Goal: Task Accomplishment & Management: Use online tool/utility

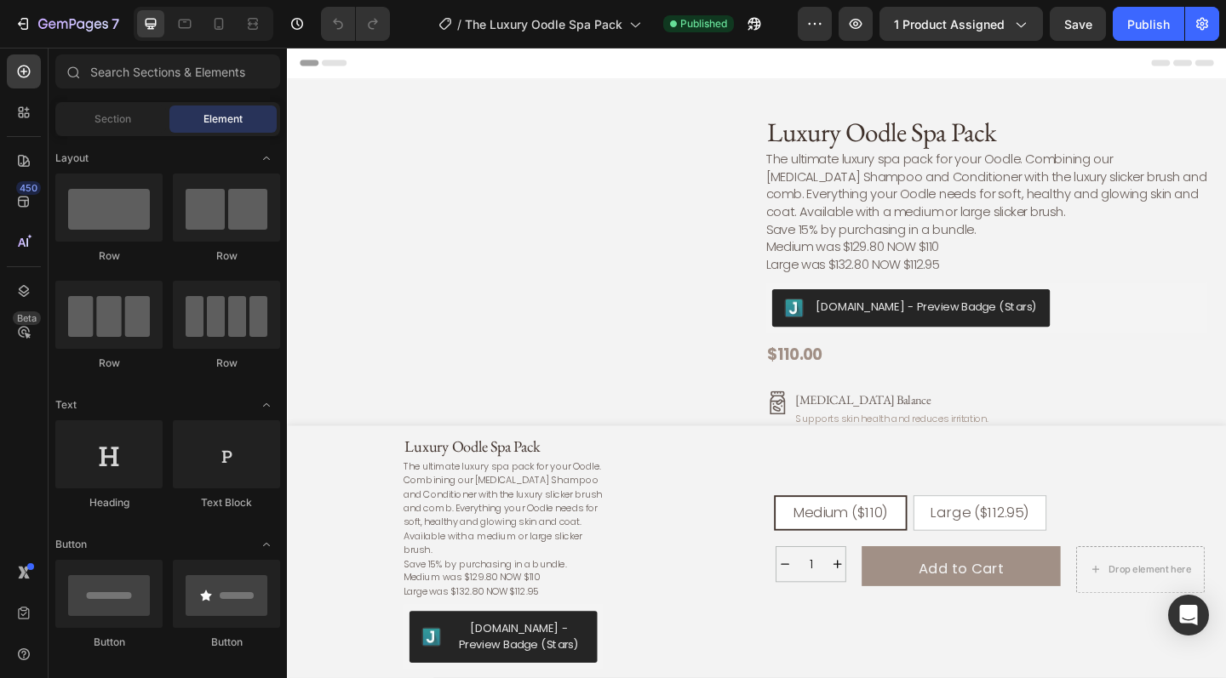
radio input "false"
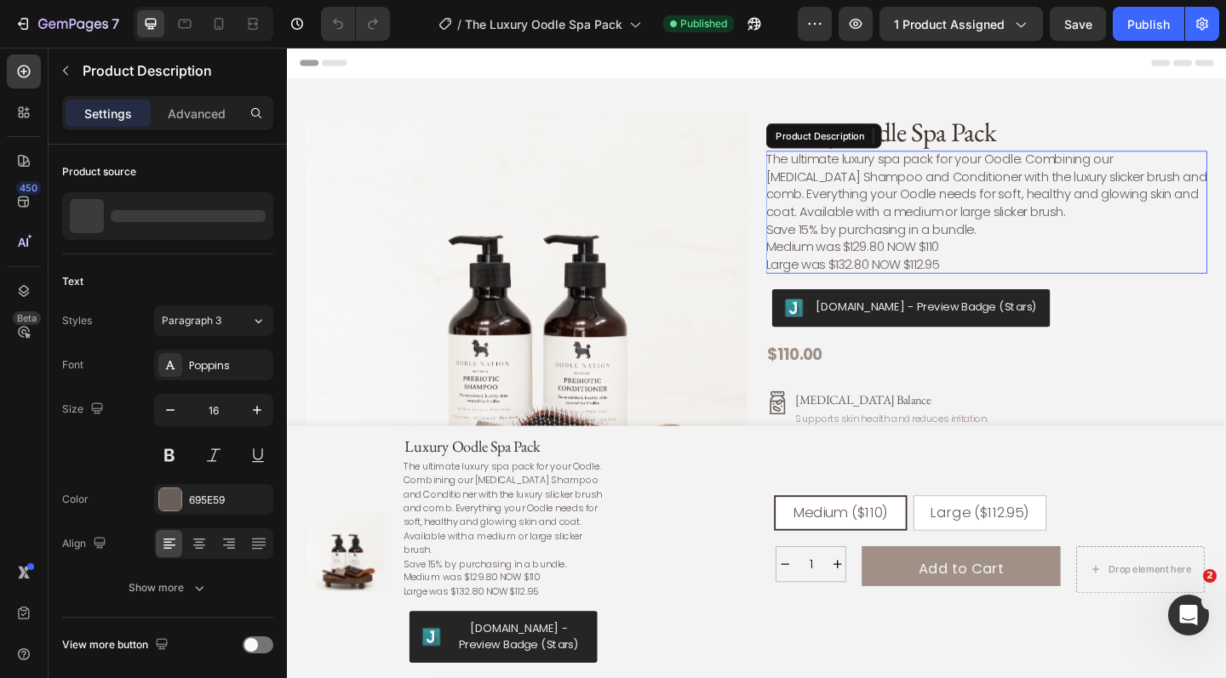
click at [840, 225] on p "The ultimate luxury spa pack for your Oodle. Combining our [MEDICAL_DATA] Shamp…" at bounding box center [1048, 197] width 480 height 77
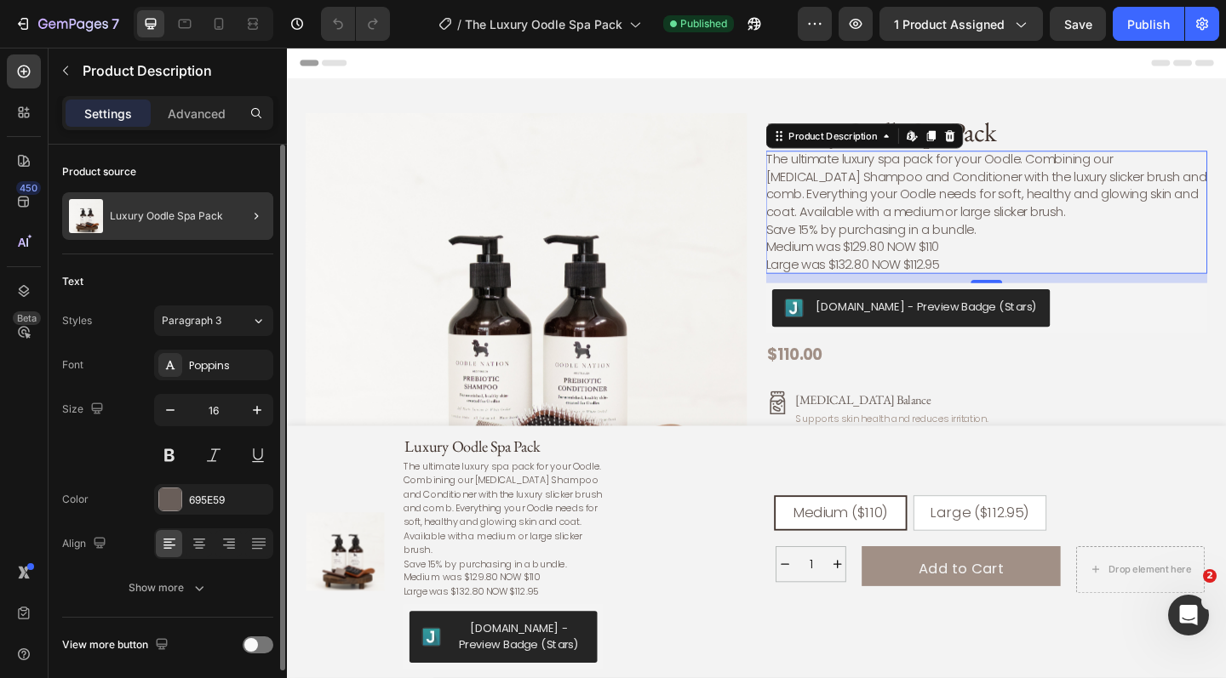
click at [226, 213] on div at bounding box center [250, 216] width 48 height 48
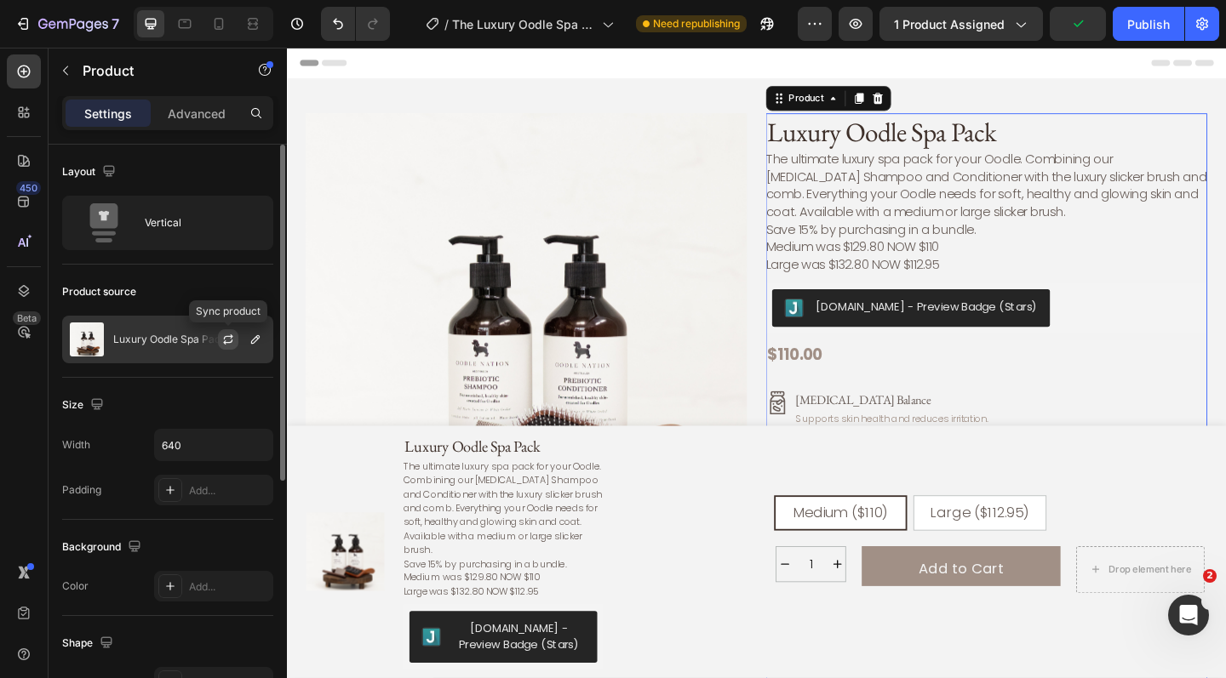
click at [232, 335] on icon "button" at bounding box center [228, 337] width 9 height 5
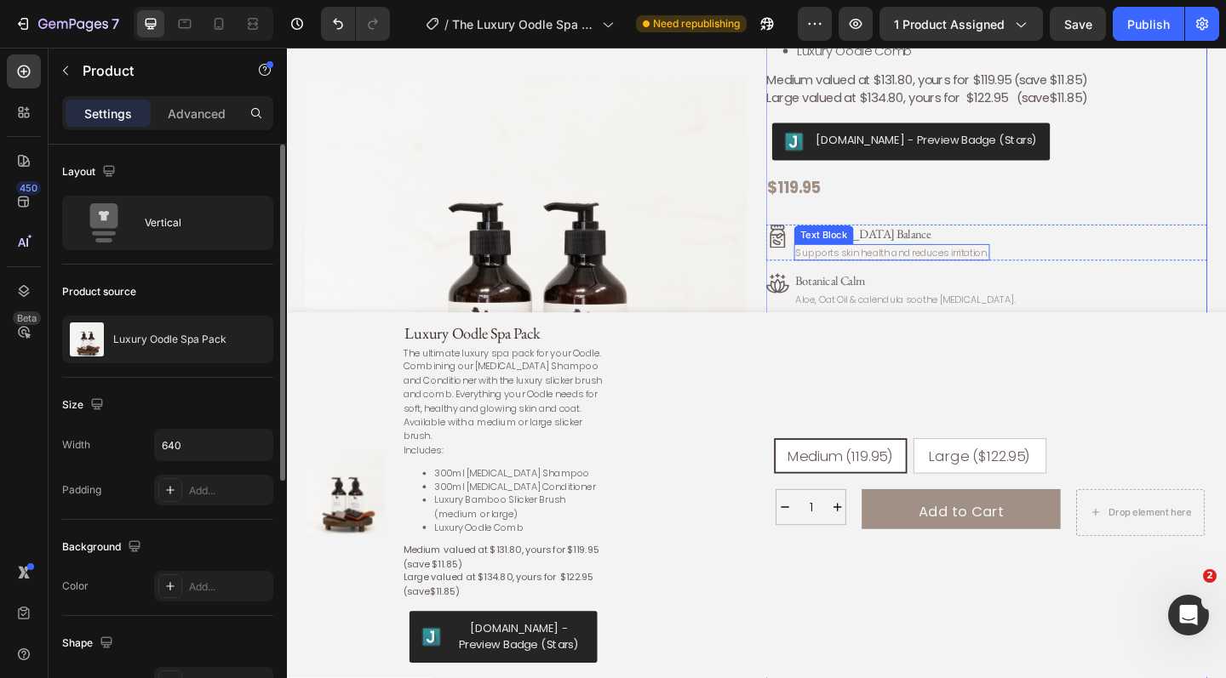
scroll to position [279, 0]
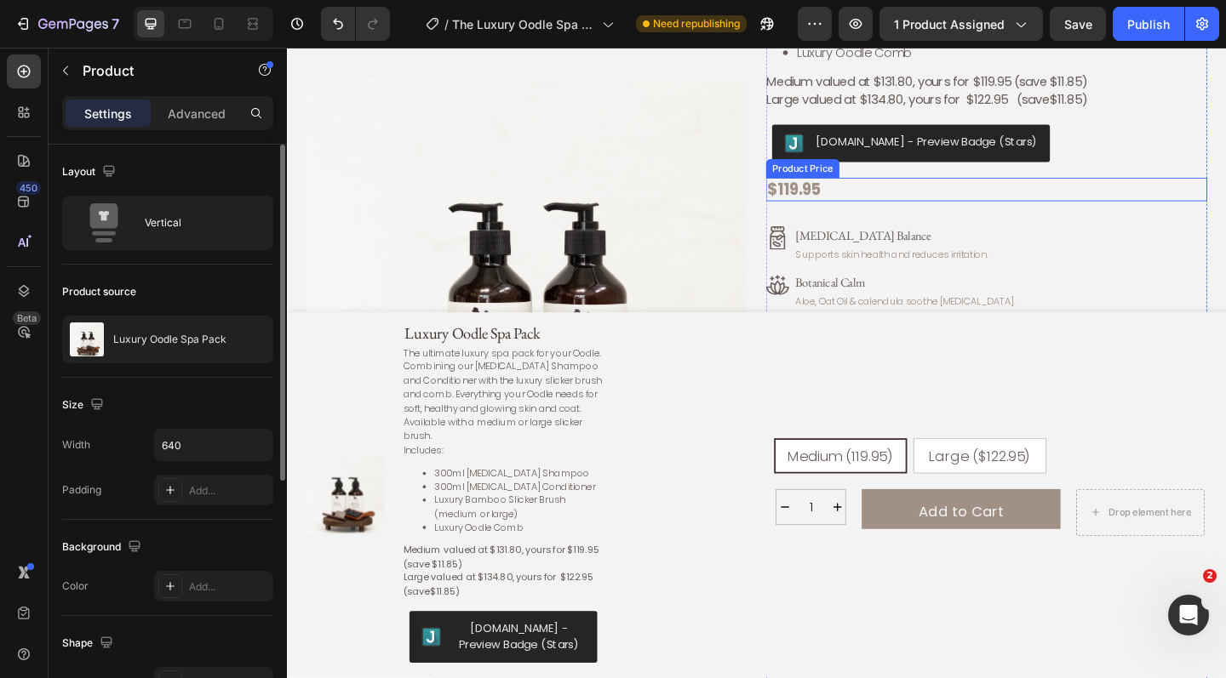
click at [827, 202] on div "$119.95" at bounding box center [1048, 203] width 480 height 26
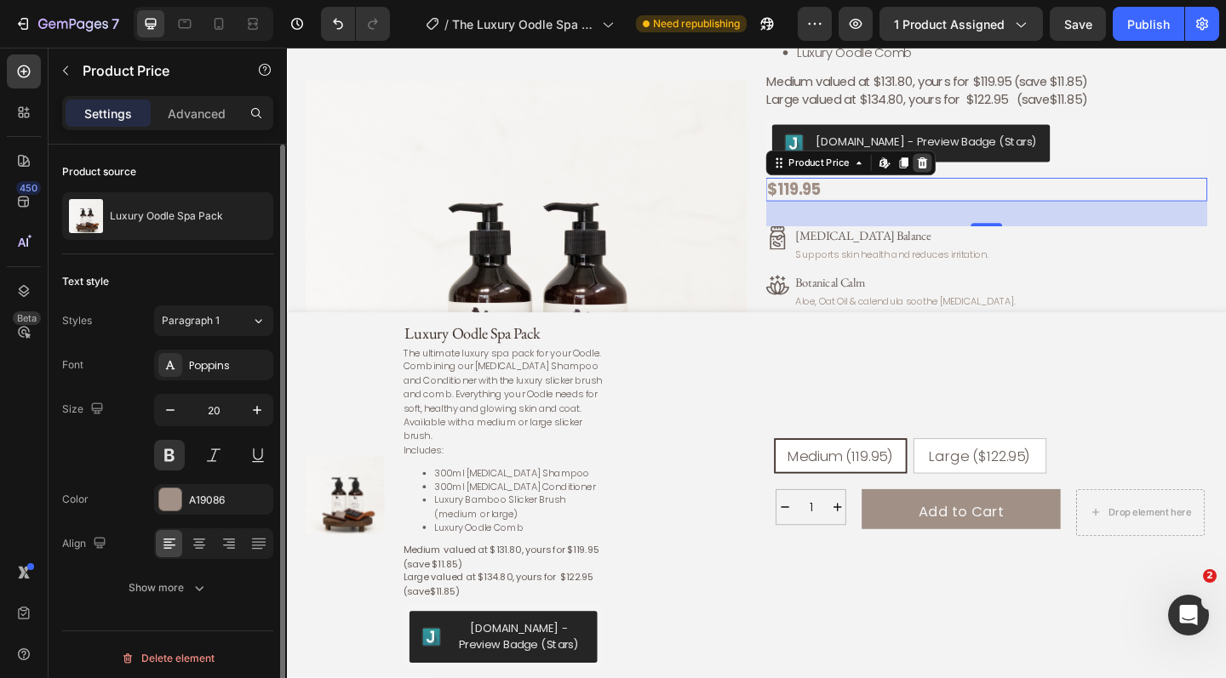
click at [981, 173] on icon at bounding box center [978, 174] width 11 height 12
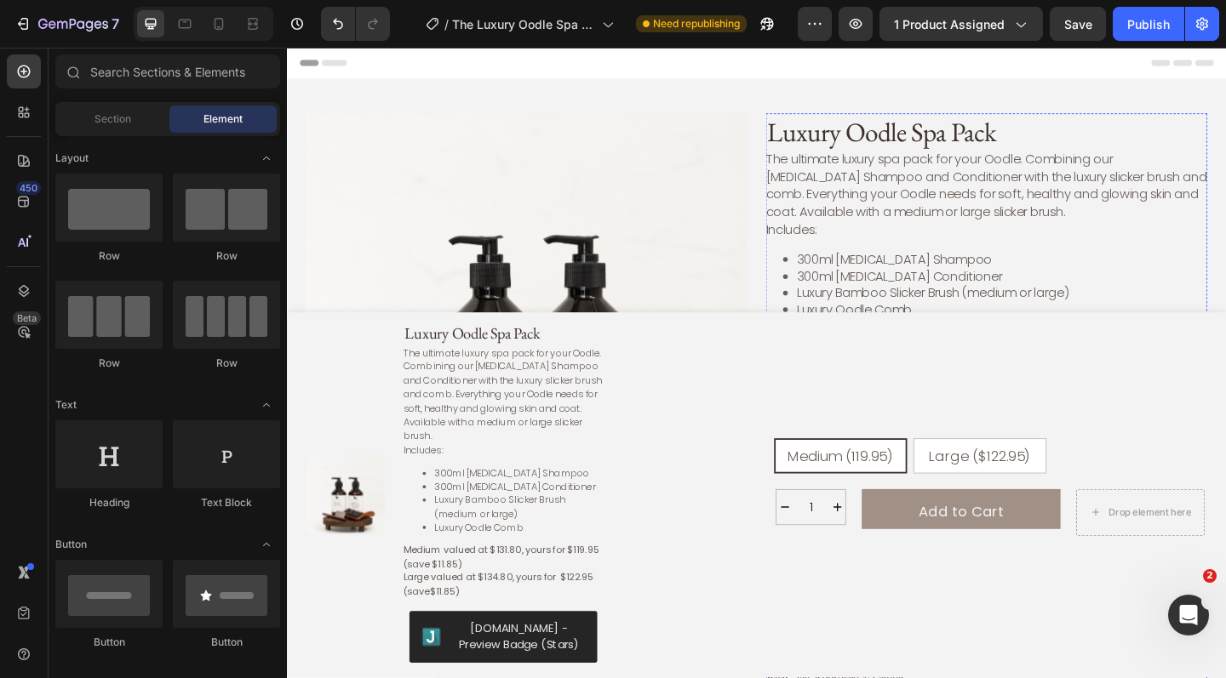
scroll to position [0, 0]
click at [1127, 225] on div "The ultimate luxury spa pack for your Oodle. Combining our Prebiotic Shampoo an…" at bounding box center [1048, 276] width 480 height 233
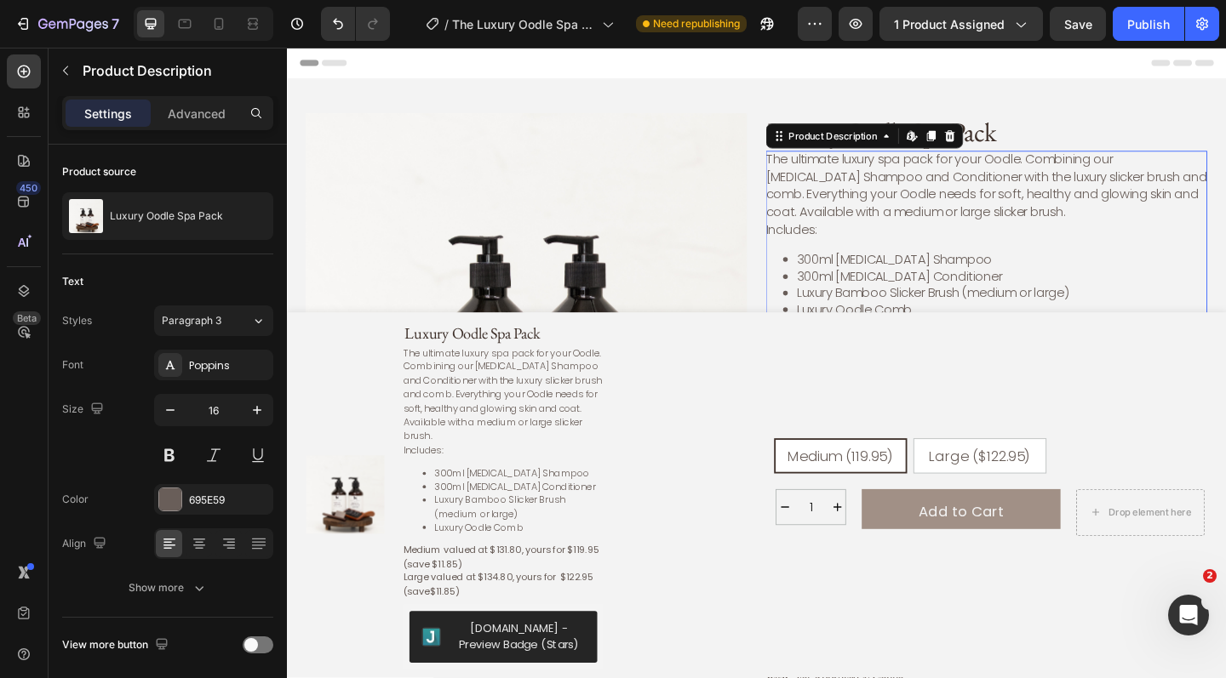
click at [1115, 225] on div "The ultimate luxury spa pack for your Oodle. Combining our Prebiotic Shampoo an…" at bounding box center [1048, 276] width 480 height 233
click at [1108, 224] on p "The ultimate luxury spa pack for your Oodle. Combining our [MEDICAL_DATA] Shamp…" at bounding box center [1048, 197] width 480 height 77
click at [1108, 224] on p "The ultimate luxury spa pack for your Oodle. Combining our Prebiotic Shampoo an…" at bounding box center [1048, 197] width 480 height 77
click at [1110, 222] on p "The ultimate luxury spa pack for your Oodle. Combining our Prebiotic Shampoo an…" at bounding box center [1048, 197] width 480 height 77
click at [1106, 222] on p "The ultimate luxury spa pack for your Oodle. Combining our Prebiotic Shampoo an…" at bounding box center [1048, 197] width 480 height 77
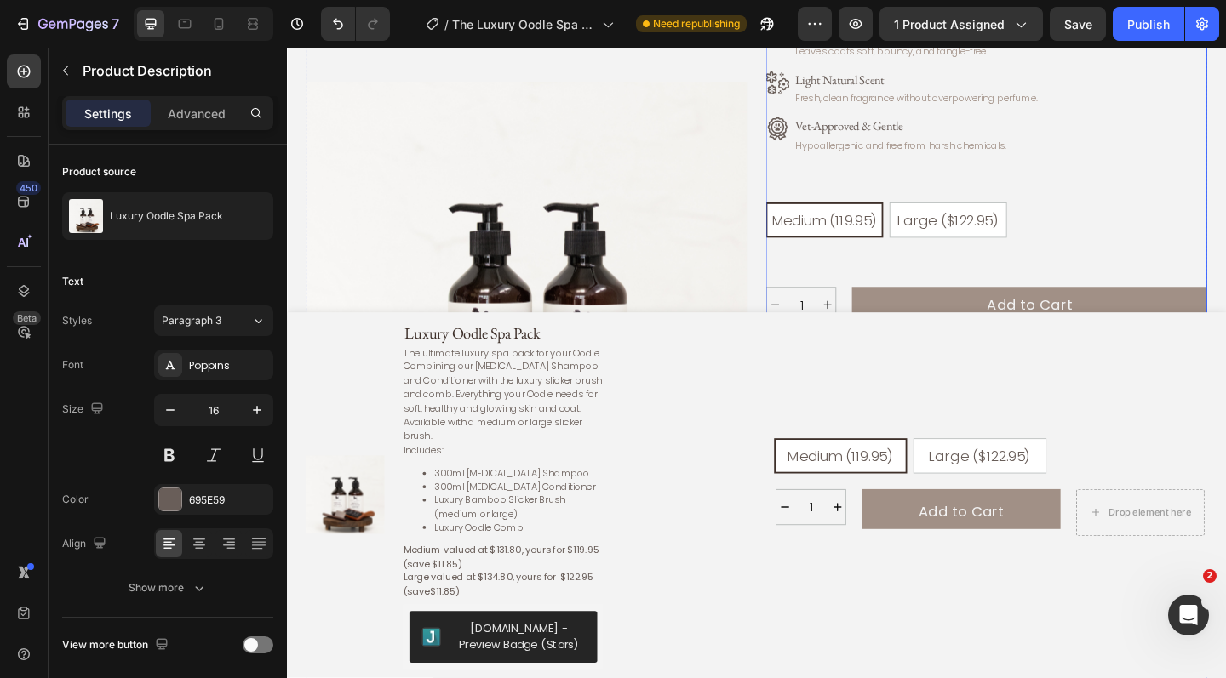
scroll to position [601, 0]
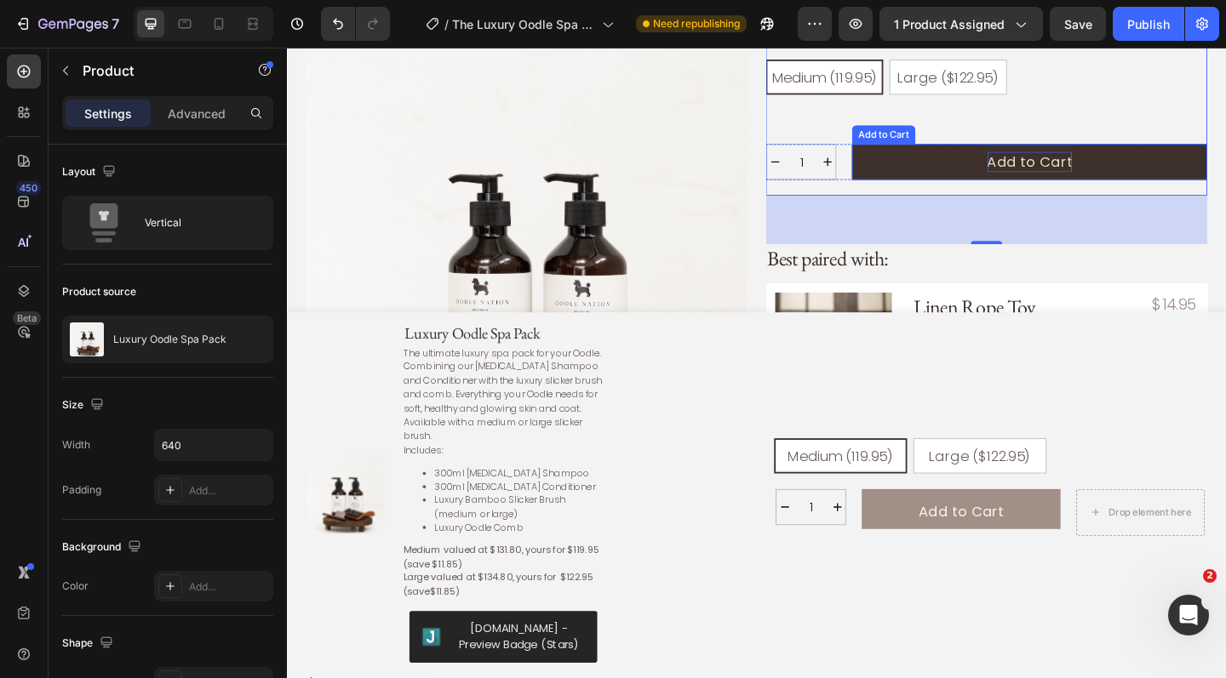
scroll to position [914, 0]
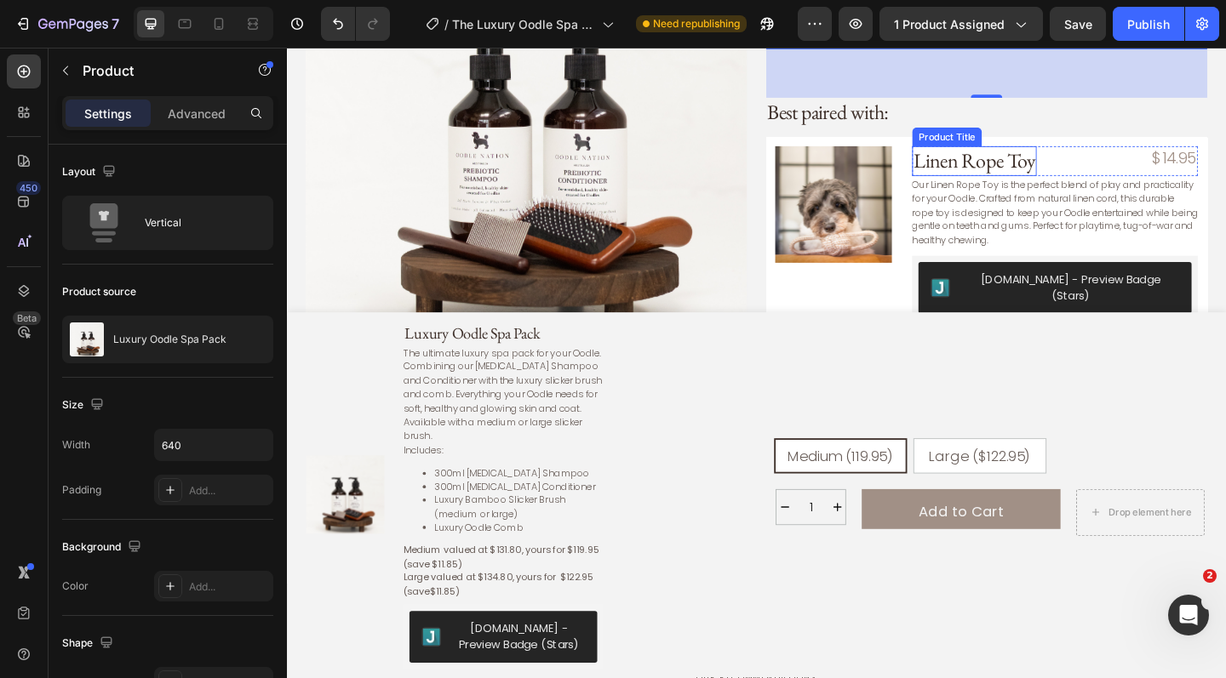
click at [1059, 167] on h3 "Linen Rope Toy" at bounding box center [1034, 172] width 135 height 32
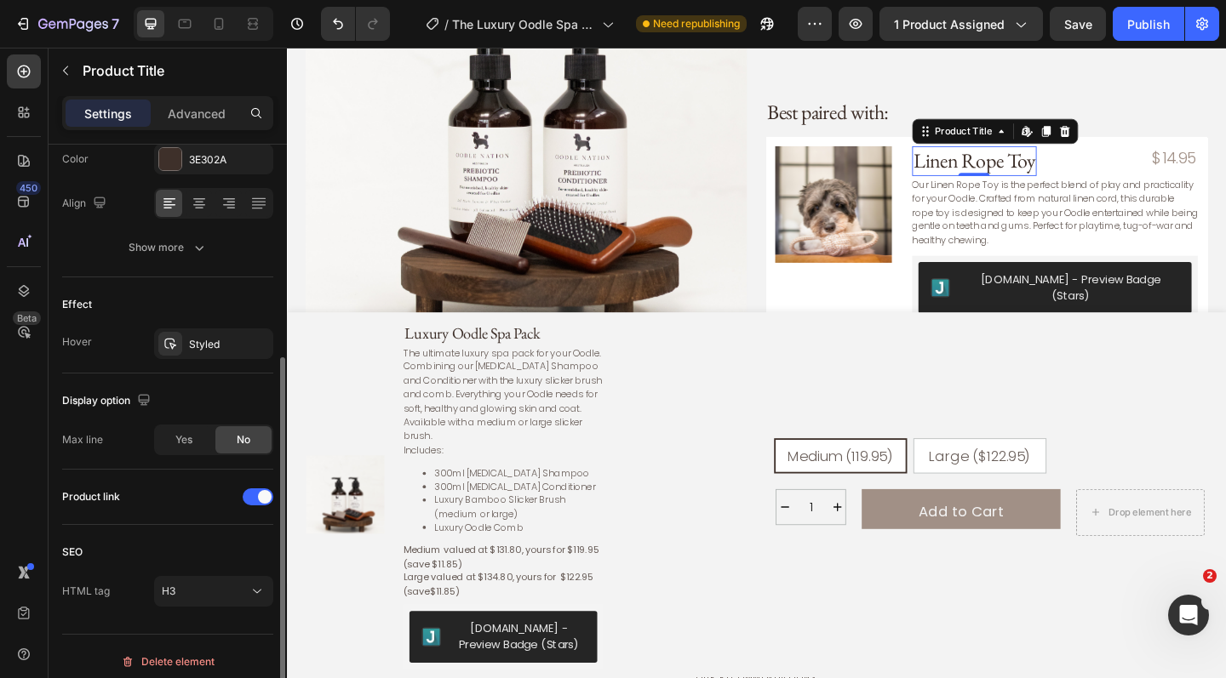
scroll to position [351, 0]
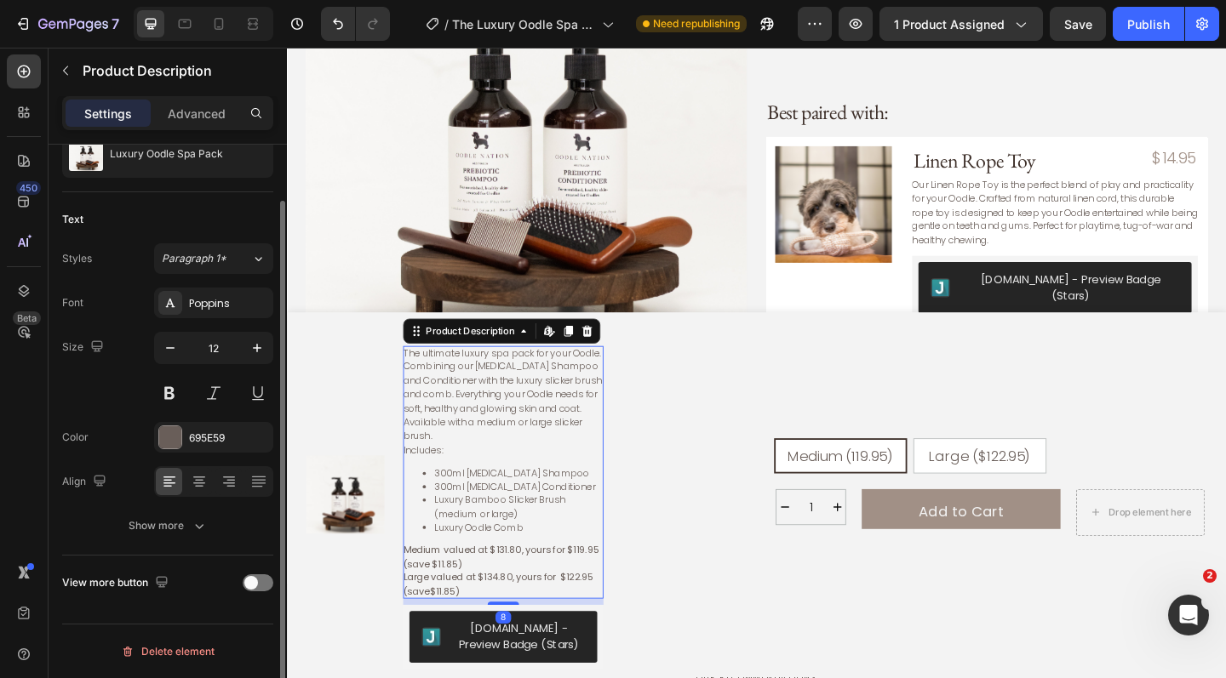
click at [583, 529] on li "300ml Prebiotic Conditioner" at bounding box center [539, 525] width 184 height 14
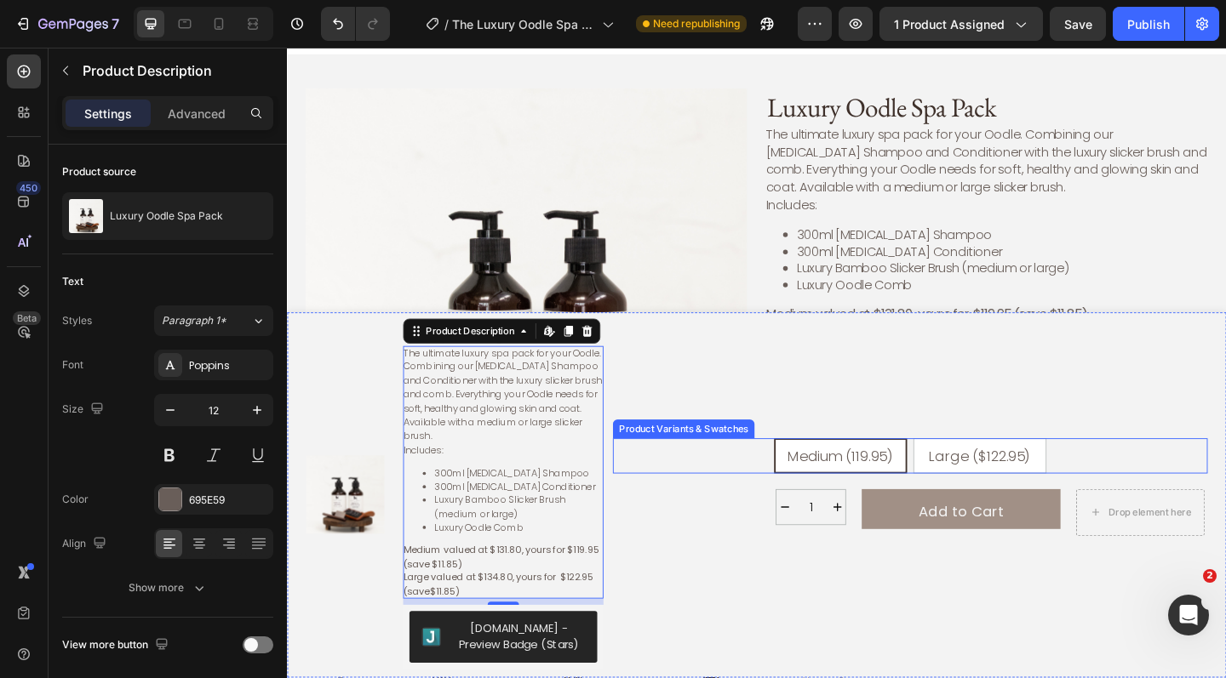
scroll to position [22, 0]
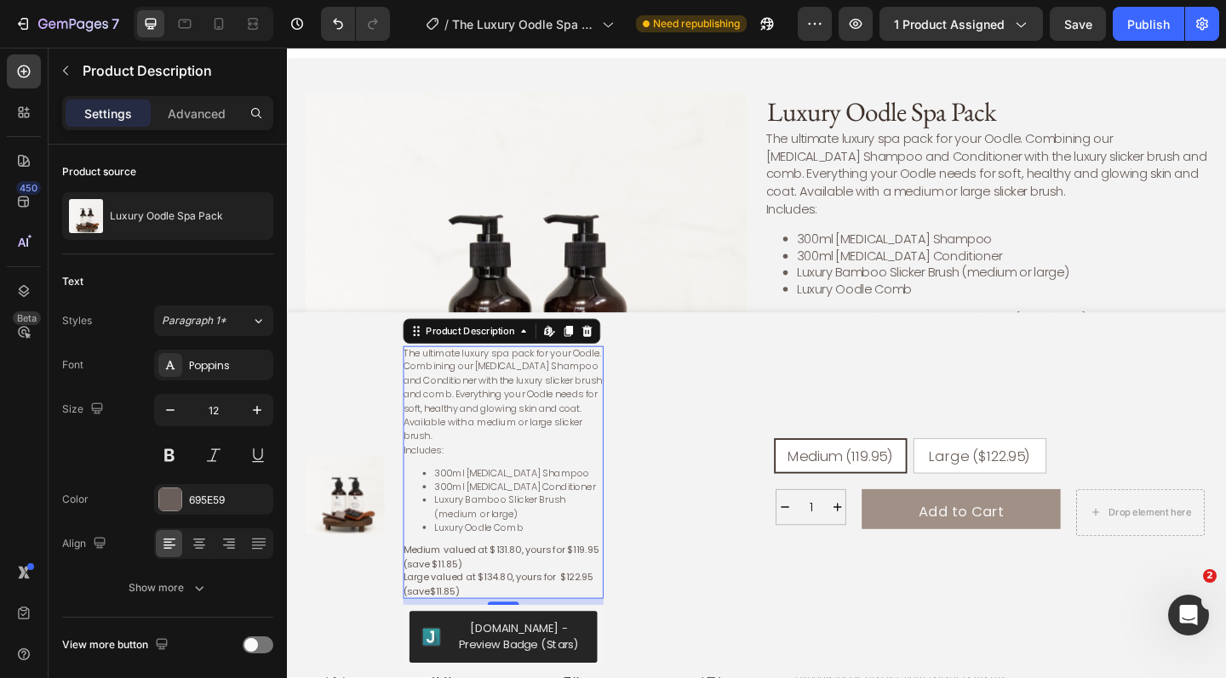
click at [552, 455] on p "The ultimate luxury spa pack for your Oodle. Combining our Prebiotic Shampoo an…" at bounding box center [521, 426] width 216 height 106
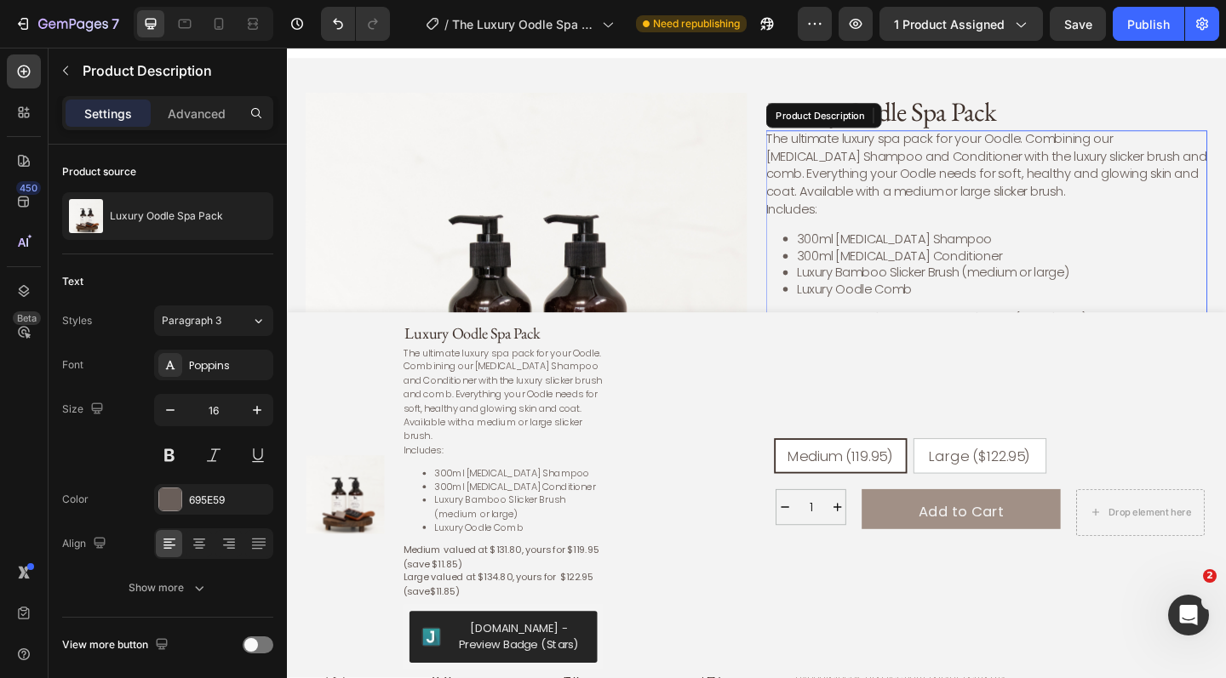
click at [970, 156] on p "The ultimate luxury spa pack for your Oodle. Combining our Prebiotic Shampoo an…" at bounding box center [1048, 175] width 480 height 77
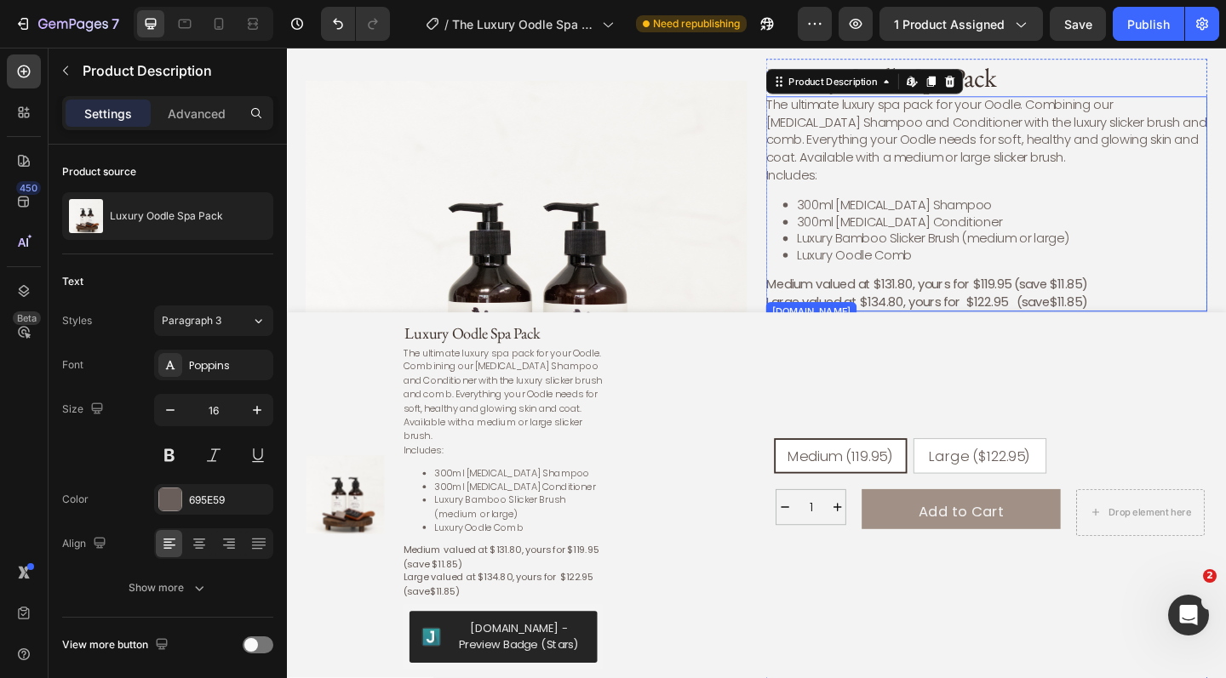
scroll to position [47, 0]
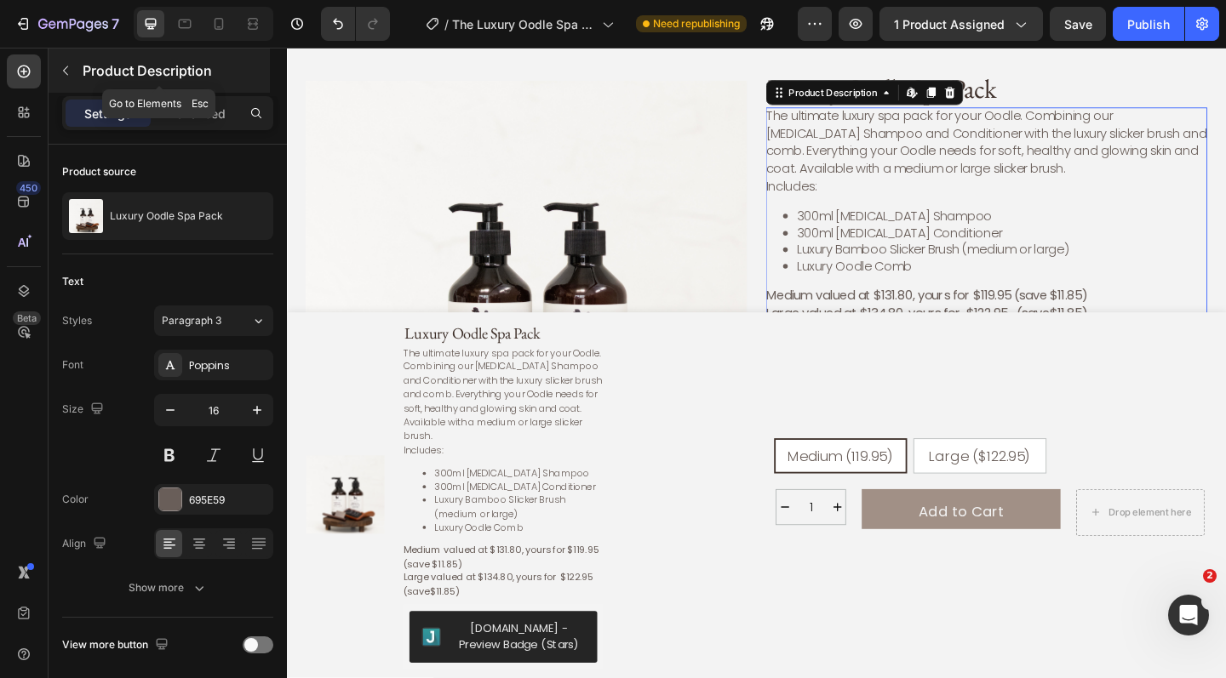
click at [70, 66] on icon "button" at bounding box center [66, 71] width 14 height 14
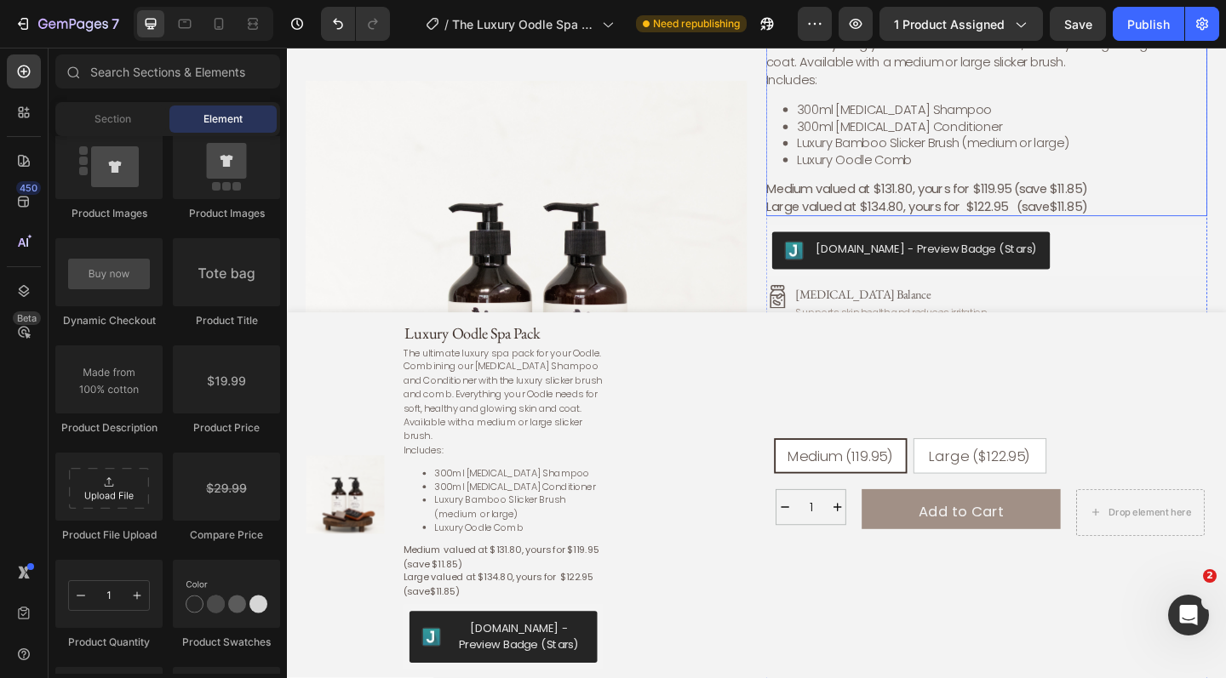
scroll to position [170, 0]
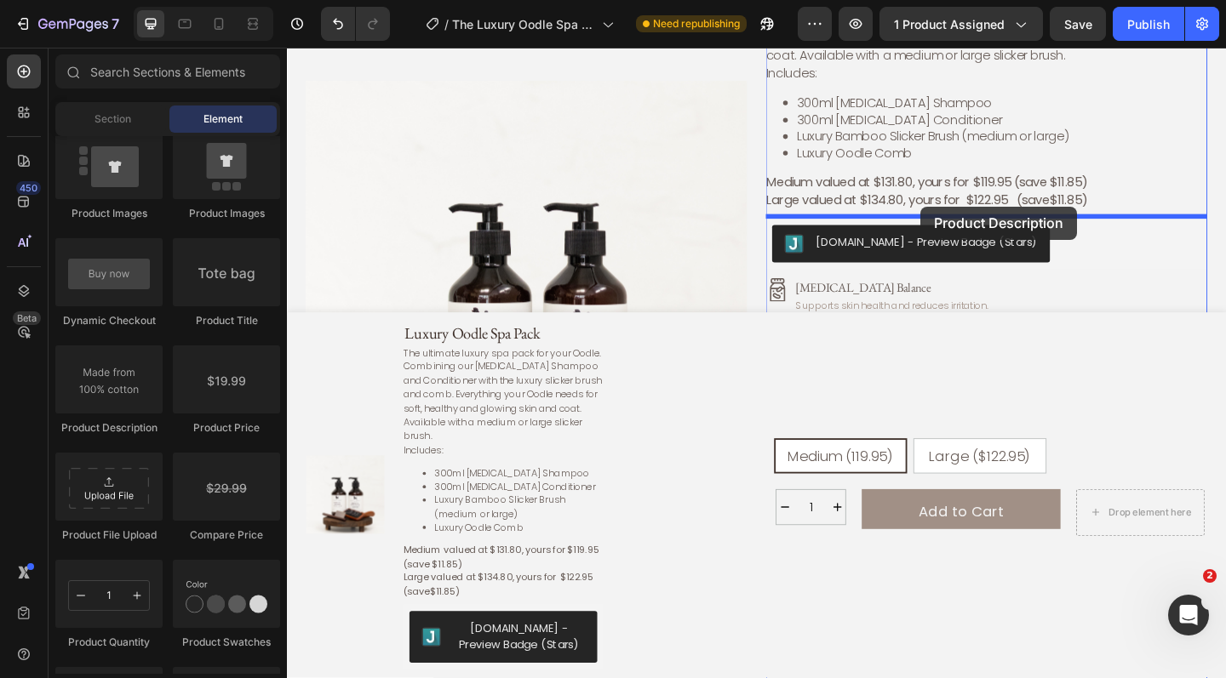
drag, startPoint x: 401, startPoint y: 446, endPoint x: 976, endPoint y: 220, distance: 617.3
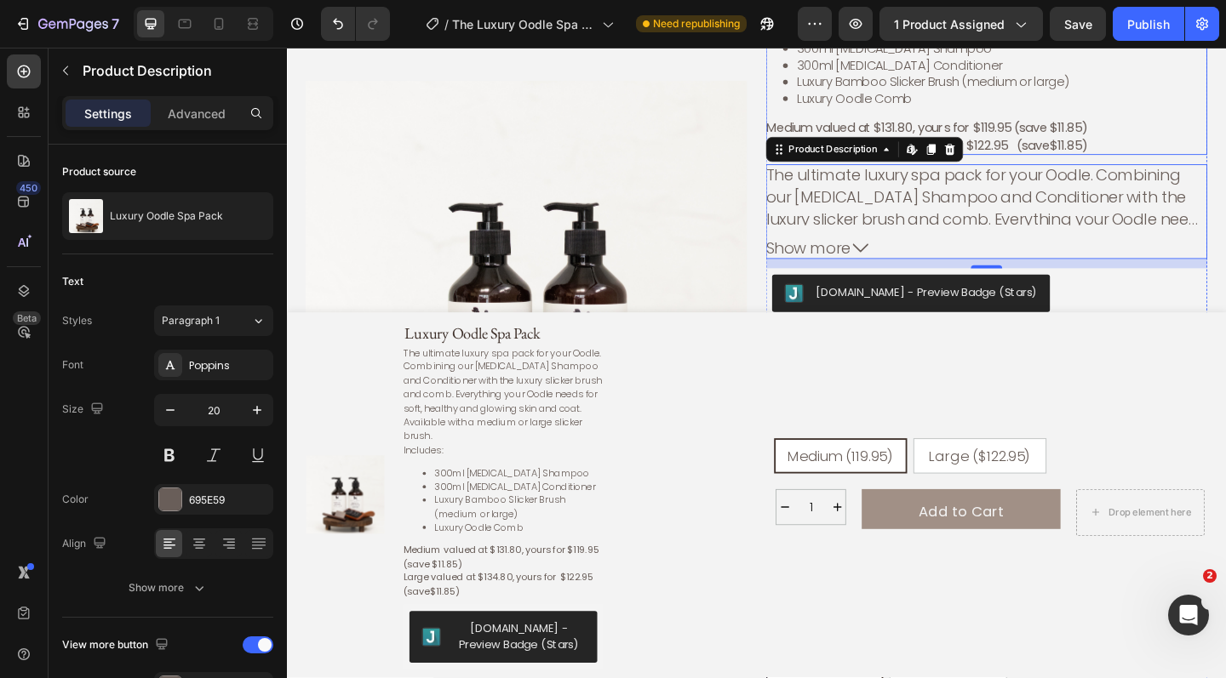
scroll to position [272, 0]
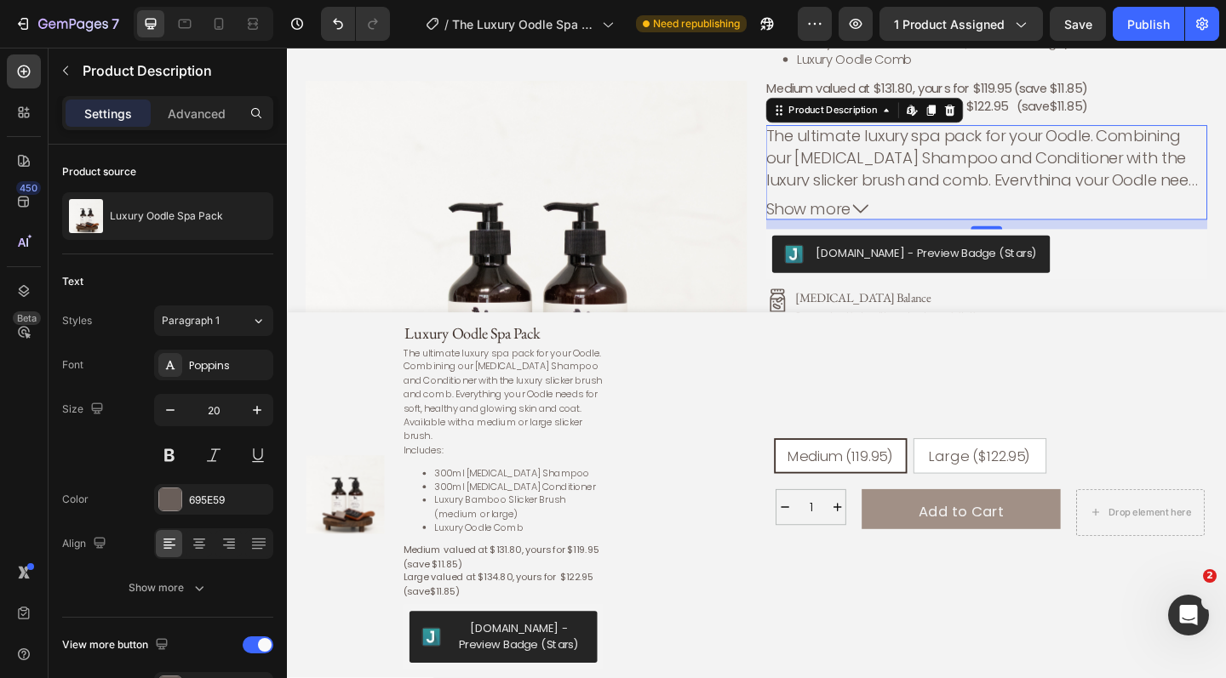
click at [913, 218] on icon at bounding box center [910, 223] width 17 height 17
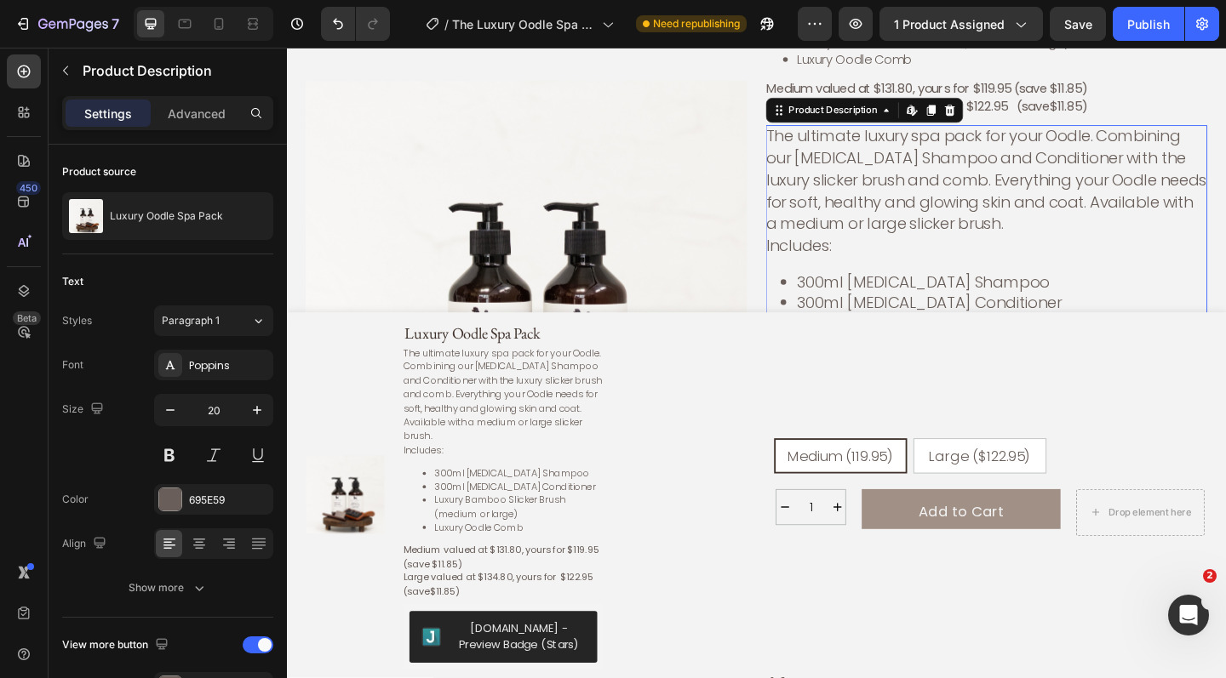
click at [947, 298] on li "300ml [MEDICAL_DATA] Shampoo" at bounding box center [1065, 304] width 446 height 22
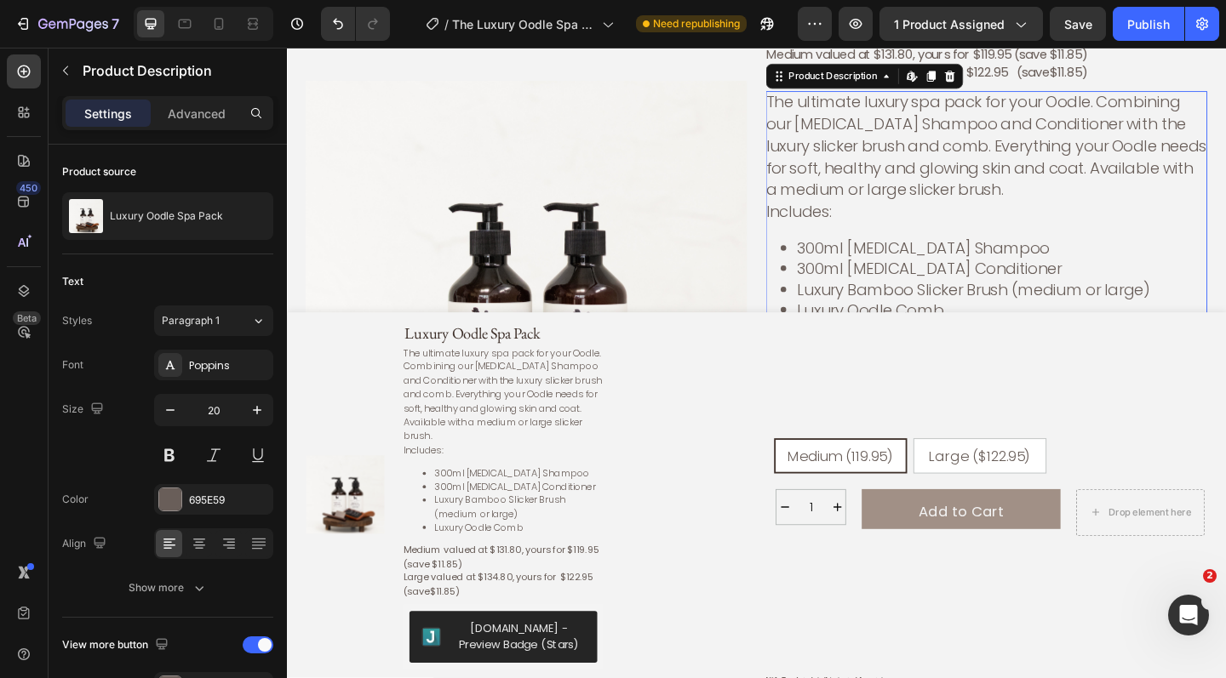
scroll to position [307, 0]
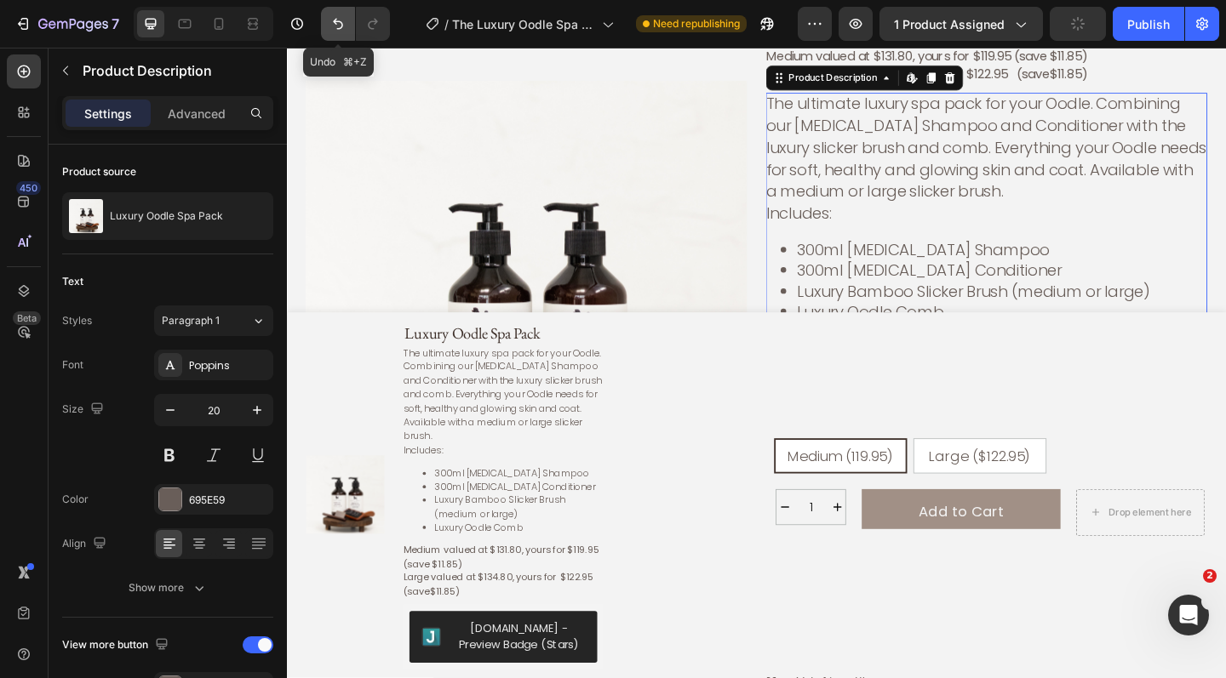
click at [335, 23] on icon "Undo/Redo" at bounding box center [338, 24] width 10 height 11
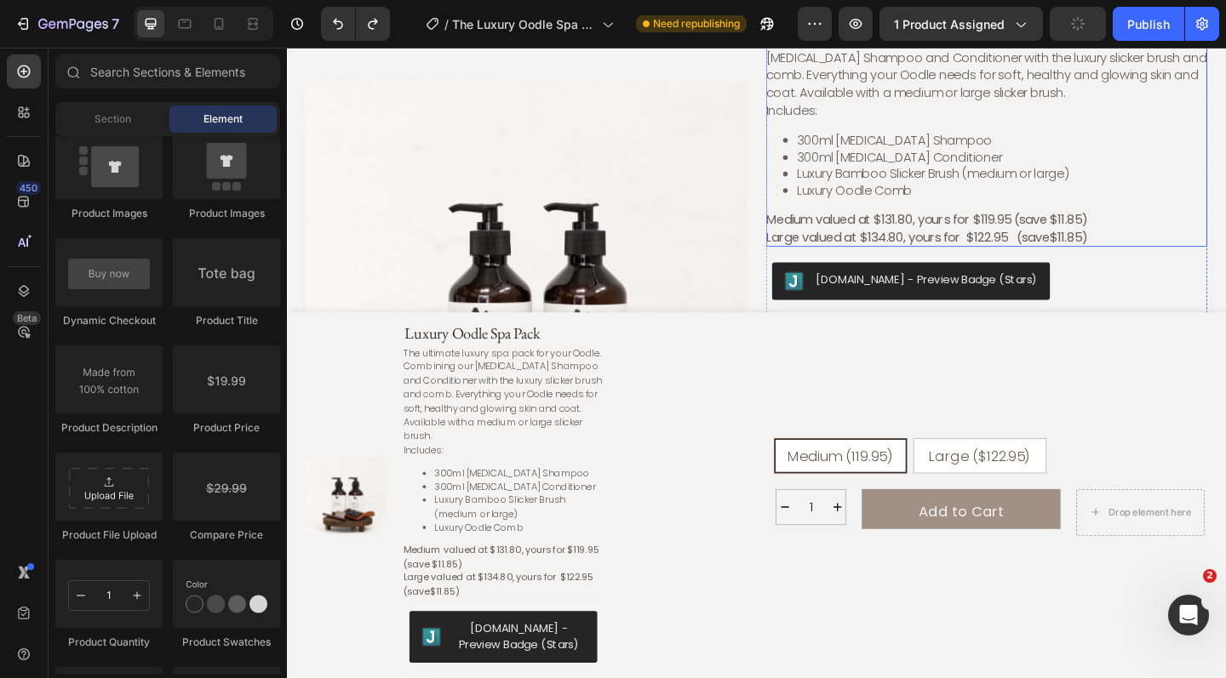
scroll to position [134, 0]
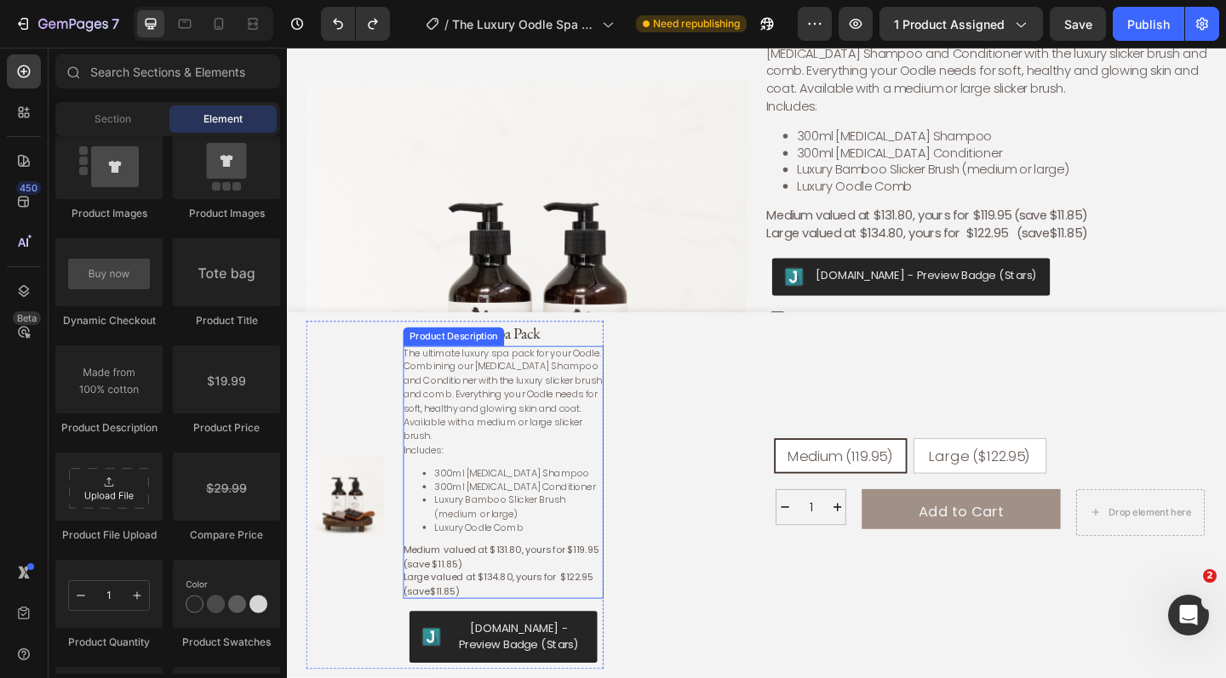
click at [570, 562] on li "Luxury Bamboo Slicker Brush (medium or large)" at bounding box center [539, 547] width 184 height 29
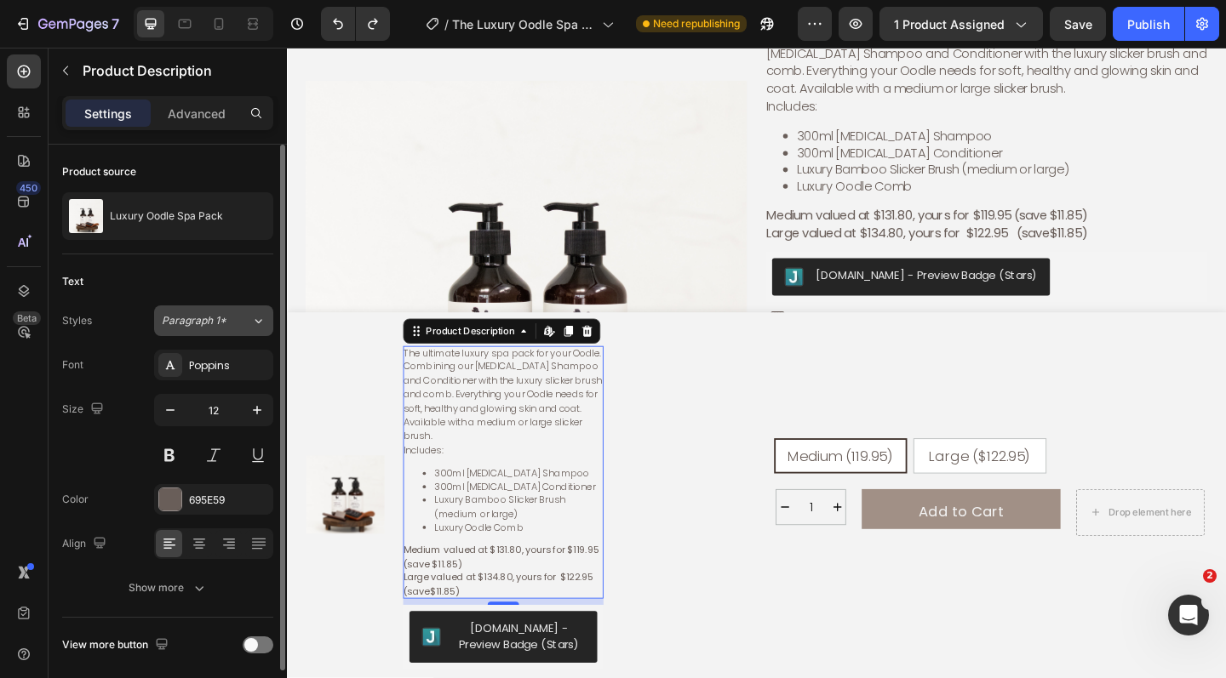
click at [261, 318] on icon at bounding box center [258, 320] width 14 height 17
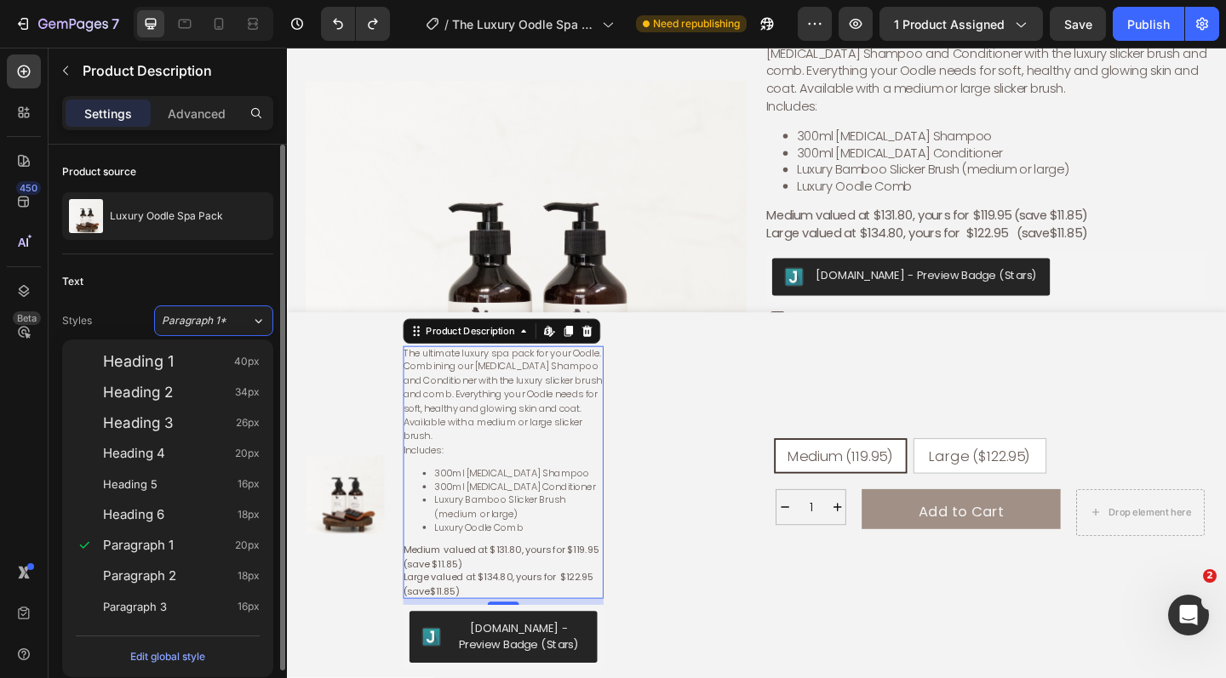
click at [255, 275] on div "Text" at bounding box center [167, 281] width 211 height 27
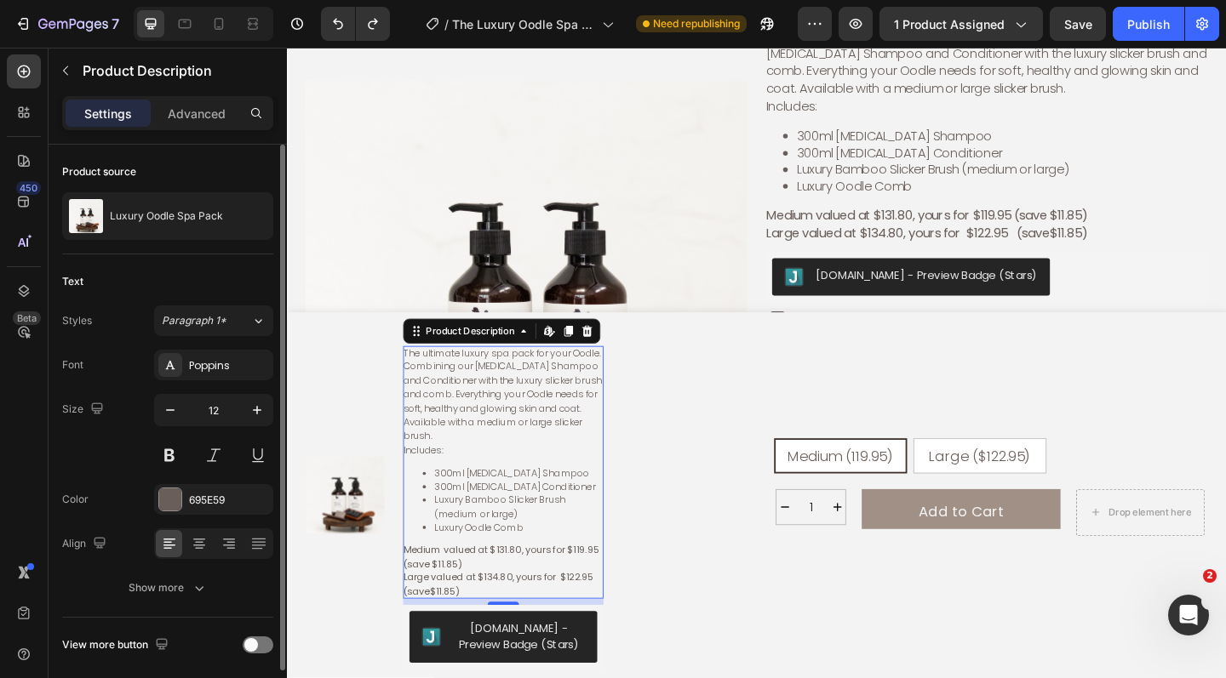
scroll to position [62, 0]
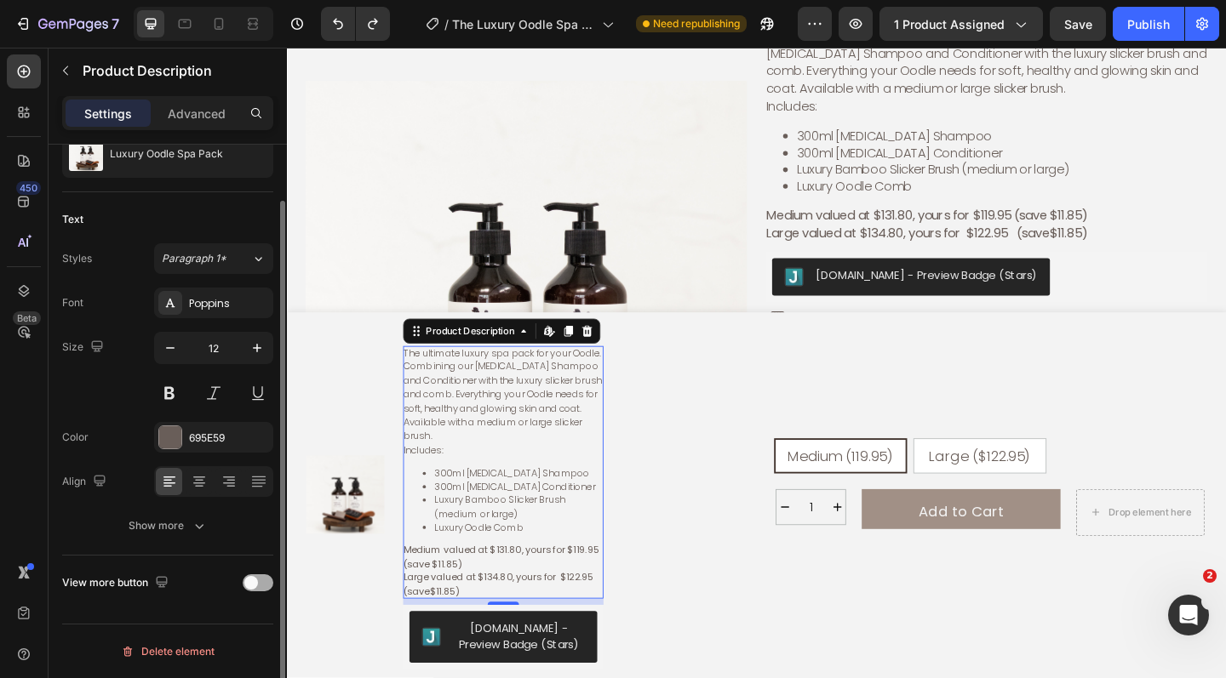
click at [260, 585] on div at bounding box center [258, 583] width 31 height 17
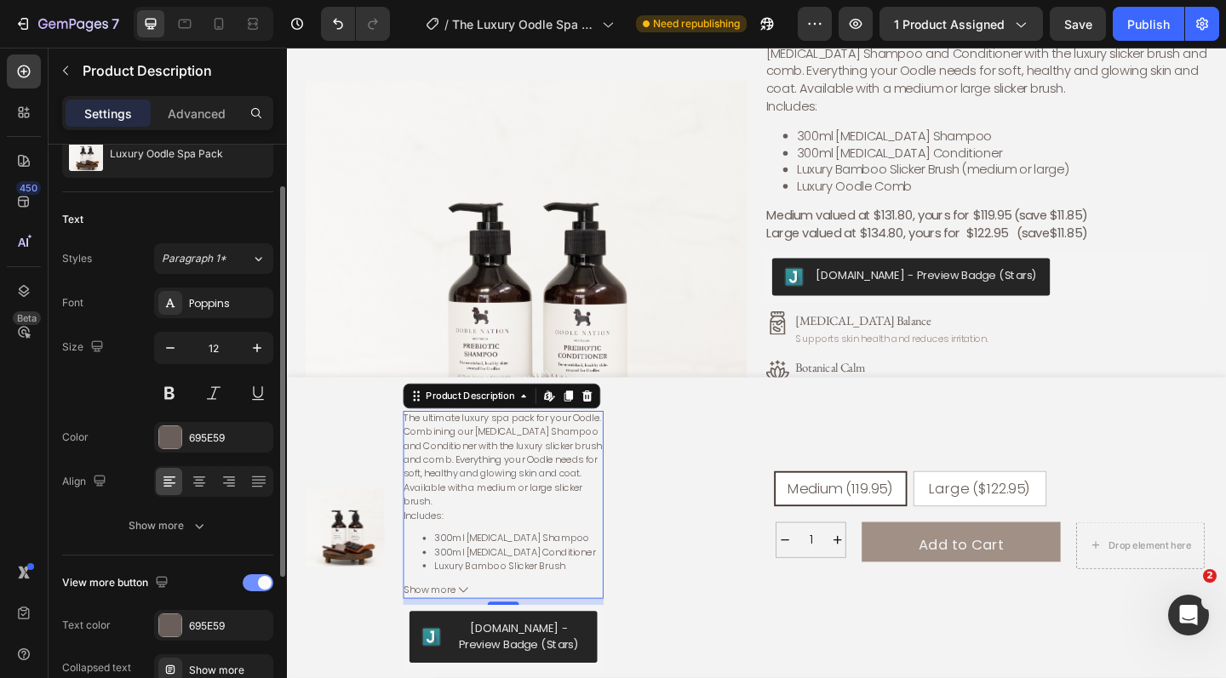
click at [260, 582] on span at bounding box center [265, 583] width 14 height 14
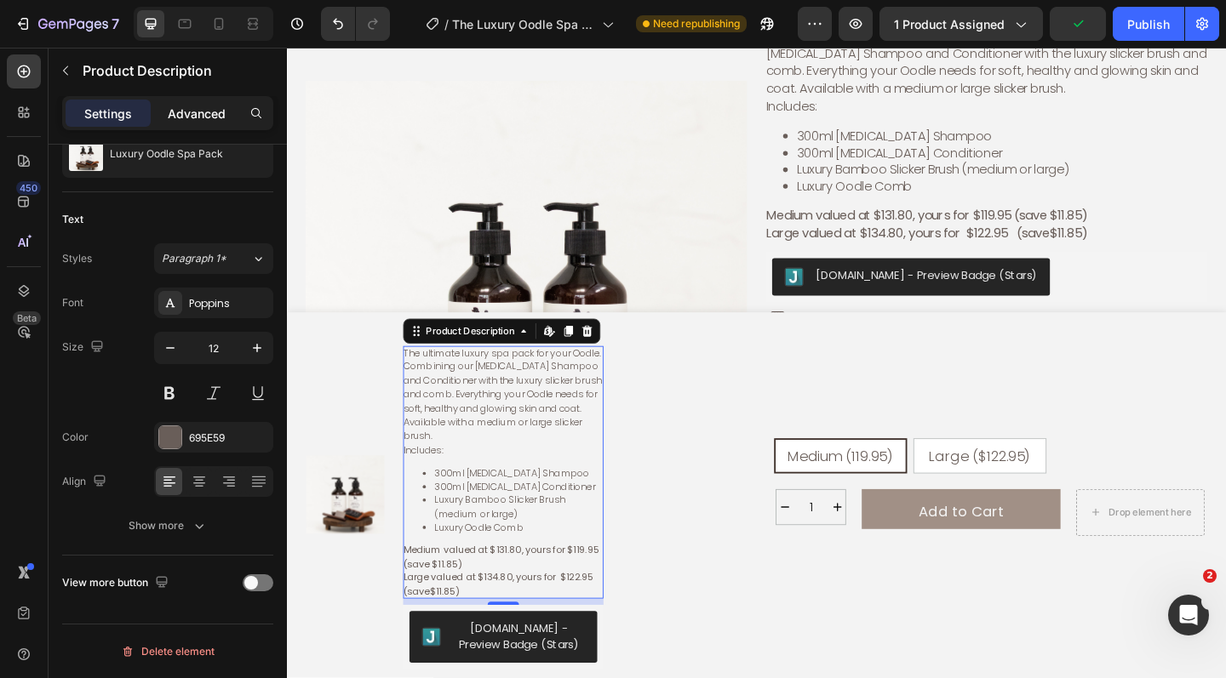
click at [198, 117] on p "Advanced" at bounding box center [197, 114] width 58 height 18
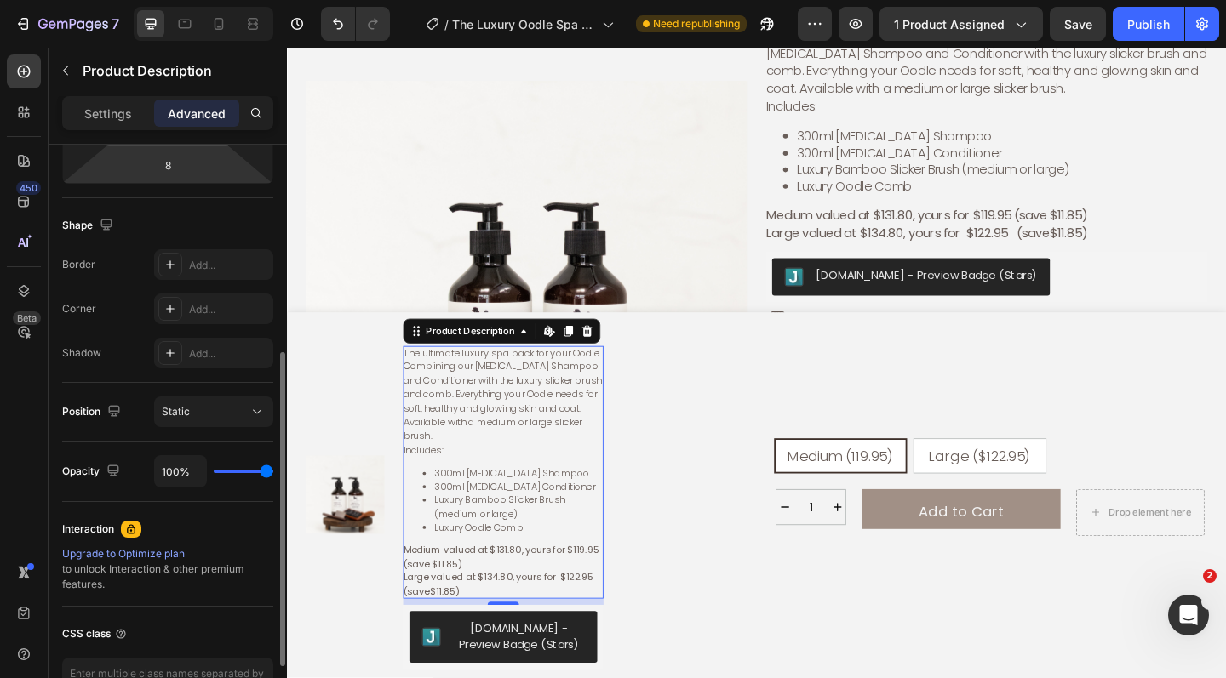
scroll to position [384, 0]
click at [211, 399] on button "Static" at bounding box center [213, 412] width 119 height 31
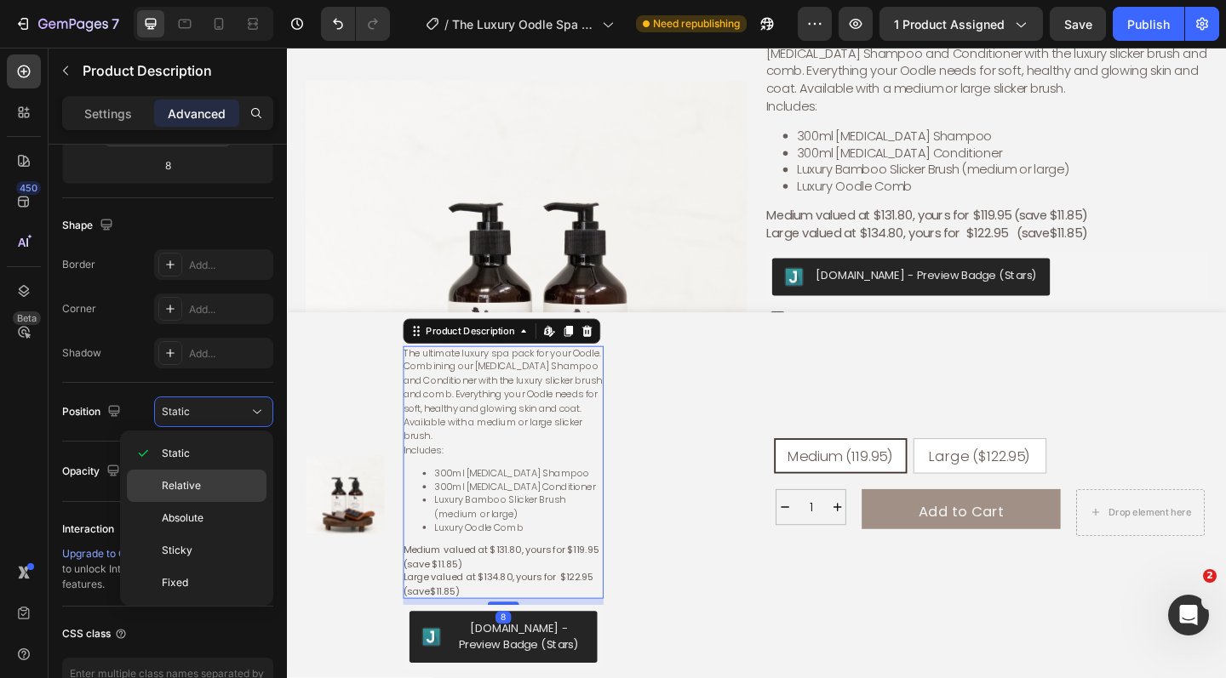
click at [208, 485] on p "Relative" at bounding box center [210, 485] width 97 height 15
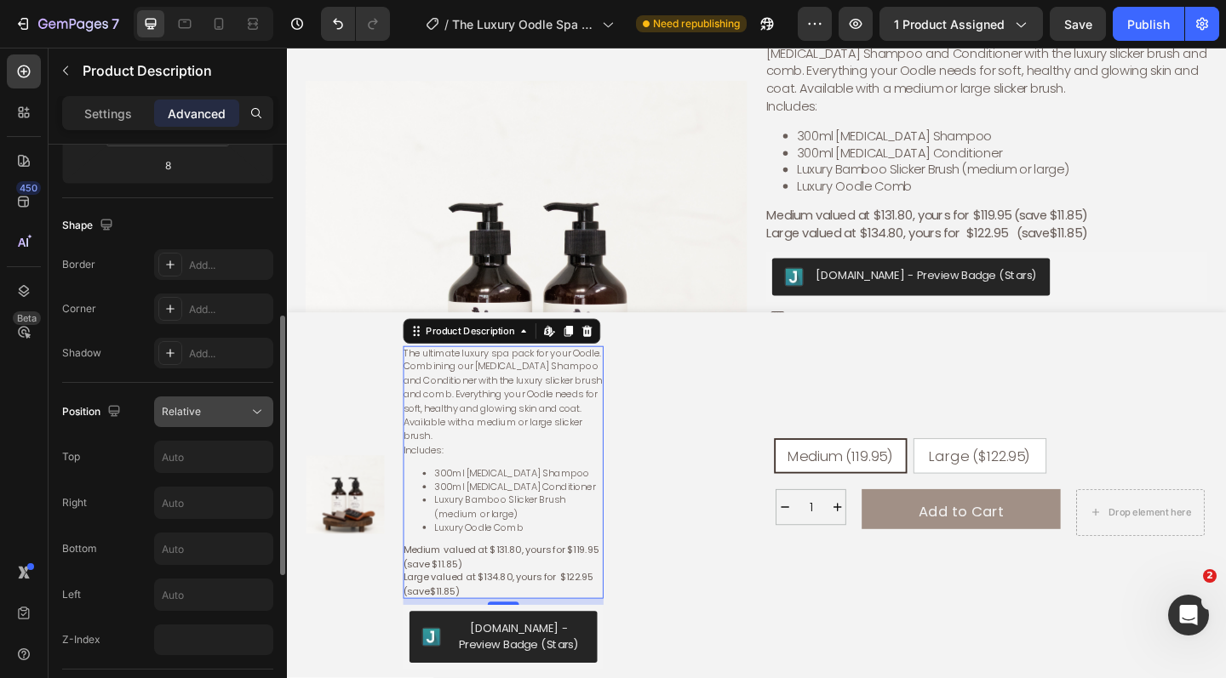
click at [215, 408] on div "Relative" at bounding box center [205, 411] width 87 height 15
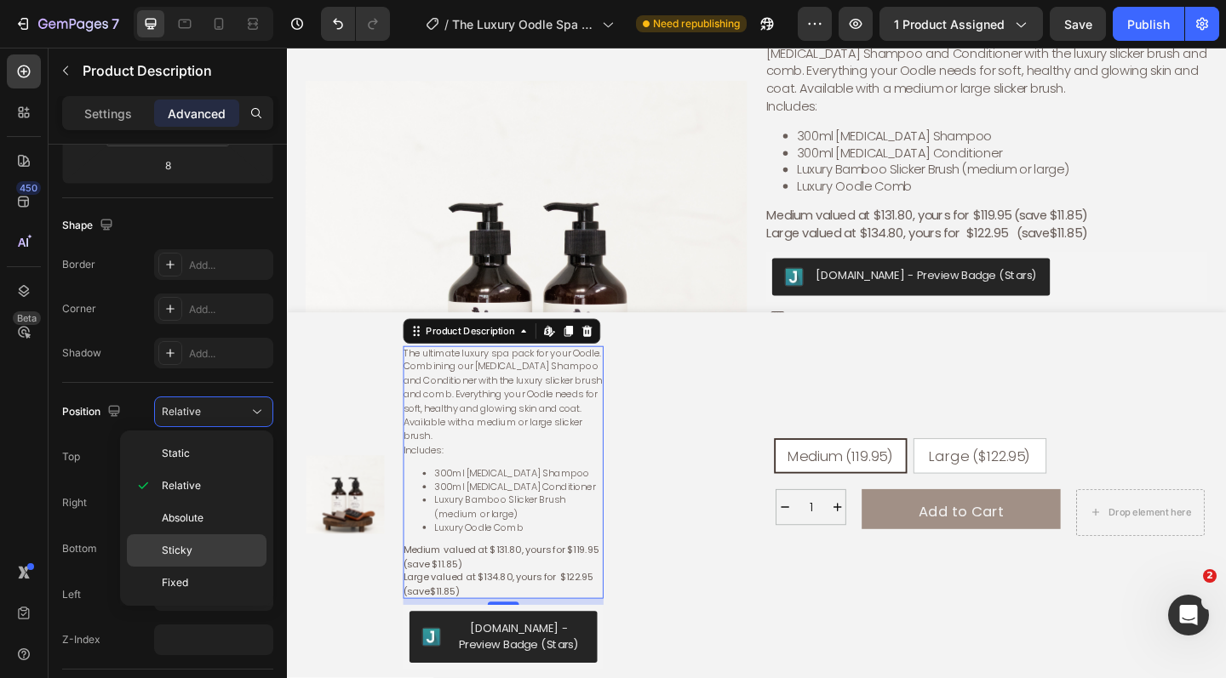
click at [216, 545] on p "Sticky" at bounding box center [210, 550] width 97 height 15
type input "0"
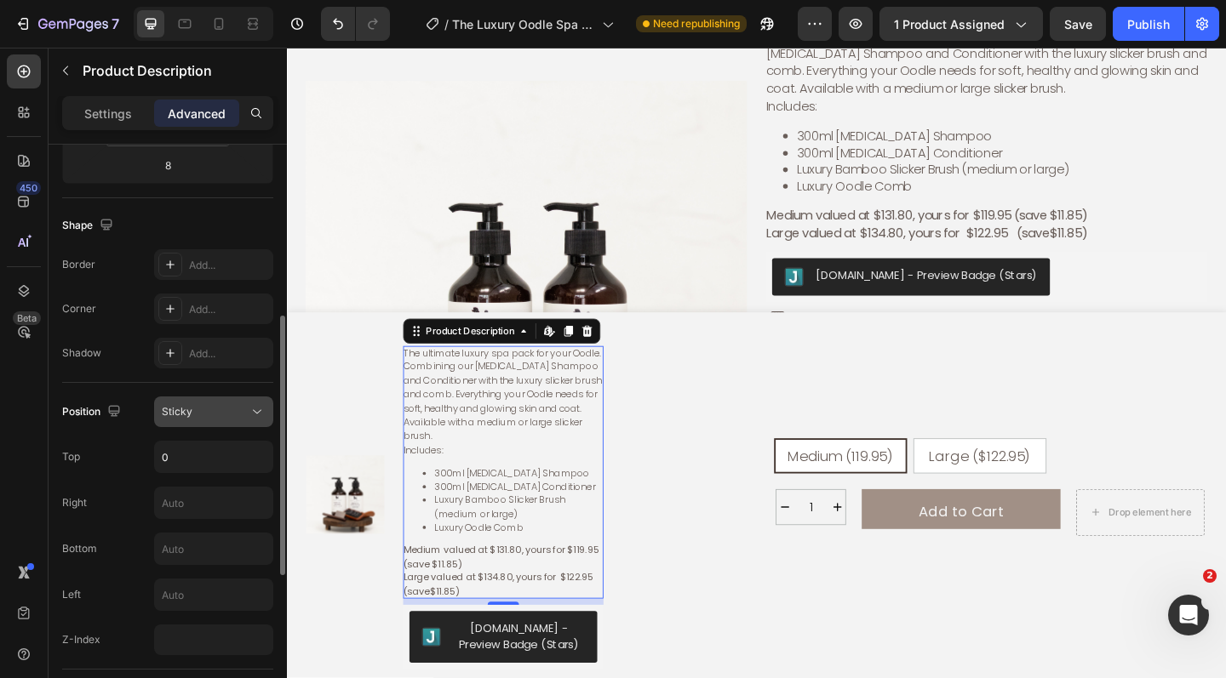
click at [238, 403] on button "Sticky" at bounding box center [213, 412] width 119 height 31
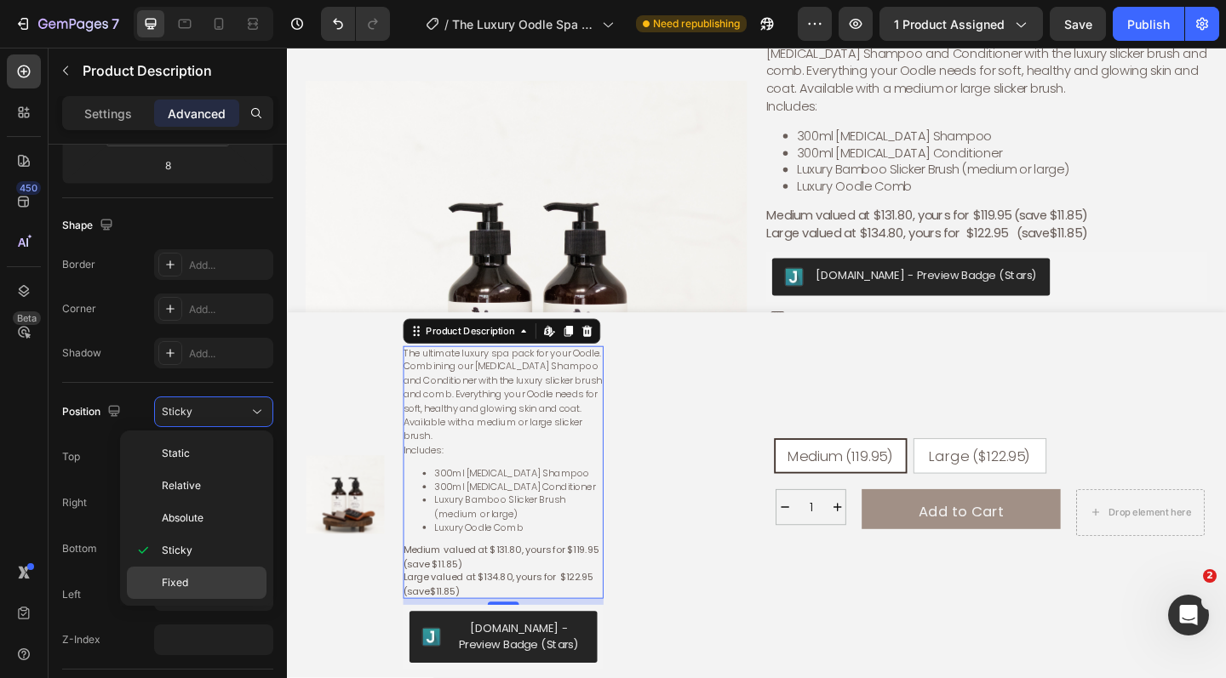
click at [212, 583] on p "Fixed" at bounding box center [210, 582] width 97 height 15
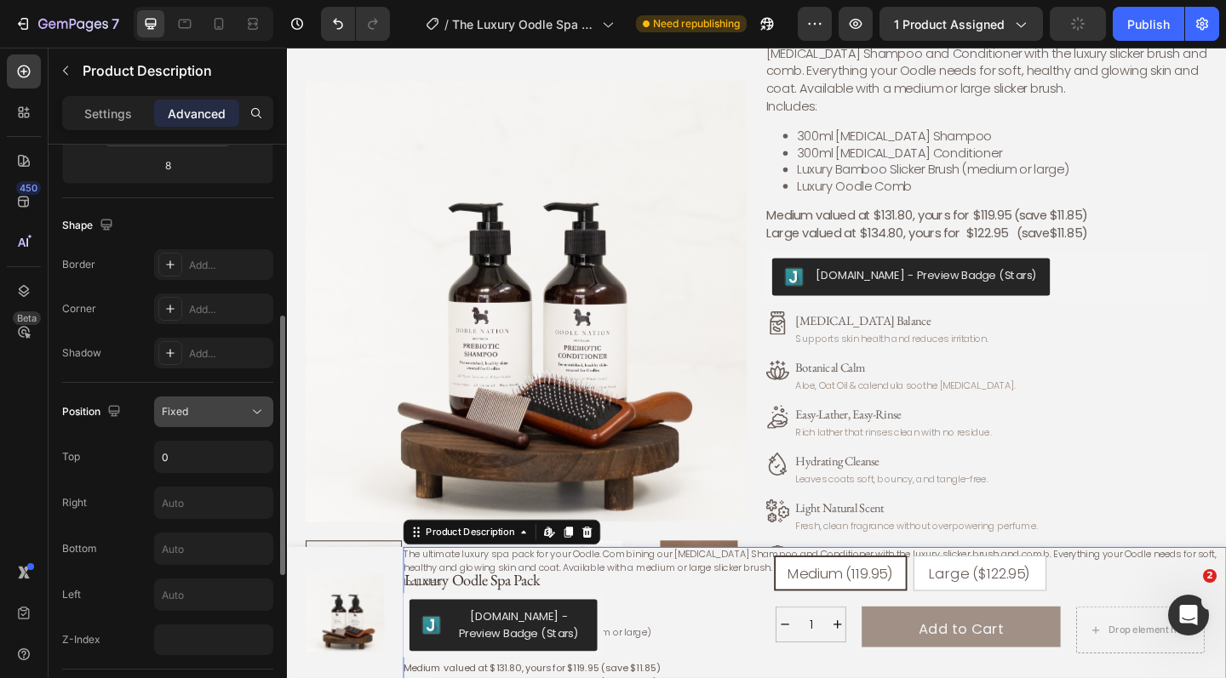
click at [227, 409] on div "Fixed" at bounding box center [205, 411] width 87 height 15
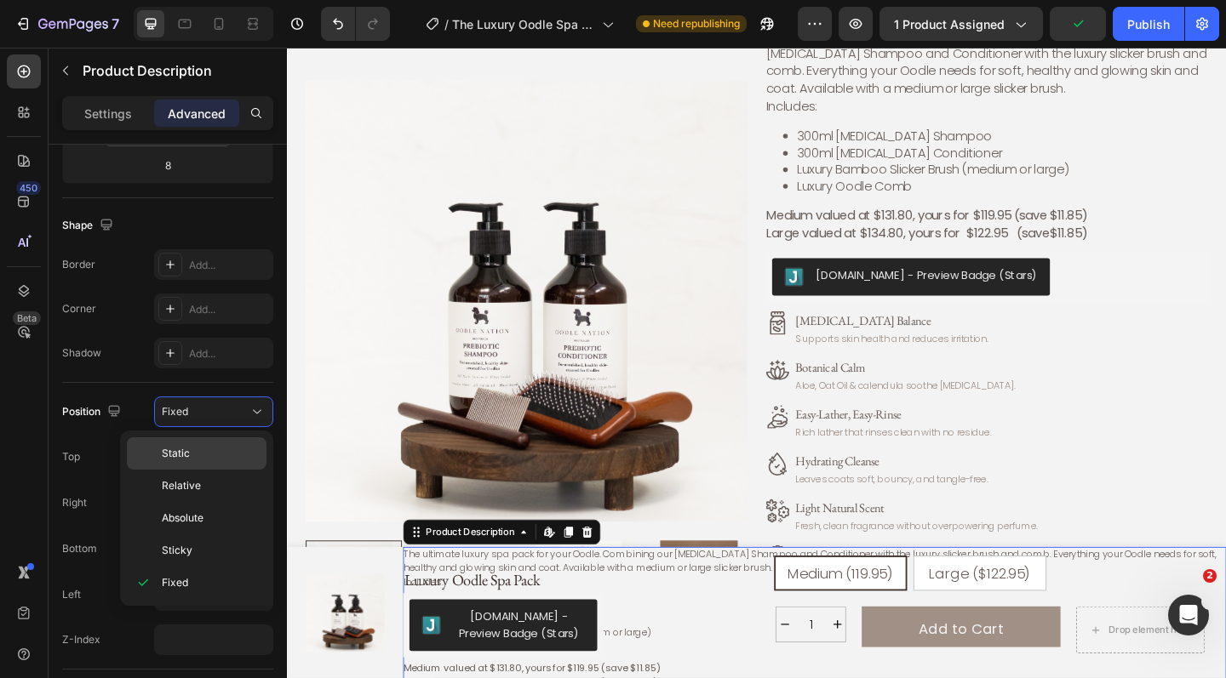
click at [225, 444] on div "Static" at bounding box center [197, 454] width 140 height 32
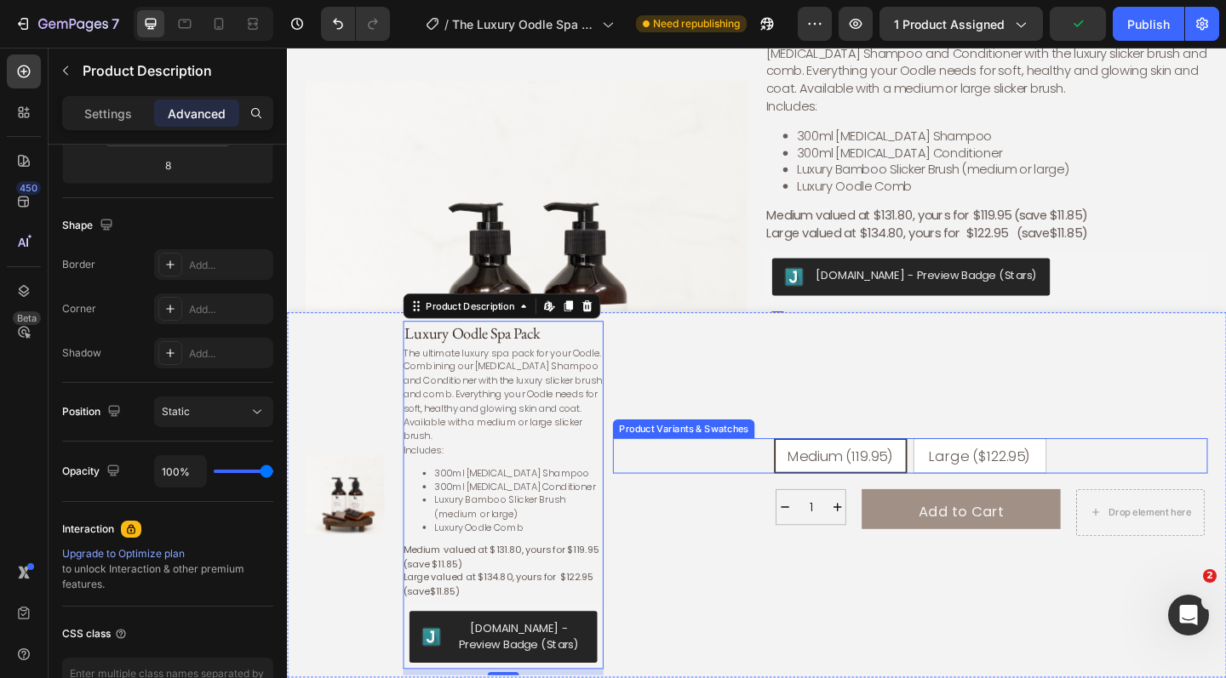
click at [707, 489] on div "Medium (119.95) Medium (119.95) Medium (119.95) Large ($122.95) Large ($122.95)…" at bounding box center [964, 492] width 647 height 38
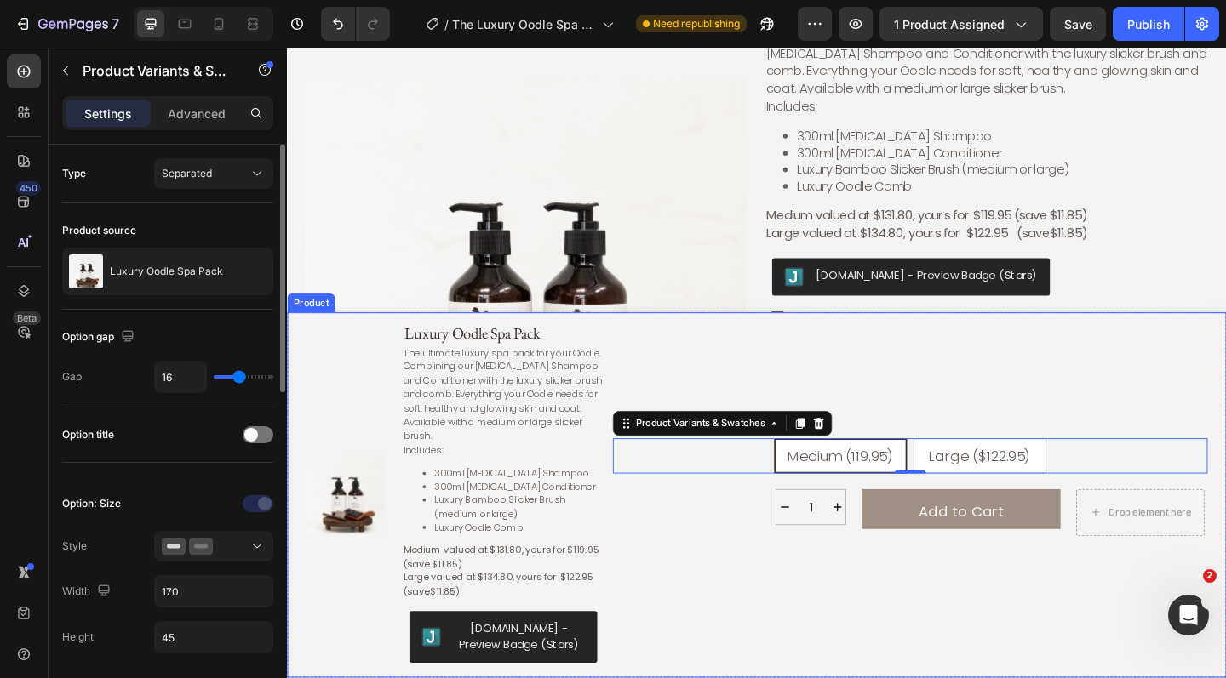
click at [679, 401] on div "Medium (119.95) Medium (119.95) Medium (119.95) Large ($122.95) Large ($122.95)…" at bounding box center [964, 535] width 647 height 379
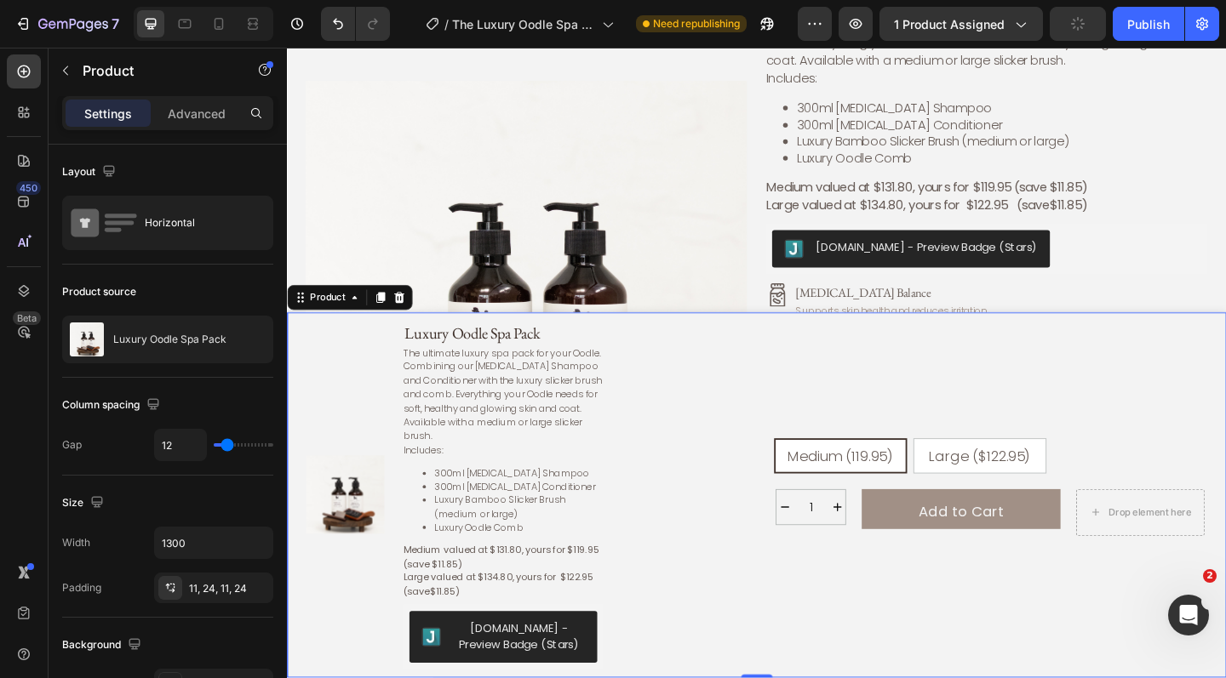
scroll to position [170, 0]
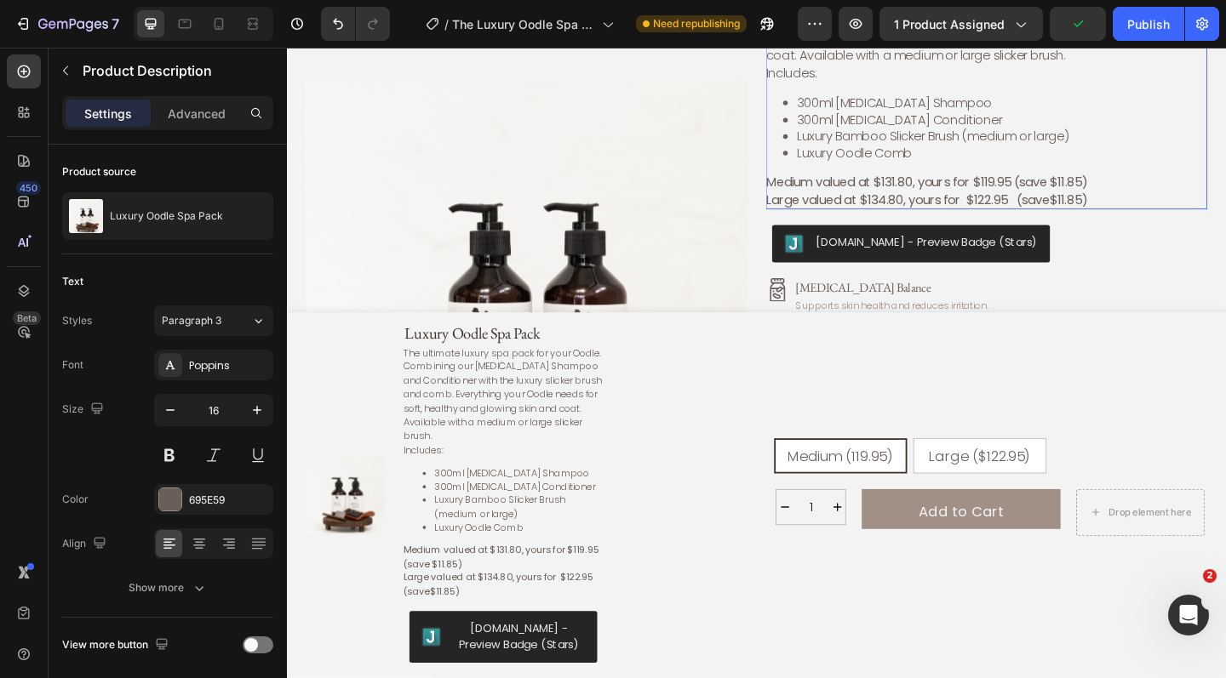
click at [878, 139] on li "Luxury Bamboo Slicker Brush (medium or large)" at bounding box center [1065, 144] width 446 height 18
click at [1158, 204] on strong "Large valued at $134.80, yours for $122.95 (save$11.85)" at bounding box center [983, 213] width 350 height 20
click at [1158, 208] on strong "Large valued at $134.80, yours for $122.95 (save$11.85)" at bounding box center [983, 213] width 350 height 20
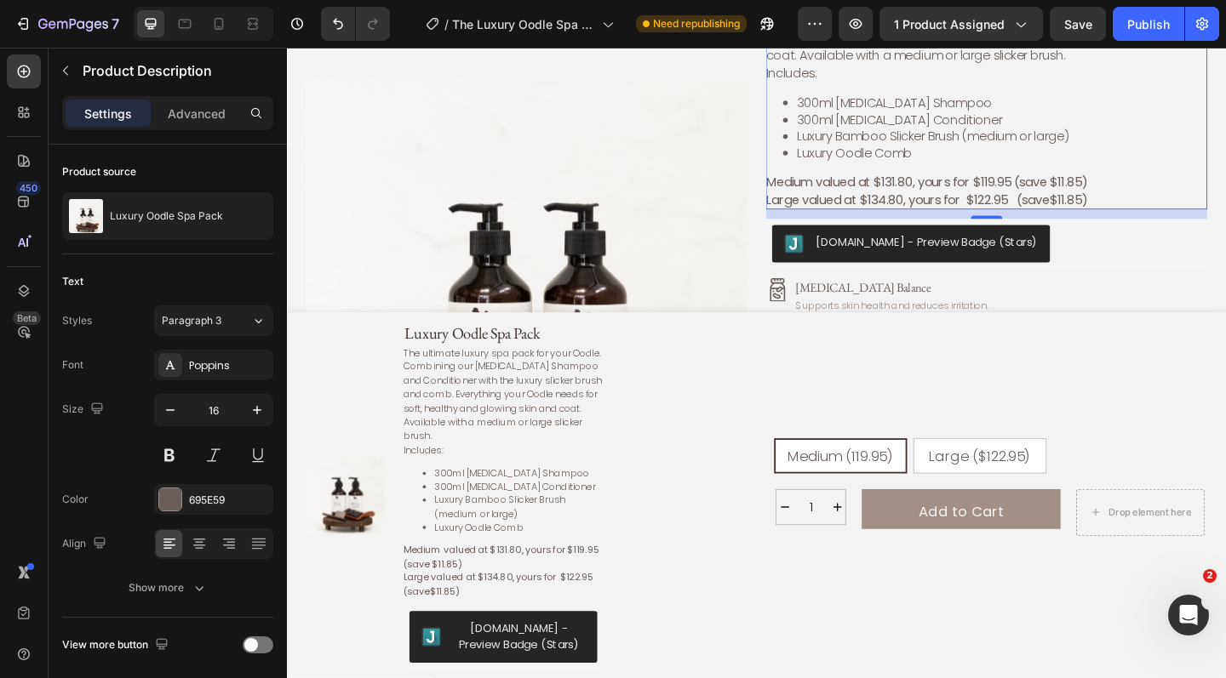
click at [1158, 208] on strong "Large valued at $134.80, yours for $122.95 (save$11.85)" at bounding box center [983, 213] width 350 height 20
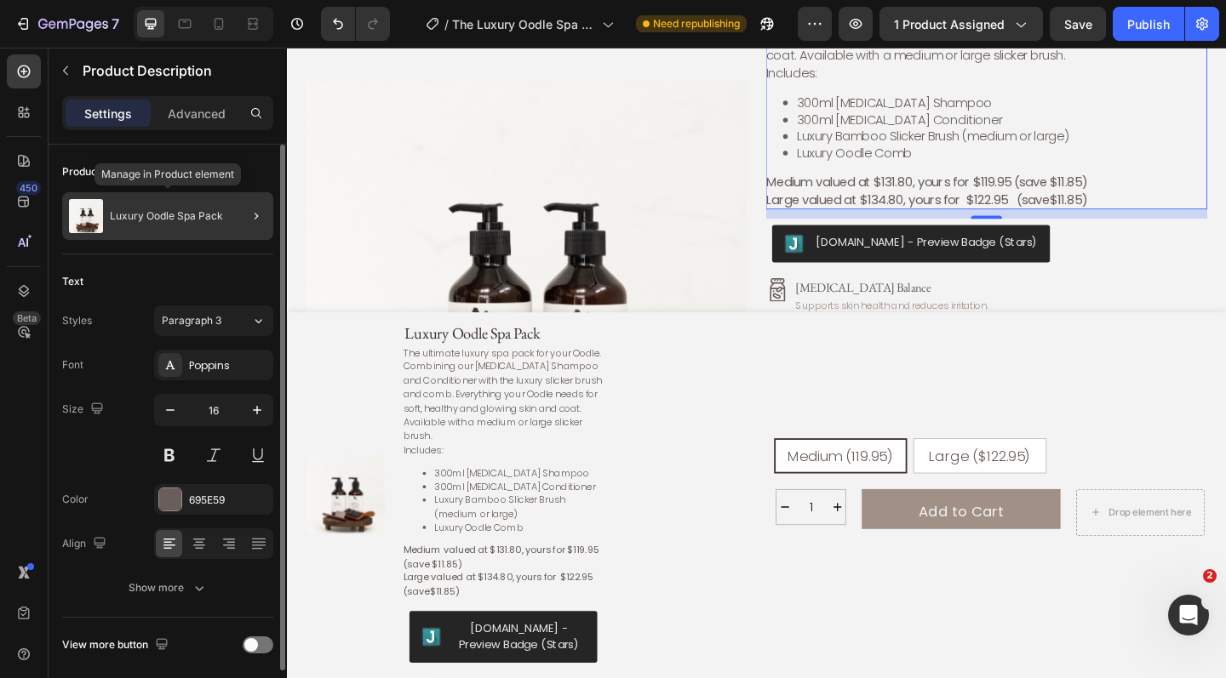
click at [204, 210] on p "Luxury Oodle Spa Pack" at bounding box center [166, 216] width 113 height 12
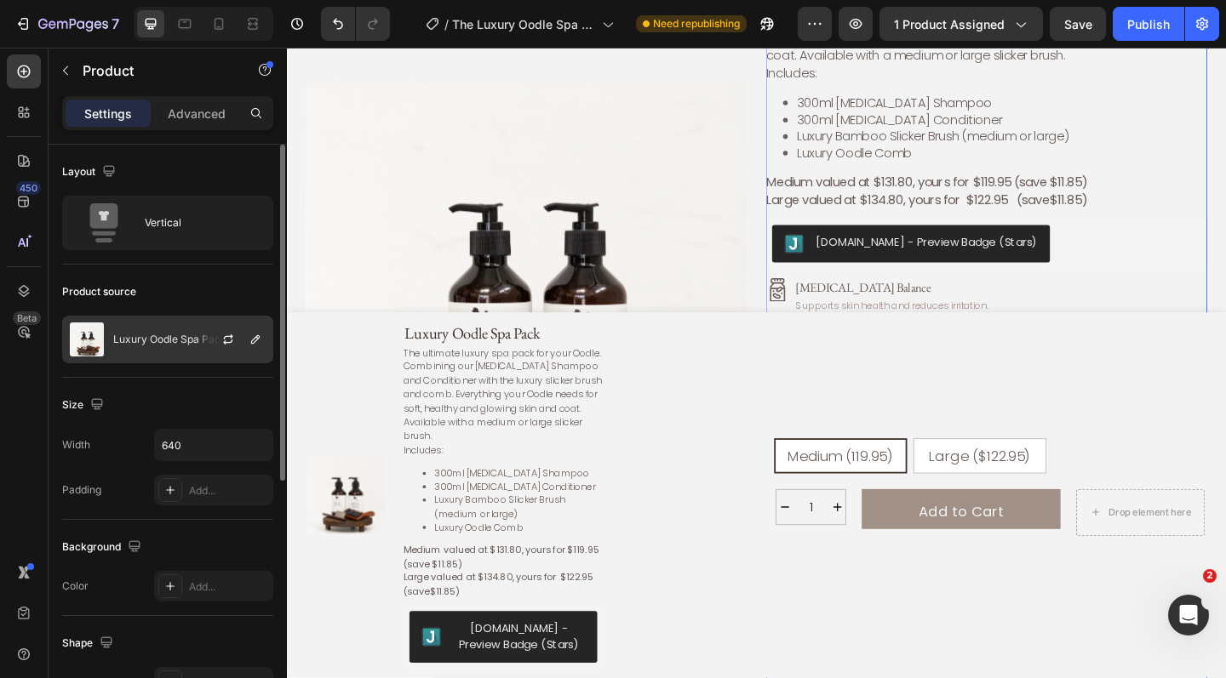
click at [217, 329] on div at bounding box center [234, 340] width 75 height 46
click at [226, 339] on icon "button" at bounding box center [228, 340] width 14 height 14
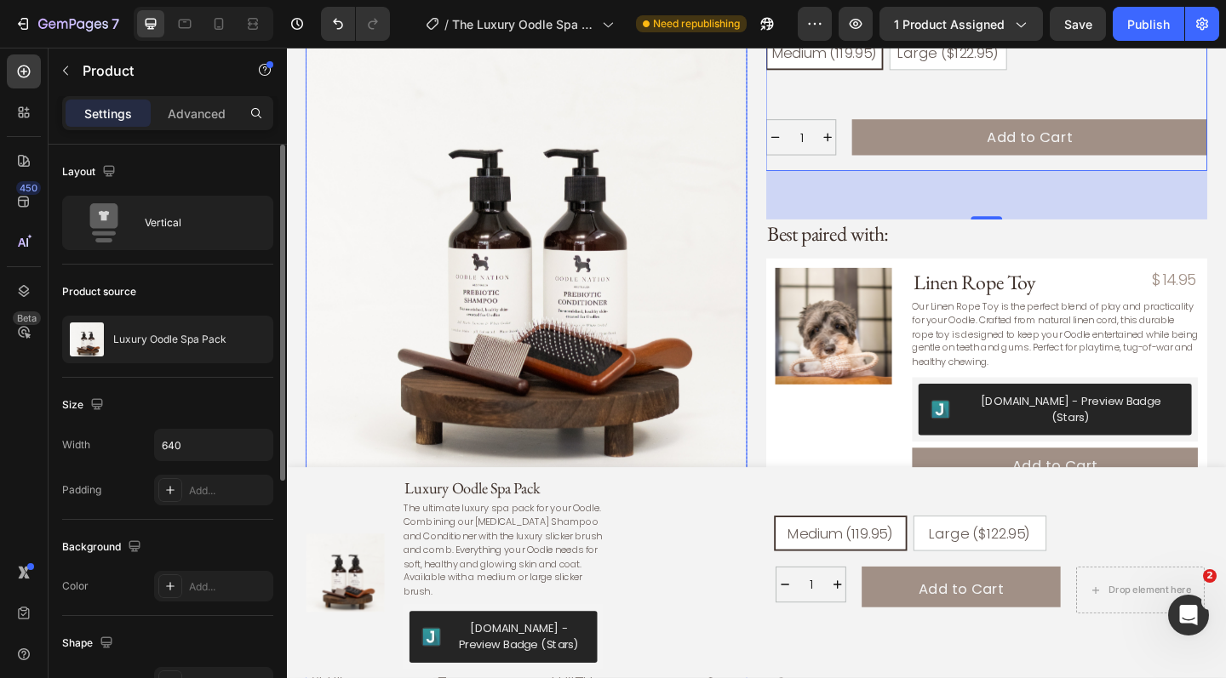
scroll to position [0, 0]
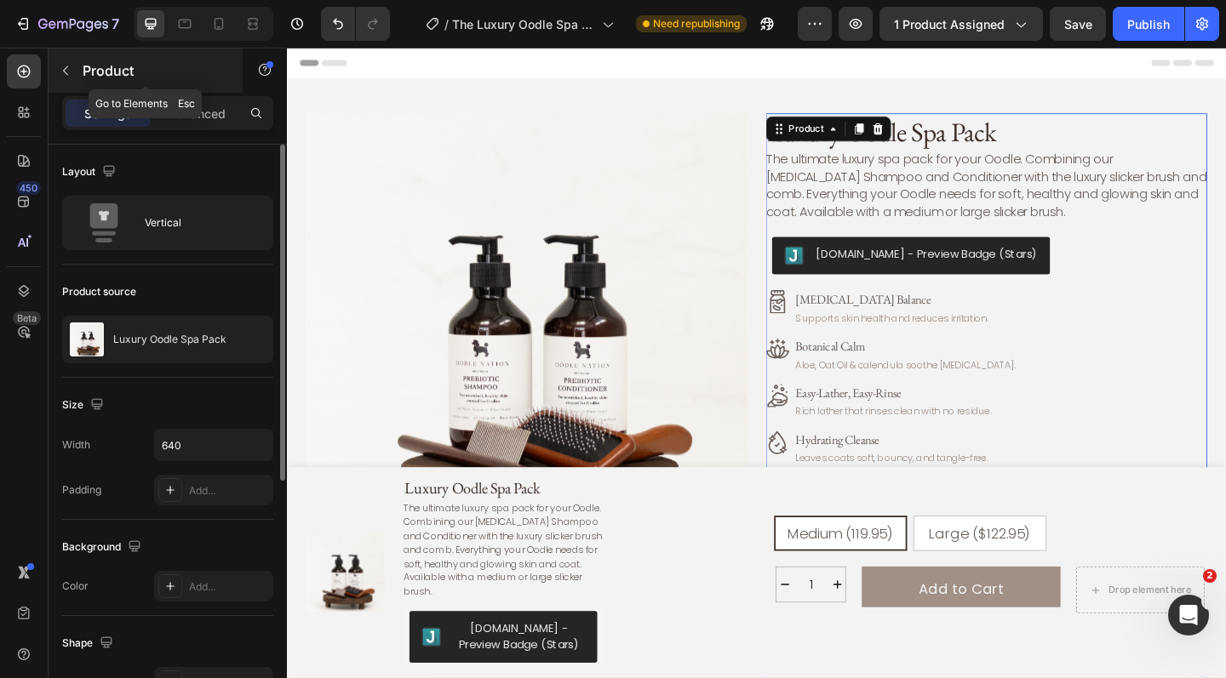
click at [63, 72] on icon "button" at bounding box center [66, 71] width 14 height 14
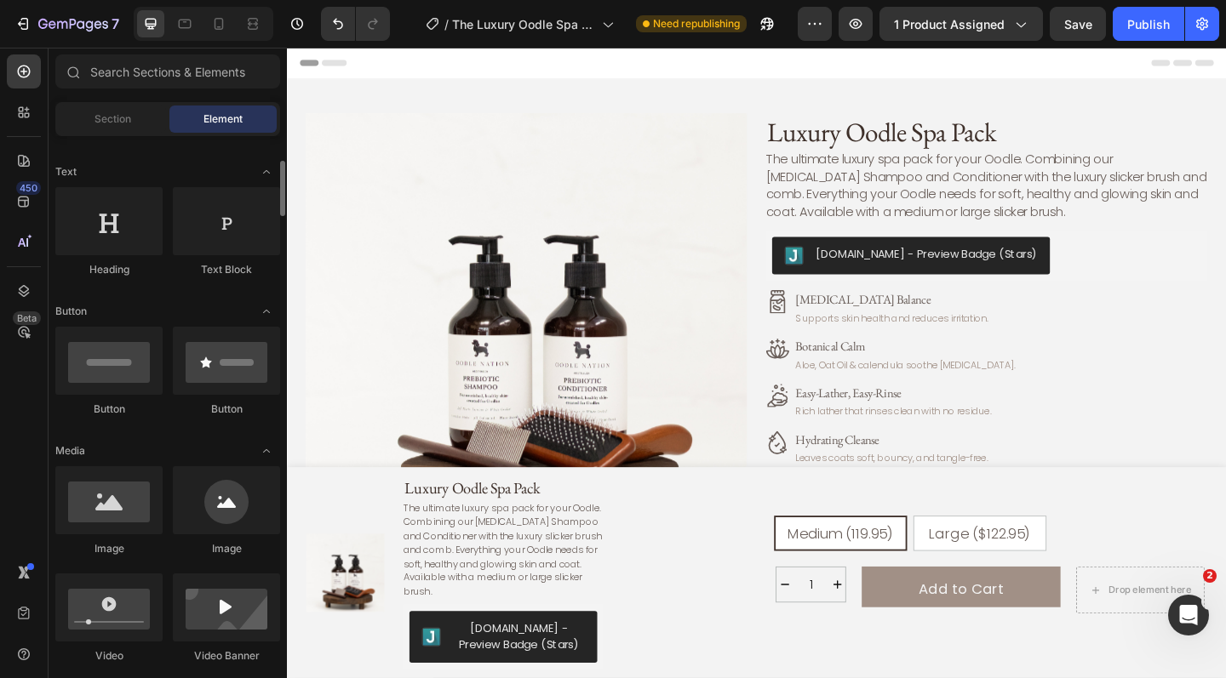
scroll to position [234, 0]
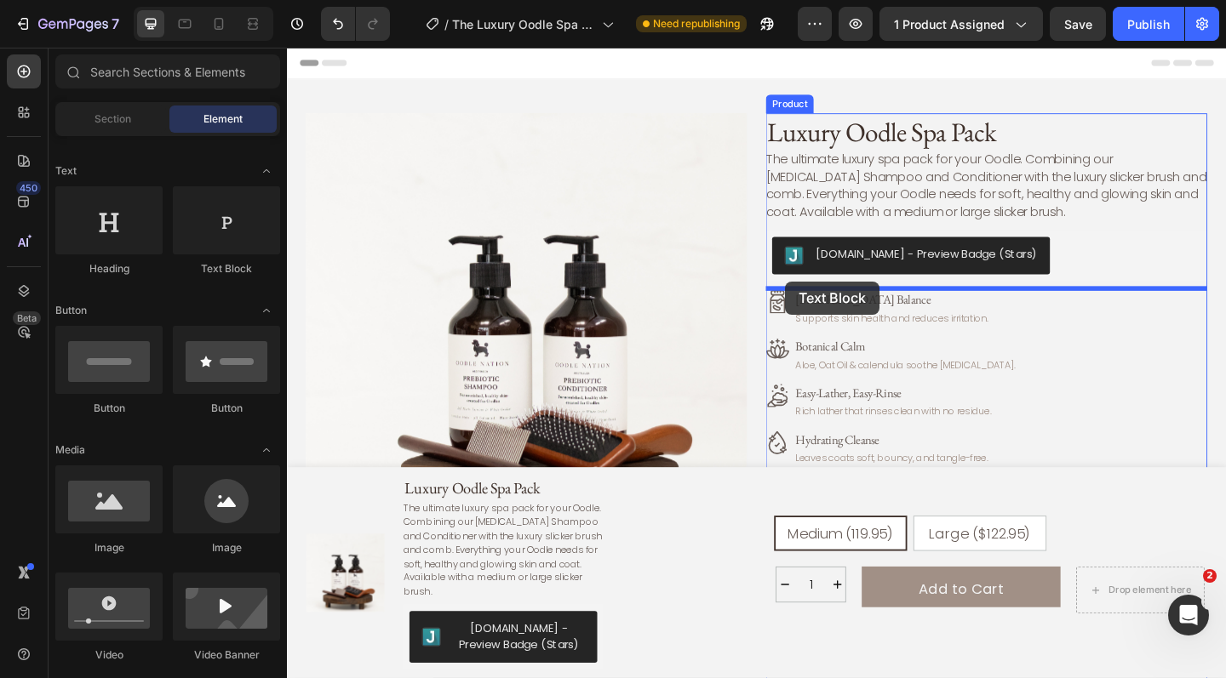
drag, startPoint x: 512, startPoint y: 279, endPoint x: 828, endPoint y: 302, distance: 317.5
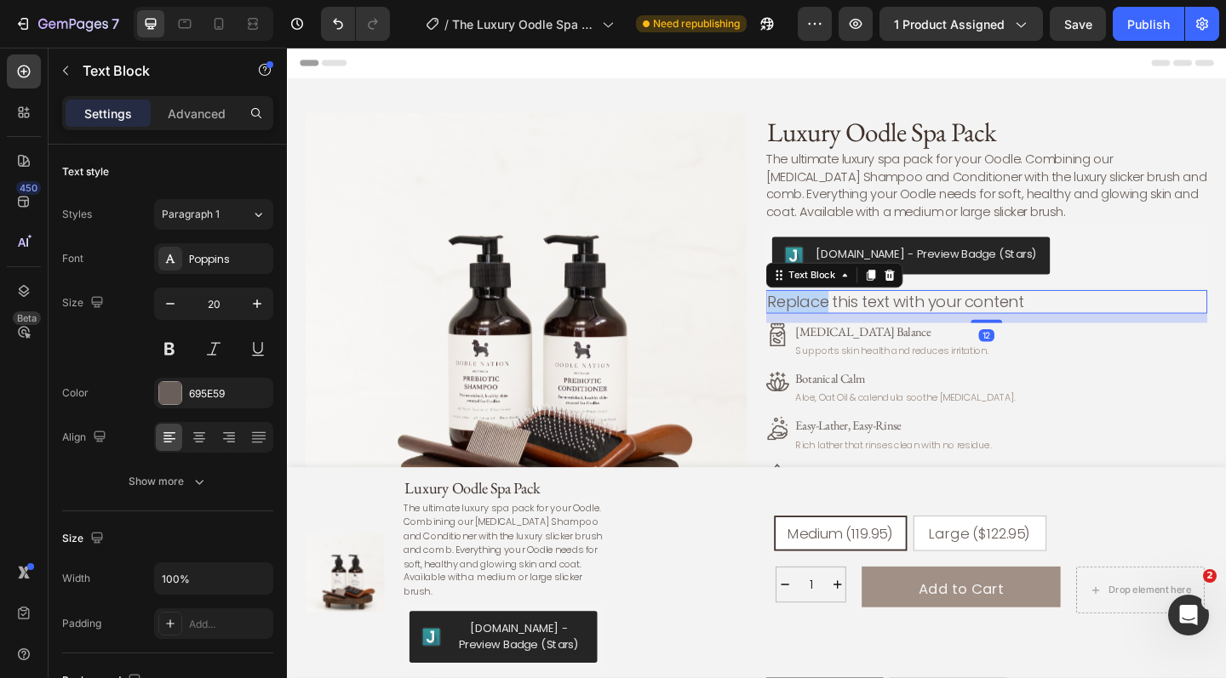
click at [846, 321] on p "Replace this text with your content" at bounding box center [1048, 324] width 477 height 22
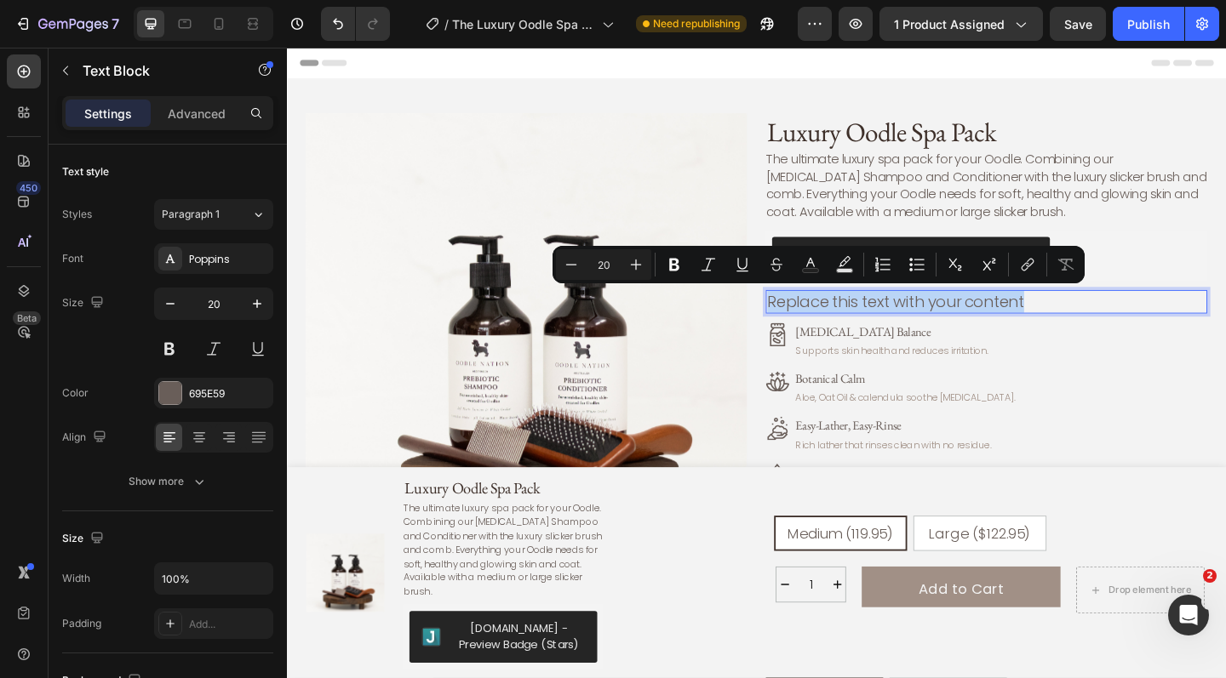
click at [846, 321] on p "Replace this text with your content" at bounding box center [1048, 324] width 477 height 22
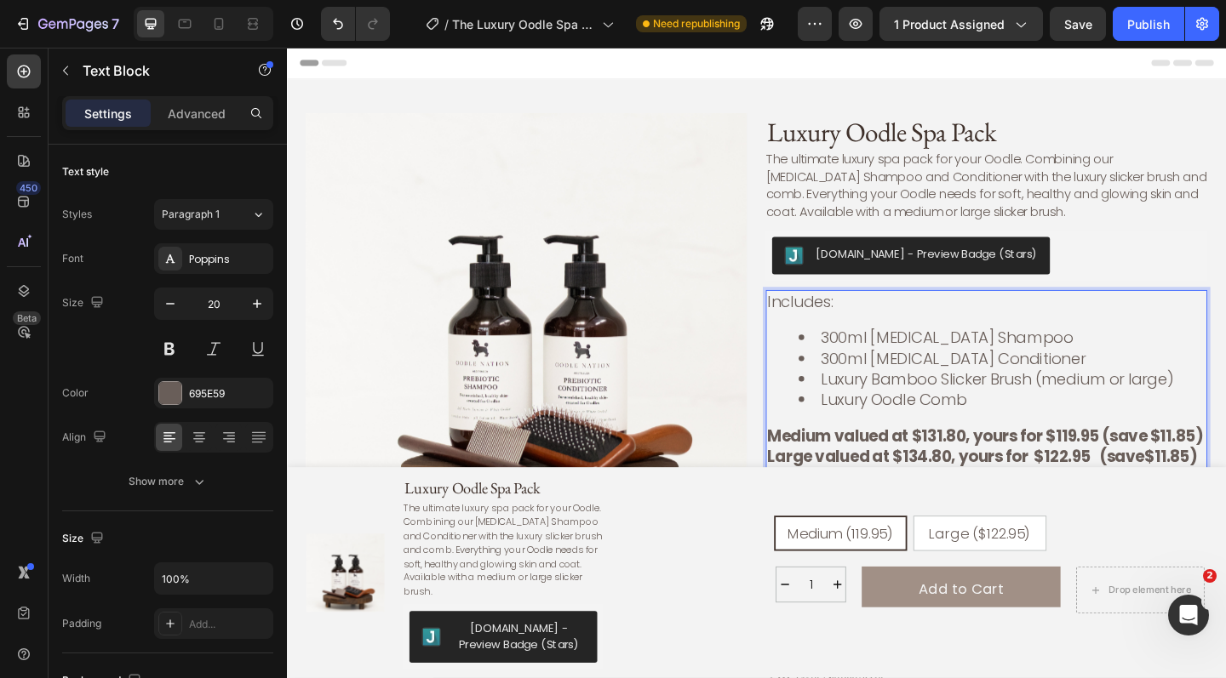
click at [971, 437] on li "Luxury Oodle Comb" at bounding box center [1065, 431] width 443 height 22
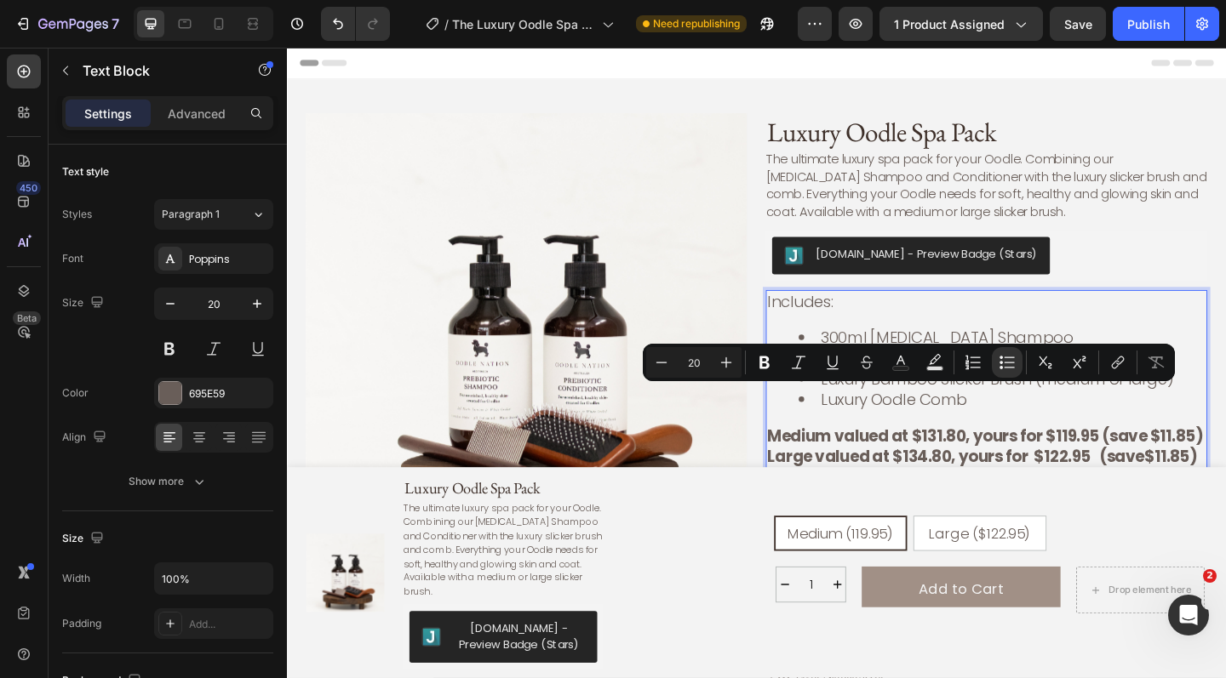
click at [897, 345] on div "Includes: 300ml Prebiotic Shampoo 300ml Prebiotic Conditioner Luxury Bamboo Sli…" at bounding box center [1048, 409] width 480 height 195
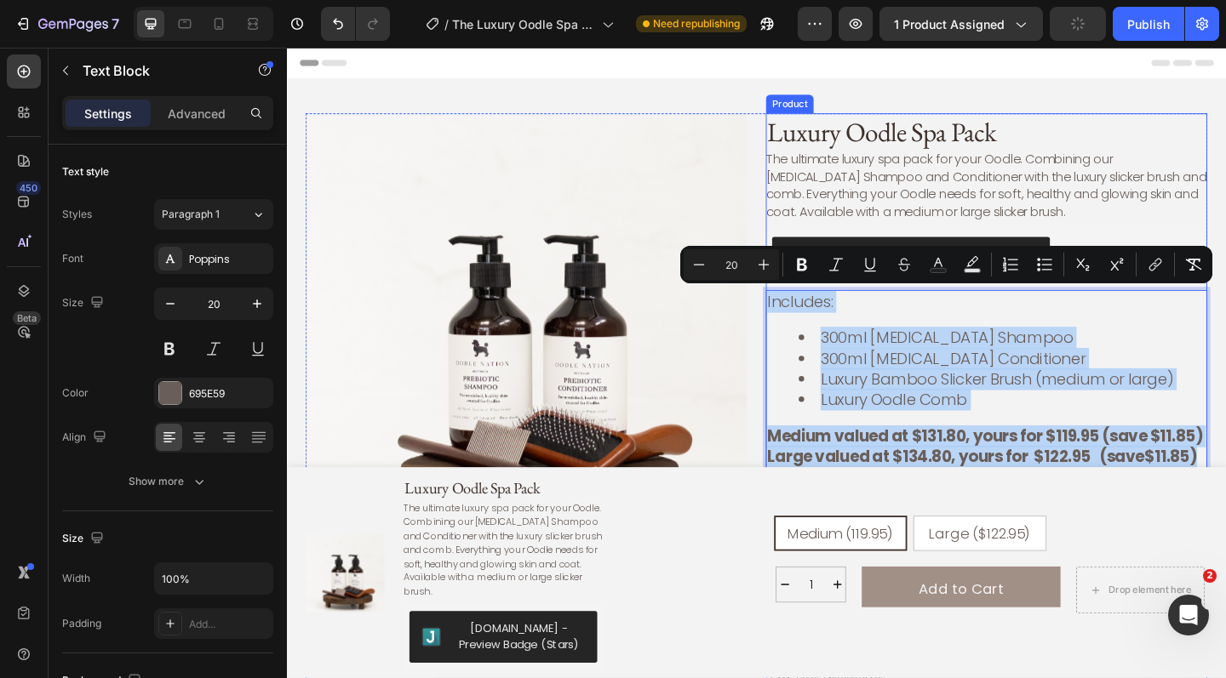
drag, startPoint x: 1274, startPoint y: 490, endPoint x: 810, endPoint y: 310, distance: 497.0
click at [810, 309] on div "Luxury Oodle Spa Pack Product Title The ultimate luxury spa pack for your Oodle…" at bounding box center [1048, 565] width 480 height 893
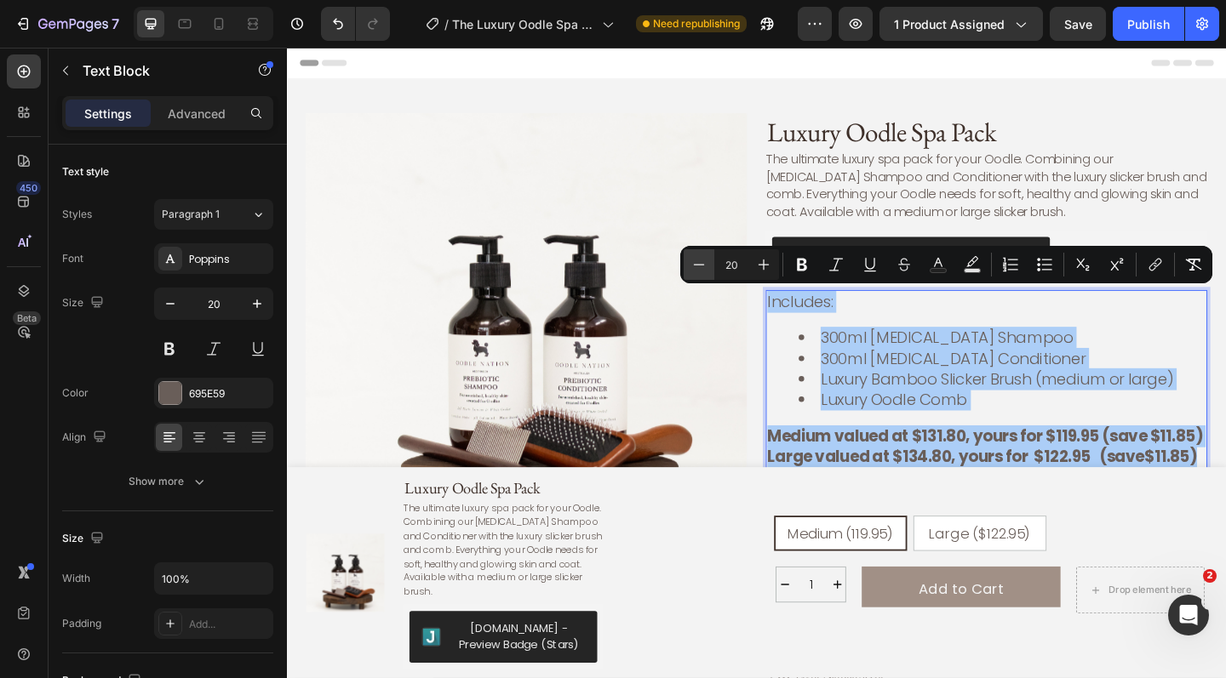
click at [695, 263] on icon "Editor contextual toolbar" at bounding box center [698, 264] width 17 height 17
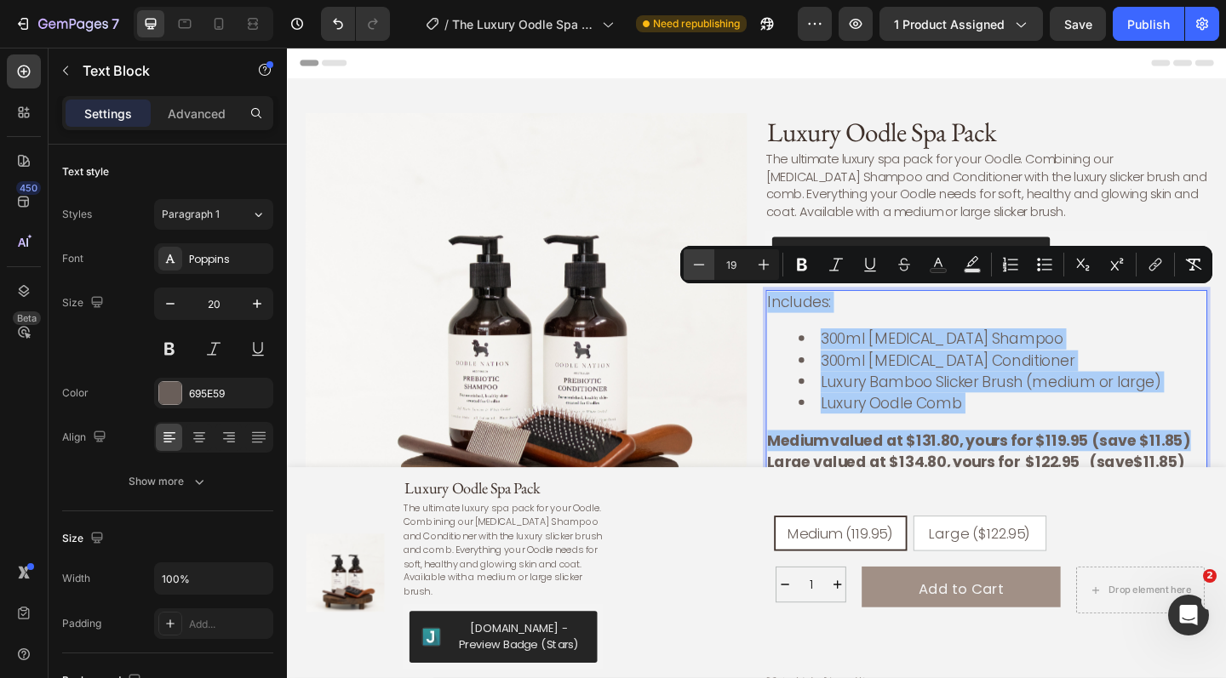
click at [695, 263] on icon "Editor contextual toolbar" at bounding box center [698, 264] width 17 height 17
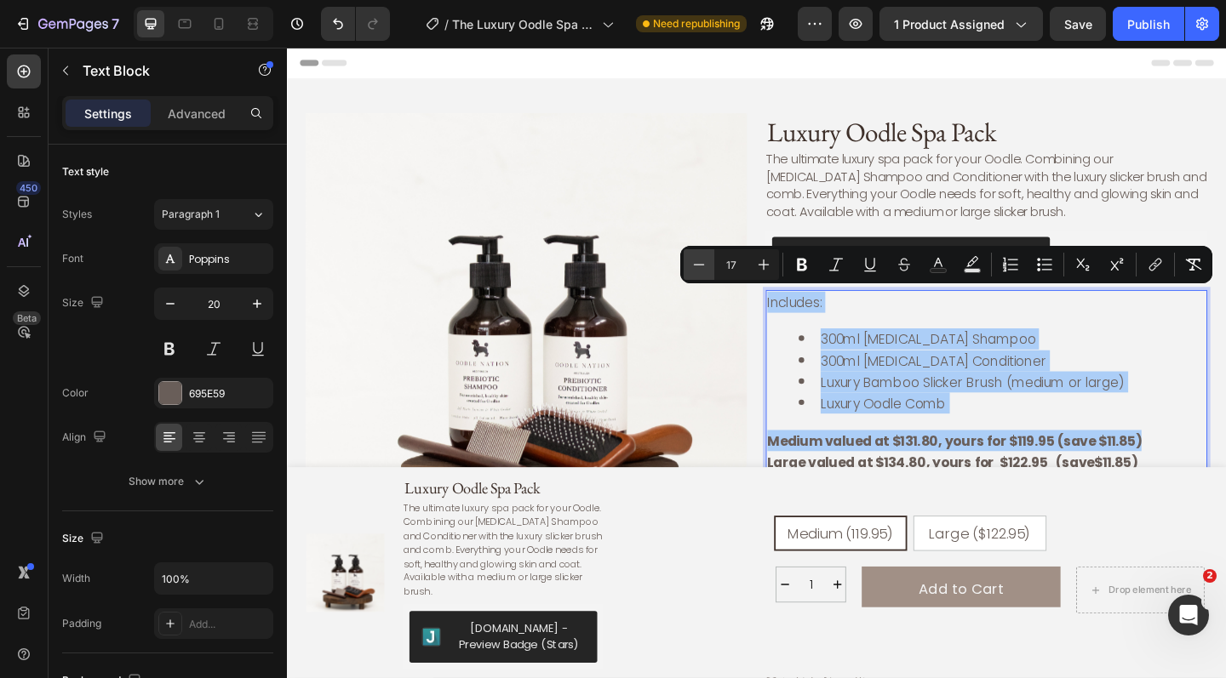
click at [695, 263] on icon "Editor contextual toolbar" at bounding box center [698, 264] width 17 height 17
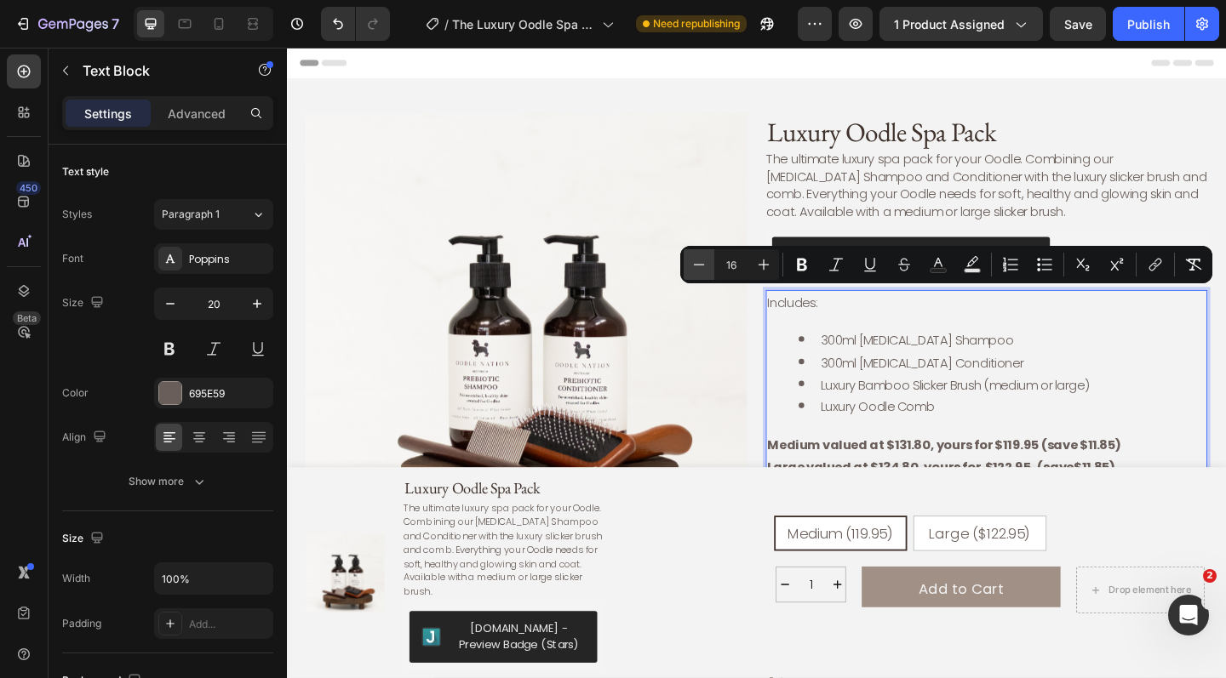
click at [695, 263] on icon "Editor contextual toolbar" at bounding box center [698, 264] width 17 height 17
type input "14"
click at [1016, 426] on li "Luxury Oodle Comb" at bounding box center [1065, 438] width 443 height 24
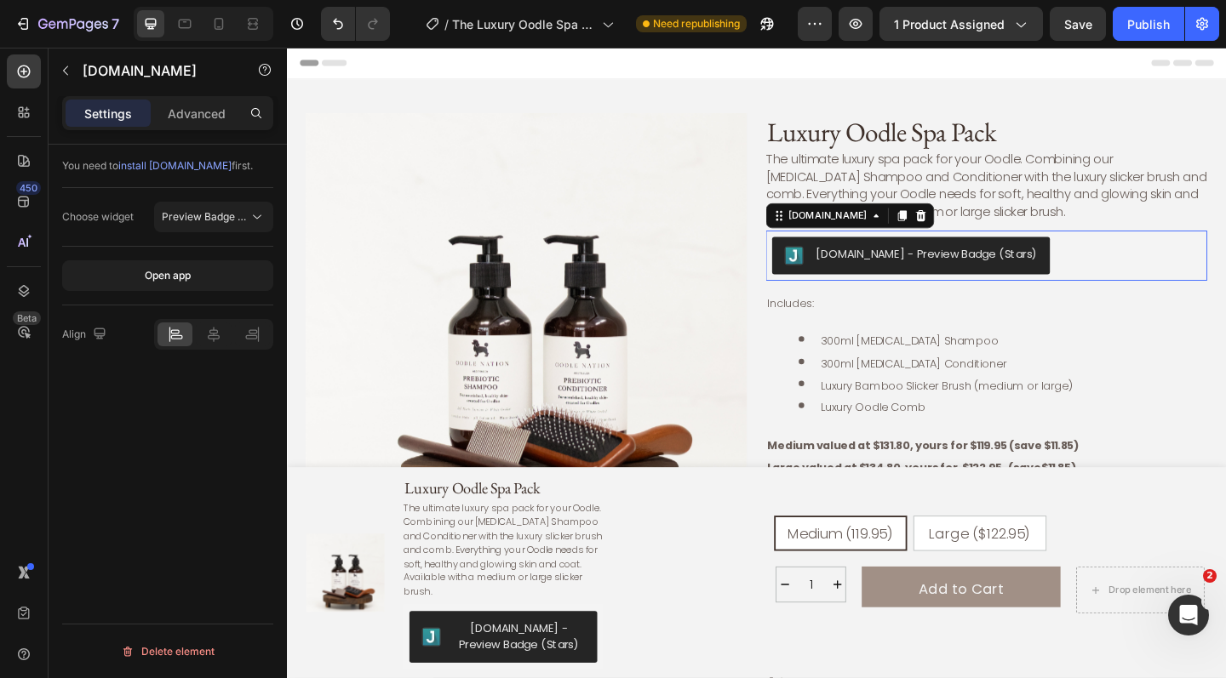
click at [1225, 261] on div "[DOMAIN_NAME] - Preview Badge (Stars)" at bounding box center [1048, 274] width 466 height 41
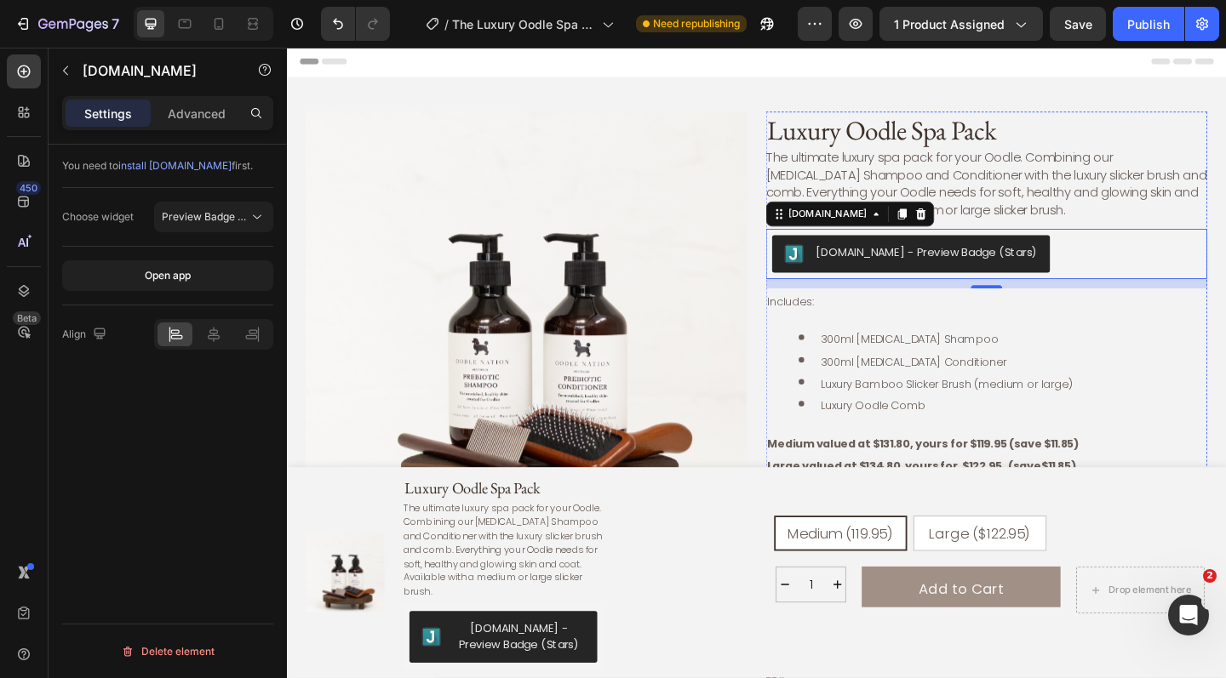
scroll to position [0, 0]
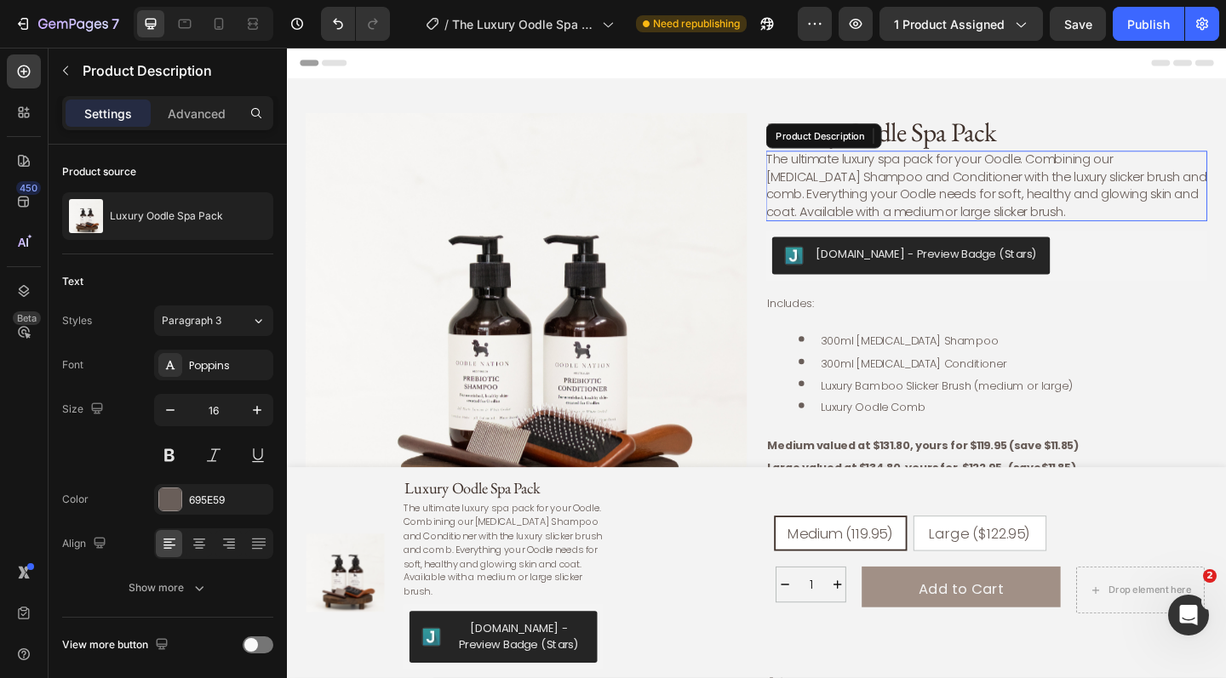
click at [1059, 173] on p "The ultimate luxury spa pack for your Oodle. Combining our [MEDICAL_DATA] Shamp…" at bounding box center [1048, 197] width 480 height 77
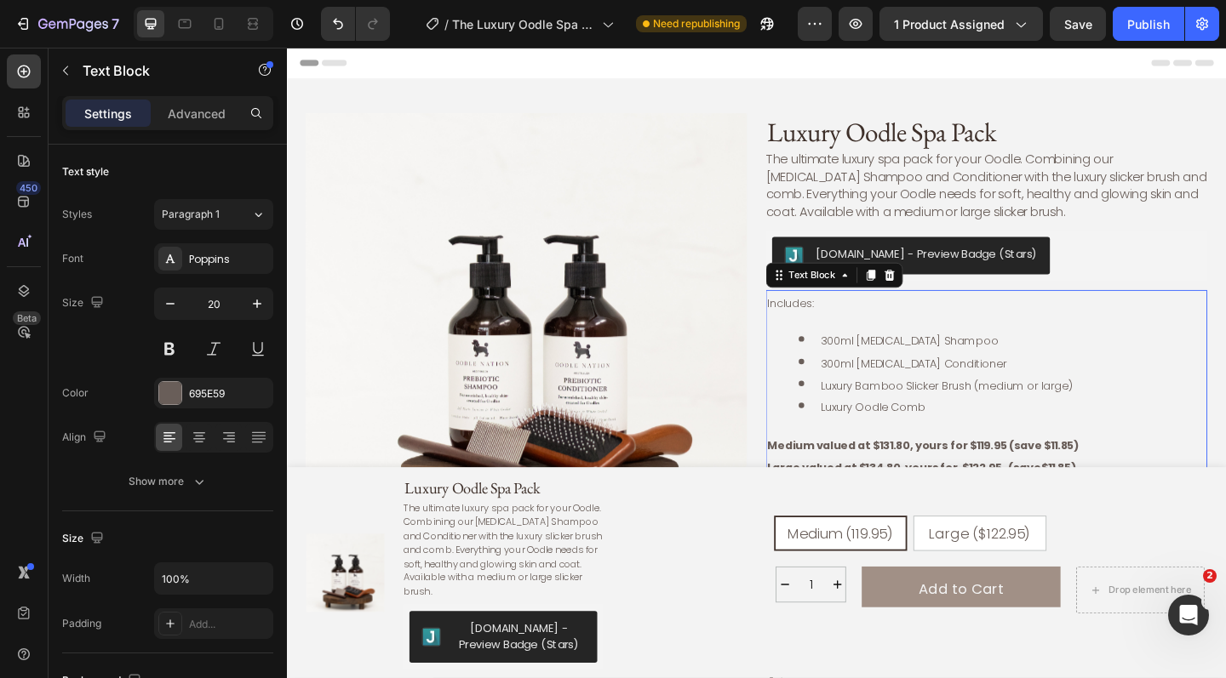
click at [1148, 342] on div "Includes: 300ml Prebiotic Shampoo 300ml Prebiotic Conditioner Luxury Bamboo Sli…" at bounding box center [1048, 415] width 480 height 207
click at [870, 346] on div "Includes: 300ml Prebiotic Shampoo 300ml Prebiotic Conditioner Luxury Bamboo Sli…" at bounding box center [1048, 415] width 480 height 207
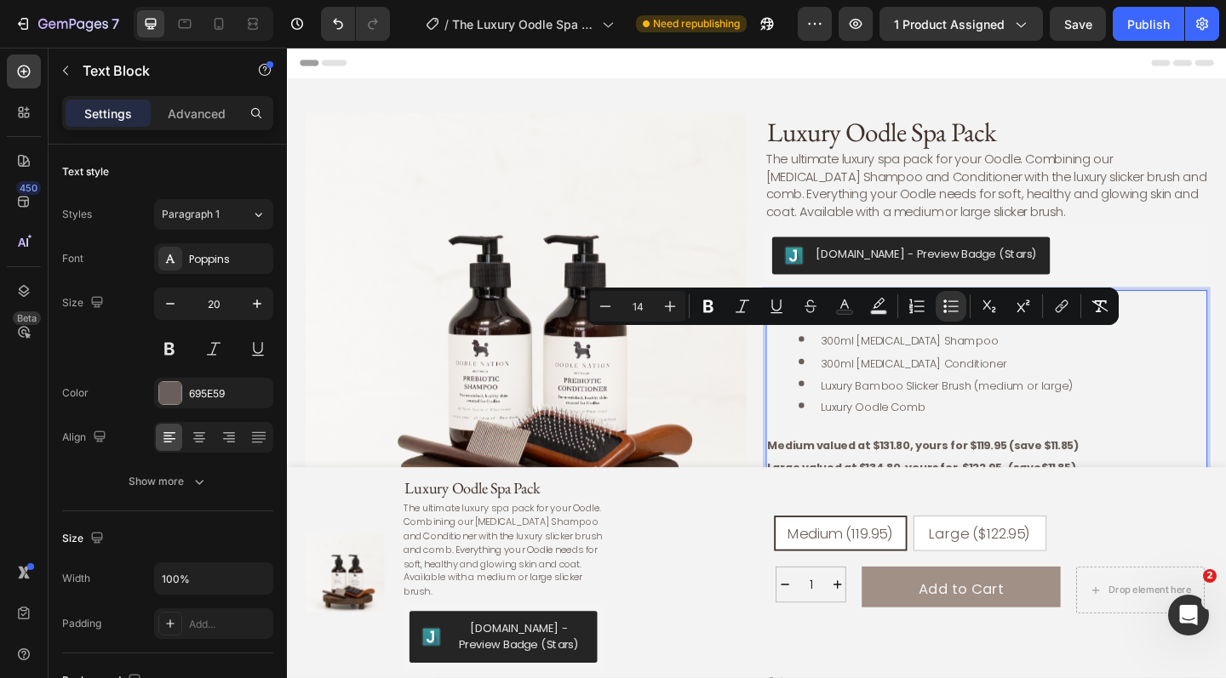
click at [821, 385] on ul "300ml Prebiotic Shampoo 300ml Prebiotic Conditioner Luxury Bamboo Slicker Brush…" at bounding box center [1048, 402] width 477 height 97
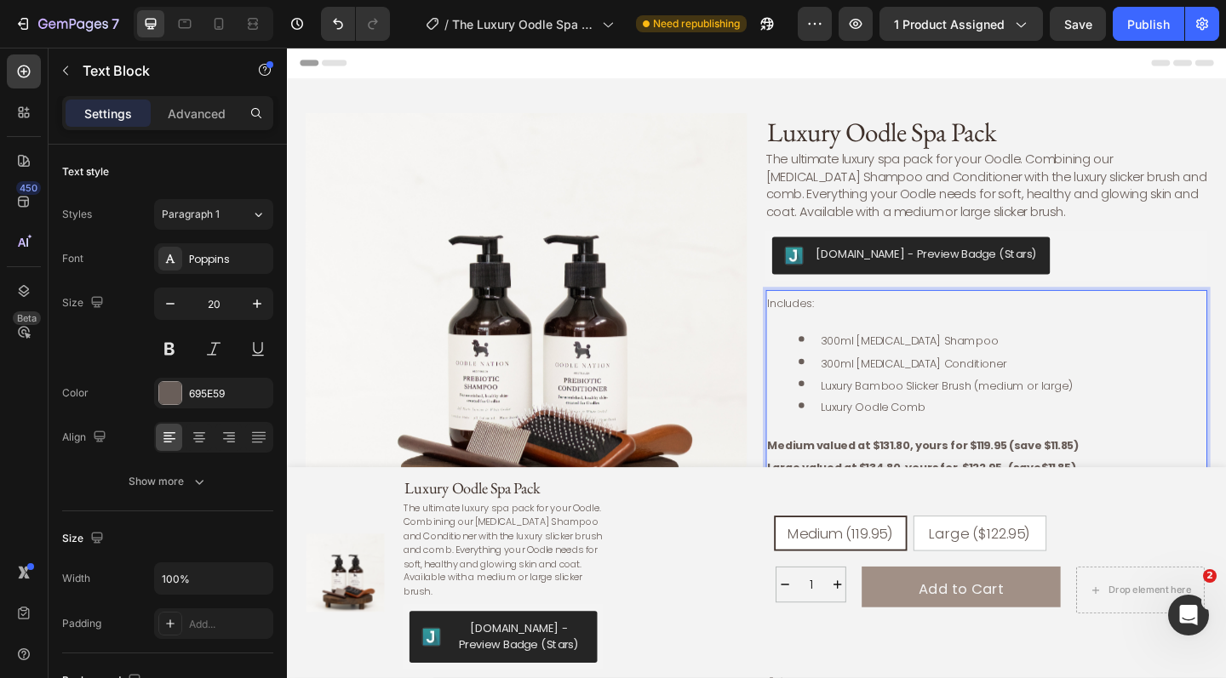
click at [834, 343] on div "Includes: 300ml Prebiotic Shampoo 300ml Prebiotic Conditioner Luxury Bamboo Sli…" at bounding box center [1048, 415] width 480 height 207
click at [842, 333] on p "Includes:" at bounding box center [1048, 325] width 477 height 24
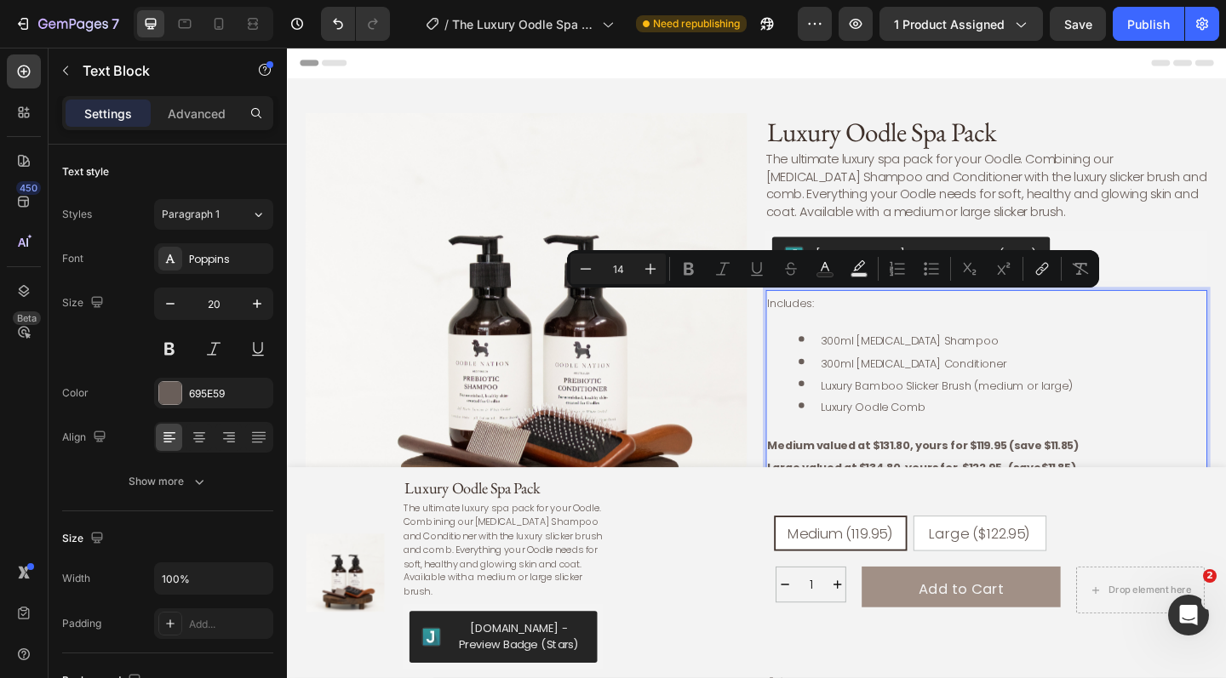
click at [856, 336] on div "Includes: 300ml Prebiotic Shampoo 300ml Prebiotic Conditioner Luxury Bamboo Sli…" at bounding box center [1048, 415] width 480 height 207
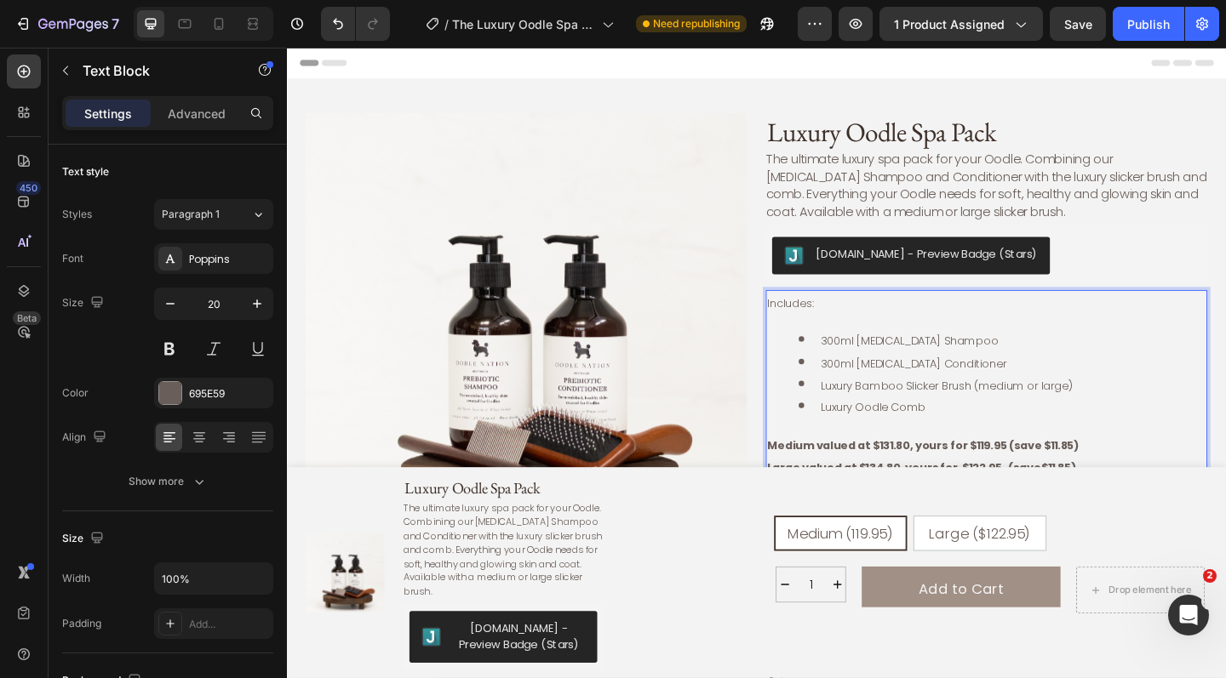
click at [1005, 450] on div "Includes: 300ml Prebiotic Shampoo 300ml Prebiotic Conditioner Luxury Bamboo Sli…" at bounding box center [1048, 415] width 480 height 207
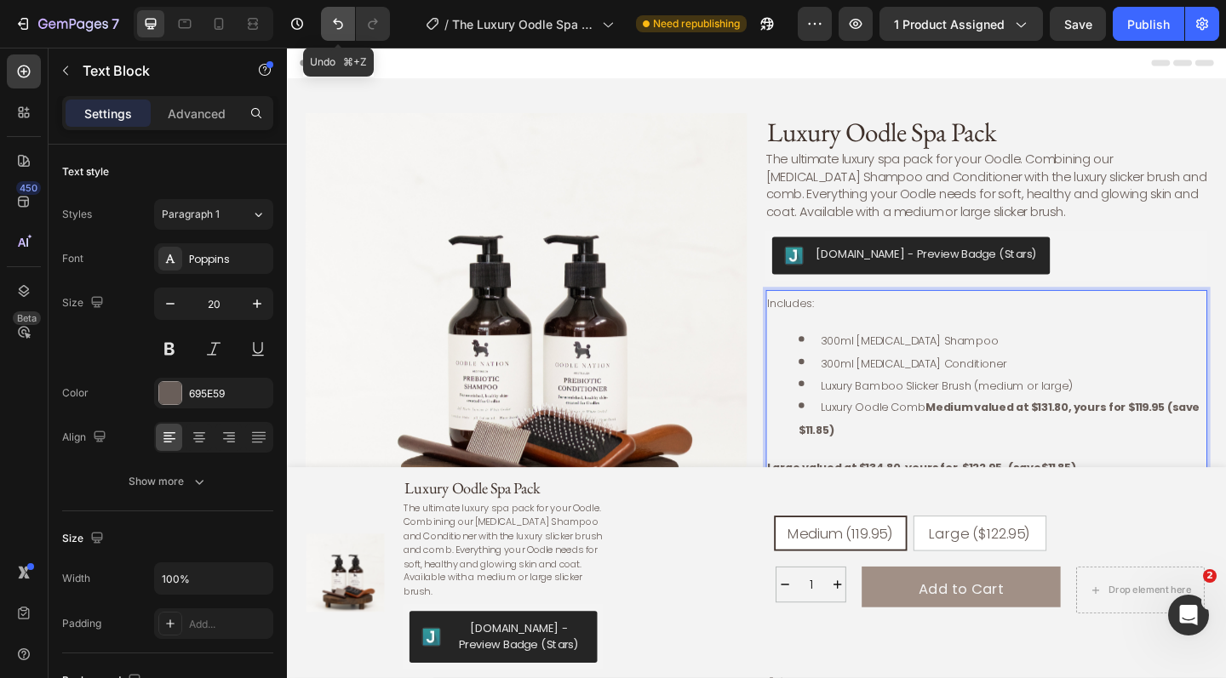
click at [338, 23] on icon "Undo/Redo" at bounding box center [337, 23] width 17 height 17
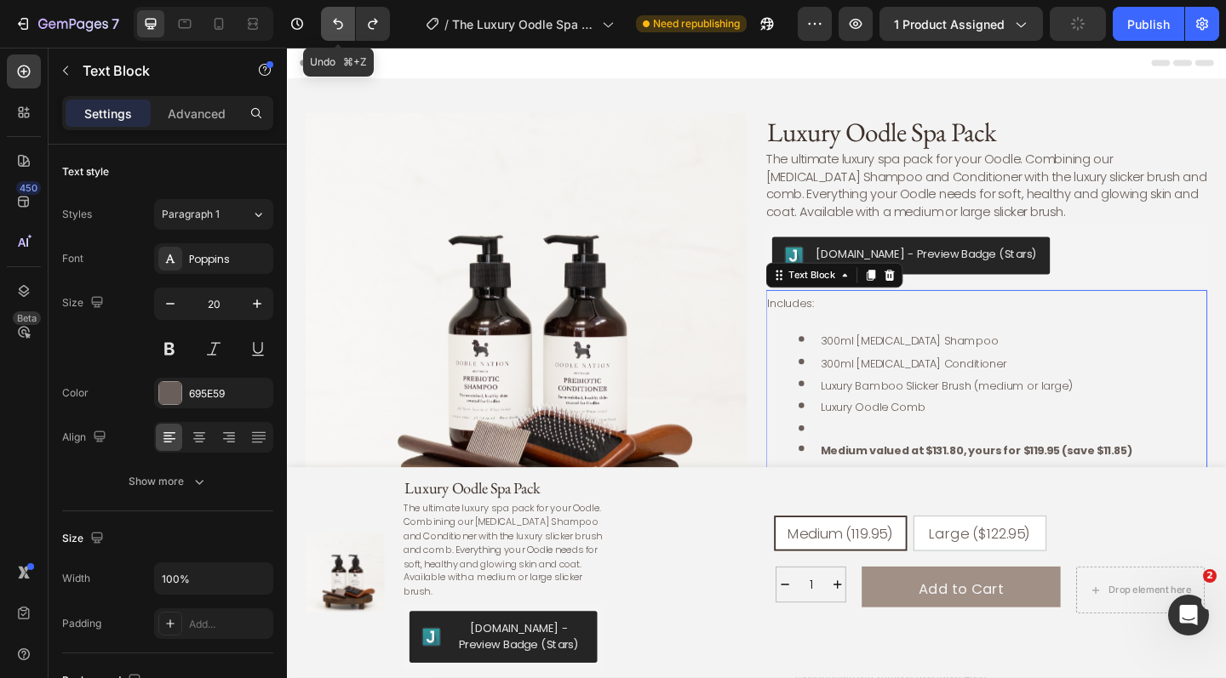
click at [338, 23] on icon "Undo/Redo" at bounding box center [337, 23] width 17 height 17
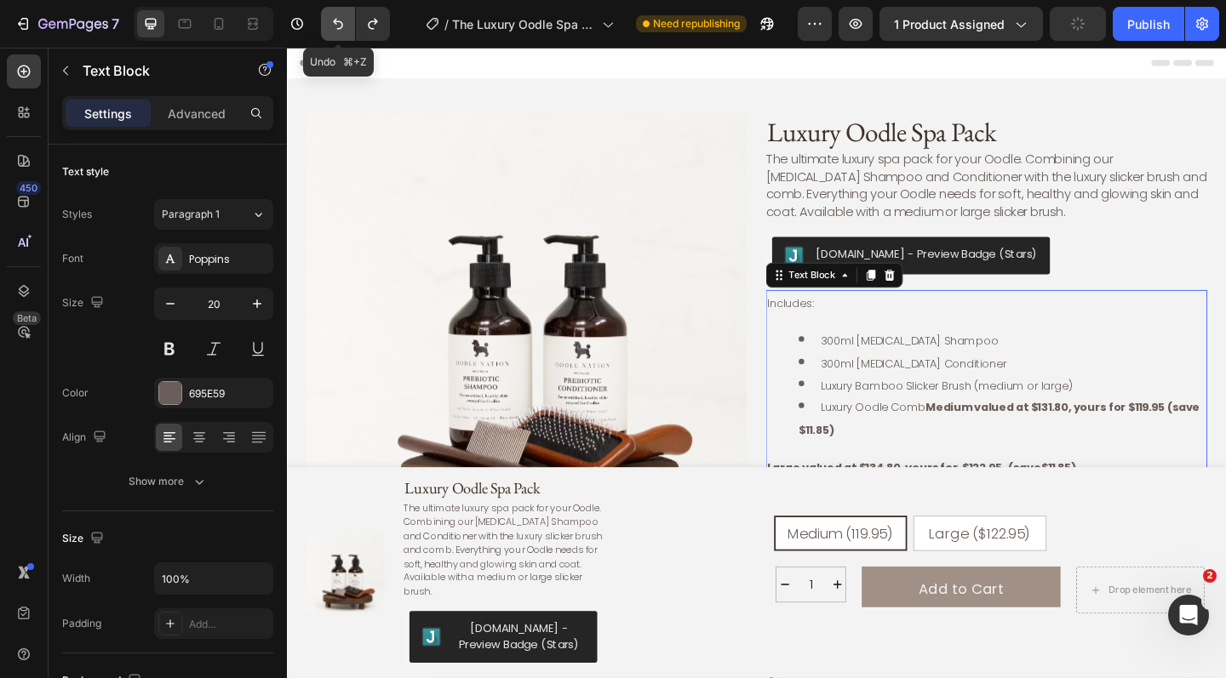
click at [338, 23] on icon "Undo/Redo" at bounding box center [337, 23] width 17 height 17
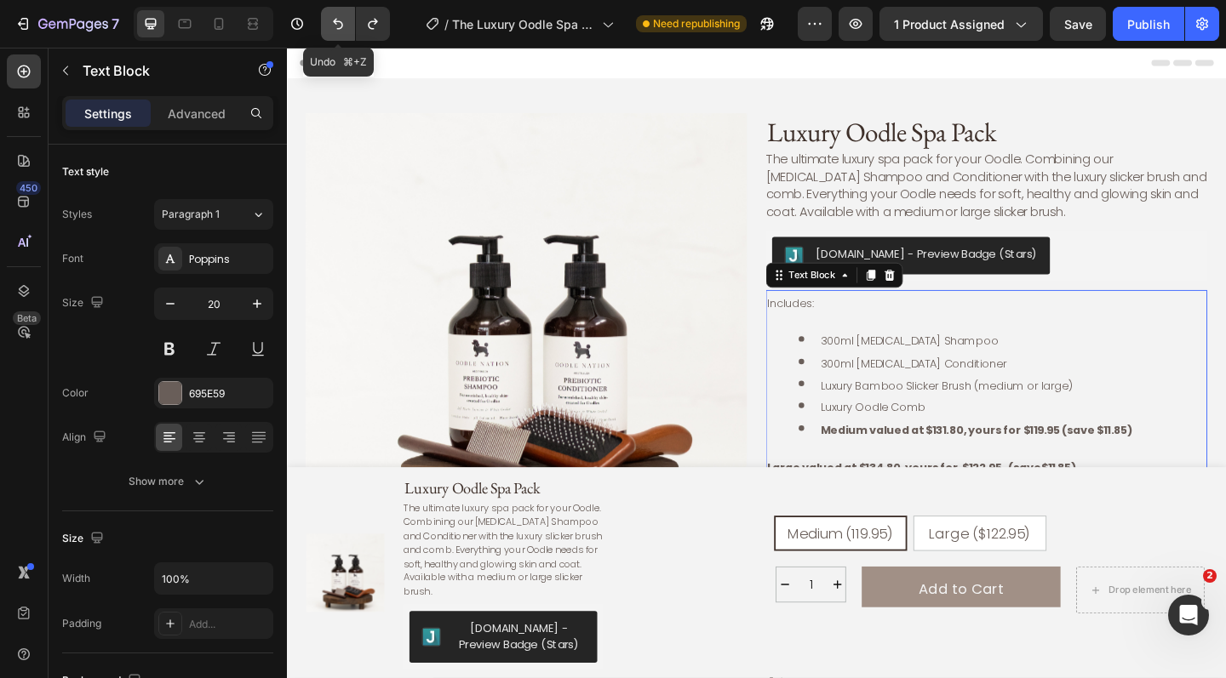
click at [338, 23] on icon "Undo/Redo" at bounding box center [337, 23] width 17 height 17
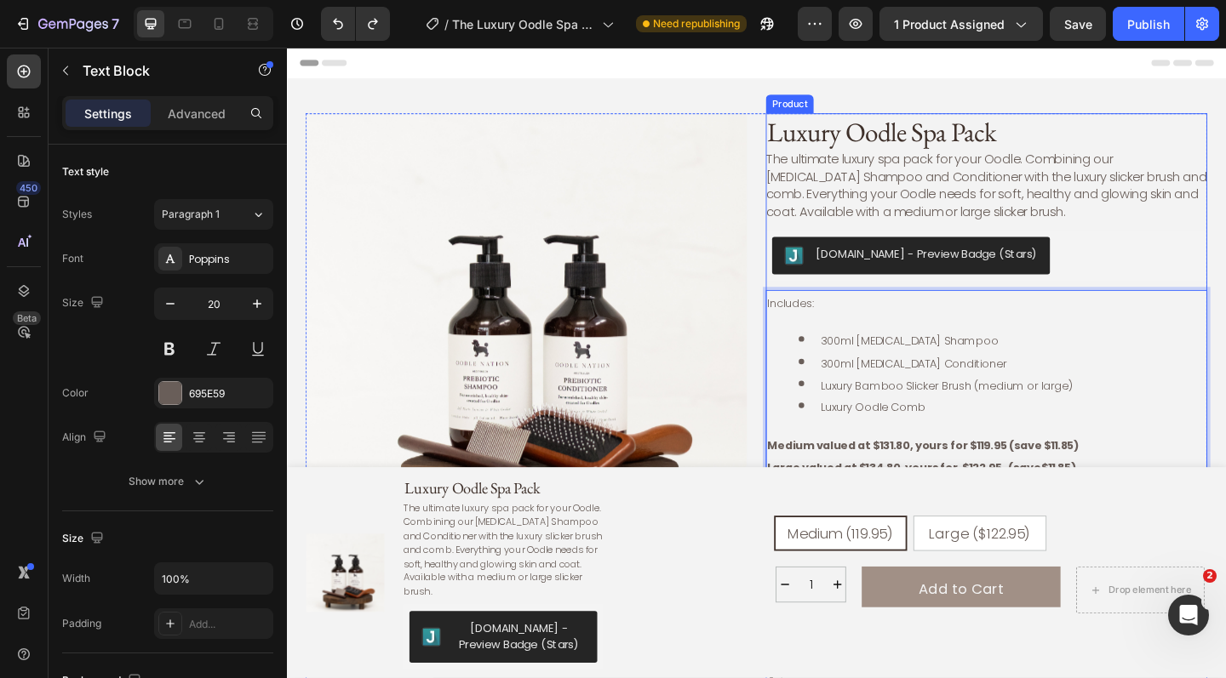
click at [1223, 244] on div "Luxury Oodle Spa Pack Product Title The ultimate luxury spa pack for your Oodle…" at bounding box center [1048, 571] width 480 height 905
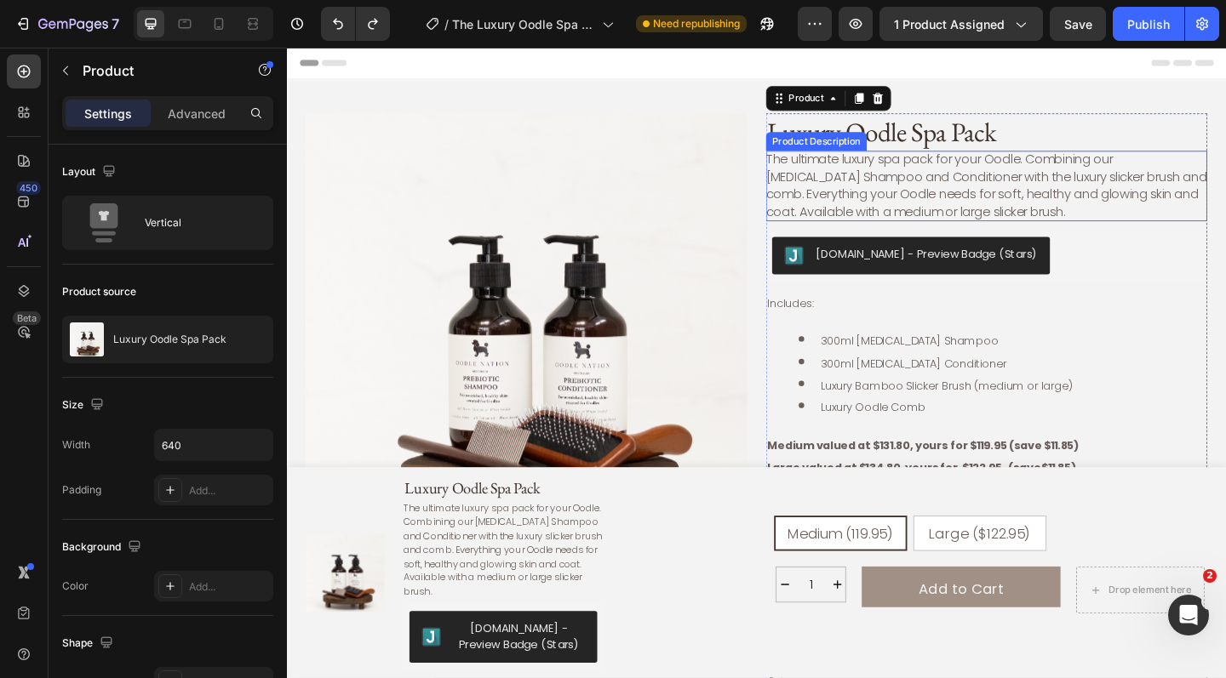
click at [1048, 180] on p "The ultimate luxury spa pack for your Oodle. Combining our Prebiotic Shampoo an…" at bounding box center [1048, 197] width 480 height 77
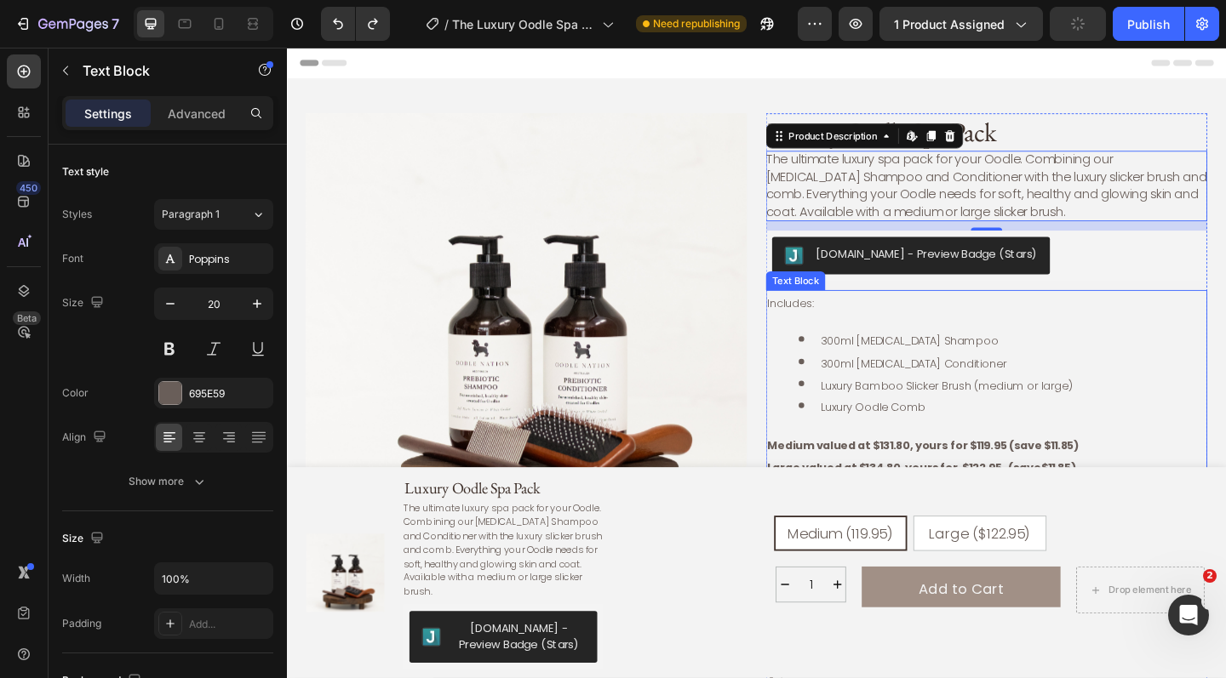
click at [987, 408] on span "Luxury Bamboo Slicker Brush (medium or large)" at bounding box center [1004, 415] width 274 height 17
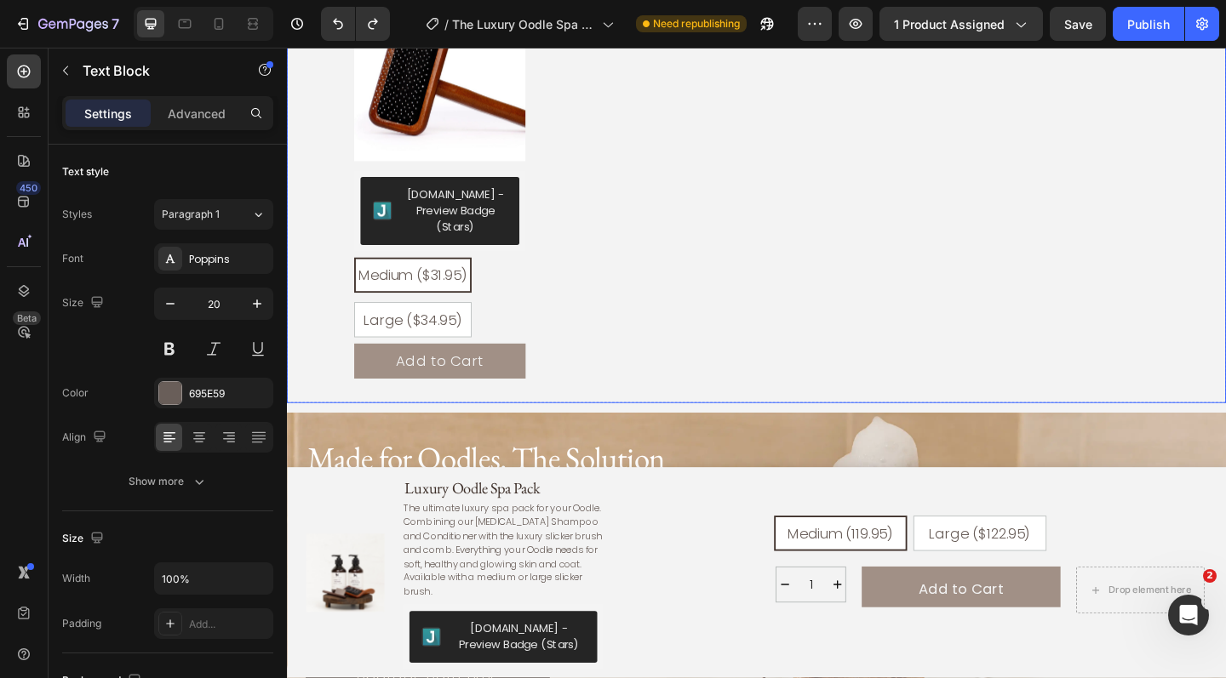
scroll to position [2403, 0]
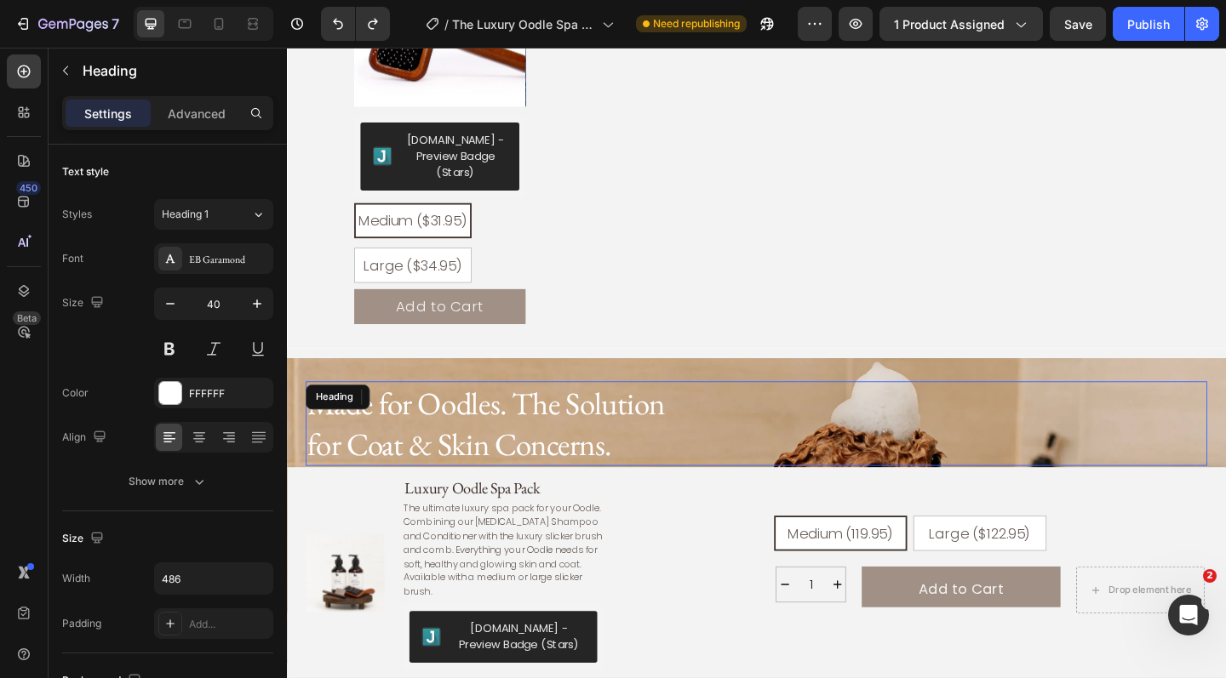
click at [784, 422] on div "Made for Oodles. The Solution for Coat & Skin Concerns." at bounding box center [797, 457] width 981 height 92
click at [811, 386] on div "Background Image" at bounding box center [798, 551] width 1022 height 331
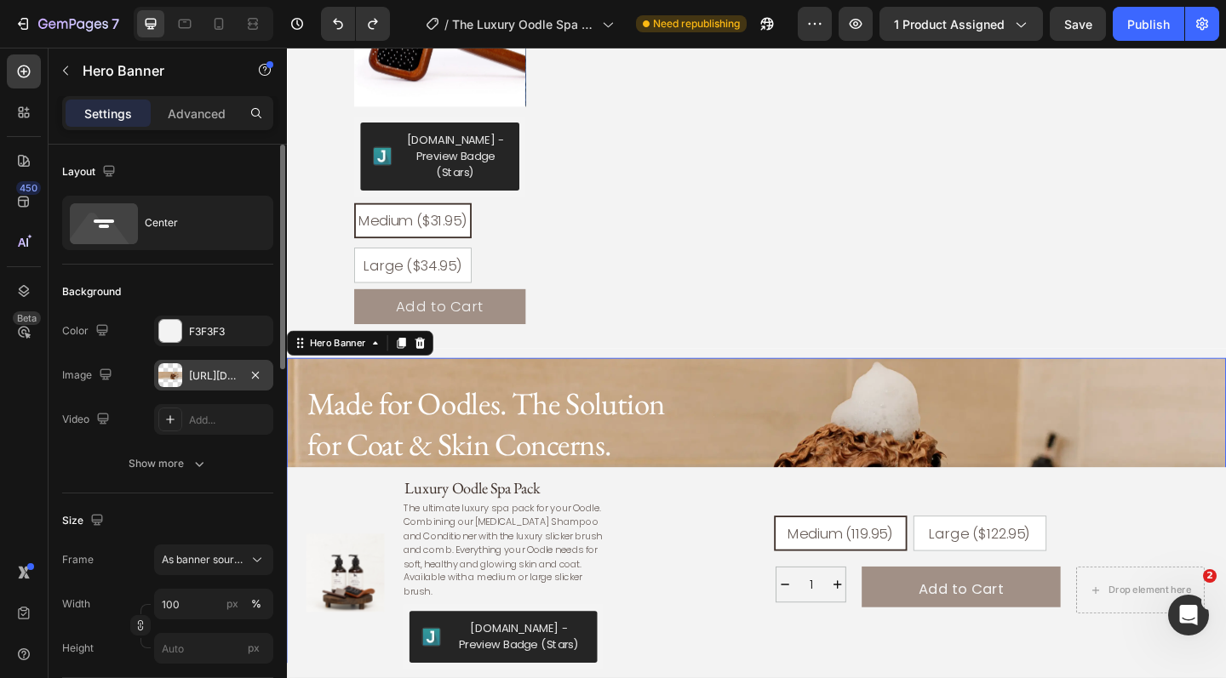
click at [220, 376] on div "https://cdn.shopify.com/s/files/1/0941/4164/5111/files/gempages_571859229653074…" at bounding box center [213, 376] width 49 height 15
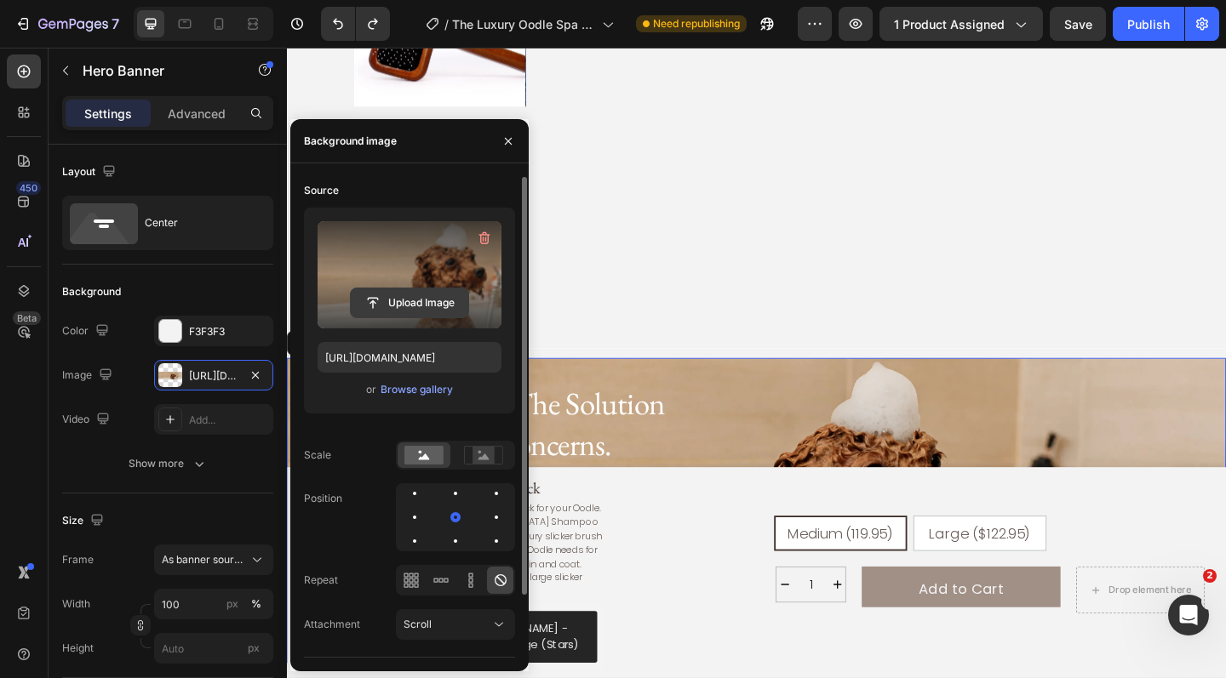
click at [408, 303] on input "file" at bounding box center [409, 303] width 117 height 29
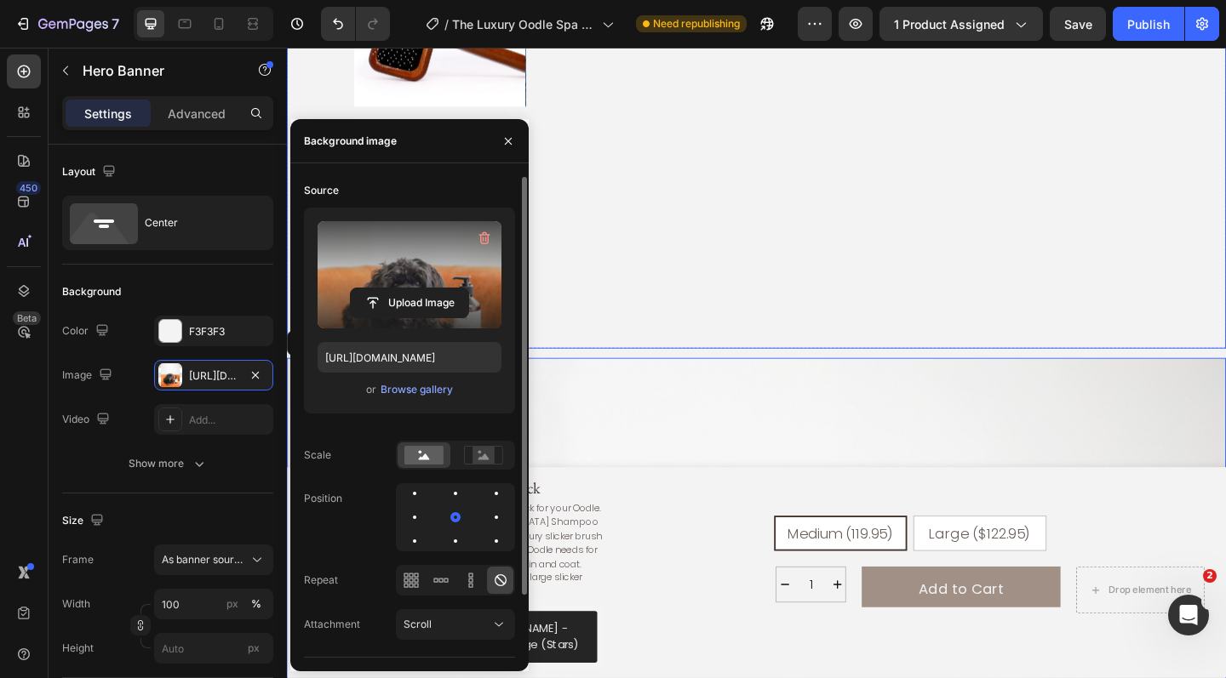
type input "https://cdn.shopify.com/s/files/1/0941/4164/5111/files/gempages_571859229653074…"
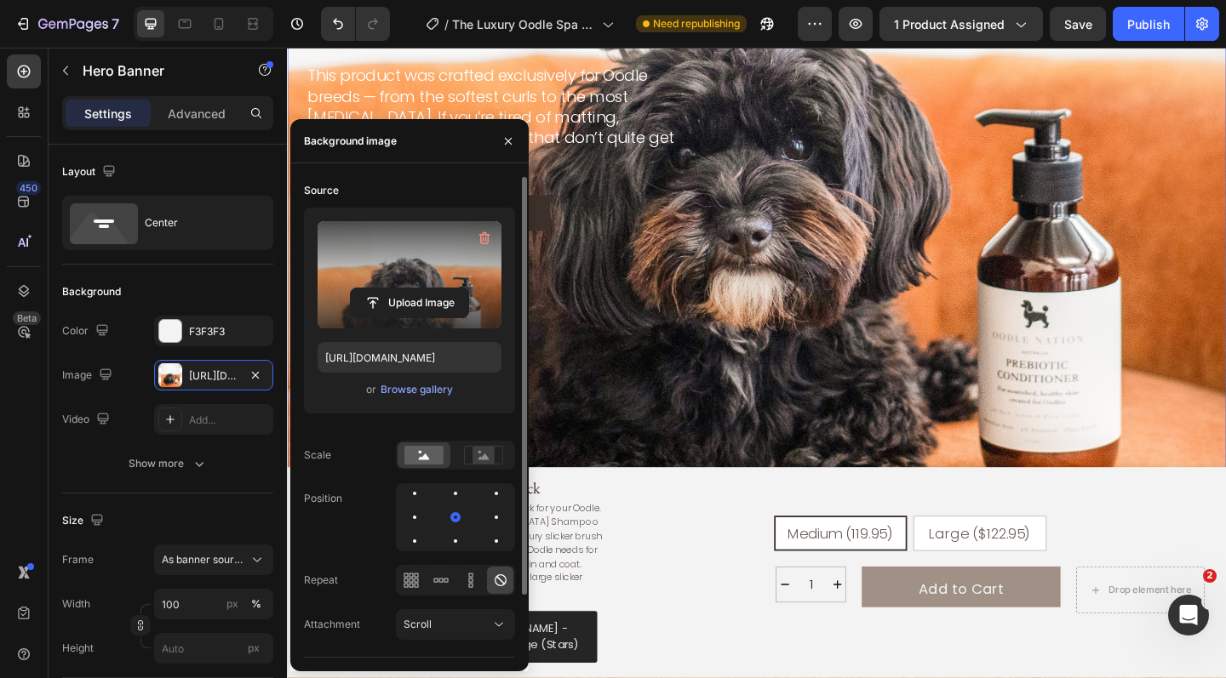
scroll to position [3307, 0]
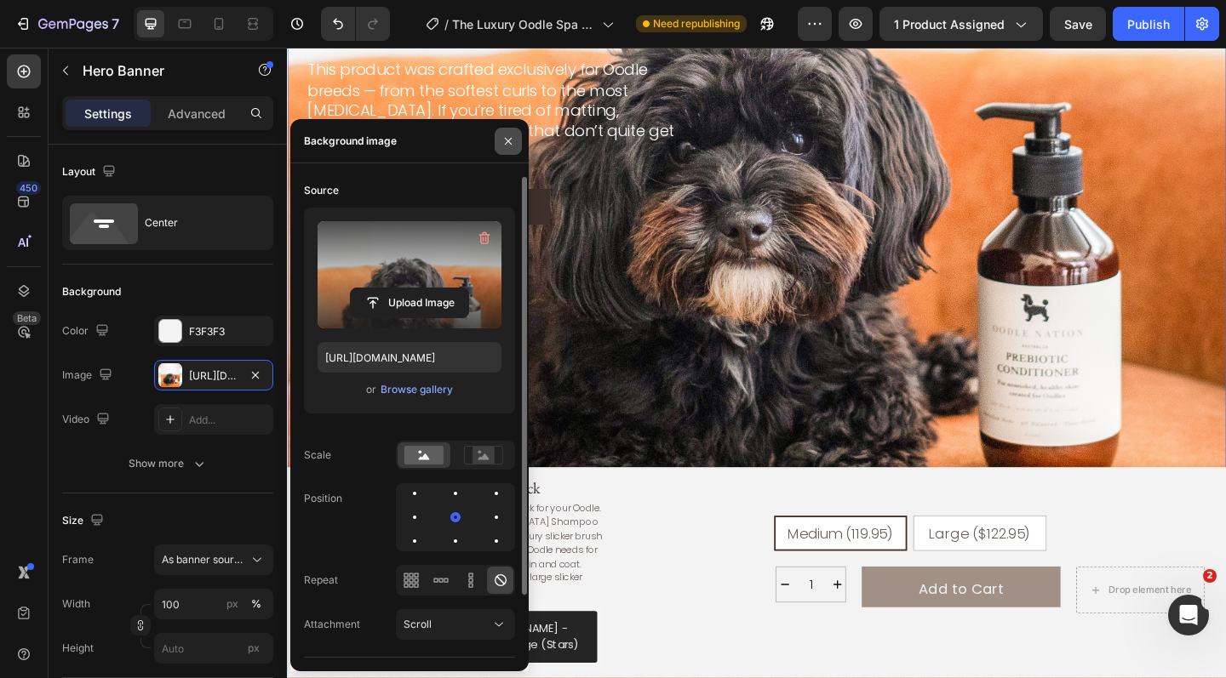
click at [511, 143] on icon "button" at bounding box center [508, 140] width 7 height 7
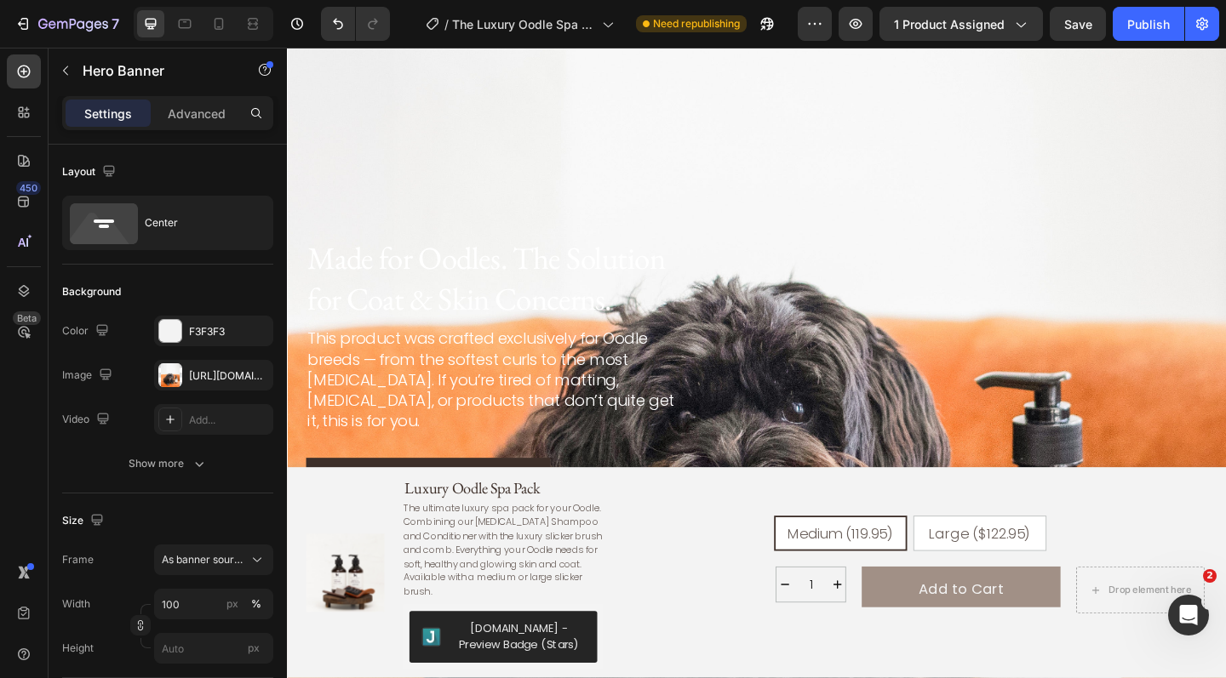
scroll to position [3012, 0]
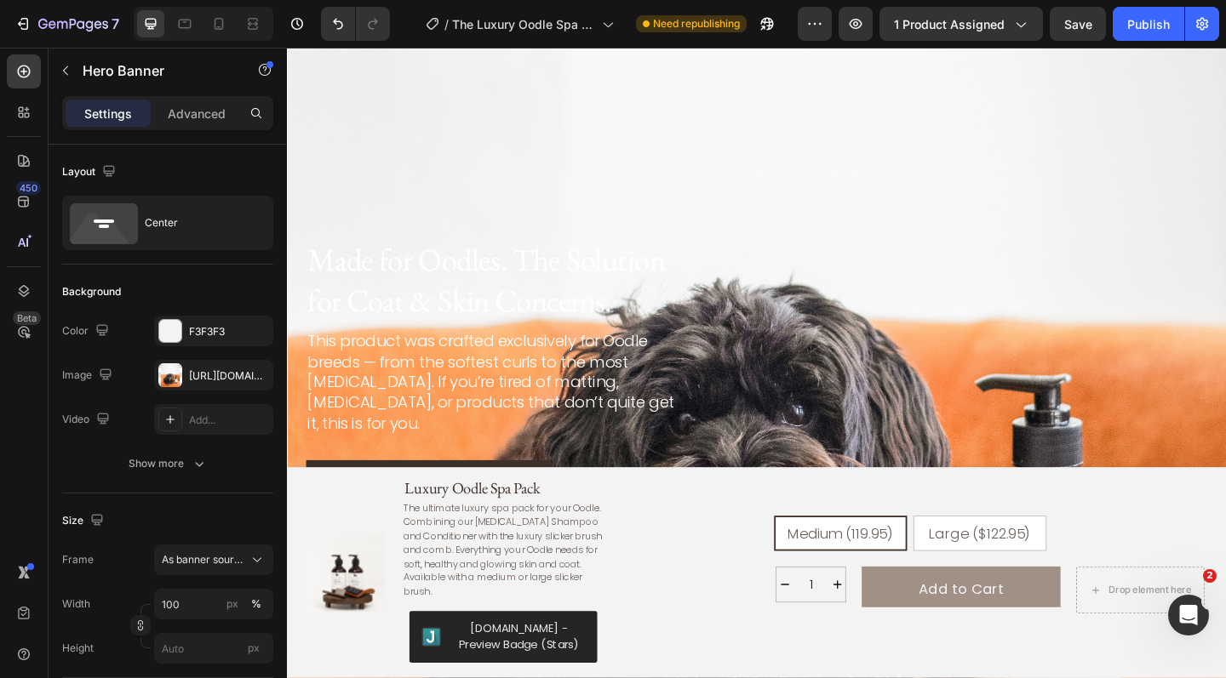
click at [782, 130] on div "Background Image" at bounding box center [798, 395] width 1022 height 1277
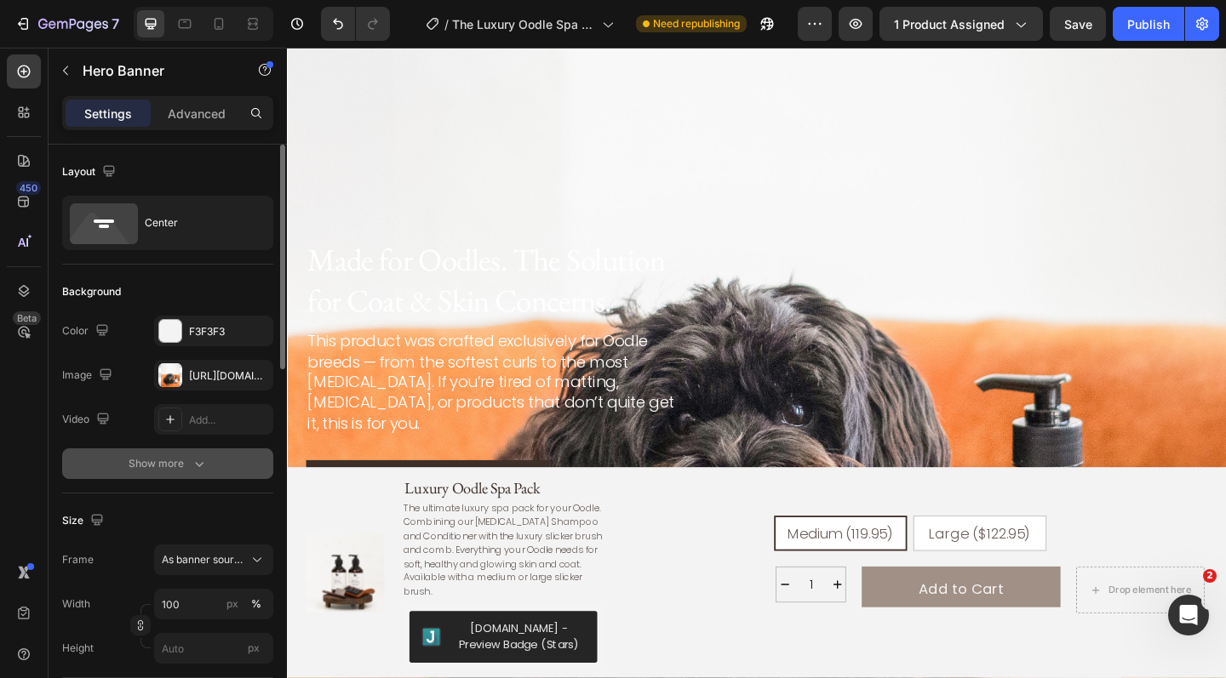
click at [182, 478] on button "Show more" at bounding box center [167, 464] width 211 height 31
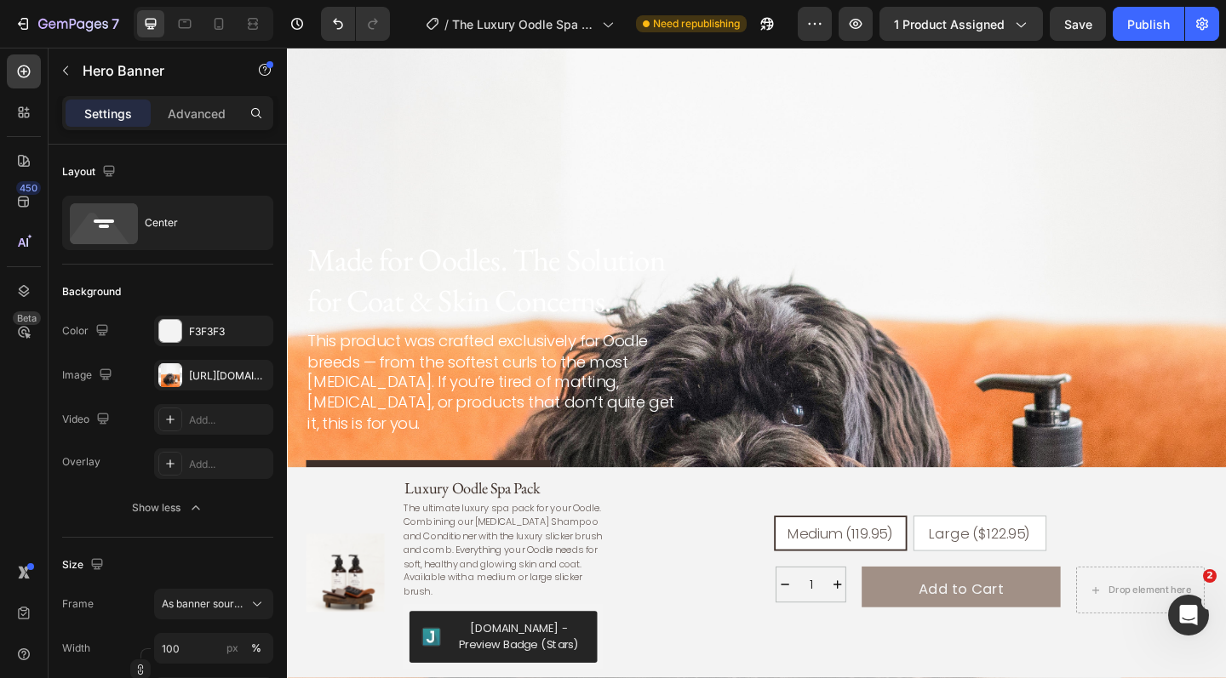
click at [488, 213] on div "Background Image" at bounding box center [798, 395] width 1022 height 1277
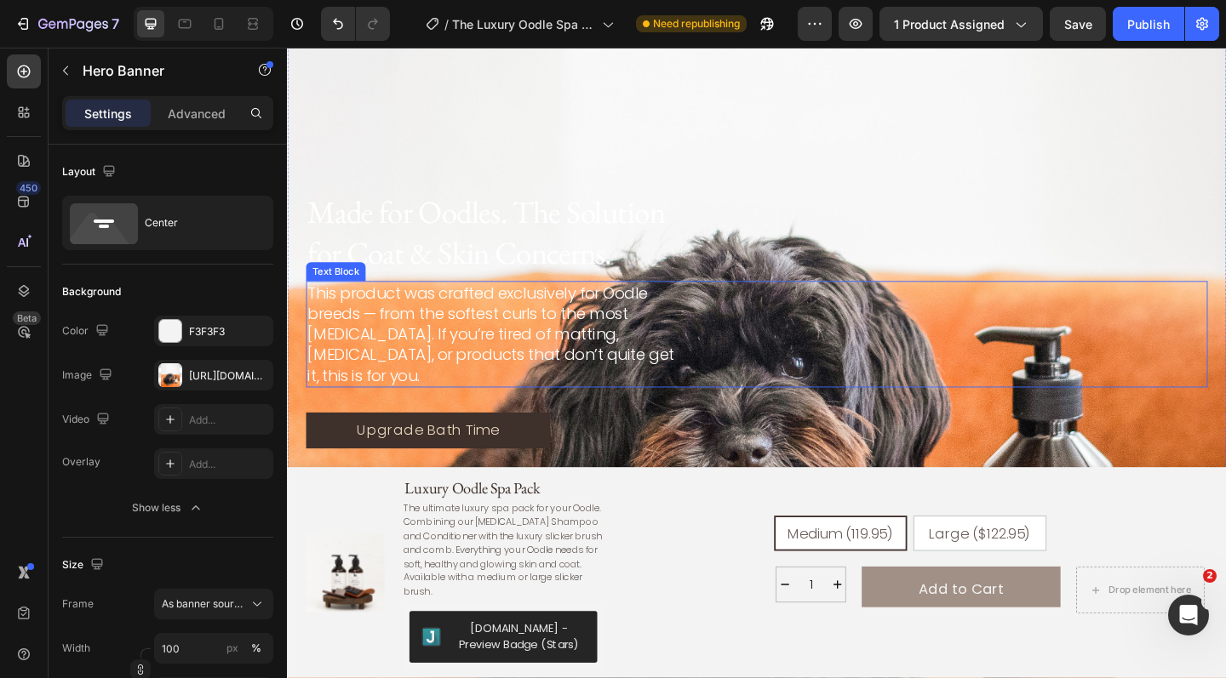
scroll to position [2171, 0]
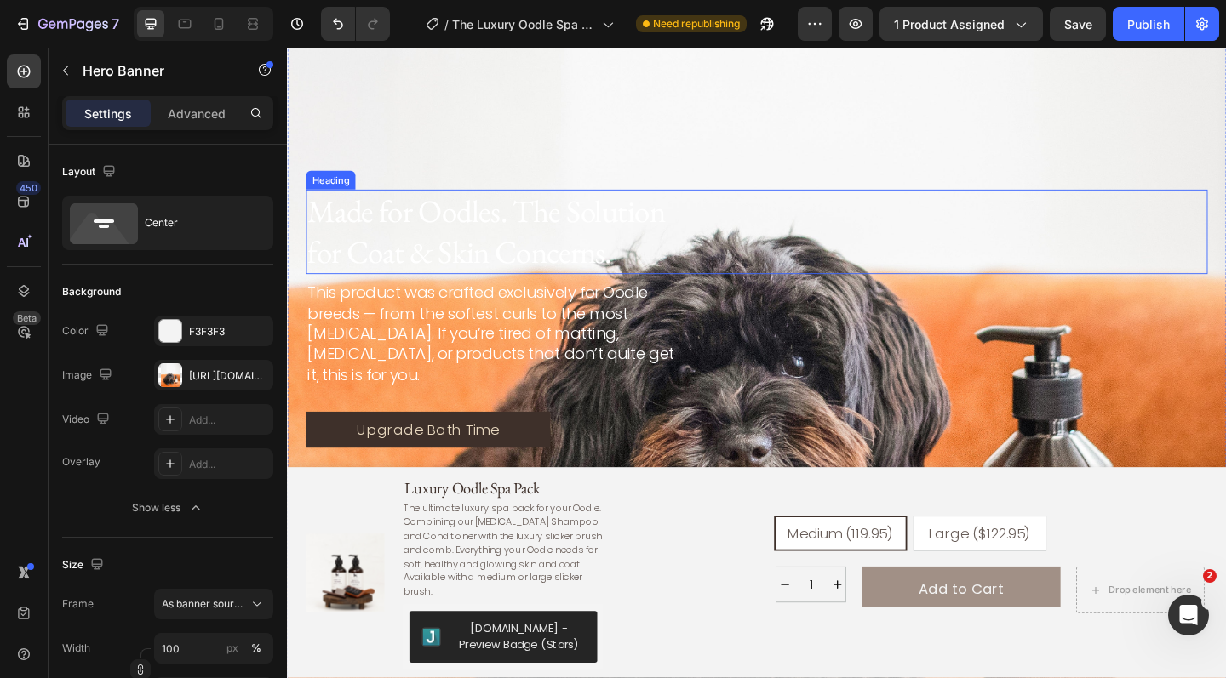
click at [533, 245] on h2 "Made for Oodles. The Solution for Coat & Skin Concerns." at bounding box center [514, 249] width 414 height 92
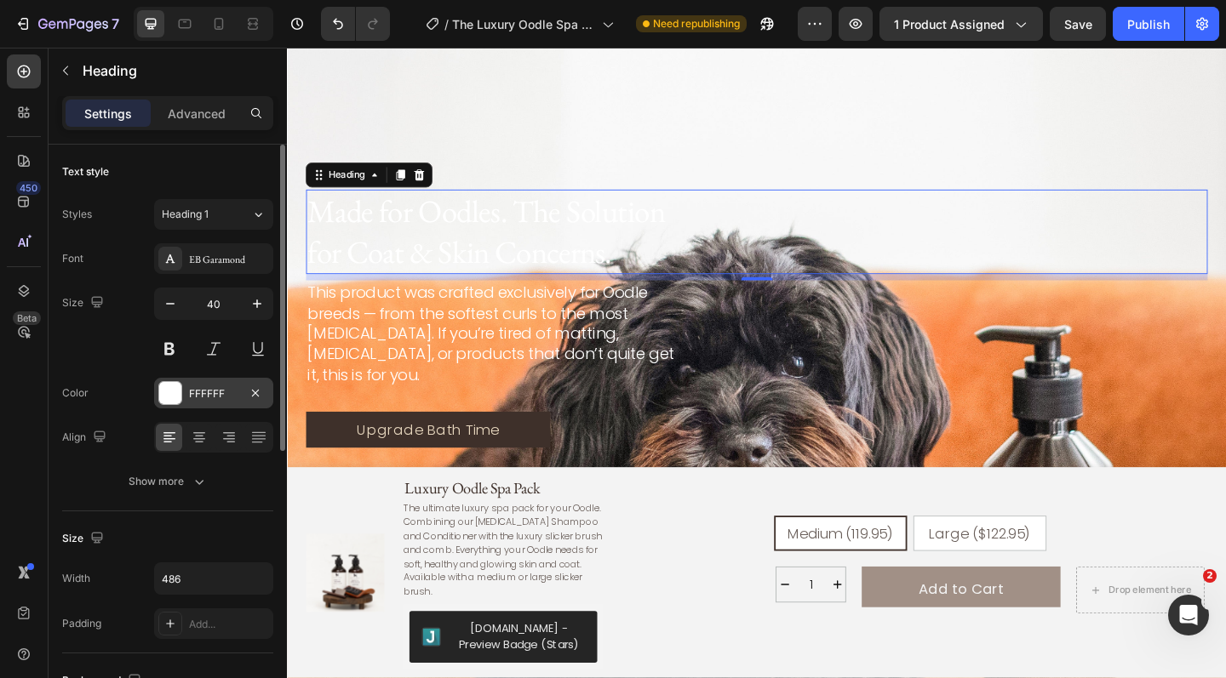
click at [173, 395] on div at bounding box center [170, 393] width 22 height 22
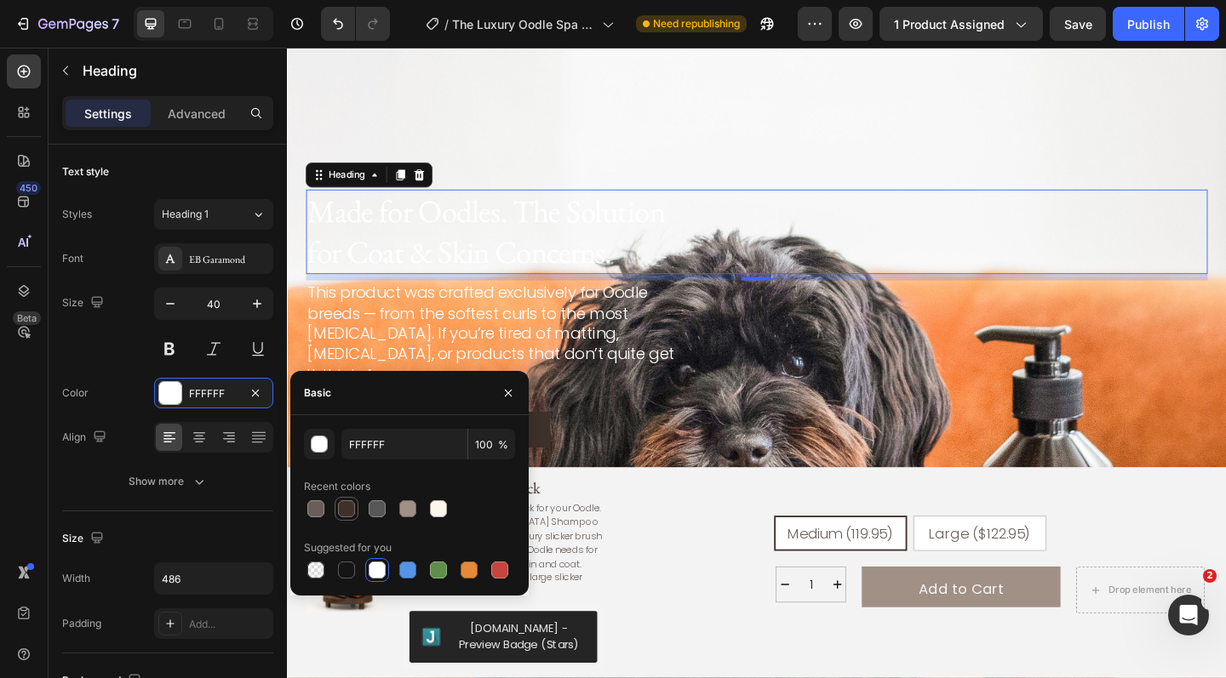
click at [348, 508] on div at bounding box center [346, 509] width 17 height 17
type input "3E302A"
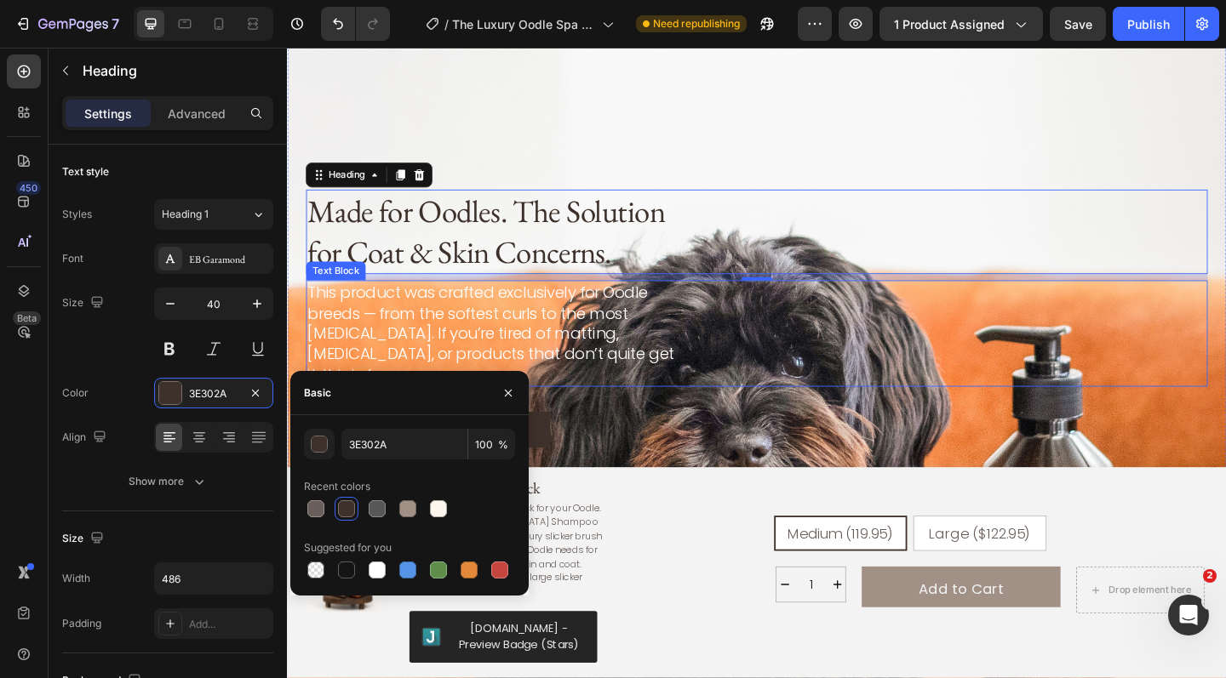
click at [880, 344] on div "This product was crafted exclusively for Oodle breeds — from the softest curls …" at bounding box center [797, 359] width 981 height 116
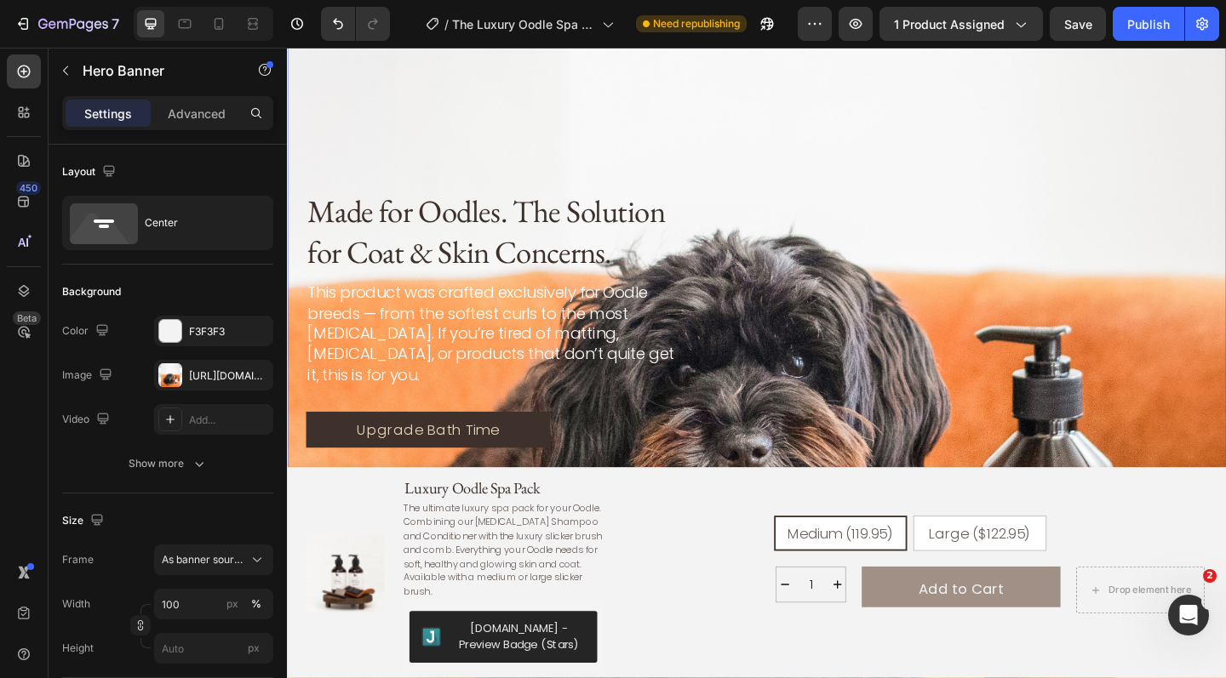
click at [889, 173] on div "Background Image" at bounding box center [798, 343] width 1022 height 1277
click at [208, 561] on span "As banner source" at bounding box center [203, 559] width 83 height 15
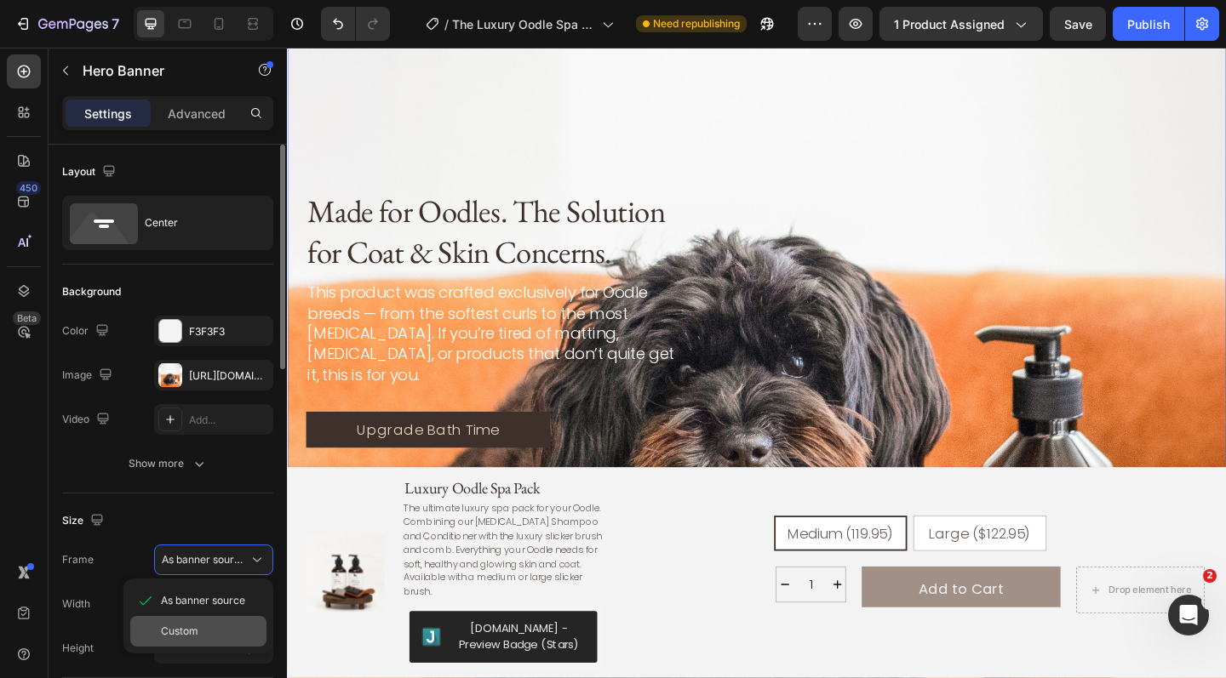
click at [199, 626] on div "Custom" at bounding box center [210, 631] width 99 height 15
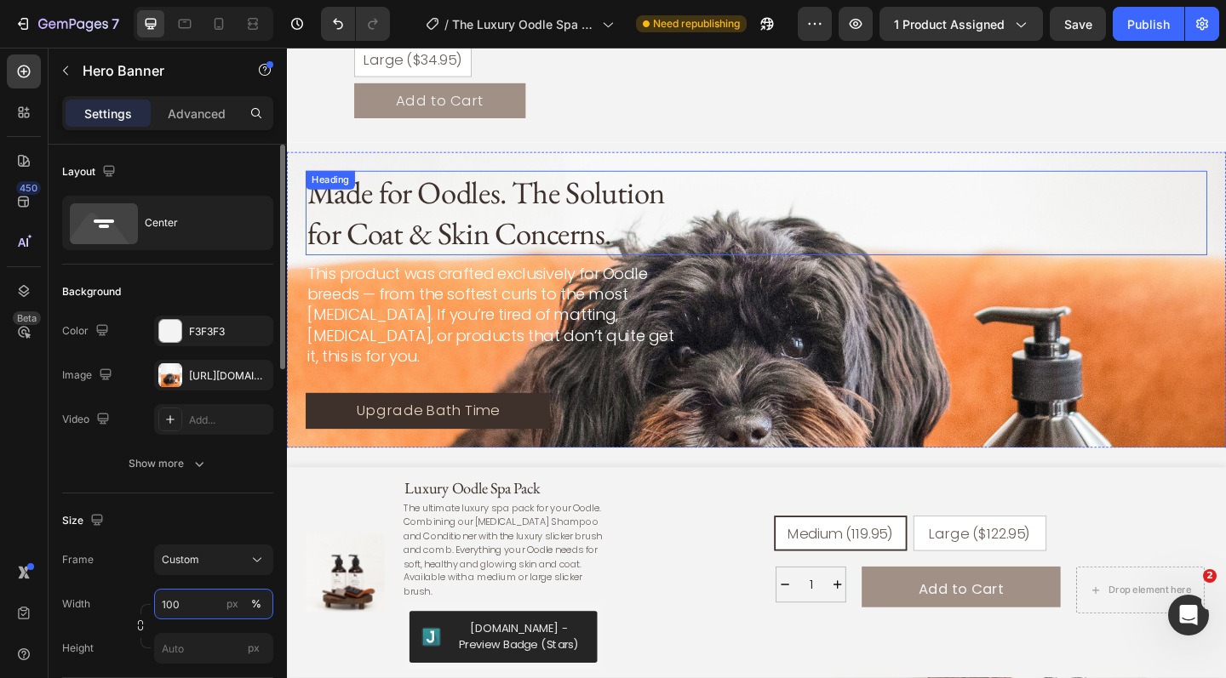
scroll to position [2630, 0]
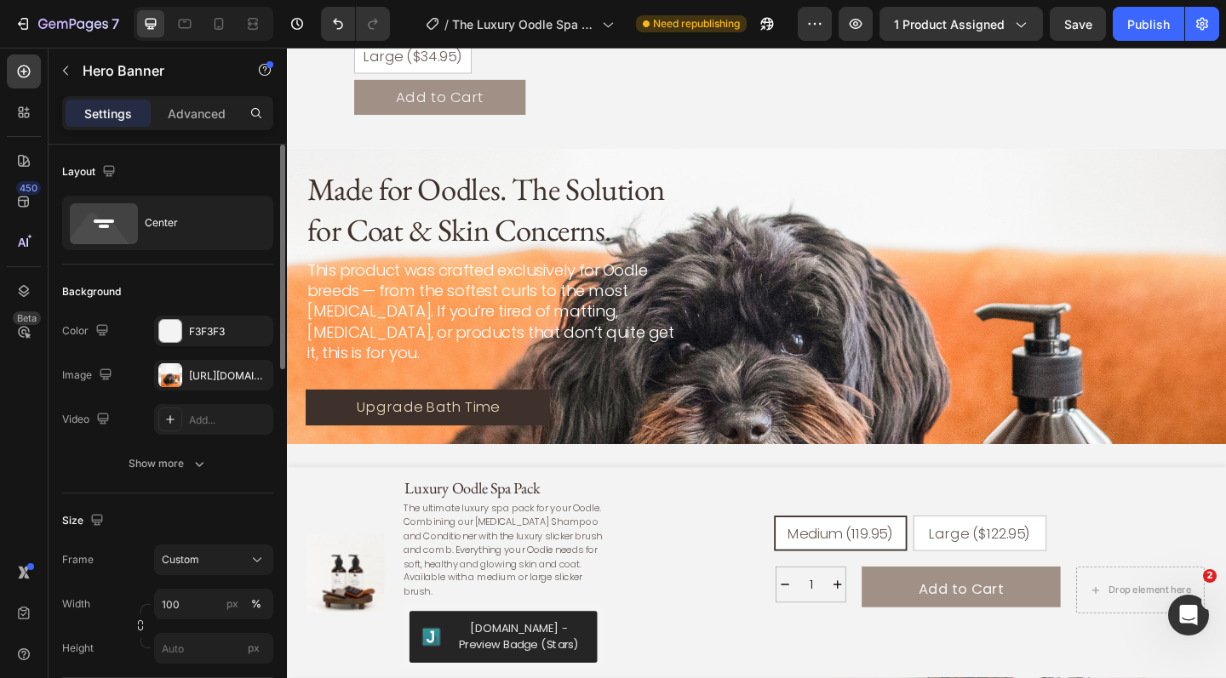
click at [1001, 158] on div "Made for Oodles. The Solution for Coat & Skin Concerns. Heading This product wa…" at bounding box center [798, 319] width 1022 height 322
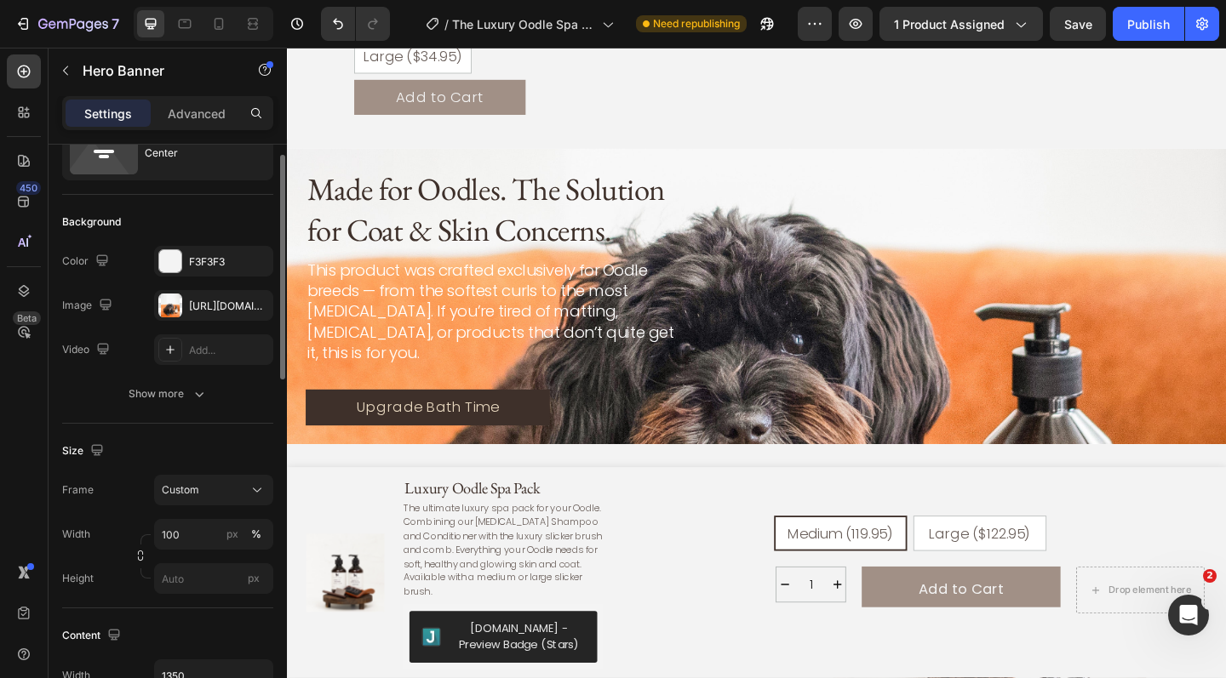
scroll to position [71, 0]
click at [191, 579] on input "px" at bounding box center [213, 578] width 119 height 31
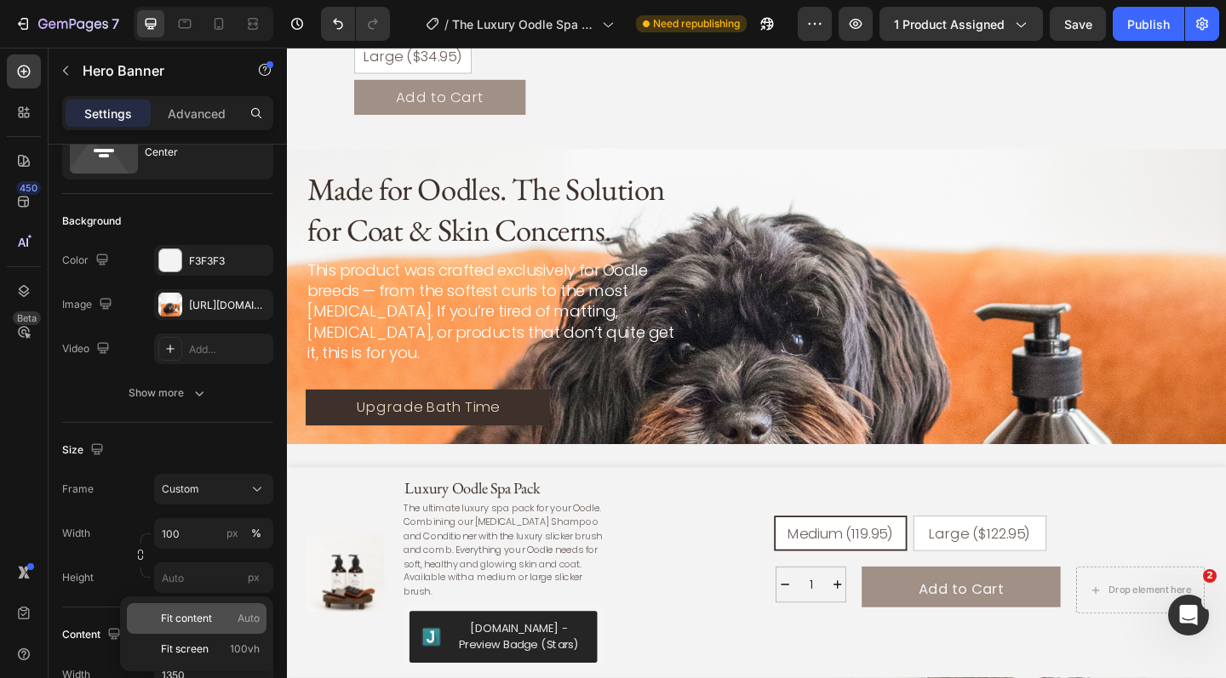
click at [196, 615] on span "Fit content" at bounding box center [186, 618] width 51 height 15
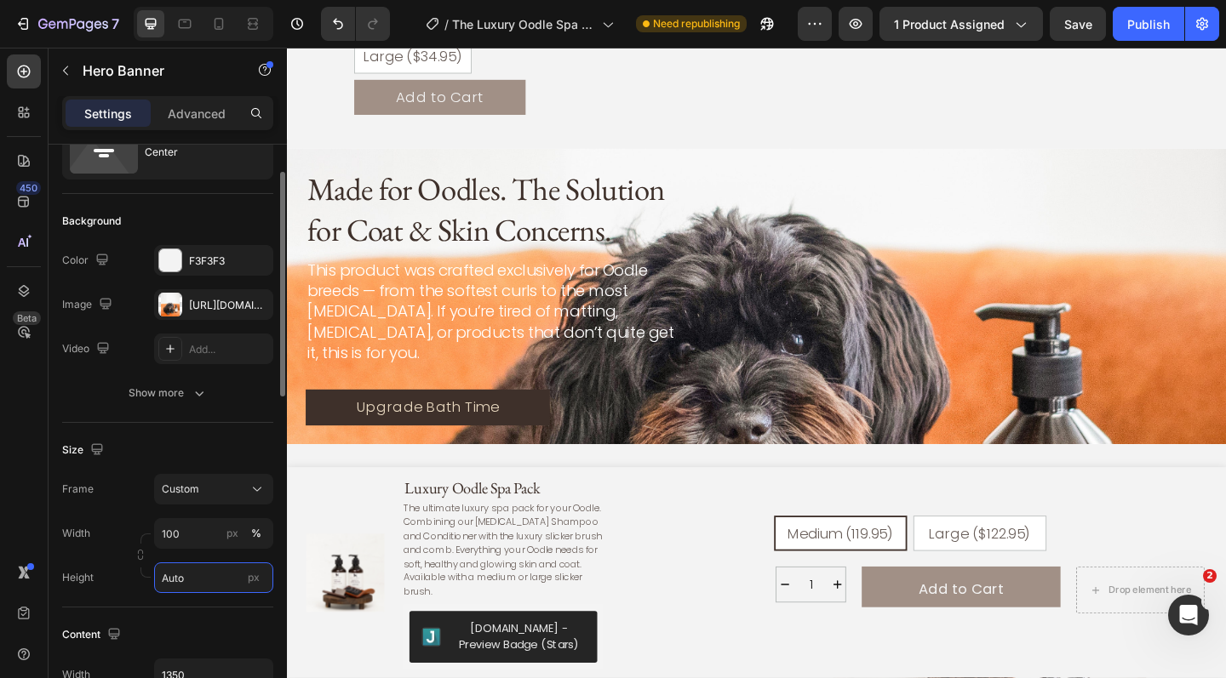
click at [203, 583] on input "Auto" at bounding box center [213, 578] width 119 height 31
click at [194, 674] on input "1350" at bounding box center [213, 675] width 117 height 31
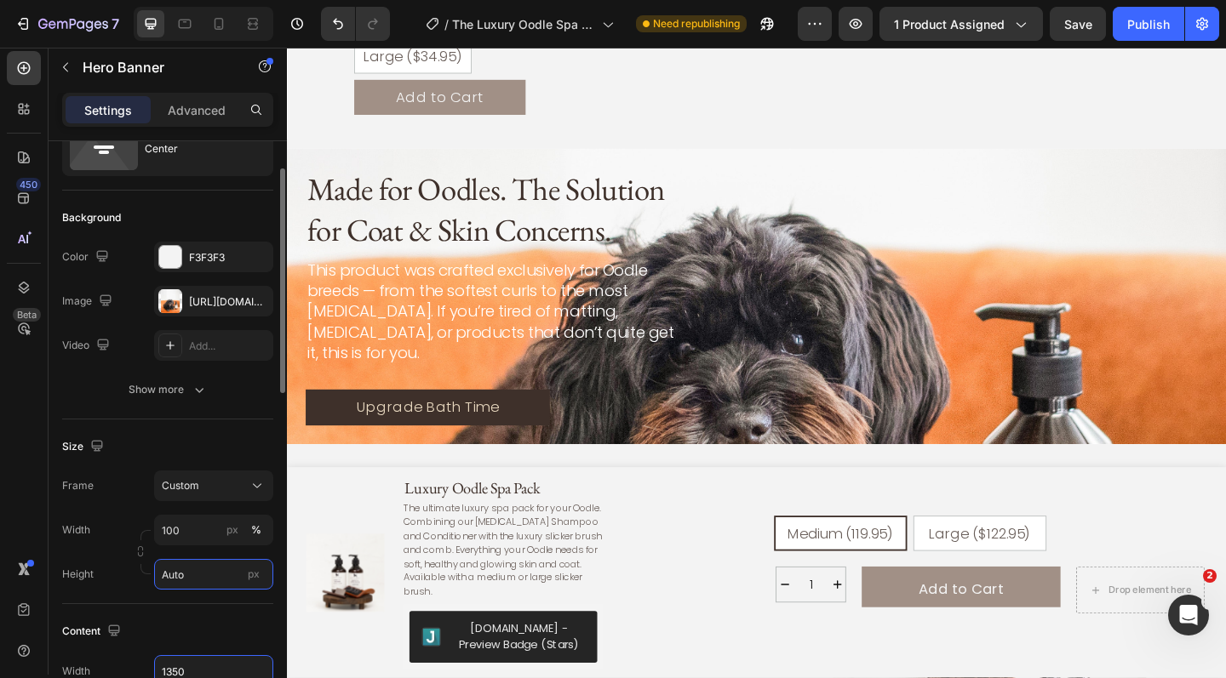
click at [209, 574] on input "Auto" at bounding box center [213, 574] width 119 height 31
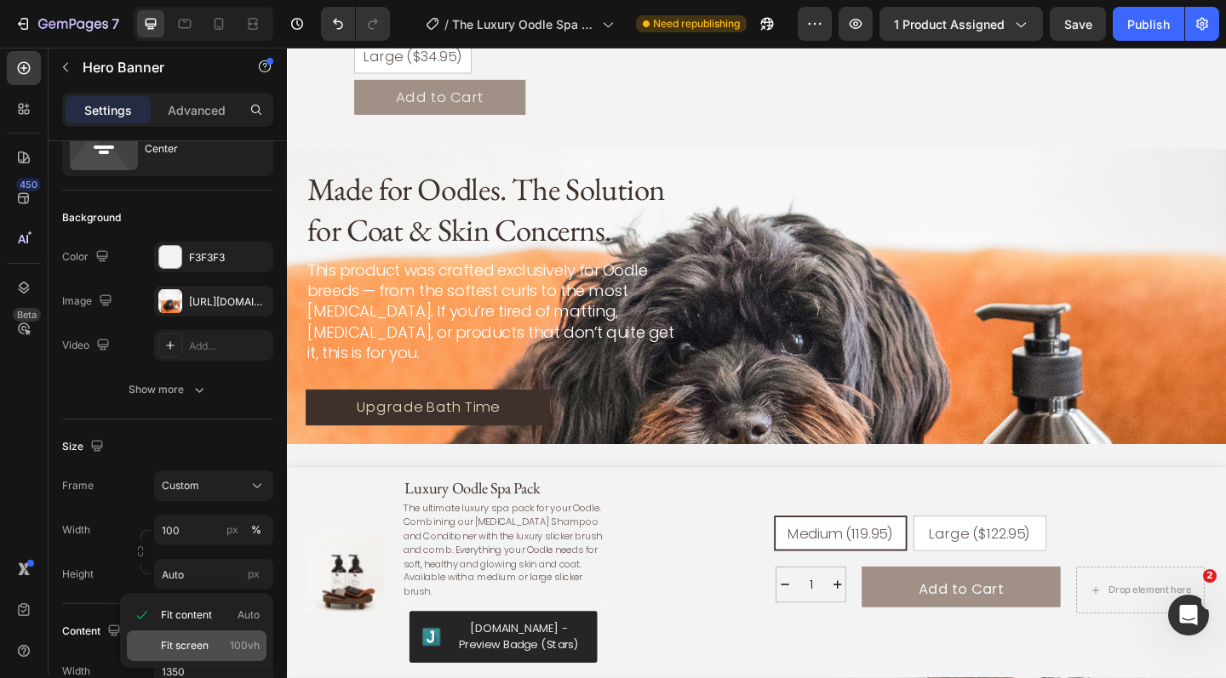
click at [203, 635] on div "Fit screen 100vh" at bounding box center [197, 646] width 140 height 31
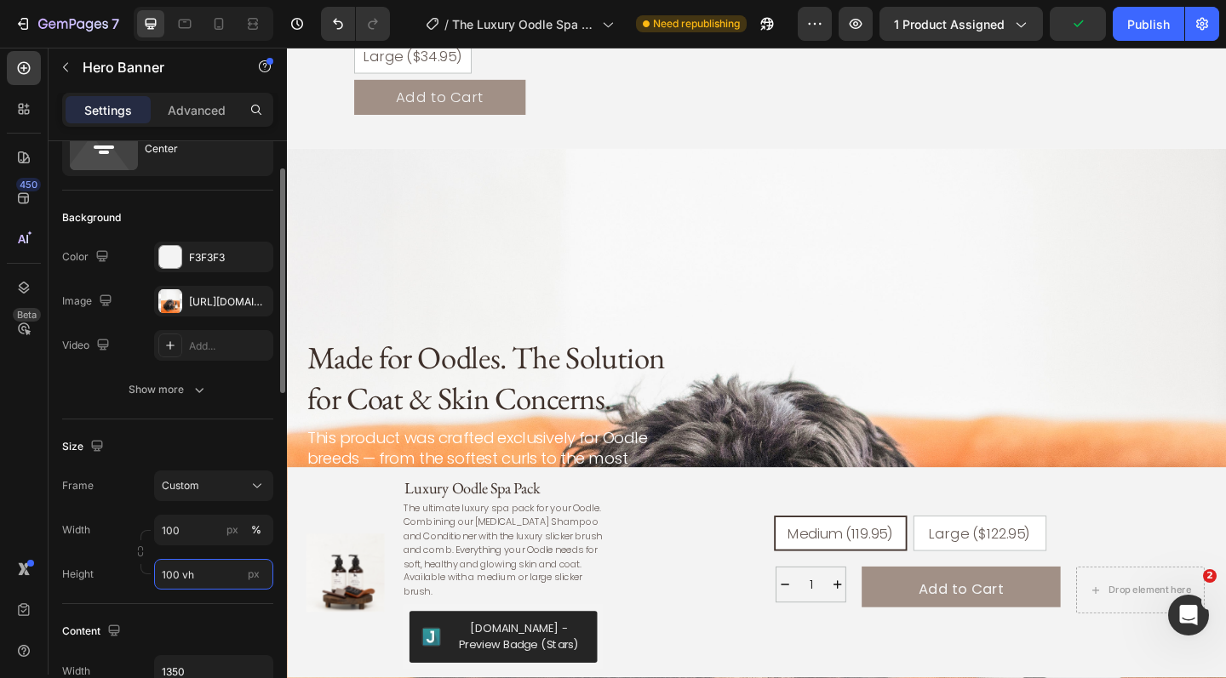
click at [214, 579] on input "100 vh" at bounding box center [213, 574] width 119 height 31
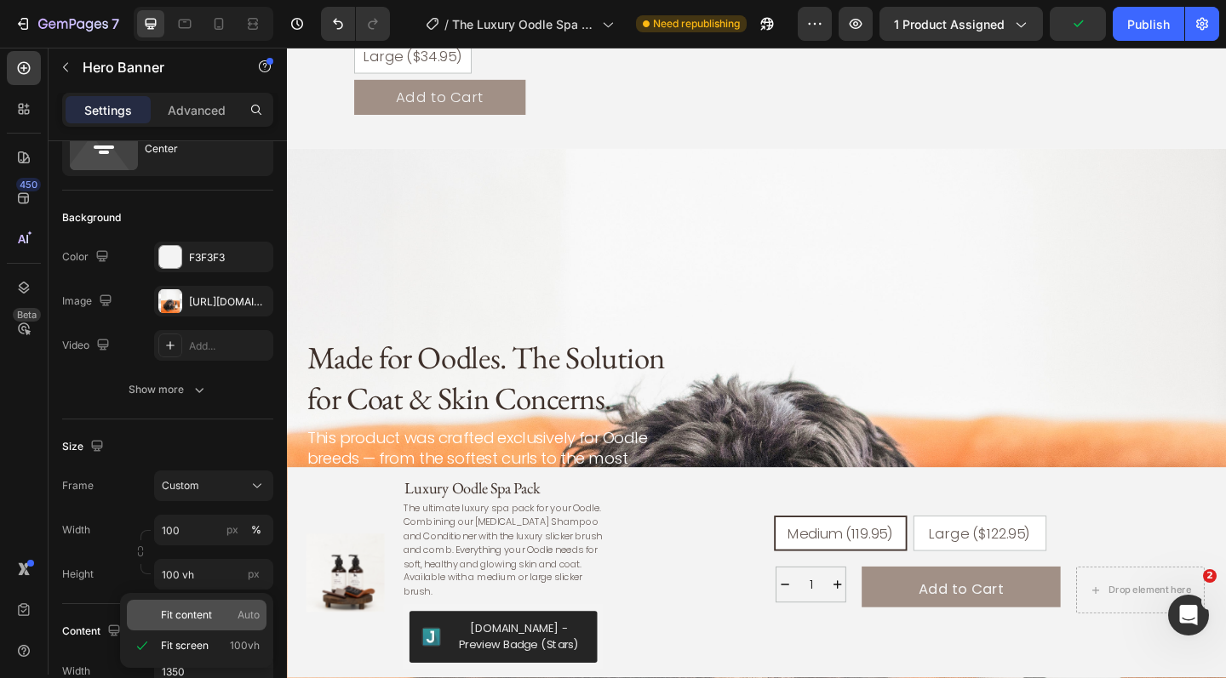
click at [210, 620] on span "Fit content" at bounding box center [186, 615] width 51 height 15
type input "Auto"
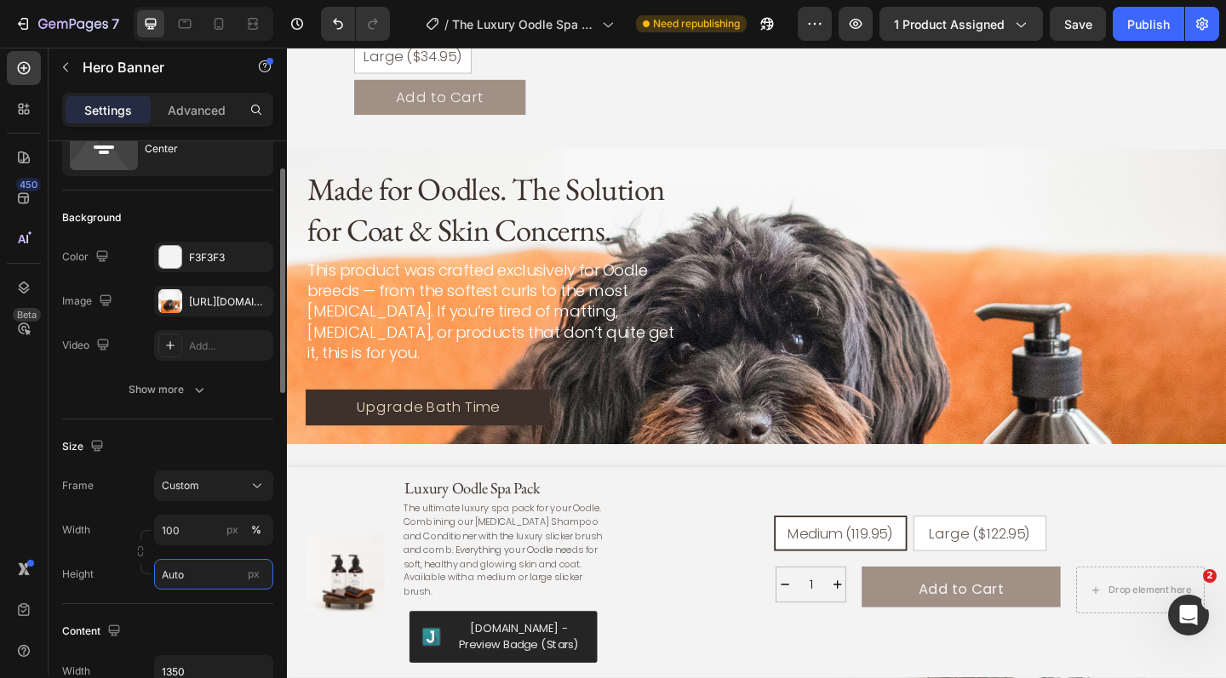
click at [201, 574] on input "Auto" at bounding box center [213, 574] width 119 height 31
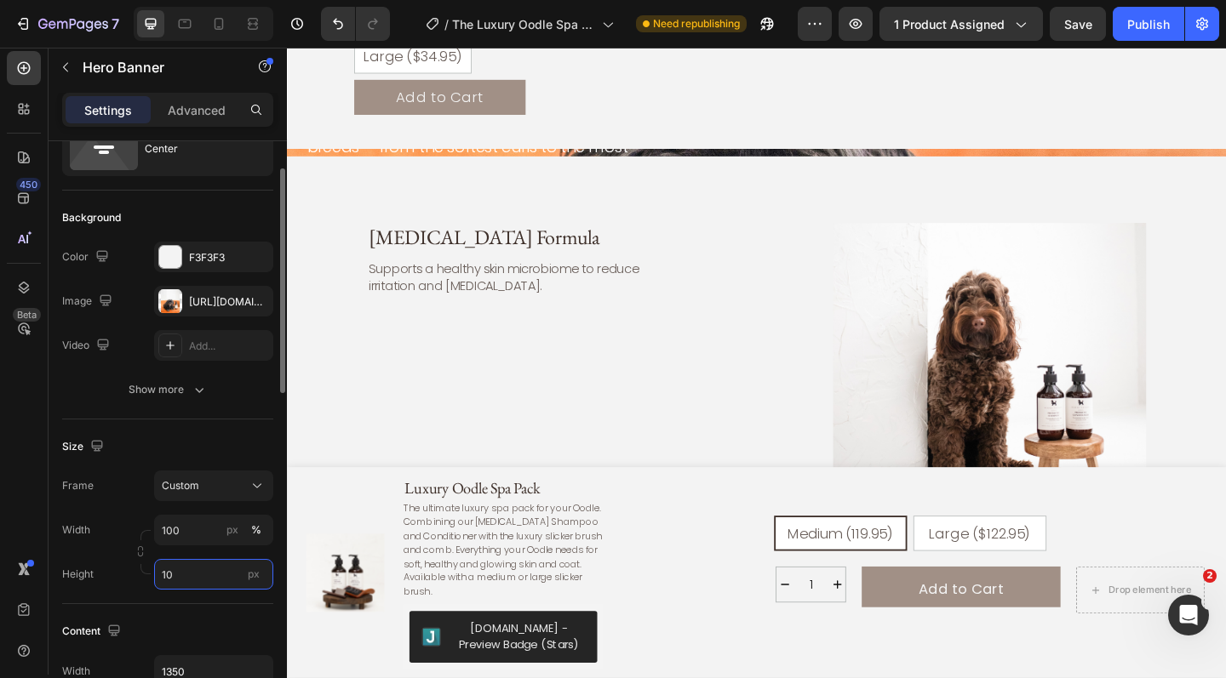
type input "1"
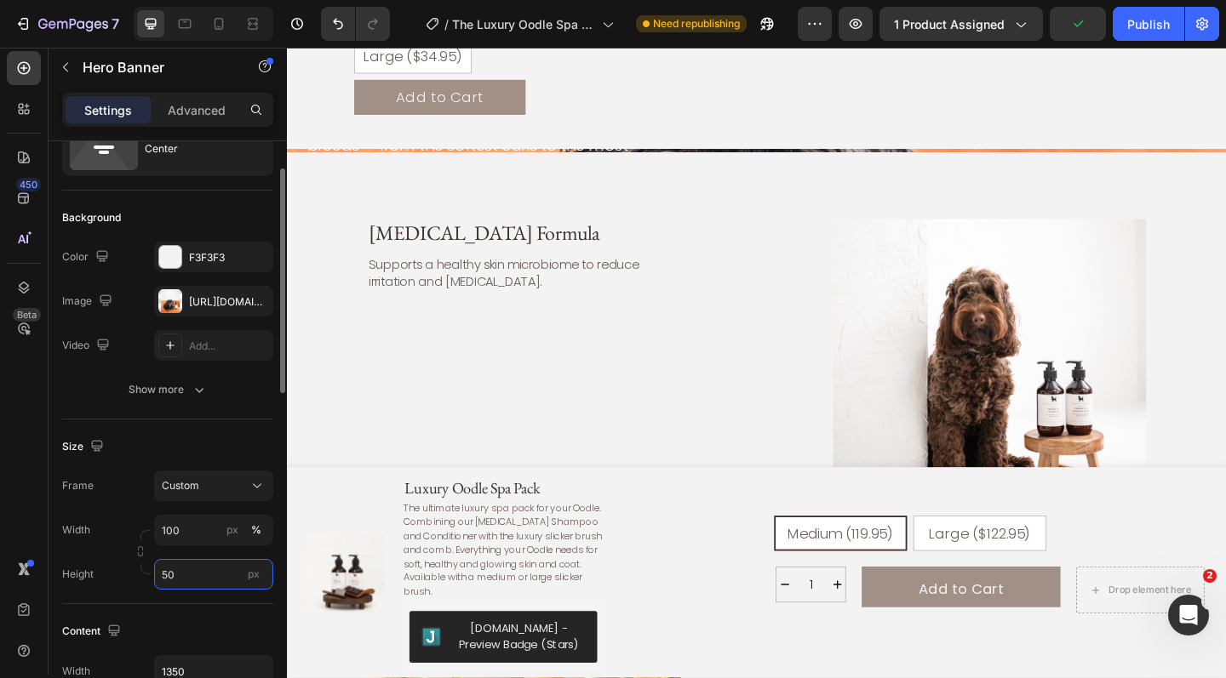
type input "5"
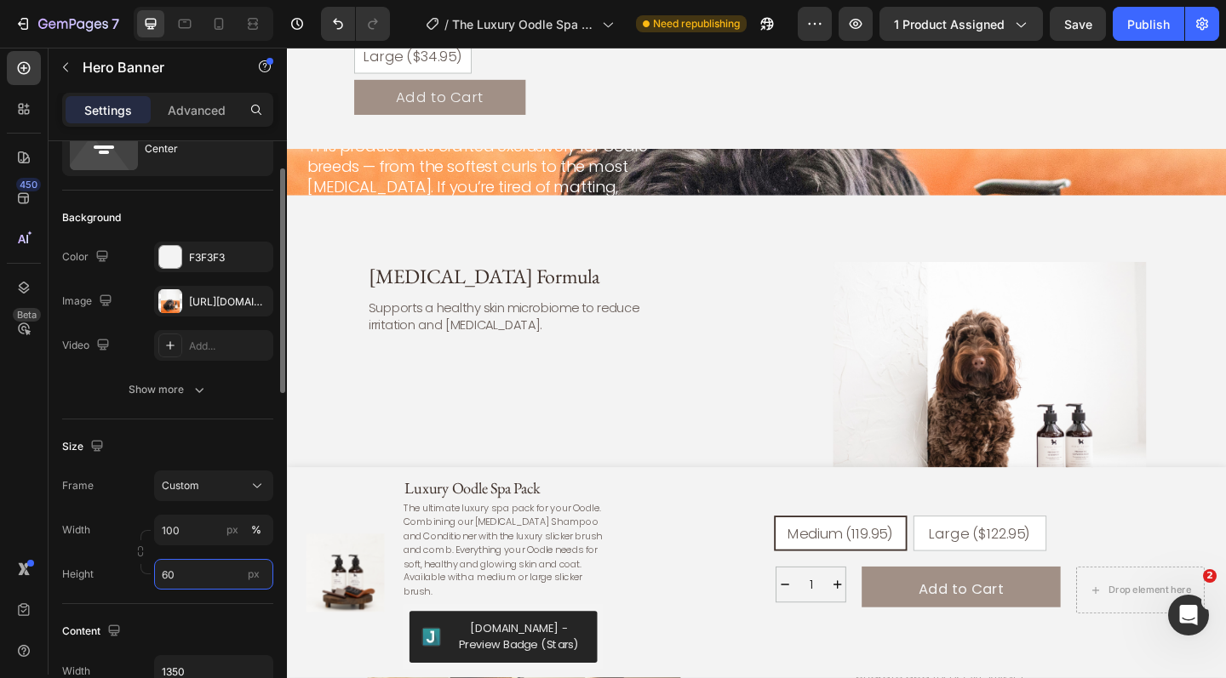
type input "6"
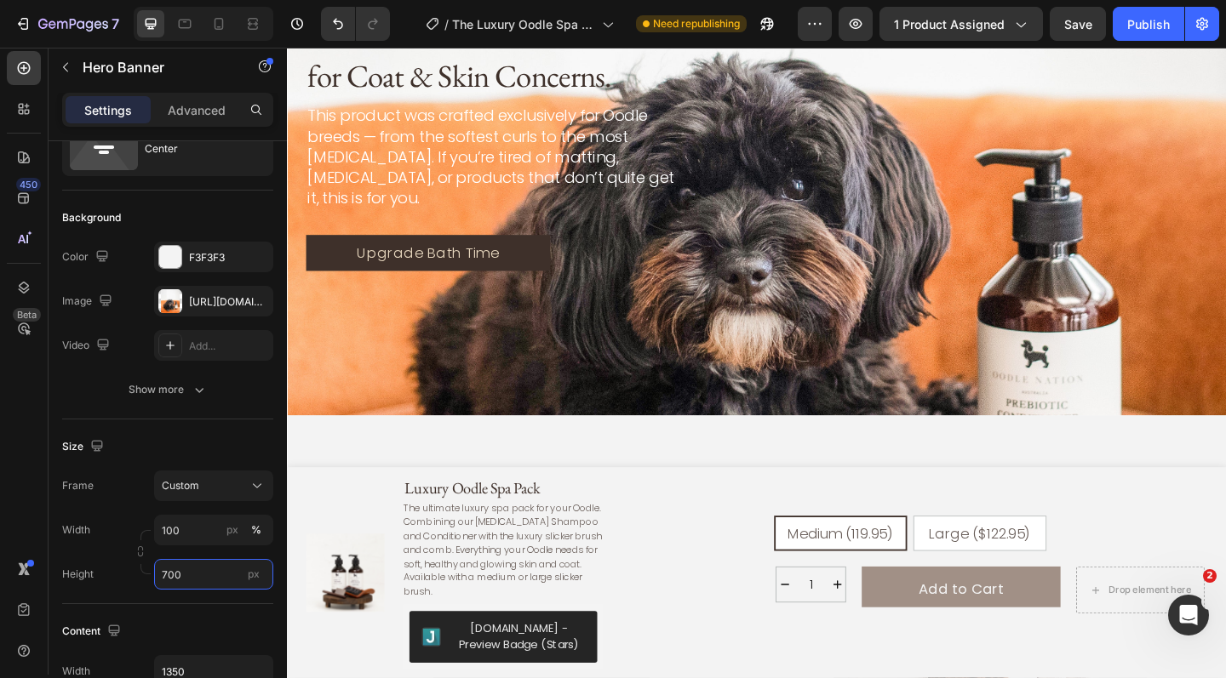
scroll to position [2922, 0]
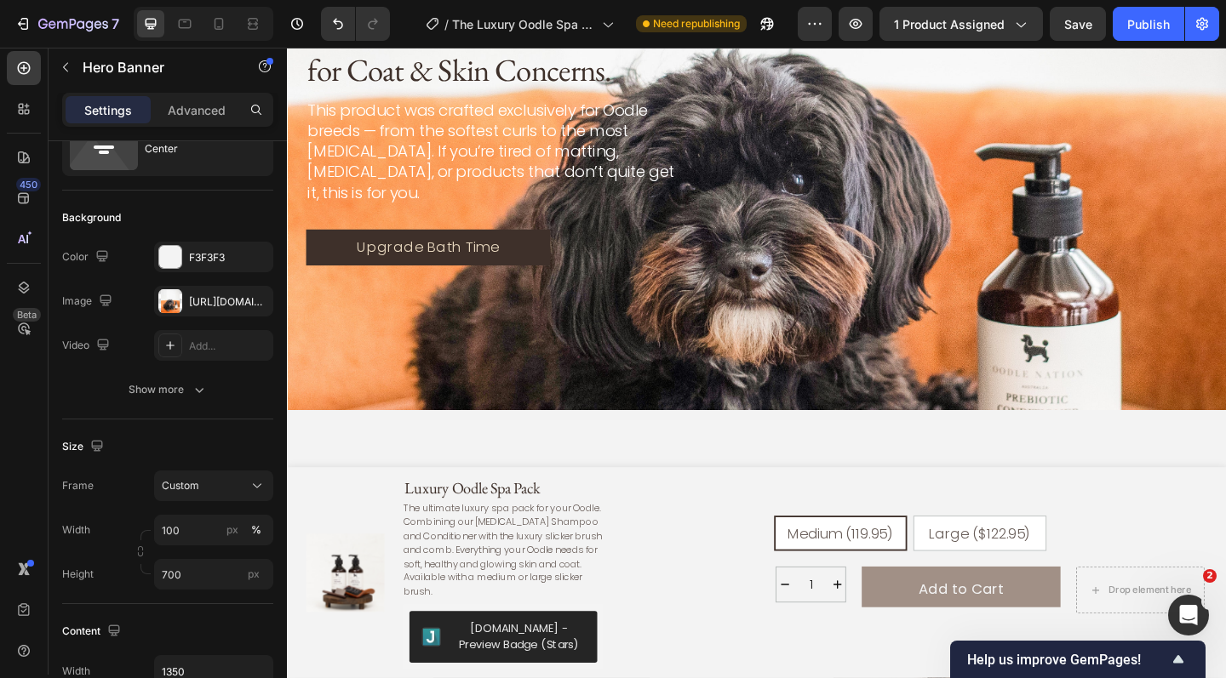
click at [1225, 392] on div "Background Image" at bounding box center [798, 145] width 1022 height 596
click at [208, 299] on div "https://cdn.shopify.com/s/files/1/0941/4164/5111/files/gempages_571859229653074…" at bounding box center [213, 302] width 49 height 15
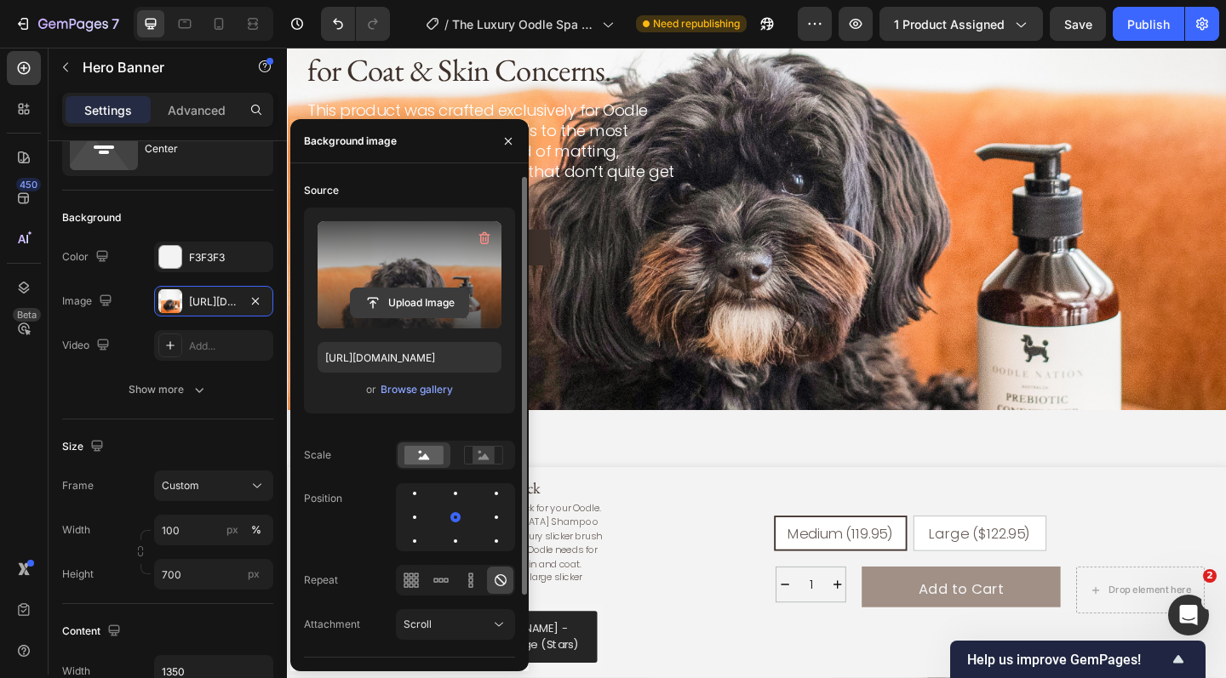
click at [412, 305] on input "file" at bounding box center [409, 303] width 117 height 29
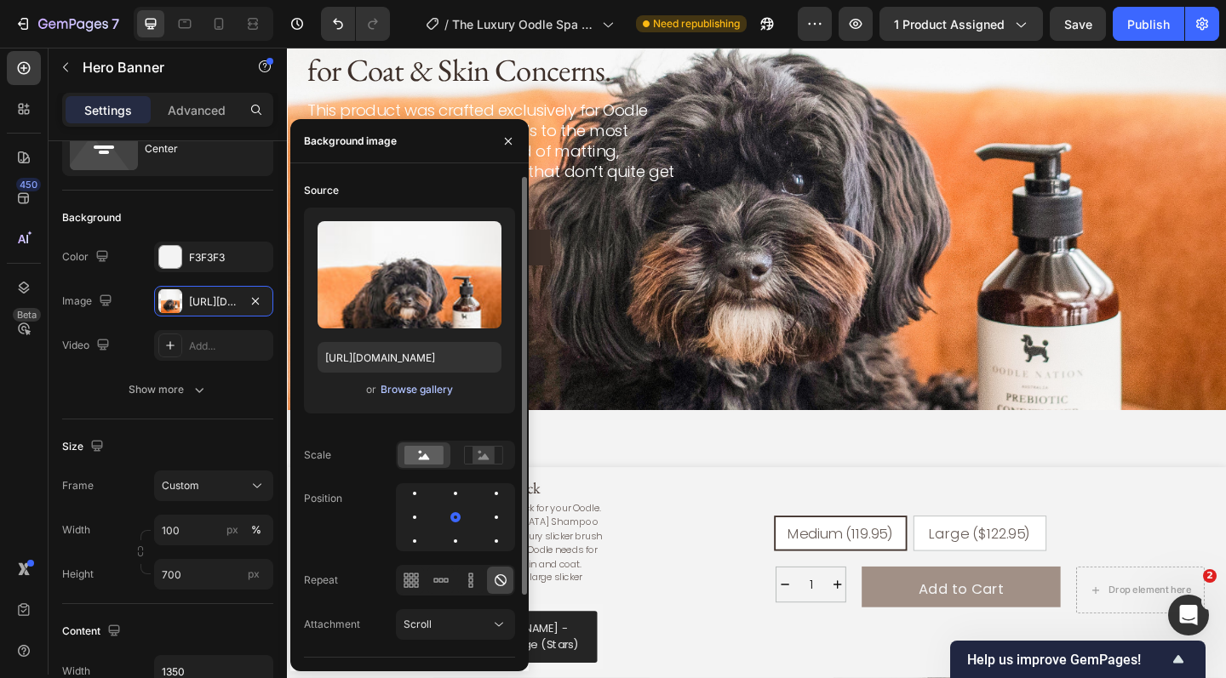
click at [439, 386] on div "Browse gallery" at bounding box center [417, 389] width 72 height 15
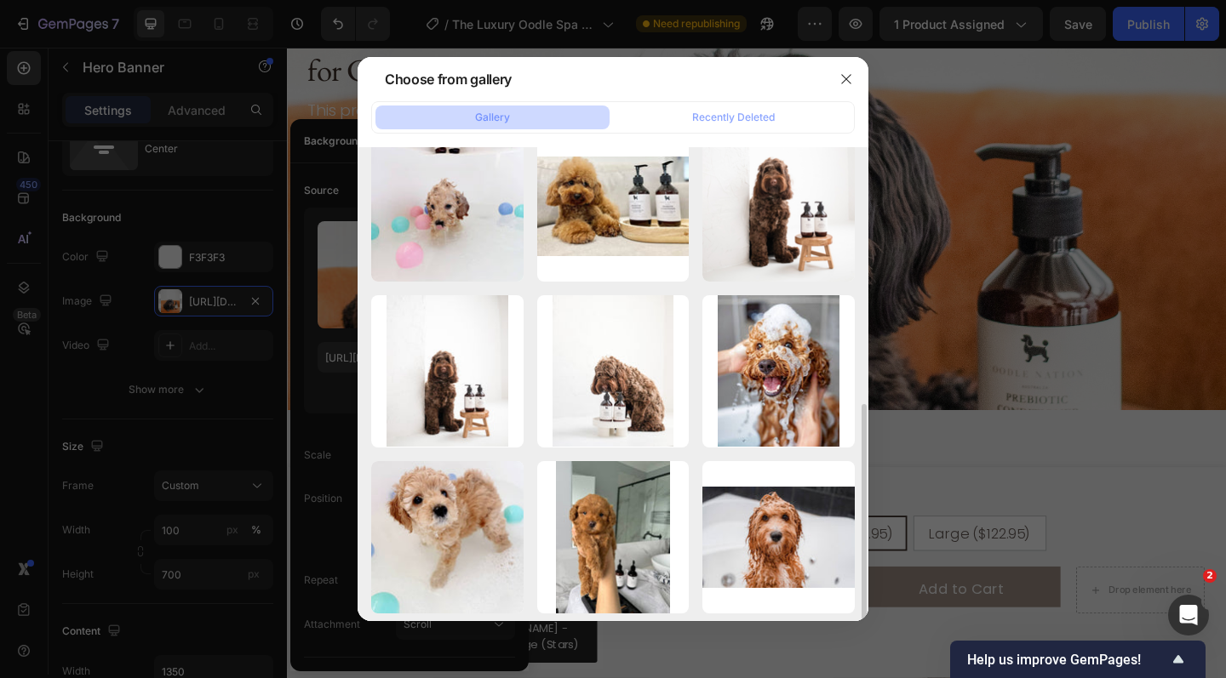
scroll to position [533, 0]
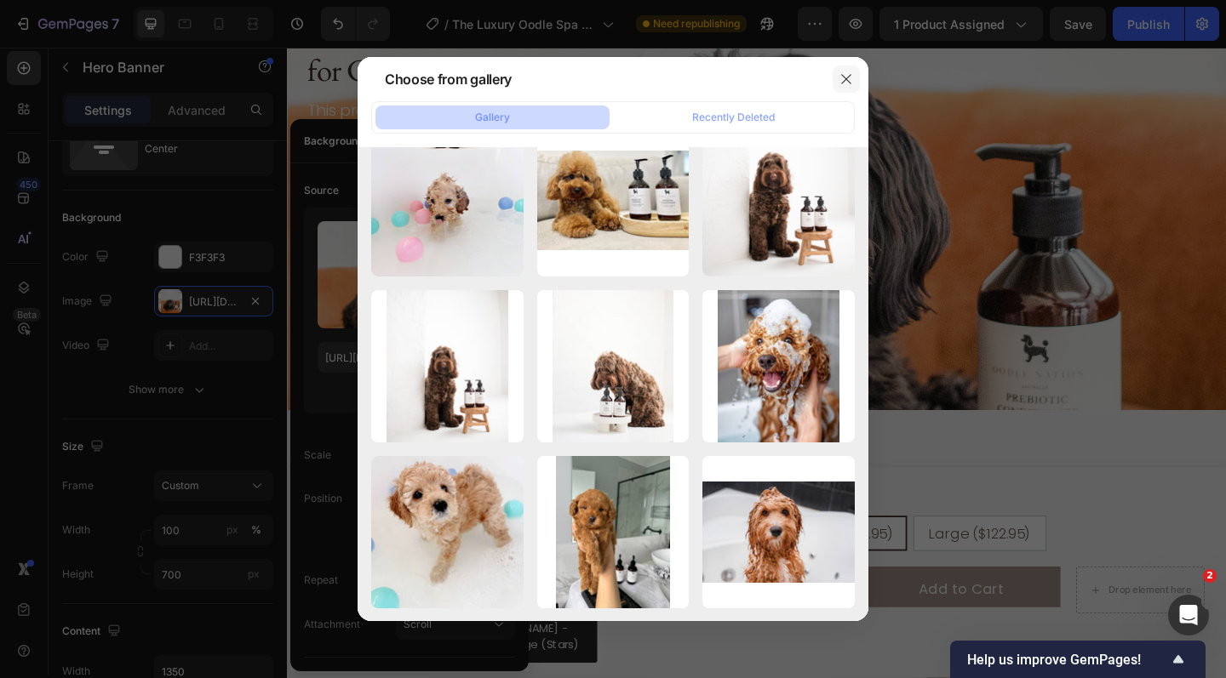
click at [846, 77] on icon "button" at bounding box center [846, 79] width 14 height 14
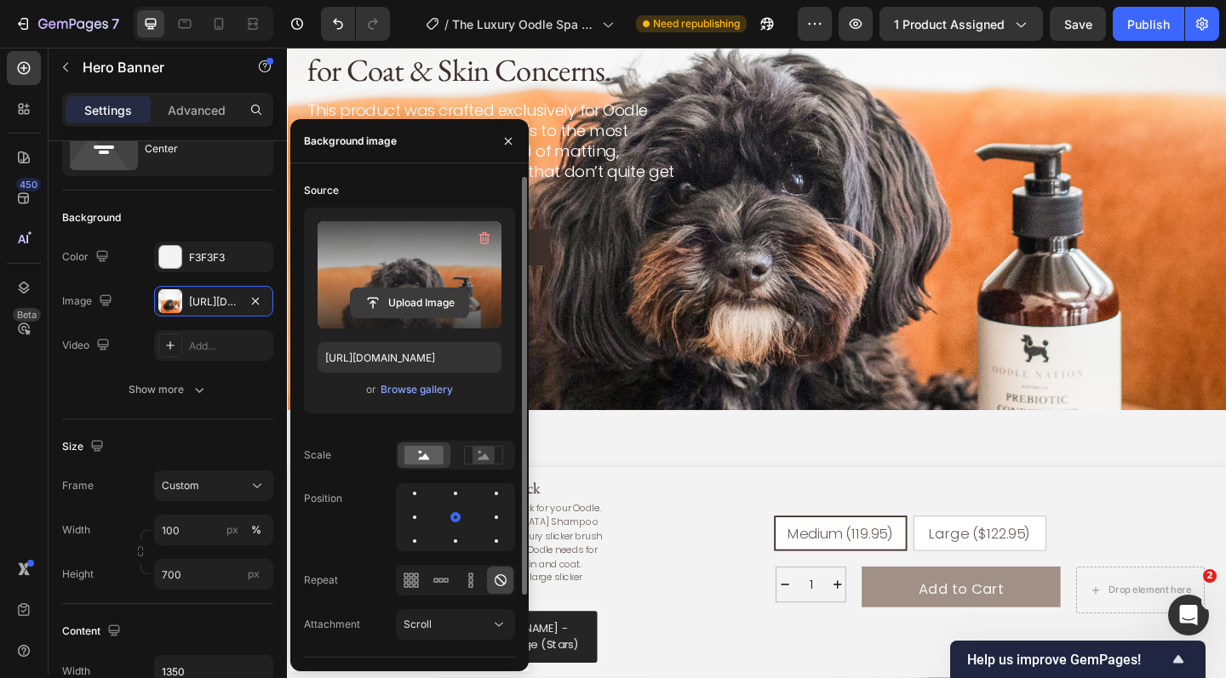
click at [412, 303] on input "file" at bounding box center [409, 303] width 117 height 29
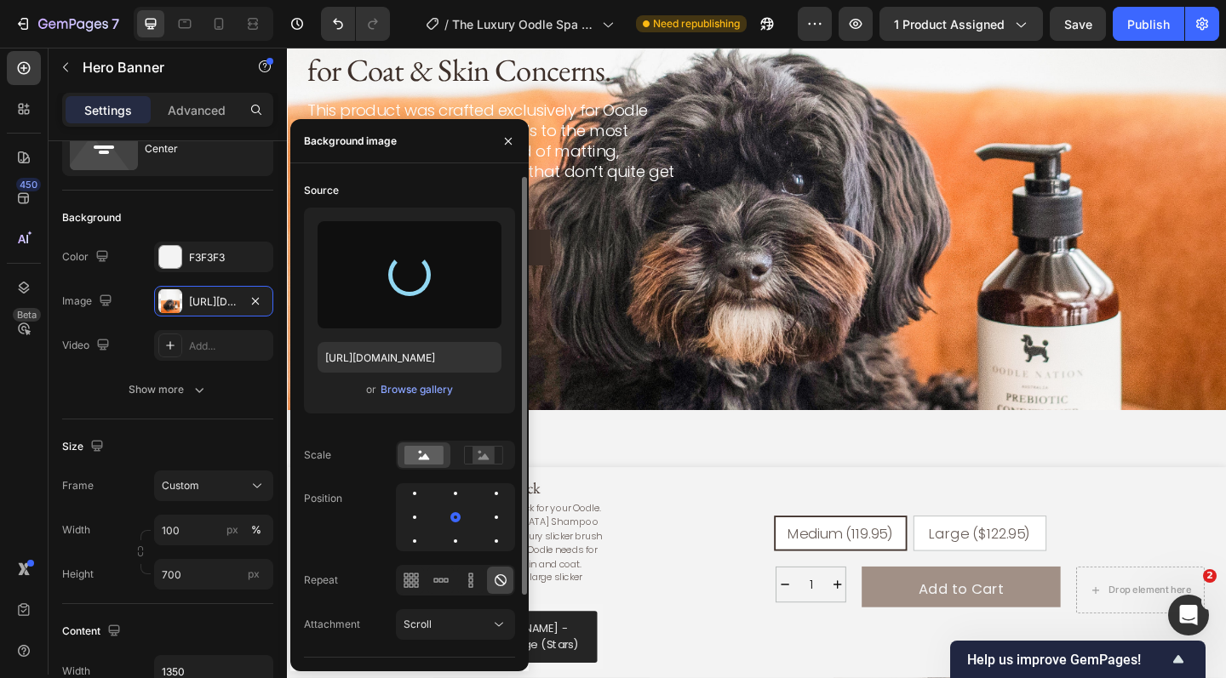
type input "Auto"
type input "https://cdn.shopify.com/s/files/1/0941/4164/5111/files/gempages_571859229653074…"
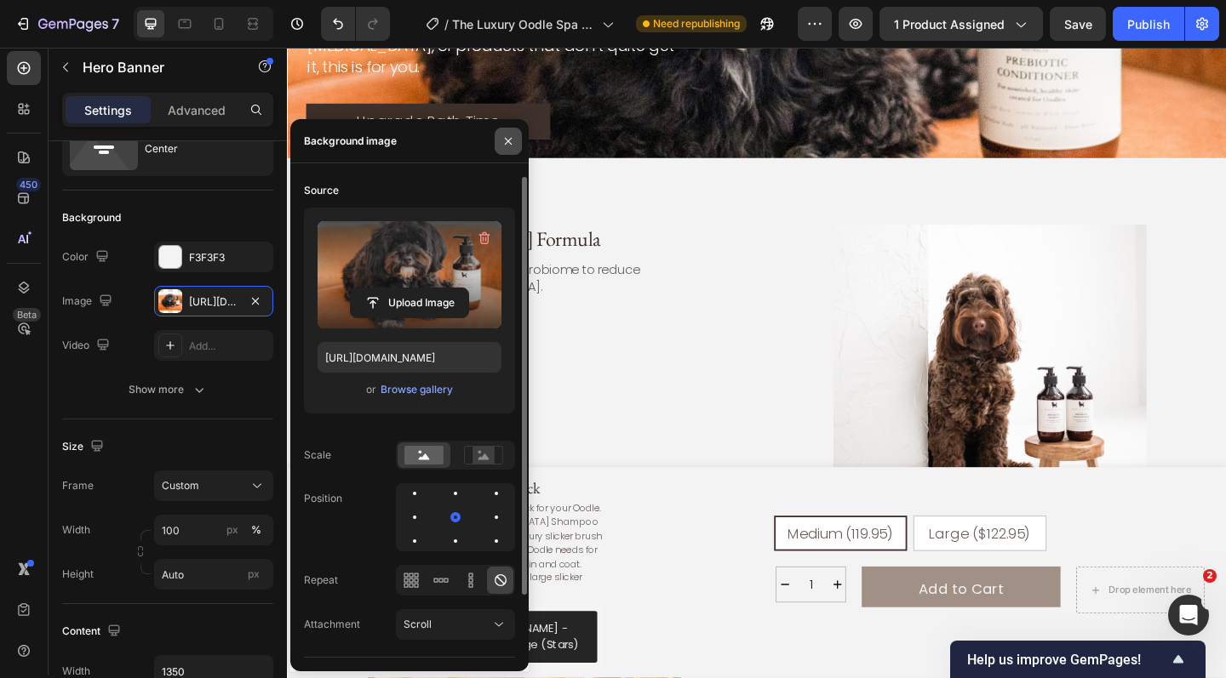
click at [512, 147] on icon "button" at bounding box center [508, 142] width 14 height 14
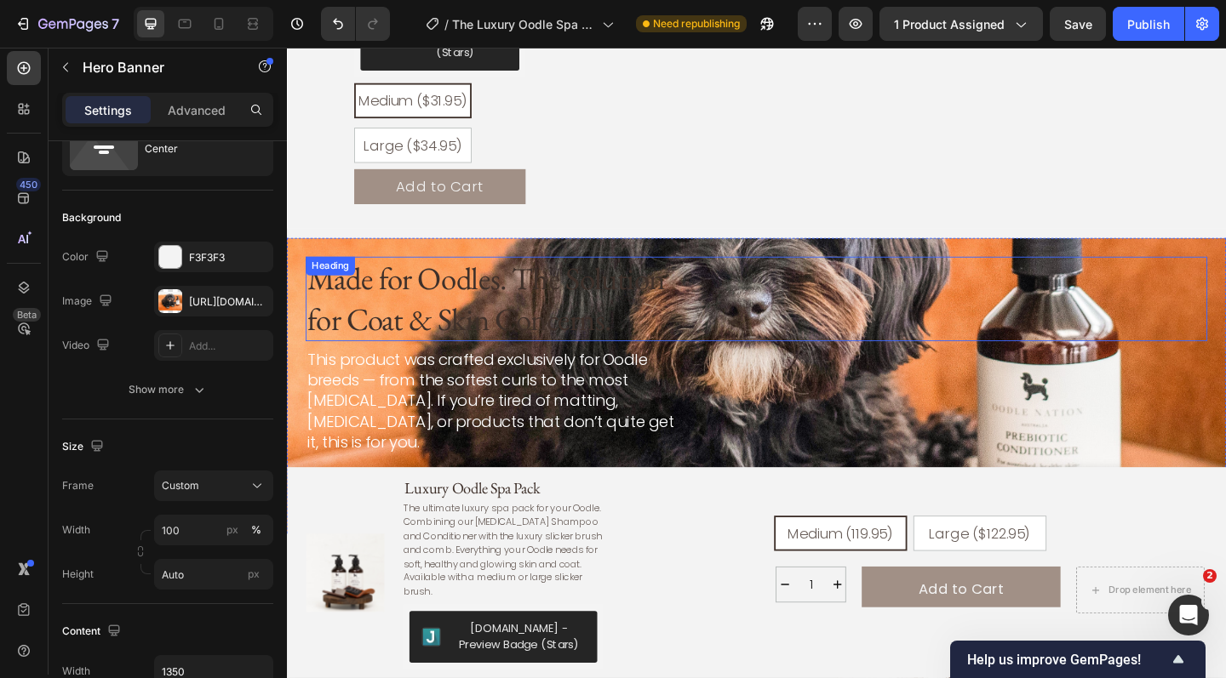
scroll to position [2527, 0]
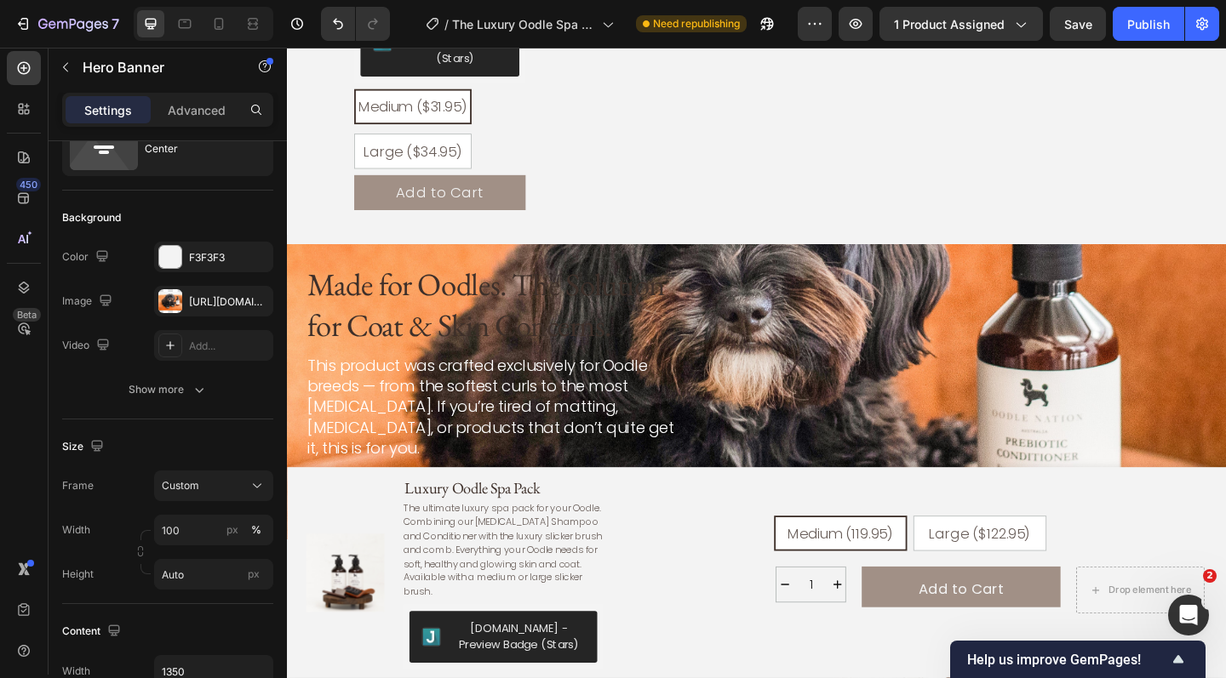
click at [915, 262] on div "Made for Oodles. The Solution for Coat & Skin Concerns. Heading This product wa…" at bounding box center [798, 423] width 1022 height 322
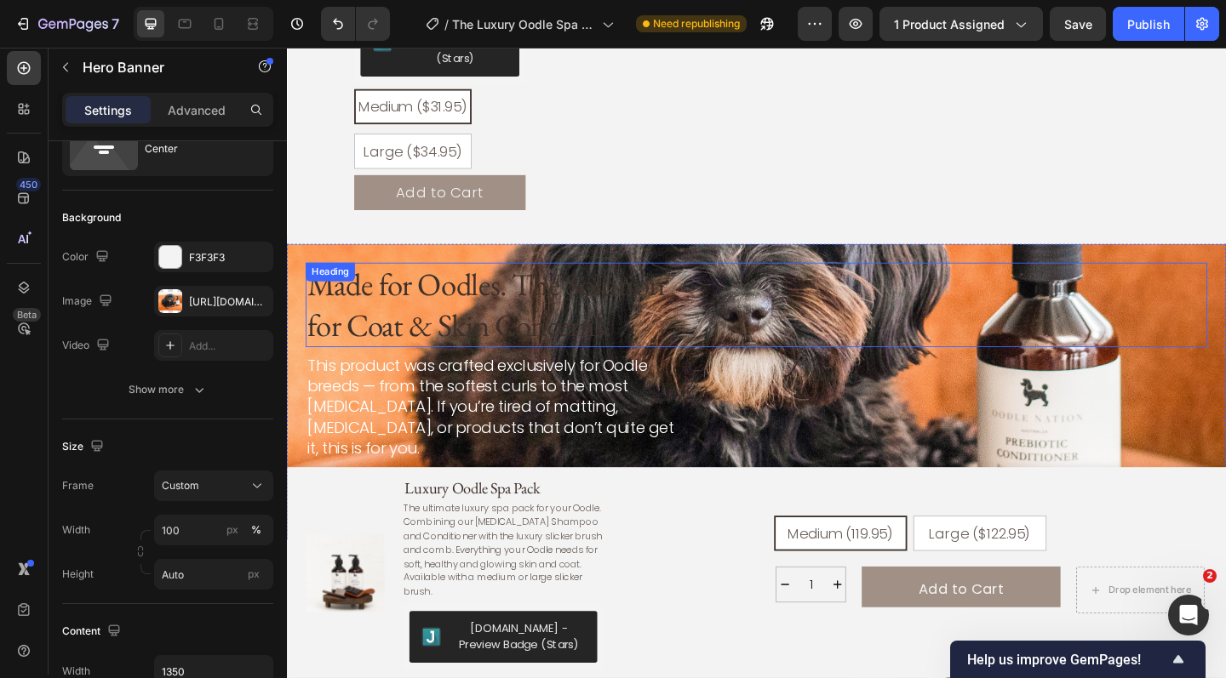
click at [428, 305] on h2 "Made for Oodles. The Solution for Coat & Skin Concerns." at bounding box center [514, 329] width 414 height 92
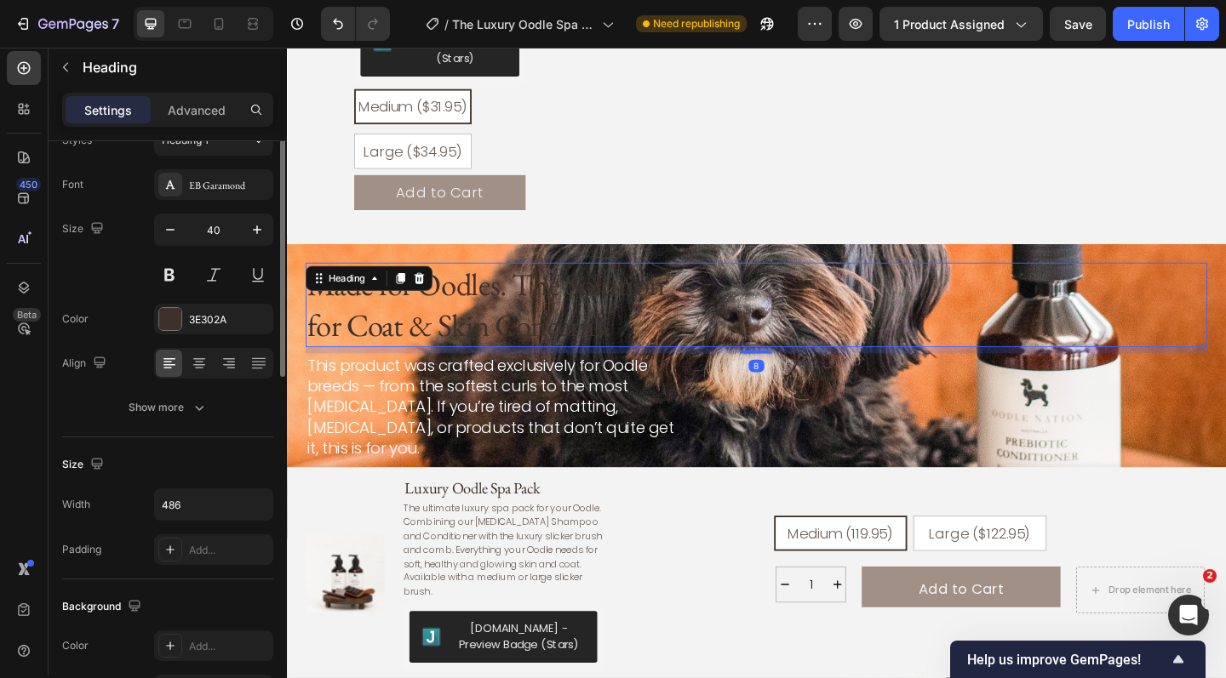
scroll to position [0, 0]
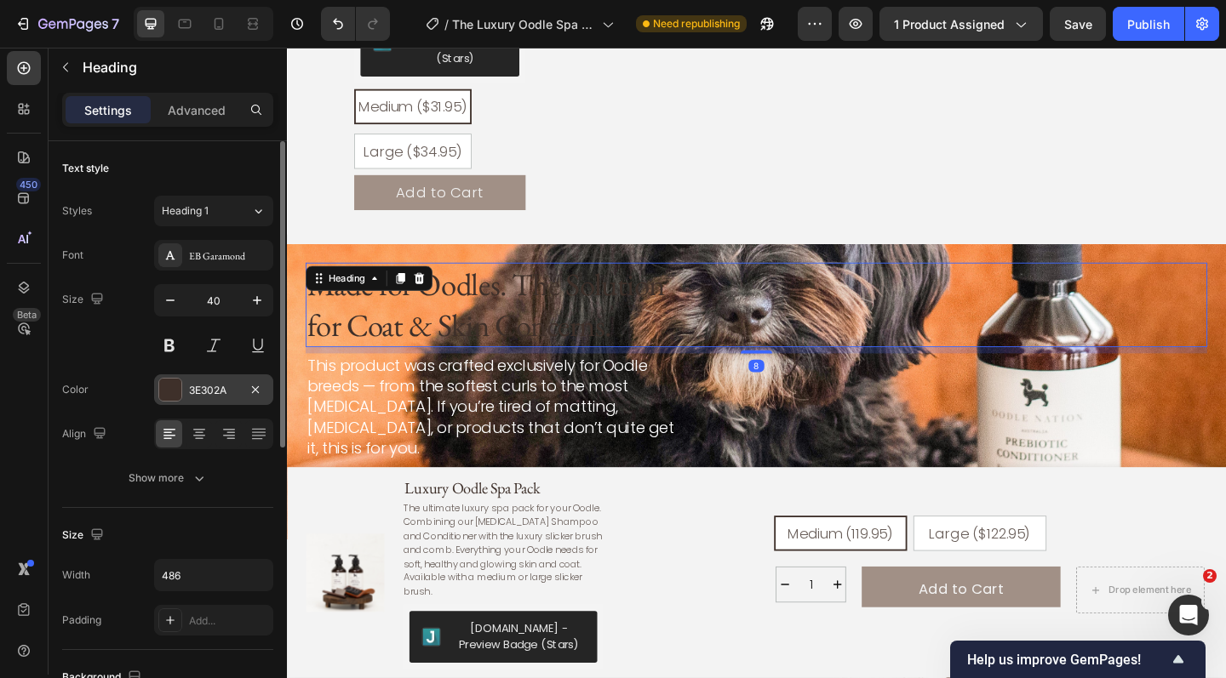
click at [163, 388] on div at bounding box center [170, 390] width 22 height 22
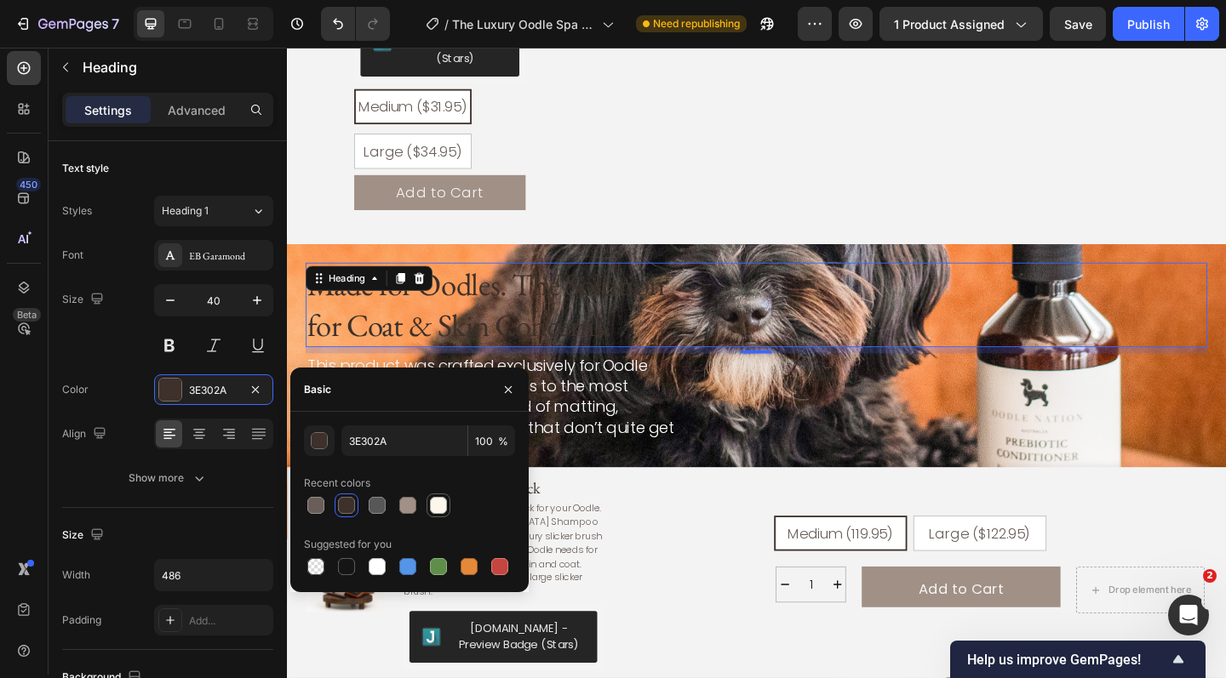
click at [441, 512] on div at bounding box center [438, 505] width 17 height 17
type input "FCF6ED"
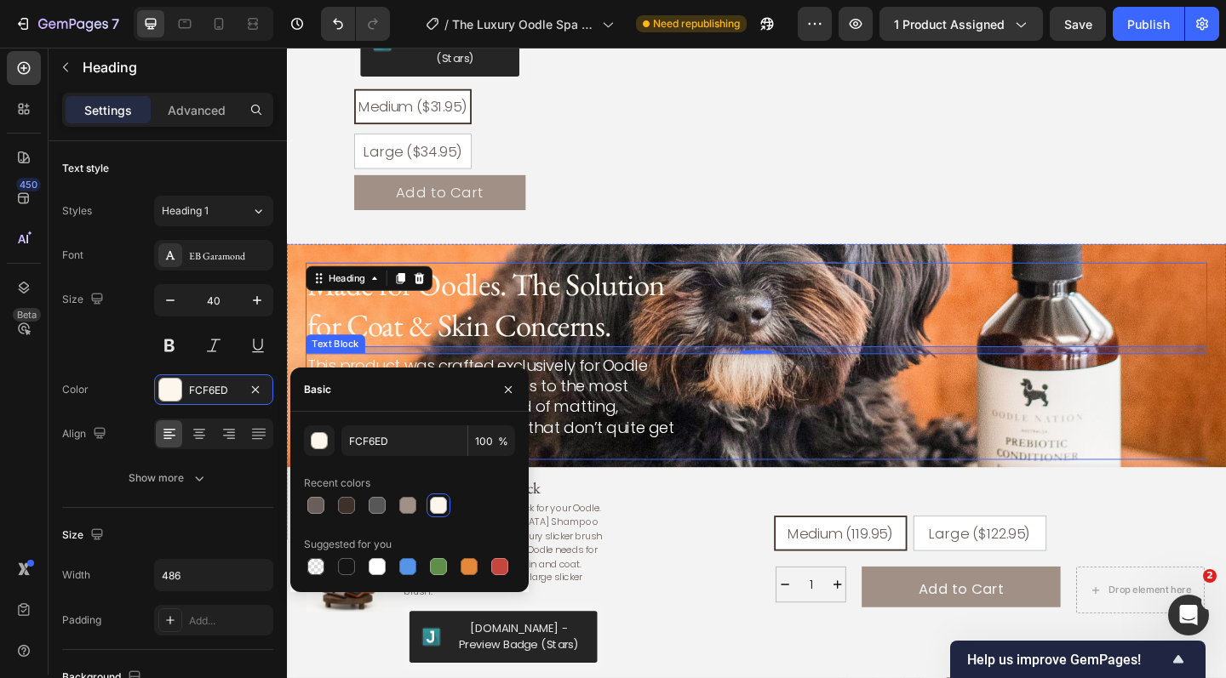
click at [730, 418] on div "This product was crafted exclusively for Oodle breeds — from the softest curls …" at bounding box center [797, 439] width 981 height 116
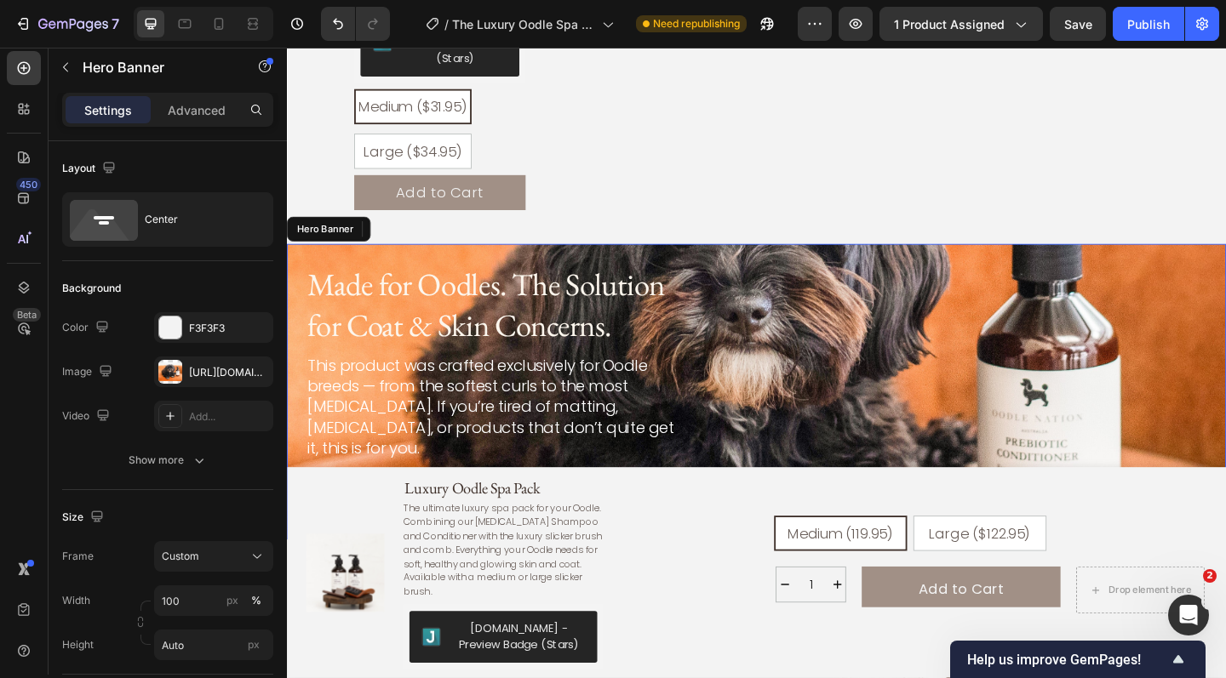
click at [1225, 262] on div "Made for Oodles. The Solution for Coat & Skin Concerns. Heading This product wa…" at bounding box center [798, 423] width 1022 height 322
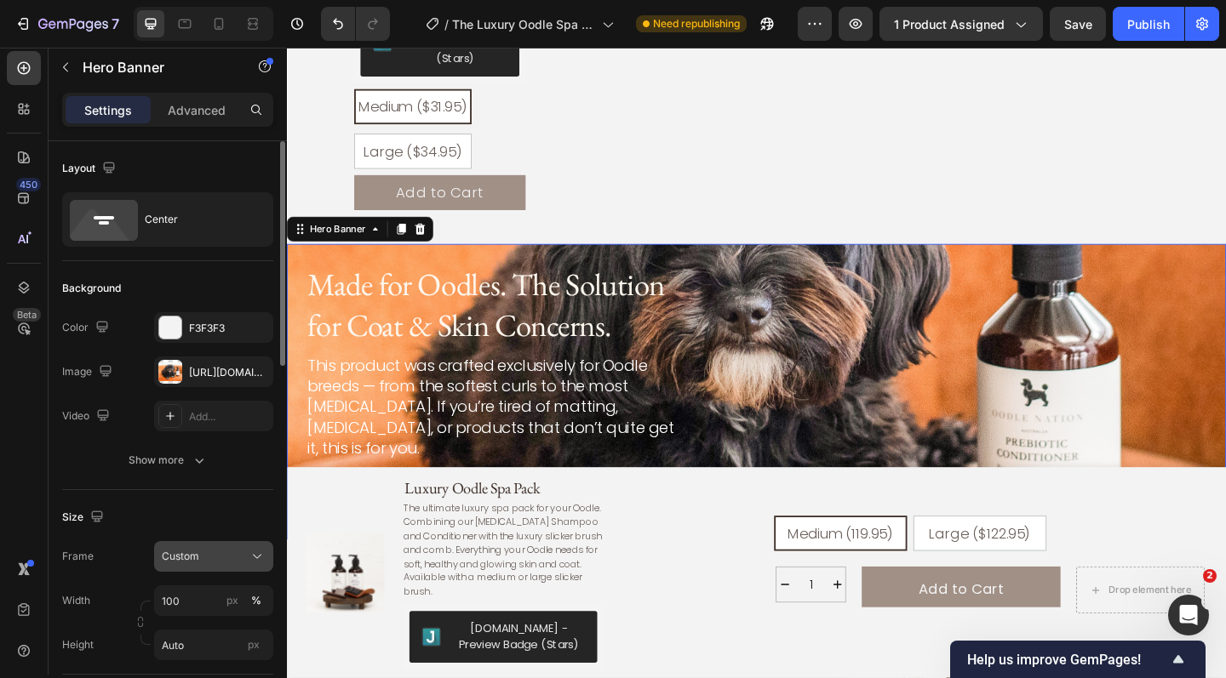
click at [219, 566] on button "Custom" at bounding box center [213, 556] width 119 height 31
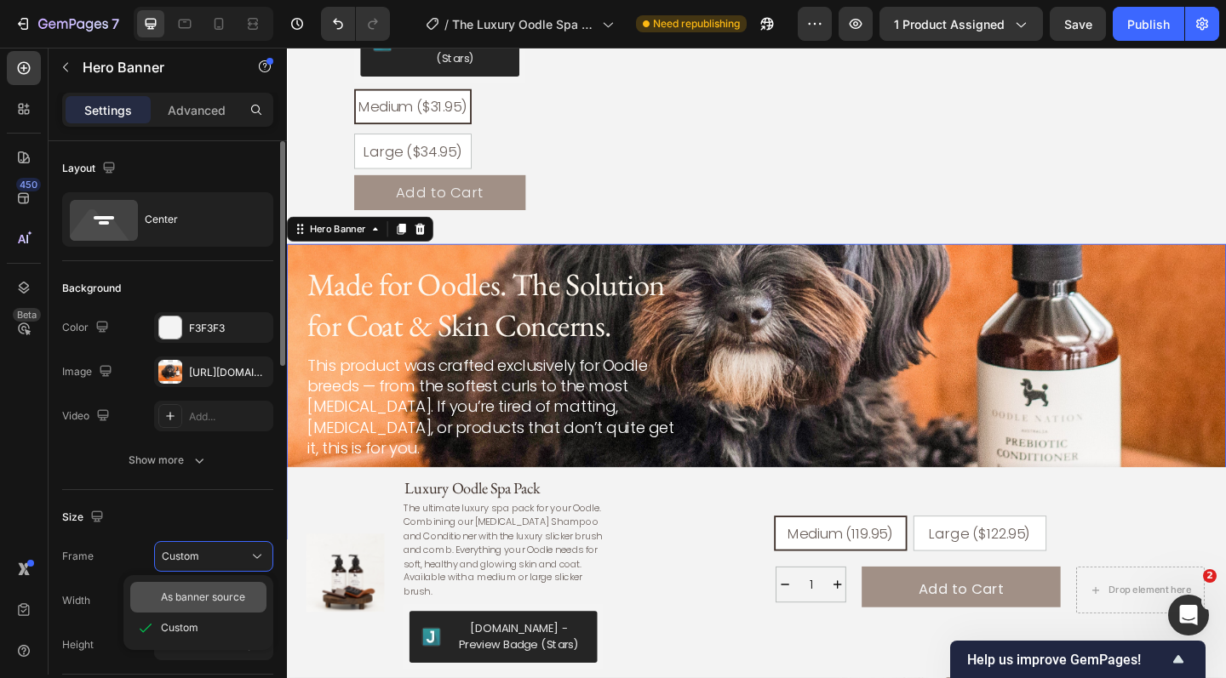
click at [213, 601] on span "As banner source" at bounding box center [203, 597] width 84 height 15
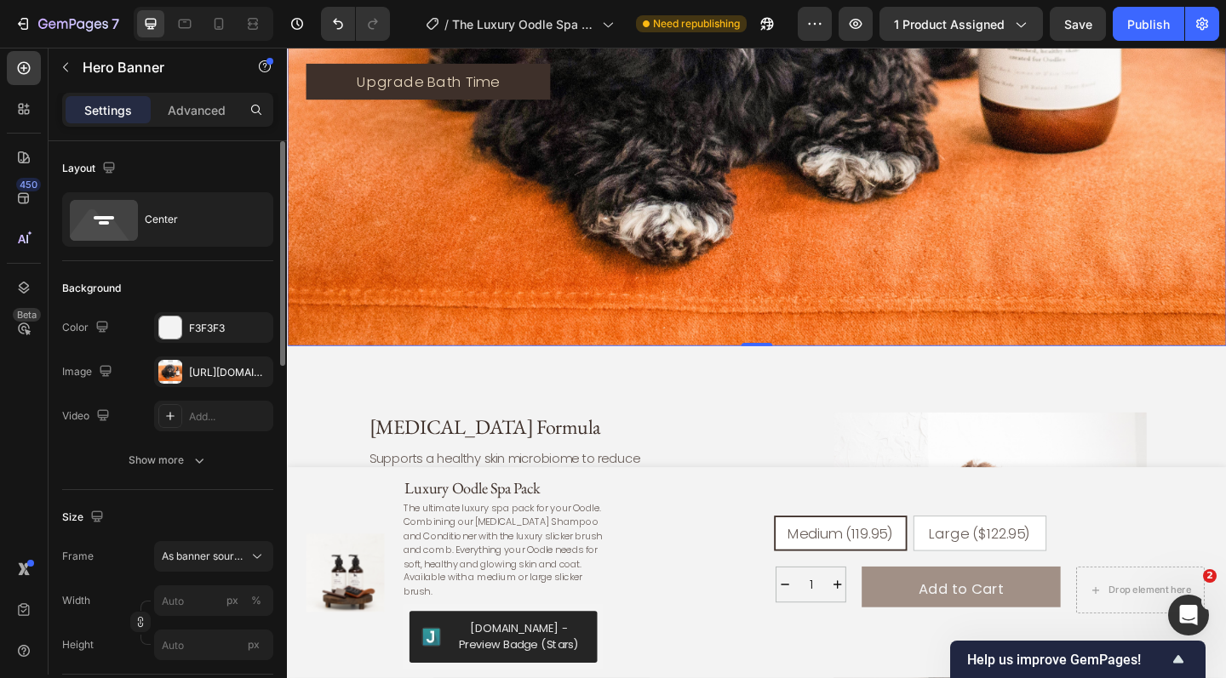
scroll to position [3218, 0]
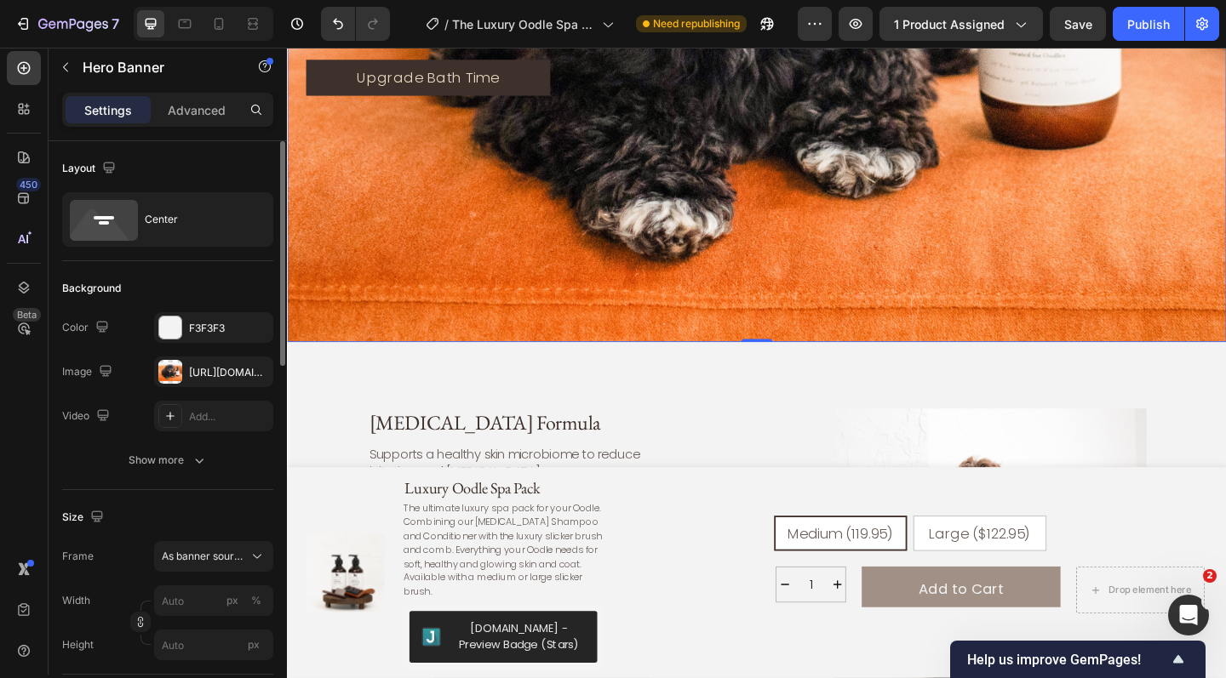
click at [204, 605] on input "px %" at bounding box center [213, 601] width 119 height 31
click at [192, 644] on input "px" at bounding box center [213, 645] width 119 height 31
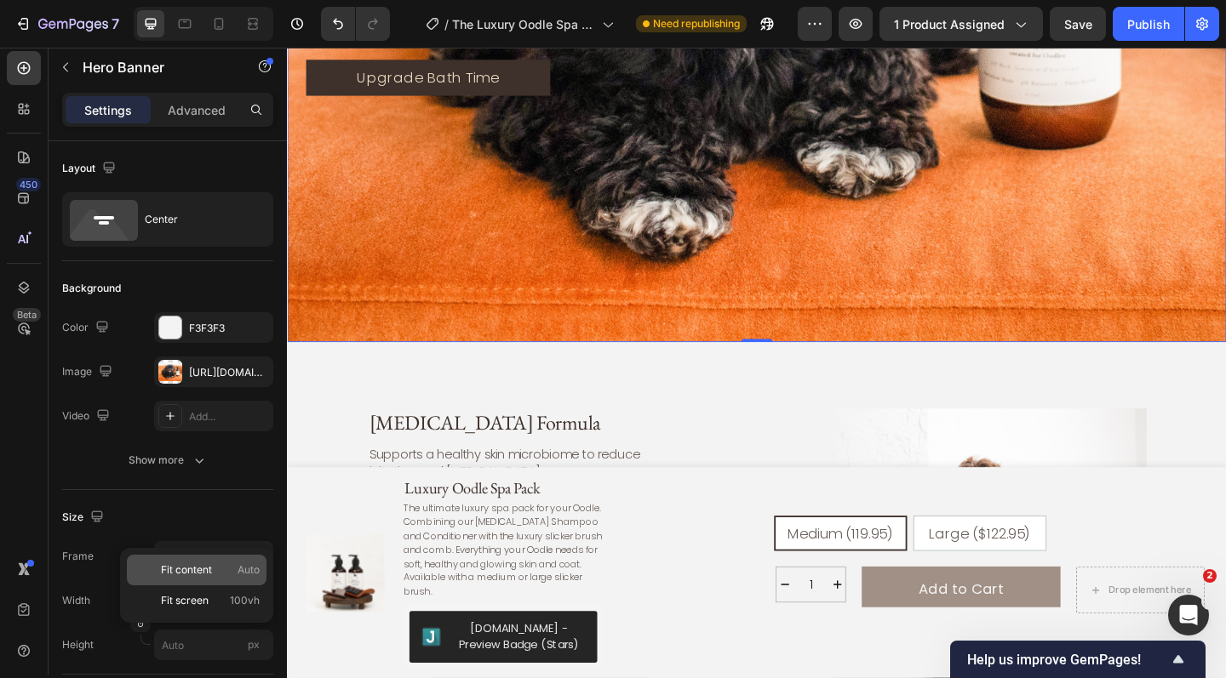
click at [203, 570] on span "Fit content" at bounding box center [186, 570] width 51 height 15
type input "100"
type input "Auto"
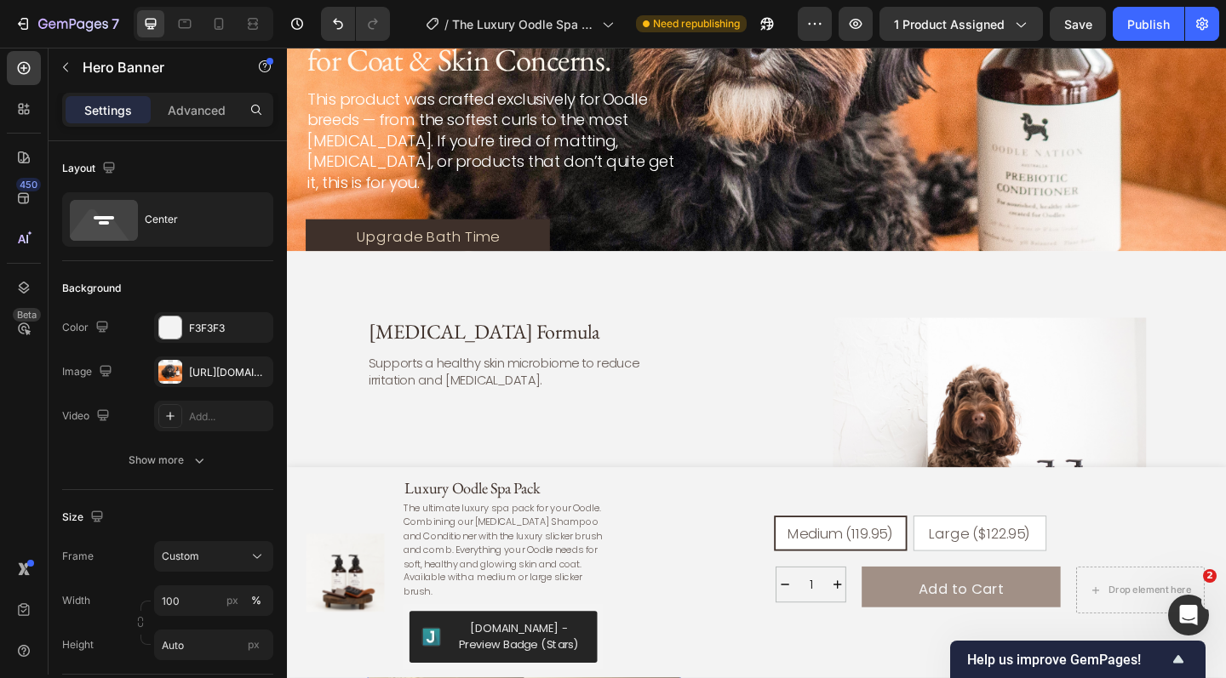
scroll to position [2640, 0]
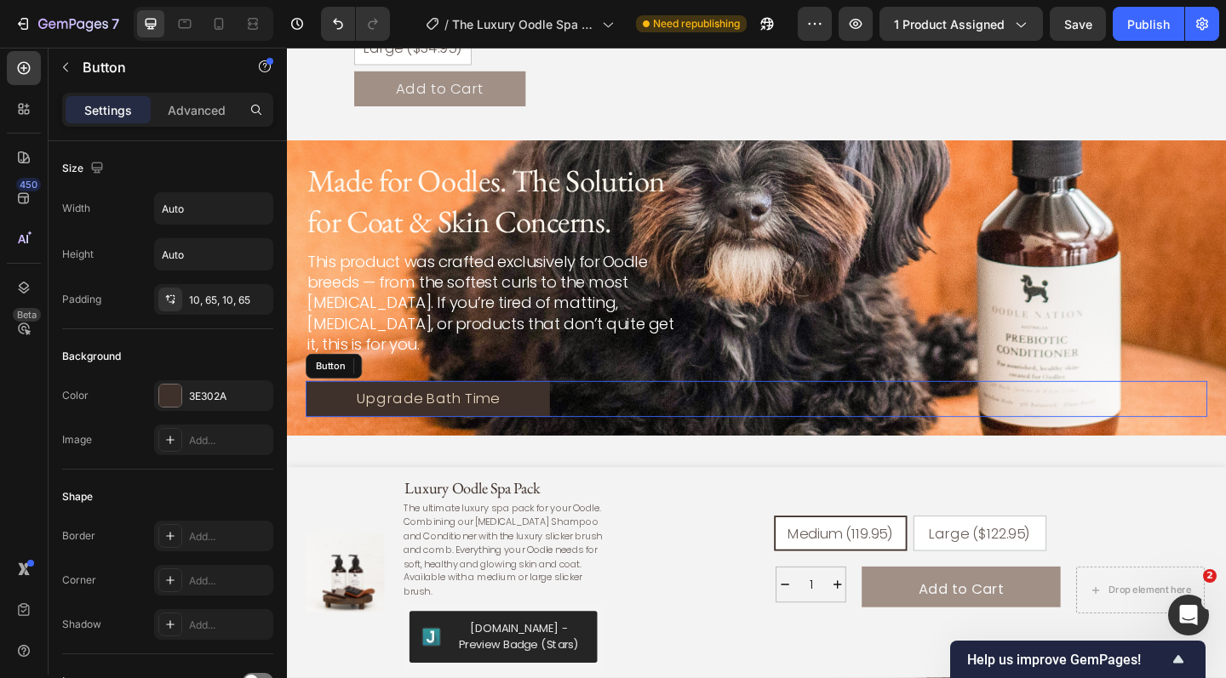
click at [804, 411] on div "Upgrade Bath Time Button" at bounding box center [797, 430] width 981 height 39
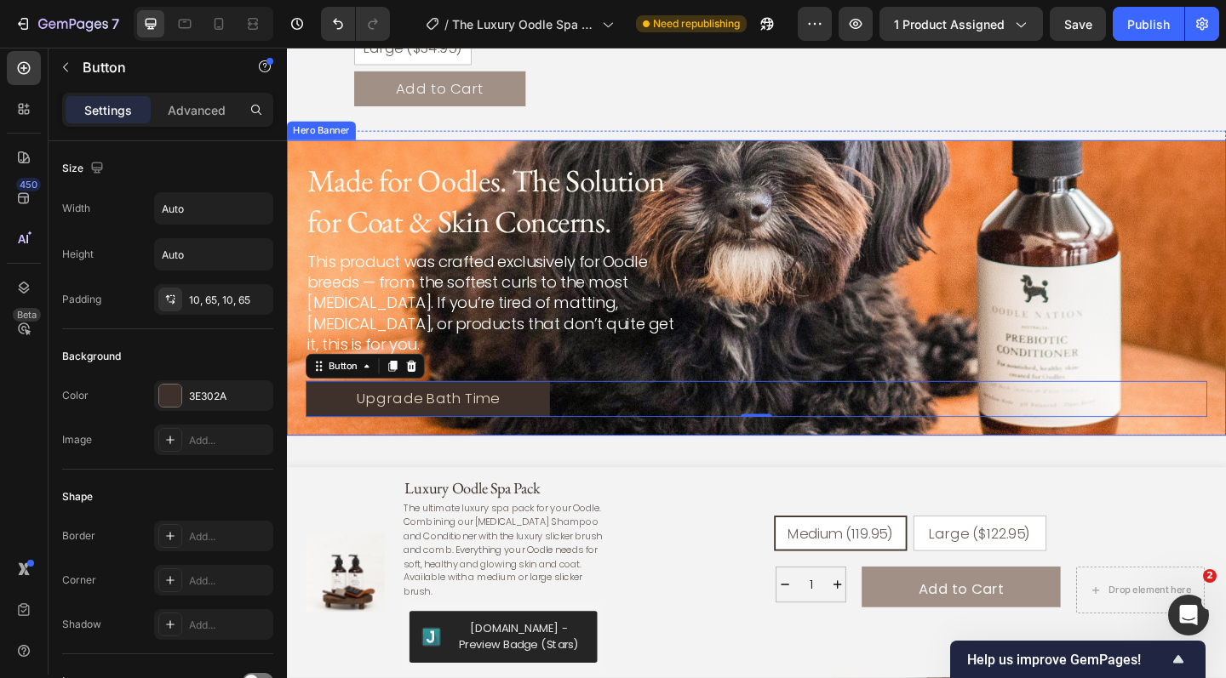
click at [1225, 149] on div "Made for Oodles. The Solution for Coat & Skin Concerns. Heading This product wa…" at bounding box center [798, 310] width 1022 height 322
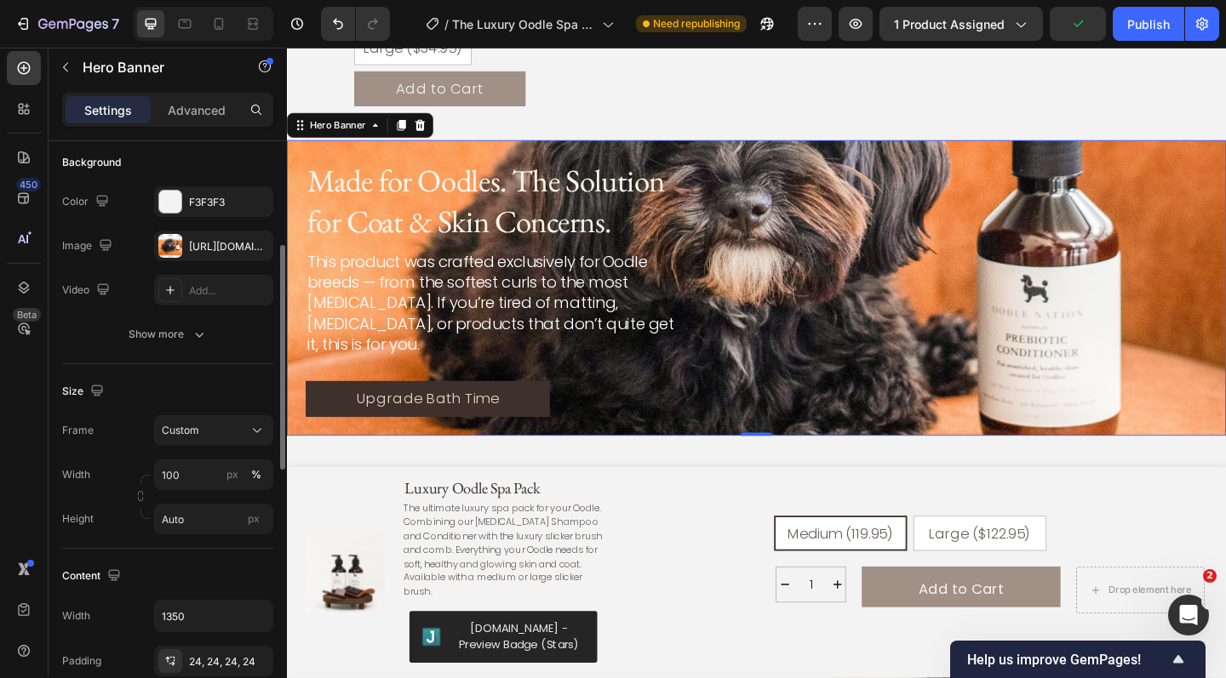
scroll to position [235, 0]
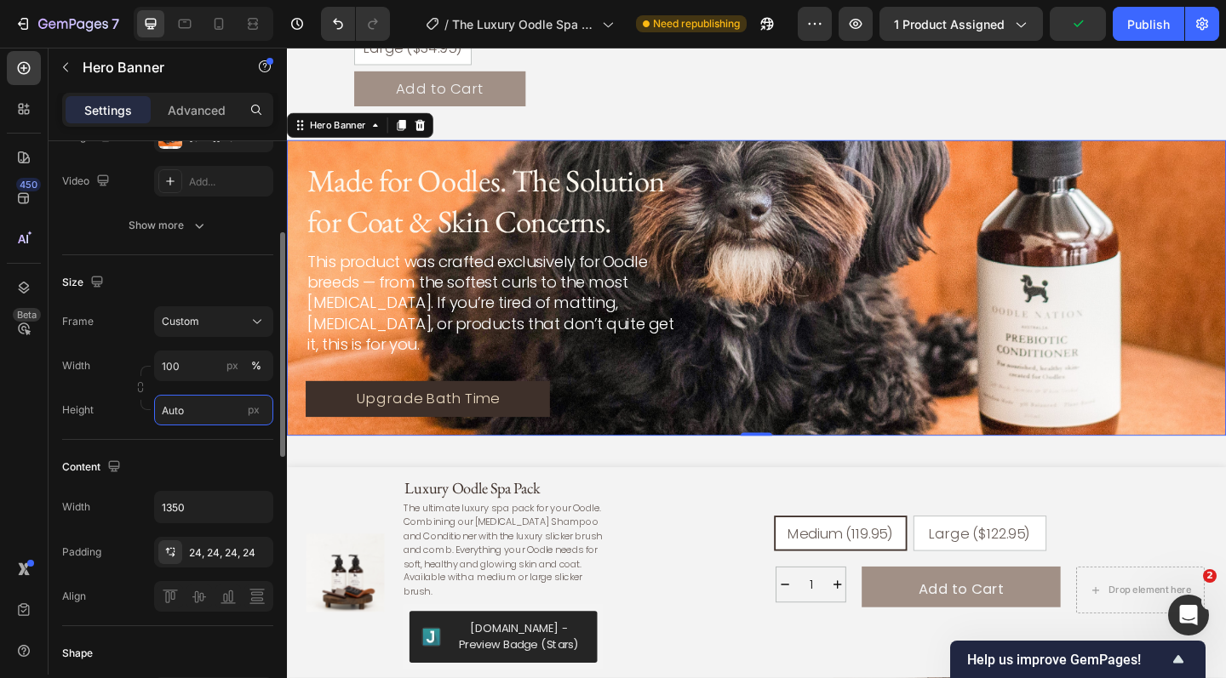
click at [189, 413] on input "Auto" at bounding box center [213, 410] width 119 height 31
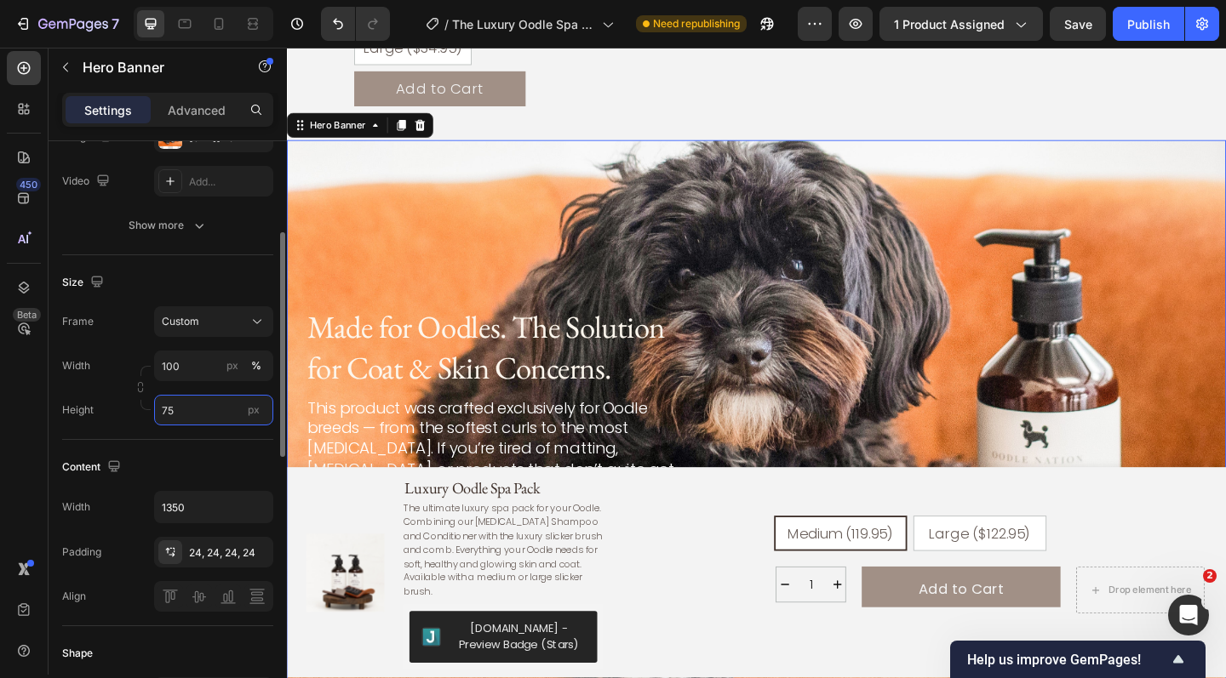
type input "7"
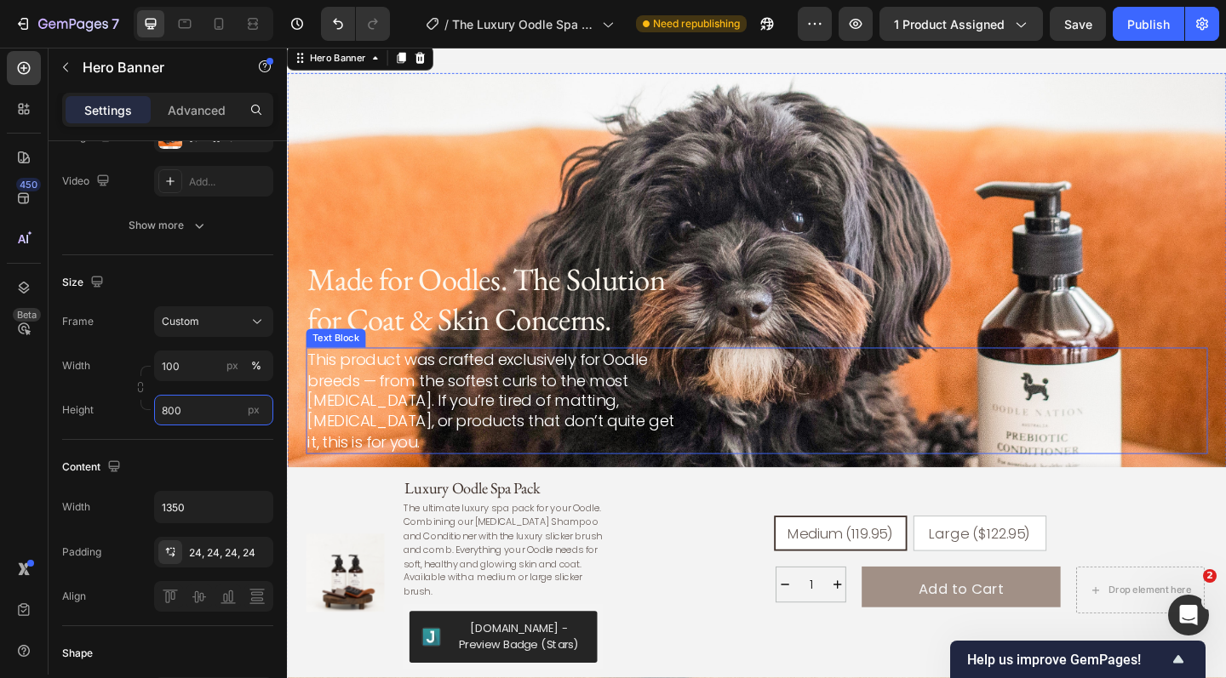
scroll to position [2776, 0]
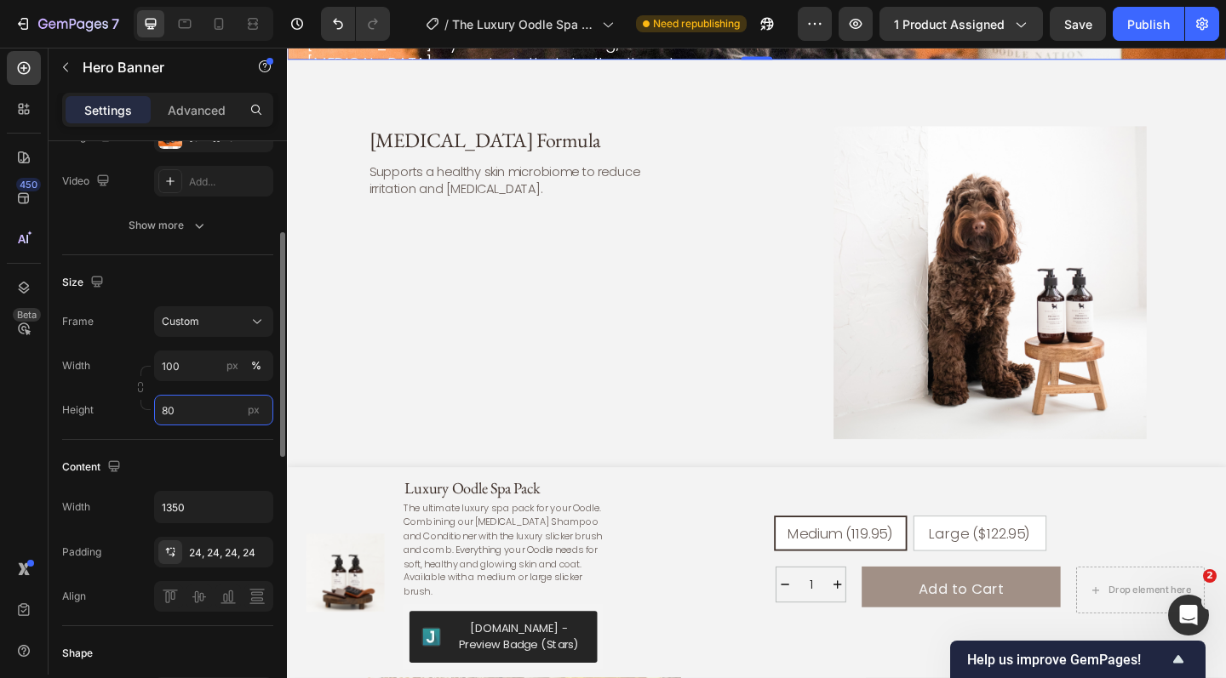
type input "8"
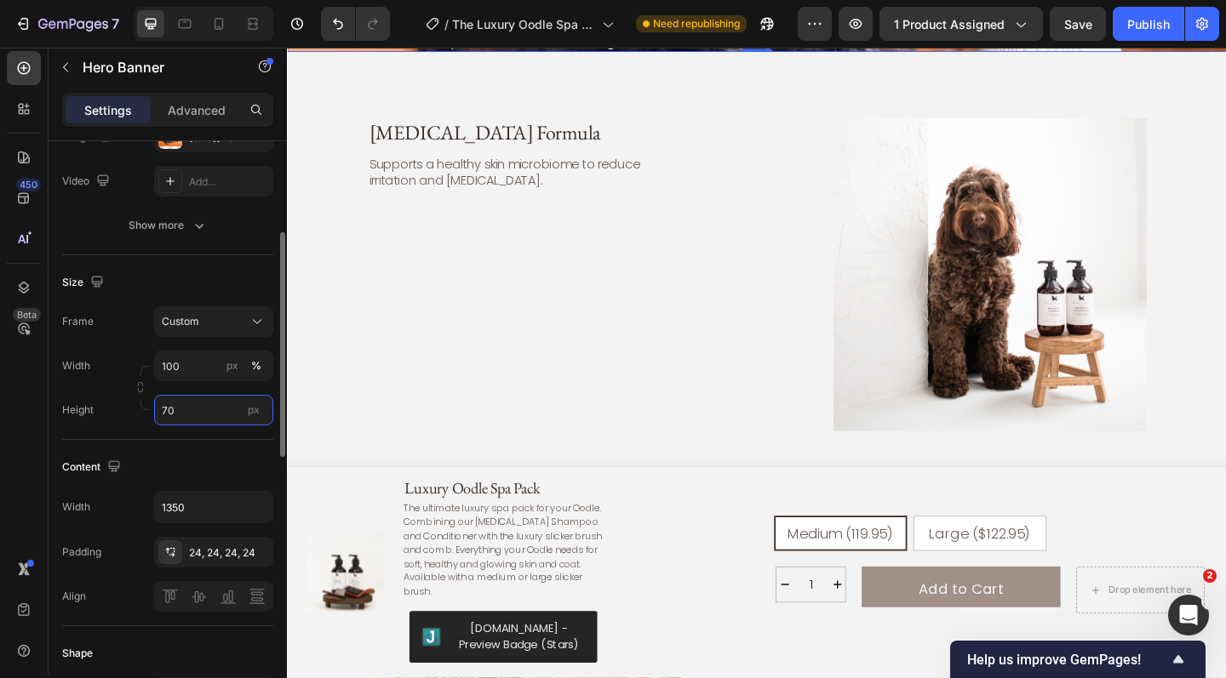
type input "700"
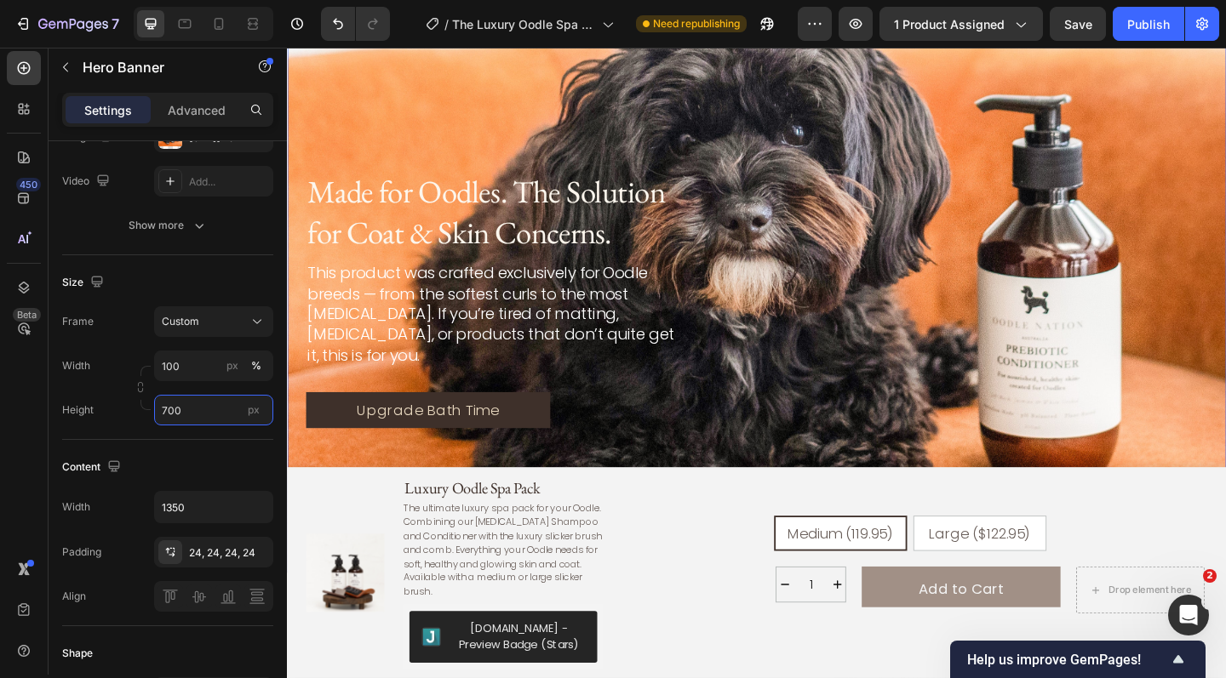
scroll to position [2749, 0]
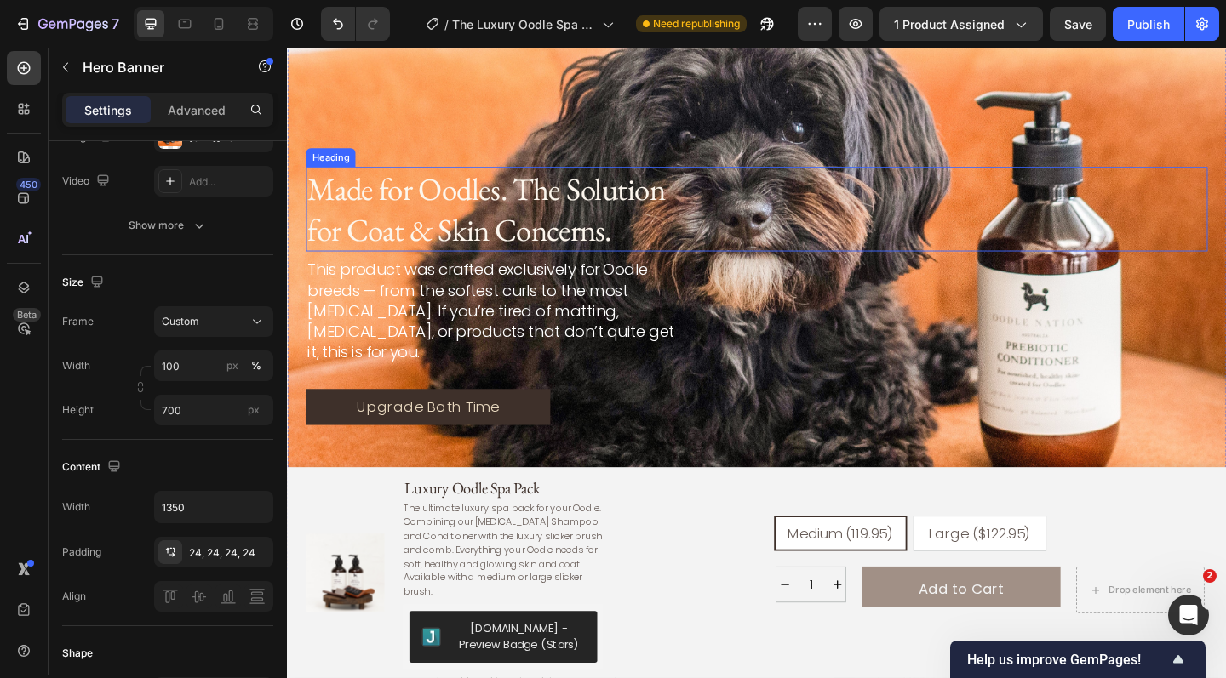
click at [1216, 217] on div "Made for Oodles. The Solution for Coat & Skin Concerns." at bounding box center [797, 224] width 981 height 92
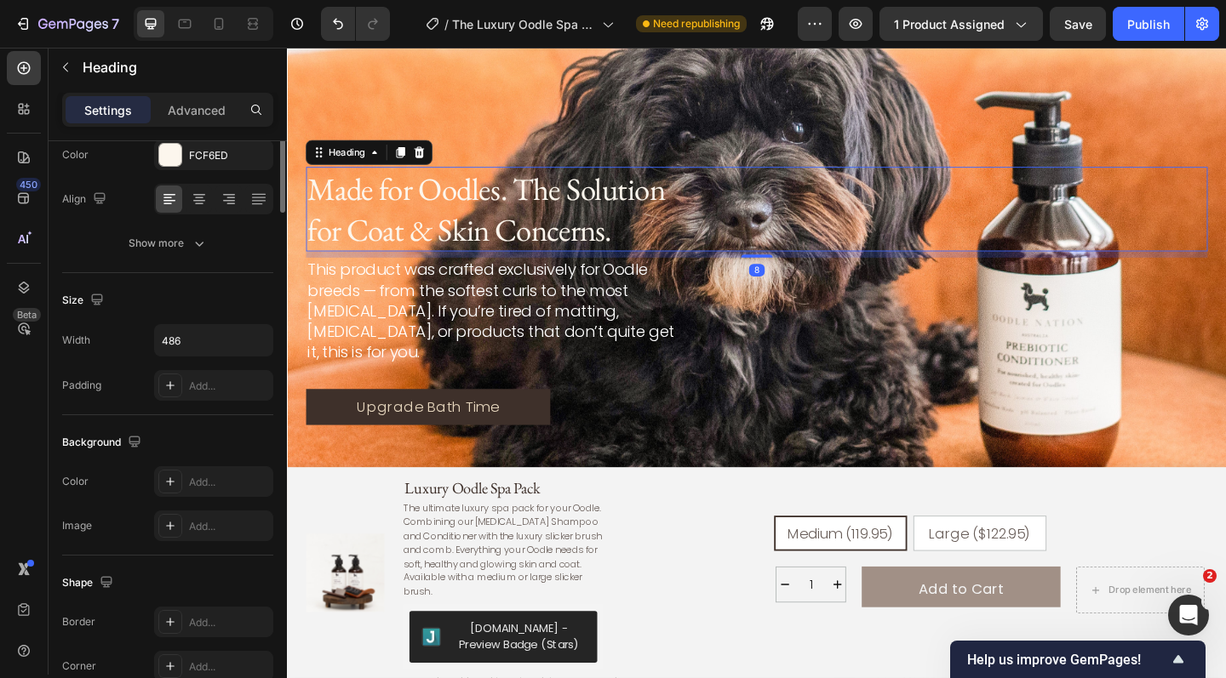
scroll to position [0, 0]
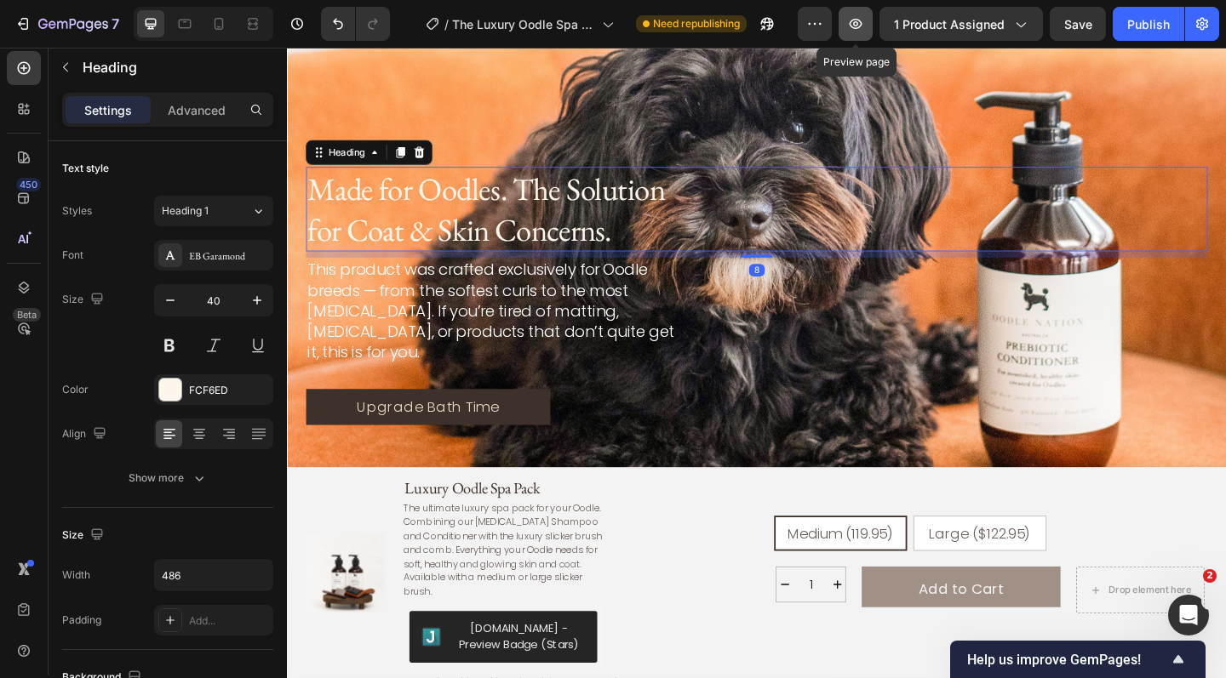
click at [860, 21] on icon "button" at bounding box center [855, 23] width 17 height 17
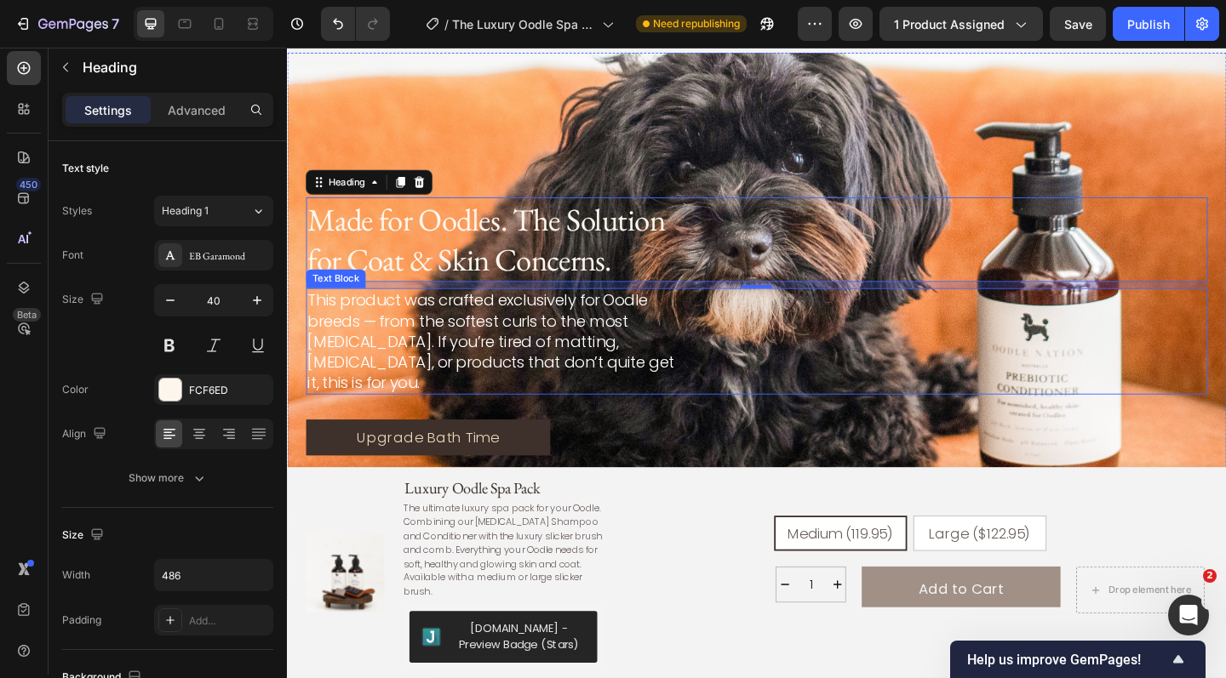
scroll to position [2723, 0]
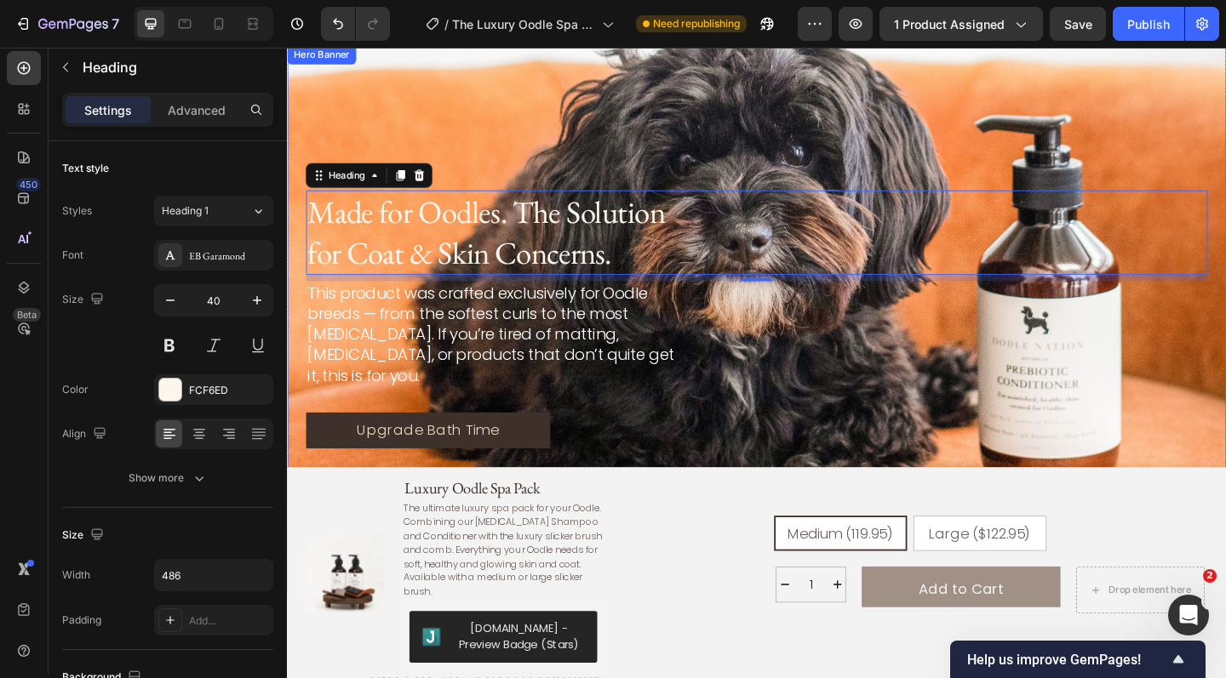
click at [986, 107] on div "Background Image" at bounding box center [798, 344] width 1022 height 596
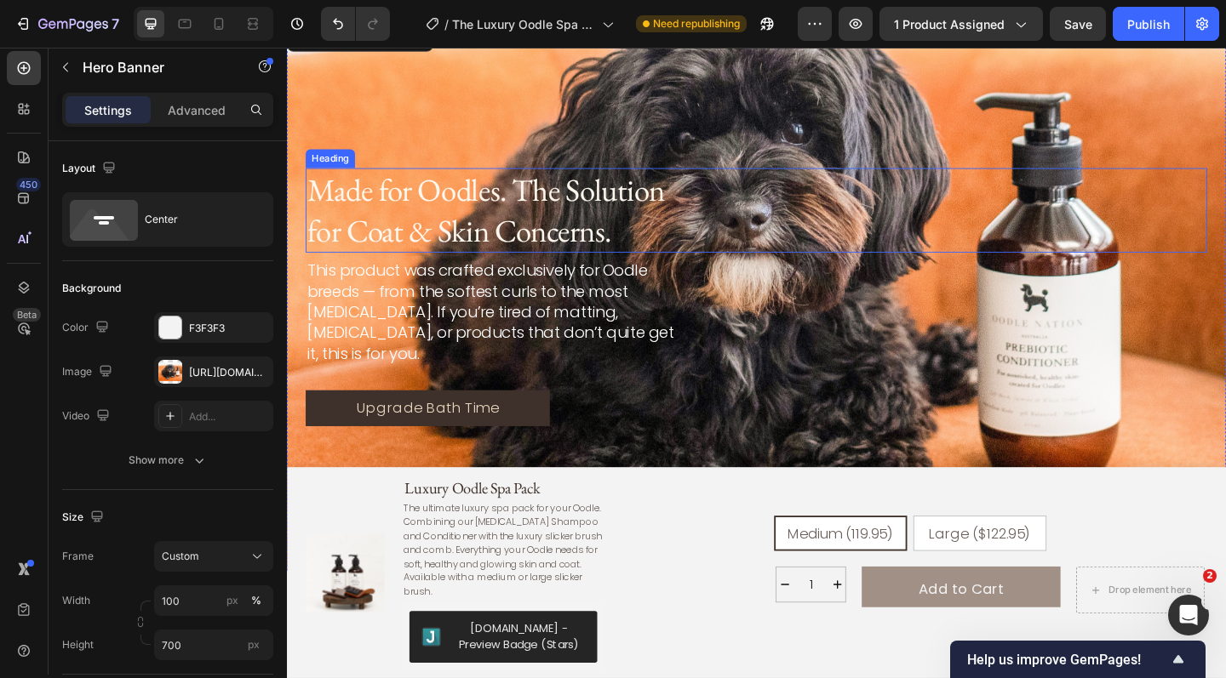
scroll to position [2049, 0]
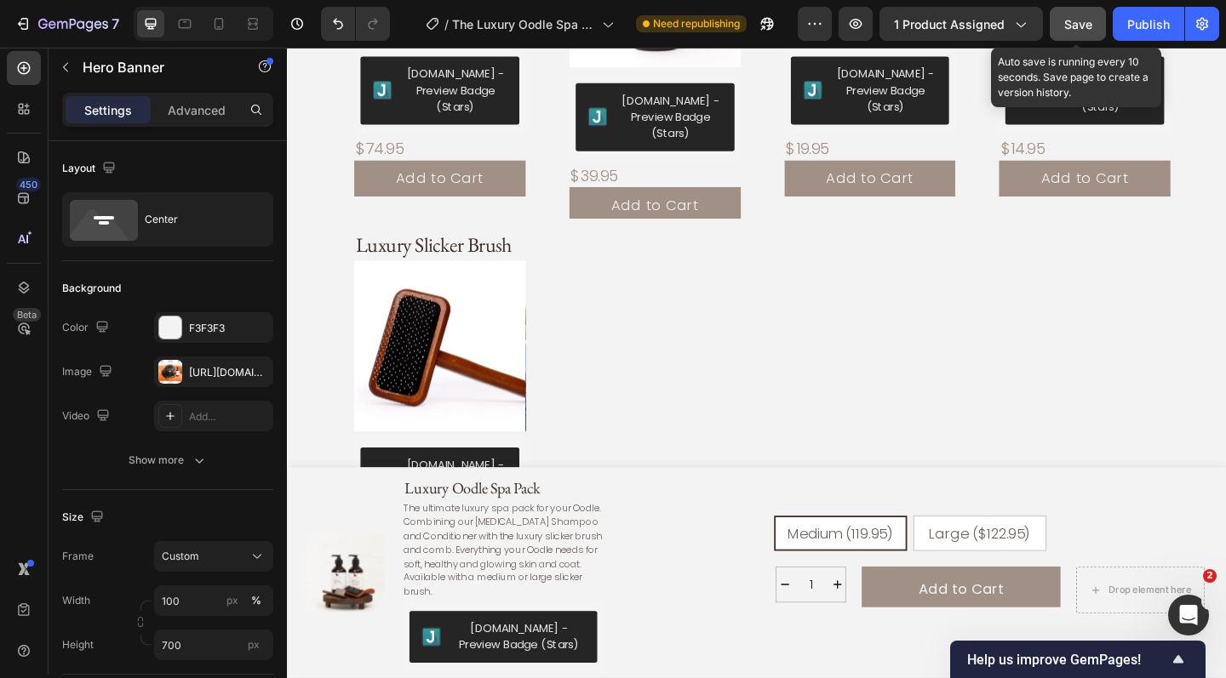
click at [1091, 31] on div "Save" at bounding box center [1078, 24] width 28 height 18
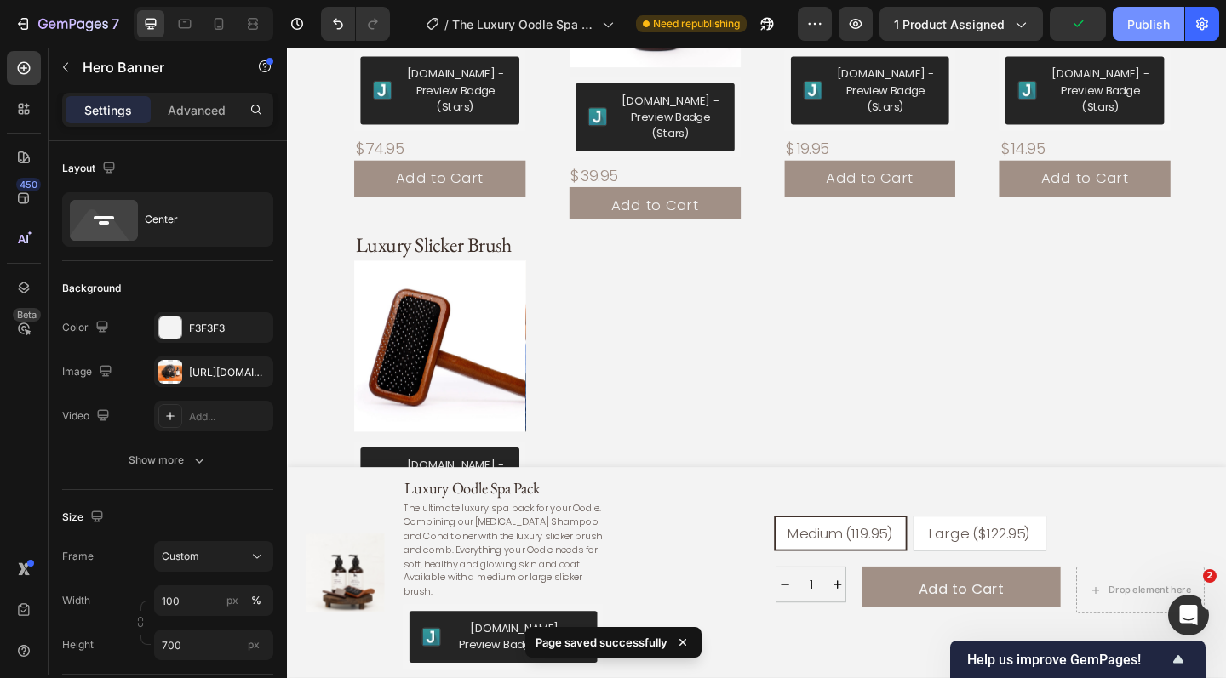
click at [1153, 20] on div "Publish" at bounding box center [1148, 24] width 43 height 18
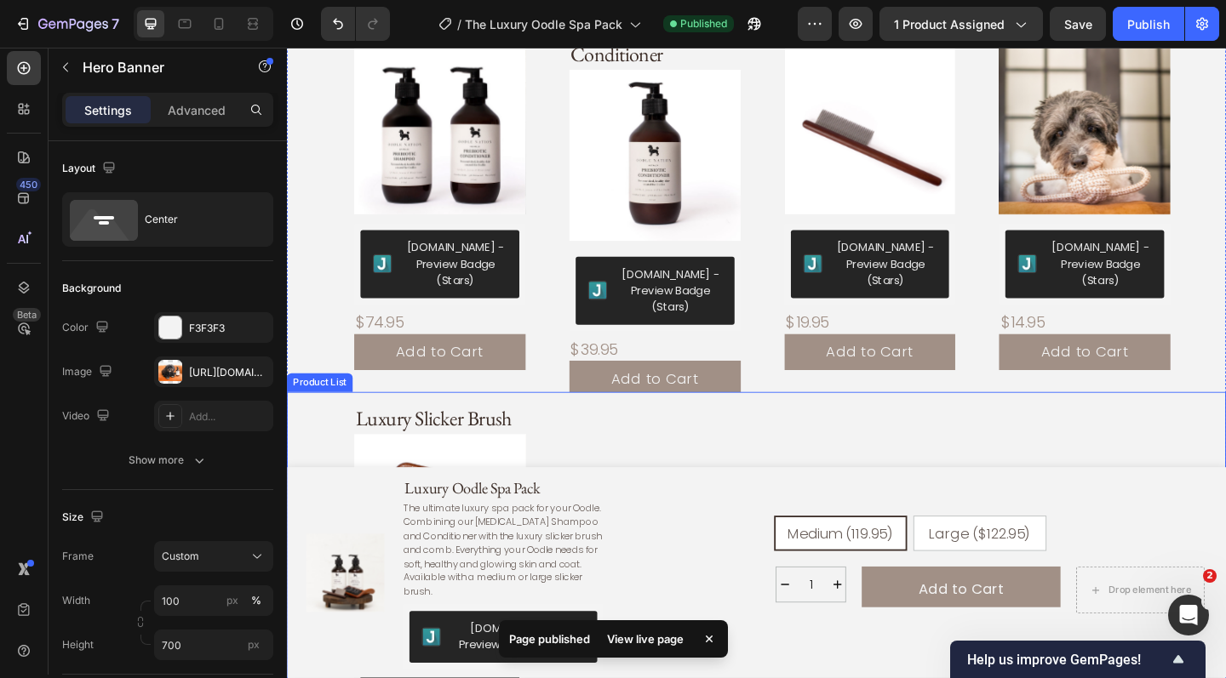
scroll to position [1613, 0]
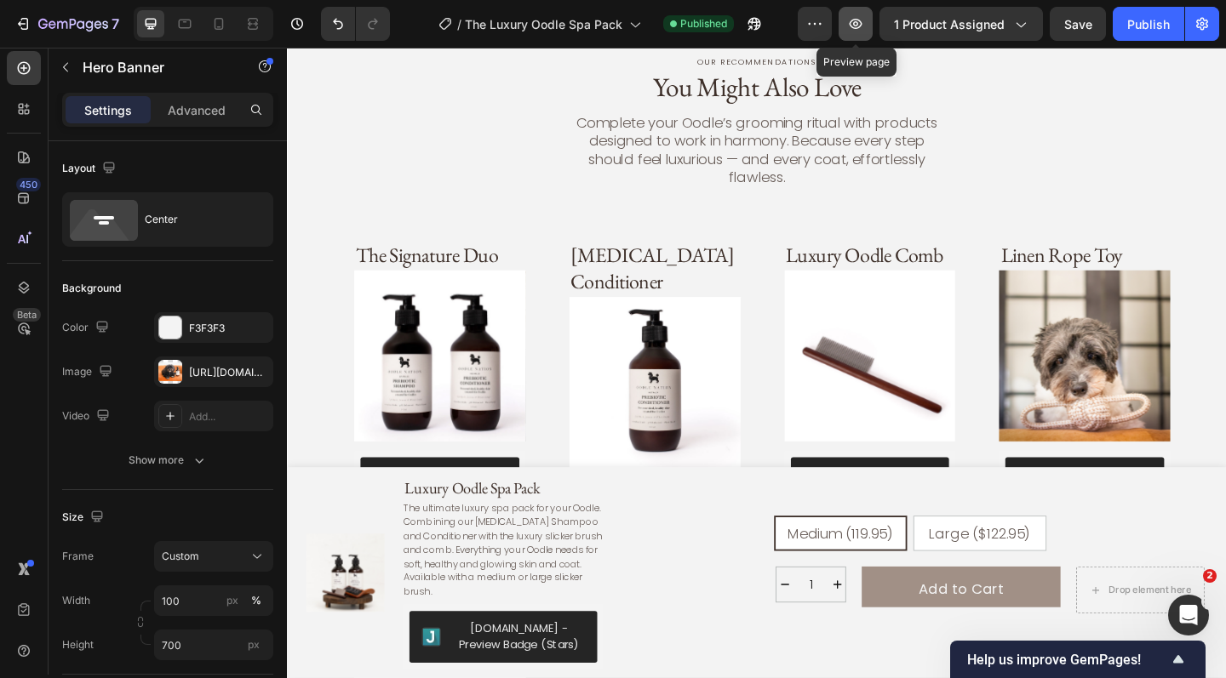
click at [861, 19] on icon "button" at bounding box center [855, 23] width 17 height 17
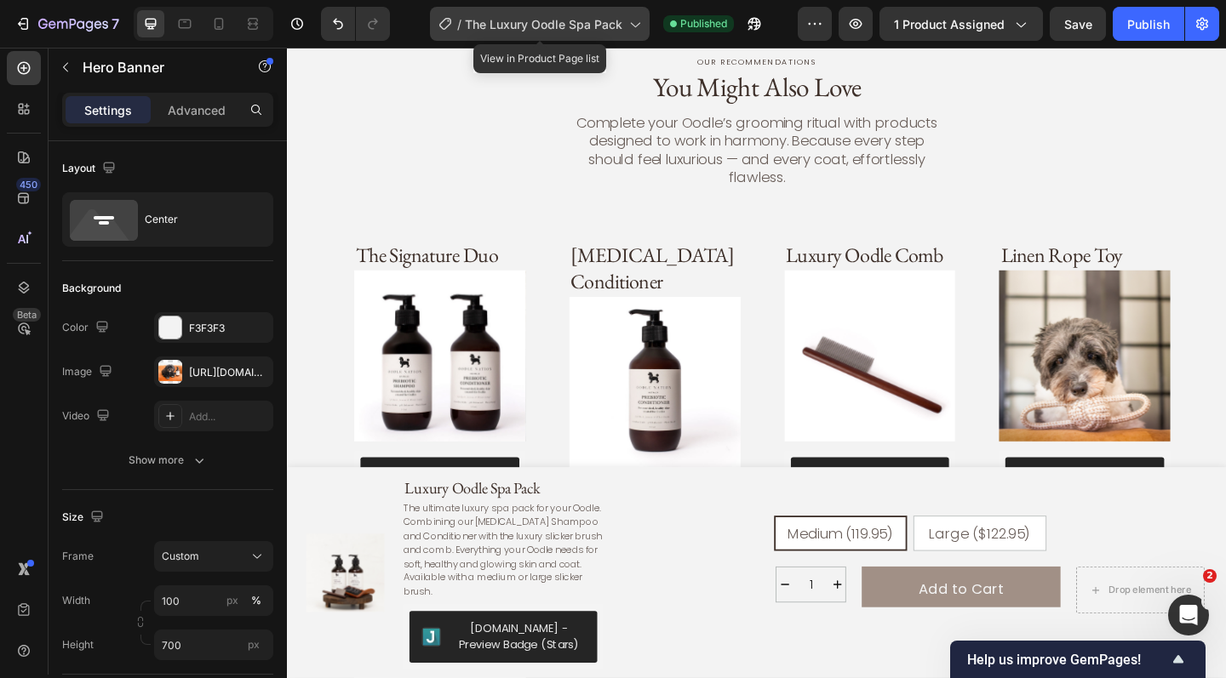
click at [634, 31] on icon at bounding box center [634, 23] width 17 height 17
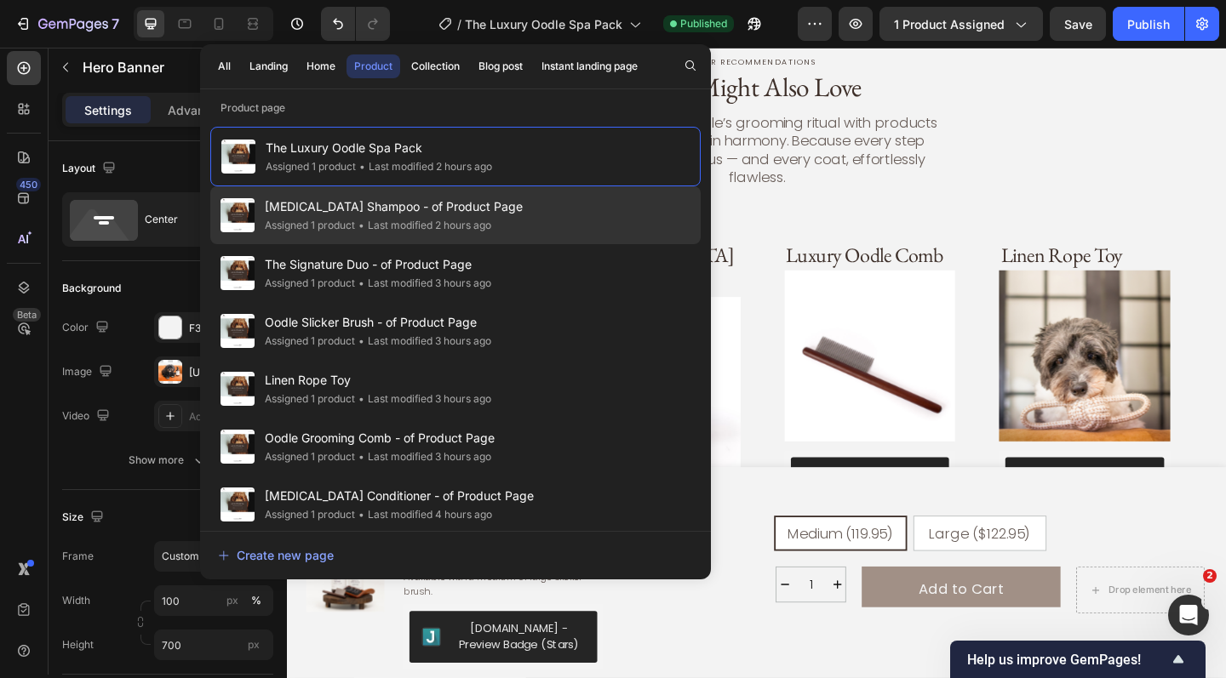
click at [501, 228] on div "Prebiotic Shampoo - of Product Page Assigned 1 product • Last modified 2 hours …" at bounding box center [455, 215] width 490 height 58
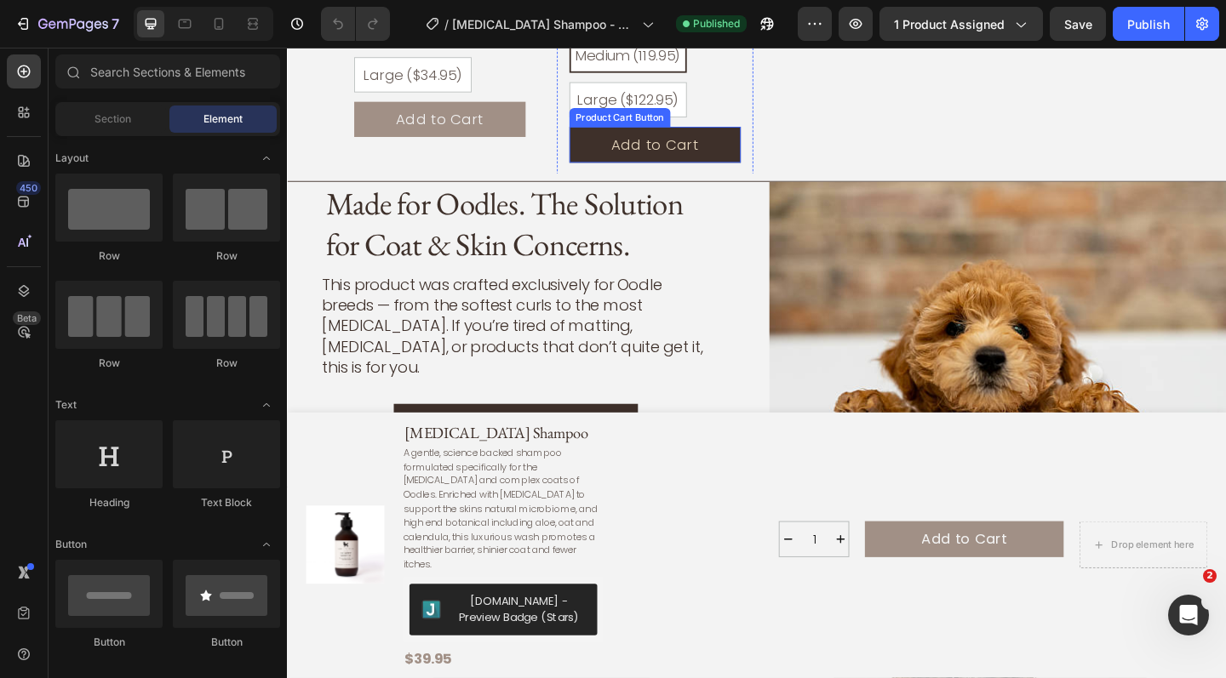
scroll to position [2350, 0]
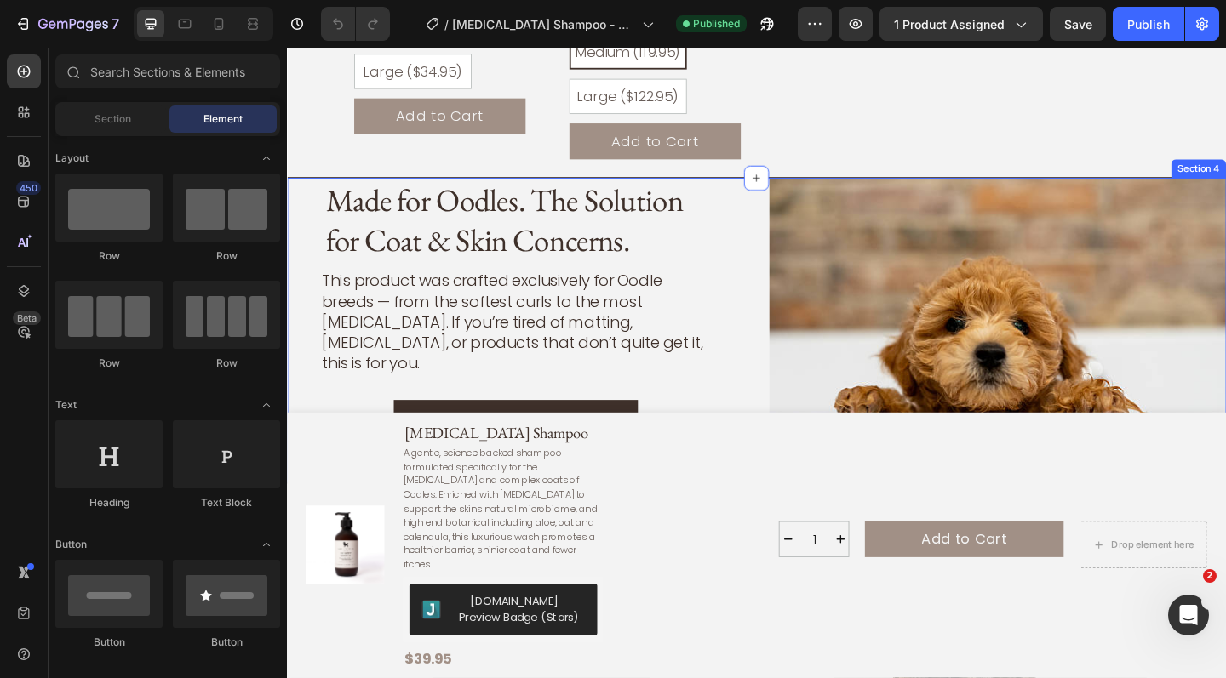
click at [798, 189] on div "Made for Oodles. The Solution for Coat & Skin Concerns. Heading This product wa…" at bounding box center [798, 355] width 1022 height 333
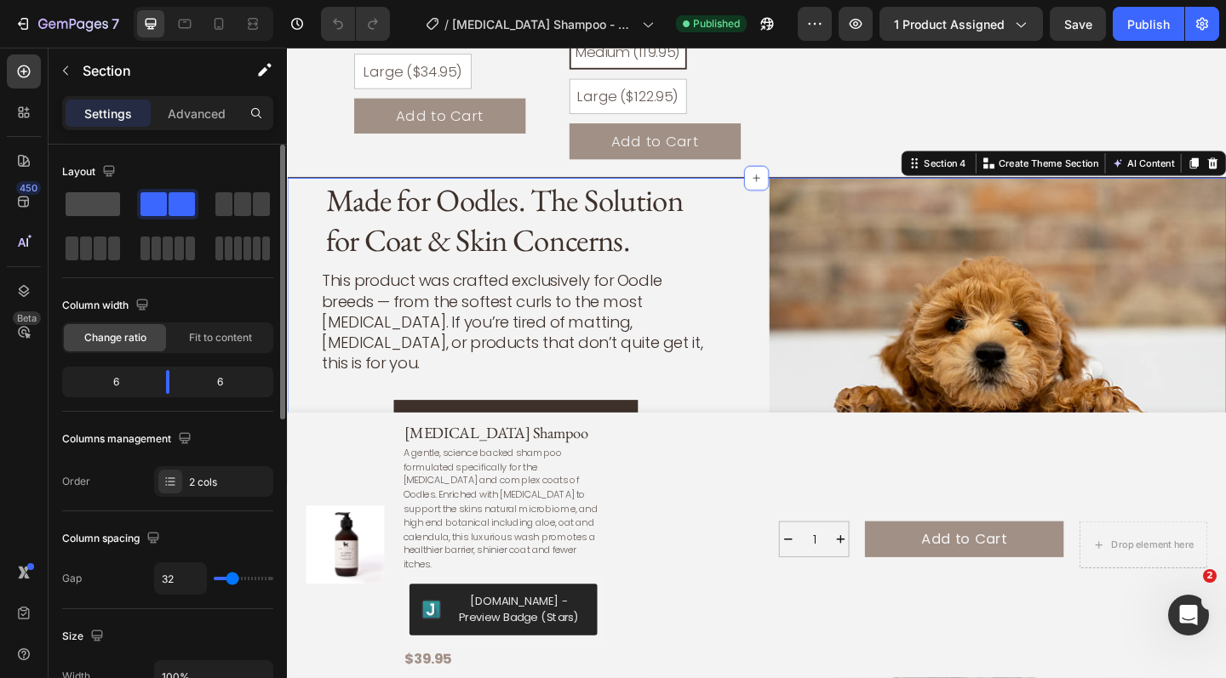
click at [105, 210] on span at bounding box center [93, 204] width 54 height 24
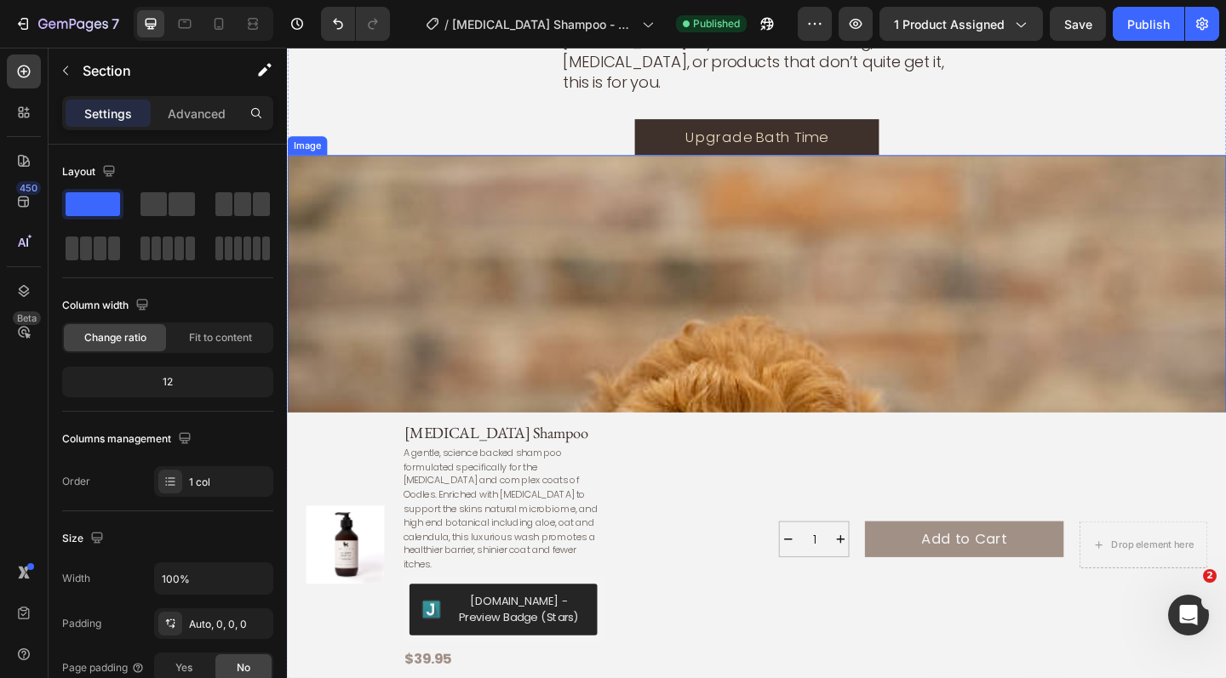
scroll to position [2603, 0]
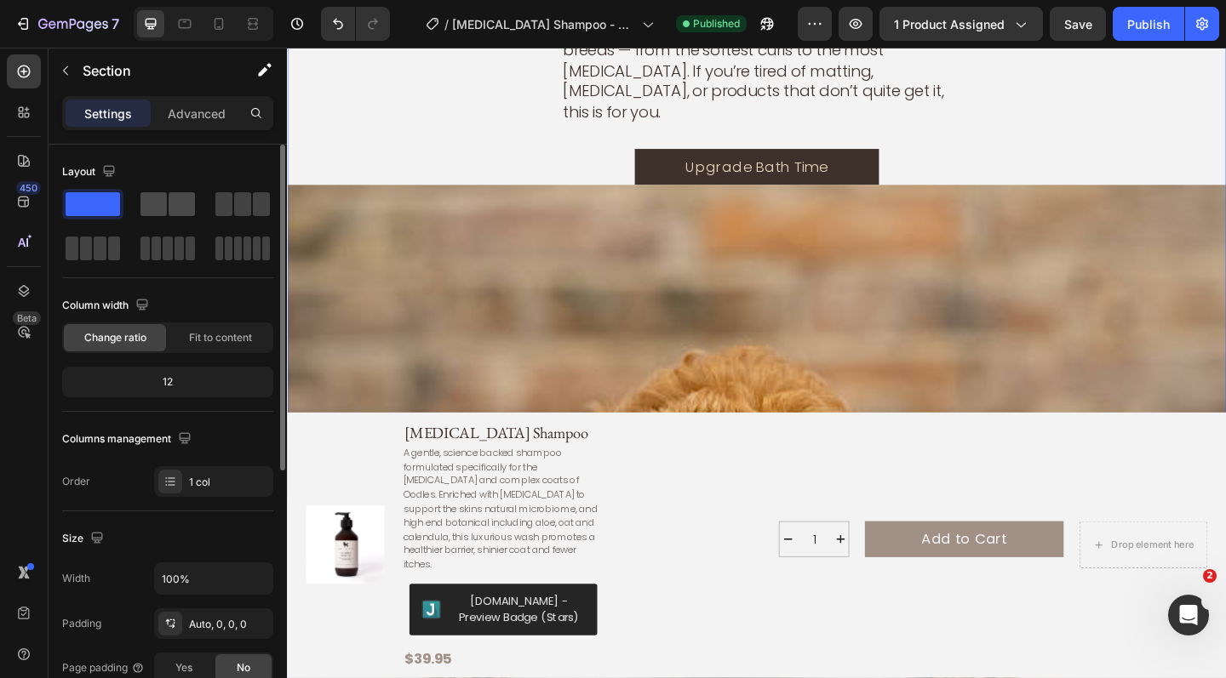
click at [170, 207] on span at bounding box center [182, 204] width 26 height 24
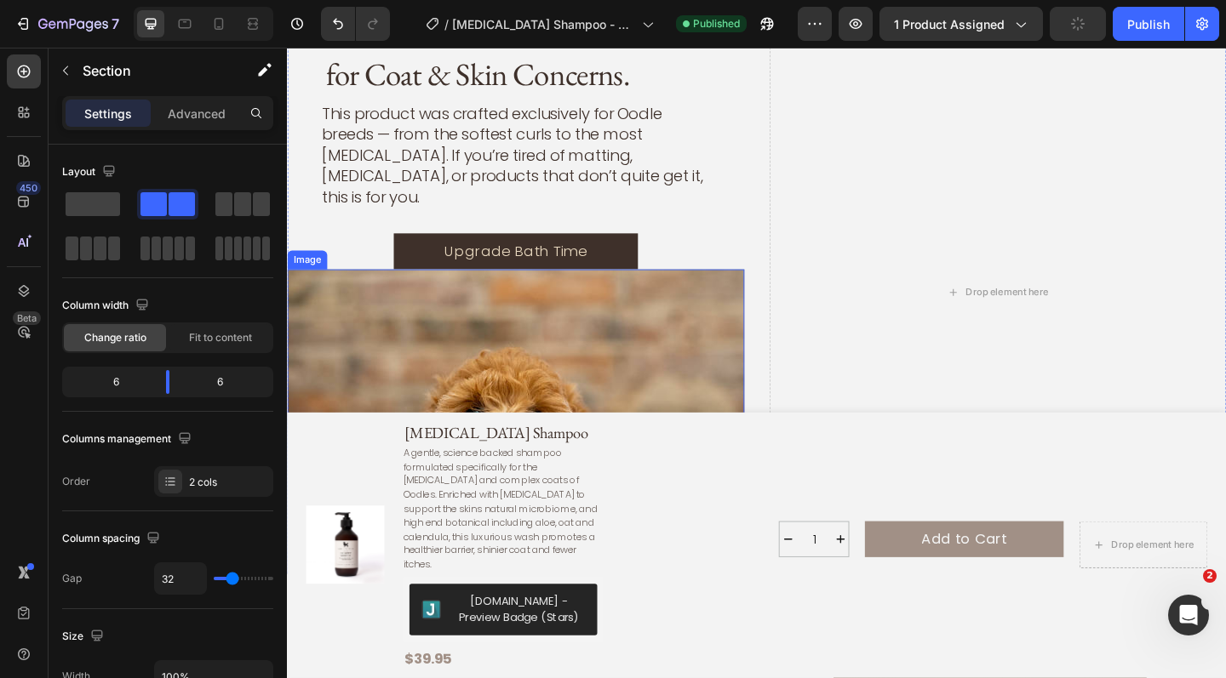
scroll to position [2377, 0]
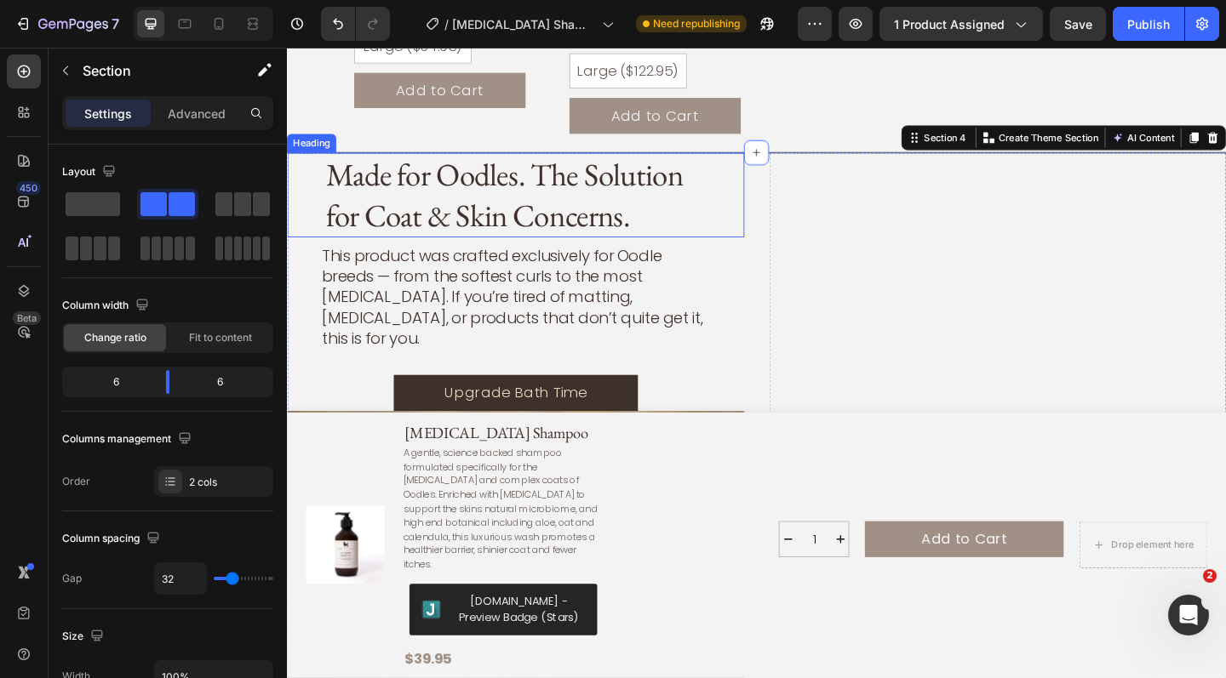
click at [318, 163] on div "Made for Oodles. The Solution for Coat & Skin Concerns." at bounding box center [535, 209] width 497 height 92
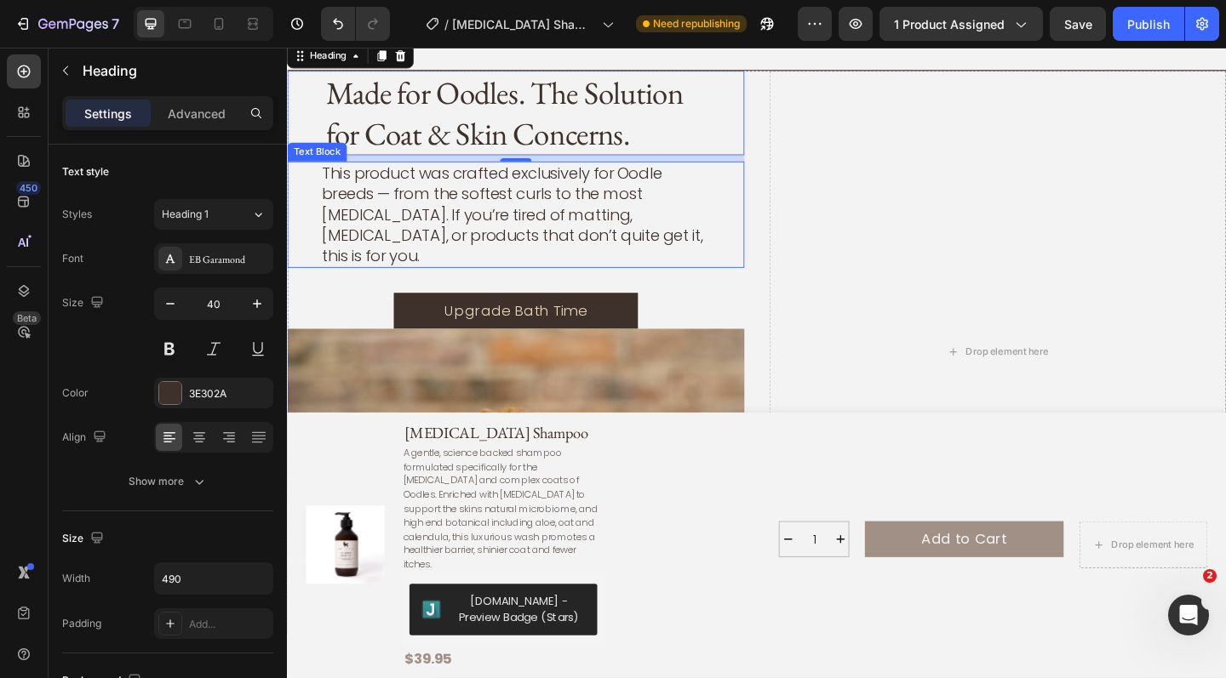
scroll to position [2614, 0]
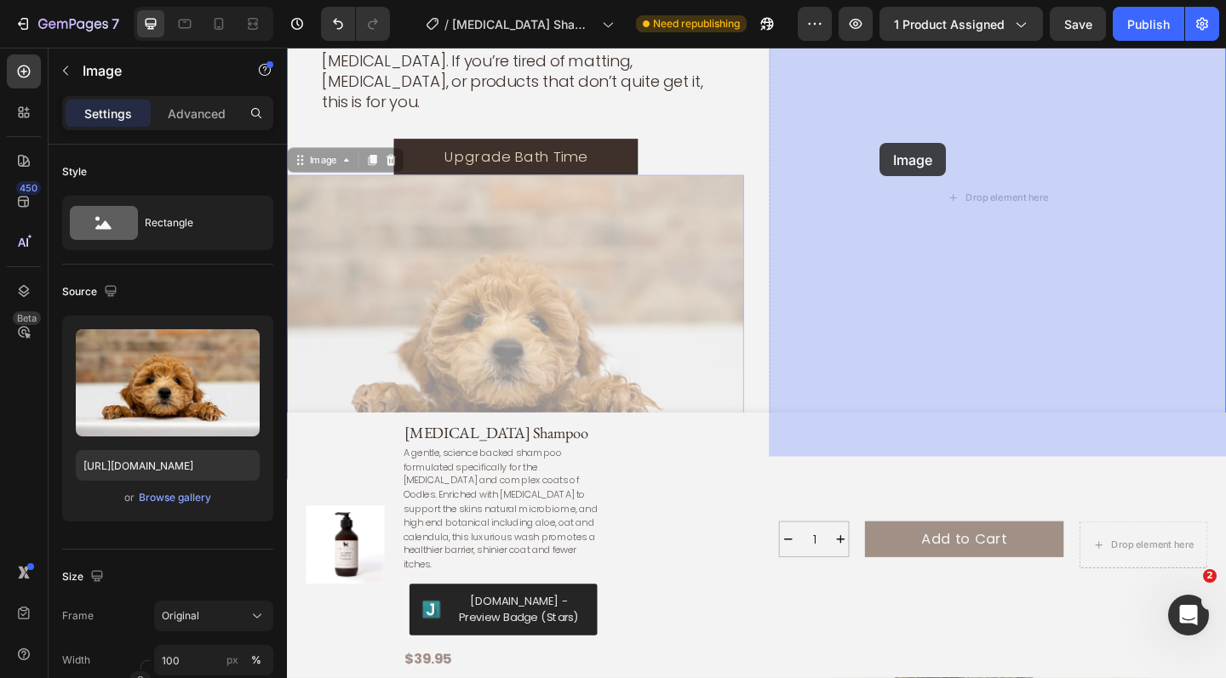
drag, startPoint x: 385, startPoint y: 283, endPoint x: 934, endPoint y: 151, distance: 564.7
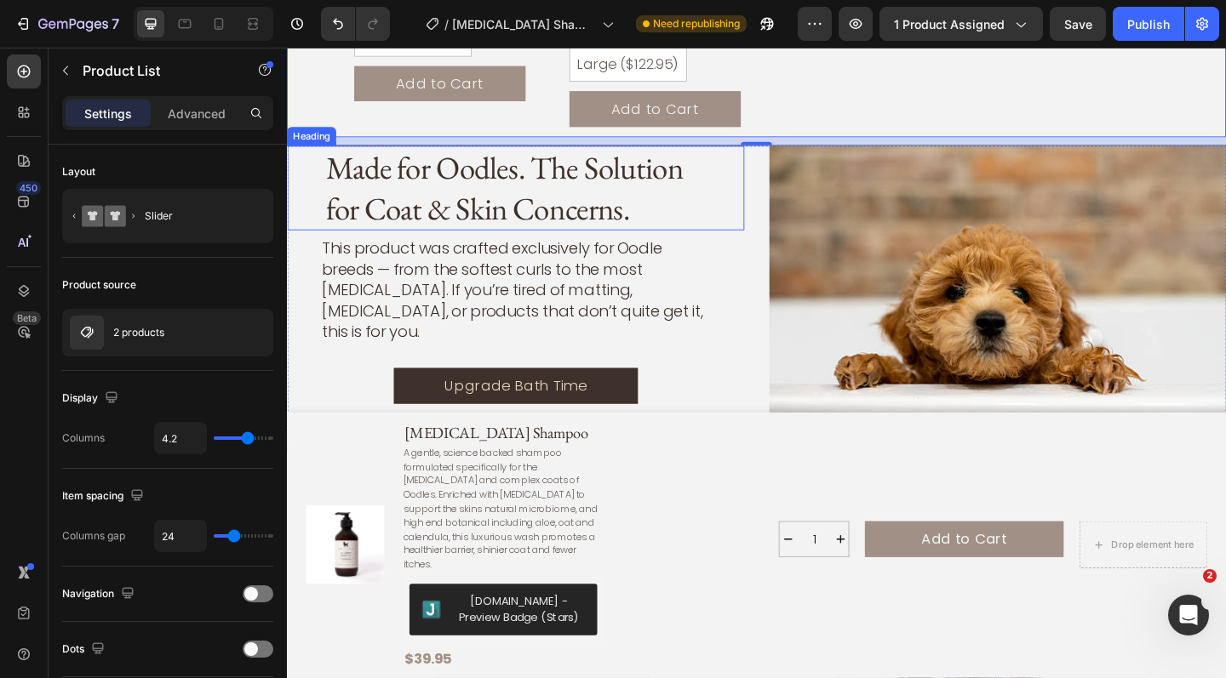
scroll to position [2412, 0]
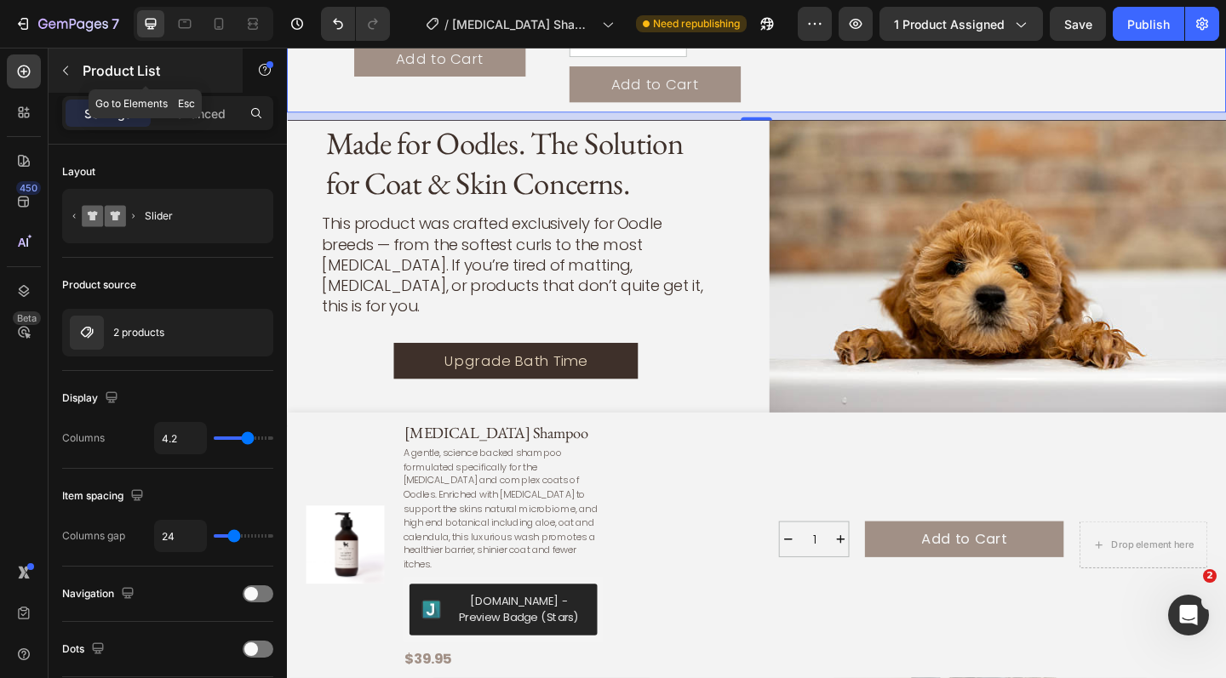
click at [70, 65] on icon "button" at bounding box center [66, 71] width 14 height 14
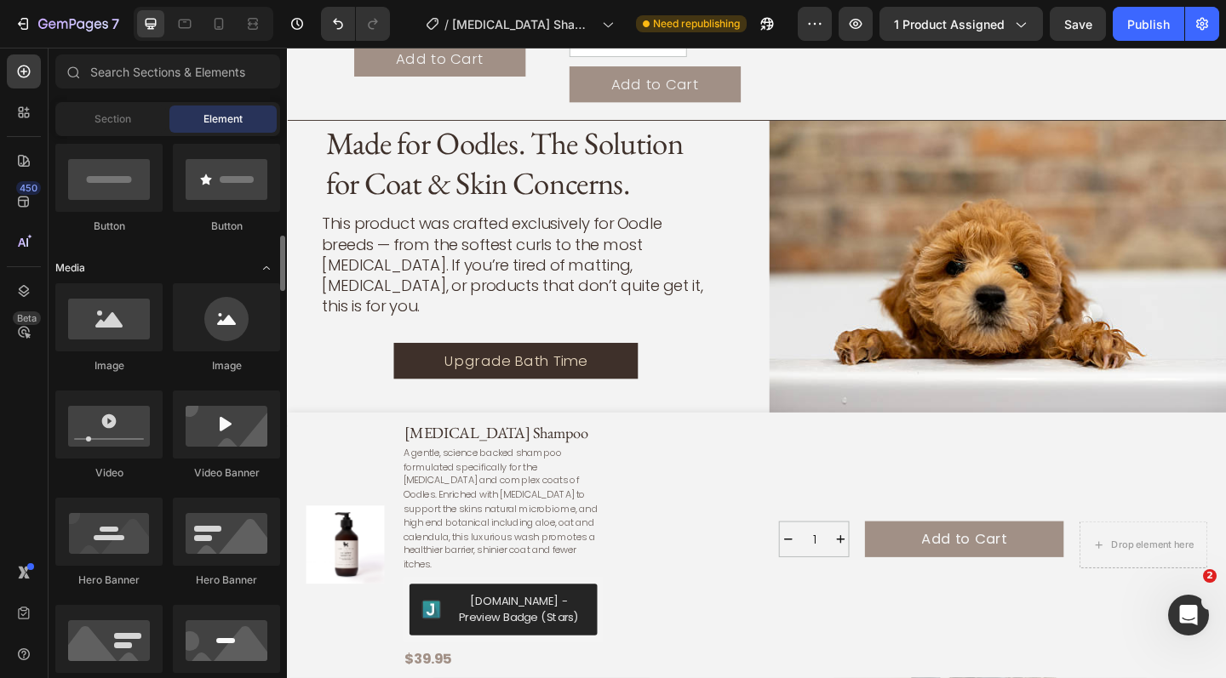
scroll to position [472, 0]
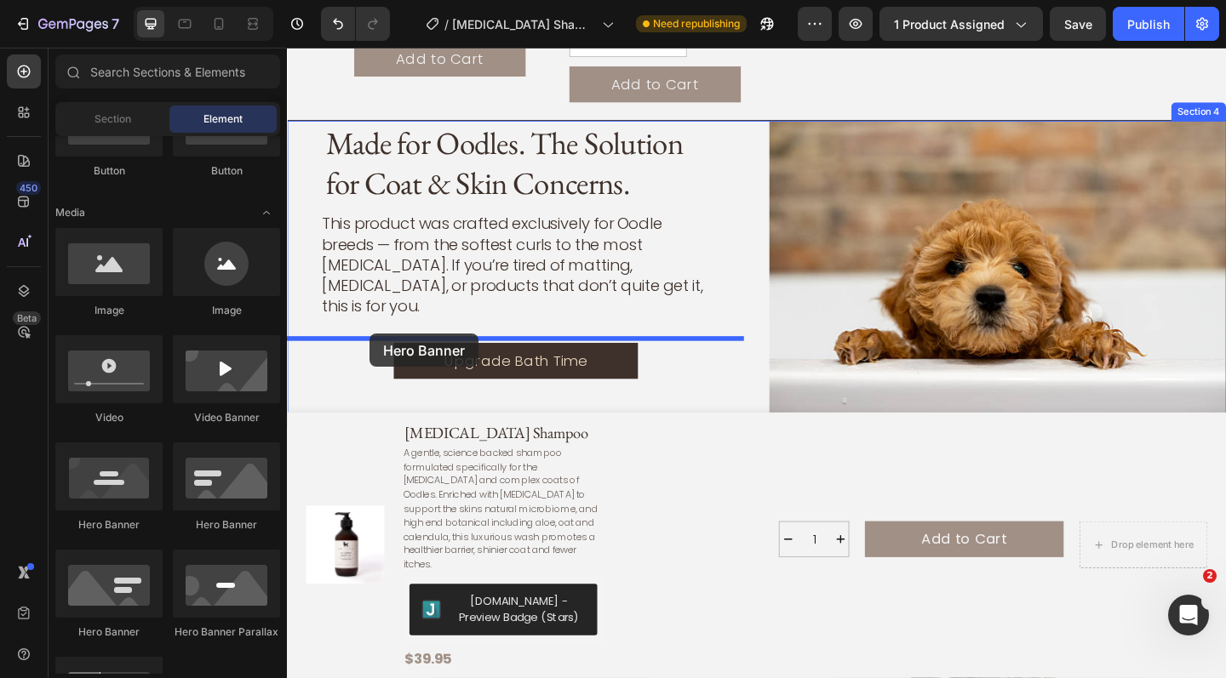
drag, startPoint x: 520, startPoint y: 536, endPoint x: 377, endPoint y: 360, distance: 226.9
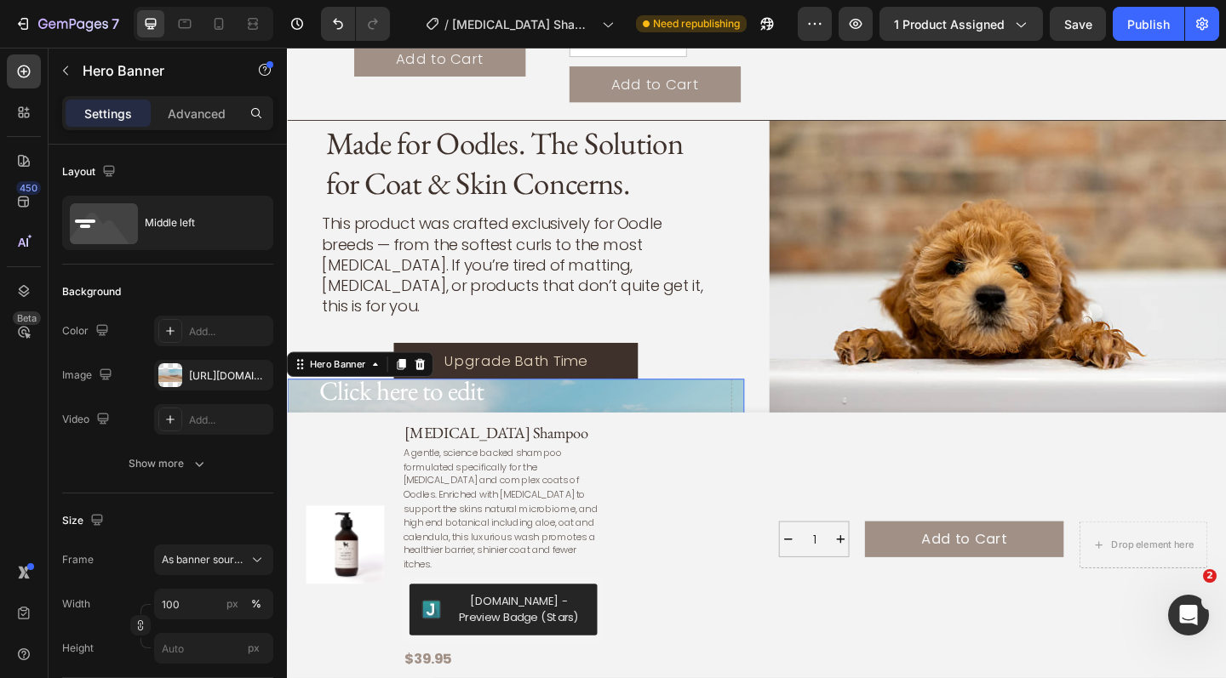
click at [616, 404] on div "Drop element here" at bounding box center [659, 544] width 221 height 287
click at [430, 386] on icon at bounding box center [431, 392] width 11 height 12
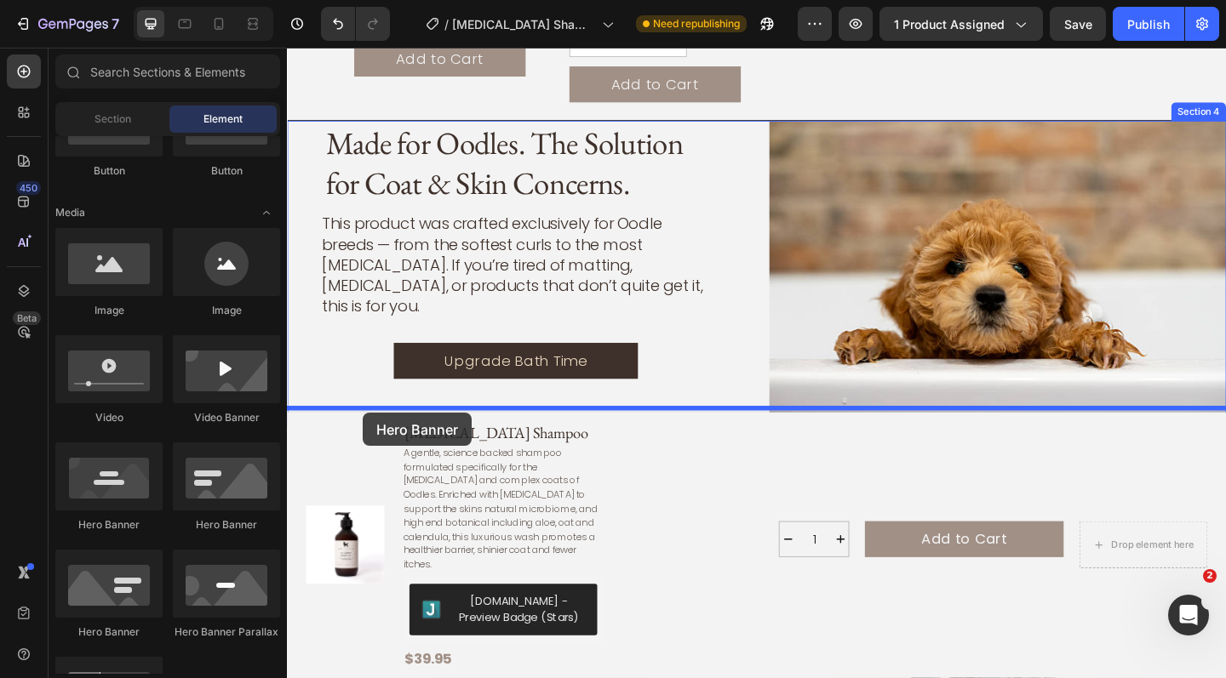
drag, startPoint x: 515, startPoint y: 543, endPoint x: 370, endPoint y: 444, distance: 175.2
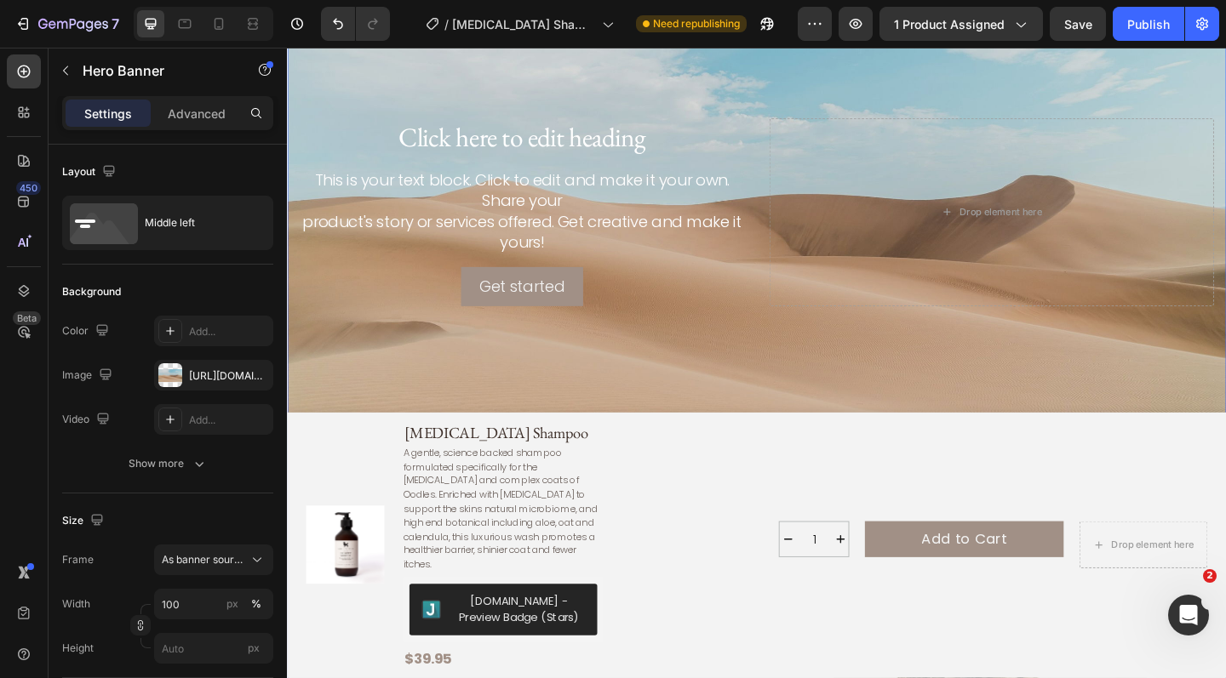
scroll to position [2901, 0]
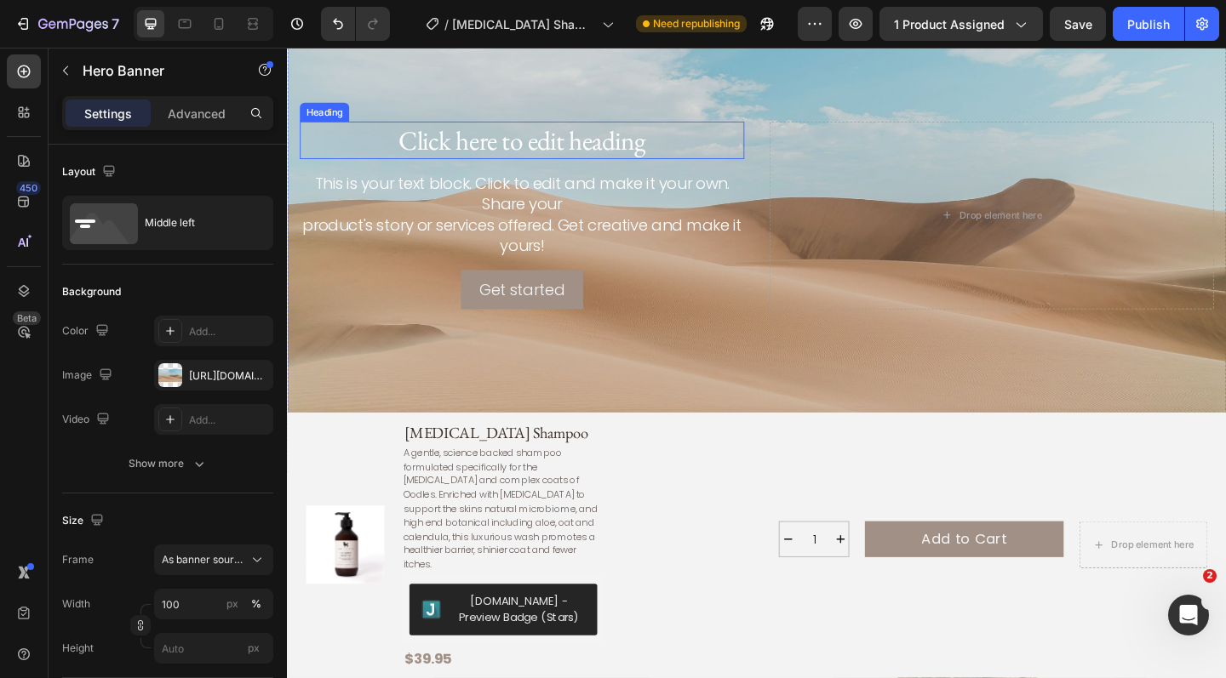
click at [697, 151] on h2 "Click here to edit heading" at bounding box center [542, 149] width 484 height 41
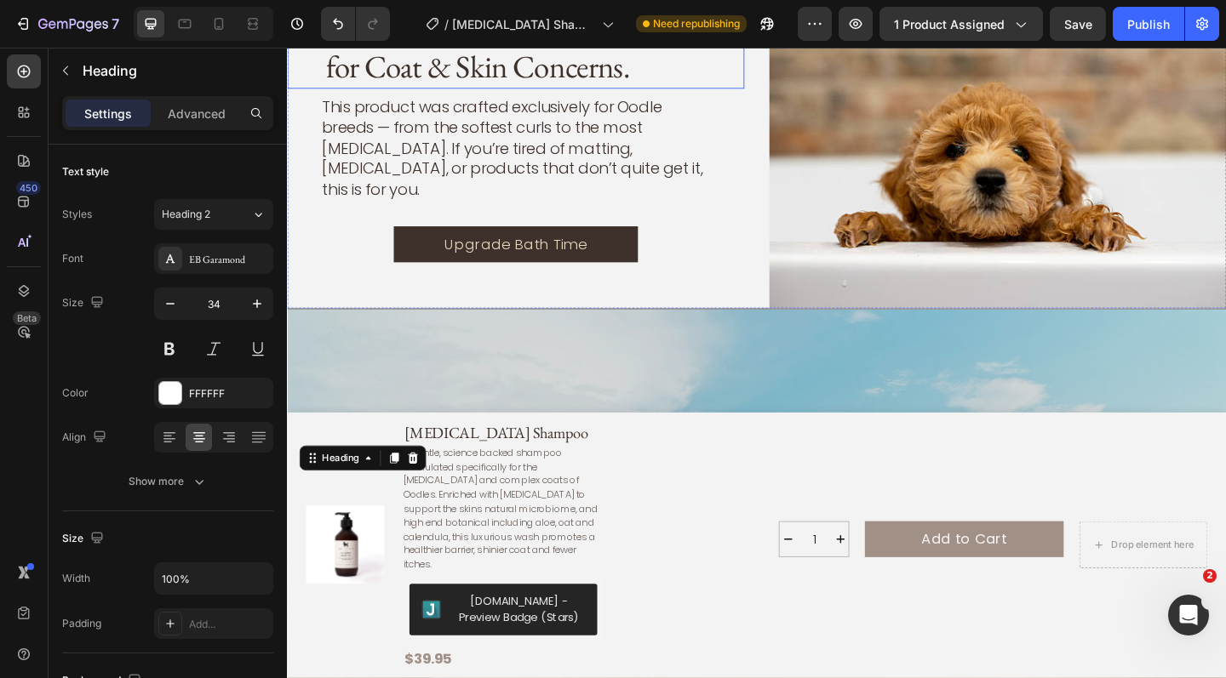
scroll to position [2335, 0]
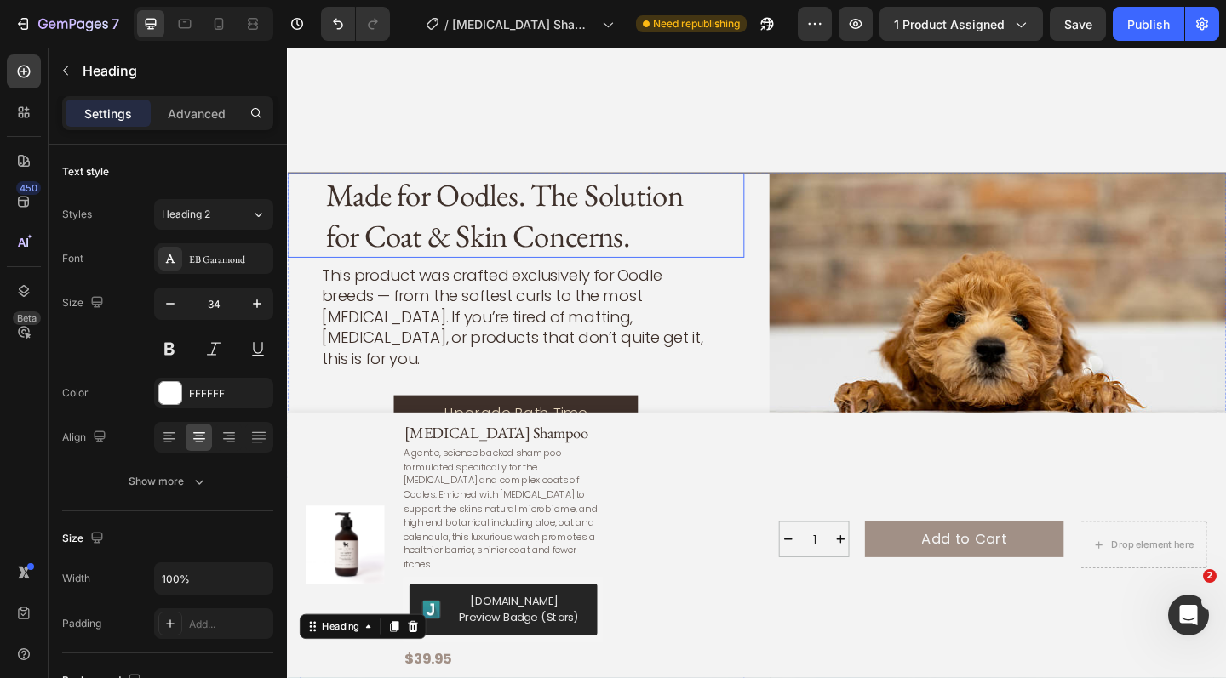
click at [544, 239] on h2 "Made for Oodles. The Solution for Coat & Skin Concerns." at bounding box center [535, 231] width 417 height 92
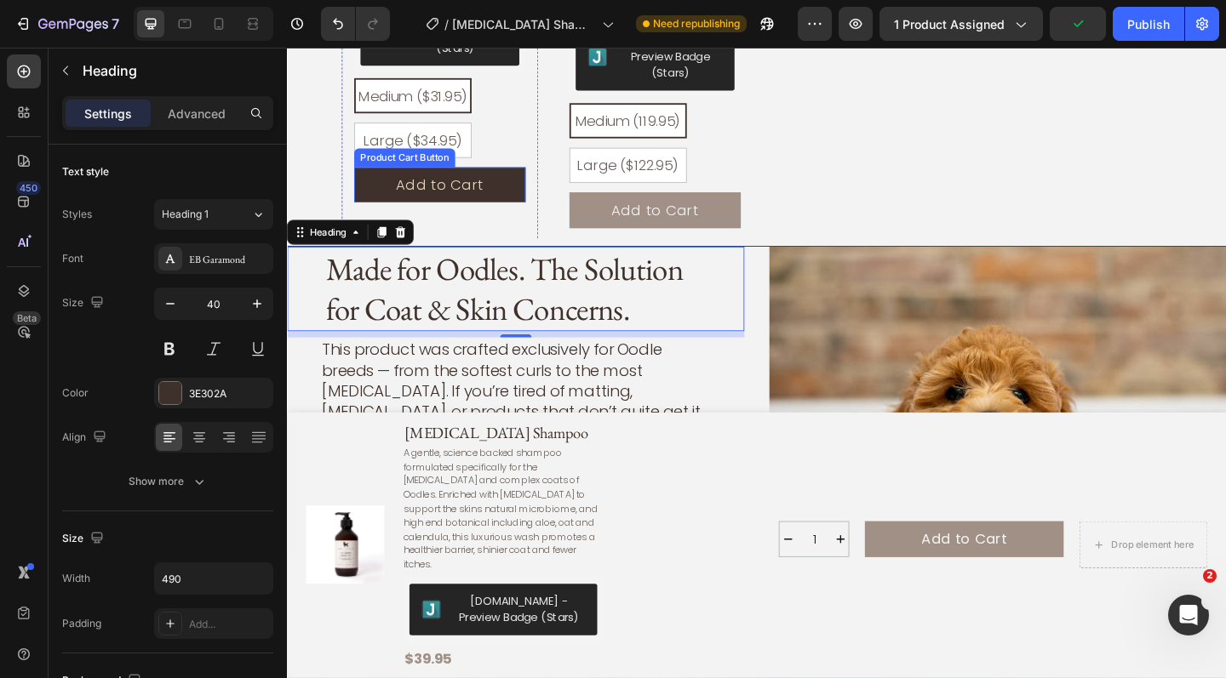
scroll to position [2278, 0]
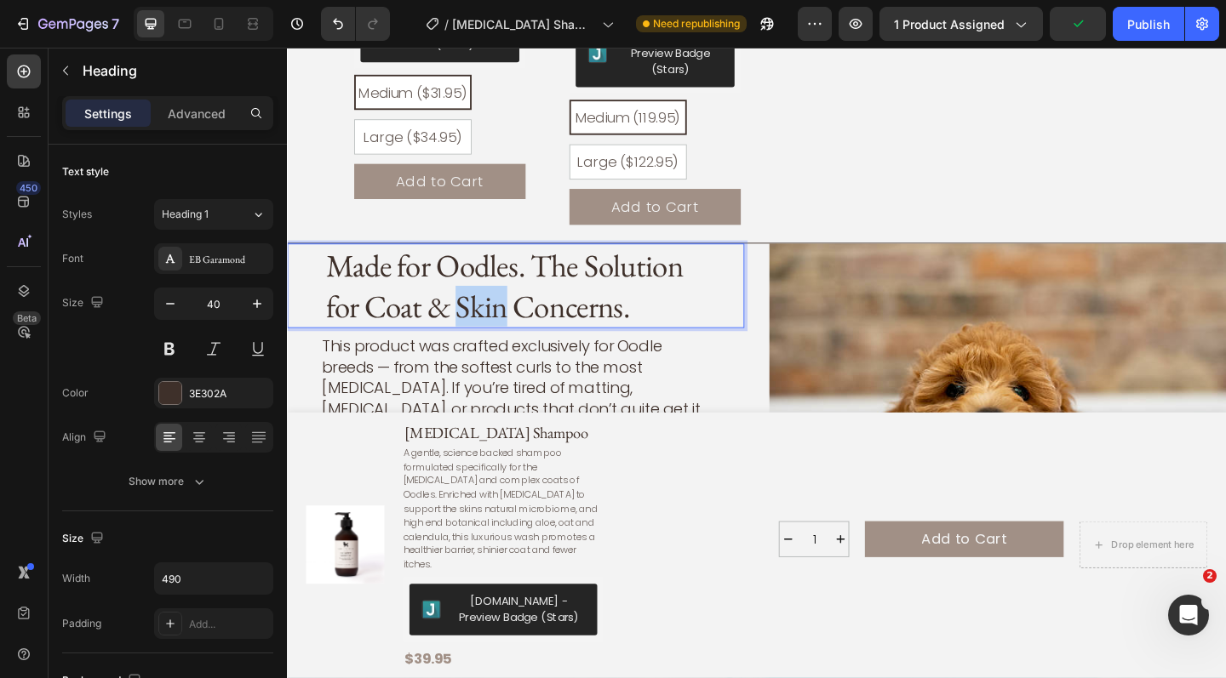
click at [514, 296] on p "Made for Oodles. The Solution for Coat & Skin Concerns." at bounding box center [536, 307] width 414 height 89
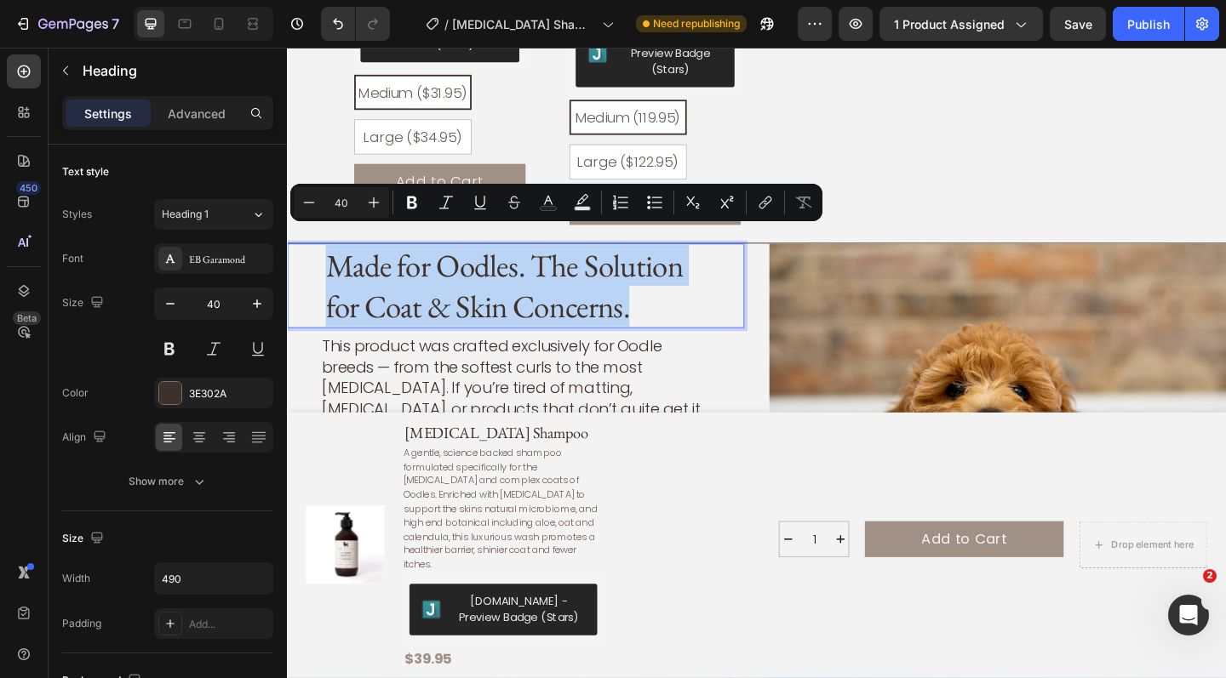
copy p "Made for Oodles. The Solution for Coat & Skin Concerns."
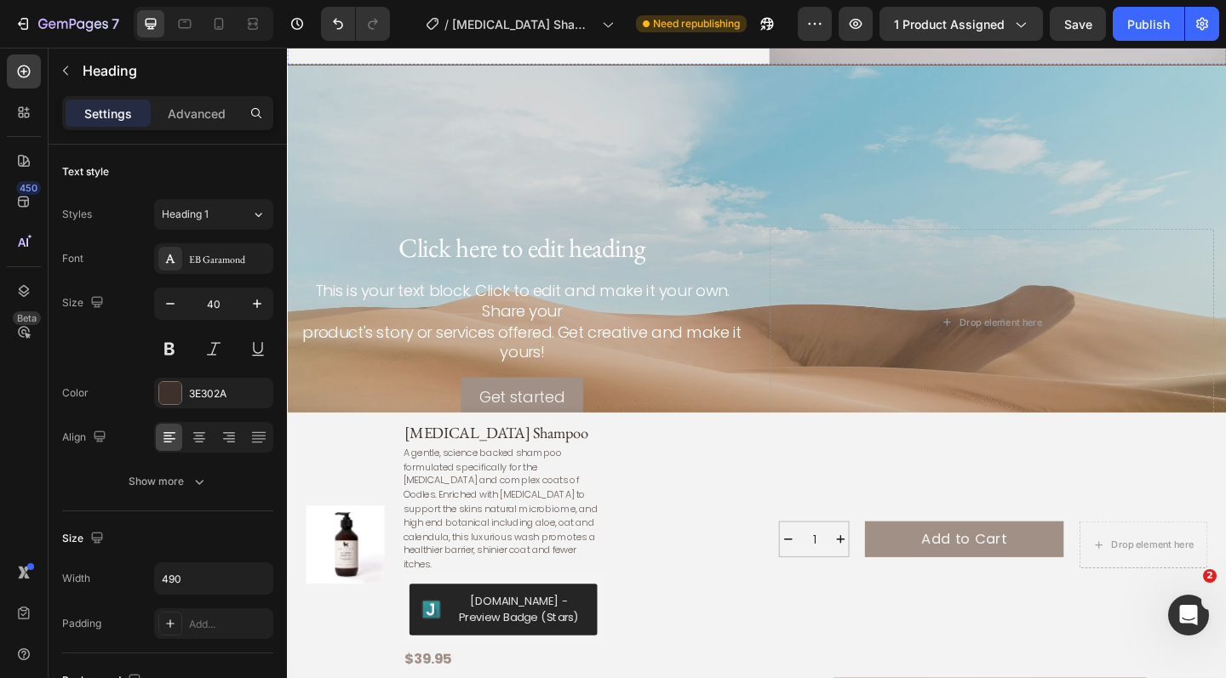
scroll to position [2790, 0]
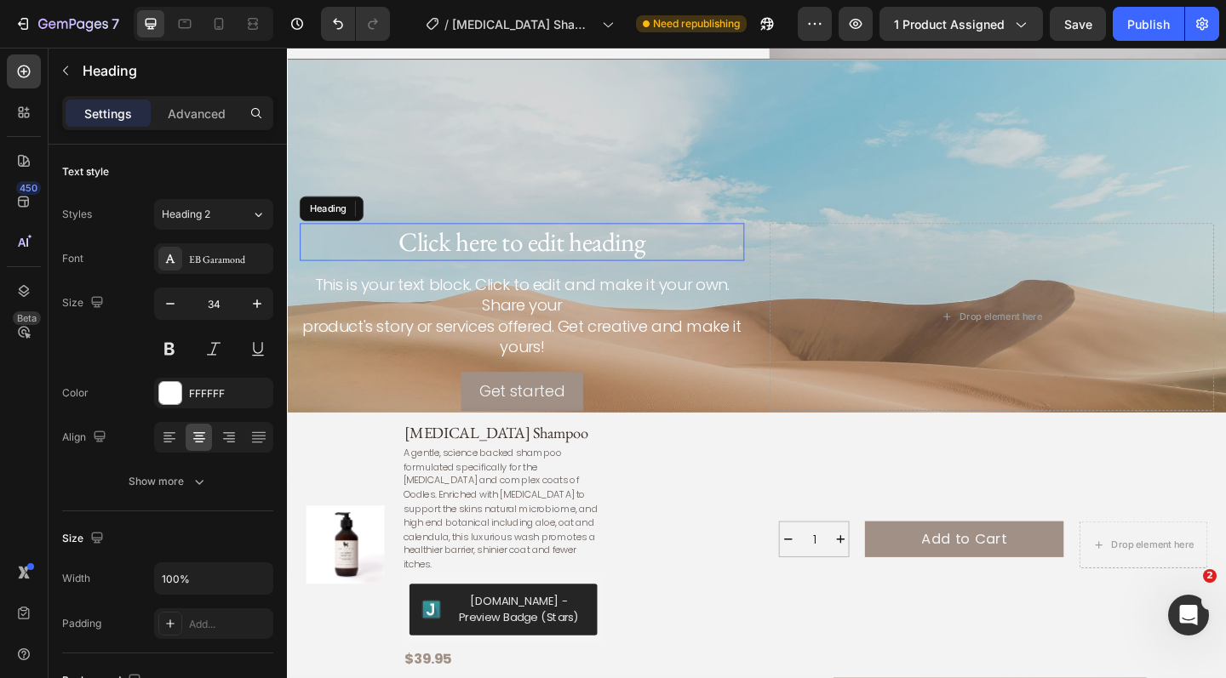
click at [537, 266] on h2 "Click here to edit heading" at bounding box center [542, 259] width 484 height 41
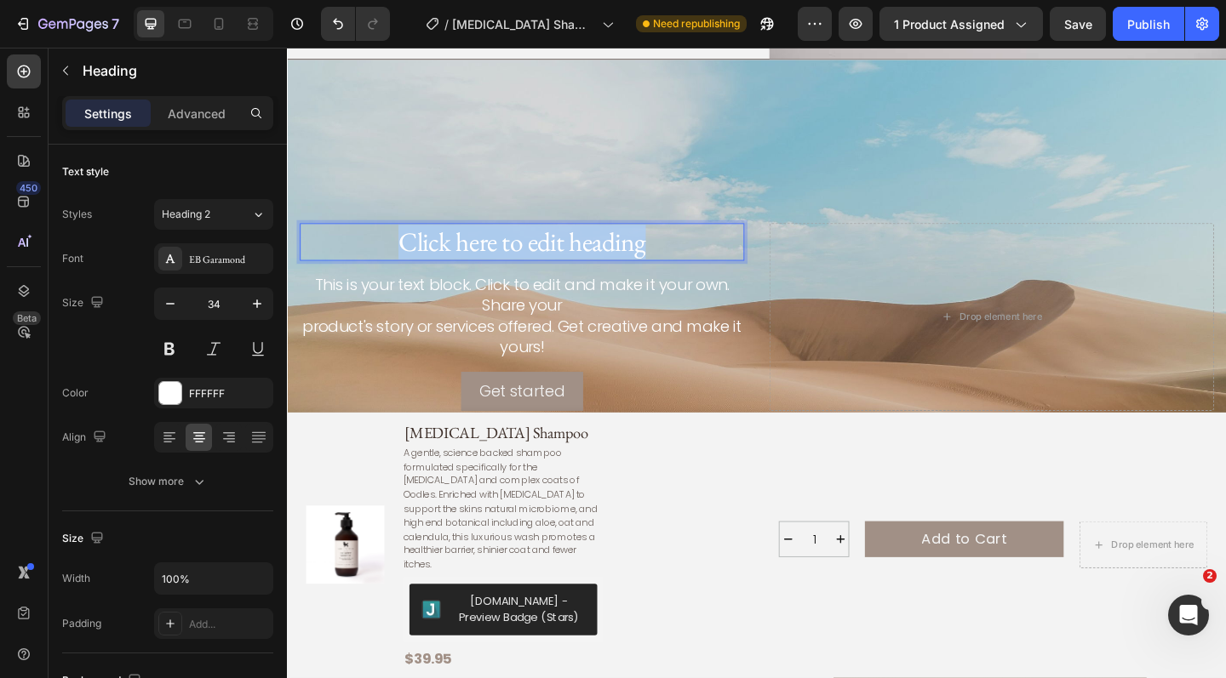
click at [537, 266] on p "Click here to edit heading" at bounding box center [542, 259] width 480 height 37
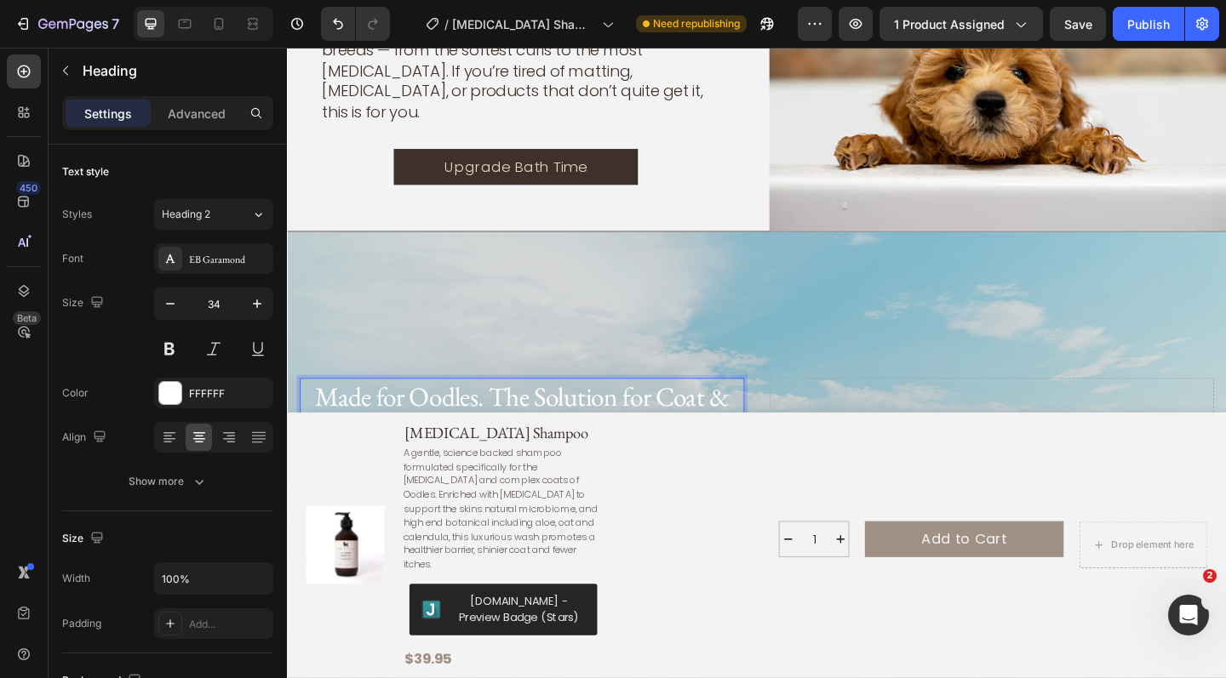
scroll to position [2553, 0]
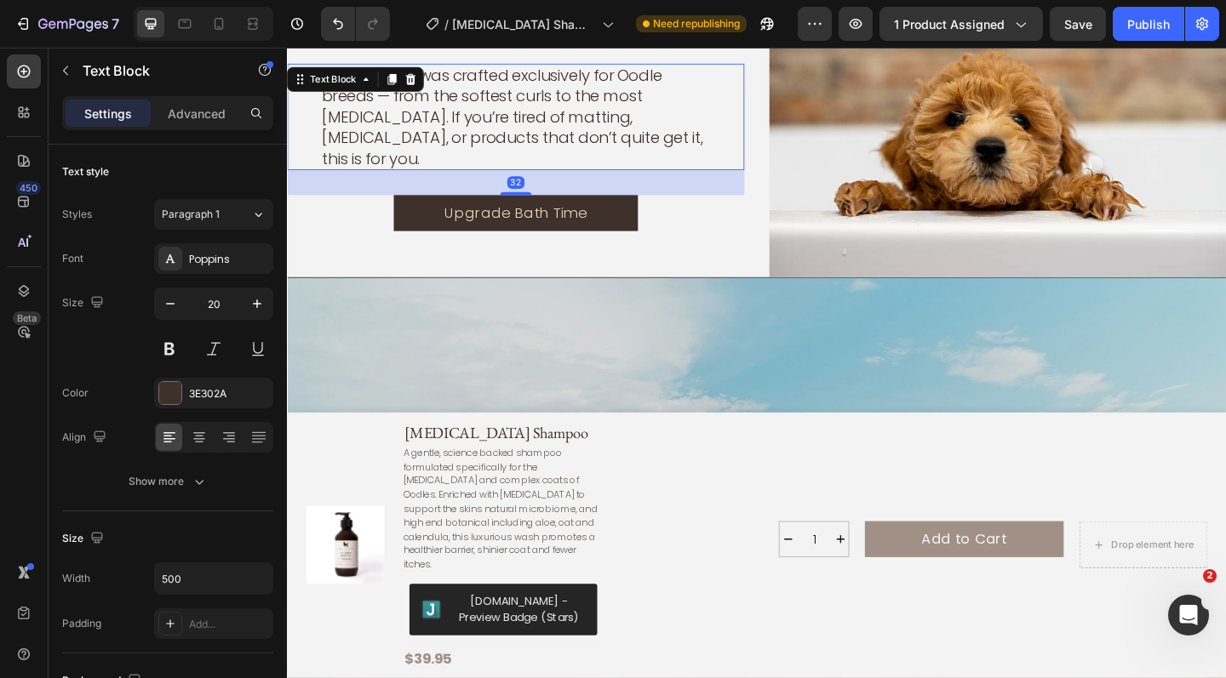
click at [549, 120] on p "This product was crafted exclusively for Oodle breeds — from the softest curls …" at bounding box center [535, 123] width 422 height 112
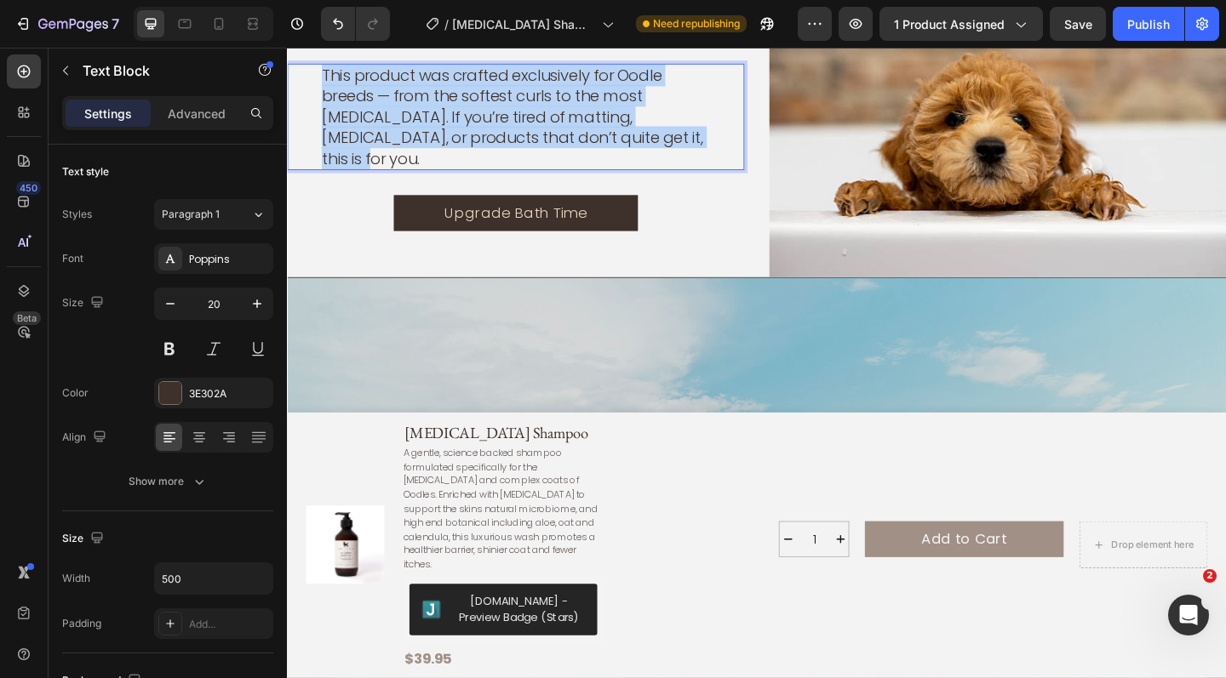
click at [549, 120] on p "This product was crafted exclusively for Oodle breeds — from the softest curls …" at bounding box center [535, 123] width 422 height 112
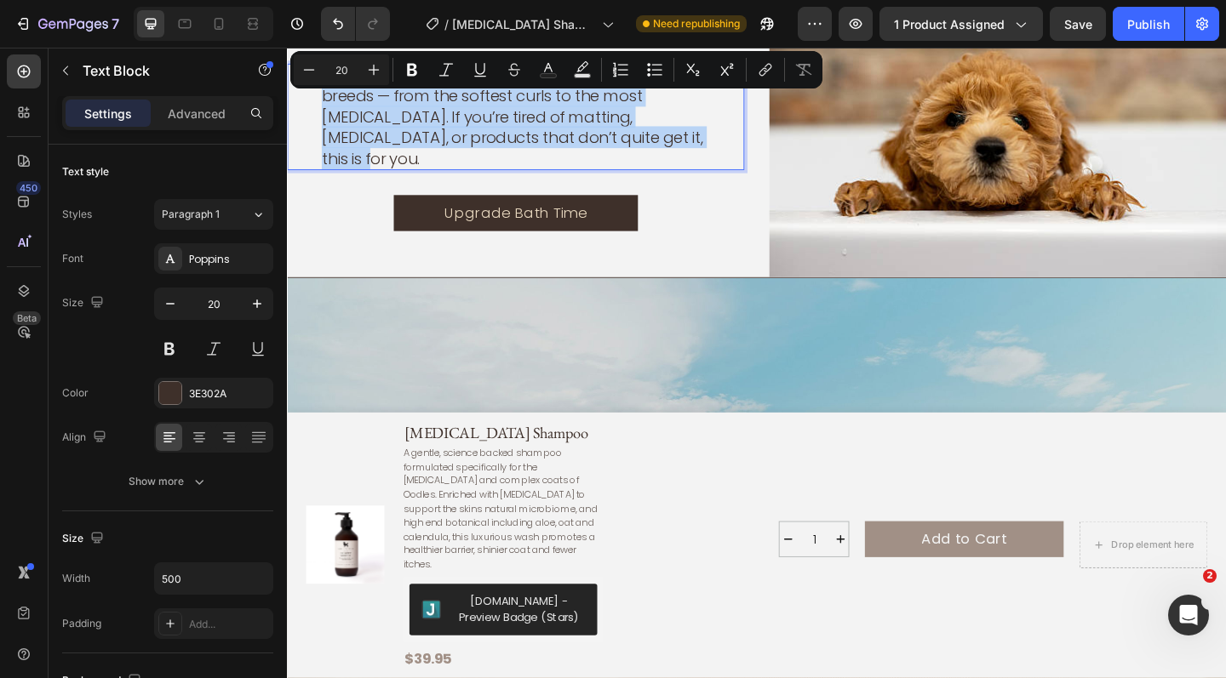
copy p "This product was crafted exclusively for Oodle breeds — from the softest curls …"
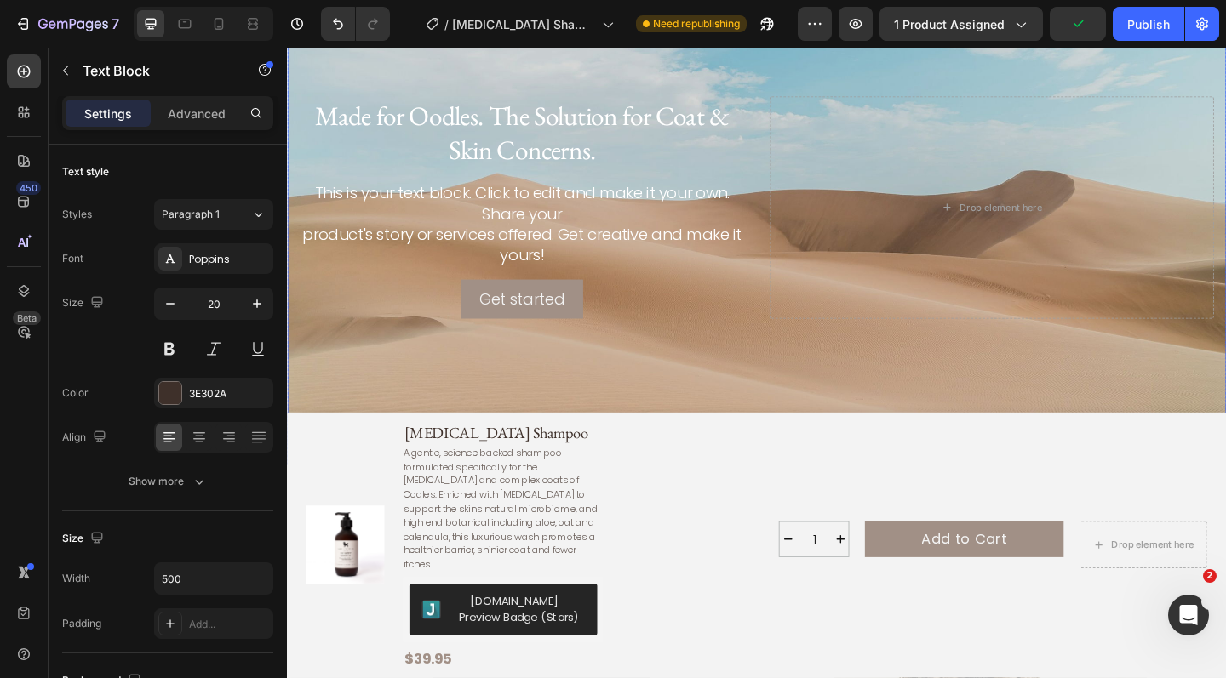
scroll to position [2933, 0]
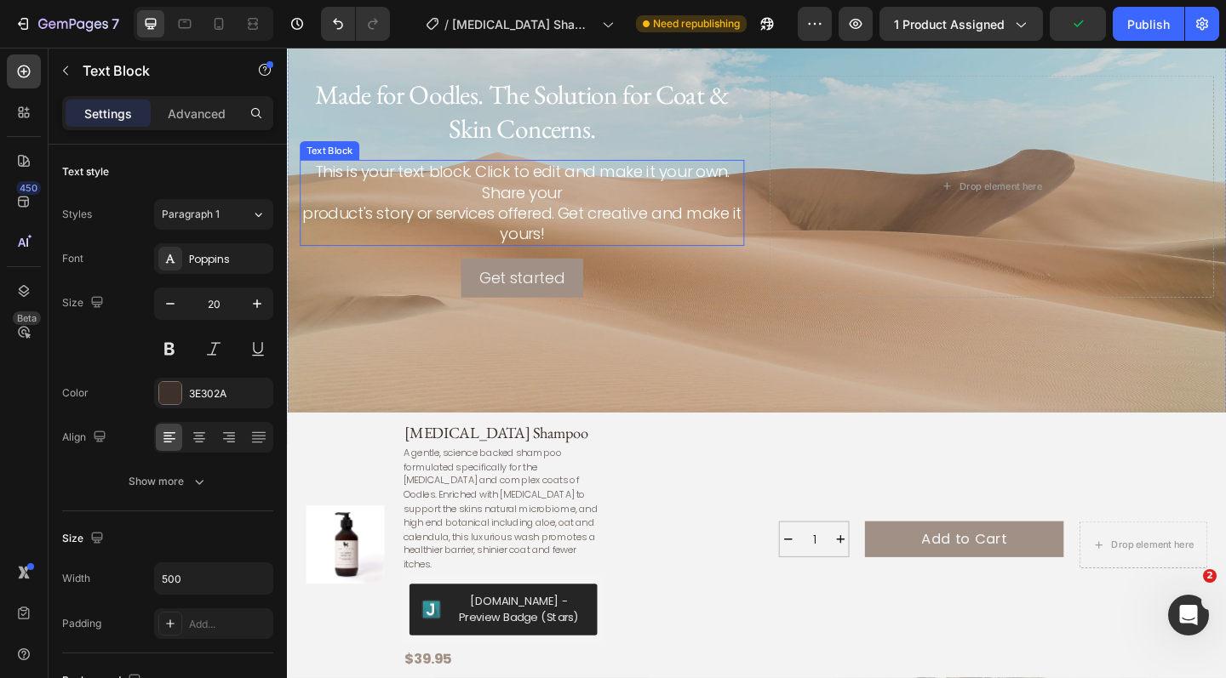
click at [535, 175] on div "This is your text block. Click to edit and make it your own. Share your product…" at bounding box center [542, 217] width 484 height 94
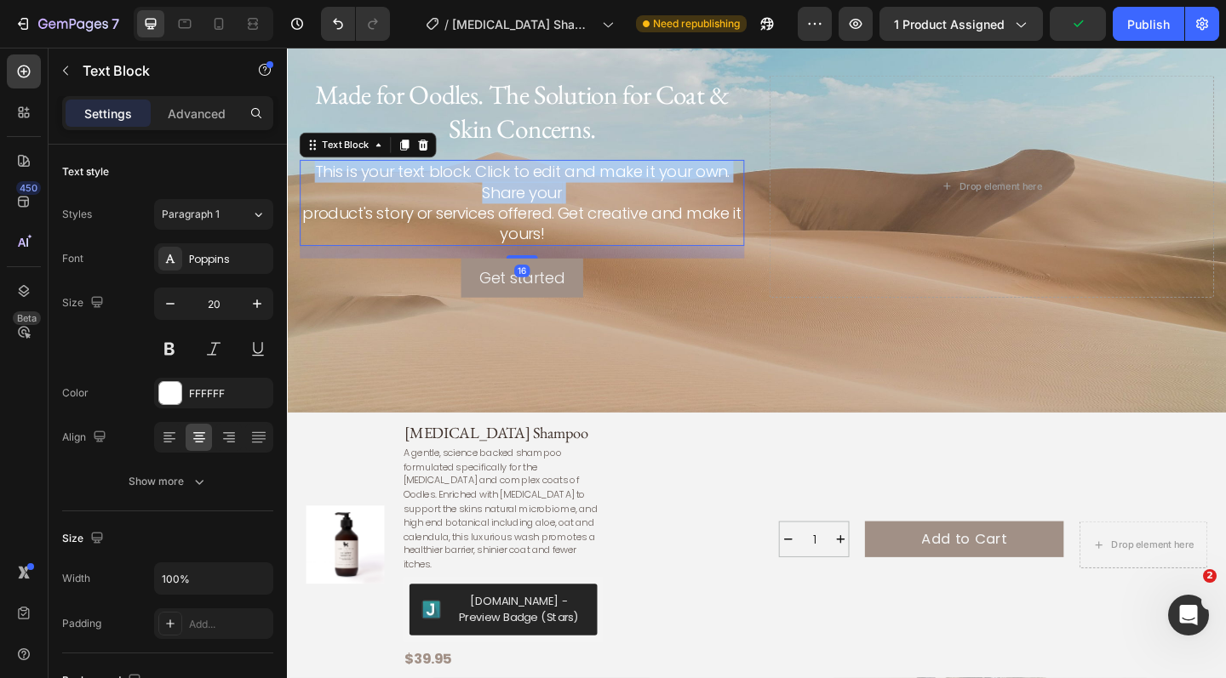
click at [535, 175] on p "This is your text block. Click to edit and make it your own. Share your product…" at bounding box center [542, 217] width 480 height 90
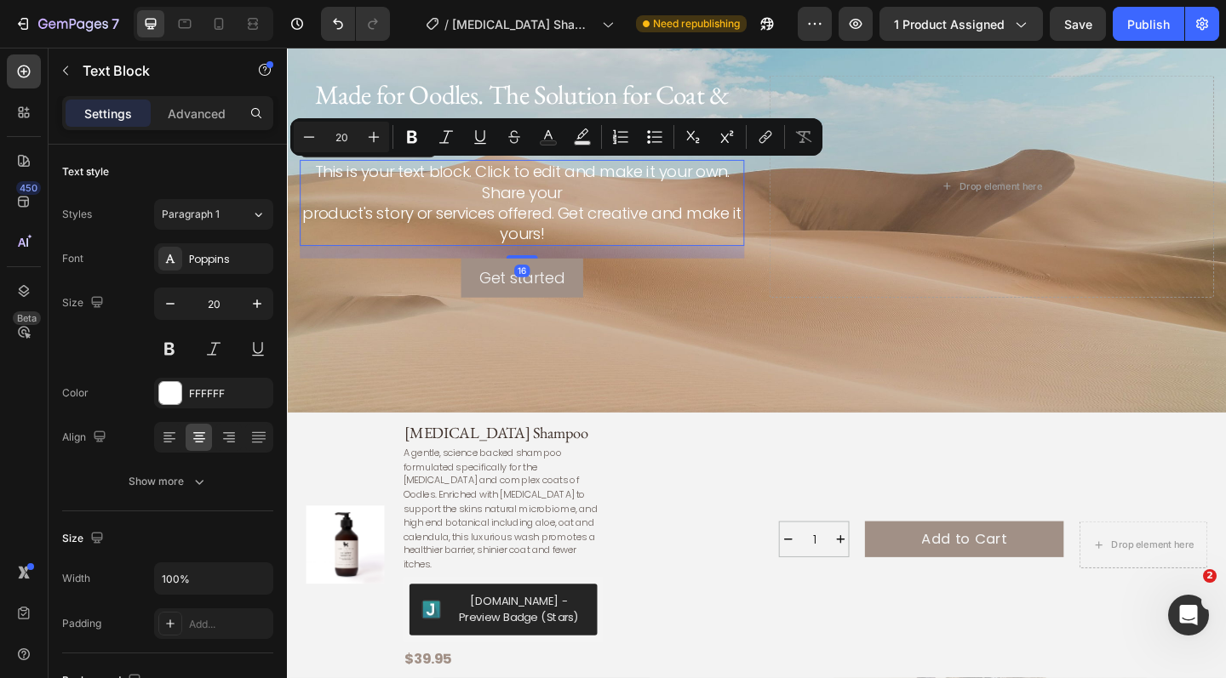
click at [534, 226] on p "This is your text block. Click to edit and make it your own. Share your product…" at bounding box center [542, 217] width 480 height 90
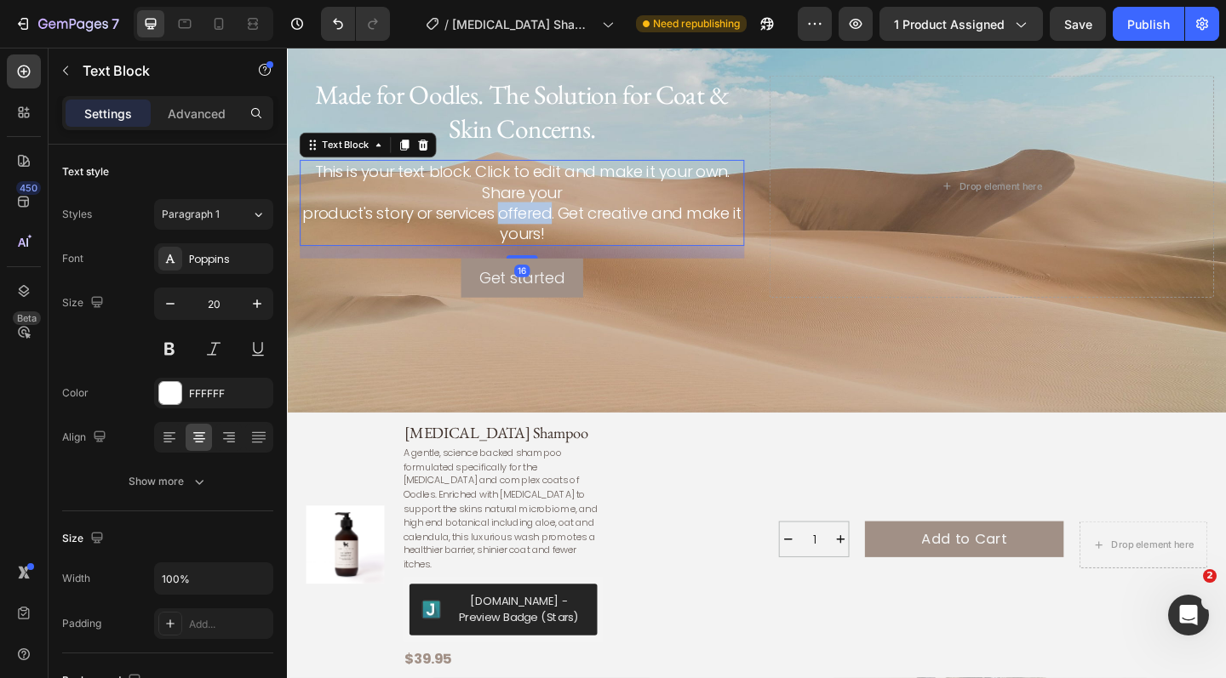
click at [534, 226] on p "This is your text block. Click to edit and make it your own. Share your product…" at bounding box center [542, 217] width 480 height 90
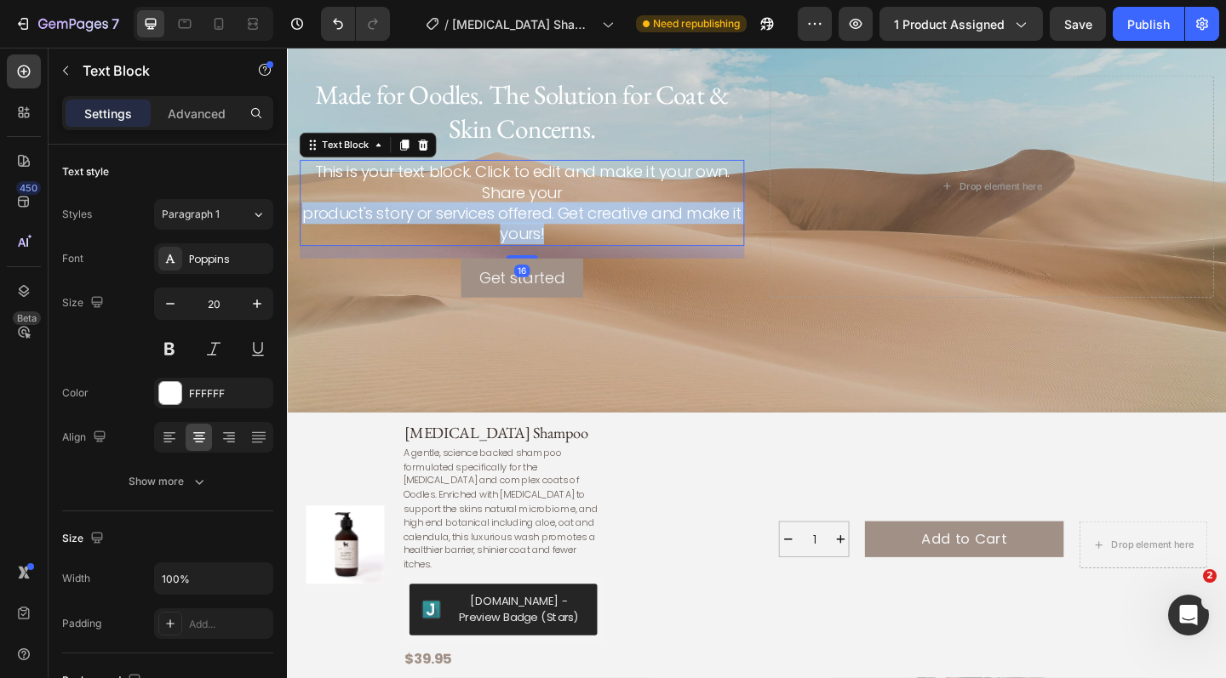
click at [534, 226] on p "This is your text block. Click to edit and make it your own. Share your product…" at bounding box center [542, 217] width 480 height 90
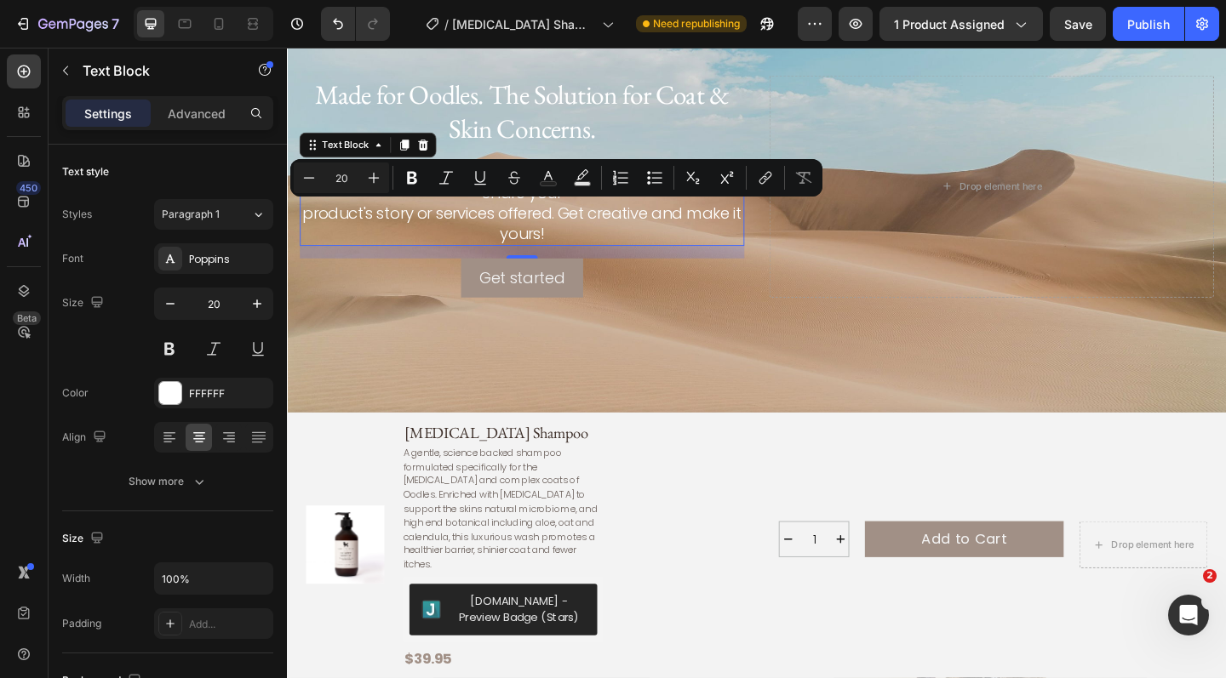
click at [549, 226] on p "This is your text block. Click to edit and make it your own. Share your product…" at bounding box center [542, 217] width 480 height 90
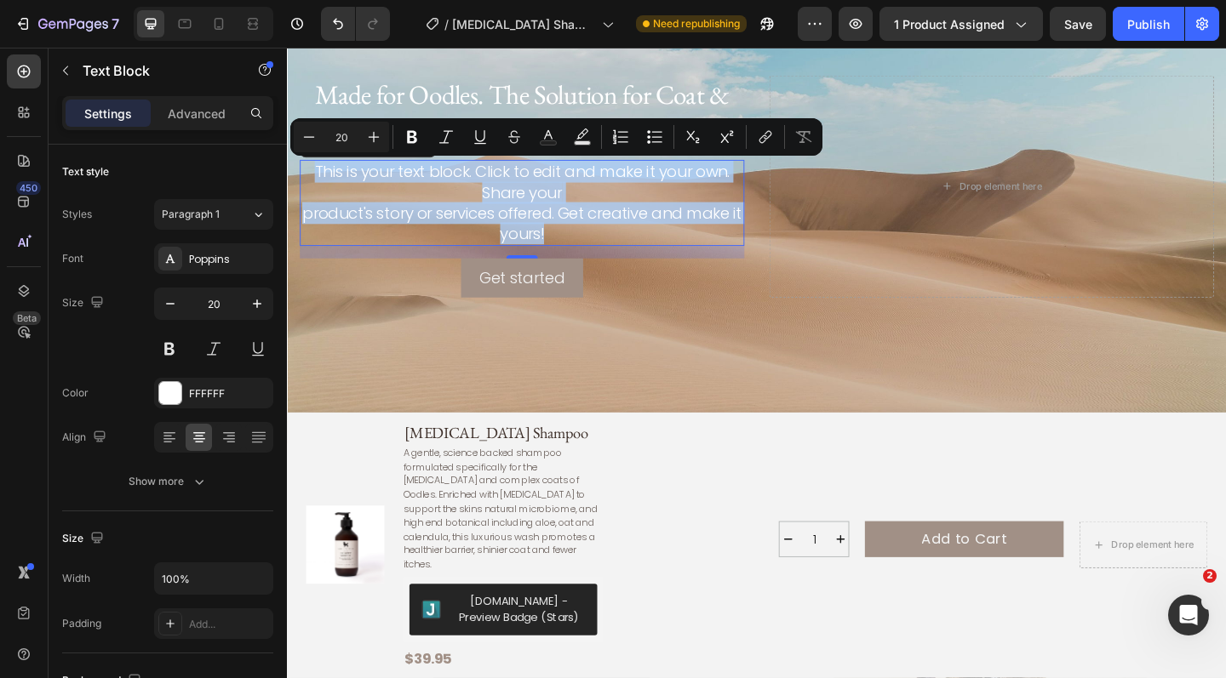
drag, startPoint x: 586, startPoint y: 249, endPoint x: 317, endPoint y: 186, distance: 276.5
click at [317, 186] on p "This is your text block. Click to edit and make it your own. Share your product…" at bounding box center [542, 217] width 480 height 90
click at [346, 192] on p "This is your text block. Click to edit and make it your own. Share your product…" at bounding box center [542, 217] width 480 height 90
drag, startPoint x: 314, startPoint y: 179, endPoint x: 656, endPoint y: 260, distance: 351.8
click at [656, 260] on p "This is your text block. Click to edit and make it your own. Share your product…" at bounding box center [542, 217] width 480 height 90
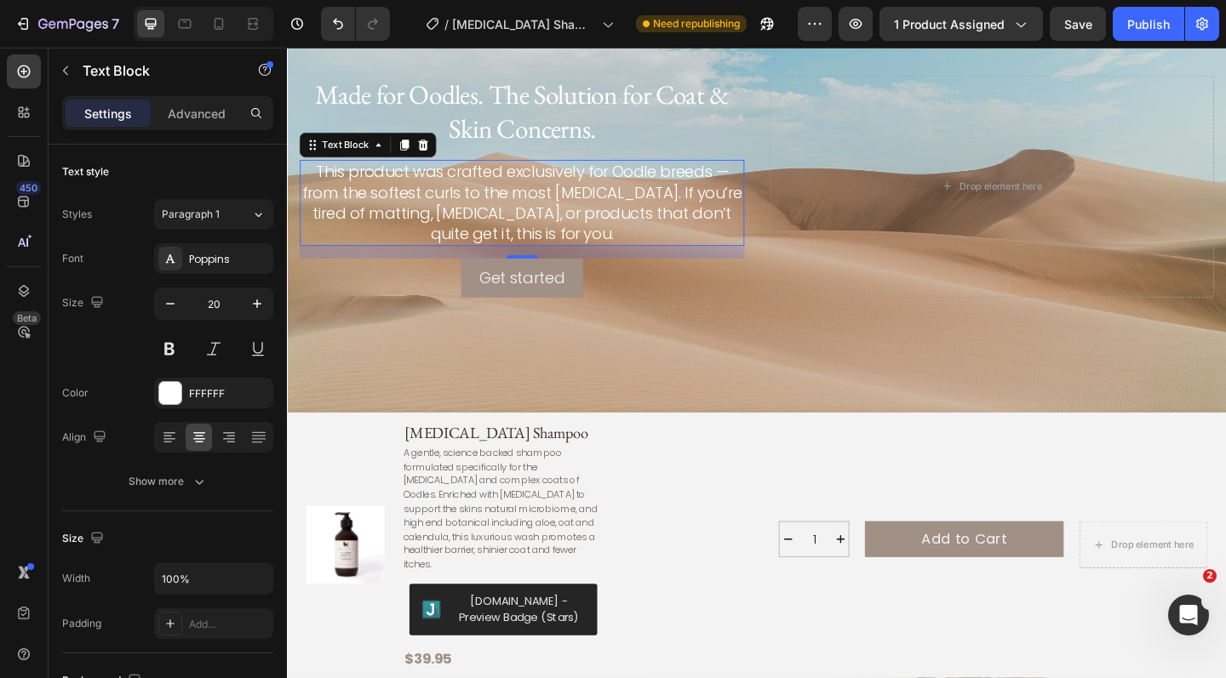
click at [583, 227] on p "This product was crafted exclusively for Oodle breeds — from the softest curls …" at bounding box center [542, 217] width 480 height 90
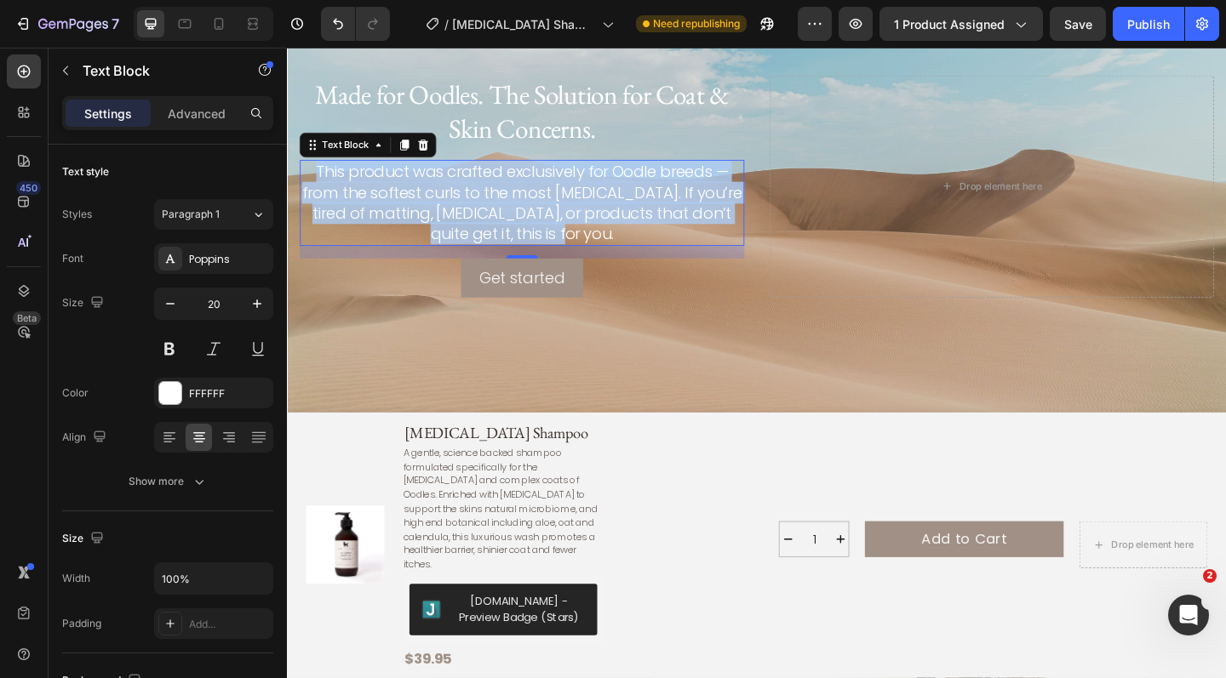
click at [583, 227] on p "This product was crafted exclusively for Oodle breeds — from the softest curls …" at bounding box center [542, 217] width 480 height 90
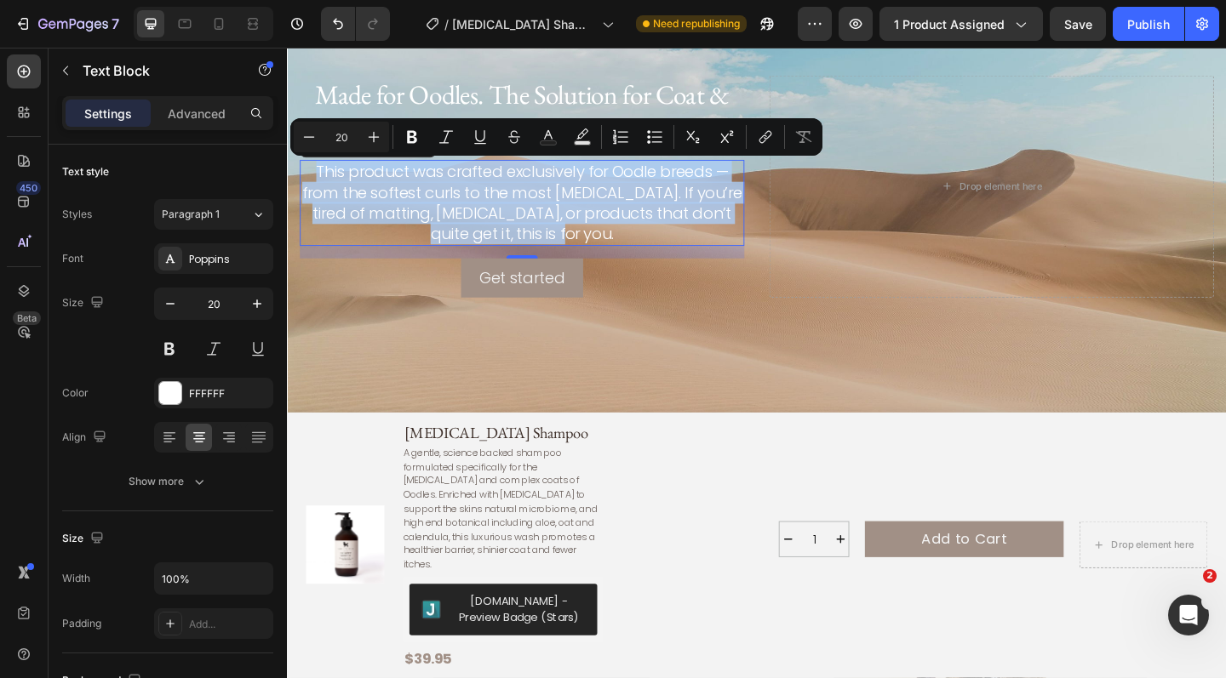
click at [583, 227] on p "This product was crafted exclusively for Oodle breeds — from the softest curls …" at bounding box center [542, 217] width 480 height 90
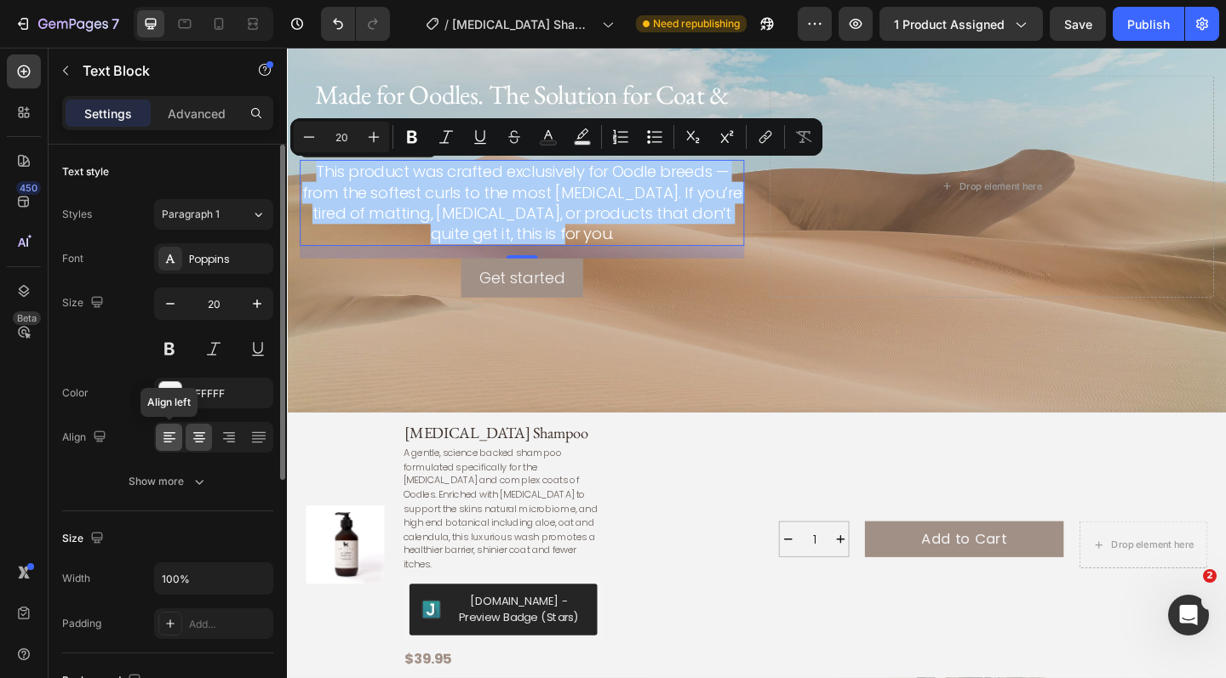
click at [173, 438] on icon at bounding box center [169, 439] width 12 height 2
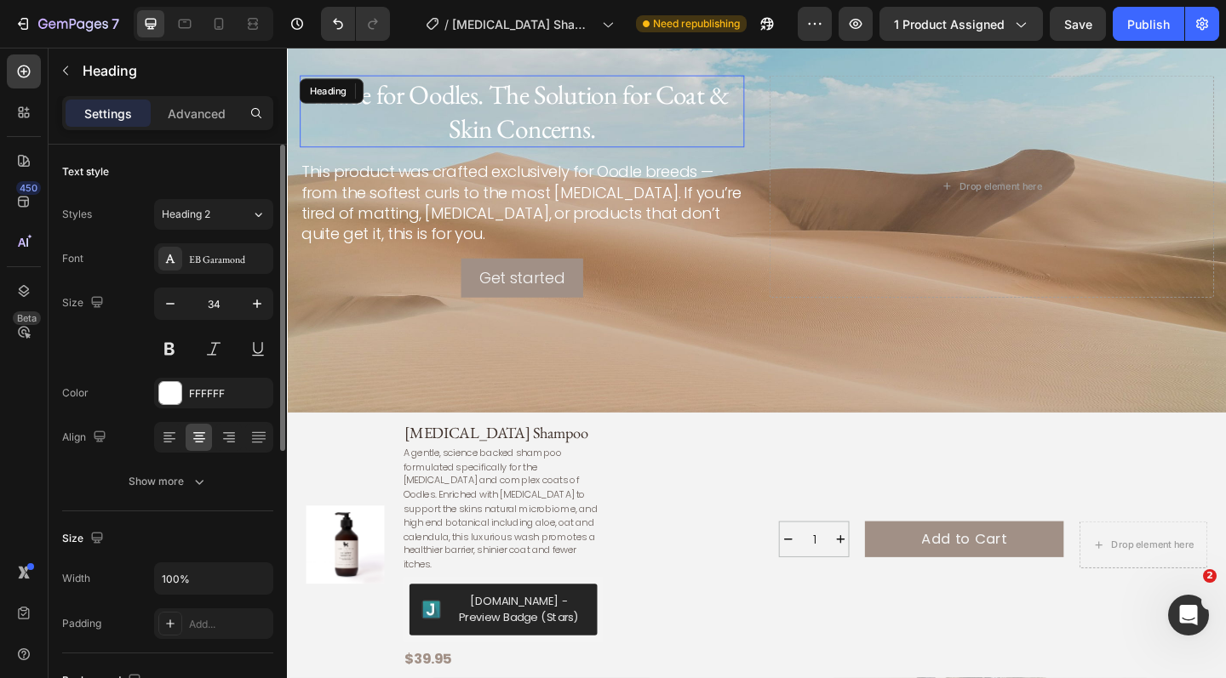
click at [511, 111] on p "Made for Oodles. The Solution for Coat & Skin Concerns." at bounding box center [542, 117] width 480 height 75
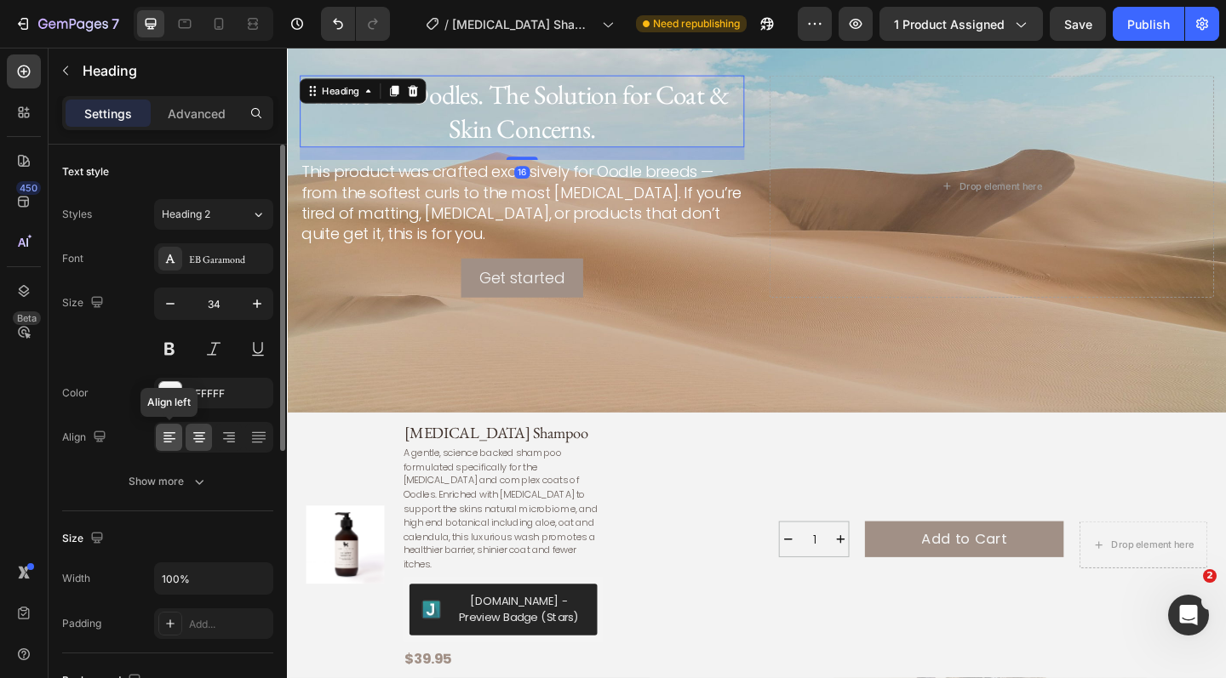
click at [168, 435] on icon at bounding box center [169, 437] width 17 height 17
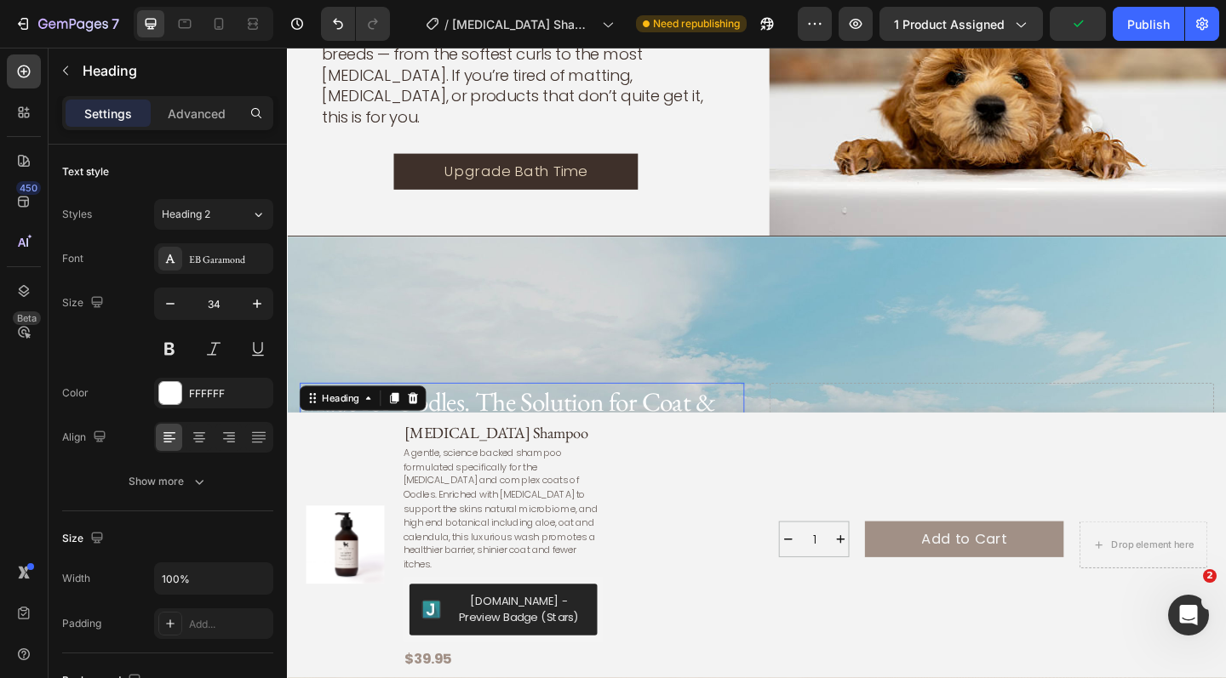
scroll to position [2596, 0]
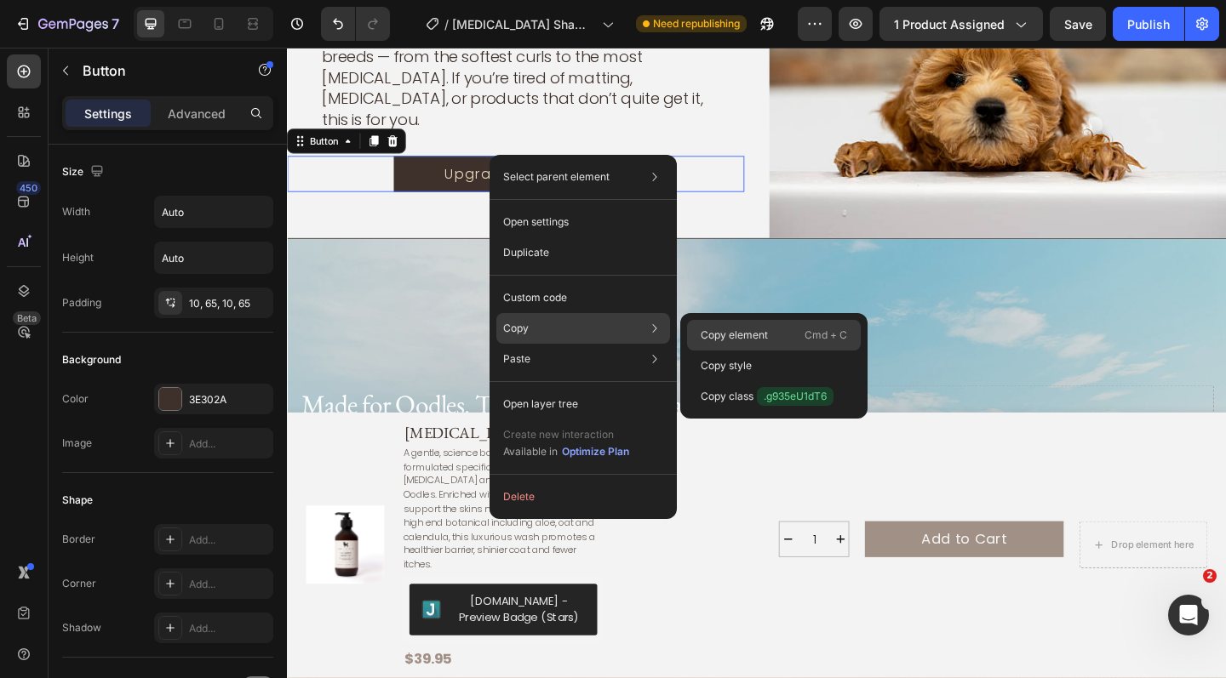
click at [727, 324] on div "Copy element Cmd + C" at bounding box center [774, 335] width 174 height 31
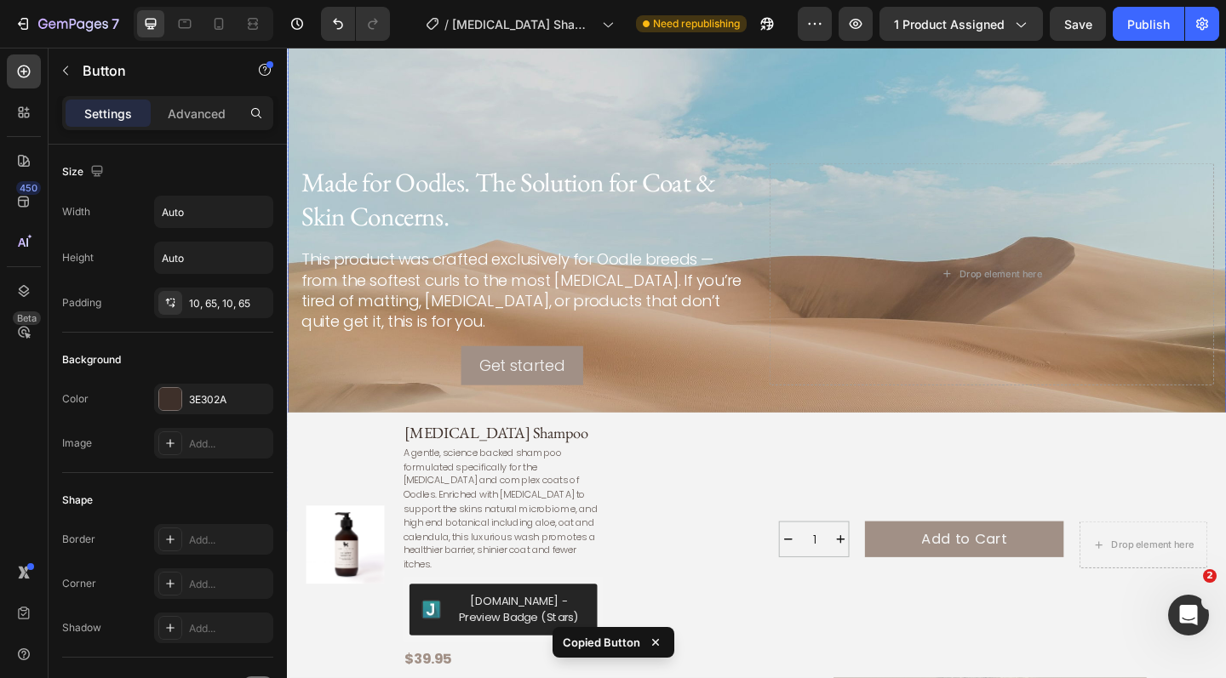
scroll to position [2844, 0]
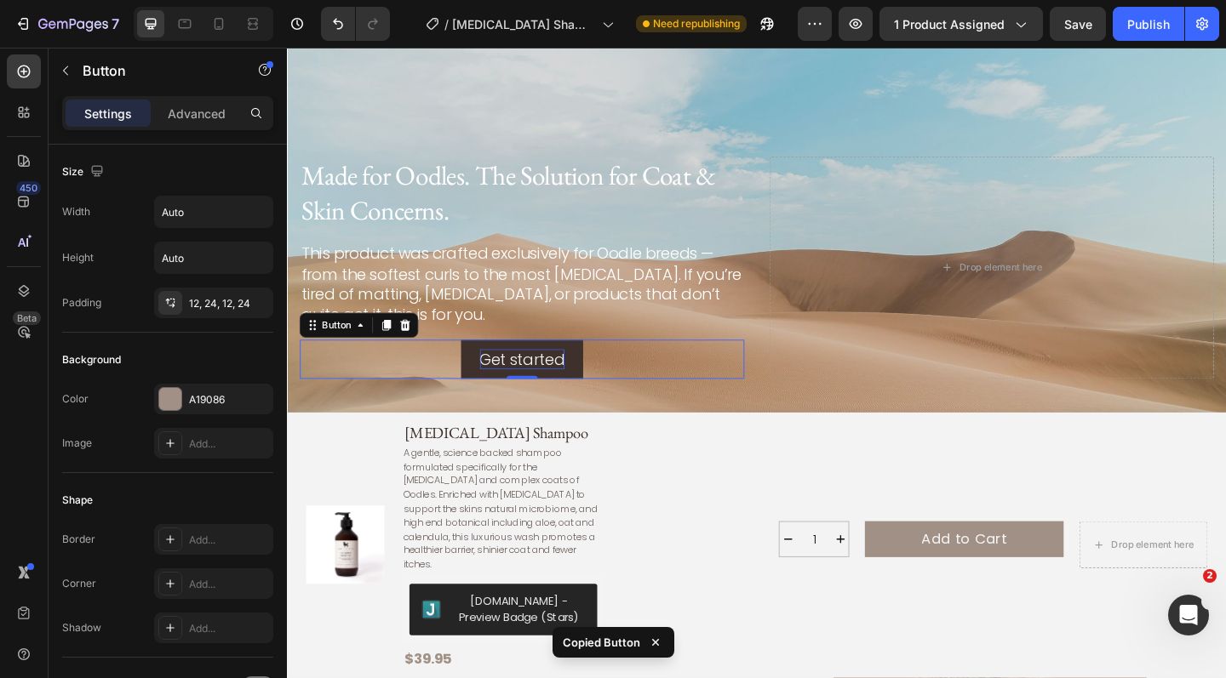
click at [570, 386] on div "Get started" at bounding box center [542, 387] width 93 height 22
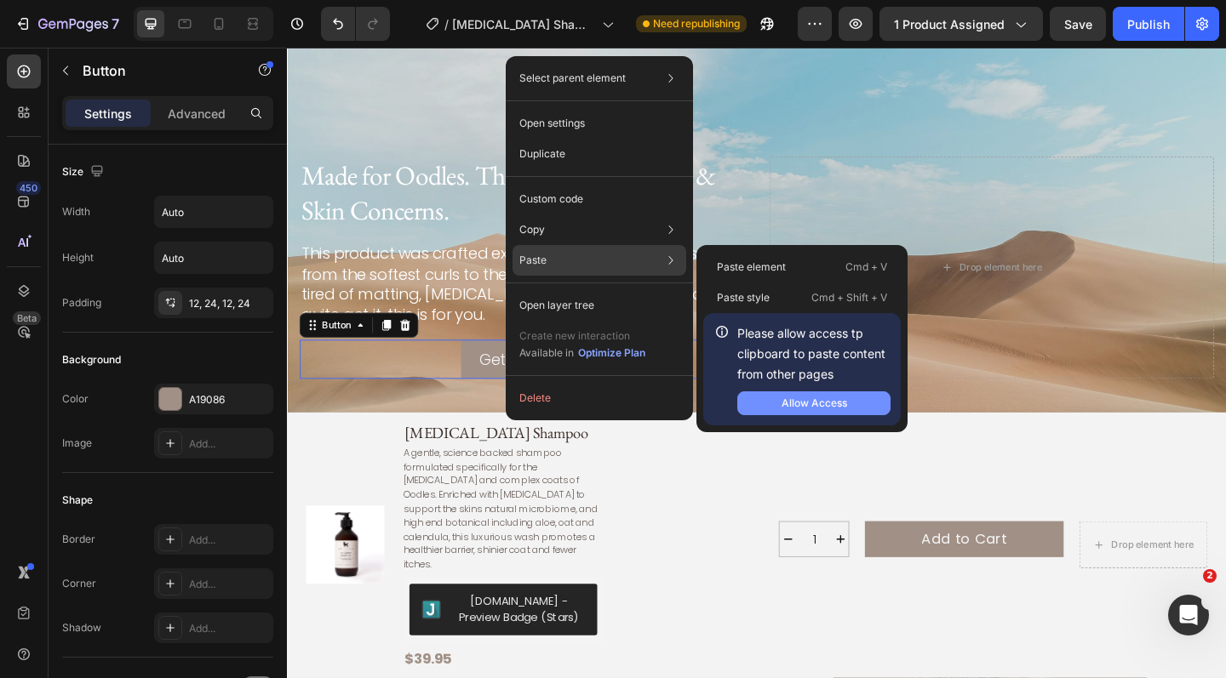
click at [790, 398] on div "Allow Access" at bounding box center [814, 403] width 66 height 15
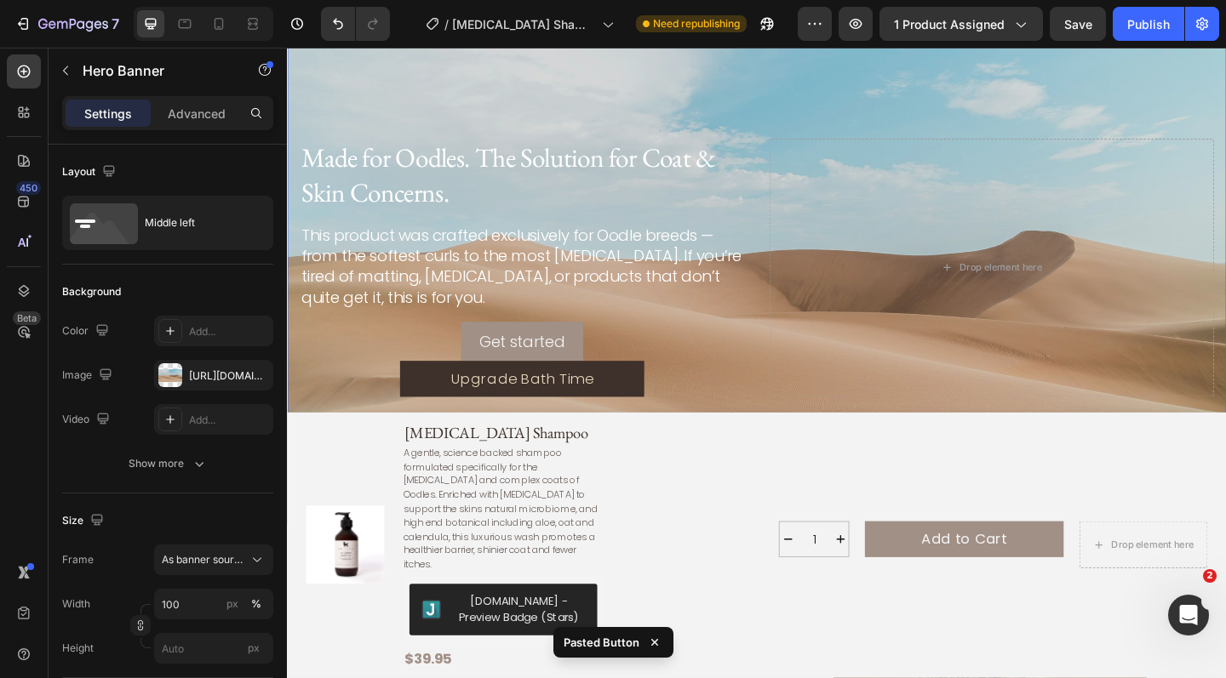
click at [424, 335] on div "Made for Oodles. The Solution for Coat & Skin Concerns. Heading This product wa…" at bounding box center [542, 287] width 484 height 281
click at [533, 357] on div "Get started" at bounding box center [542, 368] width 93 height 22
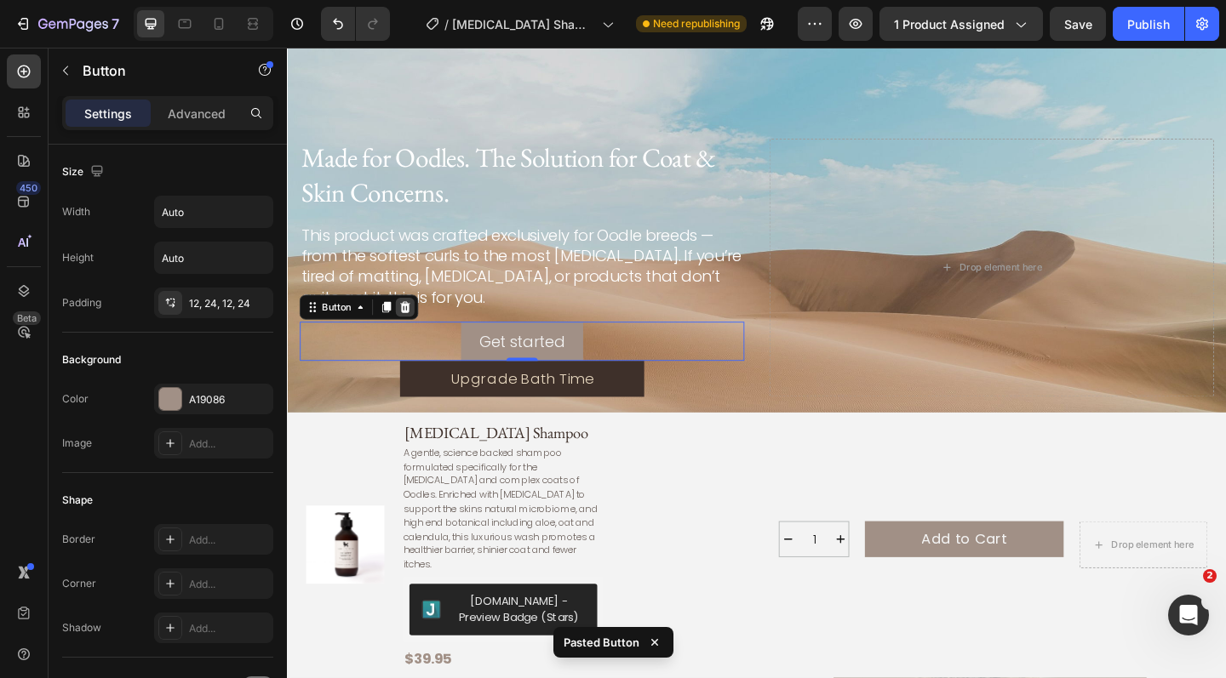
click at [416, 331] on icon at bounding box center [415, 330] width 11 height 12
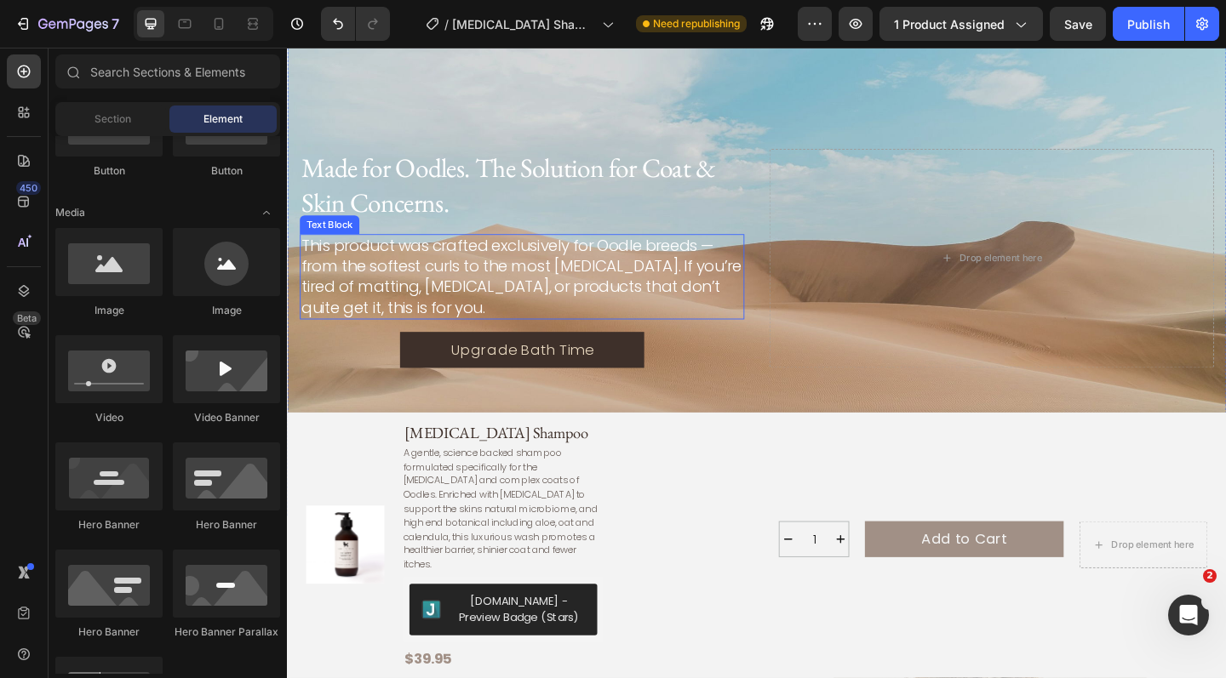
scroll to position [2855, 0]
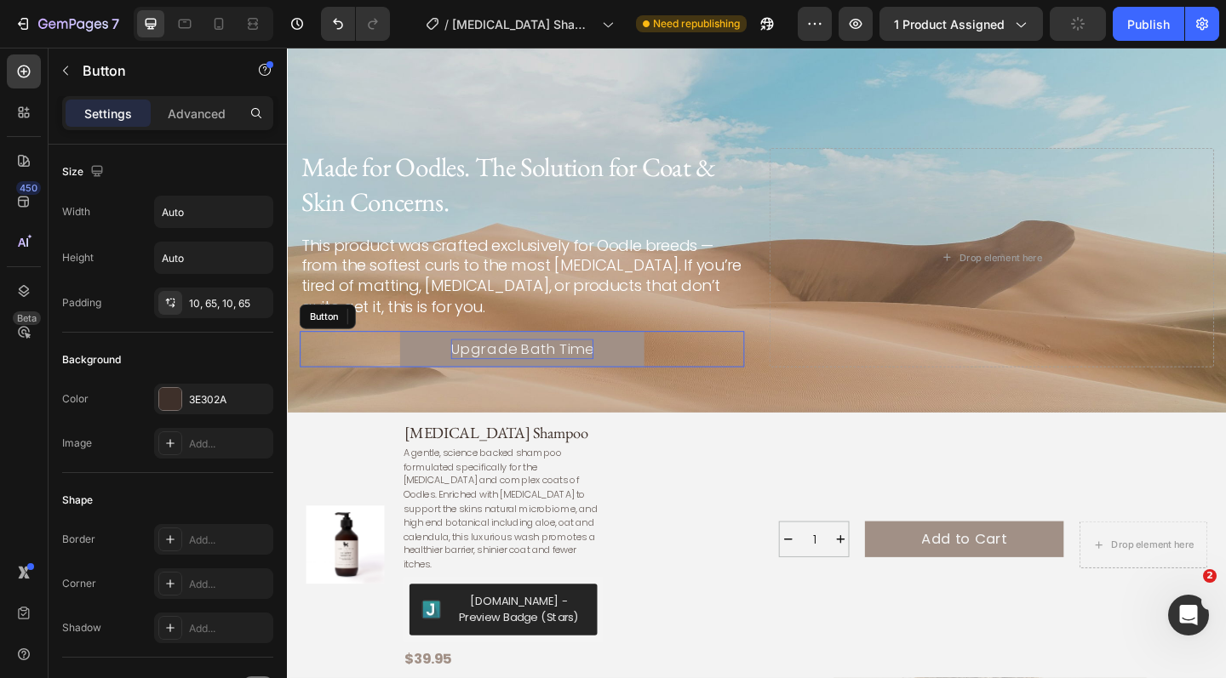
click at [512, 370] on p "Upgrade Bath Time" at bounding box center [542, 376] width 155 height 22
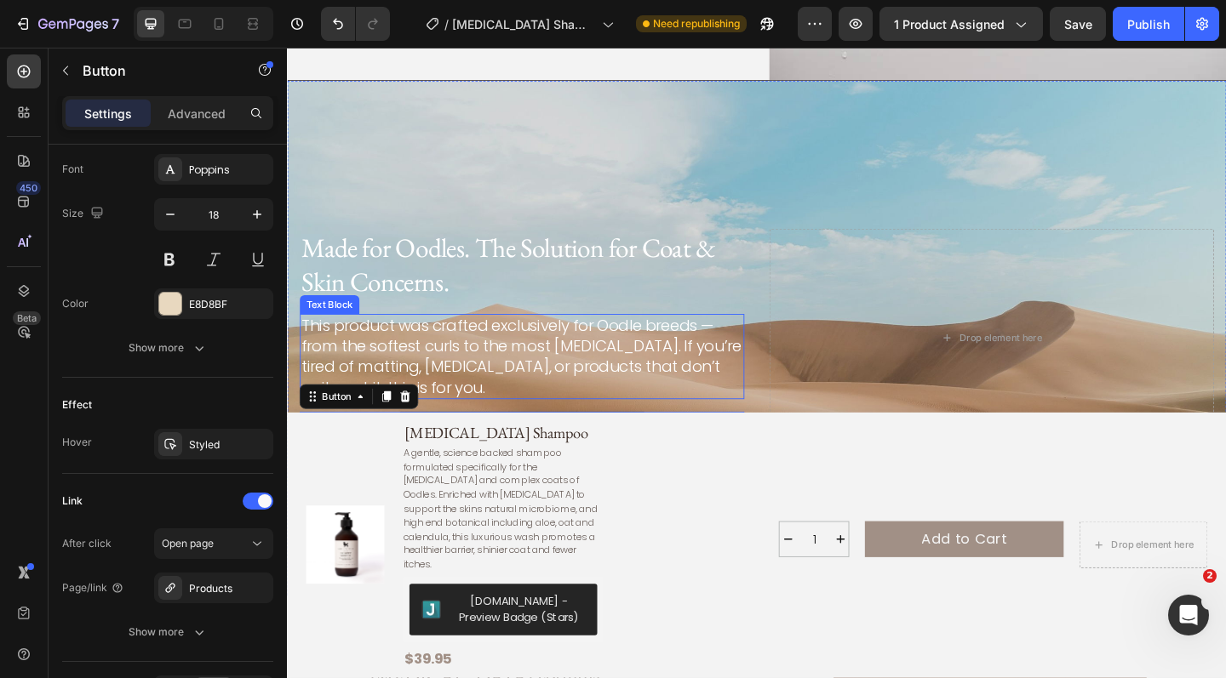
scroll to position [2750, 0]
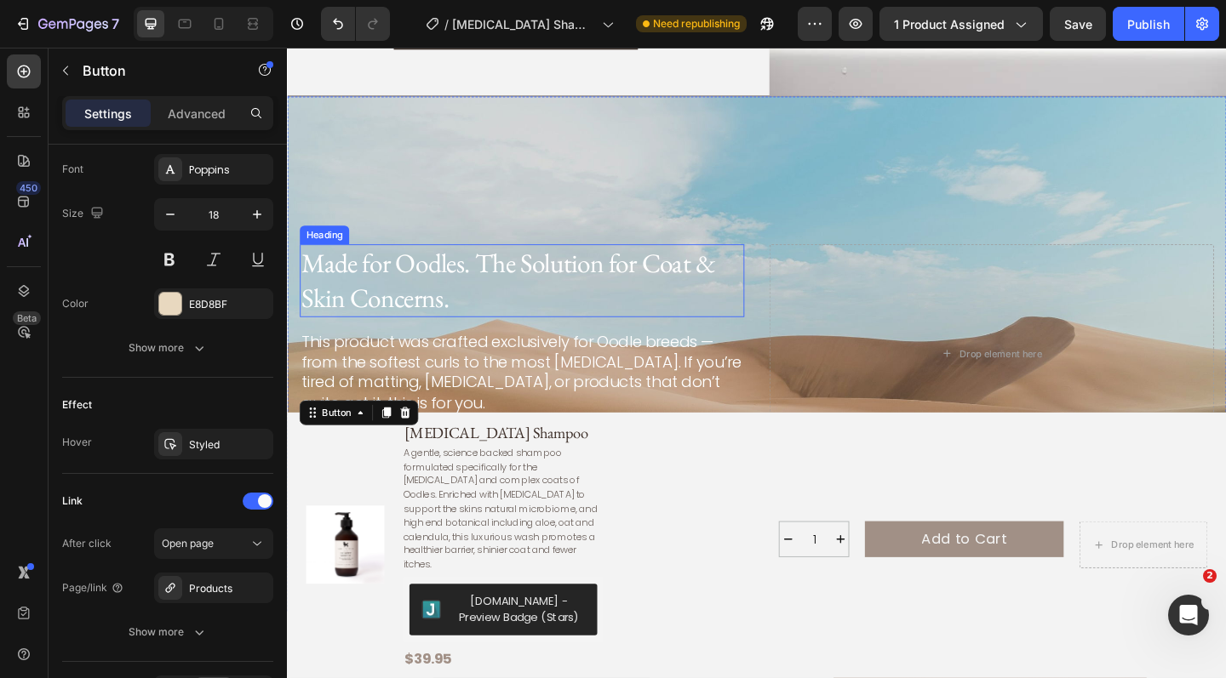
click at [368, 286] on p "Made for Oodles. The Solution for Coat & Skin Concerns." at bounding box center [542, 301] width 480 height 75
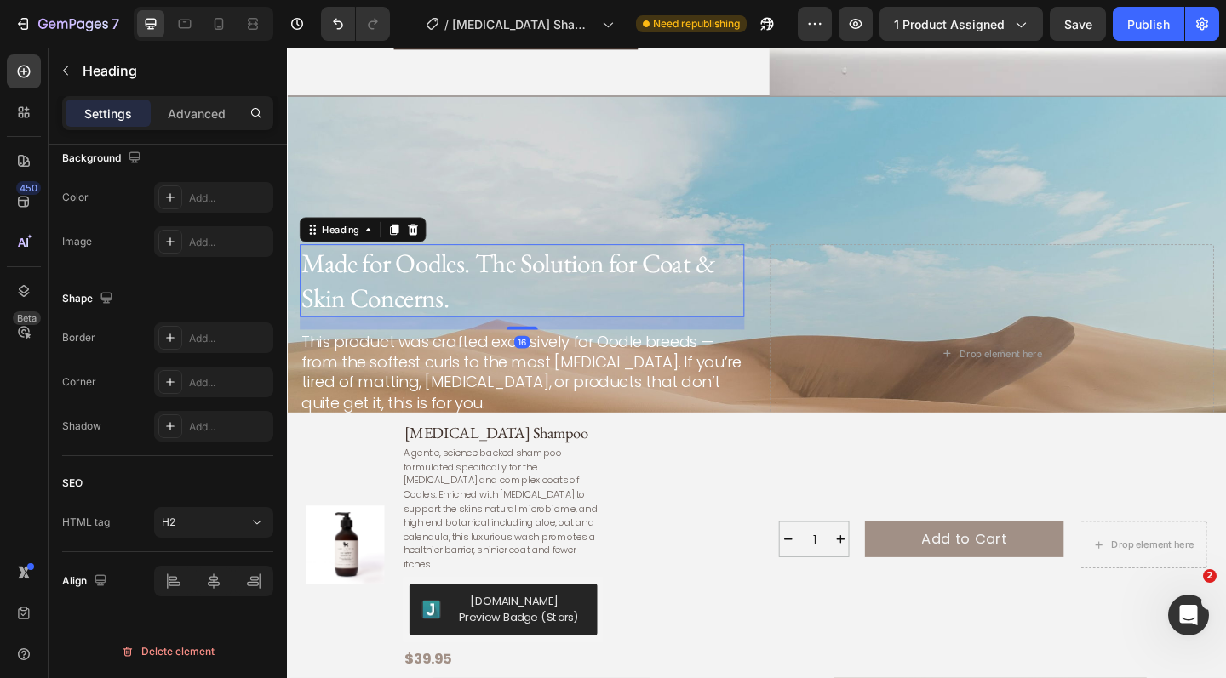
scroll to position [0, 0]
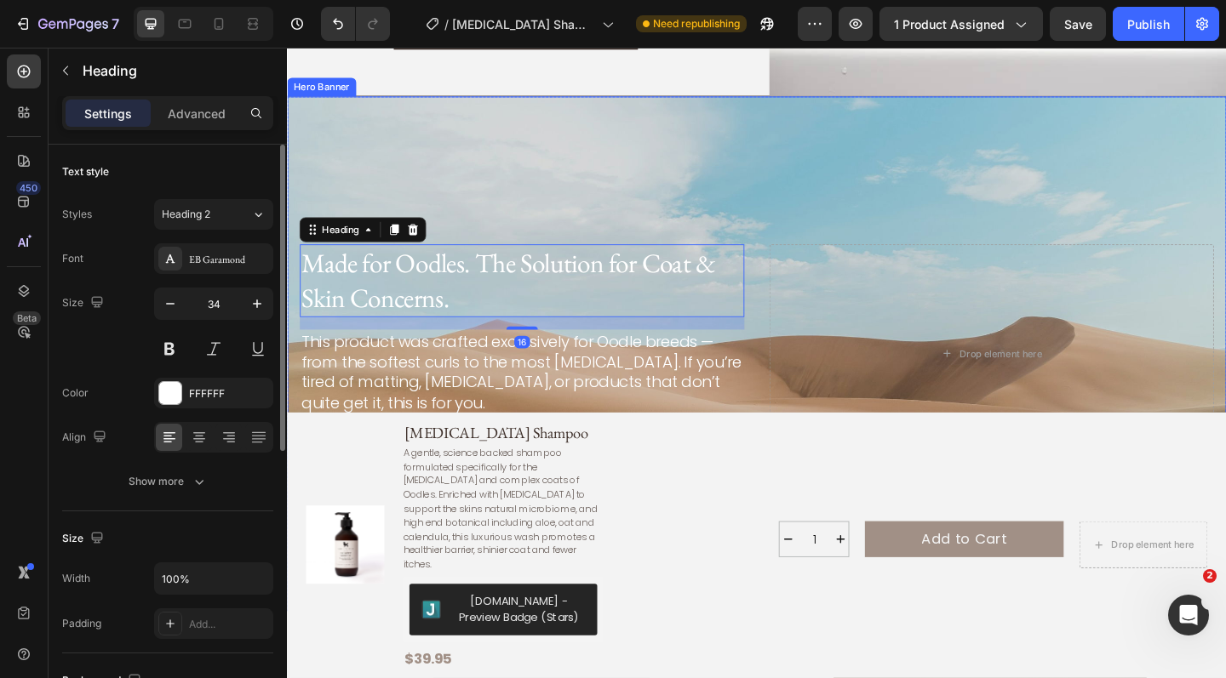
click at [622, 132] on div "Background Image" at bounding box center [798, 380] width 1022 height 559
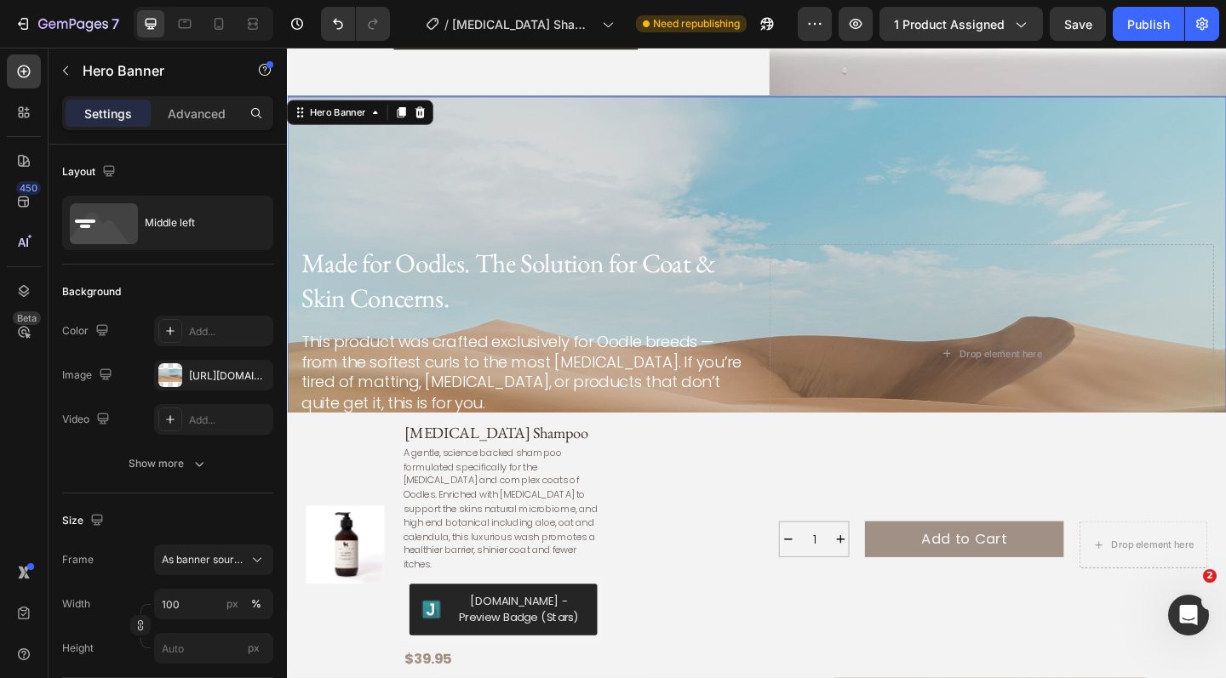
click at [483, 173] on div "Background Image" at bounding box center [798, 380] width 1022 height 559
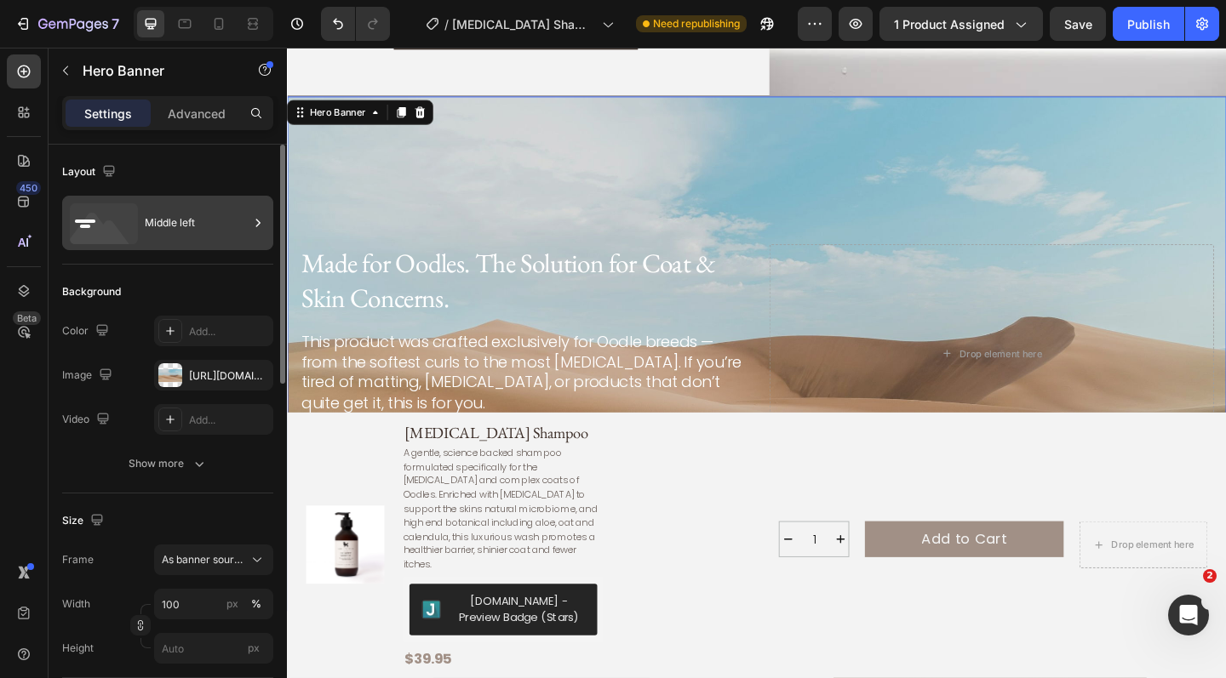
click at [209, 236] on div "Middle left" at bounding box center [197, 222] width 104 height 39
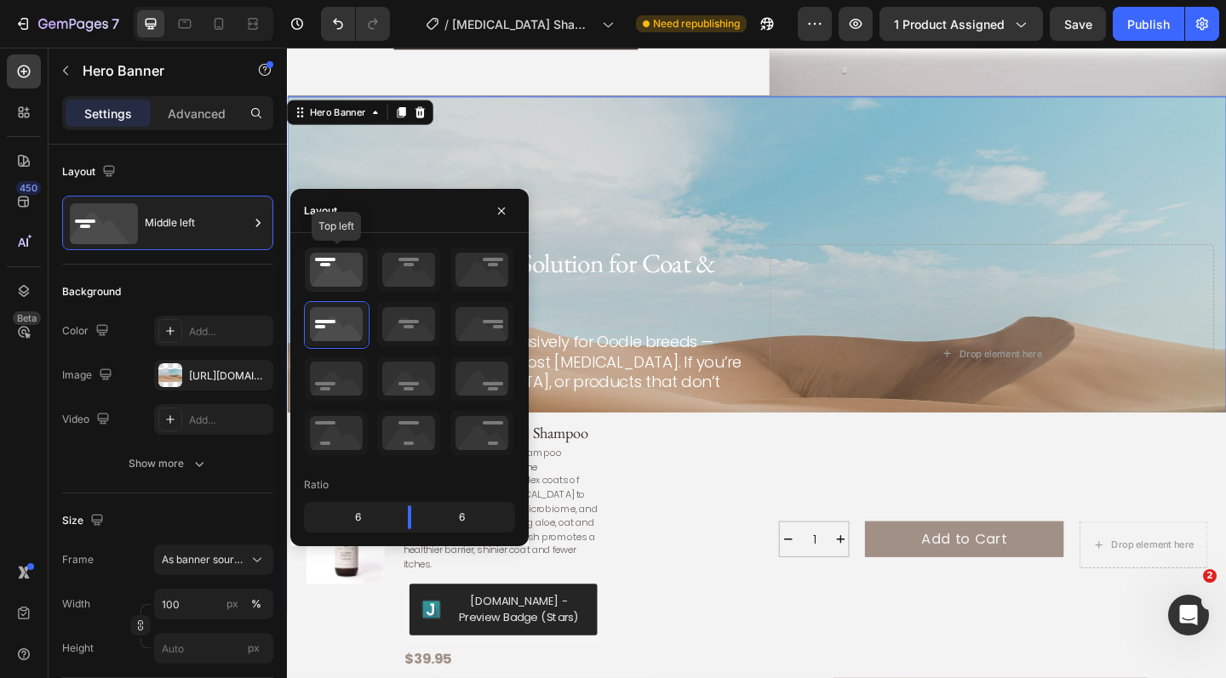
click at [325, 269] on icon at bounding box center [336, 270] width 63 height 44
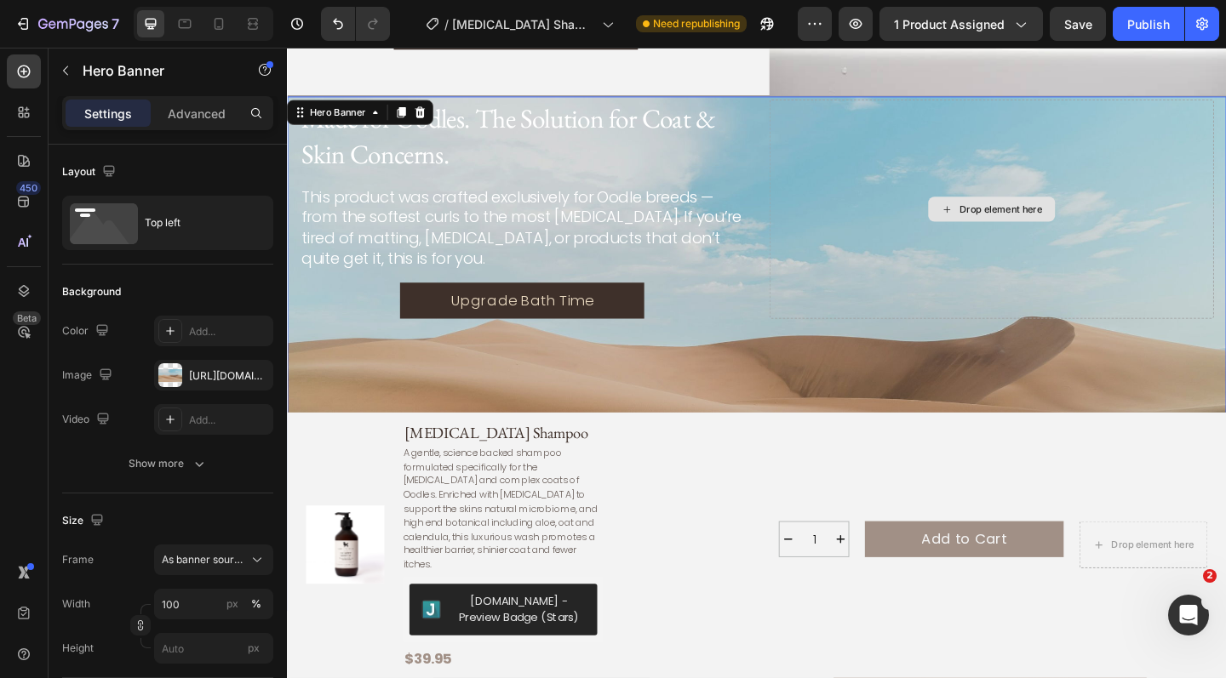
click at [831, 220] on div "Drop element here" at bounding box center [1053, 224] width 484 height 238
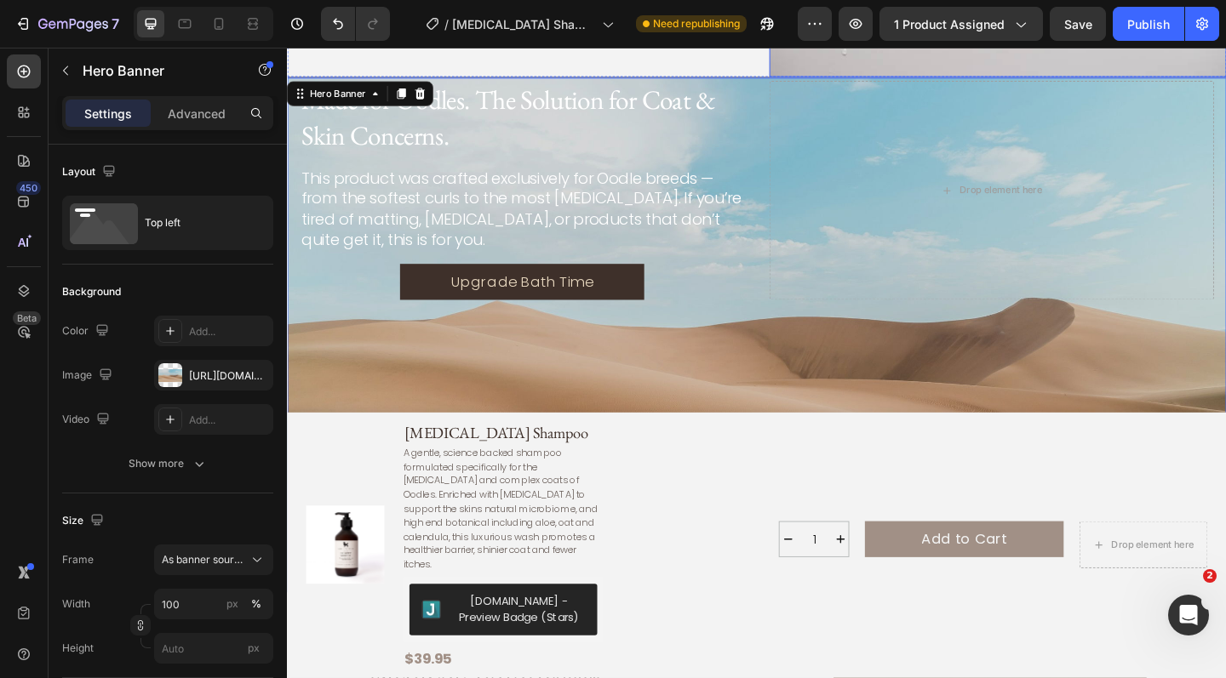
scroll to position [2789, 0]
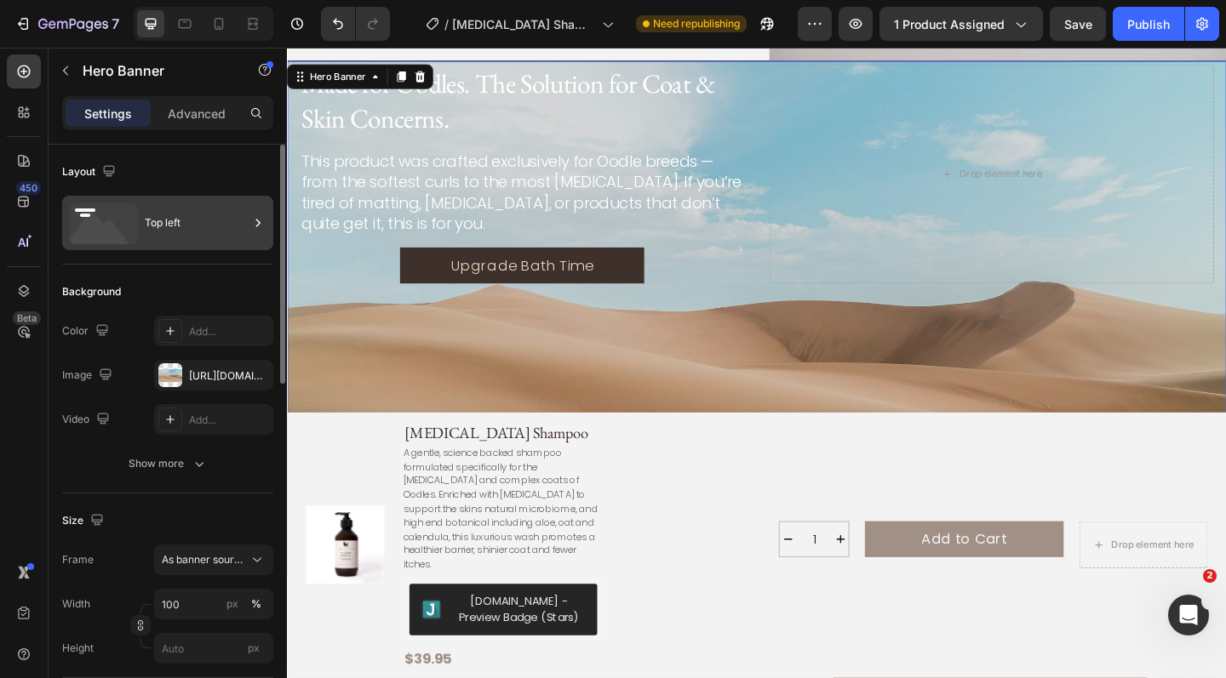
click at [215, 228] on div "Top left" at bounding box center [197, 222] width 104 height 39
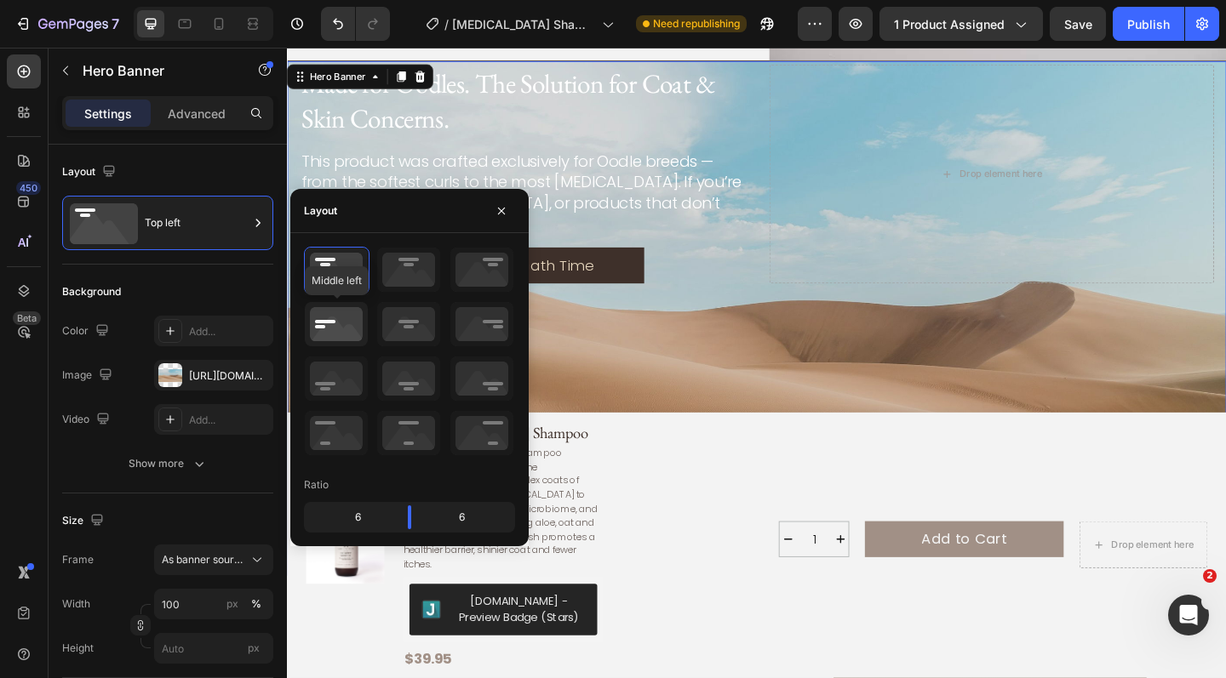
click at [325, 325] on icon at bounding box center [336, 324] width 63 height 44
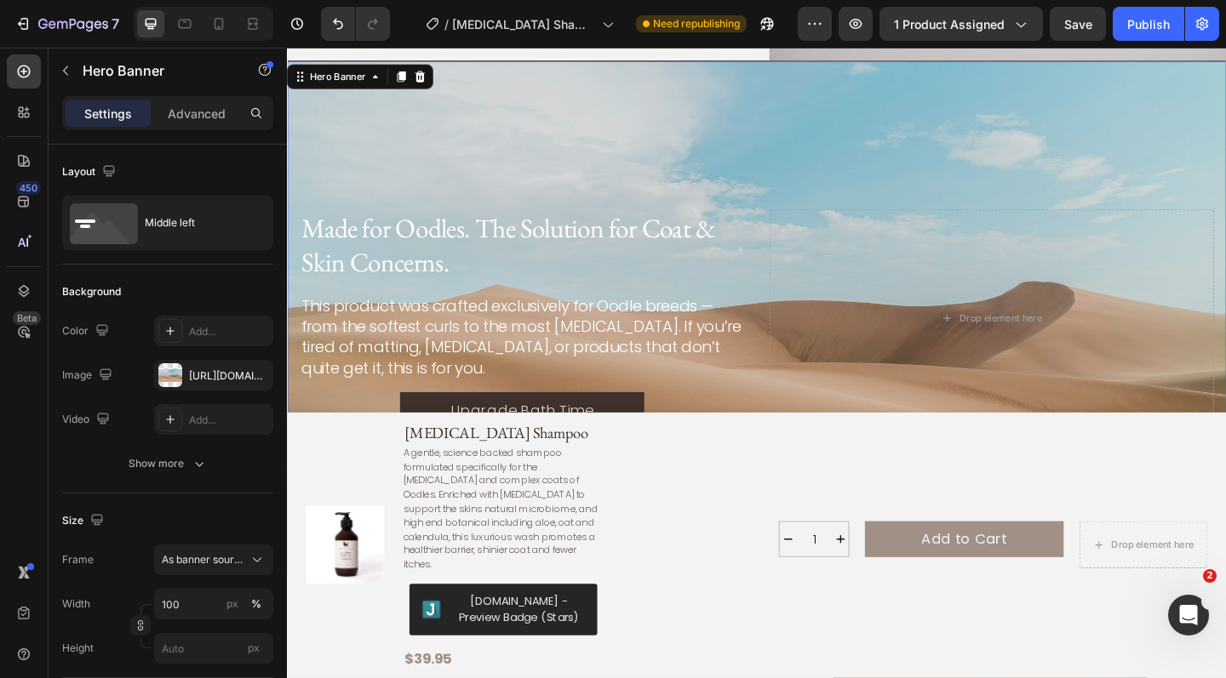
click at [936, 133] on div "Background Image" at bounding box center [798, 342] width 1022 height 559
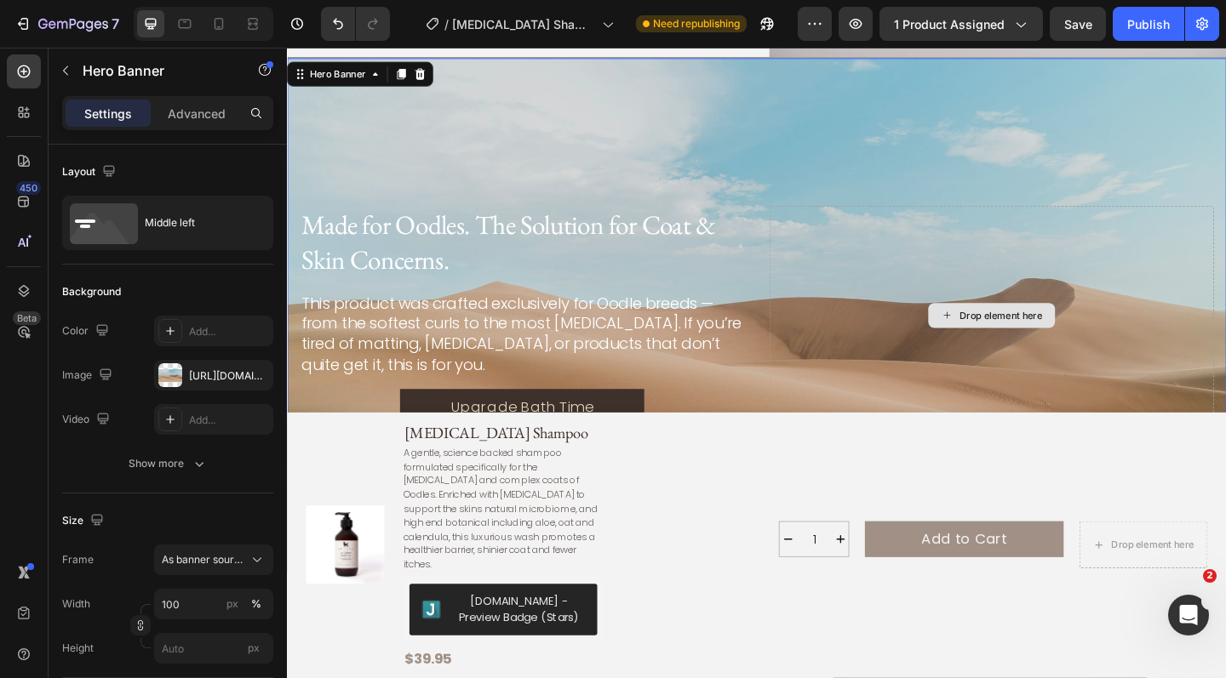
scroll to position [2791, 0]
click at [939, 299] on div "Drop element here" at bounding box center [1053, 340] width 484 height 238
click at [630, 192] on div "Background Image" at bounding box center [798, 339] width 1022 height 559
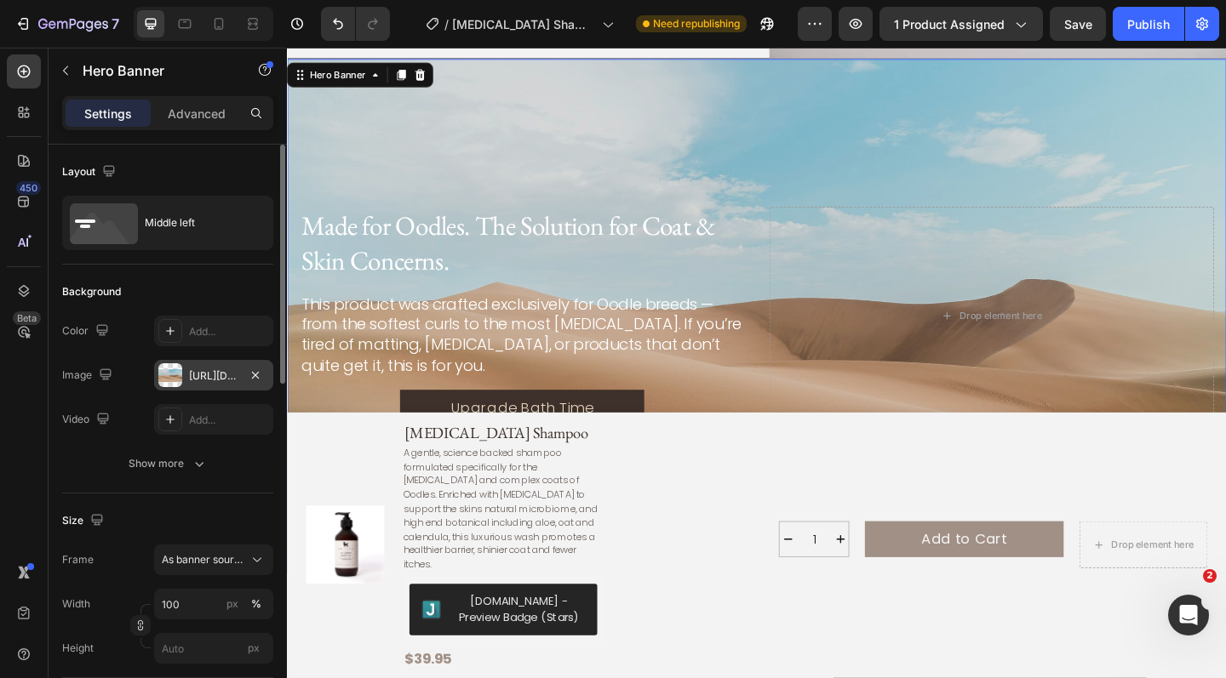
click at [208, 369] on div "https://cdn.shopify.com/s/files/1/2005/9307/files/background_settings.jpg" at bounding box center [213, 376] width 49 height 15
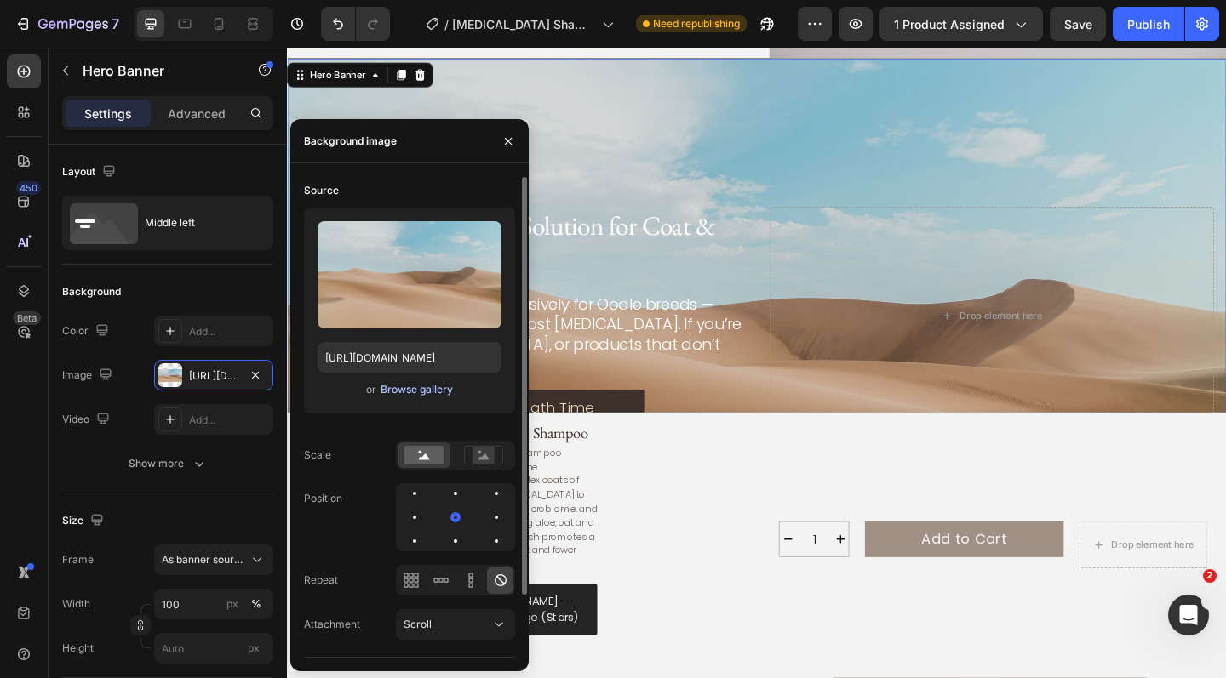
click at [432, 387] on div "Browse gallery" at bounding box center [417, 389] width 72 height 15
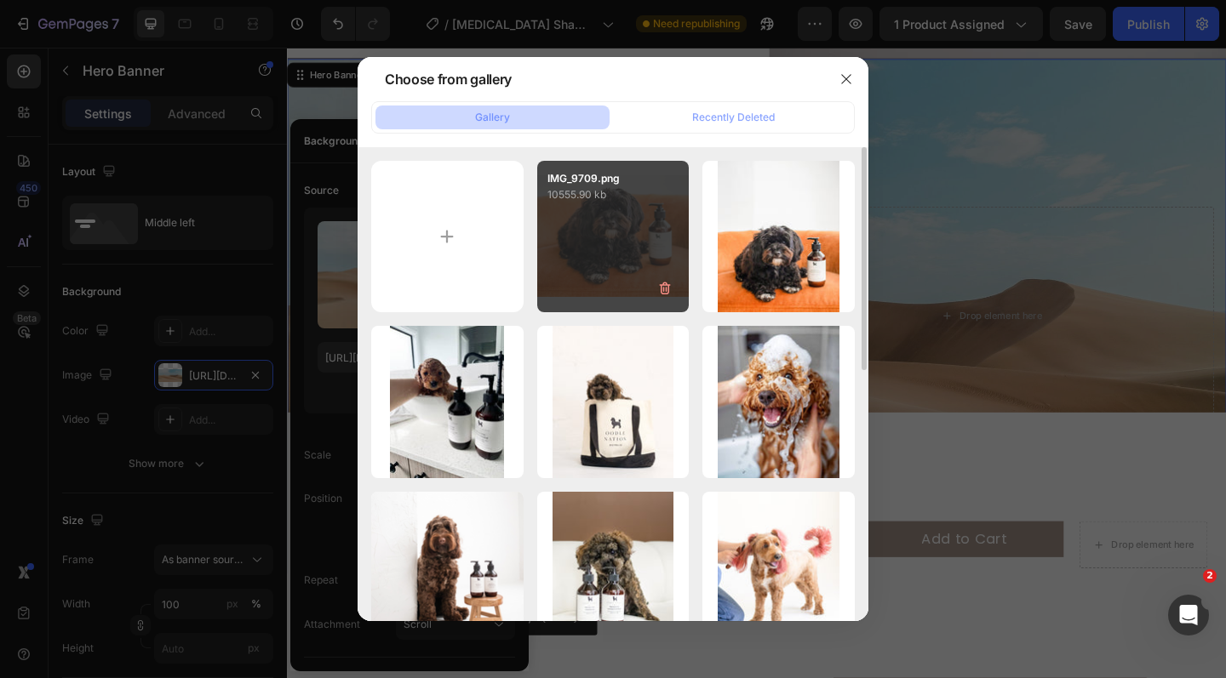
click at [604, 218] on div "IMG_9709.png 10555.90 kb" at bounding box center [613, 237] width 152 height 152
type input "https://cdn.shopify.com/s/files/1/0941/4164/5111/files/gempages_571859229653074…"
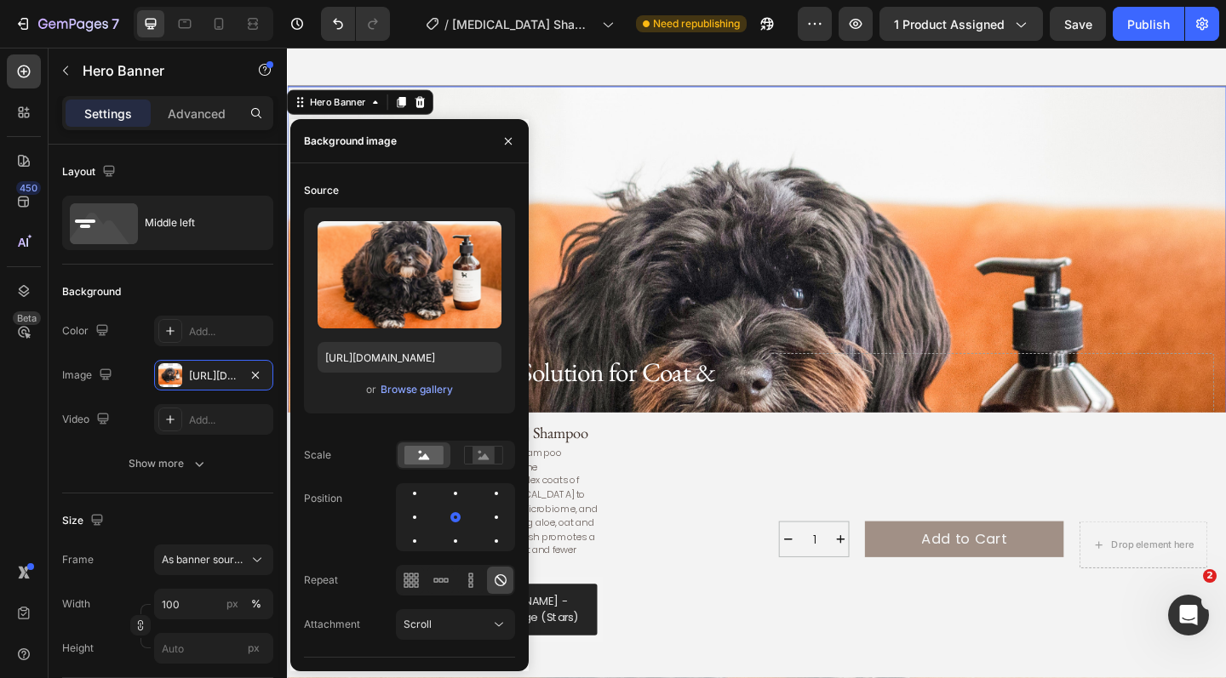
scroll to position [2751, 0]
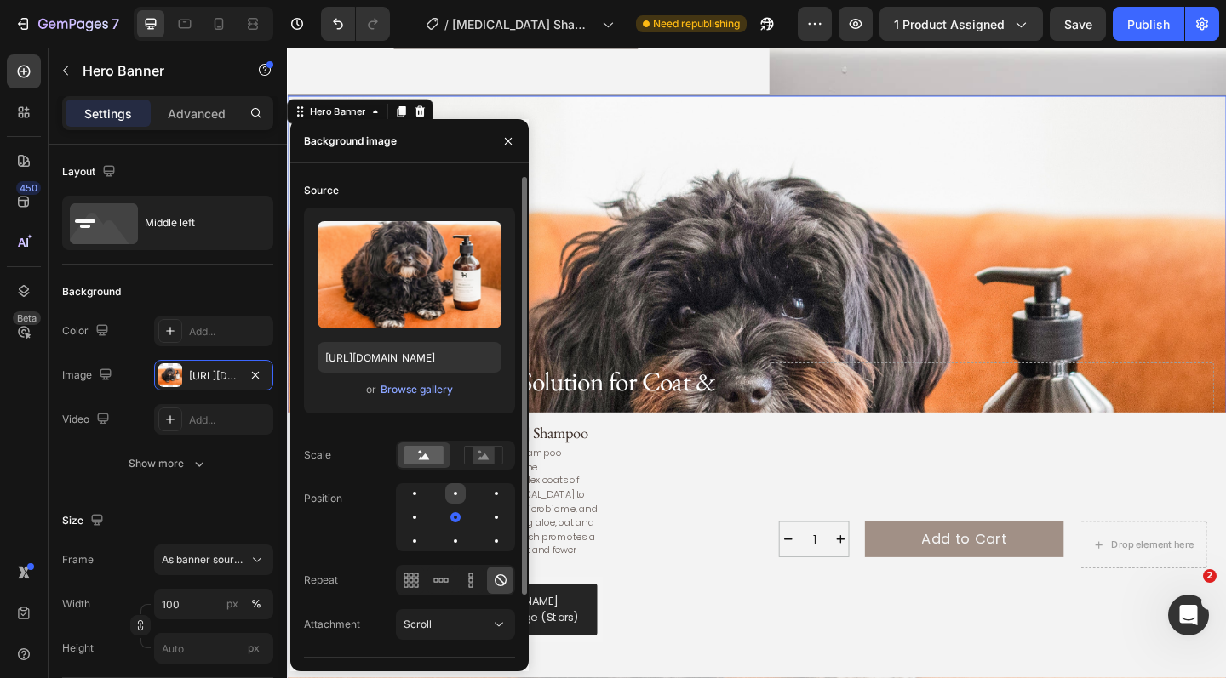
click at [456, 494] on div at bounding box center [455, 493] width 3 height 3
click at [415, 495] on div at bounding box center [414, 493] width 3 height 3
click at [495, 461] on icon at bounding box center [483, 455] width 39 height 19
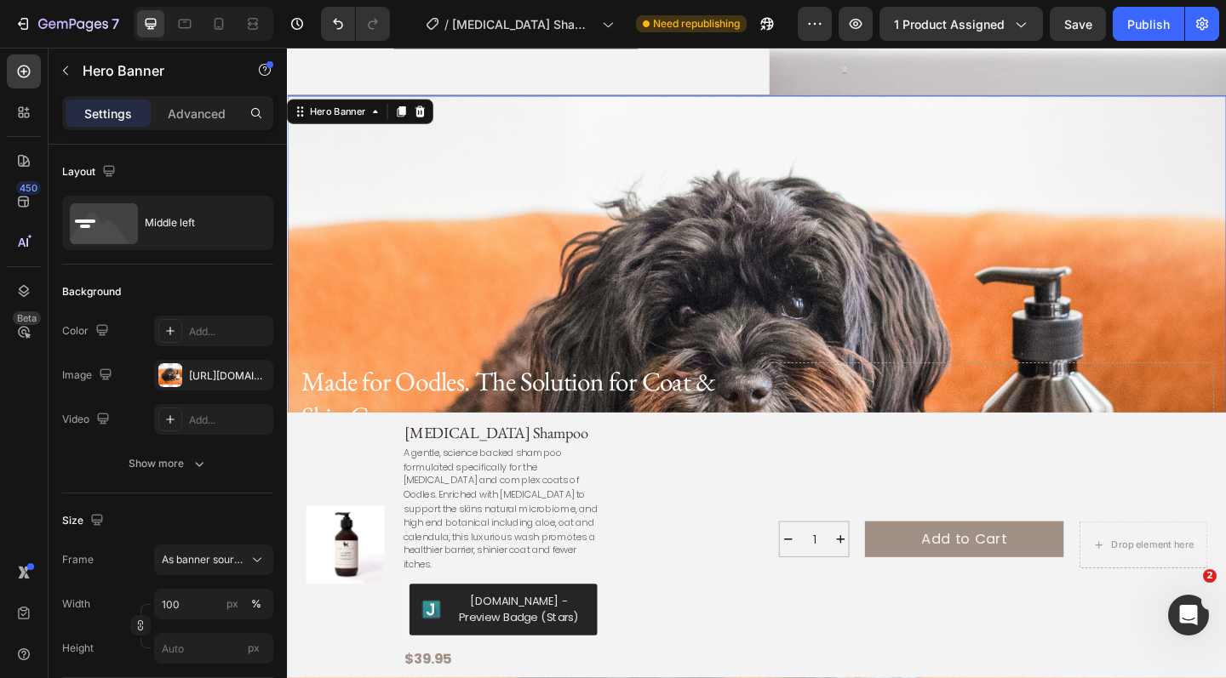
click at [764, 288] on div "Background Image" at bounding box center [798, 508] width 1022 height 817
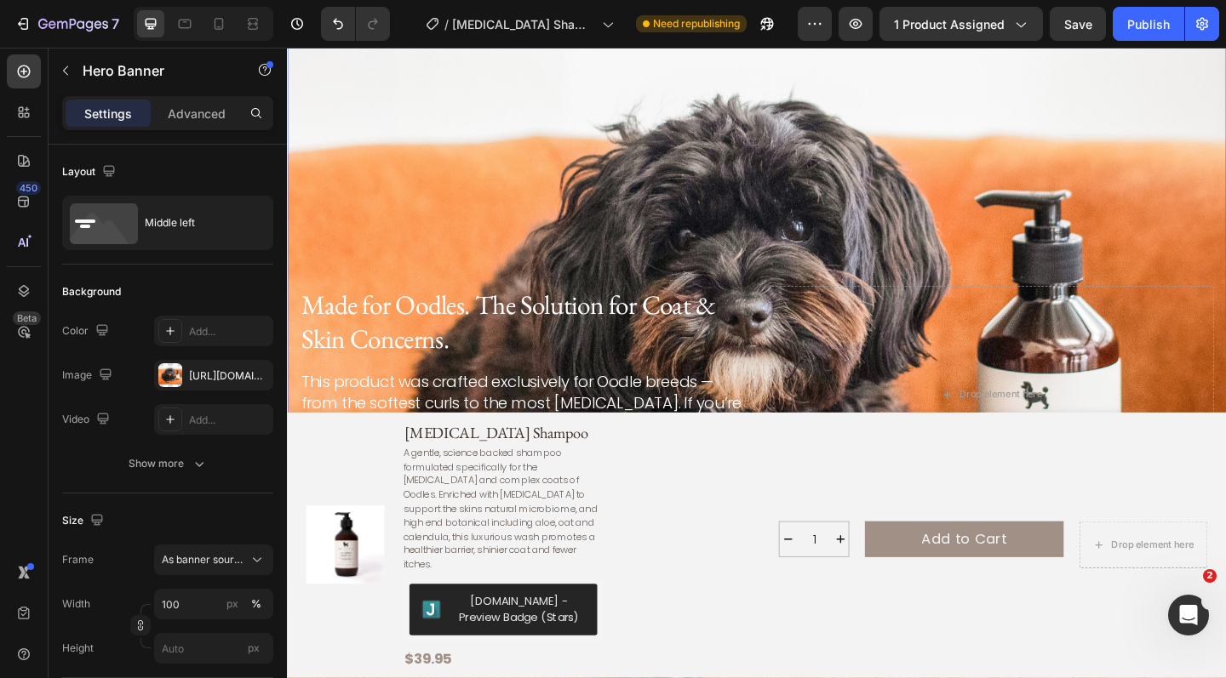
scroll to position [2700, 0]
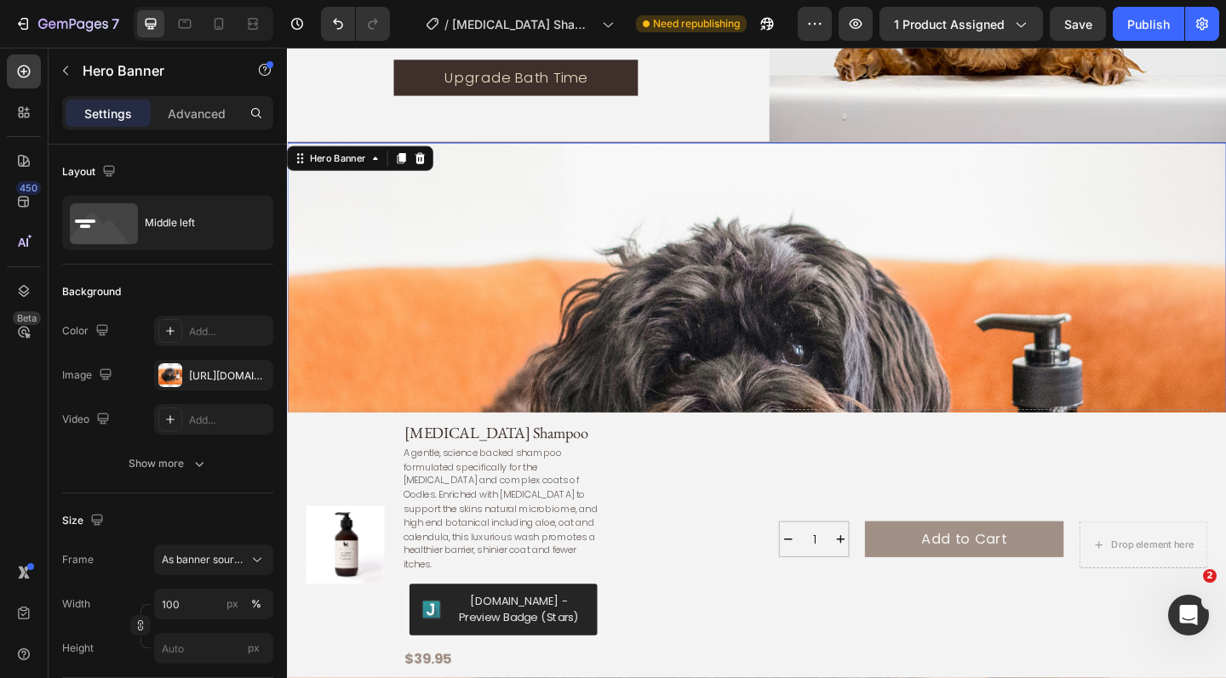
click at [680, 226] on div "Background Image" at bounding box center [798, 560] width 1022 height 817
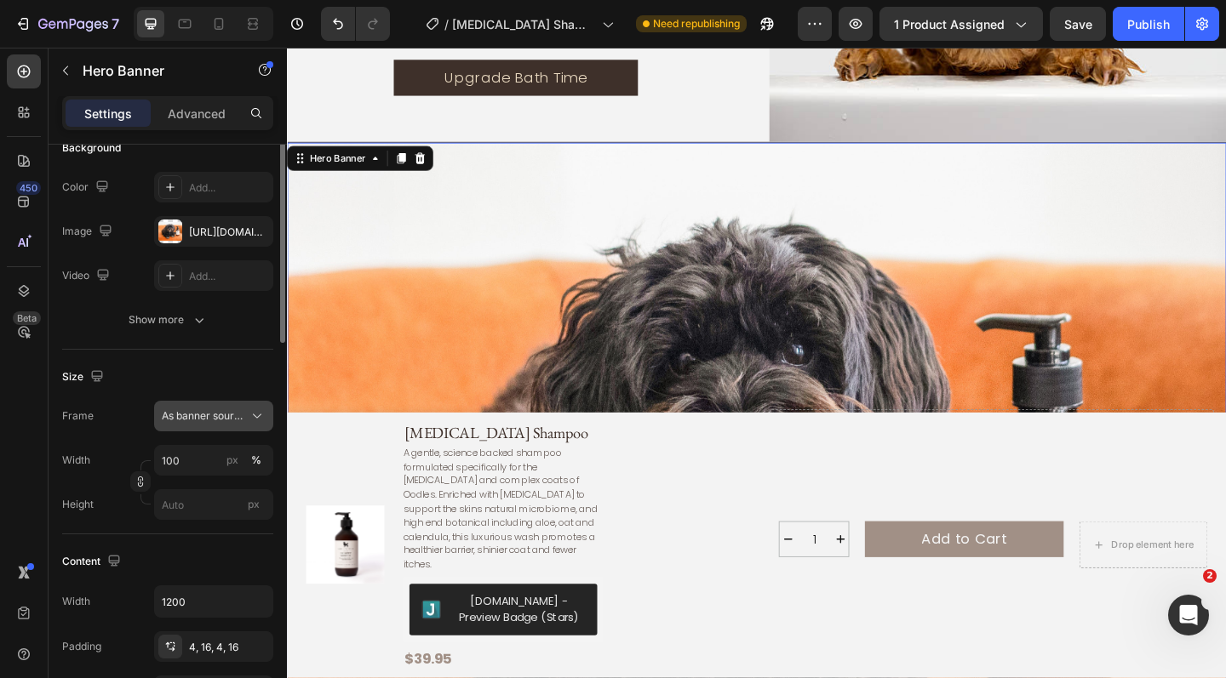
scroll to position [146, 0]
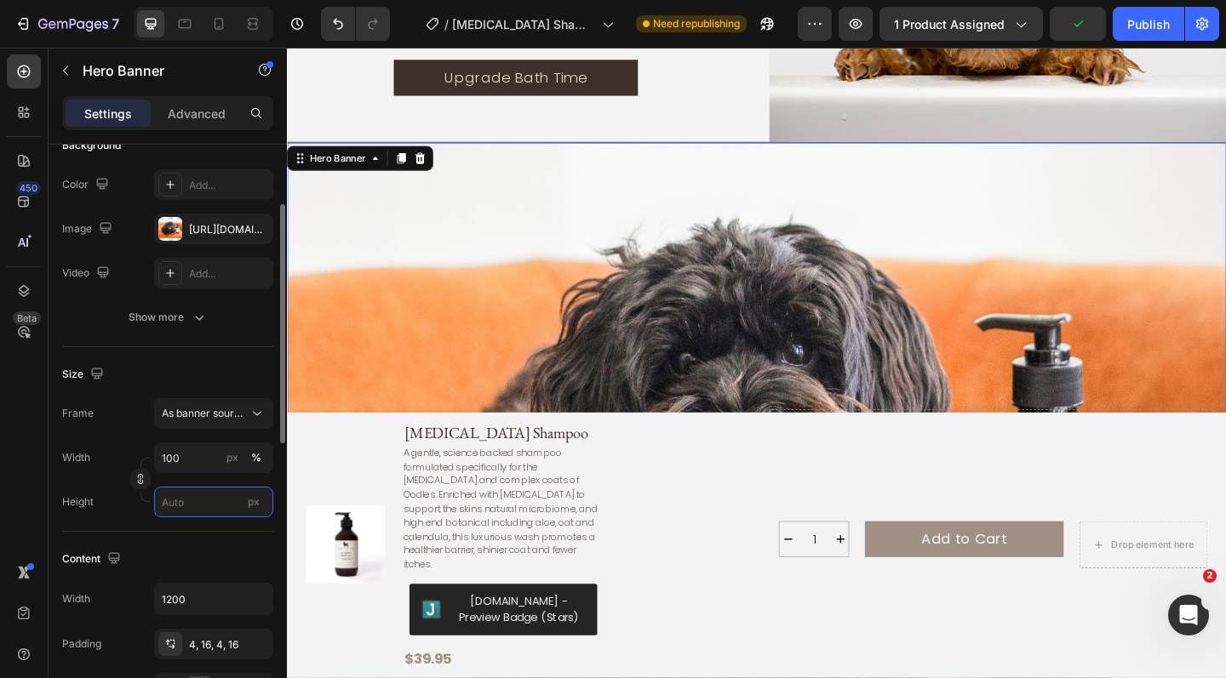
click at [191, 502] on input "px" at bounding box center [213, 502] width 119 height 31
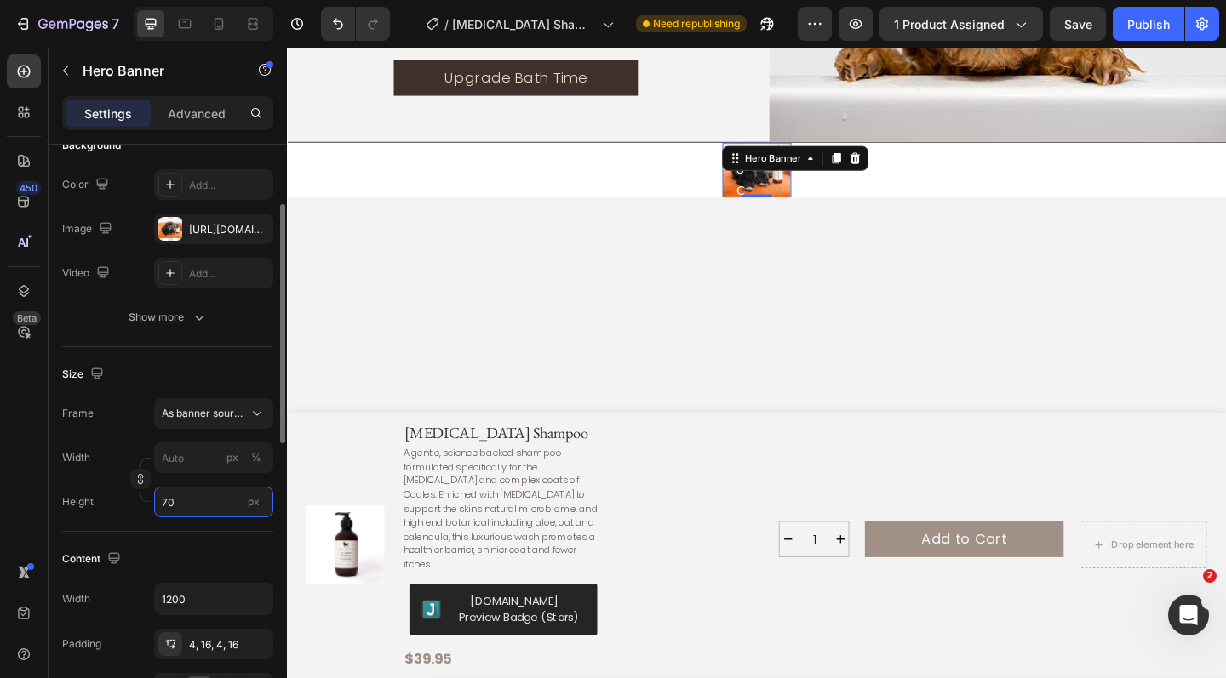
type input "700"
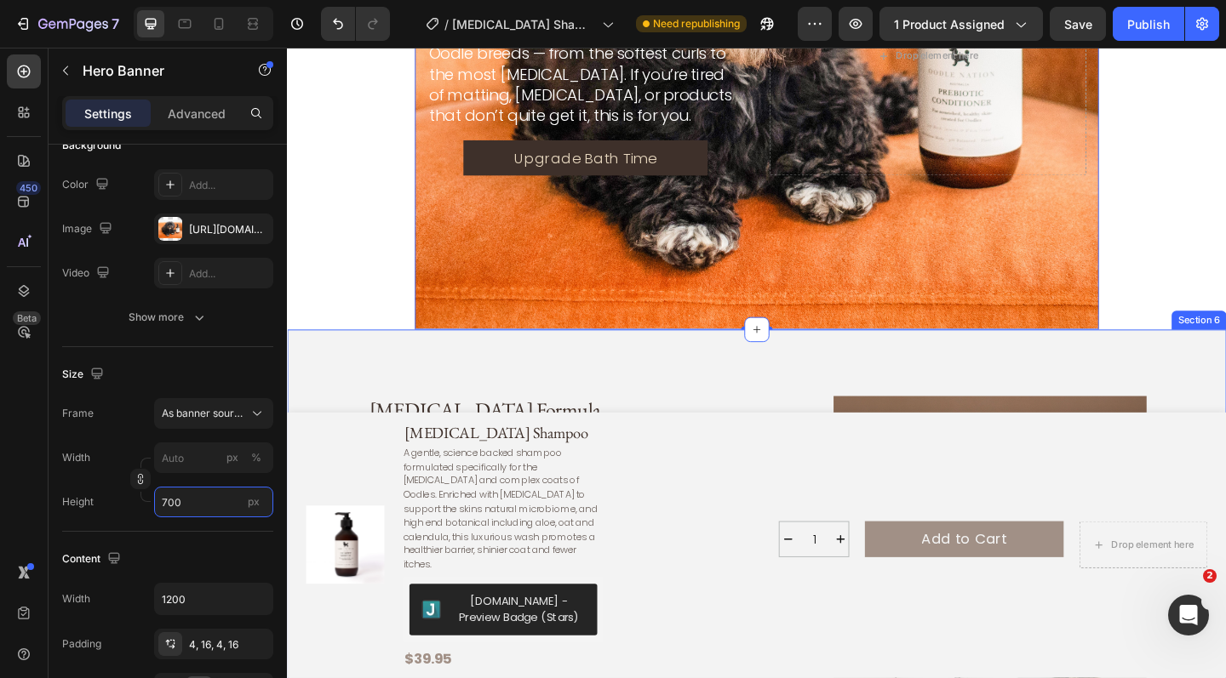
scroll to position [3043, 0]
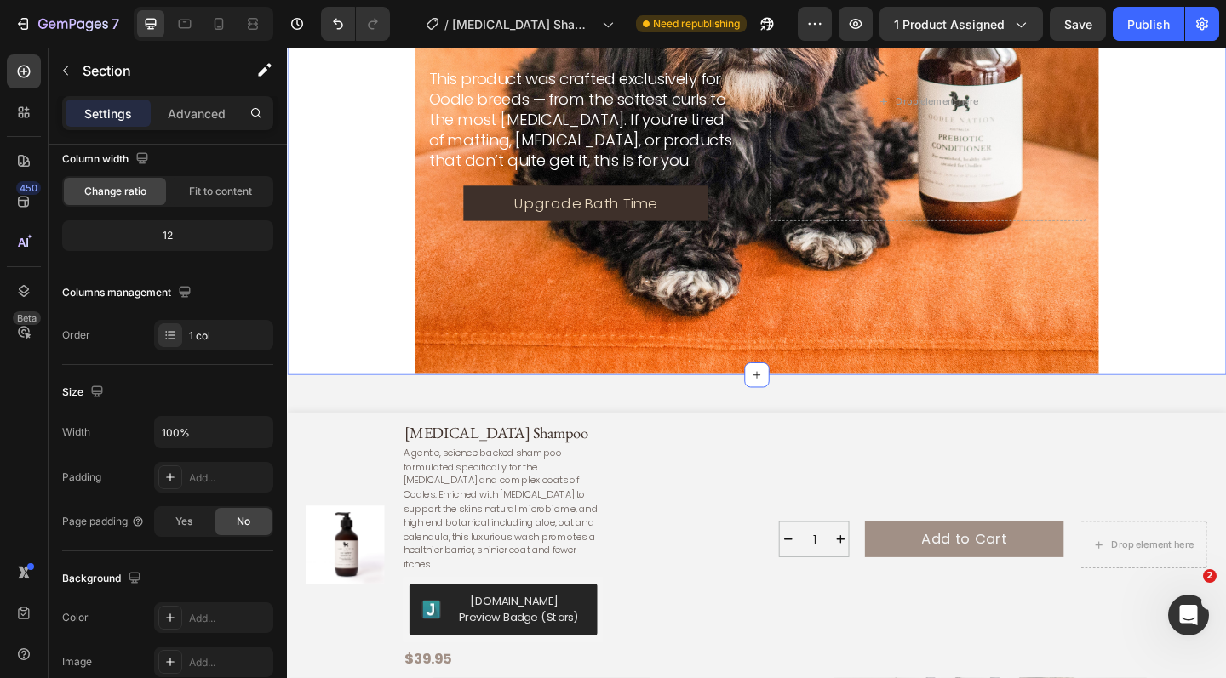
click at [378, 294] on div "Made for Oodles. The Solution for Coat & Skin Concerns. Heading This product wa…" at bounding box center [798, 106] width 1022 height 596
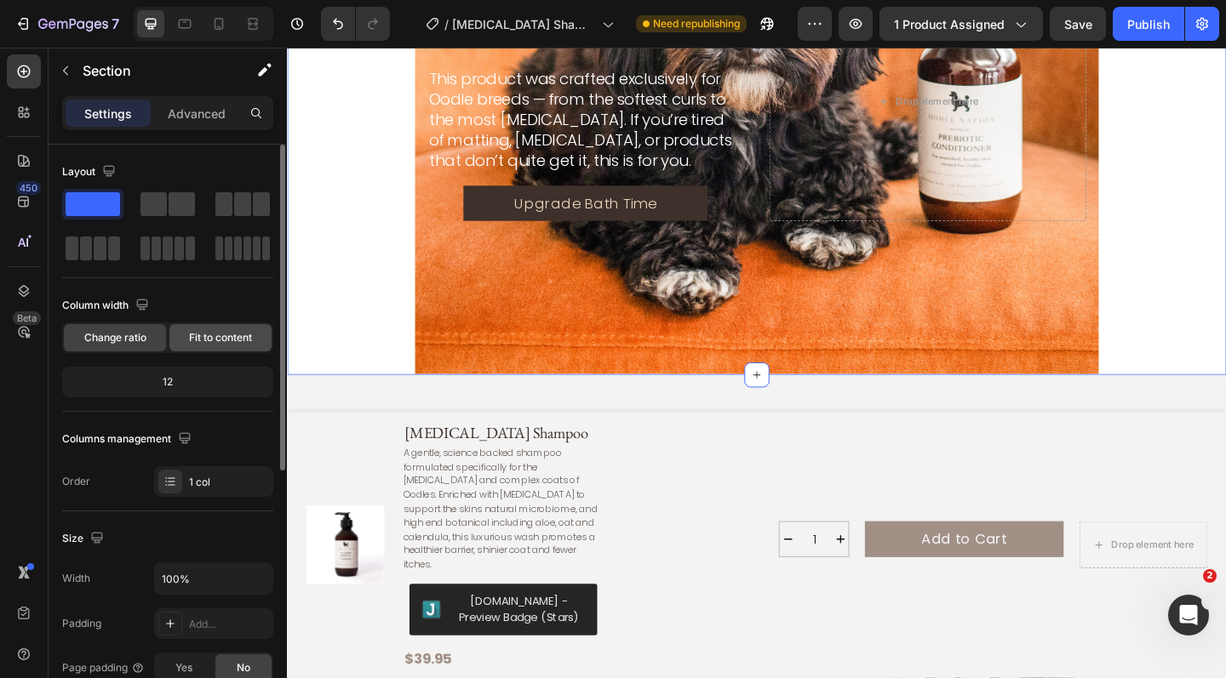
click at [214, 342] on span "Fit to content" at bounding box center [220, 337] width 63 height 15
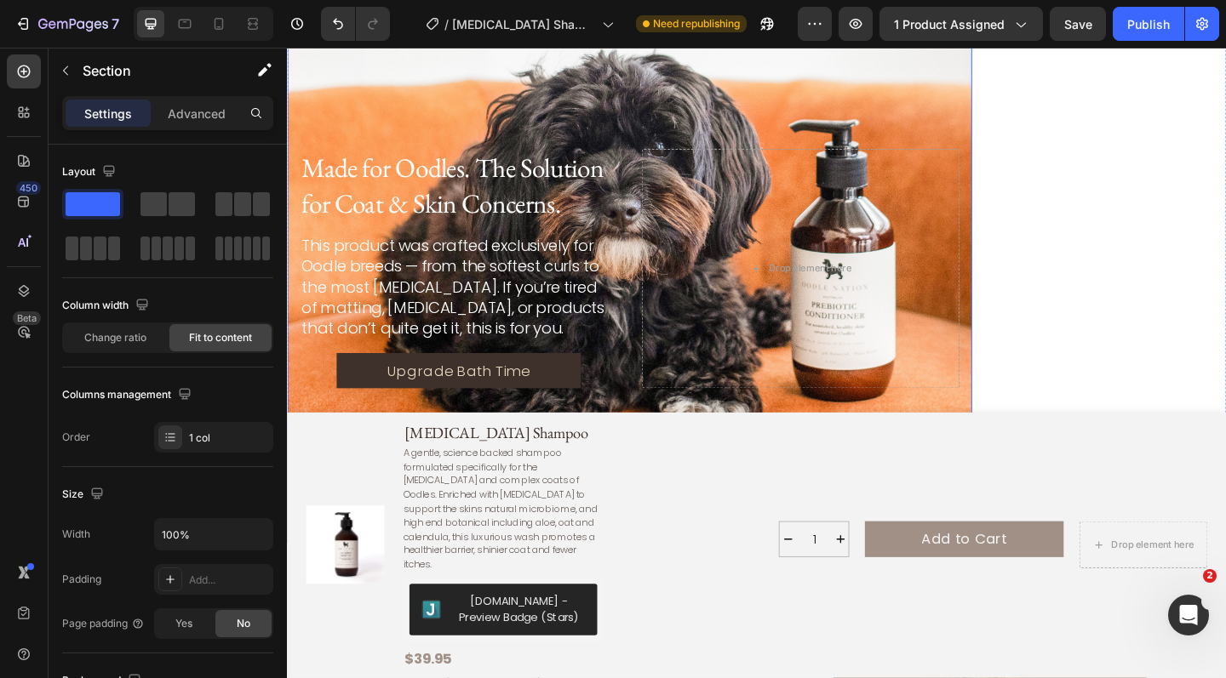
scroll to position [2858, 0]
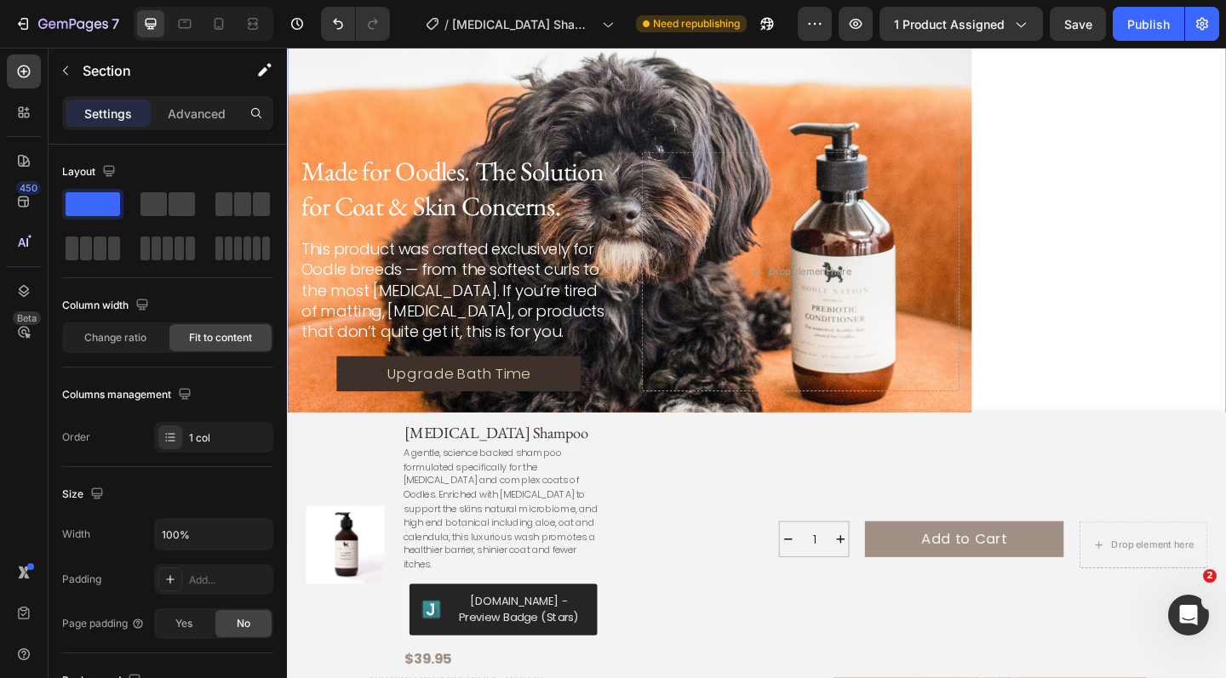
click at [1194, 229] on div "Made for Oodles. The Solution for Coat & Skin Concerns. Heading This product wa…" at bounding box center [798, 292] width 1022 height 596
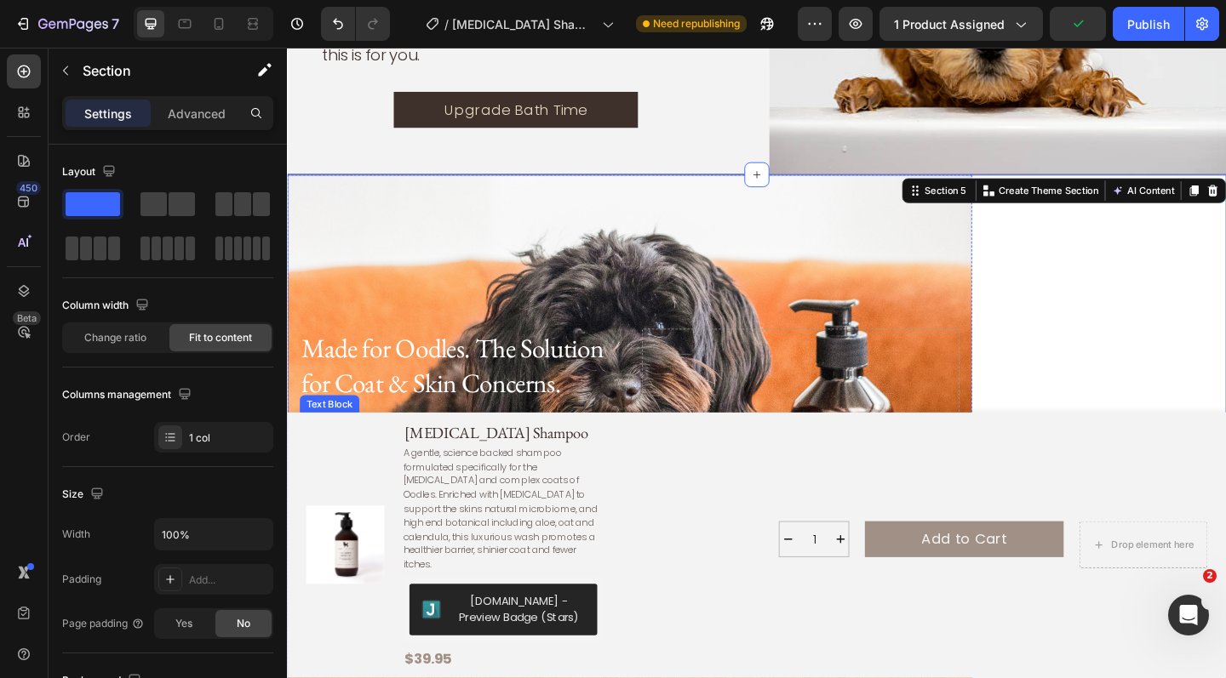
scroll to position [2658, 0]
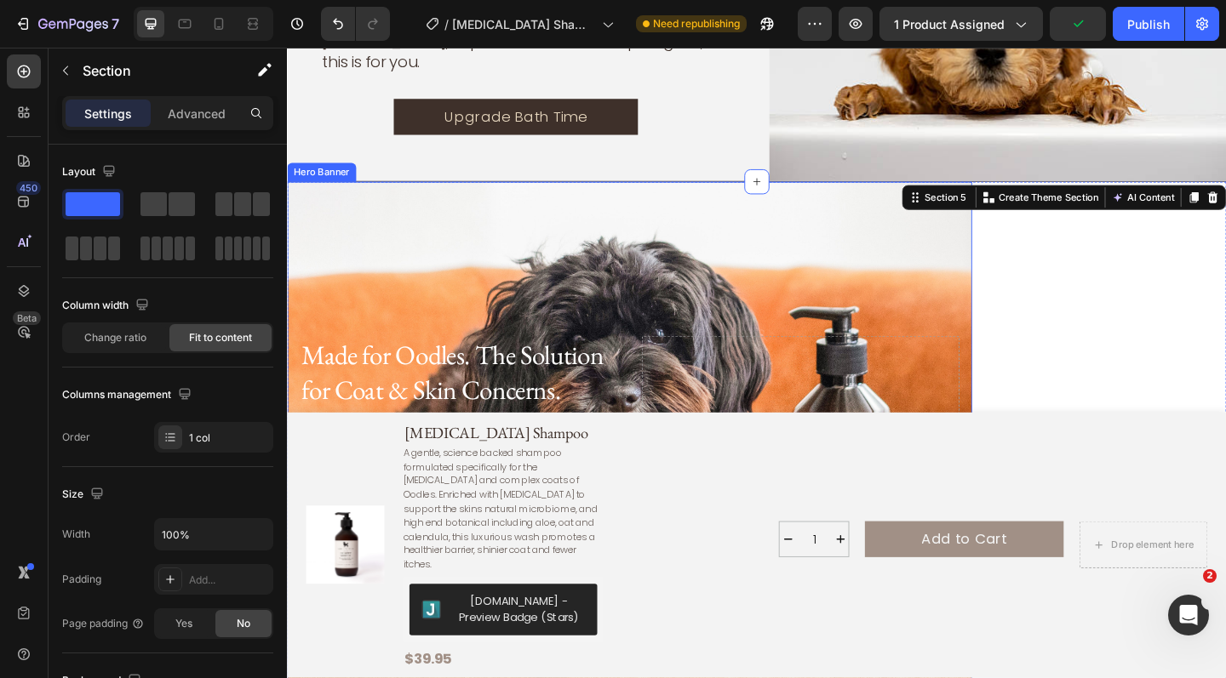
click at [541, 247] on div "Background Image" at bounding box center [659, 492] width 745 height 596
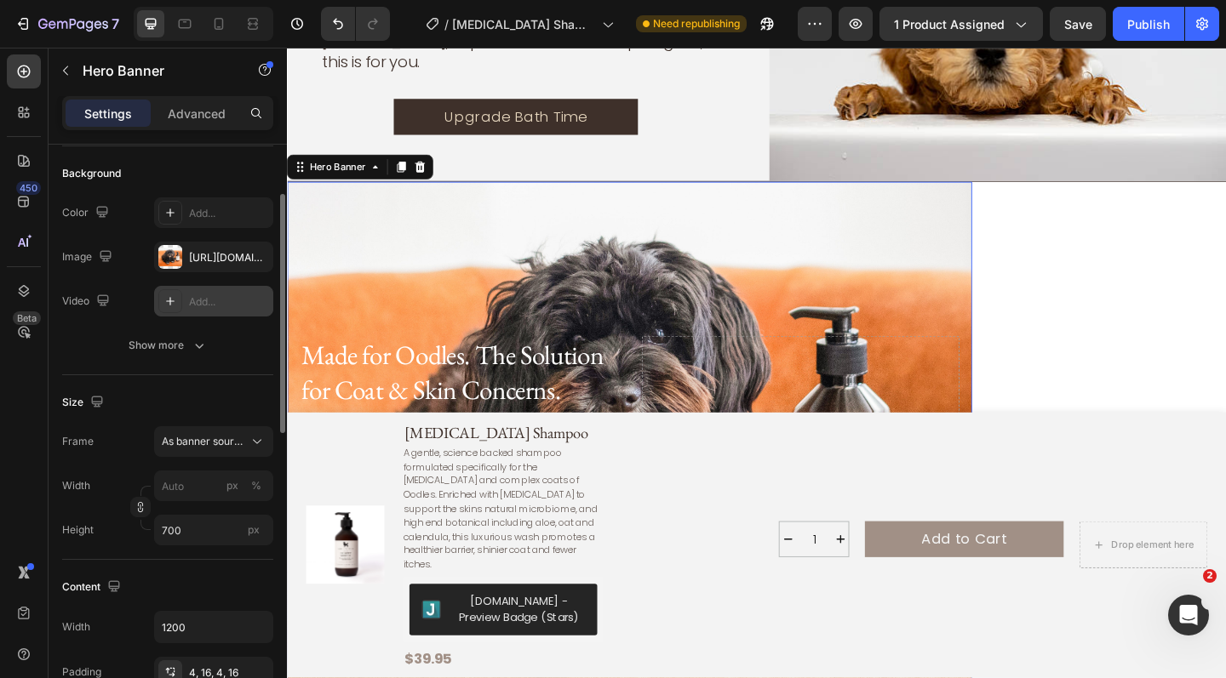
scroll to position [119, 0]
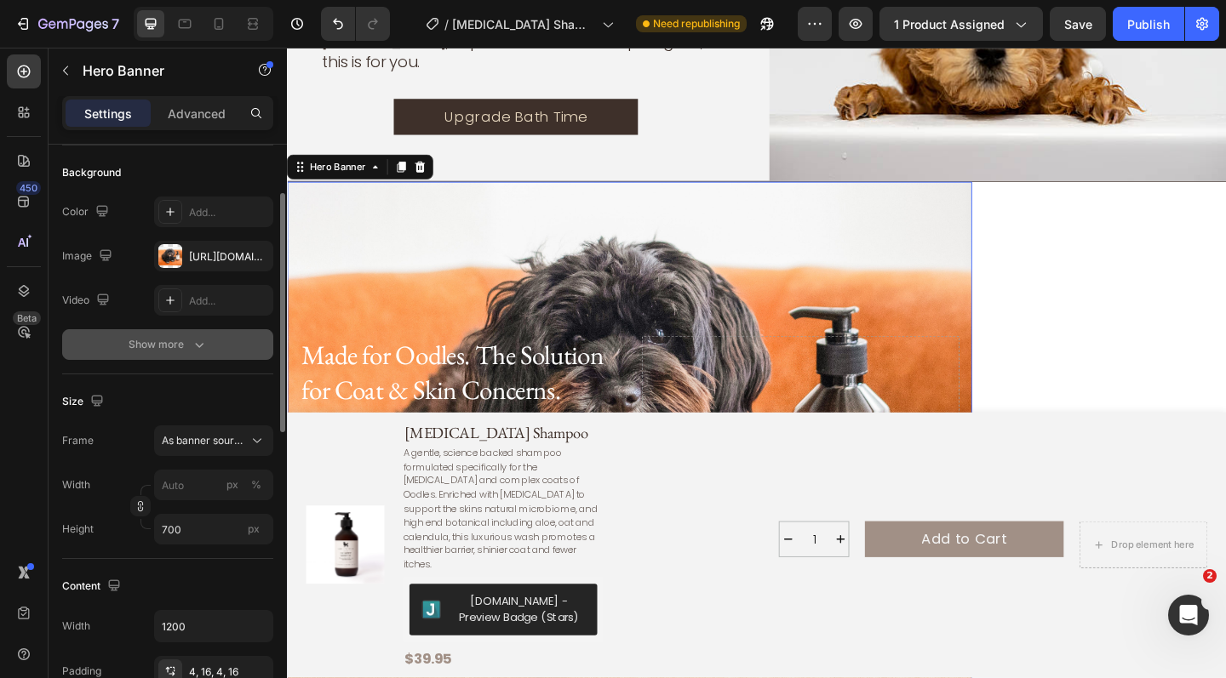
click at [191, 349] on icon "button" at bounding box center [199, 344] width 17 height 17
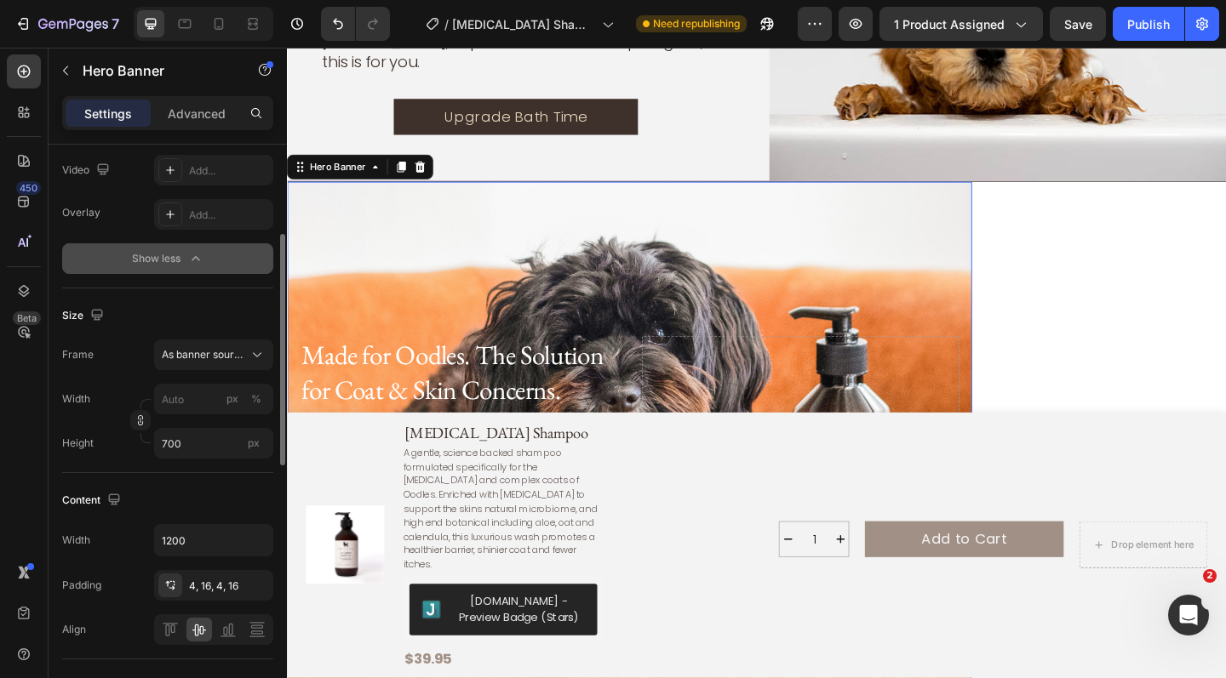
scroll to position [250, 0]
click at [204, 409] on input "px %" at bounding box center [213, 398] width 119 height 31
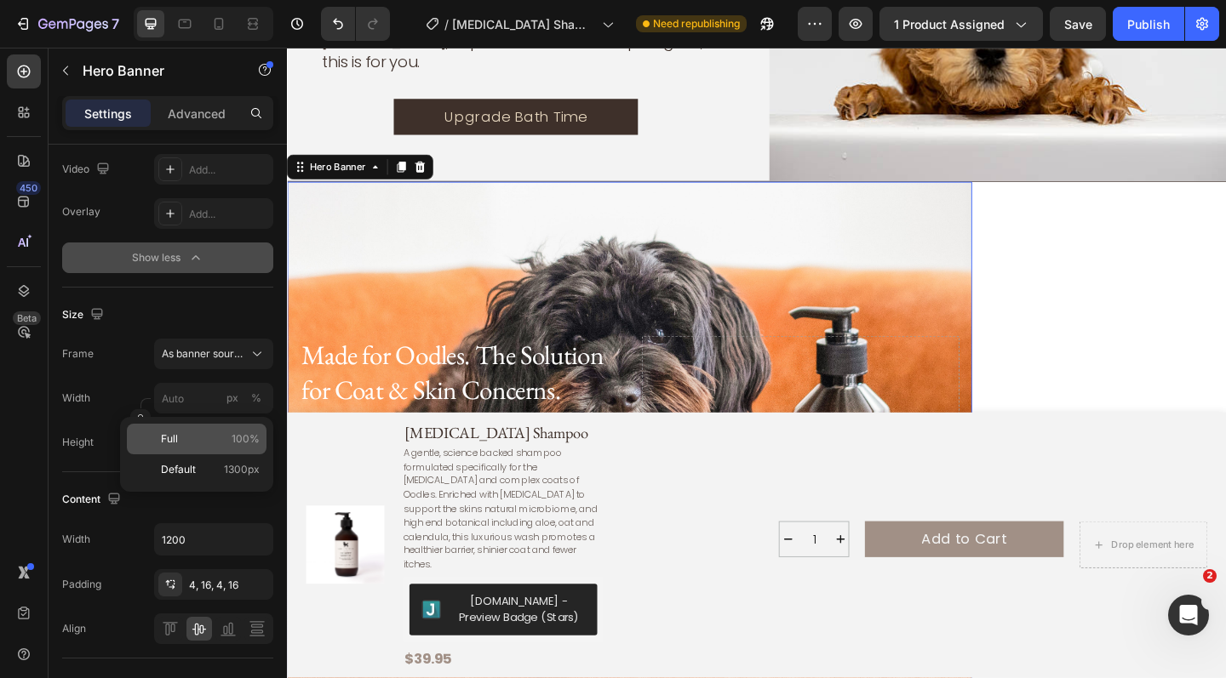
click at [207, 448] on div "Full 100%" at bounding box center [197, 439] width 140 height 31
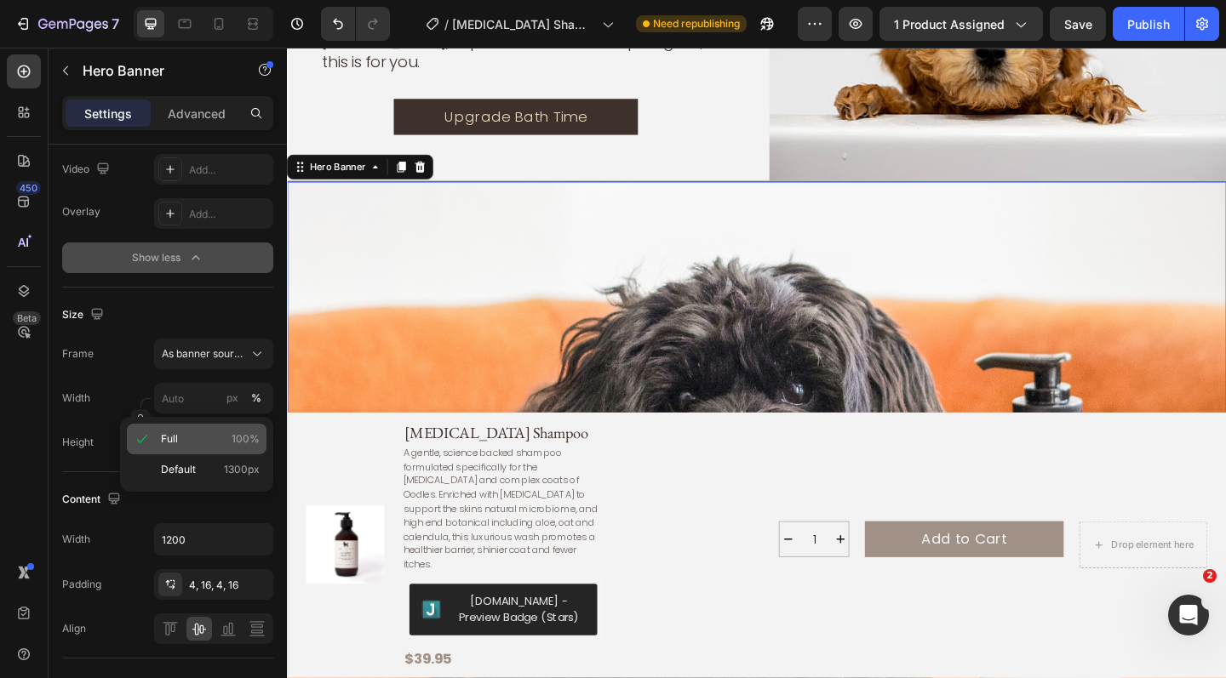
type input "100"
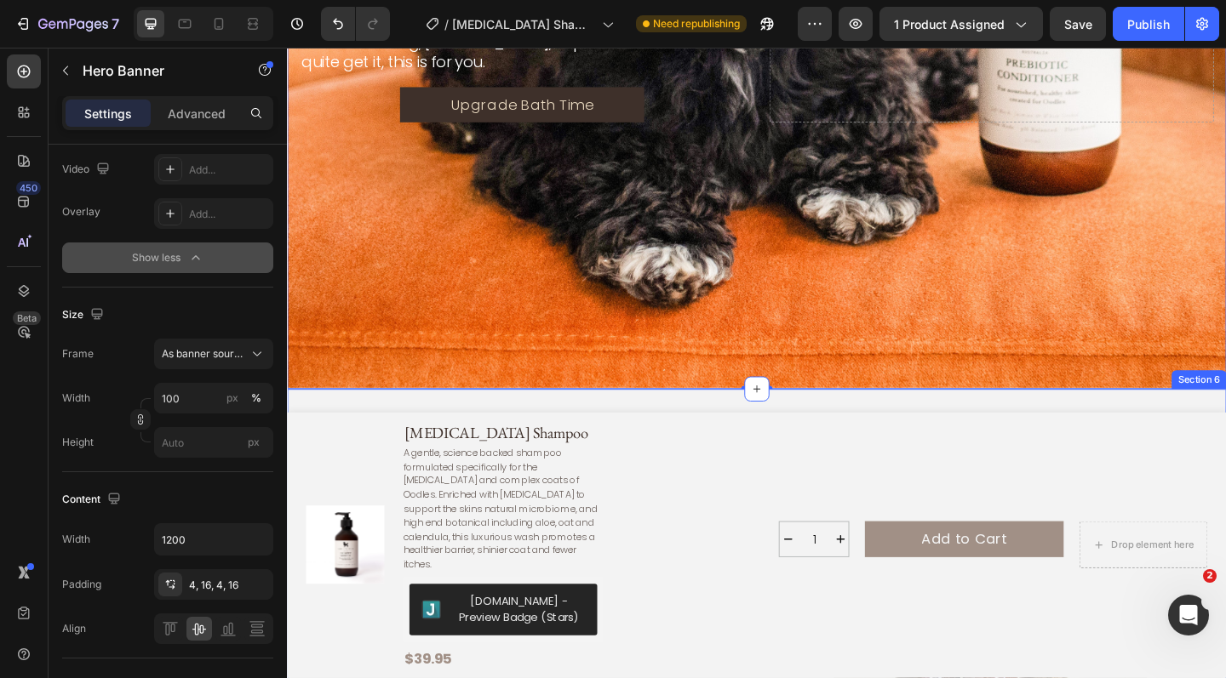
scroll to position [3245, 0]
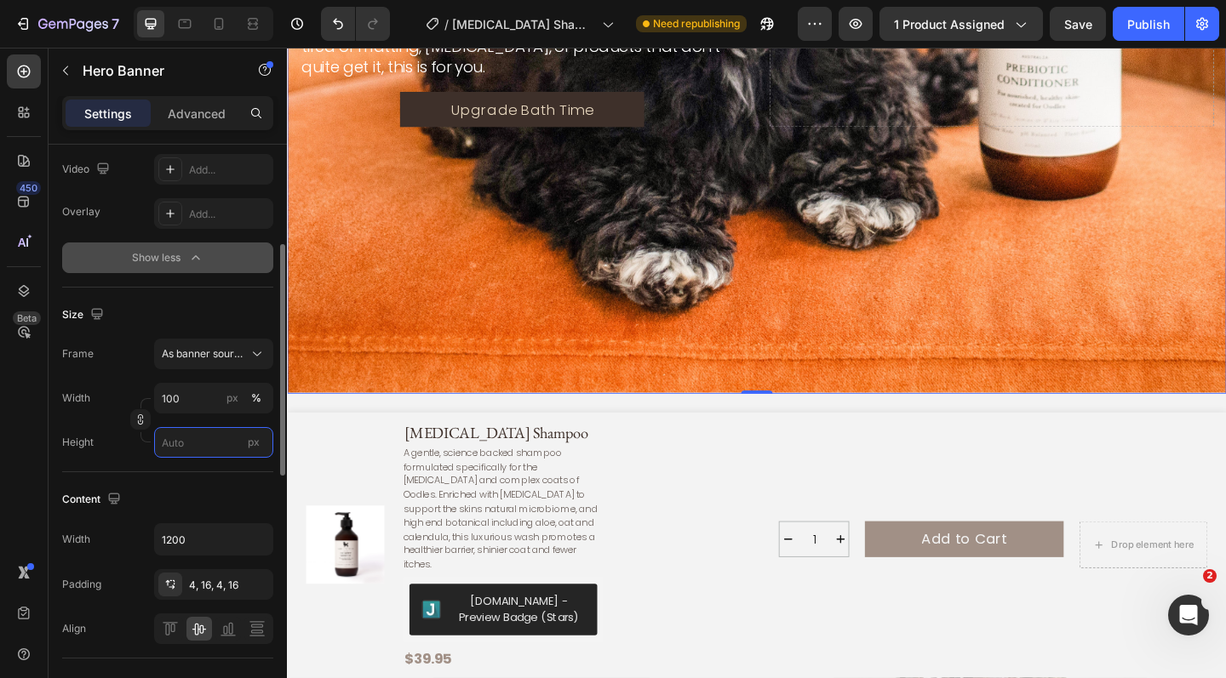
click at [181, 444] on input "px" at bounding box center [213, 442] width 119 height 31
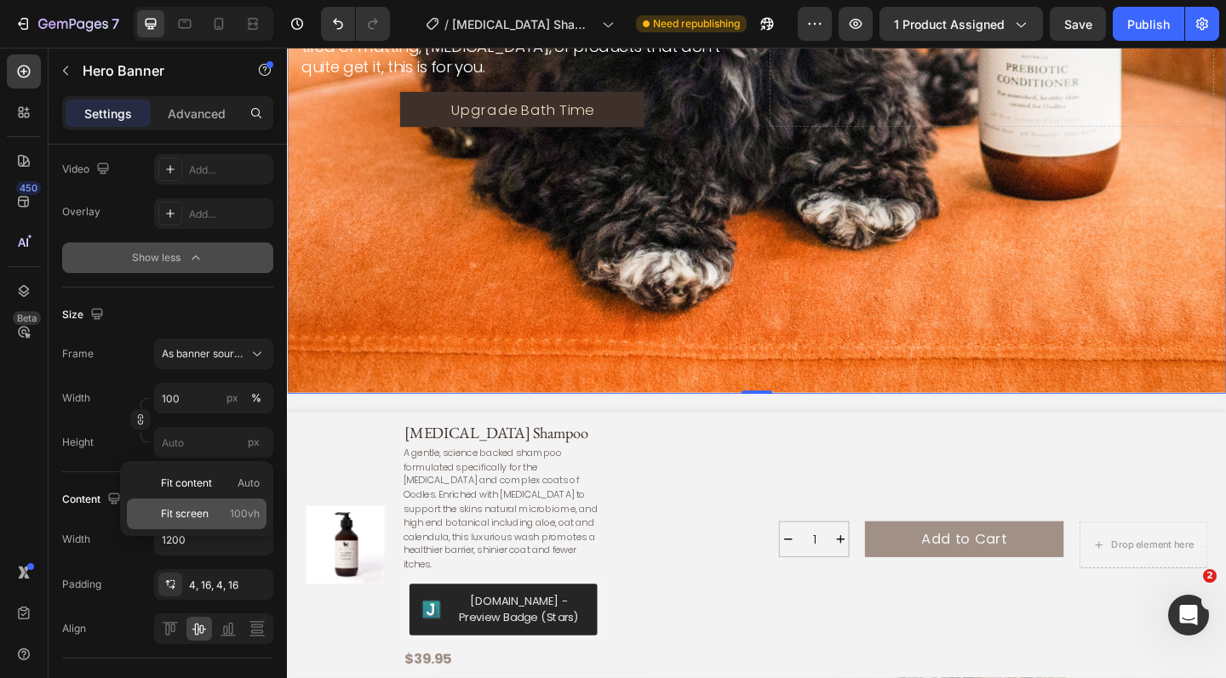
click at [222, 515] on p "Fit screen 100vh" at bounding box center [210, 514] width 99 height 15
type input "100 vh"
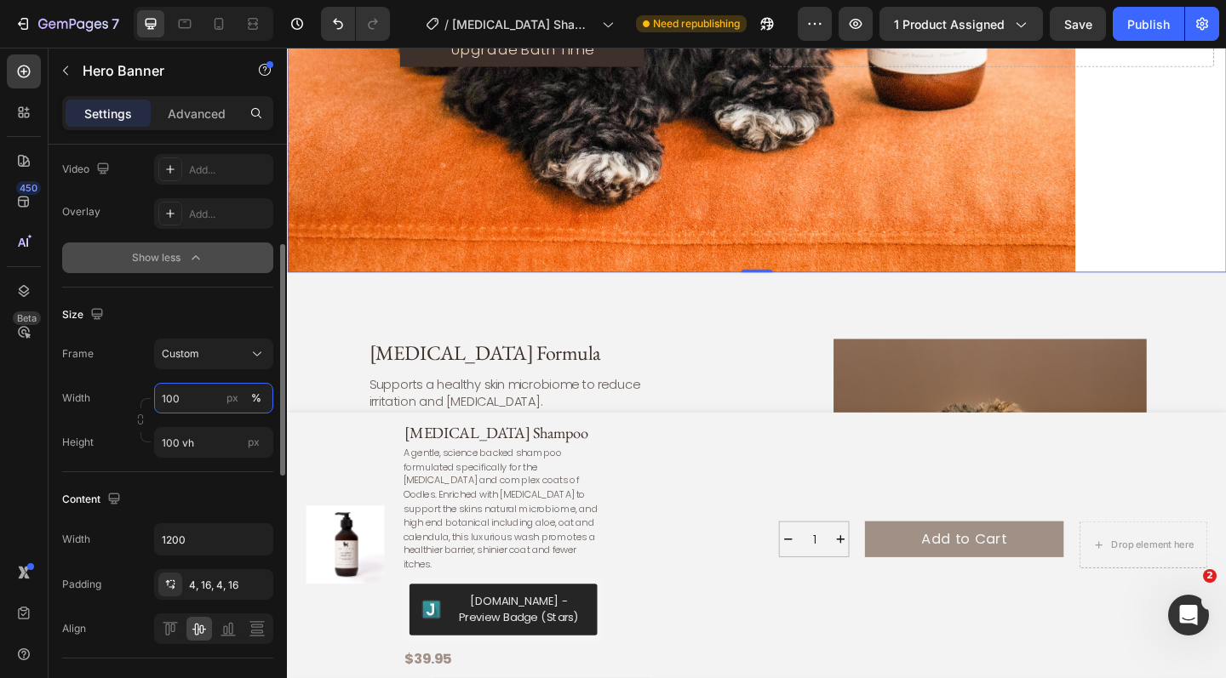
click at [203, 405] on input "100" at bounding box center [213, 398] width 119 height 31
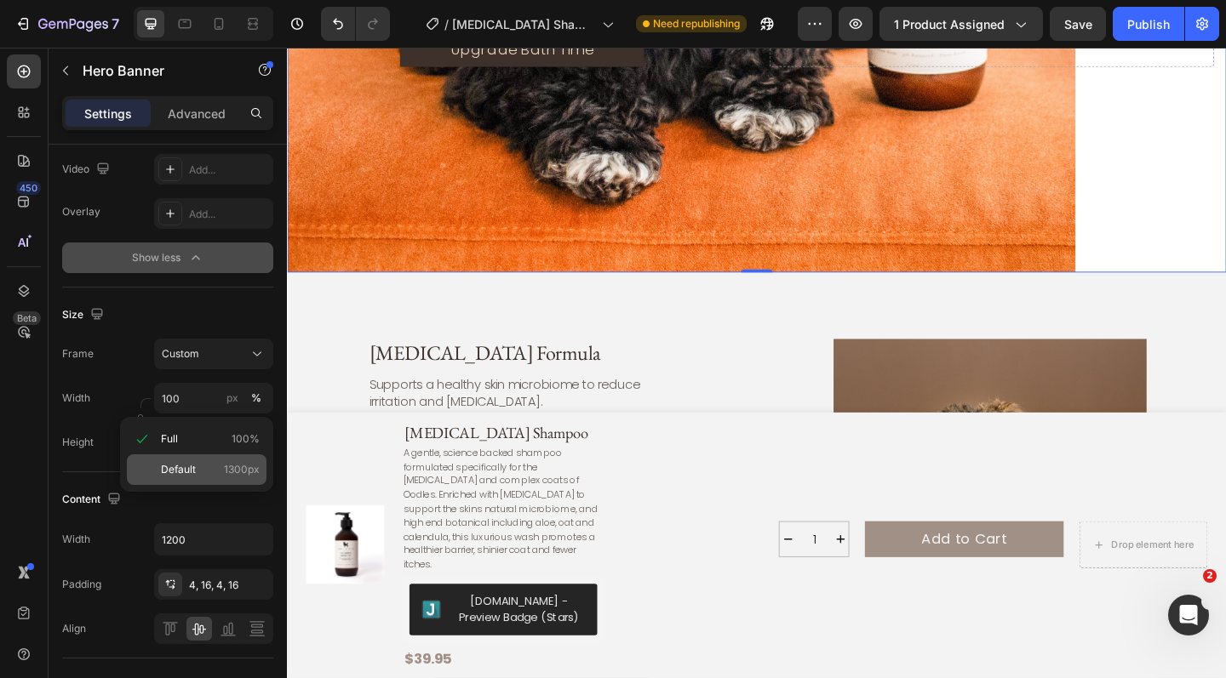
click at [202, 468] on p "Default 1300px" at bounding box center [210, 469] width 99 height 15
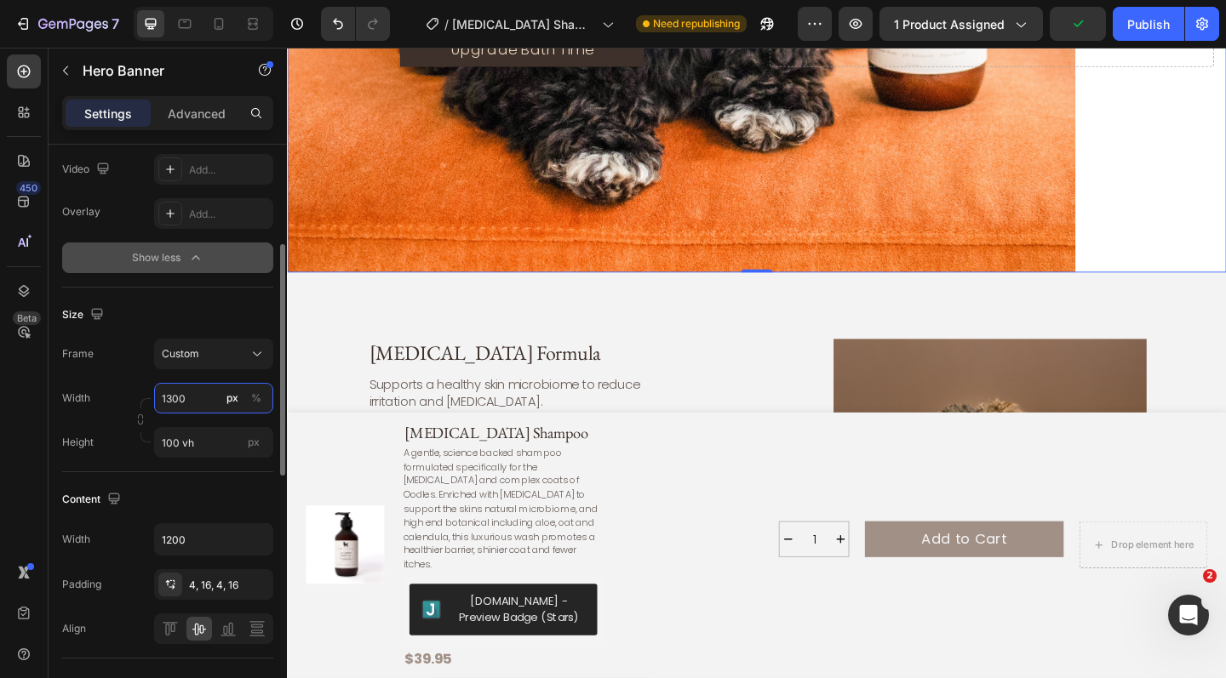
click at [192, 409] on input "1300" at bounding box center [213, 398] width 119 height 31
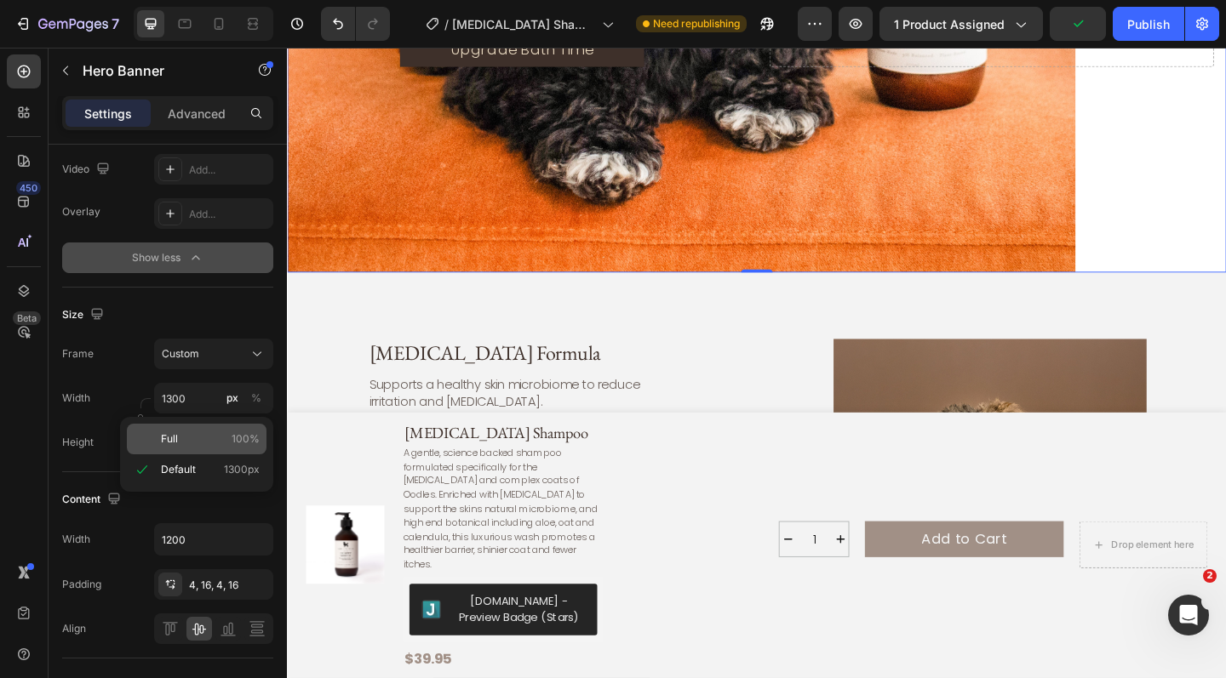
click at [196, 438] on p "Full 100%" at bounding box center [210, 439] width 99 height 15
type input "100"
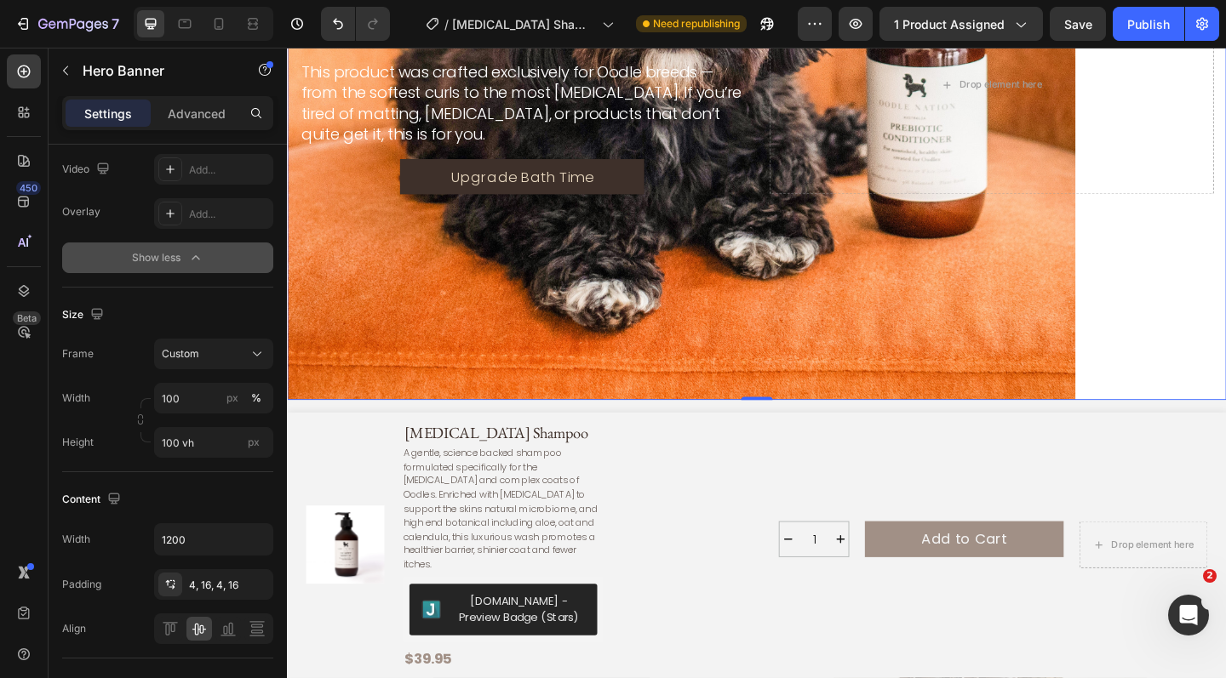
scroll to position [3088, 0]
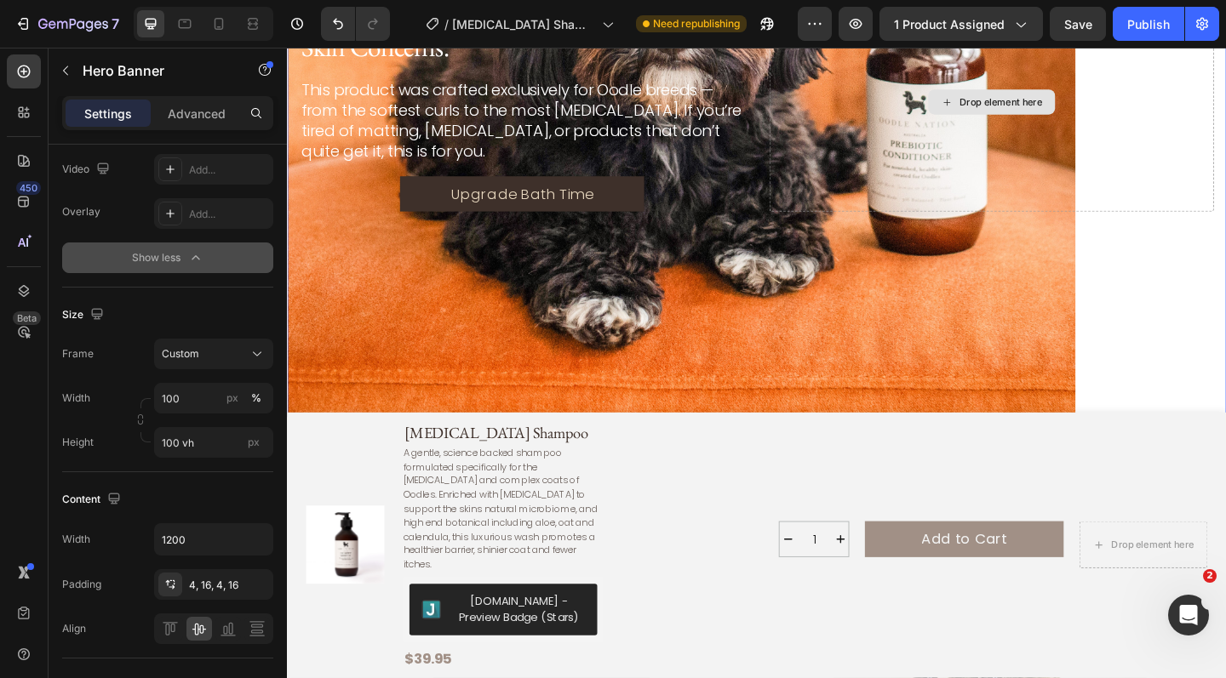
click at [1093, 113] on div "Drop element here" at bounding box center [1063, 107] width 90 height 14
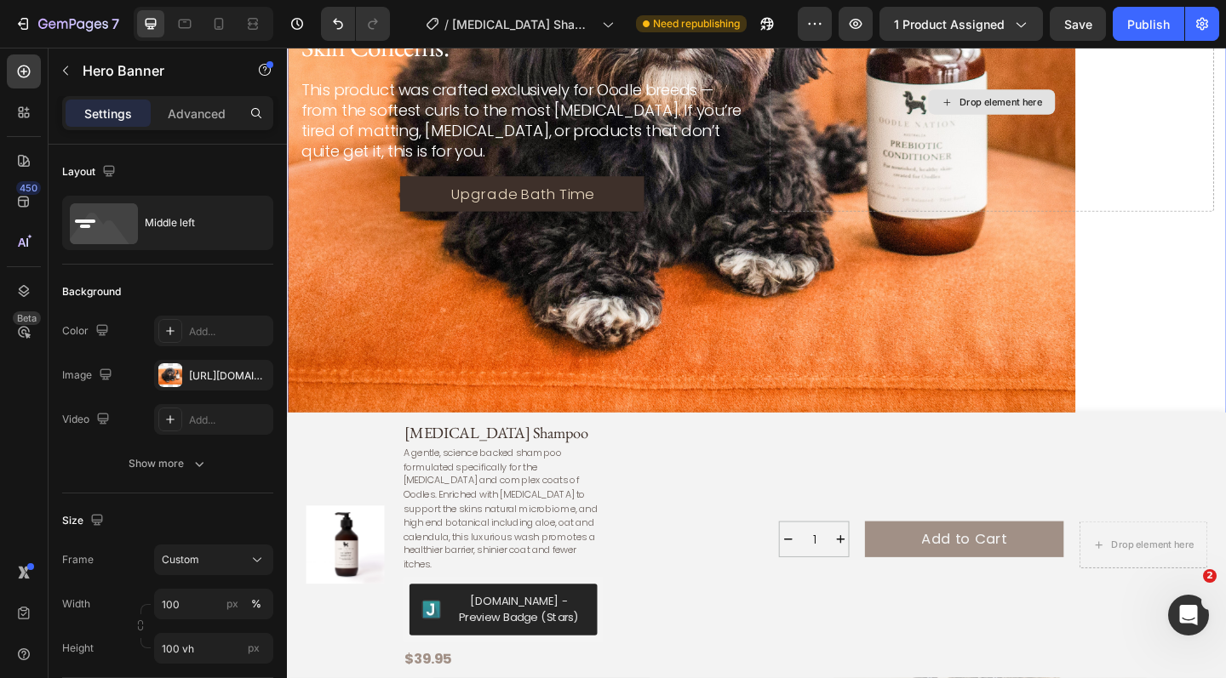
click at [1157, 151] on div "Drop element here" at bounding box center [1053, 108] width 484 height 238
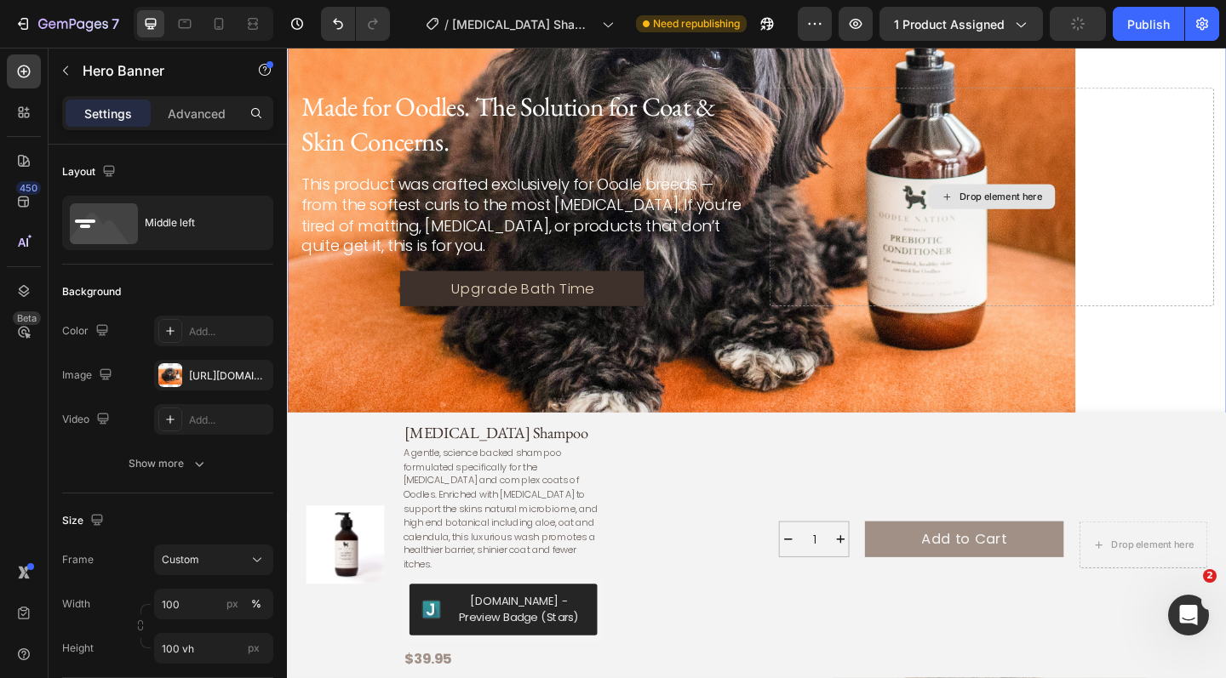
scroll to position [2841, 0]
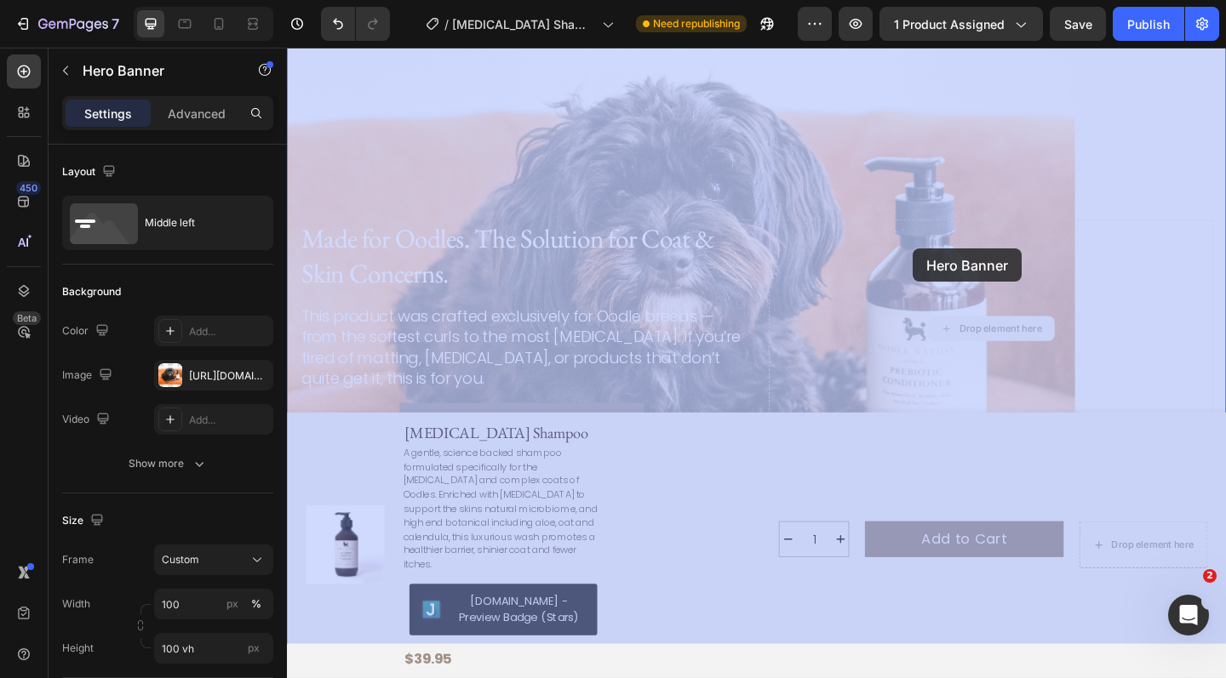
drag, startPoint x: 1157, startPoint y: 285, endPoint x: 927, endPoint y: 255, distance: 231.8
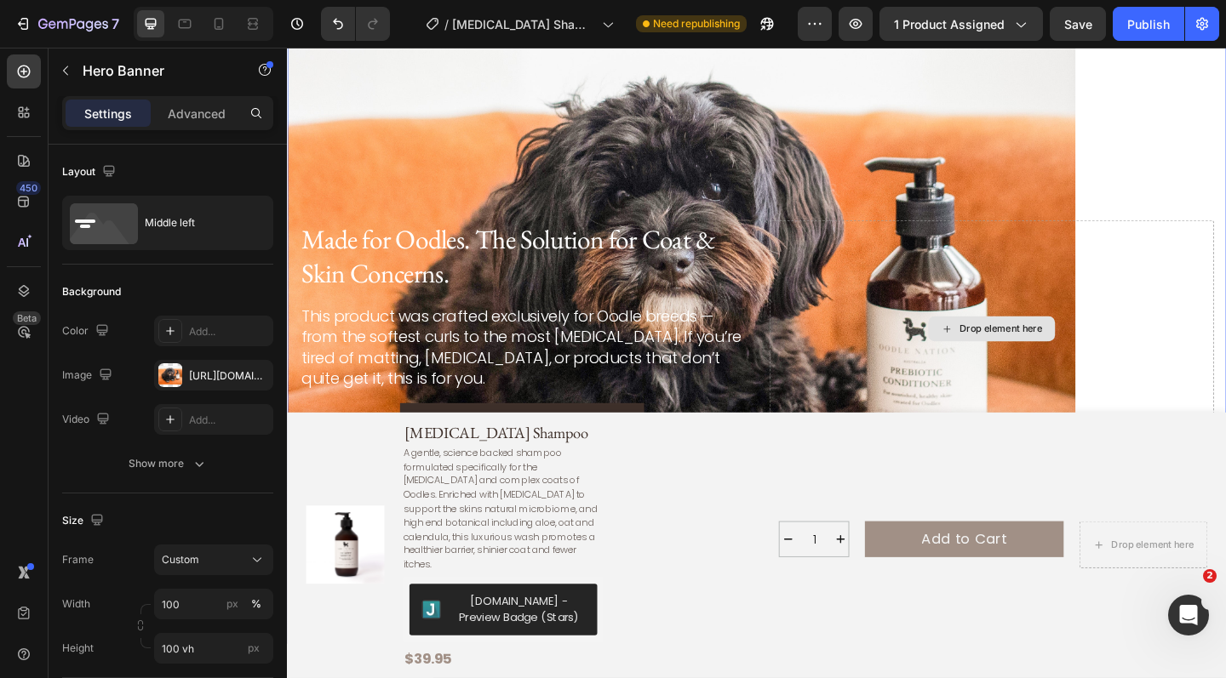
click at [1042, 262] on div "Drop element here" at bounding box center [1053, 355] width 484 height 238
click at [879, 271] on div "Drop element here" at bounding box center [1053, 355] width 484 height 238
click at [1225, 260] on div "Drop element here" at bounding box center [1053, 355] width 484 height 238
click at [1225, 291] on div "Drop element here" at bounding box center [1053, 355] width 484 height 238
click at [927, 334] on div "Drop element here" at bounding box center [1053, 355] width 484 height 238
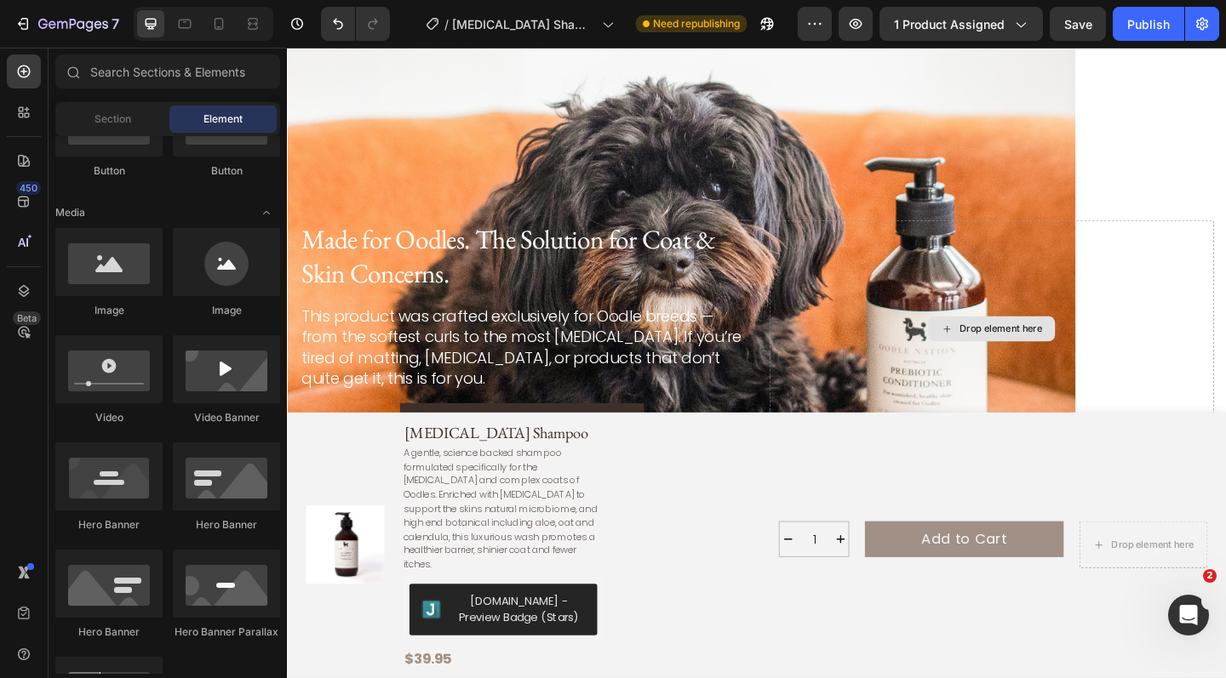
click at [1014, 353] on div "Drop element here" at bounding box center [1053, 354] width 138 height 27
click at [1132, 281] on div "Drop element here" at bounding box center [1053, 355] width 484 height 238
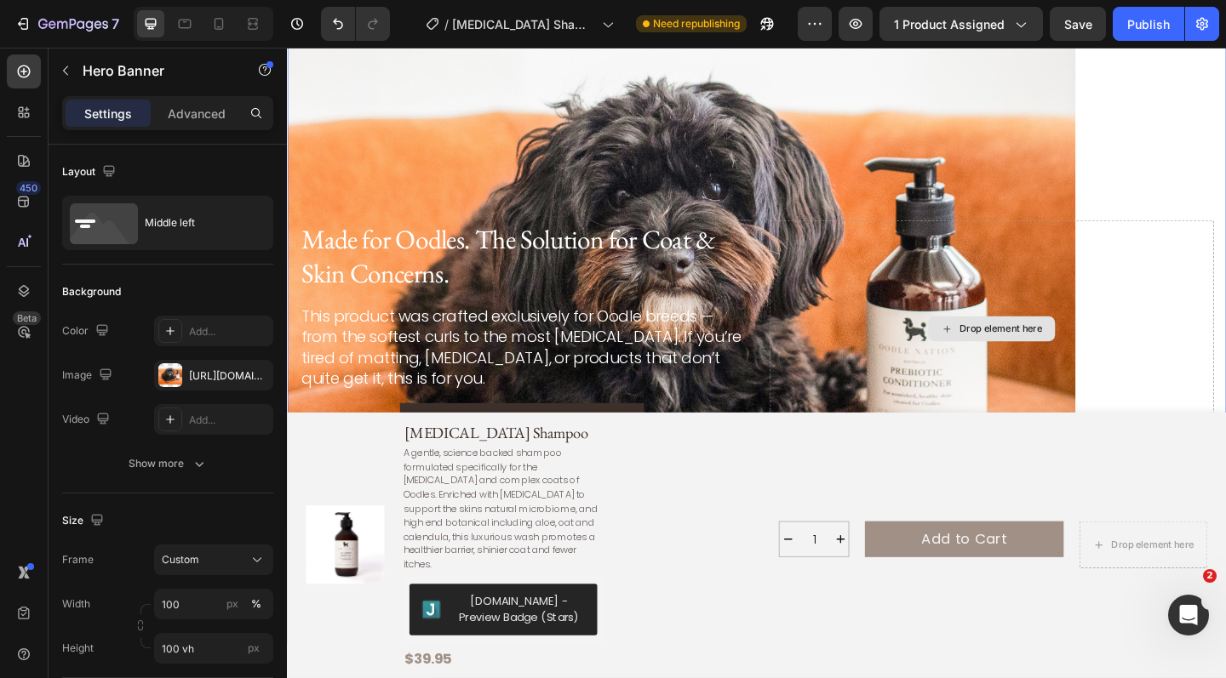
click at [1173, 273] on div "Drop element here" at bounding box center [1053, 355] width 484 height 238
click at [1084, 351] on div "Drop element here" at bounding box center [1063, 354] width 90 height 14
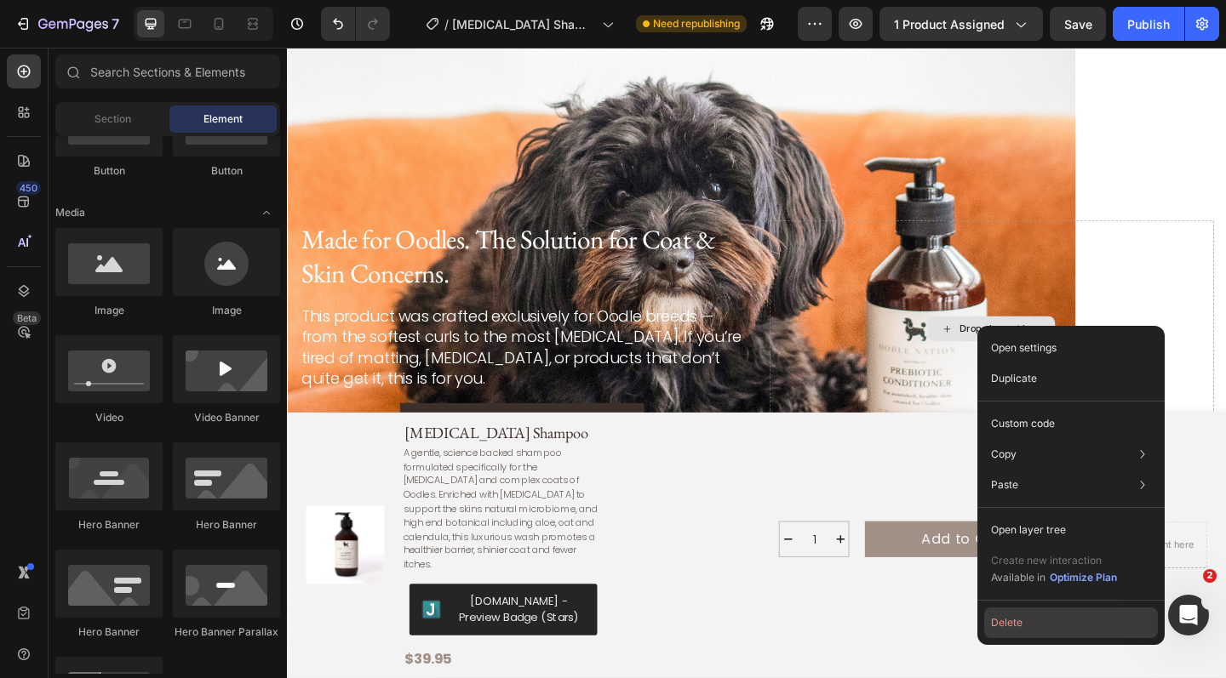
click at [1022, 619] on button "Delete" at bounding box center [1071, 623] width 174 height 31
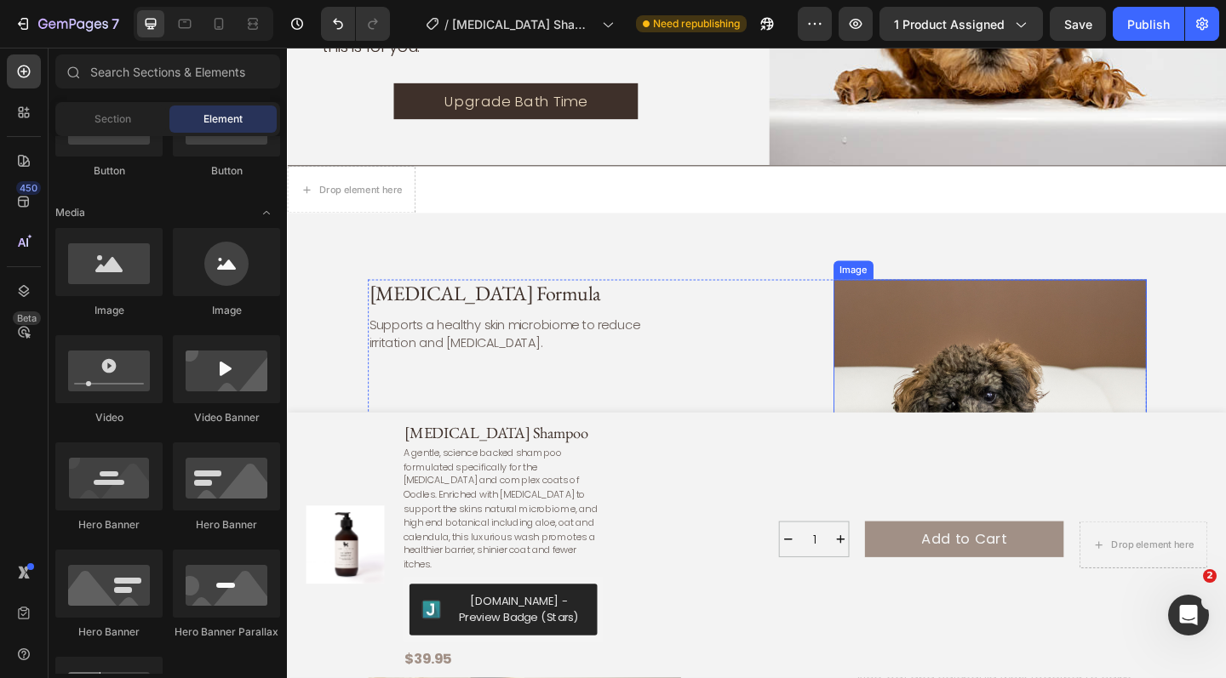
scroll to position [2544, 0]
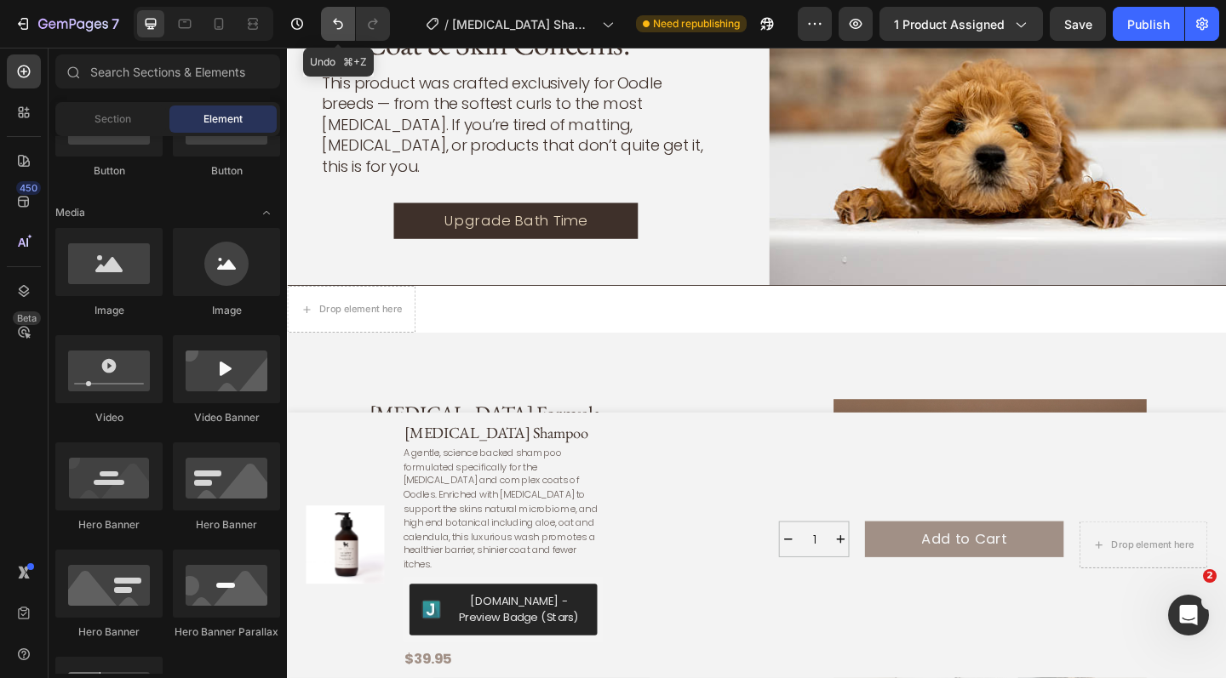
click at [338, 22] on icon "Undo/Redo" at bounding box center [338, 24] width 10 height 11
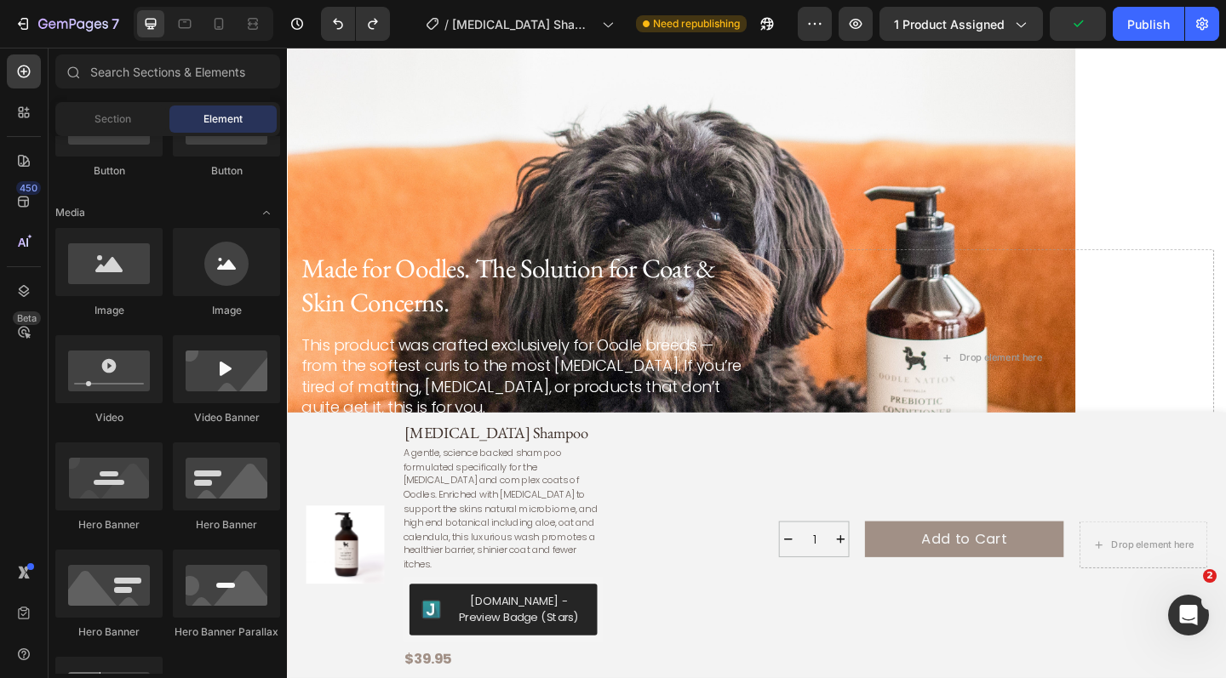
scroll to position [2813, 0]
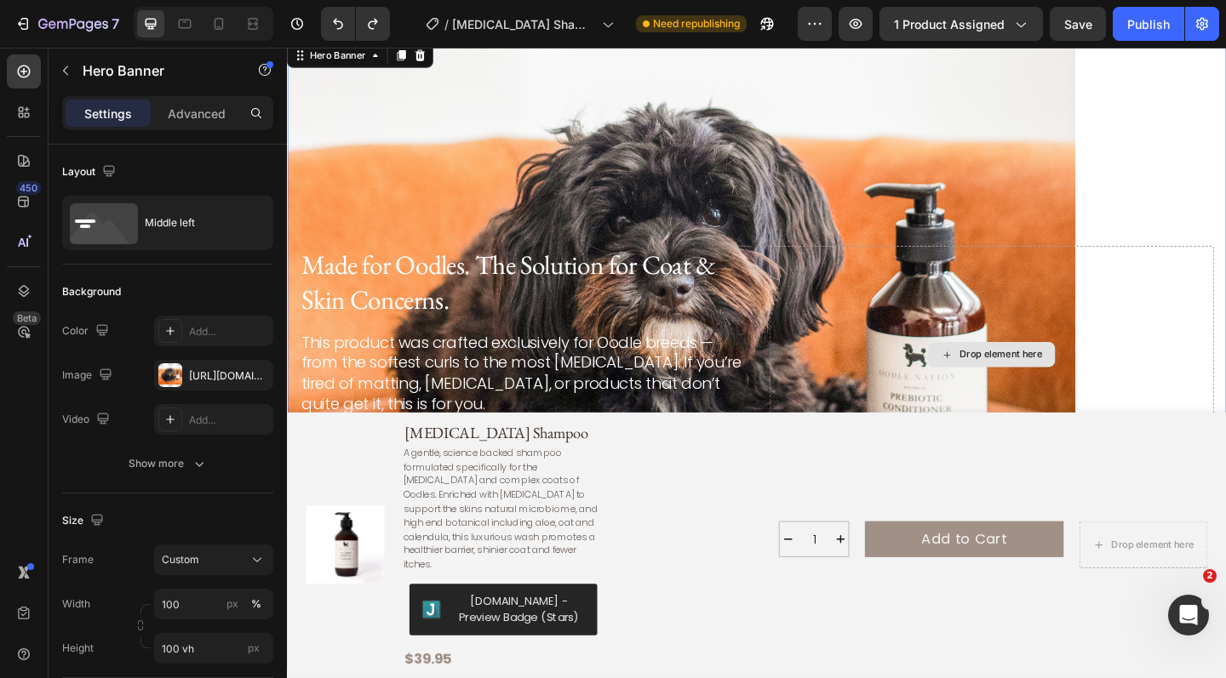
click at [1216, 267] on div "Drop element here" at bounding box center [1053, 383] width 484 height 238
click at [936, 227] on div "Background Image" at bounding box center [798, 382] width 1022 height 686
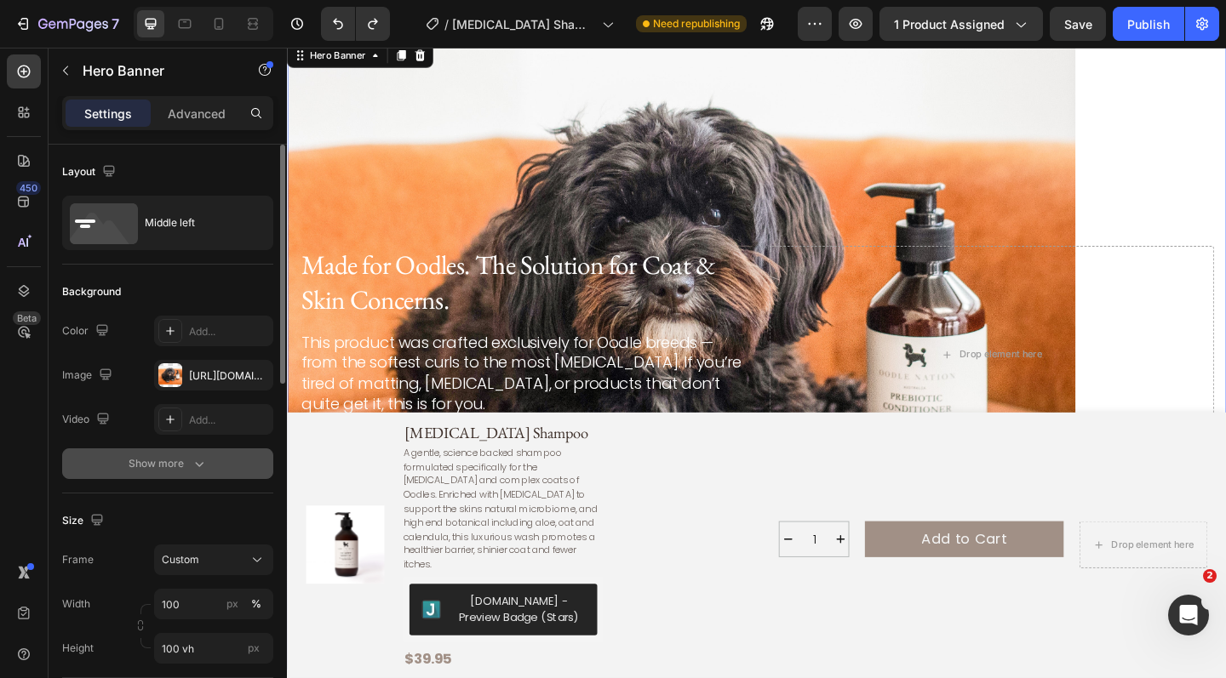
click at [197, 470] on icon "button" at bounding box center [199, 463] width 17 height 17
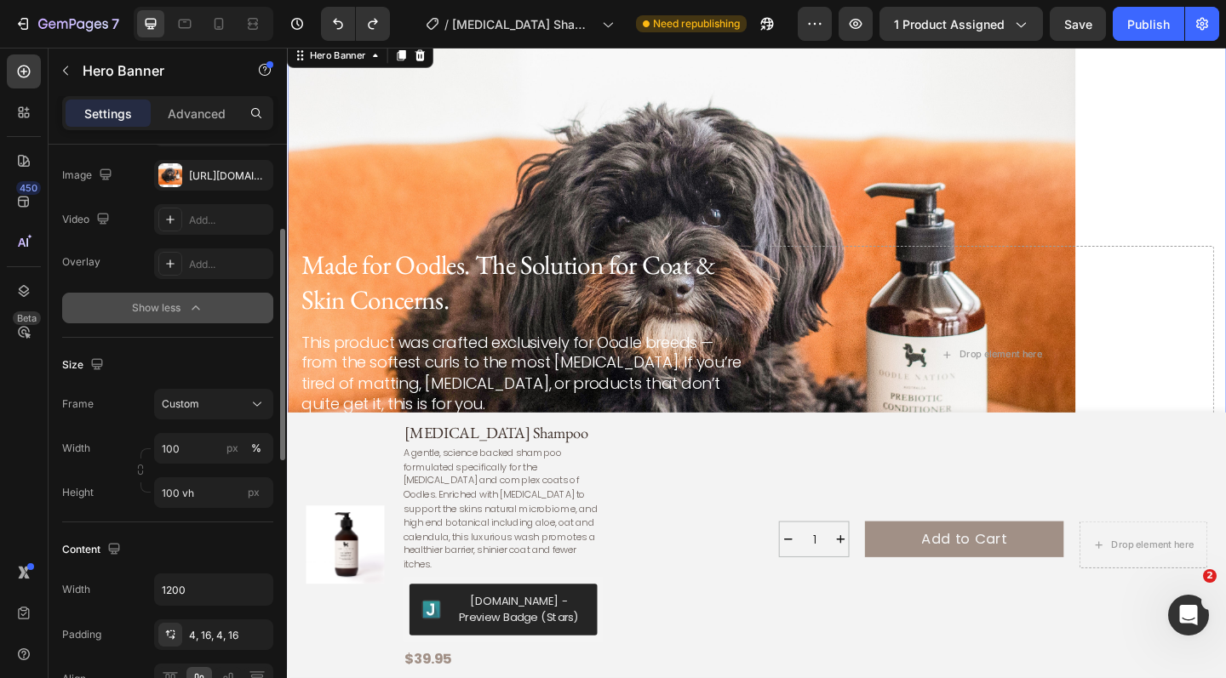
scroll to position [203, 0]
click at [212, 495] on input "100 vh" at bounding box center [213, 489] width 119 height 31
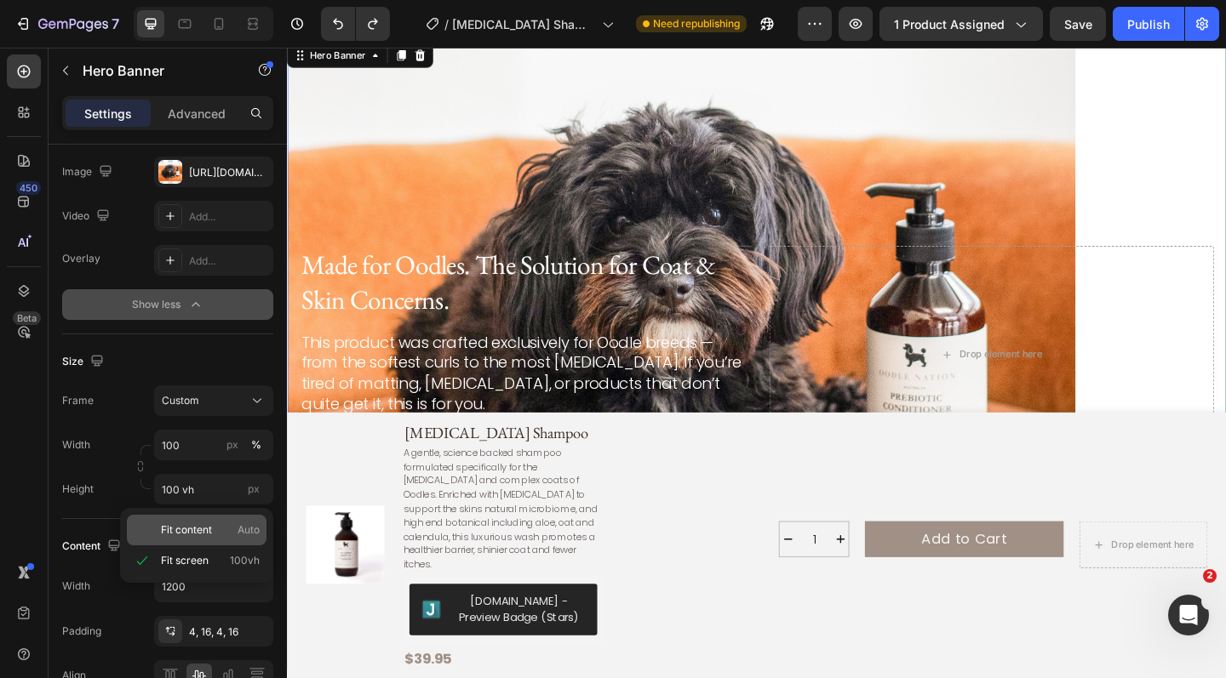
click at [206, 535] on span "Fit content" at bounding box center [186, 530] width 51 height 15
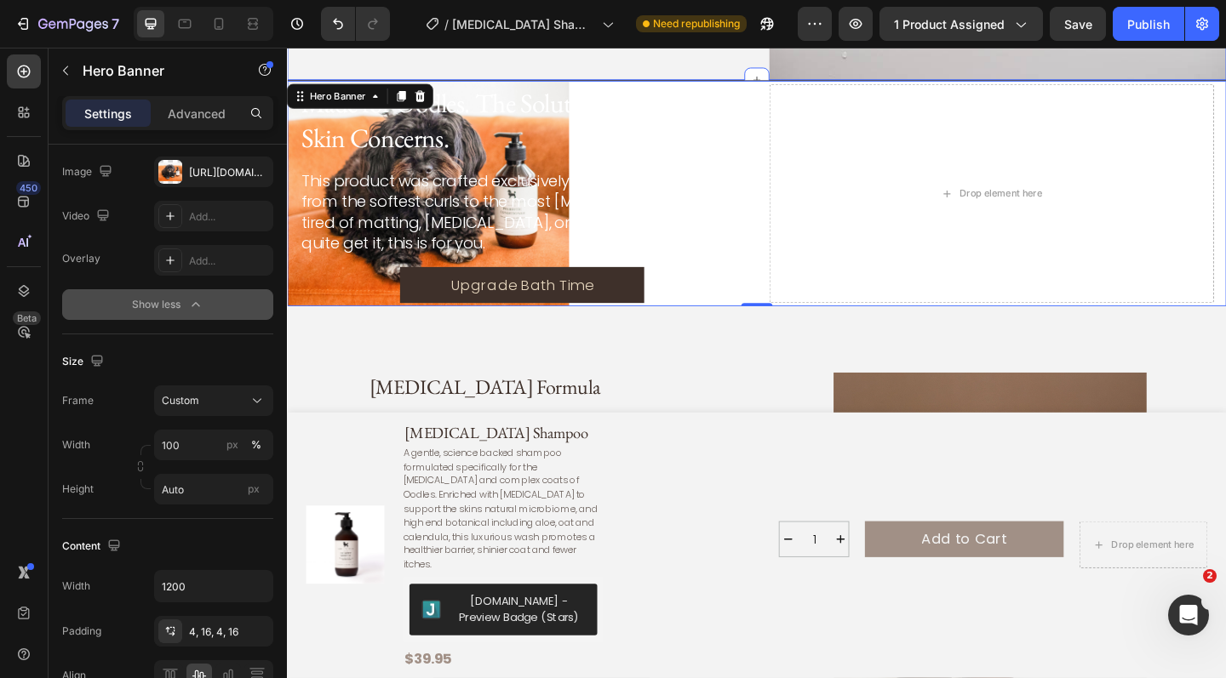
scroll to position [2776, 0]
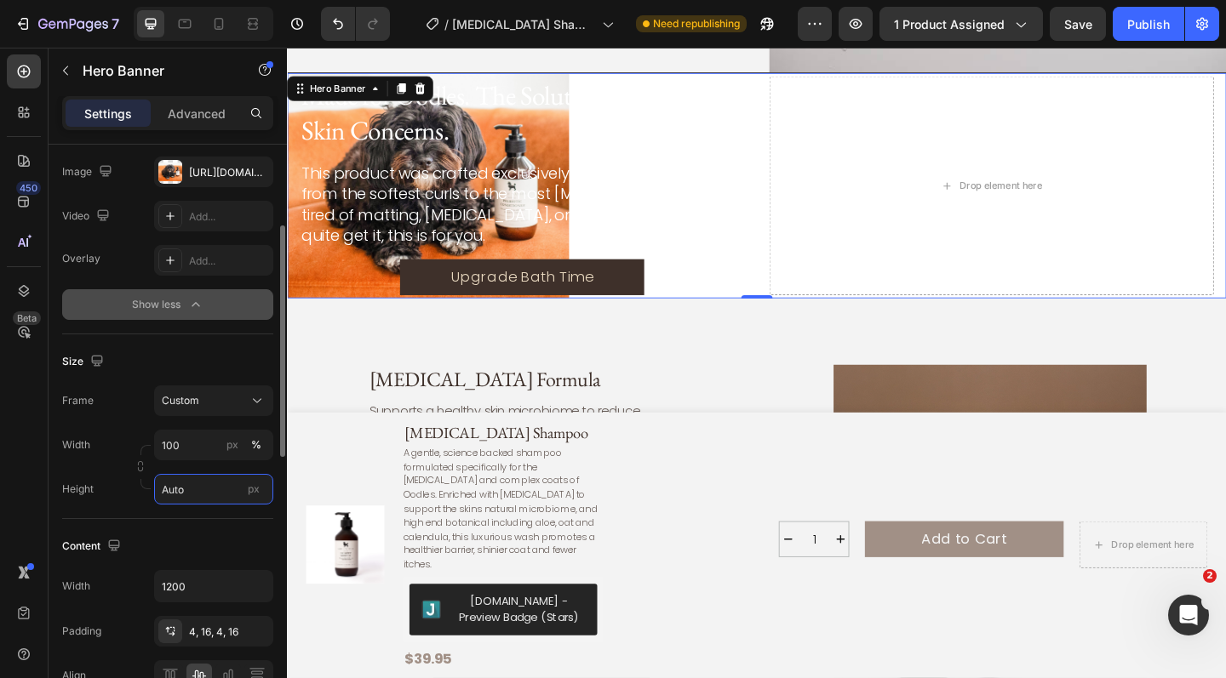
click at [200, 487] on input "Auto" at bounding box center [213, 489] width 119 height 31
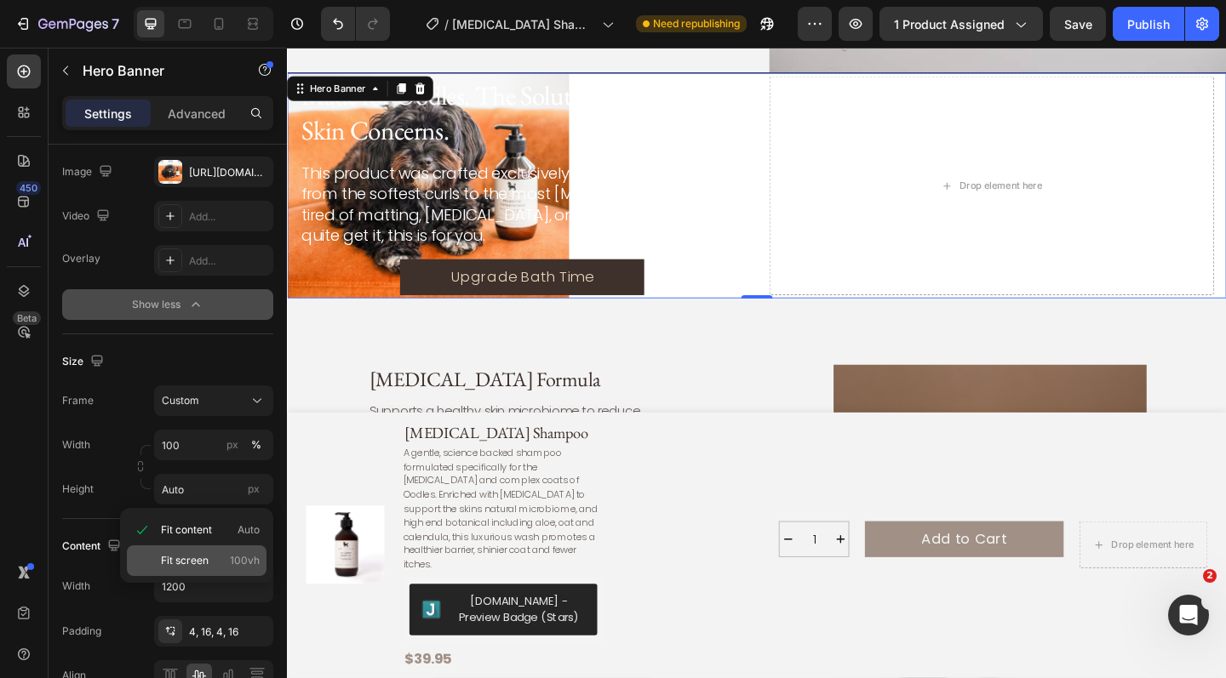
click at [209, 556] on p "Fit screen 100vh" at bounding box center [210, 560] width 99 height 15
type input "100 vh"
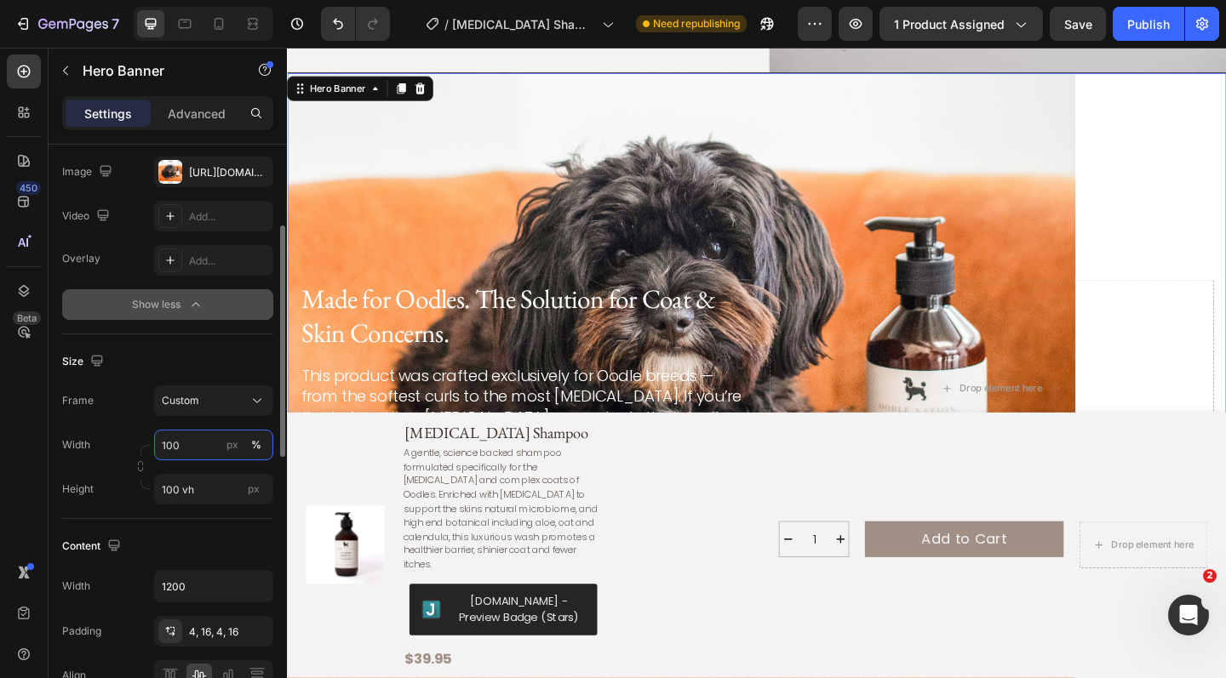
click at [203, 451] on input "100" at bounding box center [213, 445] width 119 height 31
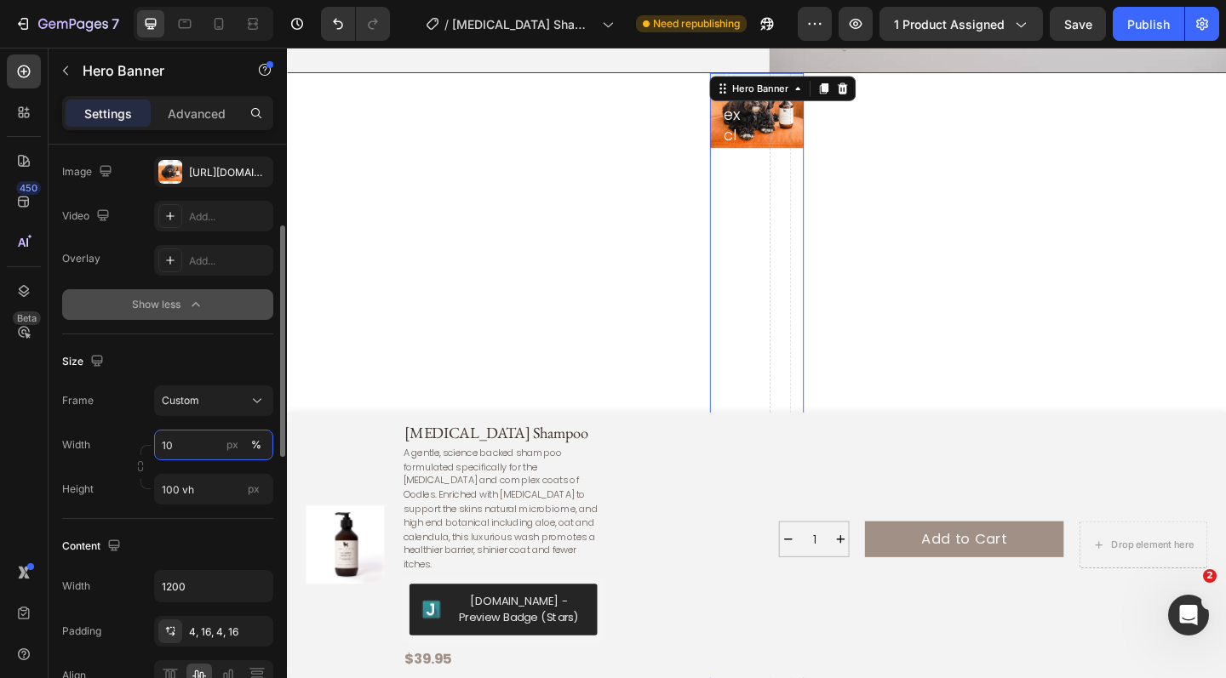
type input "1"
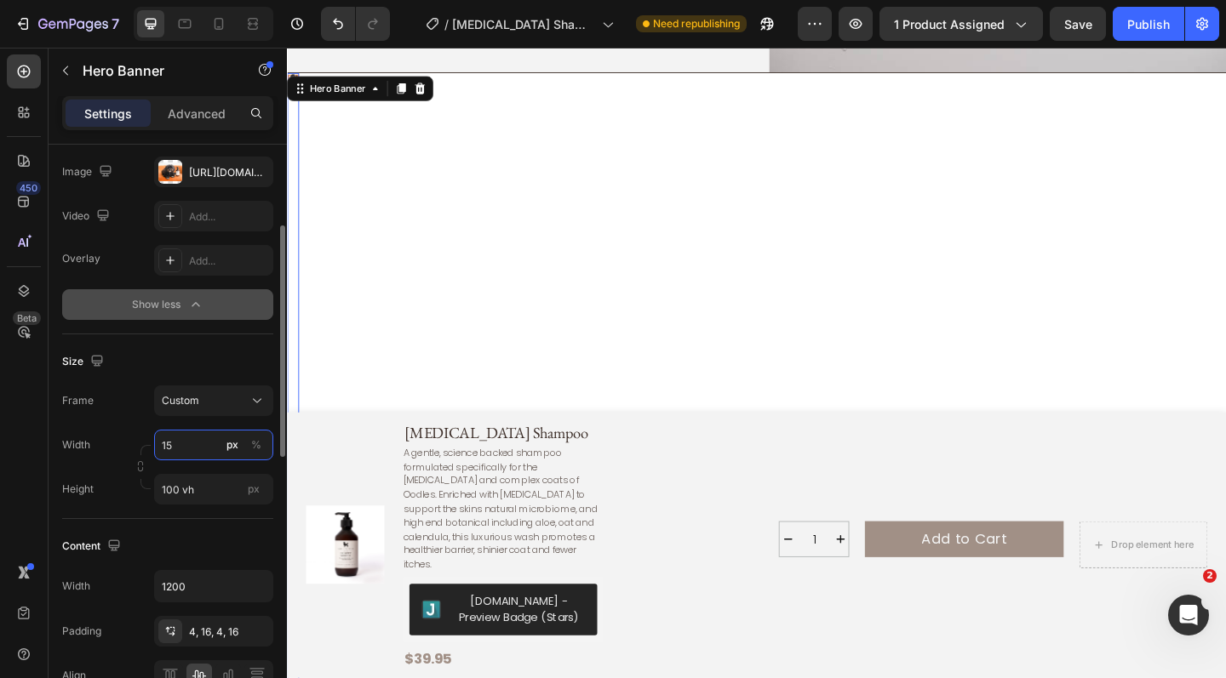
type input "1"
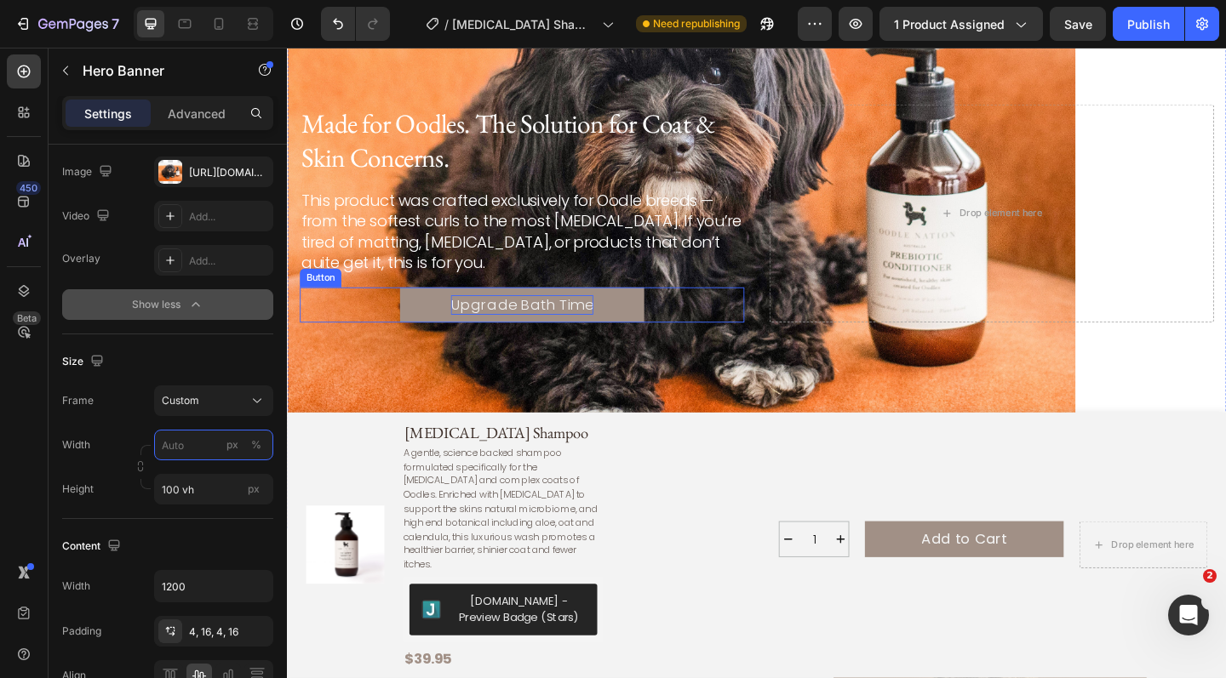
scroll to position [2973, 0]
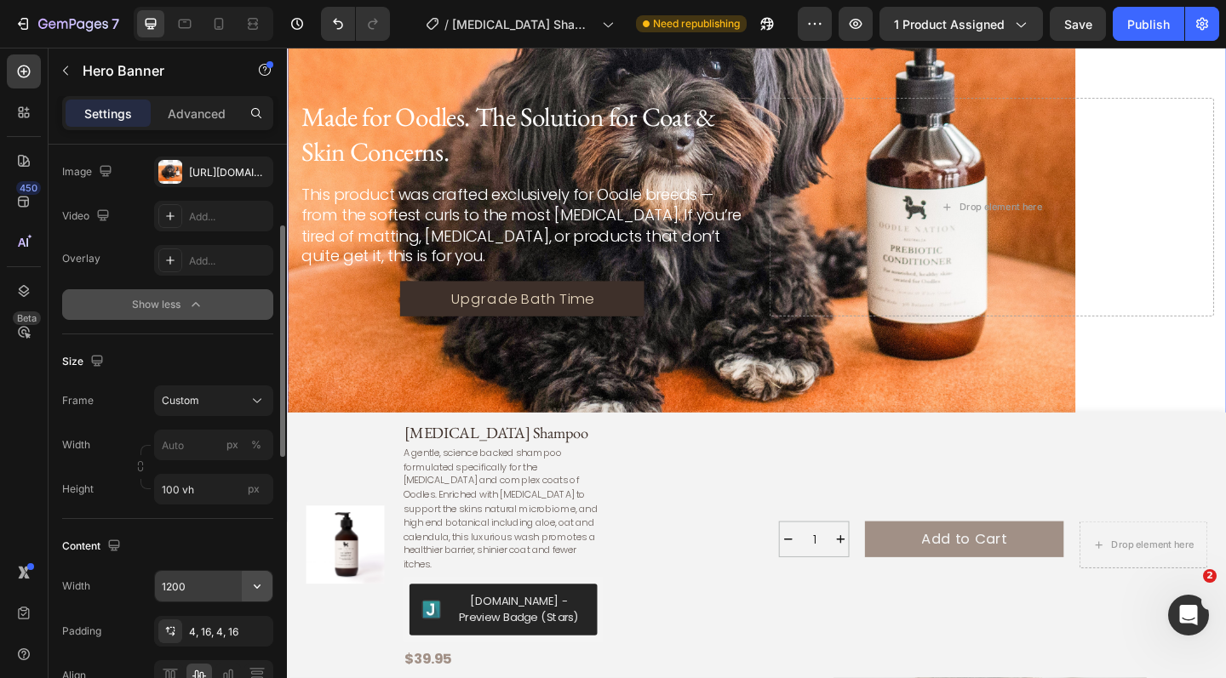
click at [262, 589] on icon "button" at bounding box center [257, 586] width 17 height 17
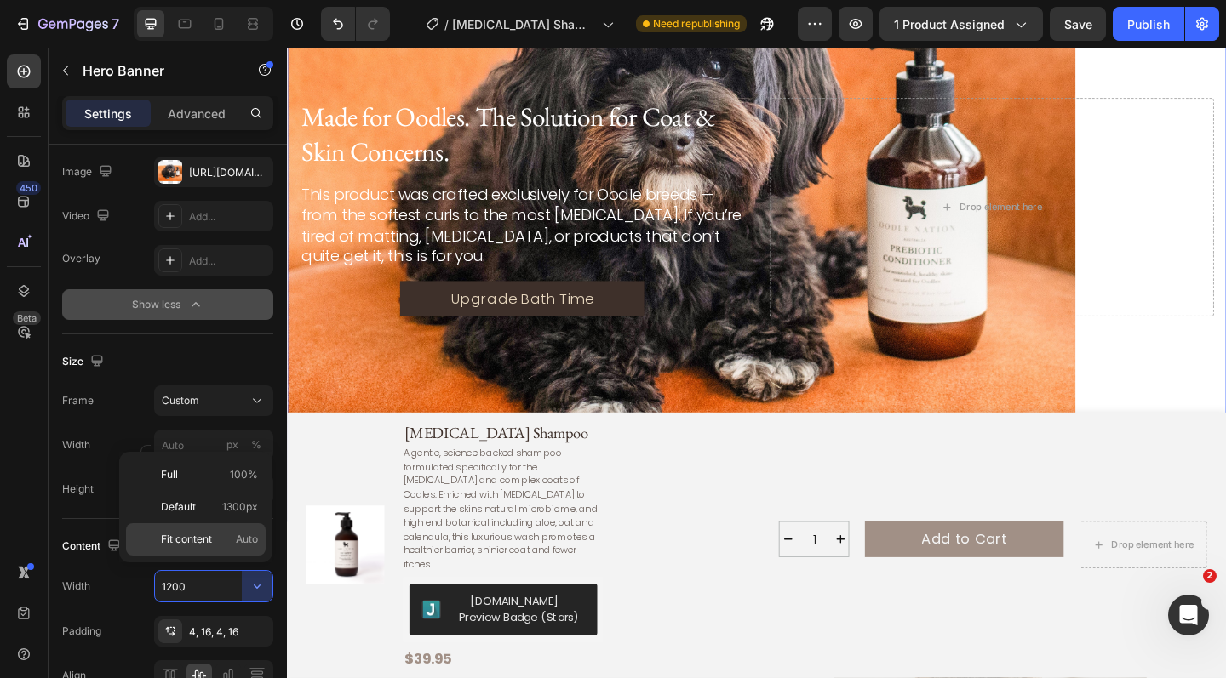
click at [220, 539] on p "Fit content Auto" at bounding box center [209, 539] width 97 height 15
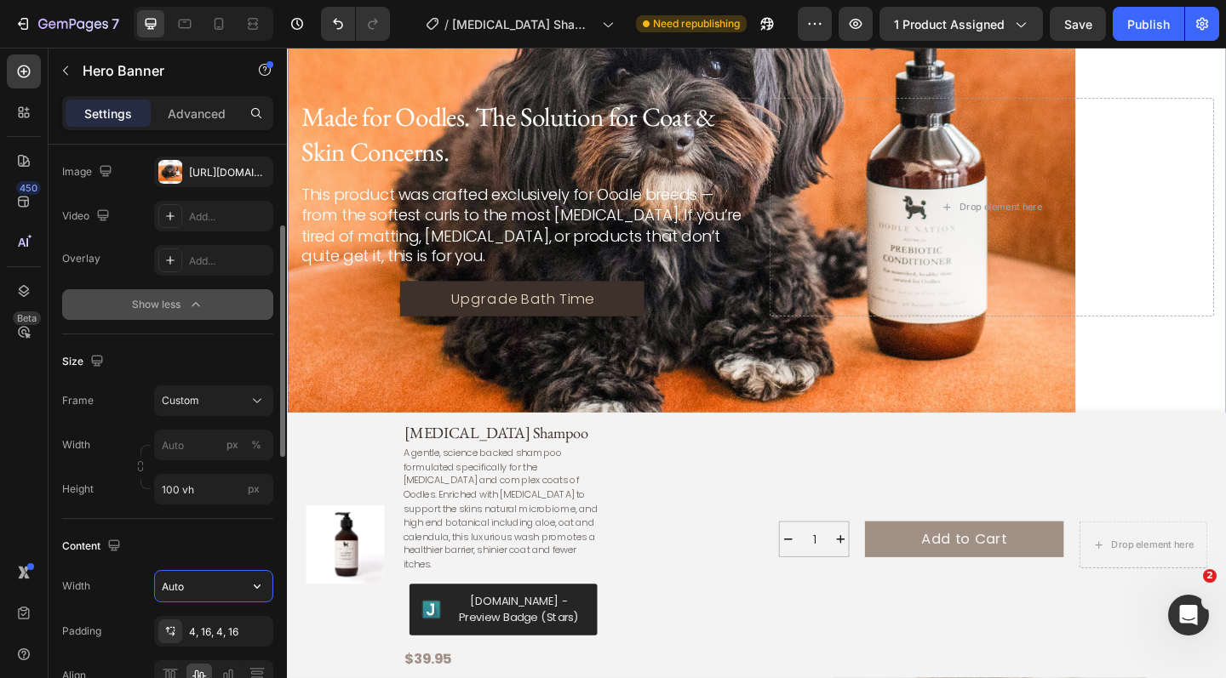
click at [235, 591] on input "Auto" at bounding box center [213, 586] width 117 height 31
click at [260, 587] on icon "button" at bounding box center [257, 586] width 17 height 17
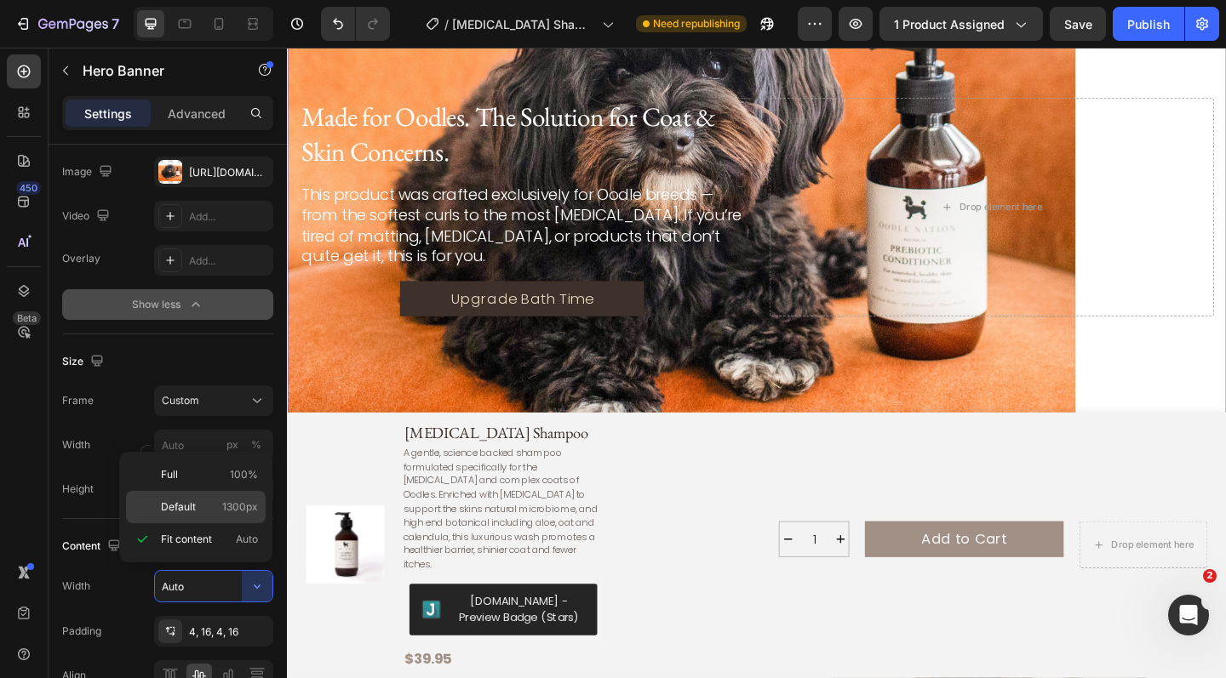
click at [225, 506] on span "1300px" at bounding box center [240, 507] width 36 height 15
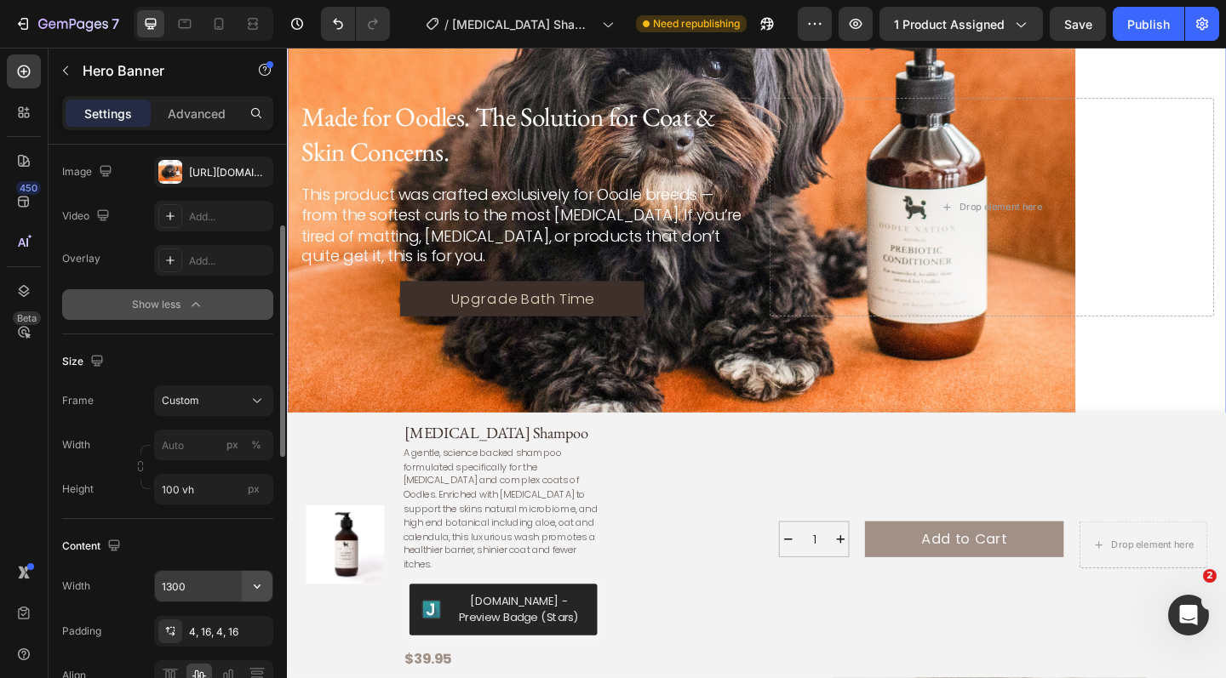
click at [256, 586] on icon "button" at bounding box center [257, 586] width 17 height 17
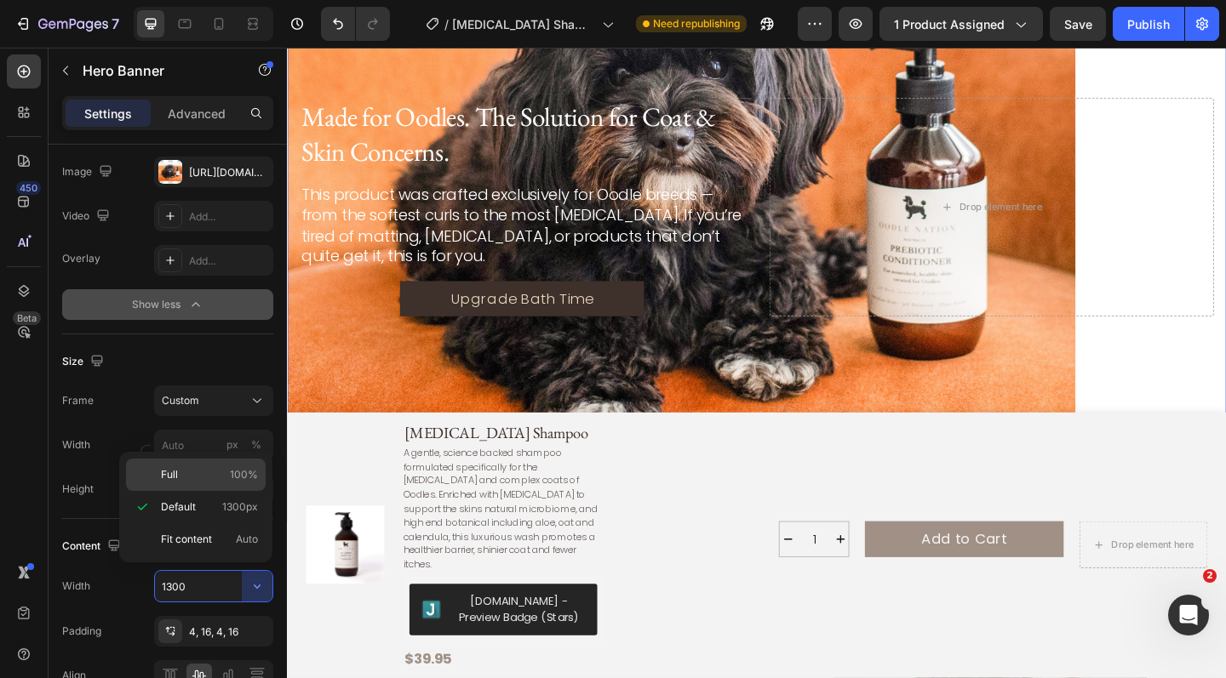
click at [215, 479] on p "Full 100%" at bounding box center [209, 474] width 97 height 15
type input "100%"
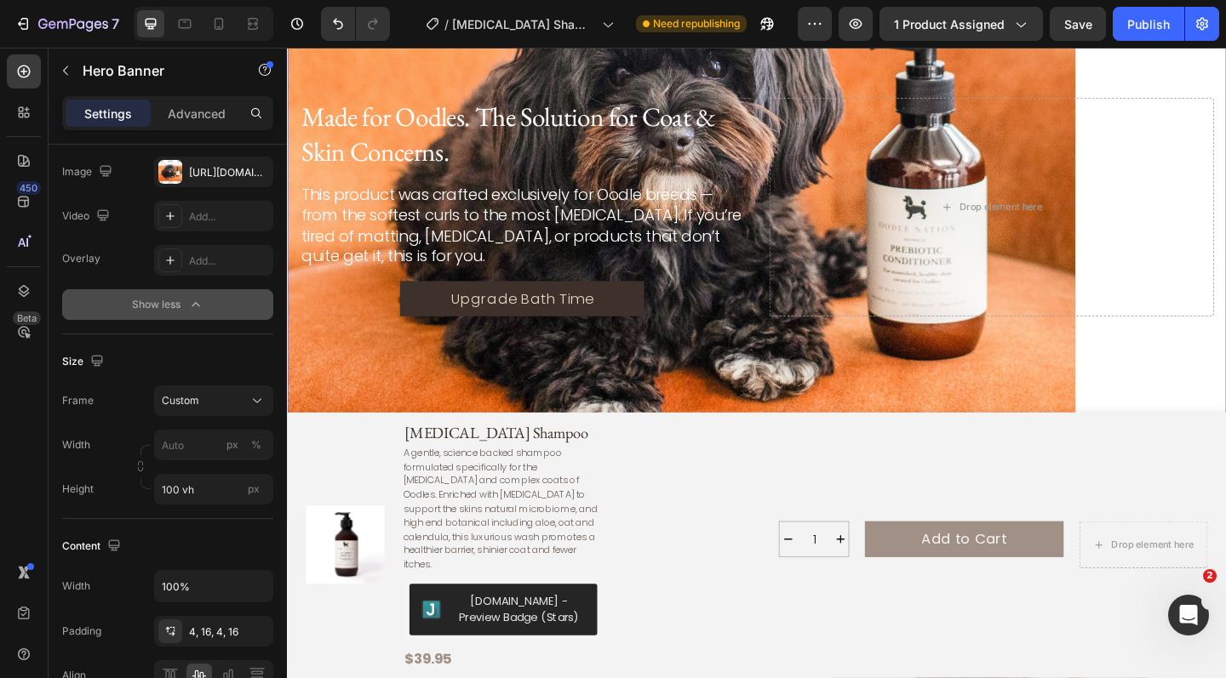
click at [443, 420] on div "Background Image" at bounding box center [798, 221] width 1022 height 686
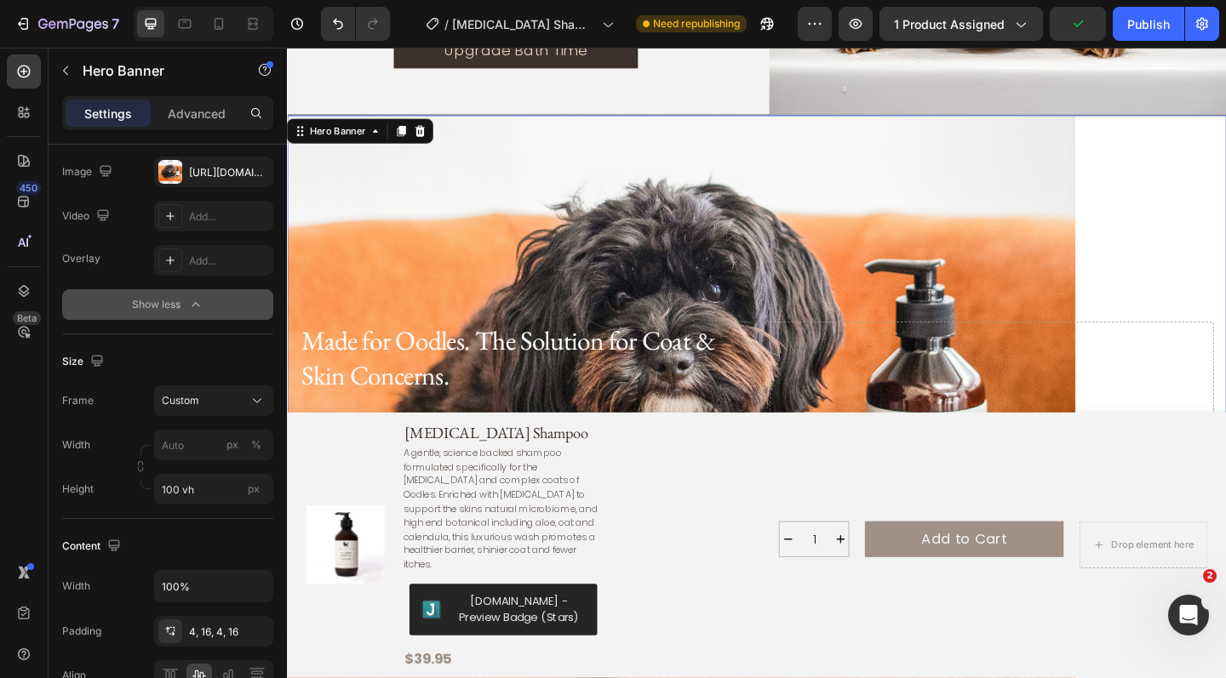
scroll to position [2729, 0]
click at [454, 197] on div "Background Image" at bounding box center [798, 466] width 1022 height 686
click at [1216, 302] on div "Background Image" at bounding box center [798, 466] width 1022 height 686
click at [778, 230] on div "Background Image" at bounding box center [798, 466] width 1022 height 686
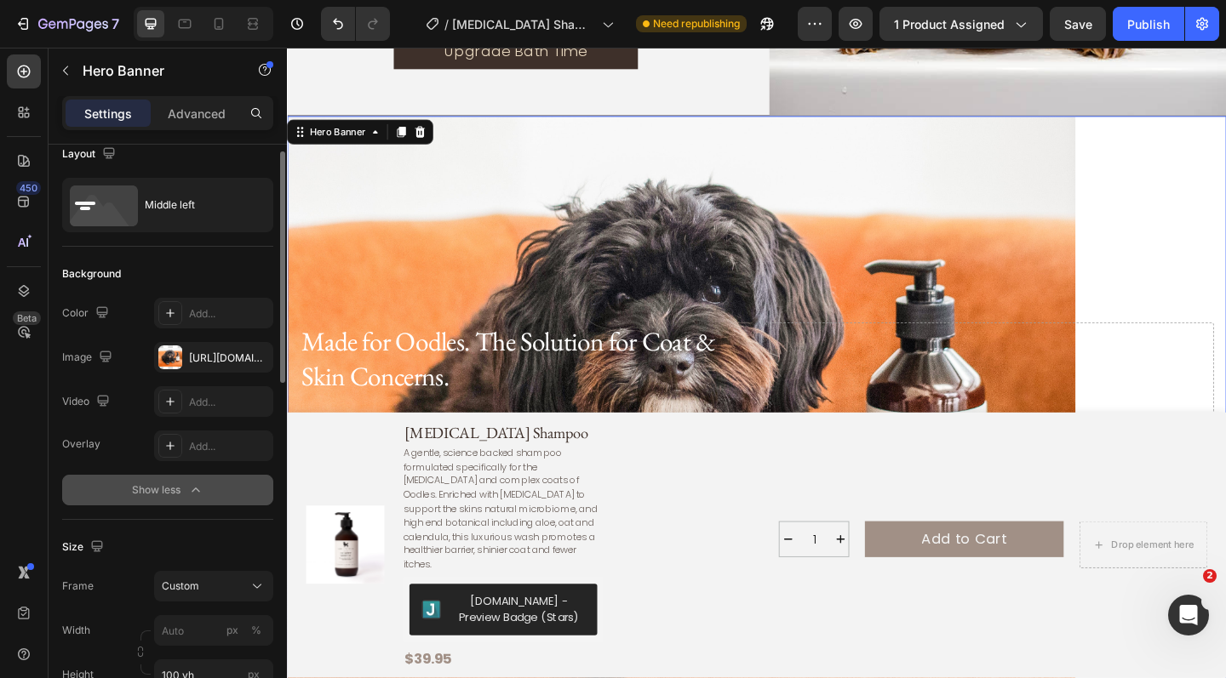
scroll to position [0, 0]
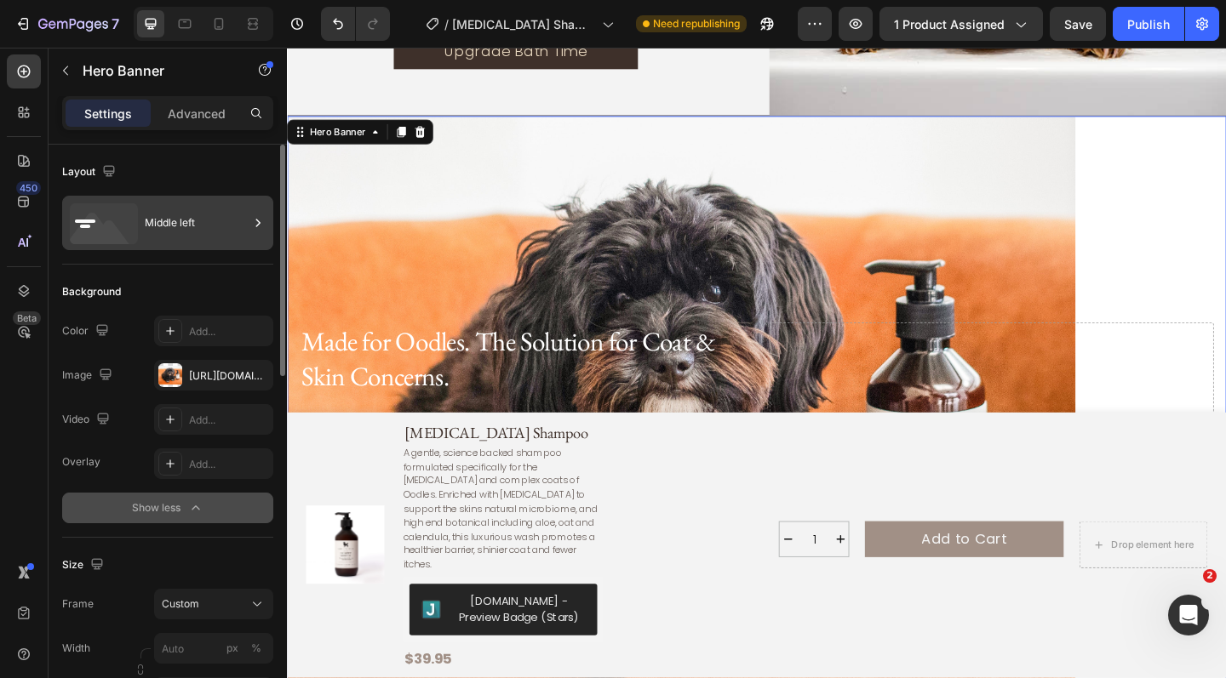
click at [203, 232] on div "Middle left" at bounding box center [197, 222] width 104 height 39
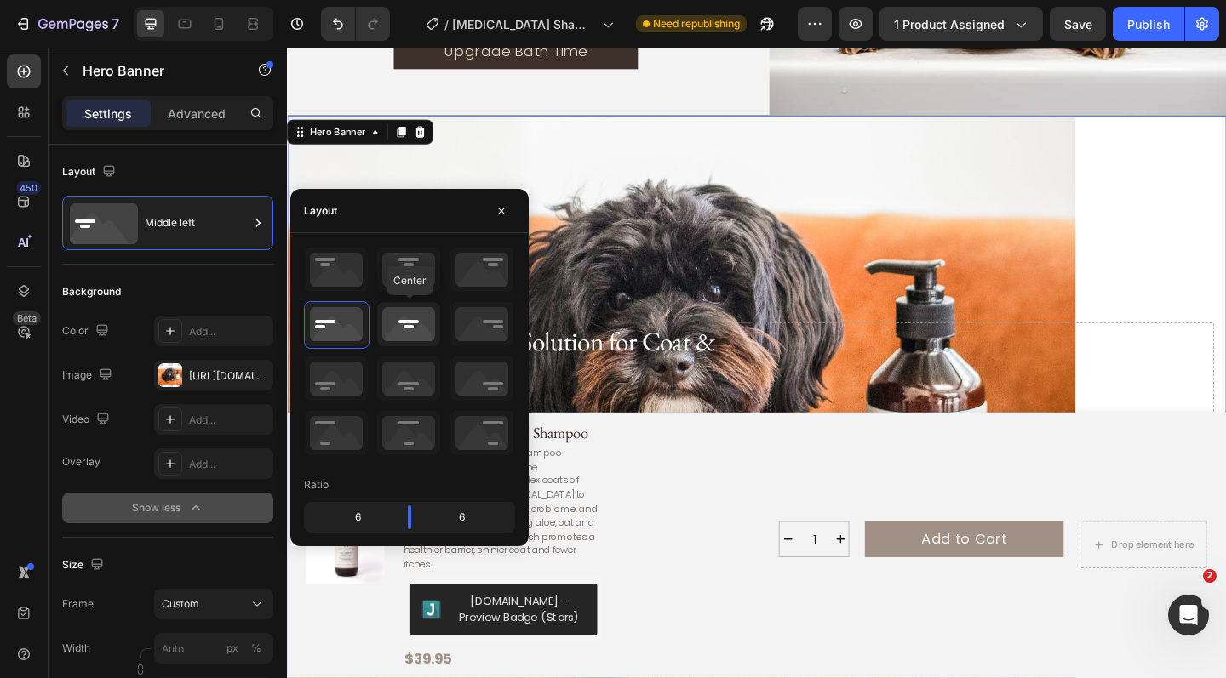
click at [423, 325] on icon at bounding box center [408, 324] width 63 height 44
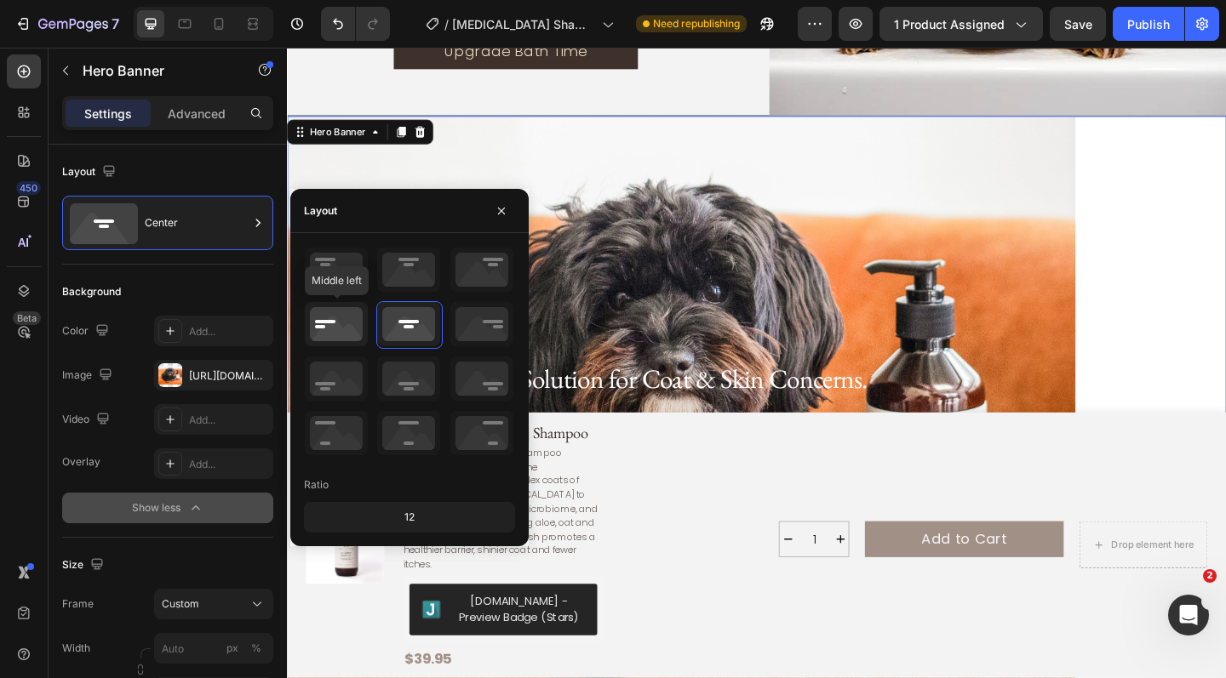
click at [346, 323] on icon at bounding box center [336, 324] width 63 height 44
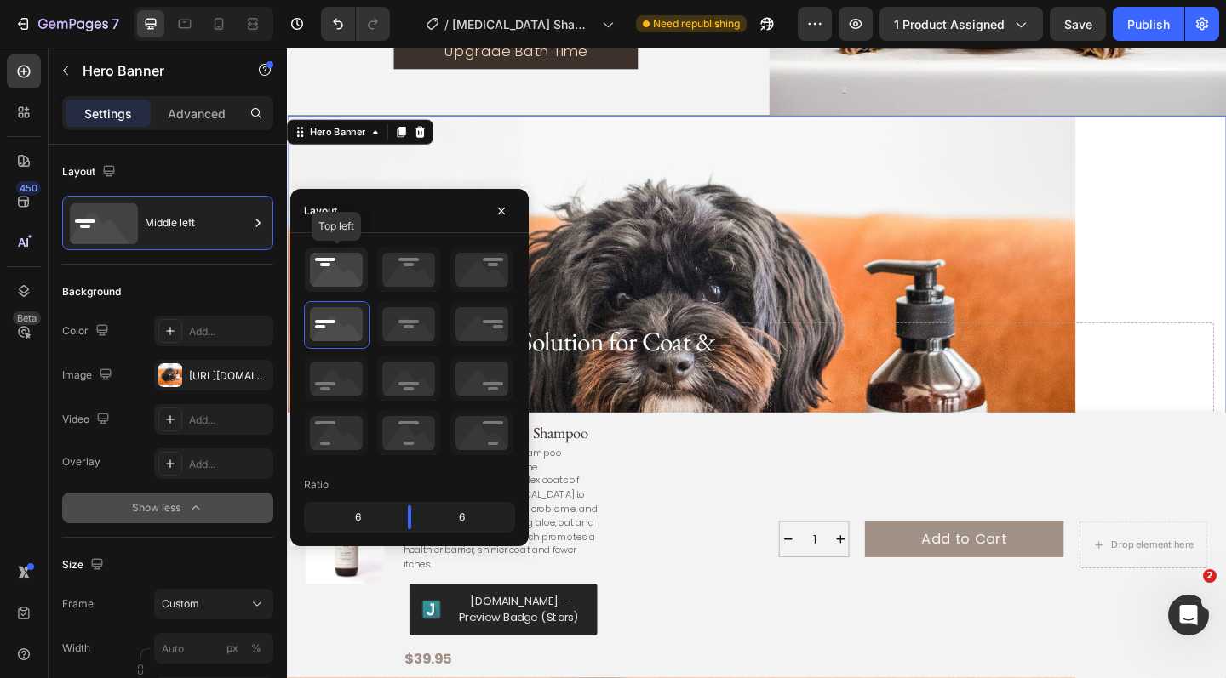
click at [341, 264] on icon at bounding box center [336, 270] width 63 height 44
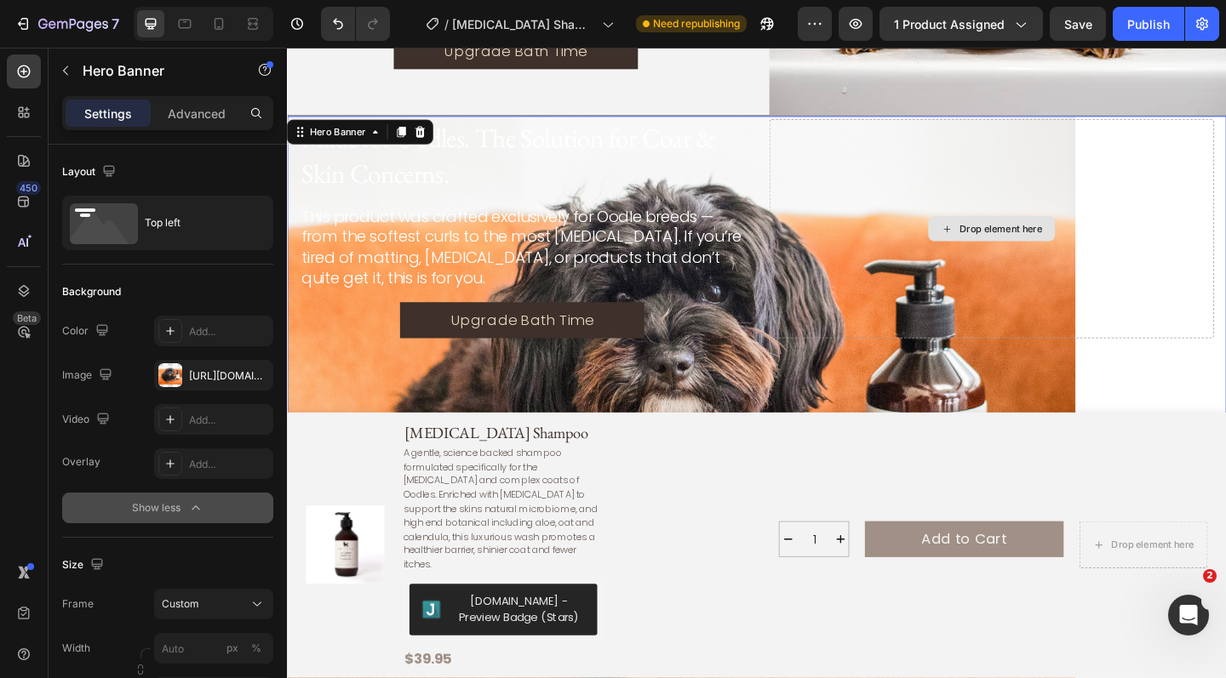
click at [816, 275] on div "Drop element here" at bounding box center [1053, 245] width 484 height 238
click at [887, 166] on div "Drop element here" at bounding box center [1053, 245] width 484 height 238
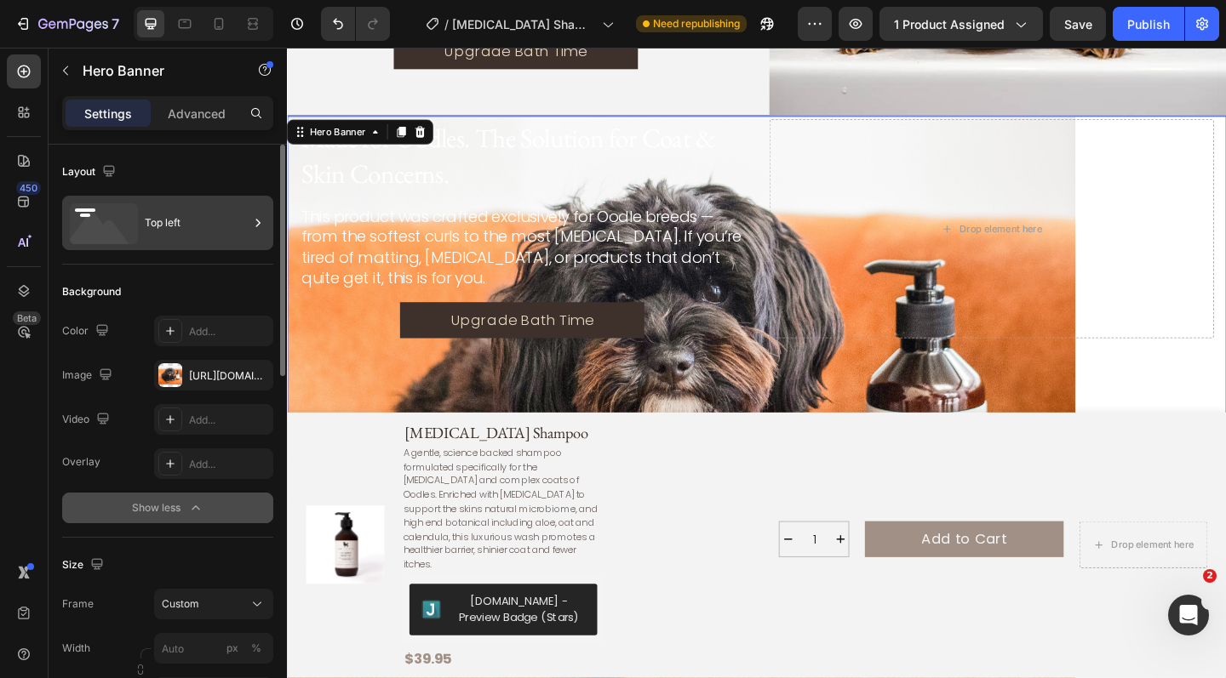
click at [197, 231] on div "Top left" at bounding box center [197, 222] width 104 height 39
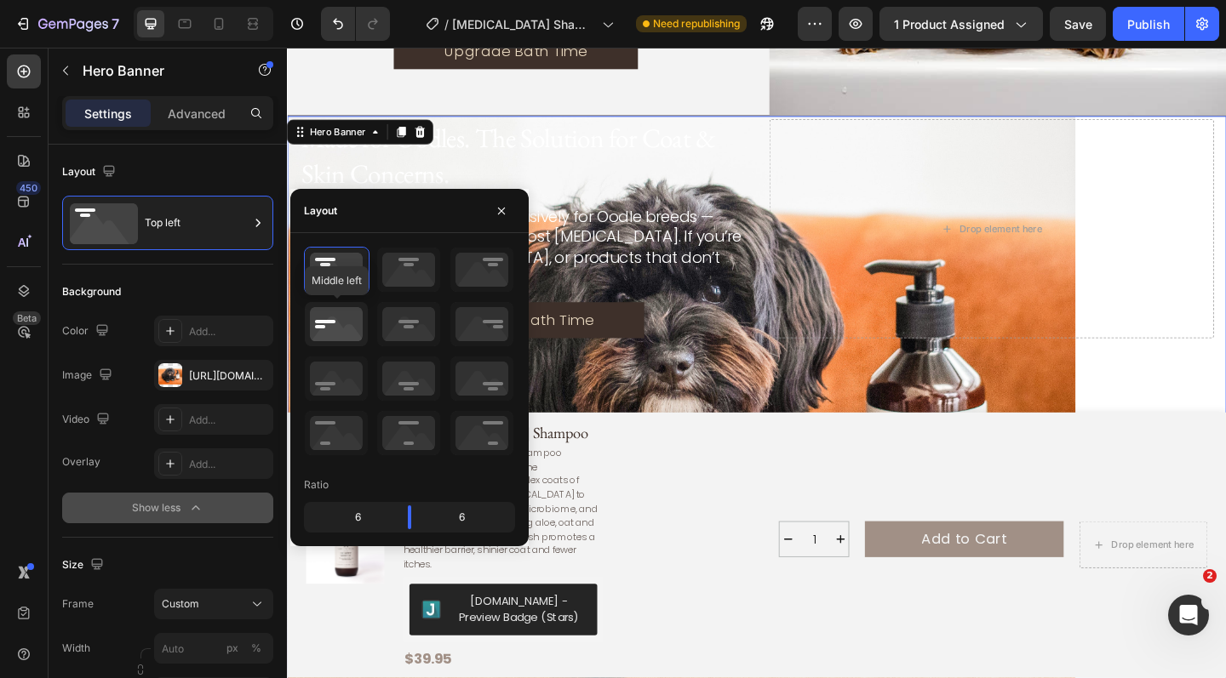
click at [318, 322] on icon at bounding box center [336, 324] width 63 height 44
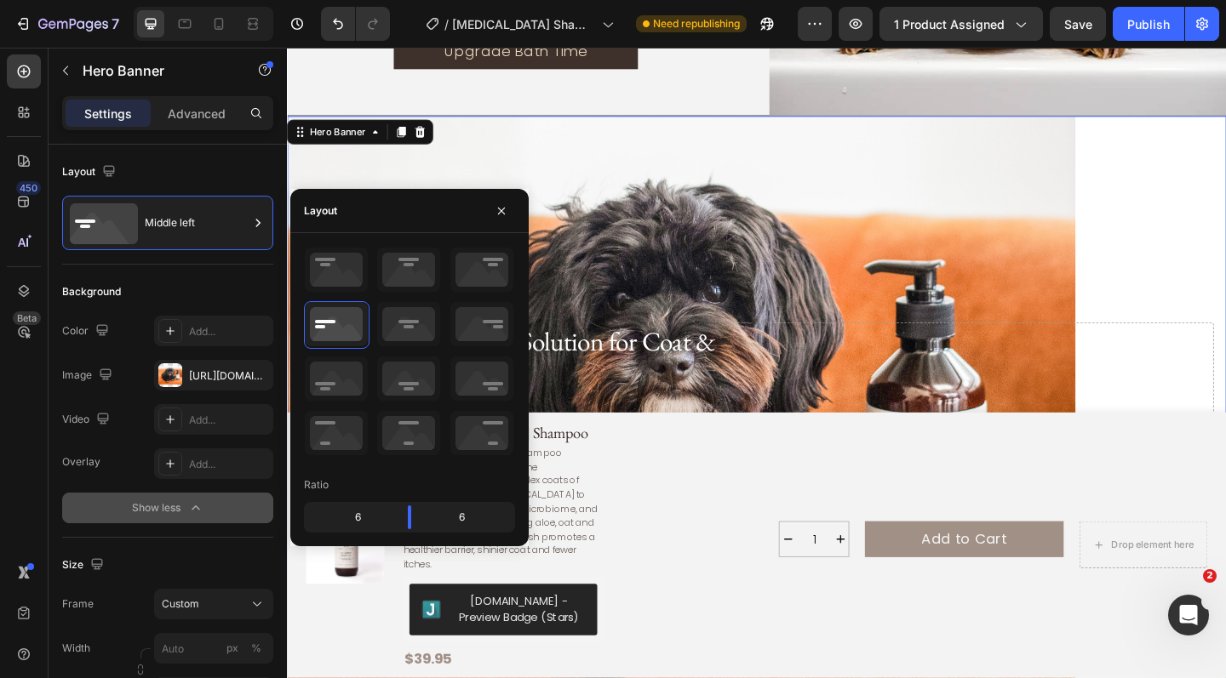
click at [717, 311] on div "Background Image" at bounding box center [798, 466] width 1022 height 686
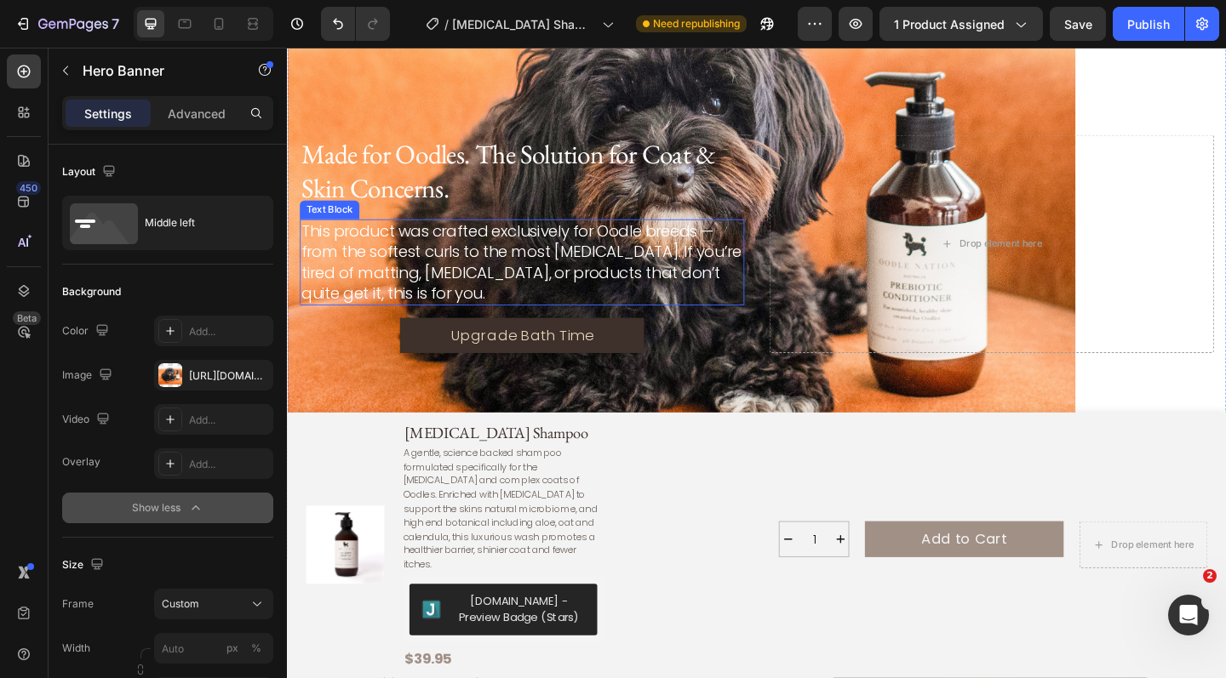
scroll to position [2944, 0]
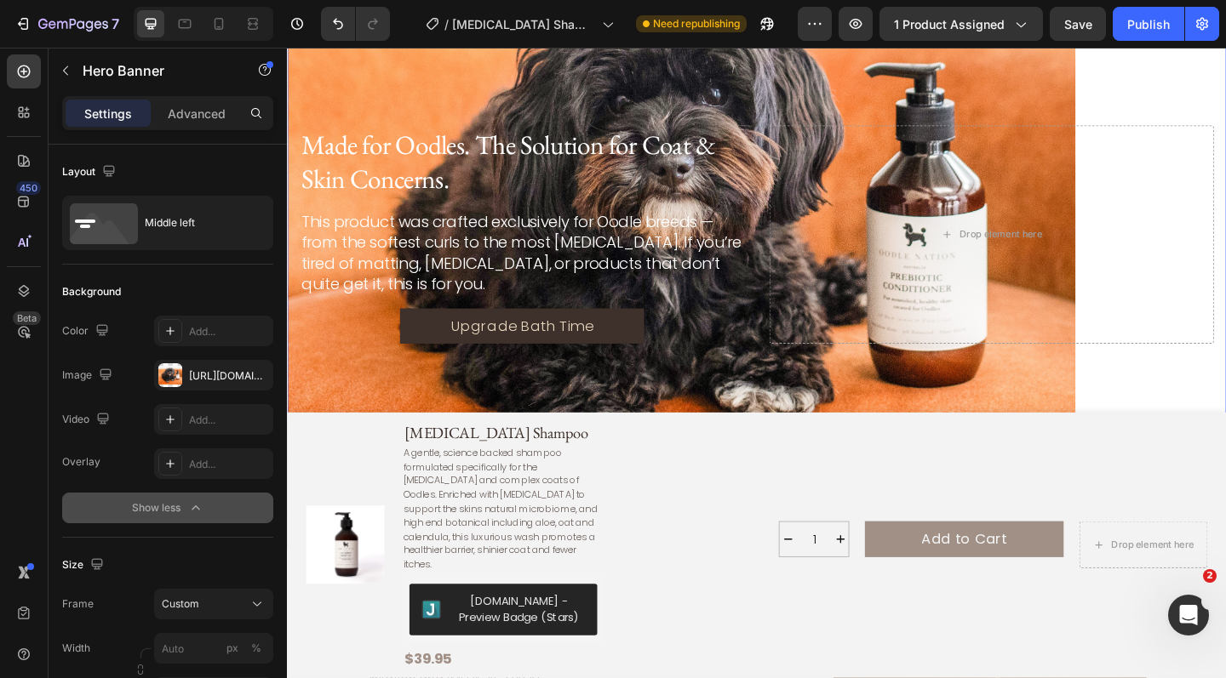
click at [496, 68] on div "Background Image" at bounding box center [798, 251] width 1022 height 686
click at [202, 112] on p "Advanced" at bounding box center [197, 114] width 58 height 18
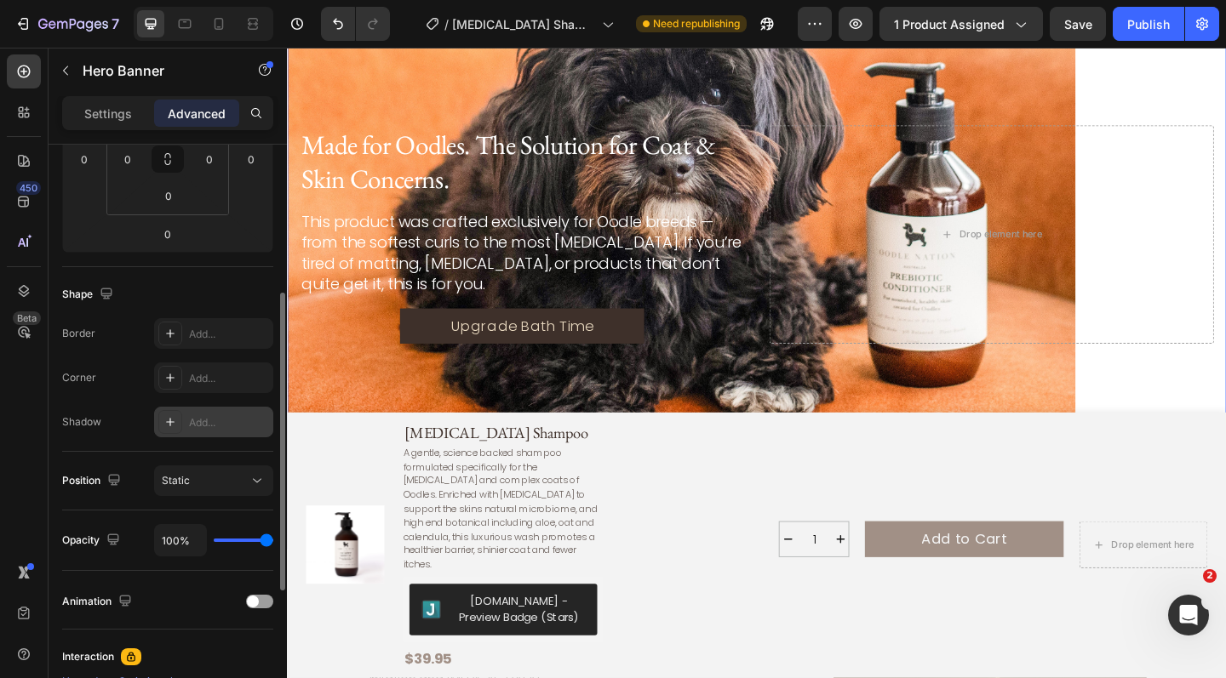
scroll to position [317, 0]
click at [181, 492] on button "Static" at bounding box center [213, 479] width 119 height 31
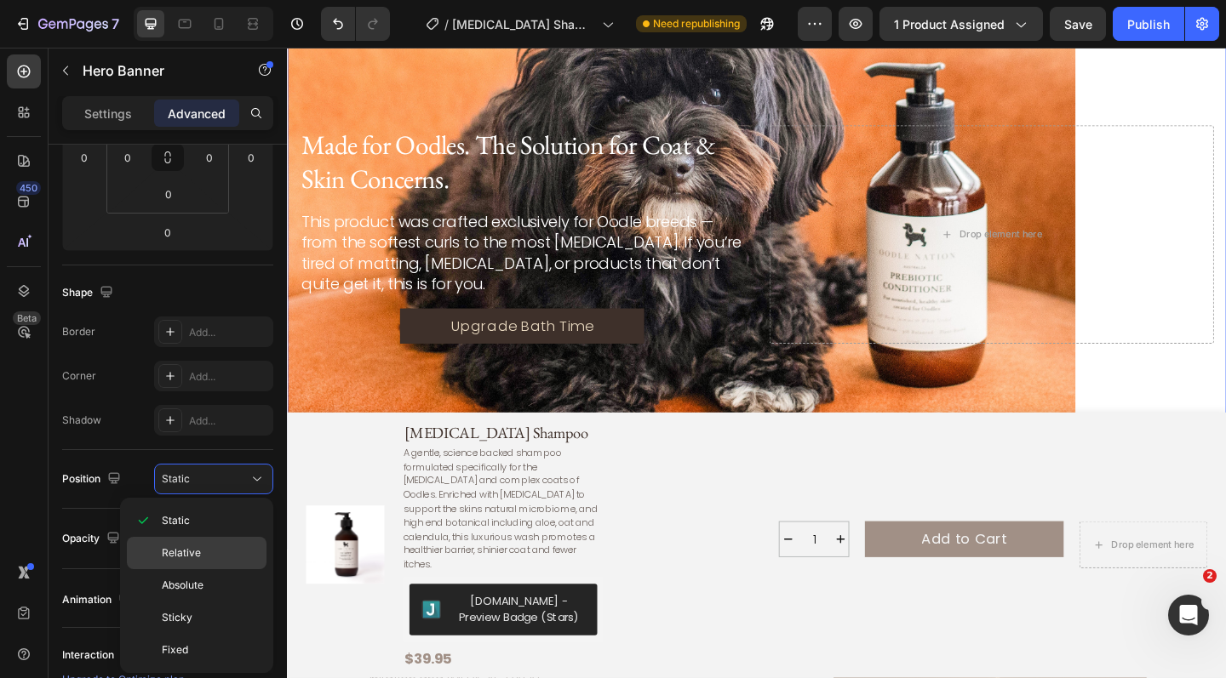
click at [192, 558] on span "Relative" at bounding box center [181, 553] width 39 height 15
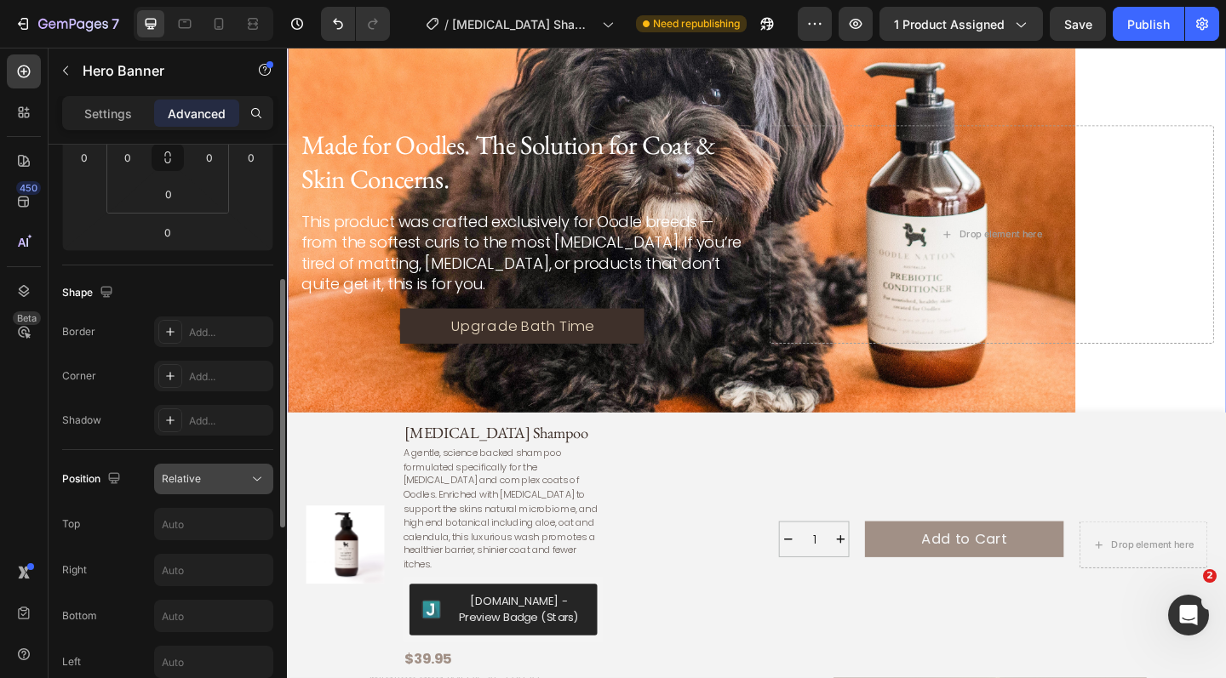
click at [214, 488] on button "Relative" at bounding box center [213, 479] width 119 height 31
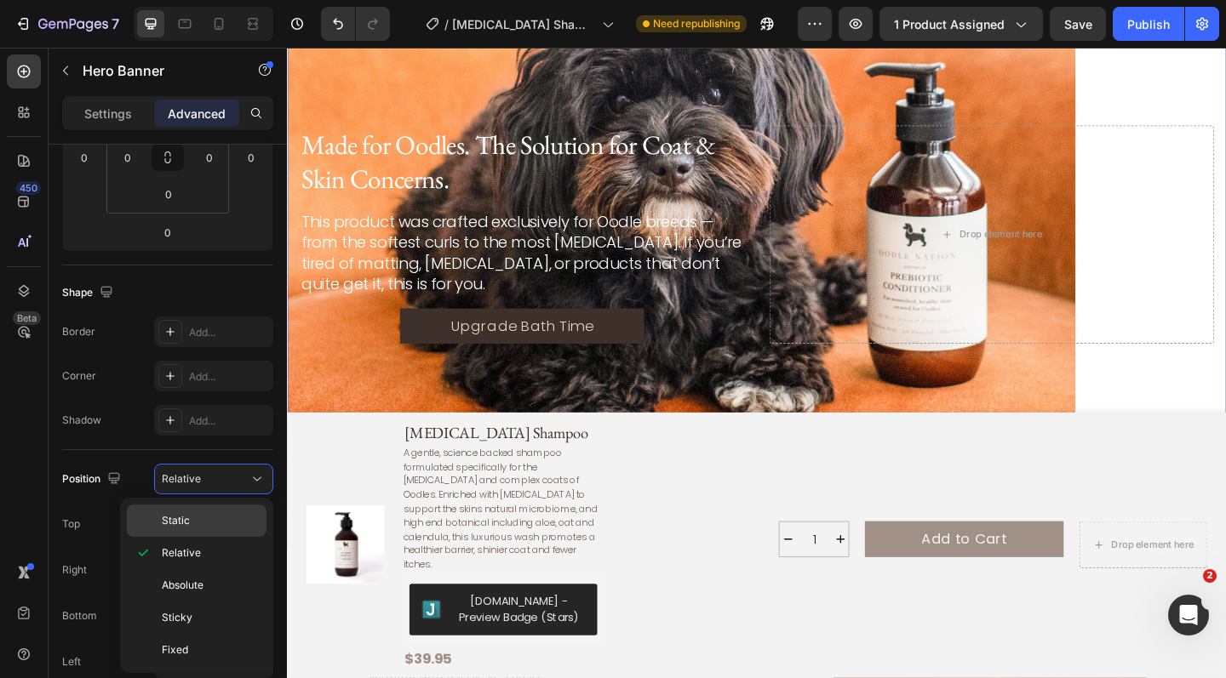
click at [212, 512] on div "Static" at bounding box center [197, 521] width 140 height 32
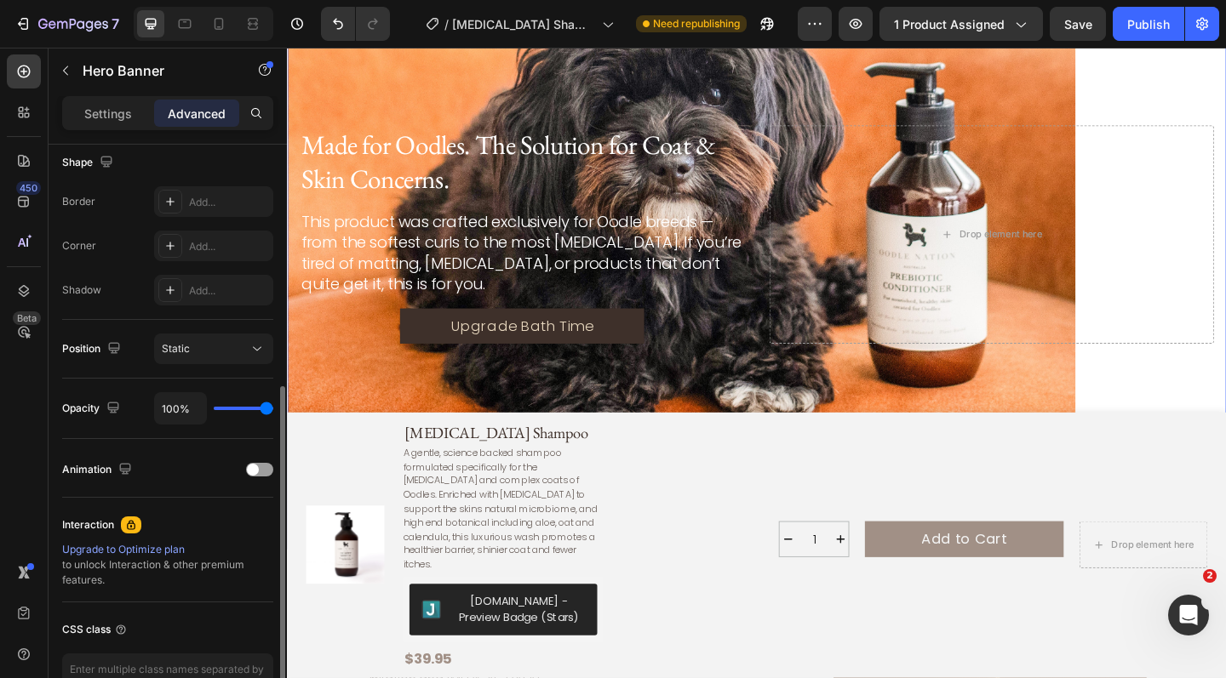
scroll to position [553, 0]
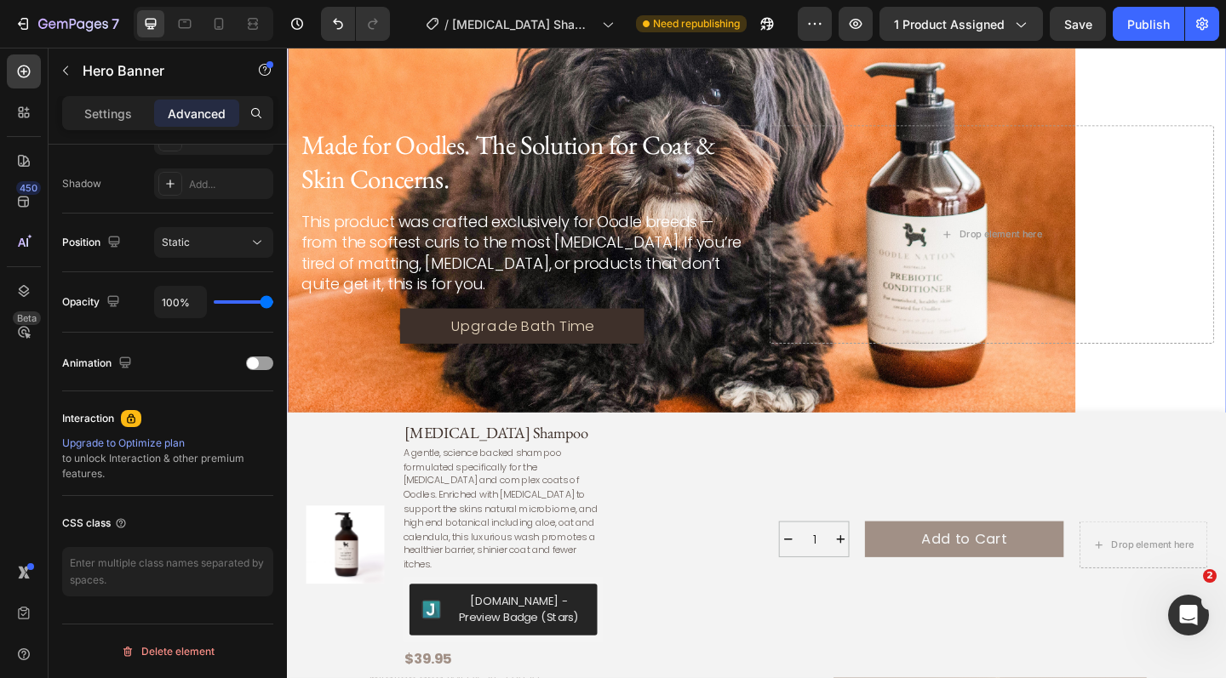
click at [400, 98] on div "Background Image" at bounding box center [798, 251] width 1022 height 686
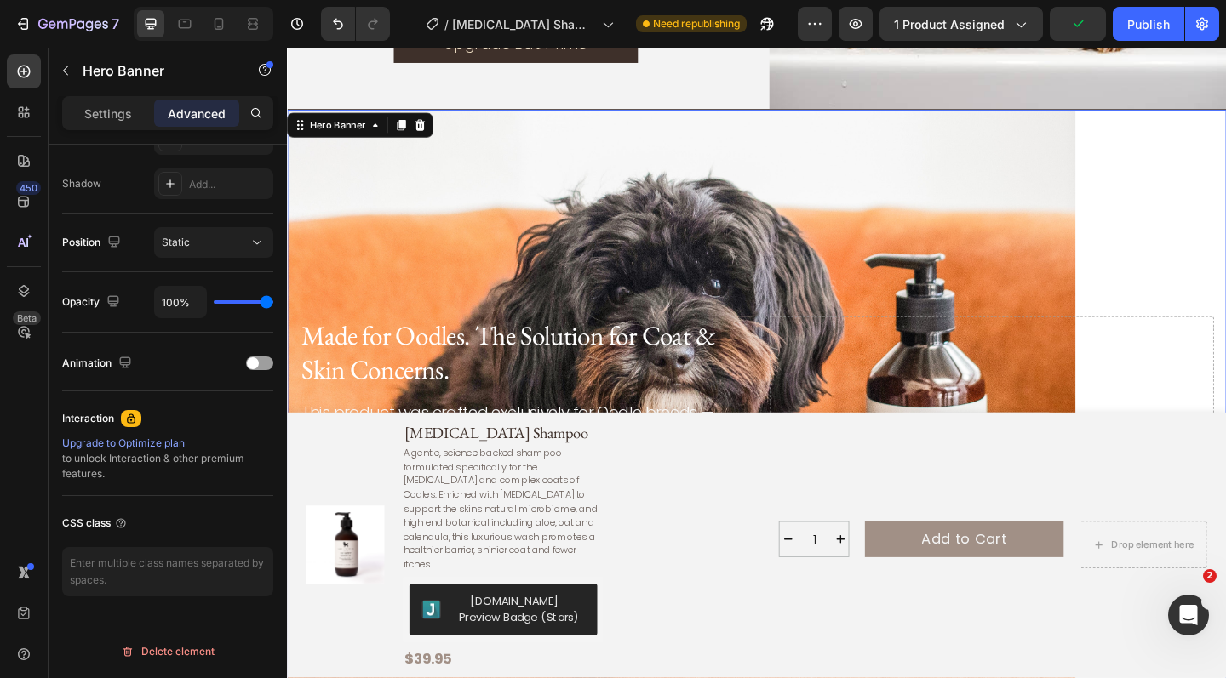
scroll to position [2733, 0]
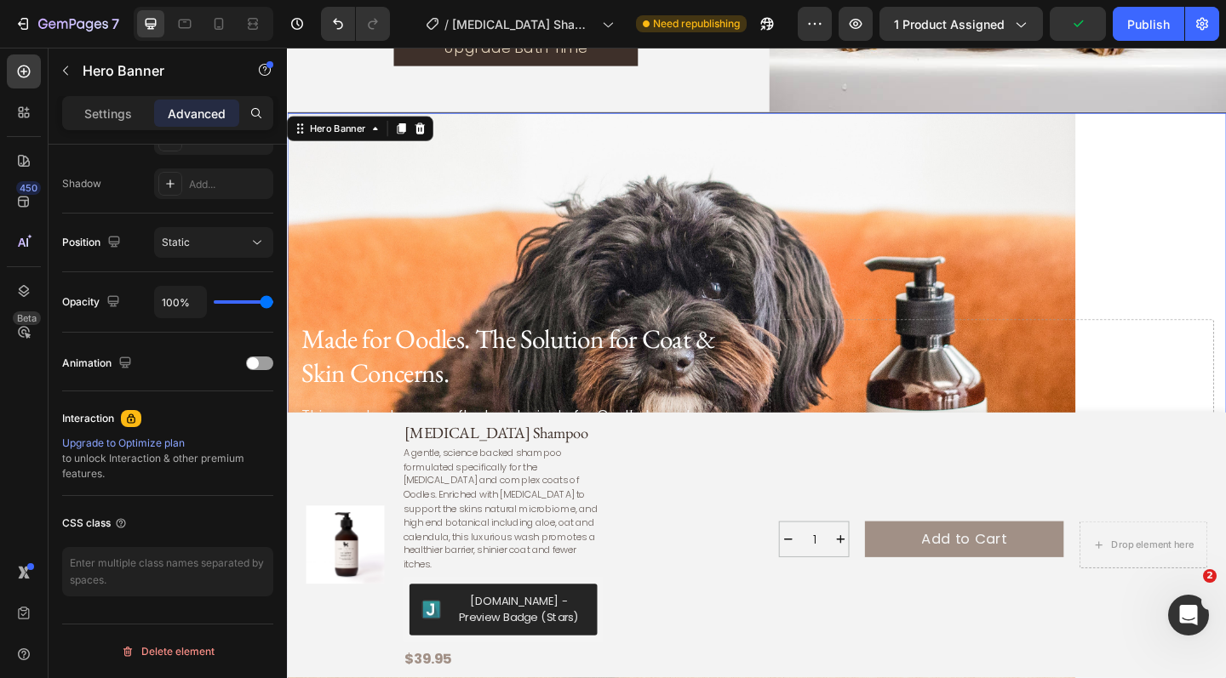
click at [678, 176] on div "Background Image" at bounding box center [798, 462] width 1022 height 686
click at [120, 115] on p "Settings" at bounding box center [108, 114] width 48 height 18
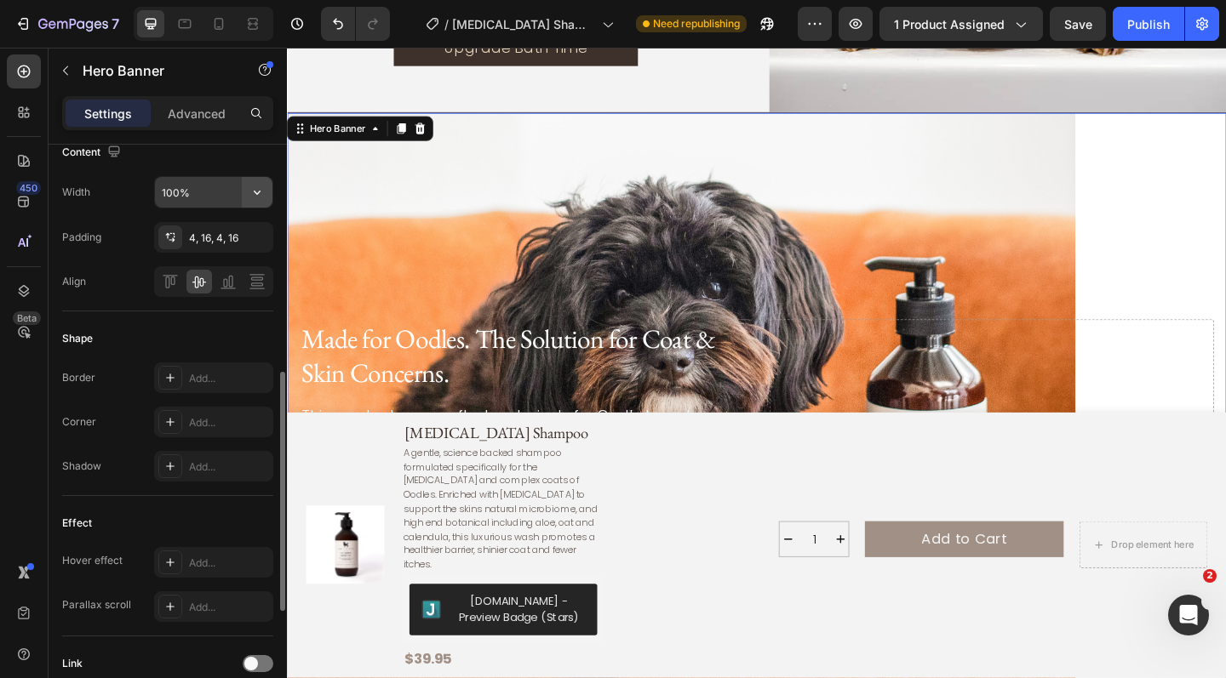
click at [262, 193] on icon "button" at bounding box center [257, 192] width 17 height 17
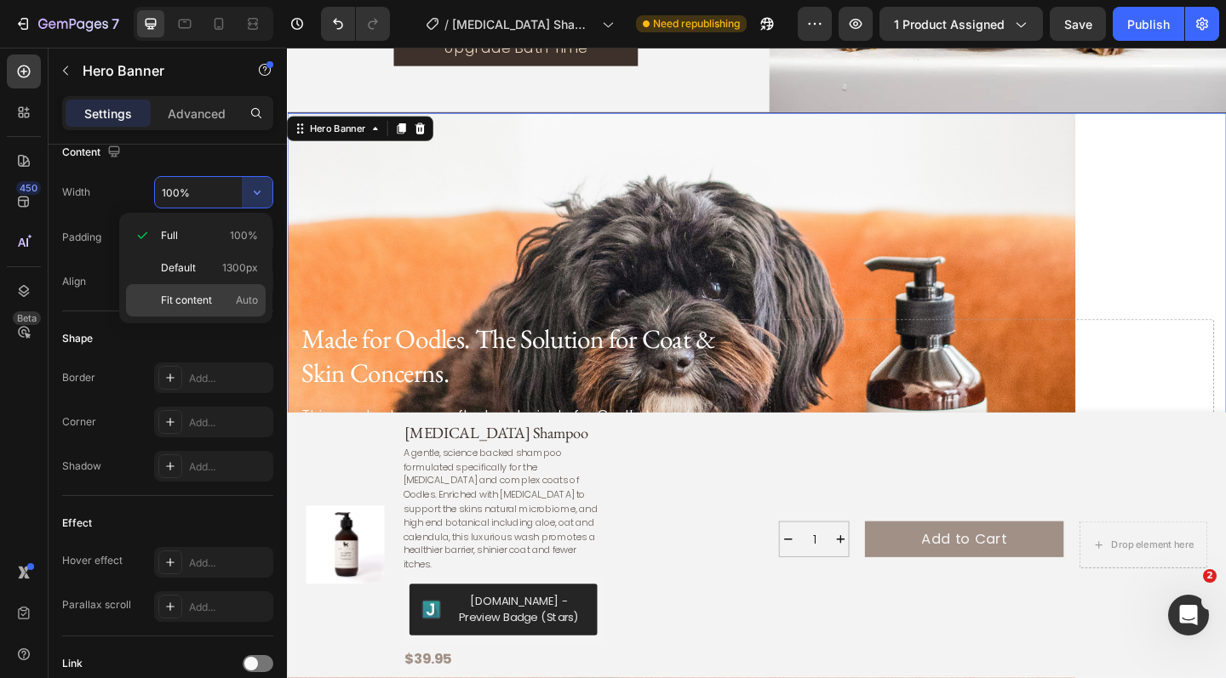
click at [200, 304] on span "Fit content" at bounding box center [186, 300] width 51 height 15
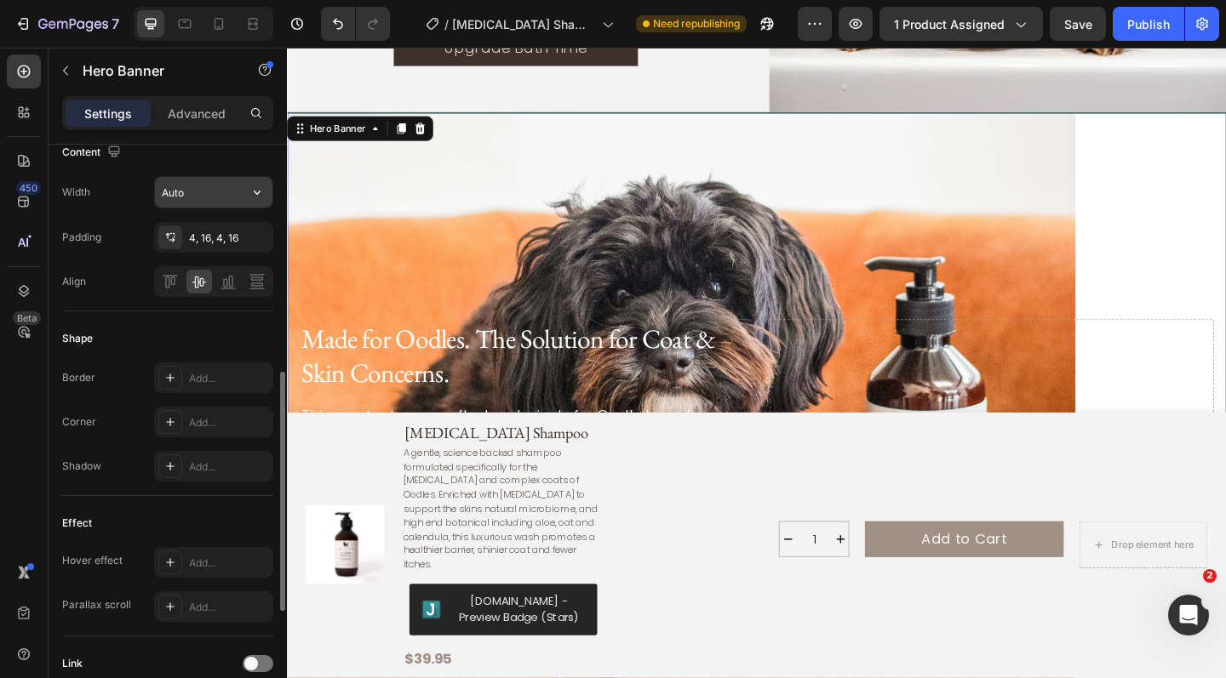
click at [260, 192] on icon "button" at bounding box center [257, 193] width 7 height 4
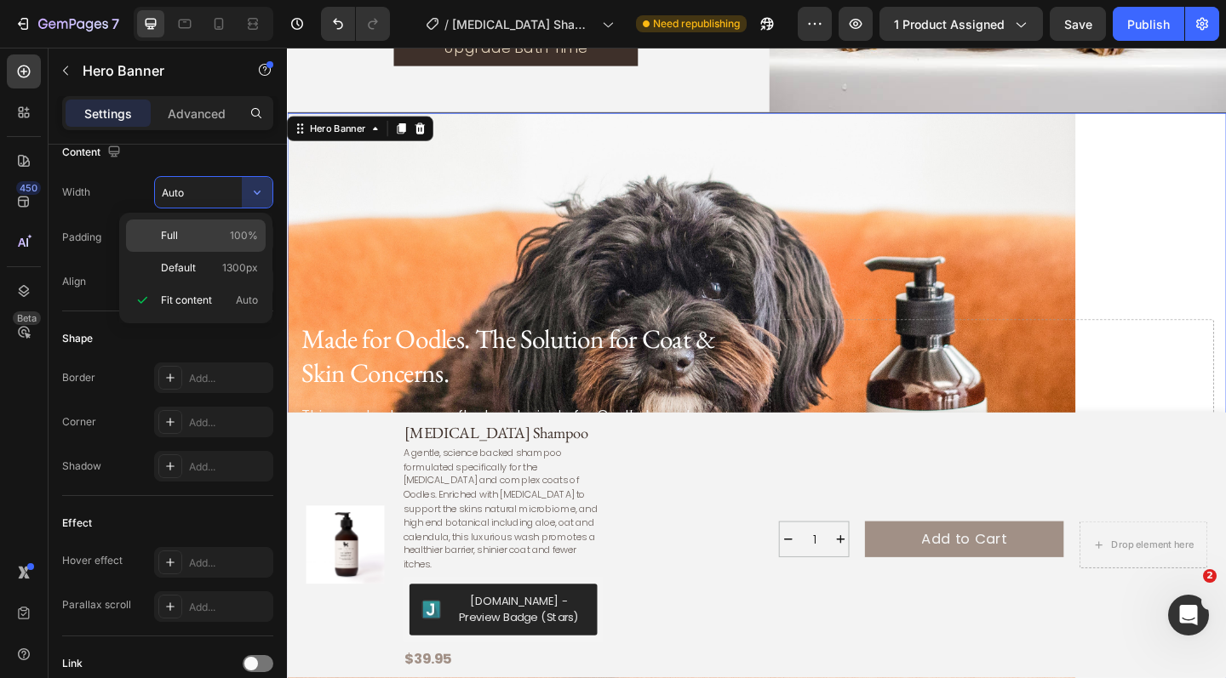
click at [215, 237] on p "Full 100%" at bounding box center [209, 235] width 97 height 15
type input "100%"
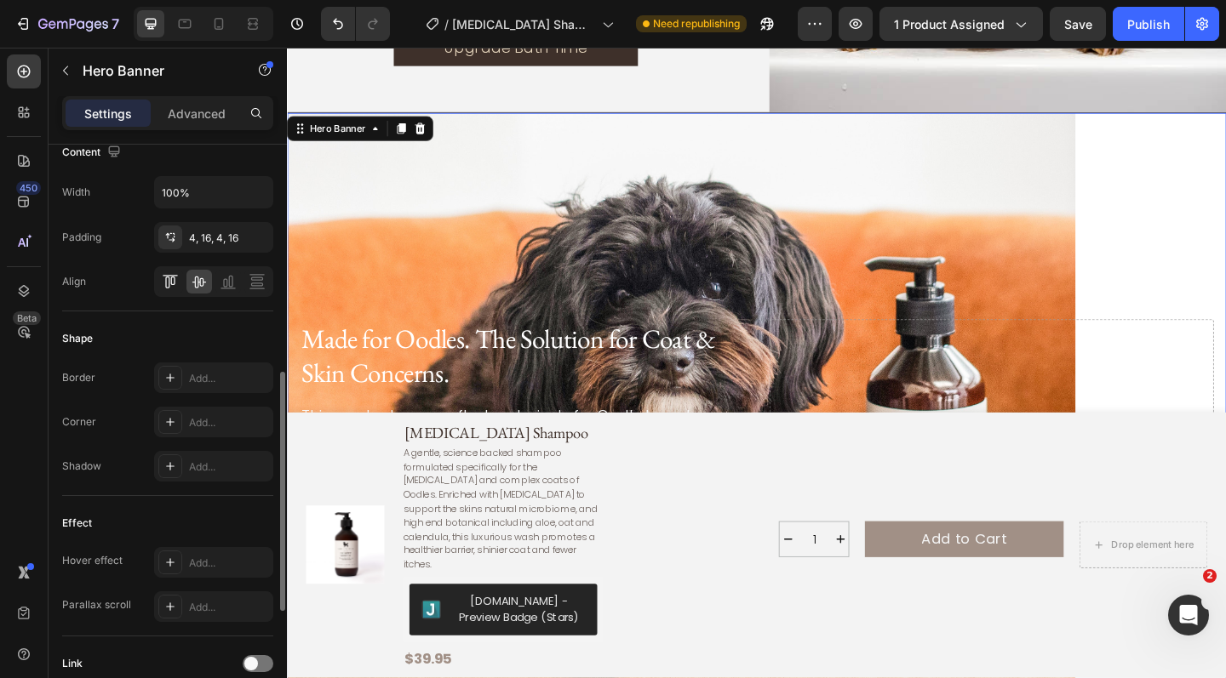
click at [175, 276] on icon at bounding box center [170, 275] width 15 height 1
click at [203, 283] on icon at bounding box center [199, 283] width 14 height 12
click at [222, 284] on icon at bounding box center [228, 281] width 17 height 17
click at [254, 284] on icon at bounding box center [257, 281] width 17 height 17
click at [407, 283] on div "Background Image" at bounding box center [798, 462] width 1022 height 686
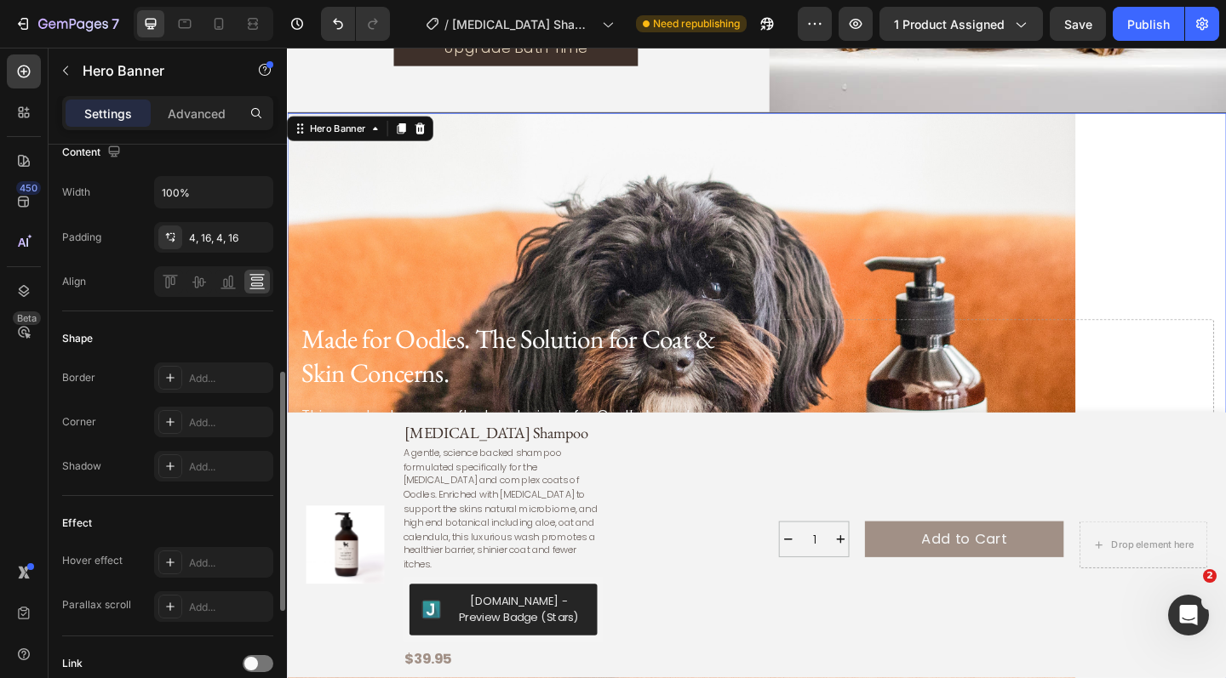
click at [258, 275] on icon at bounding box center [256, 274] width 15 height 1
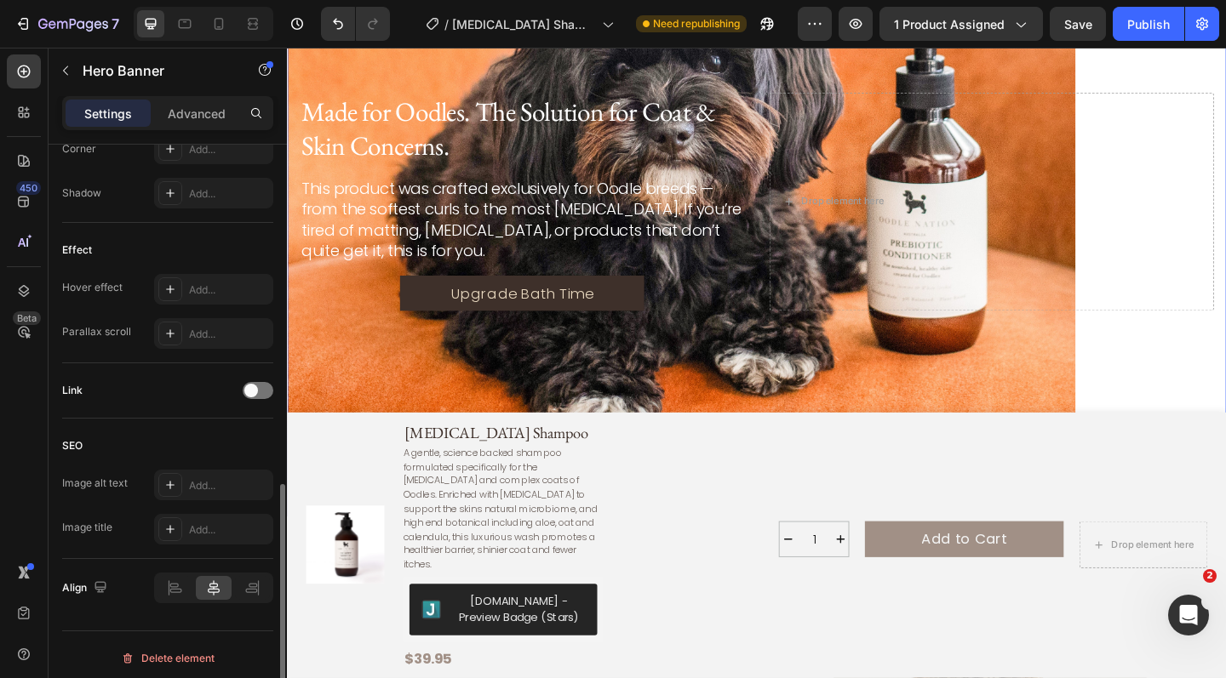
scroll to position [833, 0]
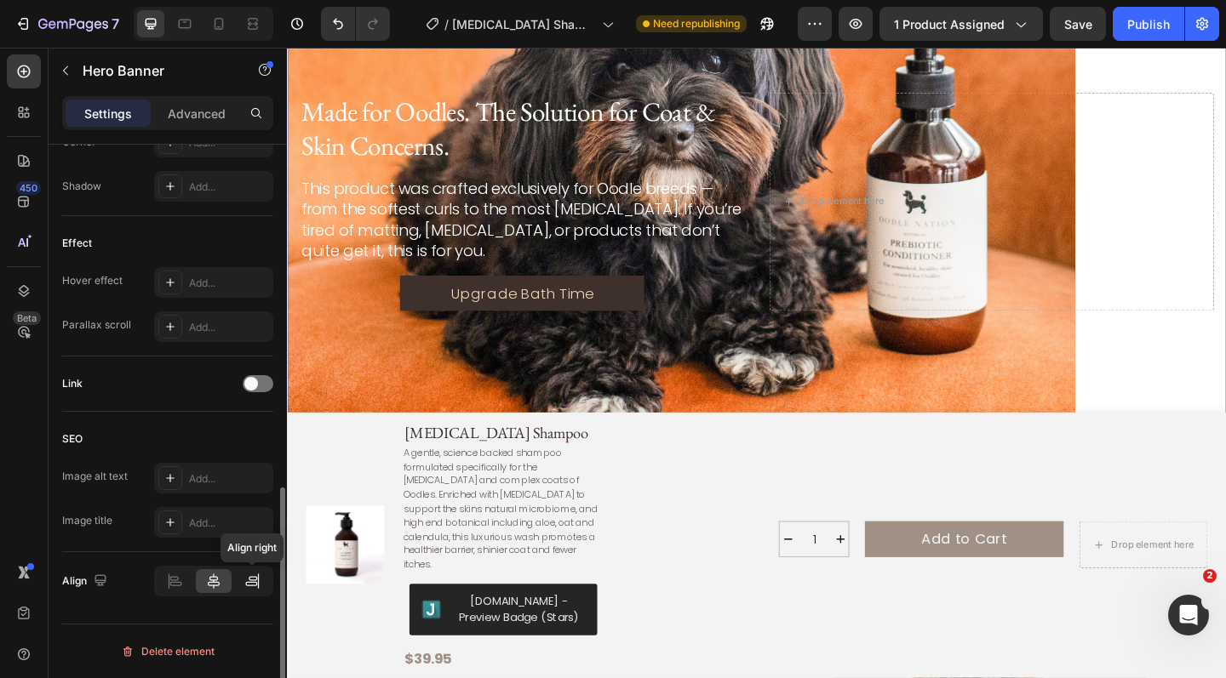
click at [254, 577] on icon at bounding box center [253, 578] width 9 height 4
click at [210, 579] on icon at bounding box center [214, 581] width 12 height 15
click at [182, 579] on icon at bounding box center [175, 581] width 18 height 17
click at [389, 389] on div "Background Image" at bounding box center [798, 215] width 1022 height 686
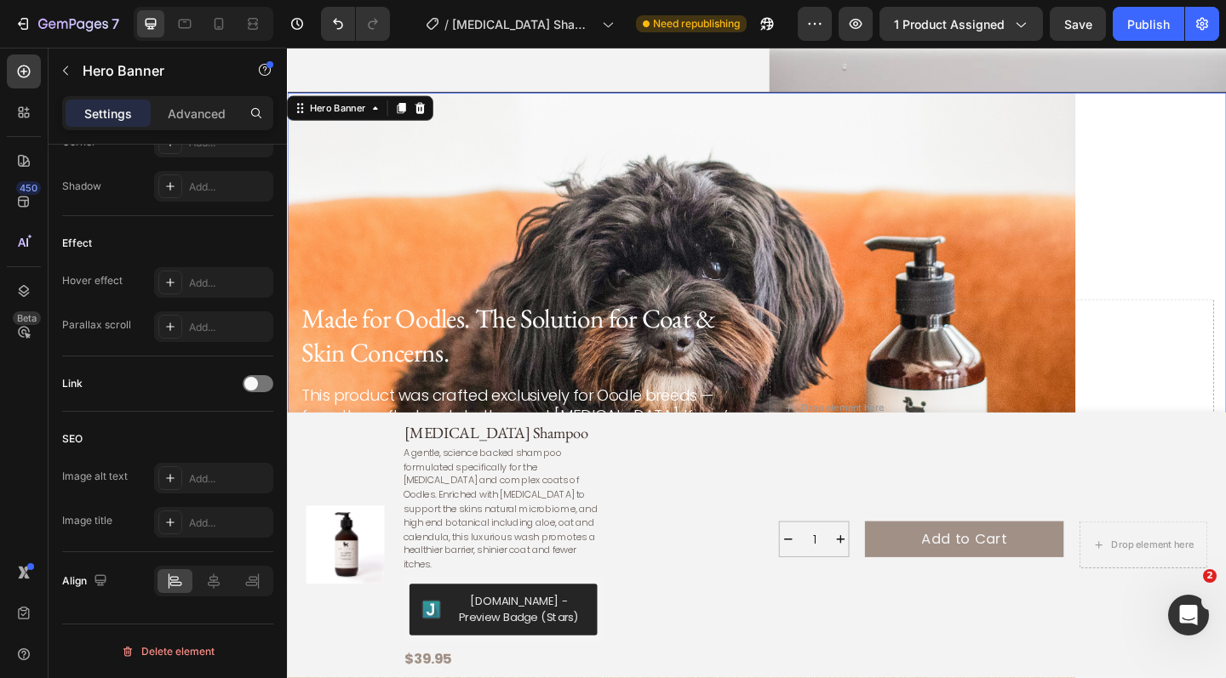
scroll to position [2922, 0]
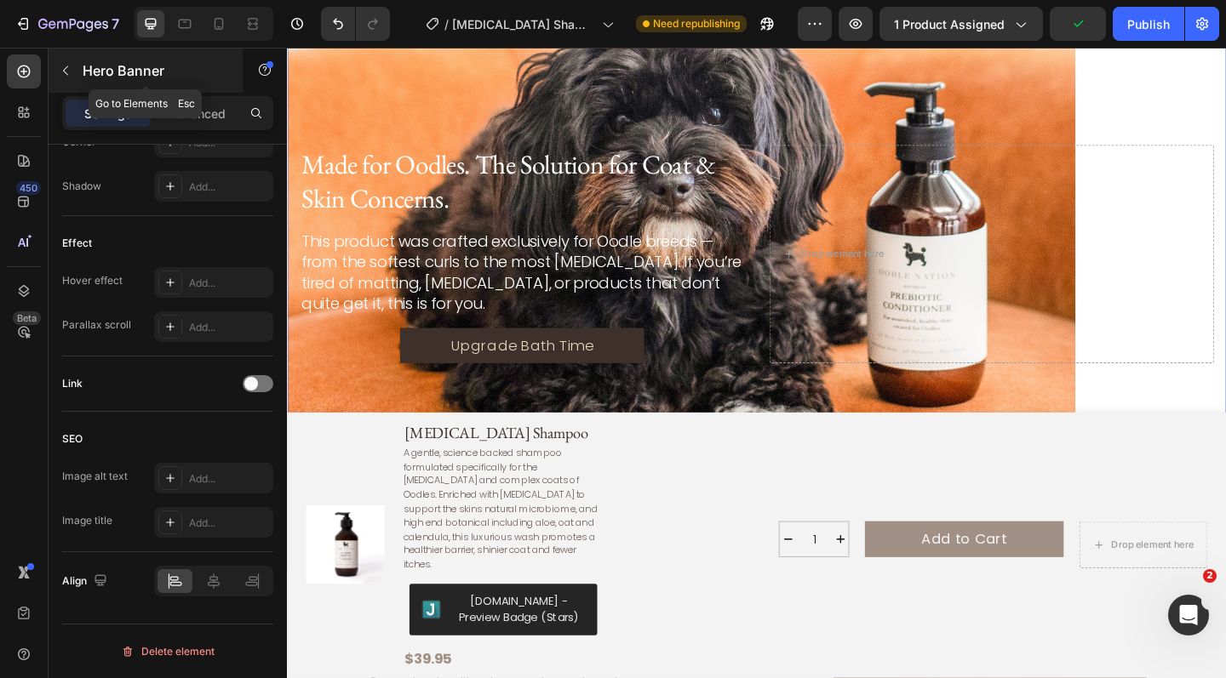
click at [60, 67] on icon "button" at bounding box center [66, 71] width 14 height 14
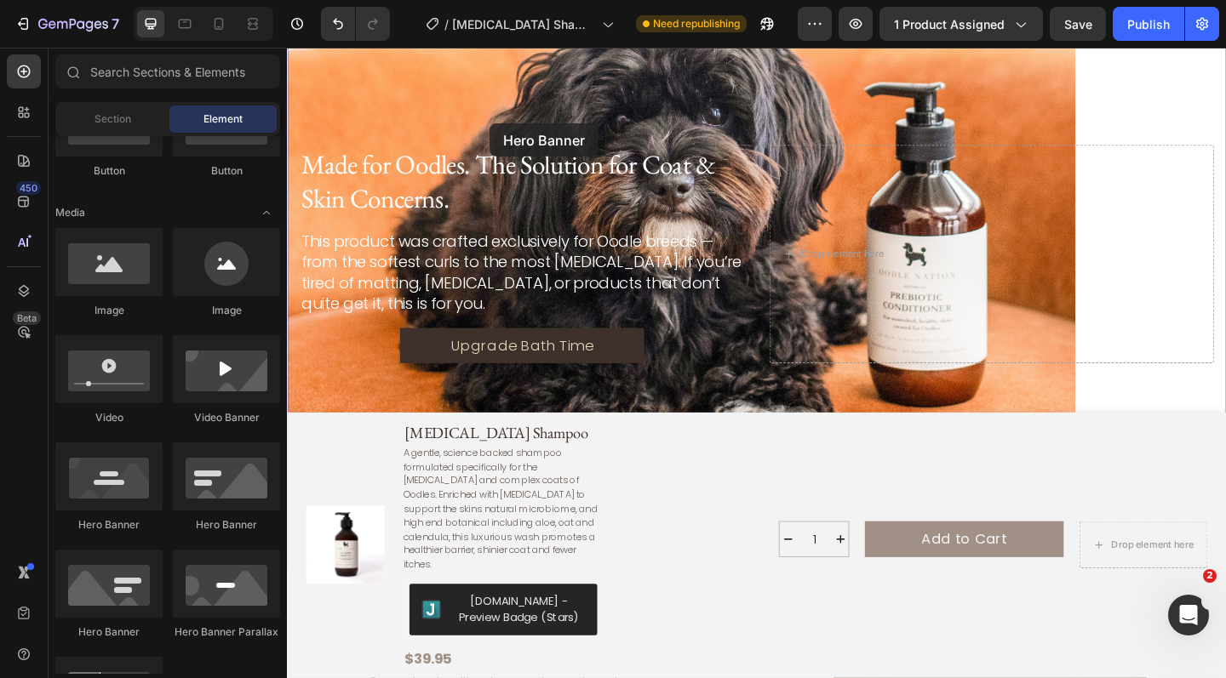
drag, startPoint x: 418, startPoint y: 530, endPoint x: 507, endPoint y: 130, distance: 410.0
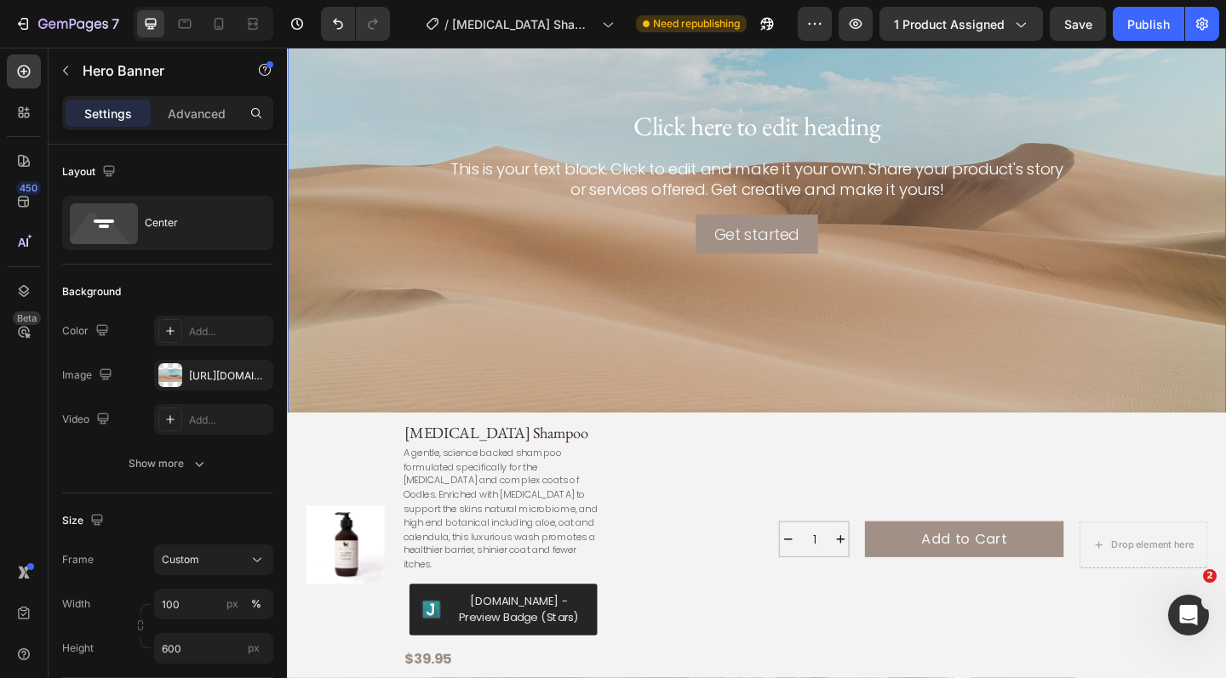
scroll to position [2910, 0]
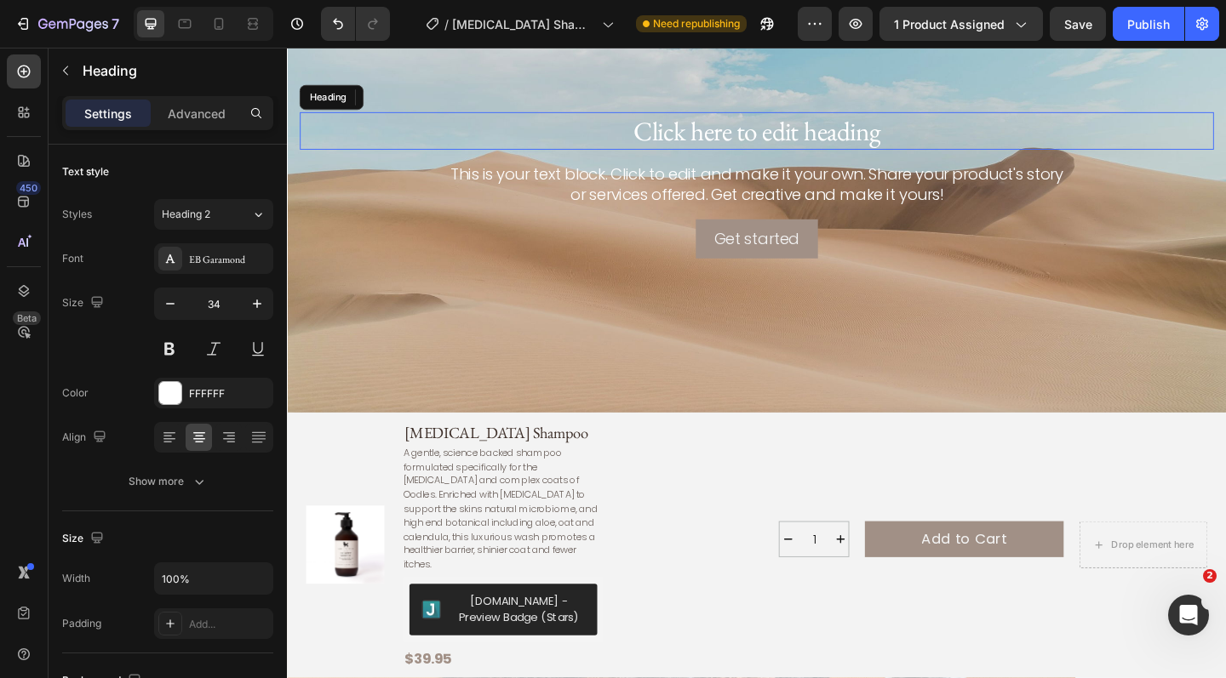
click at [771, 135] on h2 "Click here to edit heading" at bounding box center [797, 138] width 994 height 41
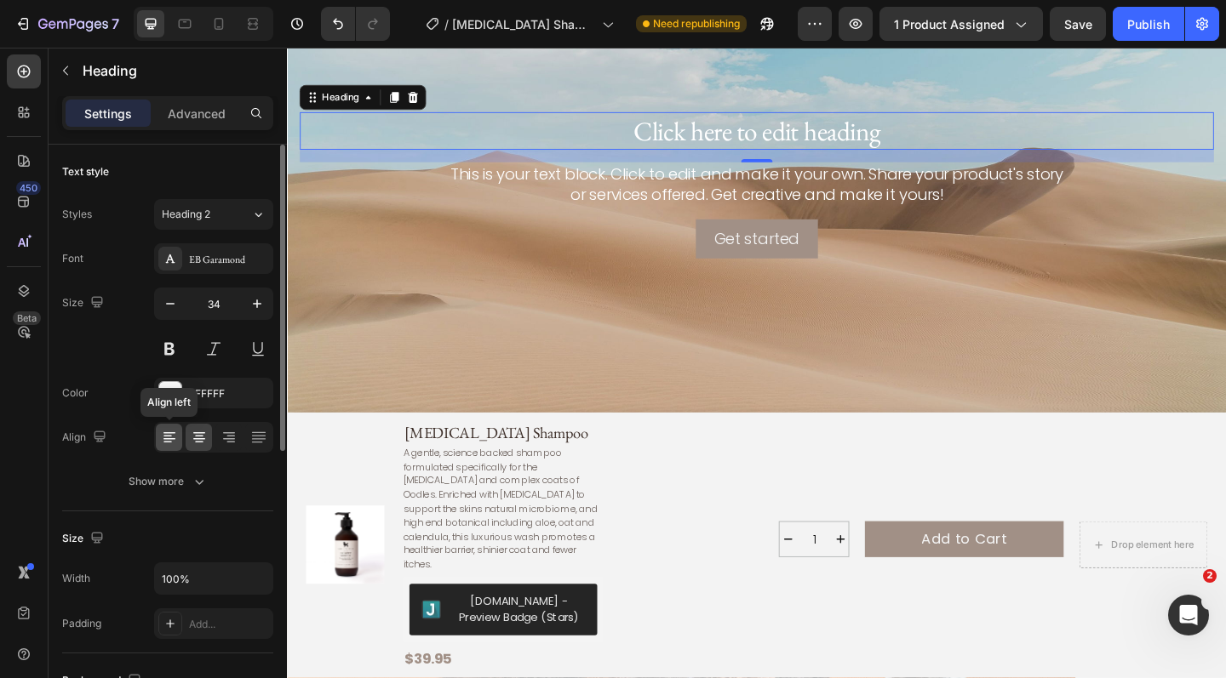
click at [173, 436] on icon at bounding box center [169, 437] width 17 height 17
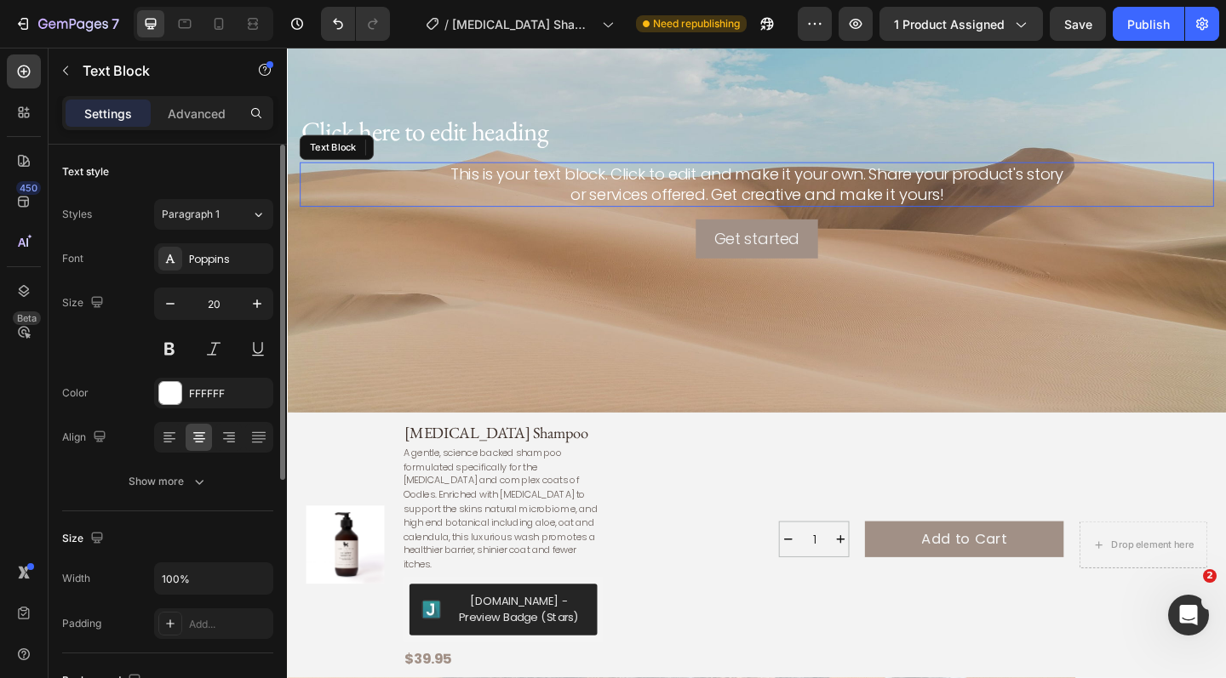
click at [718, 186] on div "This is your text block. Click to edit and make it your own. Share your product…" at bounding box center [797, 197] width 994 height 49
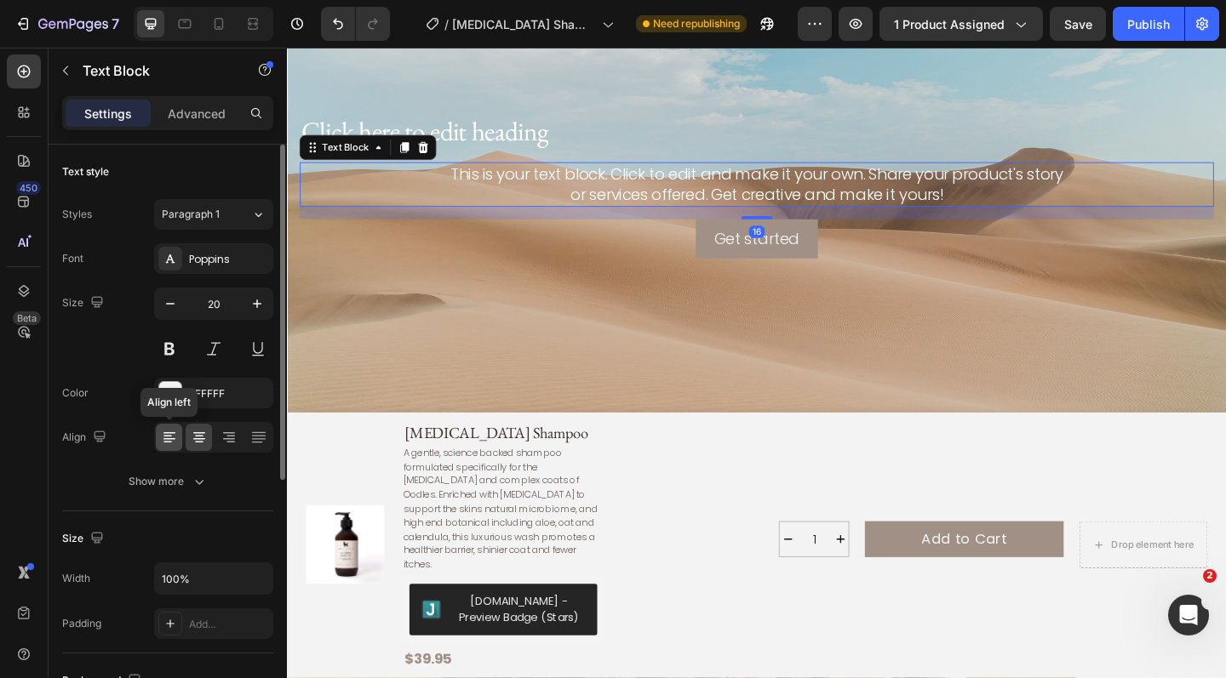
click at [178, 444] on div at bounding box center [169, 437] width 26 height 27
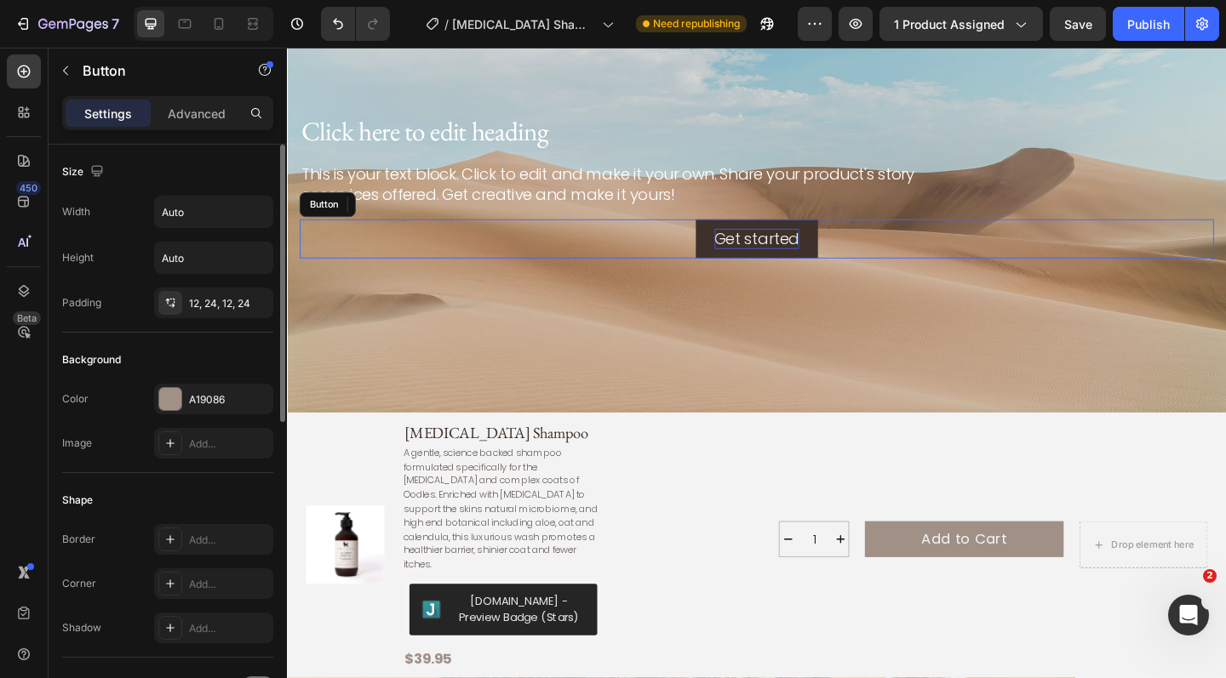
click at [764, 261] on div "Get started" at bounding box center [798, 256] width 93 height 22
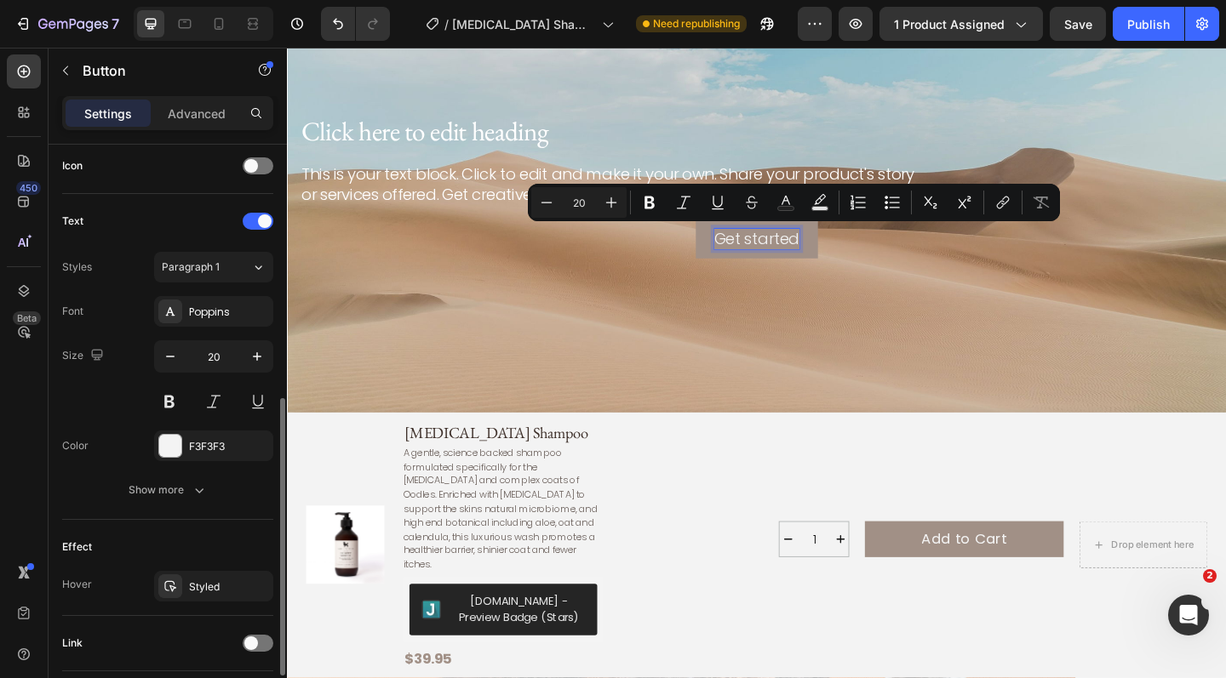
scroll to position [638, 0]
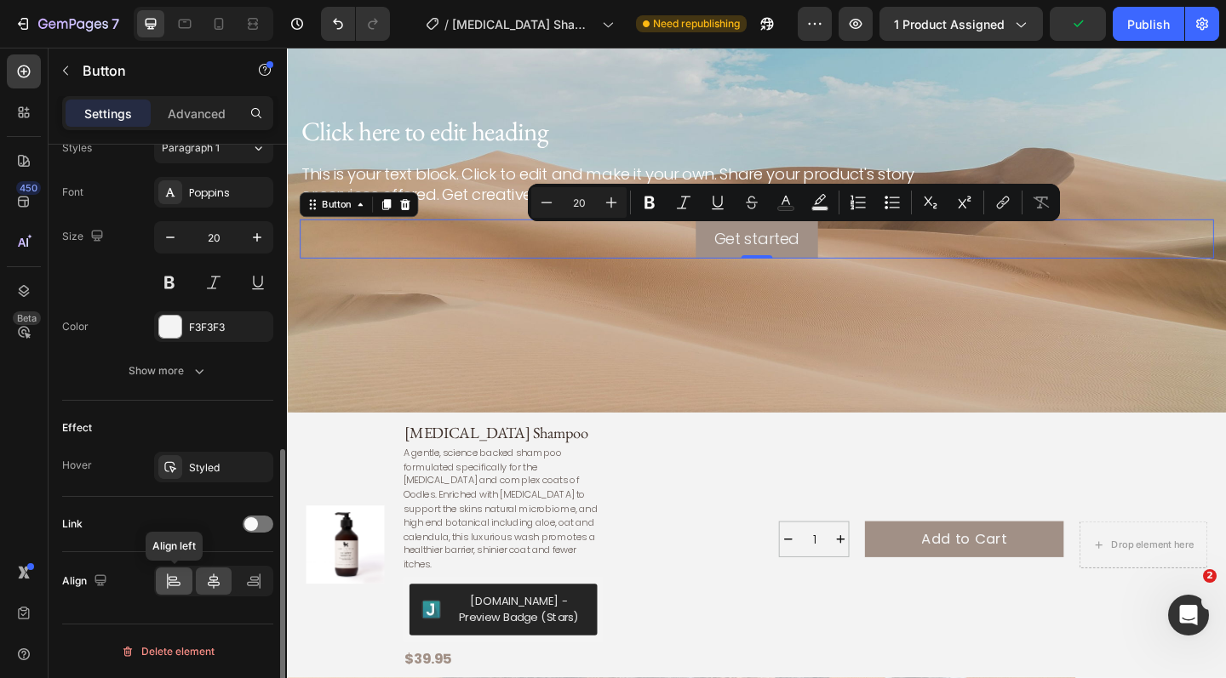
click at [174, 583] on icon at bounding box center [173, 581] width 17 height 17
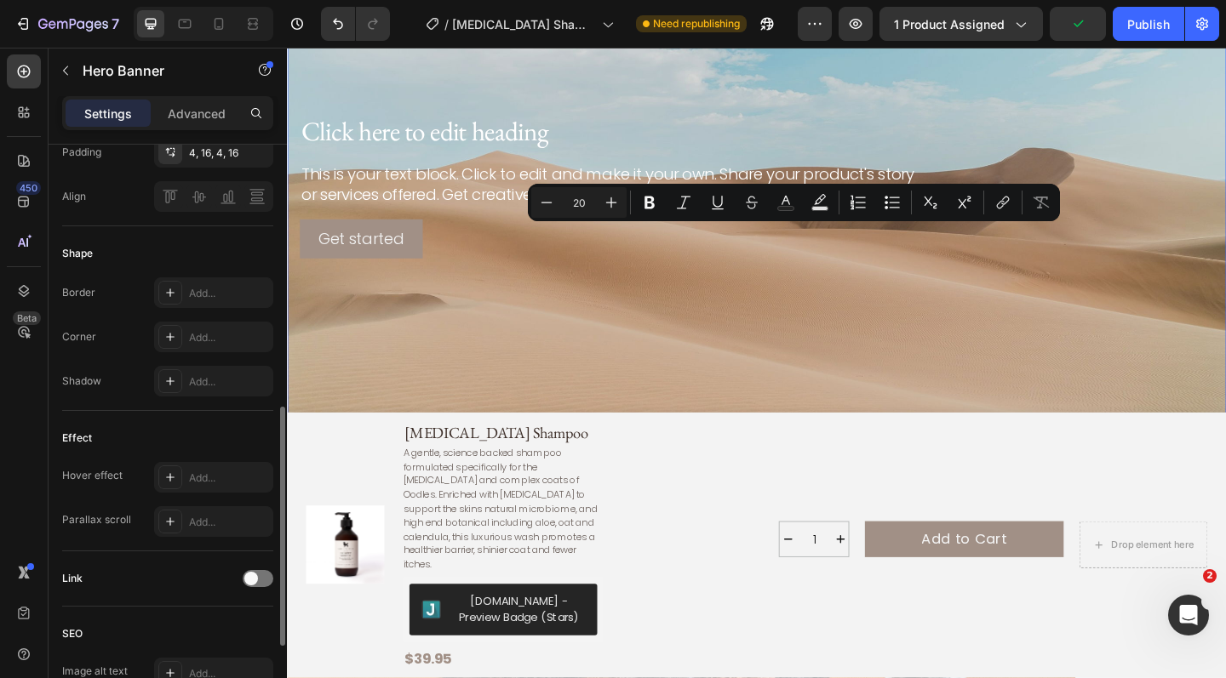
click at [558, 336] on div "Background Image" at bounding box center [798, 197] width 1022 height 511
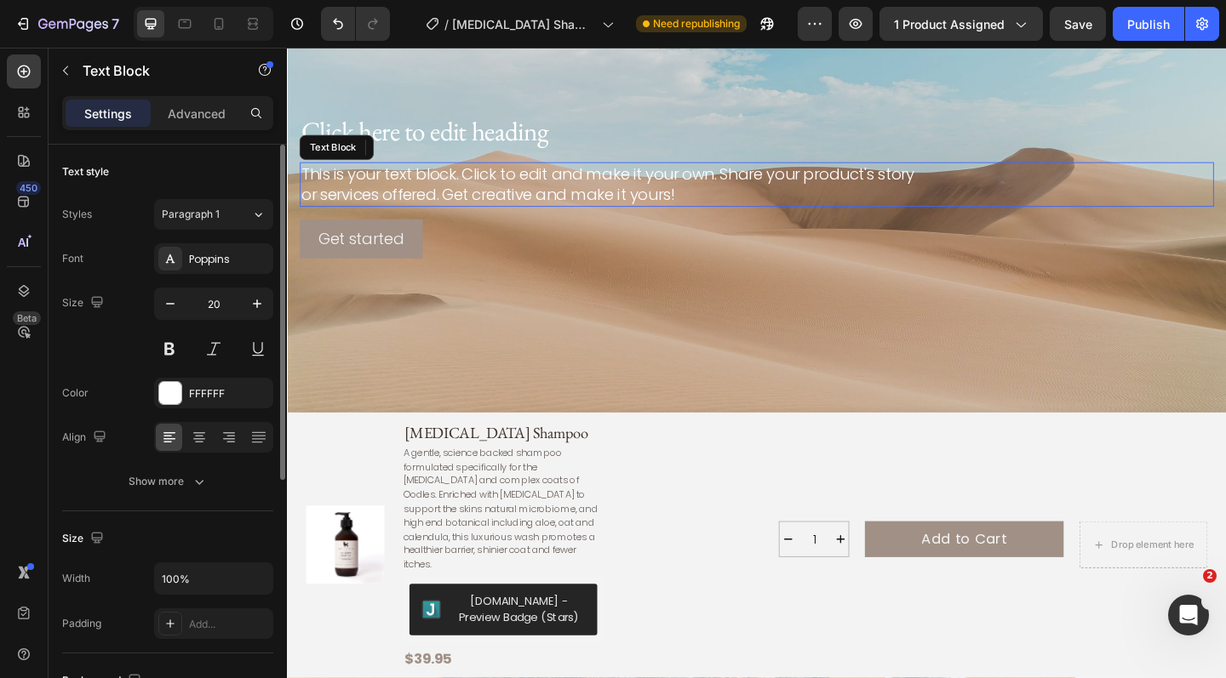
click at [589, 205] on div "This is your text block. Click to edit and make it your own. Share your product…" at bounding box center [797, 197] width 994 height 49
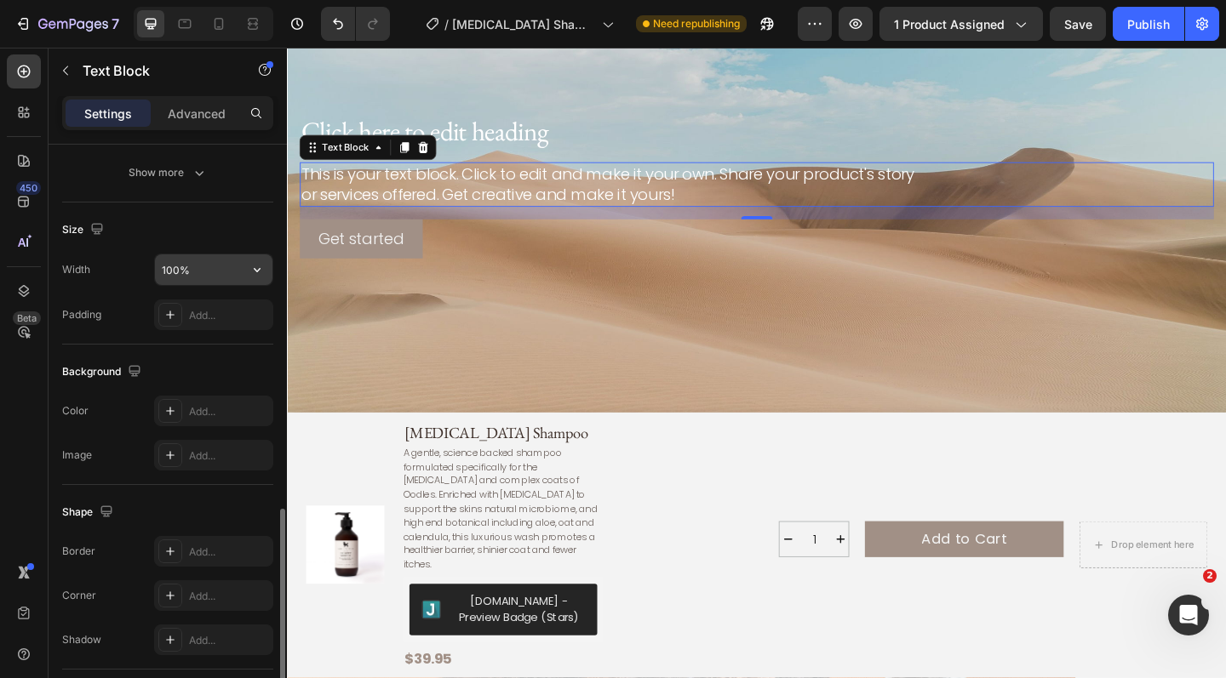
scroll to position [426, 0]
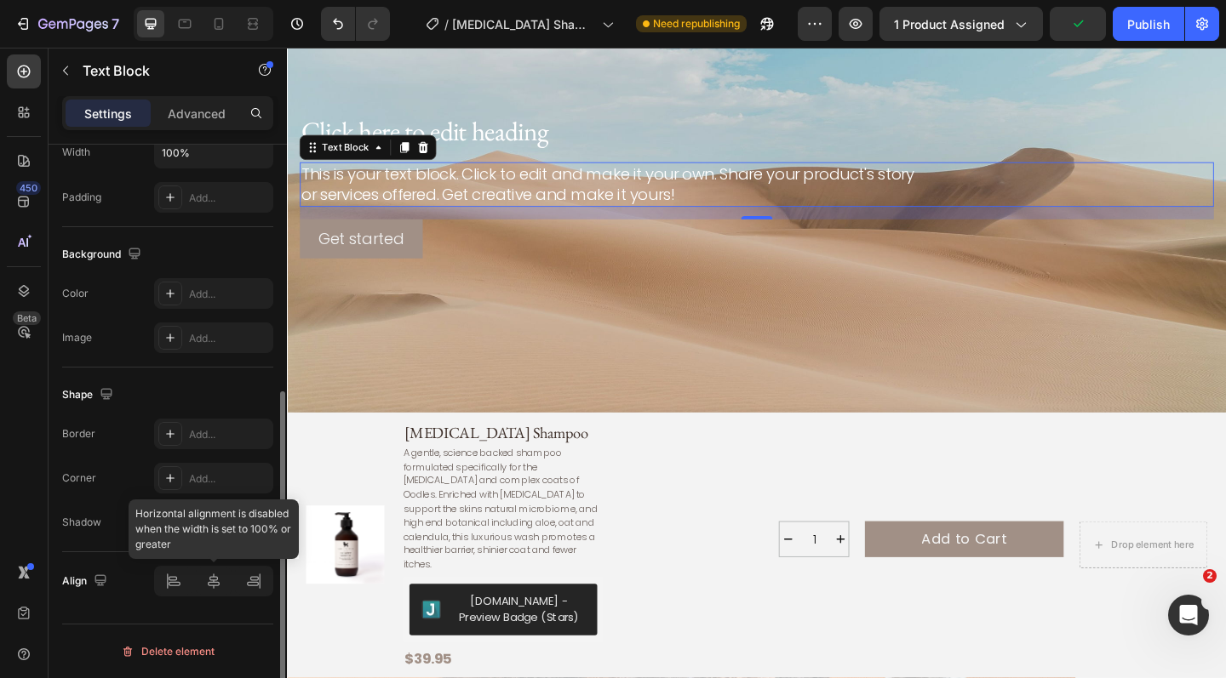
click at [177, 582] on div at bounding box center [213, 581] width 119 height 31
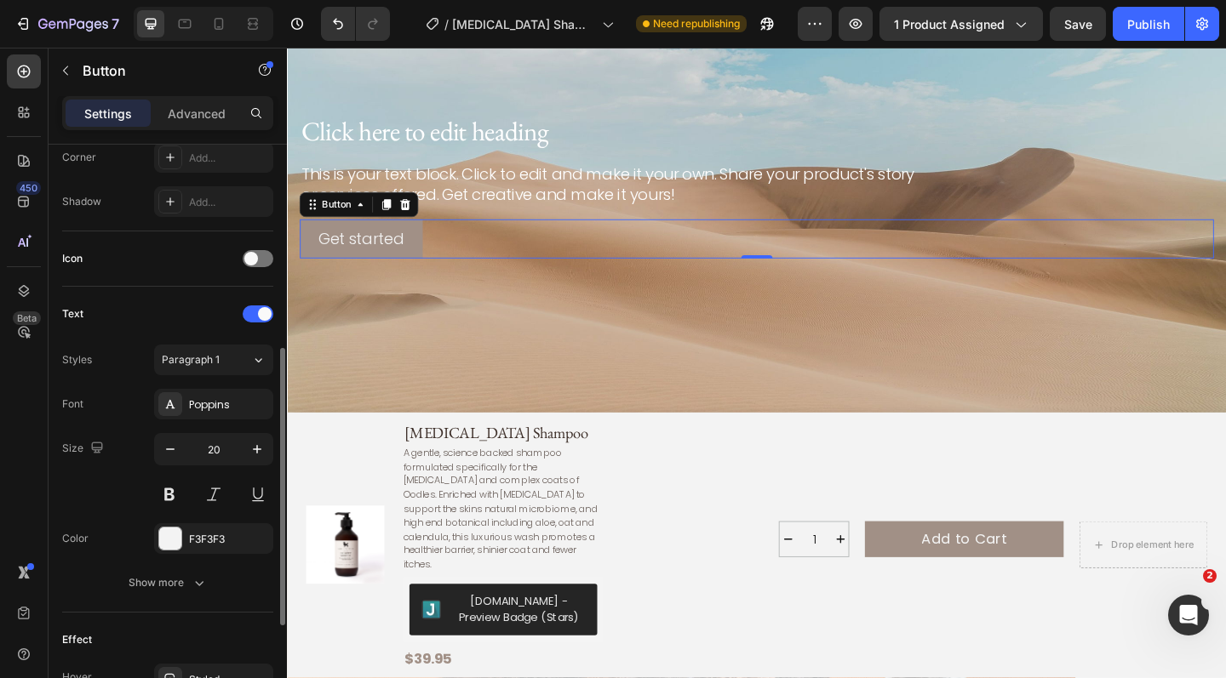
click at [556, 276] on div "Get started Button 0" at bounding box center [797, 256] width 994 height 43
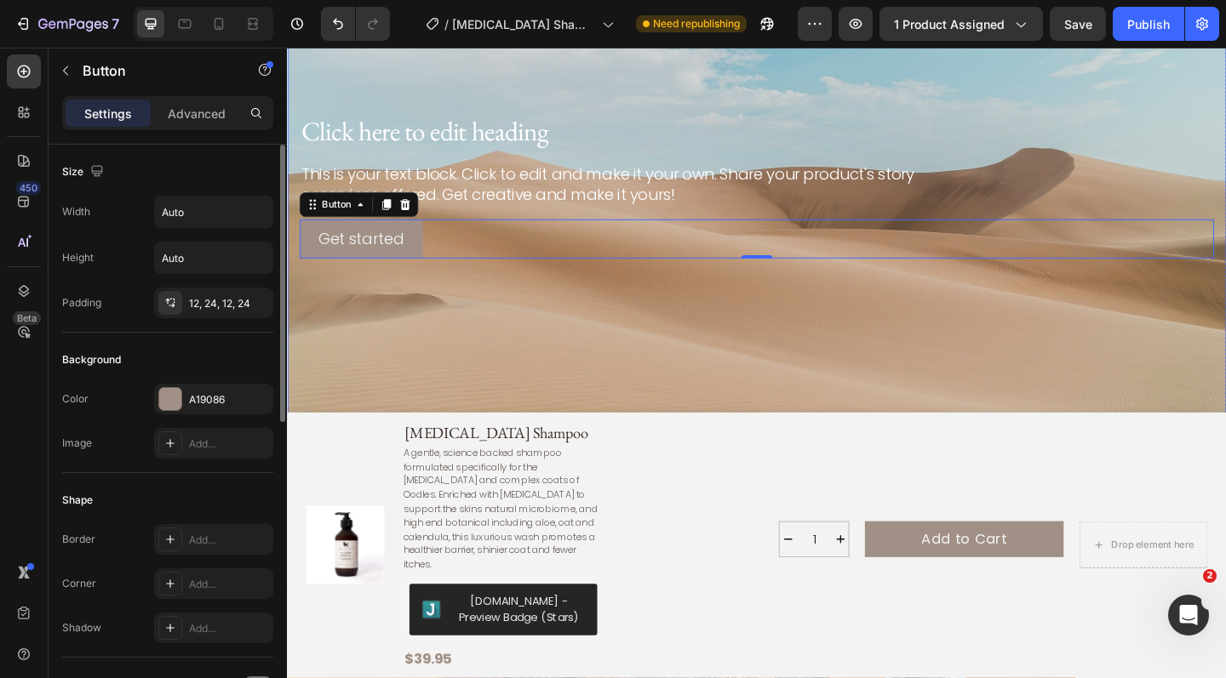
click at [529, 336] on div "Background Image" at bounding box center [798, 197] width 1022 height 511
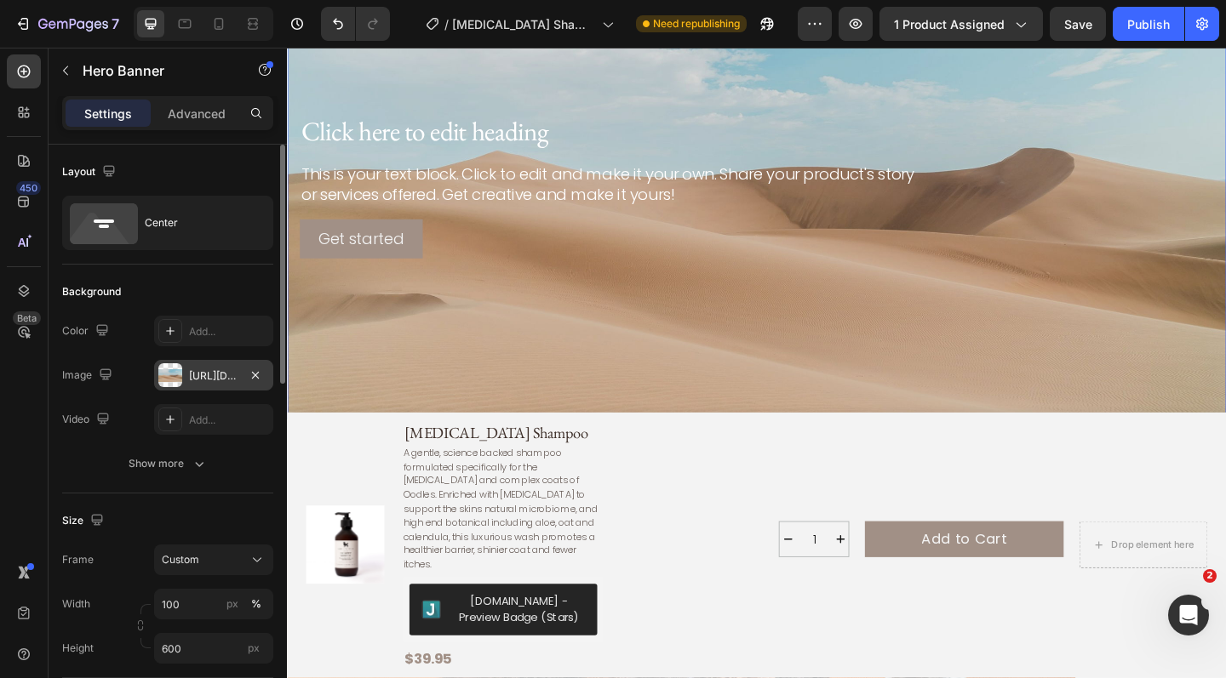
click at [202, 374] on div "https://cdn.shopify.com/s/files/1/2005/9307/files/background_settings.jpg" at bounding box center [213, 376] width 49 height 15
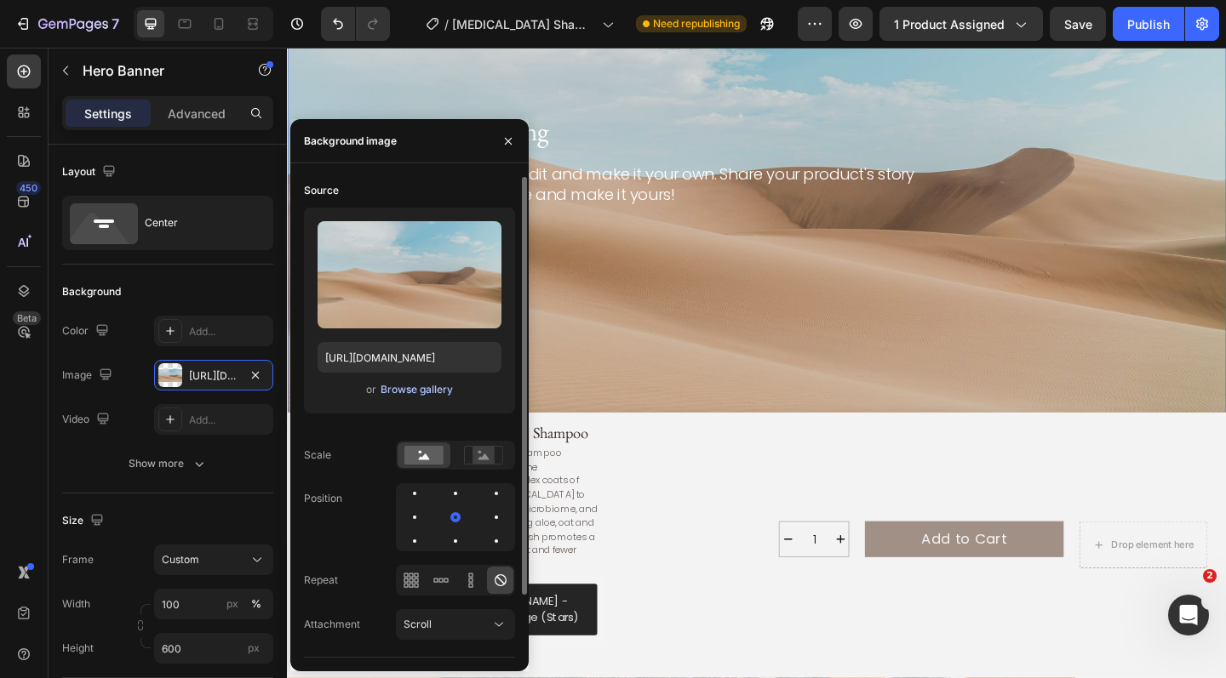
click at [428, 391] on div "Browse gallery" at bounding box center [417, 389] width 72 height 15
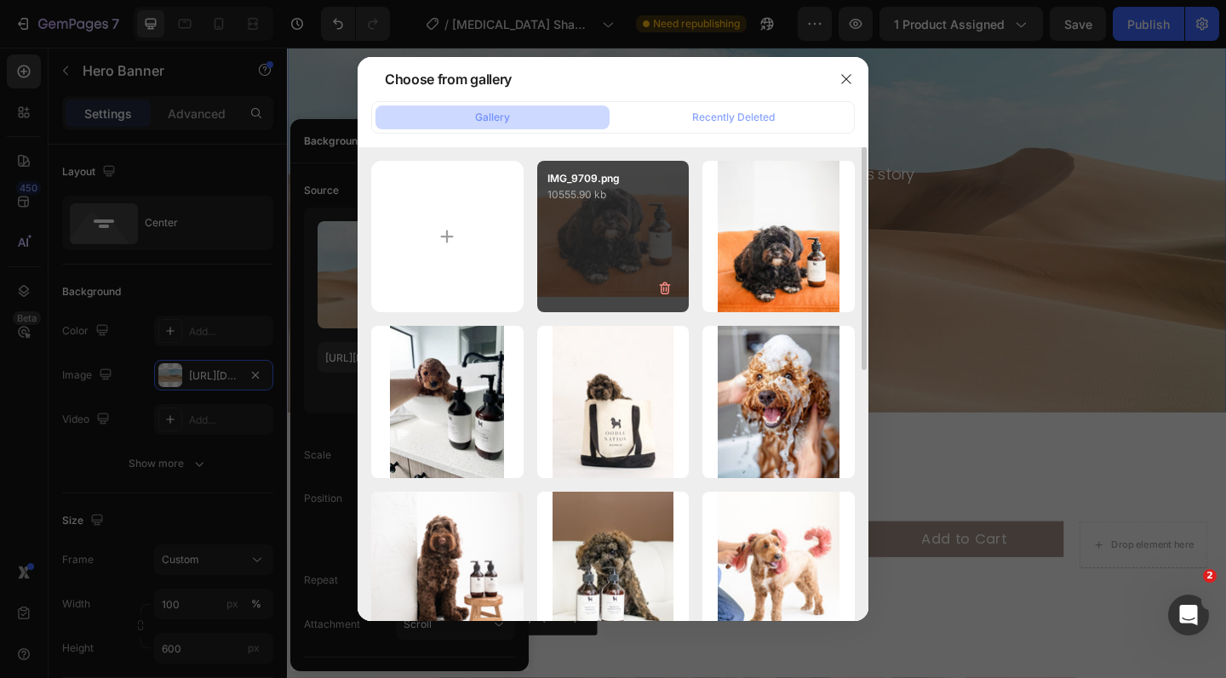
click at [588, 203] on p "10555.90 kb" at bounding box center [613, 194] width 132 height 17
type input "https://cdn.shopify.com/s/files/1/0941/4164/5111/files/gempages_571859229653074…"
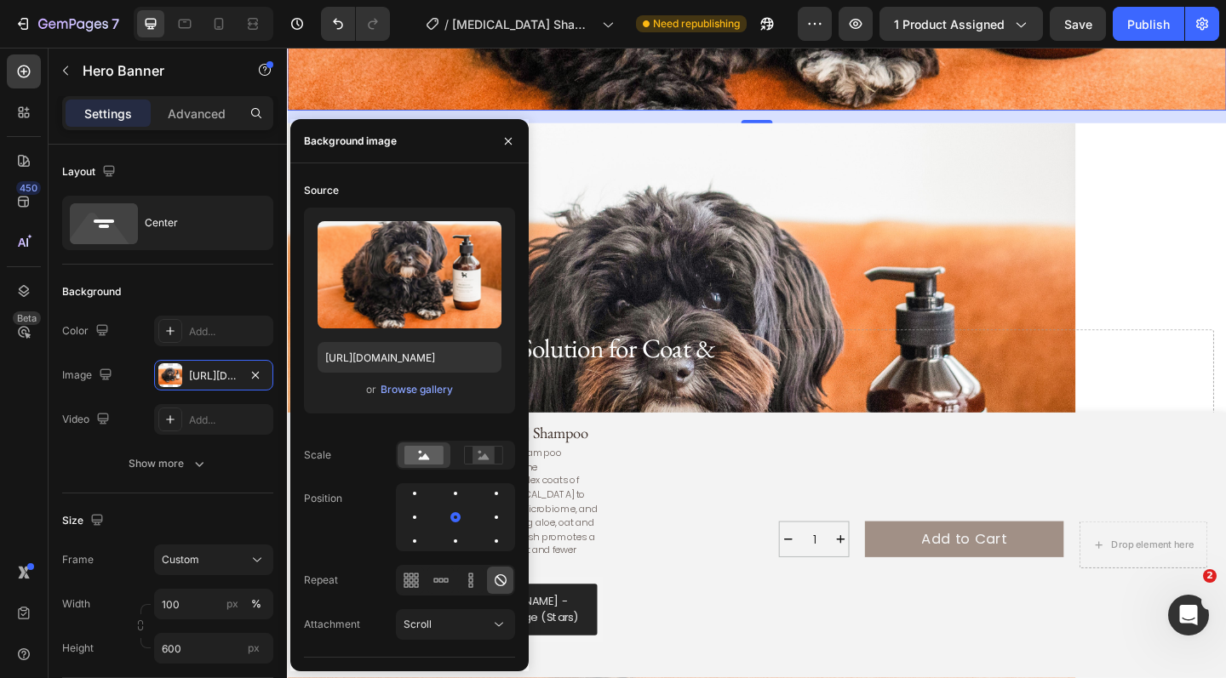
scroll to position [3247, 0]
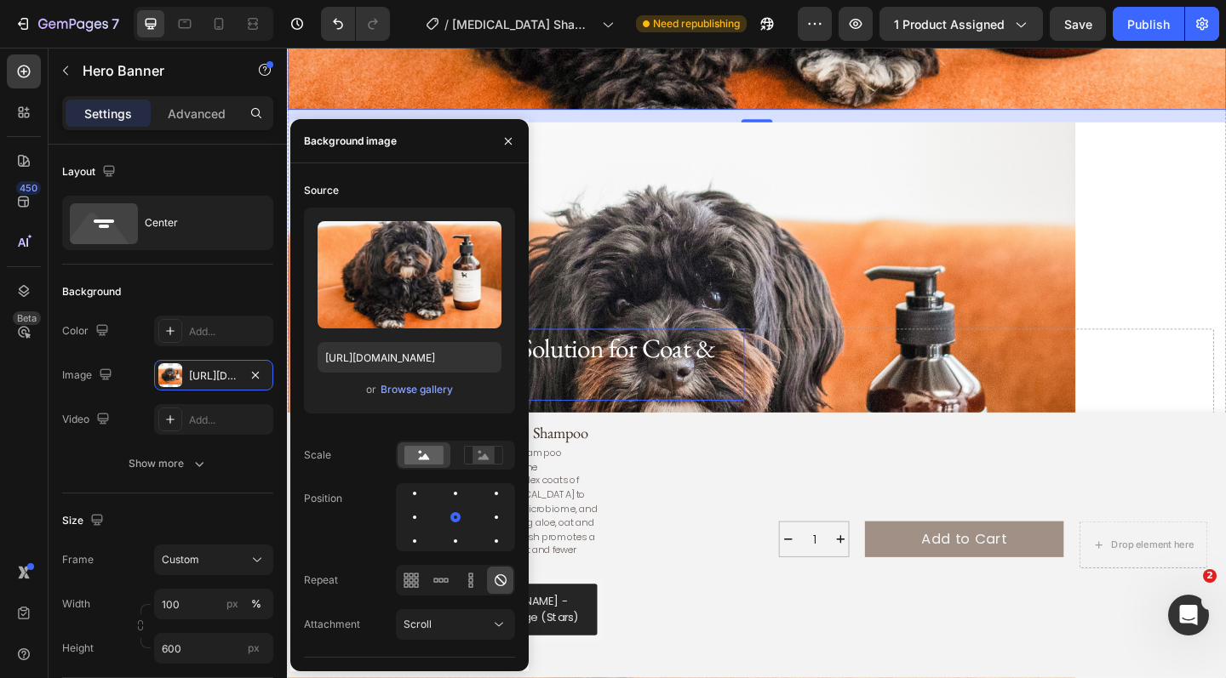
click at [665, 383] on h2 "Made for Oodles. The Solution for Coat & Skin Concerns." at bounding box center [542, 393] width 484 height 78
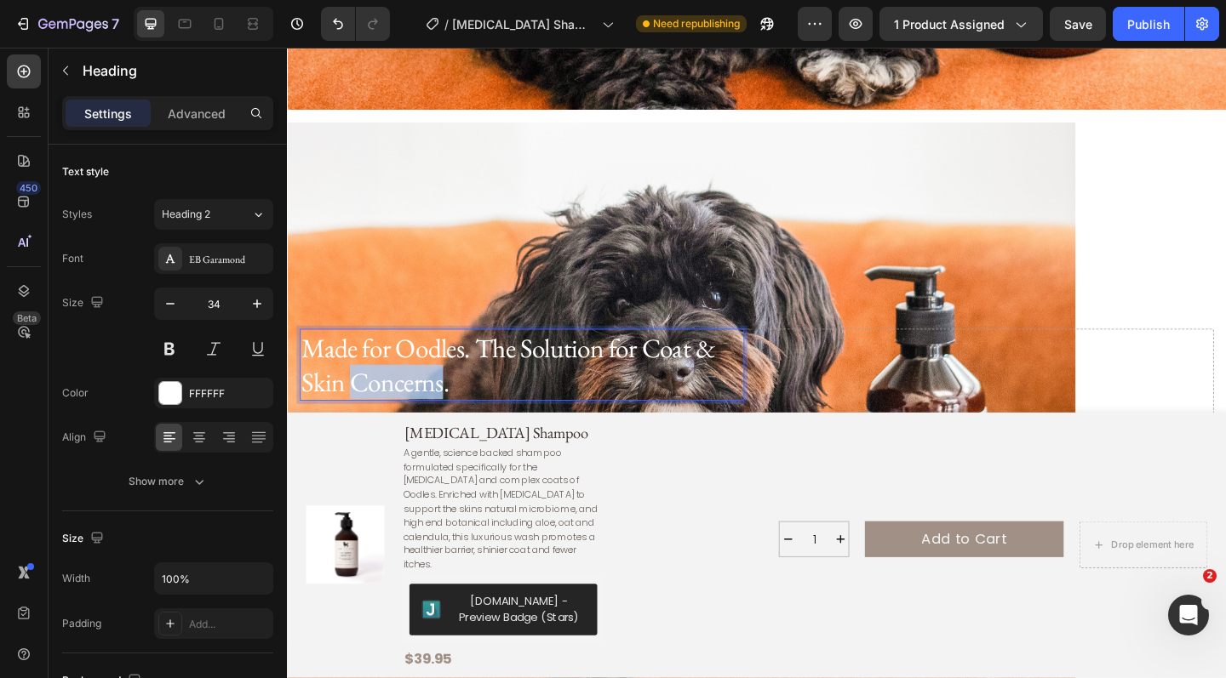
click at [447, 397] on p "Made for Oodles. The Solution for Coat & Skin Concerns." at bounding box center [542, 393] width 480 height 75
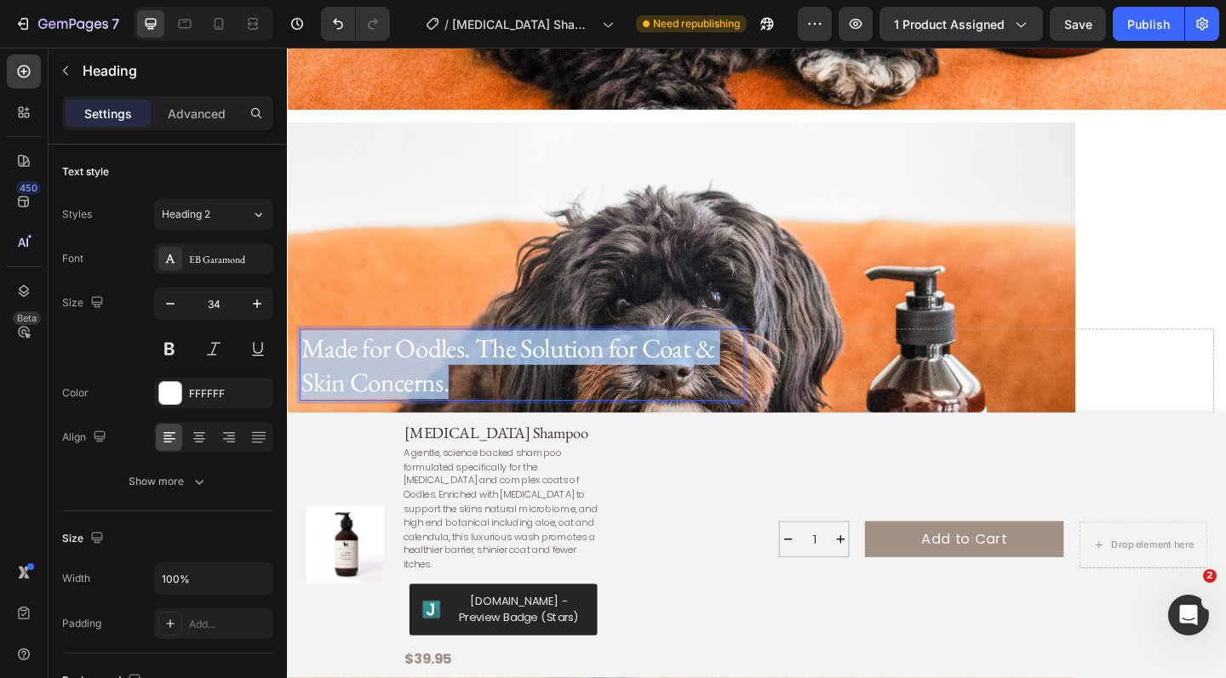
click at [447, 397] on p "Made for Oodles. The Solution for Coat & Skin Concerns." at bounding box center [542, 393] width 480 height 75
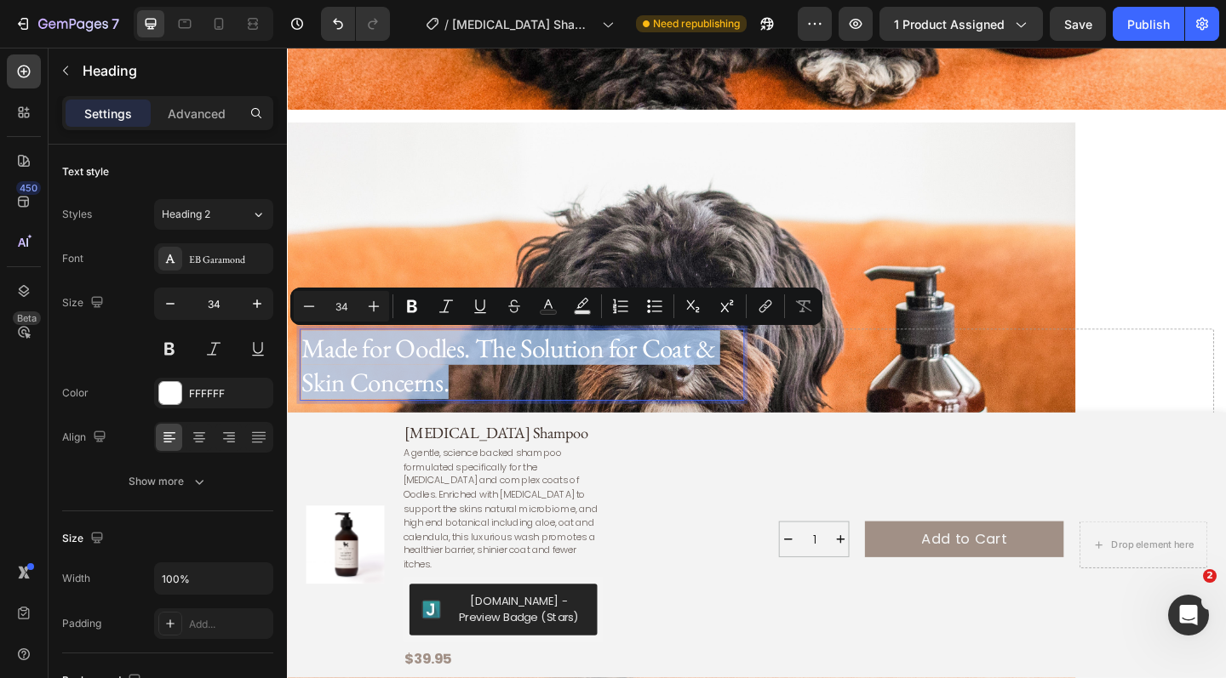
click at [447, 397] on p "Made for Oodles. The Solution for Coat & Skin Concerns." at bounding box center [542, 393] width 480 height 75
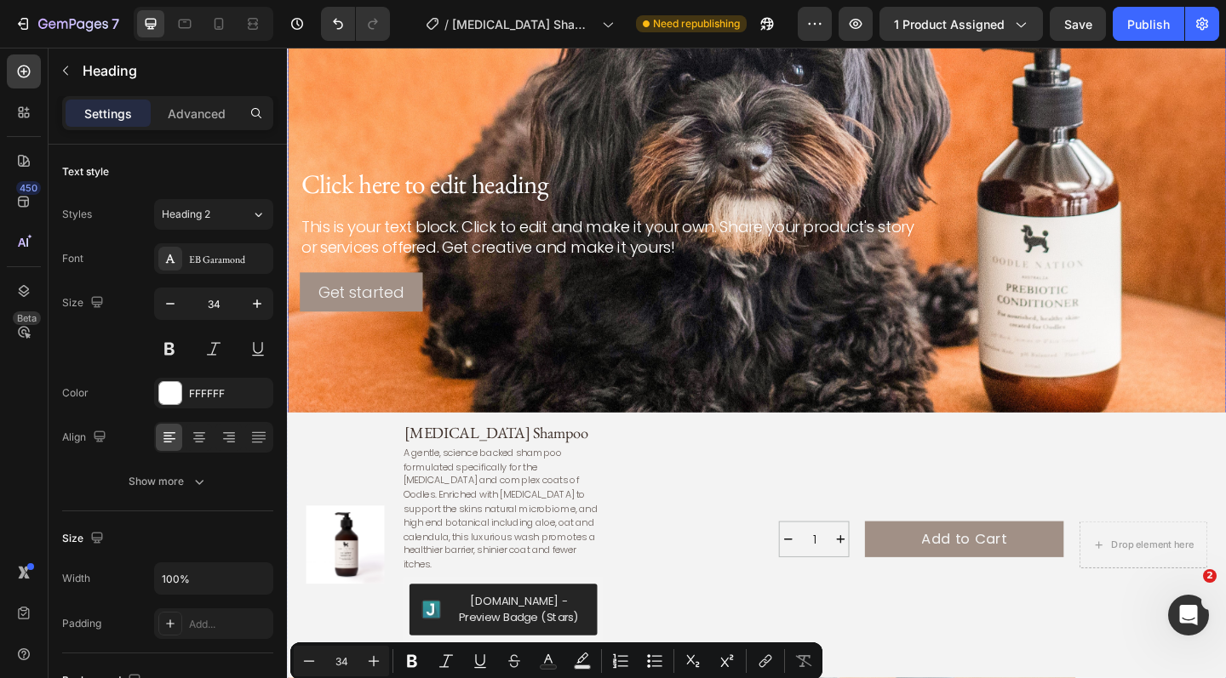
scroll to position [2850, 0]
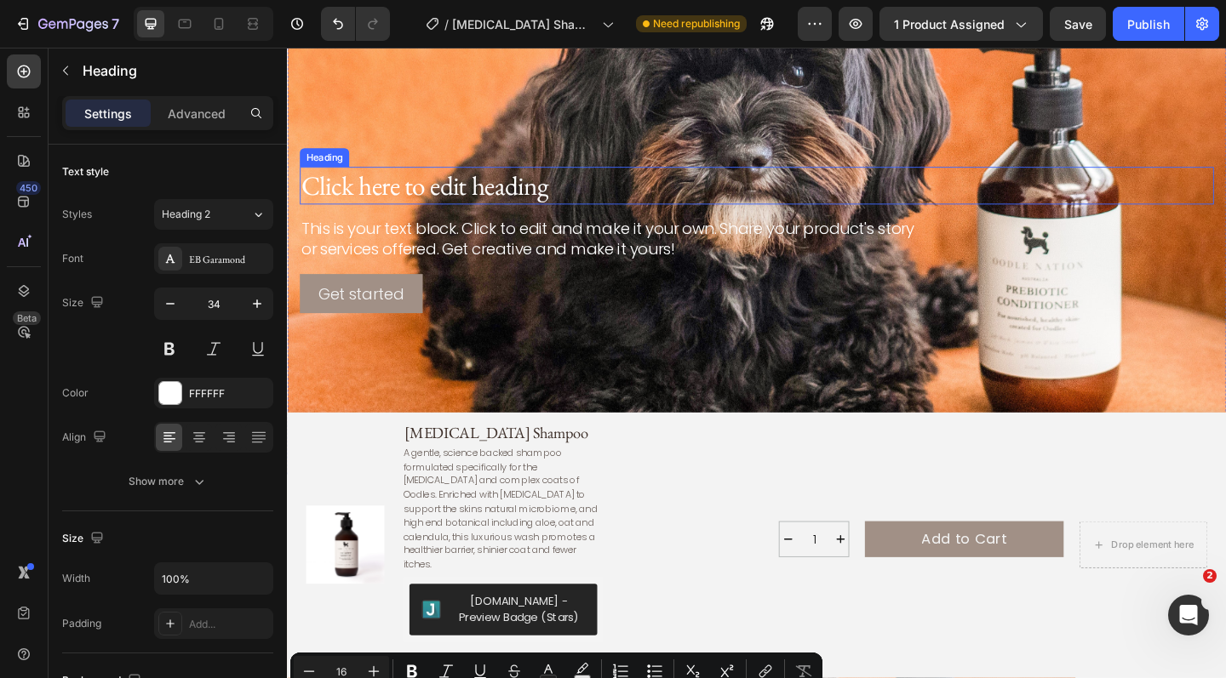
click at [532, 203] on h2 "Click here to edit heading" at bounding box center [797, 198] width 994 height 41
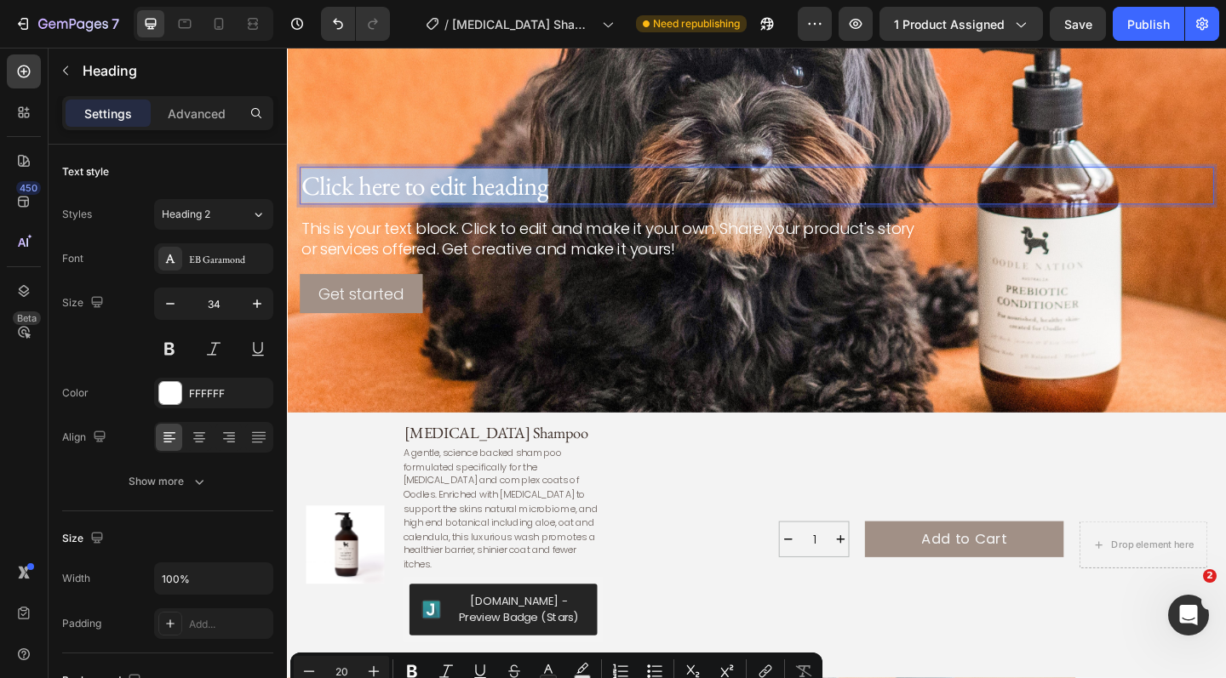
click at [532, 203] on p "Click here to edit heading" at bounding box center [797, 198] width 991 height 37
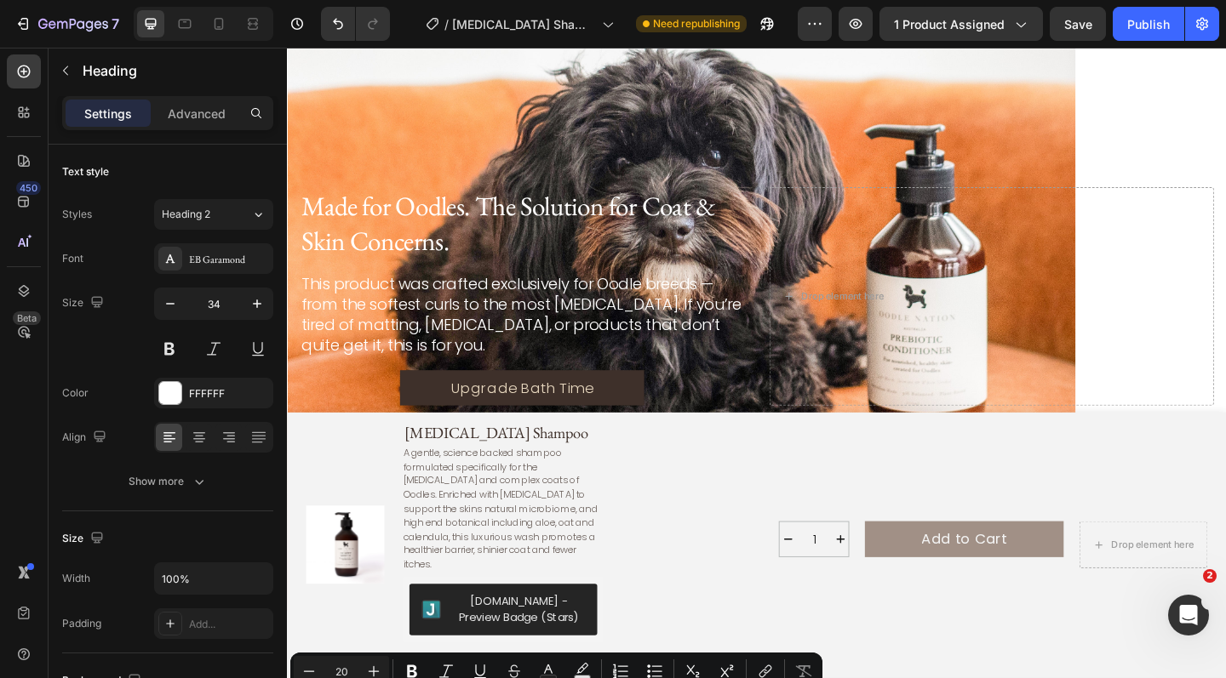
scroll to position [3450, 0]
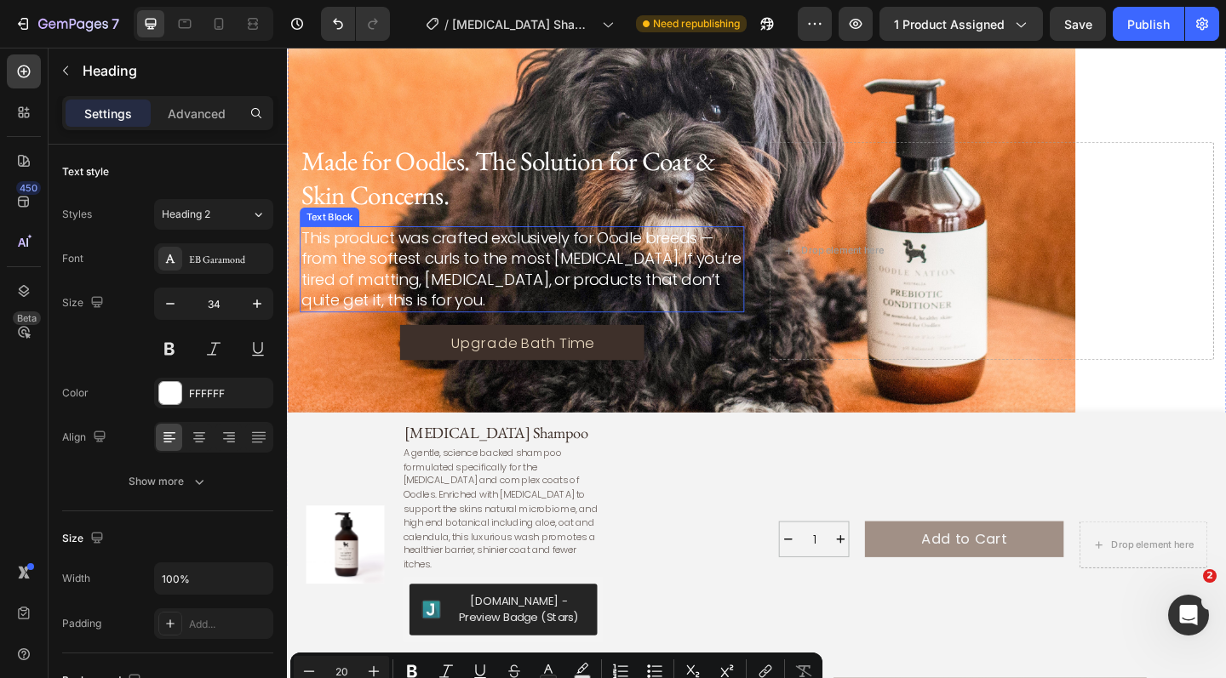
click at [570, 281] on p "This product was crafted exclusively for Oodle breeds — from the softest curls …" at bounding box center [542, 289] width 480 height 90
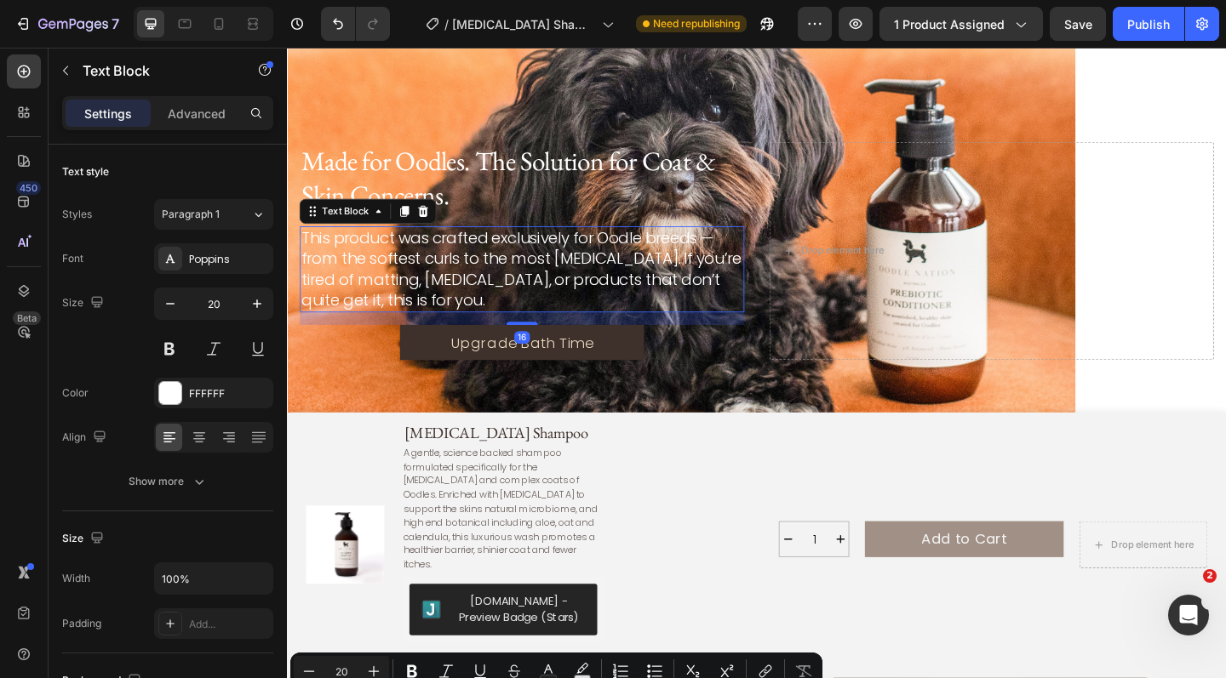
click at [570, 281] on p "This product was crafted exclusively for Oodle breeds — from the softest curls …" at bounding box center [542, 289] width 480 height 90
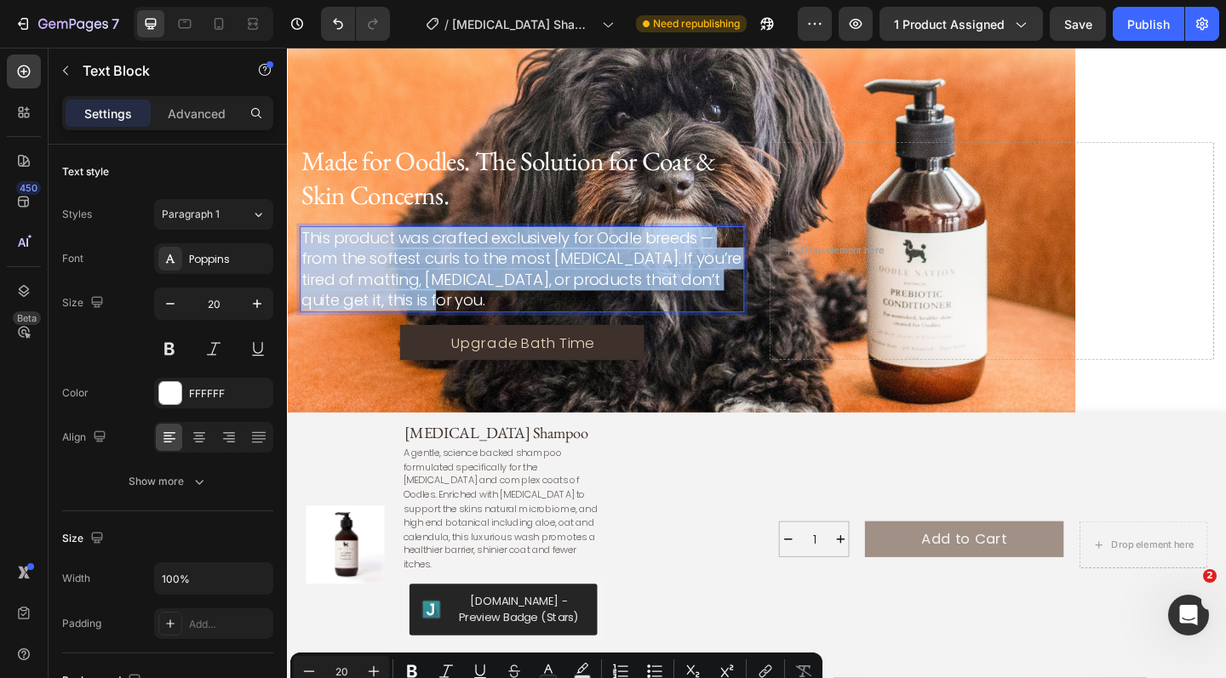
click at [570, 281] on p "This product was crafted exclusively for Oodle breeds — from the softest curls …" at bounding box center [542, 289] width 480 height 90
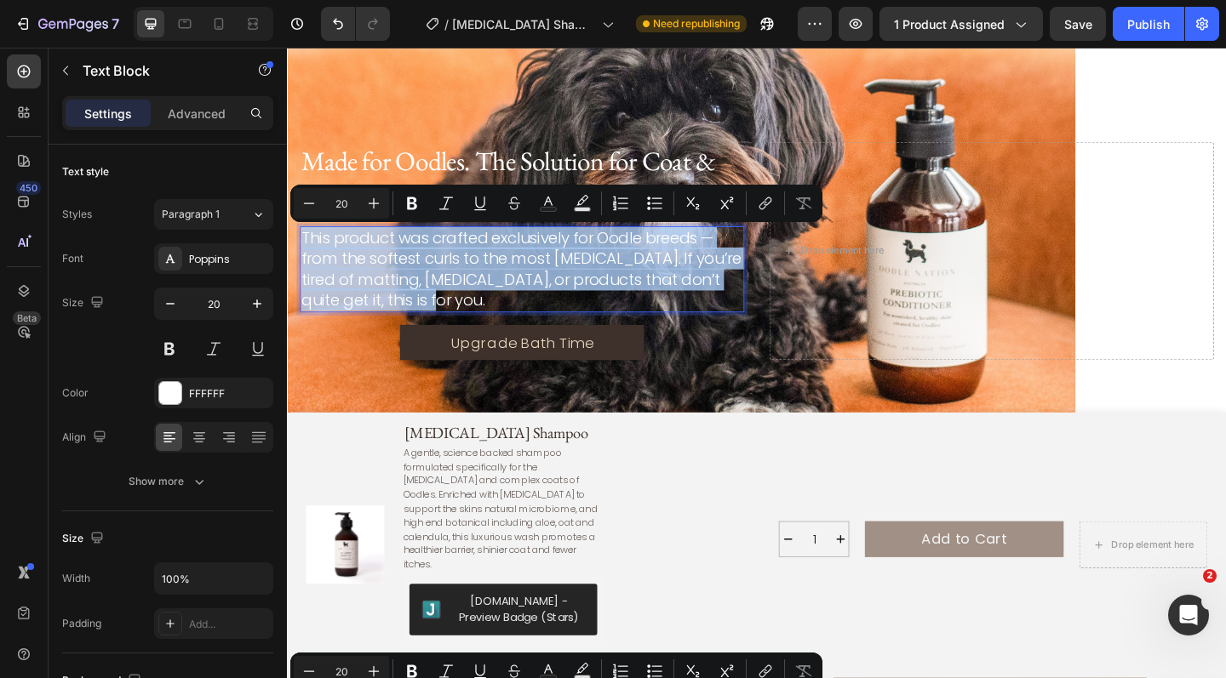
copy p "This product was crafted exclusively for Oodle breeds — from the softest curls …"
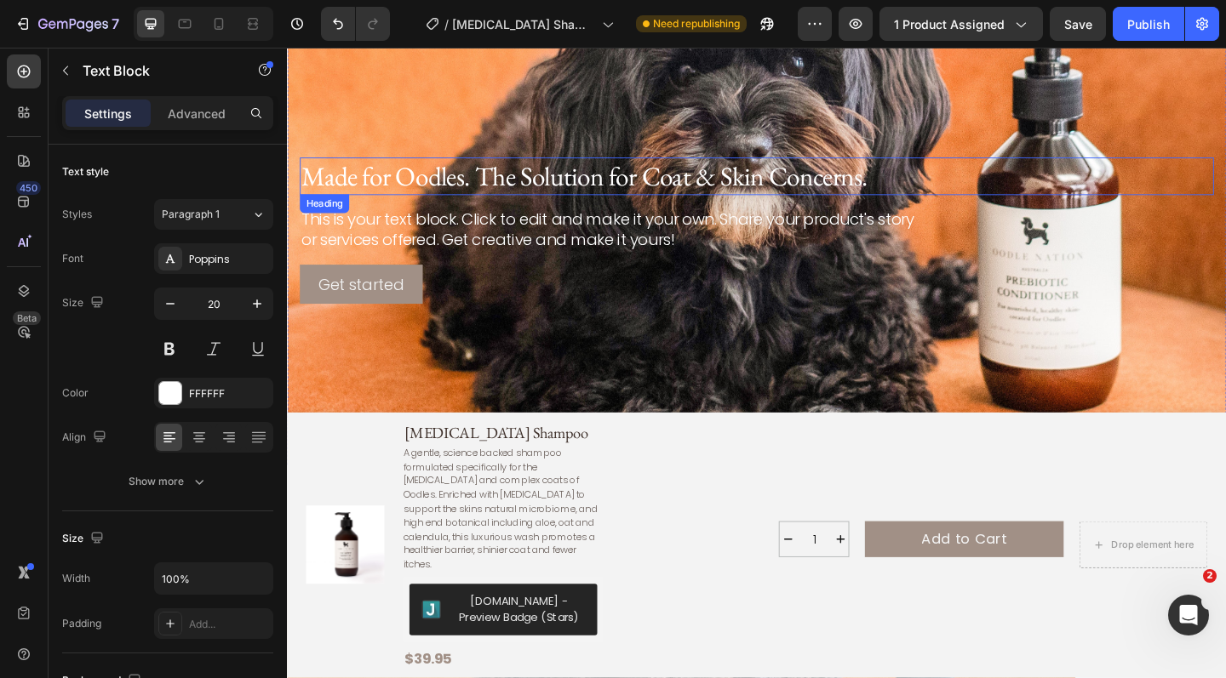
scroll to position [2859, 0]
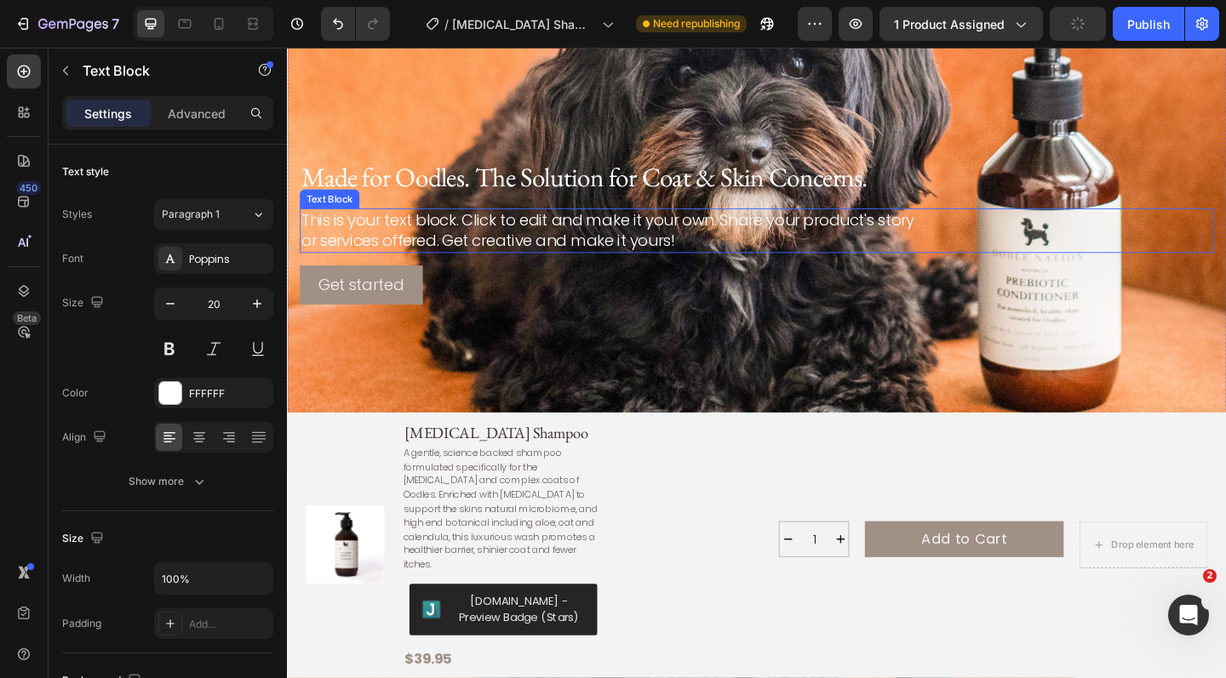
click at [489, 239] on div "This is your text block. Click to edit and make it your own. Share your product…" at bounding box center [797, 247] width 994 height 49
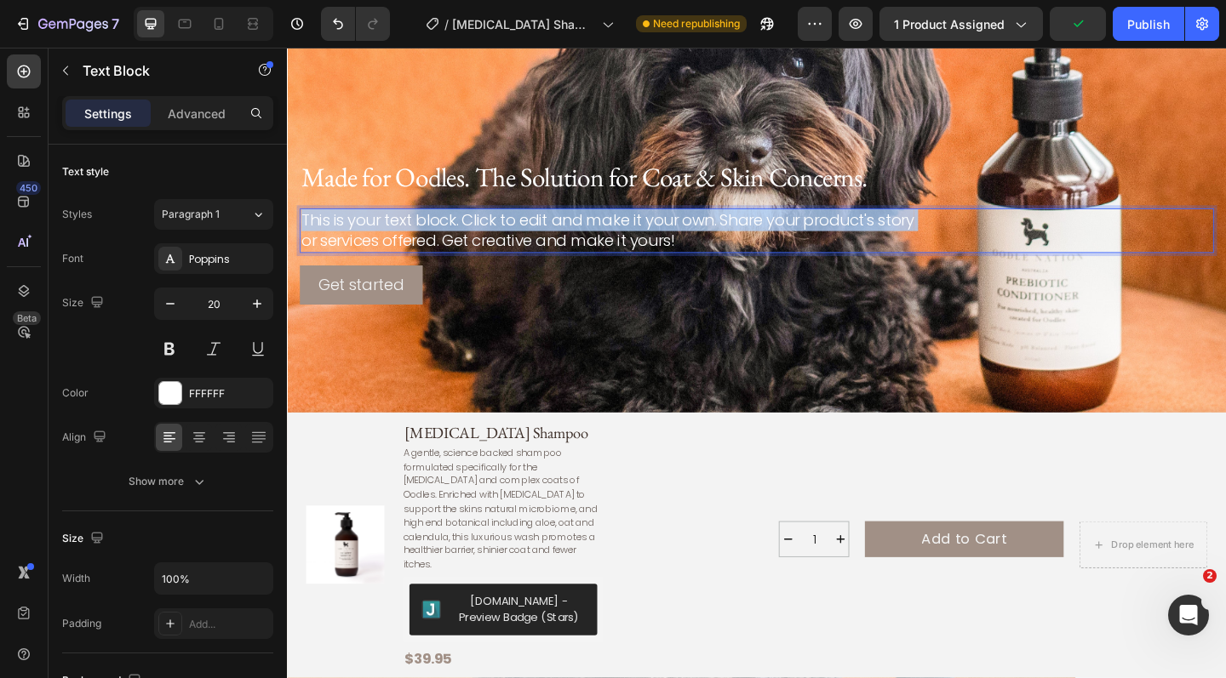
click at [489, 239] on p "This is your text block. Click to edit and make it your own. Share your product…" at bounding box center [797, 247] width 991 height 45
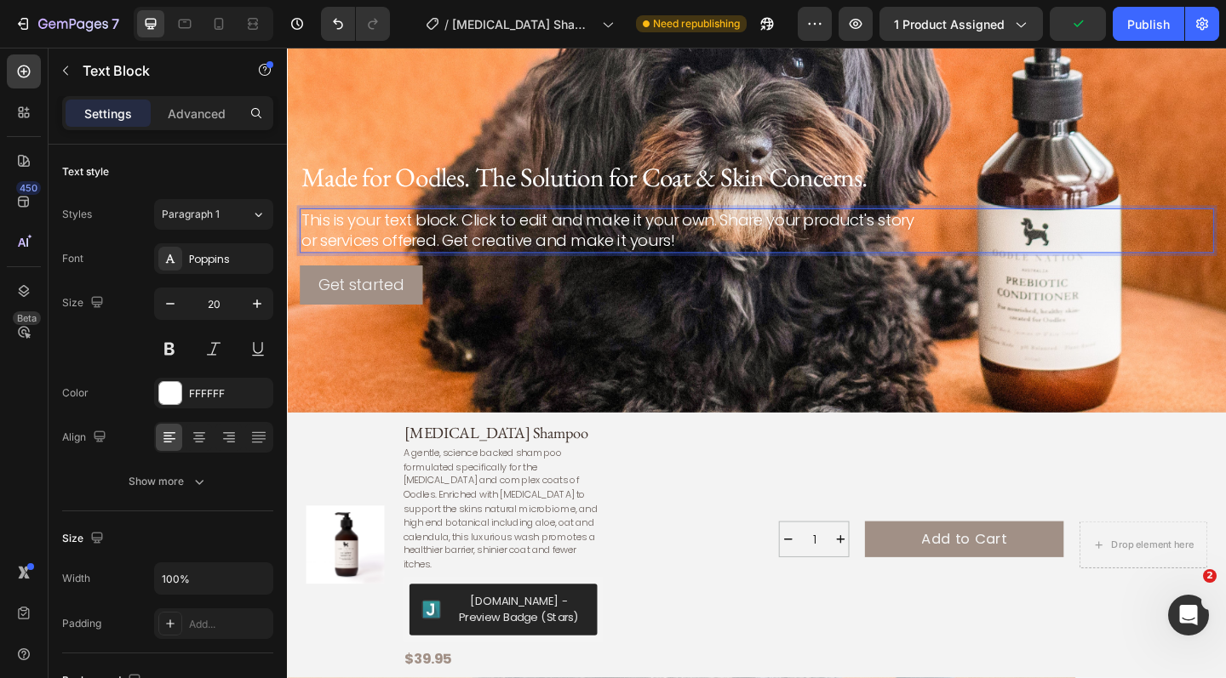
click at [494, 252] on p "This is your text block. Click to edit and make it your own. Share your product…" at bounding box center [797, 247] width 991 height 45
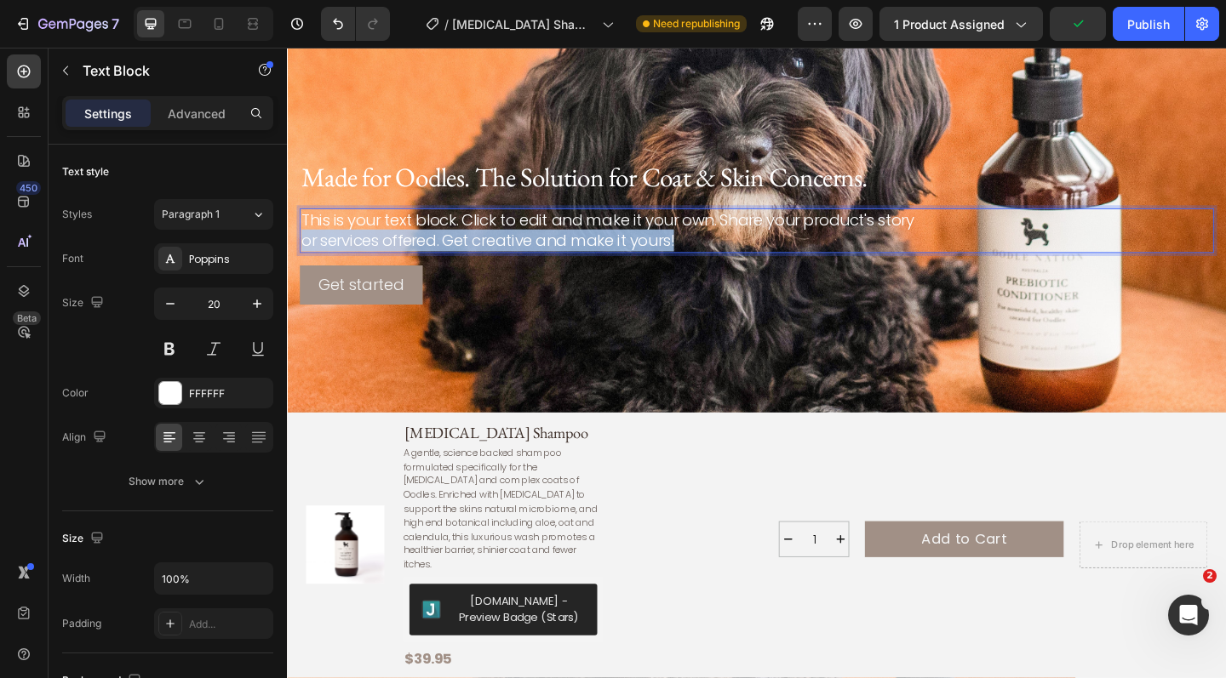
click at [494, 252] on p "This is your text block. Click to edit and make it your own. Share your product…" at bounding box center [797, 247] width 991 height 45
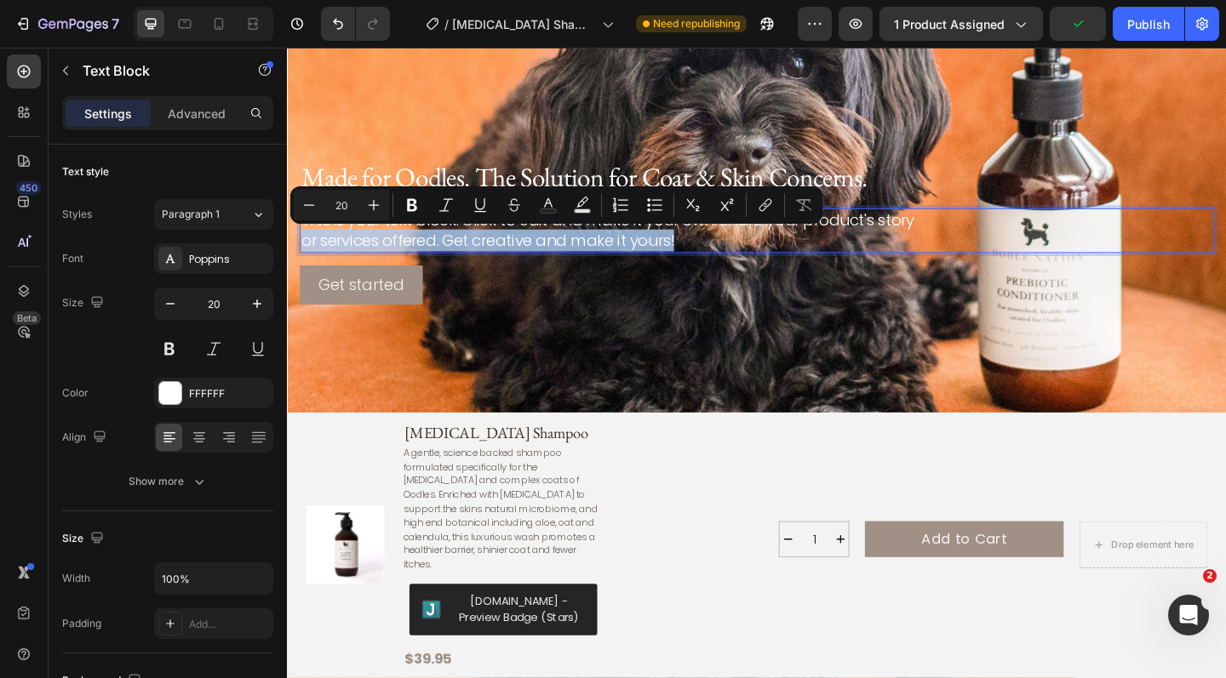
click at [494, 252] on p "This is your text block. Click to edit and make it your own. Share your product…" at bounding box center [797, 247] width 991 height 45
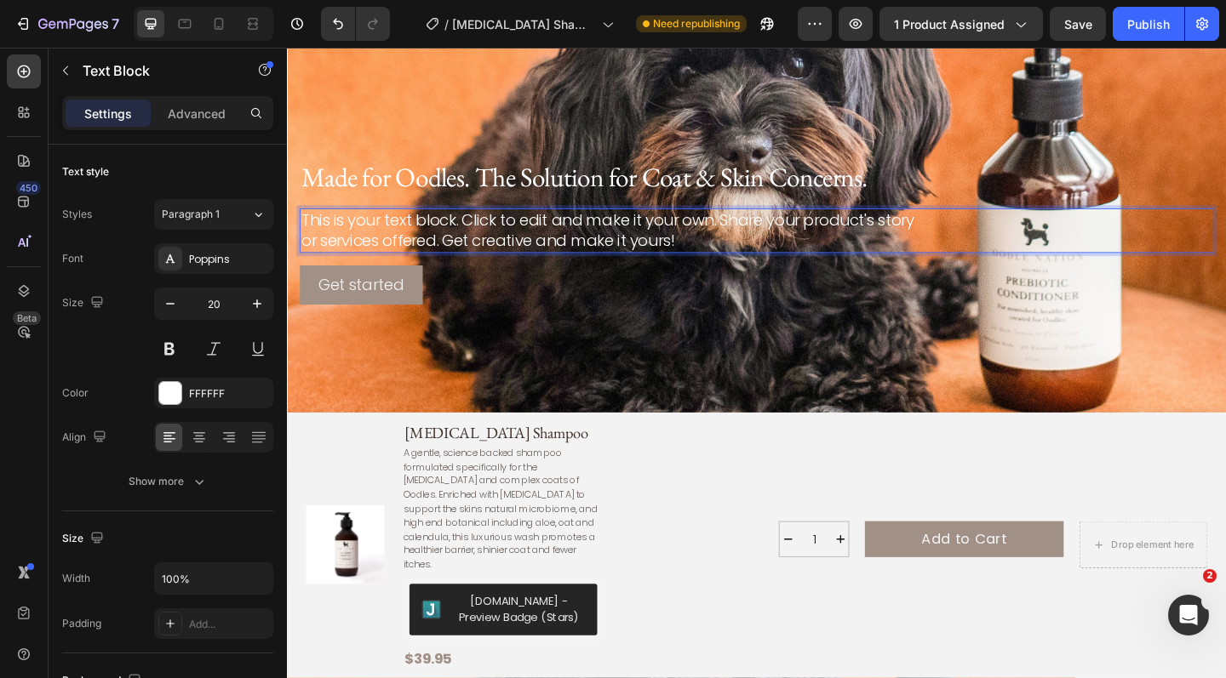
click at [494, 252] on p "This is your text block. Click to edit and make it your own. Share your product…" at bounding box center [797, 247] width 991 height 45
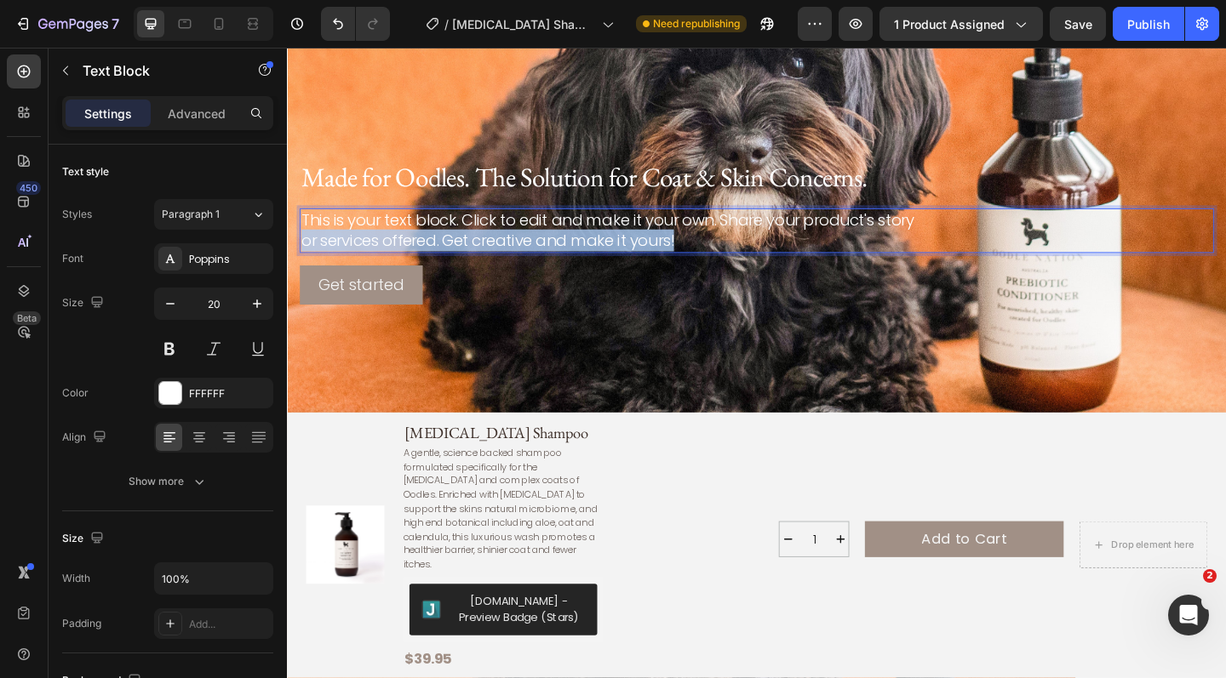
click at [494, 252] on p "This is your text block. Click to edit and make it your own. Share your product…" at bounding box center [797, 247] width 991 height 45
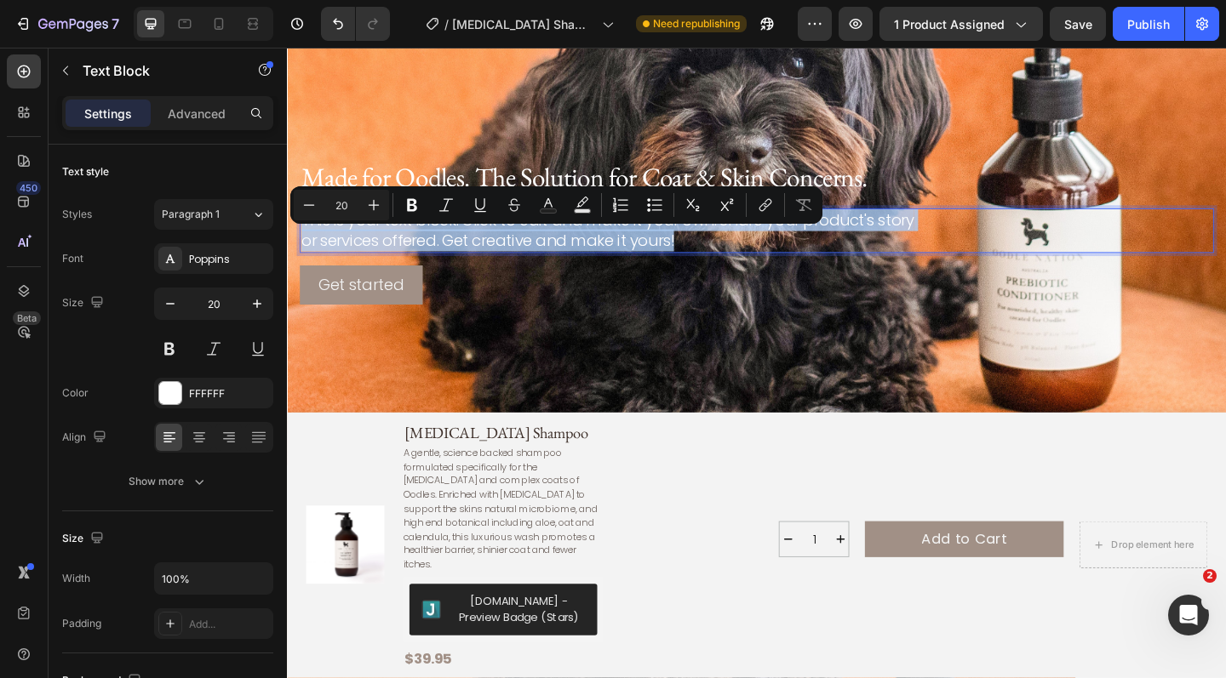
click at [306, 244] on p "This is your text block. Click to edit and make it your own. Share your product…" at bounding box center [797, 247] width 991 height 45
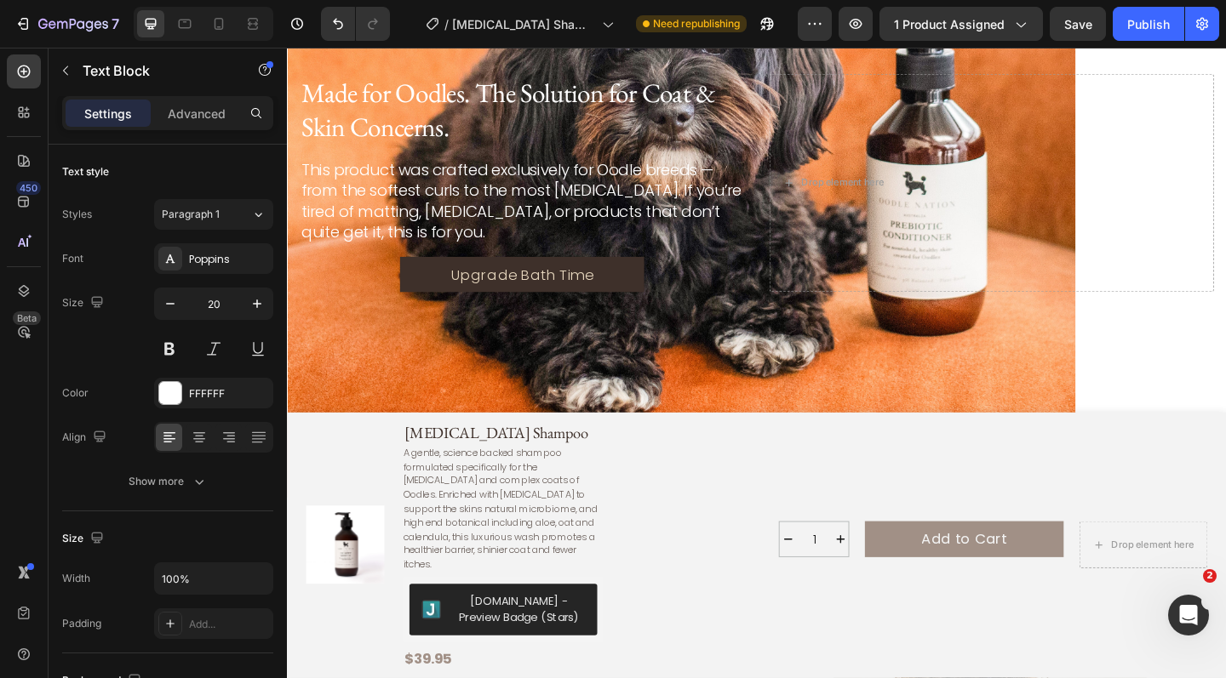
scroll to position [3526, 0]
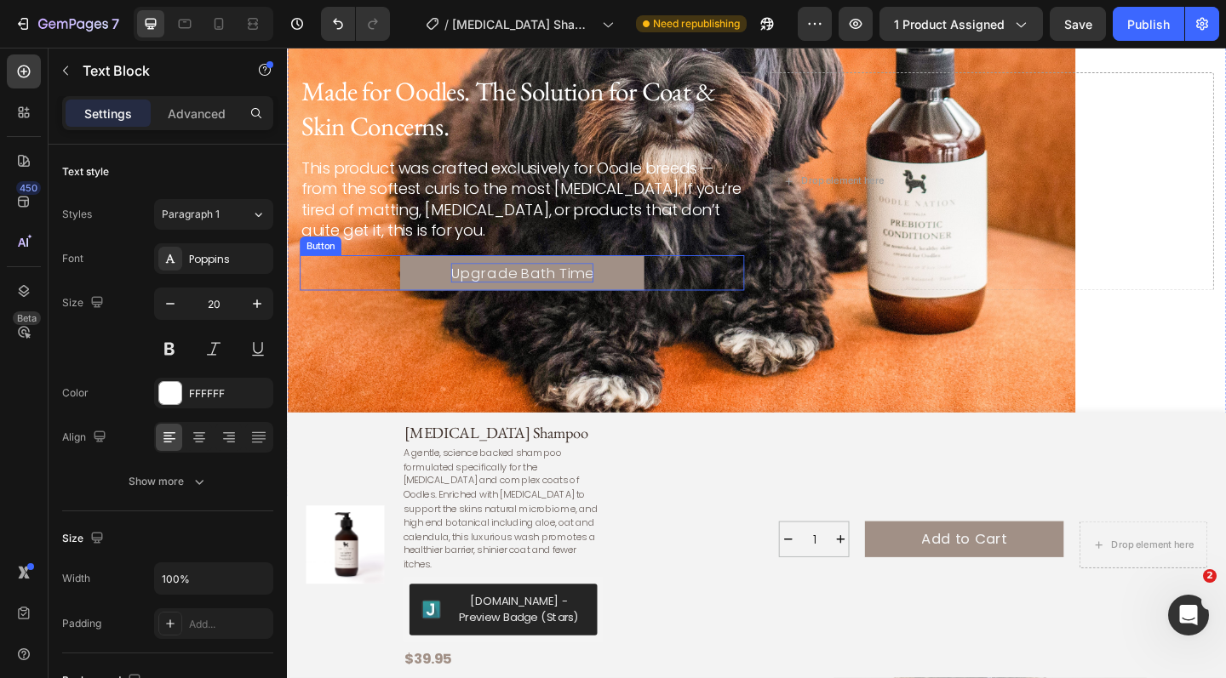
click at [466, 285] on p "Upgrade Bath Time" at bounding box center [542, 294] width 155 height 22
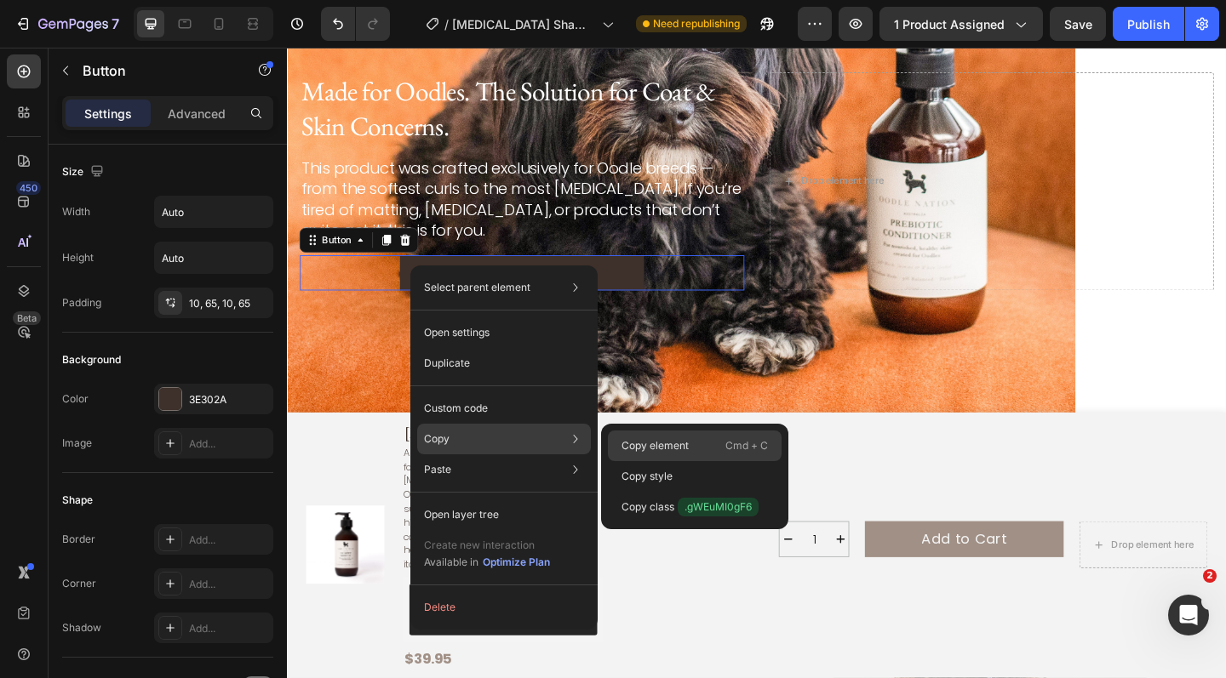
click at [633, 439] on p "Copy element" at bounding box center [654, 445] width 67 height 15
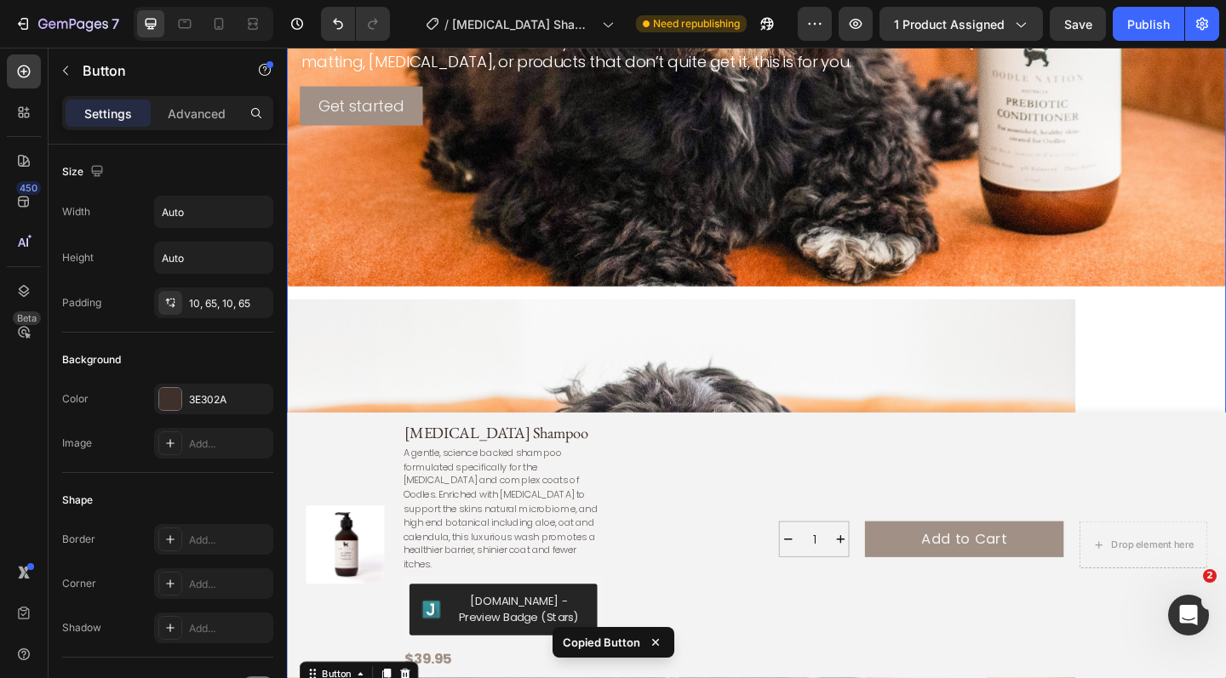
scroll to position [3051, 0]
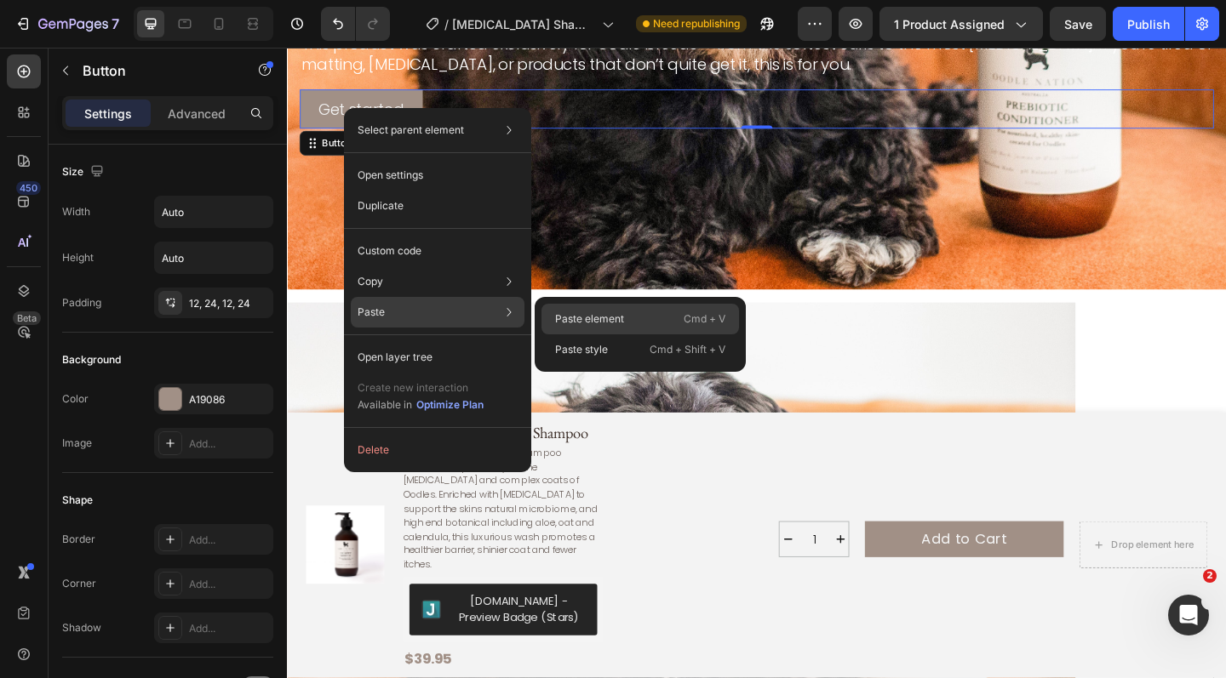
click at [555, 315] on p "Paste element" at bounding box center [589, 319] width 69 height 15
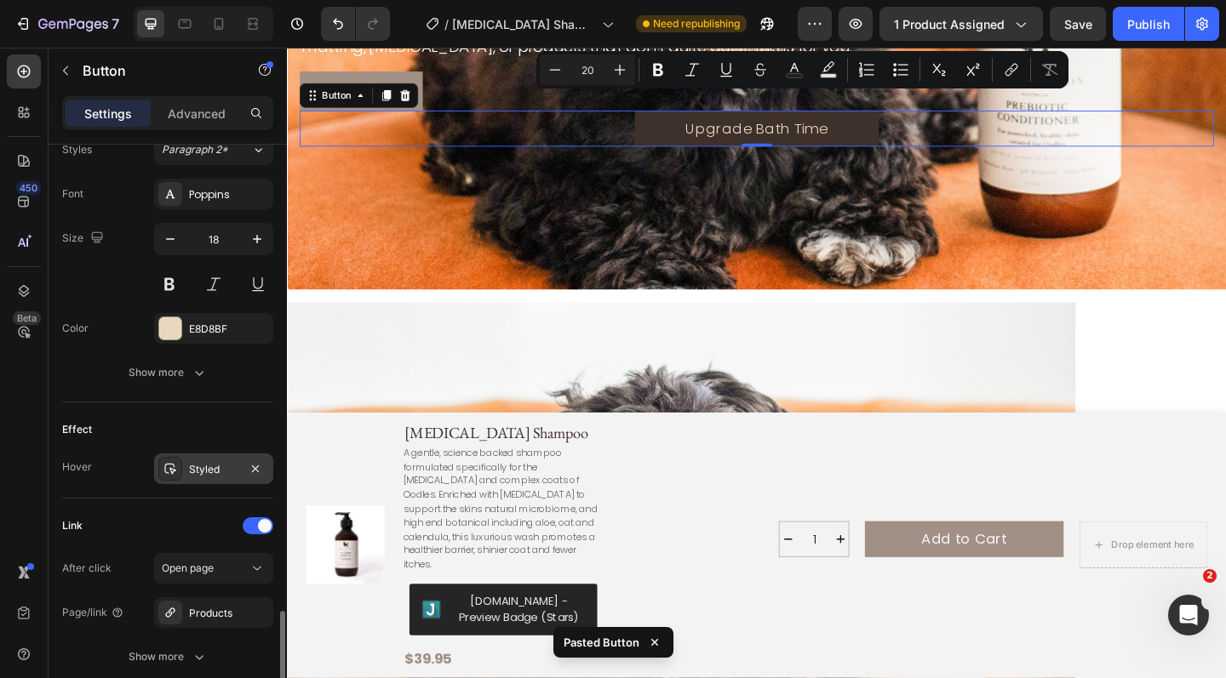
scroll to position [771, 0]
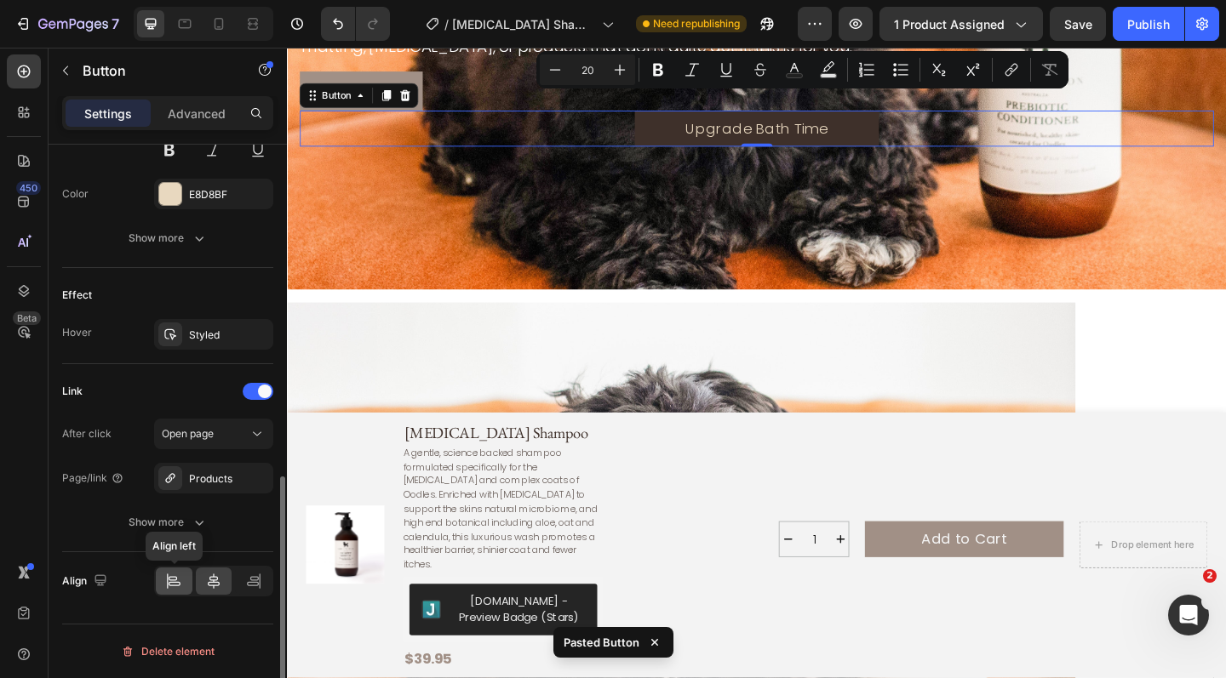
click at [179, 581] on icon at bounding box center [173, 581] width 17 height 17
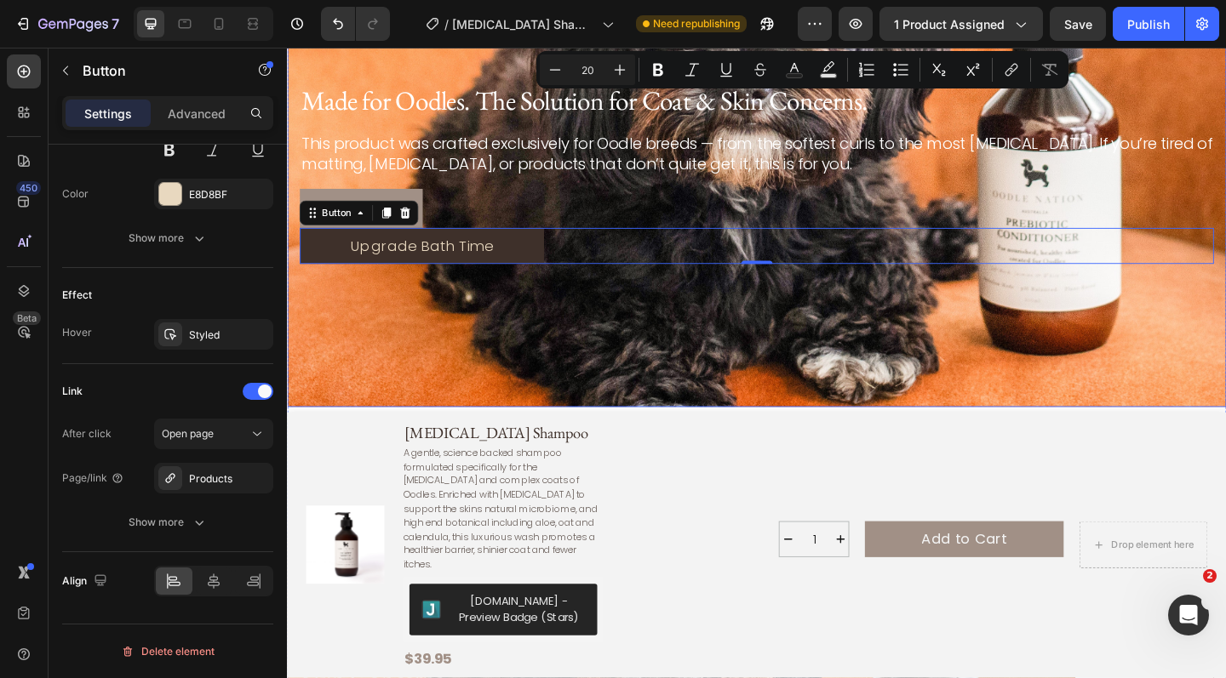
scroll to position [2922, 0]
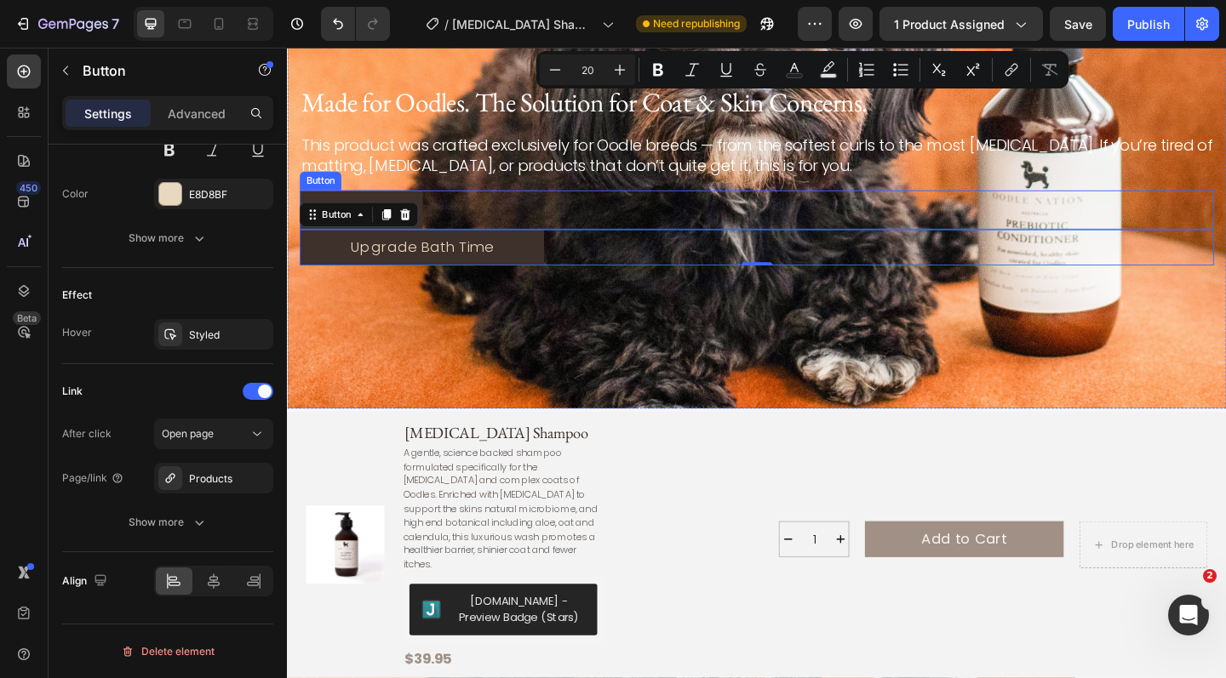
click at [421, 208] on button "Get started" at bounding box center [367, 224] width 134 height 43
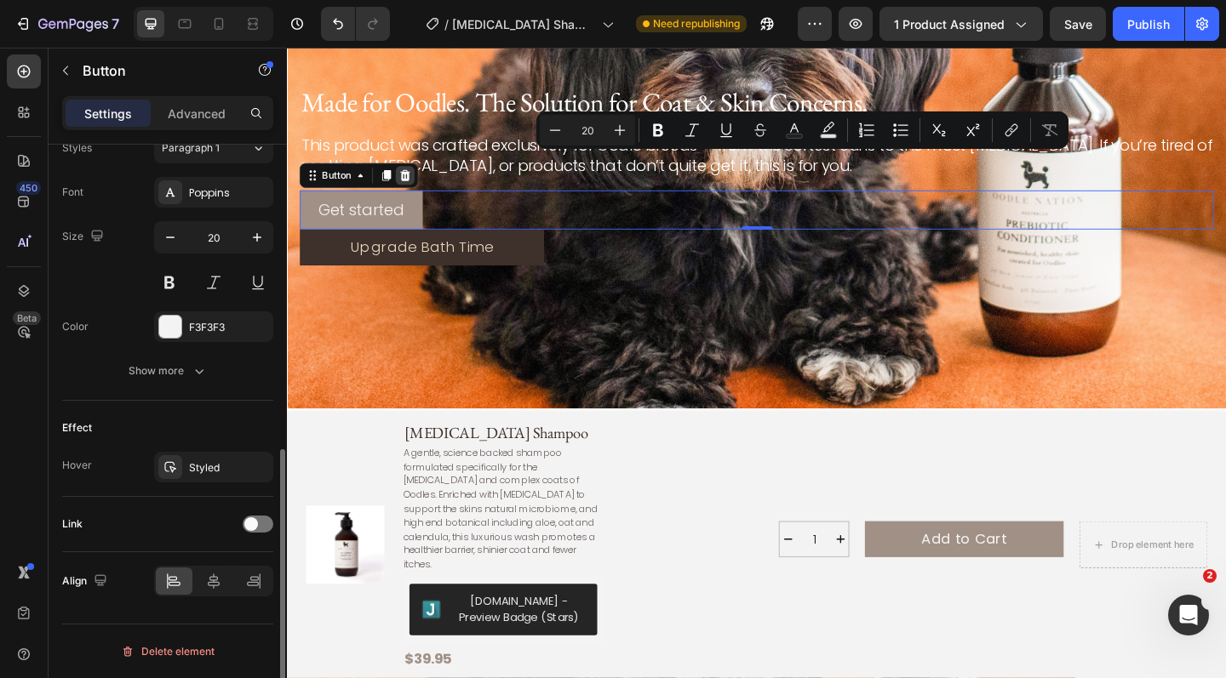
click at [417, 188] on icon at bounding box center [416, 187] width 14 height 14
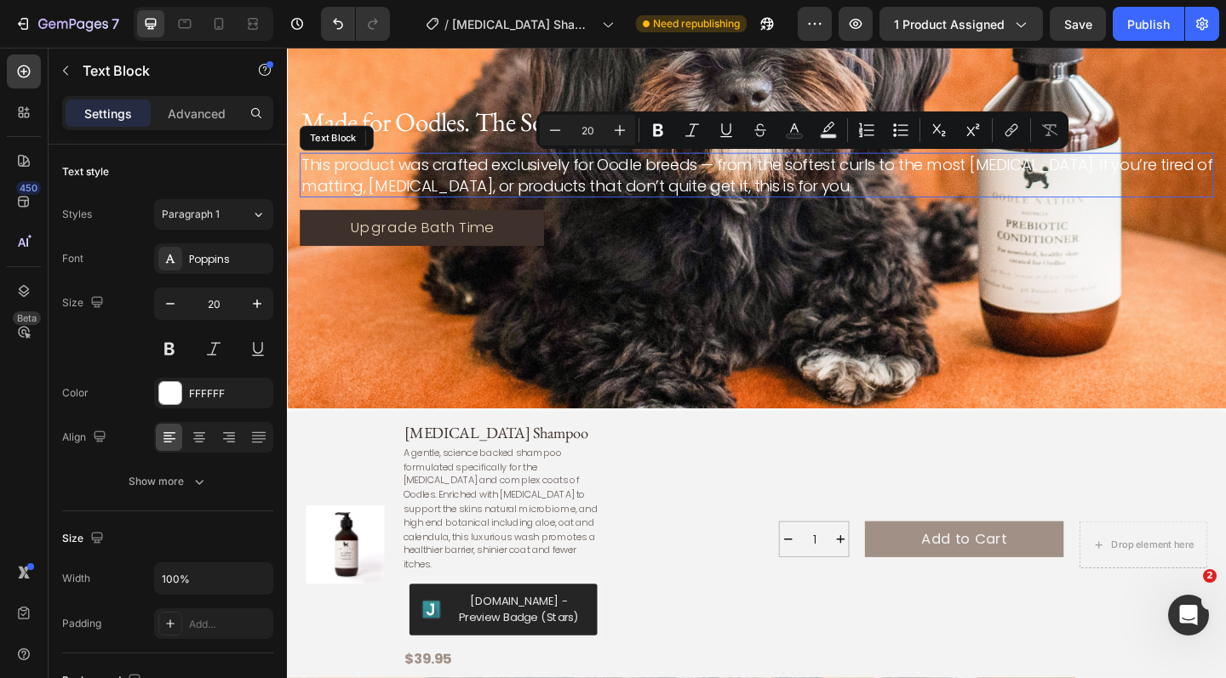
click at [462, 191] on p "This product was crafted exclusively for Oodle breeds — from the softest curls …" at bounding box center [797, 186] width 991 height 45
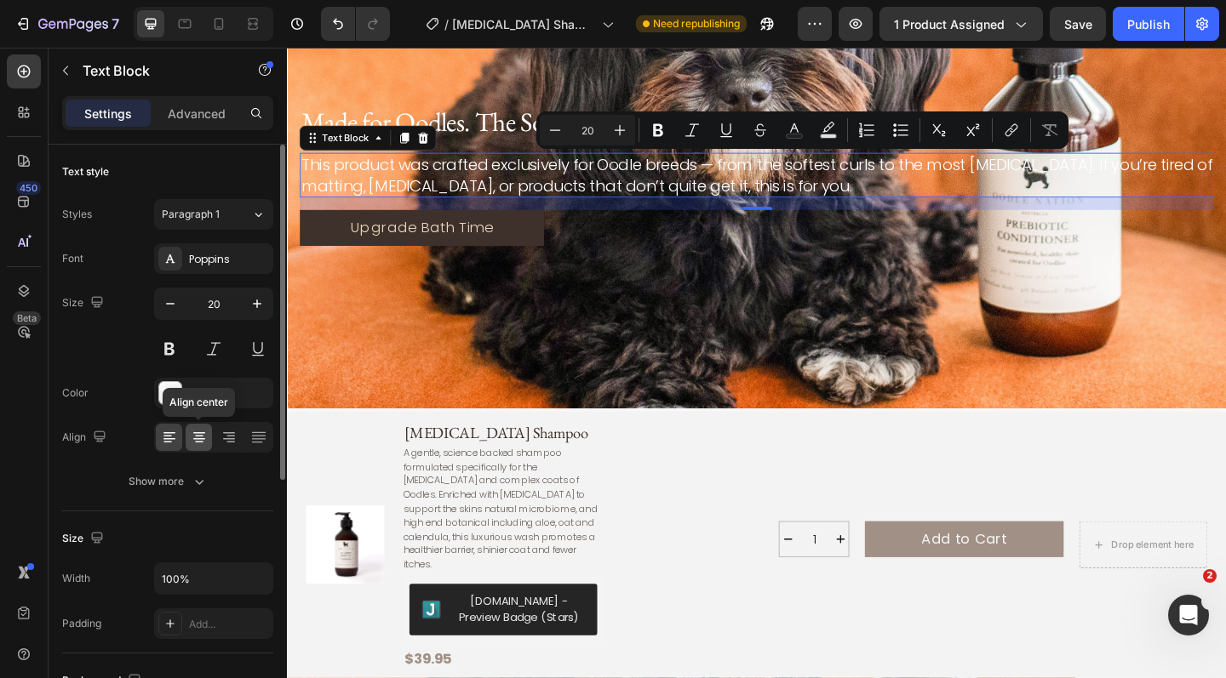
click at [197, 436] on icon at bounding box center [199, 437] width 9 height 2
click at [175, 439] on icon at bounding box center [169, 439] width 12 height 2
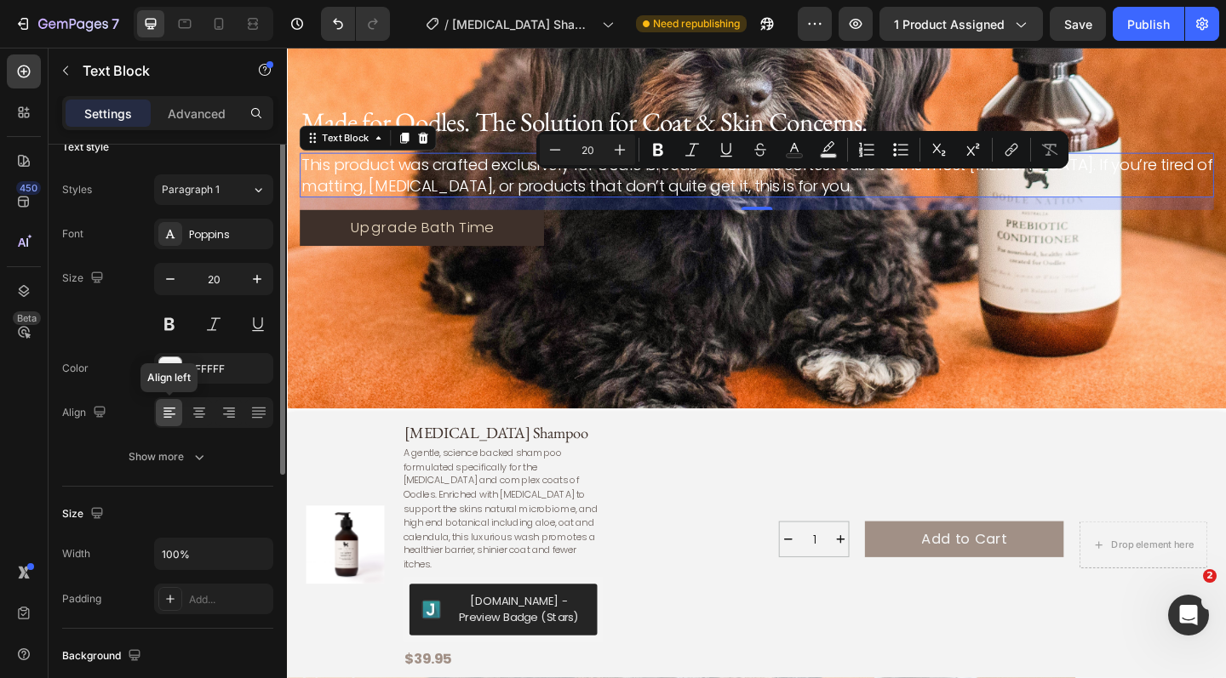
scroll to position [26, 0]
click at [707, 283] on div "Background Image" at bounding box center [798, 185] width 1022 height 511
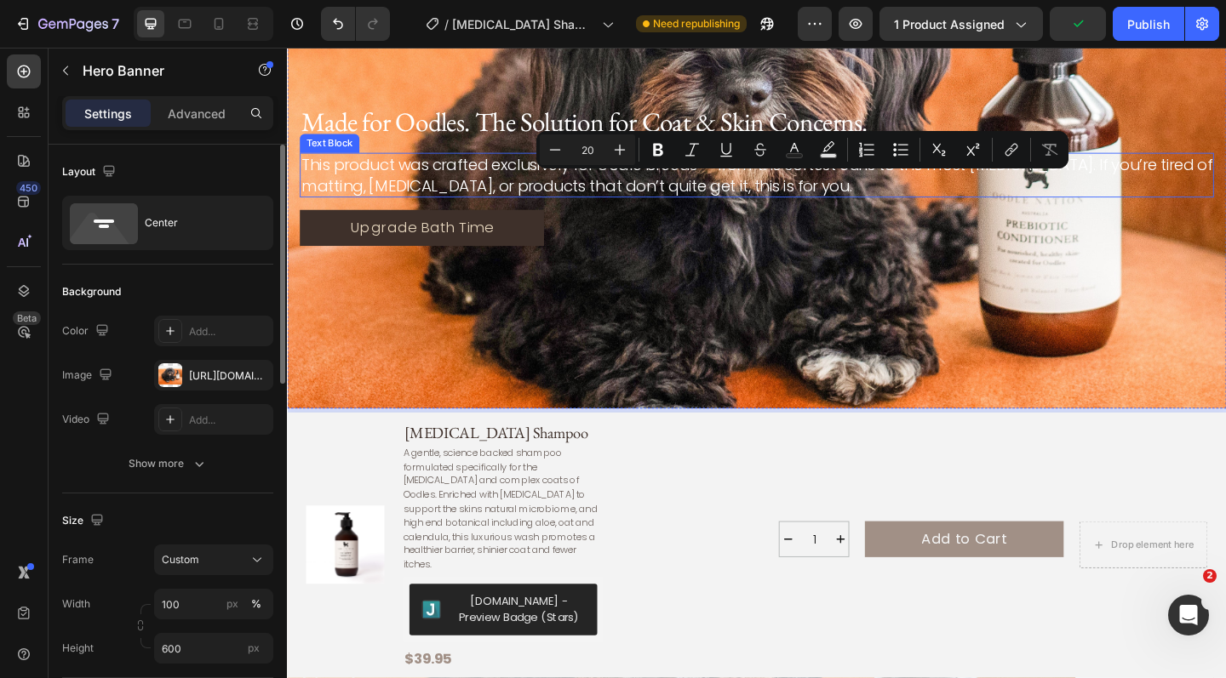
click at [628, 197] on p "This product was crafted exclusively for Oodle breeds — from the softest curls …" at bounding box center [797, 186] width 991 height 45
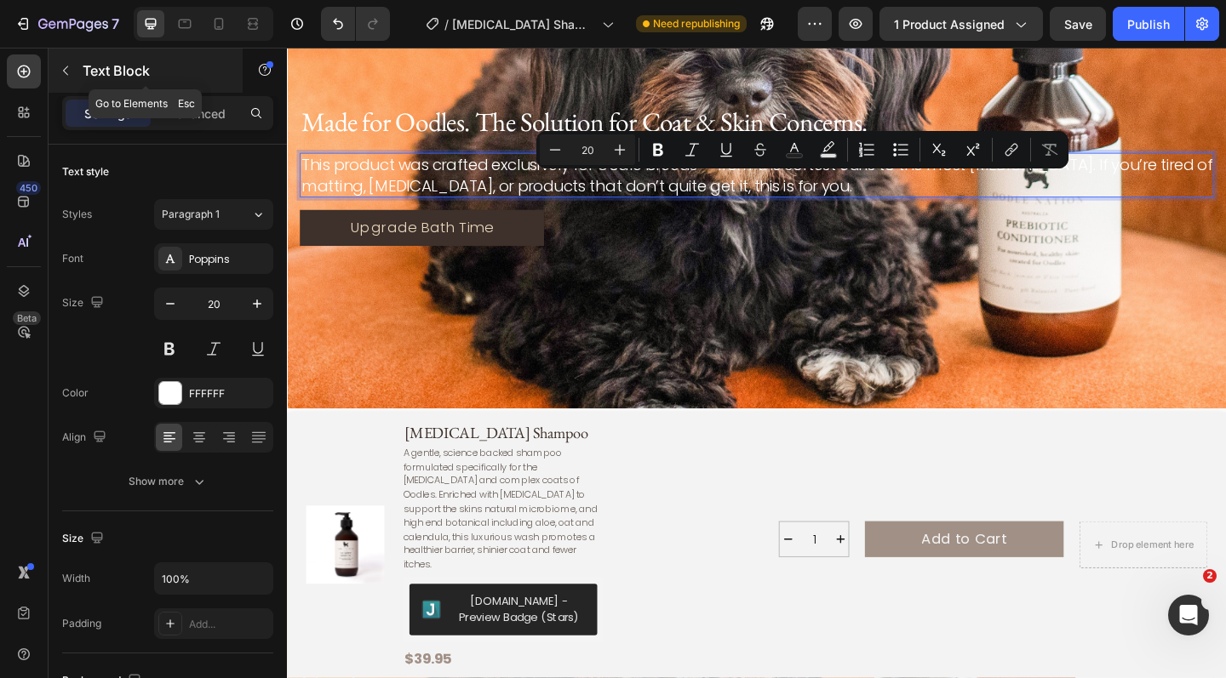
click at [70, 65] on icon "button" at bounding box center [66, 71] width 14 height 14
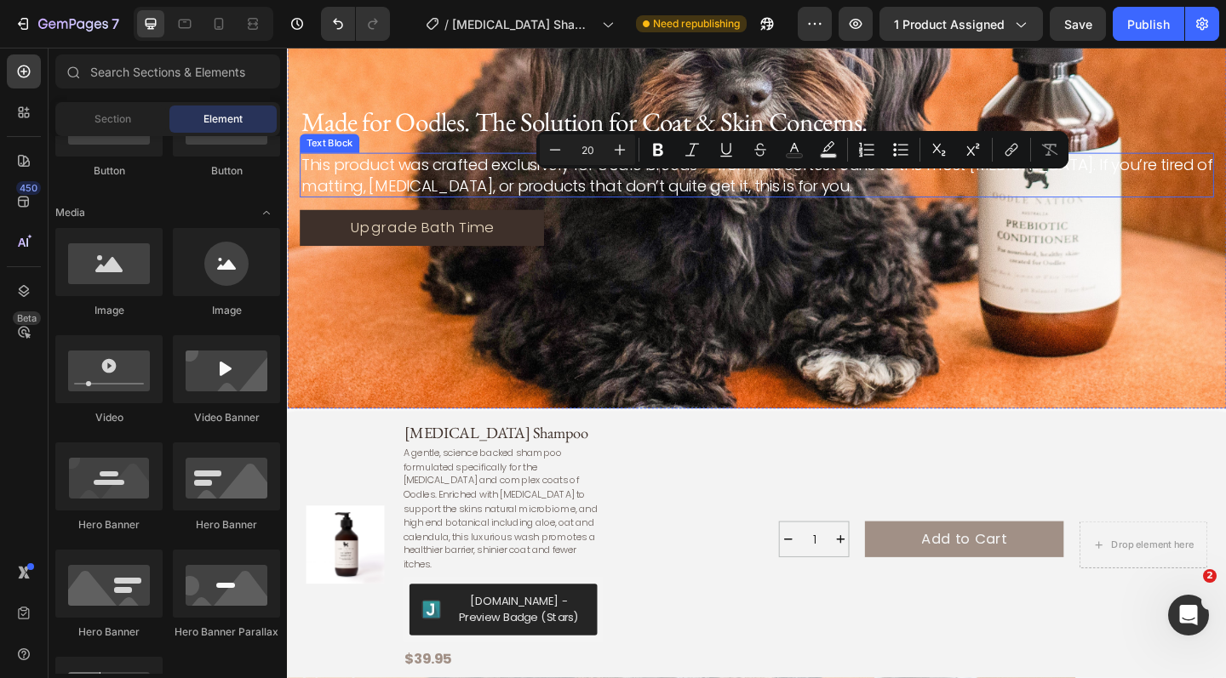
click at [348, 173] on p "This product was crafted exclusively for Oodle breeds — from the softest curls …" at bounding box center [797, 186] width 991 height 45
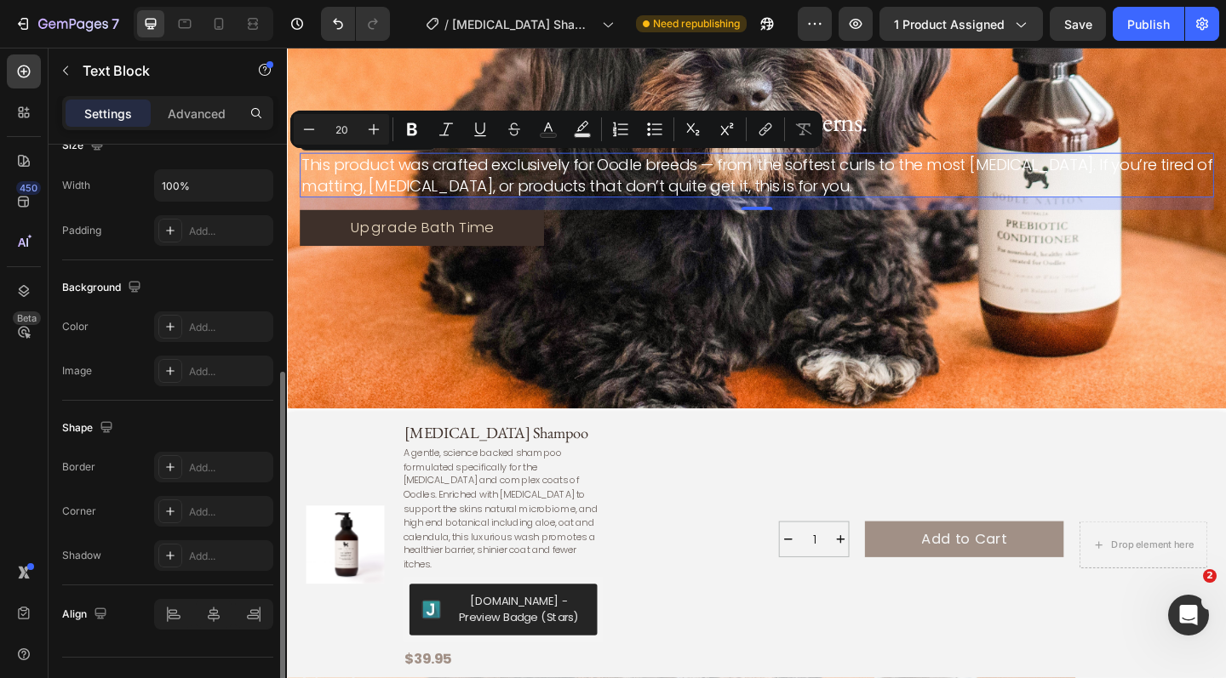
scroll to position [393, 0]
click at [259, 188] on icon "button" at bounding box center [257, 185] width 17 height 17
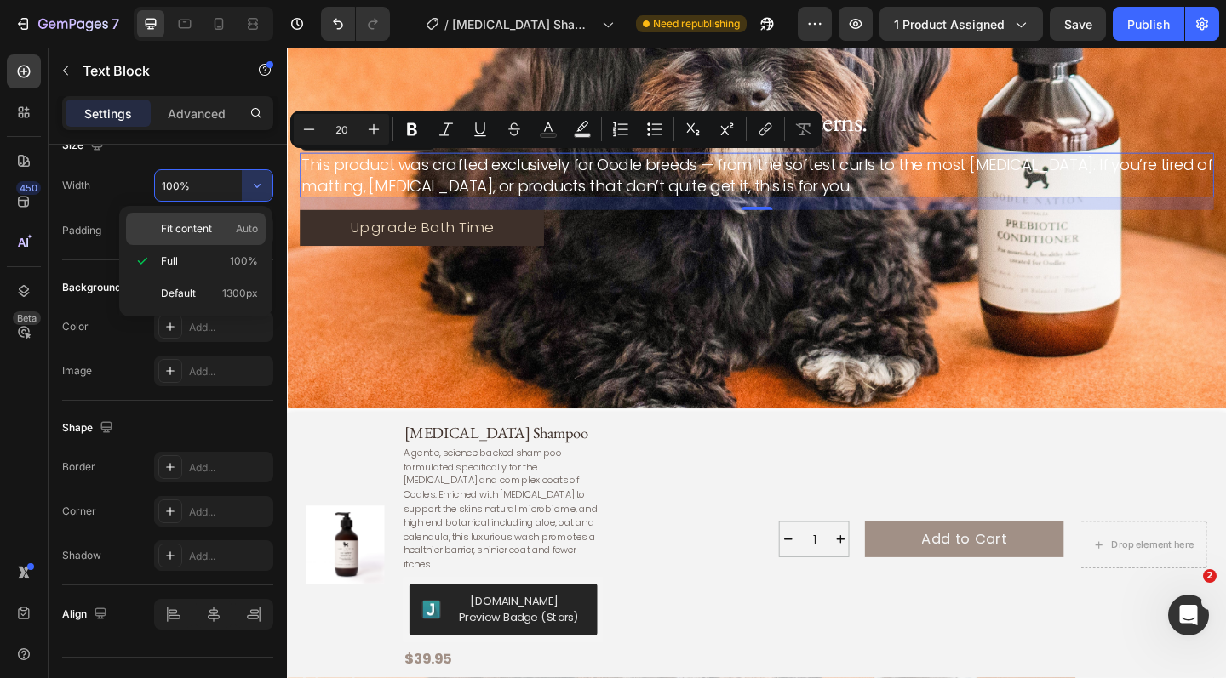
click at [229, 232] on p "Fit content Auto" at bounding box center [209, 228] width 97 height 15
type input "Auto"
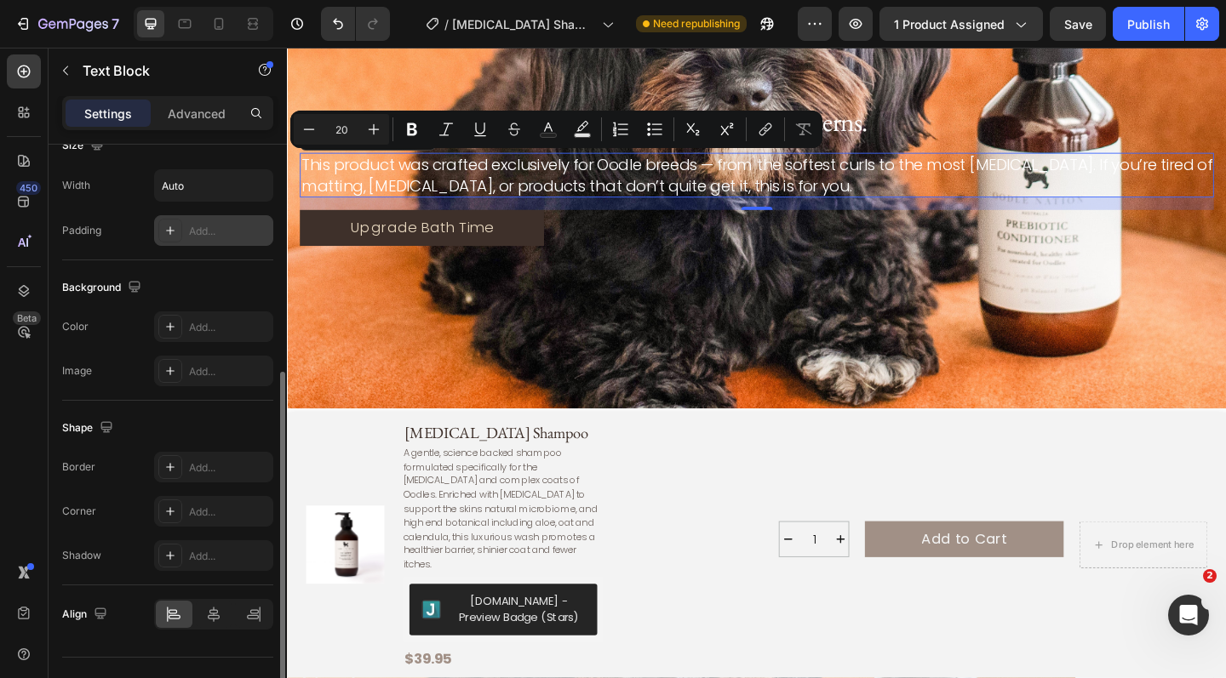
click at [260, 226] on div "Add..." at bounding box center [229, 231] width 80 height 15
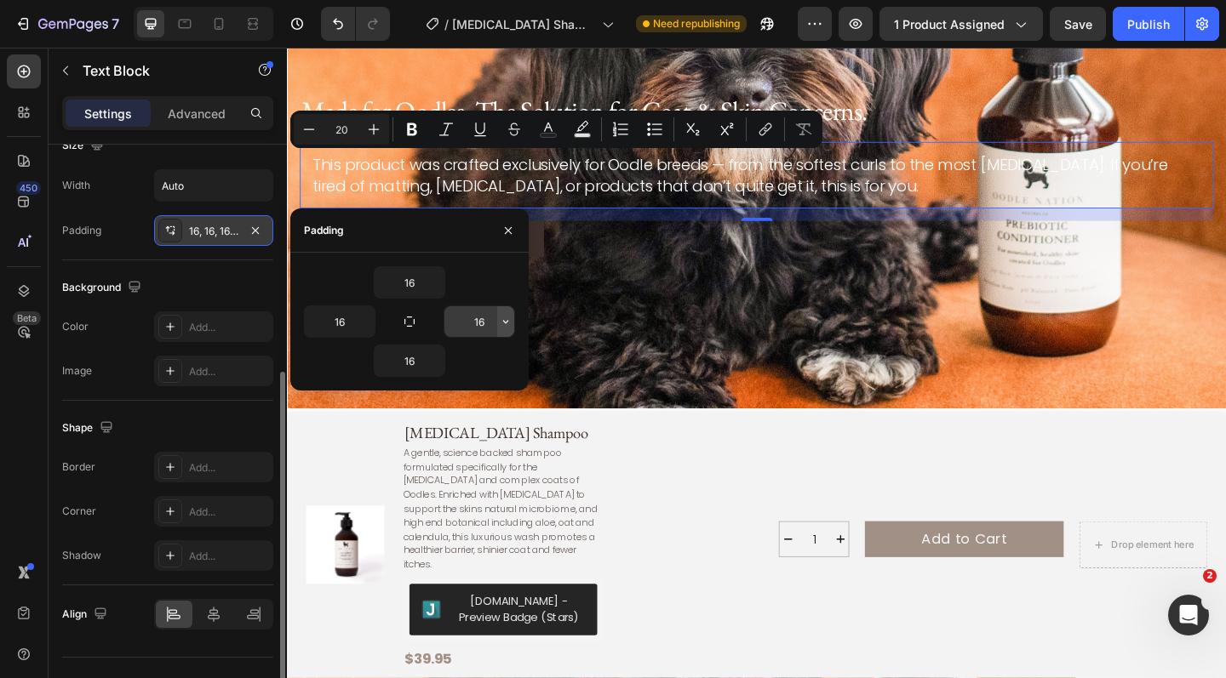
click at [506, 329] on button "button" at bounding box center [505, 321] width 17 height 31
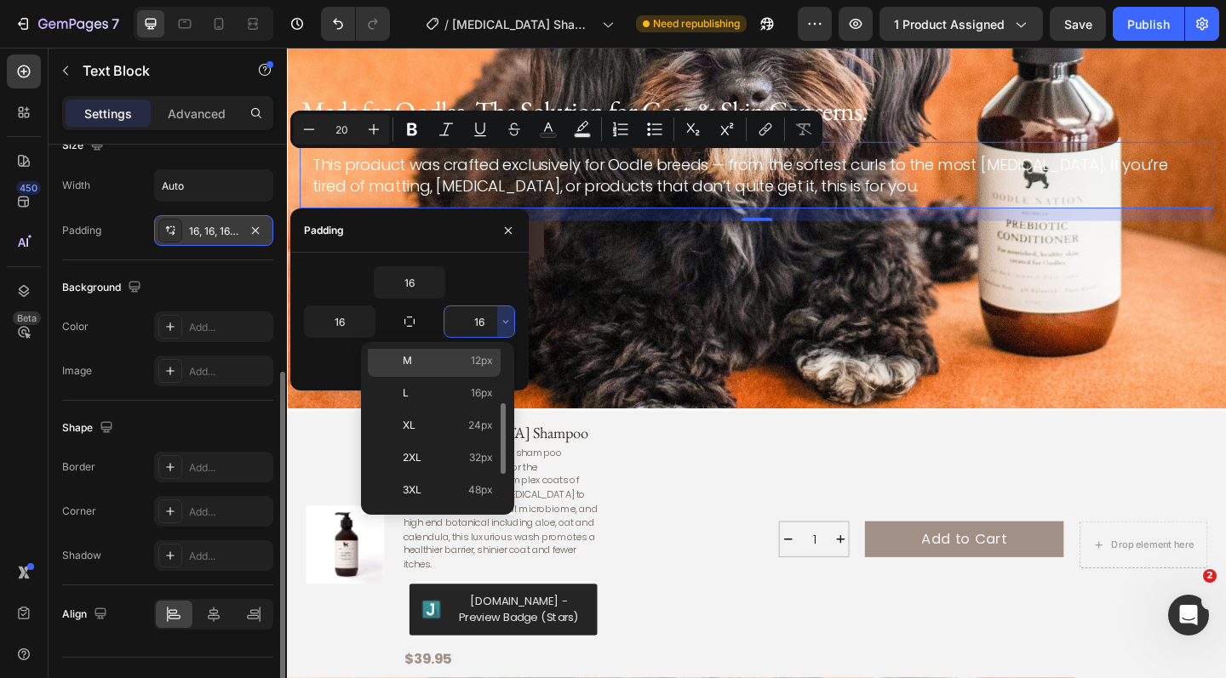
scroll to position [140, 0]
click at [468, 478] on span "48px" at bounding box center [480, 484] width 25 height 15
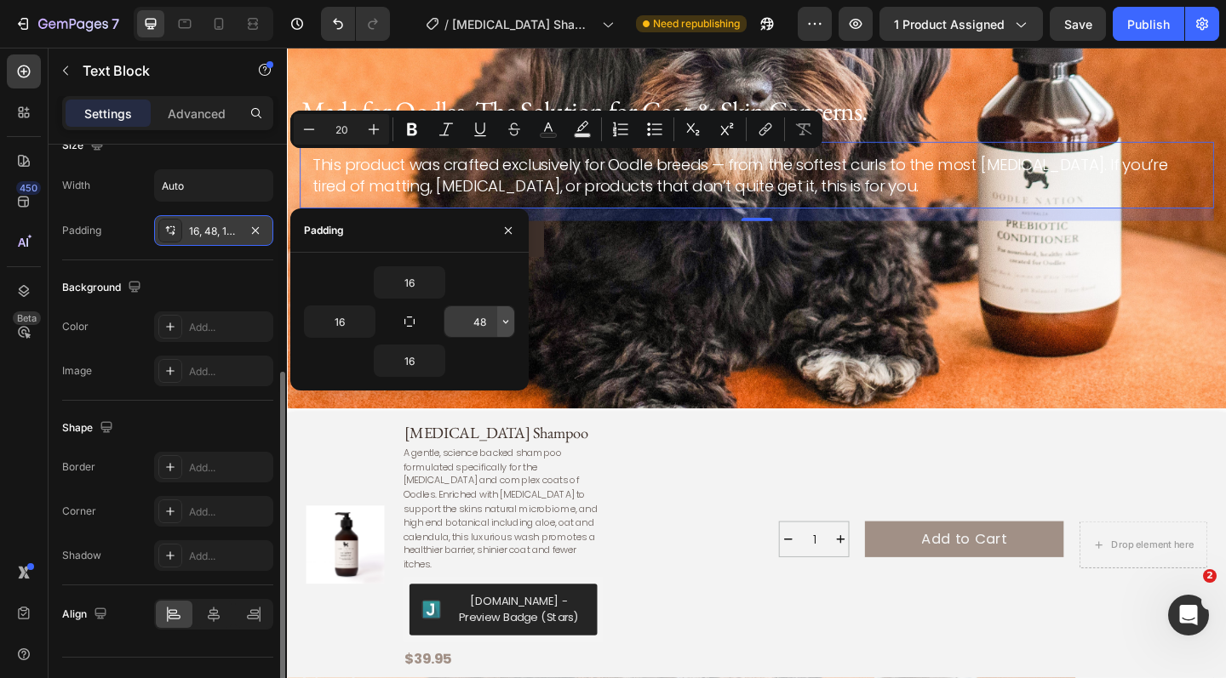
click at [502, 325] on icon "button" at bounding box center [506, 322] width 14 height 14
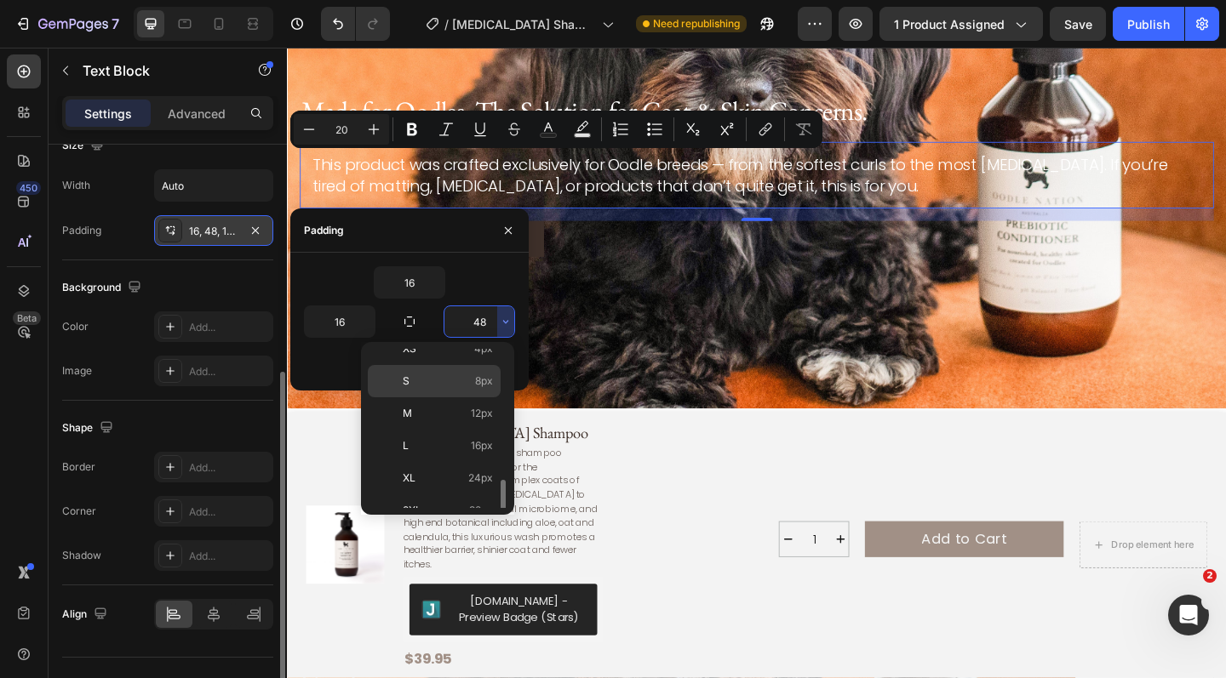
scroll to position [197, 0]
click at [473, 489] on span "112px" at bounding box center [479, 491] width 26 height 15
type input "112"
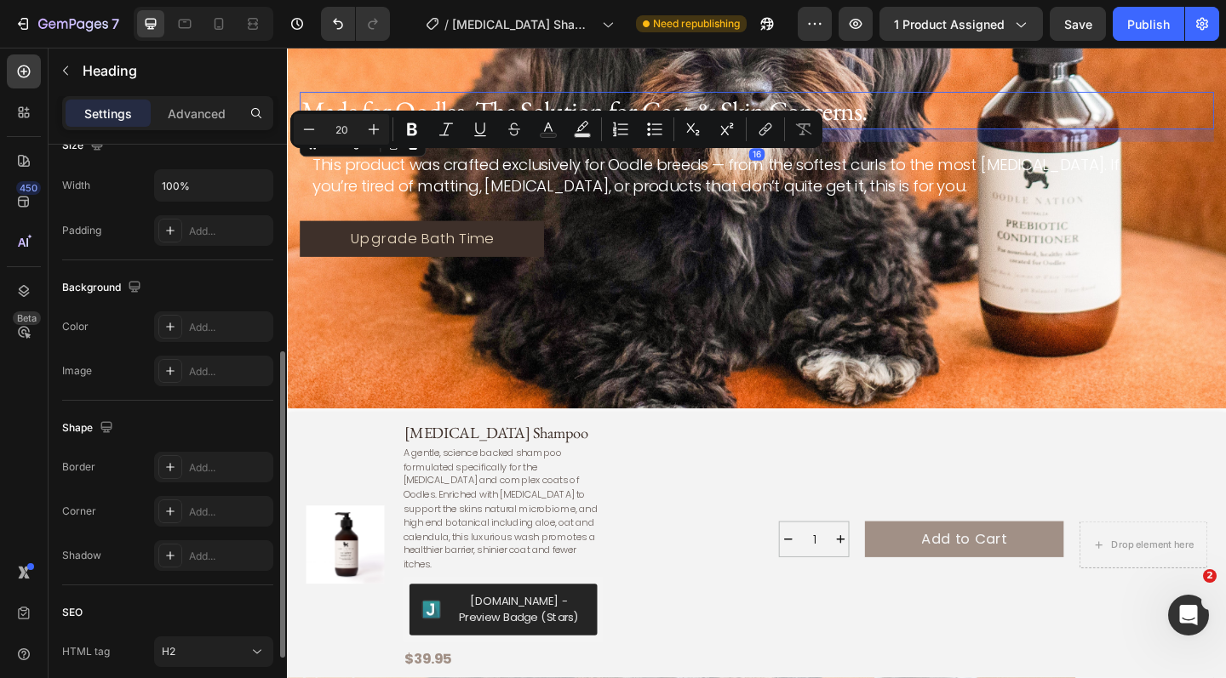
click at [881, 104] on p "Made for Oodles. The Solution for Coat & Skin Concerns." at bounding box center [797, 116] width 991 height 37
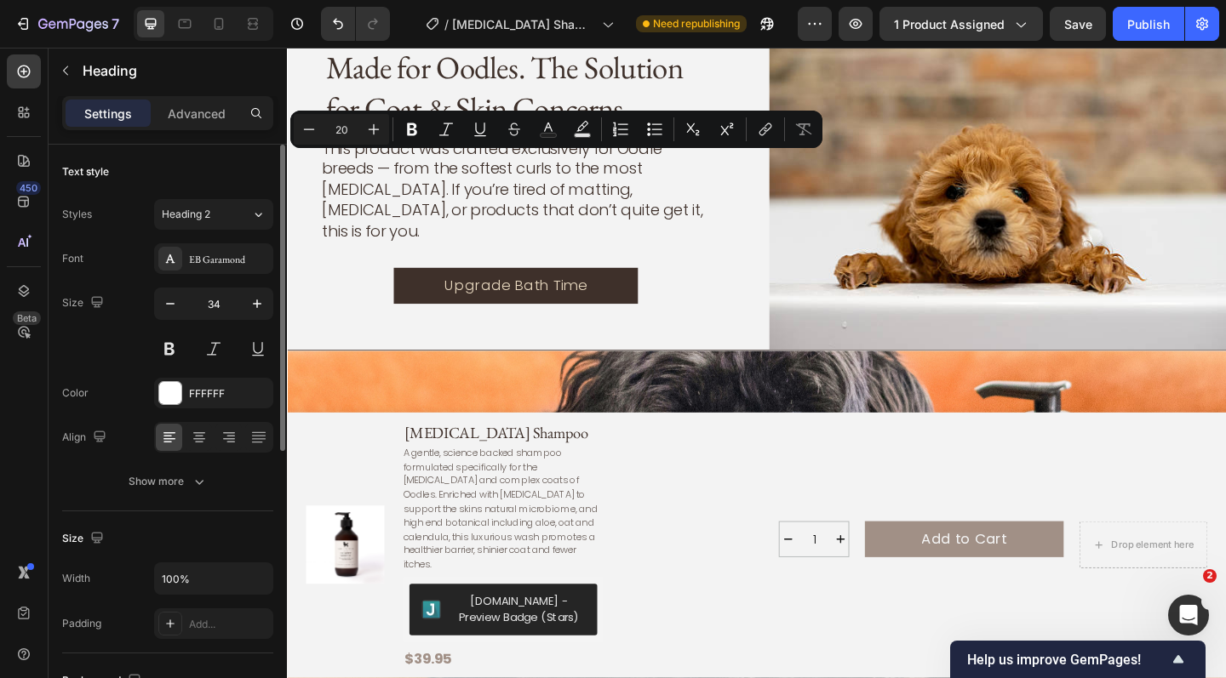
scroll to position [2357, 0]
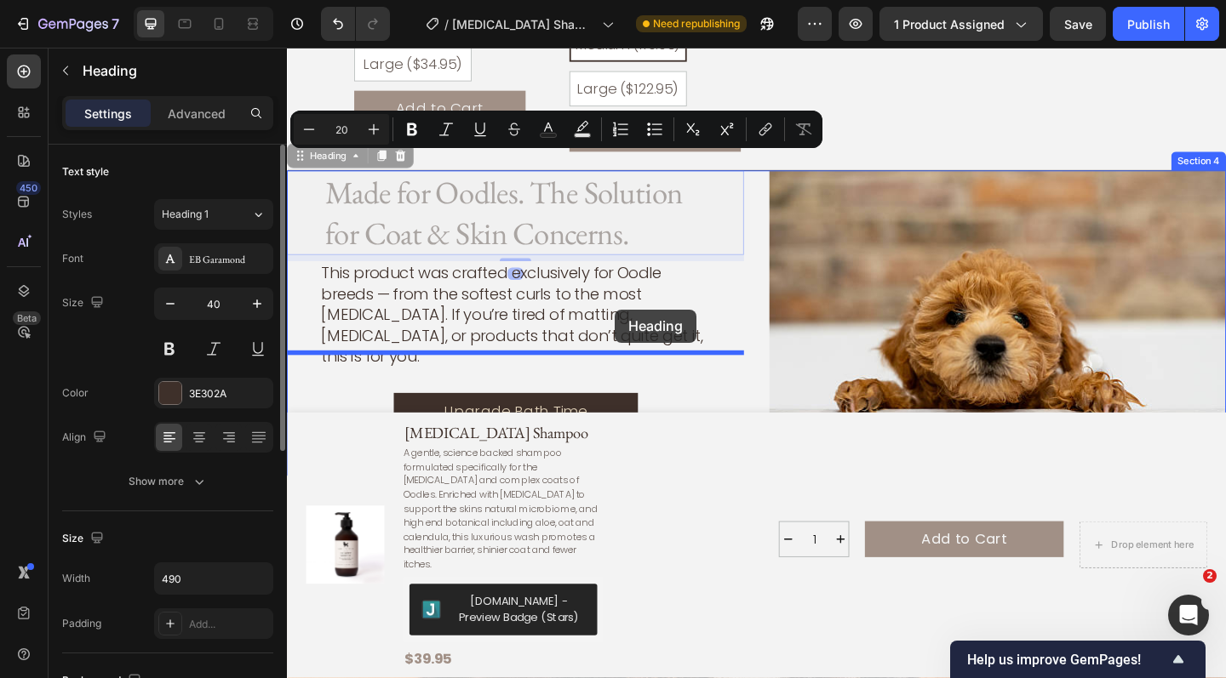
drag, startPoint x: 638, startPoint y: 215, endPoint x: 644, endPoint y: 330, distance: 115.0
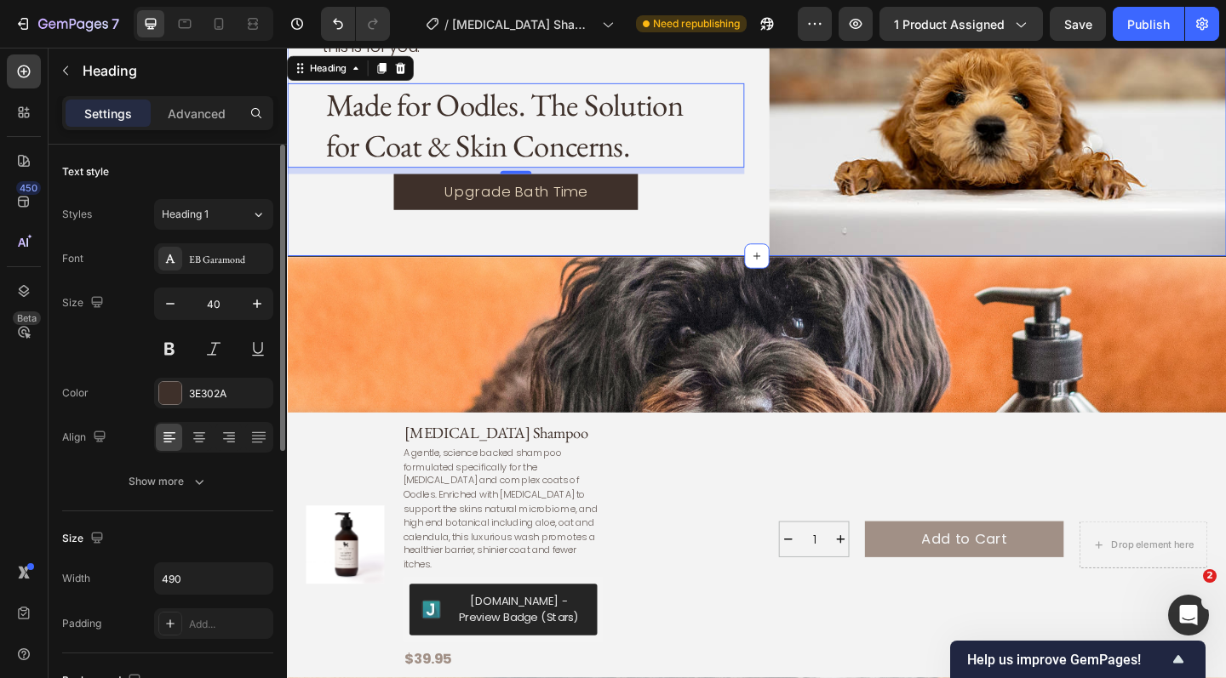
scroll to position [2567, 0]
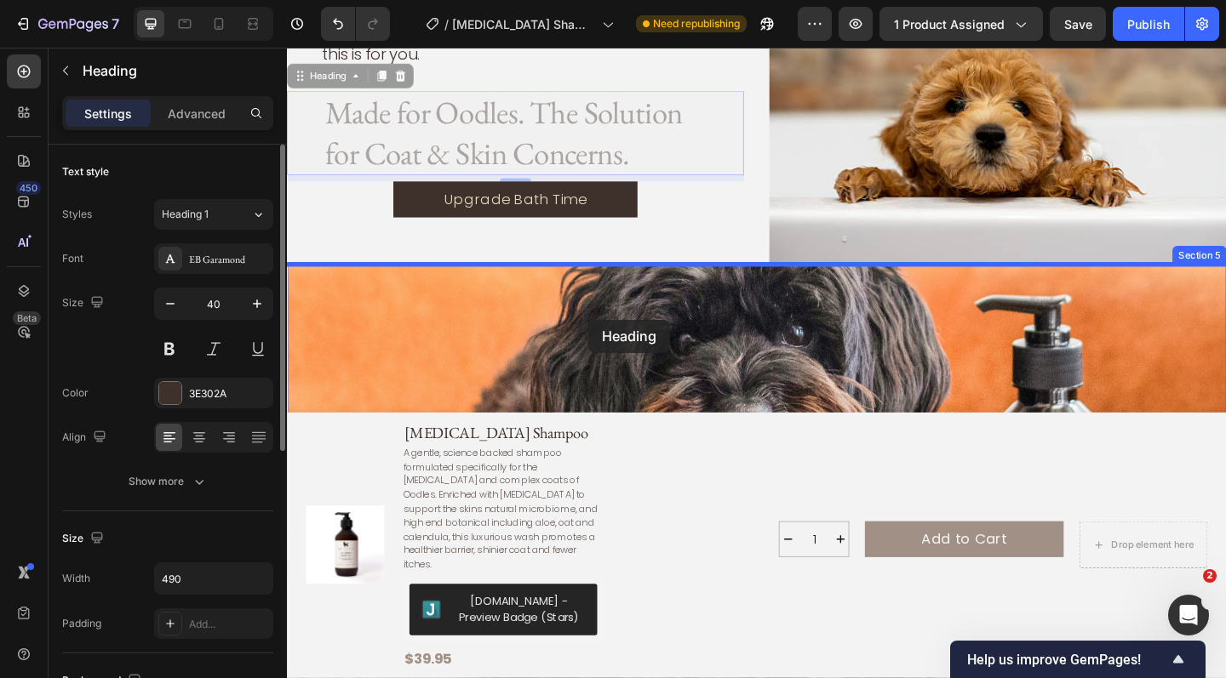
drag, startPoint x: 706, startPoint y: 121, endPoint x: 615, endPoint y: 344, distance: 240.9
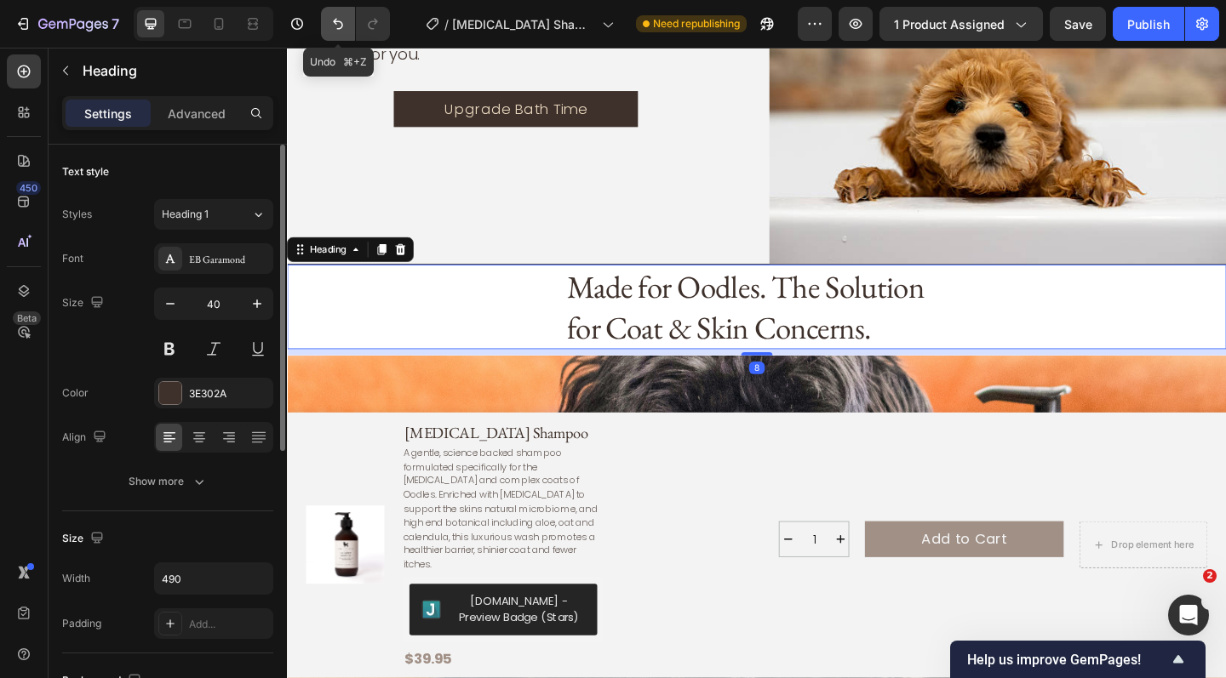
click at [335, 17] on icon "Undo/Redo" at bounding box center [337, 23] width 17 height 17
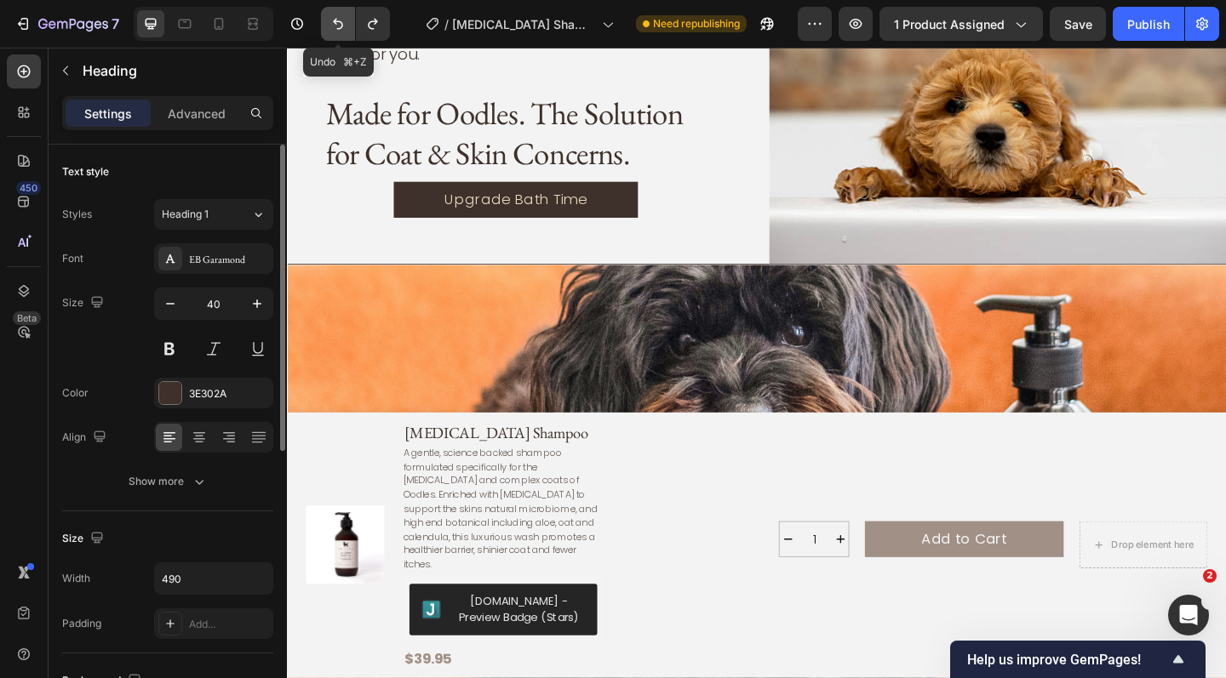
click at [335, 17] on icon "Undo/Redo" at bounding box center [337, 23] width 17 height 17
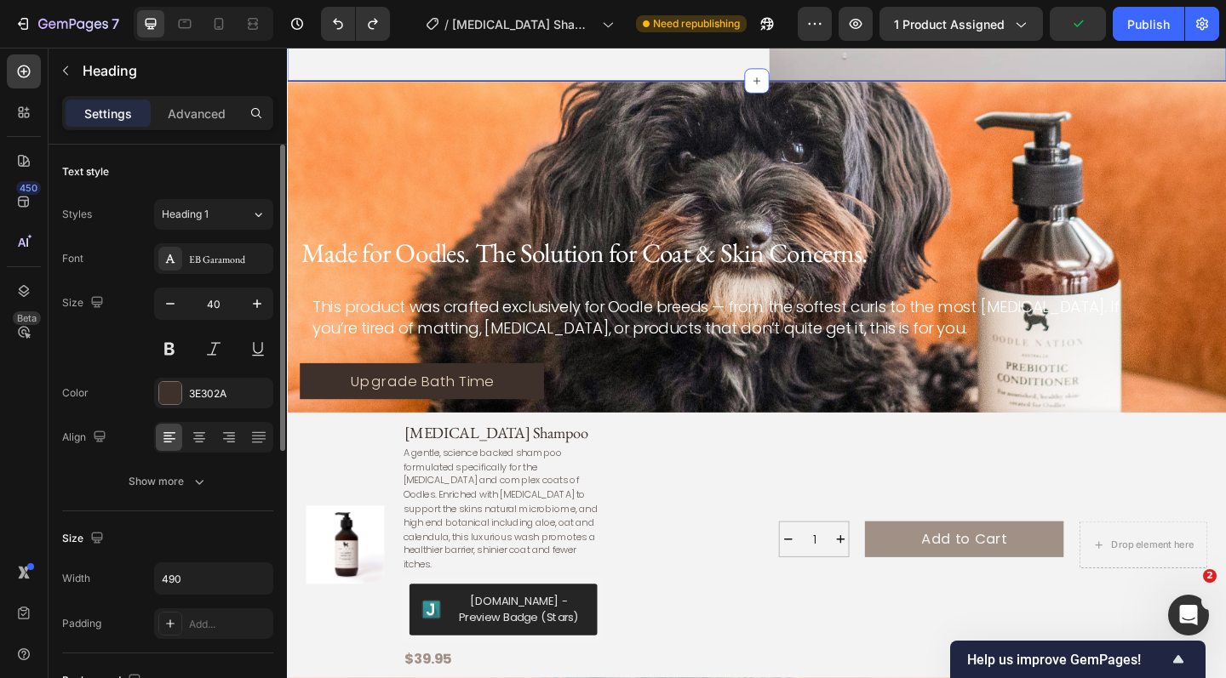
scroll to position [2776, 0]
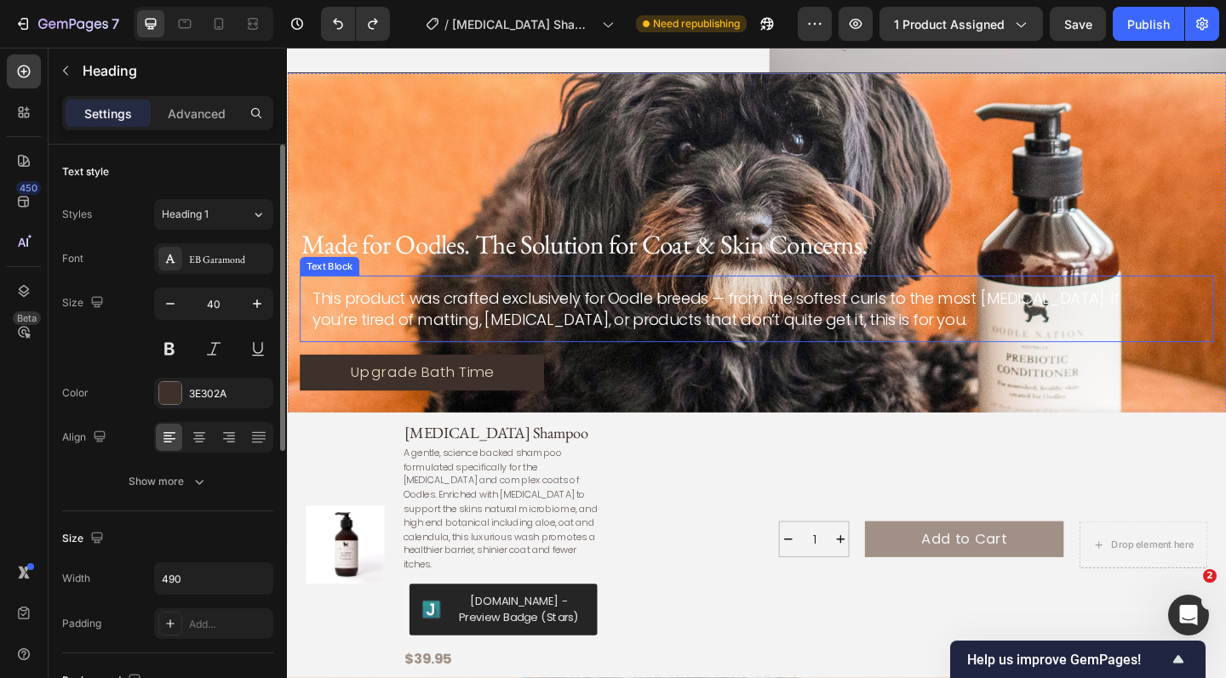
click at [407, 331] on p "This product was crafted exclusively for Oodle breeds — from the softest curls …" at bounding box center [756, 332] width 885 height 45
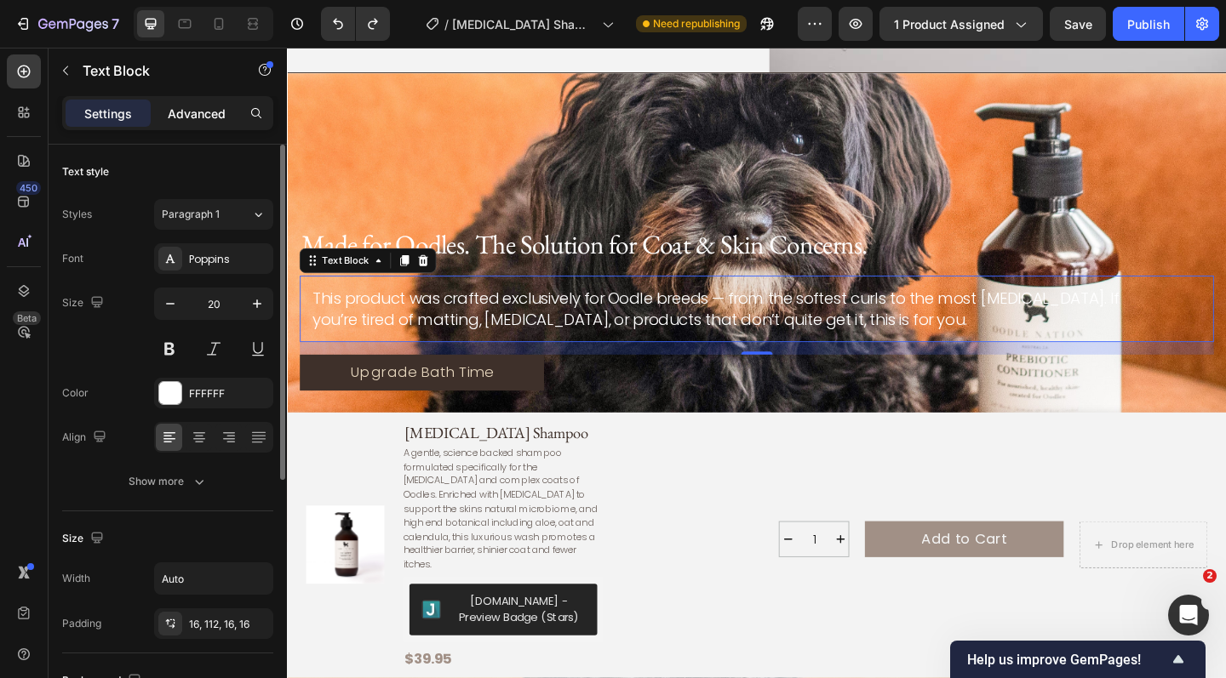
click at [212, 111] on p "Advanced" at bounding box center [197, 114] width 58 height 18
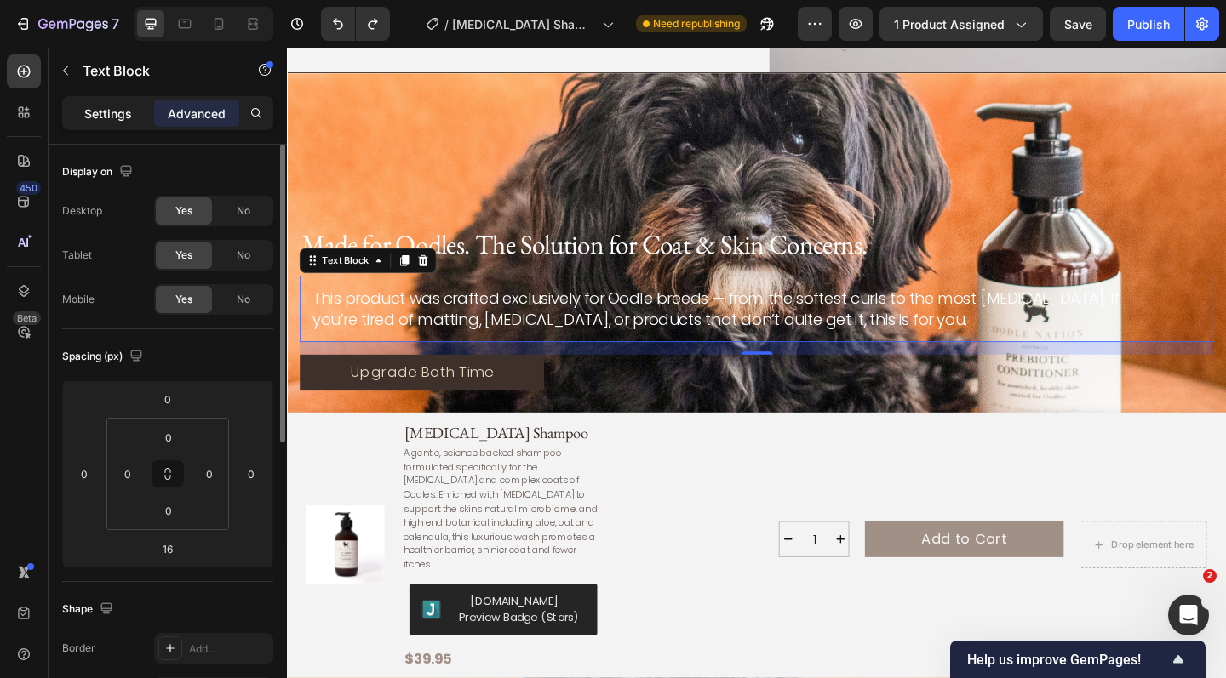
click at [113, 118] on p "Settings" at bounding box center [108, 114] width 48 height 18
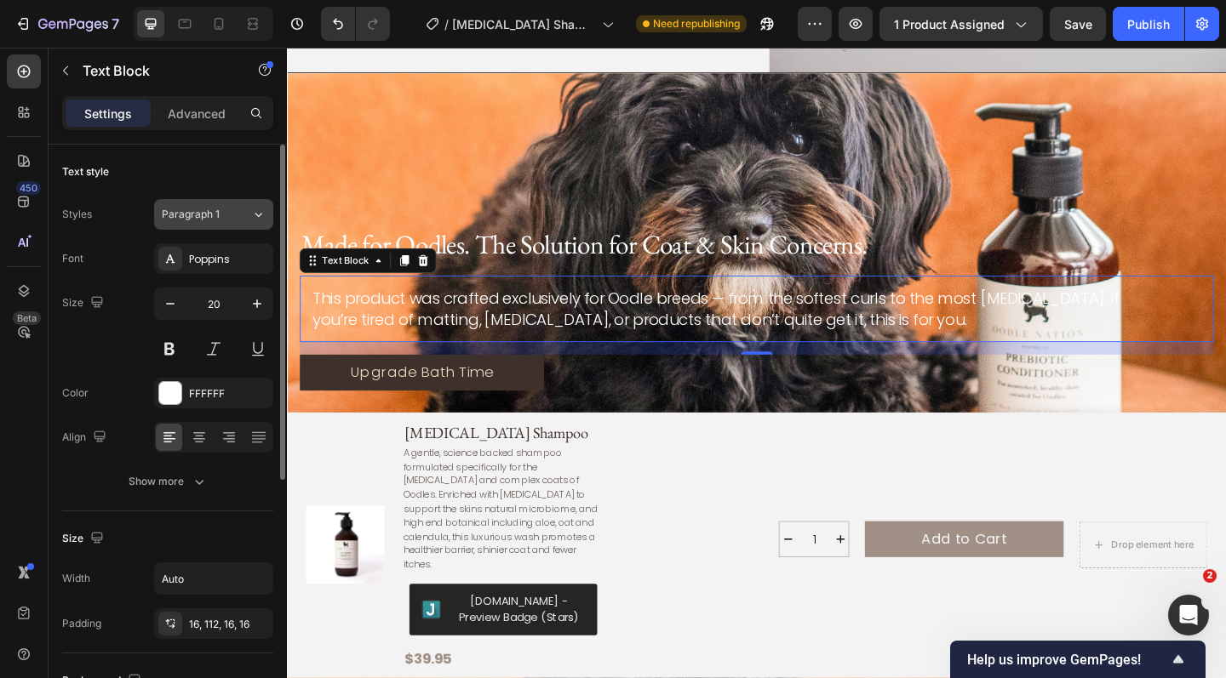
click at [254, 213] on icon at bounding box center [258, 214] width 14 height 17
click at [238, 177] on div "Text style" at bounding box center [167, 171] width 211 height 27
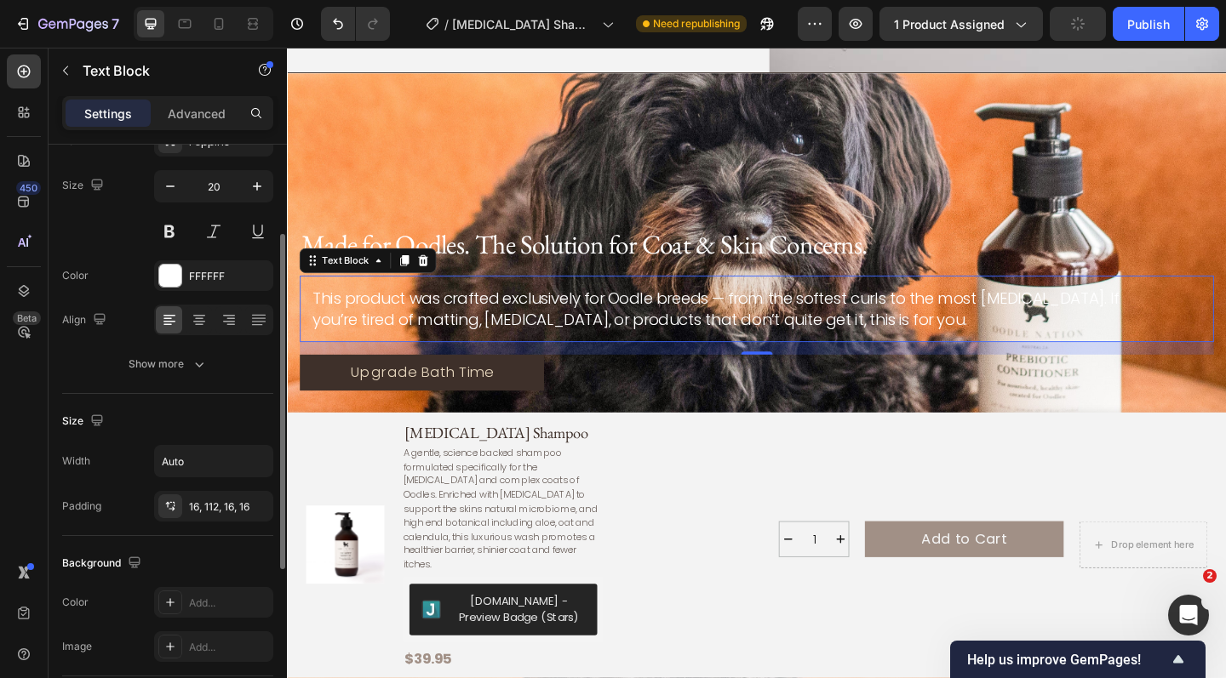
scroll to position [131, 0]
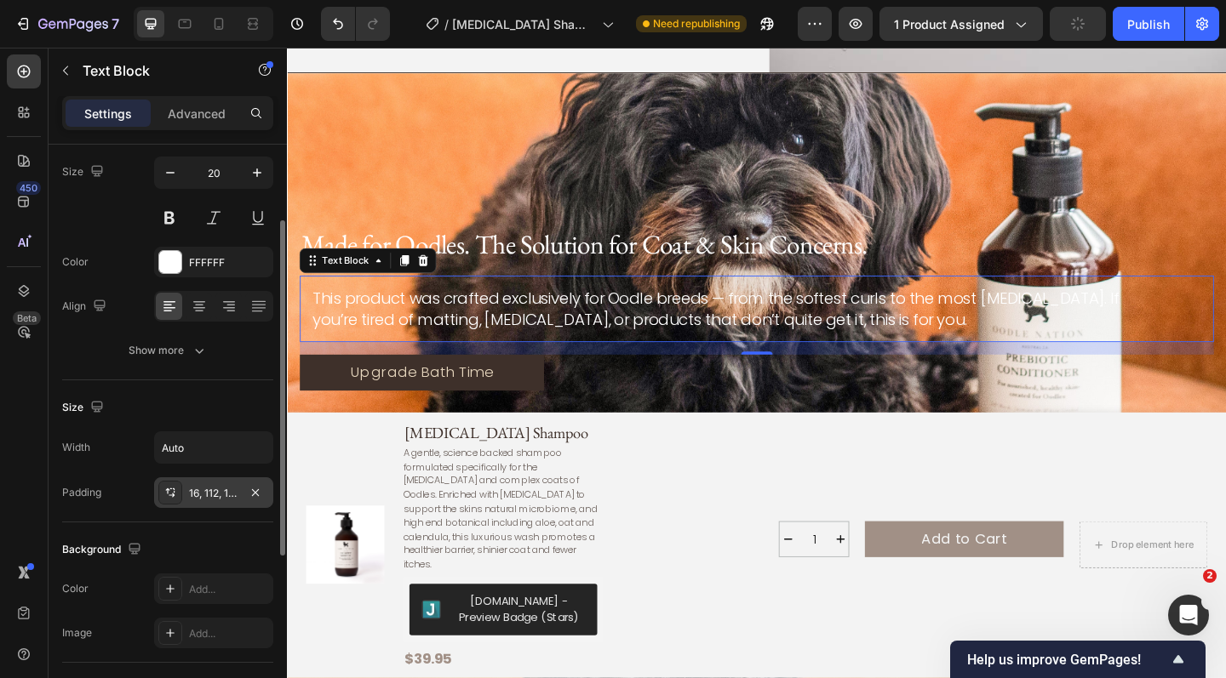
click at [209, 494] on div "16, 112, 16, 16" at bounding box center [213, 493] width 49 height 15
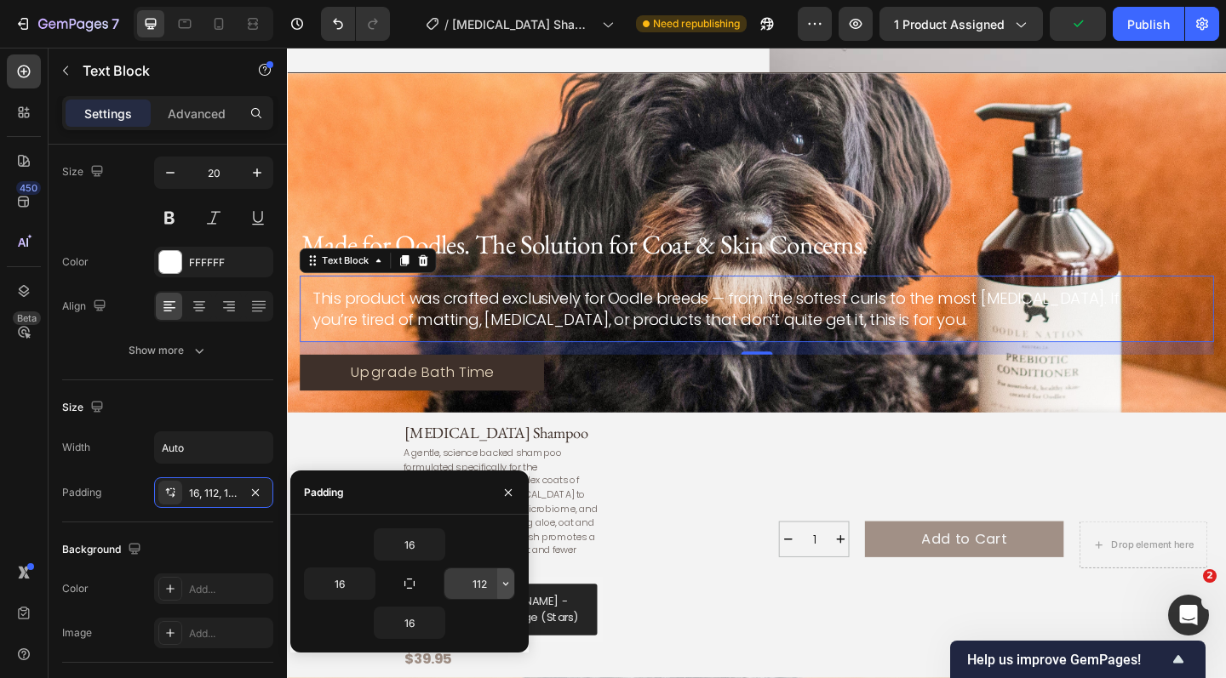
click at [509, 582] on icon "button" at bounding box center [506, 584] width 14 height 14
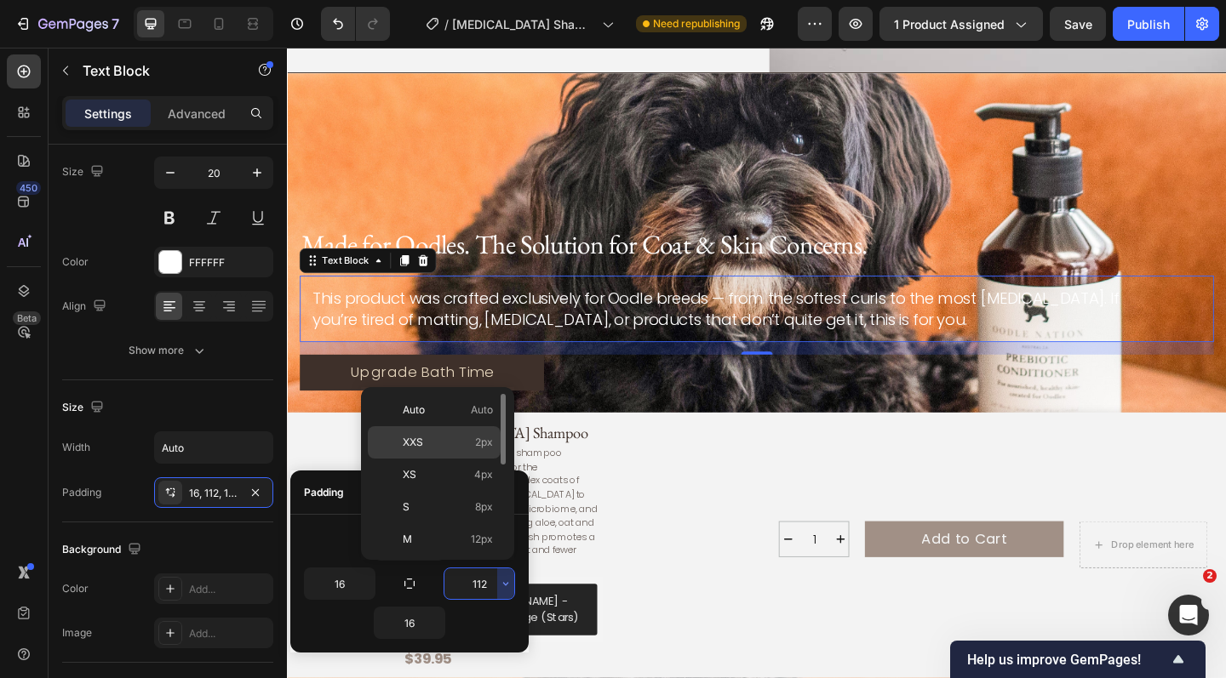
click at [454, 439] on p "XXS 2px" at bounding box center [448, 442] width 90 height 15
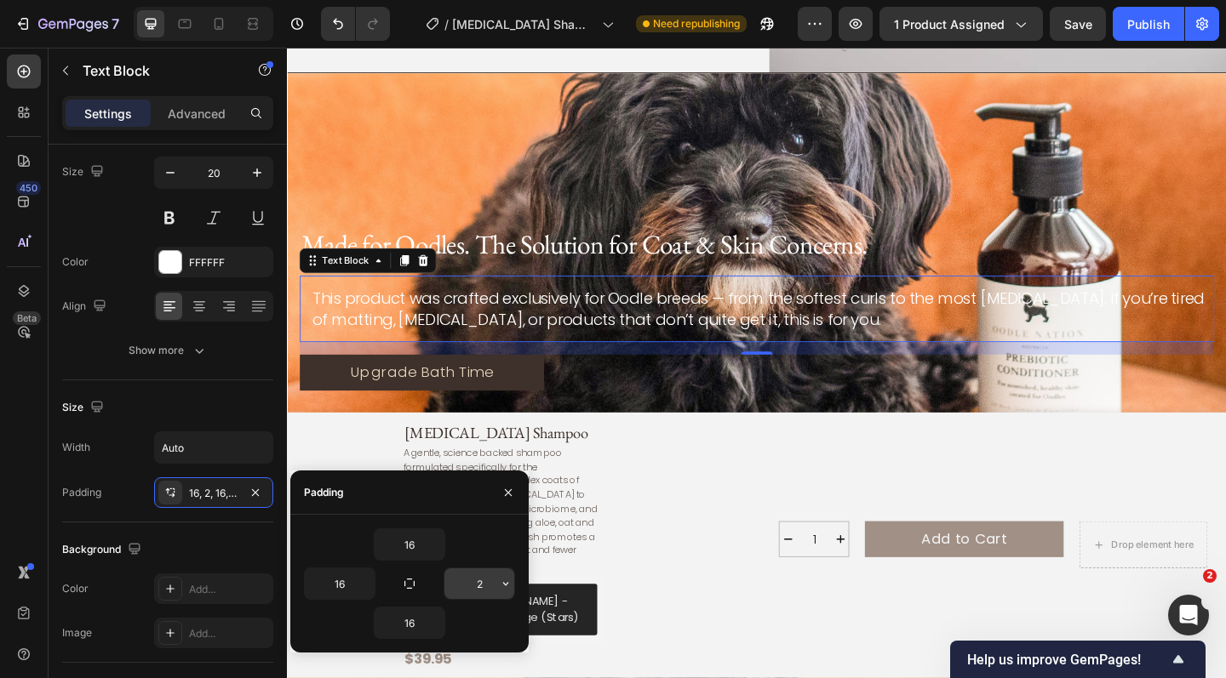
click at [507, 583] on icon "button" at bounding box center [506, 584] width 14 height 14
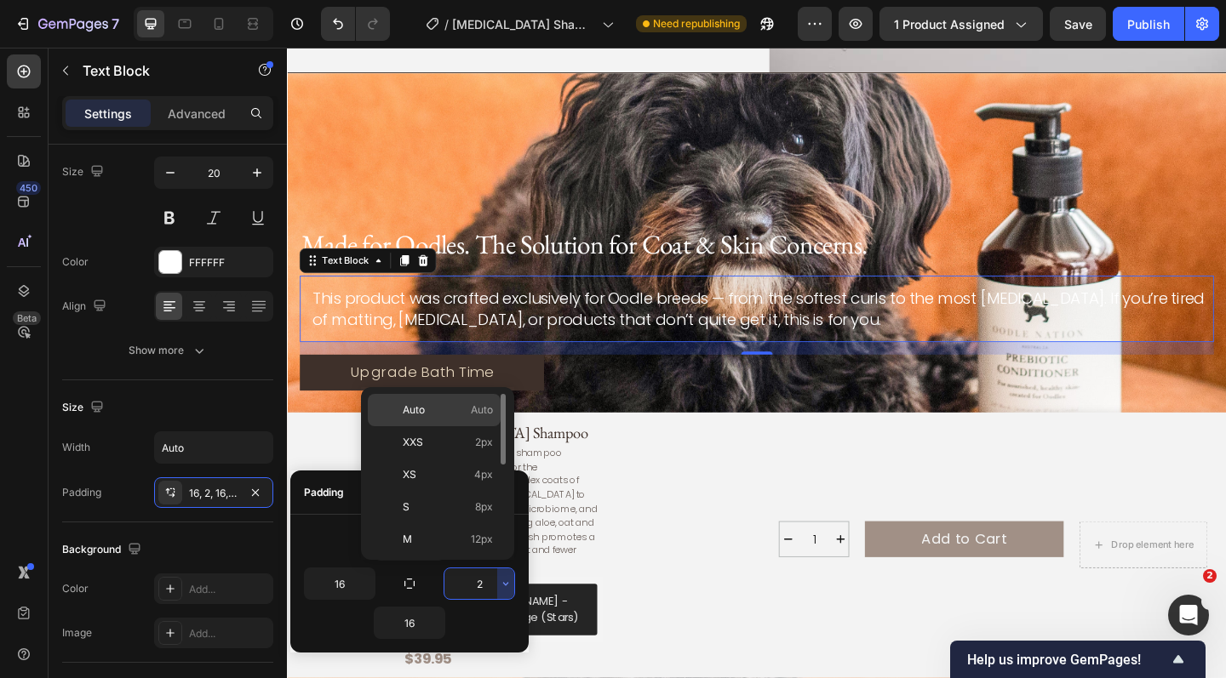
click at [472, 412] on span "Auto" at bounding box center [482, 410] width 22 height 15
type input "Auto"
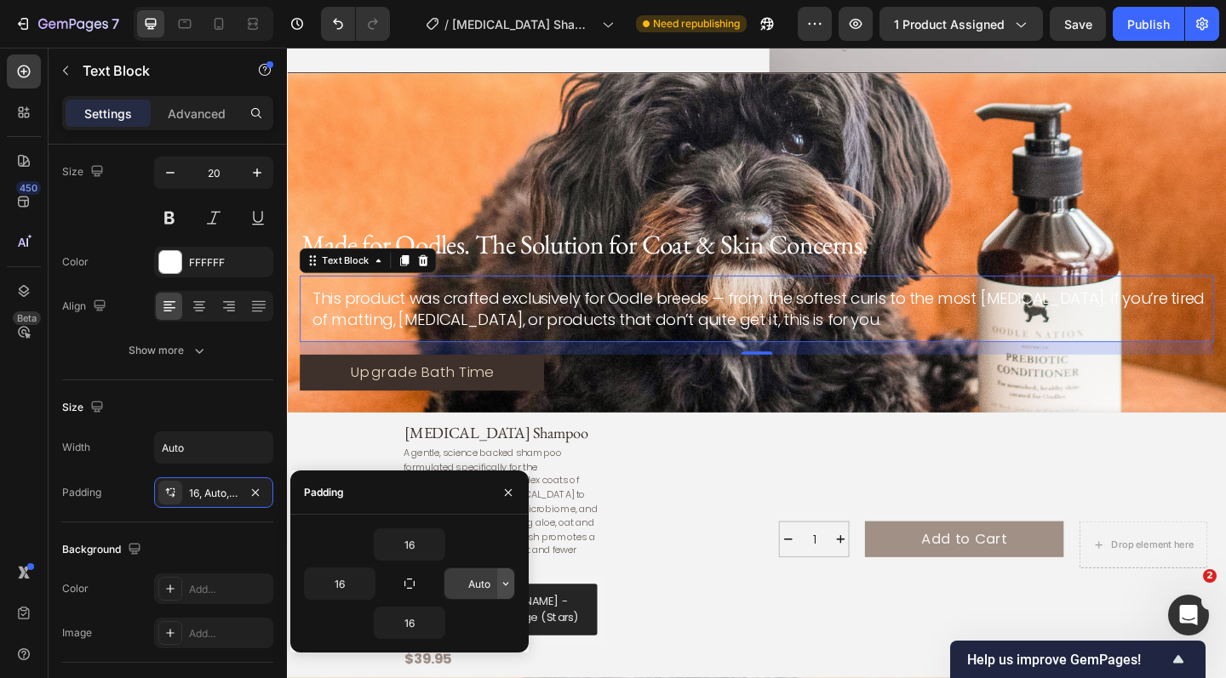
click at [505, 588] on icon "button" at bounding box center [506, 584] width 14 height 14
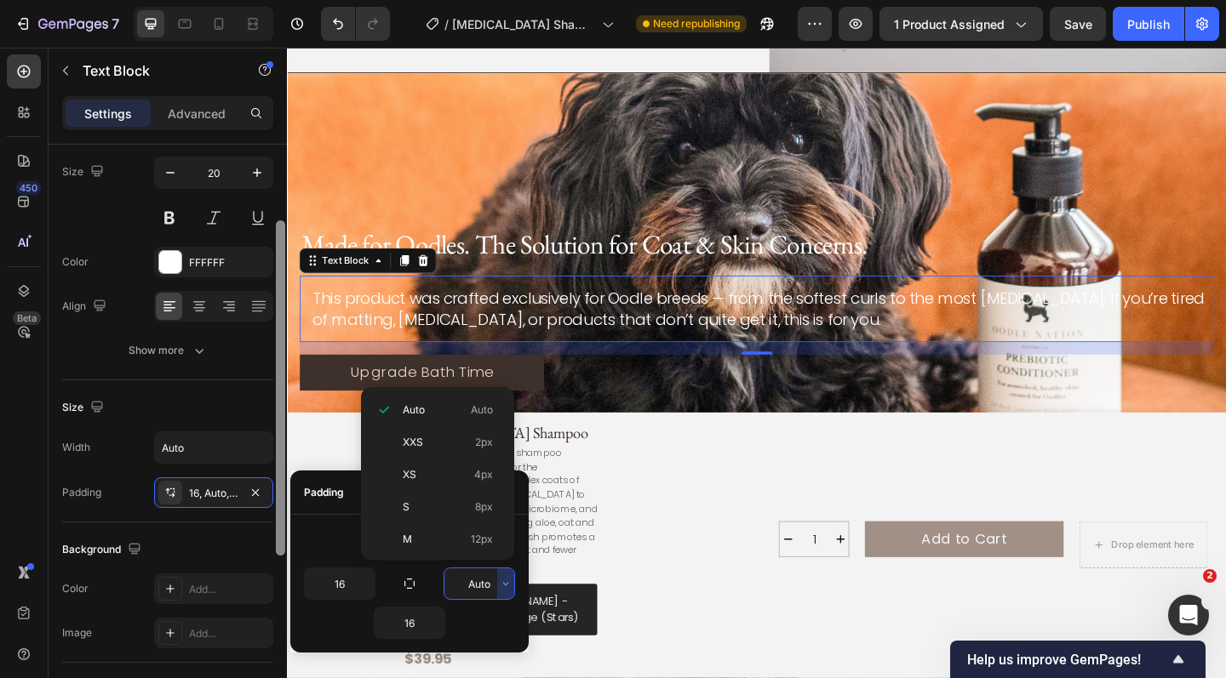
click at [279, 545] on div at bounding box center [280, 387] width 9 height 335
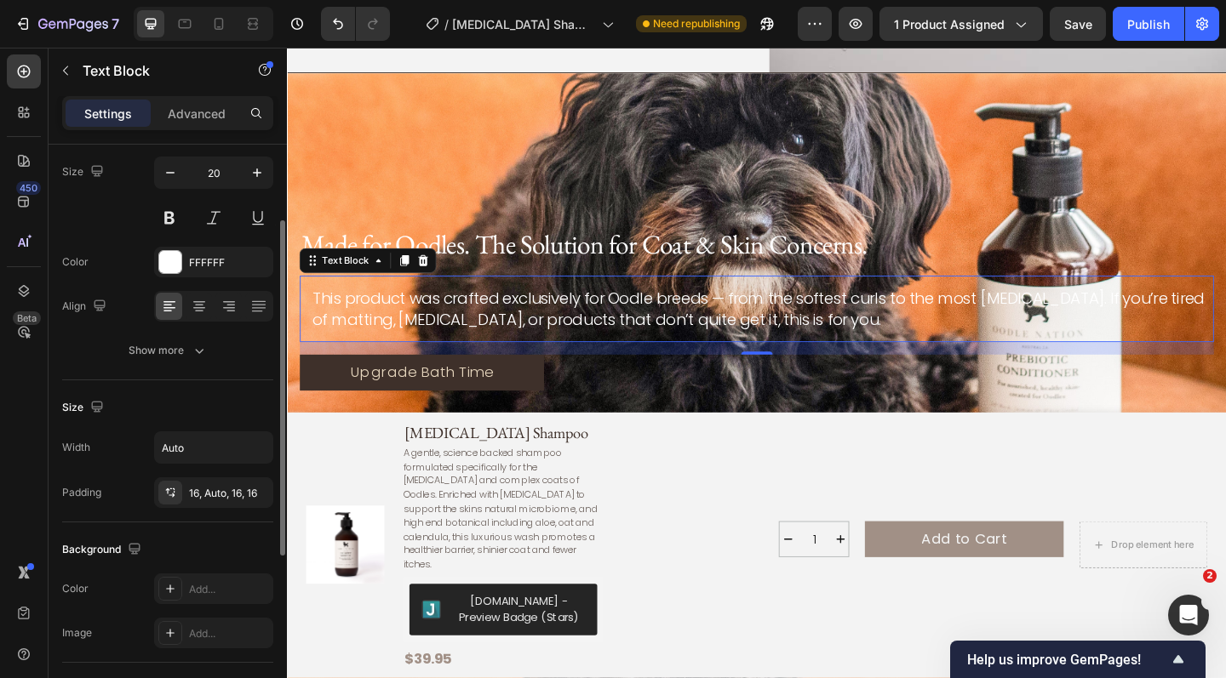
click at [249, 551] on div "Background" at bounding box center [167, 549] width 211 height 27
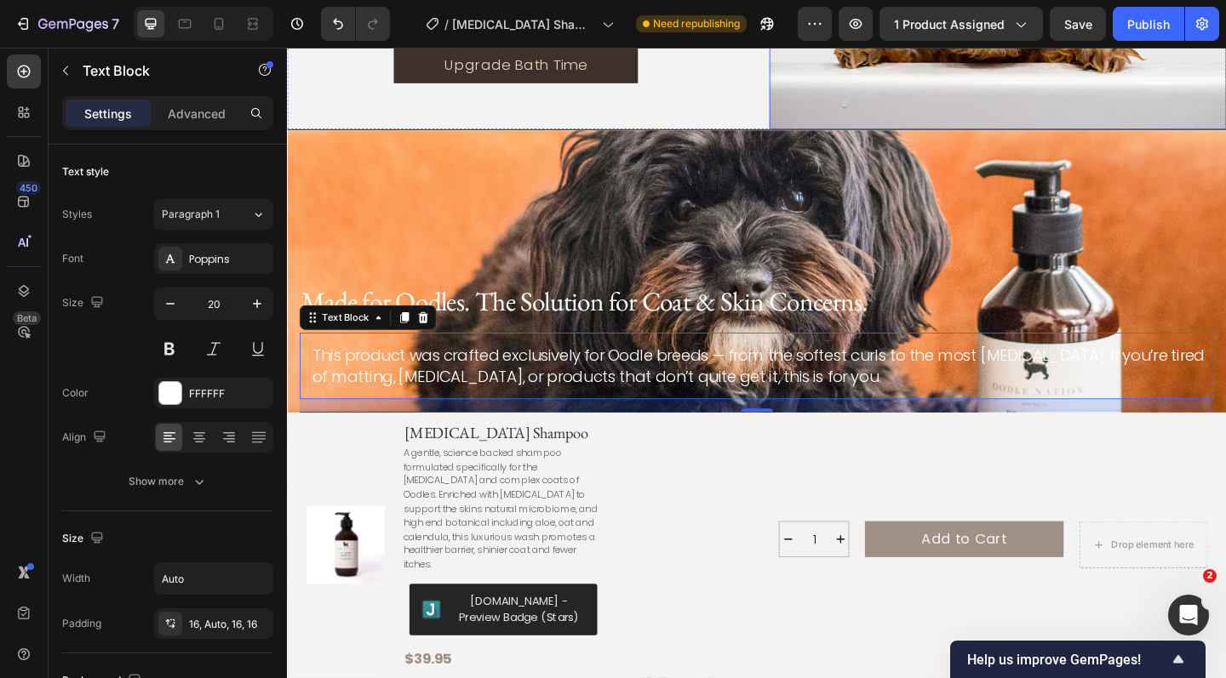
scroll to position [2715, 0]
click at [854, 328] on p "Made for Oodles. The Solution for Coat & Skin Concerns." at bounding box center [797, 323] width 991 height 37
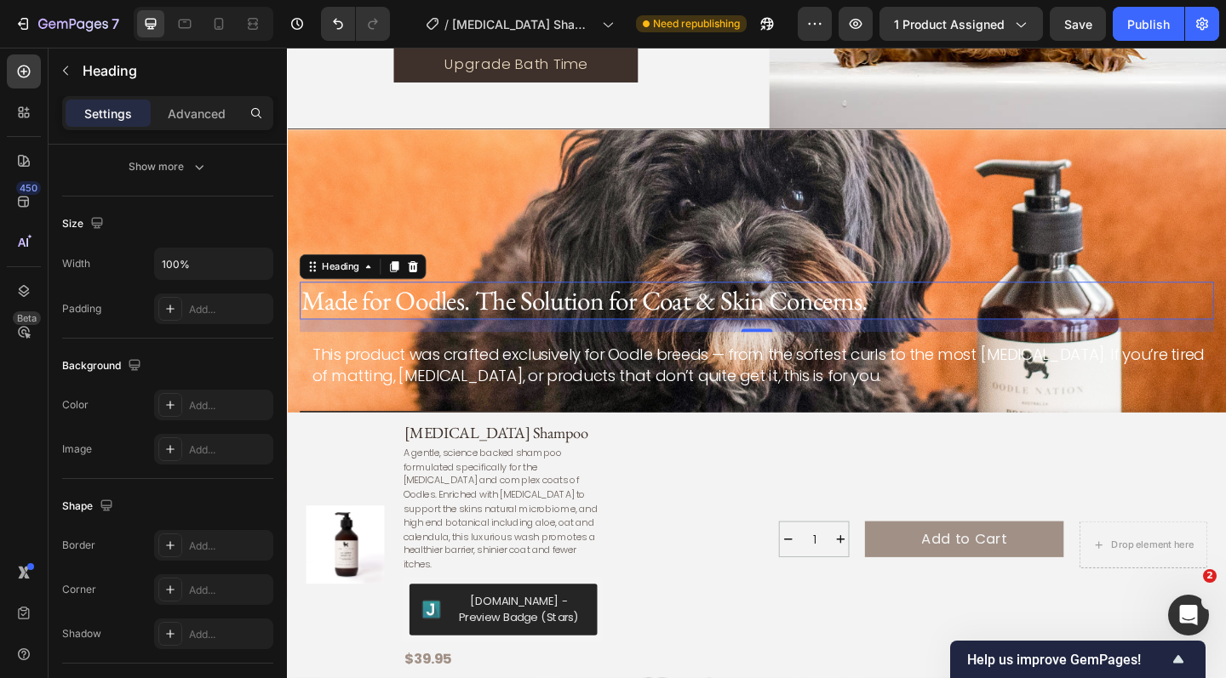
scroll to position [0, 0]
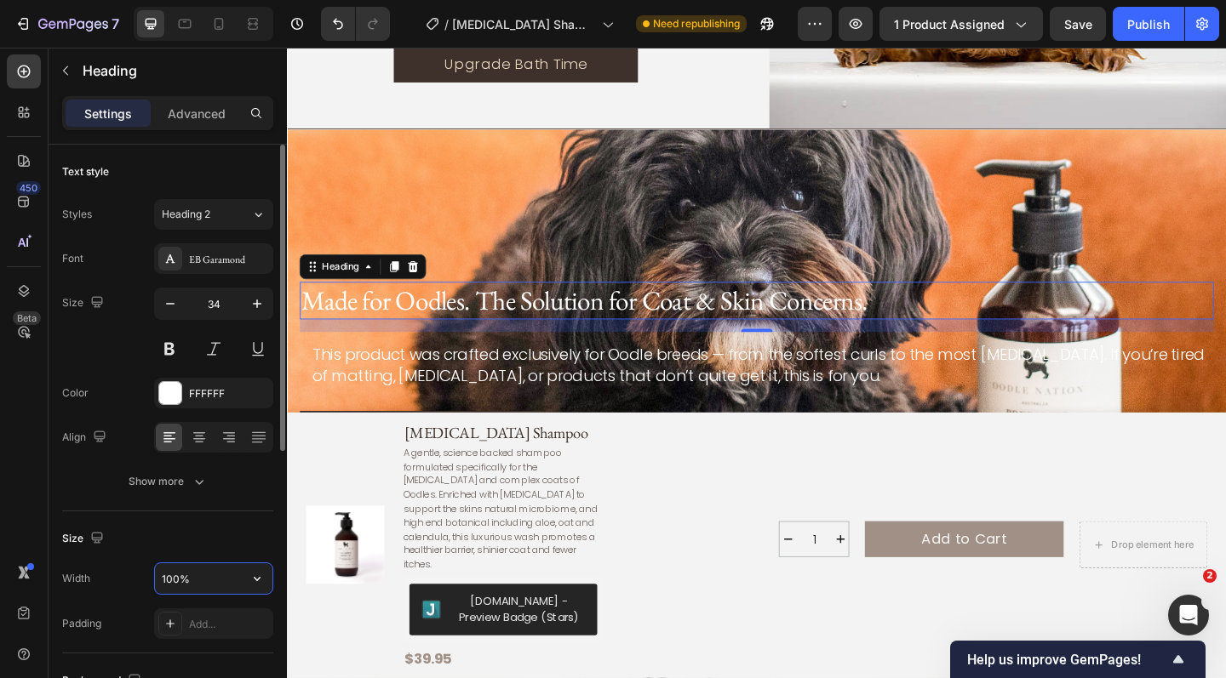
click at [204, 581] on input "100%" at bounding box center [213, 579] width 117 height 31
click at [256, 583] on icon "button" at bounding box center [257, 578] width 17 height 17
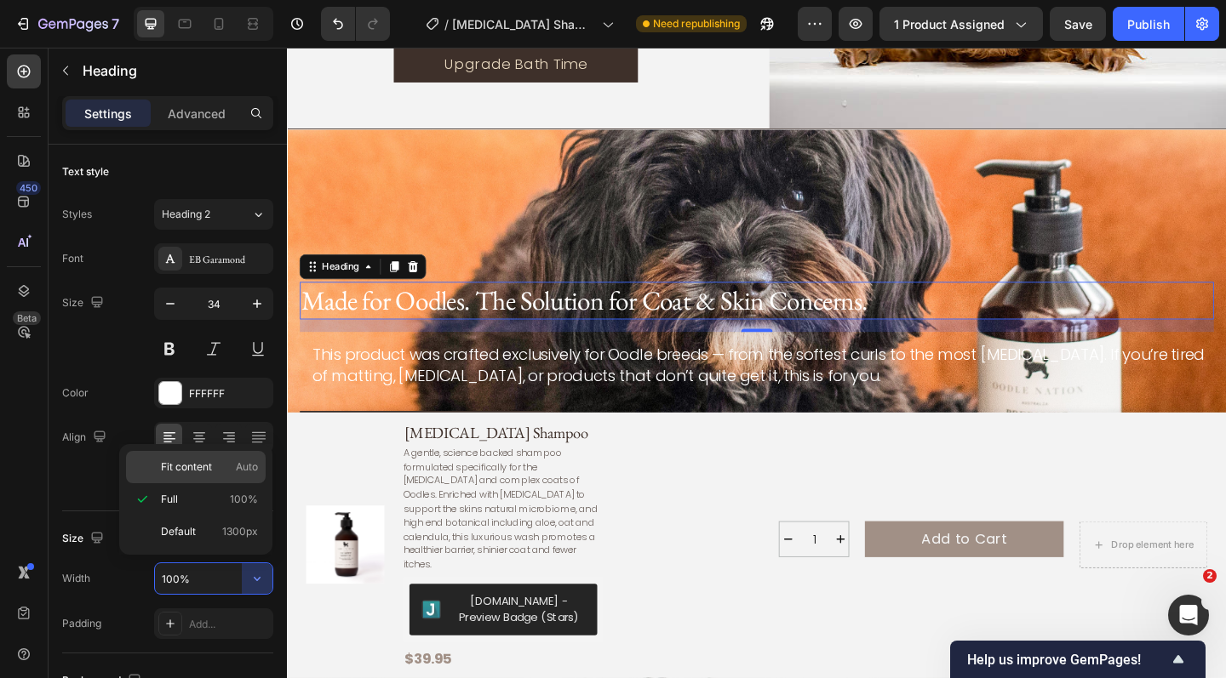
click at [210, 473] on span "Fit content" at bounding box center [186, 467] width 51 height 15
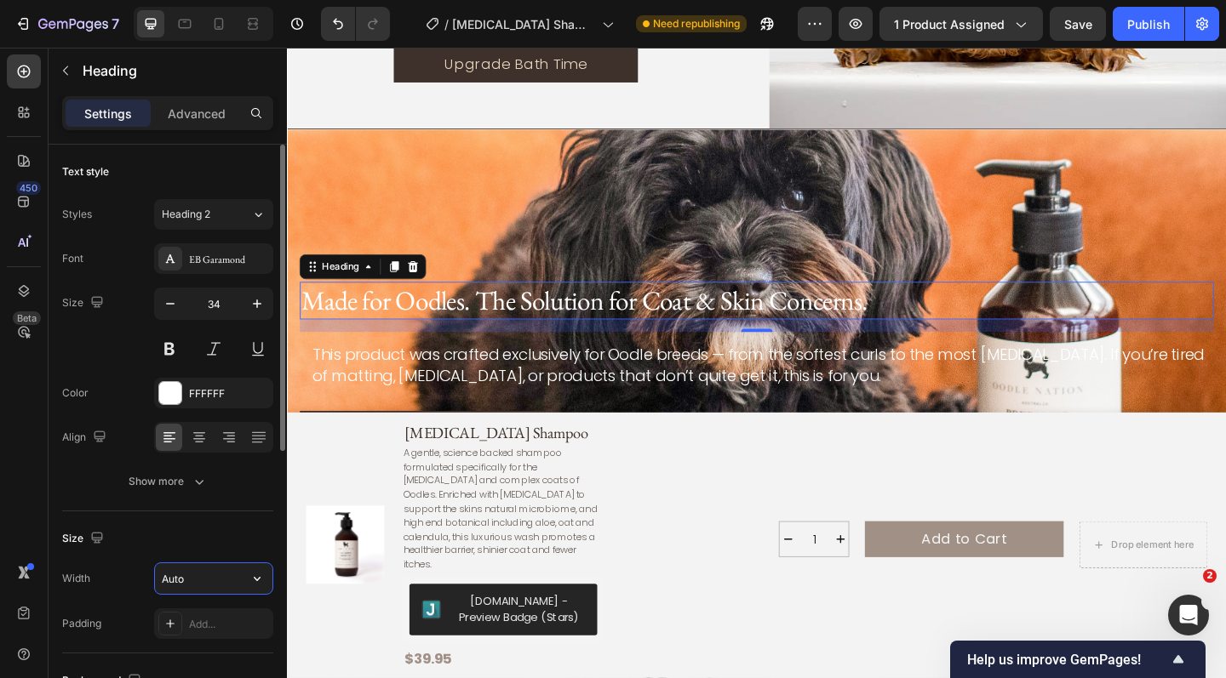
click at [228, 581] on input "Auto" at bounding box center [213, 579] width 117 height 31
type input "A"
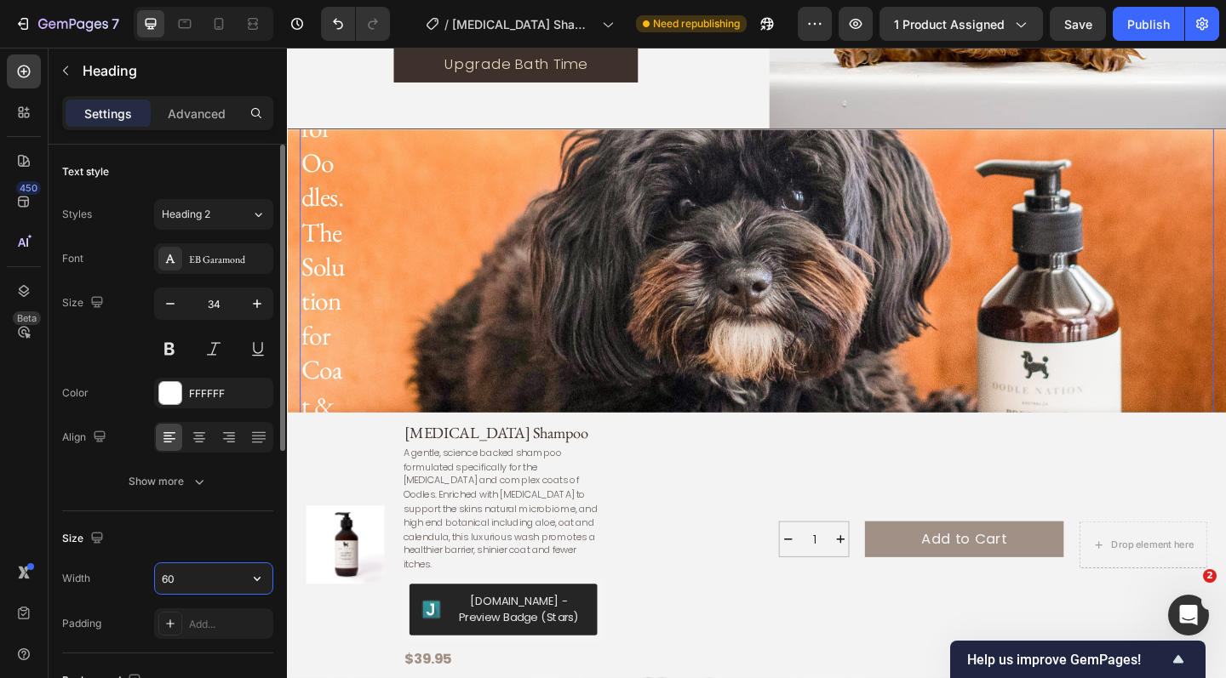
type input "6"
type input "5"
type input "400"
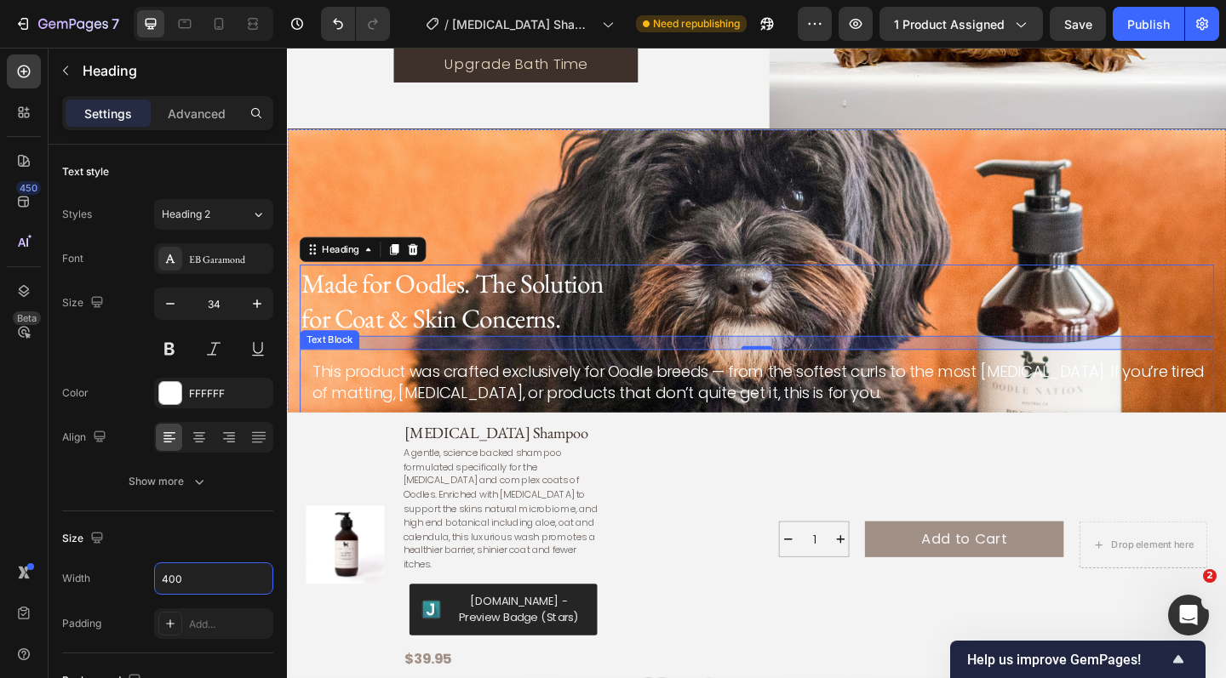
click at [487, 423] on p "This product was crafted exclusively for Oodle breeds — from the softest curls …" at bounding box center [804, 412] width 981 height 45
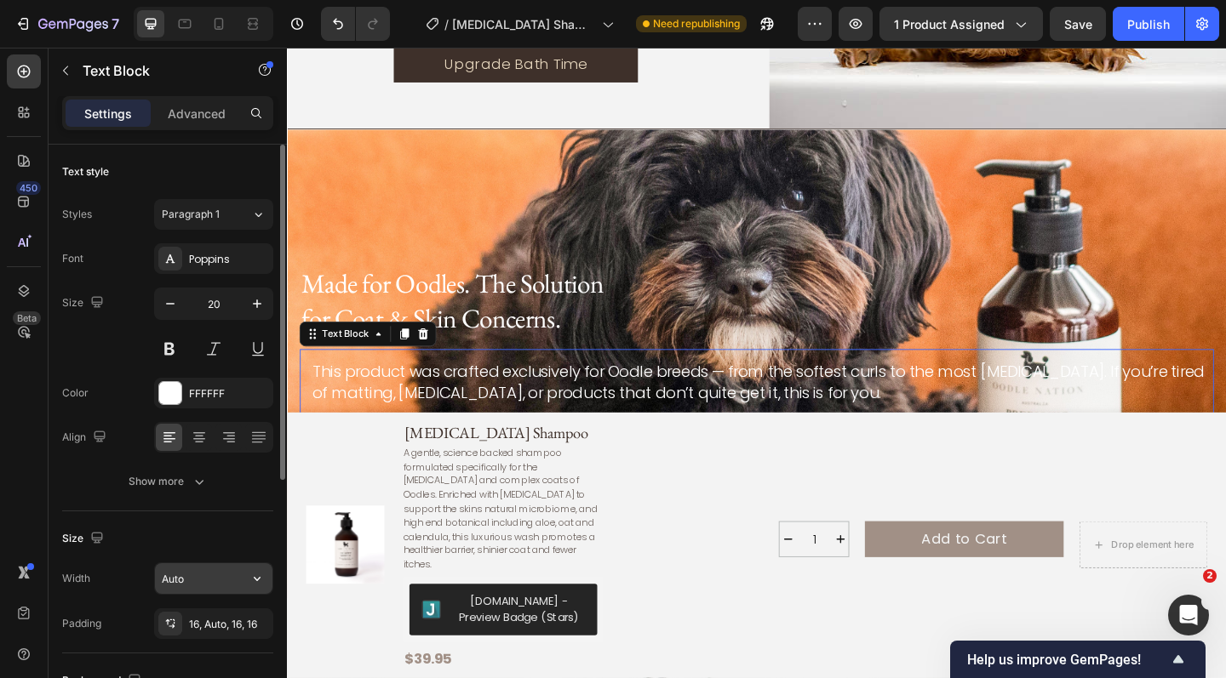
click at [203, 587] on input "Auto" at bounding box center [213, 579] width 117 height 31
type input "A"
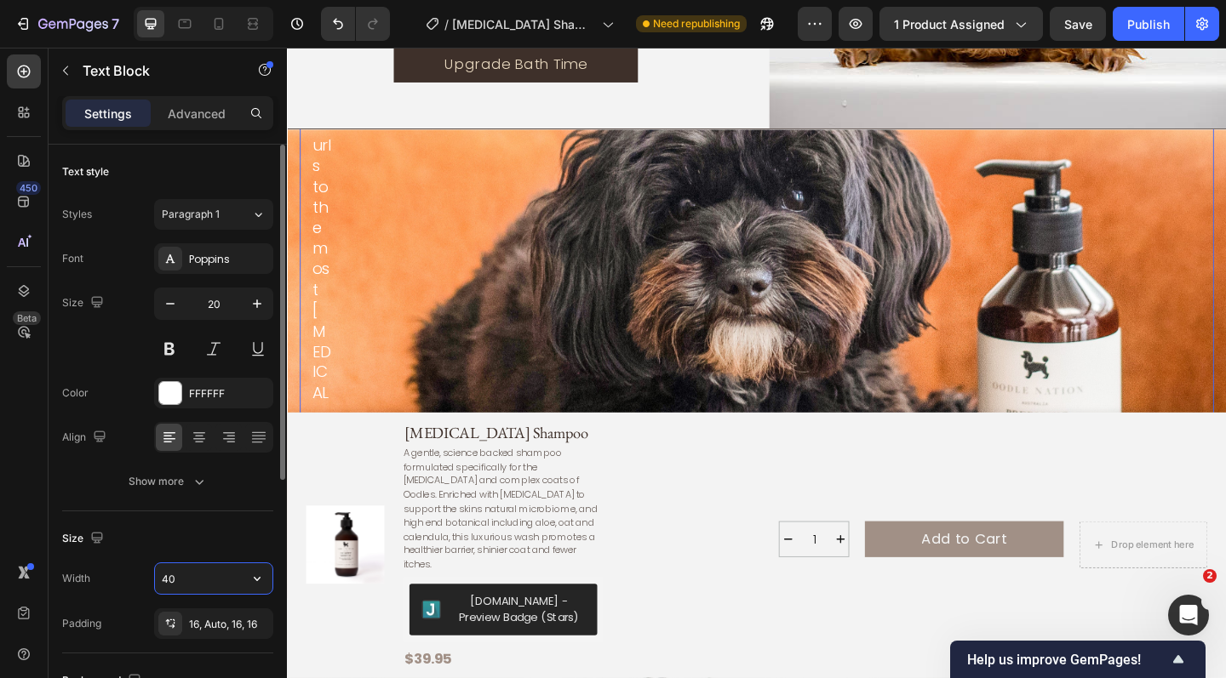
type input "4"
type input "500"
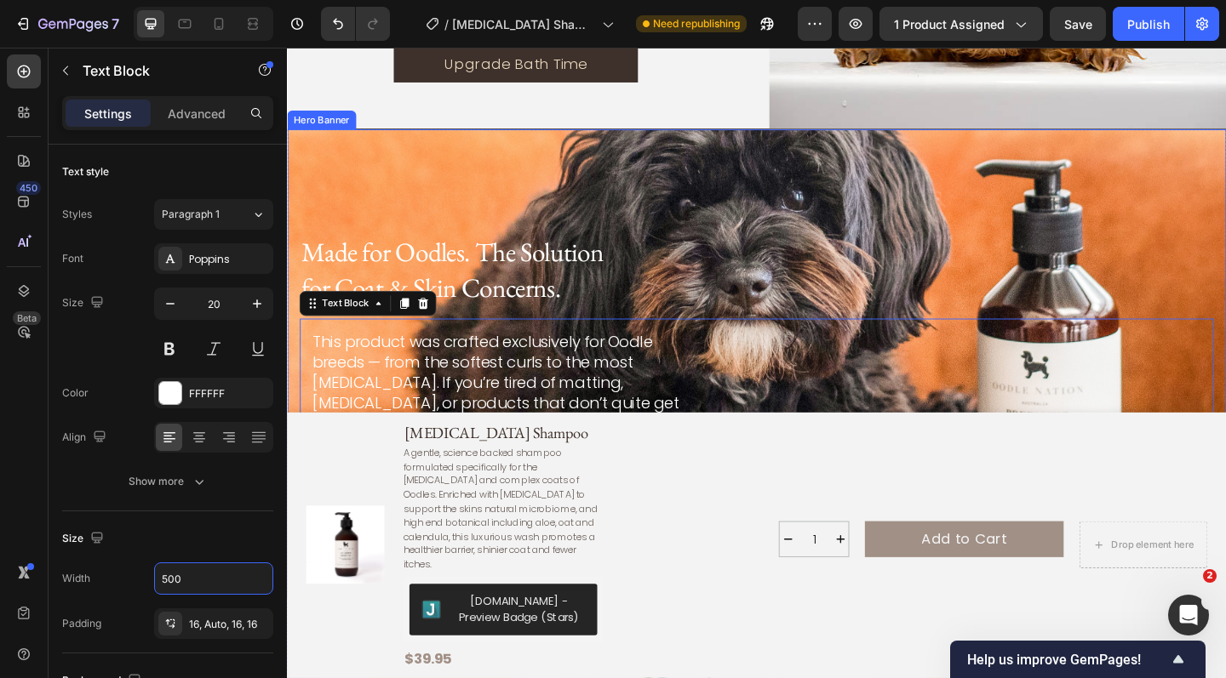
click at [582, 199] on div "Background Image" at bounding box center [798, 392] width 1022 height 511
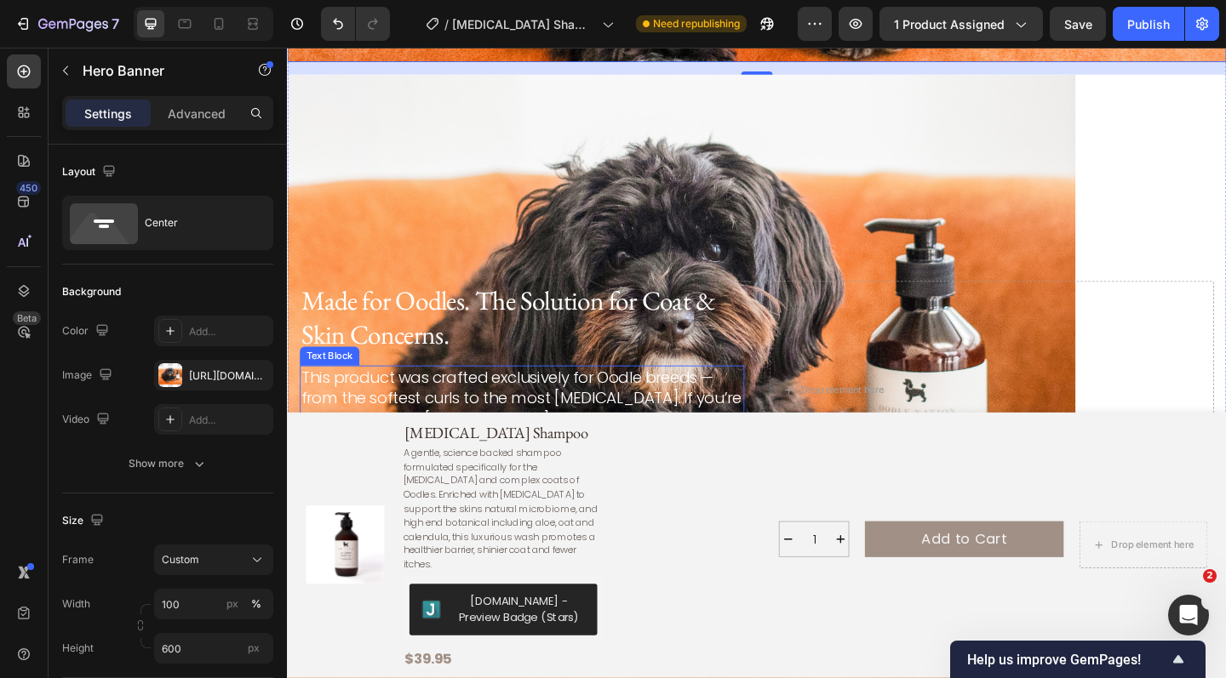
scroll to position [3214, 0]
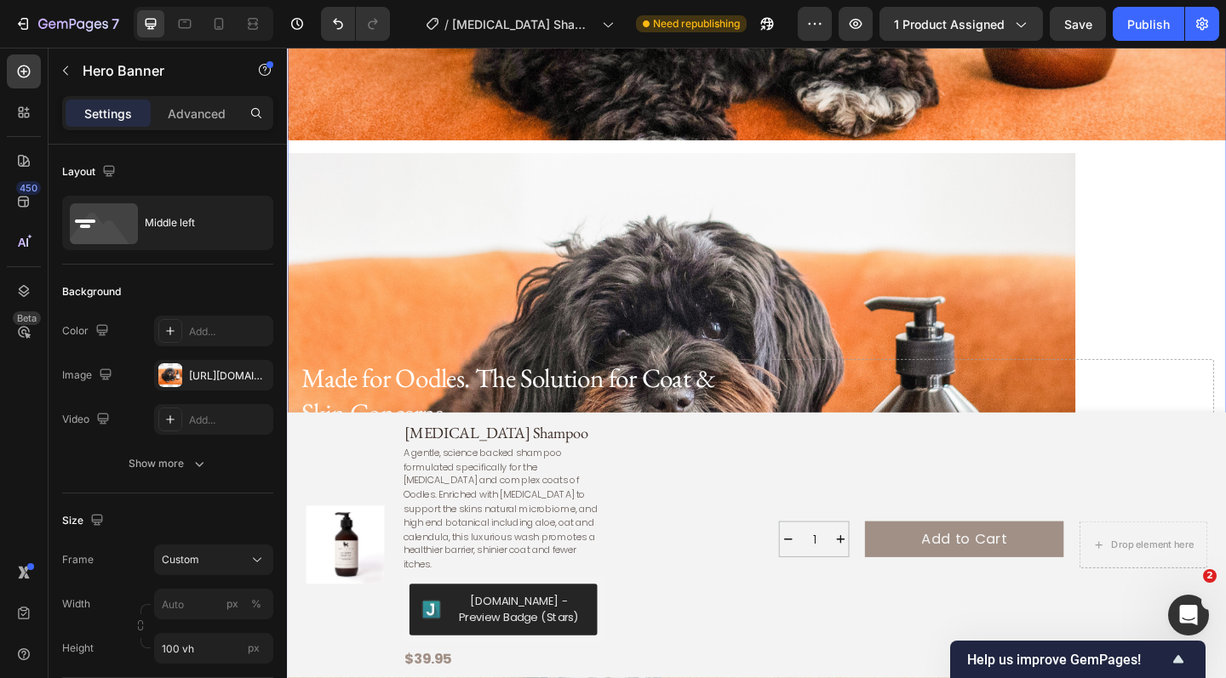
click at [438, 186] on div "Background Image" at bounding box center [798, 506] width 1022 height 686
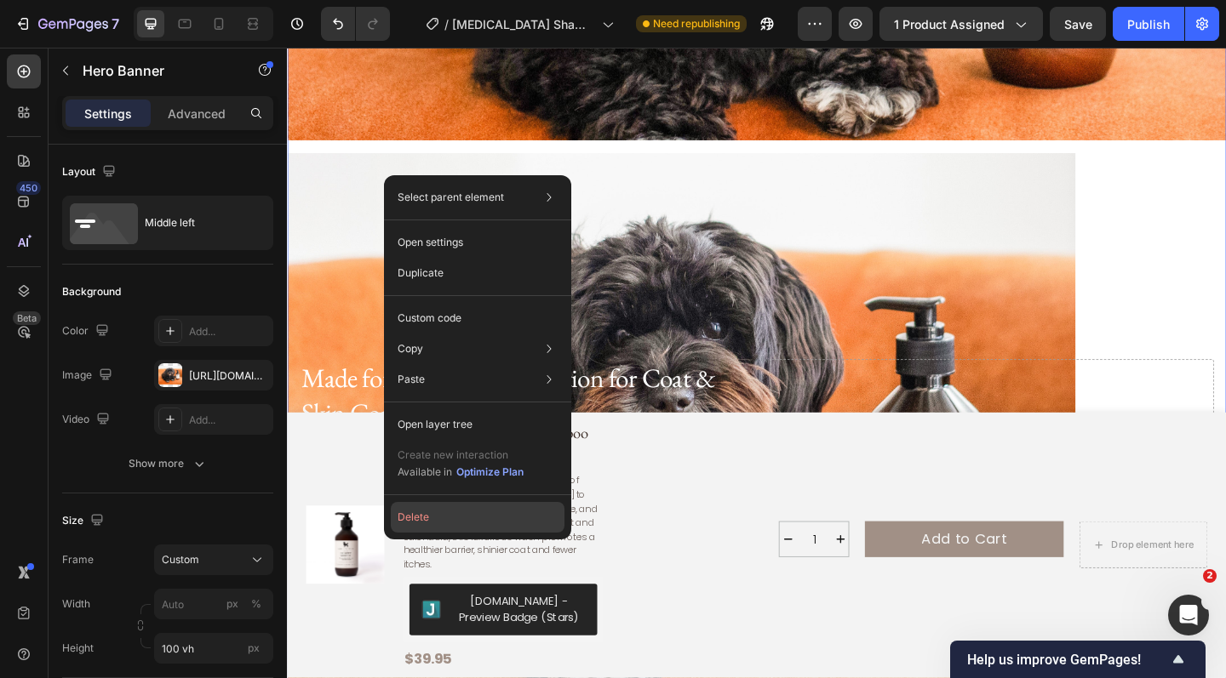
click at [484, 524] on button "Delete" at bounding box center [478, 517] width 174 height 31
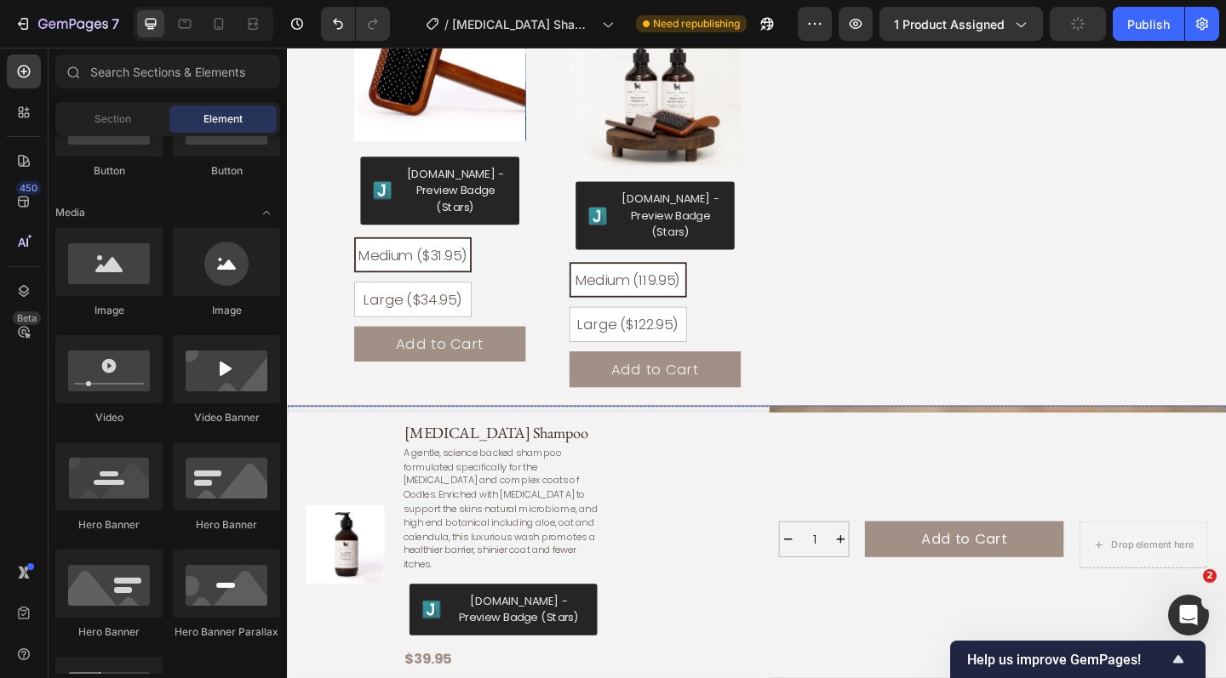
scroll to position [2299, 0]
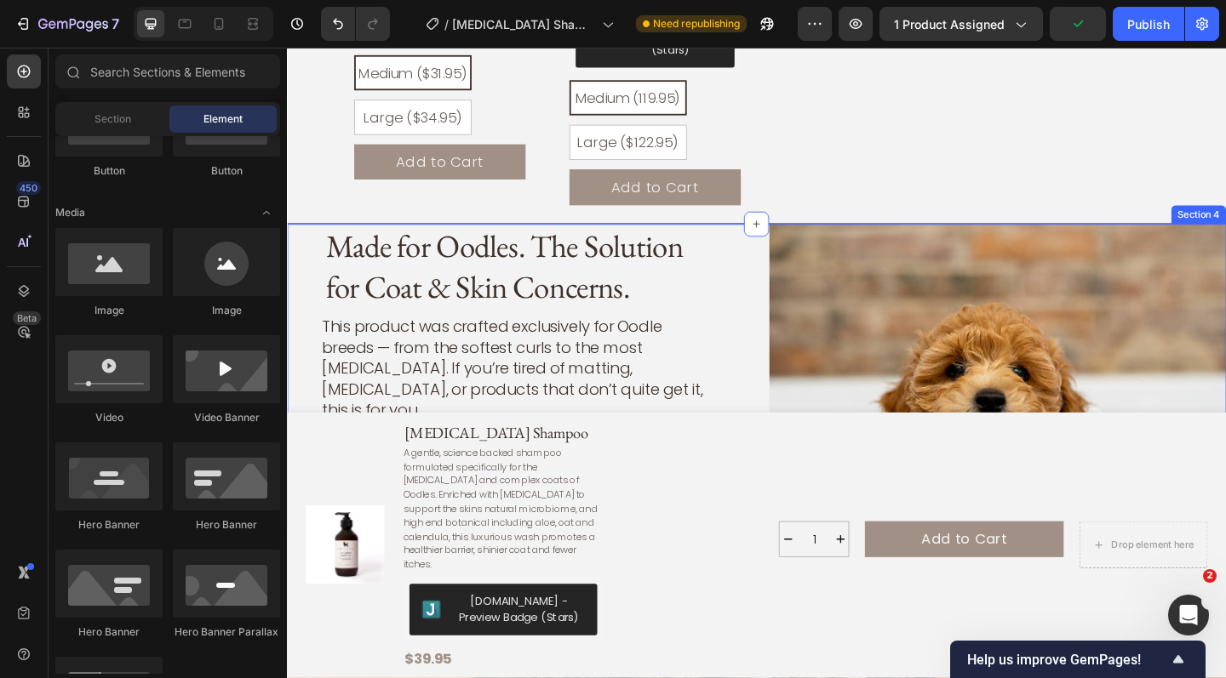
click at [804, 289] on div "Made for Oodles. The Solution for Coat & Skin Concerns. Heading This product wa…" at bounding box center [798, 405] width 1022 height 333
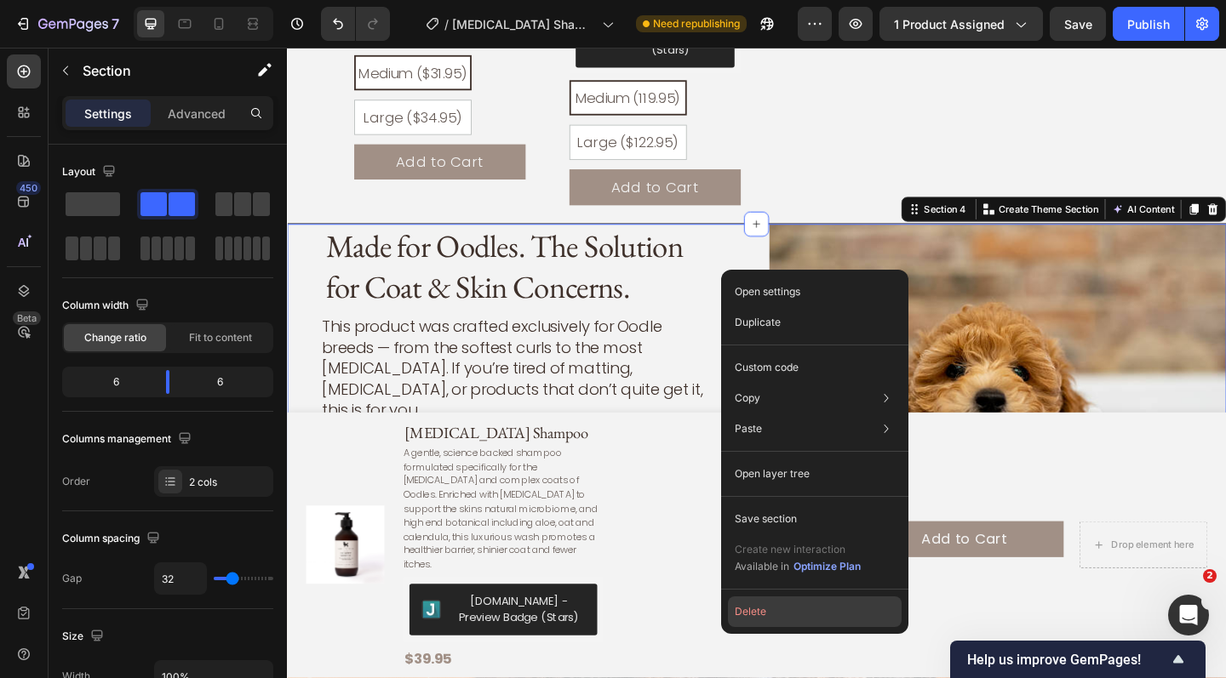
click at [815, 608] on button "Delete" at bounding box center [815, 612] width 174 height 31
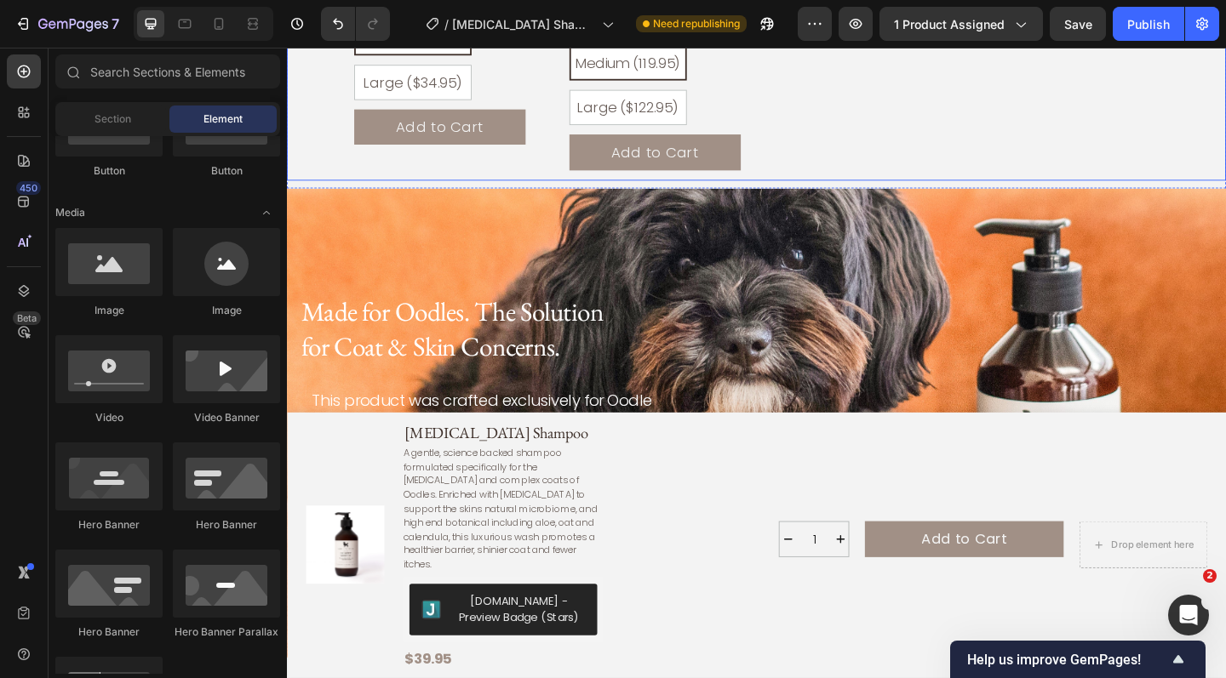
scroll to position [2336, 0]
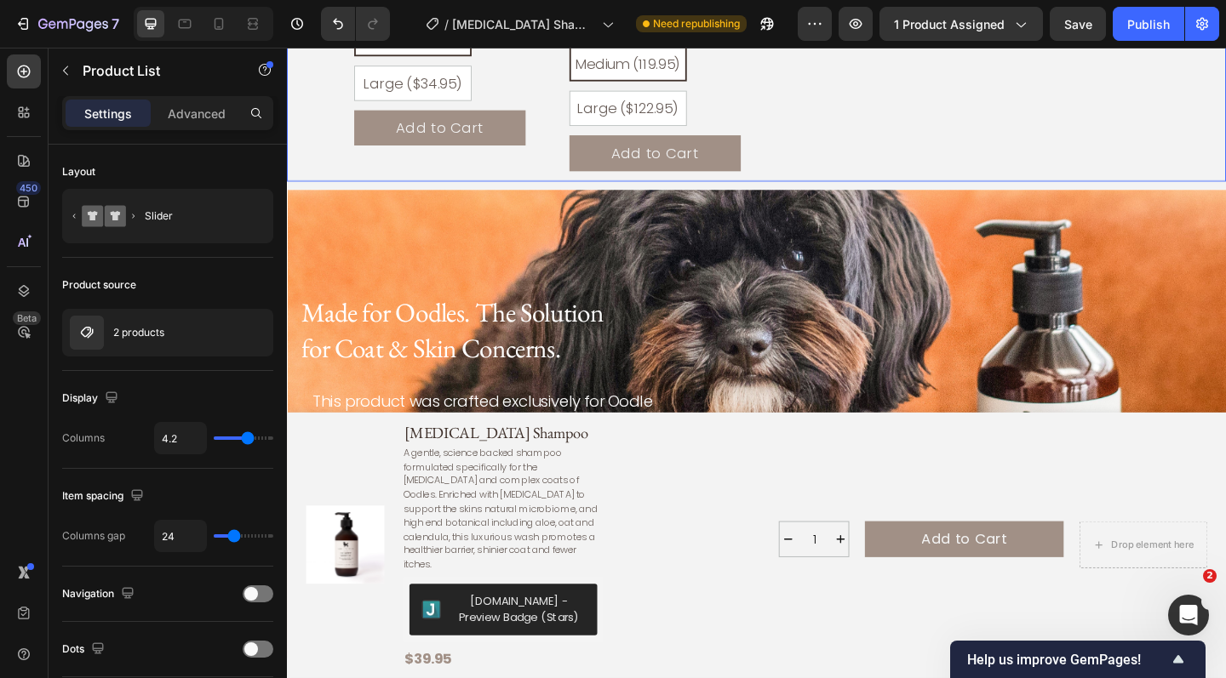
click at [807, 163] on div "Luxury Slicker Brush Product Title Product Images Judge.me - Preview Badge (Sta…" at bounding box center [827, 7] width 962 height 648
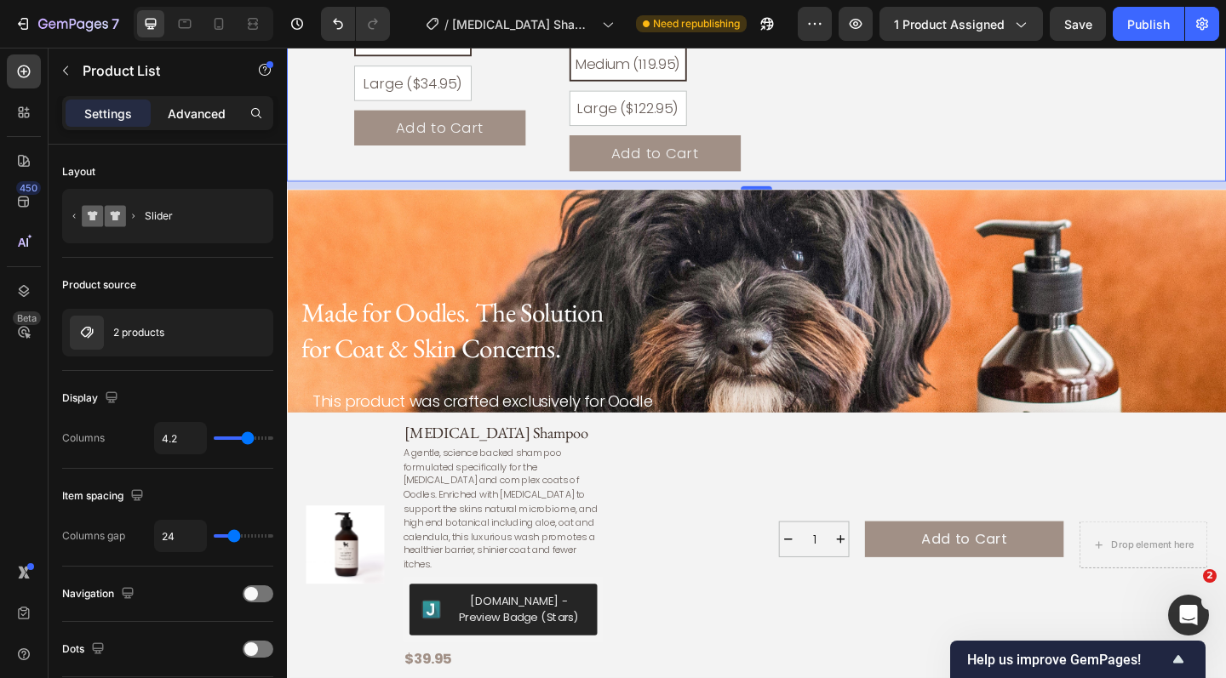
click at [200, 119] on p "Advanced" at bounding box center [197, 114] width 58 height 18
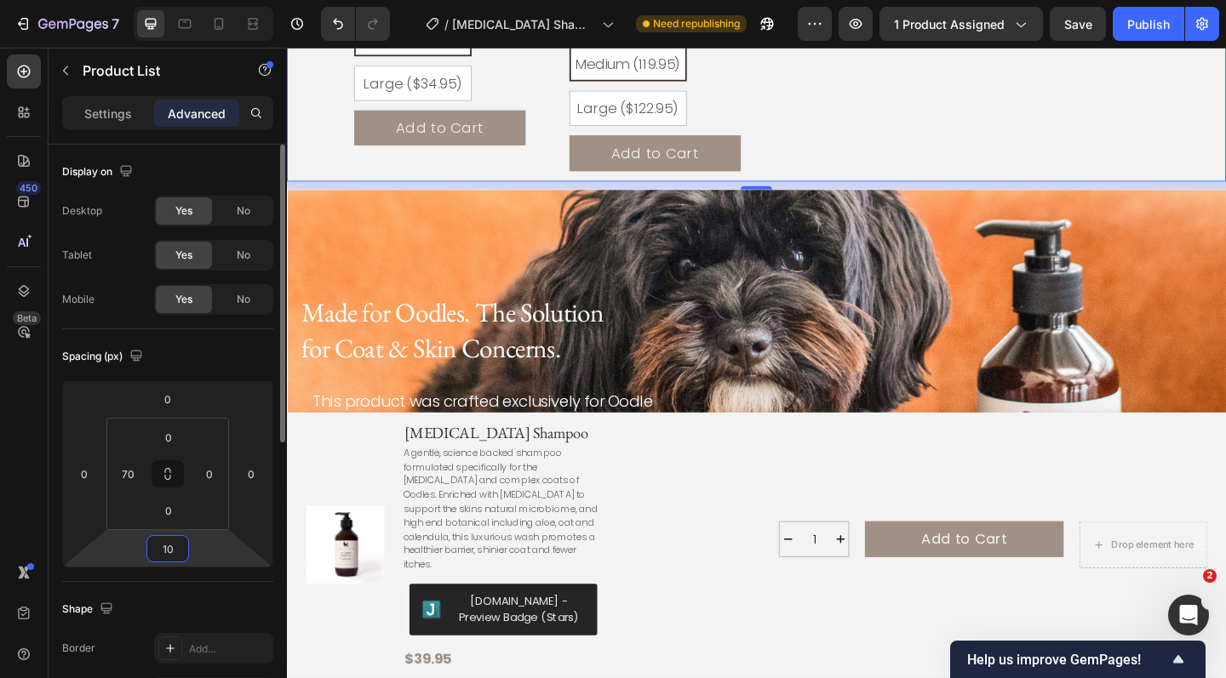
click at [184, 552] on input "10" at bounding box center [168, 549] width 34 height 26
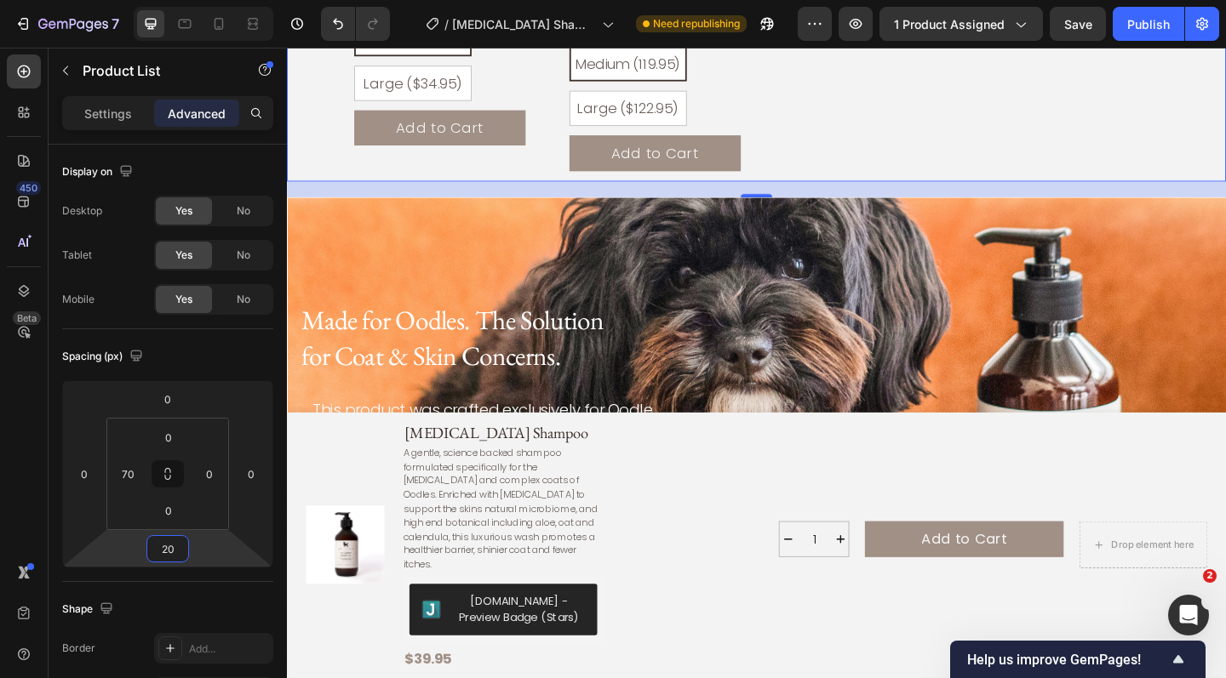
type input "20"
click at [1122, 136] on div "Luxury Slicker Brush Product Title Product Images Judge.me - Preview Badge (Sta…" at bounding box center [827, 7] width 962 height 648
click at [1070, 125] on div "Luxury Slicker Brush Product Title Product Images Judge.me - Preview Badge (Sta…" at bounding box center [827, 7] width 962 height 648
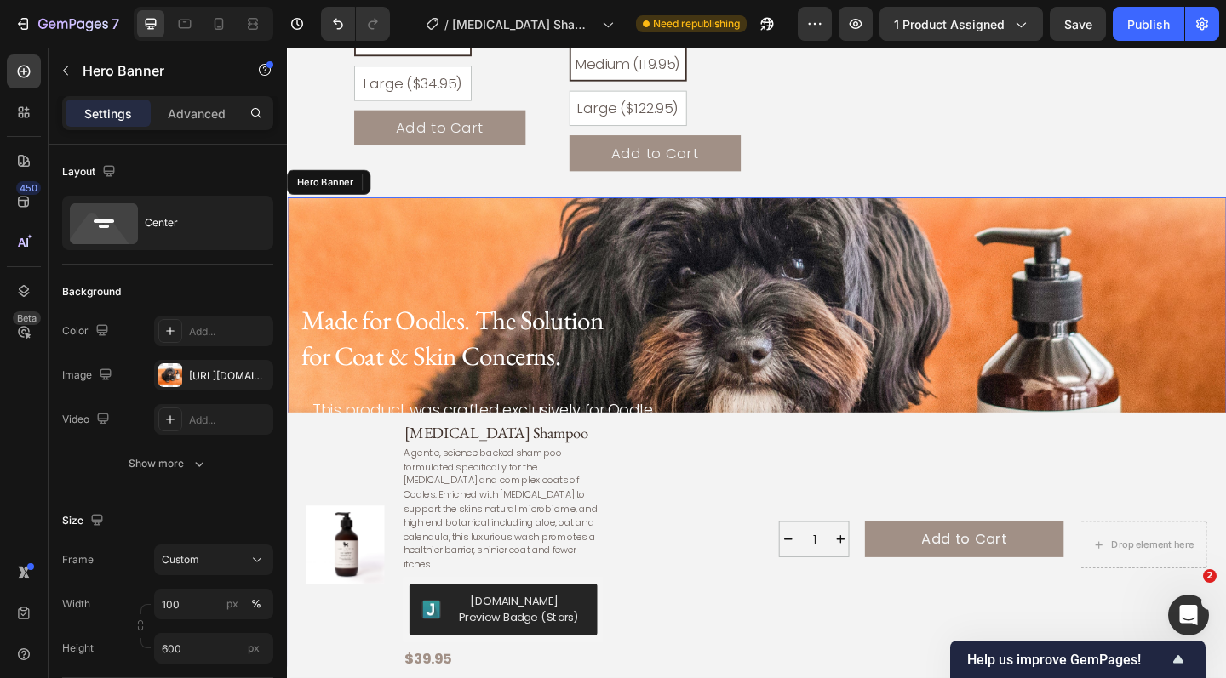
click at [1014, 299] on div "Background Image" at bounding box center [798, 466] width 1022 height 511
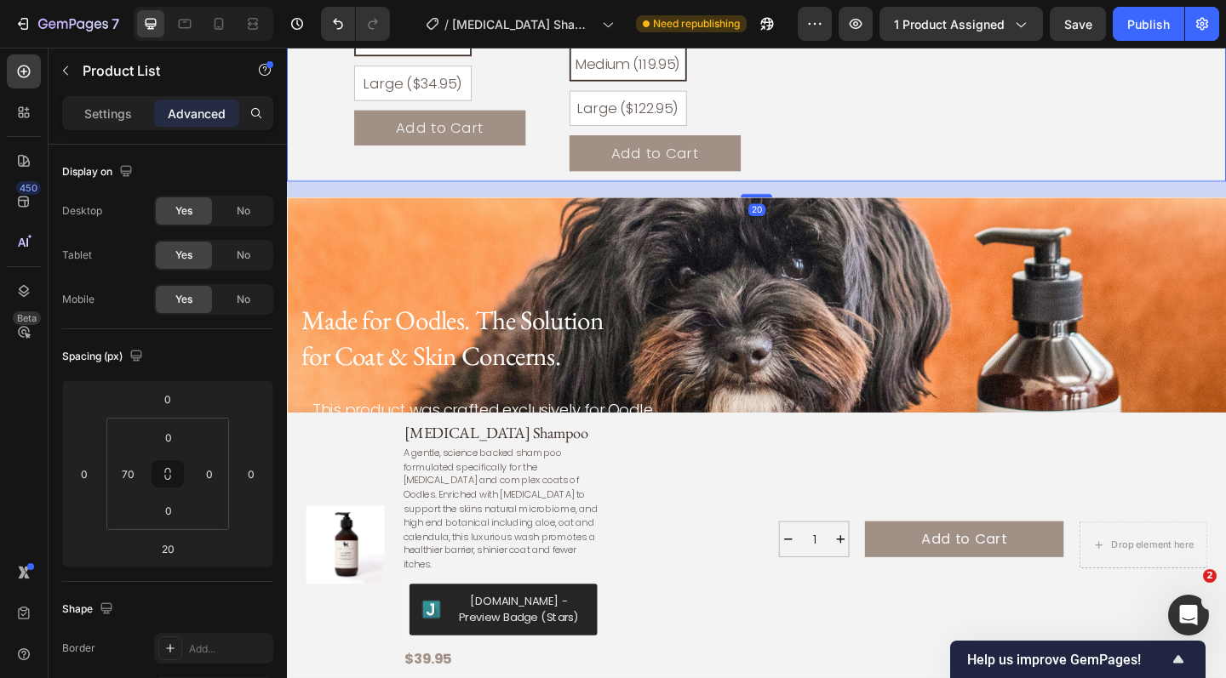
click at [1042, 140] on div "Luxury Slicker Brush Product Title Product Images Judge.me - Preview Badge (Sta…" at bounding box center [827, 7] width 962 height 648
click at [1001, 298] on div "Background Image" at bounding box center [798, 466] width 1022 height 511
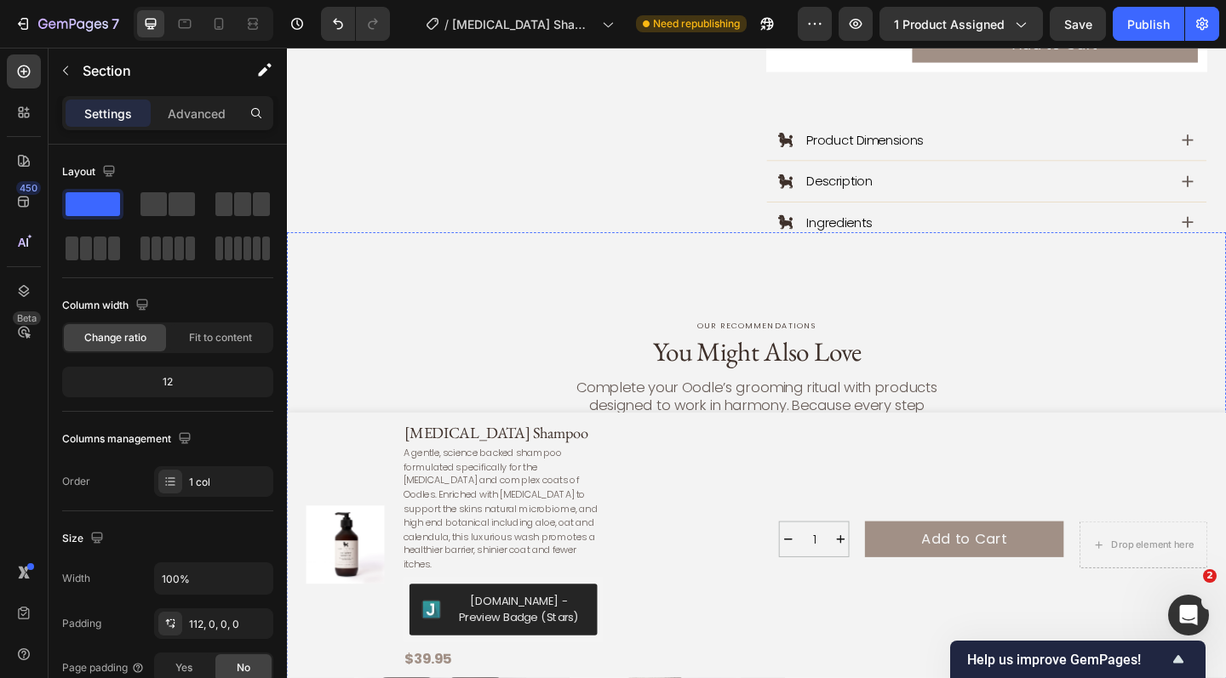
scroll to position [1055, 0]
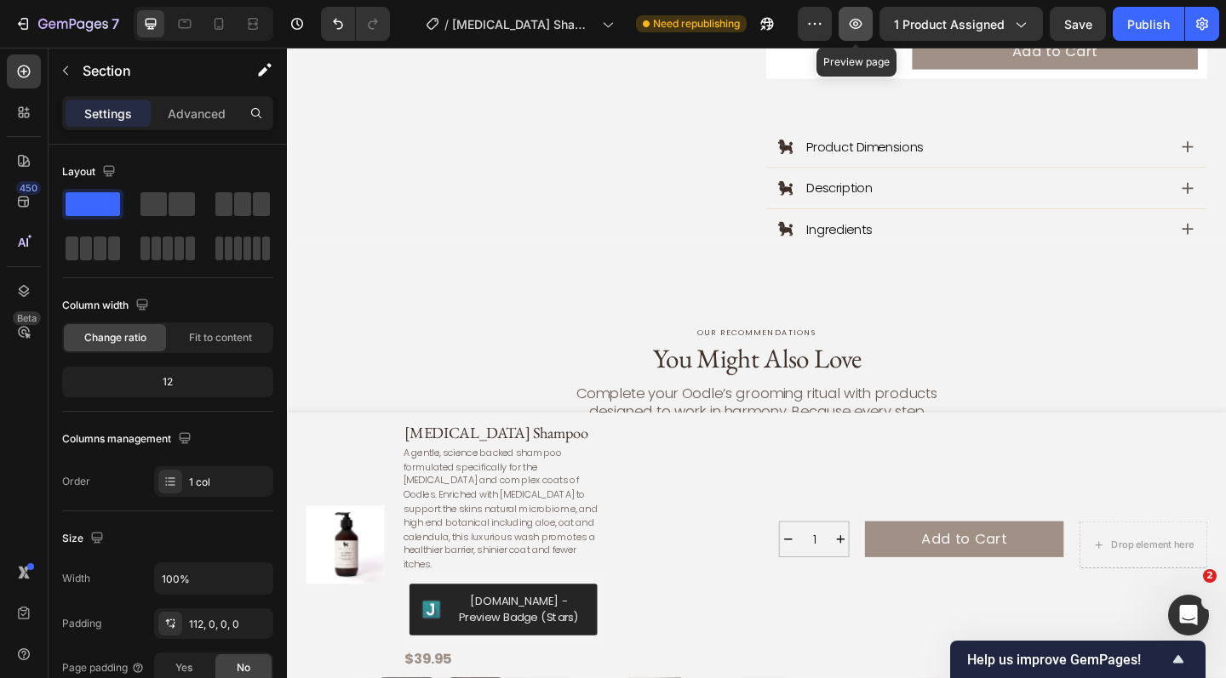
click at [852, 21] on icon "button" at bounding box center [855, 23] width 17 height 17
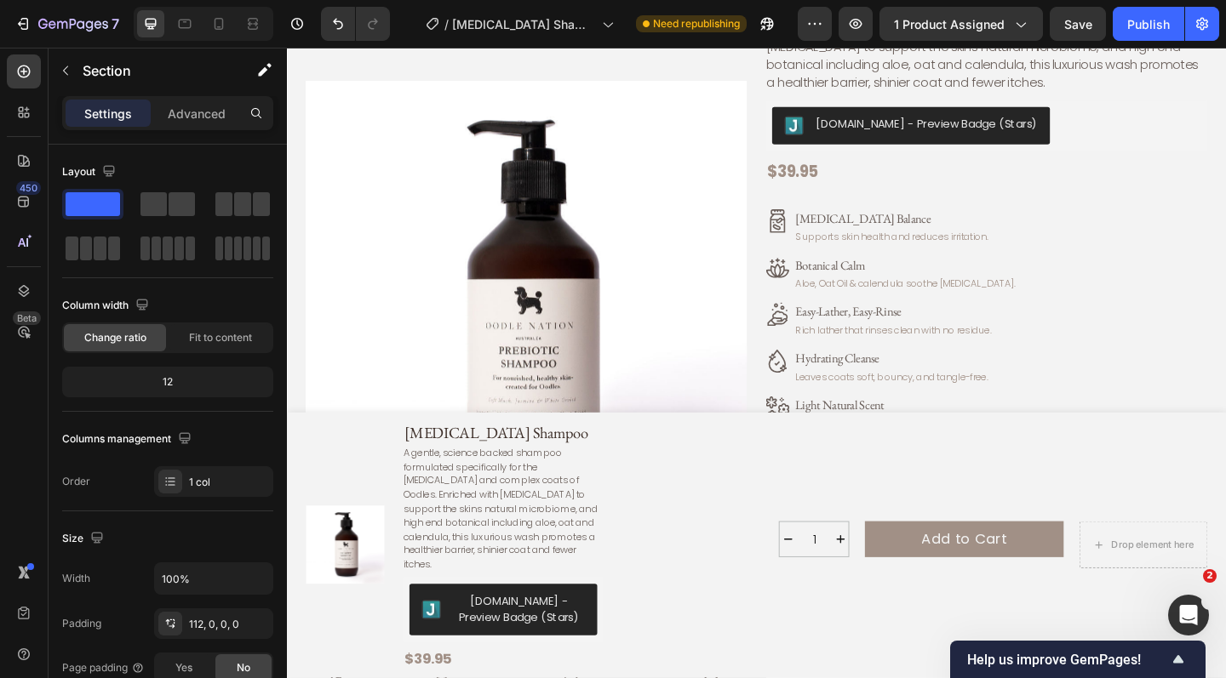
scroll to position [164, 0]
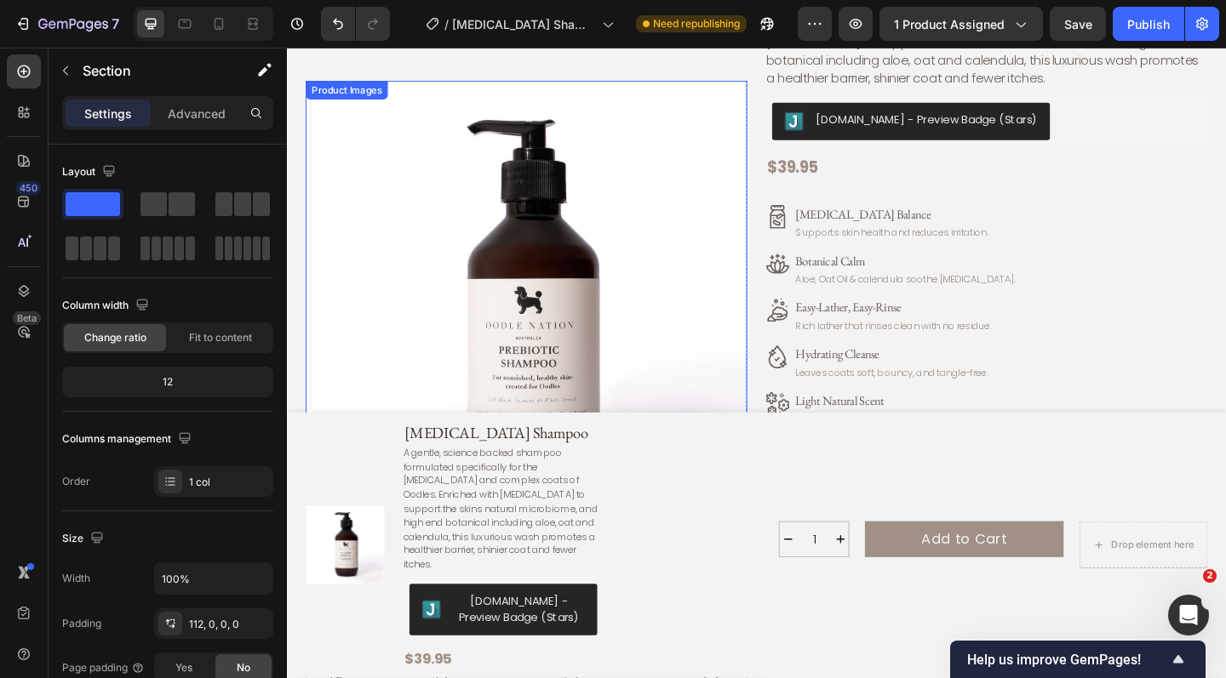
click at [606, 300] on img at bounding box center [547, 324] width 480 height 480
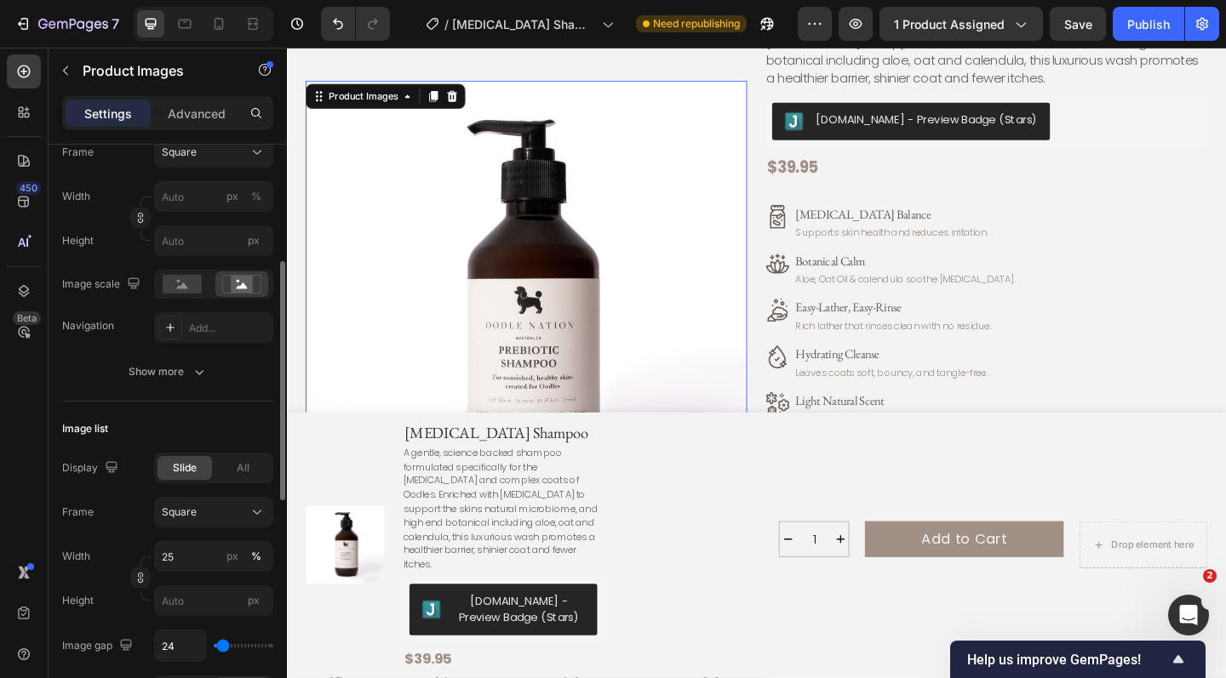
scroll to position [289, 0]
click at [200, 360] on button "Show more" at bounding box center [167, 371] width 211 height 31
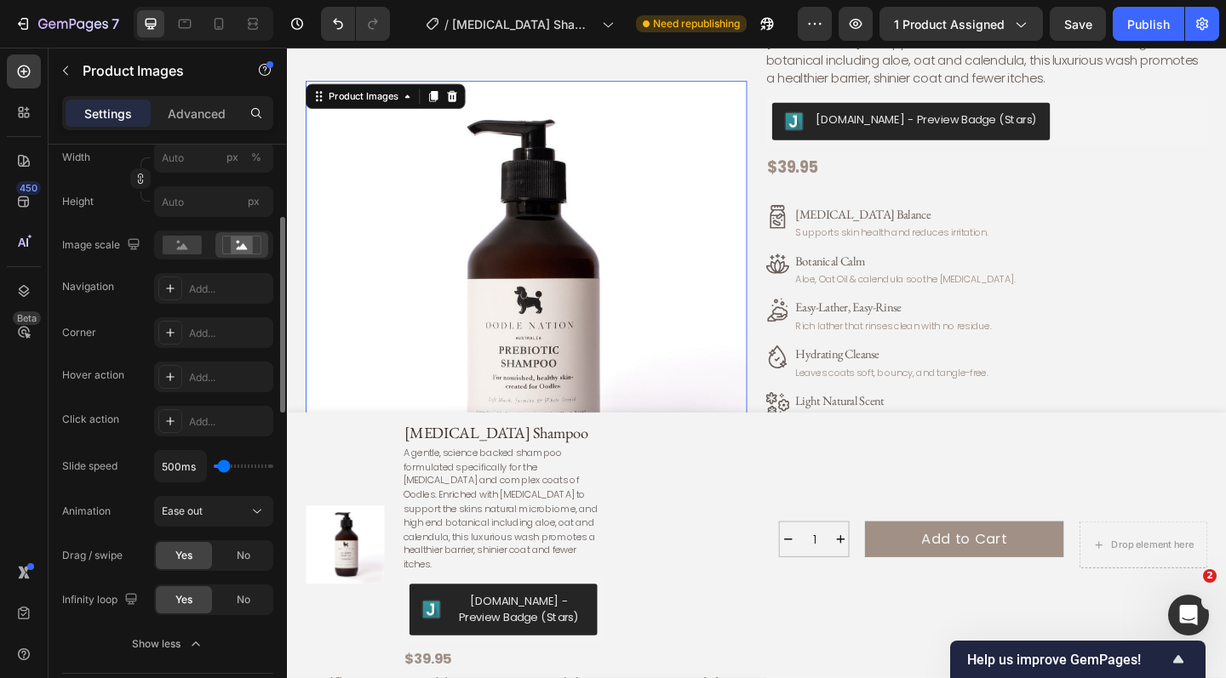
scroll to position [296, 0]
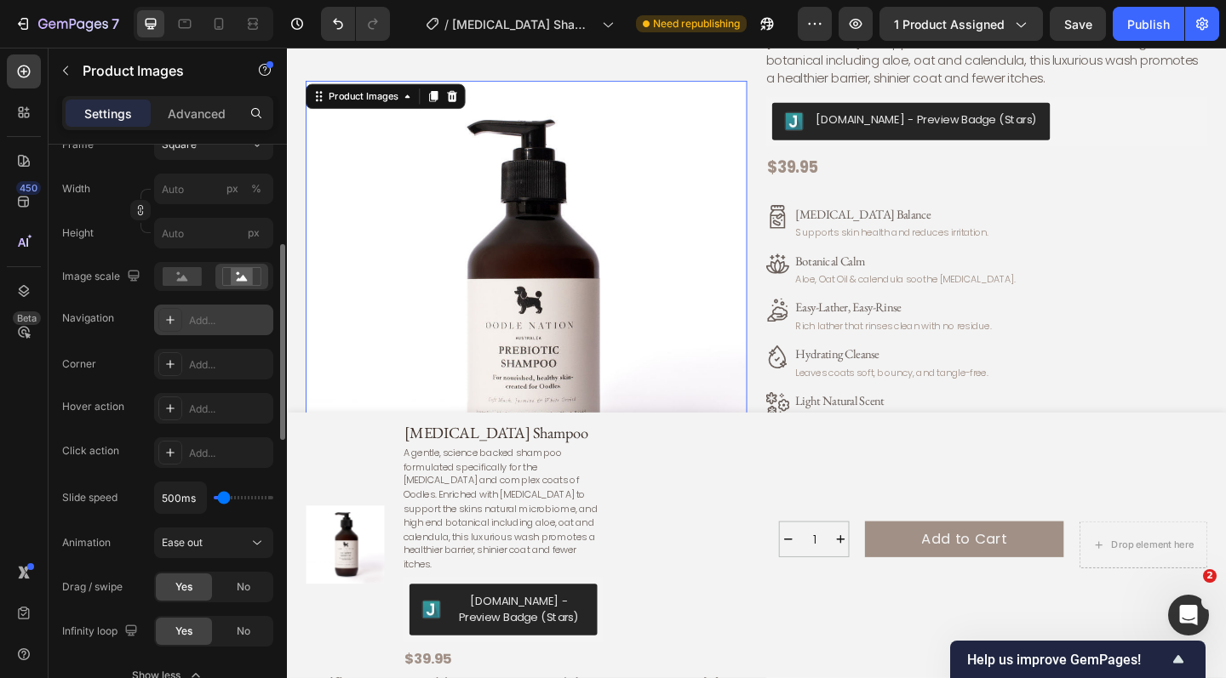
click at [212, 311] on div "Add..." at bounding box center [213, 320] width 119 height 31
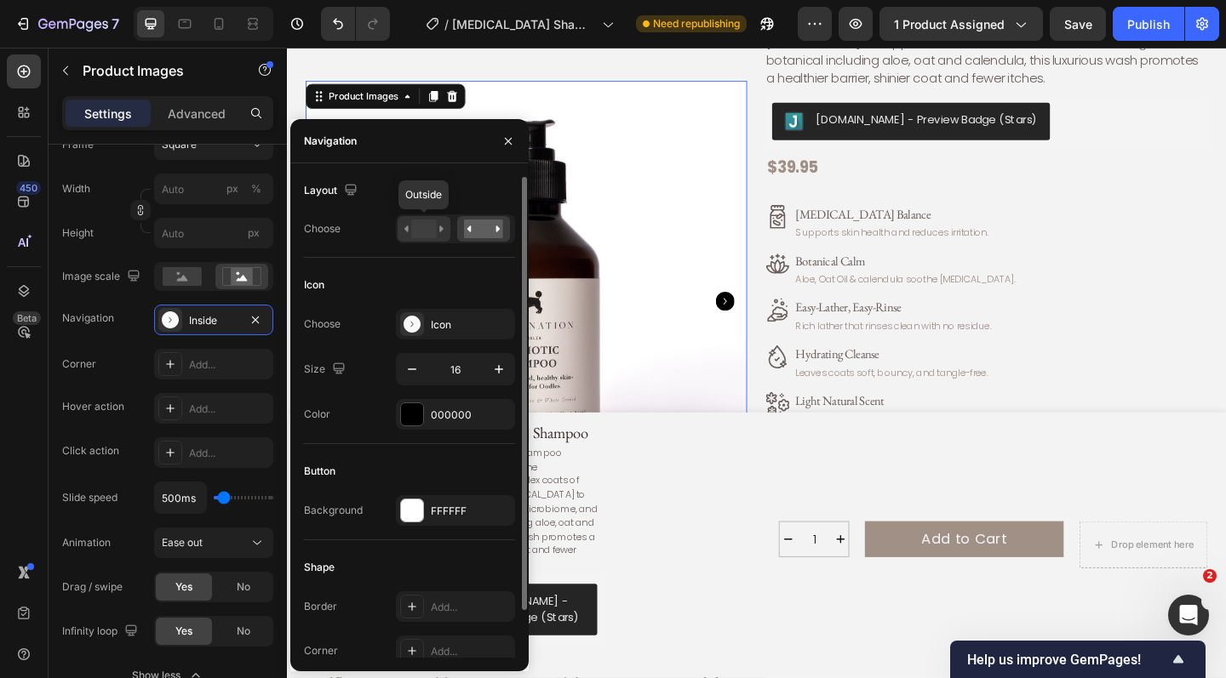
click at [423, 232] on rect at bounding box center [423, 229] width 25 height 19
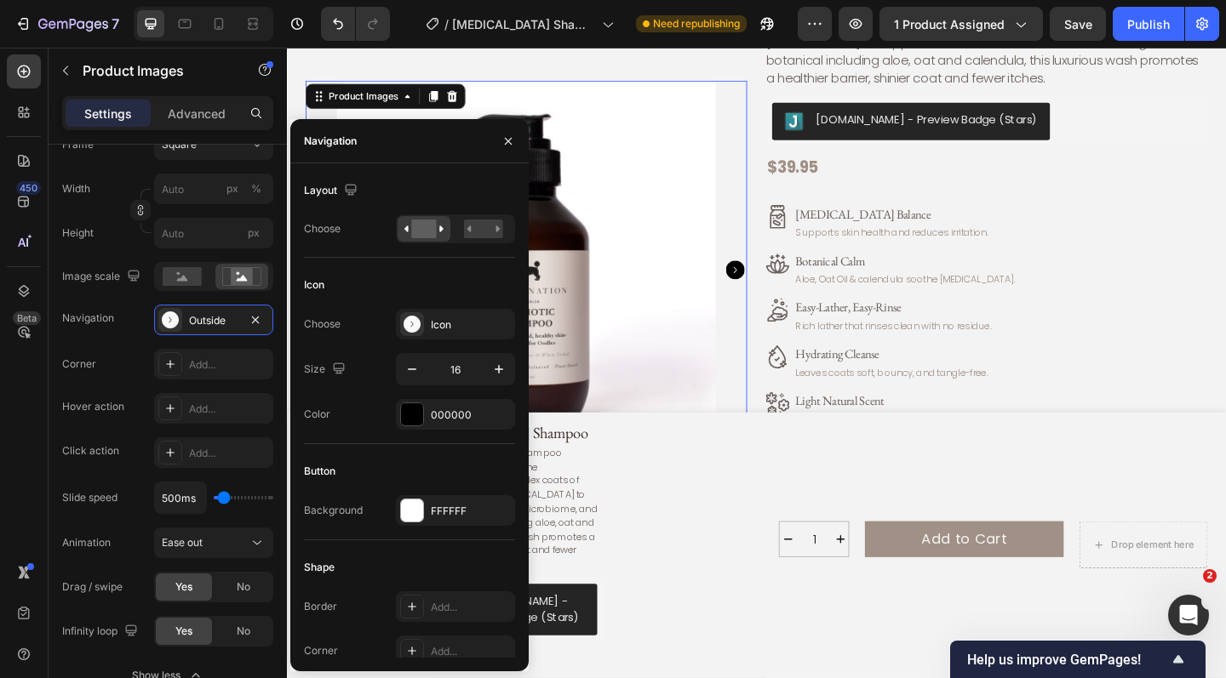
click at [646, 246] on img at bounding box center [547, 290] width 412 height 412
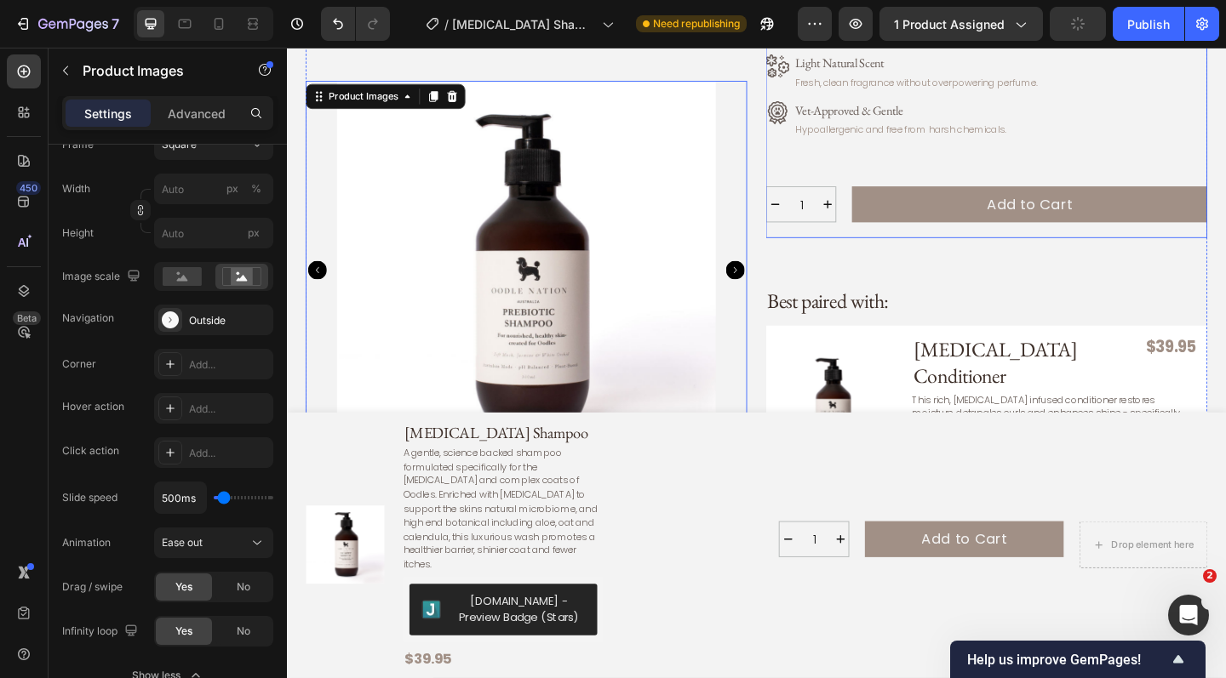
scroll to position [496, 0]
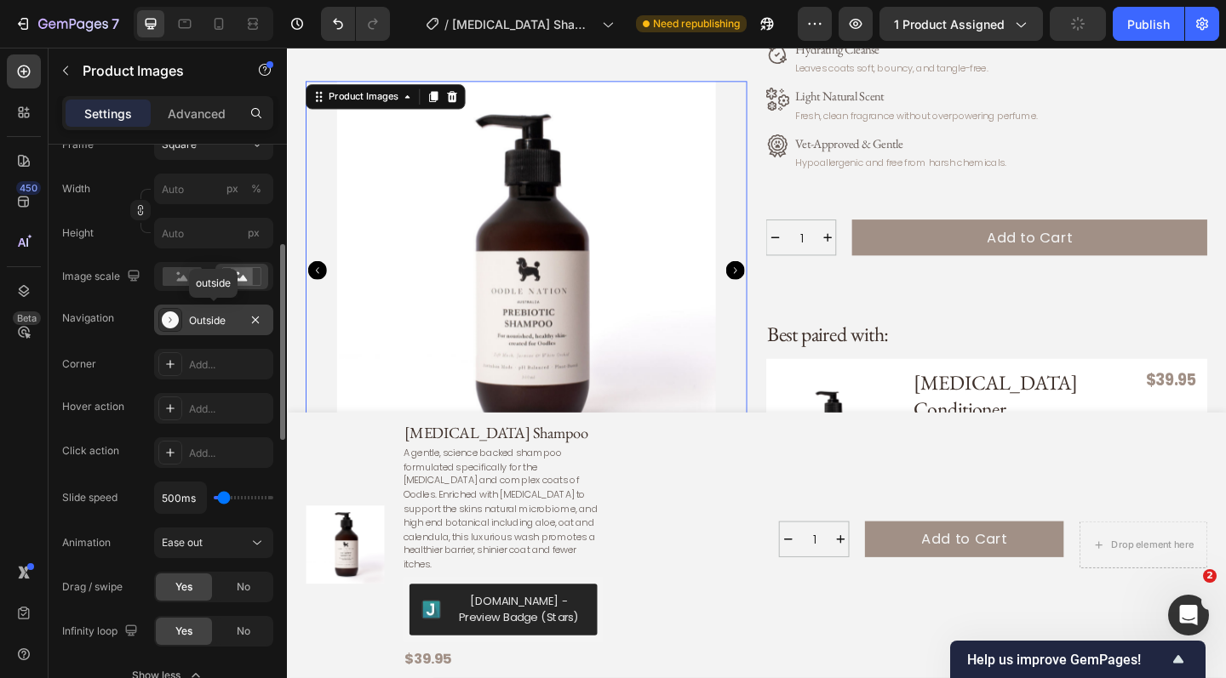
click at [242, 321] on div "Outside" at bounding box center [213, 320] width 119 height 31
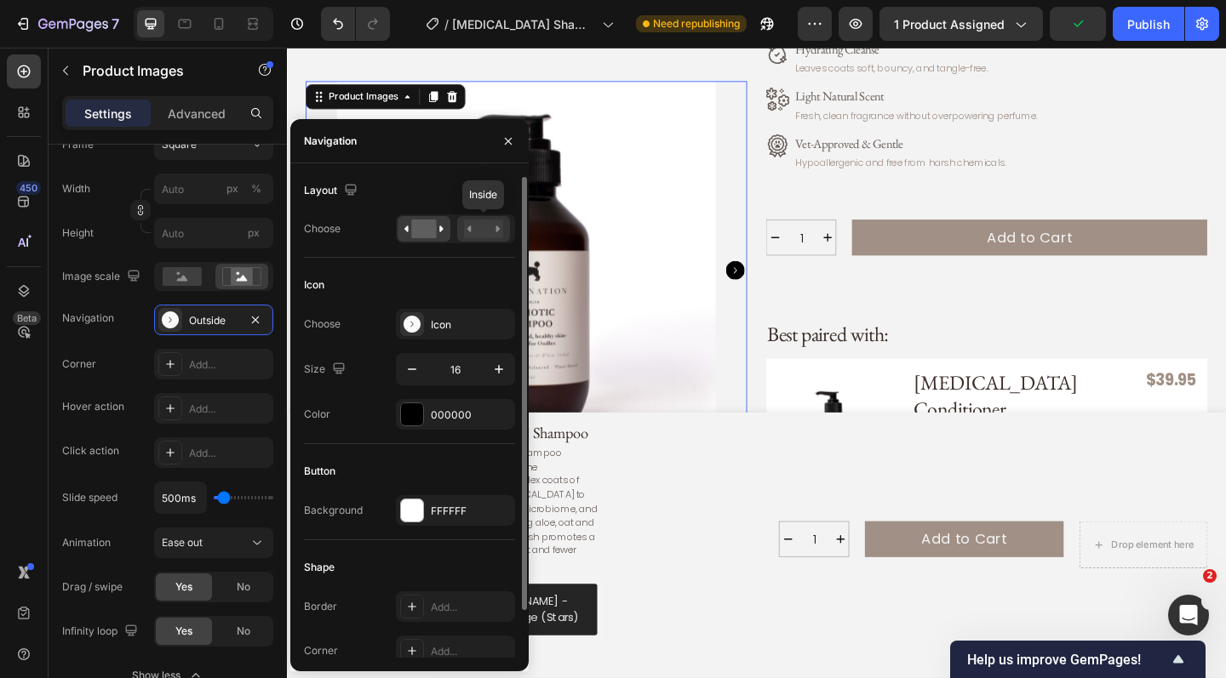
click at [493, 229] on rect at bounding box center [483, 229] width 39 height 19
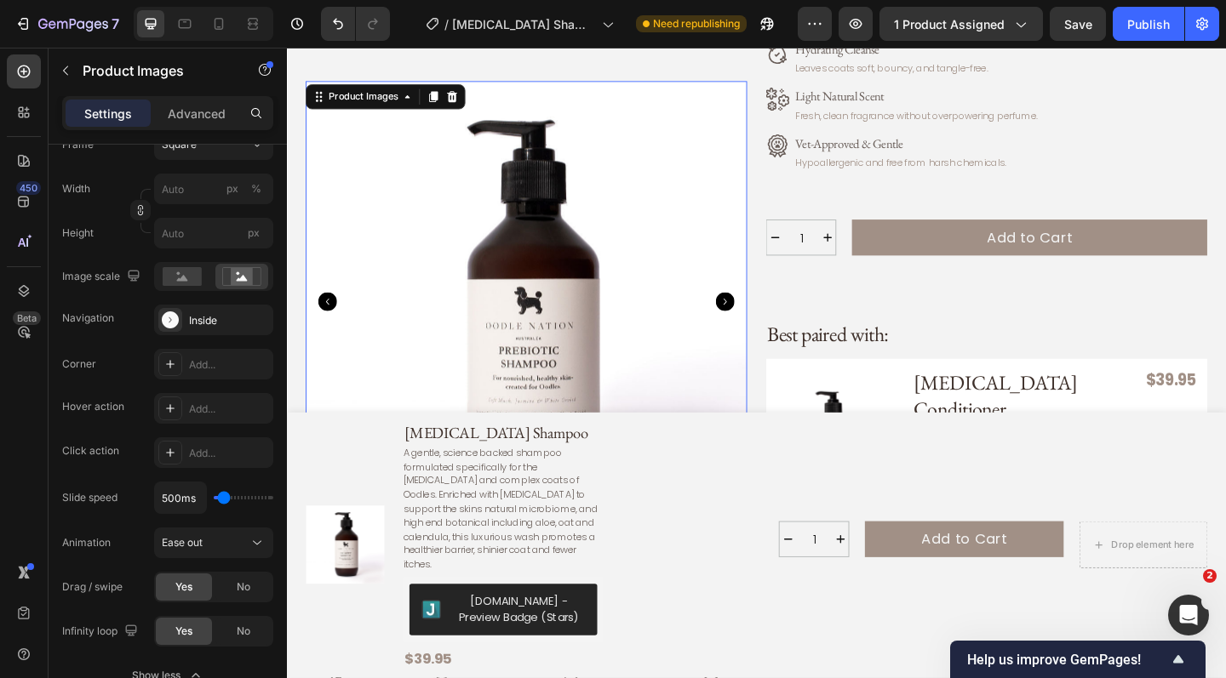
click at [761, 263] on img at bounding box center [547, 324] width 480 height 480
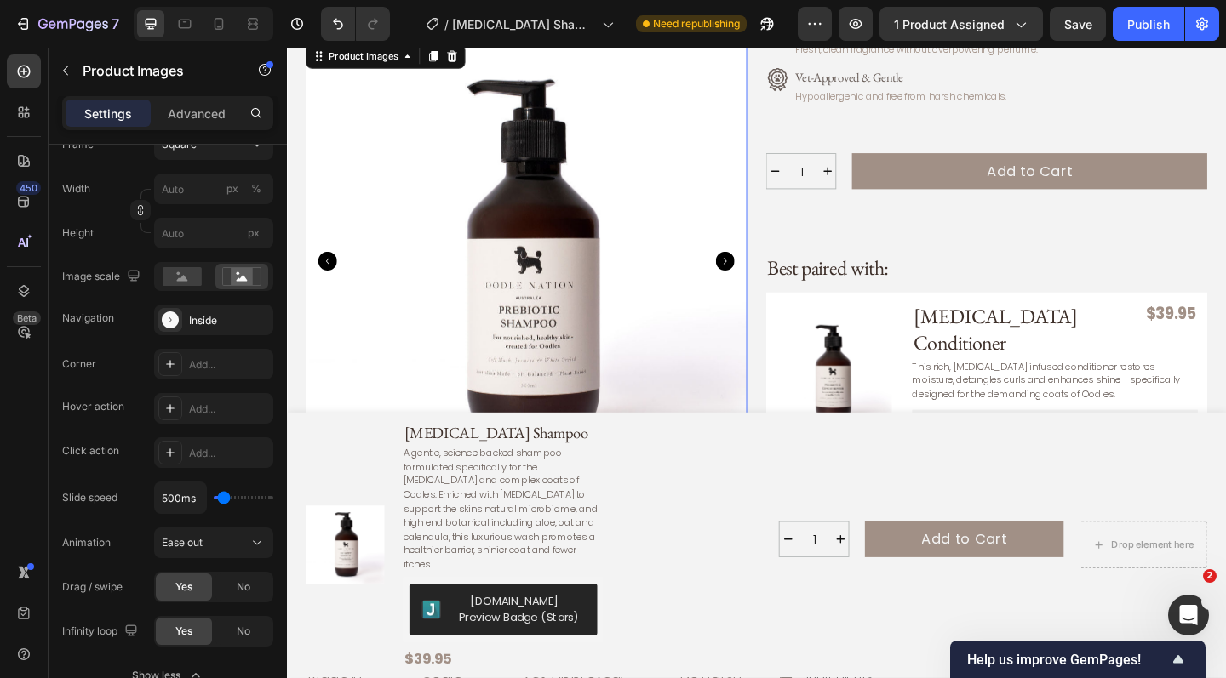
scroll to position [634, 0]
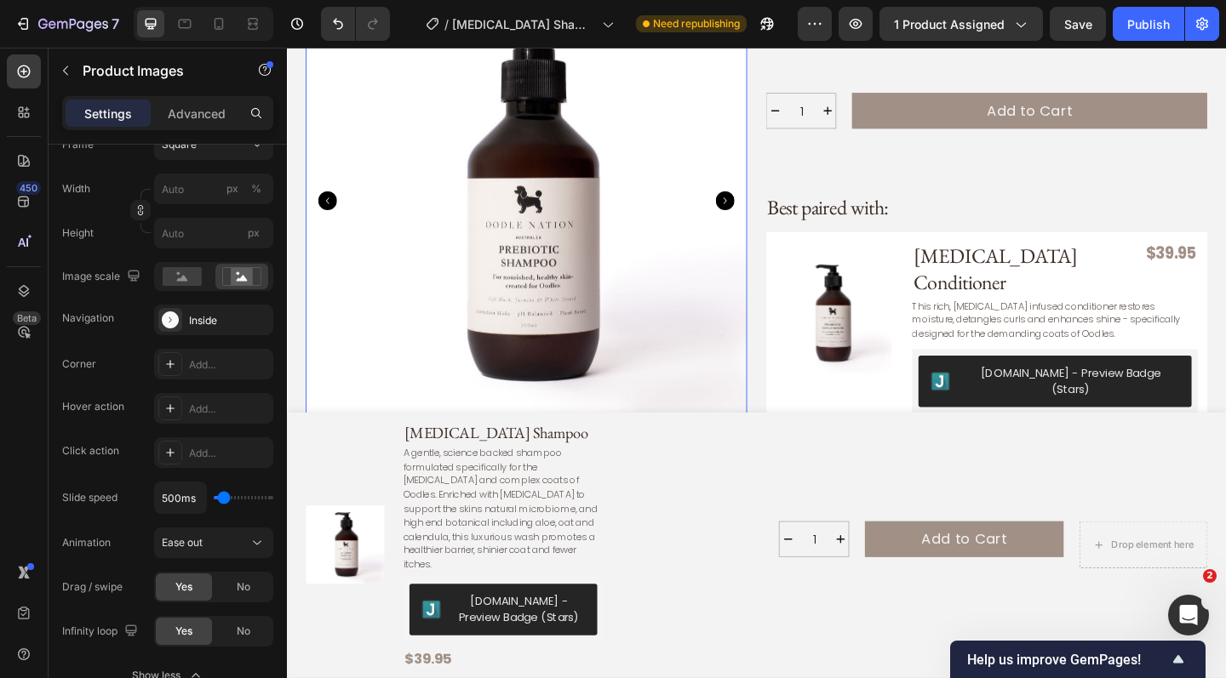
click at [764, 204] on icon "Carousel Next Arrow" at bounding box center [763, 214] width 20 height 20
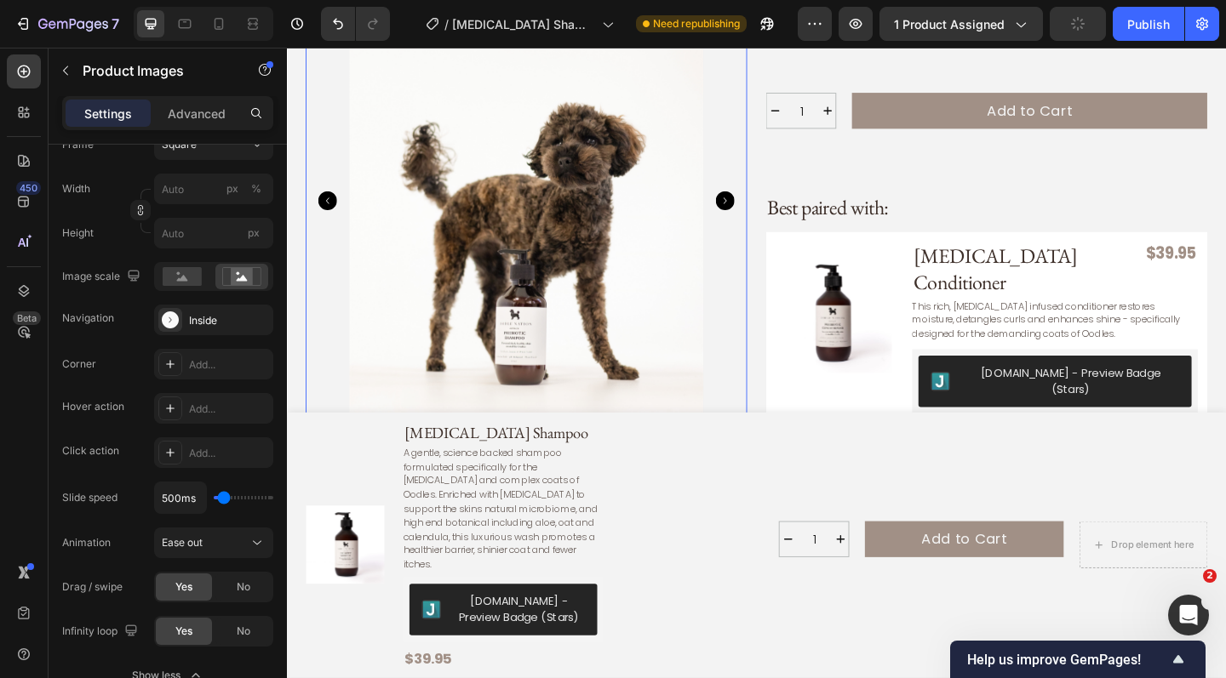
click at [764, 204] on icon "Carousel Next Arrow" at bounding box center [763, 214] width 20 height 20
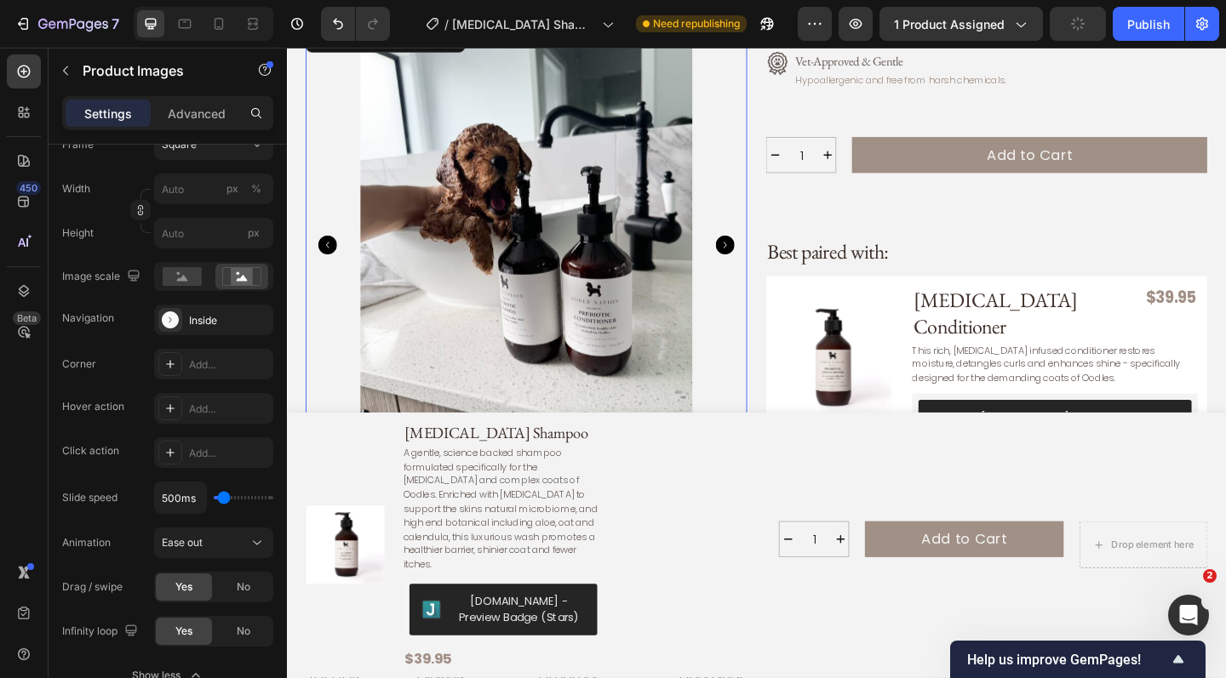
scroll to position [581, 0]
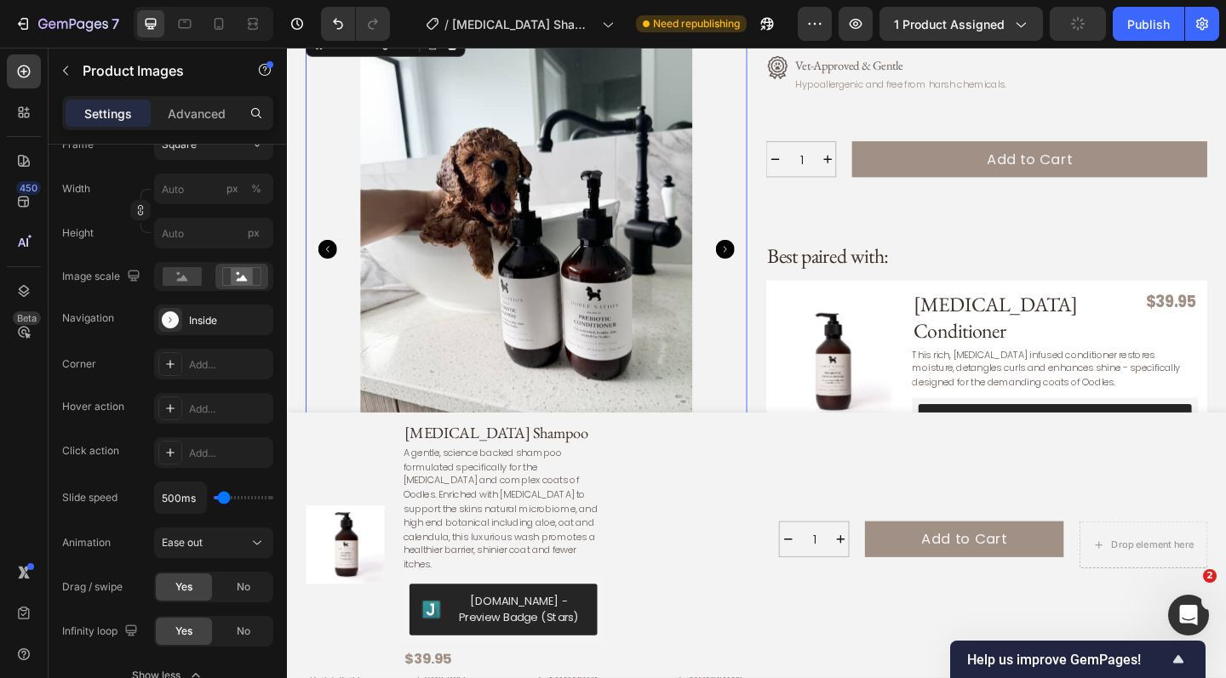
click at [763, 257] on icon "Carousel Next Arrow" at bounding box center [763, 267] width 20 height 20
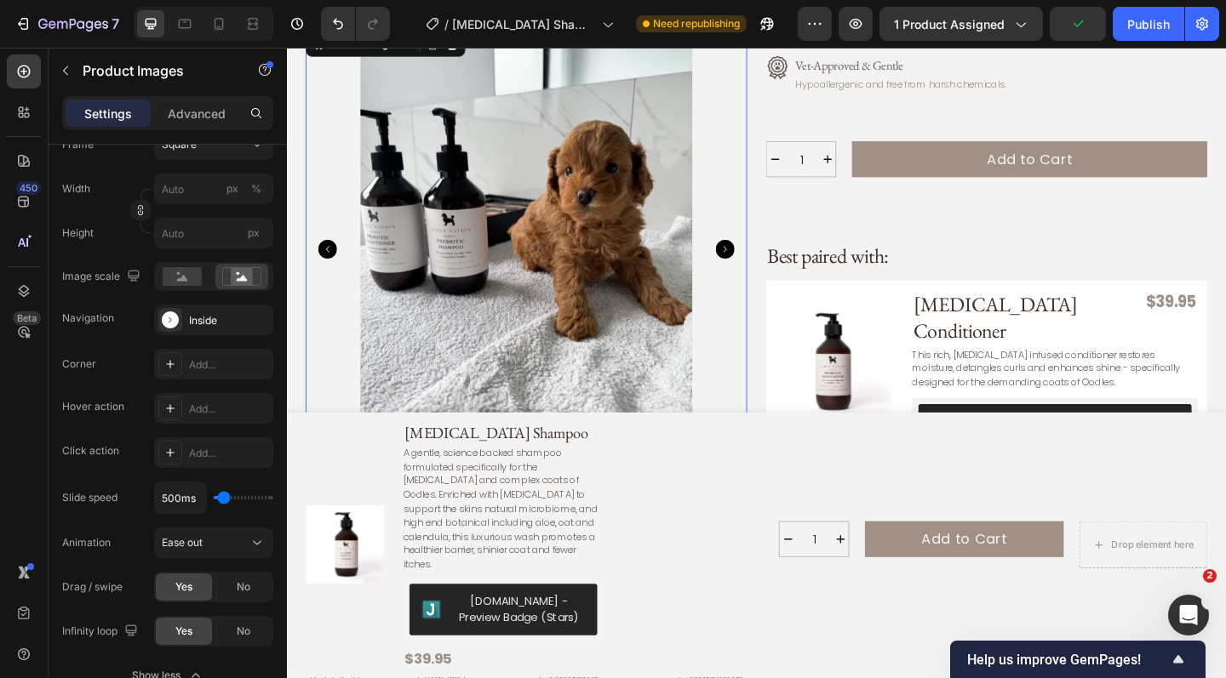
click at [762, 257] on icon "Carousel Next Arrow" at bounding box center [763, 267] width 20 height 20
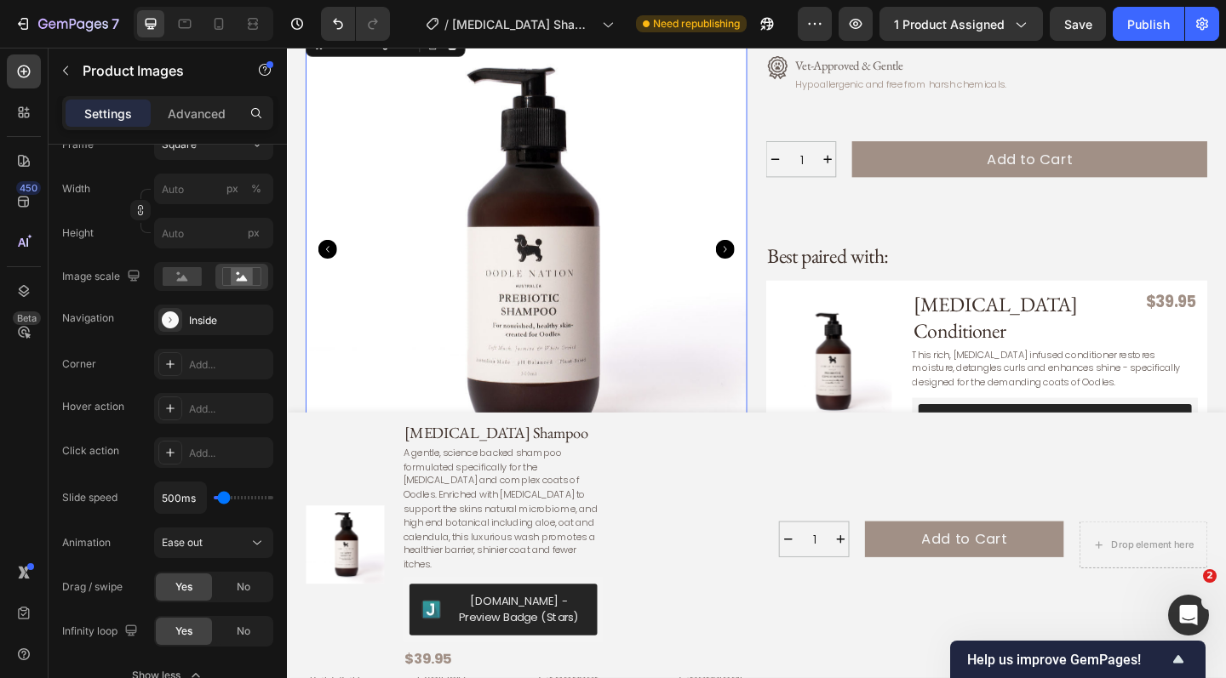
click at [762, 257] on icon "Carousel Next Arrow" at bounding box center [763, 267] width 20 height 20
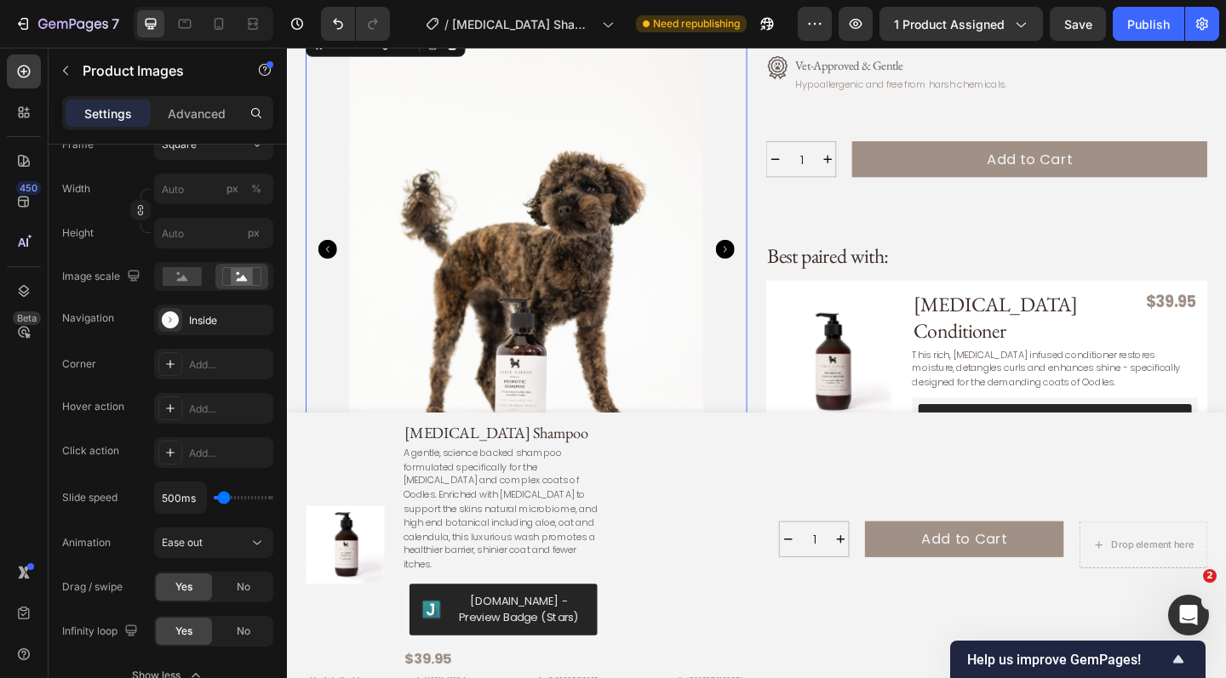
click at [762, 257] on icon "Carousel Next Arrow" at bounding box center [763, 267] width 20 height 20
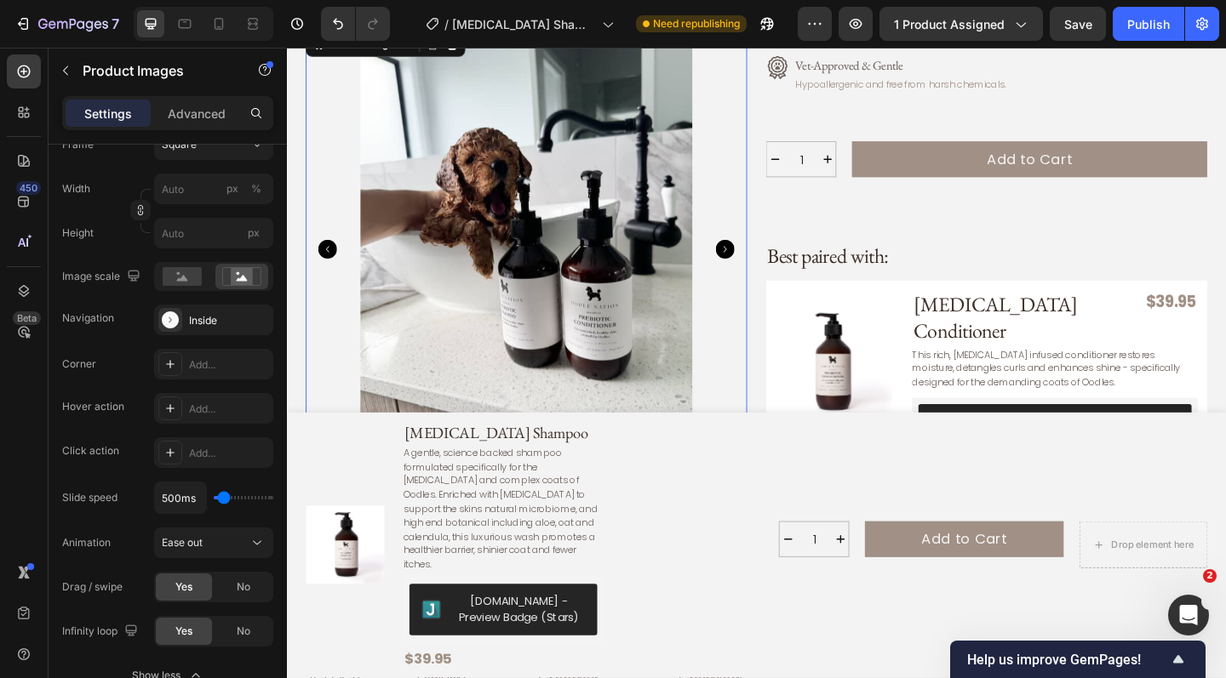
click at [762, 257] on icon "Carousel Next Arrow" at bounding box center [763, 267] width 20 height 20
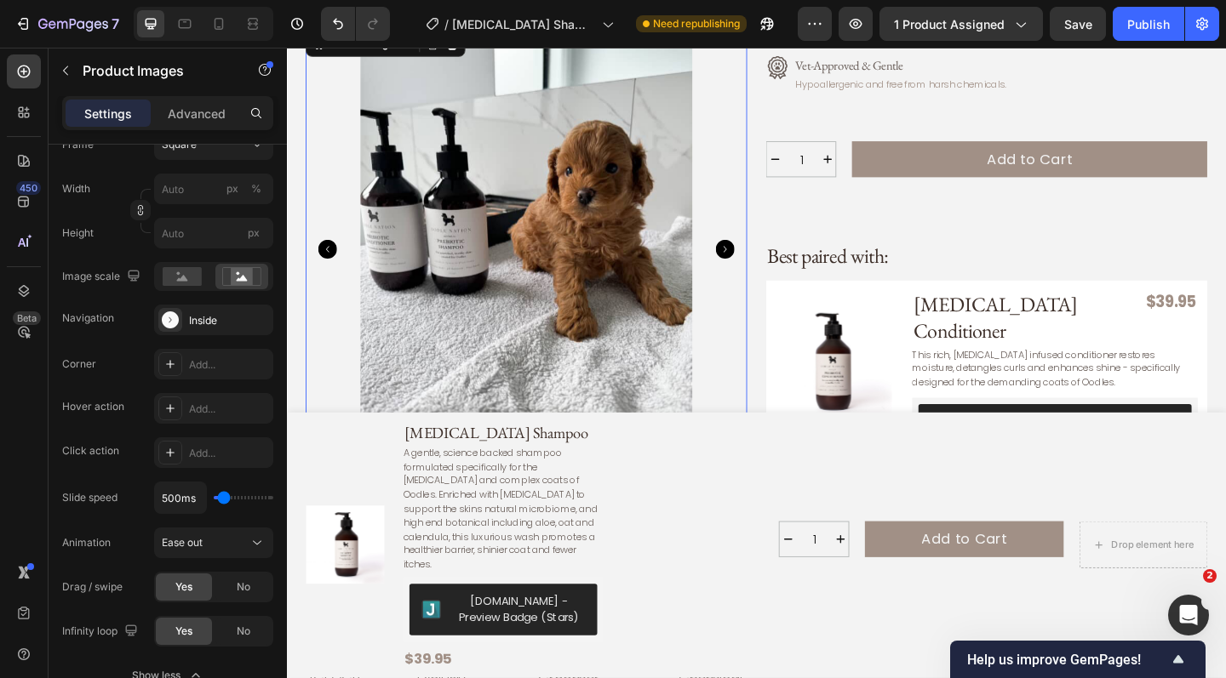
click at [762, 257] on icon "Carousel Next Arrow" at bounding box center [763, 267] width 20 height 20
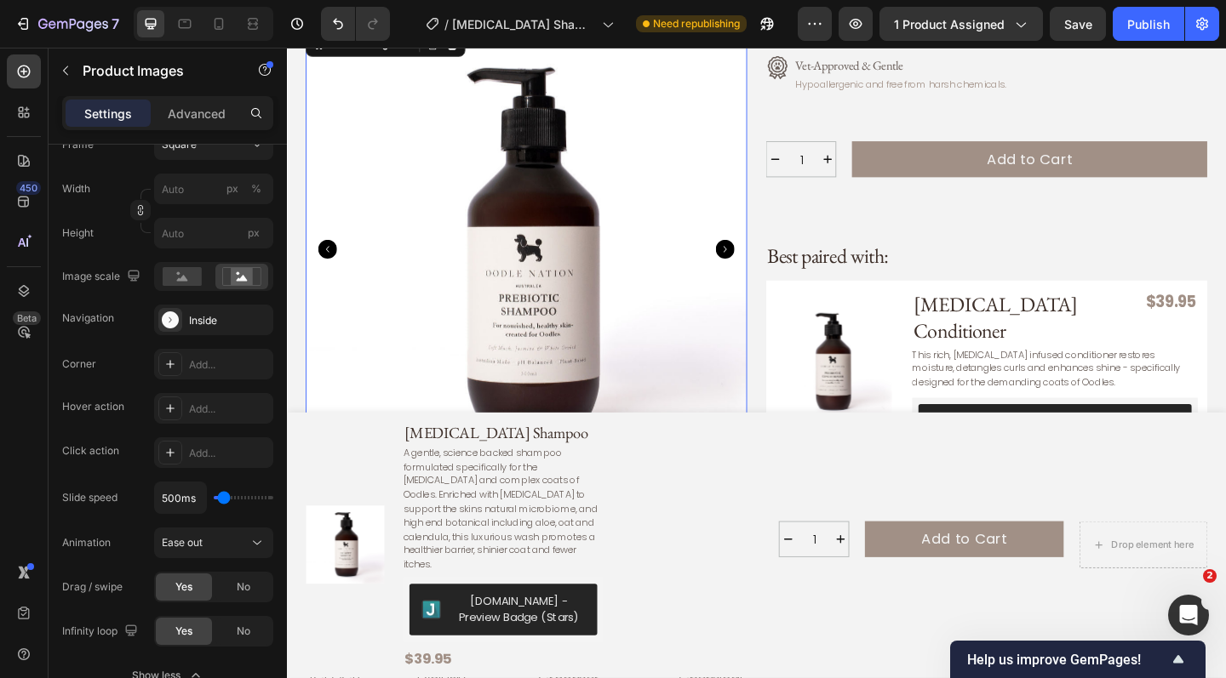
click at [762, 257] on icon "Carousel Next Arrow" at bounding box center [763, 267] width 20 height 20
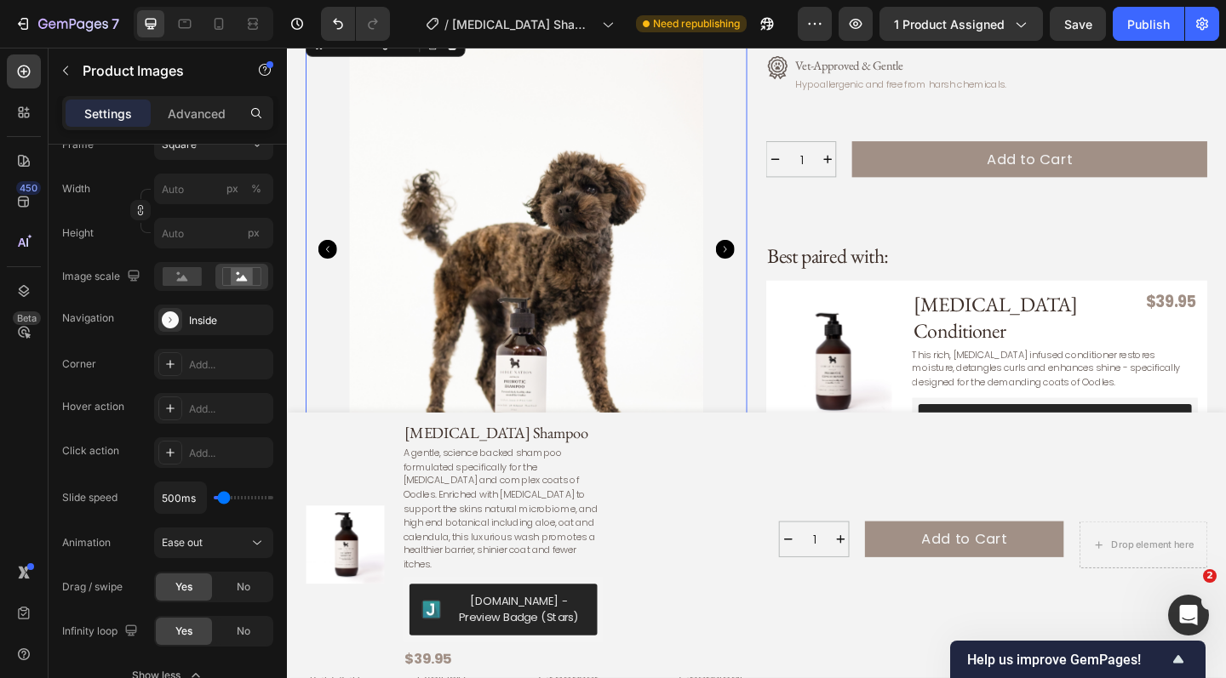
click at [762, 257] on icon "Carousel Next Arrow" at bounding box center [763, 267] width 20 height 20
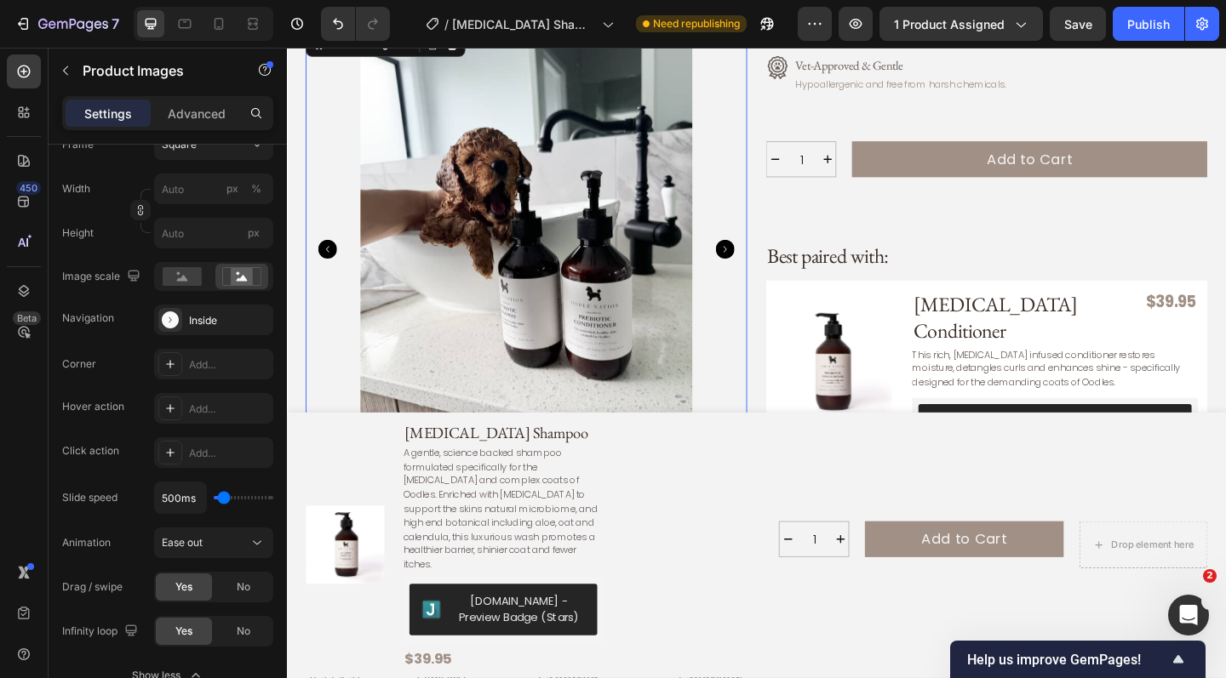
click at [762, 257] on icon "Carousel Next Arrow" at bounding box center [763, 267] width 20 height 20
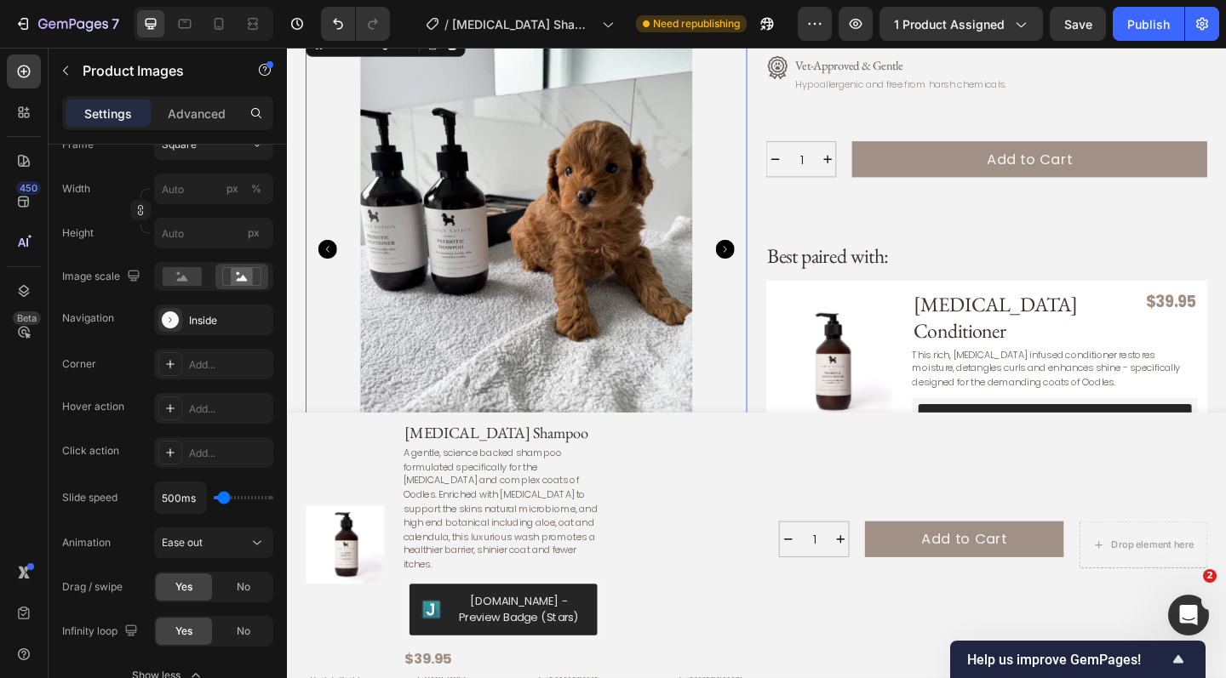
click at [762, 257] on icon "Carousel Next Arrow" at bounding box center [763, 267] width 20 height 20
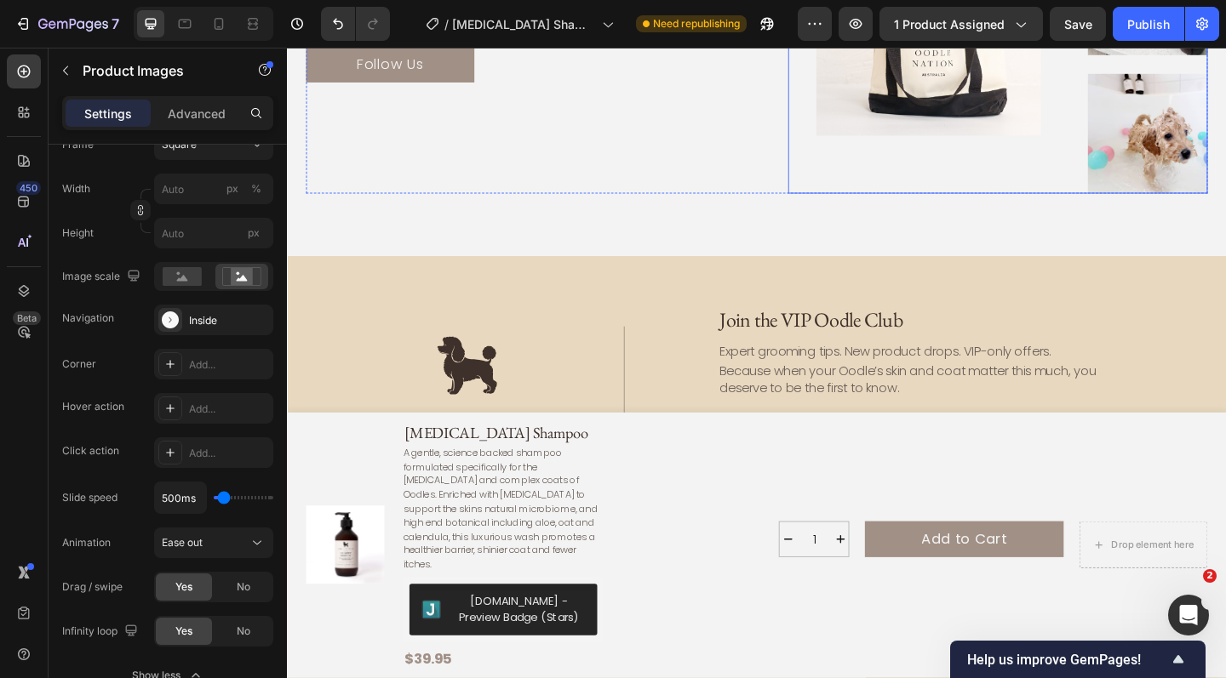
scroll to position [5727, 0]
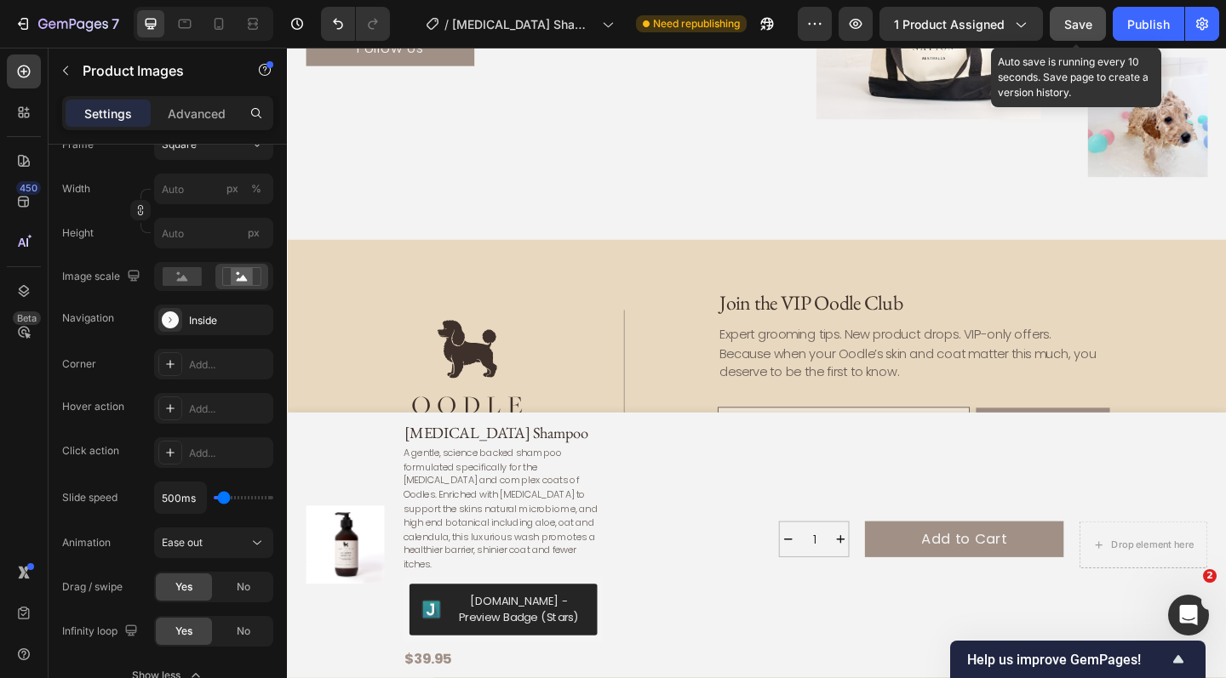
click at [1079, 19] on span "Save" at bounding box center [1078, 24] width 28 height 14
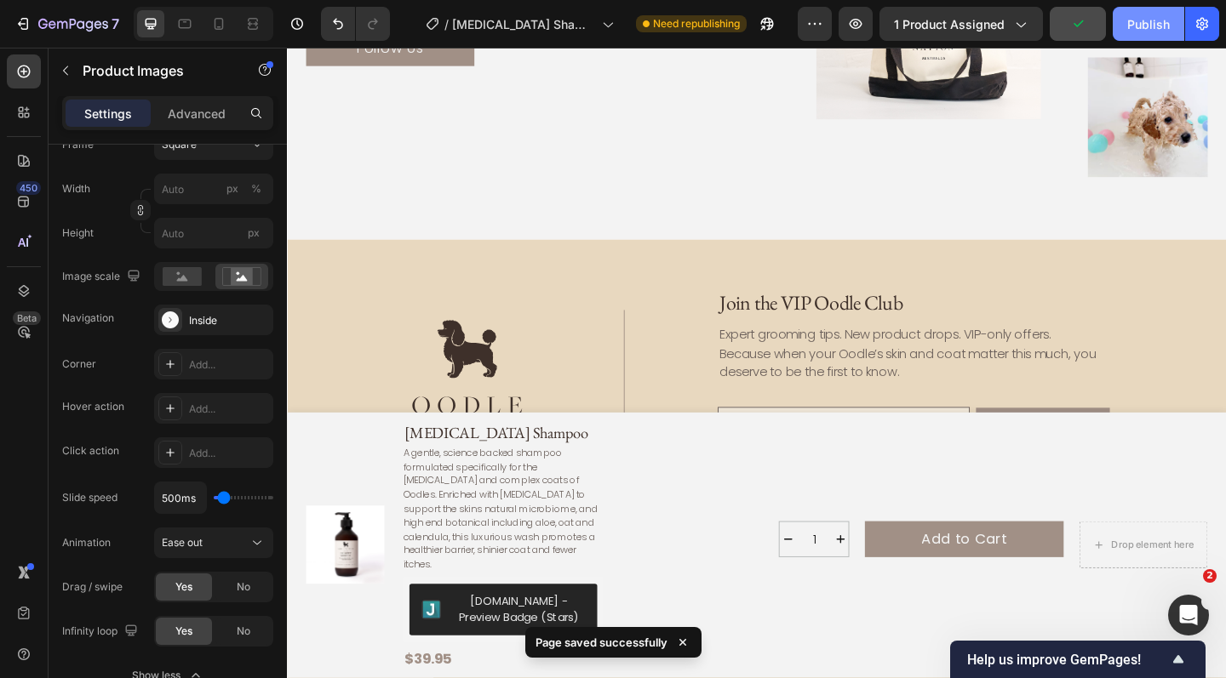
click at [1151, 19] on div "Publish" at bounding box center [1148, 24] width 43 height 18
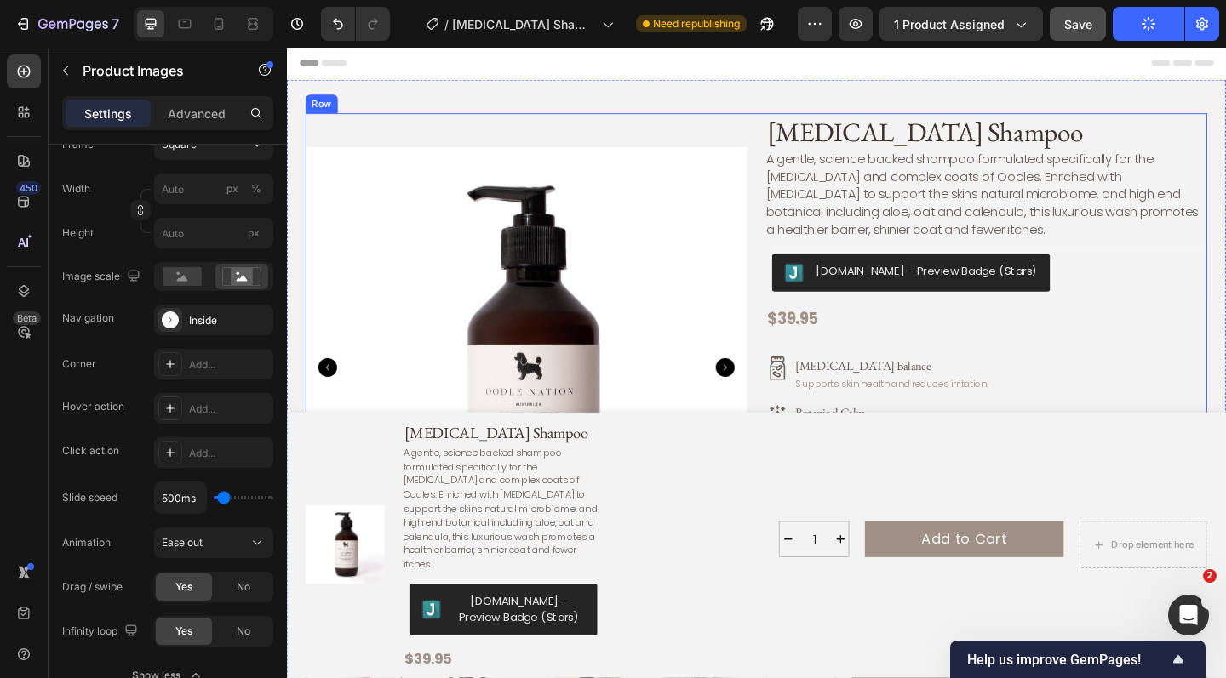
scroll to position [133, 0]
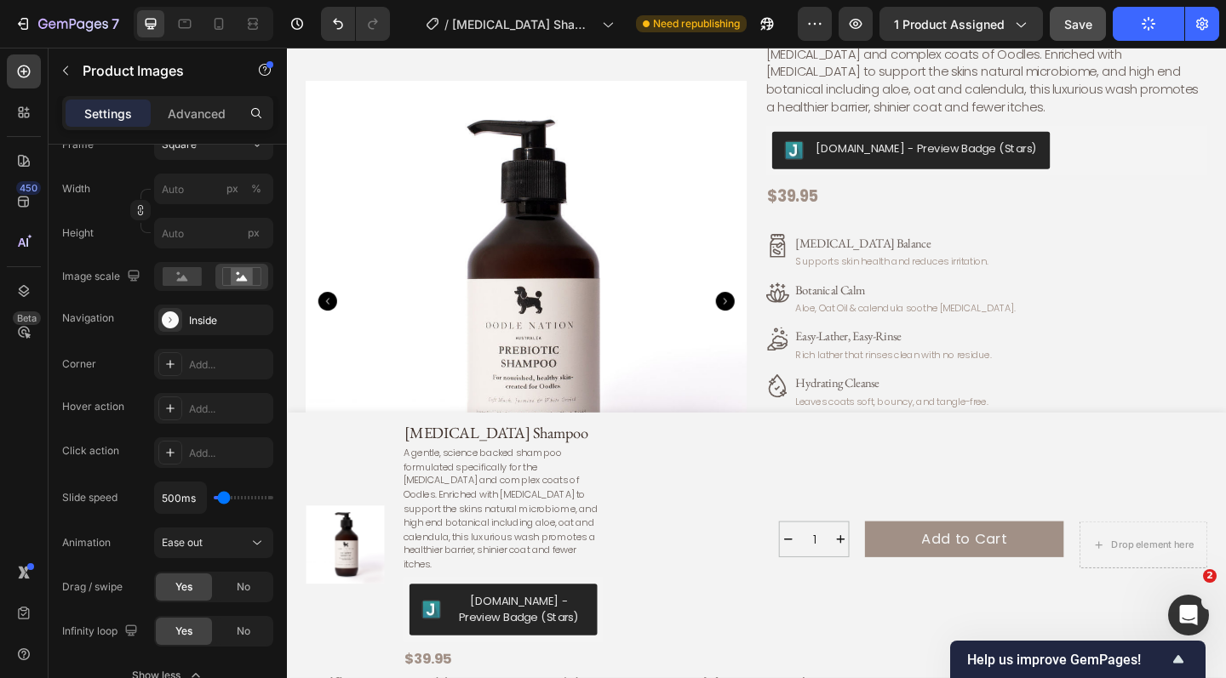
click at [770, 323] on icon "Carousel Next Arrow" at bounding box center [763, 324] width 20 height 20
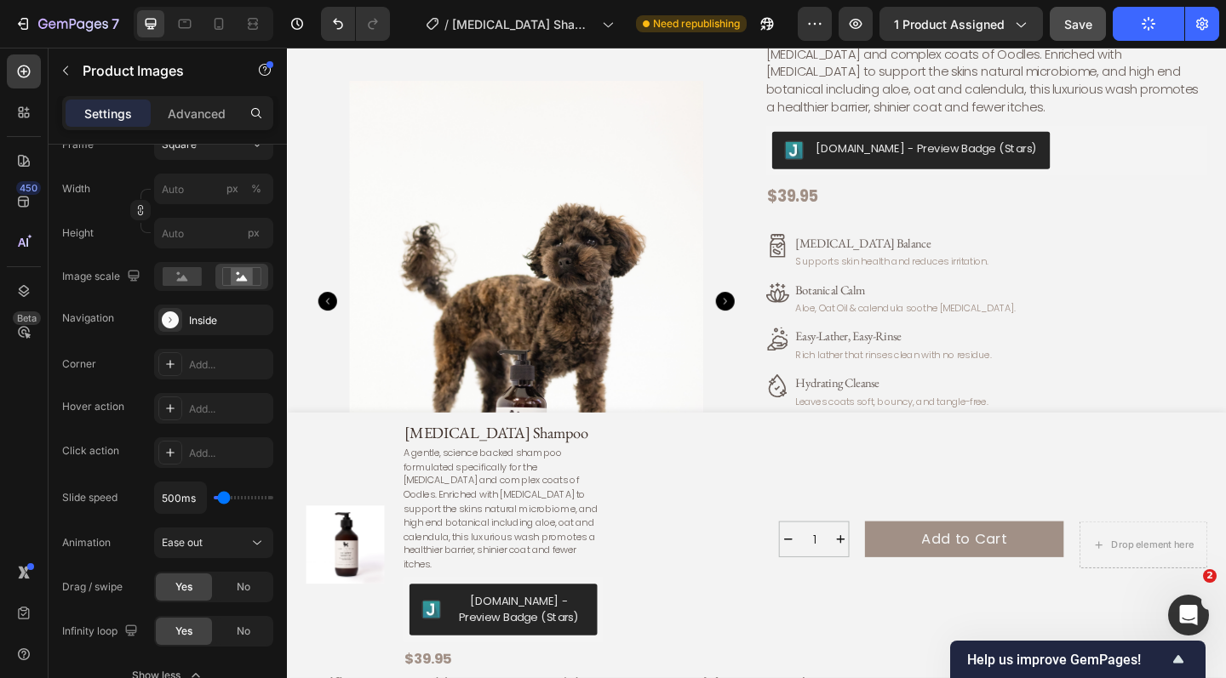
click at [770, 323] on icon "Carousel Next Arrow" at bounding box center [763, 324] width 20 height 20
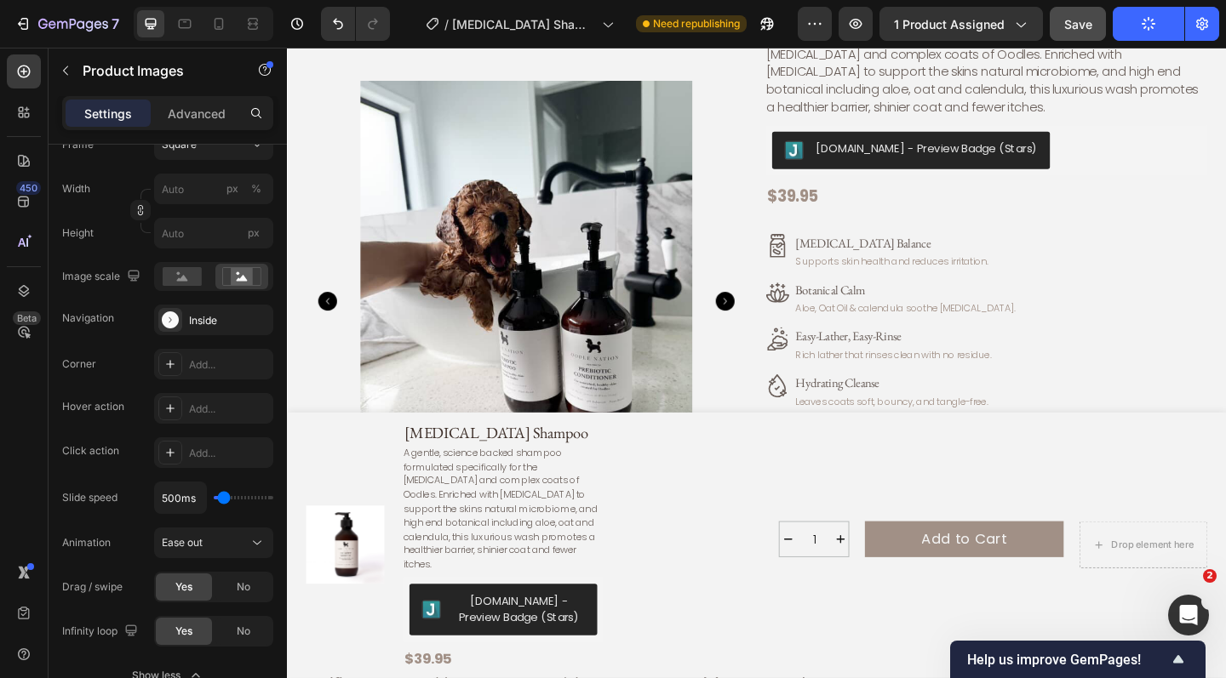
click at [770, 323] on icon "Carousel Next Arrow" at bounding box center [763, 324] width 20 height 20
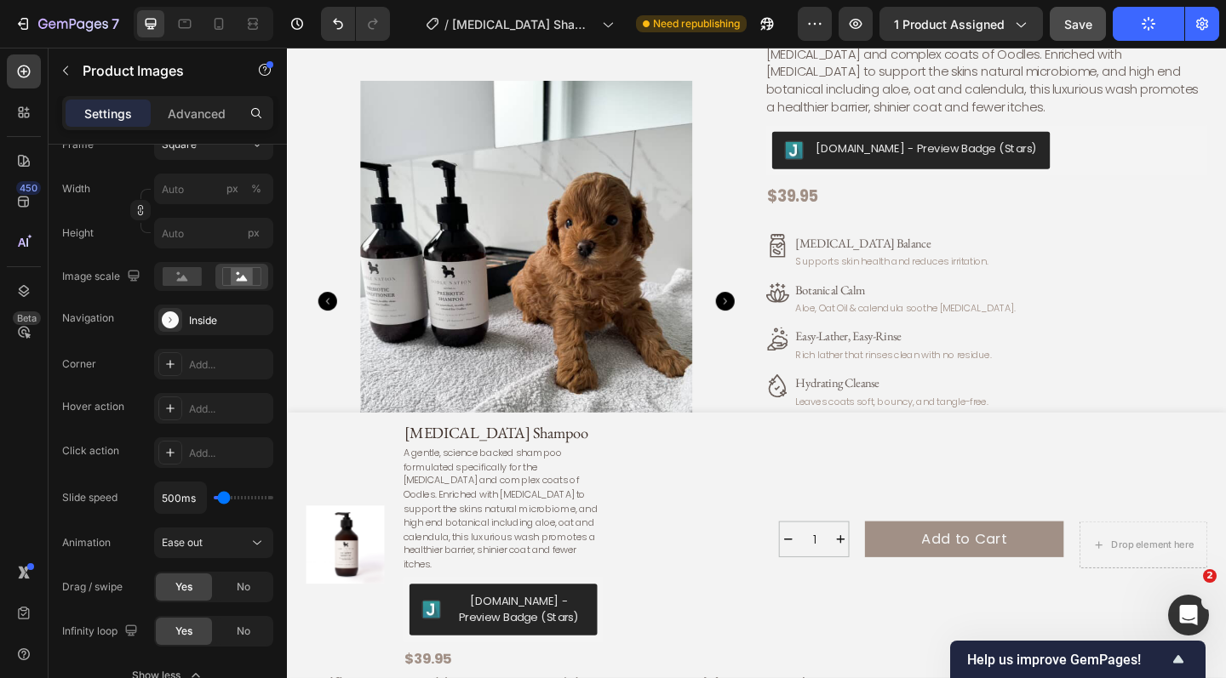
click at [770, 323] on icon "Carousel Next Arrow" at bounding box center [763, 324] width 20 height 20
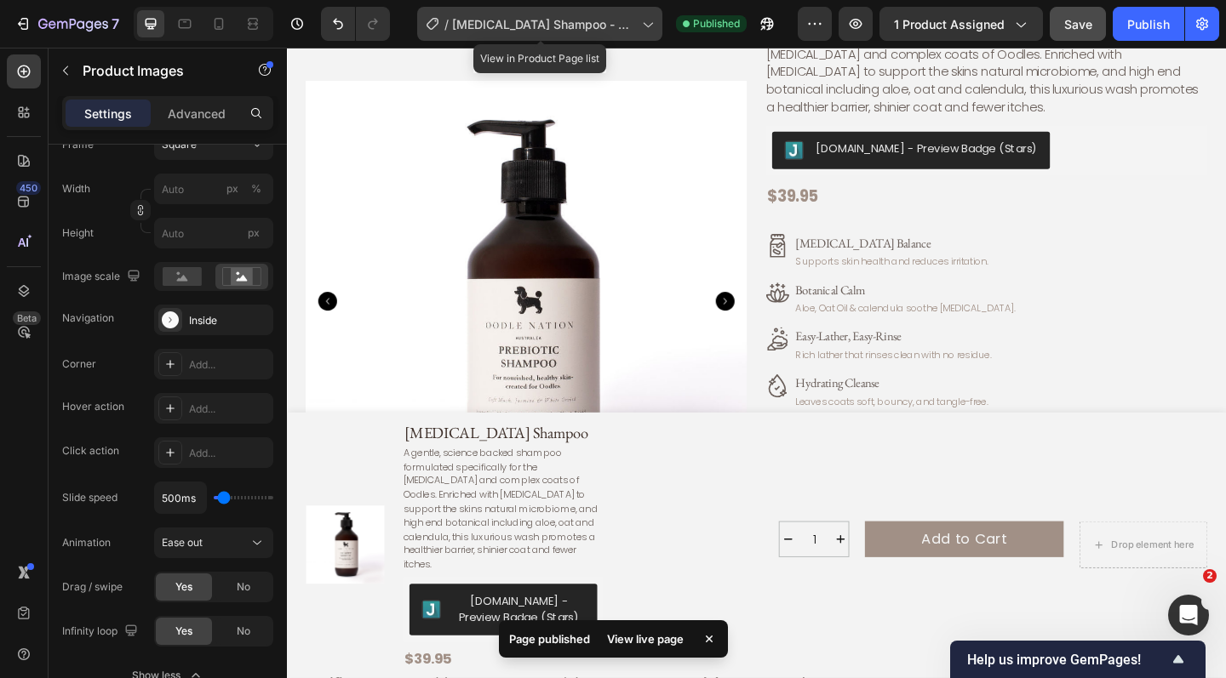
click at [641, 24] on icon at bounding box center [646, 23] width 17 height 17
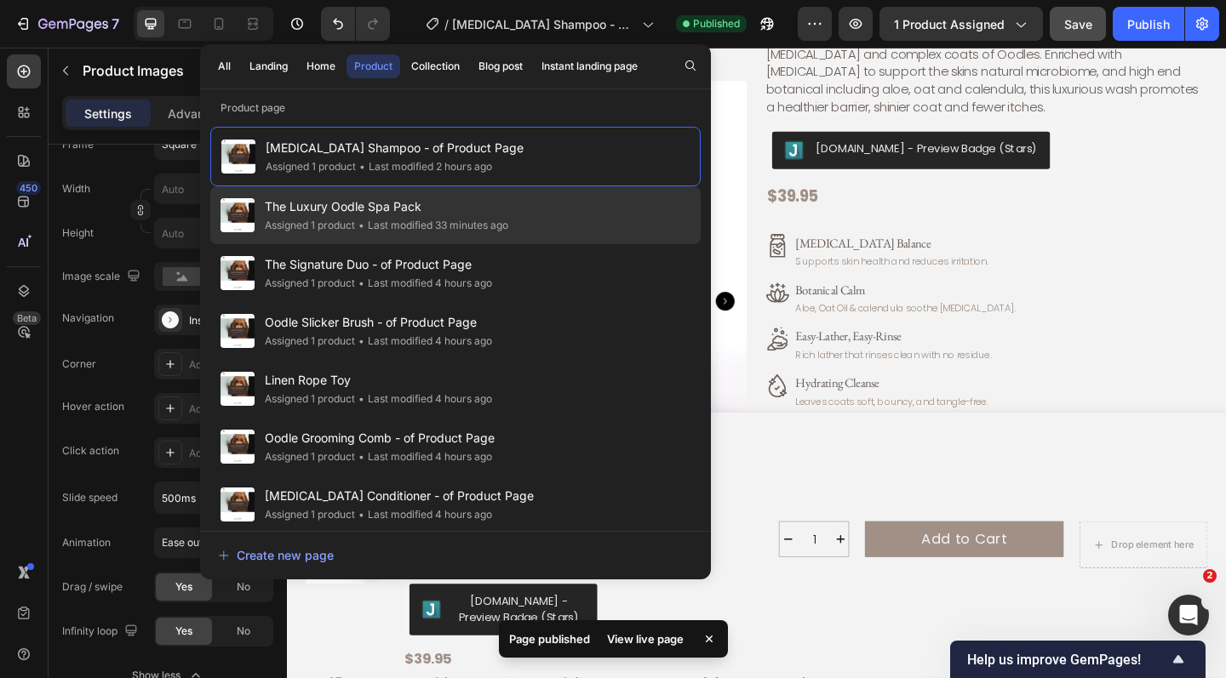
click at [468, 209] on span "The Luxury Oodle Spa Pack" at bounding box center [386, 207] width 243 height 20
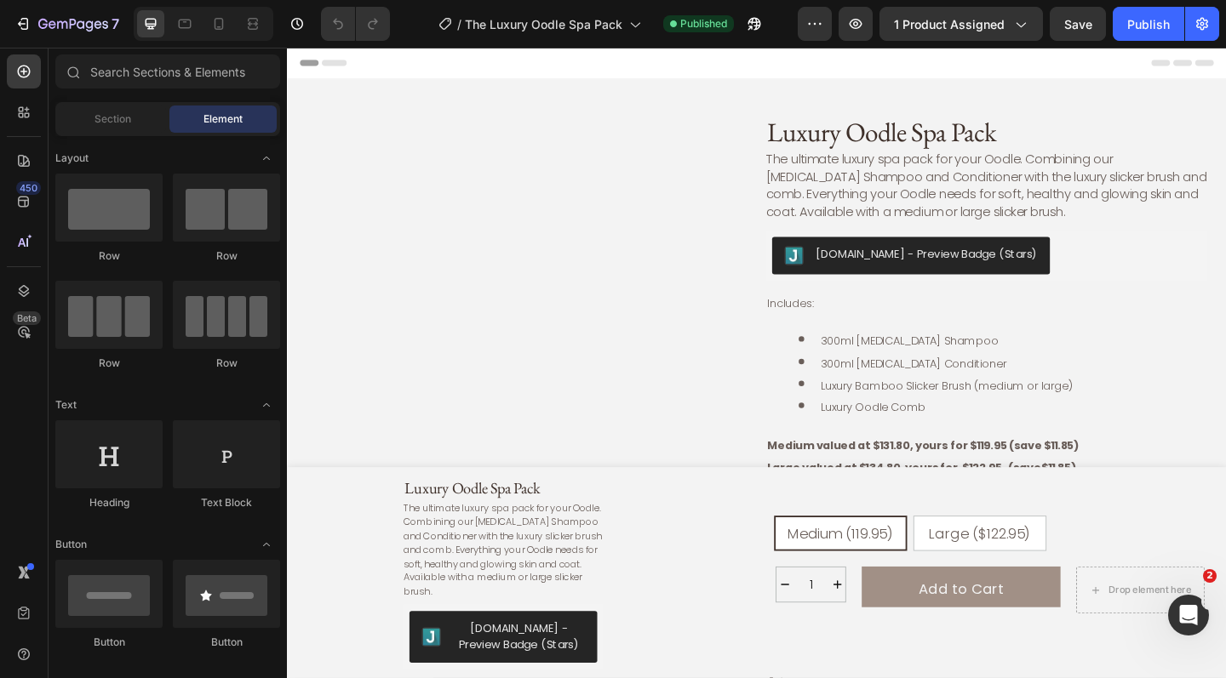
radio input "false"
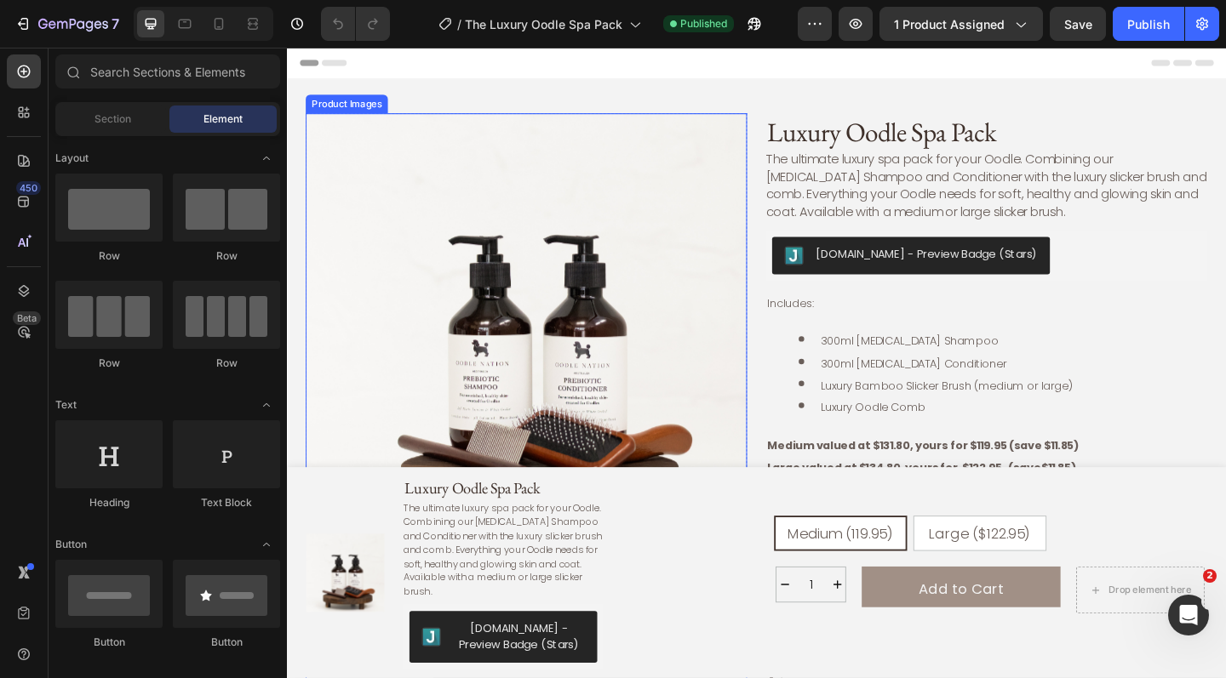
scroll to position [123, 0]
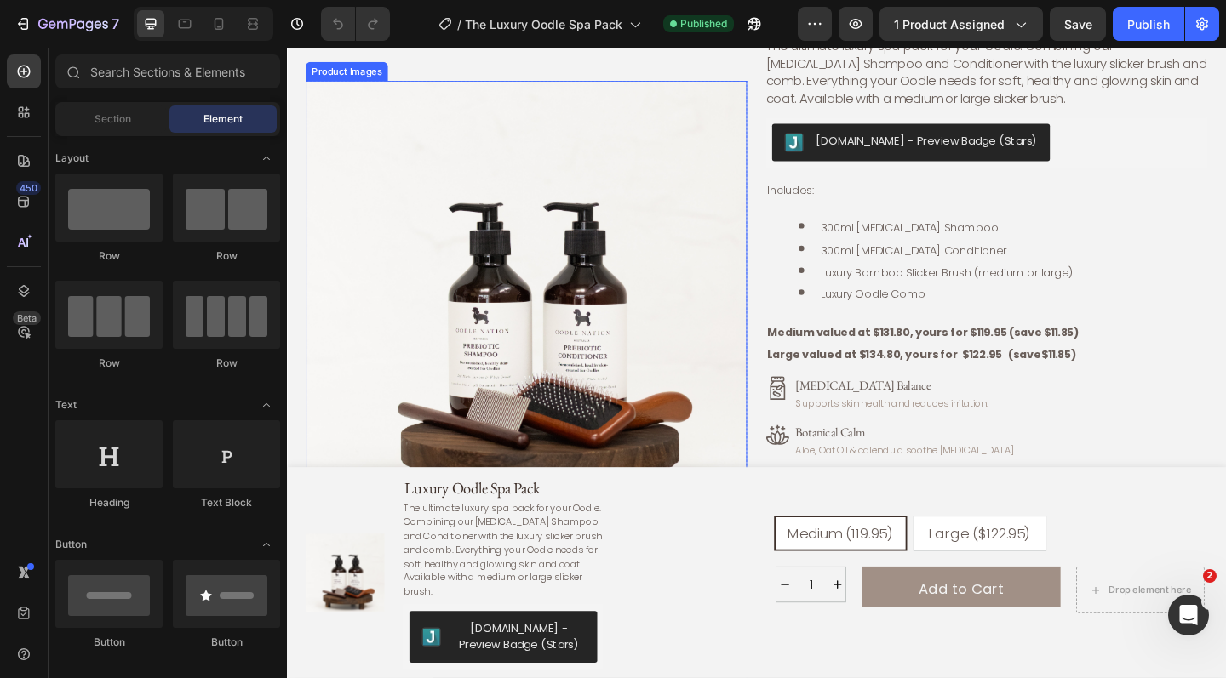
click at [595, 313] on img at bounding box center [547, 324] width 480 height 480
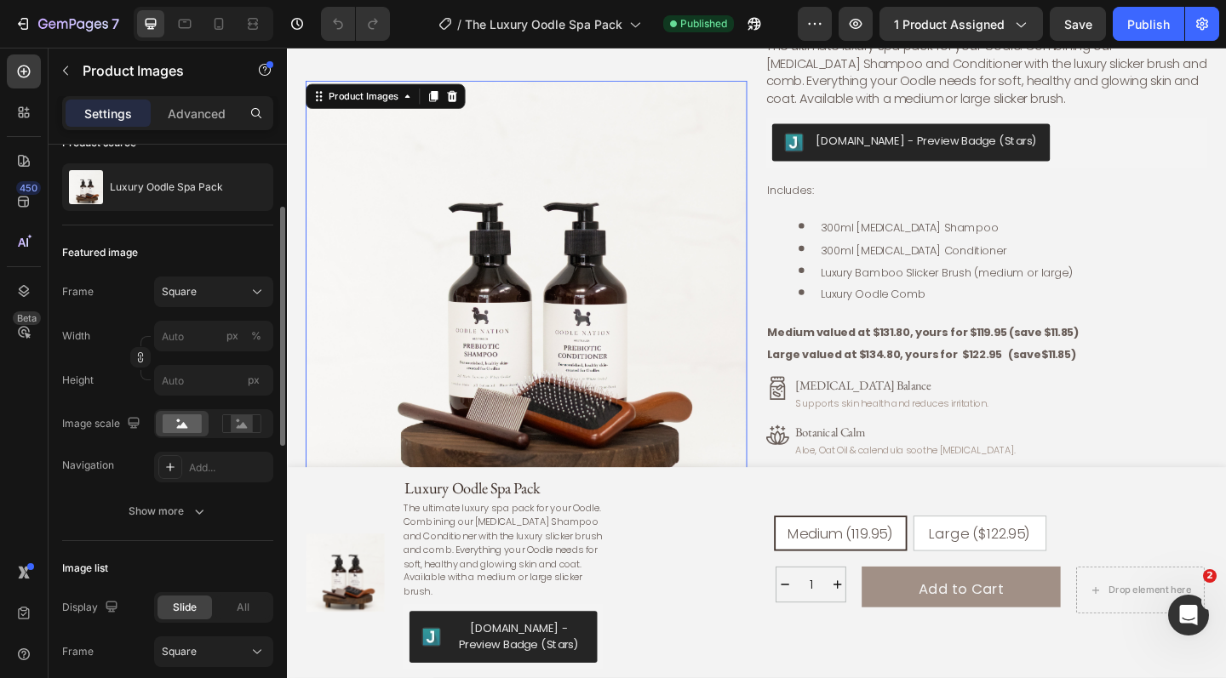
scroll to position [268, 0]
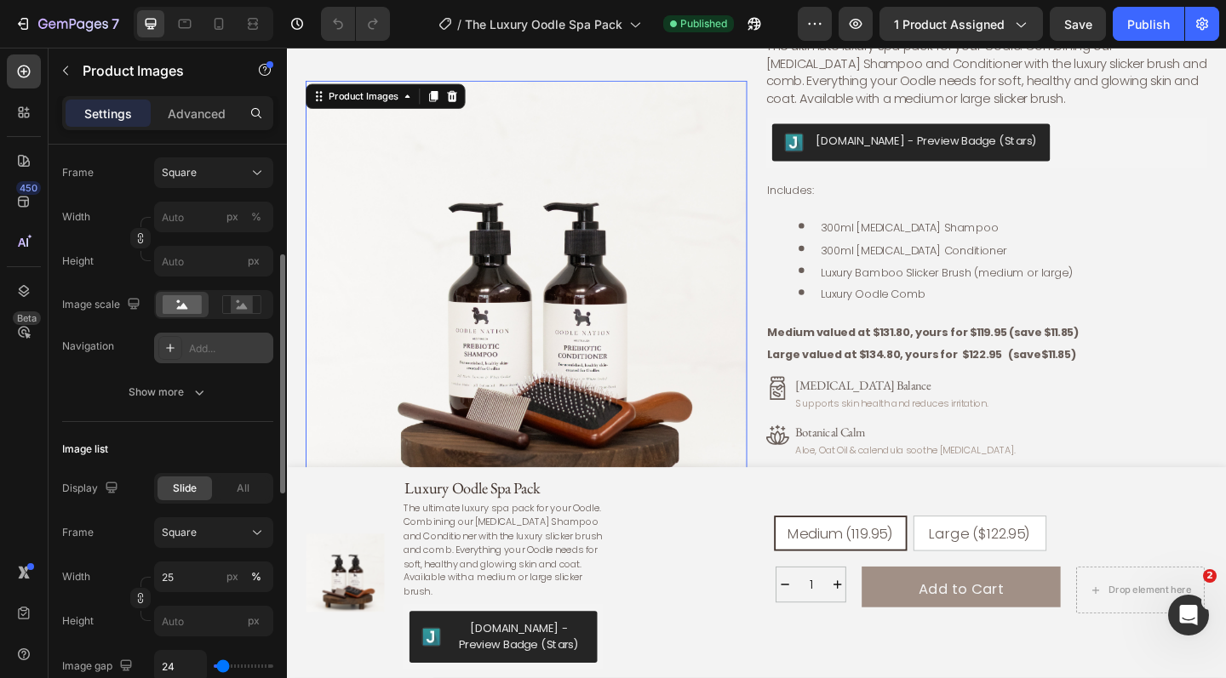
click at [215, 343] on div "Add..." at bounding box center [229, 348] width 80 height 15
click at [739, 407] on img at bounding box center [547, 324] width 480 height 480
click at [764, 315] on icon "Carousel Next Arrow" at bounding box center [763, 324] width 20 height 20
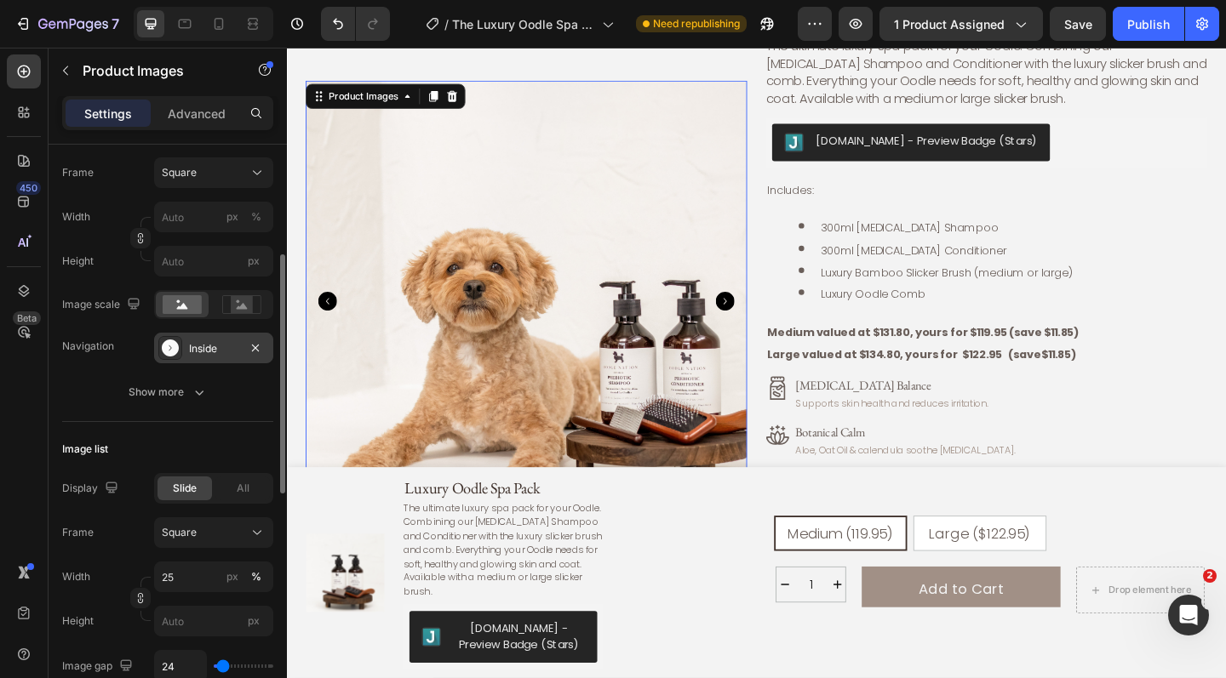
click at [764, 318] on icon "Carousel Next Arrow" at bounding box center [763, 324] width 20 height 20
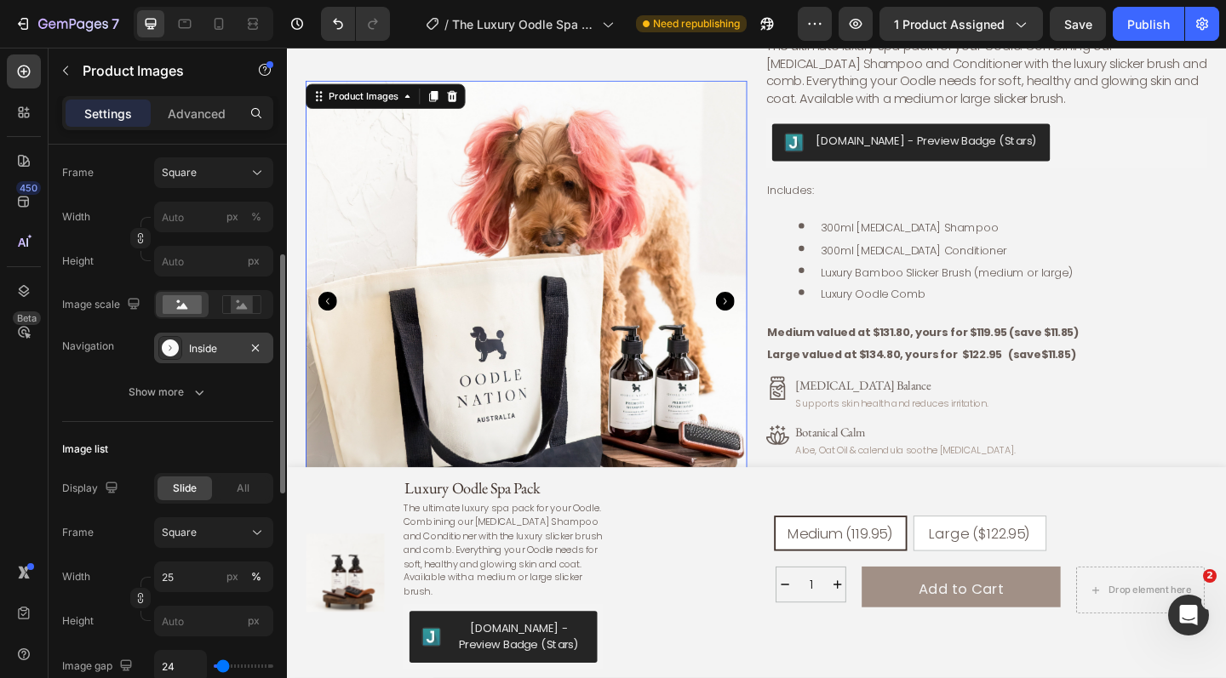
click at [764, 318] on icon "Carousel Next Arrow" at bounding box center [763, 324] width 20 height 20
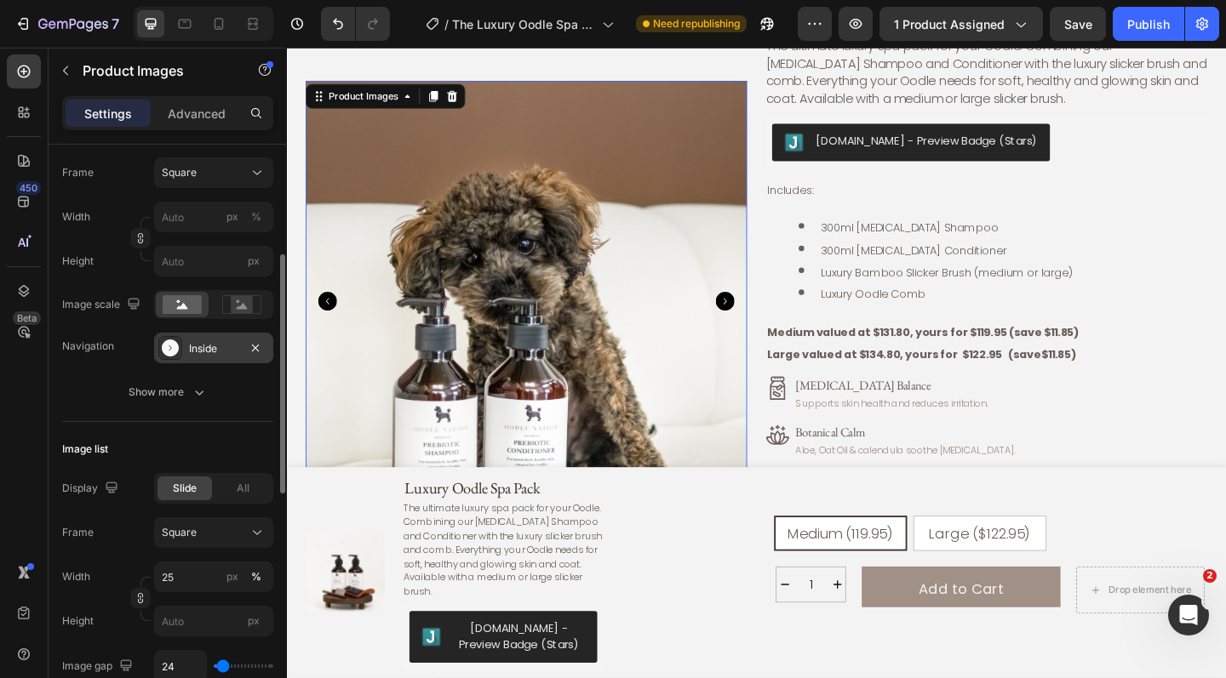
click at [764, 318] on icon "Carousel Next Arrow" at bounding box center [763, 324] width 20 height 20
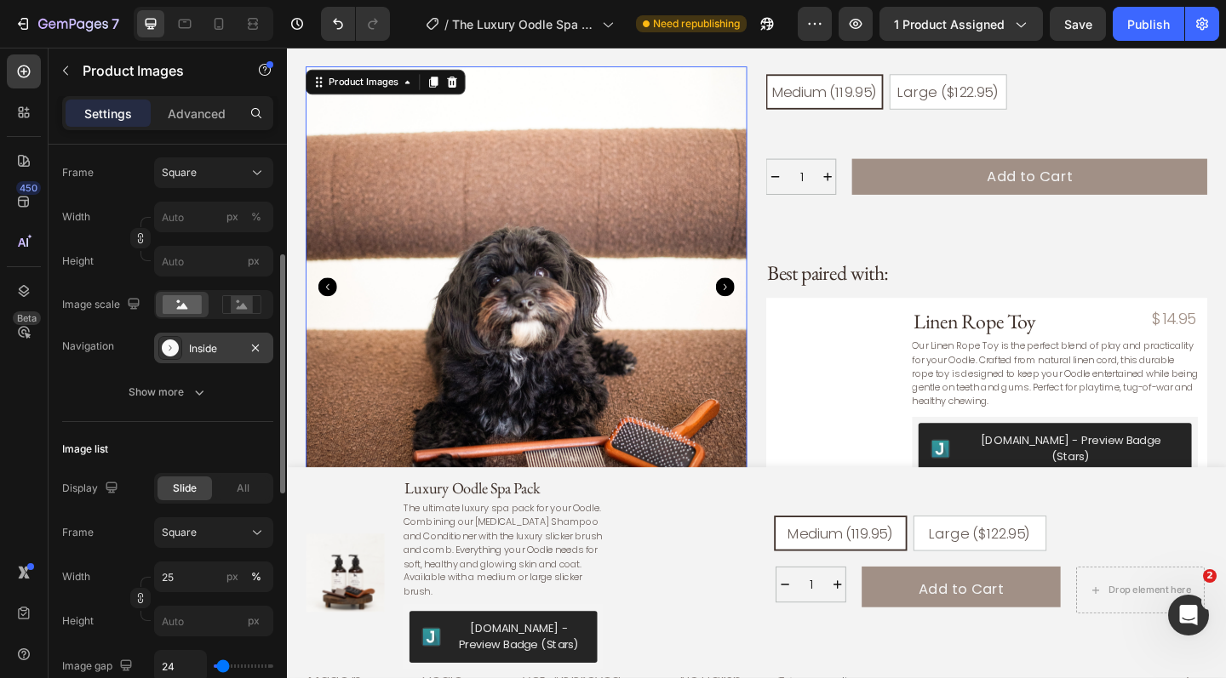
scroll to position [913, 0]
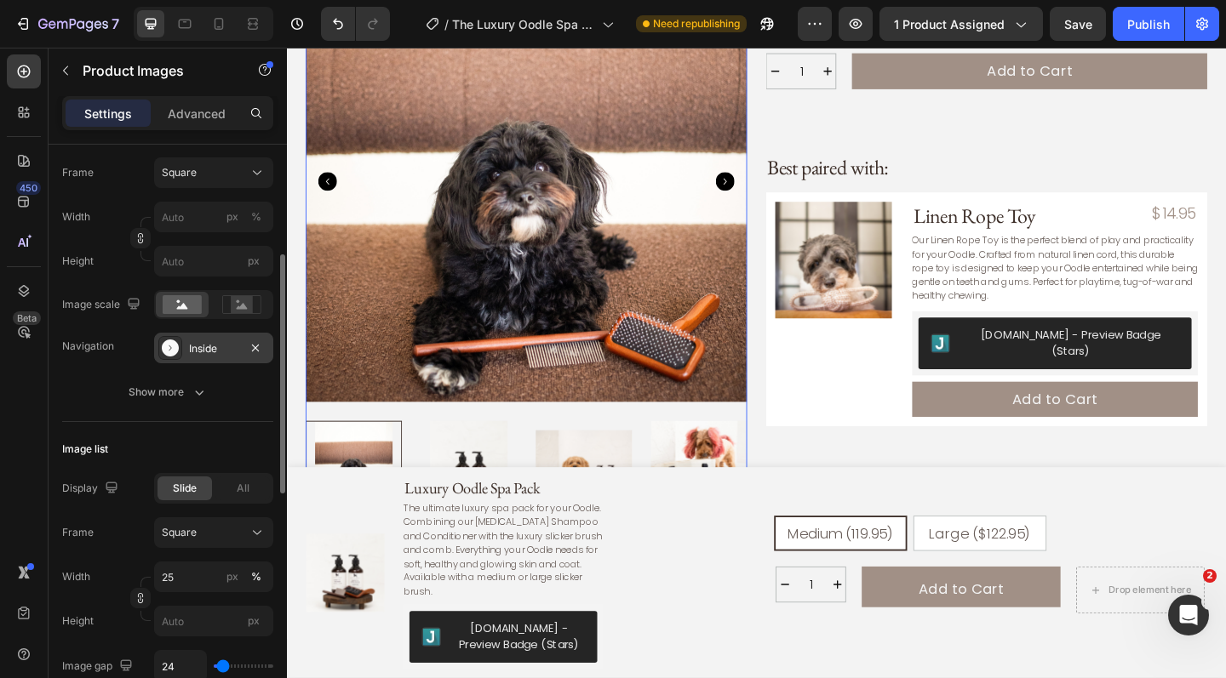
click at [762, 184] on icon "Carousel Next Arrow" at bounding box center [763, 194] width 20 height 20
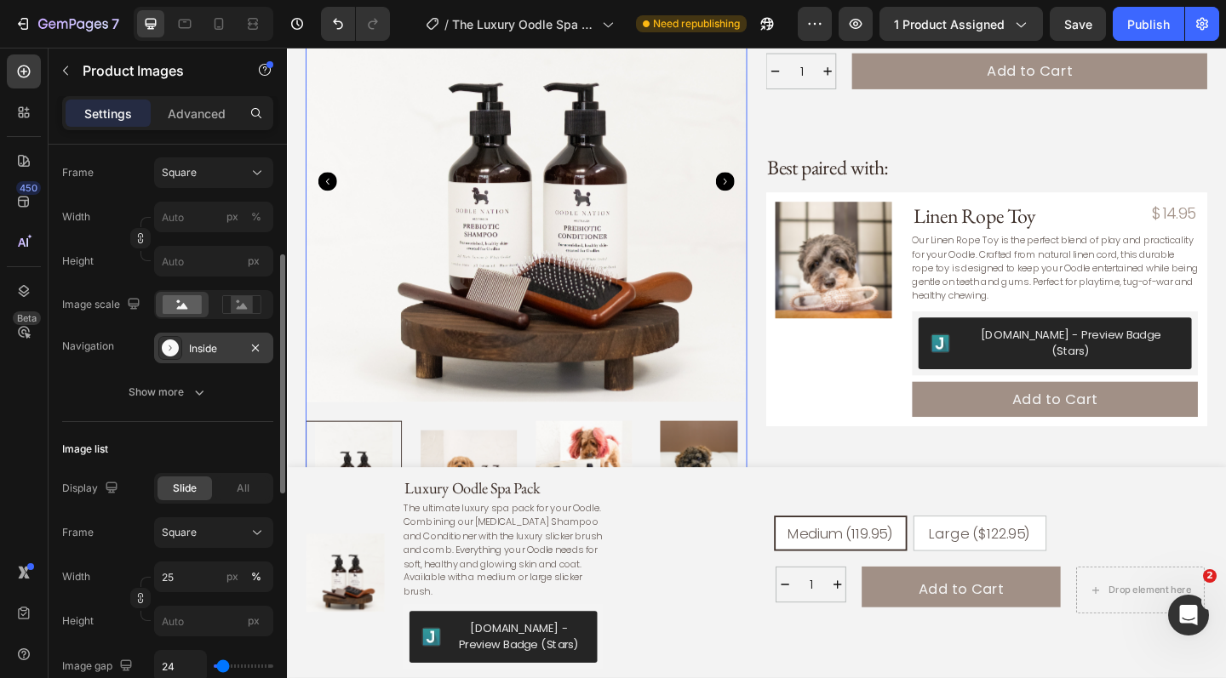
click at [762, 184] on icon "Carousel Next Arrow" at bounding box center [763, 194] width 20 height 20
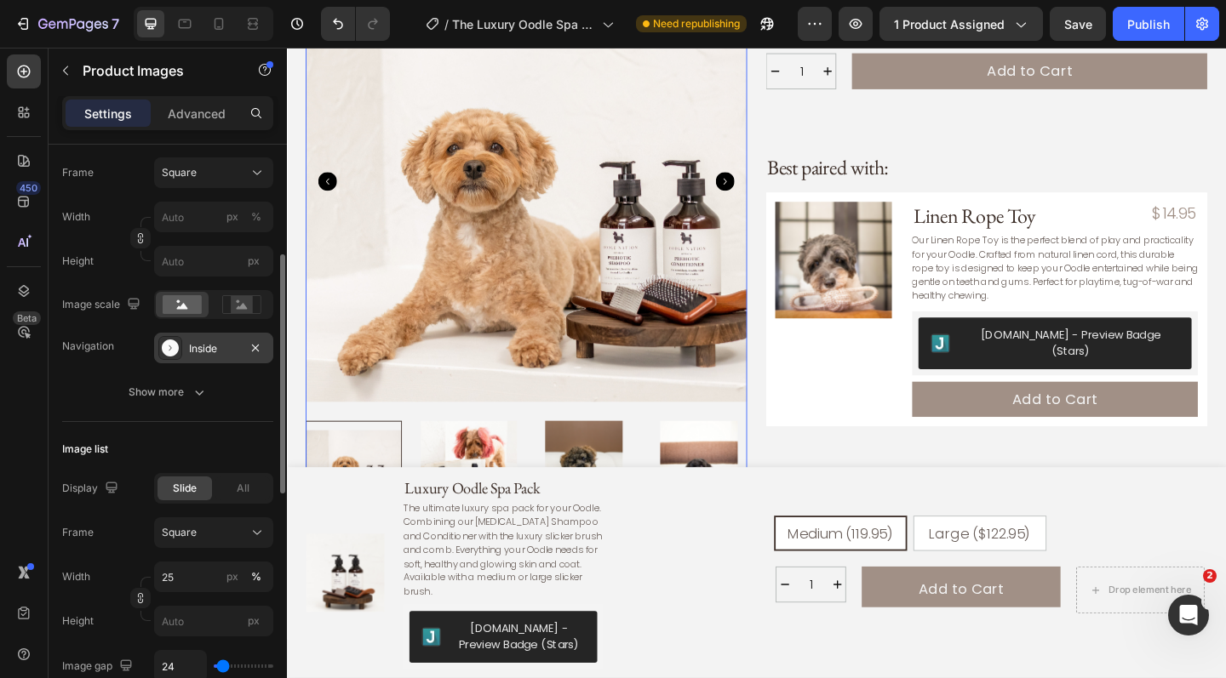
click at [762, 184] on icon "Carousel Next Arrow" at bounding box center [763, 194] width 20 height 20
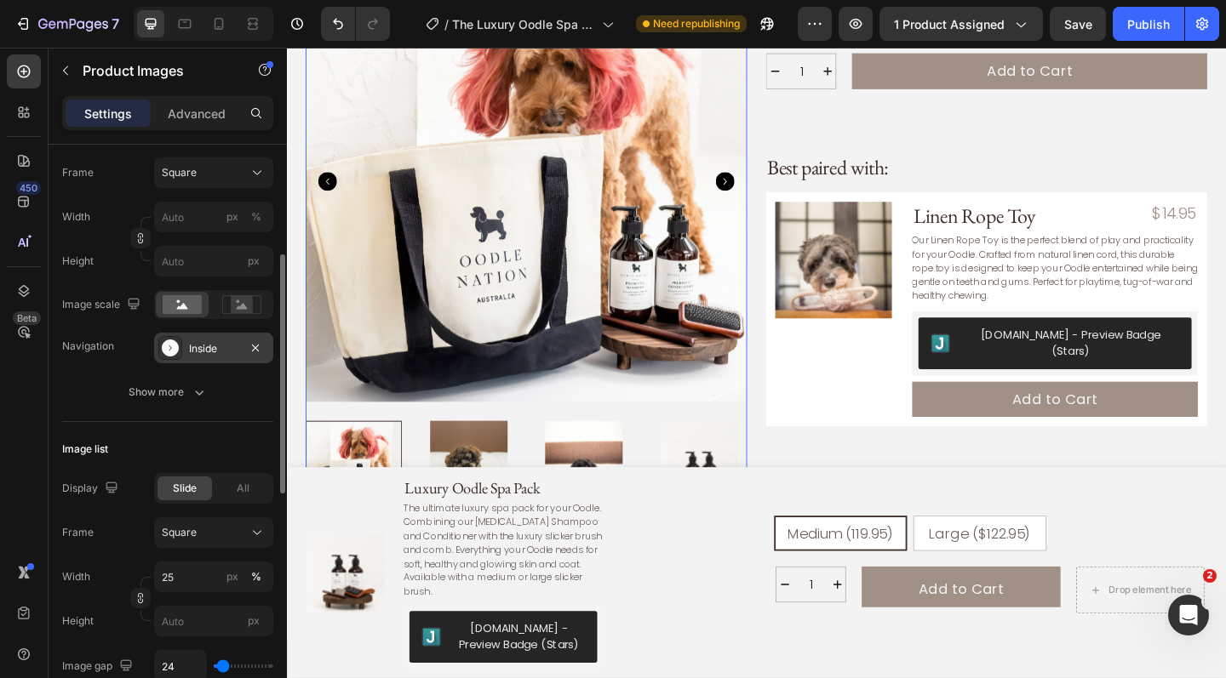
click at [762, 184] on icon "Carousel Next Arrow" at bounding box center [763, 194] width 20 height 20
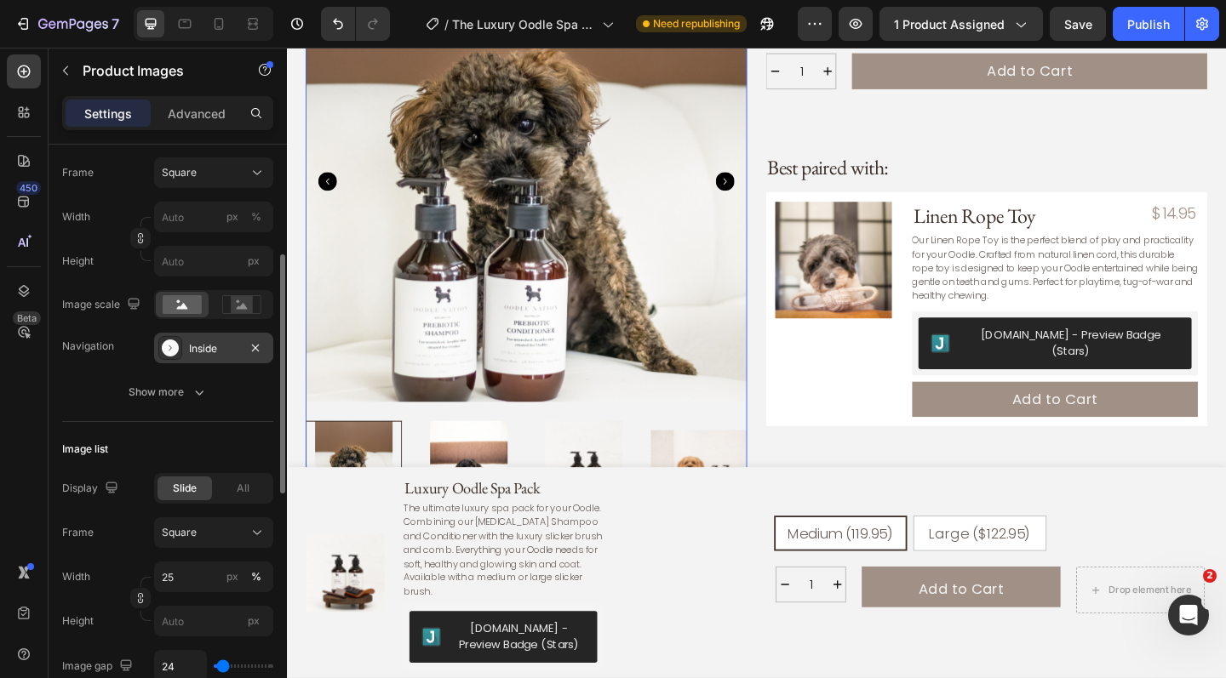
click at [762, 184] on icon "Carousel Next Arrow" at bounding box center [763, 194] width 20 height 20
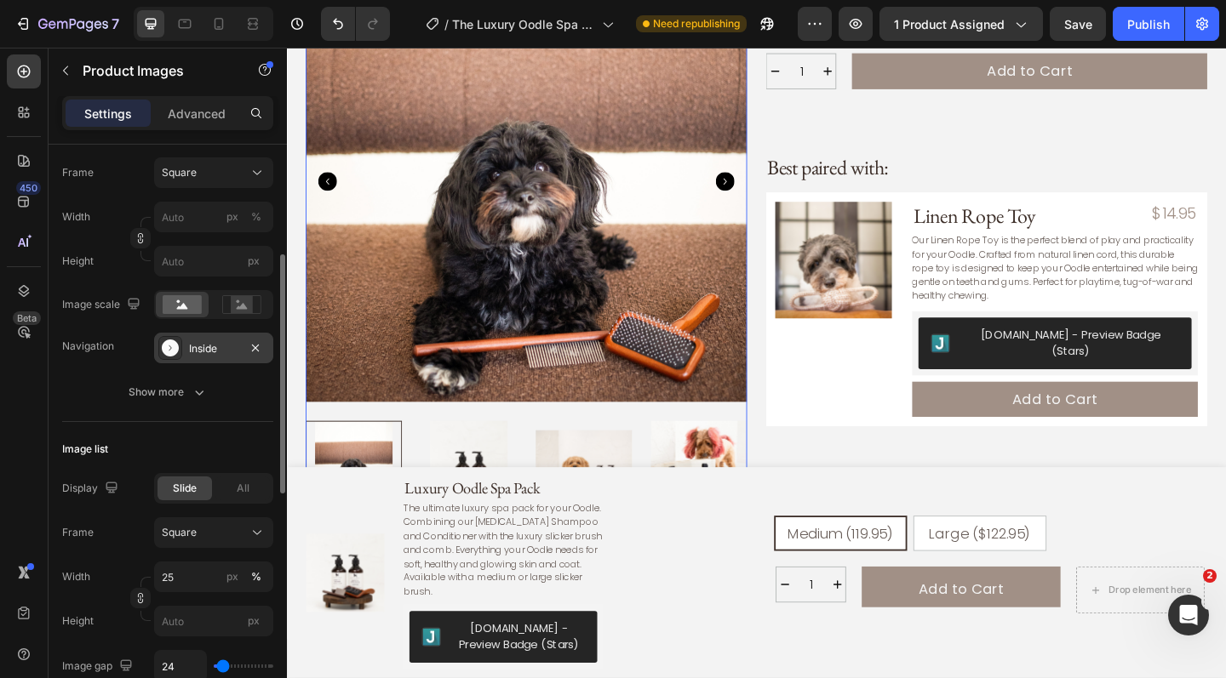
click at [762, 184] on icon "Carousel Next Arrow" at bounding box center [763, 194] width 20 height 20
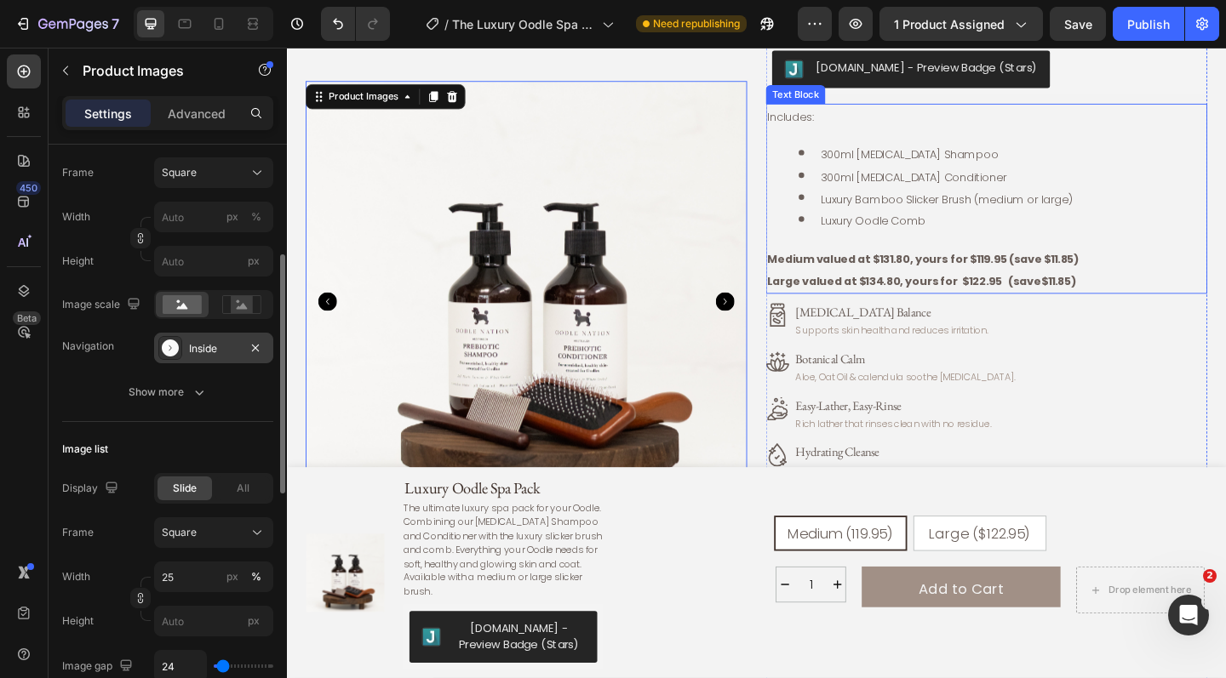
scroll to position [208, 0]
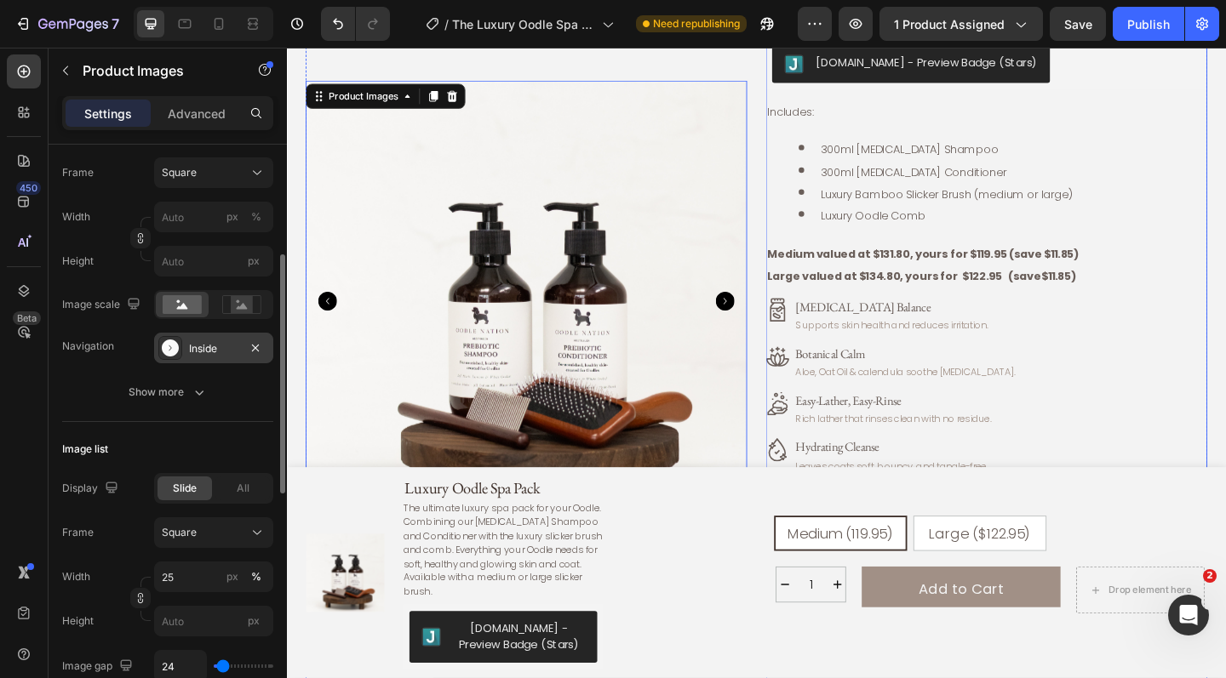
click at [982, 279] on p "Medium valued at $131.80, yours for $119.95 (save $11.85)" at bounding box center [1048, 272] width 477 height 24
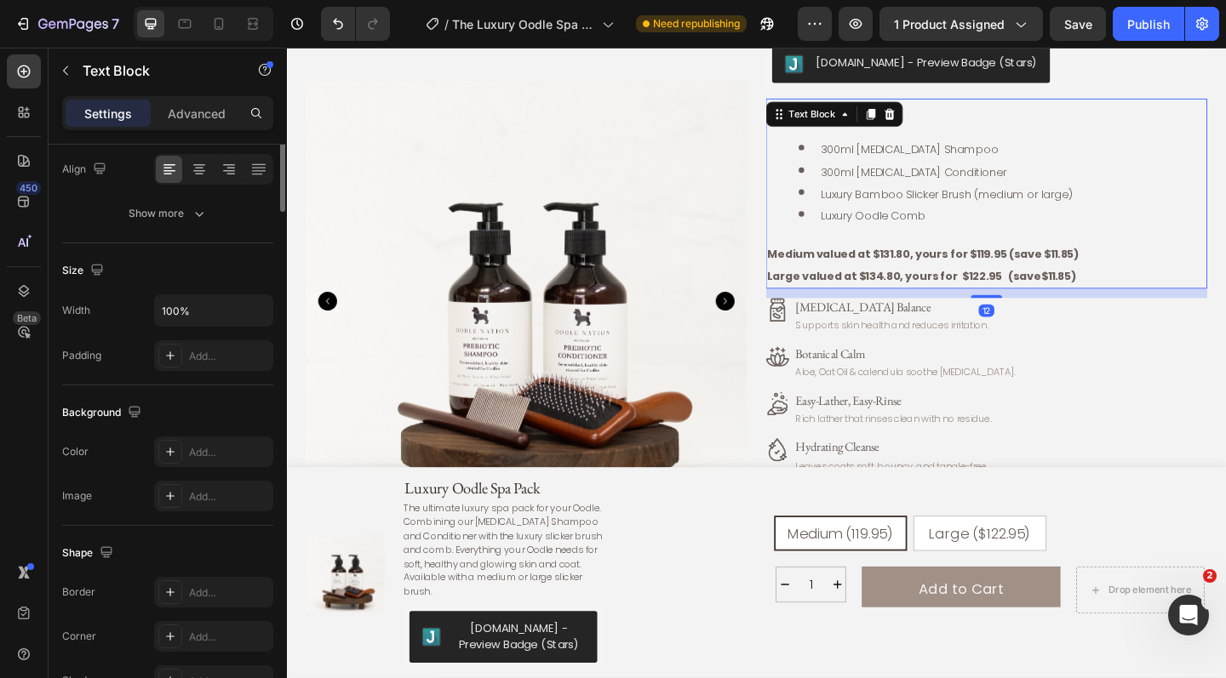
scroll to position [0, 0]
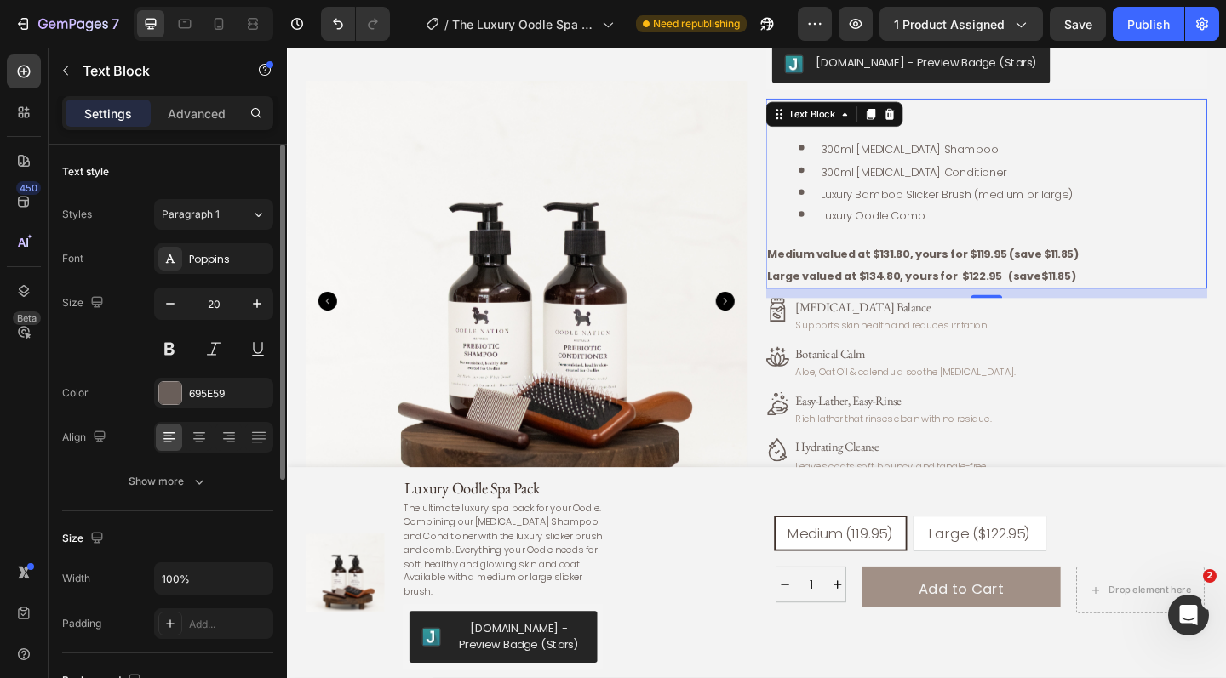
click at [1016, 289] on strong "Large valued at $134.80, yours for $122.95 (save$11.85)" at bounding box center [978, 297] width 336 height 17
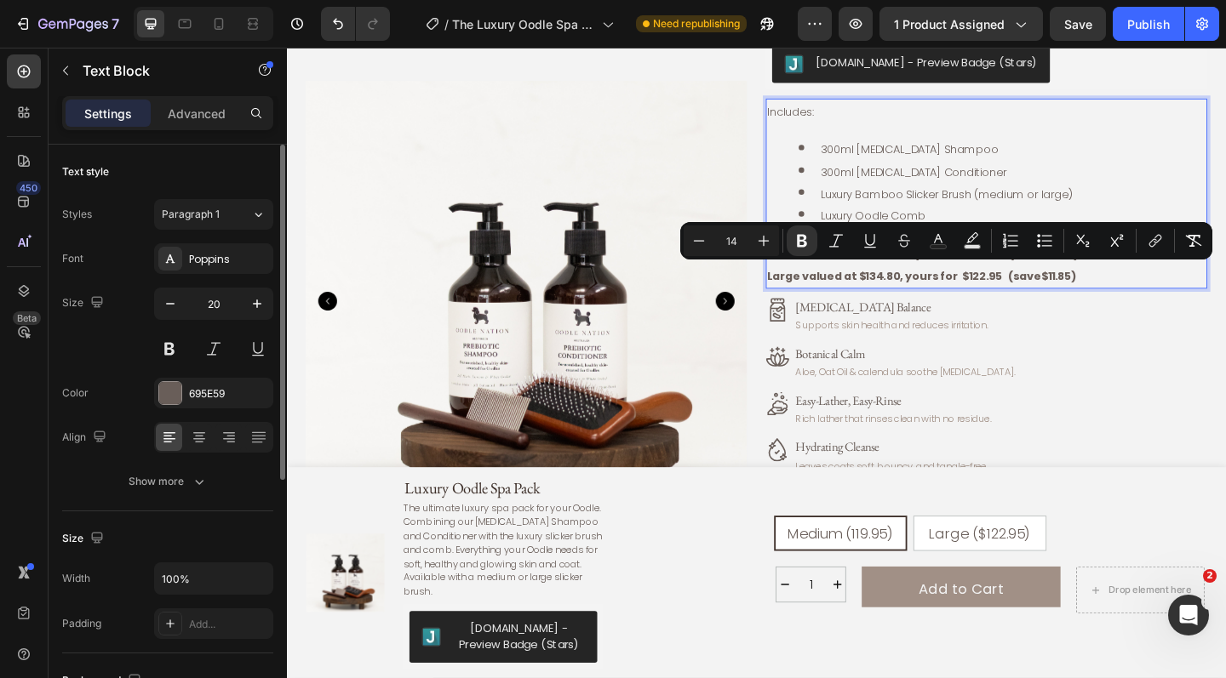
click at [1088, 292] on strong "Large valued at $134.80, yours for $122.95 (save$11.85)" at bounding box center [978, 297] width 336 height 17
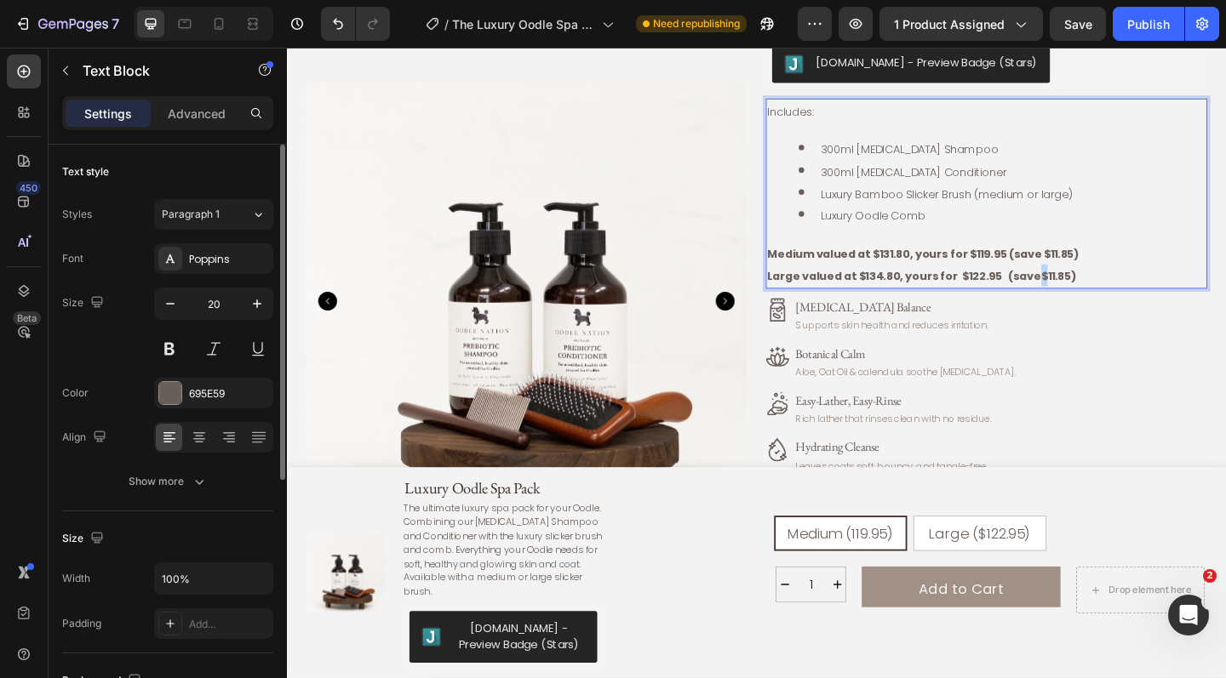
click at [1088, 292] on strong "Large valued at $134.80, yours for $122.95 (save$11.85)" at bounding box center [978, 297] width 336 height 17
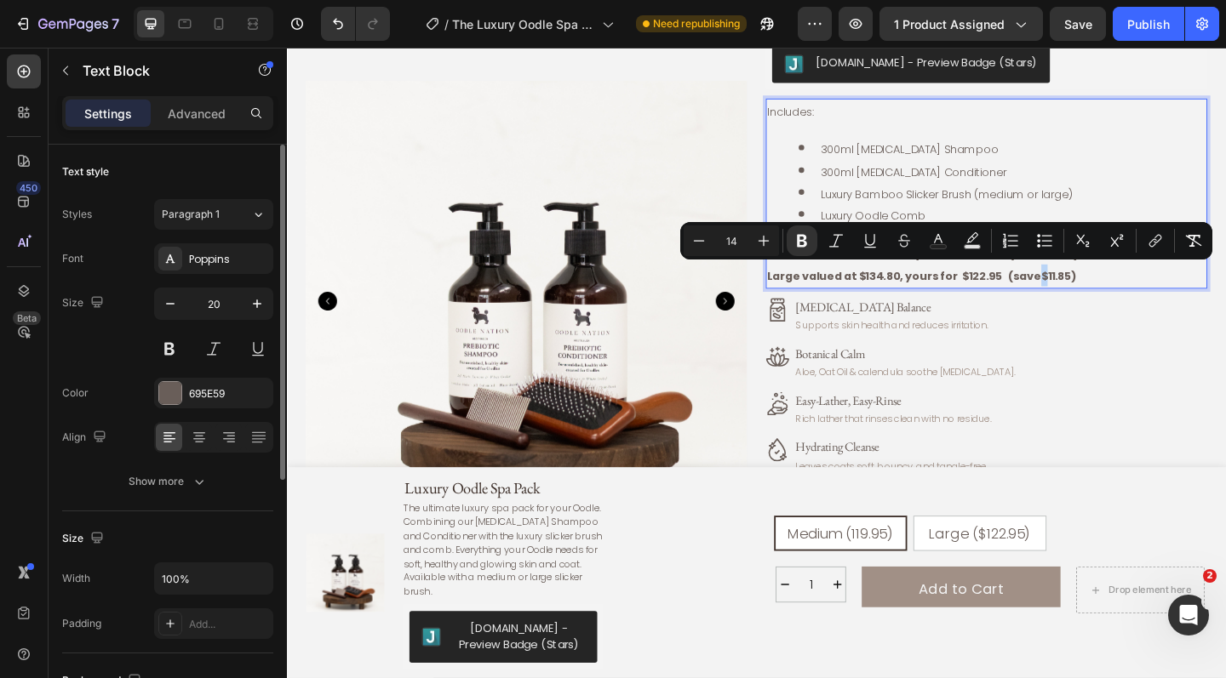
click at [1088, 292] on strong "Large valued at $134.80, yours for $122.95 (save$11.85)" at bounding box center [978, 297] width 336 height 17
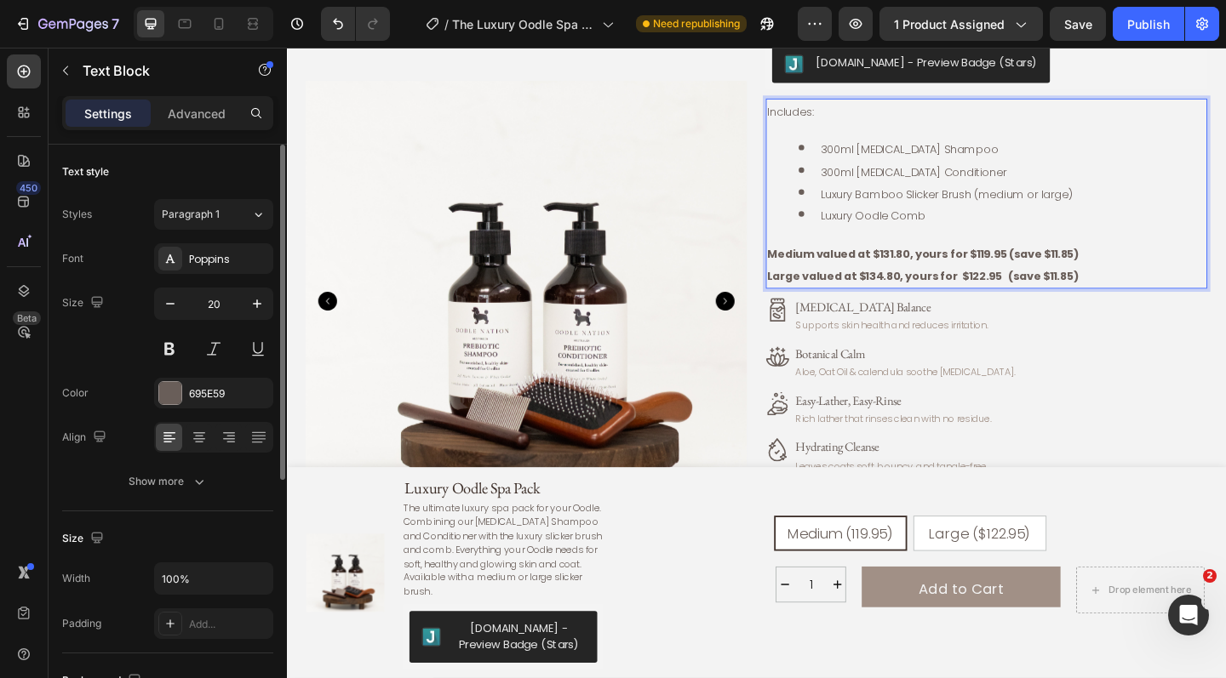
click at [1053, 290] on strong "Large valued at $134.80, yours for $122.95 (save $11.85)" at bounding box center [979, 297] width 338 height 17
click at [1204, 275] on p "Medium valued at $131.80, yours for $119.95 (save $11.85)" at bounding box center [1048, 272] width 477 height 24
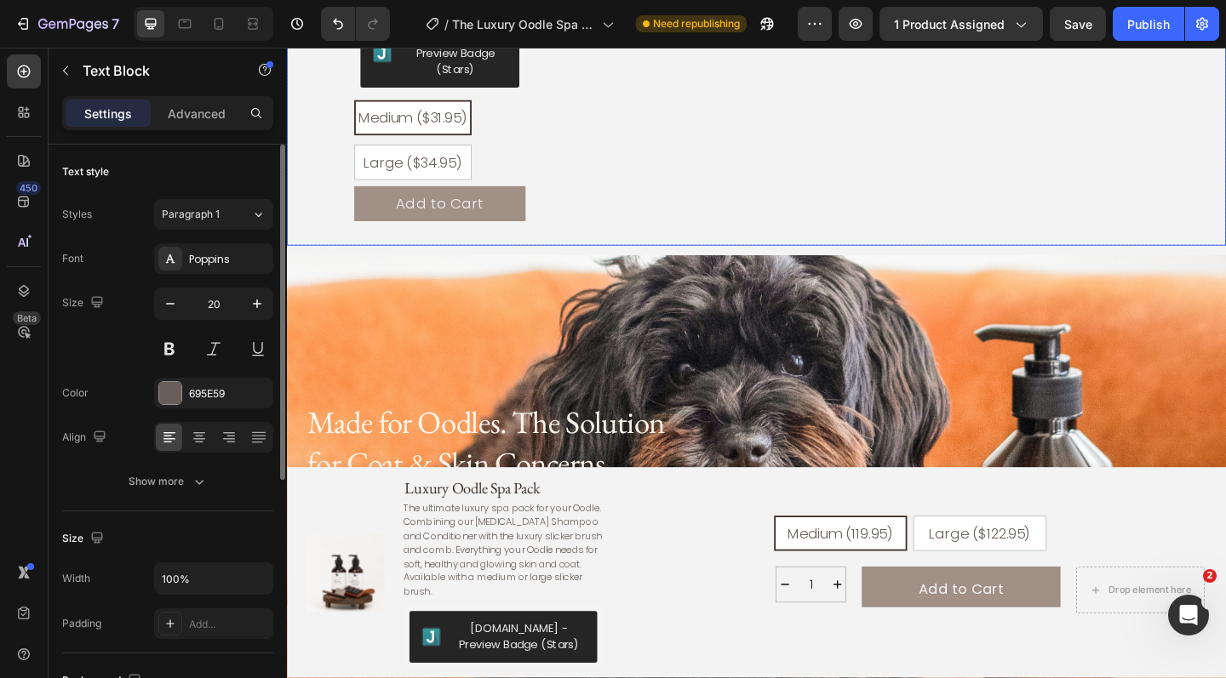
scroll to position [2516, 0]
click at [771, 210] on div "Luxury Slicker Brush Product Title Product Images Judge.me - Preview Badge (Sta…" at bounding box center [827, 76] width 962 height 618
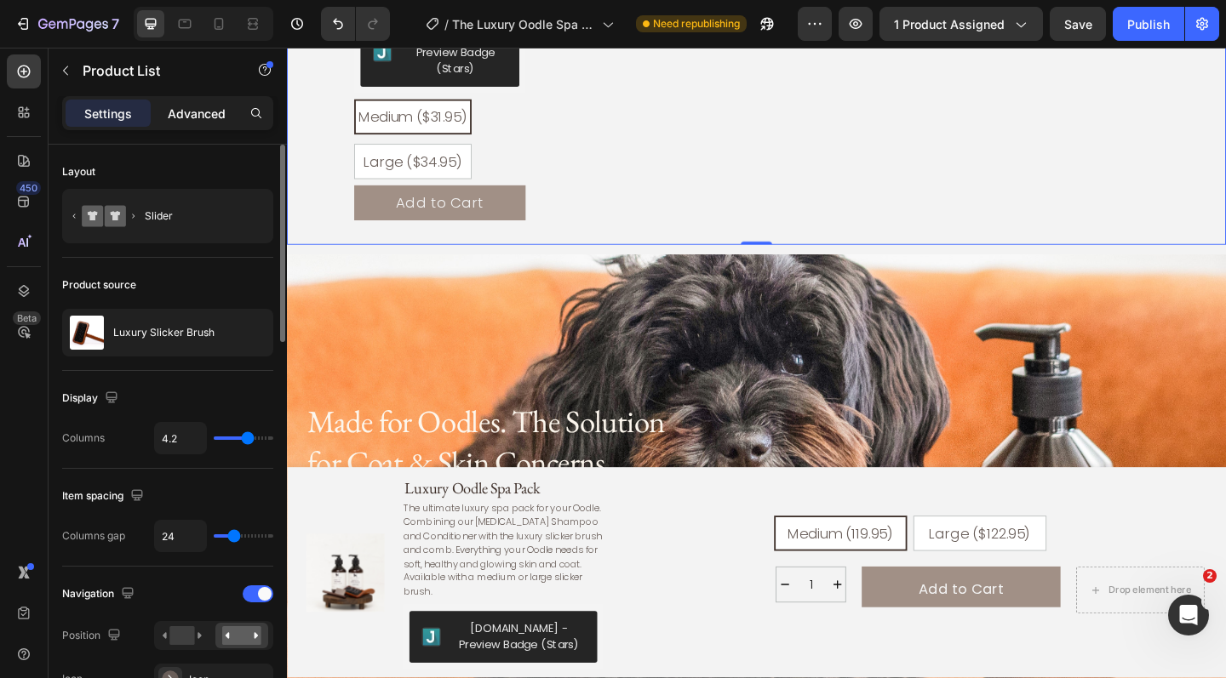
click at [218, 109] on p "Advanced" at bounding box center [197, 114] width 58 height 18
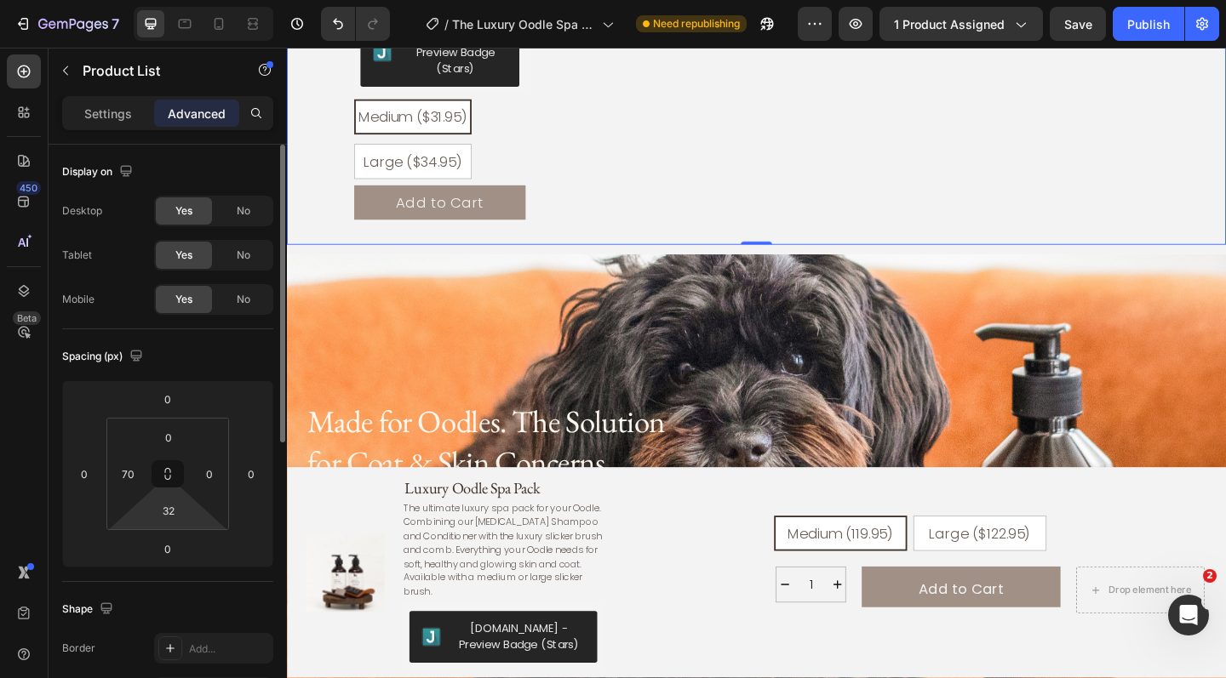
click at [178, 0] on html "7 Version history / The Luxury Oodle Spa Pack Need republishing Preview 1 produ…" at bounding box center [613, 0] width 1226 height 0
click at [717, 199] on div "Luxury Slicker Brush Product Title Product Images Judge.me - Preview Badge (Sta…" at bounding box center [827, 76] width 962 height 618
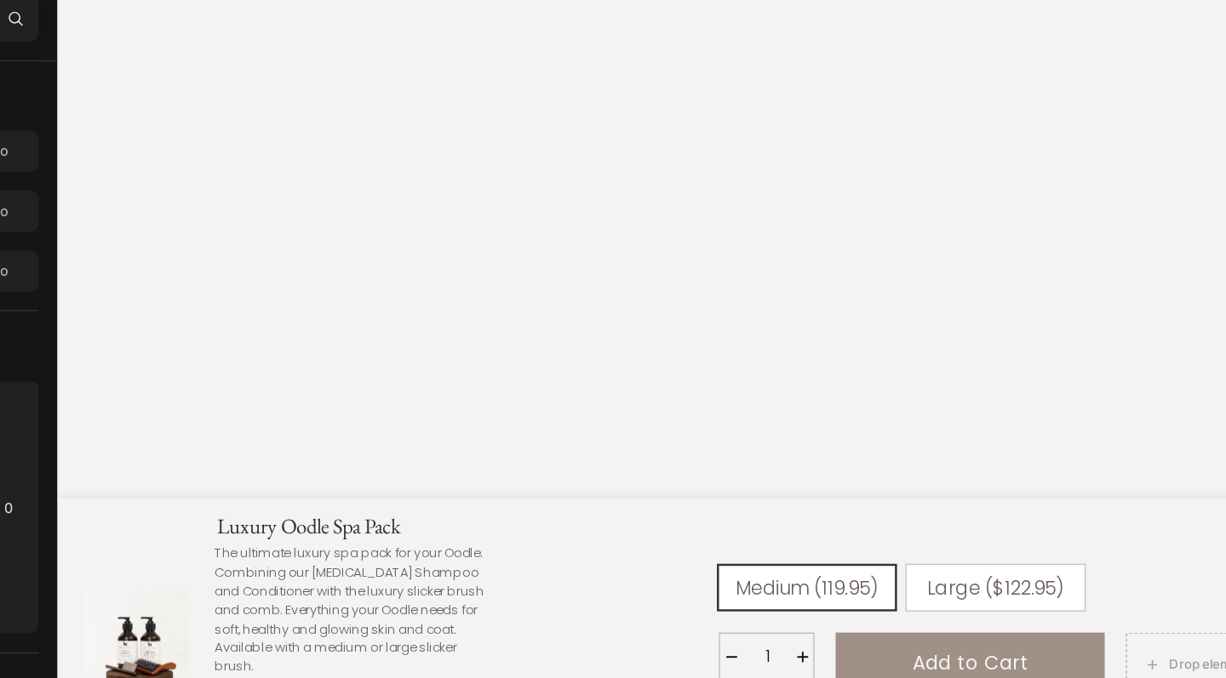
scroll to position [0, 0]
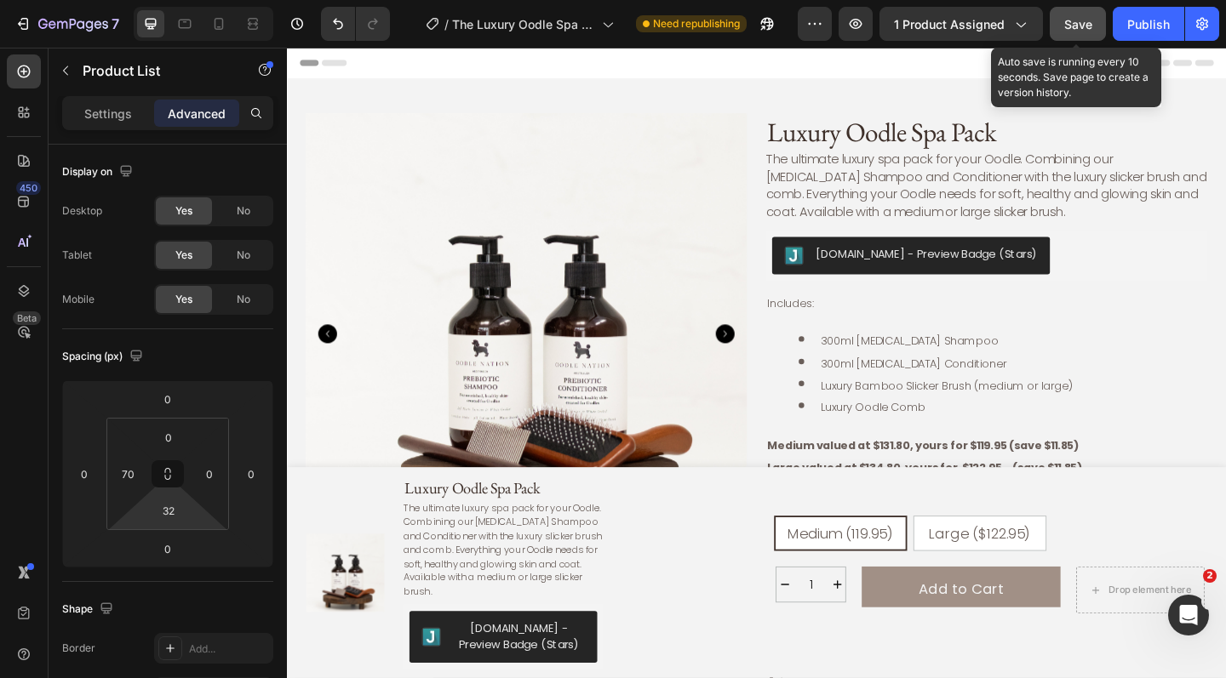
click at [1073, 23] on span "Save" at bounding box center [1078, 24] width 28 height 14
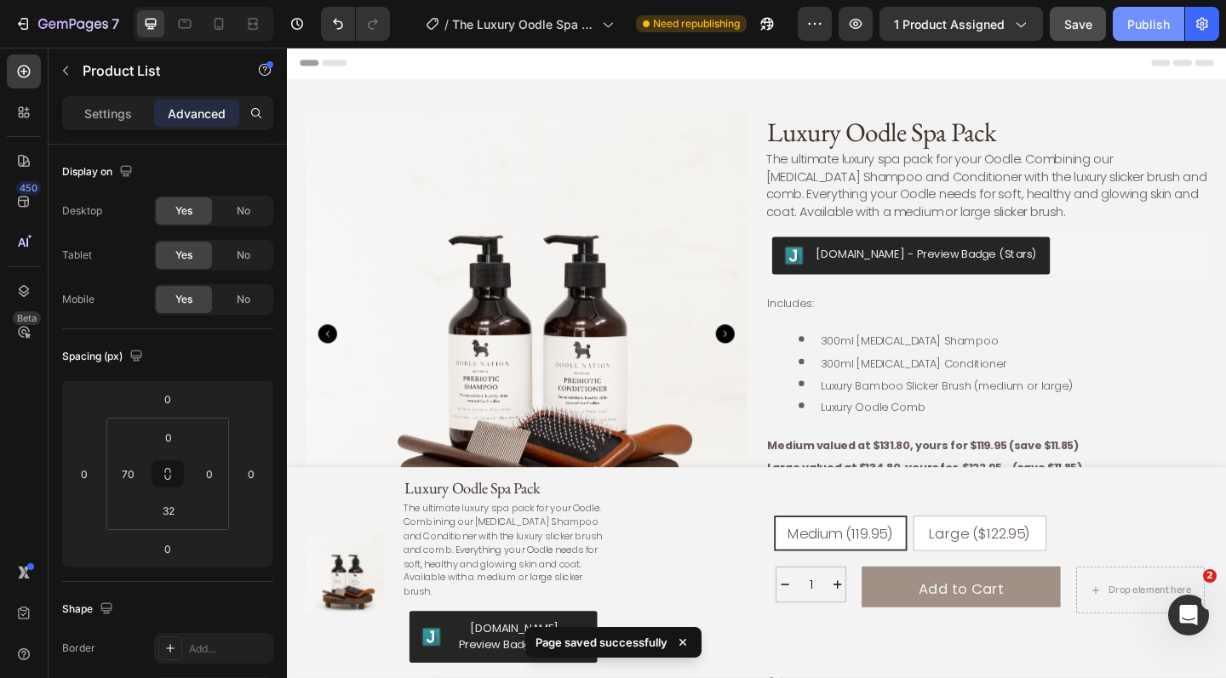
click at [1142, 29] on div "Publish" at bounding box center [1148, 24] width 43 height 18
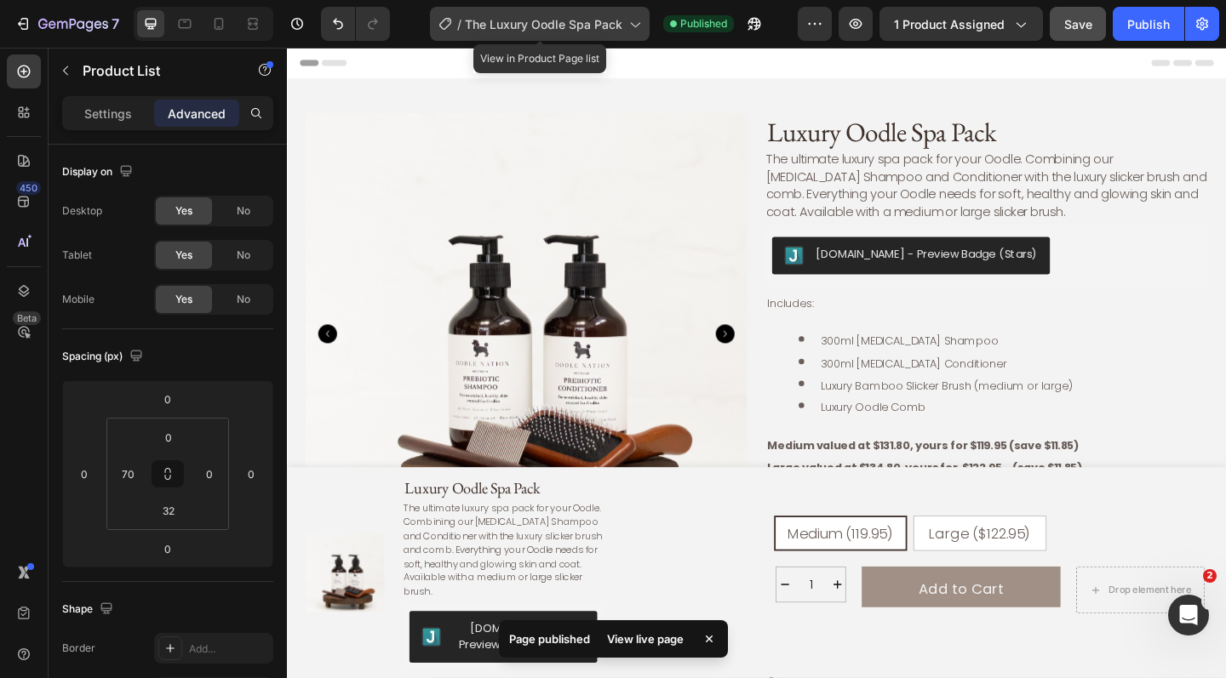
click at [638, 26] on icon at bounding box center [634, 23] width 17 height 17
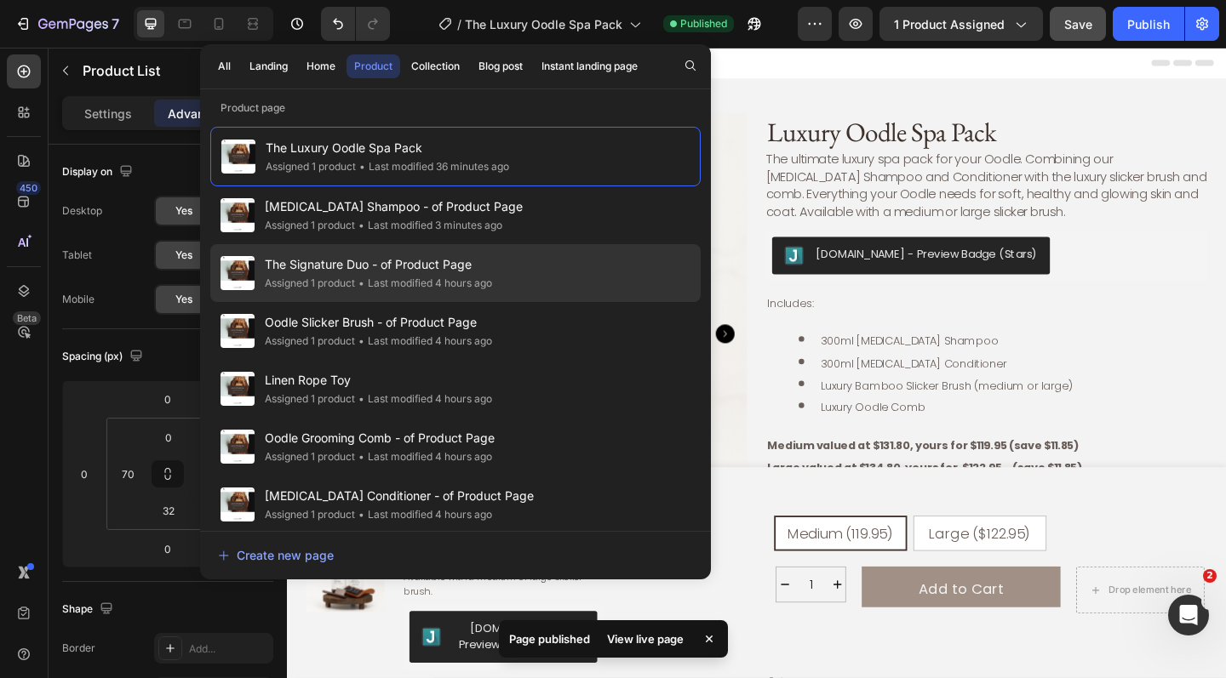
click at [451, 272] on span "The Signature Duo - of Product Page" at bounding box center [378, 265] width 227 height 20
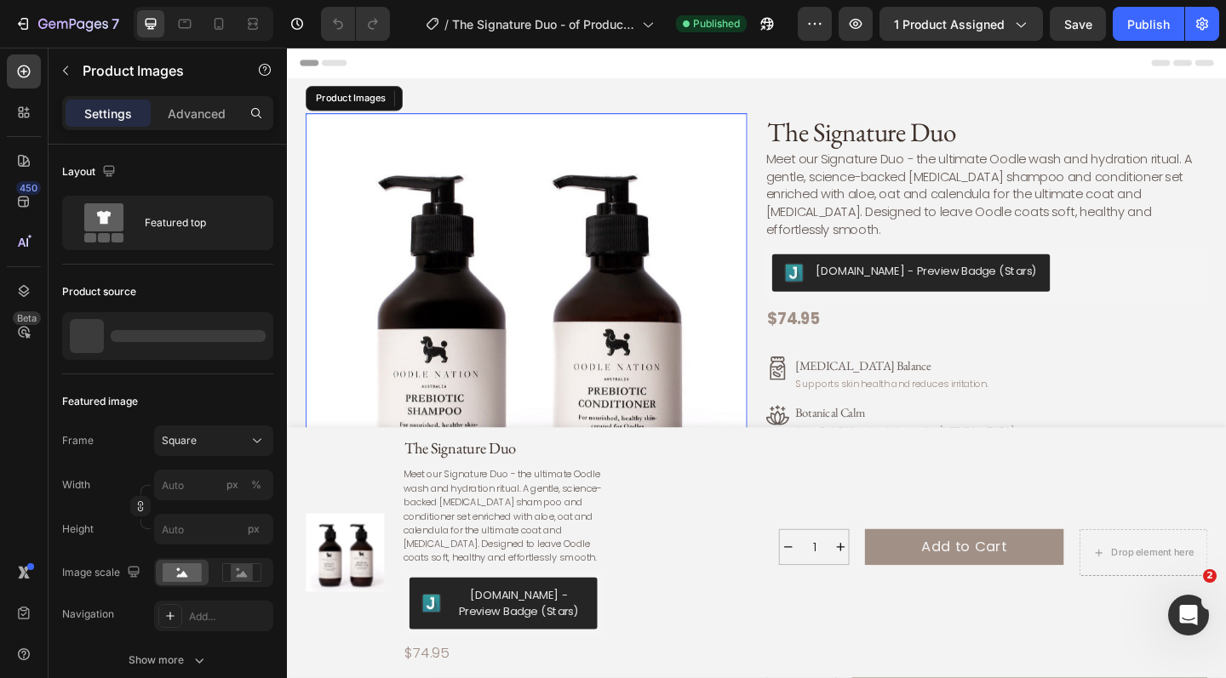
click at [631, 266] on img at bounding box center [547, 359] width 480 height 480
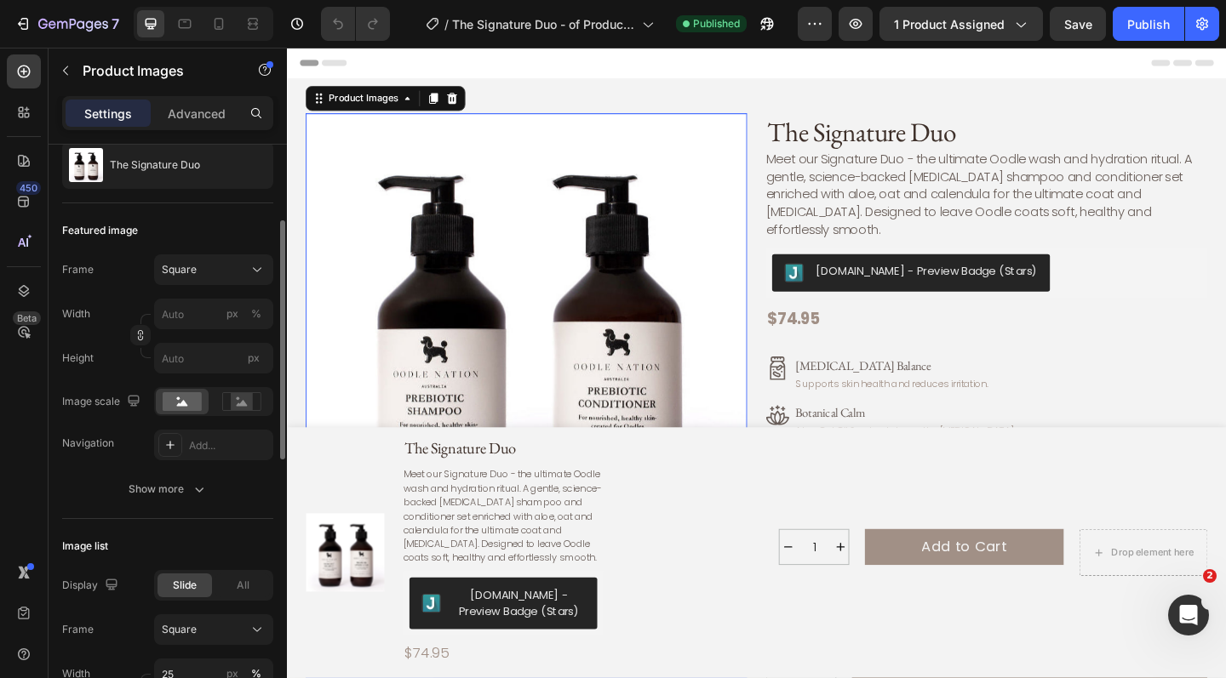
scroll to position [175, 0]
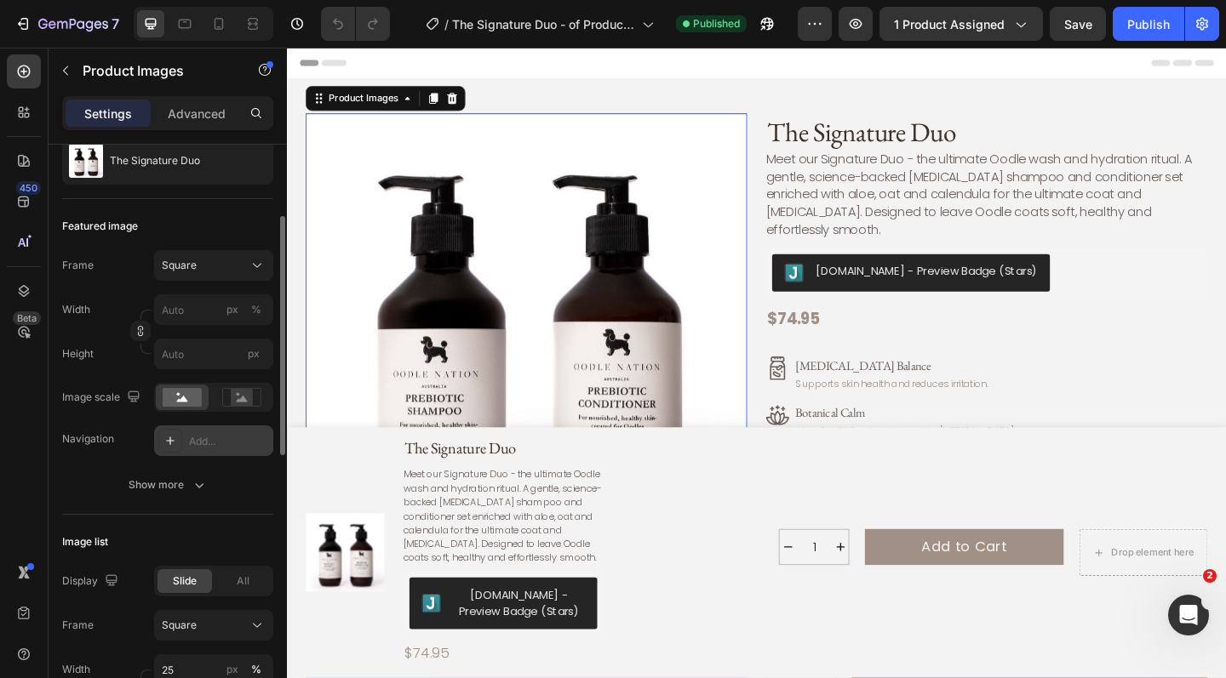
click at [221, 445] on div "Add..." at bounding box center [229, 441] width 80 height 15
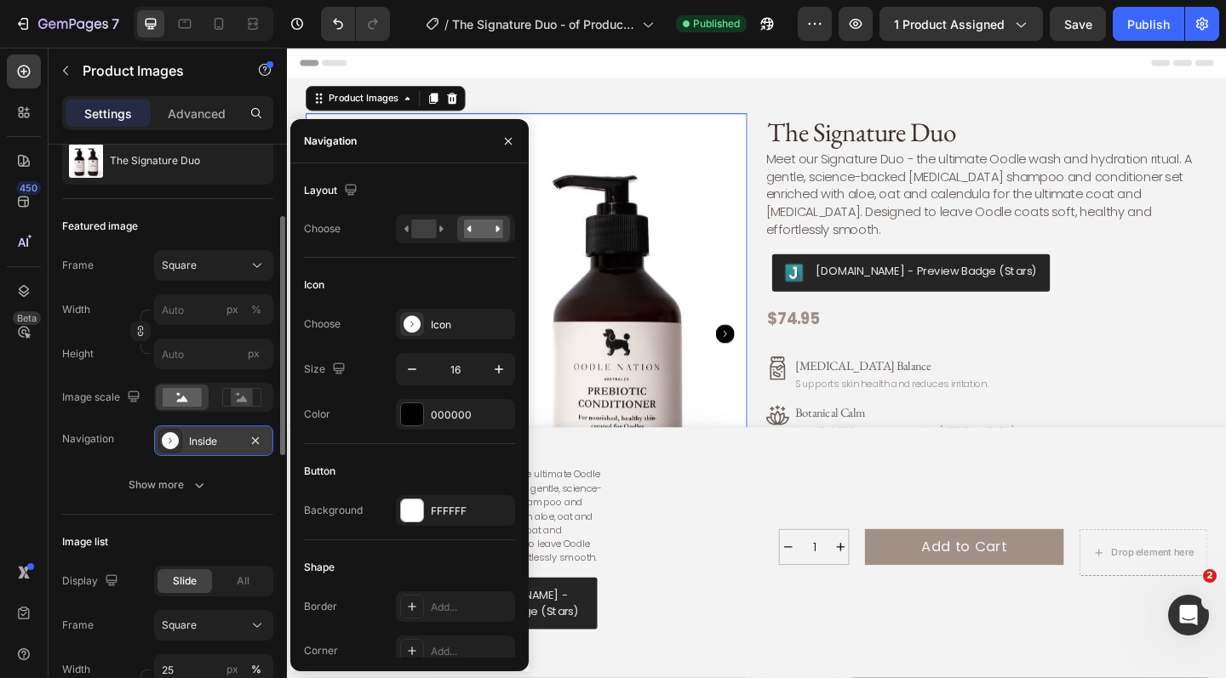
click at [681, 319] on img at bounding box center [547, 359] width 480 height 480
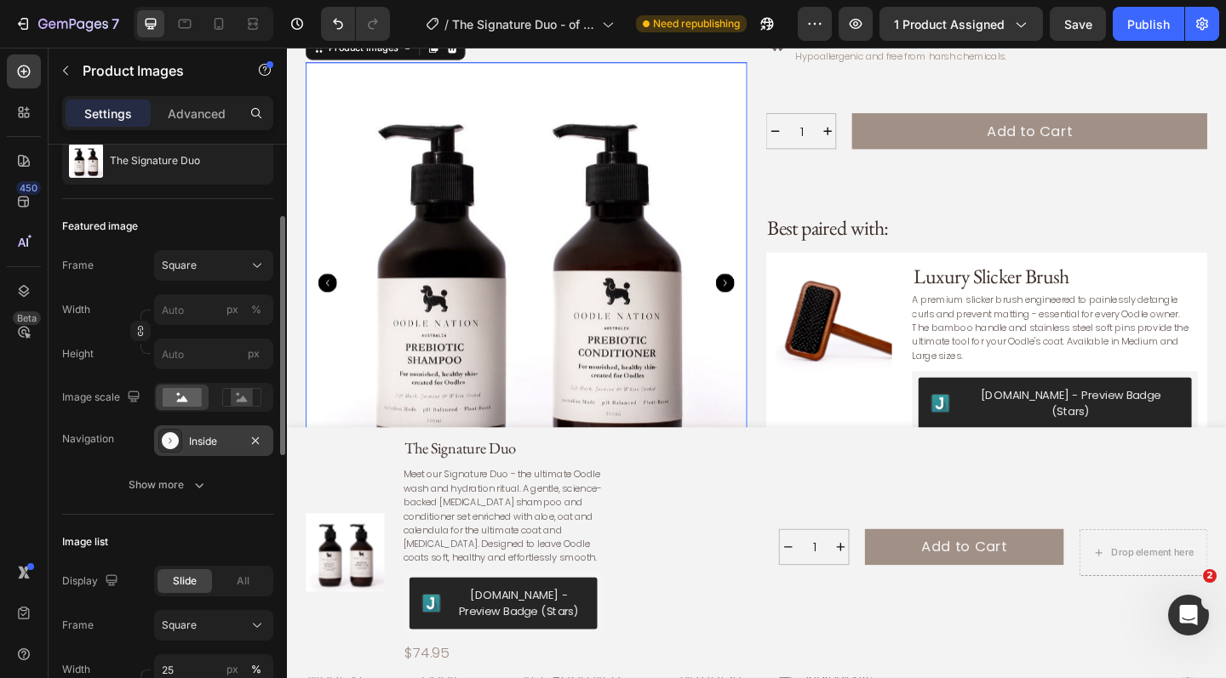
scroll to position [604, 0]
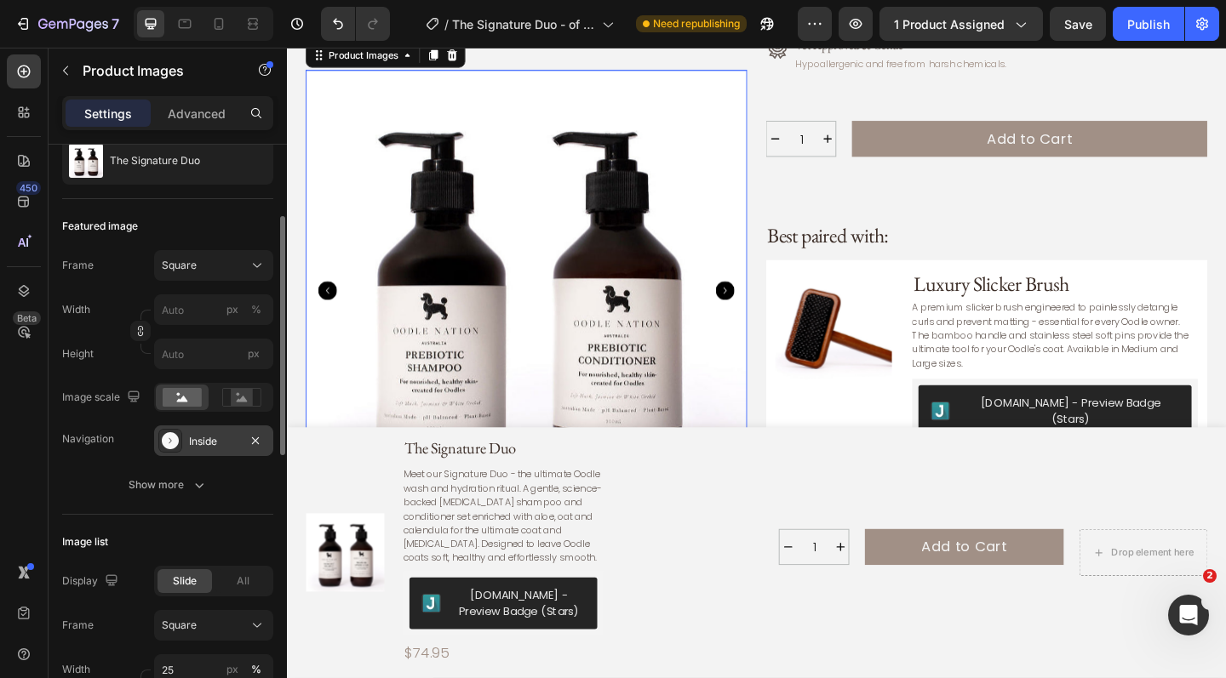
click at [762, 302] on icon "Carousel Next Arrow" at bounding box center [763, 312] width 20 height 20
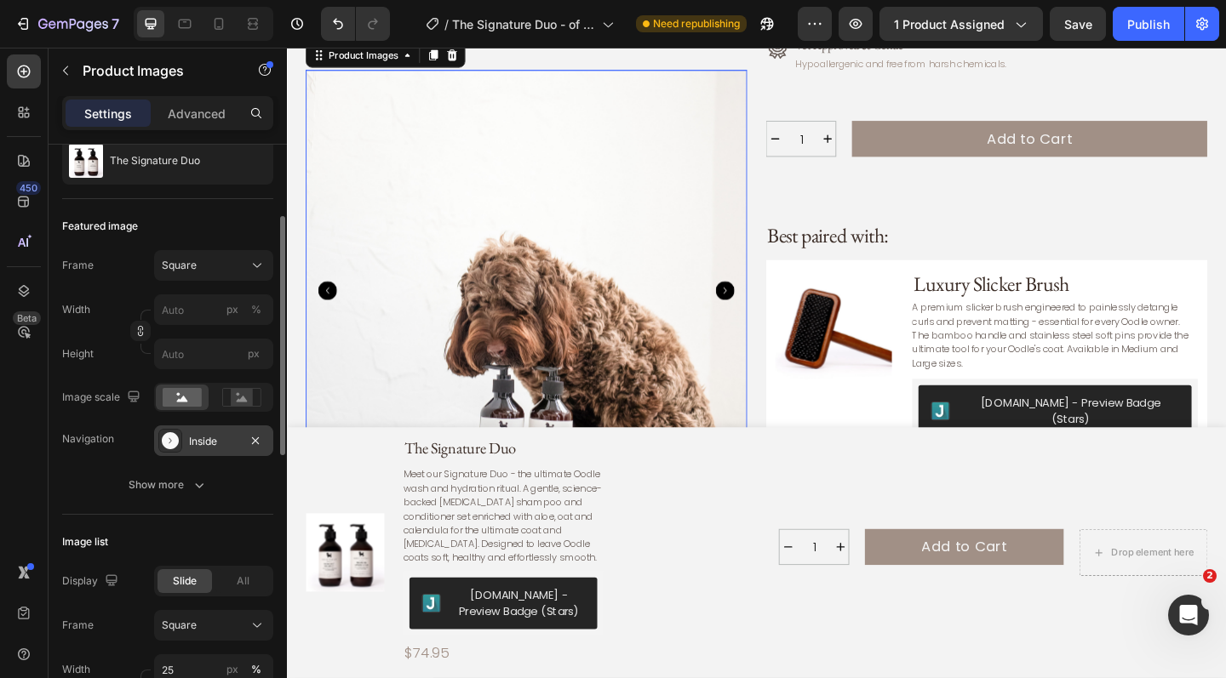
click at [762, 302] on icon "Carousel Next Arrow" at bounding box center [763, 312] width 20 height 20
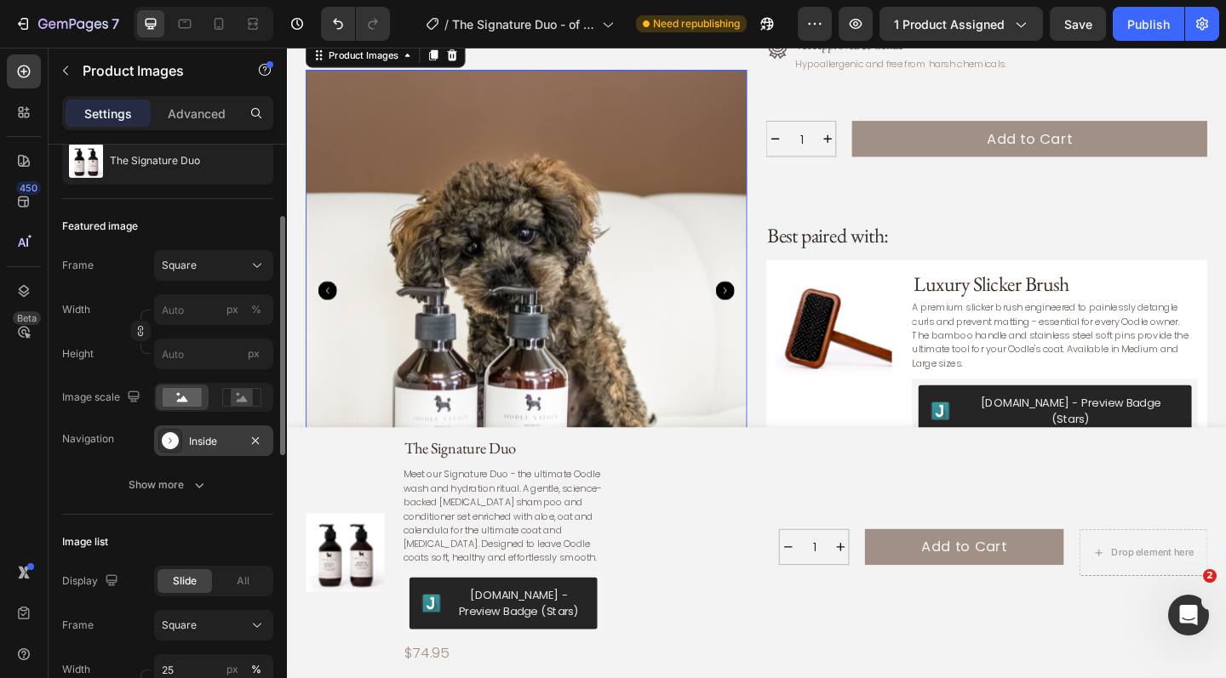
click at [762, 302] on icon "Carousel Next Arrow" at bounding box center [763, 312] width 20 height 20
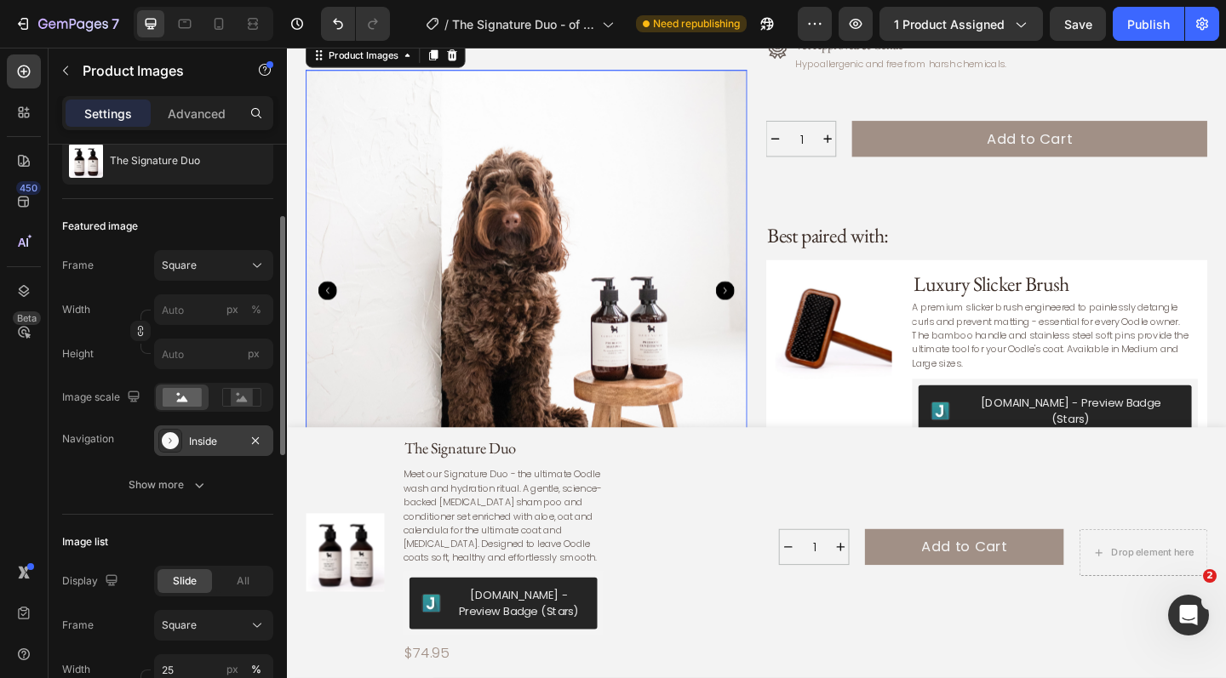
click at [762, 302] on icon "Carousel Next Arrow" at bounding box center [763, 312] width 20 height 20
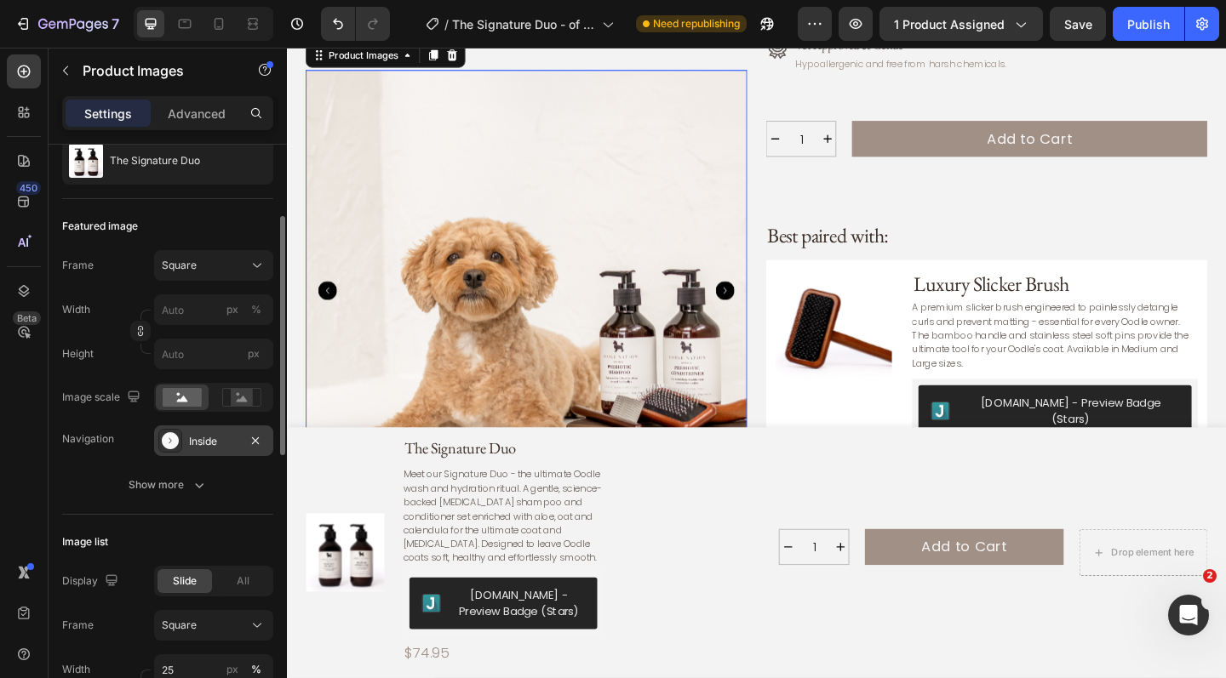
click at [762, 302] on icon "Carousel Next Arrow" at bounding box center [763, 312] width 20 height 20
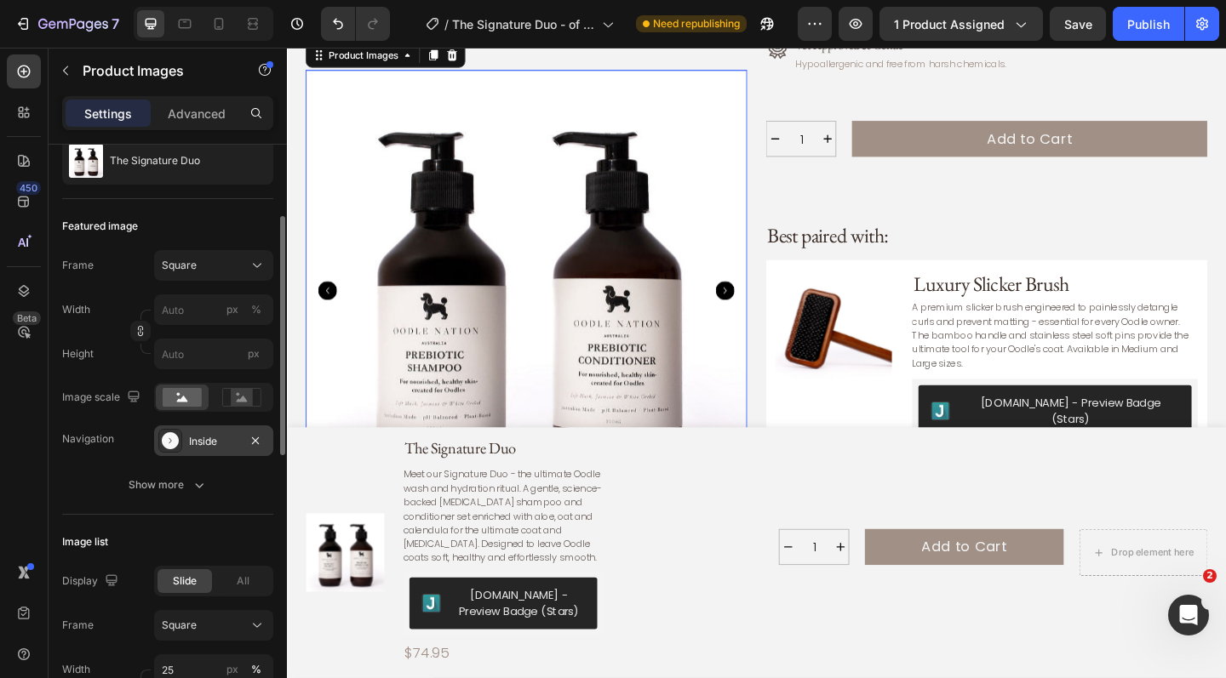
click at [336, 302] on icon "Carousel Back Arrow" at bounding box center [331, 312] width 20 height 20
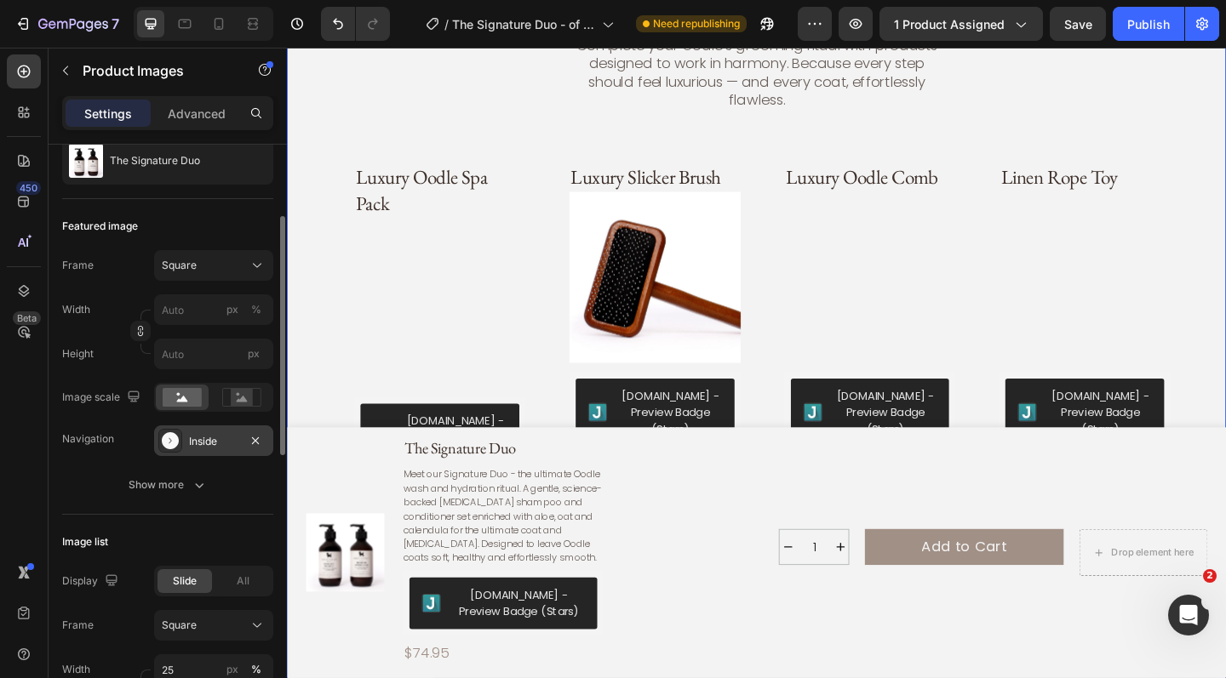
scroll to position [1536, 0]
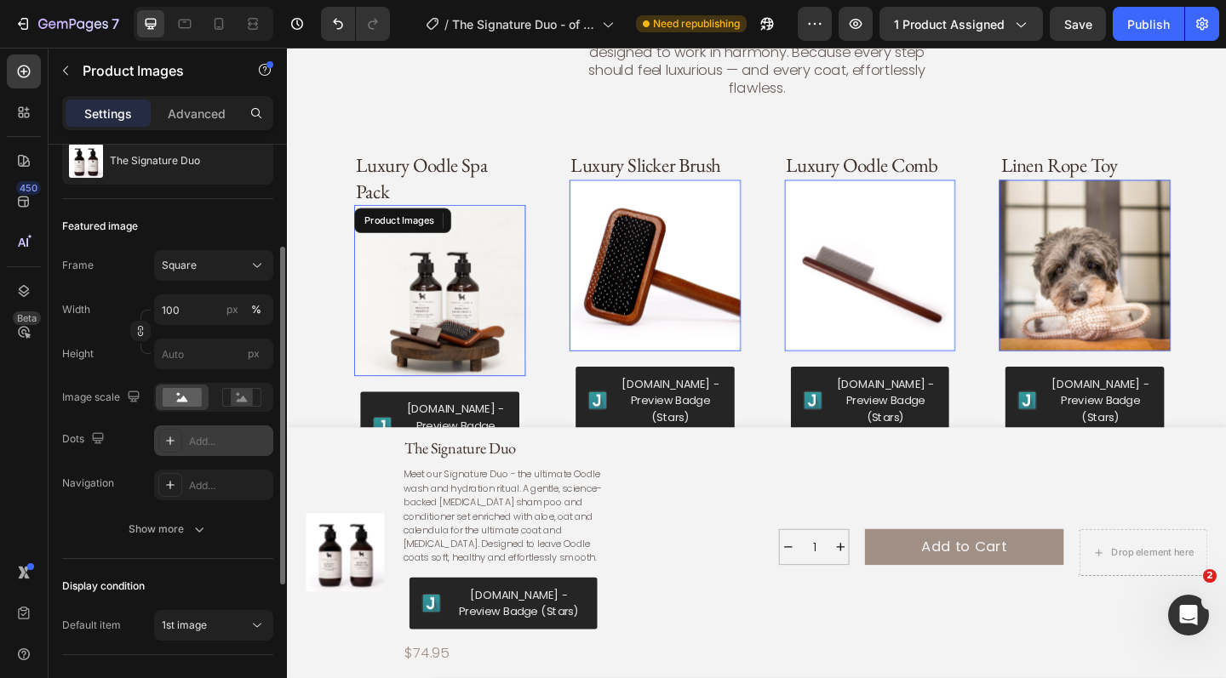
click at [440, 269] on img at bounding box center [453, 313] width 186 height 186
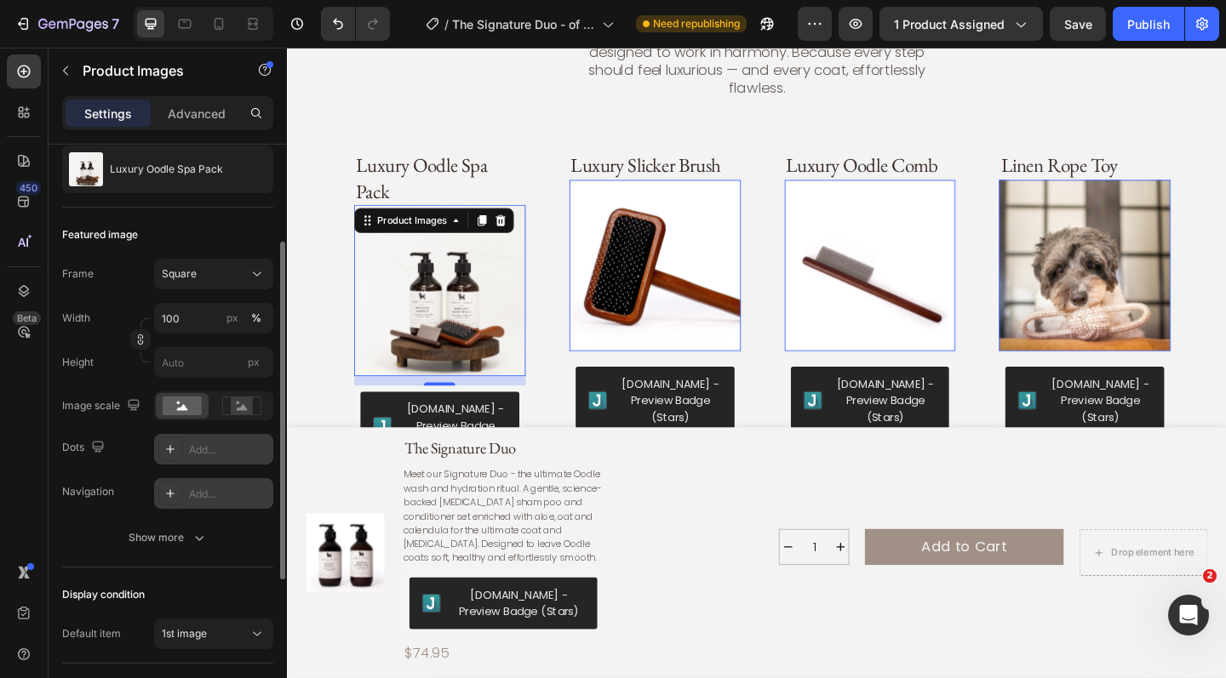
scroll to position [163, 0]
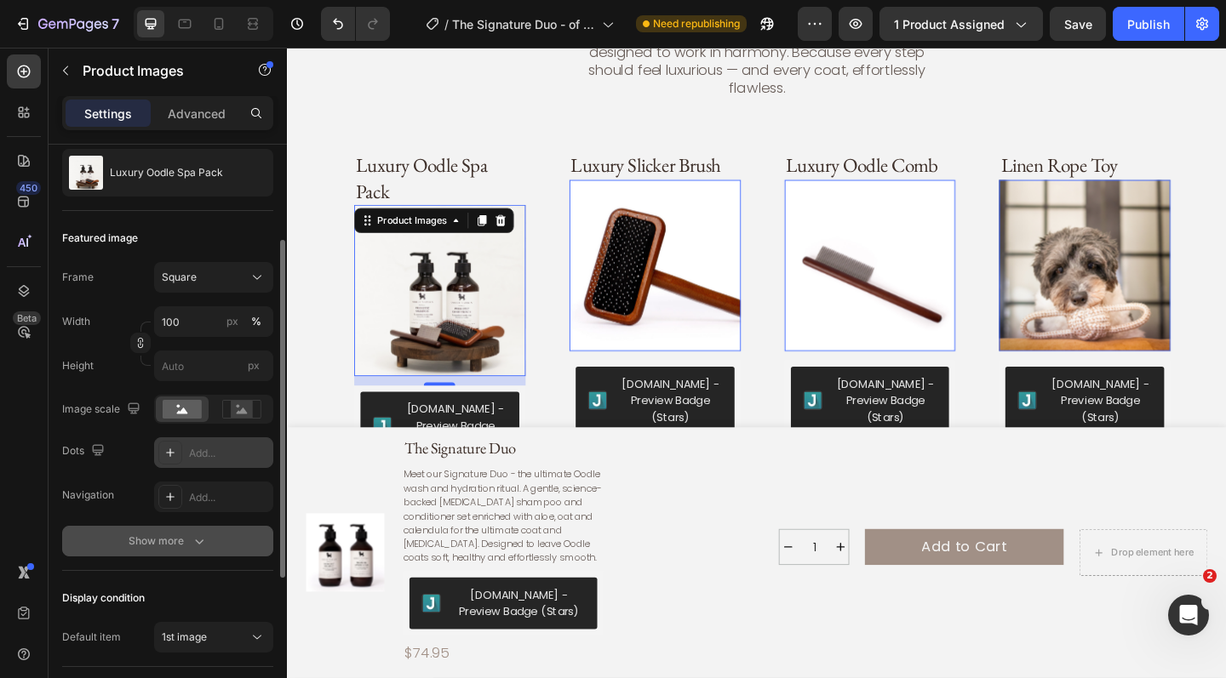
click at [169, 548] on div "Show more" at bounding box center [168, 541] width 79 height 17
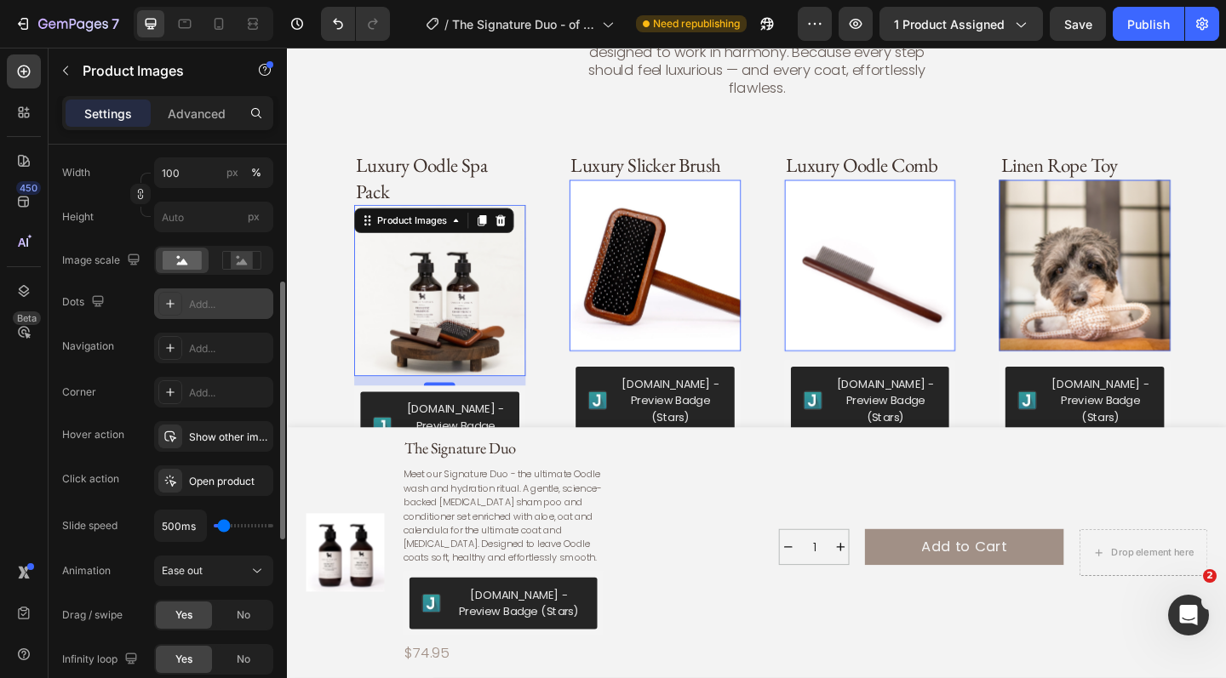
scroll to position [312, 0]
click at [220, 435] on div "Show other image" at bounding box center [213, 438] width 49 height 15
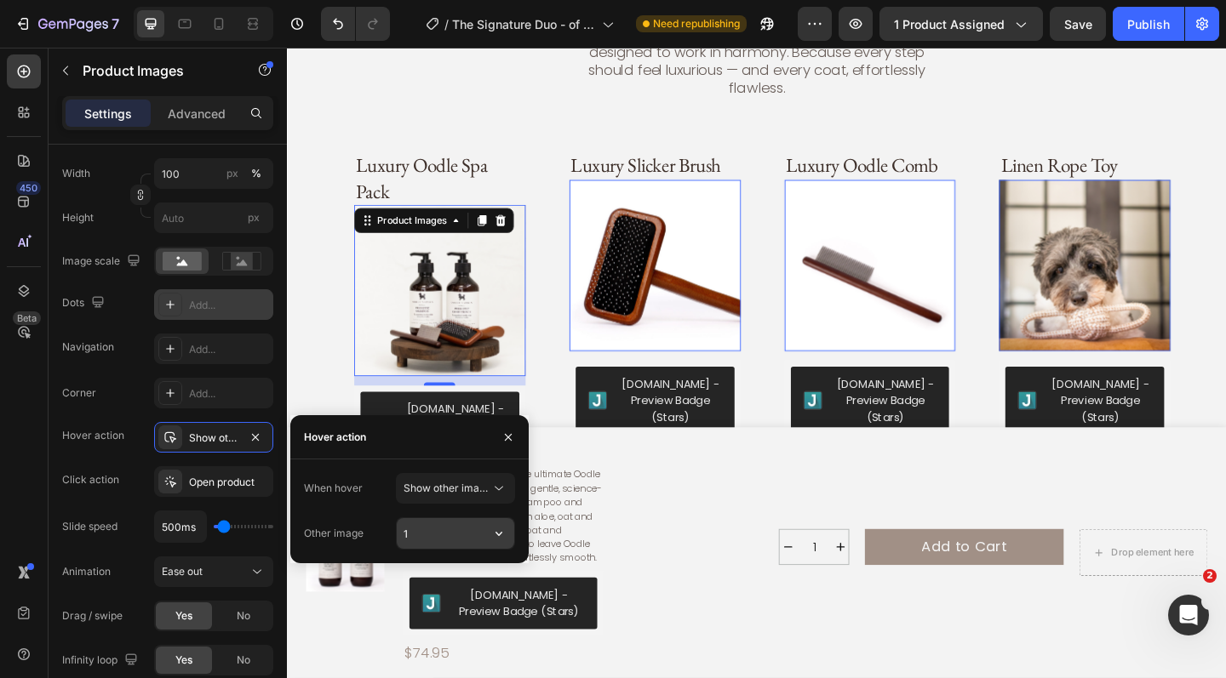
click at [455, 535] on input "1" at bounding box center [455, 533] width 117 height 31
click at [503, 539] on icon "button" at bounding box center [498, 533] width 17 height 17
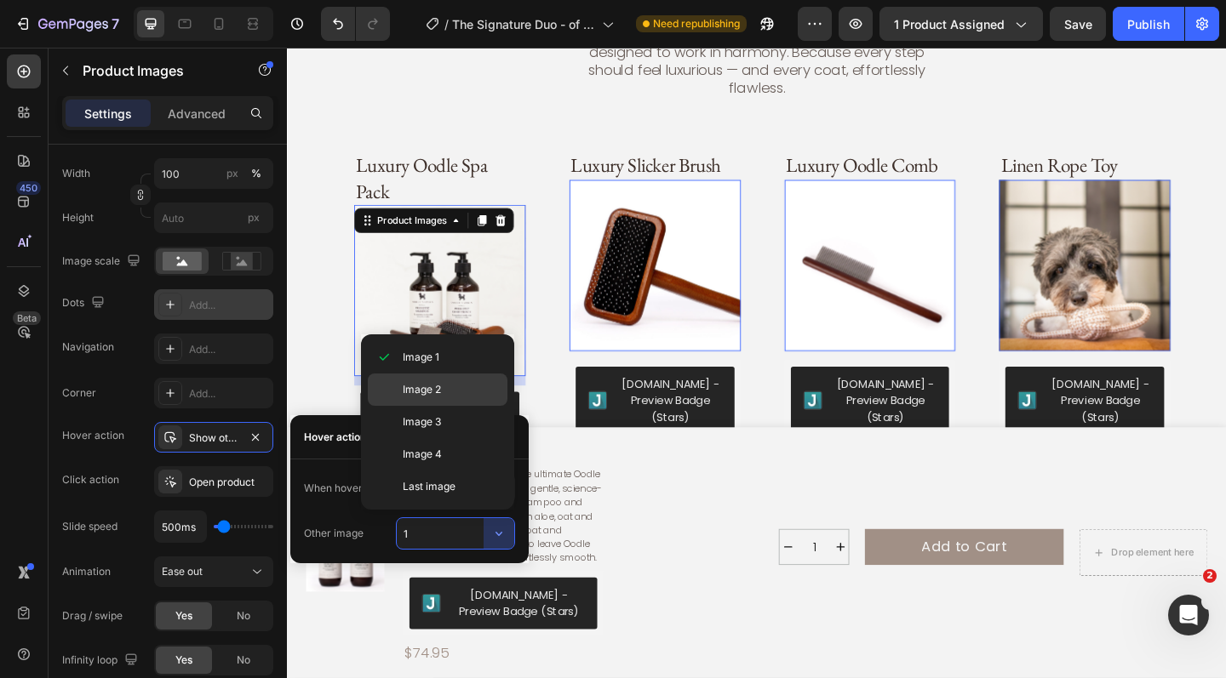
click at [454, 396] on p "Image 2" at bounding box center [451, 389] width 97 height 15
type input "2"
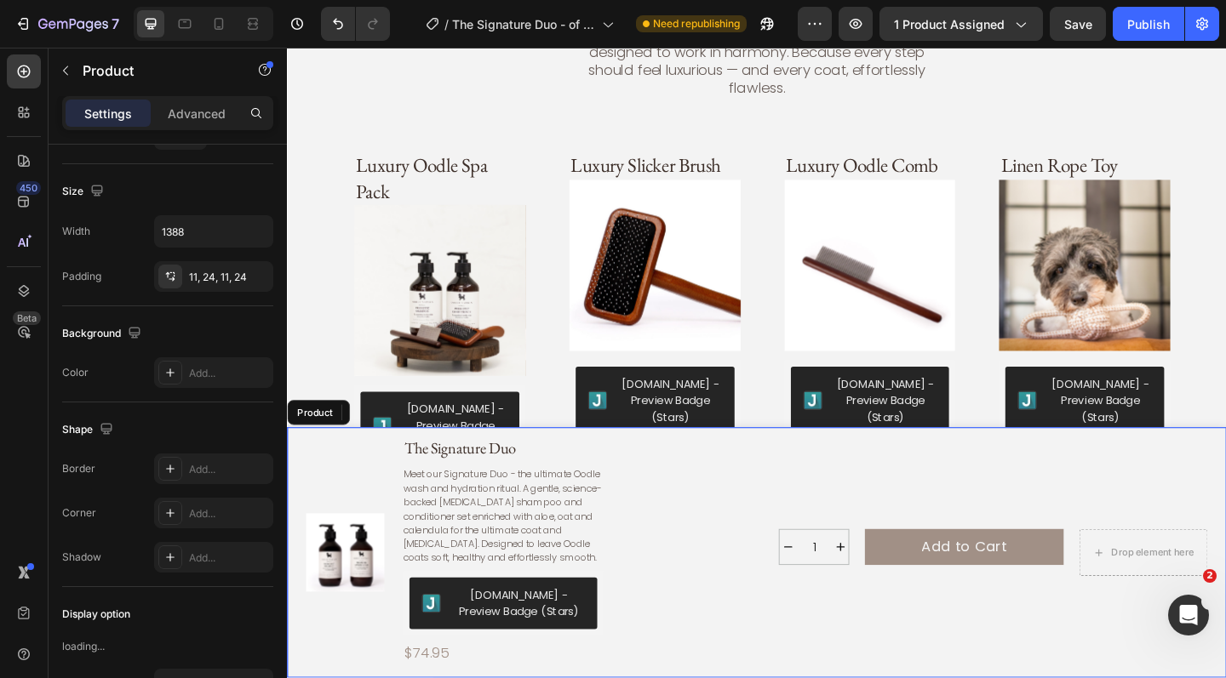
click at [854, 485] on div "1 Product Quantity Add to Cart Add to Cart Drop element here Row 1 Product Quan…" at bounding box center [964, 598] width 647 height 254
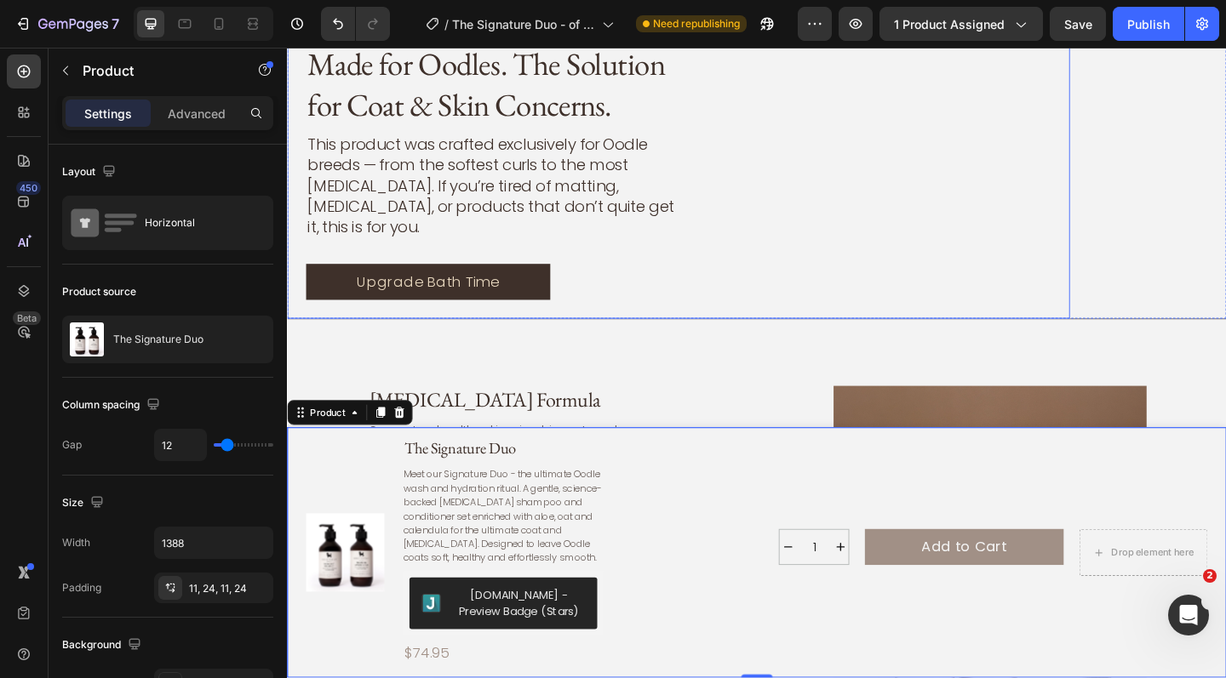
scroll to position [2172, 0]
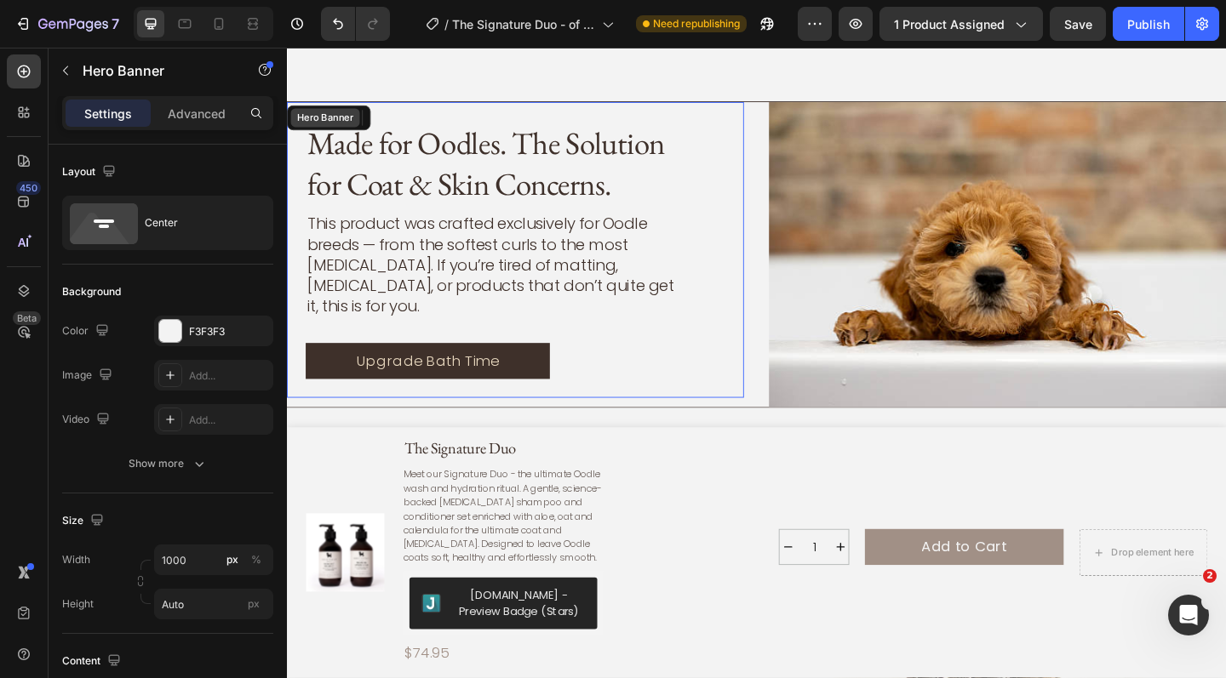
click at [329, 117] on div "Hero Banner" at bounding box center [329, 124] width 68 height 15
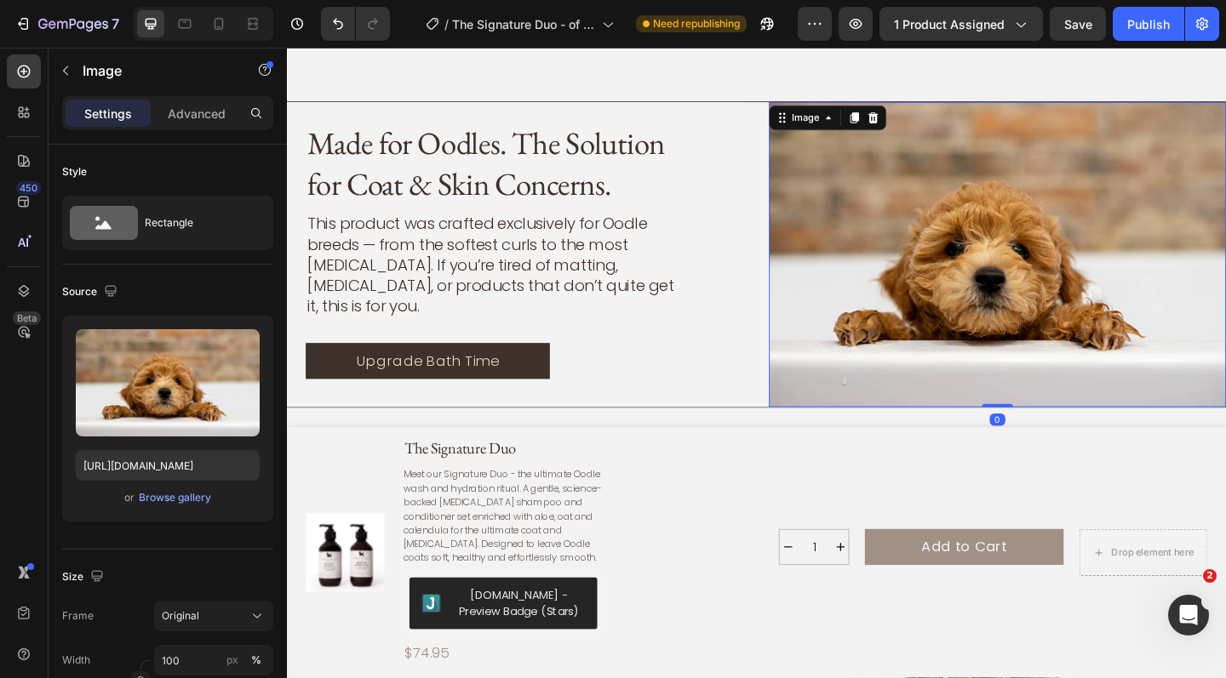
click at [878, 141] on img at bounding box center [1059, 272] width 497 height 331
click at [925, 118] on icon at bounding box center [924, 124] width 11 height 12
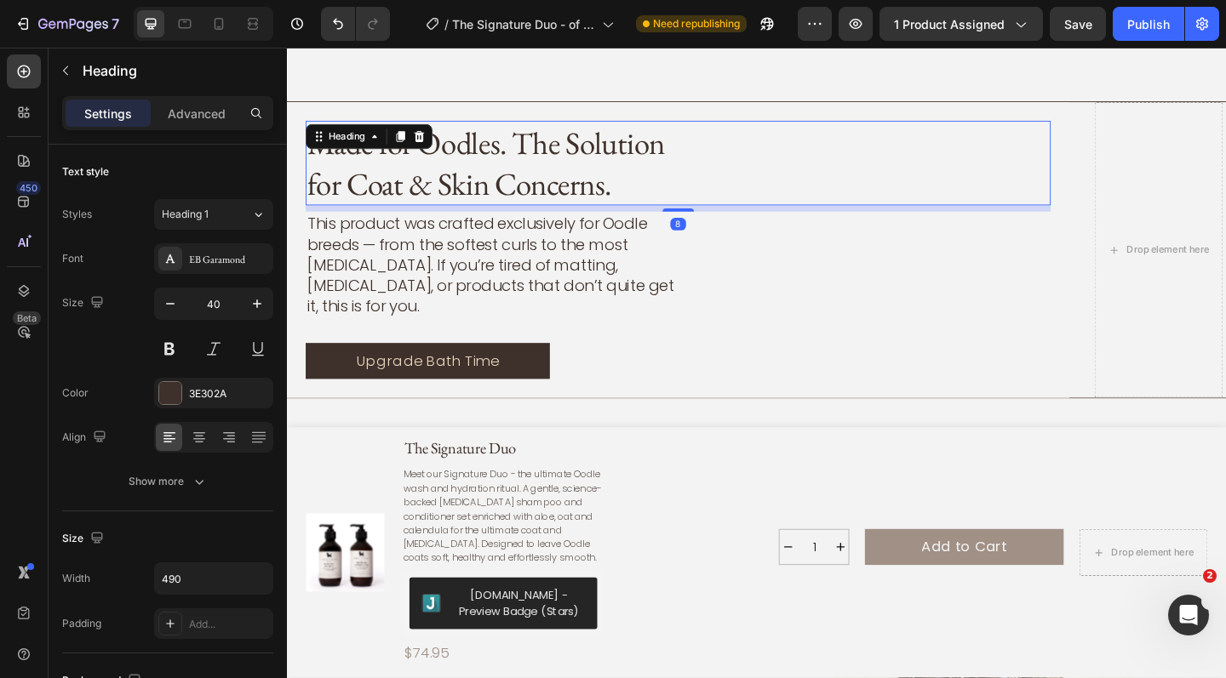
click at [823, 161] on div "Made for Oodles. The Solution for Coat & Skin Concerns." at bounding box center [712, 174] width 810 height 92
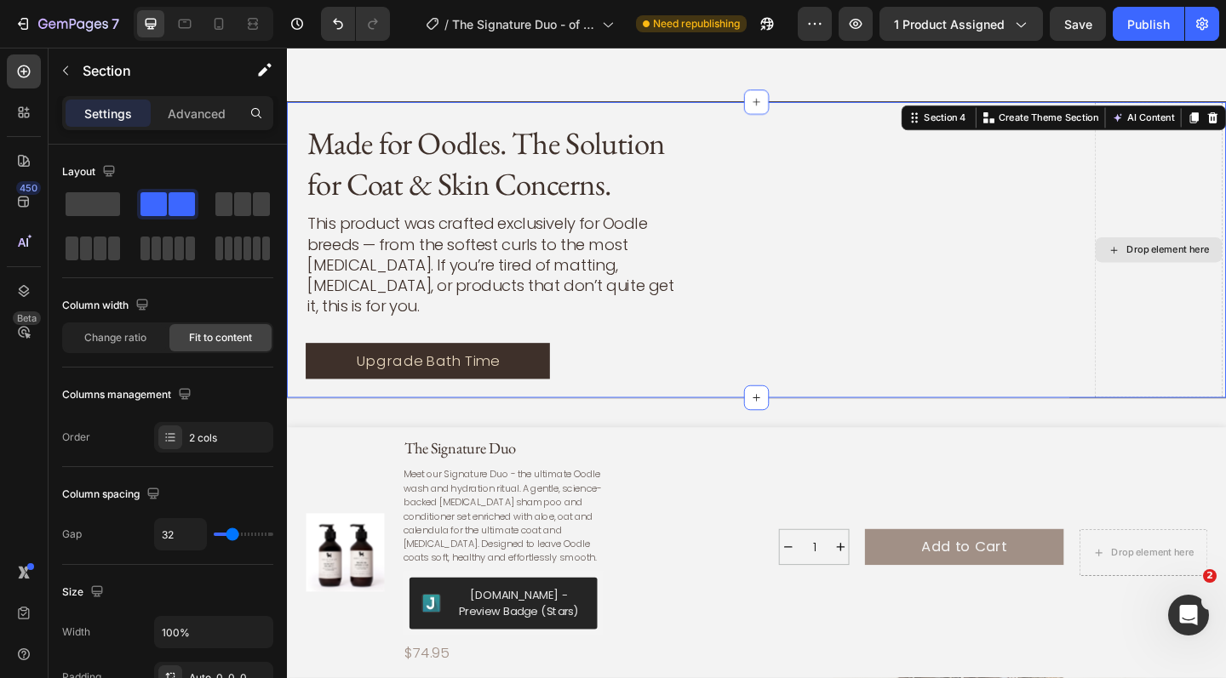
click at [1225, 163] on div "Drop element here" at bounding box center [1235, 268] width 140 height 322
click at [1225, 115] on div "Section 4 Create Theme Section AI Content Write with GemAI What would you like …" at bounding box center [1131, 124] width 353 height 27
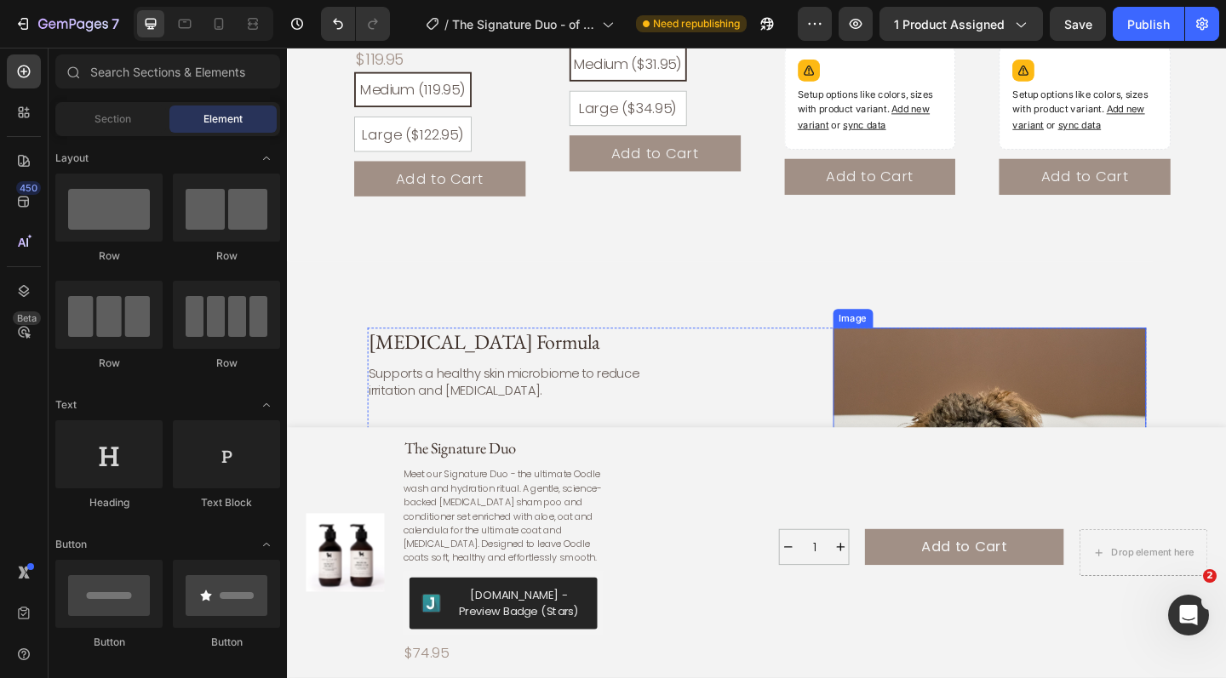
scroll to position [1993, 0]
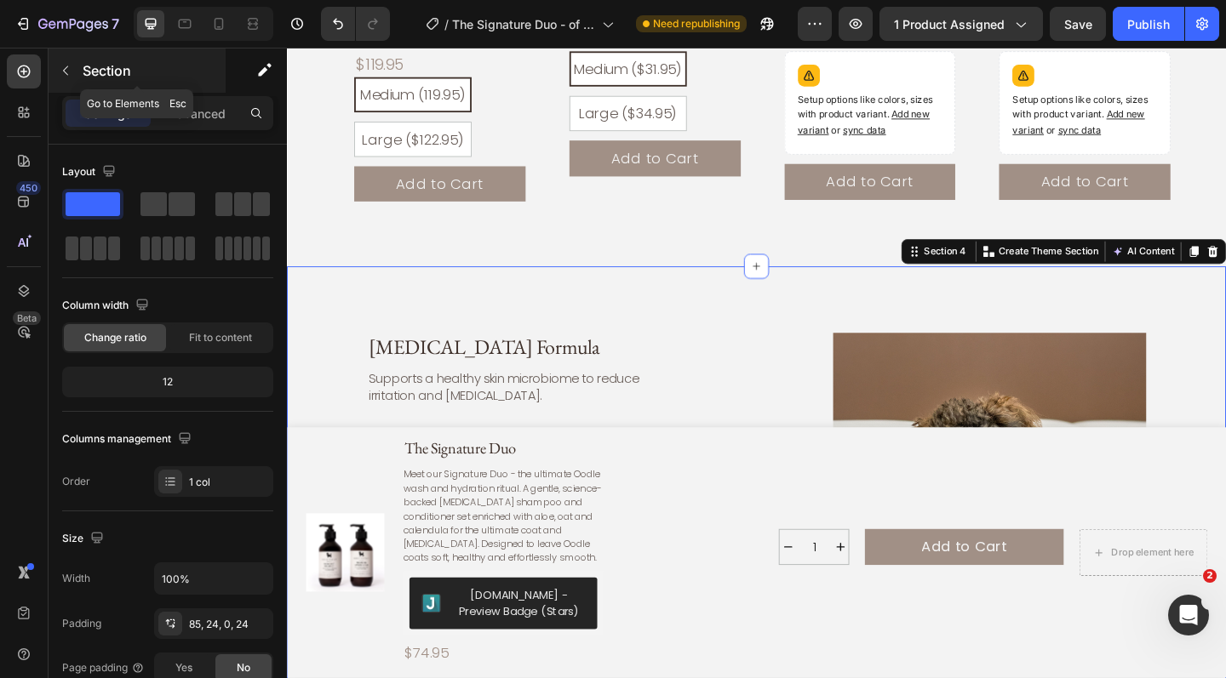
click at [69, 70] on icon "button" at bounding box center [66, 71] width 14 height 14
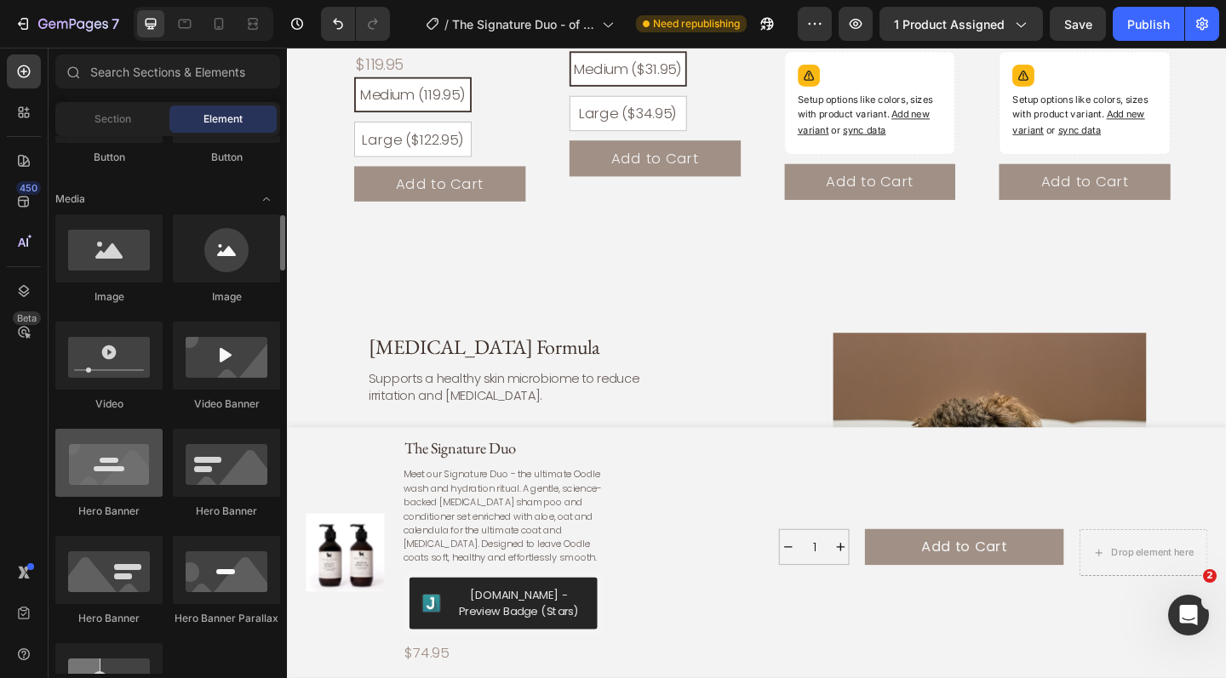
scroll to position [512, 0]
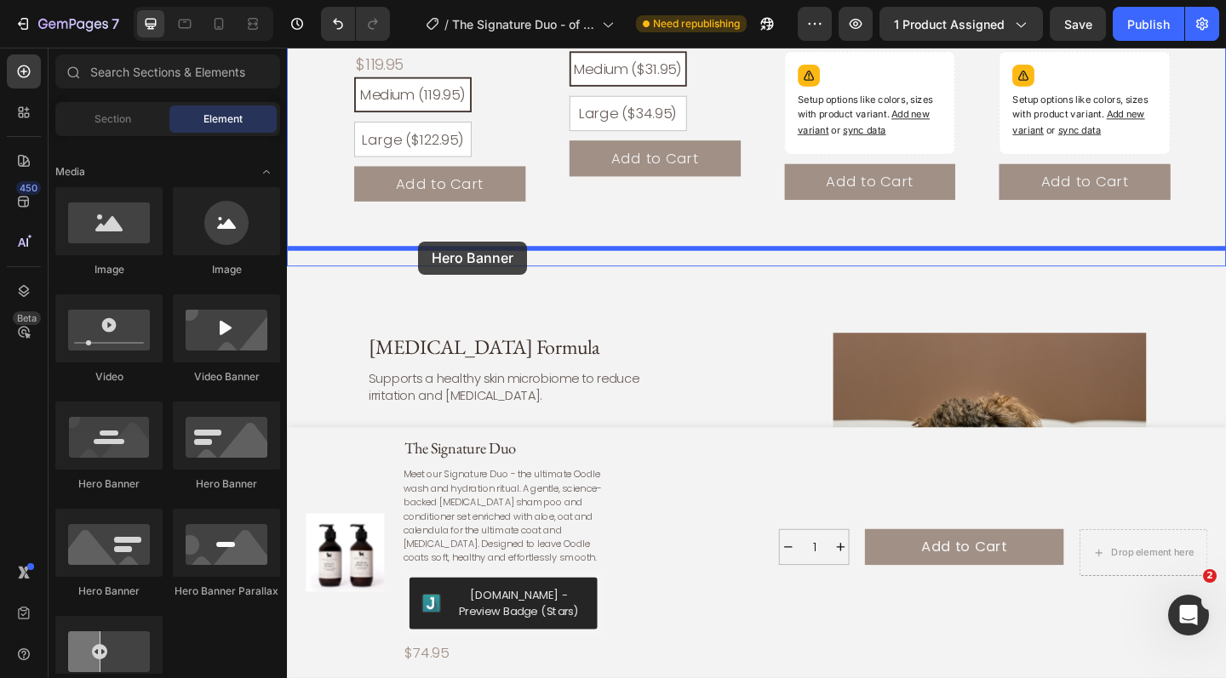
drag, startPoint x: 405, startPoint y: 482, endPoint x: 428, endPoint y: 260, distance: 223.4
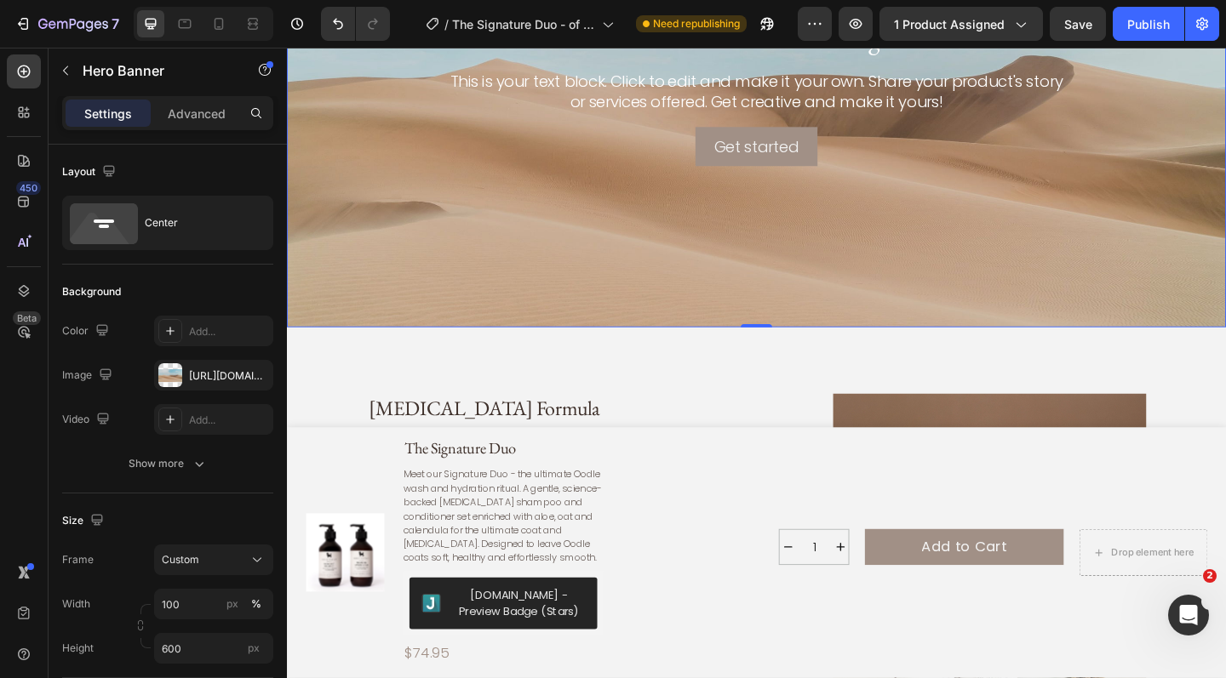
scroll to position [2435, 0]
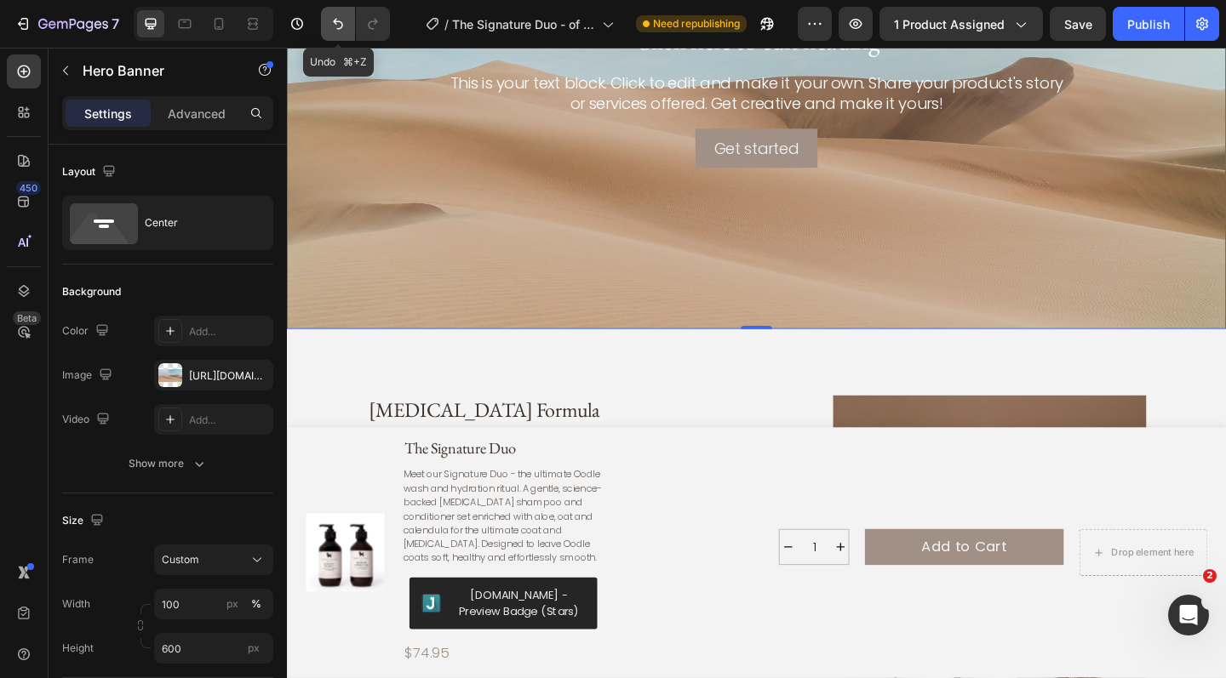
click at [344, 29] on icon "Undo/Redo" at bounding box center [337, 23] width 17 height 17
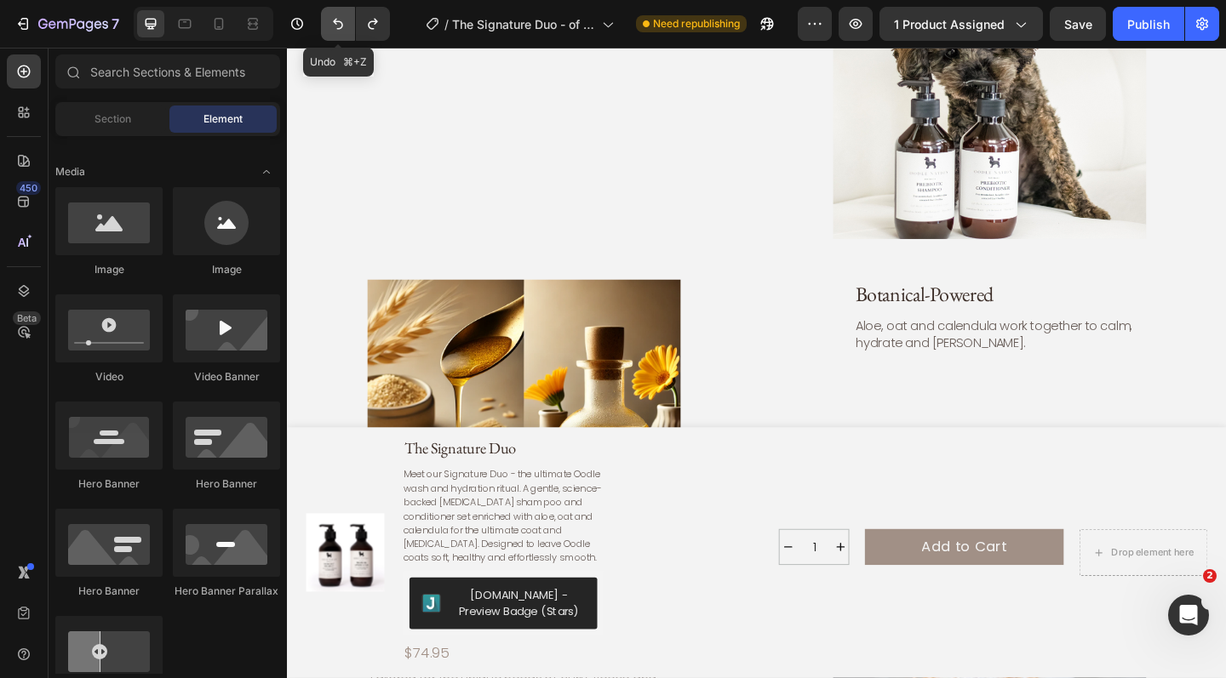
click at [344, 29] on icon "Undo/Redo" at bounding box center [337, 23] width 17 height 17
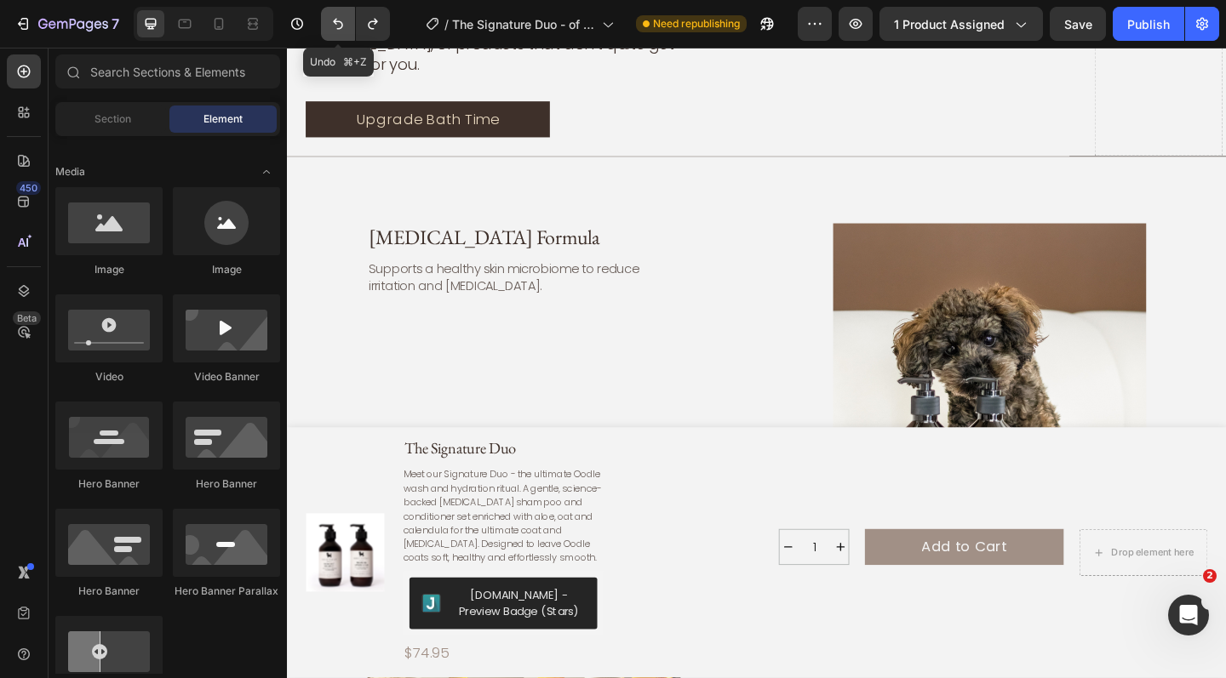
click at [344, 29] on icon "Undo/Redo" at bounding box center [337, 23] width 17 height 17
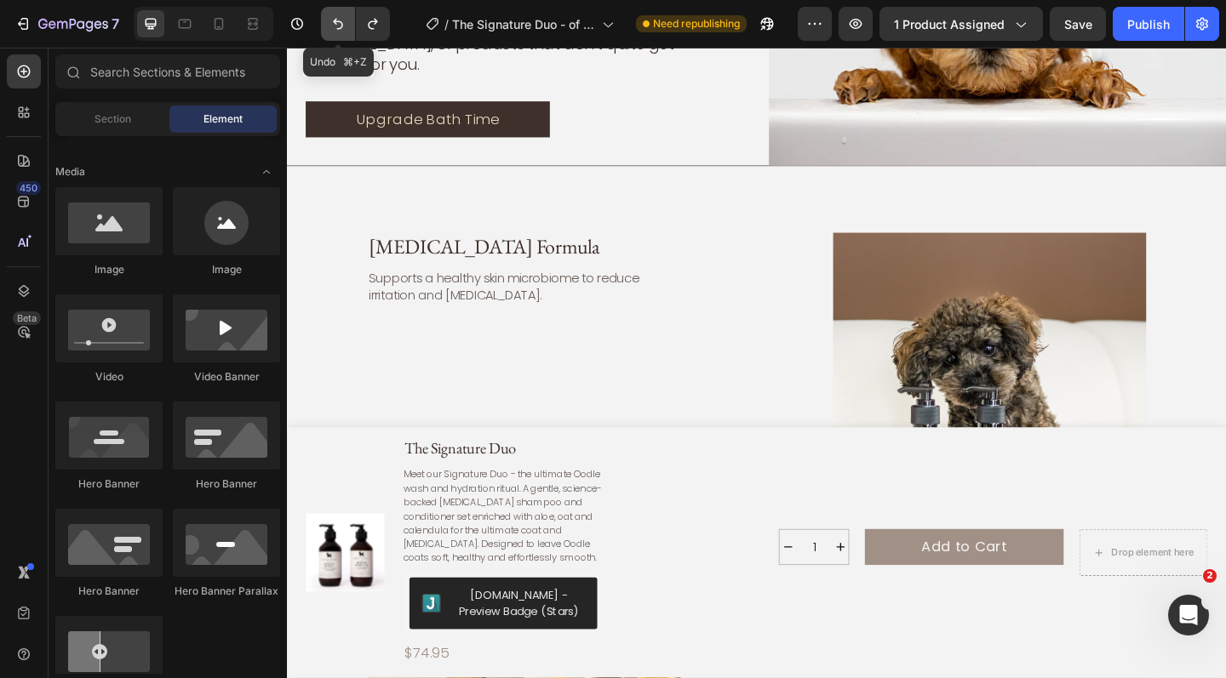
click at [344, 29] on icon "Undo/Redo" at bounding box center [337, 23] width 17 height 17
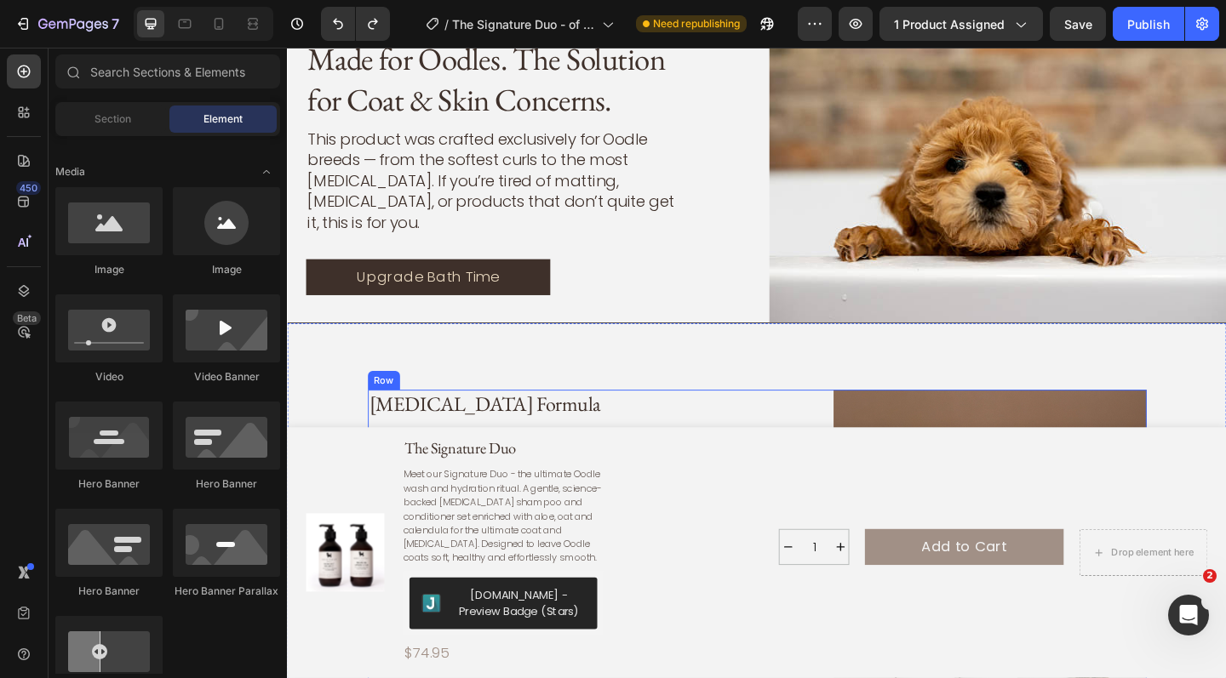
scroll to position [2023, 0]
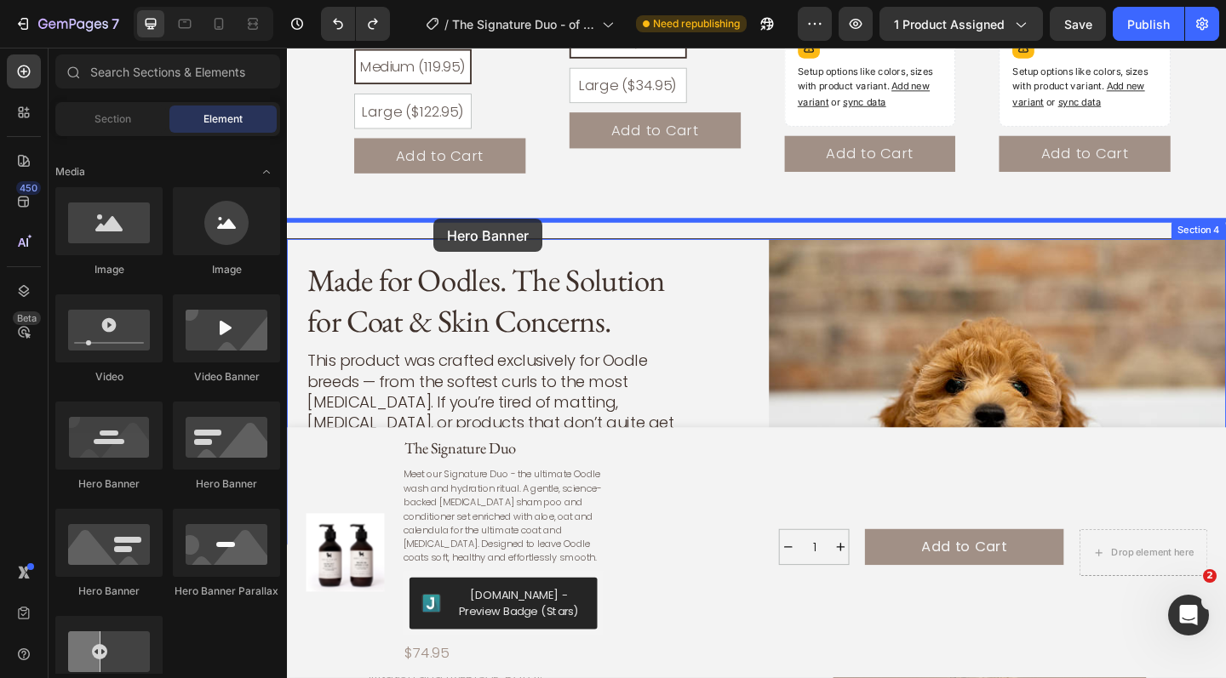
drag, startPoint x: 386, startPoint y: 595, endPoint x: 446, endPoint y: 234, distance: 366.0
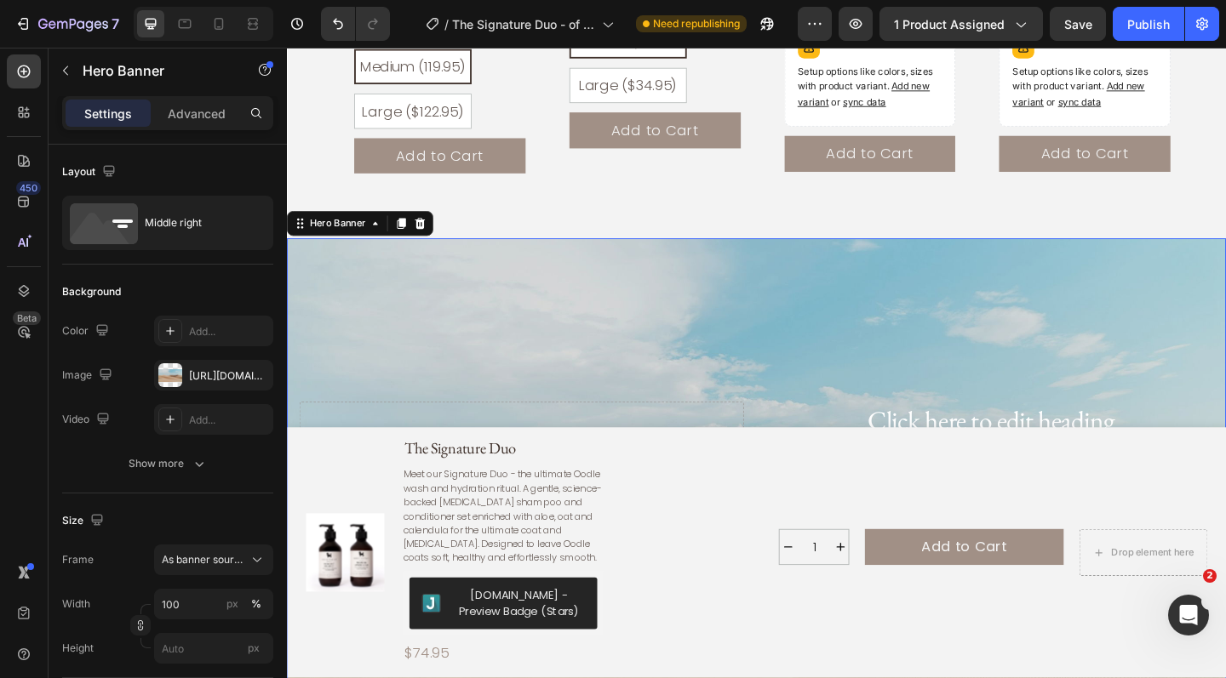
click at [597, 341] on div "Background Image" at bounding box center [798, 534] width 1022 height 559
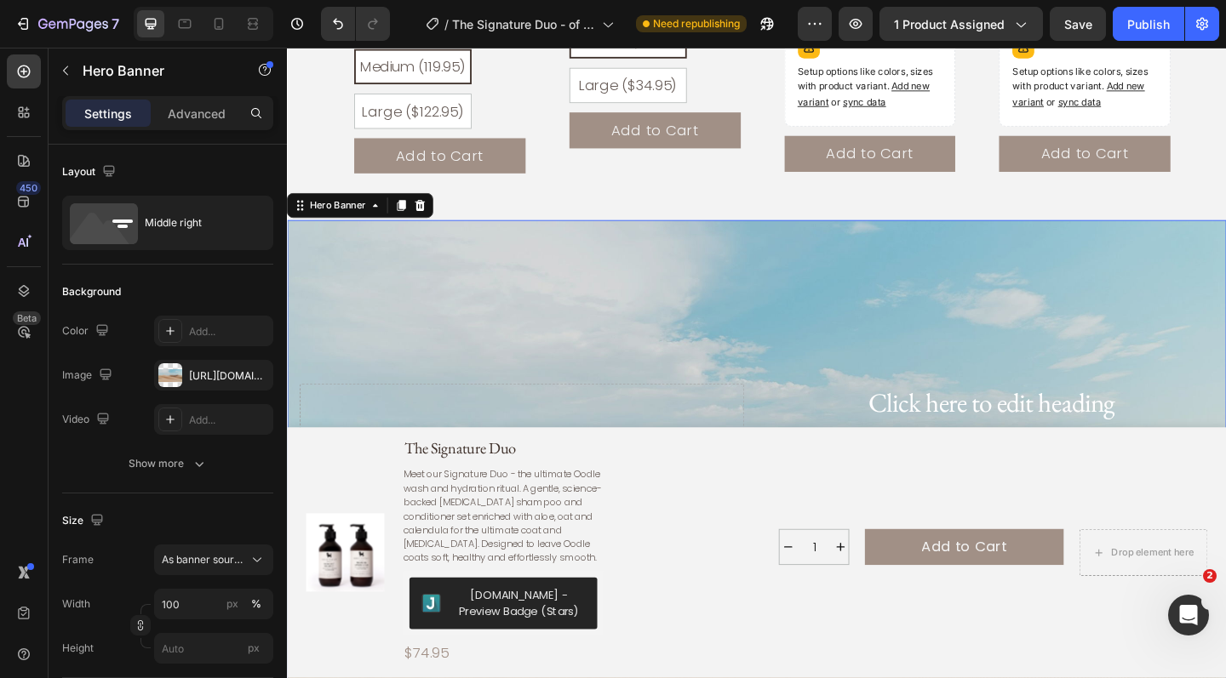
scroll to position [2250, 0]
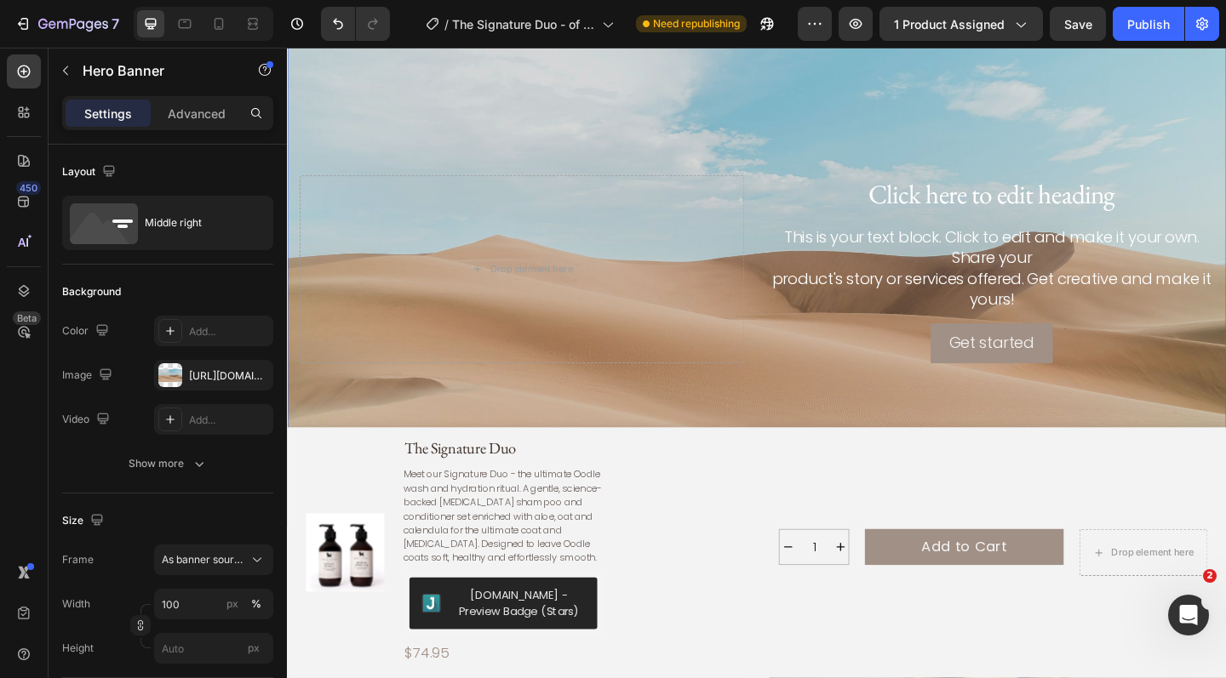
click at [968, 133] on div "Background Image" at bounding box center [798, 288] width 1022 height 559
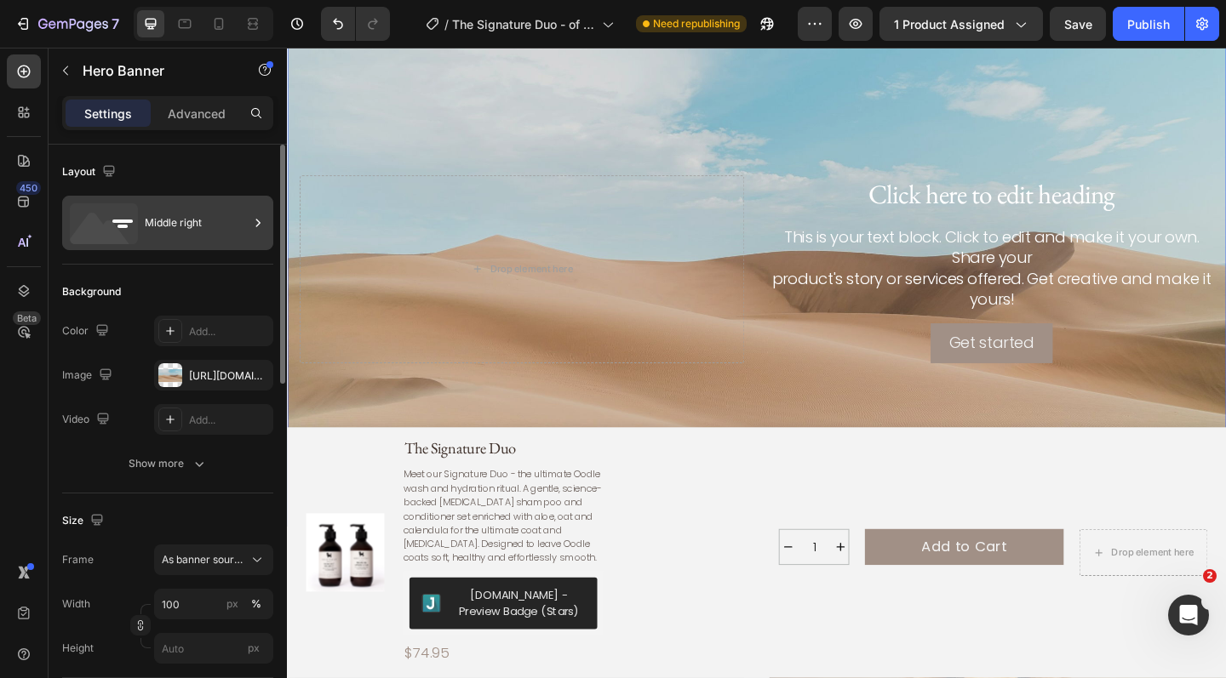
click at [158, 224] on div "Middle right" at bounding box center [197, 222] width 104 height 39
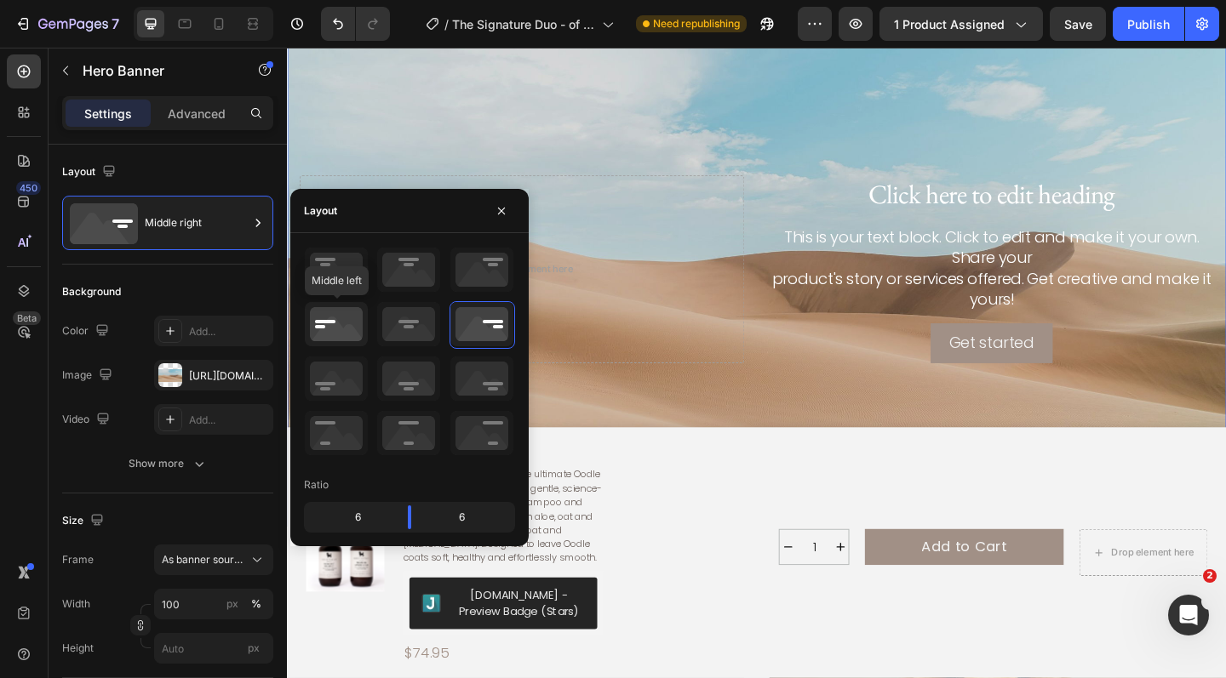
click at [339, 324] on icon at bounding box center [336, 324] width 63 height 44
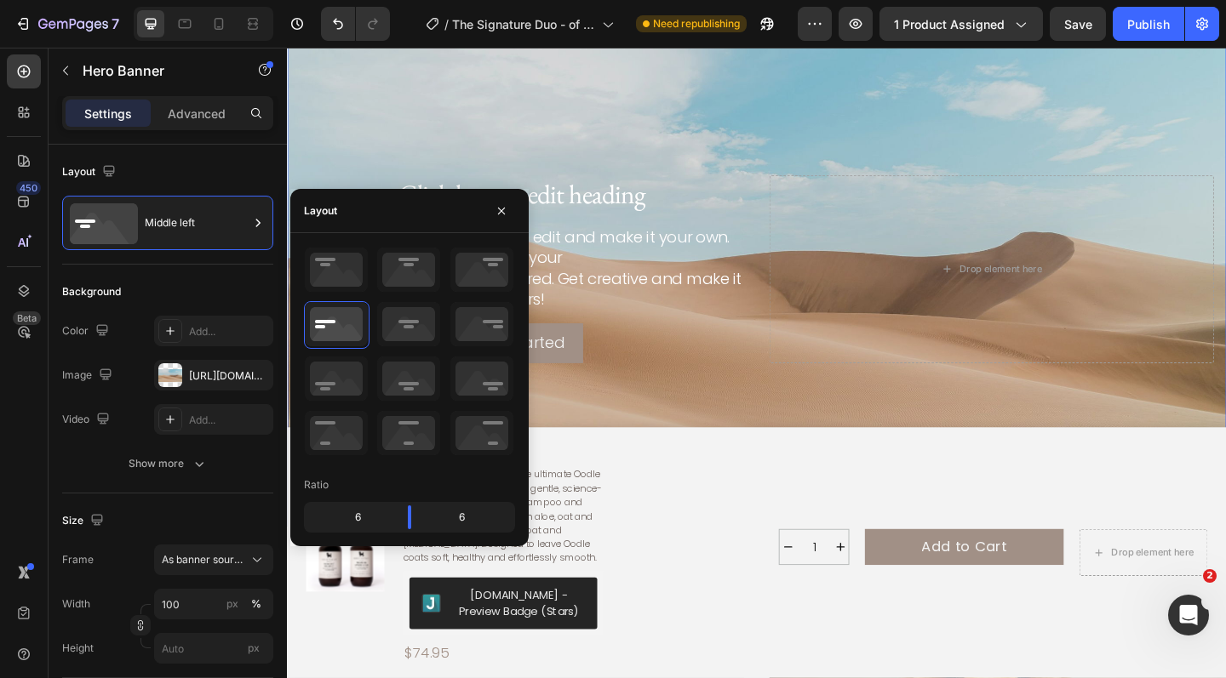
click at [877, 144] on div "Background Image" at bounding box center [798, 288] width 1022 height 559
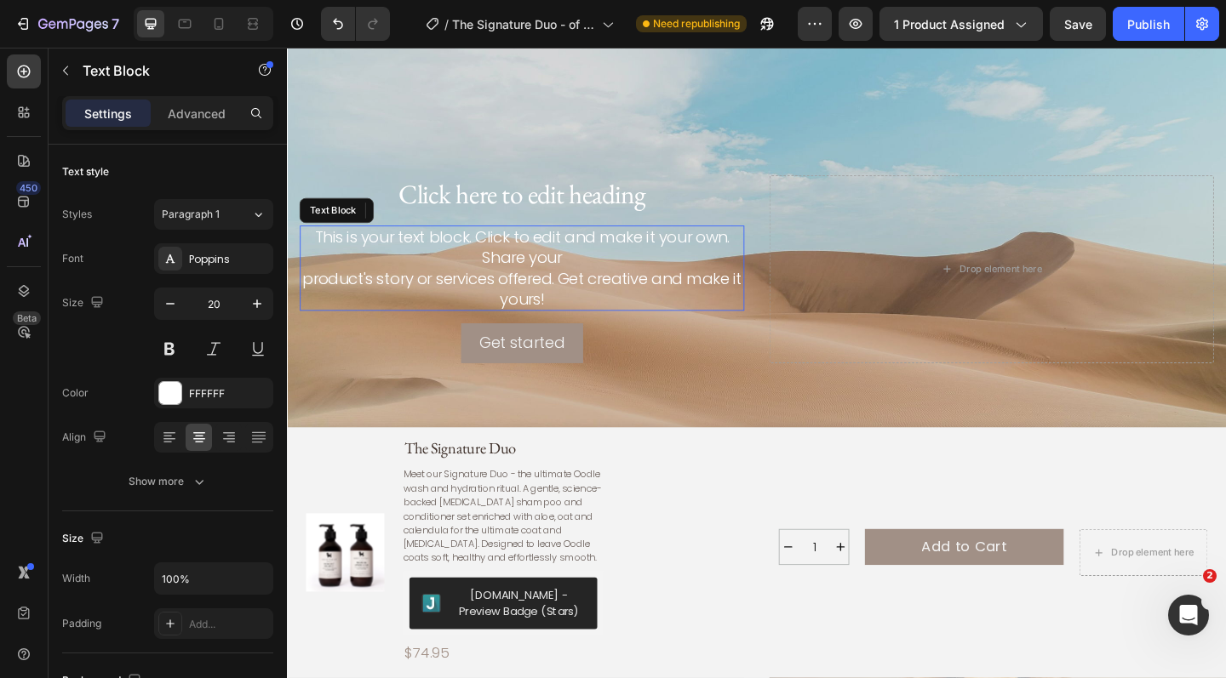
click at [561, 272] on div "This is your text block. Click to edit and make it your own. Share your product…" at bounding box center [542, 289] width 484 height 94
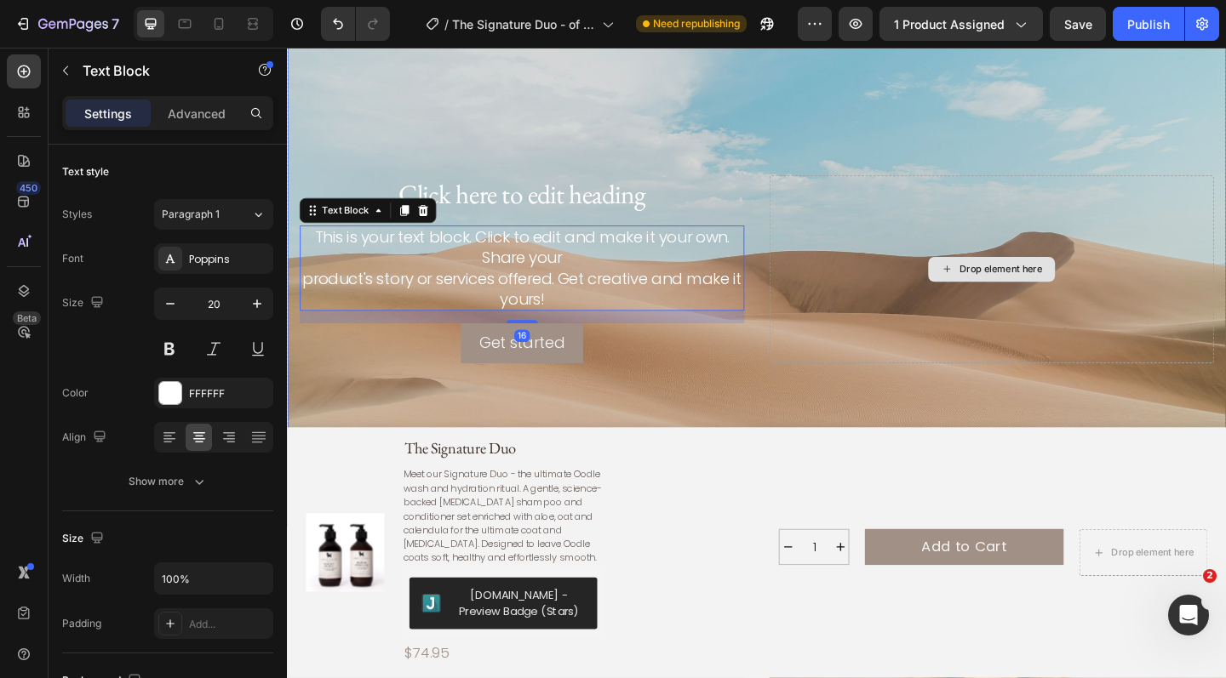
click at [1070, 207] on div "Drop element here" at bounding box center [1053, 289] width 484 height 204
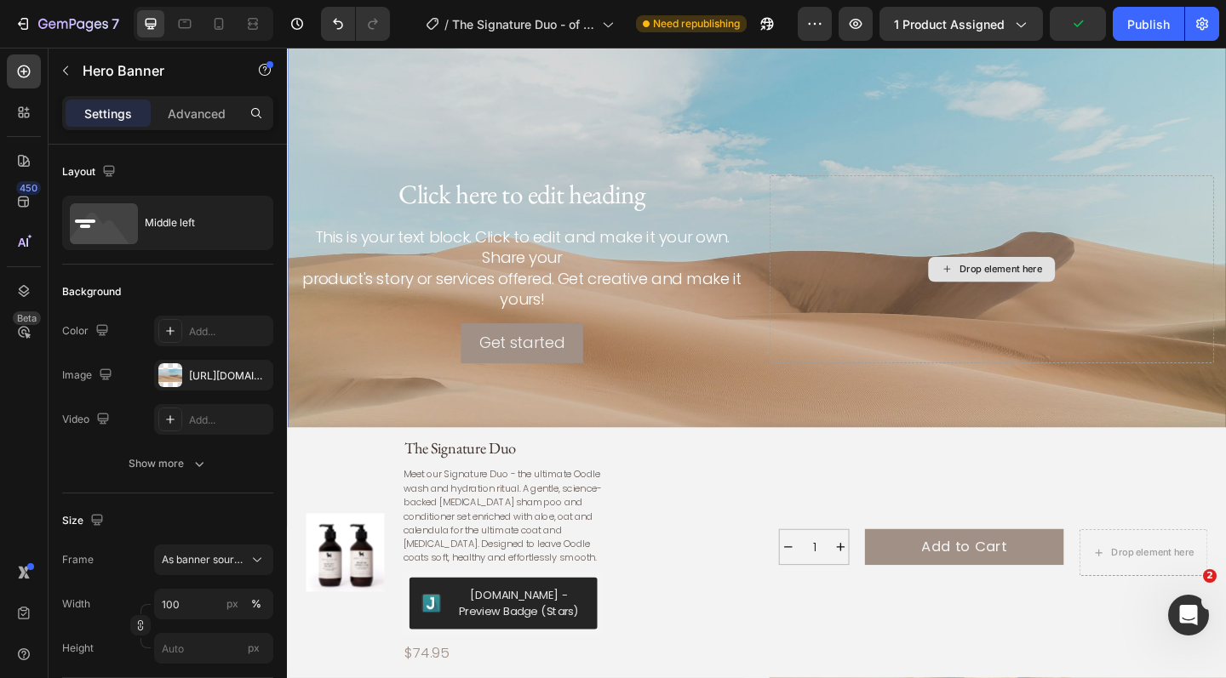
click at [1022, 220] on div "Drop element here" at bounding box center [1053, 289] width 484 height 204
click at [895, 392] on div "Click here to edit heading Heading This is your text block. Click to edit and m…" at bounding box center [798, 289] width 1022 height 211
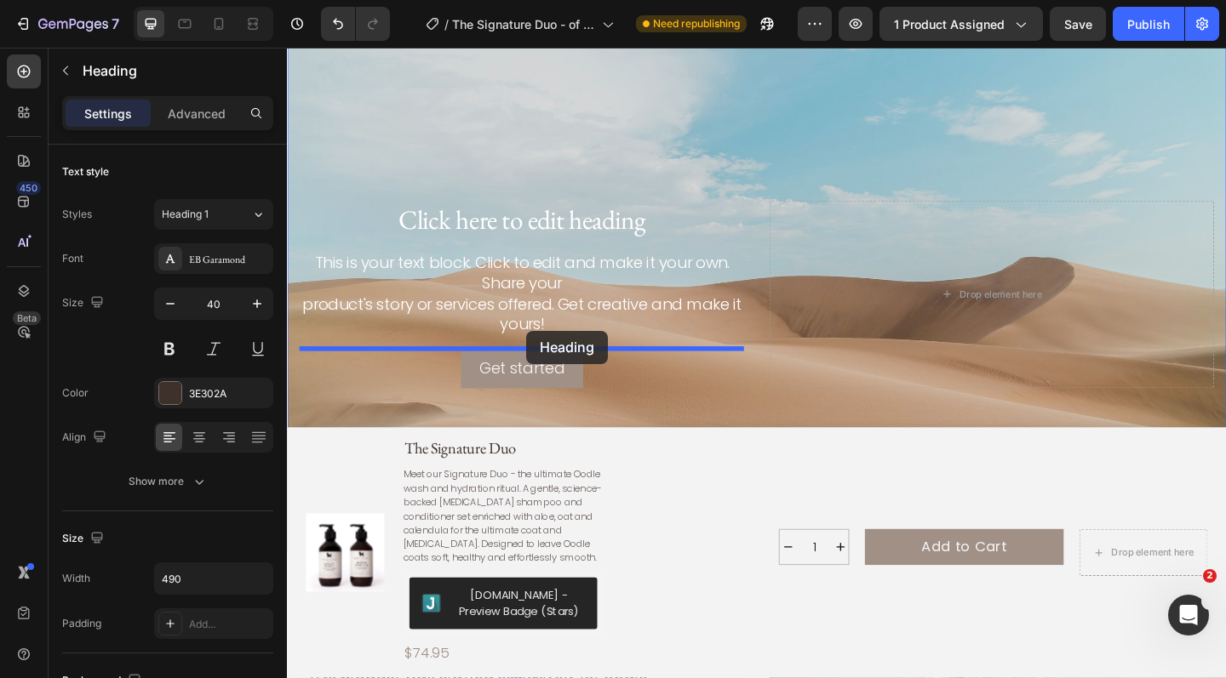
scroll to position [2207, 0]
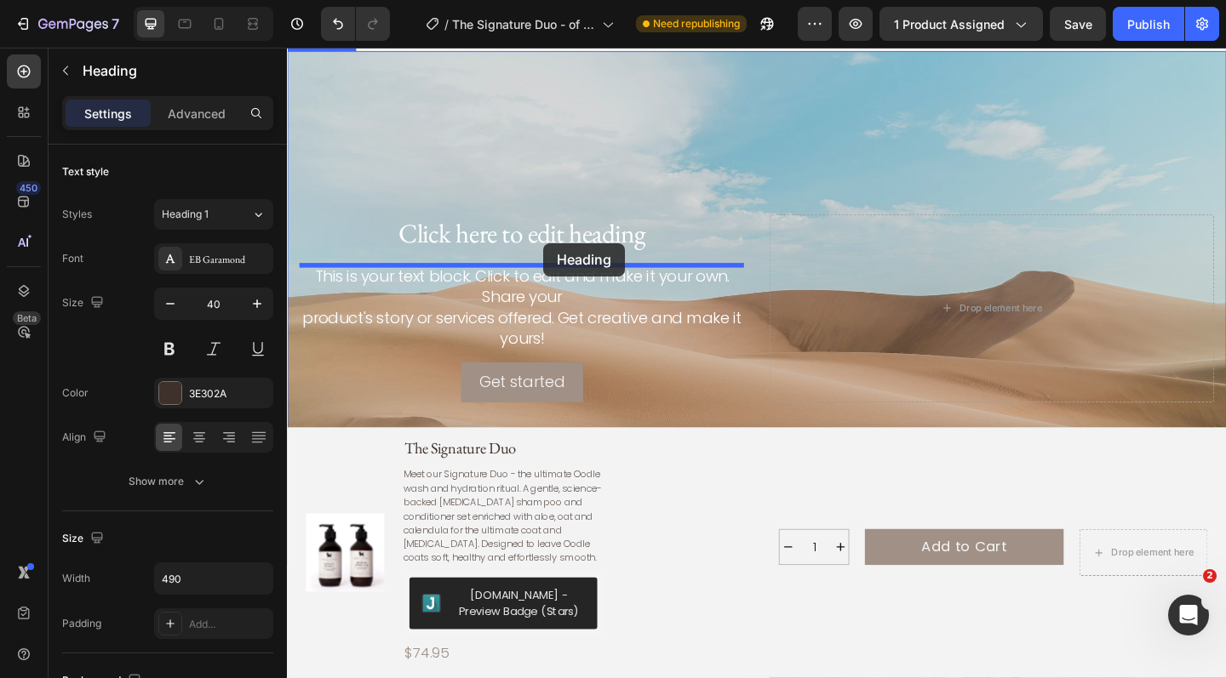
drag, startPoint x: 559, startPoint y: 412, endPoint x: 565, endPoint y: 261, distance: 150.8
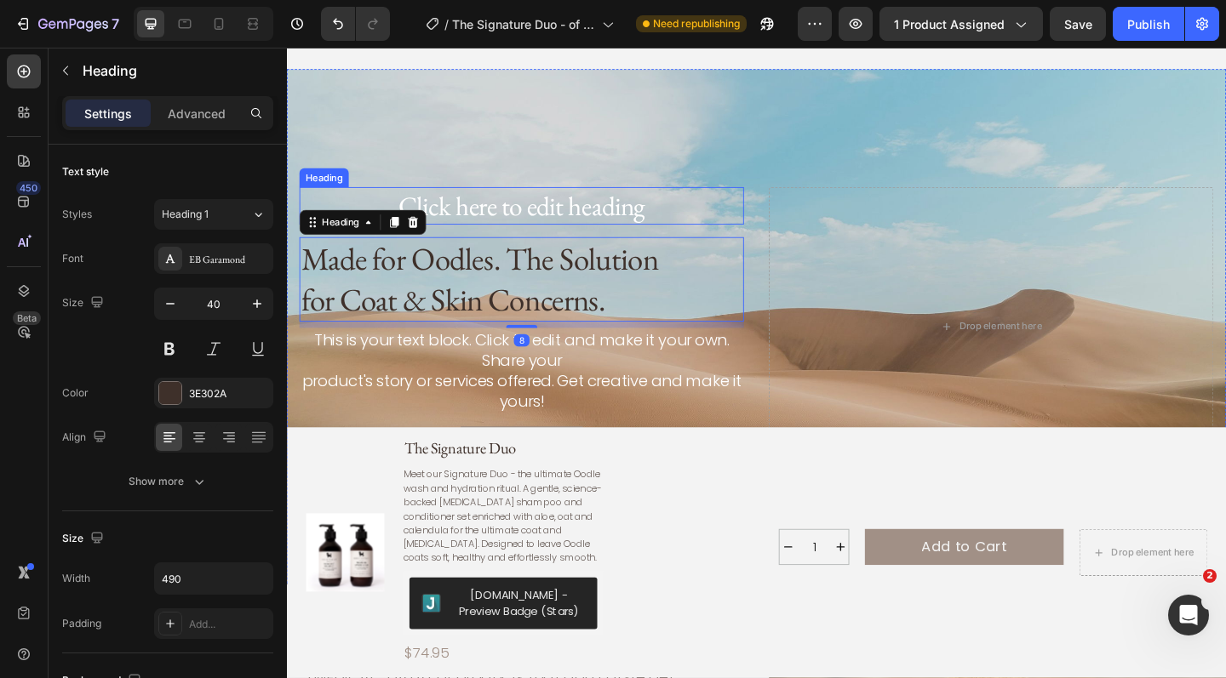
click at [581, 200] on h2 "Click here to edit heading" at bounding box center [542, 220] width 484 height 41
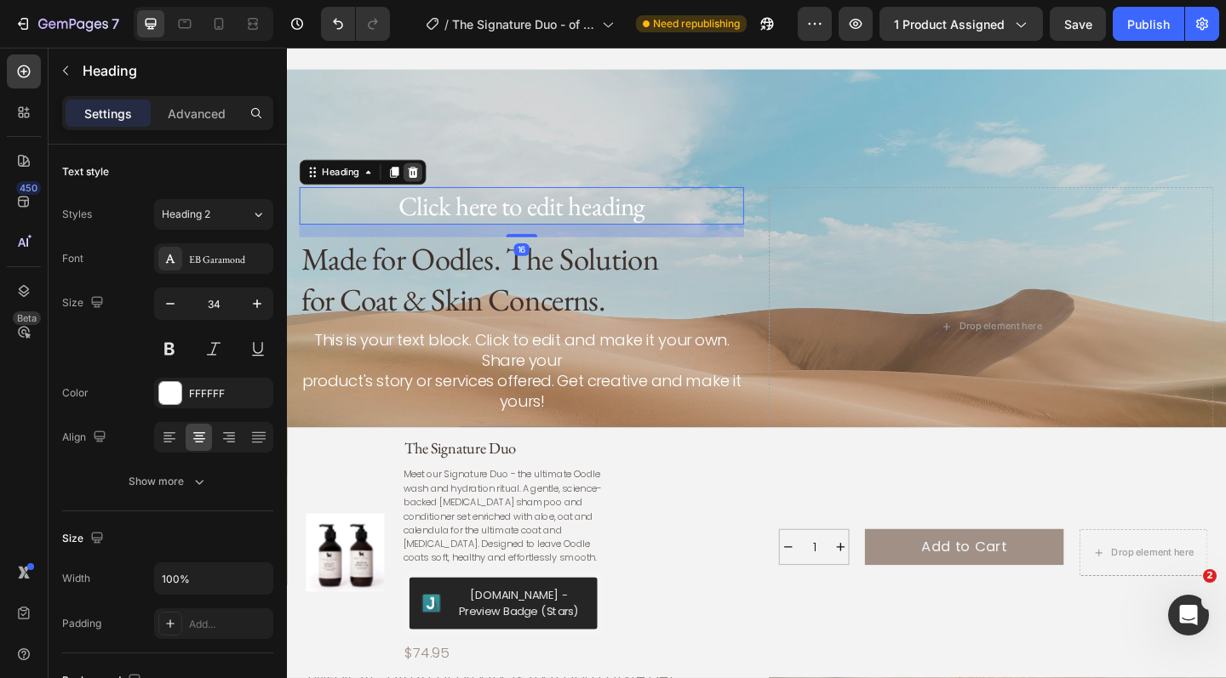
click at [428, 178] on icon at bounding box center [424, 184] width 11 height 12
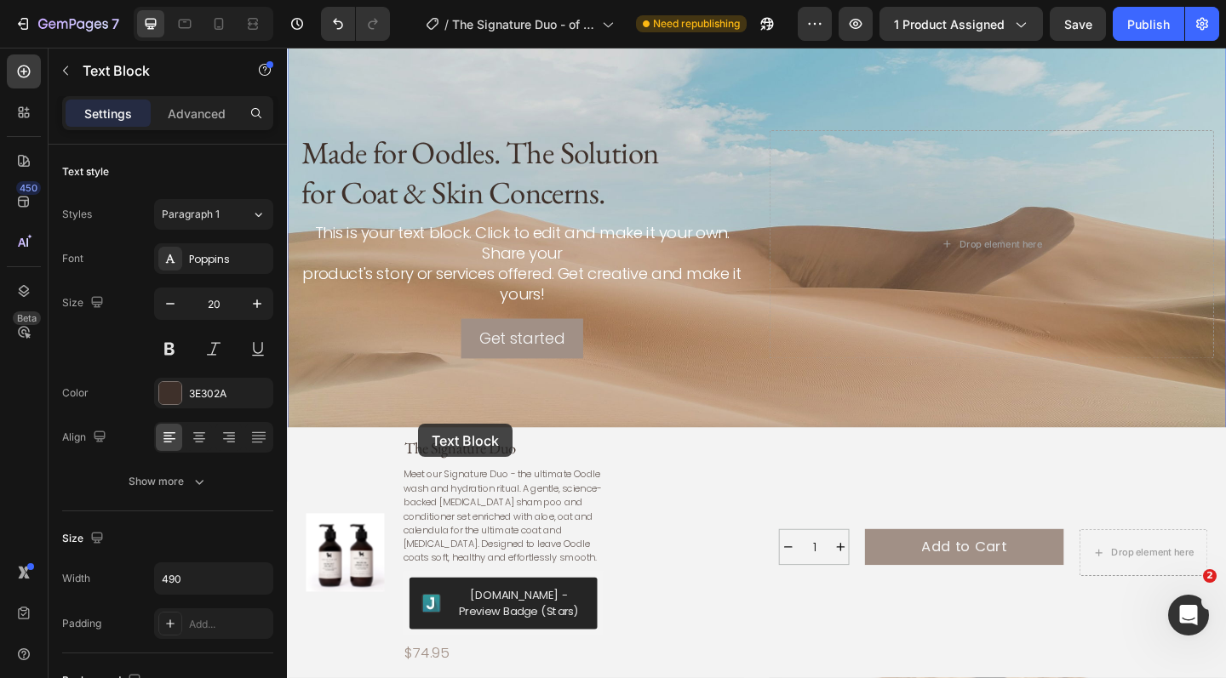
scroll to position [2108, 0]
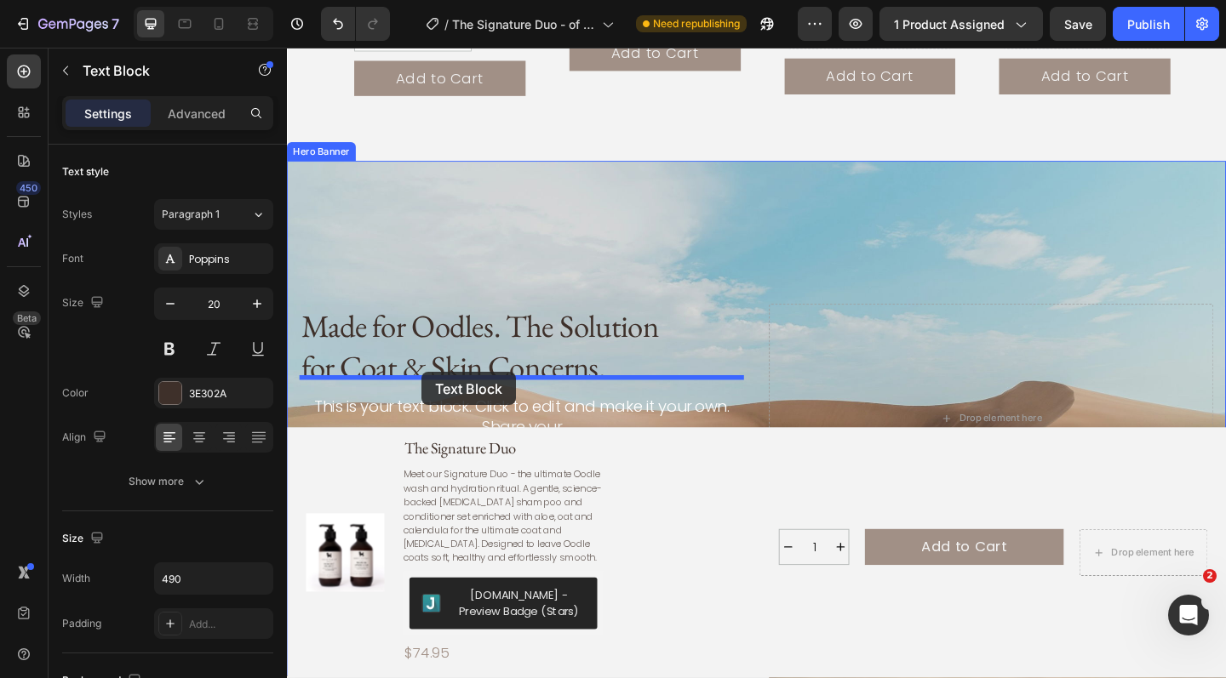
drag, startPoint x: 443, startPoint y: 232, endPoint x: 433, endPoint y: 401, distance: 168.8
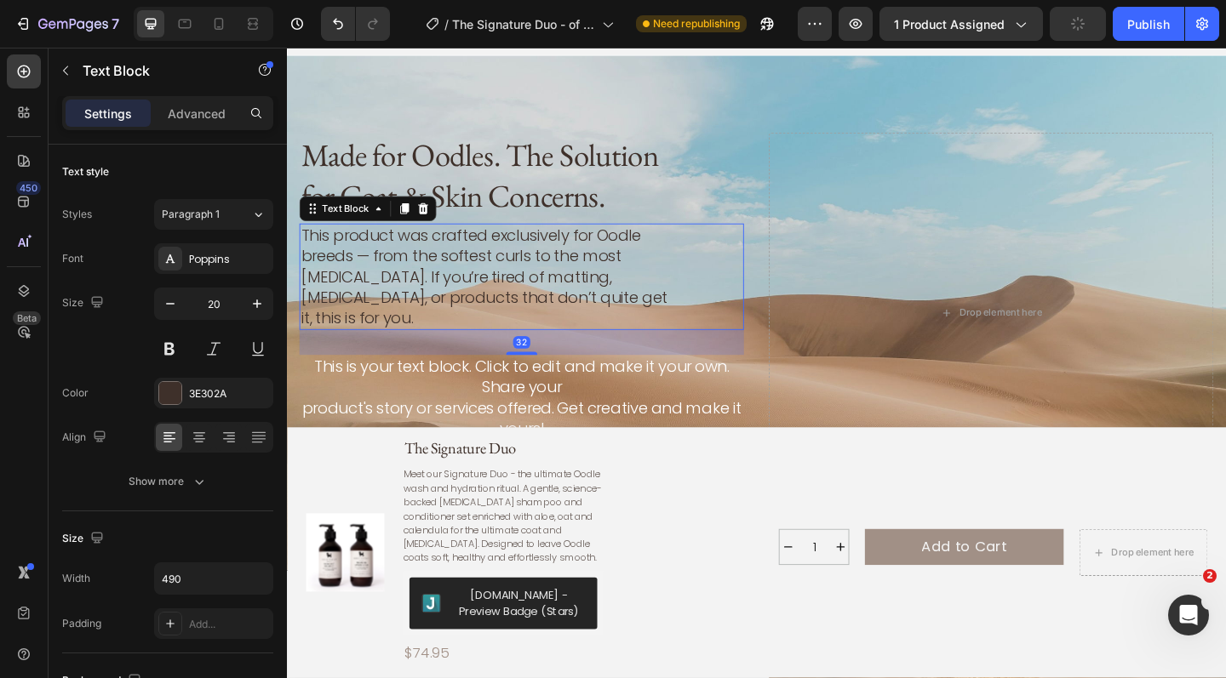
scroll to position [2282, 0]
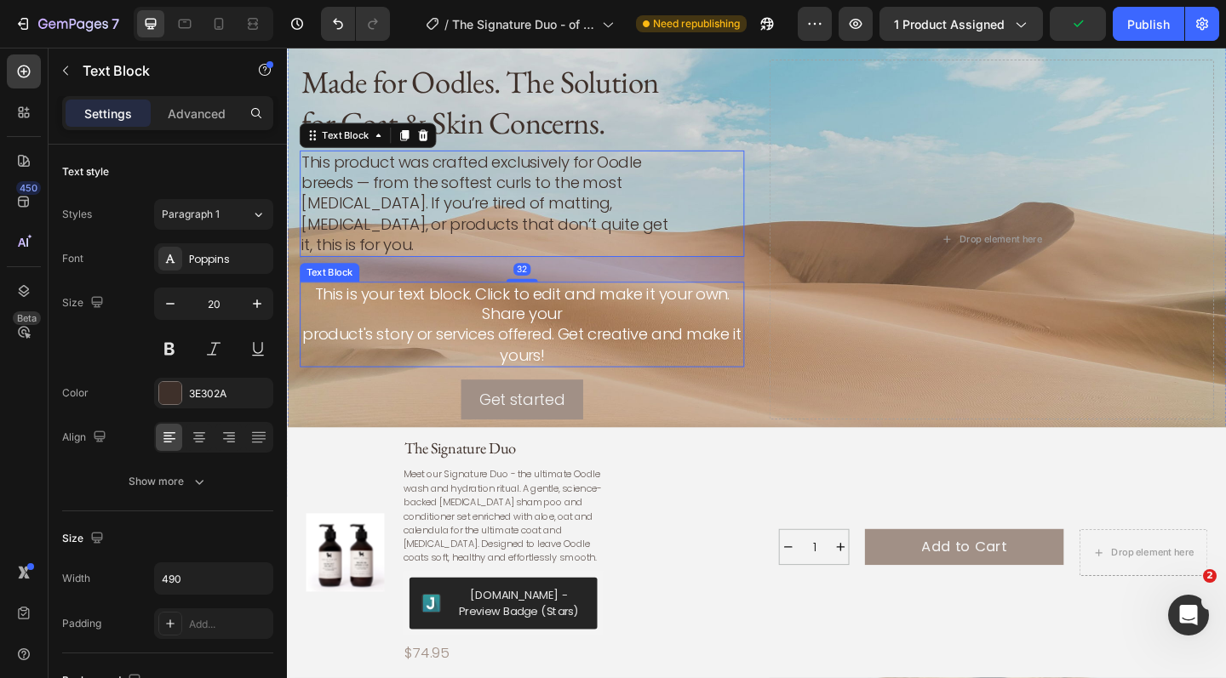
click at [458, 311] on div "This is your text block. Click to edit and make it your own. Share your product…" at bounding box center [542, 350] width 484 height 94
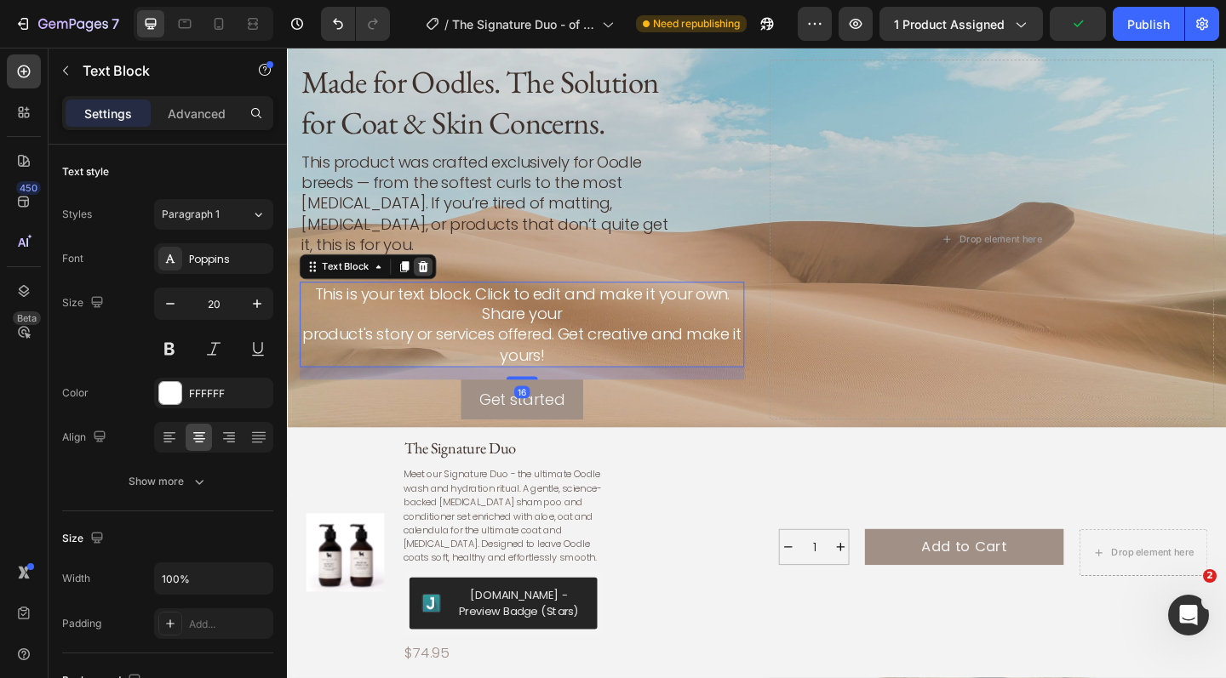
click at [436, 280] on icon at bounding box center [435, 287] width 14 height 14
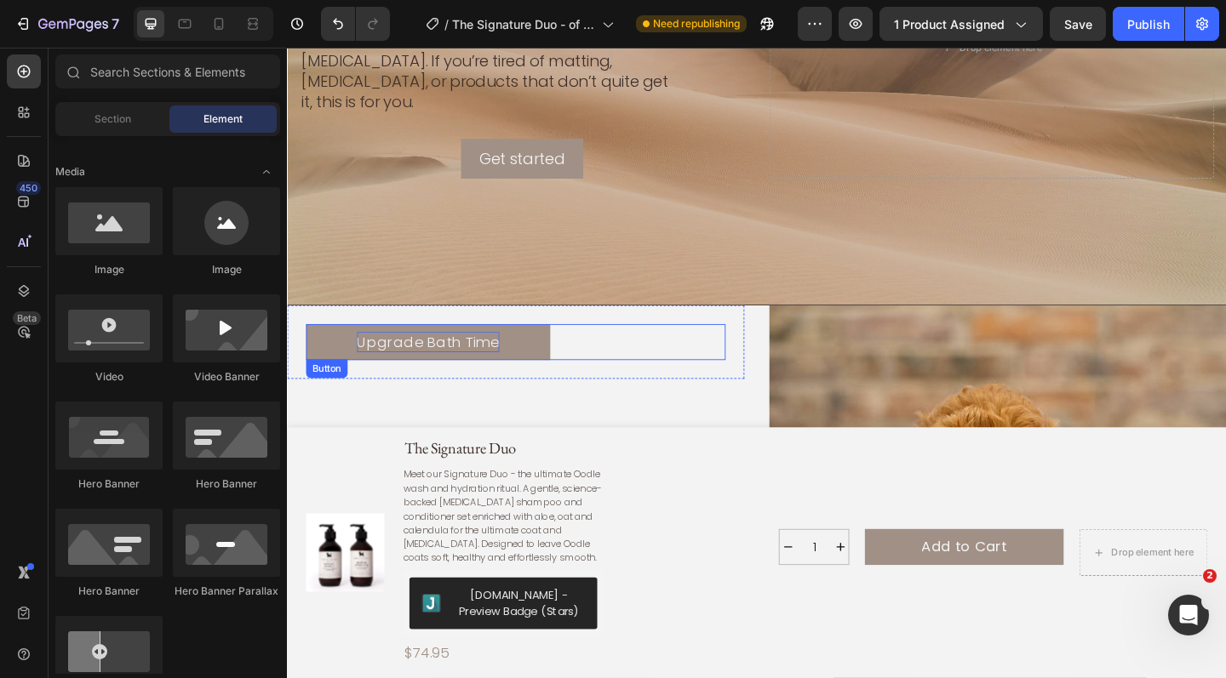
scroll to position [2498, 0]
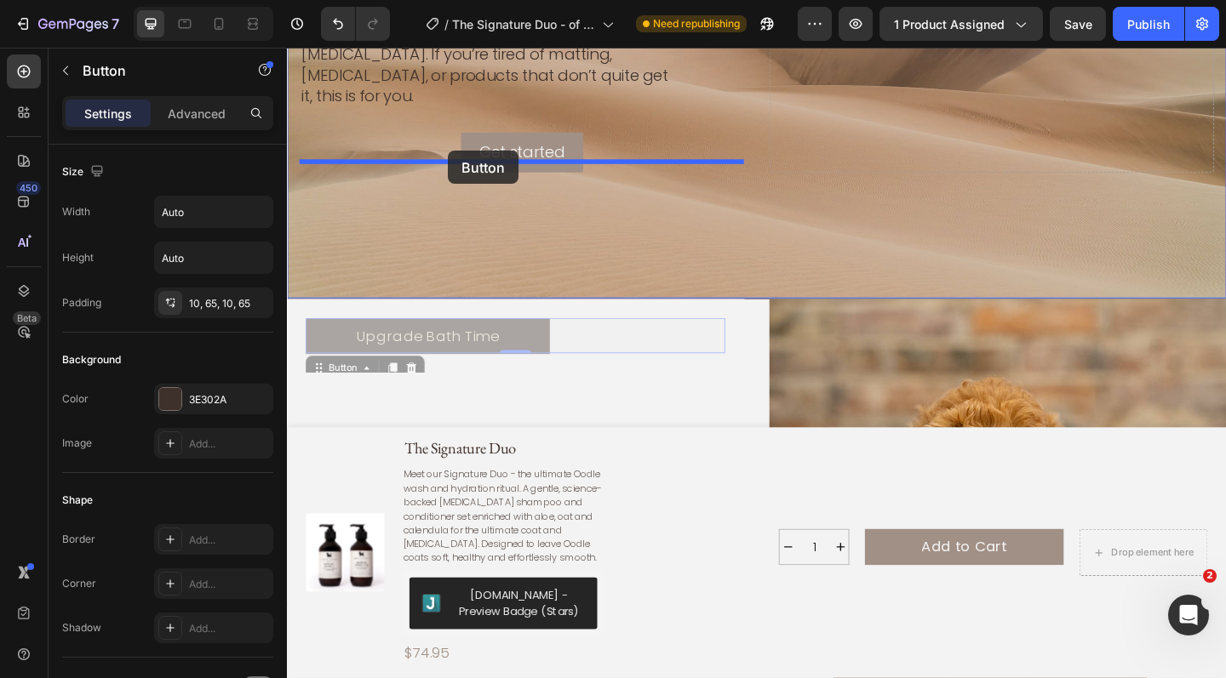
drag, startPoint x: 464, startPoint y: 363, endPoint x: 462, endPoint y: 160, distance: 203.5
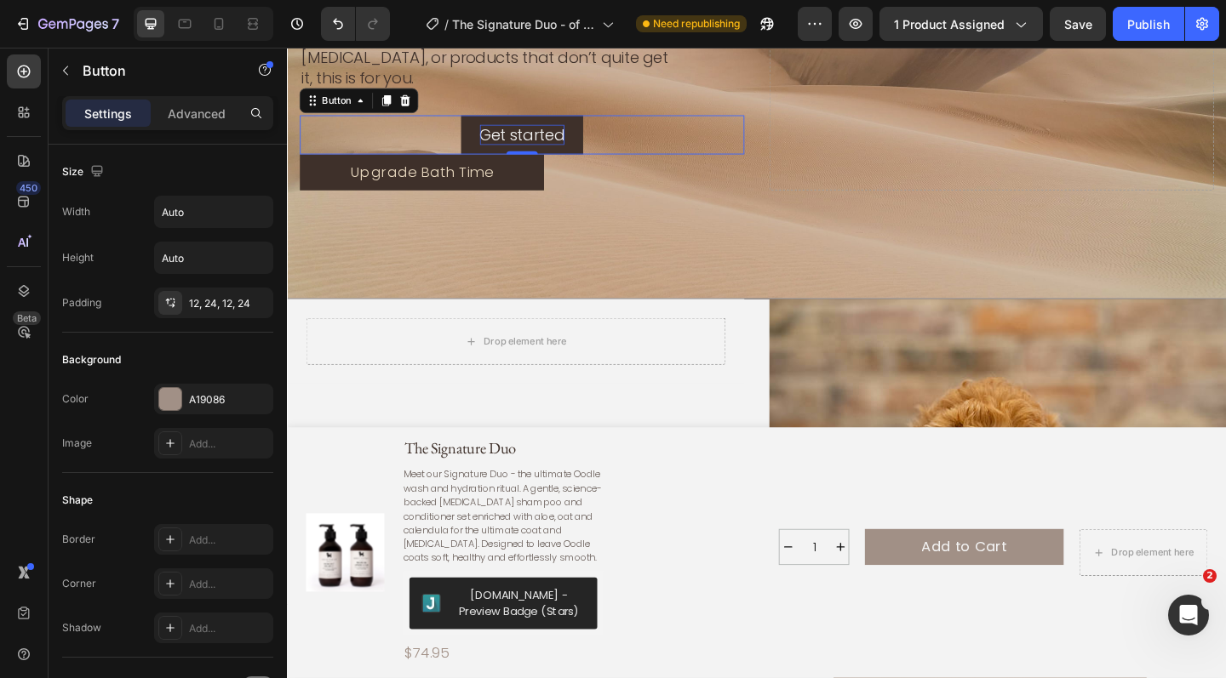
click at [578, 132] on div "Get started" at bounding box center [542, 143] width 93 height 22
click at [411, 99] on icon at bounding box center [416, 106] width 14 height 14
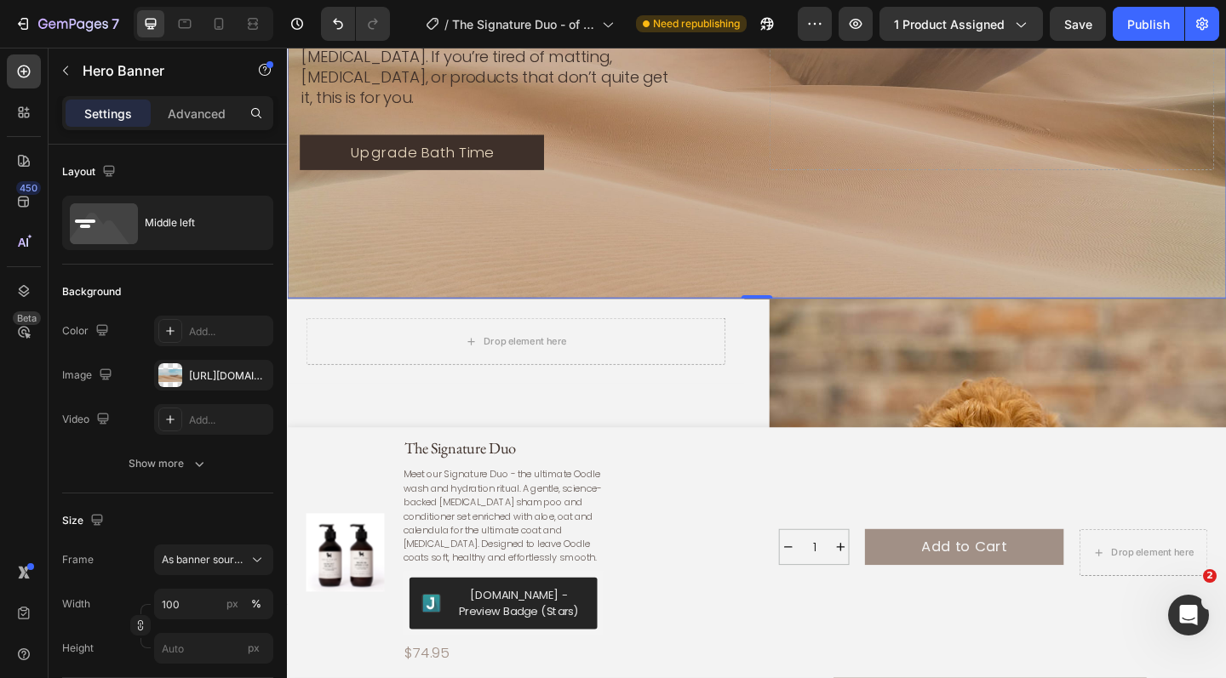
click at [597, 300] on div "Background Image" at bounding box center [798, 41] width 1022 height 559
click at [329, 332] on div "Drop element here" at bounding box center [535, 368] width 497 height 92
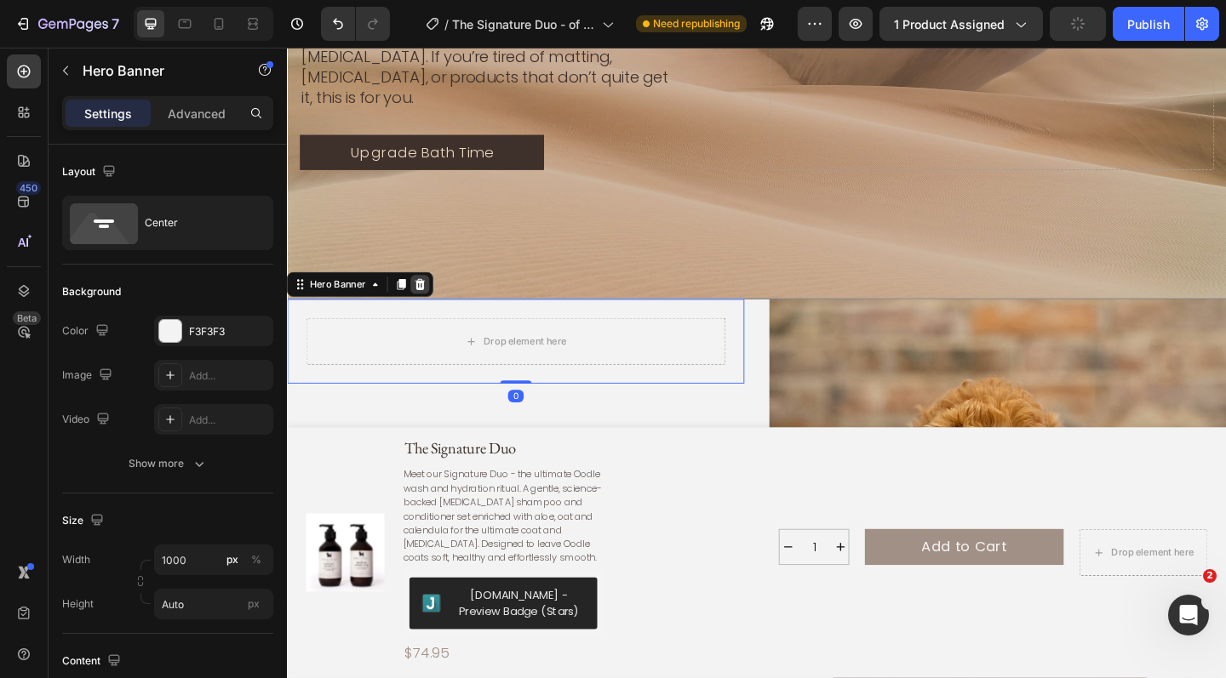
click at [437, 312] on icon at bounding box center [432, 306] width 14 height 14
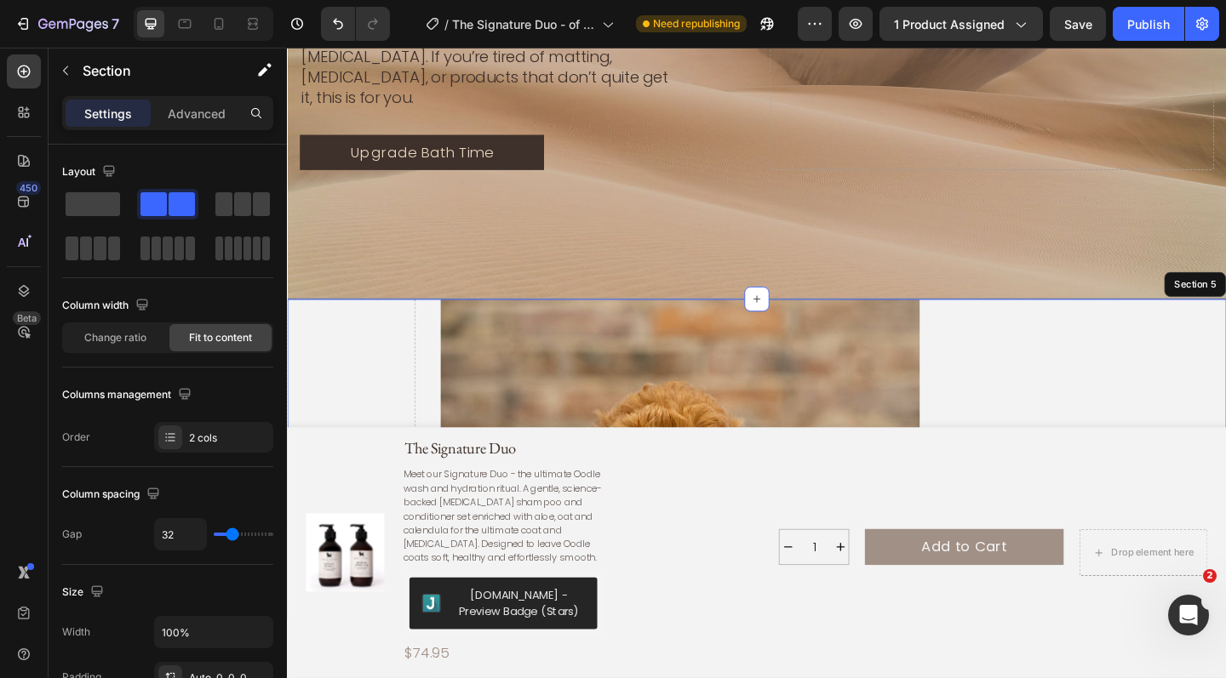
click at [349, 372] on div "Drop element here" at bounding box center [357, 495] width 140 height 347
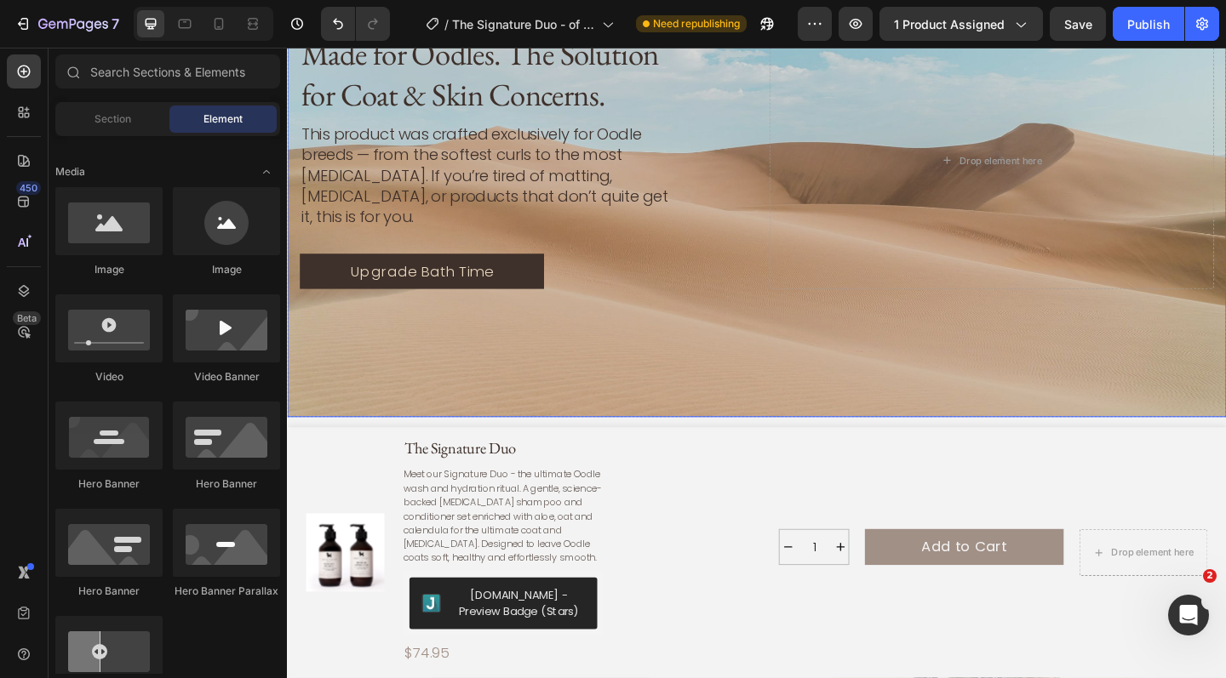
scroll to position [2367, 0]
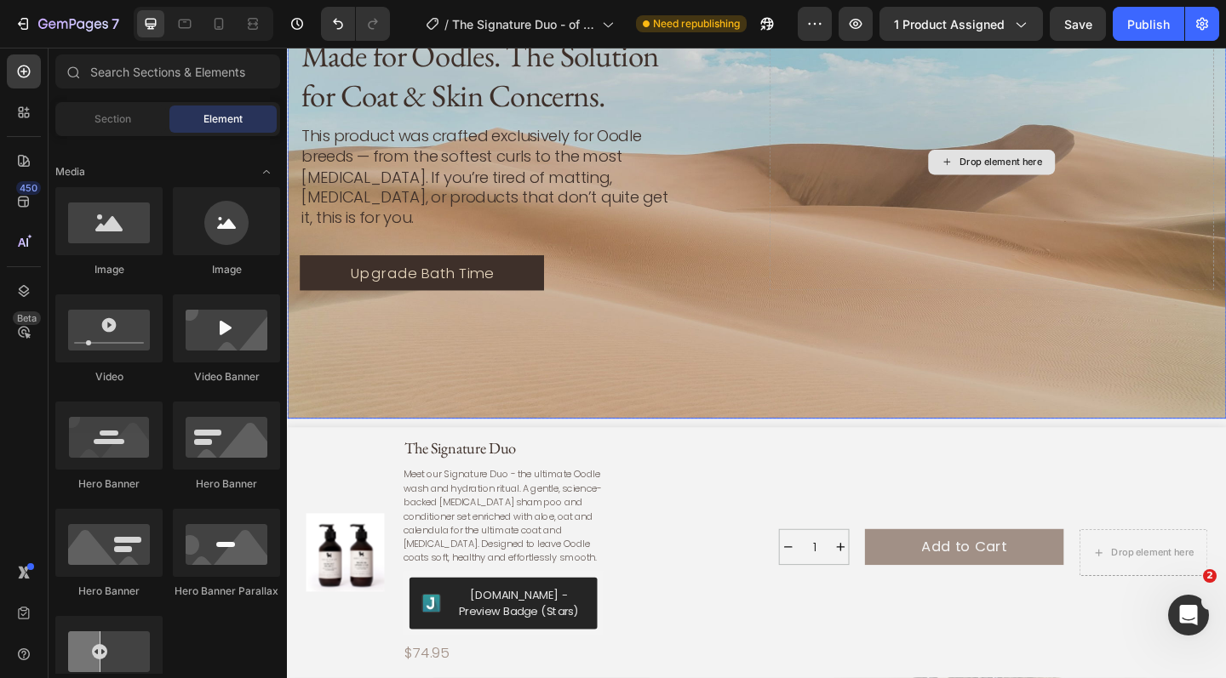
click at [1090, 233] on div "Drop element here" at bounding box center [1053, 172] width 484 height 281
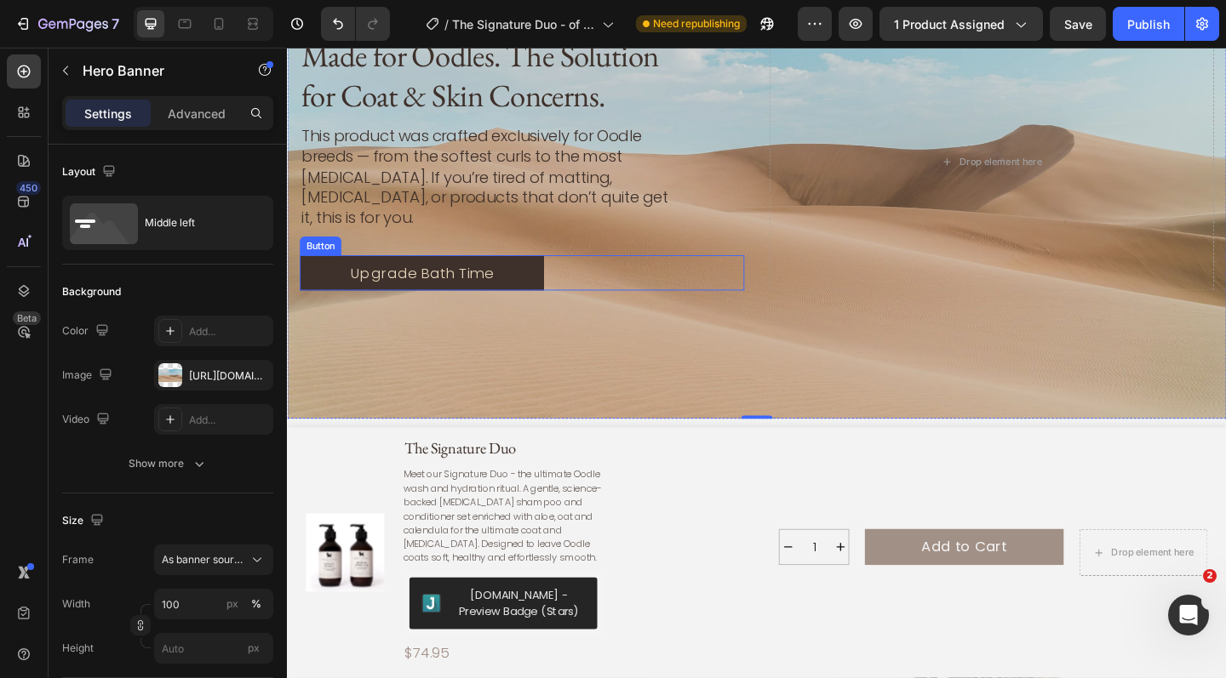
click at [743, 294] on div "Upgrade Bath Time Button" at bounding box center [542, 293] width 484 height 39
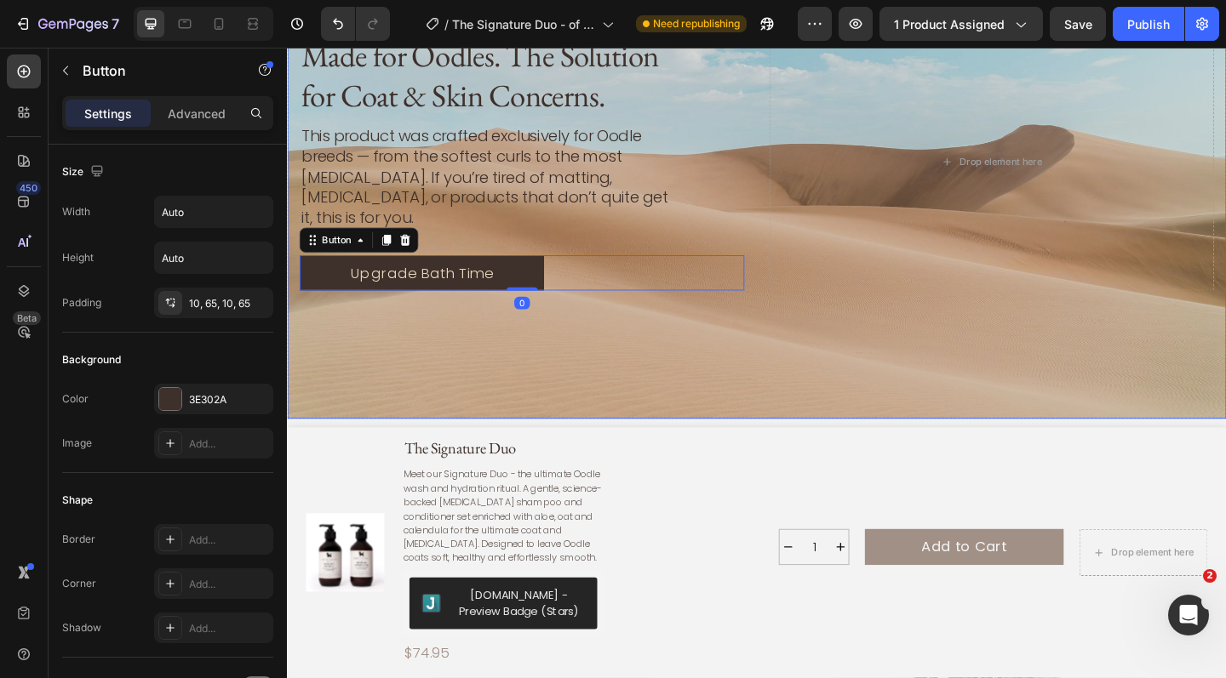
click at [773, 363] on div "Background Image" at bounding box center [798, 172] width 1022 height 559
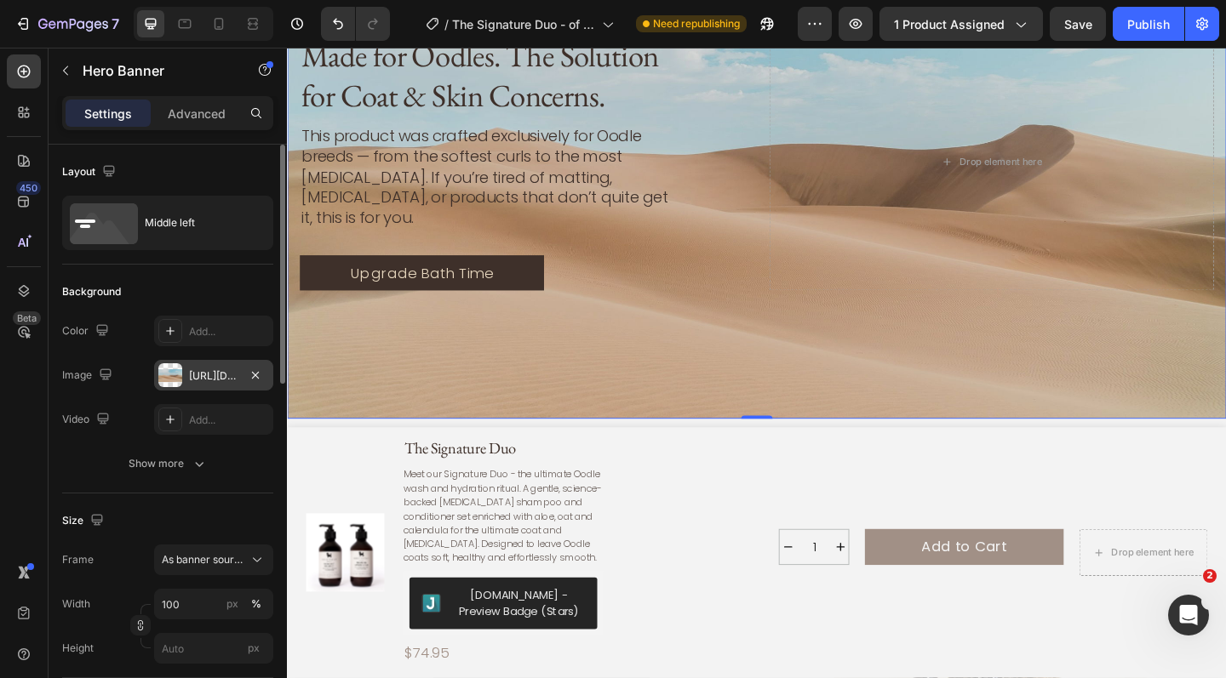
click at [197, 381] on div "https://cdn.shopify.com/s/files/1/2005/9307/files/background_settings.jpg" at bounding box center [213, 376] width 49 height 15
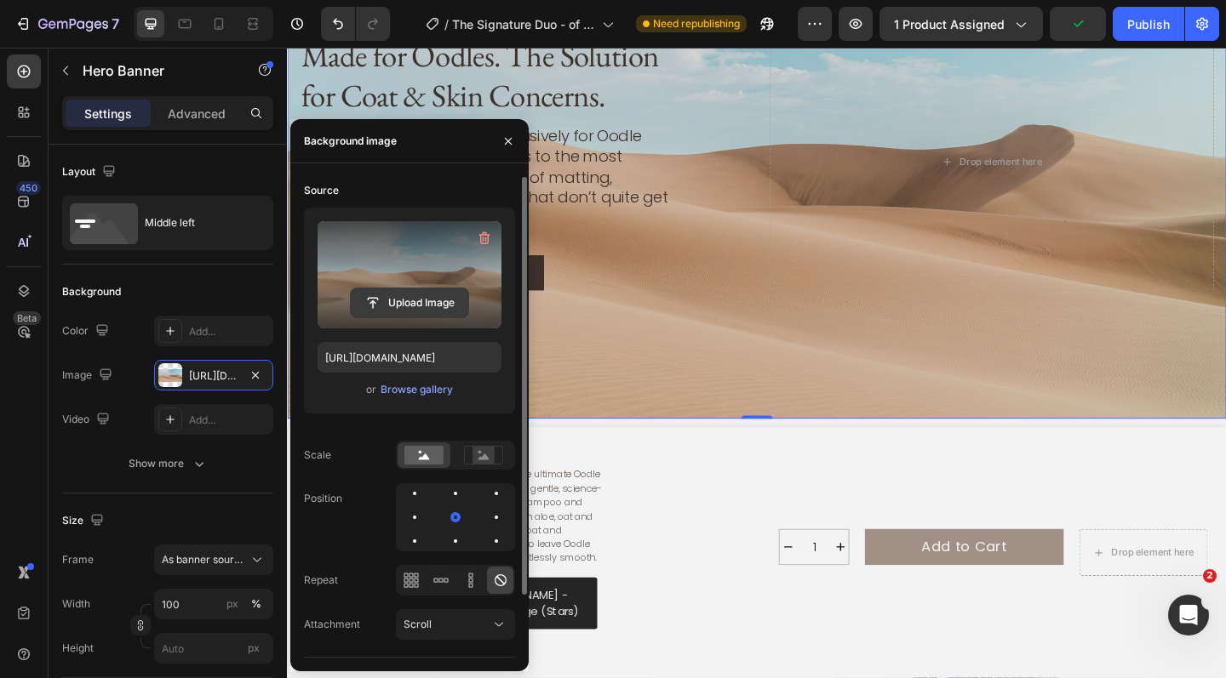
click at [427, 302] on input "file" at bounding box center [409, 303] width 117 height 29
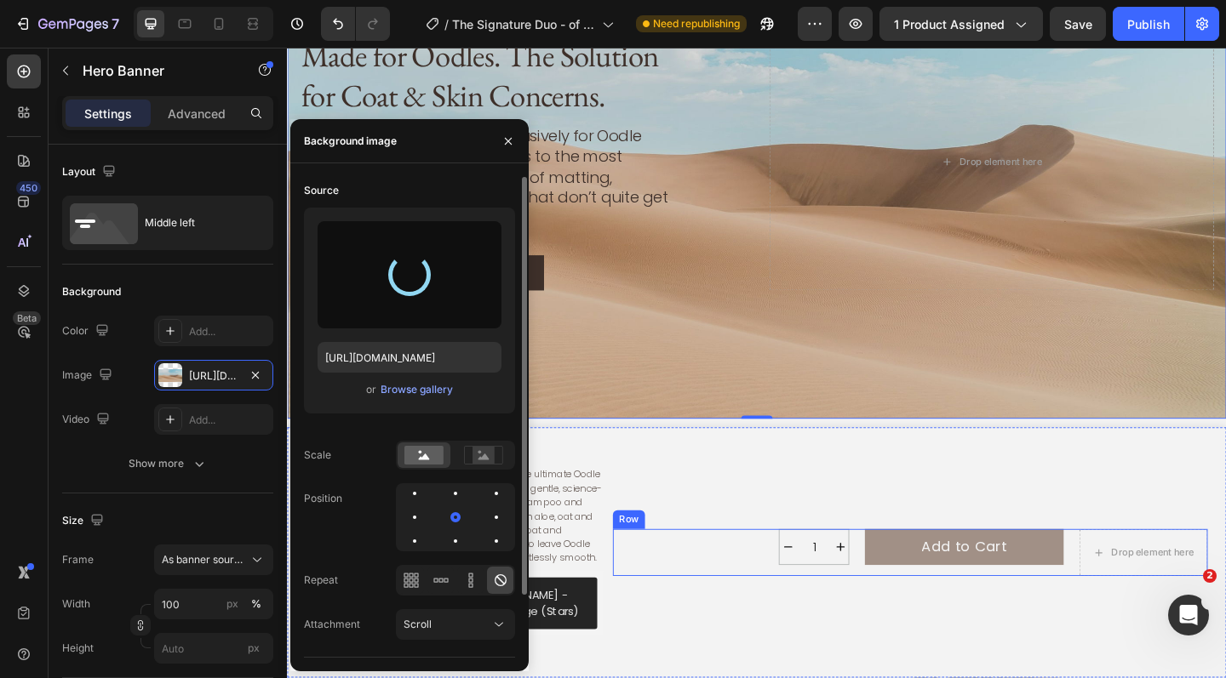
type input "https://cdn.shopify.com/s/files/1/0941/4164/5111/files/gempages_571859229653074…"
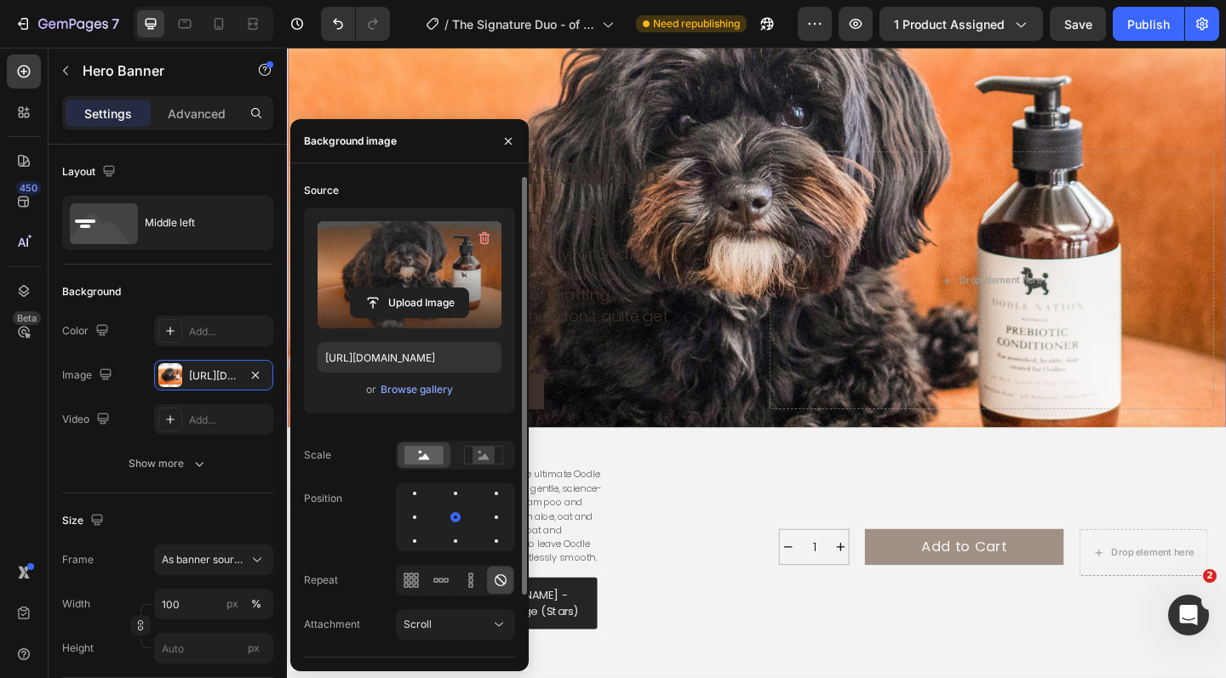
click at [1225, 435] on div "Background Image" at bounding box center [798, 301] width 1022 height 817
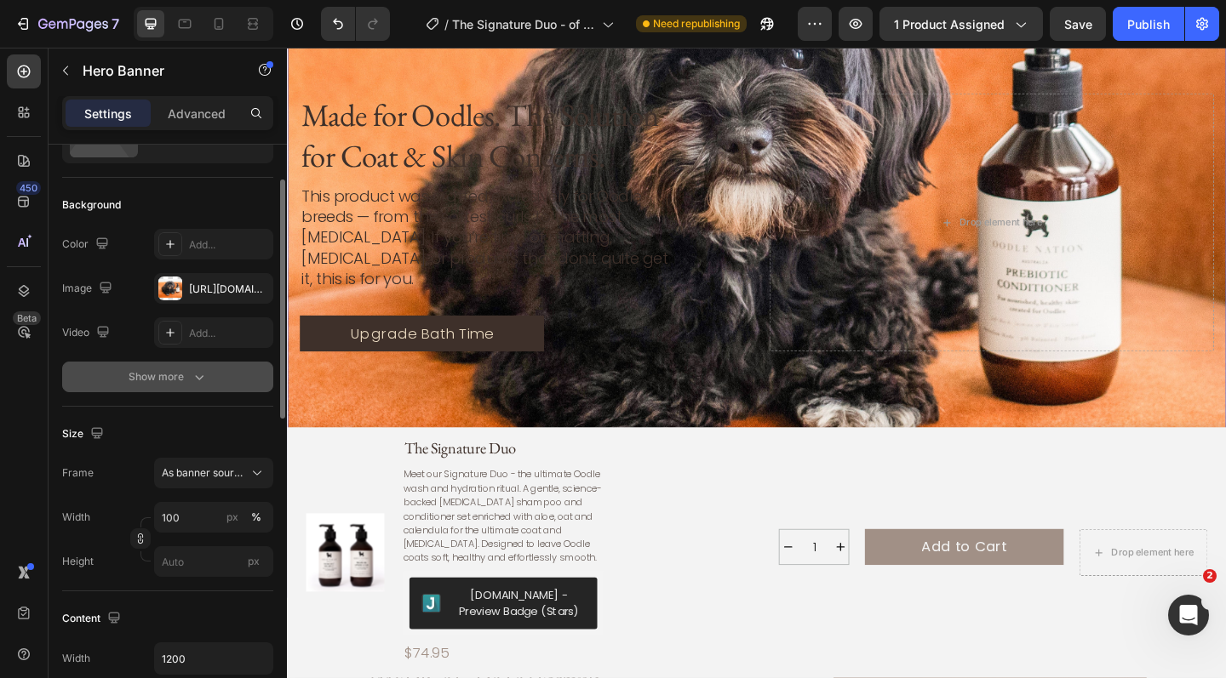
scroll to position [87, 0]
click at [198, 561] on input "px" at bounding box center [213, 562] width 119 height 31
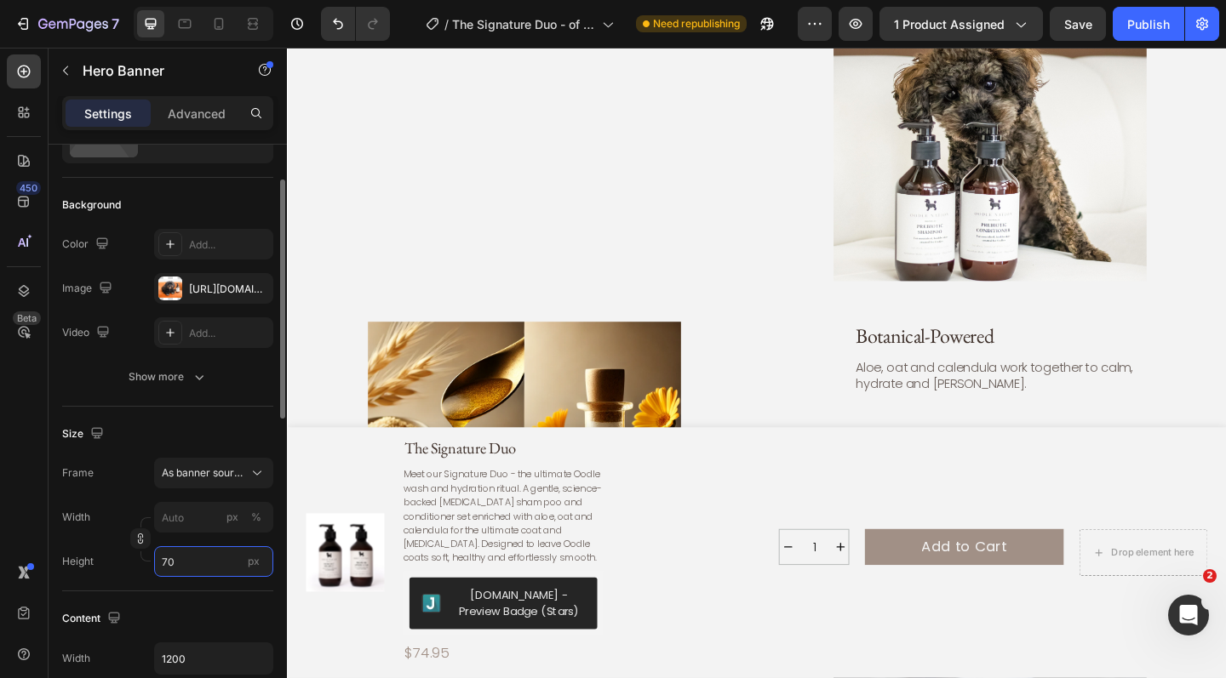
type input "7"
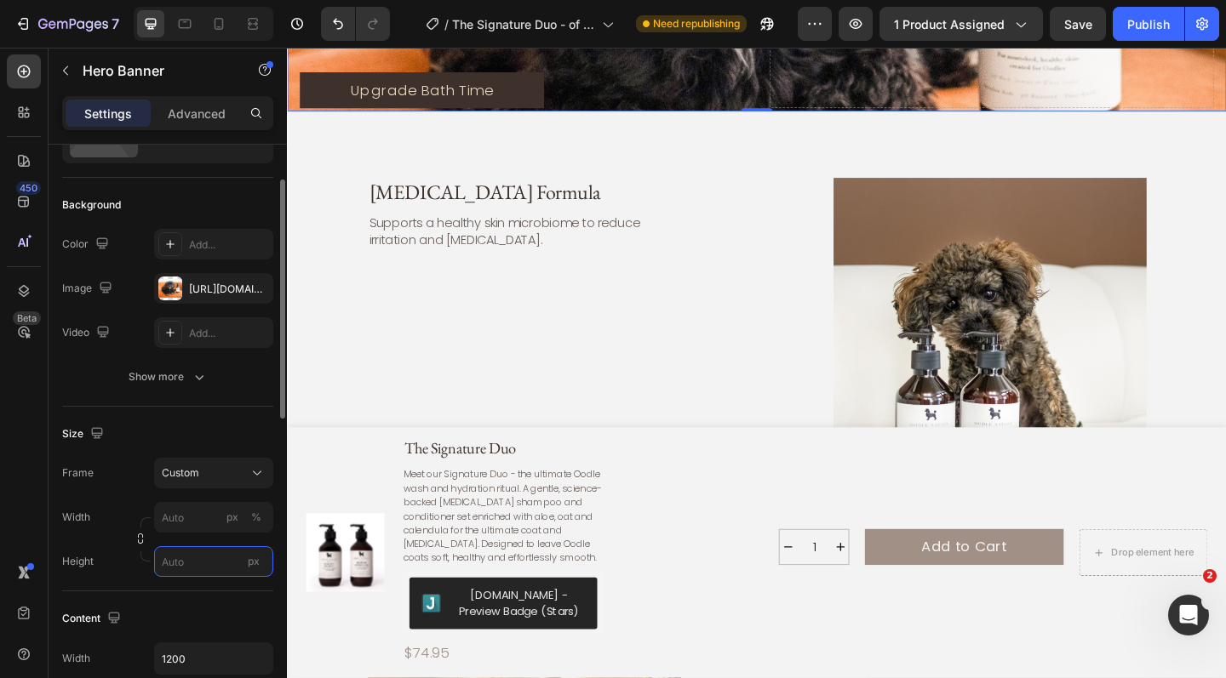
type input "7"
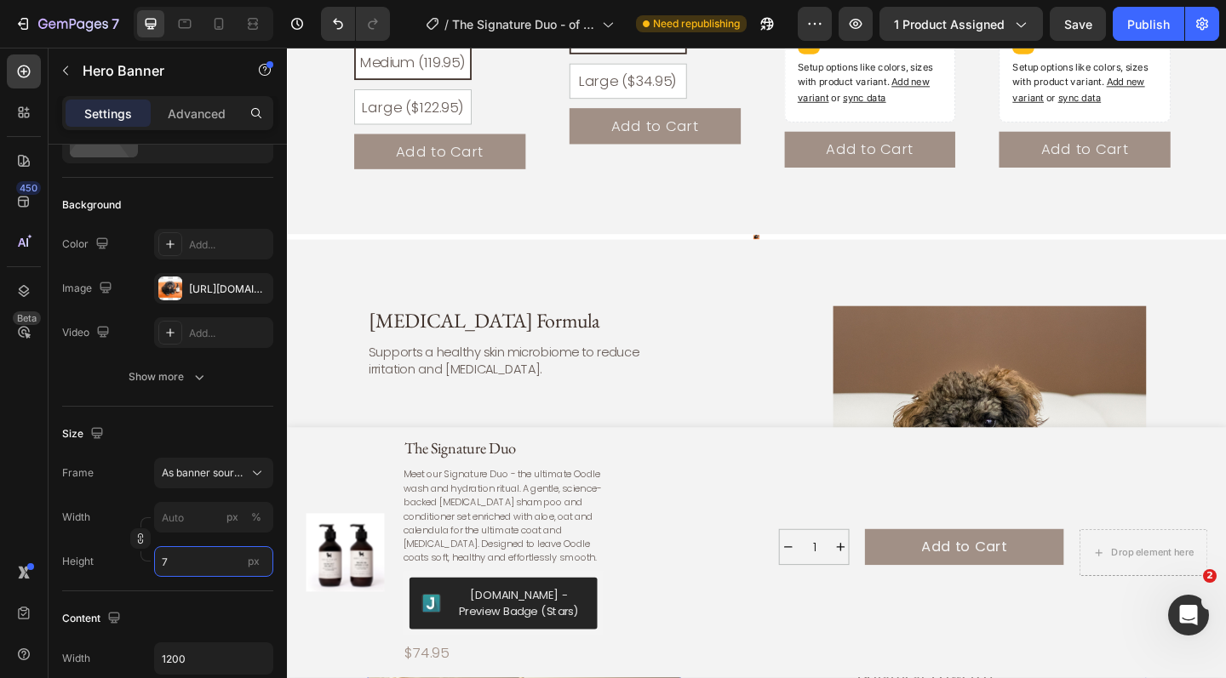
scroll to position [2029, 0]
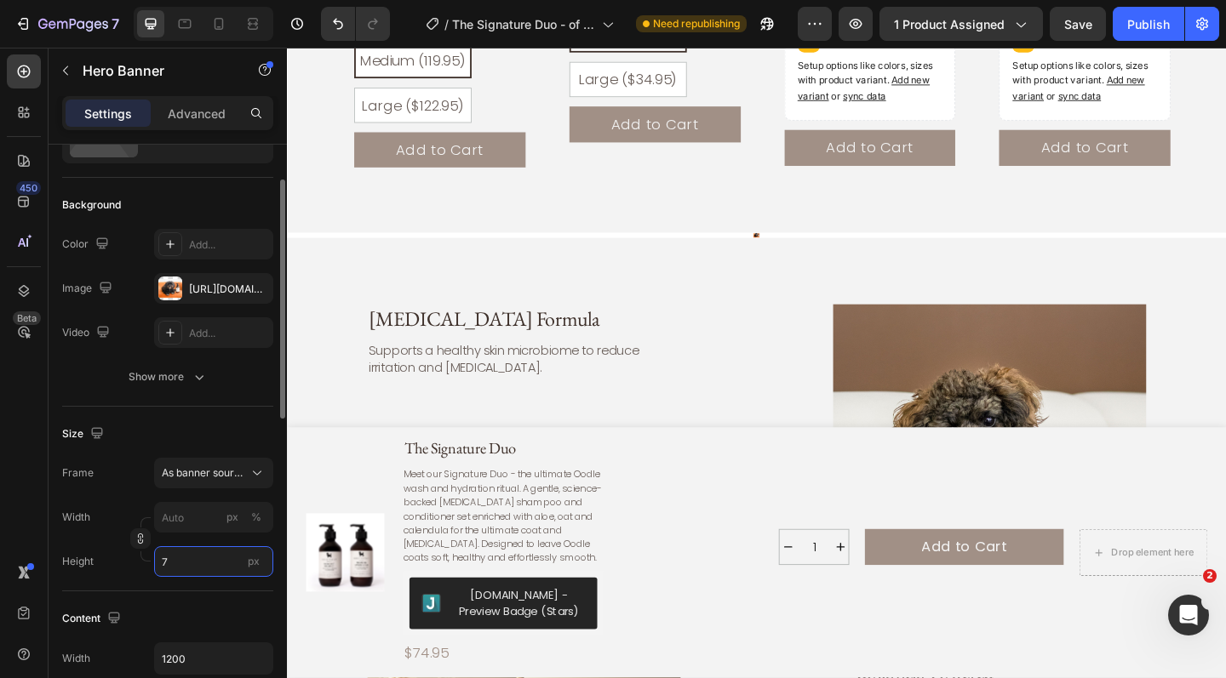
click at [187, 572] on input "7" at bounding box center [213, 562] width 119 height 31
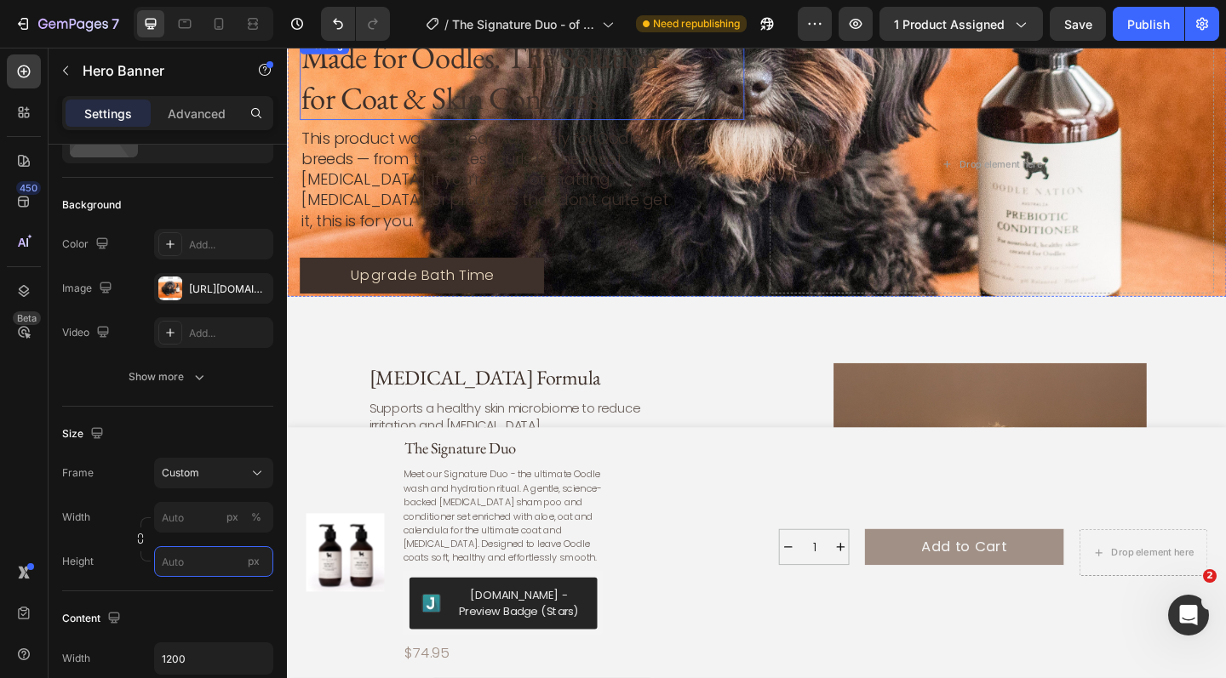
scroll to position [2227, 0]
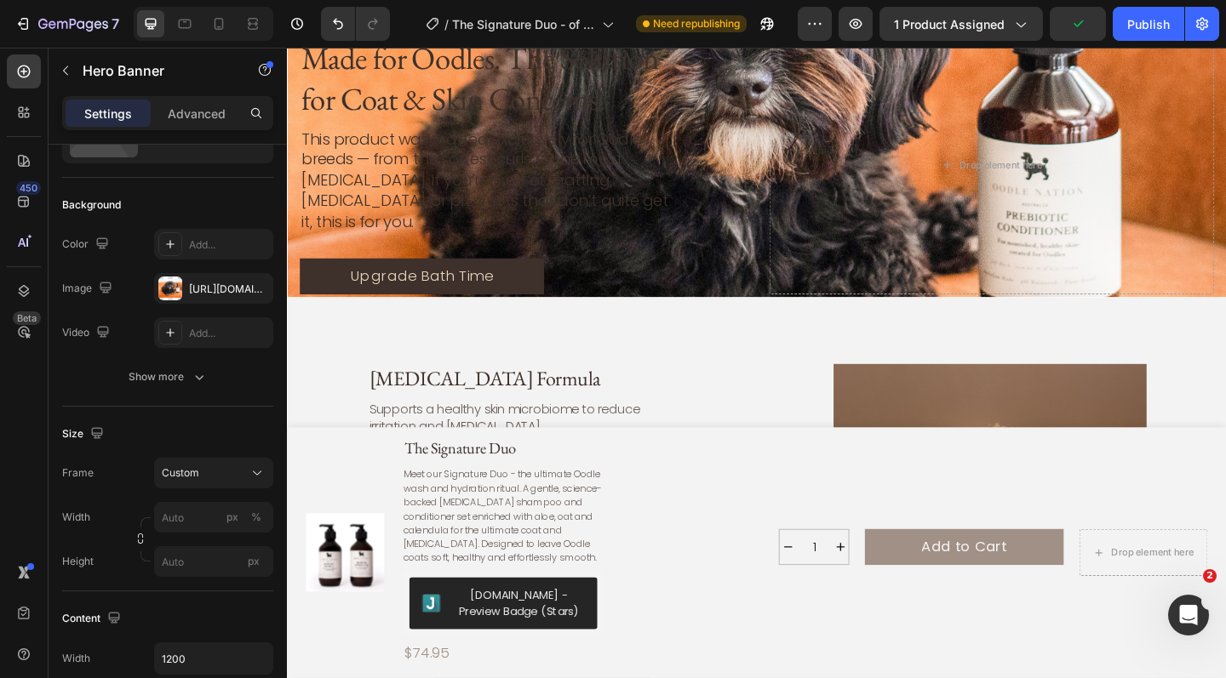
click at [804, 251] on div "Made for Oodles. The Solution for Coat & Skin Concerns. Heading This product wa…" at bounding box center [798, 176] width 1022 height 288
click at [243, 472] on div "Custom" at bounding box center [203, 473] width 83 height 15
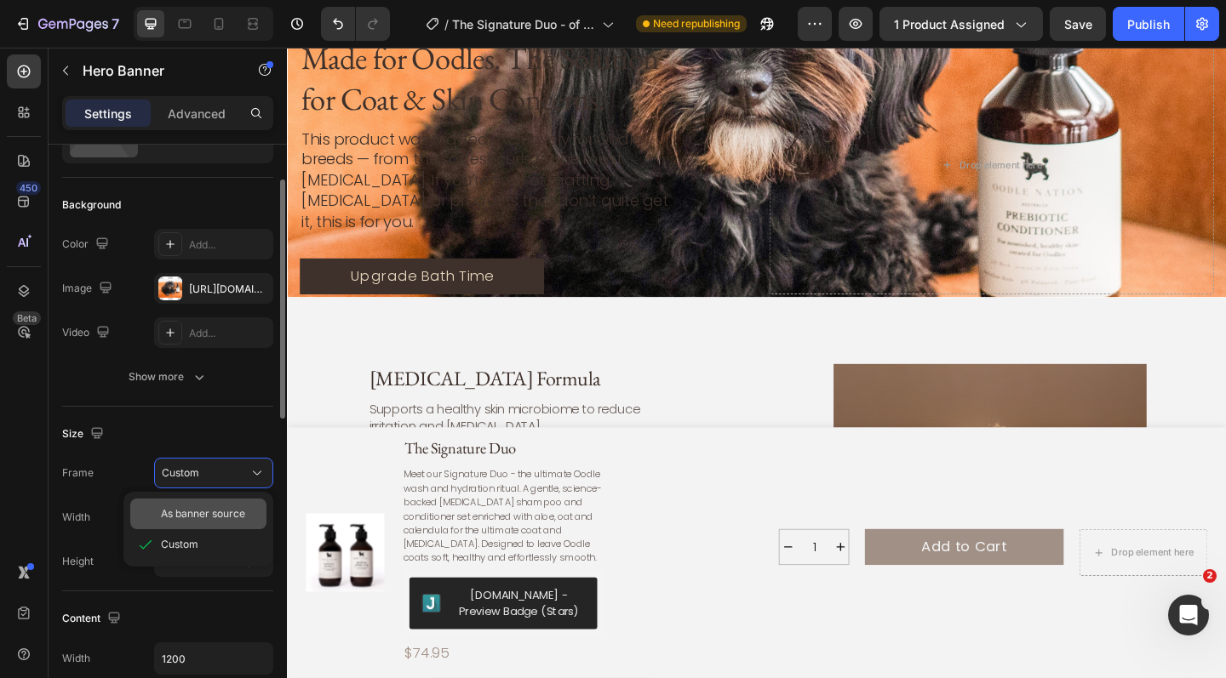
click at [222, 517] on span "As banner source" at bounding box center [203, 514] width 84 height 15
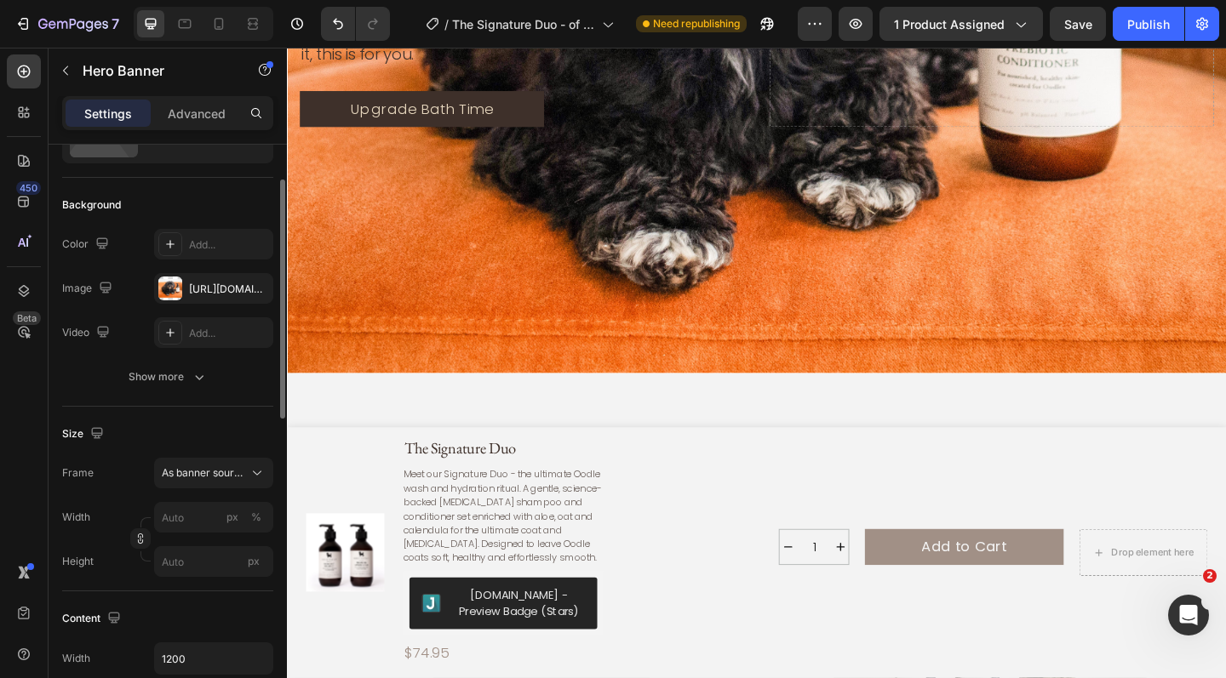
scroll to position [2695, 0]
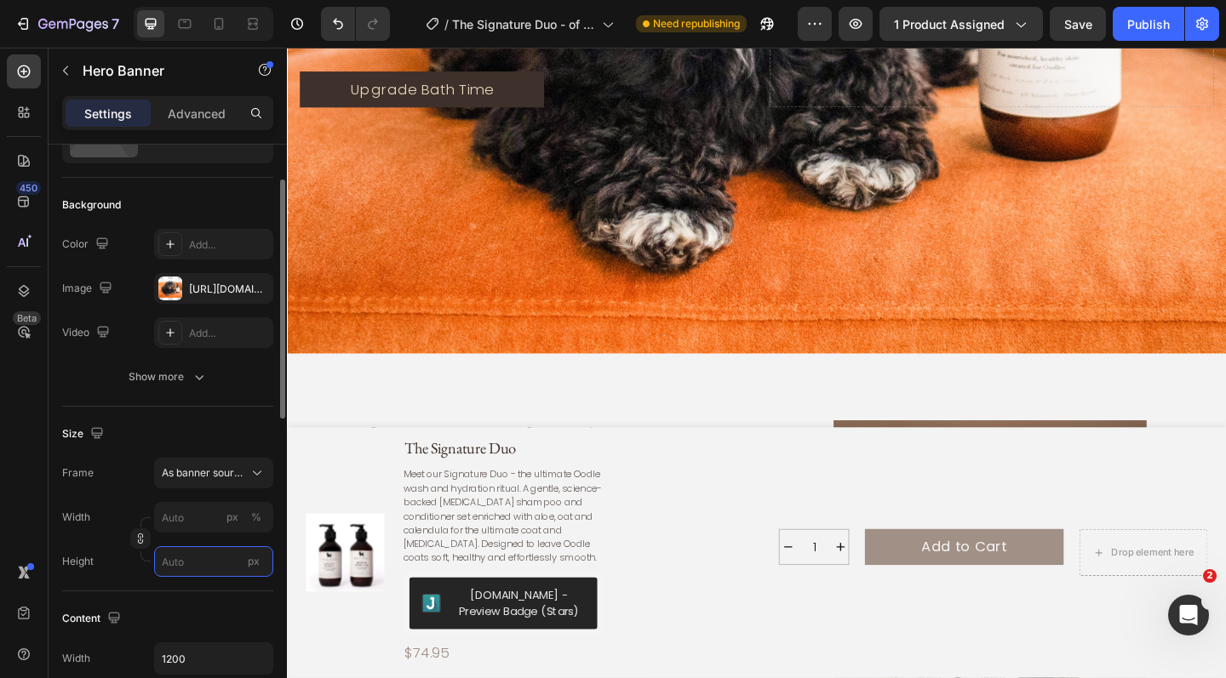
click at [189, 566] on input "px" at bounding box center [213, 562] width 119 height 31
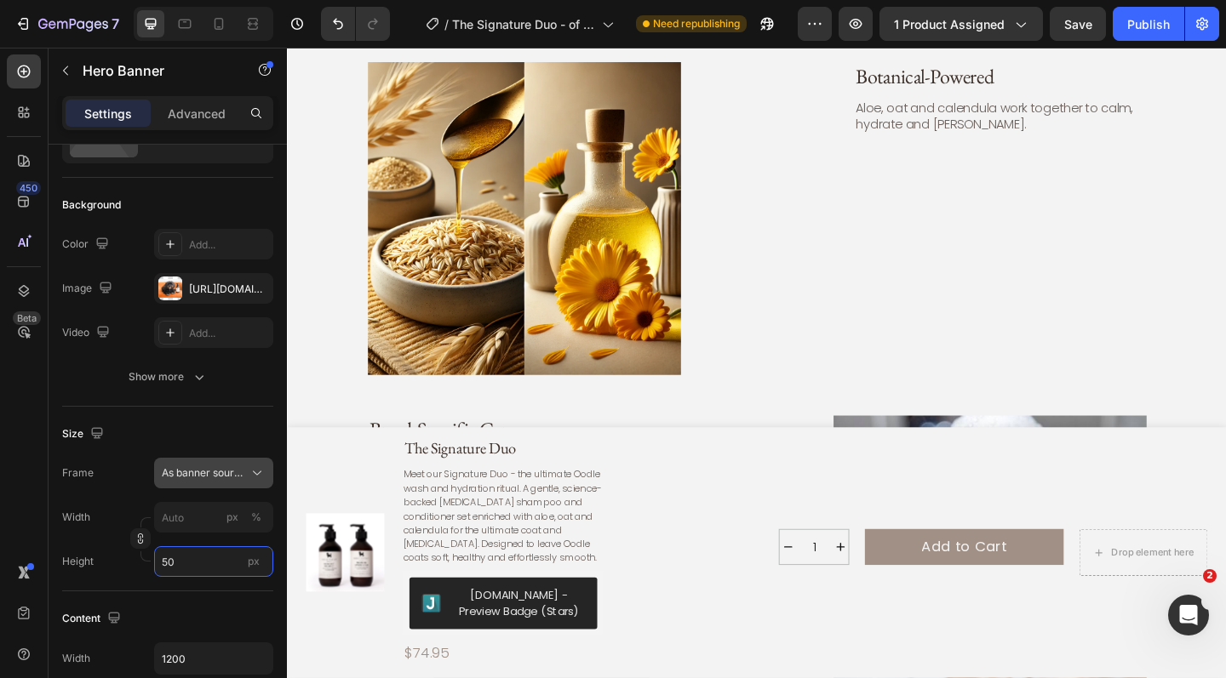
type input "500"
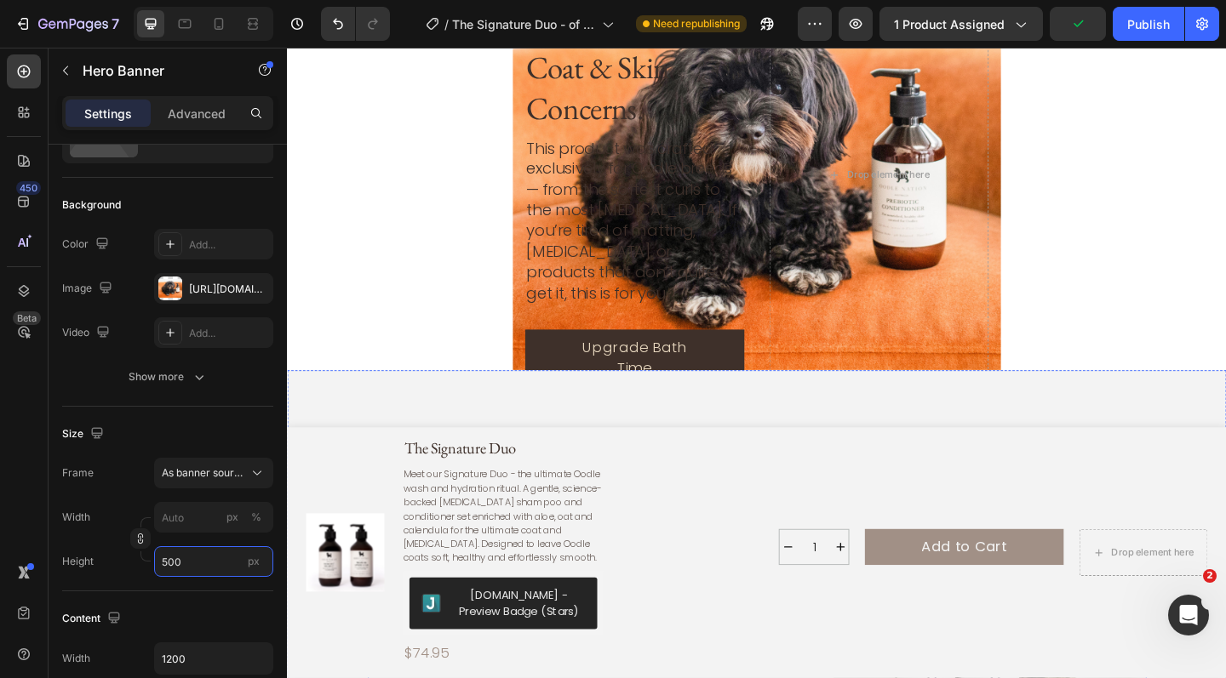
scroll to position [2285, 0]
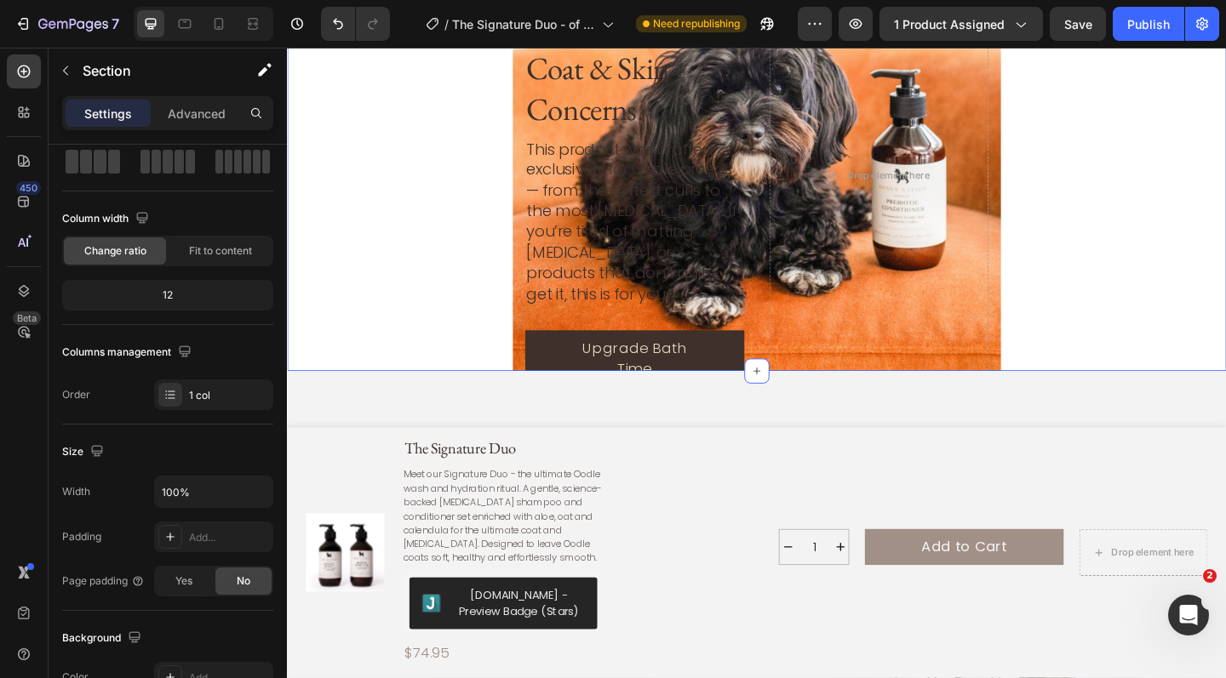
click at [1193, 231] on div "Made for Oodles. The Solution for Coat & Skin Concerns. Heading This product wa…" at bounding box center [798, 187] width 1022 height 426
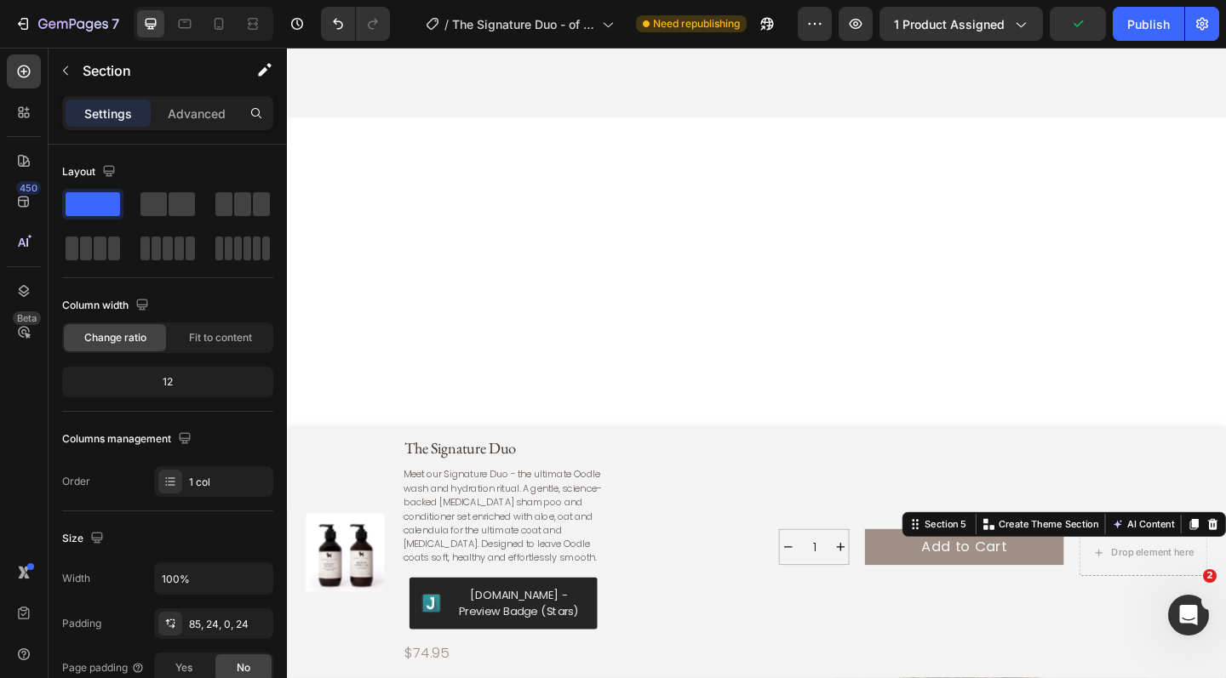
scroll to position [1552, 0]
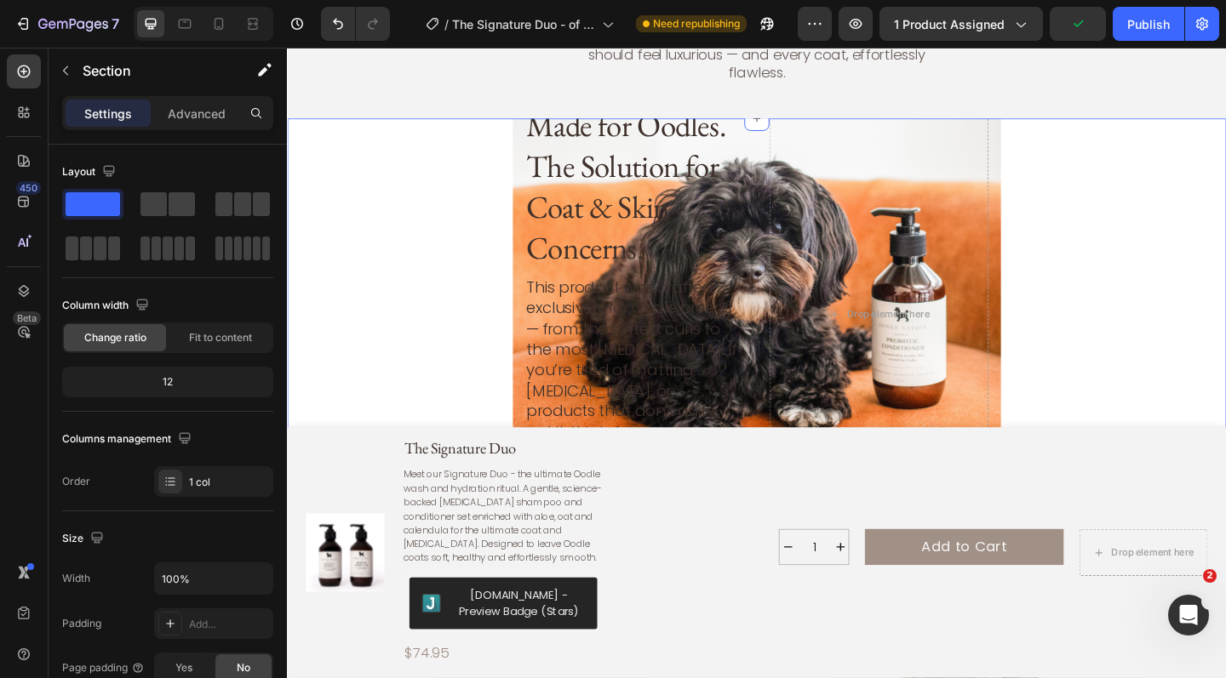
click at [1178, 199] on div "Made for Oodles. The Solution for Coat & Skin Concerns. Heading This product wa…" at bounding box center [798, 338] width 1022 height 426
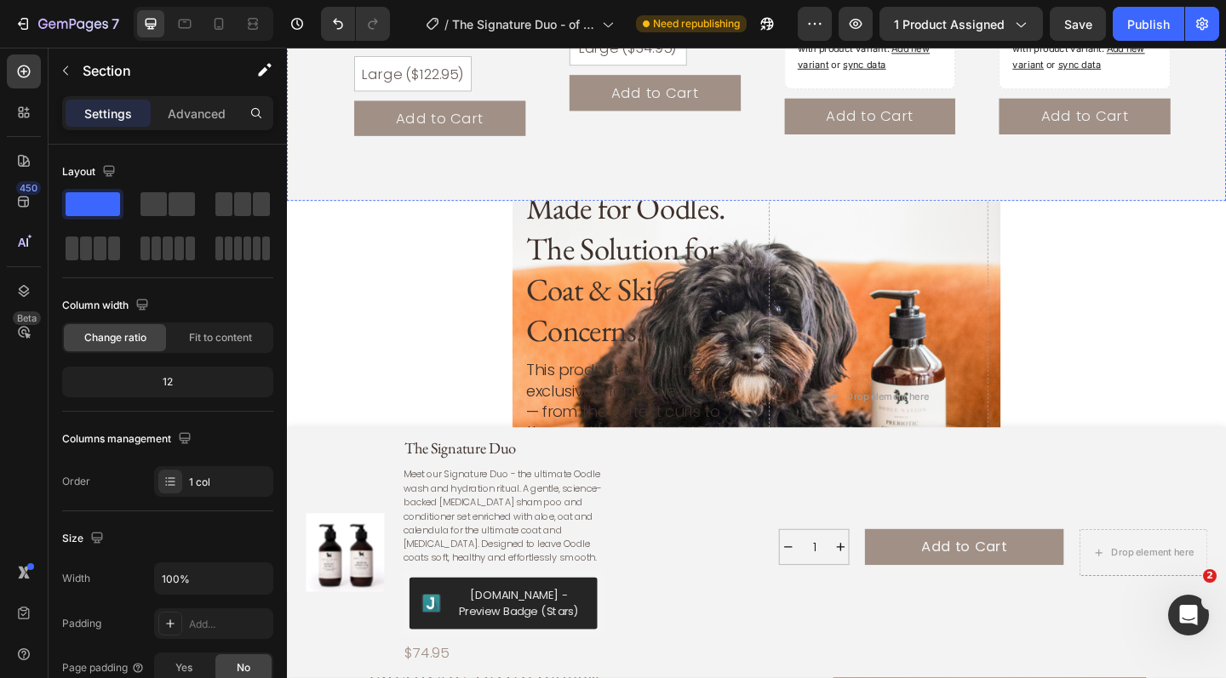
scroll to position [2082, 0]
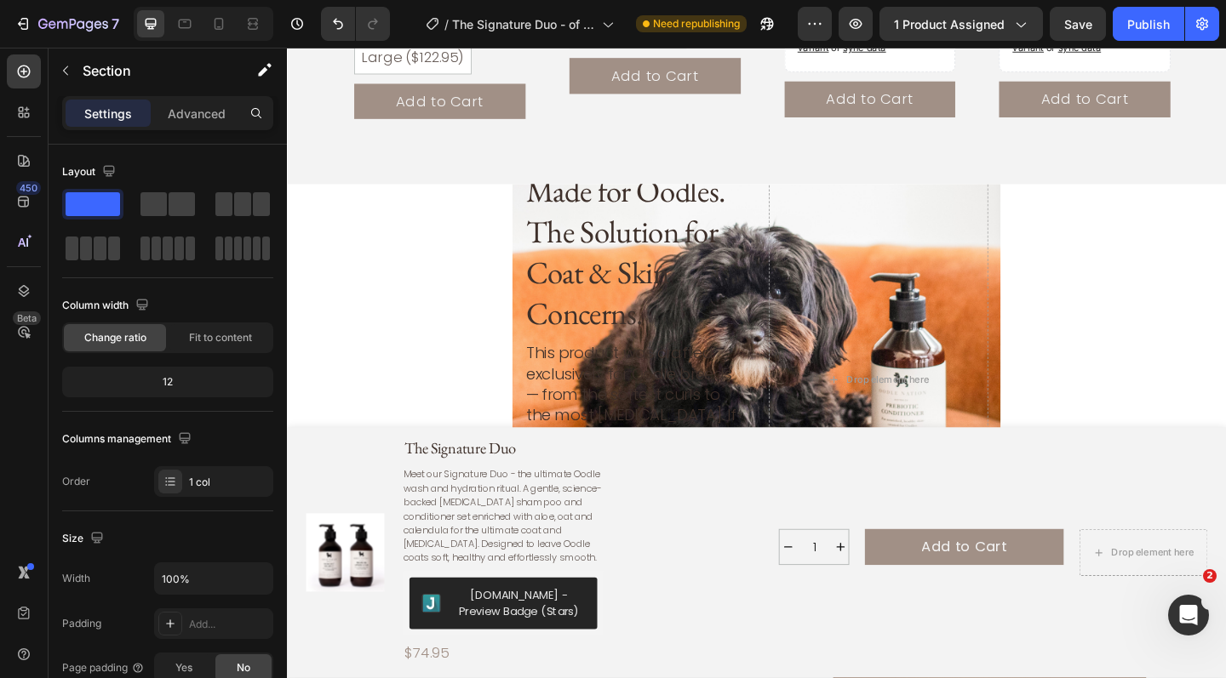
click at [1162, 276] on div "Made for Oodles. The Solution for Coat & Skin Concerns. Heading This product wa…" at bounding box center [798, 410] width 1022 height 426
click at [1182, 213] on div "Made for Oodles. The Solution for Coat & Skin Concerns. Heading This product wa…" at bounding box center [798, 410] width 1022 height 426
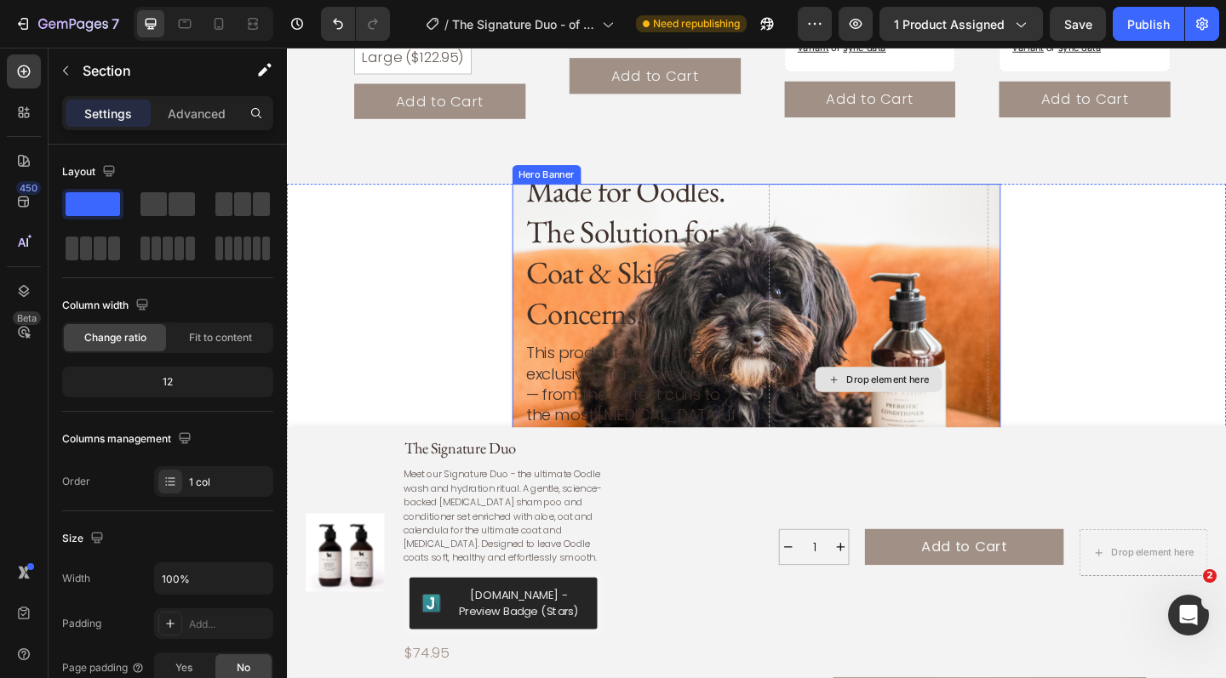
click at [947, 197] on div "Drop element here" at bounding box center [930, 409] width 238 height 458
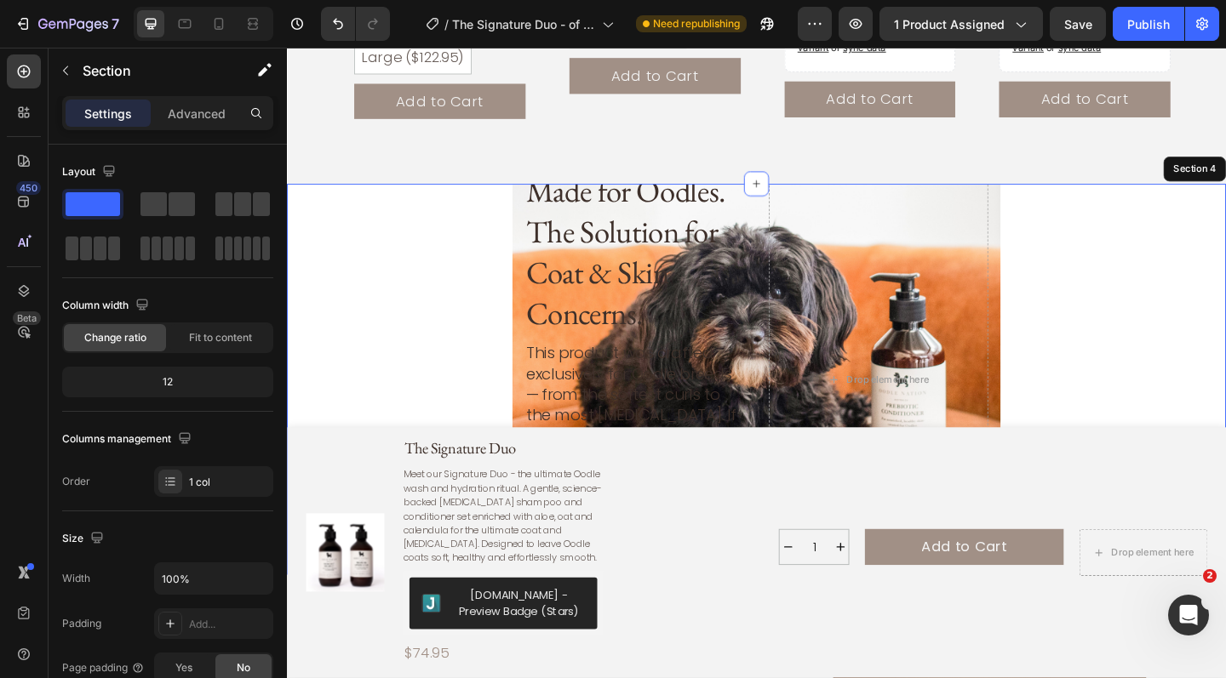
click at [1179, 226] on div "Made for Oodles. The Solution for Coat & Skin Concerns. Heading This product wa…" at bounding box center [798, 410] width 1022 height 426
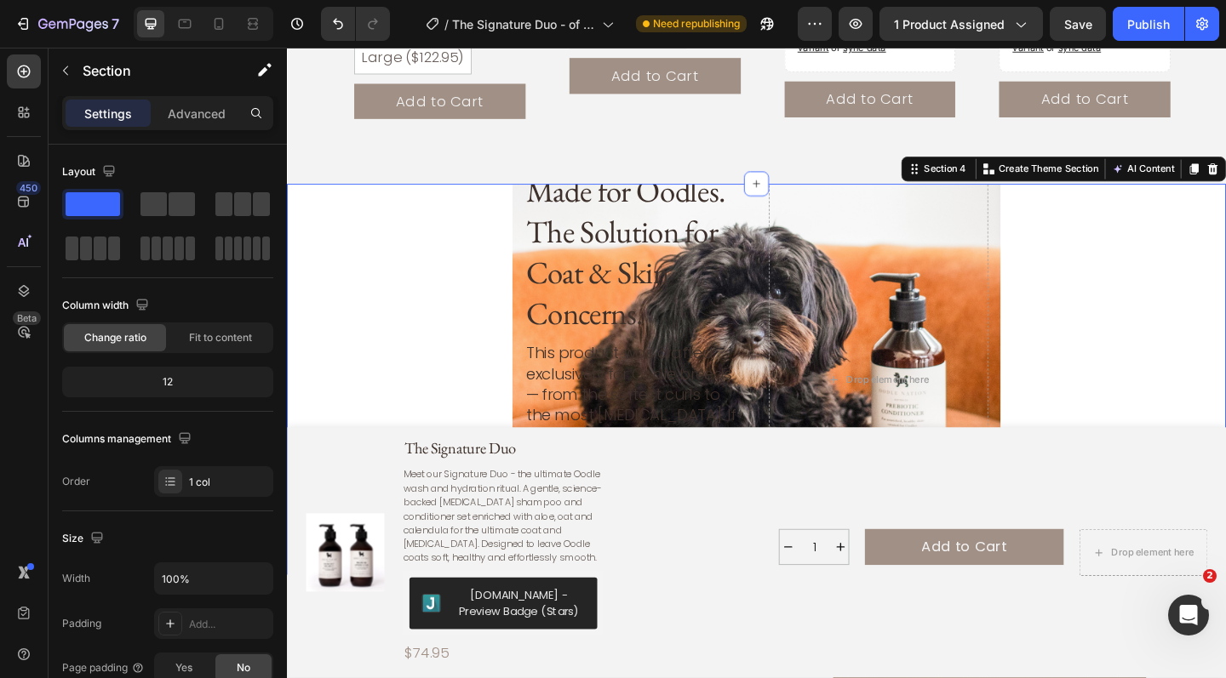
click at [453, 256] on div "Made for Oodles. The Solution for Coat & Skin Concerns. Heading This product wa…" at bounding box center [798, 410] width 1022 height 426
click at [67, 70] on icon "button" at bounding box center [66, 71] width 14 height 14
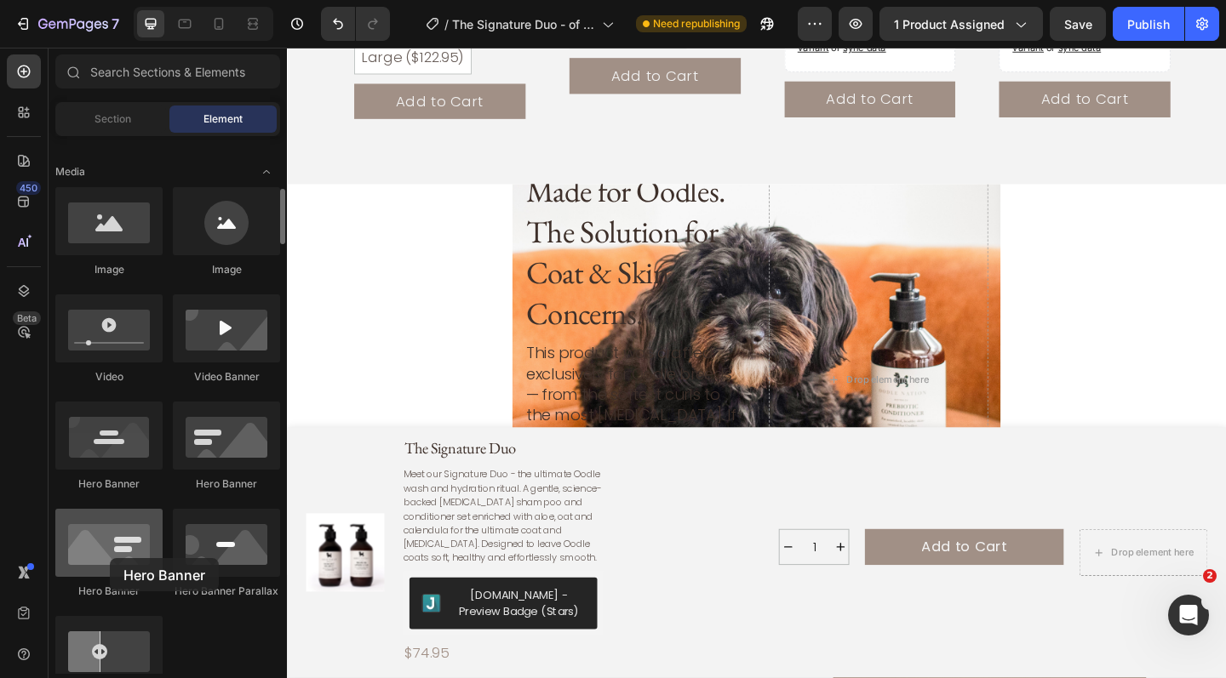
click at [110, 558] on div at bounding box center [108, 543] width 107 height 68
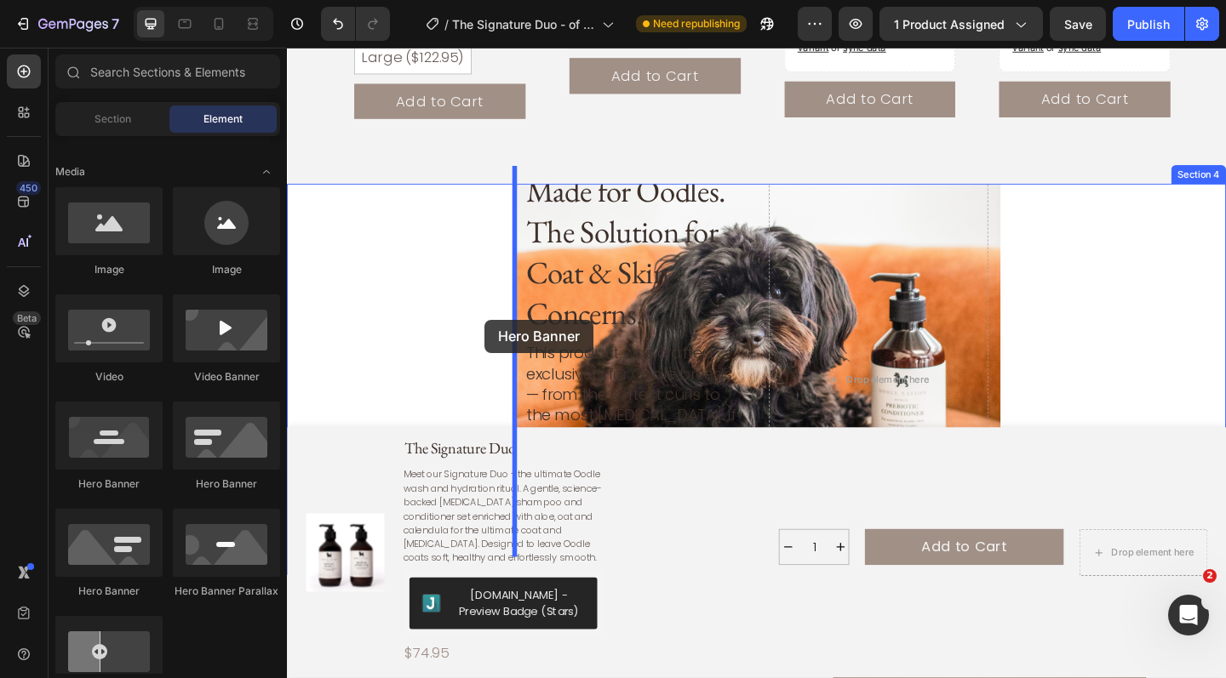
drag, startPoint x: 397, startPoint y: 606, endPoint x: 501, endPoint y: 344, distance: 282.3
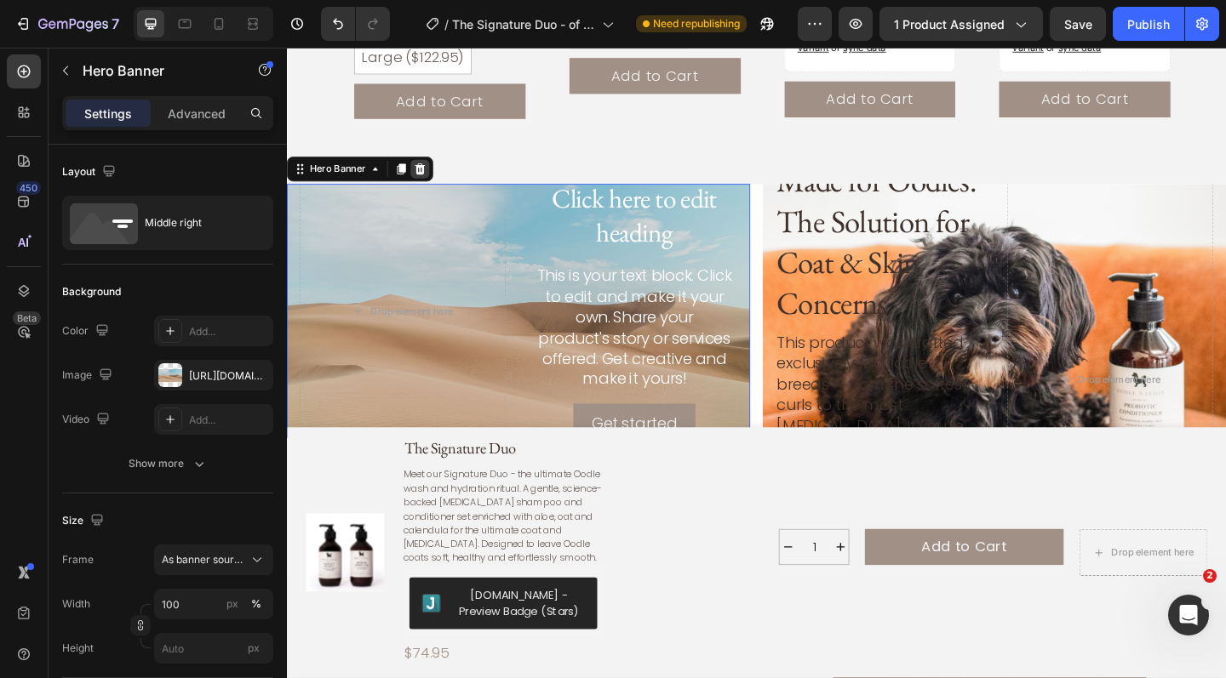
click at [431, 175] on icon at bounding box center [431, 181] width 11 height 12
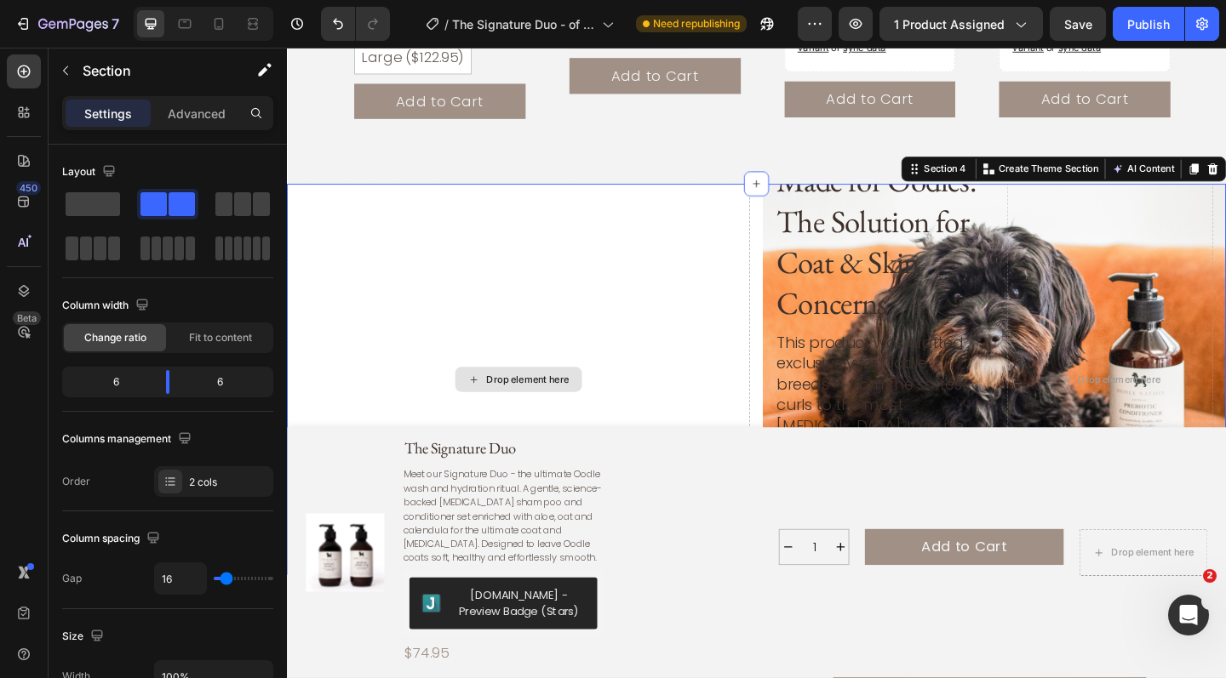
click at [673, 319] on div "Drop element here" at bounding box center [539, 410] width 504 height 426
click at [794, 190] on icon at bounding box center [798, 197] width 14 height 14
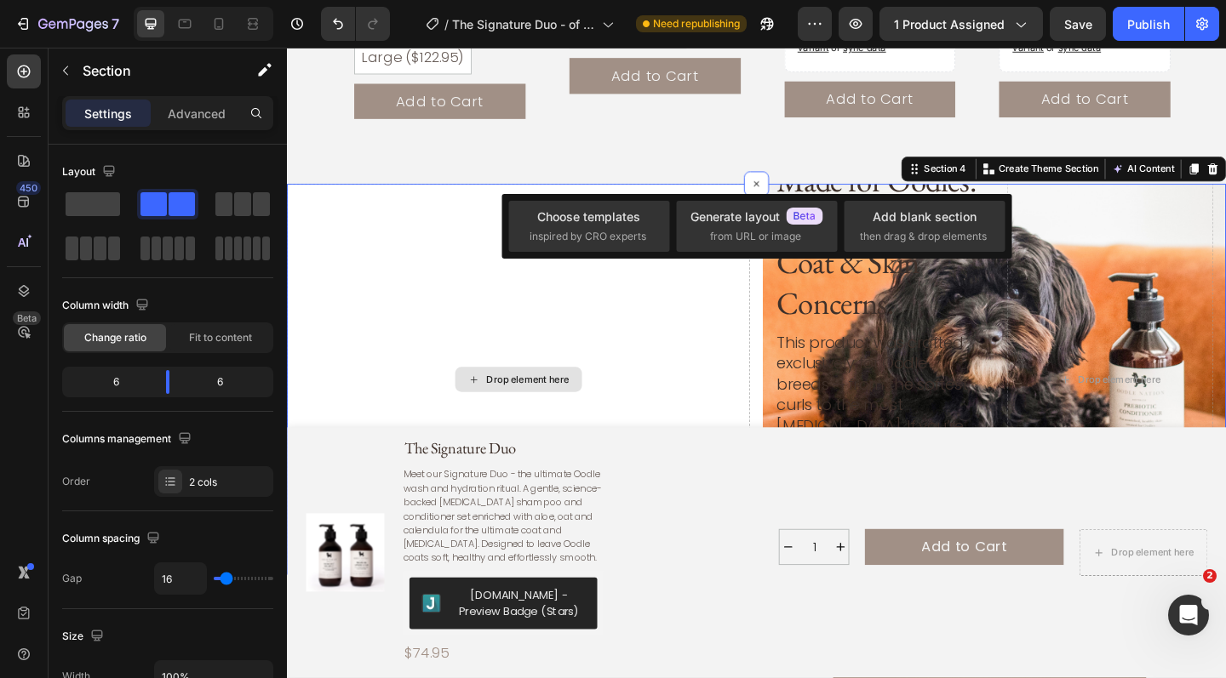
click at [438, 282] on div "Drop element here" at bounding box center [539, 410] width 504 height 426
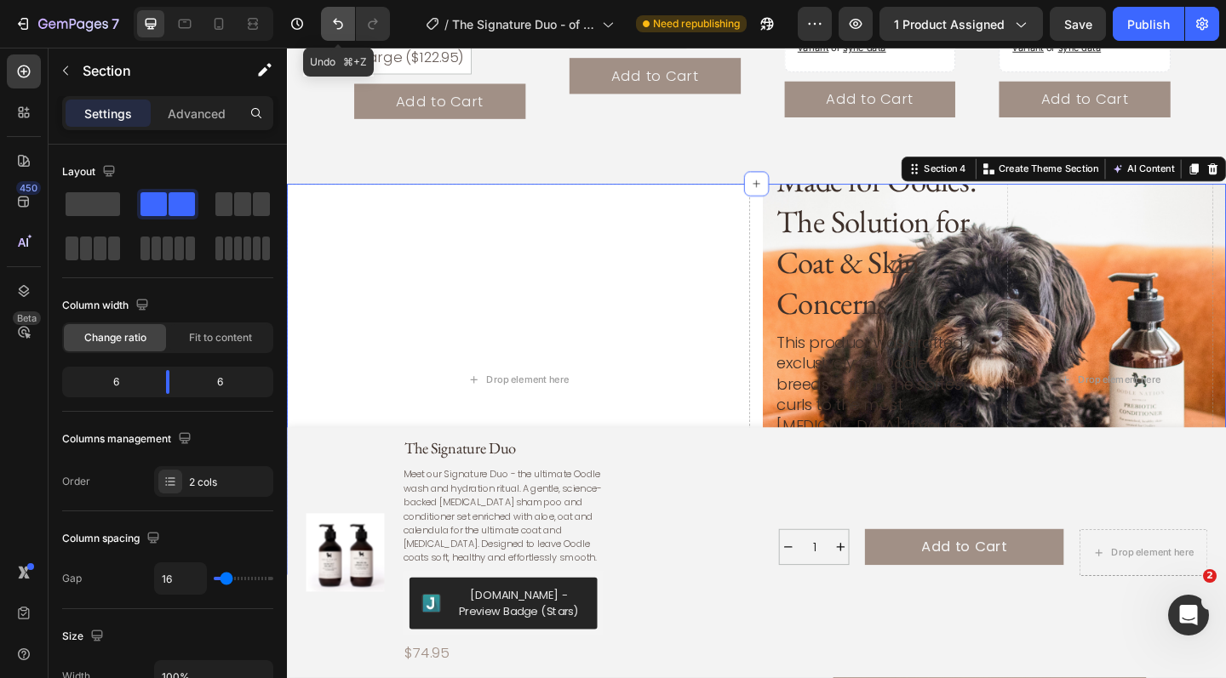
click at [336, 26] on icon "Undo/Redo" at bounding box center [337, 23] width 17 height 17
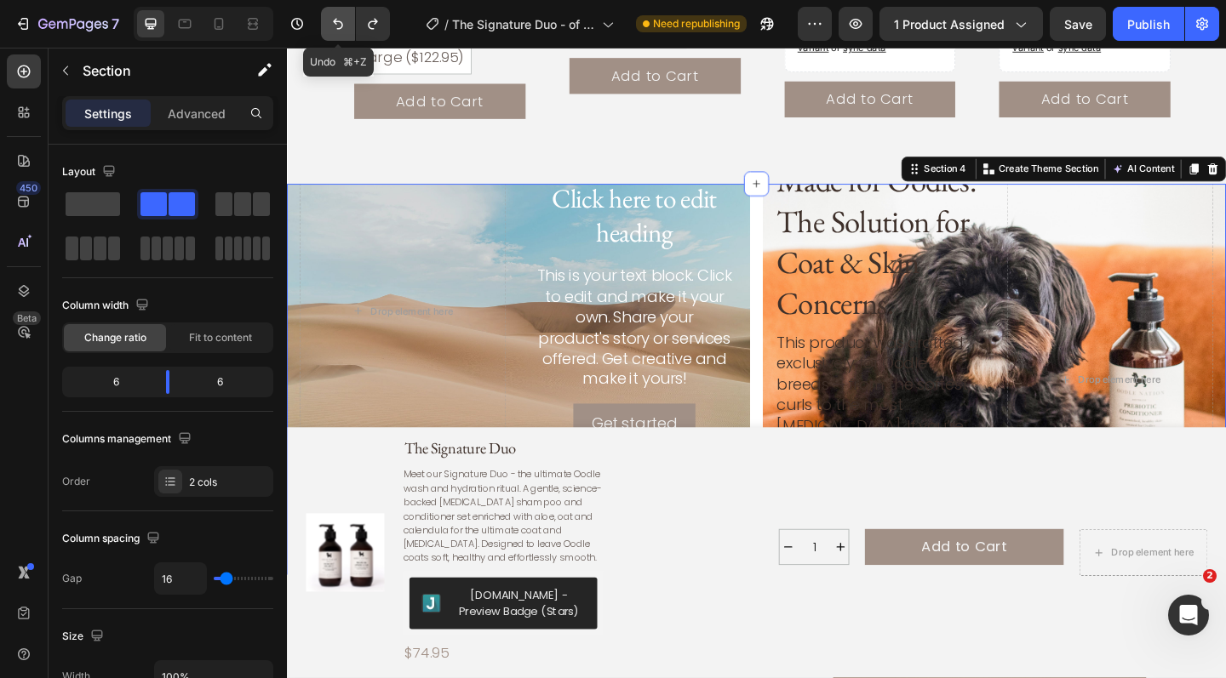
click at [336, 26] on icon "Undo/Redo" at bounding box center [337, 23] width 17 height 17
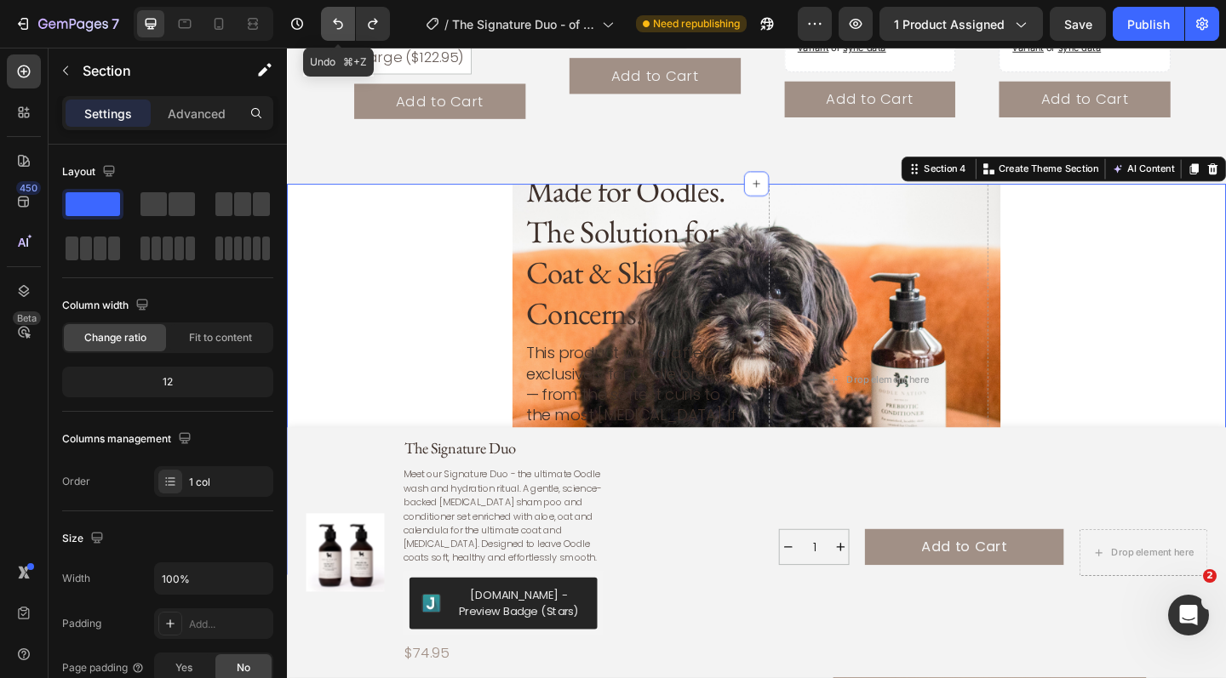
click at [336, 26] on icon "Undo/Redo" at bounding box center [337, 23] width 17 height 17
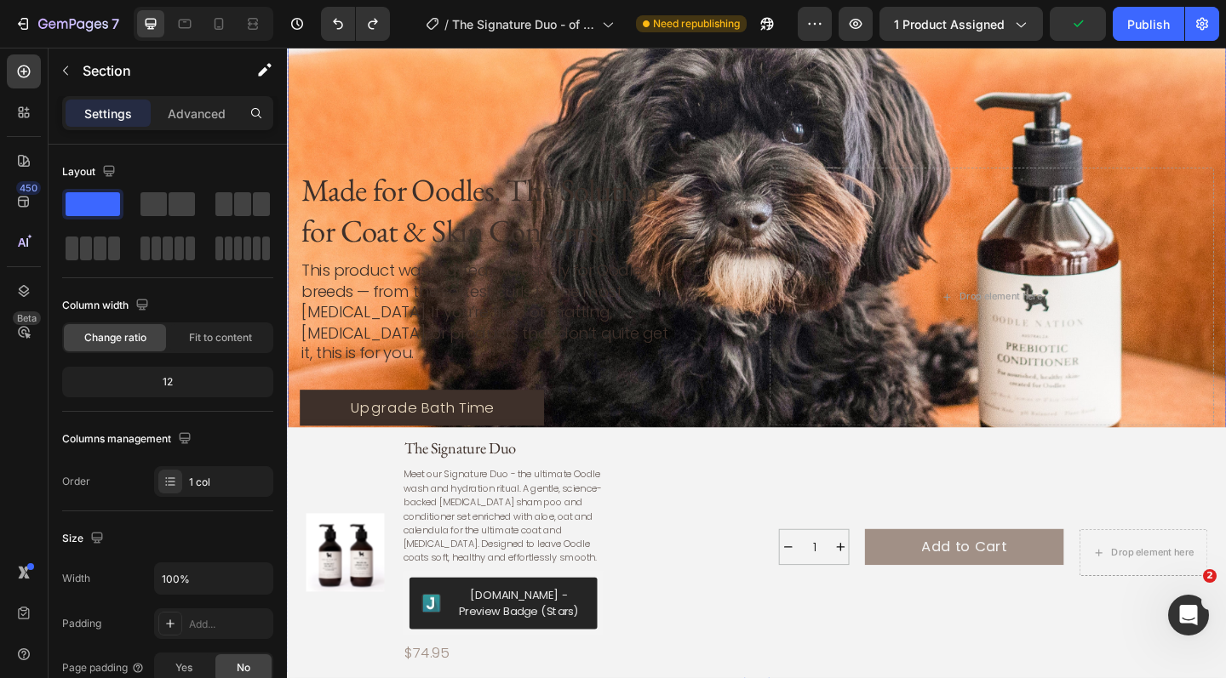
scroll to position [2348, 0]
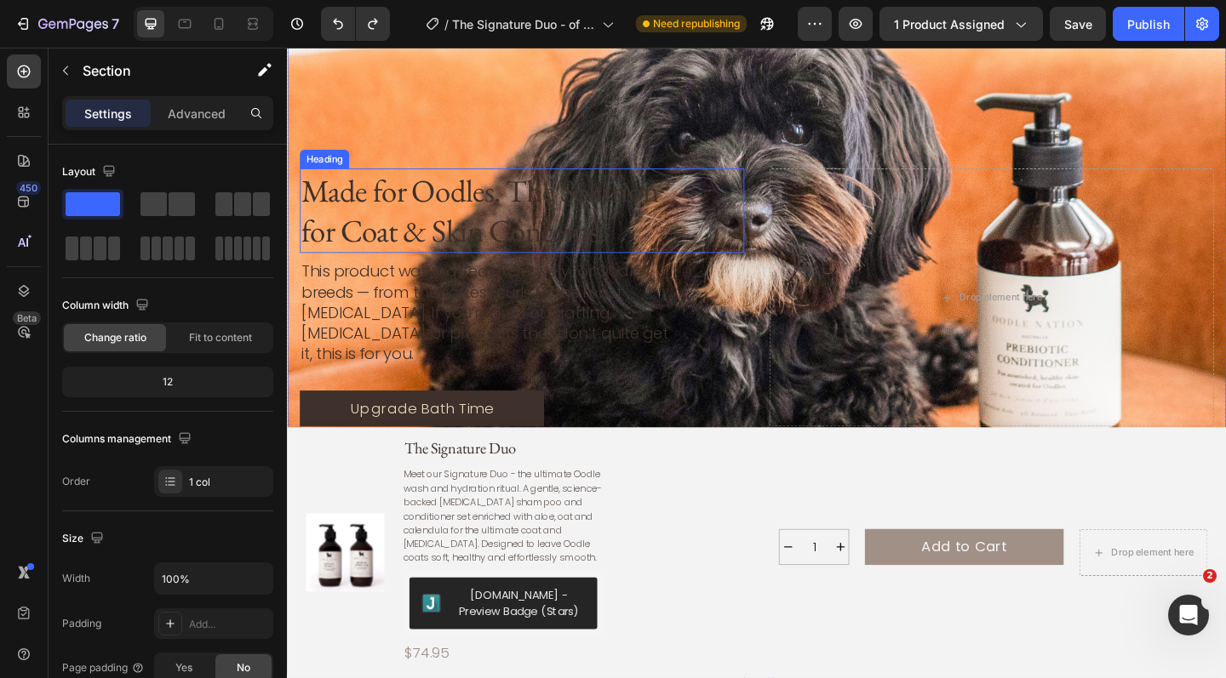
click at [483, 231] on h2 "Made for Oodles. The Solution for Coat & Skin Concerns." at bounding box center [508, 226] width 417 height 92
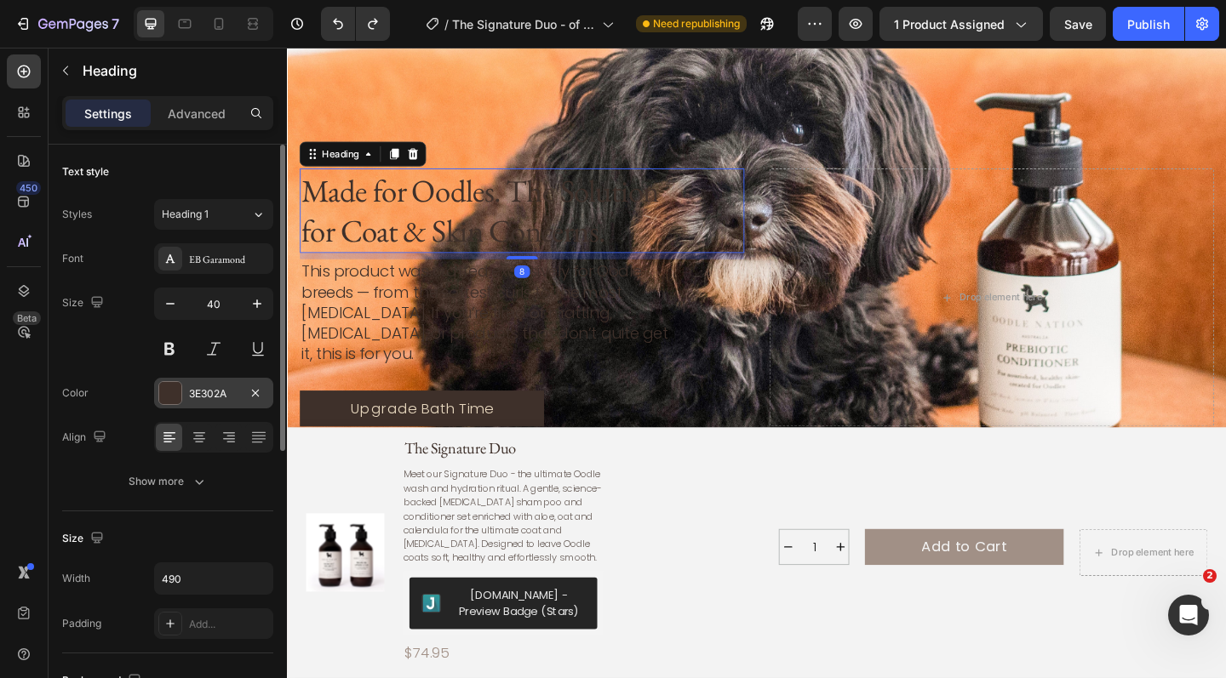
click at [168, 398] on div at bounding box center [170, 393] width 22 height 22
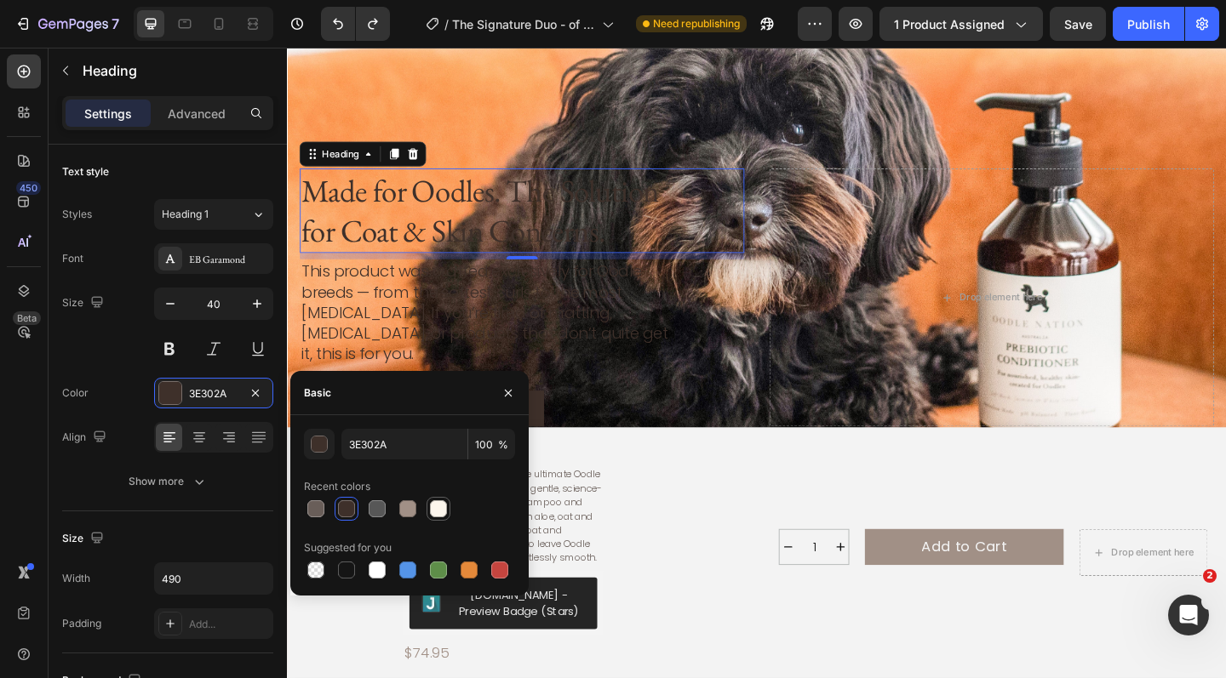
click at [443, 516] on div at bounding box center [438, 509] width 17 height 17
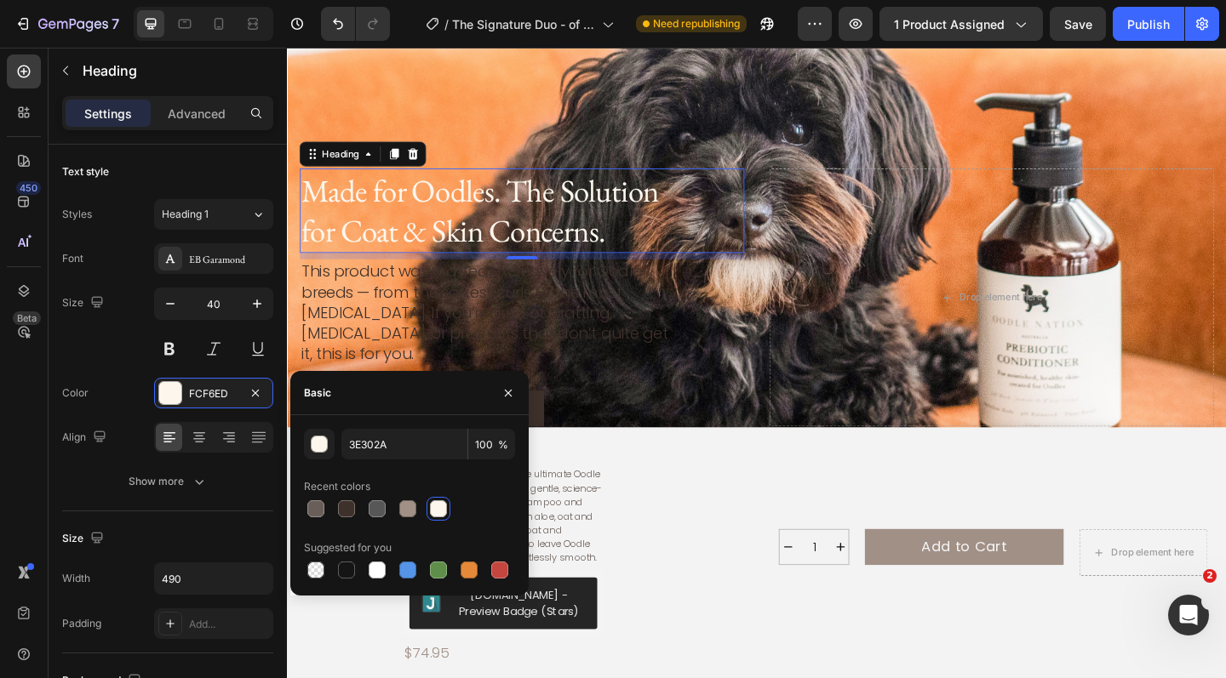
type input "FCF6ED"
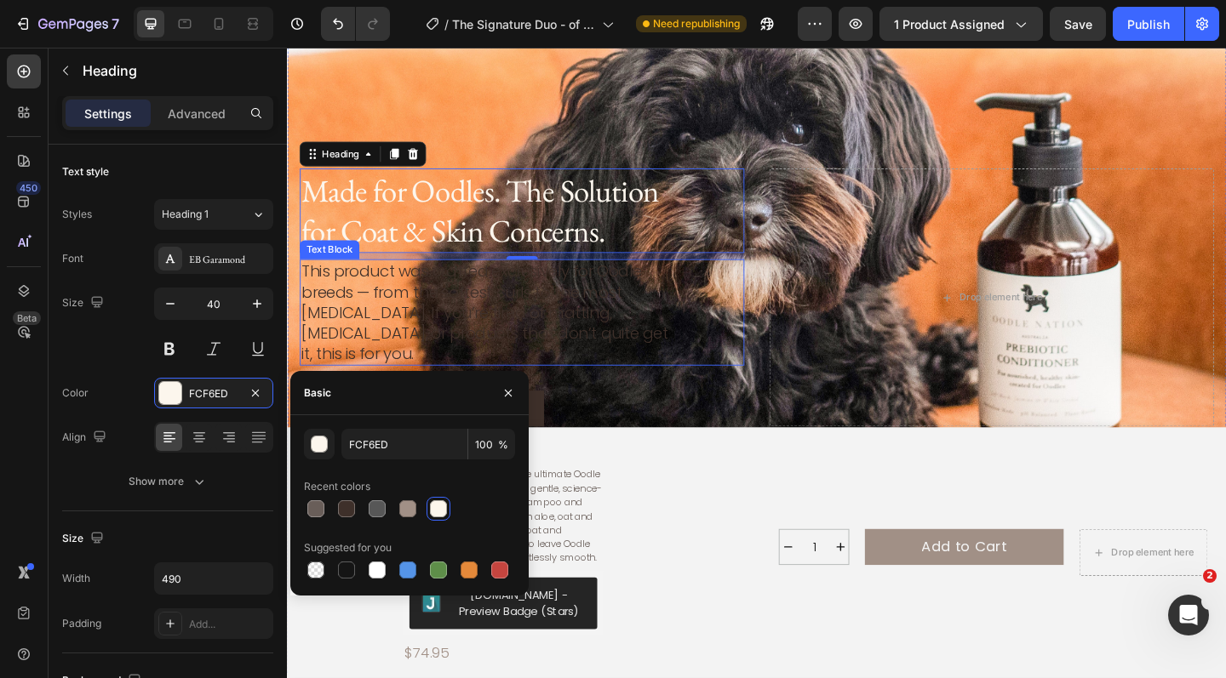
click at [425, 311] on p "This product was crafted exclusively for Oodle breeds — from the softest curls …" at bounding box center [509, 336] width 414 height 112
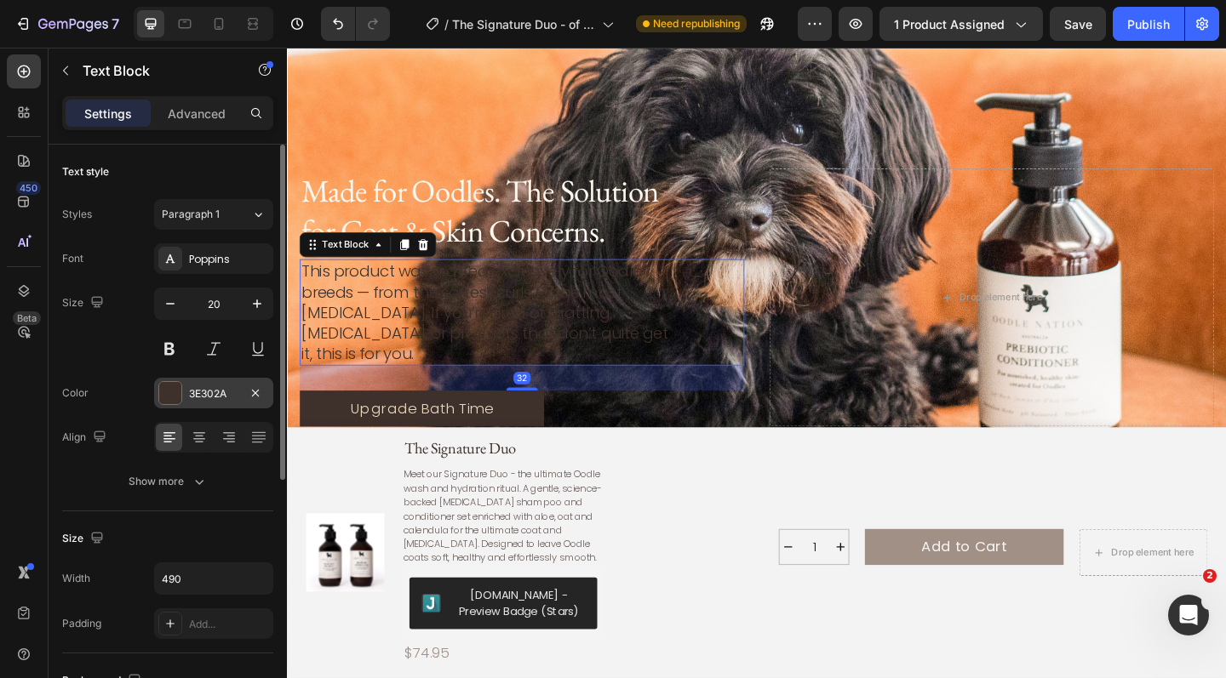
click at [175, 399] on div at bounding box center [170, 393] width 22 height 22
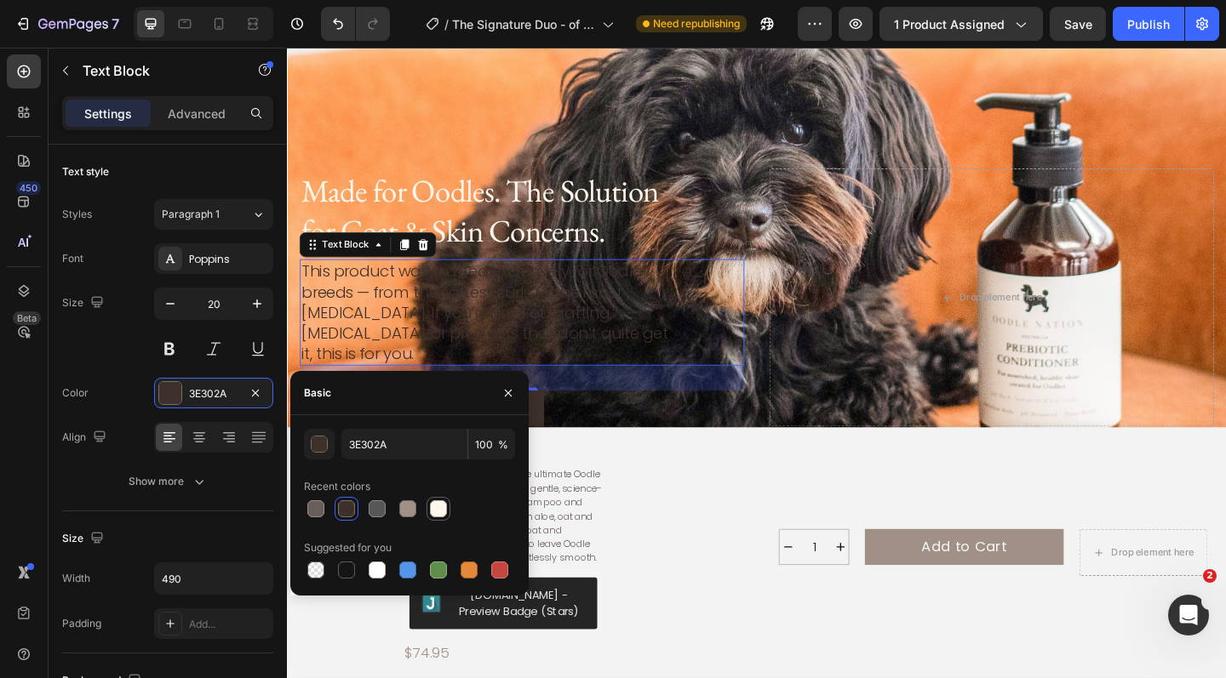
click at [440, 516] on div at bounding box center [438, 509] width 17 height 17
type input "FCF6ED"
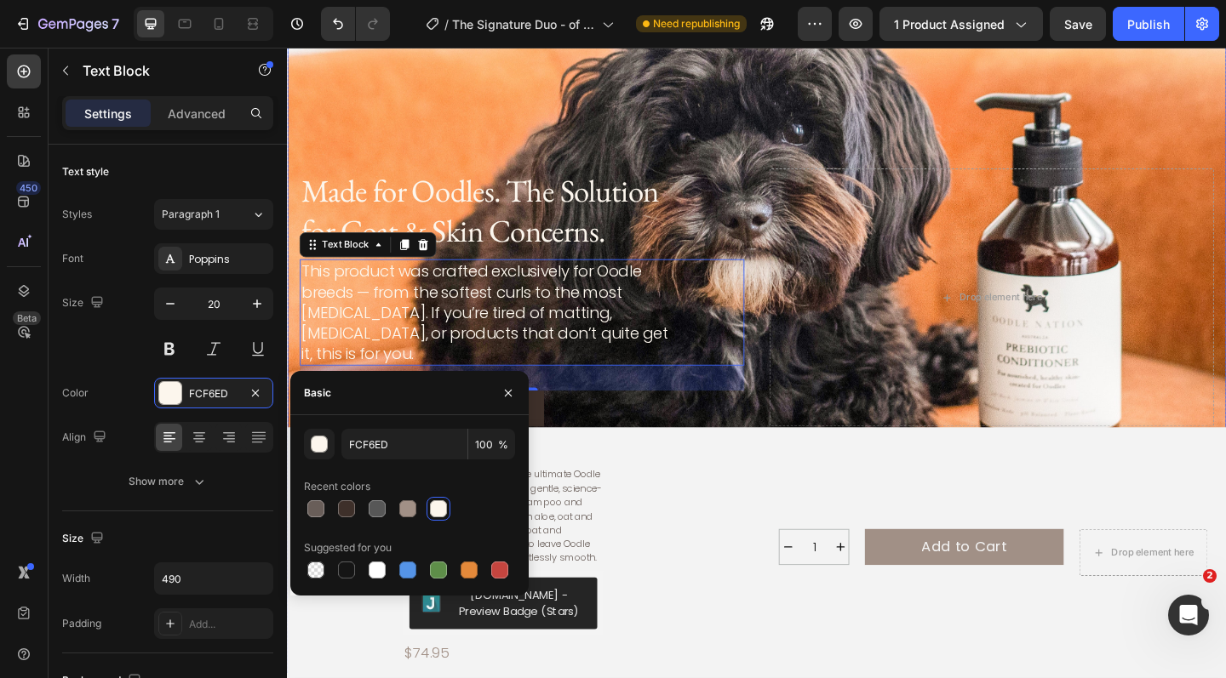
scroll to position [2269, 0]
click at [428, 177] on div "Background Image" at bounding box center [798, 319] width 1022 height 817
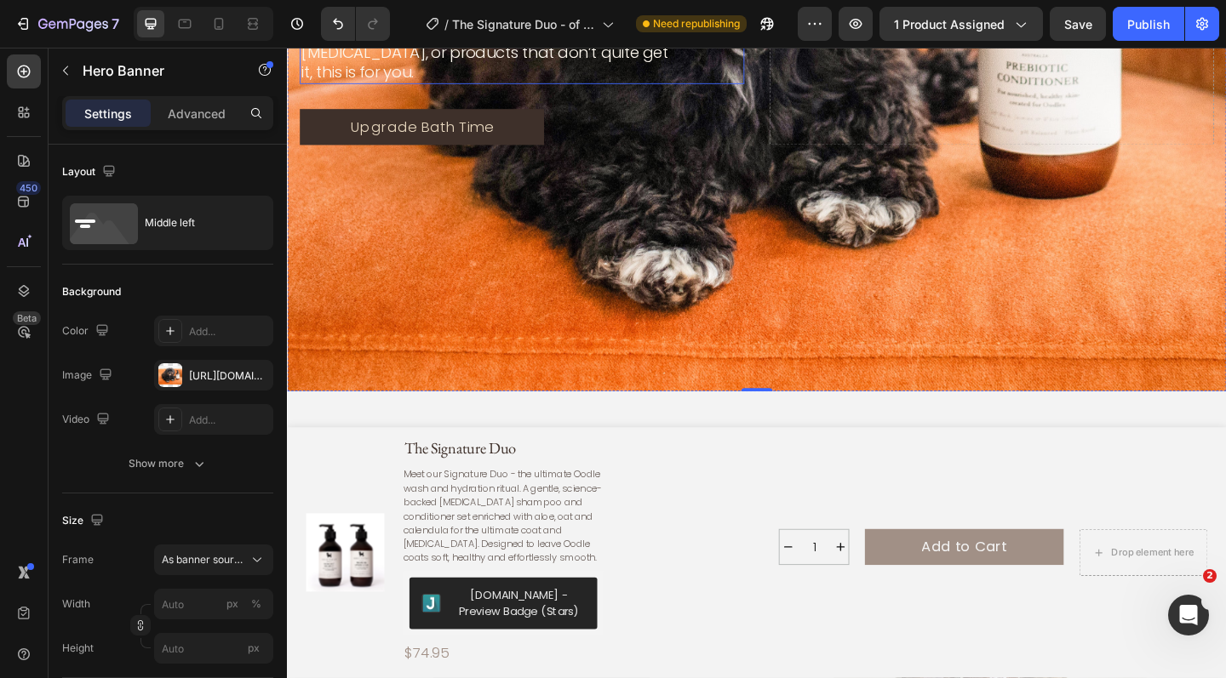
scroll to position [2656, 0]
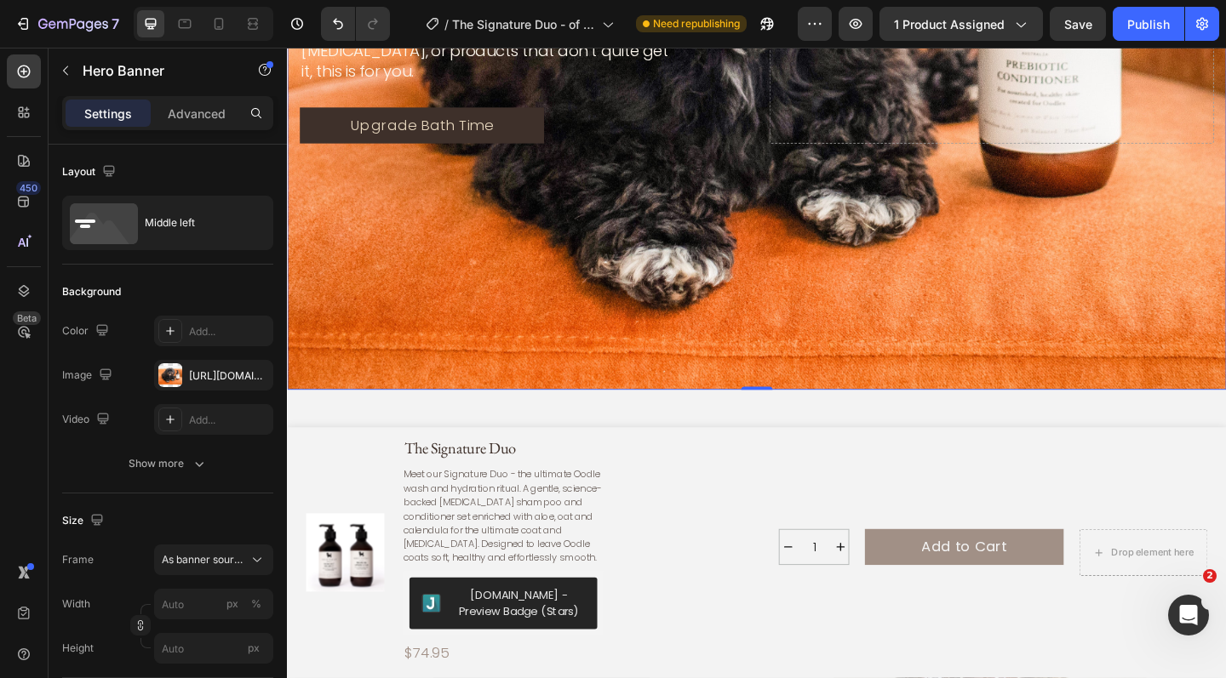
click at [477, 313] on div "Background Image" at bounding box center [798, 11] width 1022 height 817
drag, startPoint x: 801, startPoint y: 419, endPoint x: 797, endPoint y: 363, distance: 55.5
click at [797, 363] on div "Made for Oodles. The Solution for Coat & Skin Concerns. Heading This product wa…" at bounding box center [798, 11] width 1022 height 817
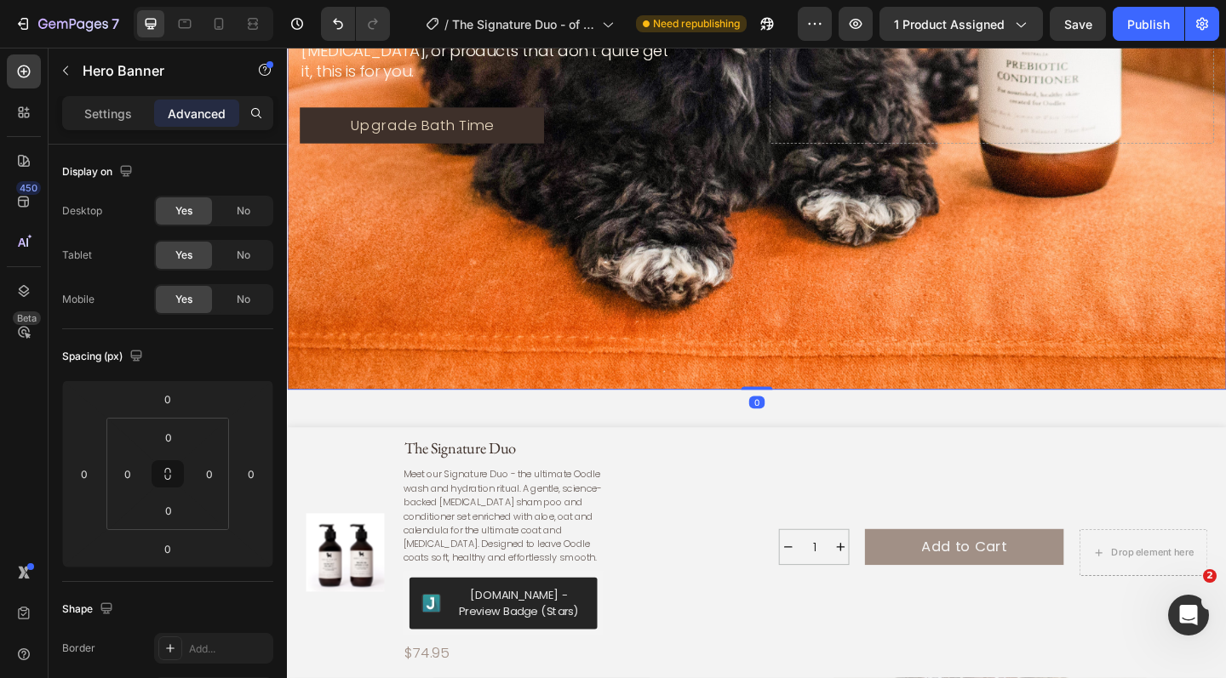
click at [797, 363] on div "Background Image" at bounding box center [798, 11] width 1022 height 817
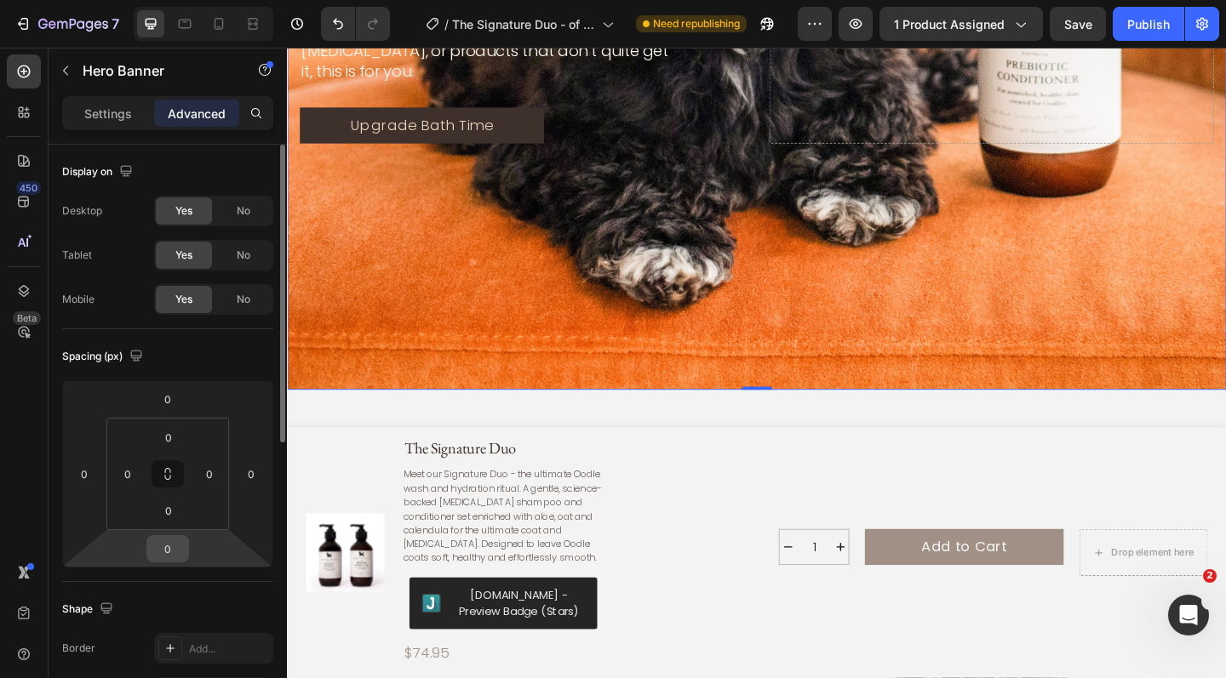
click at [163, 558] on input "0" at bounding box center [168, 549] width 34 height 26
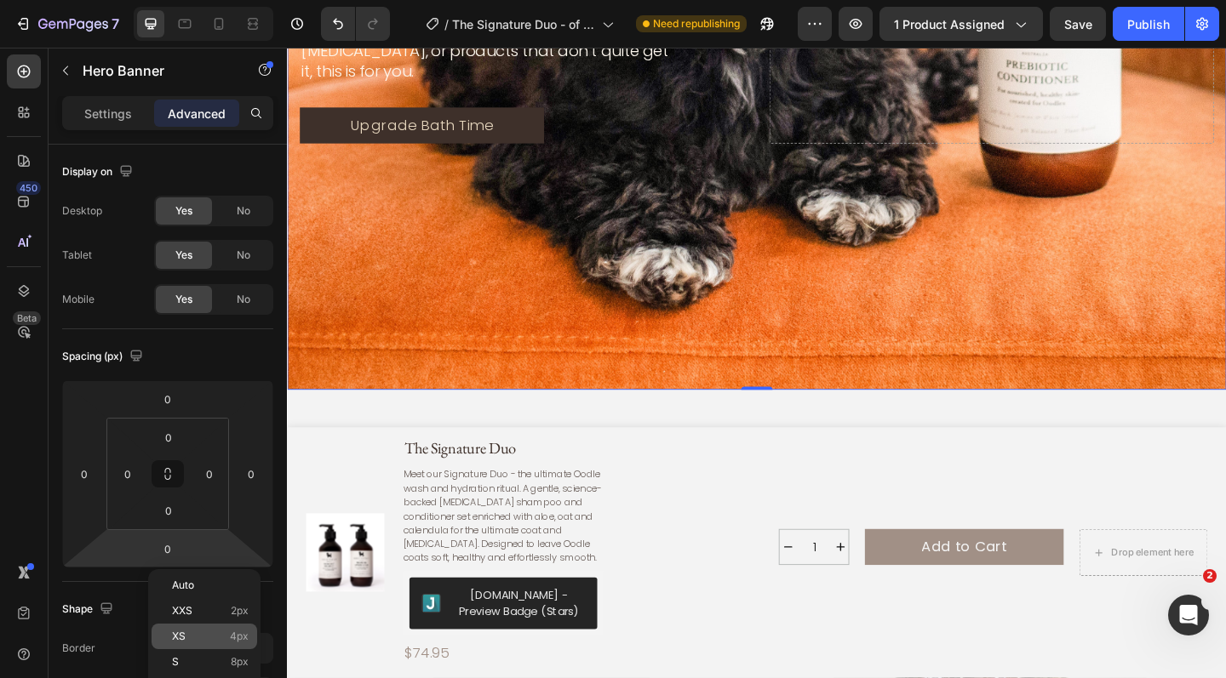
click at [175, 643] on div "XS 4px" at bounding box center [205, 637] width 106 height 26
type input "4"
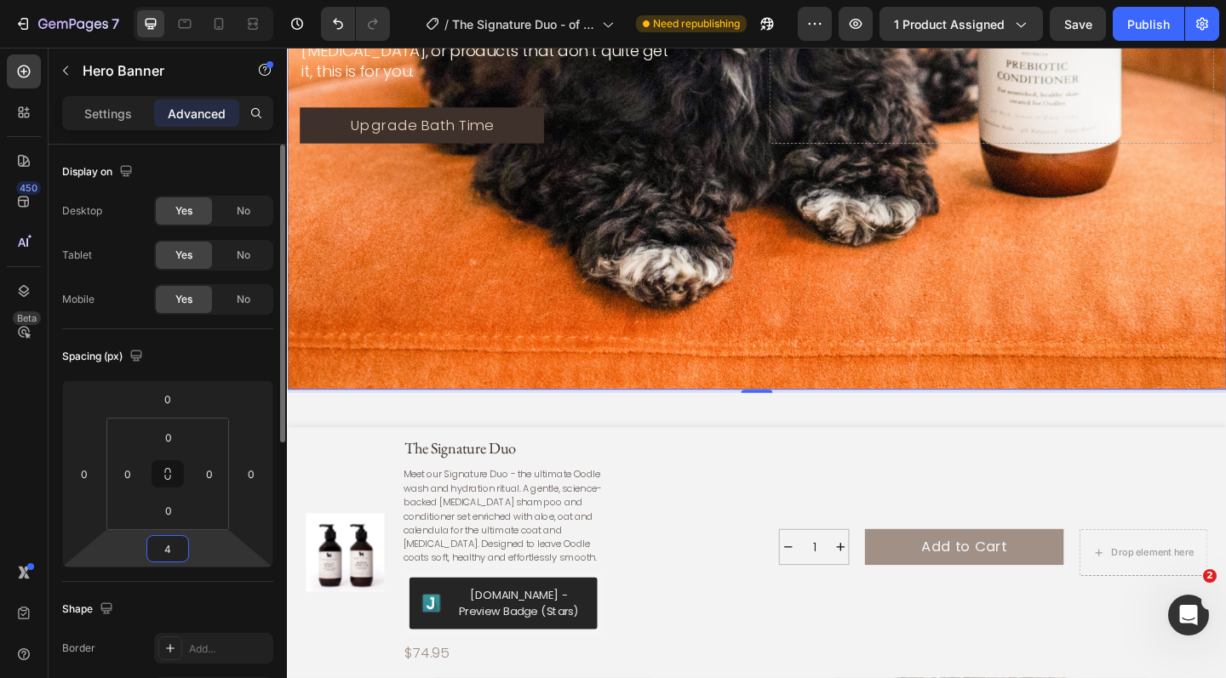
click at [173, 550] on input "4" at bounding box center [168, 549] width 34 height 26
click at [173, 512] on input "0" at bounding box center [169, 511] width 34 height 26
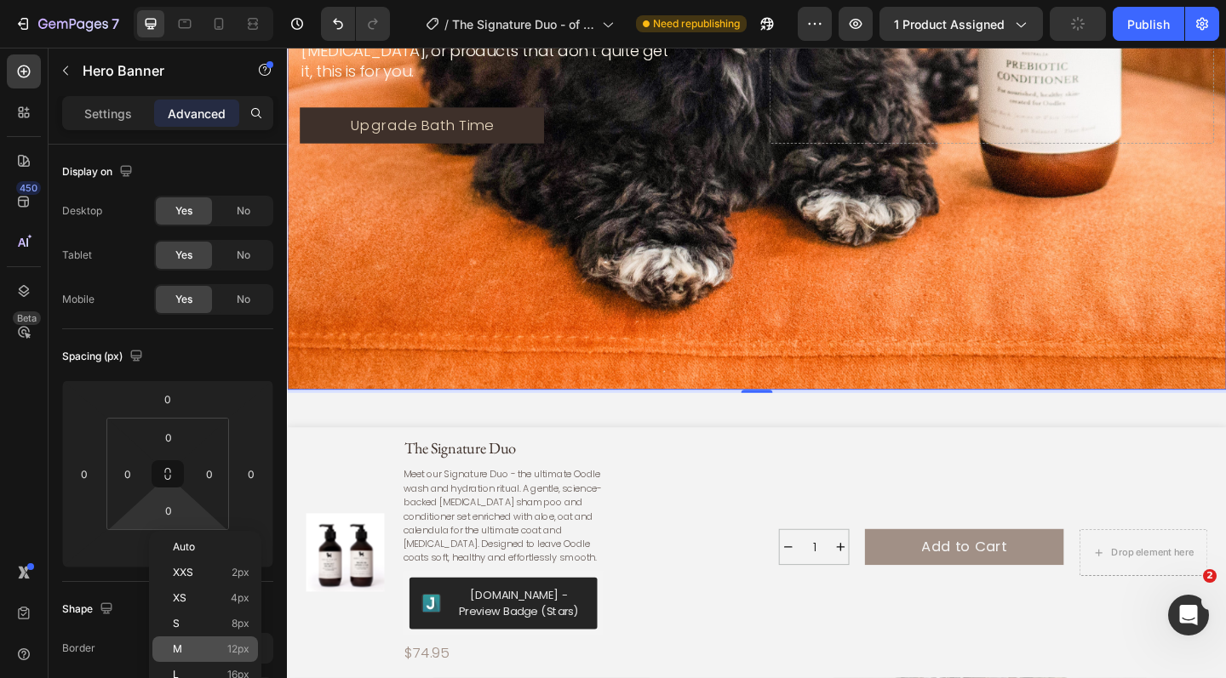
click at [184, 644] on p "M 12px" at bounding box center [211, 650] width 77 height 12
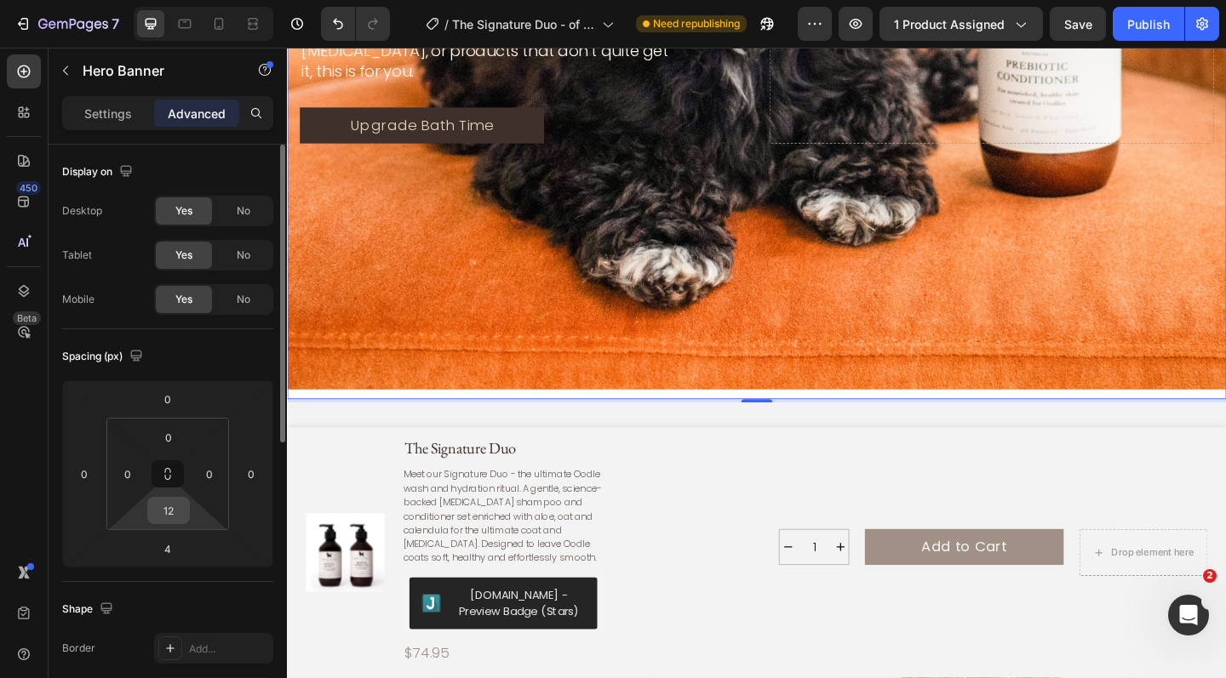
click at [183, 510] on input "12" at bounding box center [169, 511] width 34 height 26
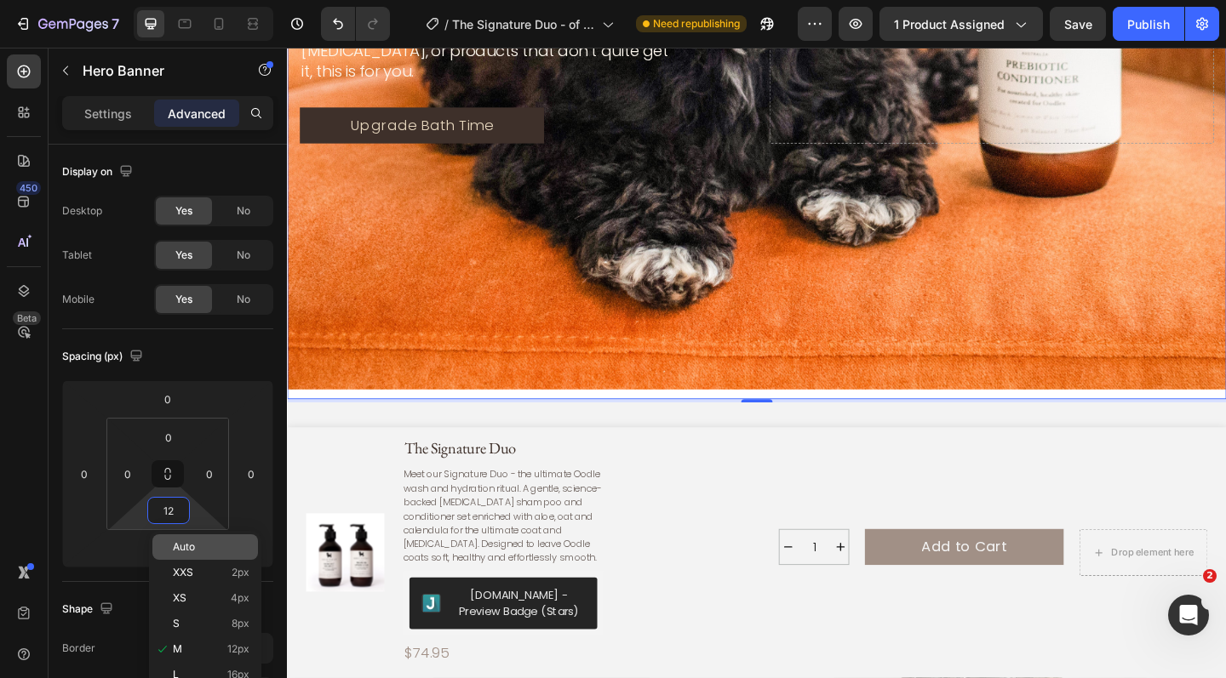
click at [187, 544] on span "Auto" at bounding box center [184, 547] width 22 height 12
type input "Auto"
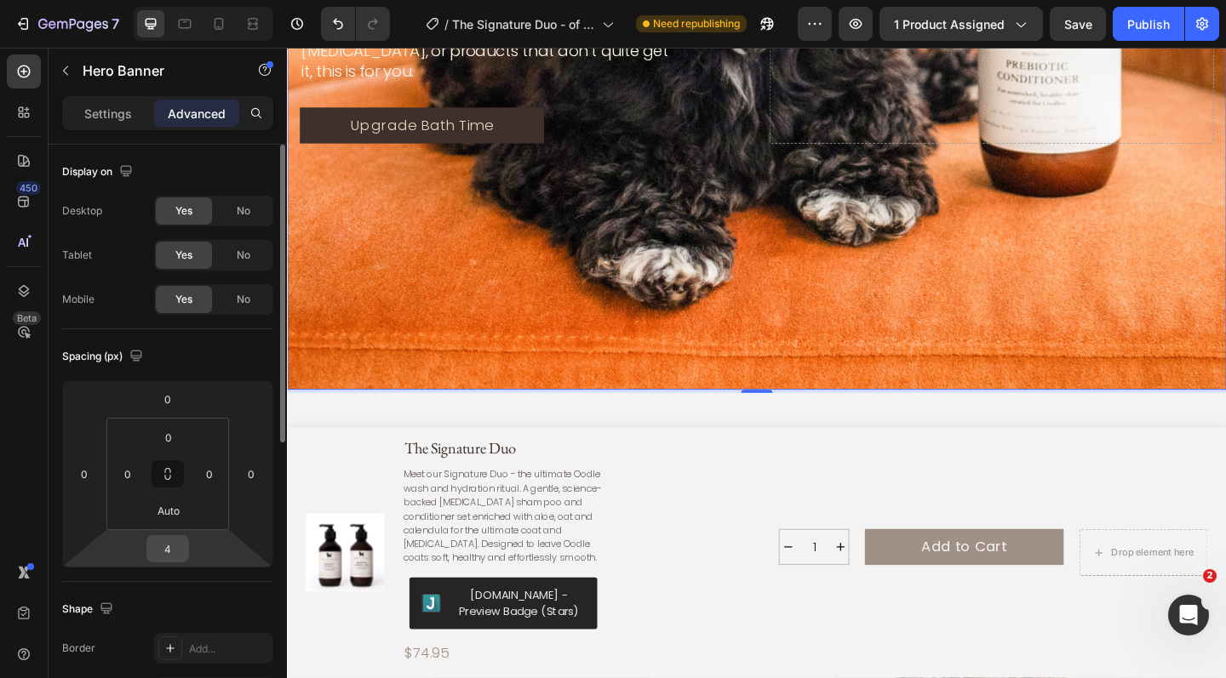
click at [173, 548] on input "4" at bounding box center [168, 549] width 34 height 26
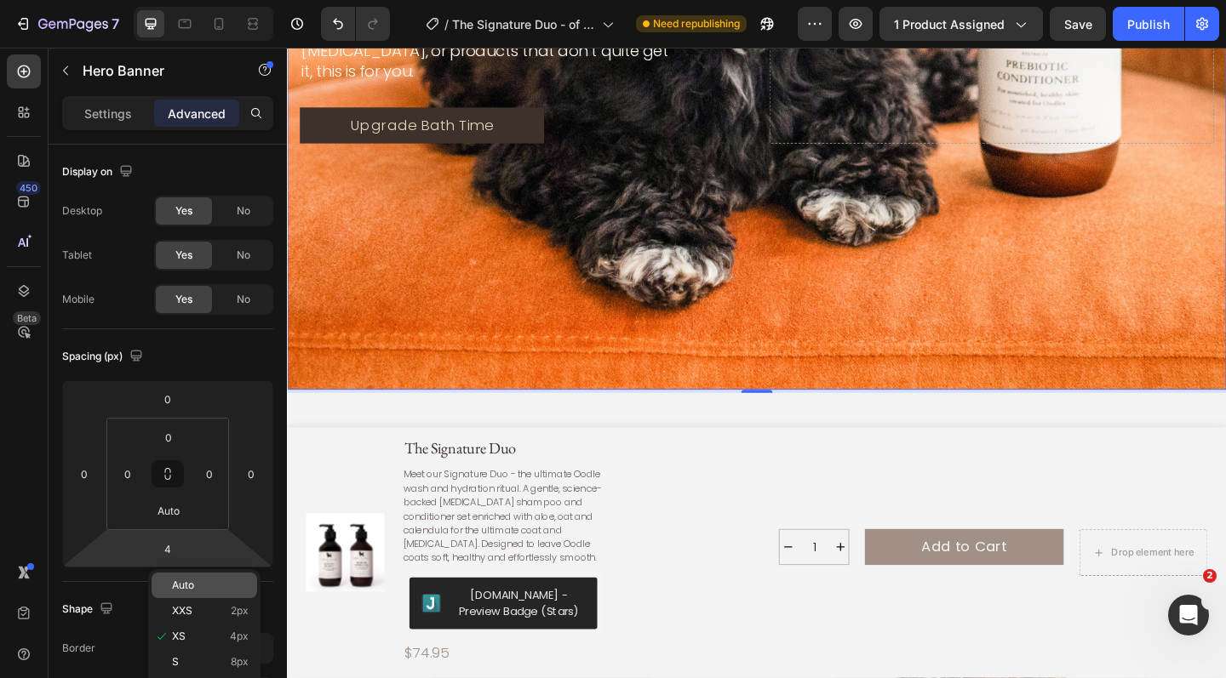
click at [197, 587] on p "Auto" at bounding box center [210, 586] width 77 height 12
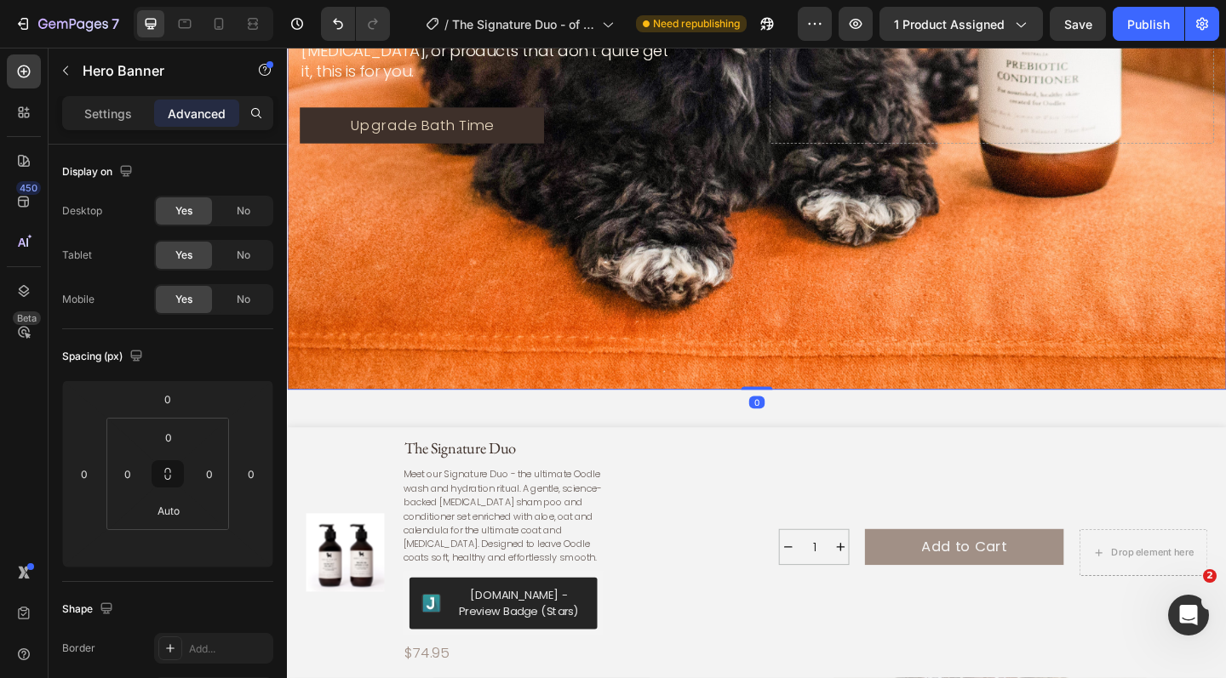
click at [499, 303] on div "Background Image" at bounding box center [798, 11] width 1022 height 817
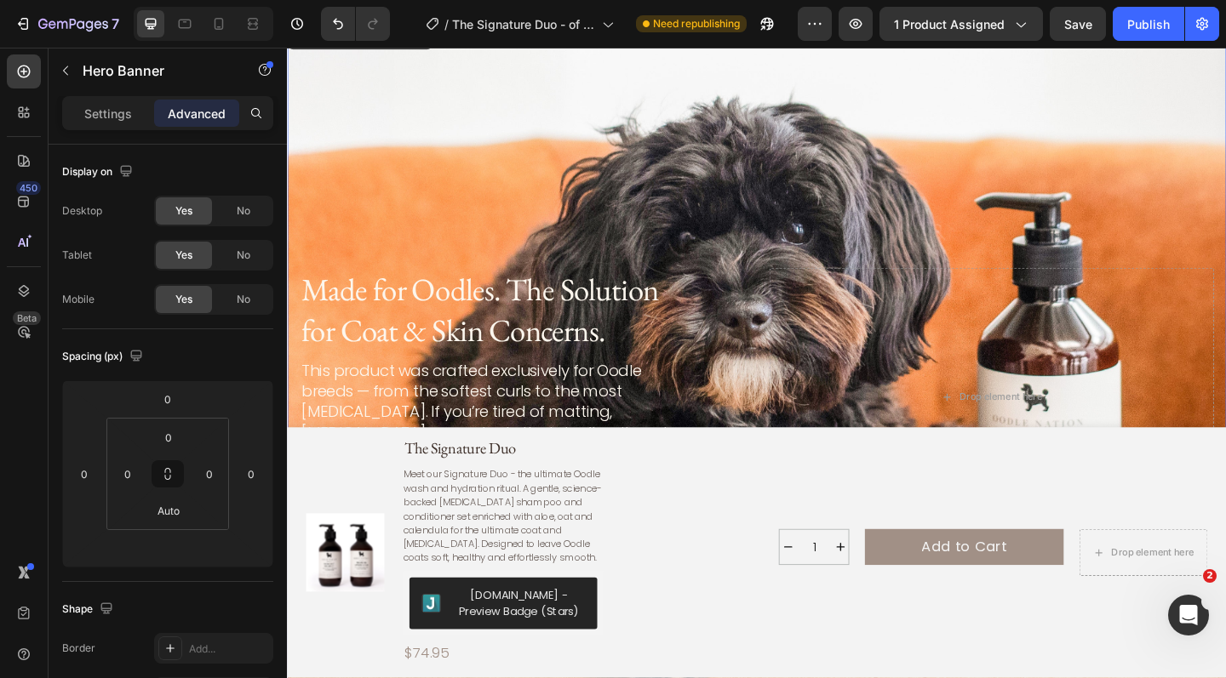
scroll to position [1949, 0]
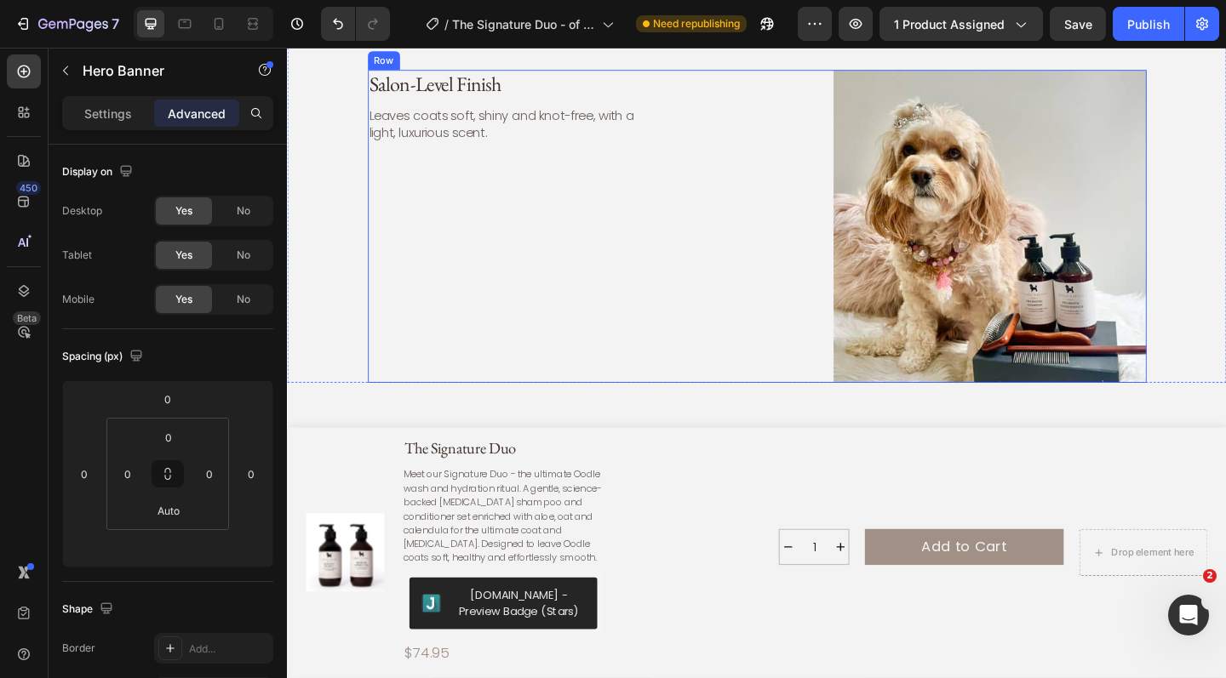
scroll to position [4645, 0]
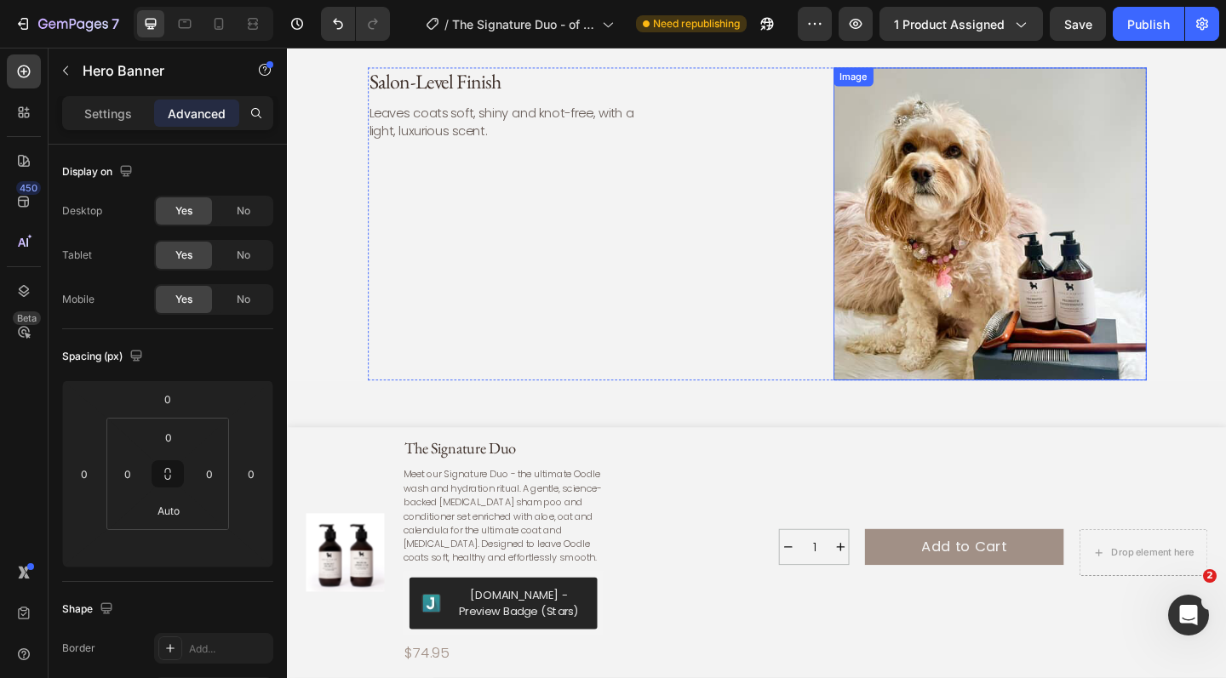
click at [1069, 256] on img at bounding box center [1051, 240] width 341 height 341
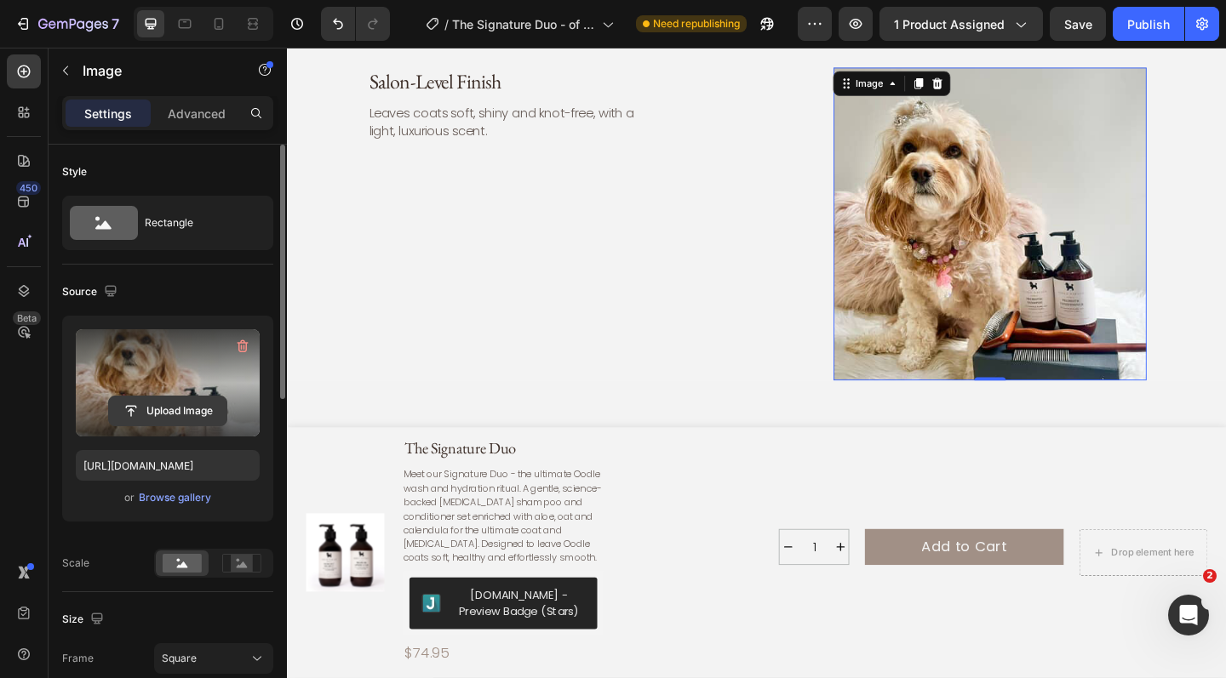
click at [164, 406] on input "file" at bounding box center [167, 411] width 117 height 29
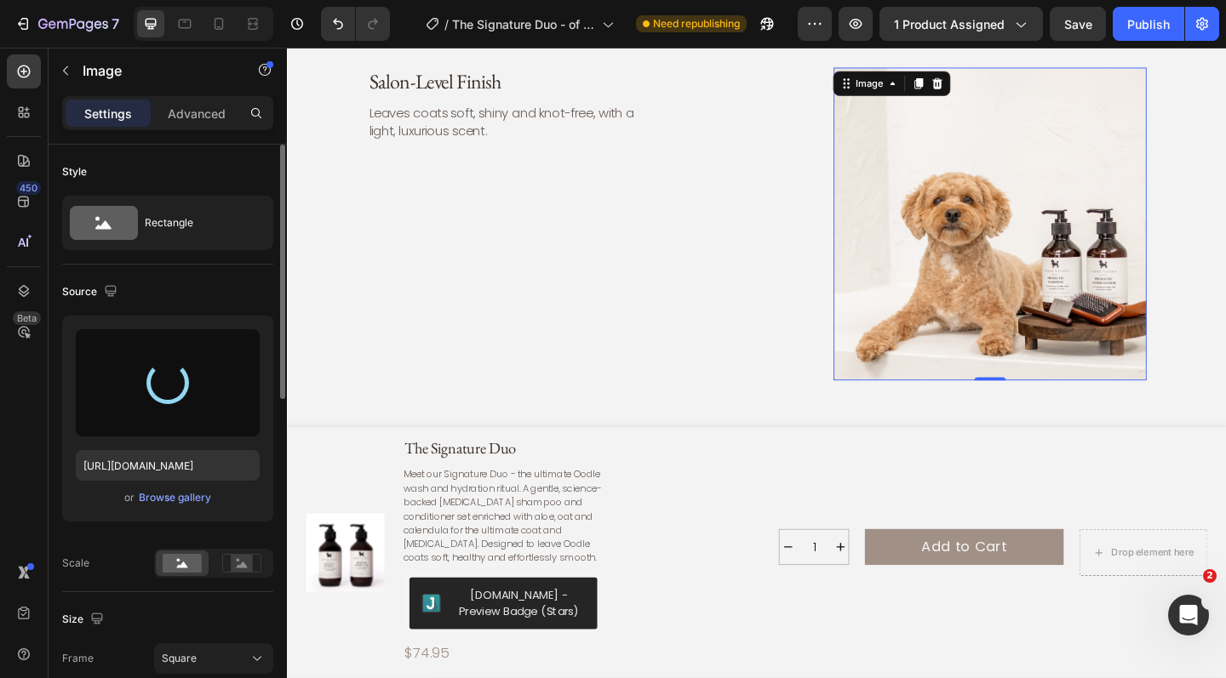
type input "[URL][DOMAIN_NAME]"
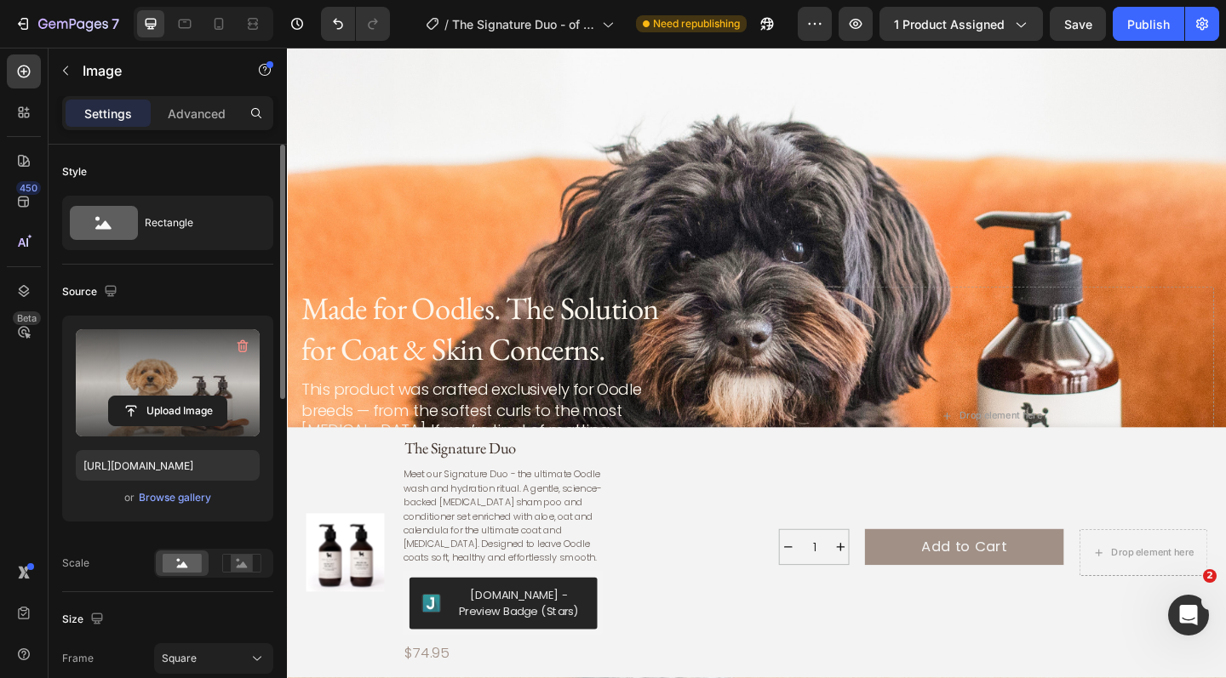
scroll to position [2218, 0]
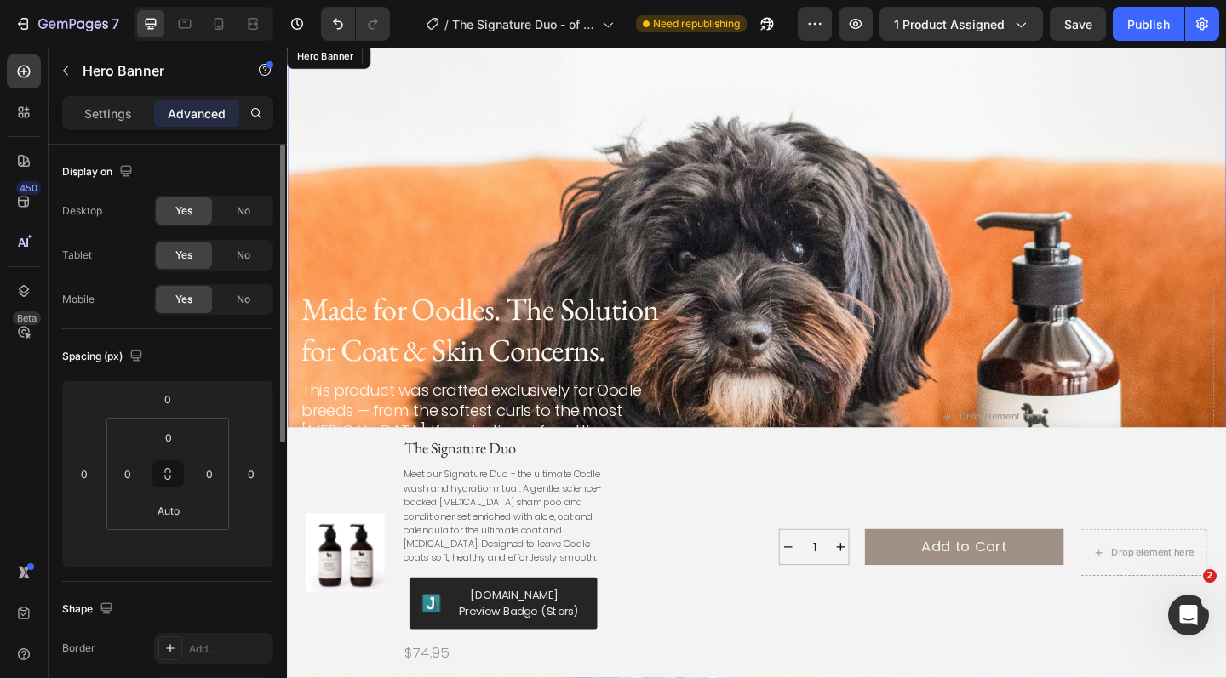
click at [443, 105] on div "Background Image" at bounding box center [798, 449] width 1022 height 817
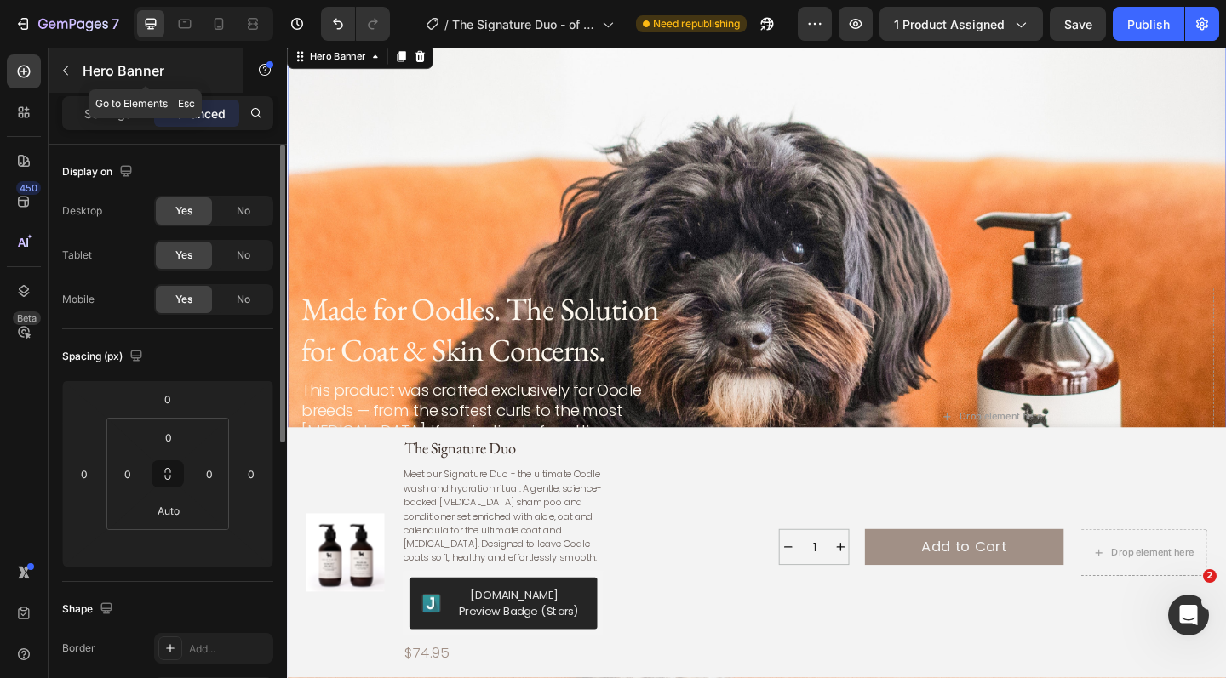
click at [67, 72] on icon "button" at bounding box center [66, 71] width 14 height 14
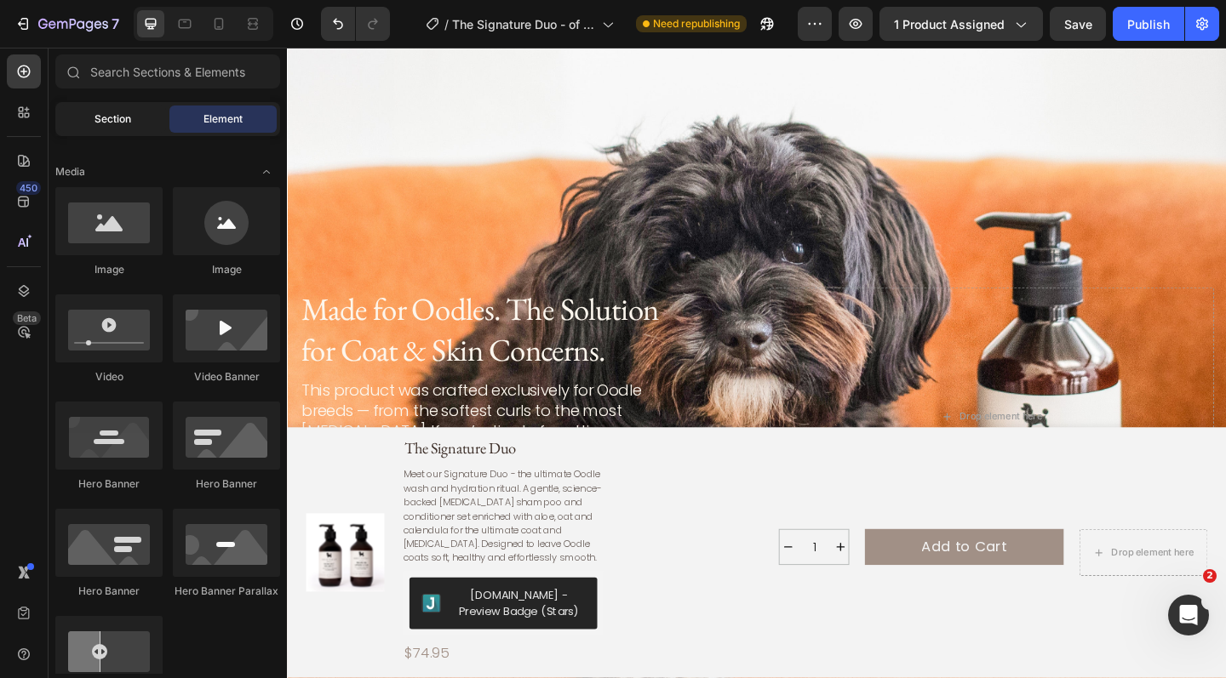
click at [93, 115] on div "Section" at bounding box center [112, 119] width 107 height 27
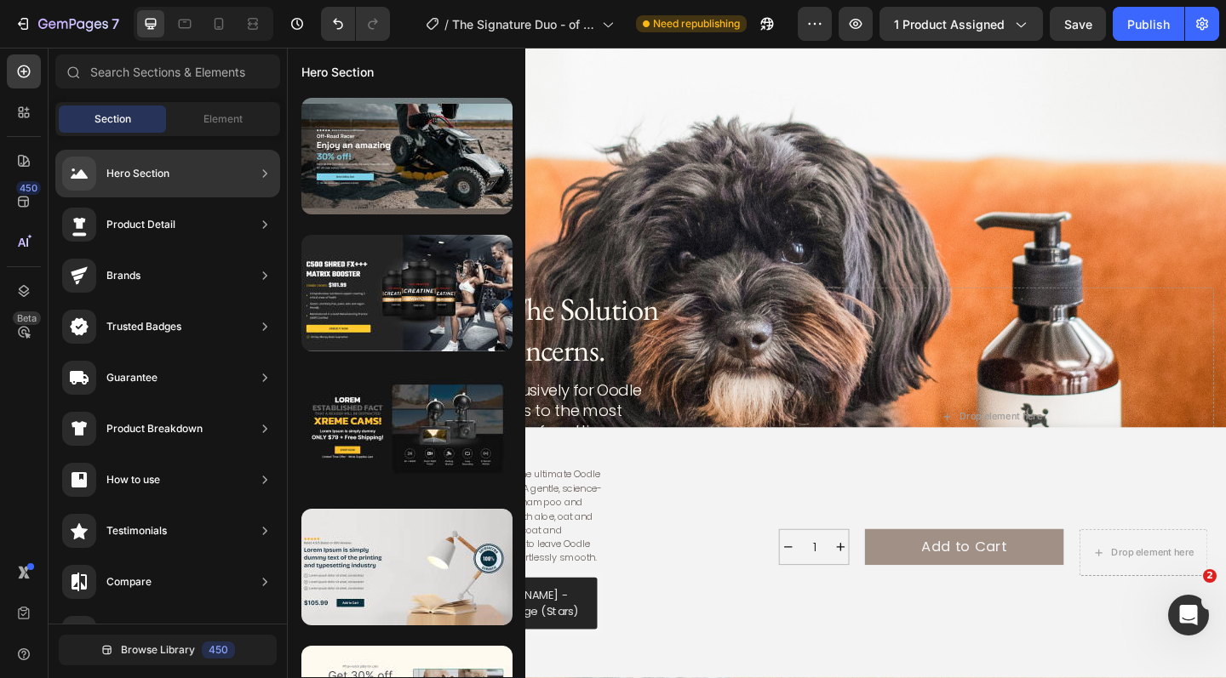
click at [130, 170] on div "Hero Section" at bounding box center [137, 173] width 63 height 17
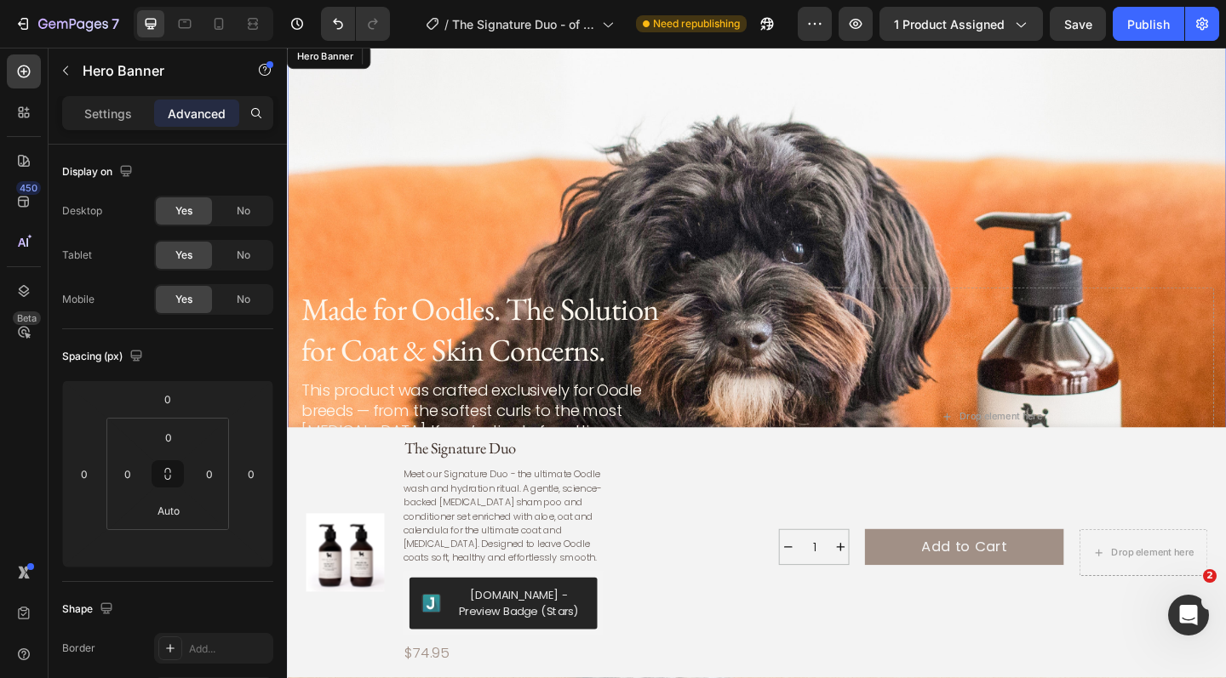
click at [461, 164] on div "Background Image" at bounding box center [798, 449] width 1022 height 817
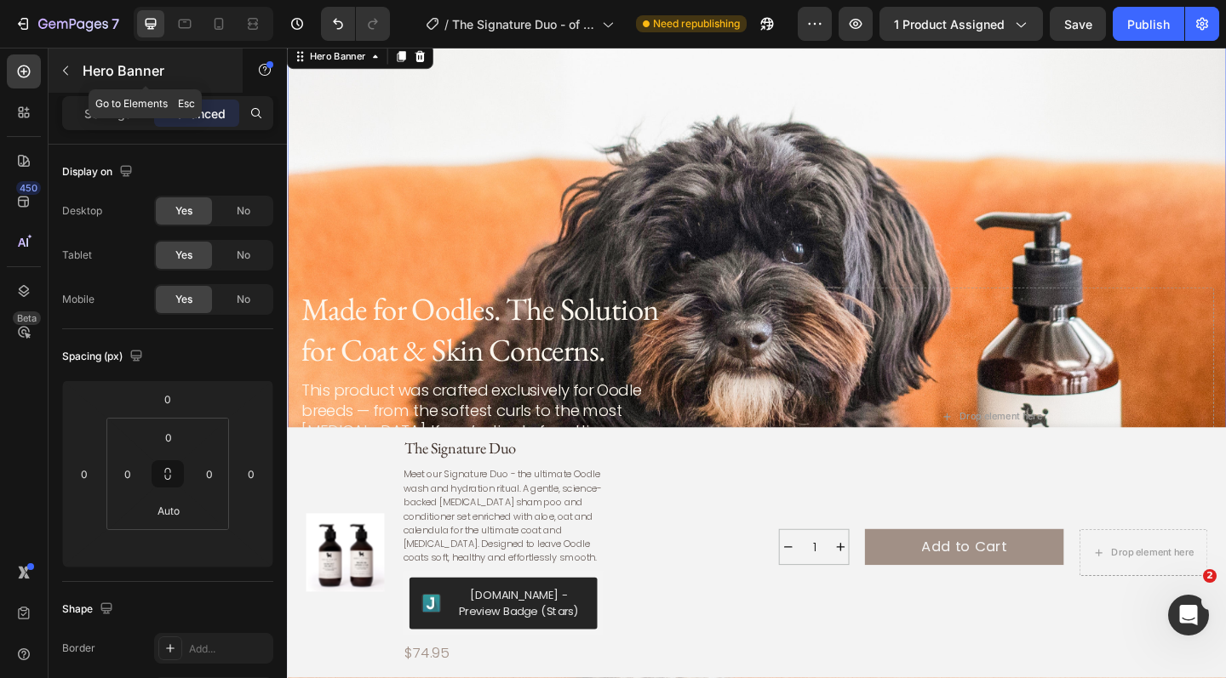
click at [76, 71] on button "button" at bounding box center [65, 70] width 27 height 27
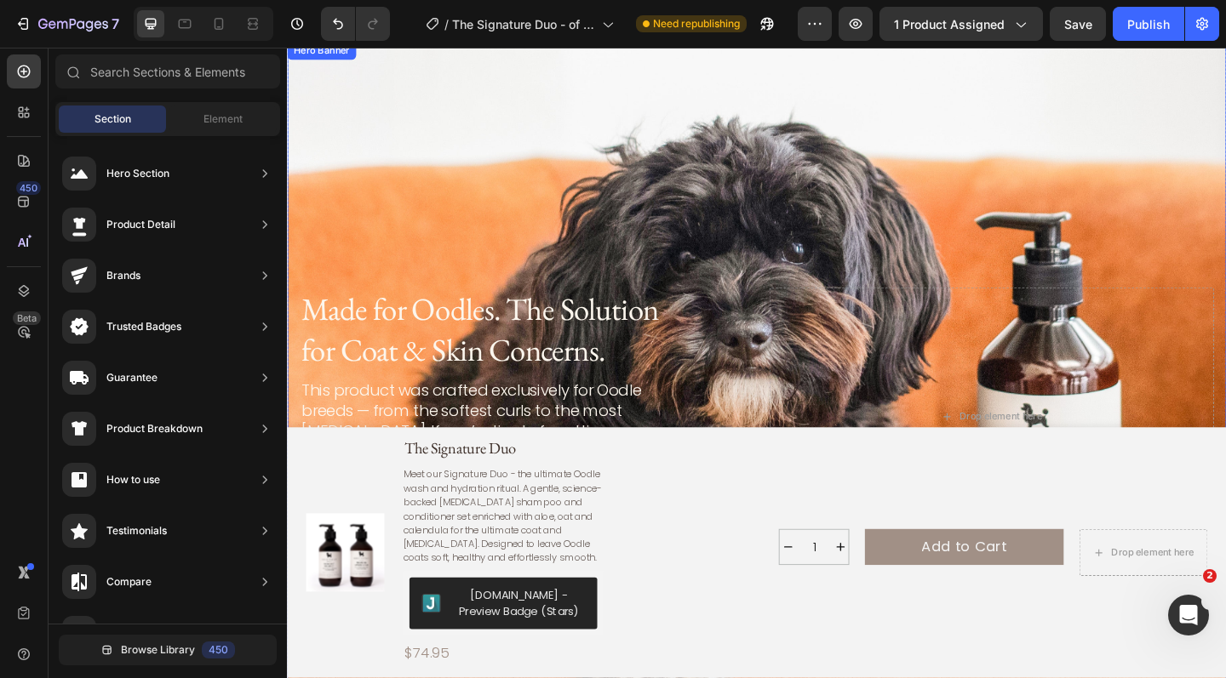
click at [442, 123] on div "Background Image" at bounding box center [798, 449] width 1022 height 817
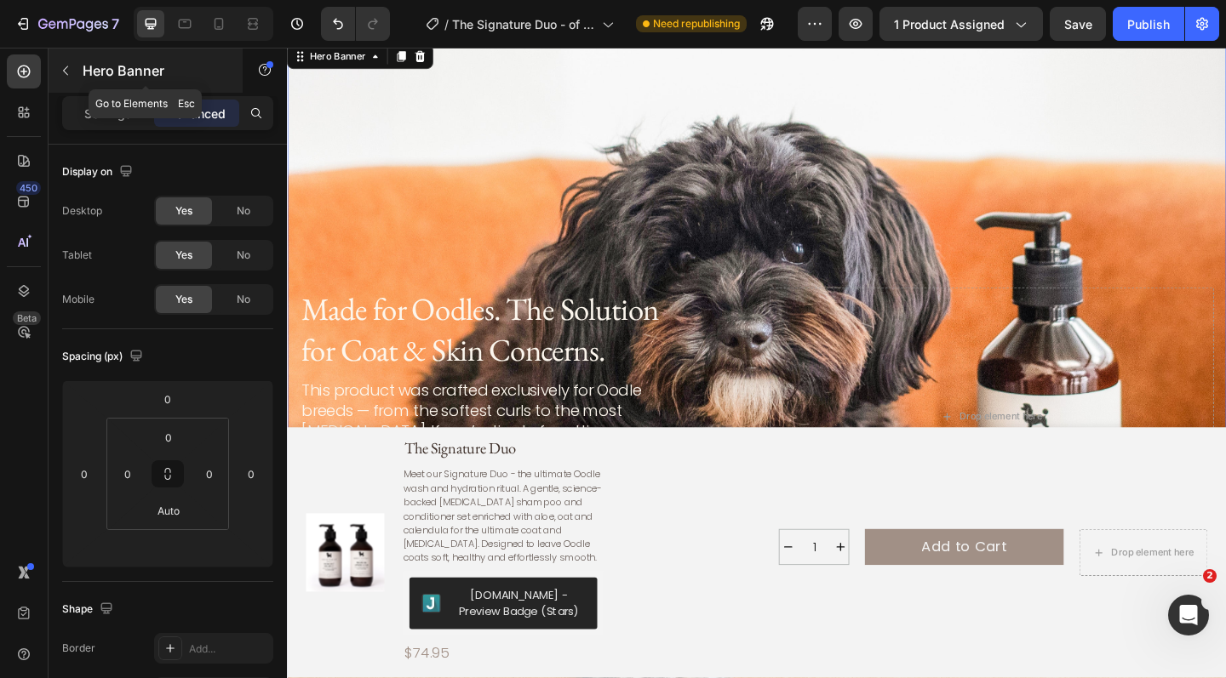
click at [67, 70] on icon "button" at bounding box center [66, 71] width 14 height 14
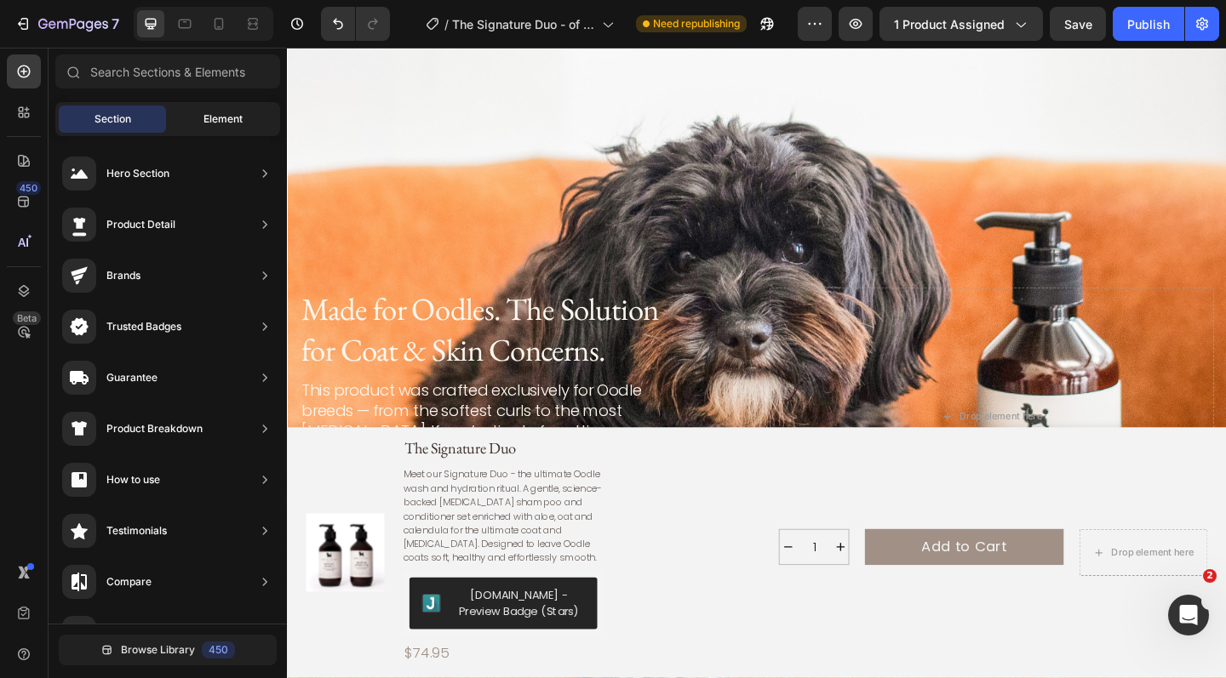
click at [245, 126] on div "Element" at bounding box center [222, 119] width 107 height 27
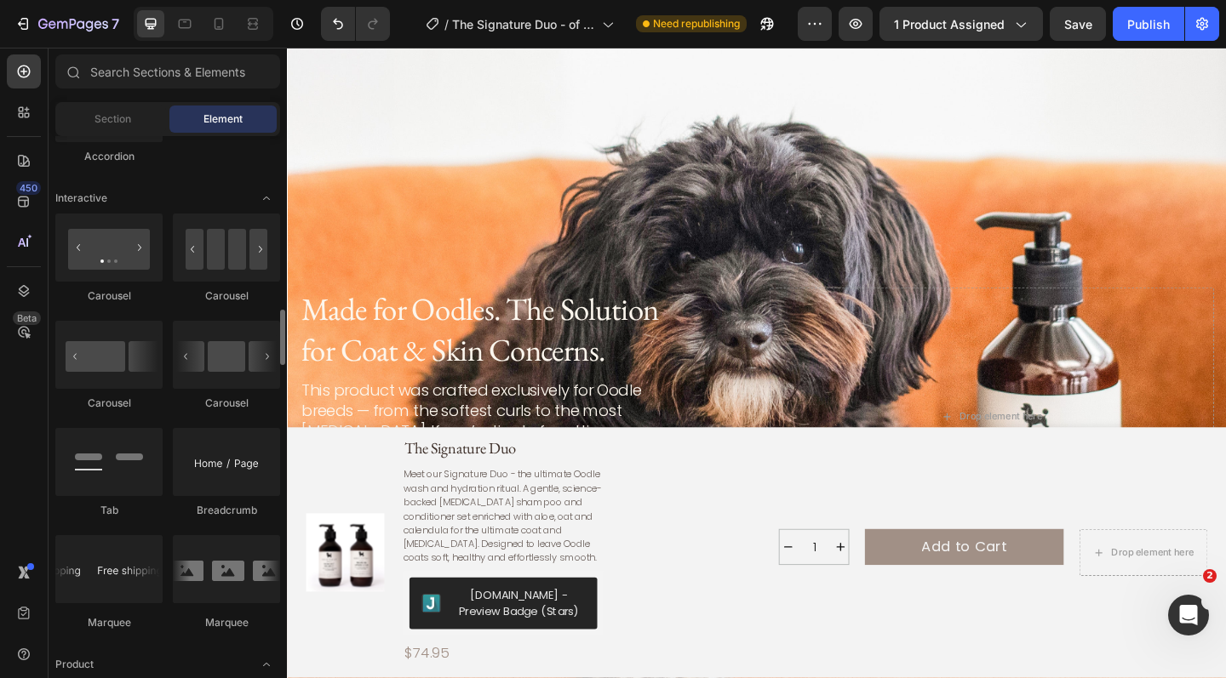
scroll to position [1662, 0]
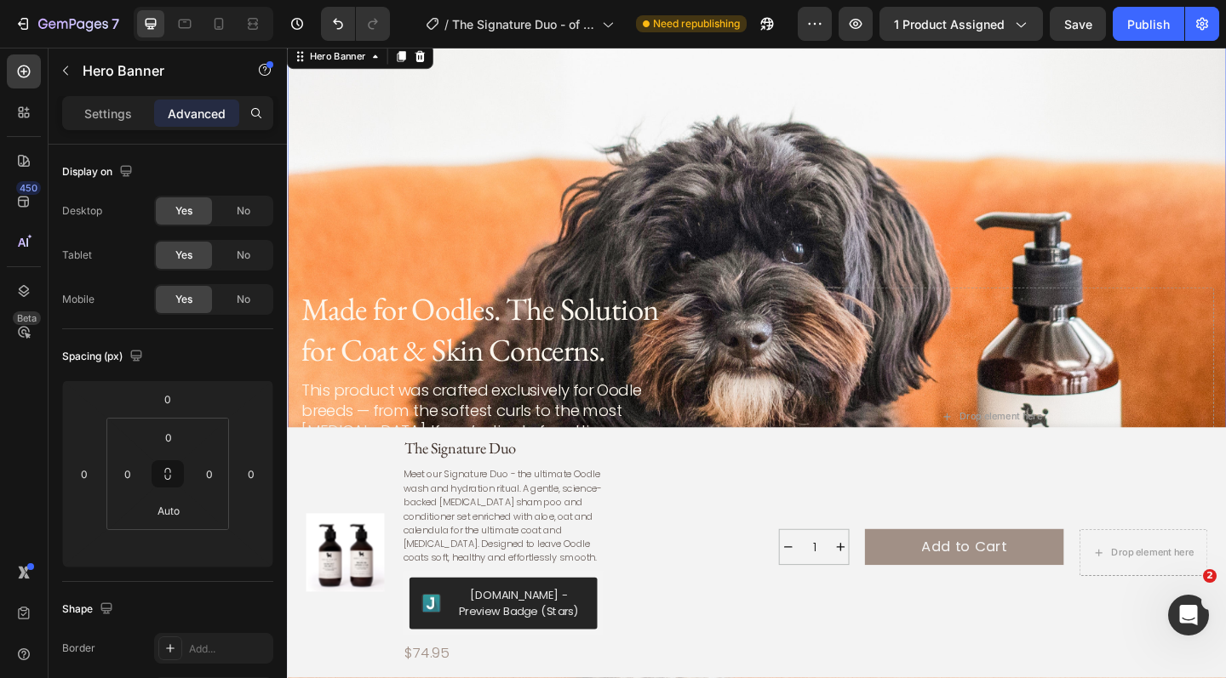
click at [538, 298] on div "Background Image" at bounding box center [798, 449] width 1022 height 817
click at [420, 179] on div "Background Image" at bounding box center [798, 449] width 1022 height 817
click at [127, 120] on p "Settings" at bounding box center [108, 114] width 48 height 18
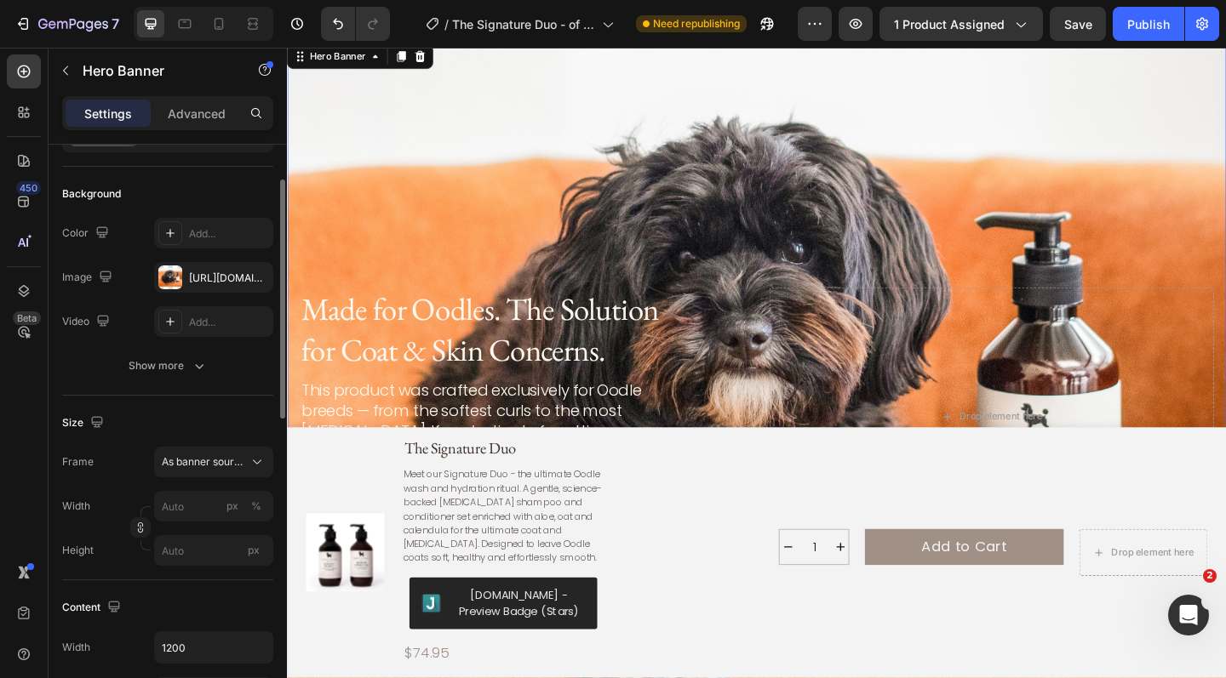
scroll to position [98, 0]
click at [191, 364] on icon "button" at bounding box center [199, 366] width 17 height 17
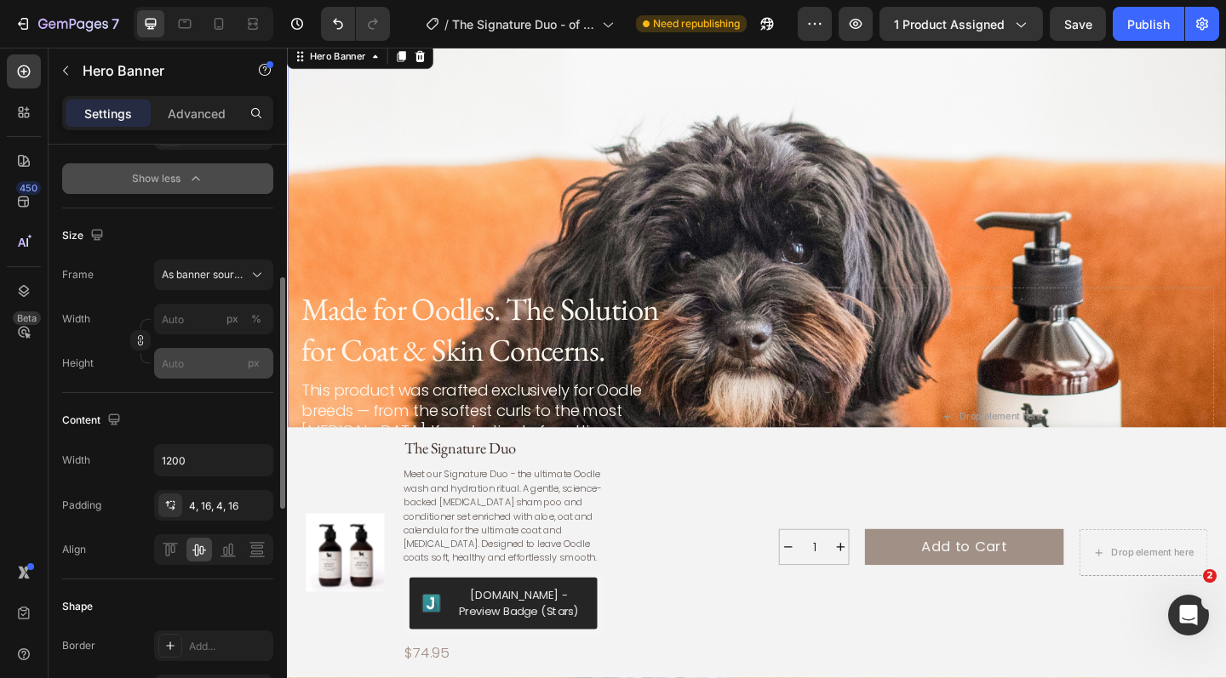
scroll to position [439, 0]
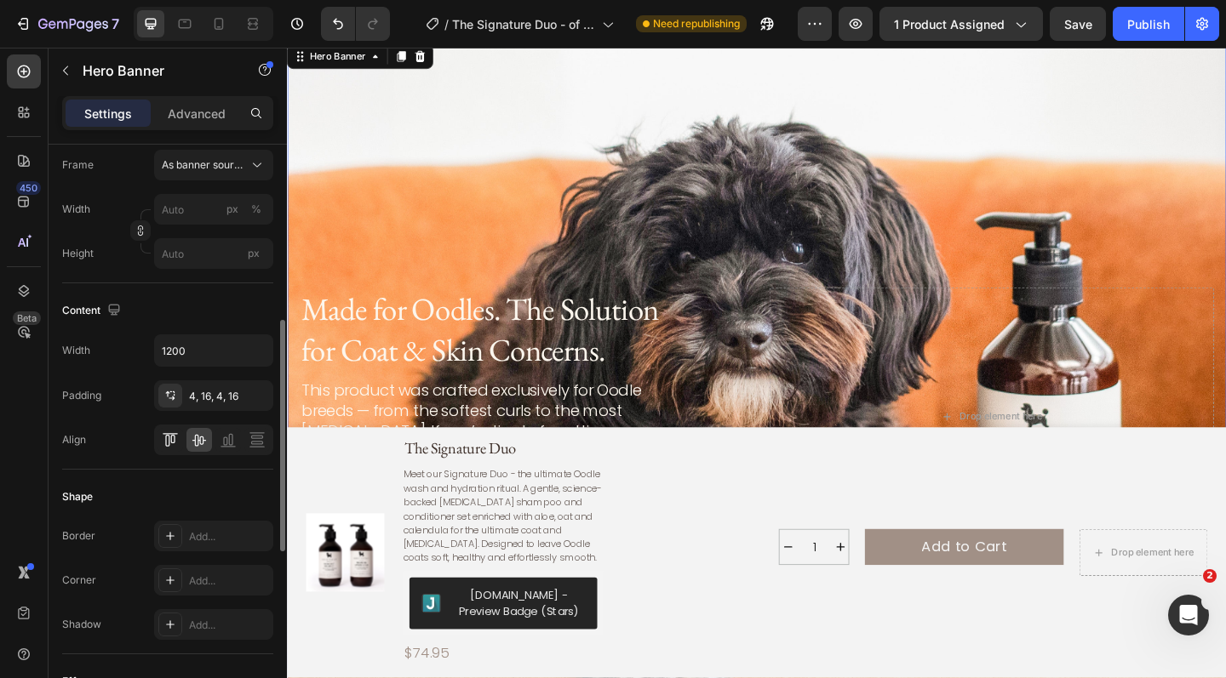
click at [175, 442] on icon at bounding box center [170, 440] width 17 height 17
click at [254, 442] on icon at bounding box center [257, 442] width 12 height 3
click at [164, 432] on icon at bounding box center [170, 440] width 17 height 17
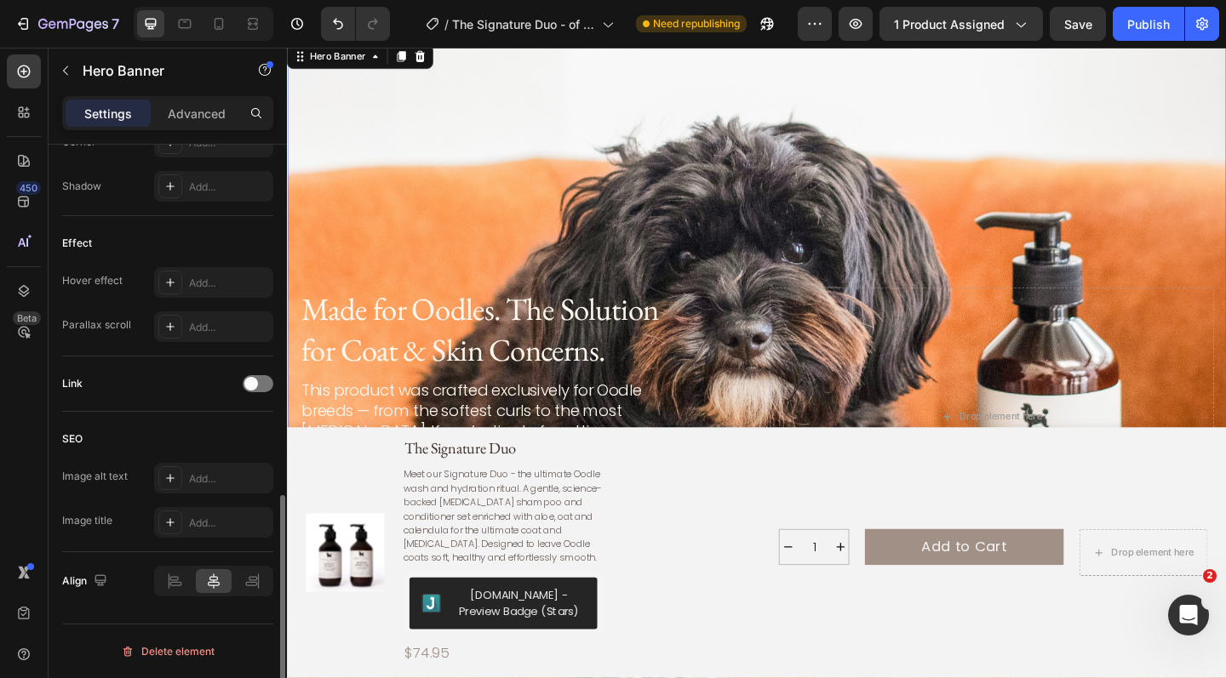
scroll to position [877, 0]
click at [259, 389] on div at bounding box center [258, 384] width 31 height 17
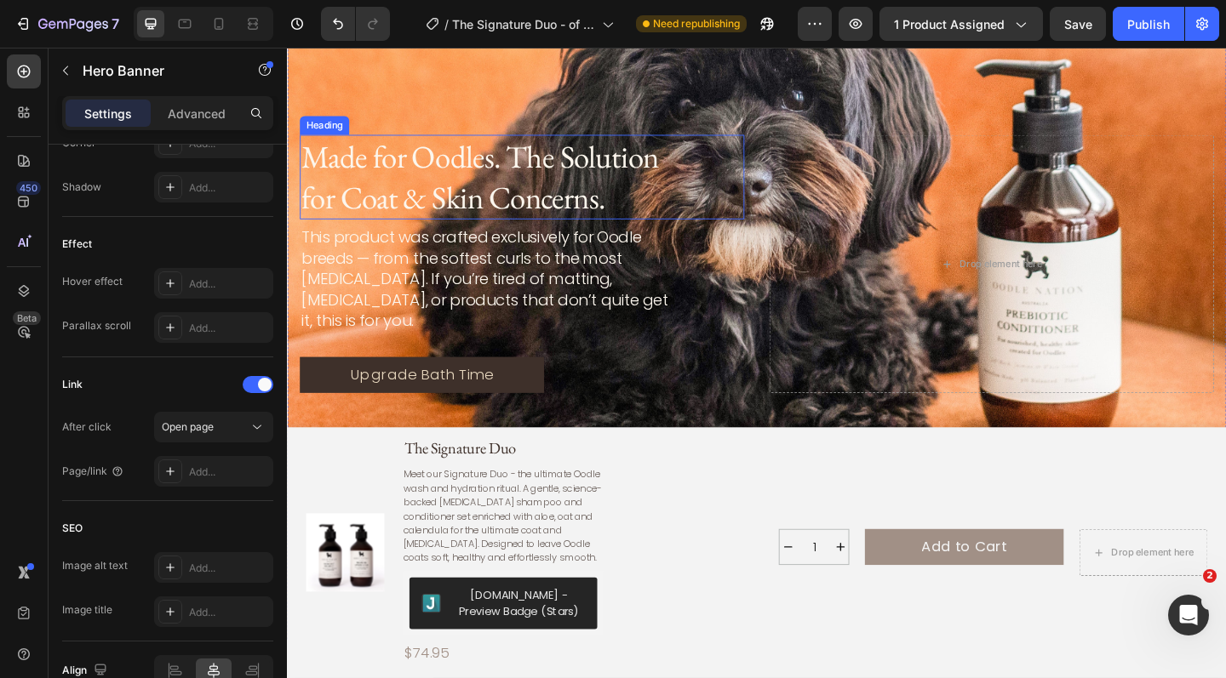
scroll to position [2389, 0]
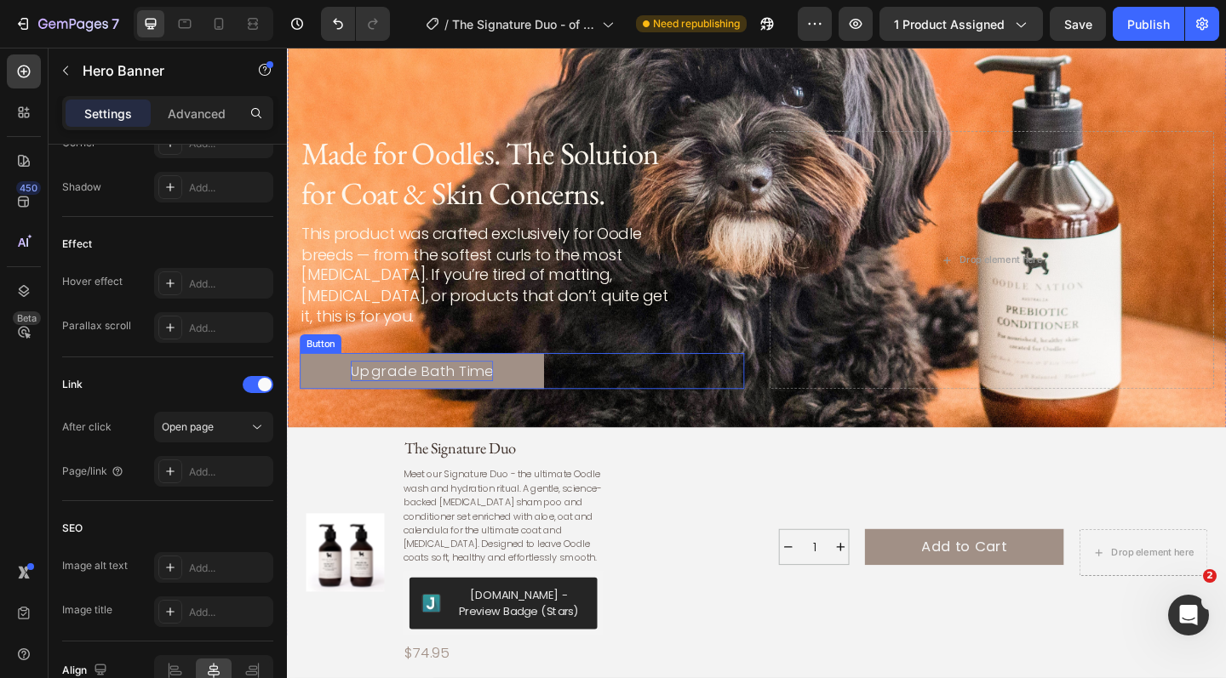
click at [432, 389] on p "Upgrade Bath Time" at bounding box center [433, 400] width 155 height 22
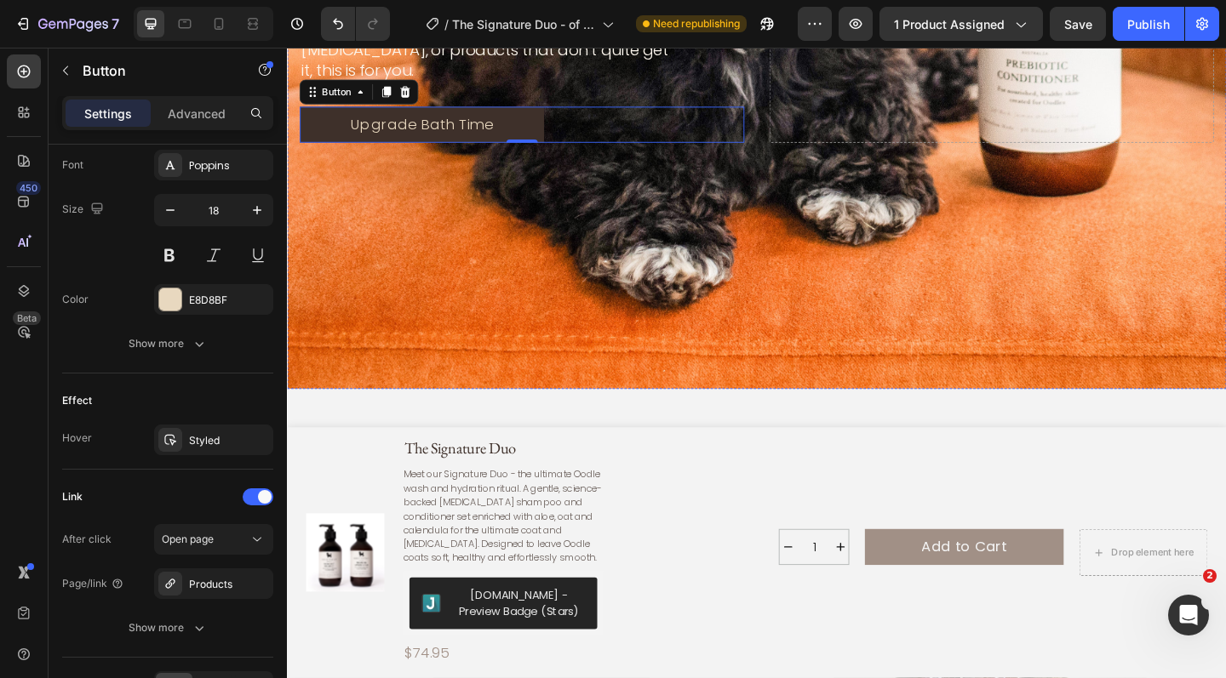
scroll to position [2664, 0]
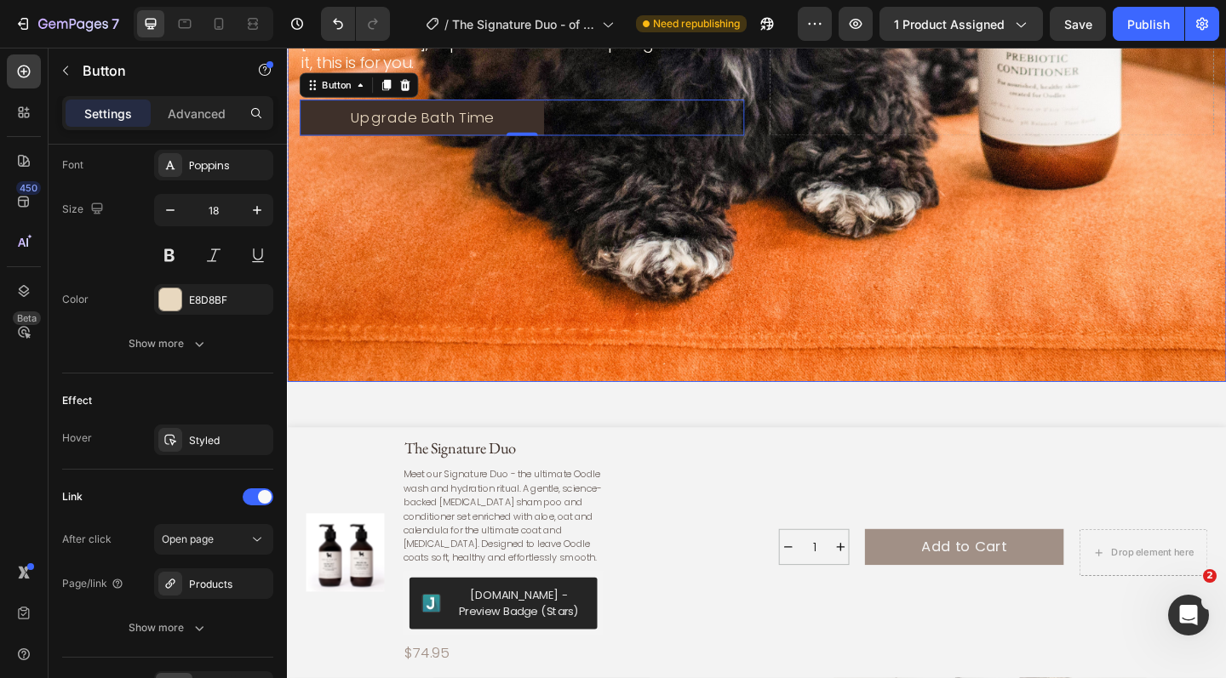
click at [479, 301] on div "Background Image" at bounding box center [798, 3] width 1022 height 817
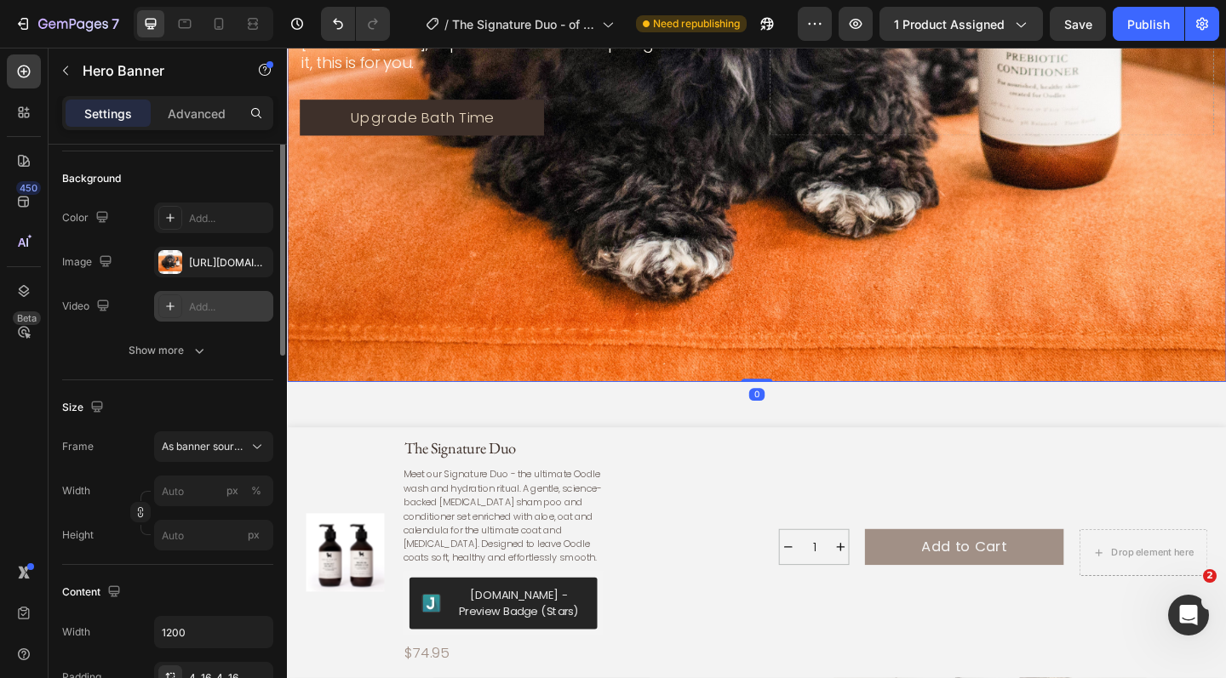
scroll to position [113, 0]
click at [179, 538] on input "px" at bounding box center [213, 535] width 119 height 31
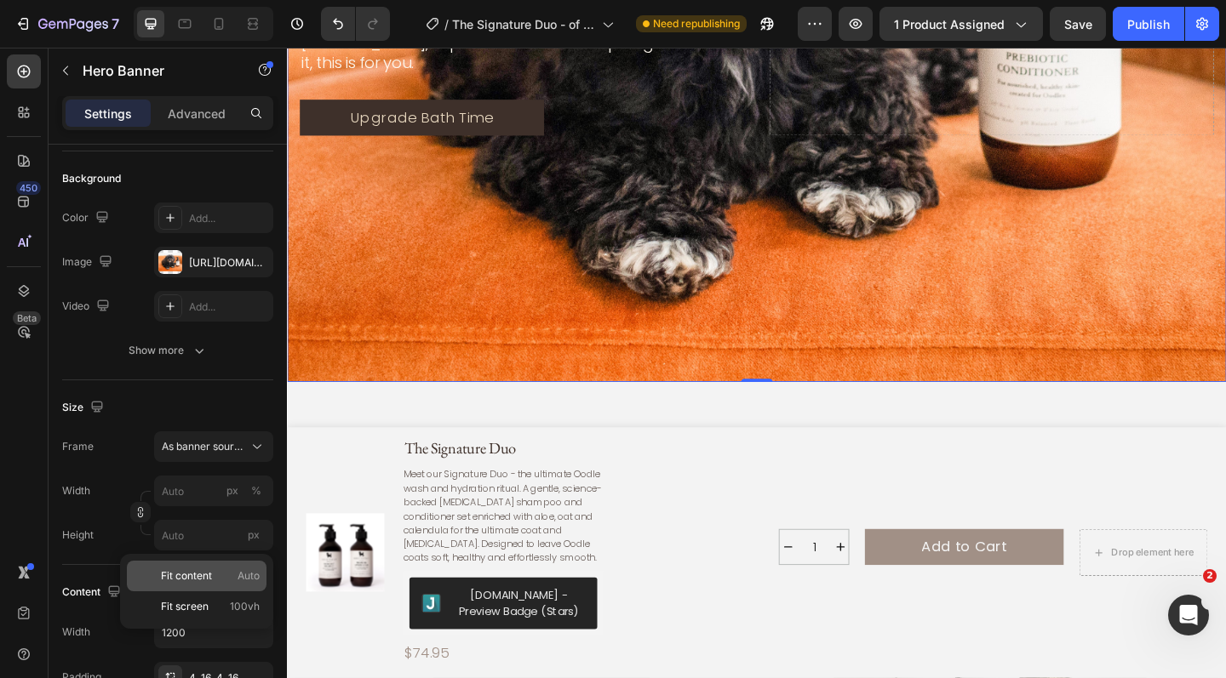
click at [181, 573] on span "Fit content" at bounding box center [186, 576] width 51 height 15
type input "100"
type input "Auto"
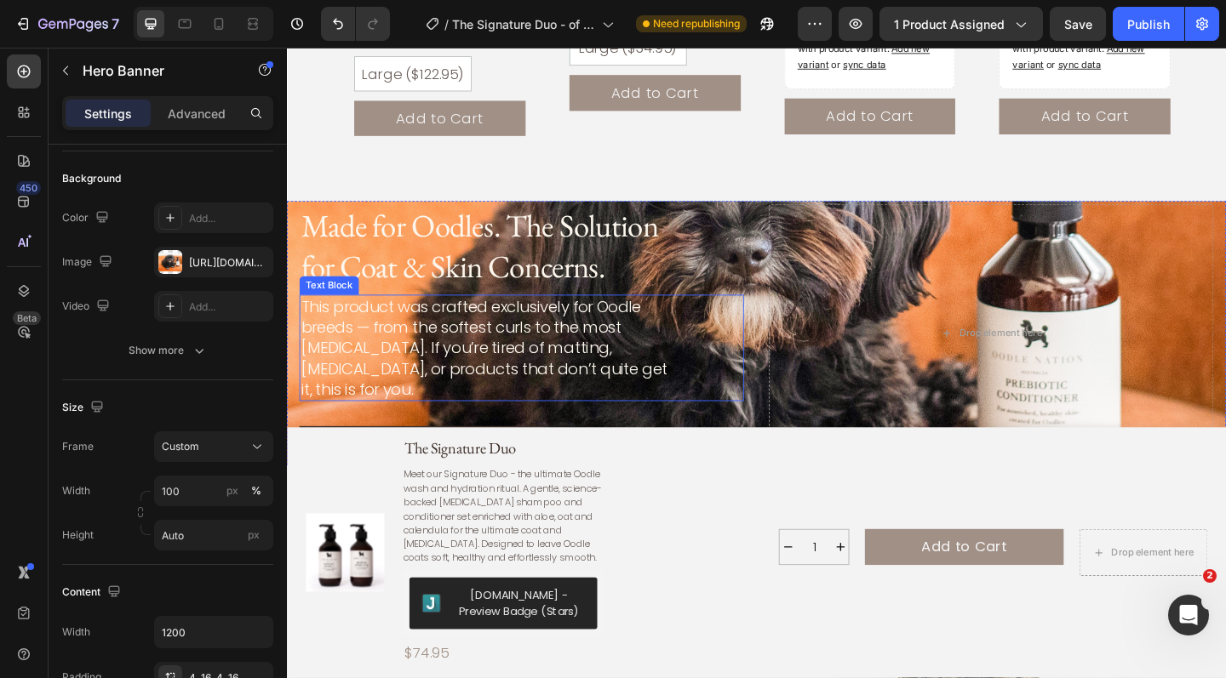
scroll to position [2061, 0]
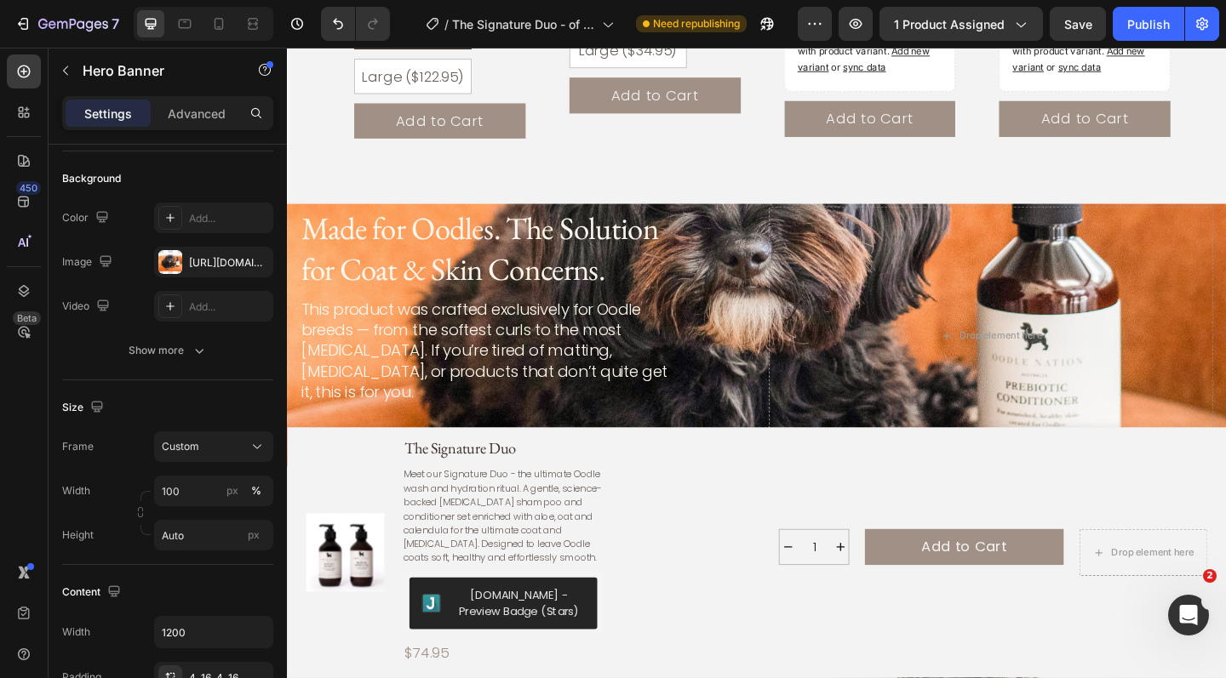
click at [788, 238] on div "Made for Oodles. The Solution for Coat & Skin Concerns. Heading This product wa…" at bounding box center [798, 362] width 1022 height 288
click at [192, 541] on input "Auto" at bounding box center [213, 535] width 119 height 31
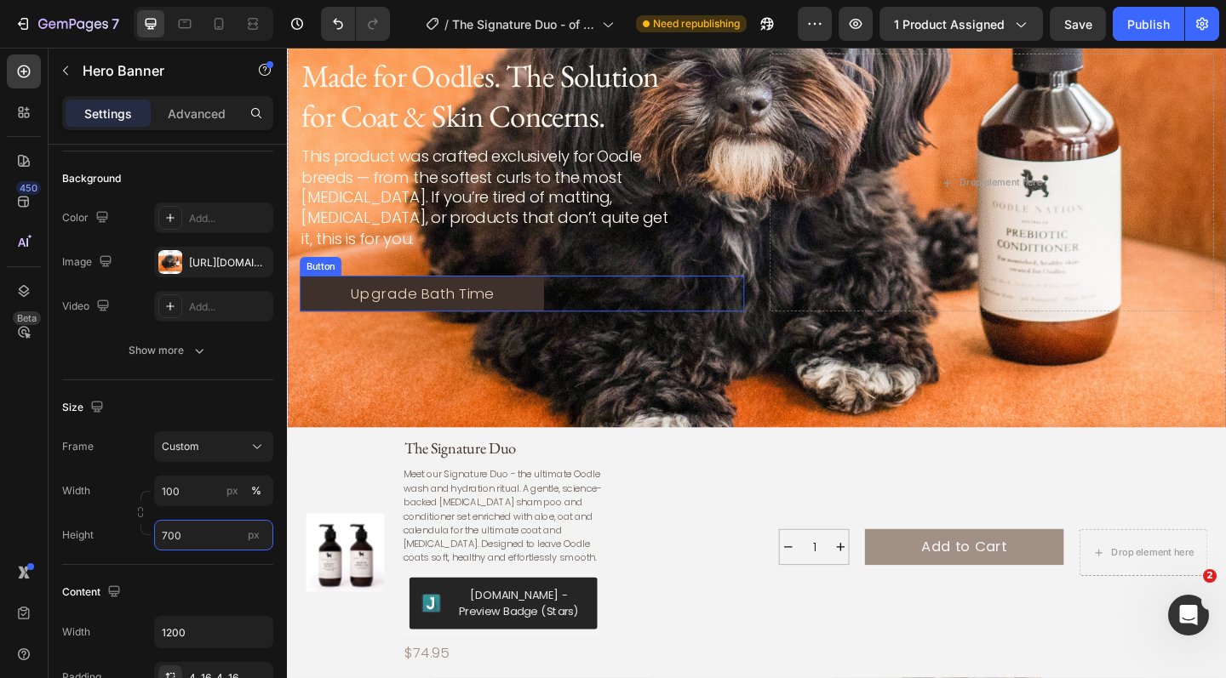
scroll to position [2367, 0]
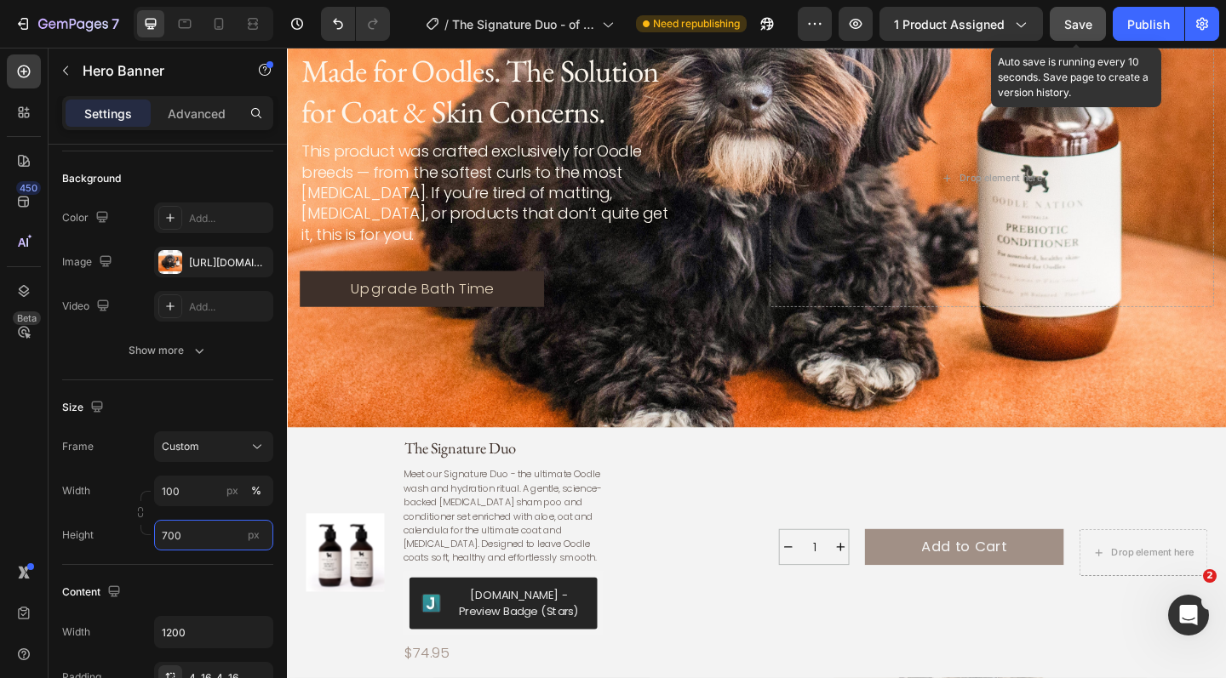
type input "700"
click at [1074, 22] on span "Save" at bounding box center [1078, 24] width 28 height 14
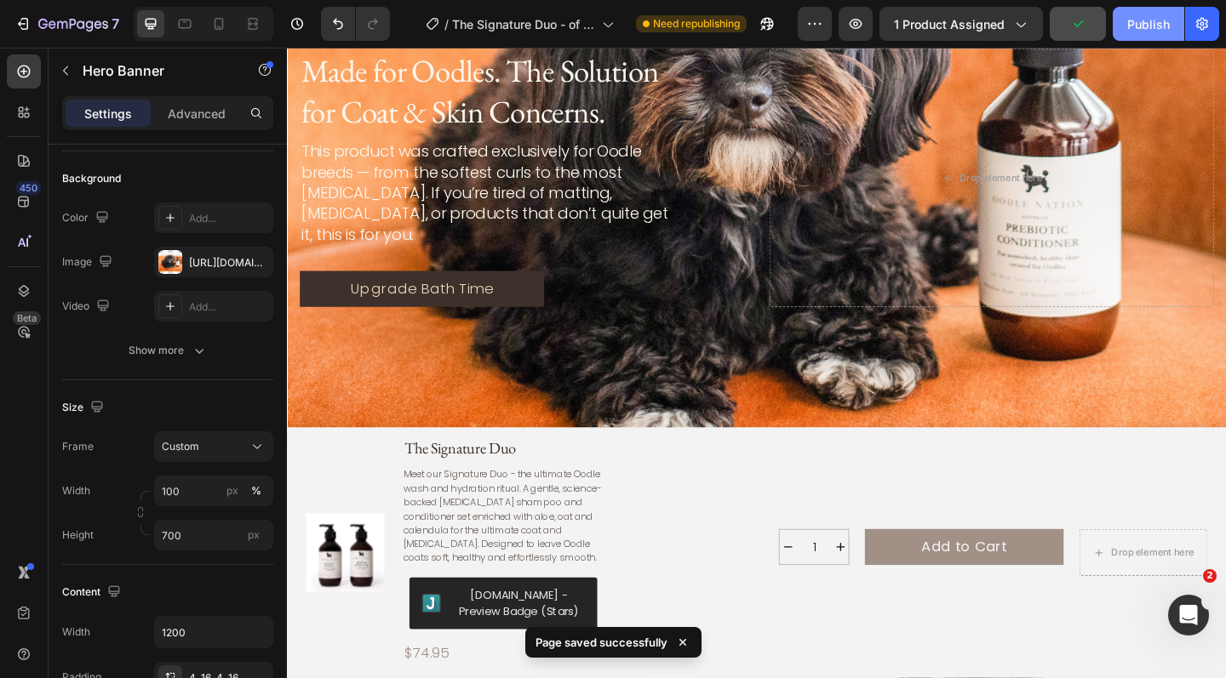
click at [1153, 24] on div "Publish" at bounding box center [1148, 24] width 43 height 18
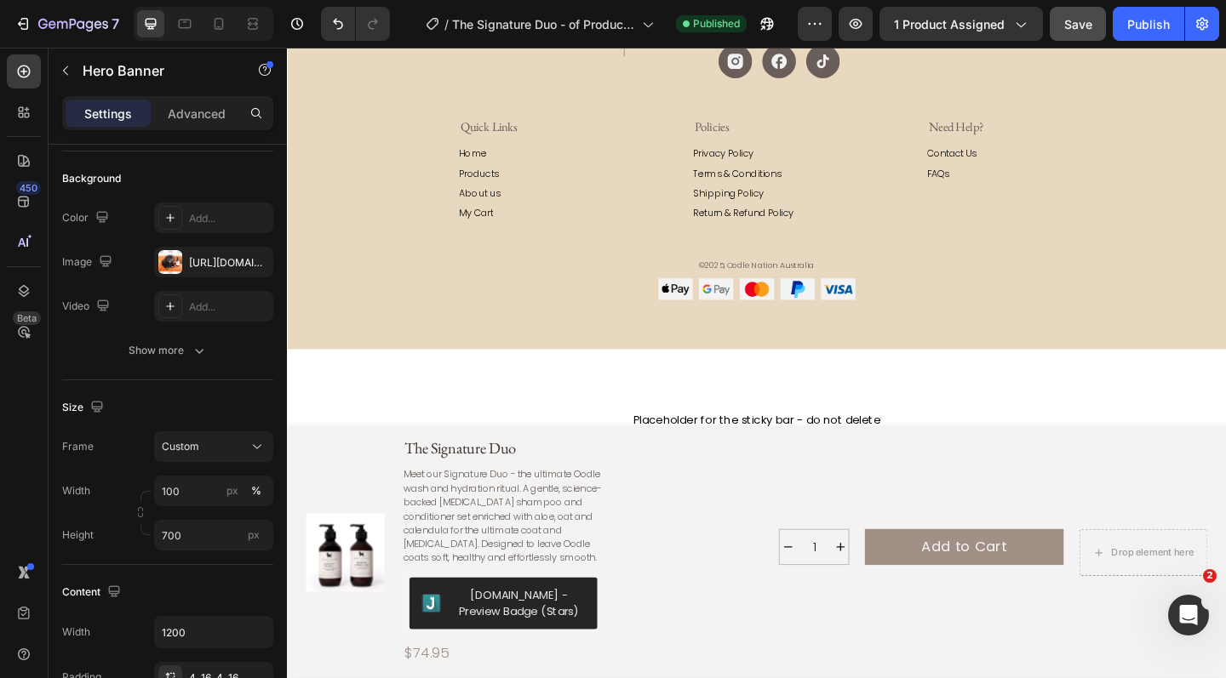
scroll to position [6112, 0]
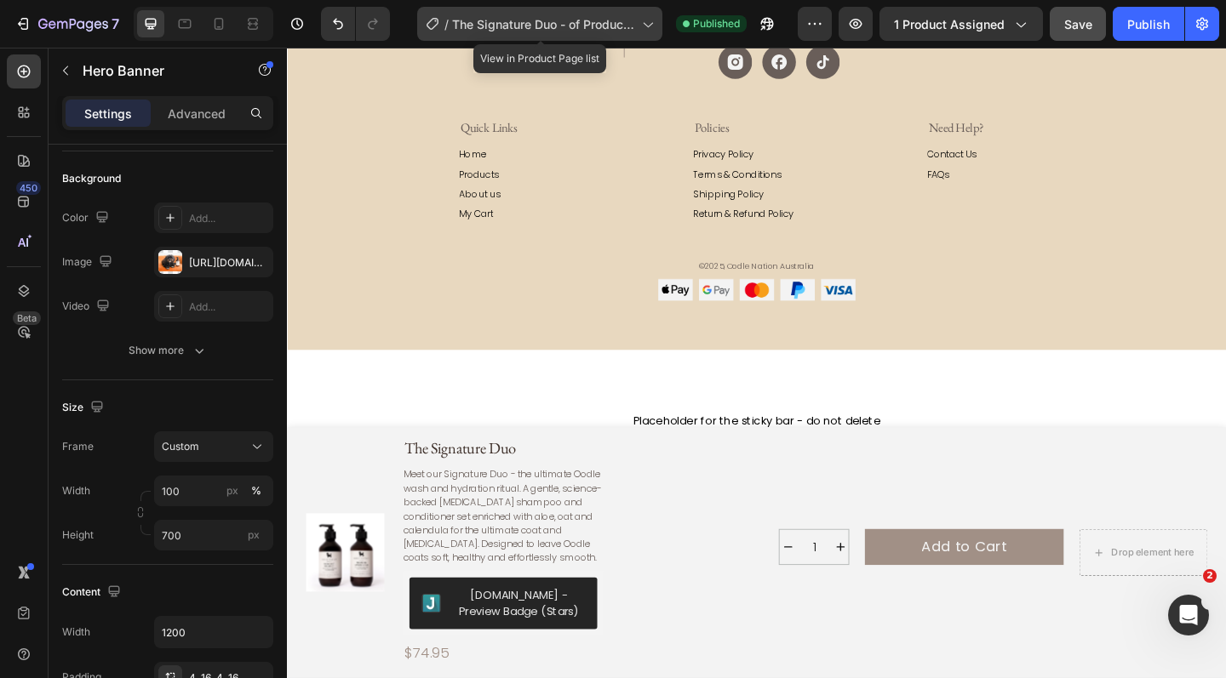
click at [650, 26] on icon at bounding box center [648, 25] width 9 height 5
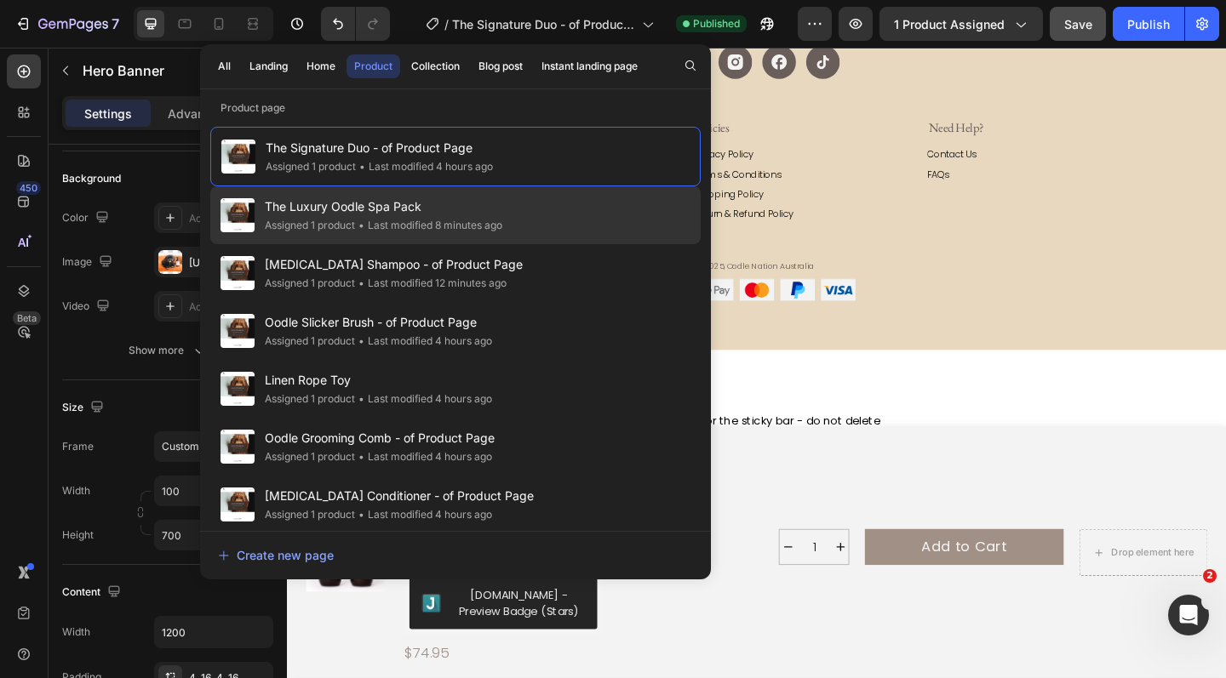
click at [483, 206] on span "The Luxury Oodle Spa Pack" at bounding box center [384, 207] width 238 height 20
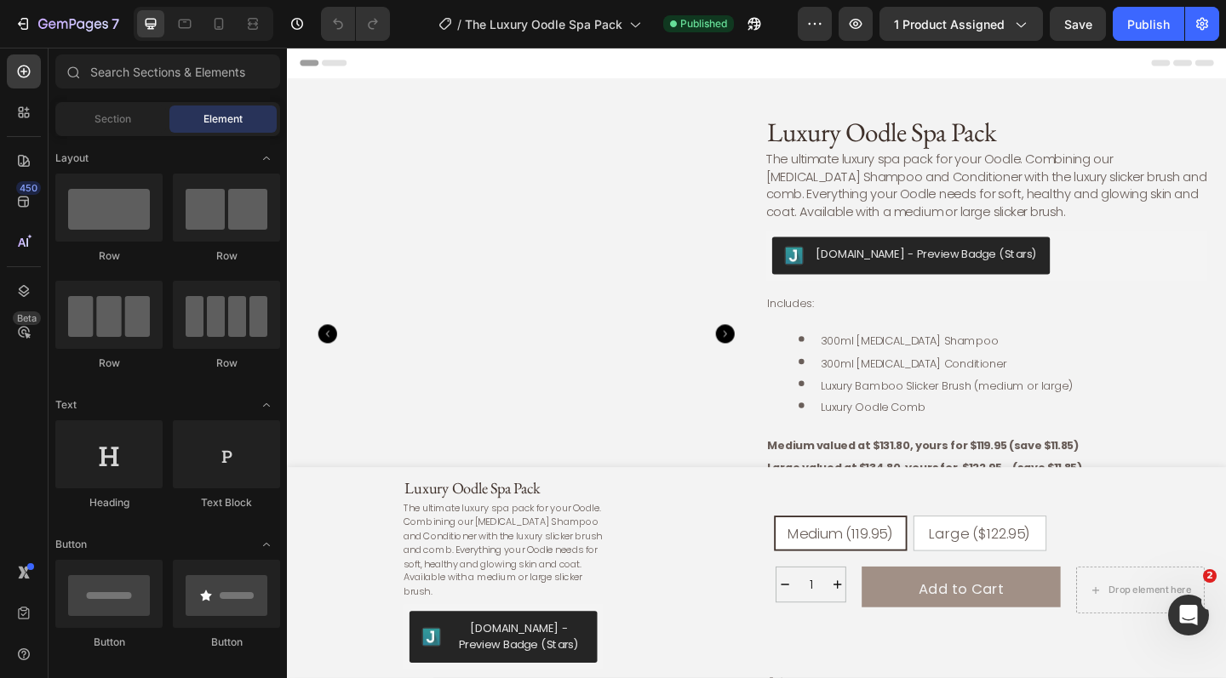
radio input "false"
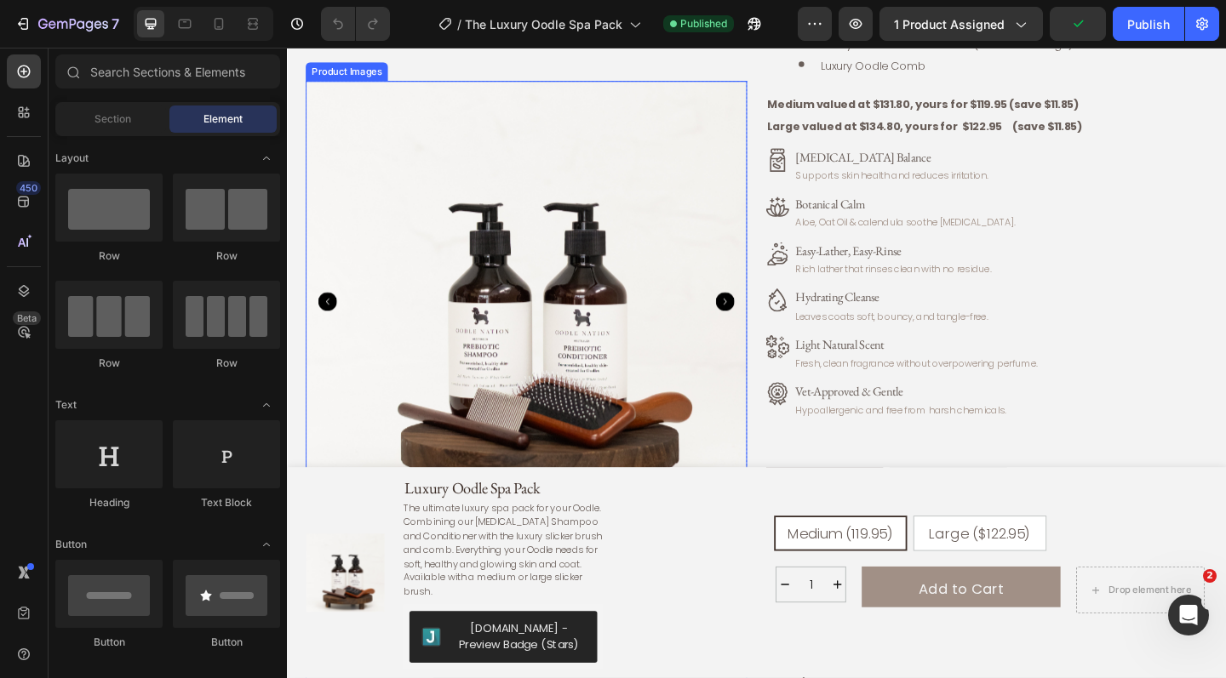
scroll to position [398, 0]
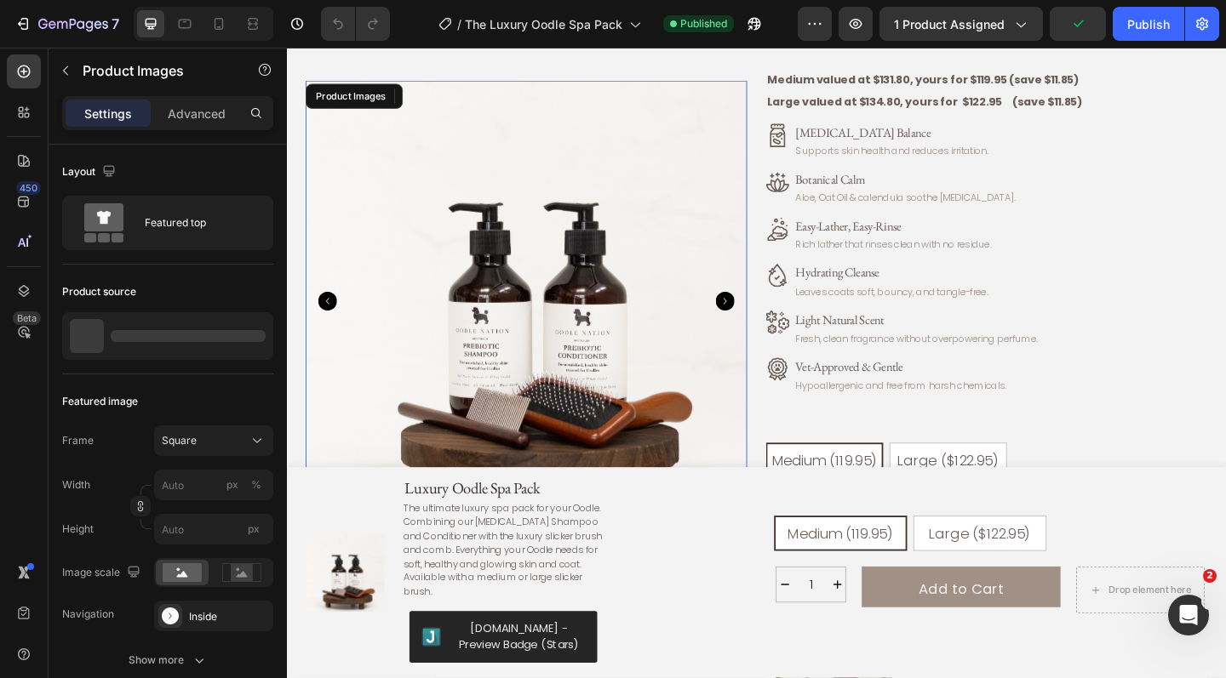
click at [765, 323] on icon "Carousel Next Arrow" at bounding box center [763, 324] width 20 height 20
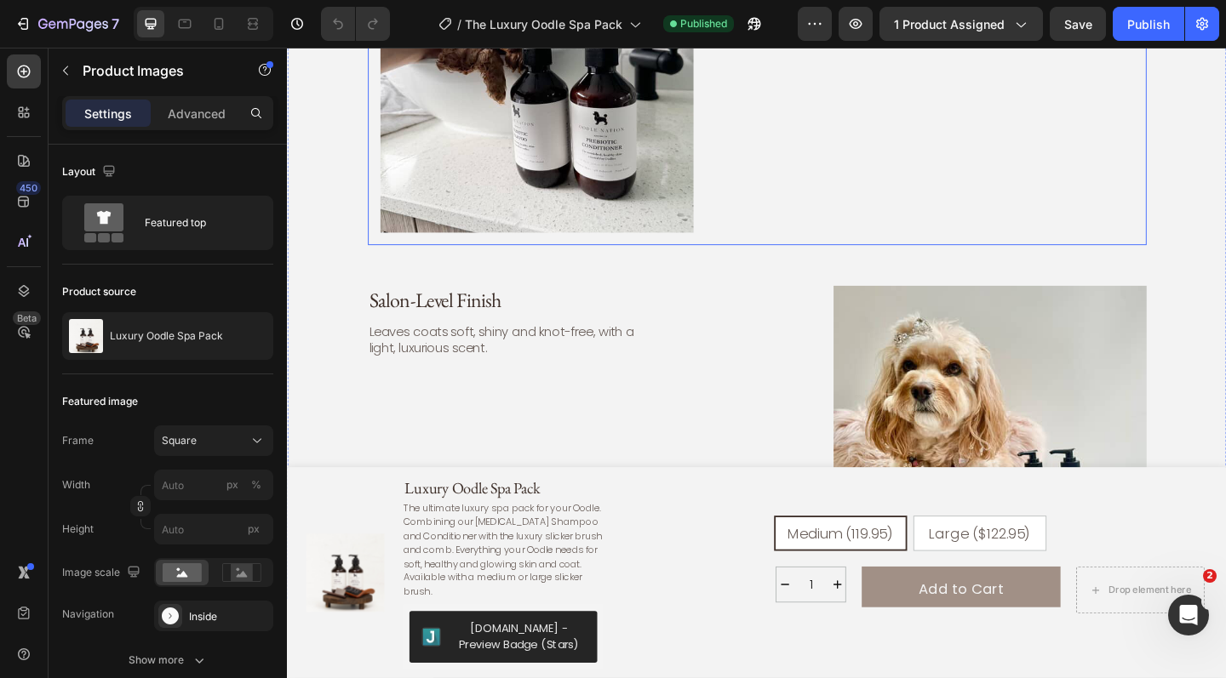
scroll to position [4700, 0]
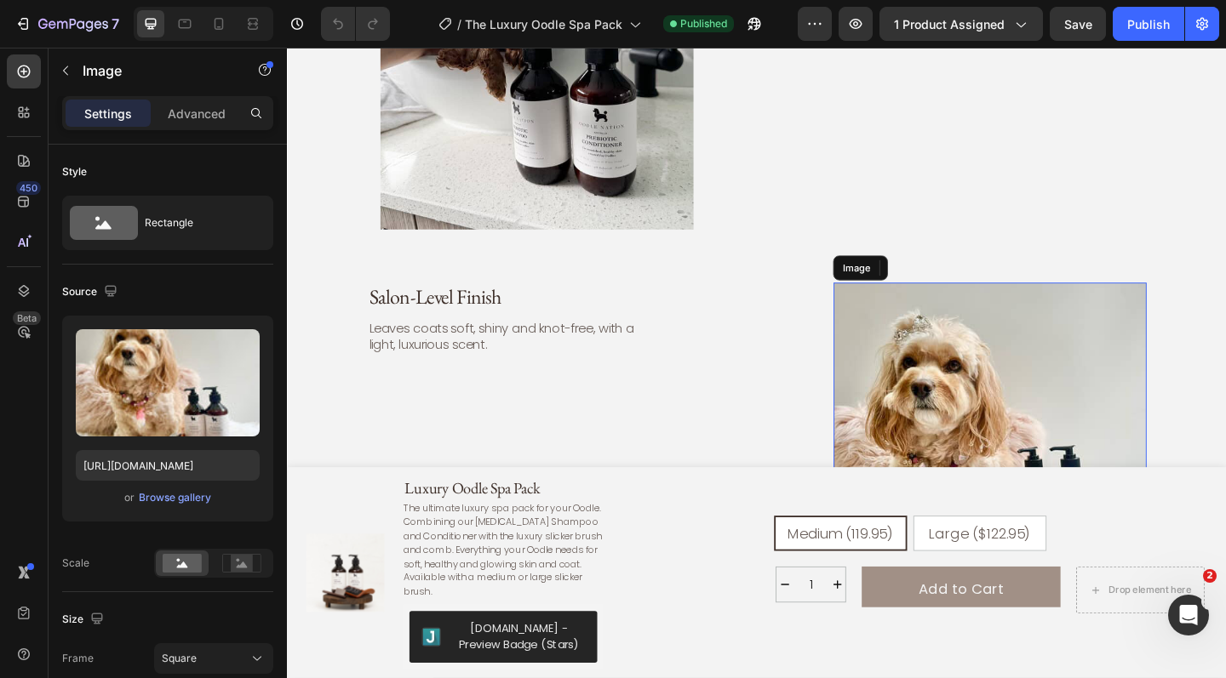
click at [1059, 407] on img at bounding box center [1051, 474] width 341 height 341
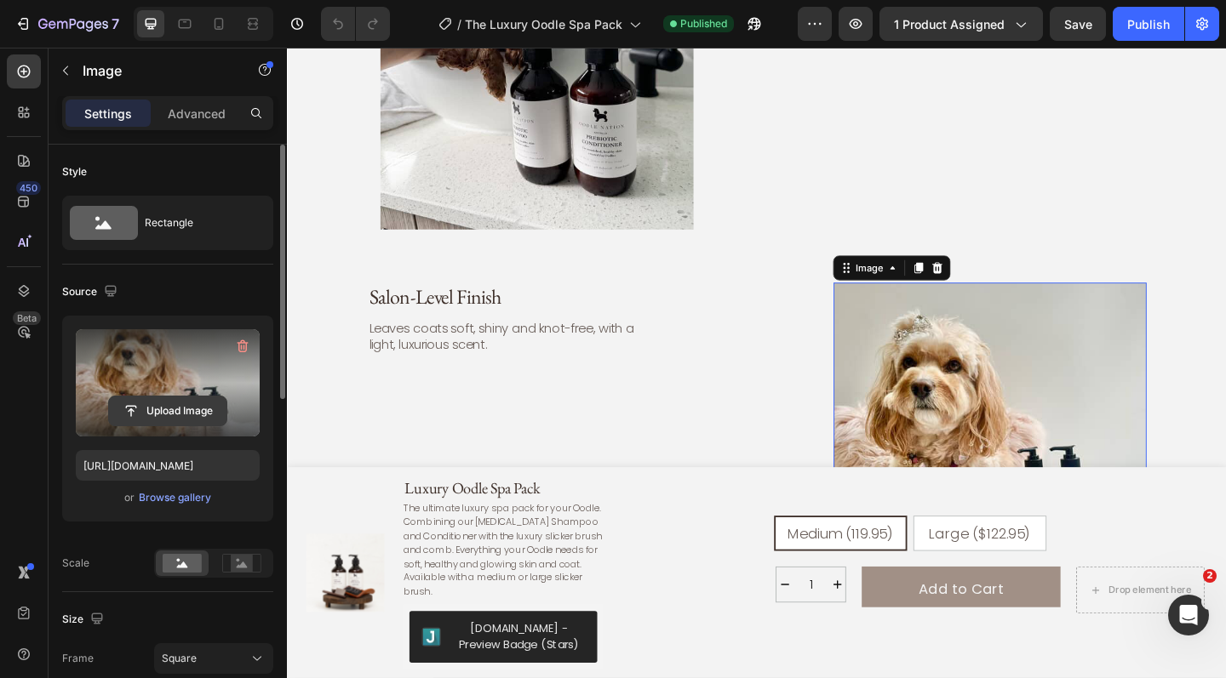
click at [159, 404] on input "file" at bounding box center [167, 411] width 117 height 29
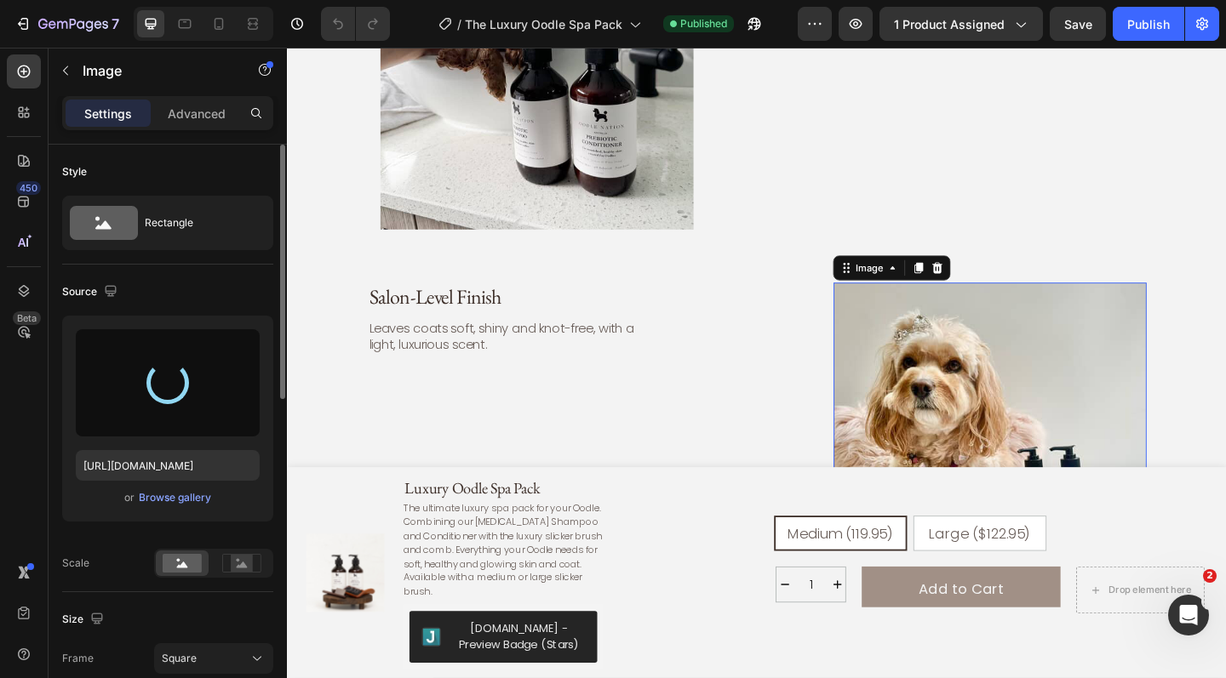
type input "[URL][DOMAIN_NAME]"
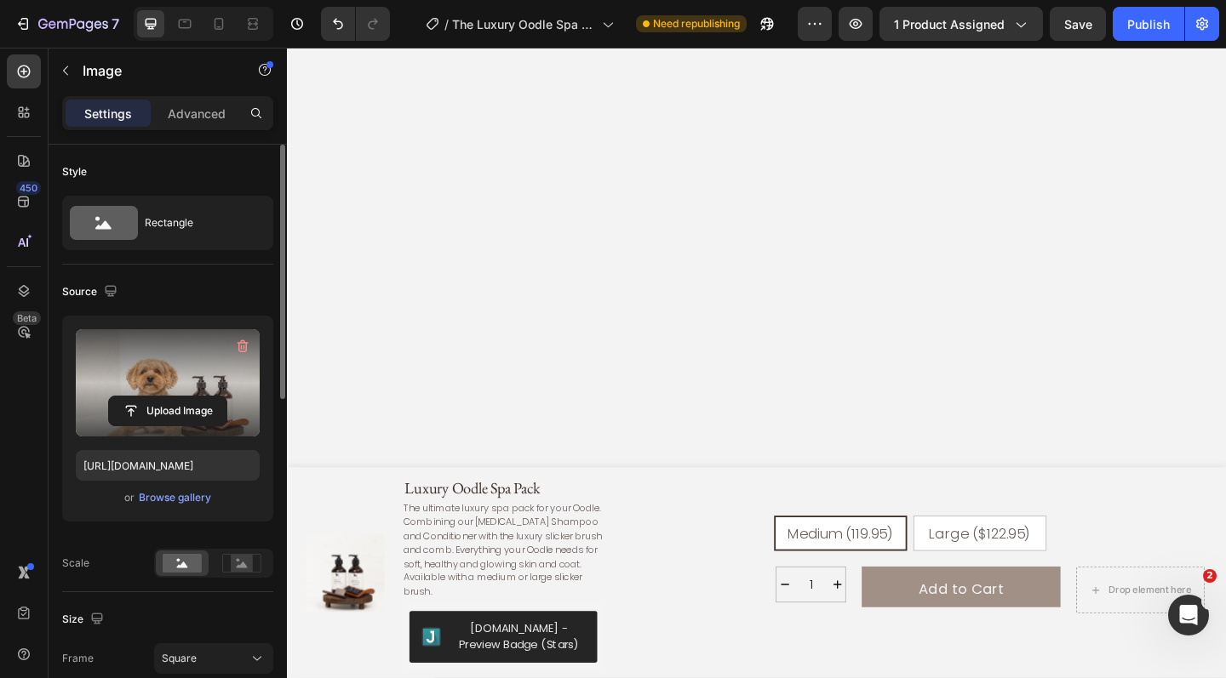
scroll to position [0, 0]
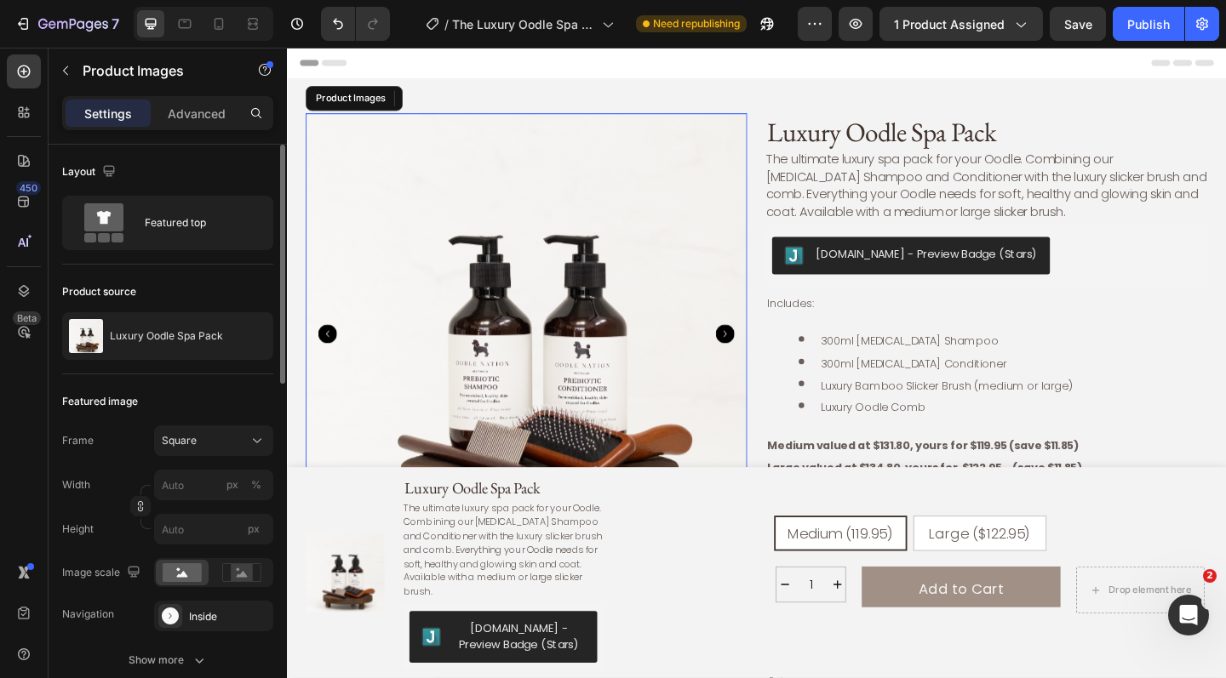
click at [769, 362] on icon "Carousel Next Arrow" at bounding box center [763, 359] width 20 height 20
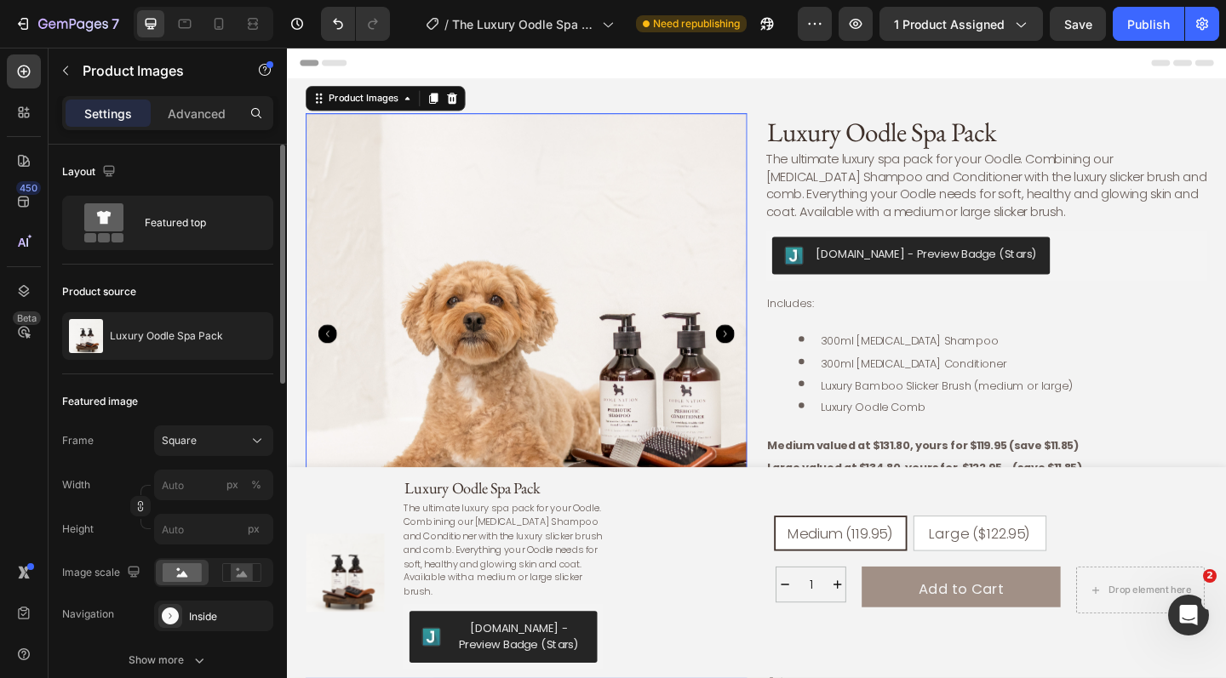
scroll to position [9, 0]
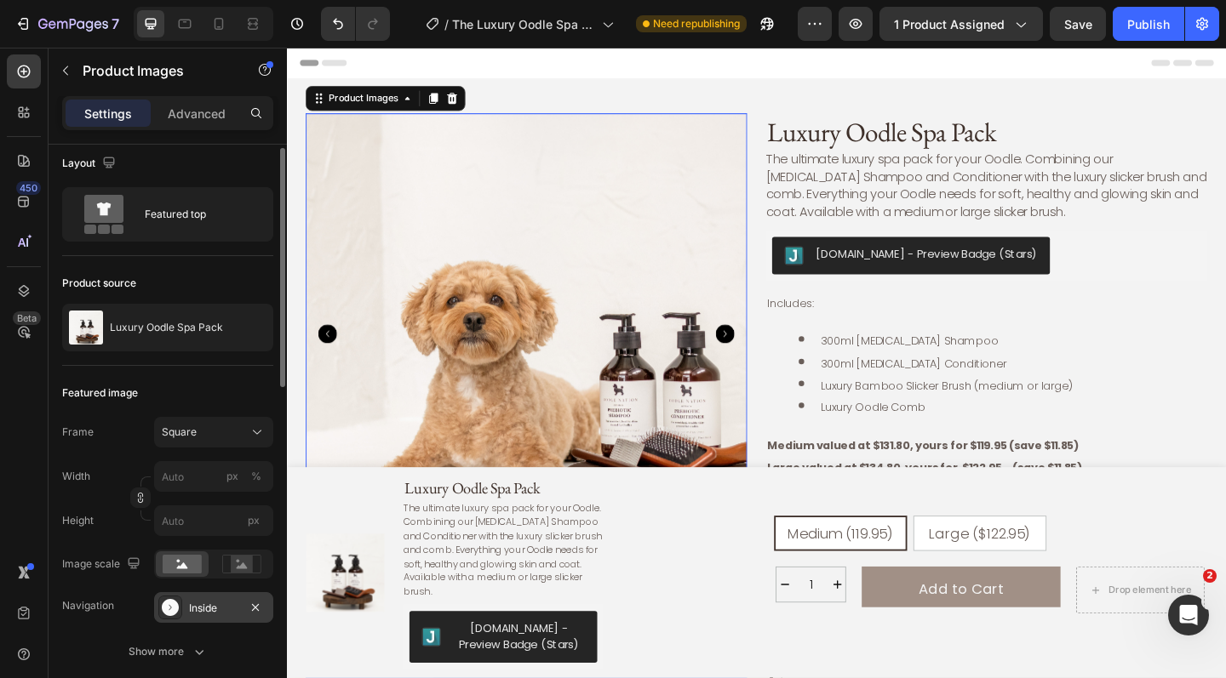
click at [230, 613] on div "Inside" at bounding box center [213, 608] width 49 height 15
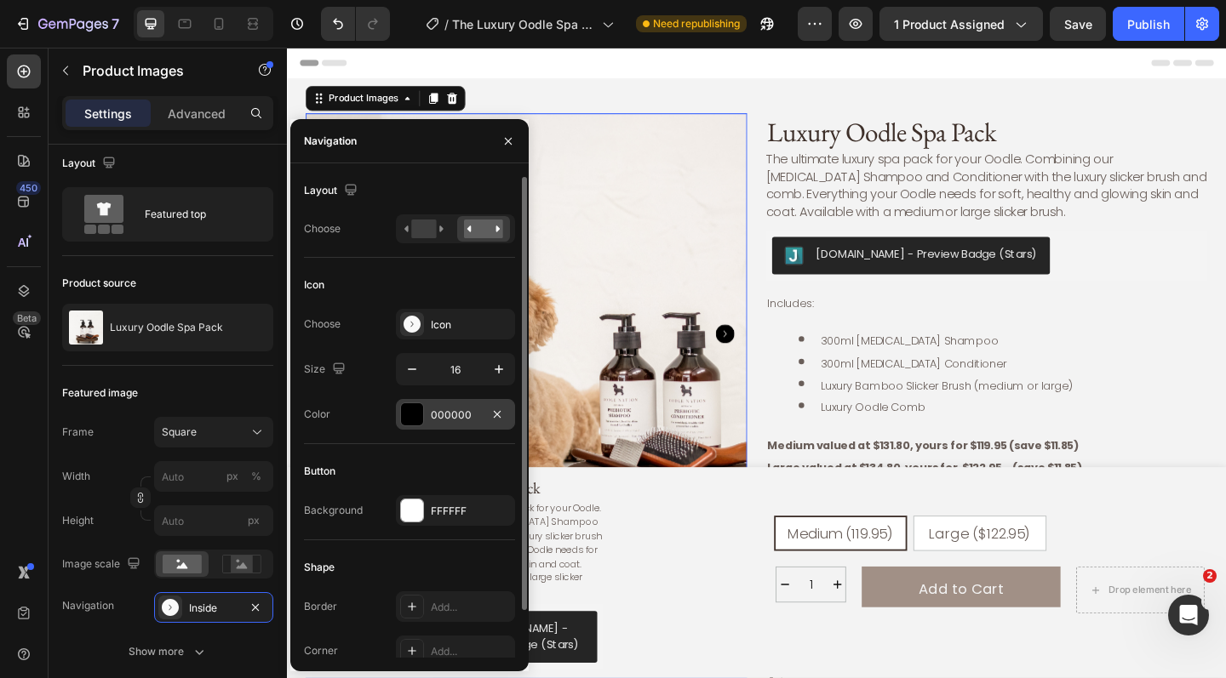
click at [414, 414] on div at bounding box center [412, 415] width 22 height 22
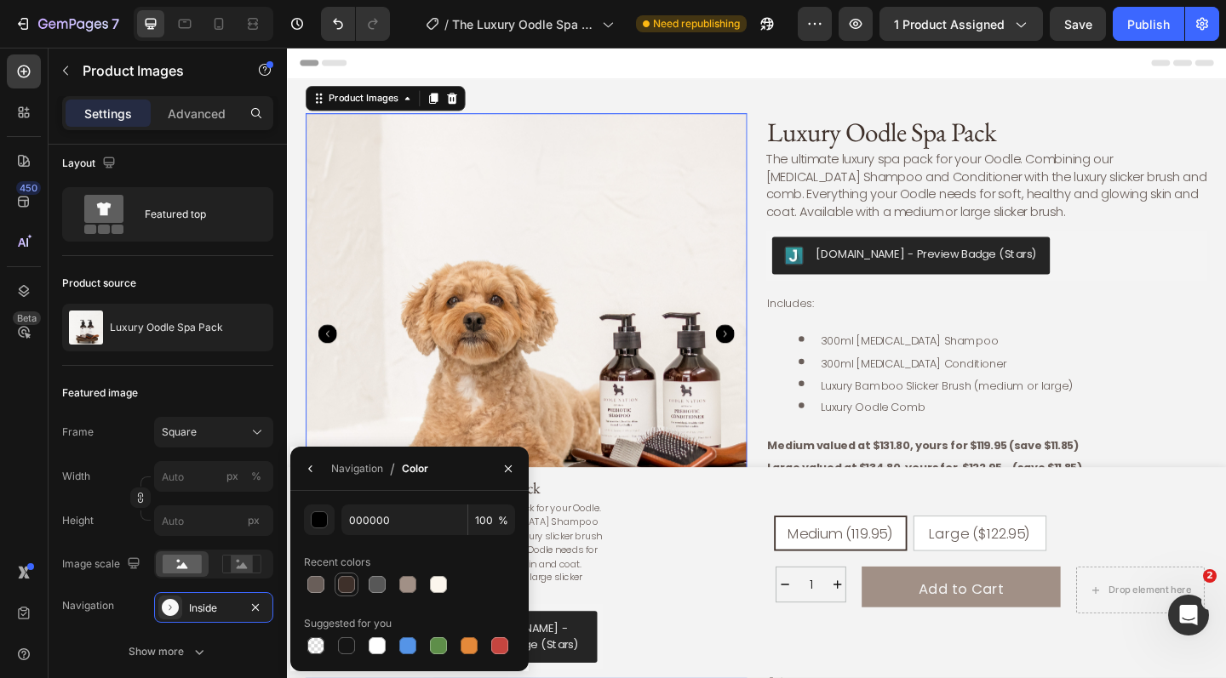
click at [347, 587] on div at bounding box center [346, 584] width 17 height 17
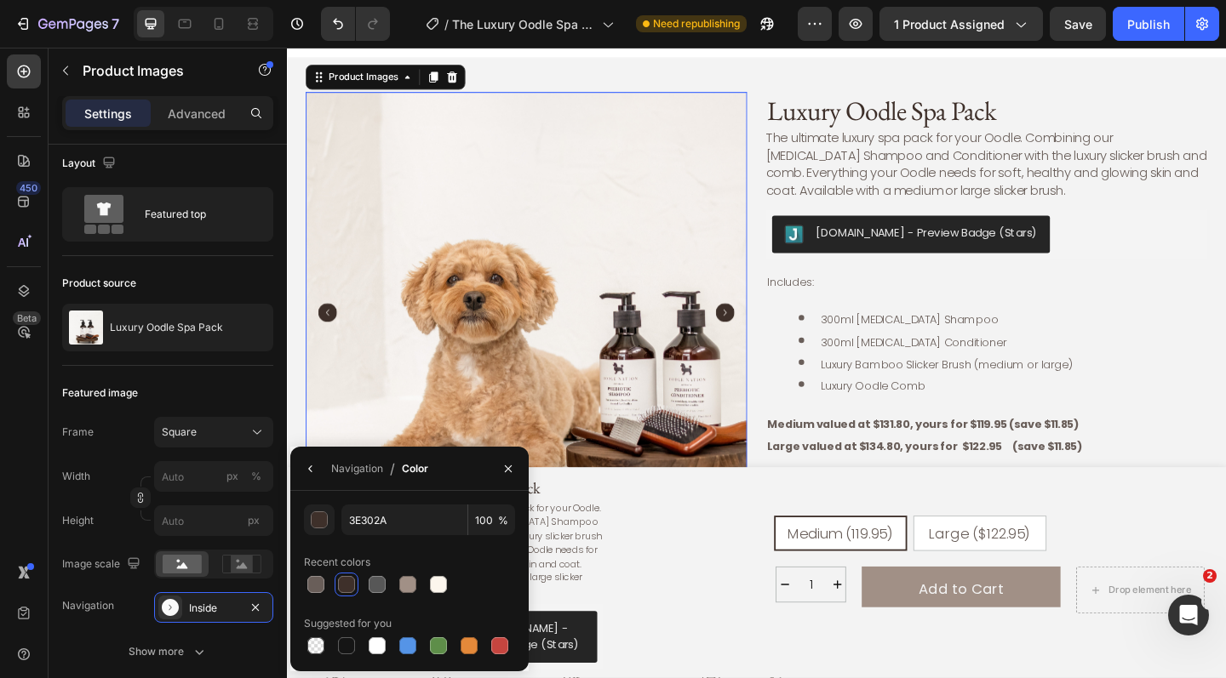
scroll to position [22, 0]
click at [409, 585] on div at bounding box center [407, 584] width 17 height 17
type input "A19086"
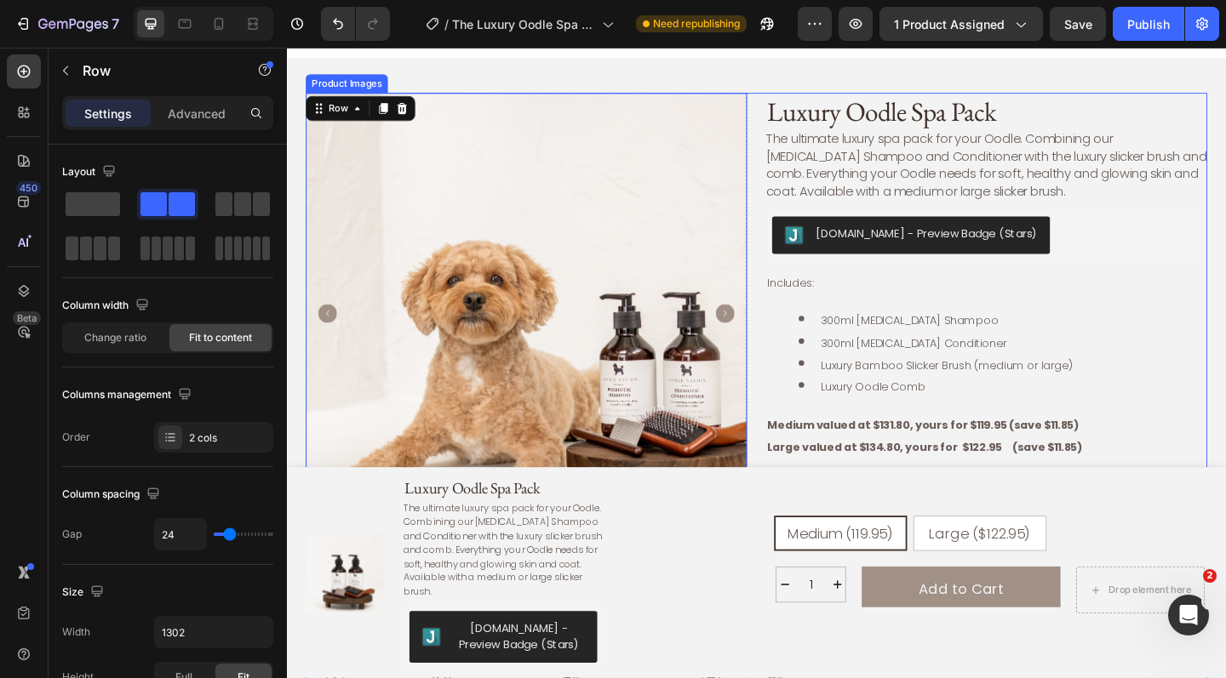
scroll to position [82, 0]
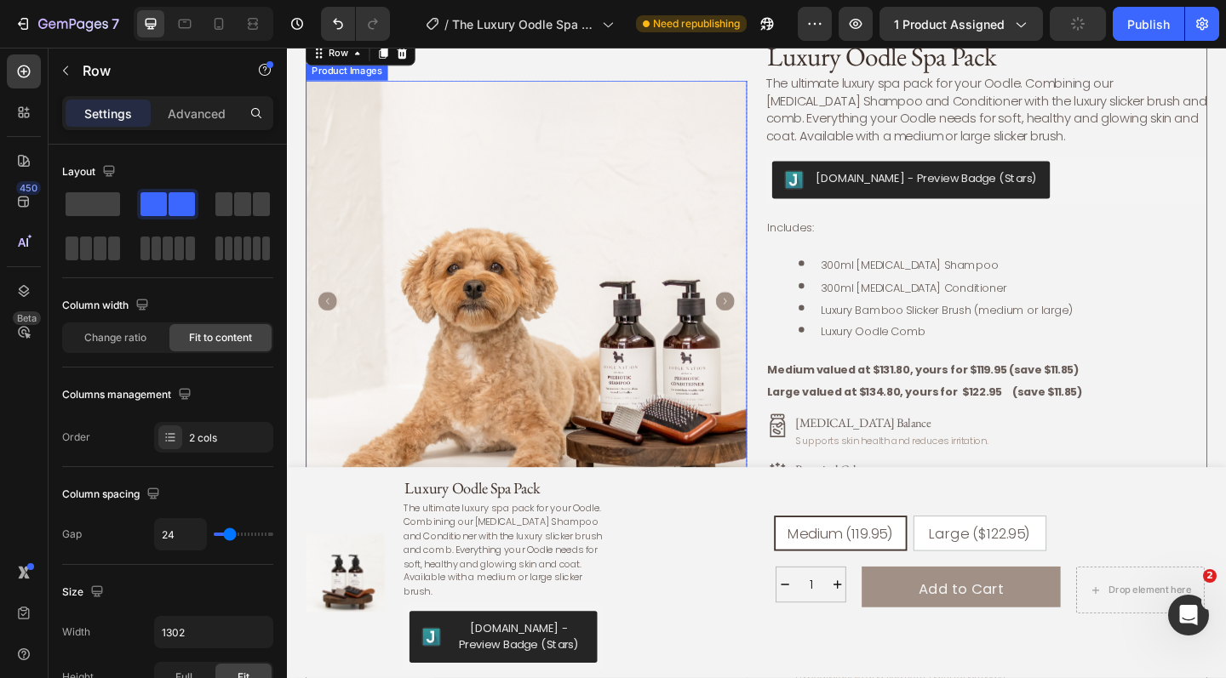
click at [771, 329] on icon "Carousel Next Arrow" at bounding box center [763, 324] width 20 height 20
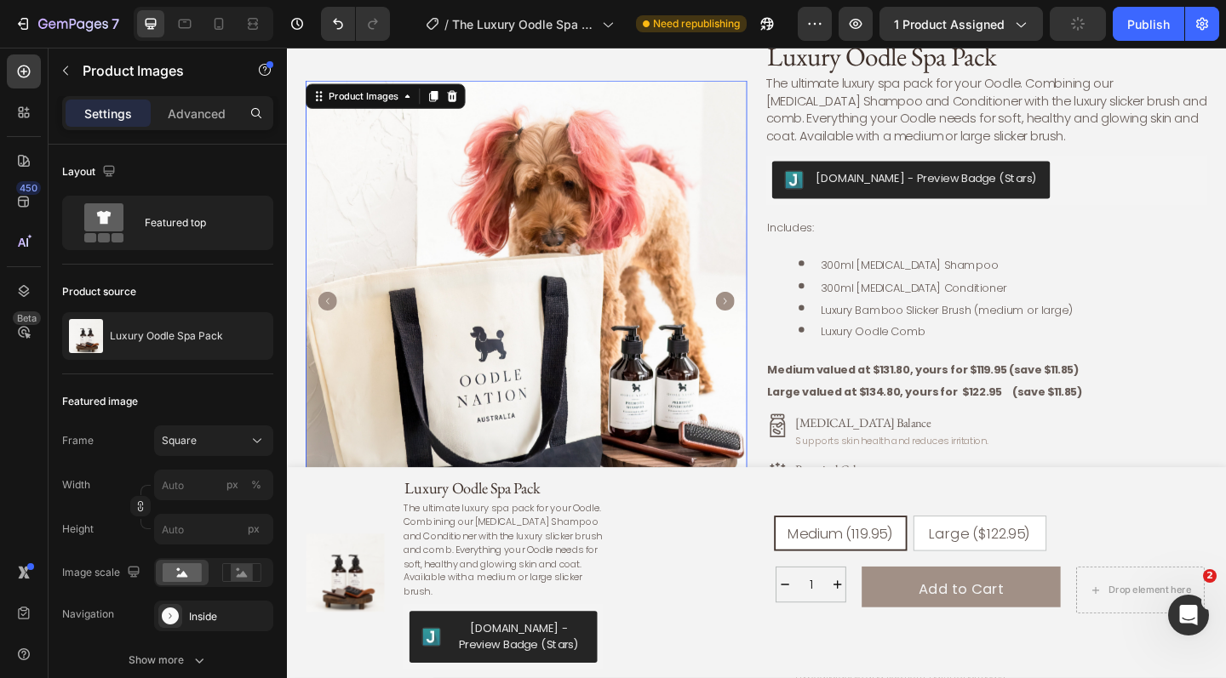
click at [771, 329] on icon "Carousel Next Arrow" at bounding box center [763, 324] width 20 height 20
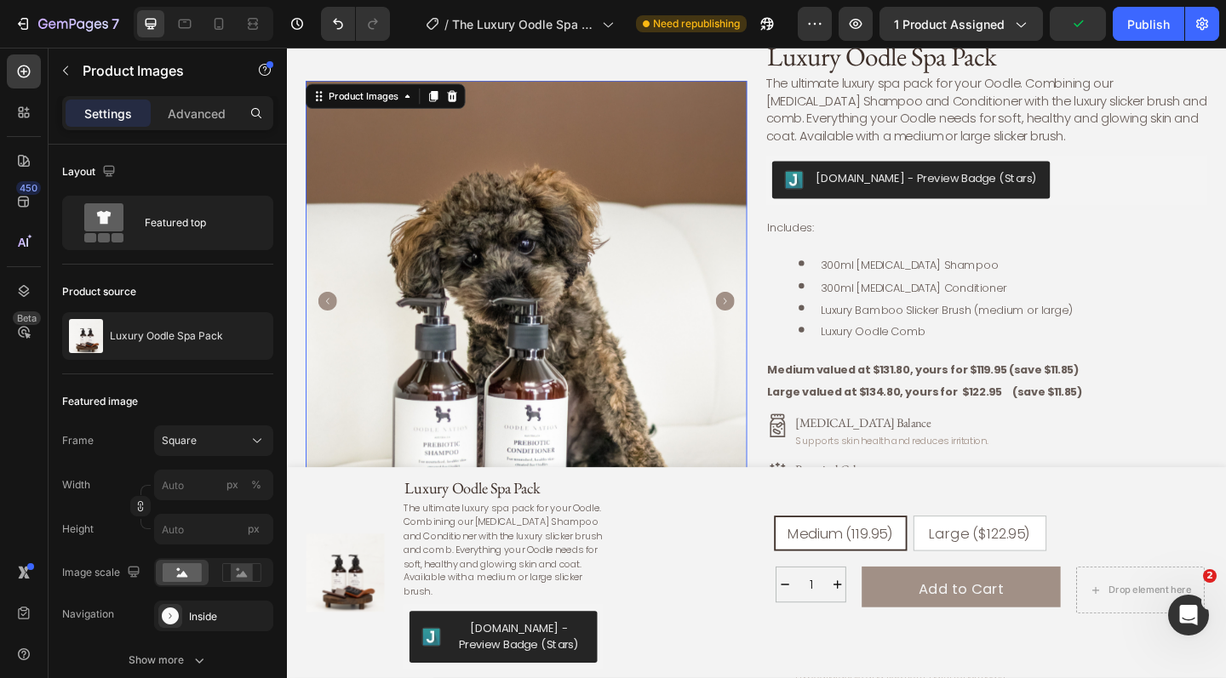
click at [771, 329] on icon "Carousel Next Arrow" at bounding box center [763, 324] width 20 height 20
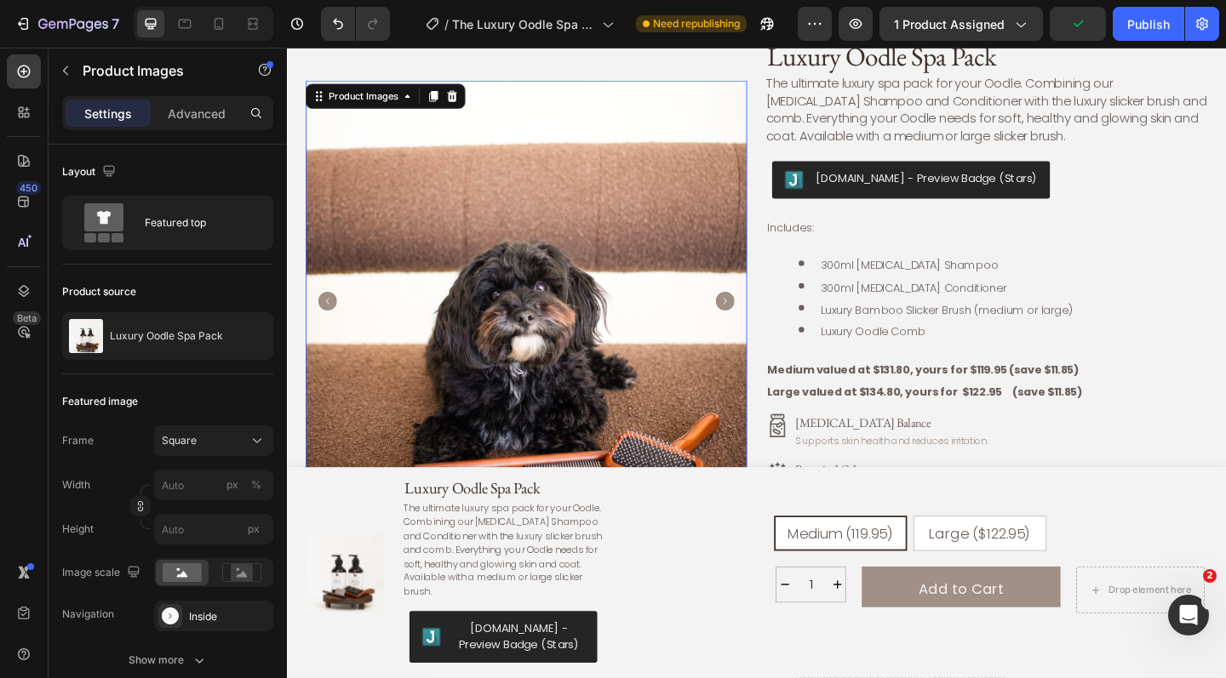
click at [771, 329] on icon "Carousel Next Arrow" at bounding box center [763, 324] width 20 height 20
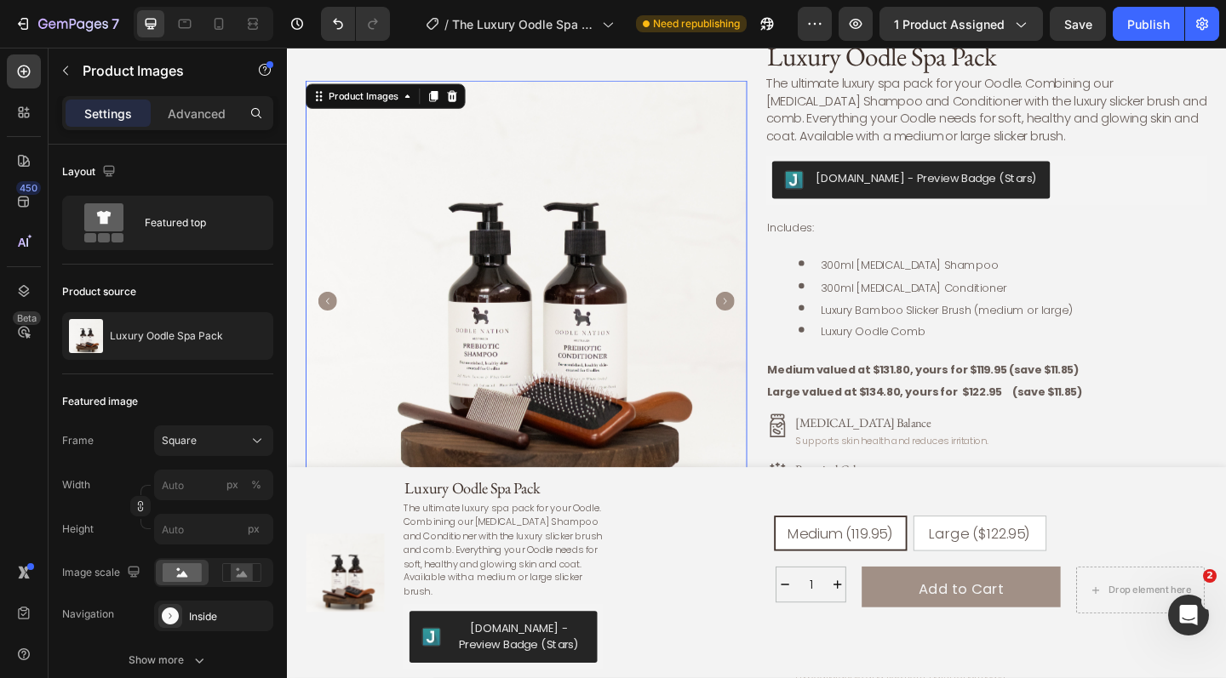
click at [771, 329] on icon "Carousel Next Arrow" at bounding box center [763, 324] width 20 height 20
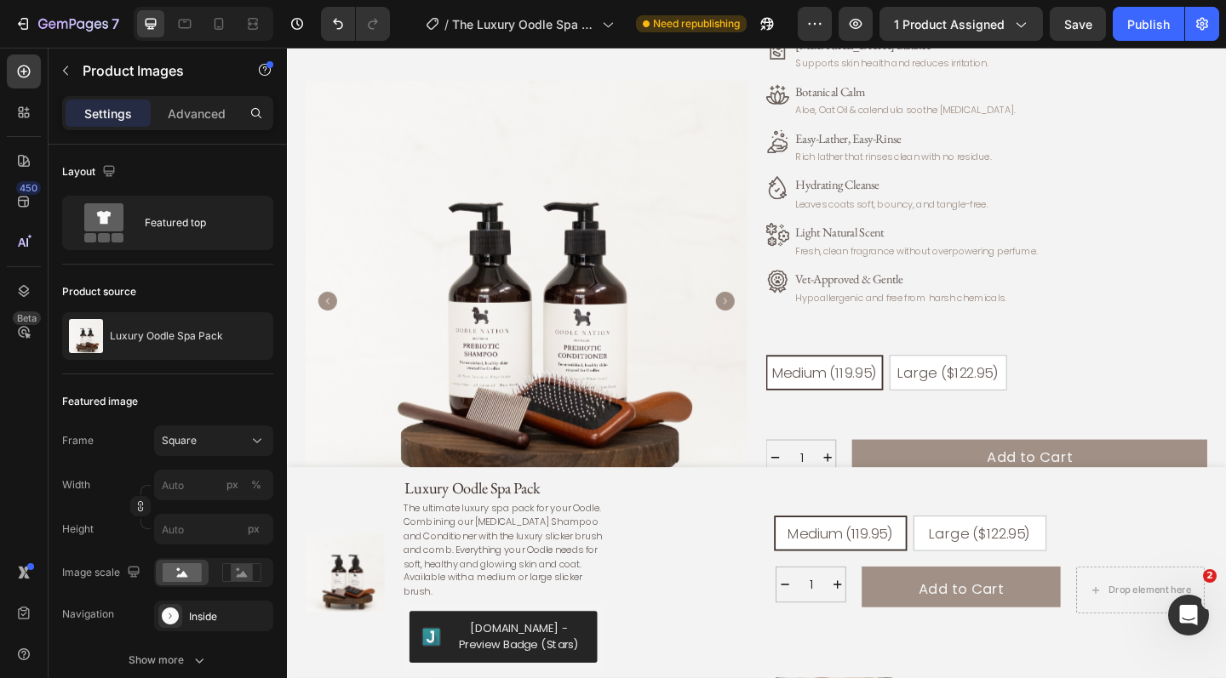
scroll to position [499, 0]
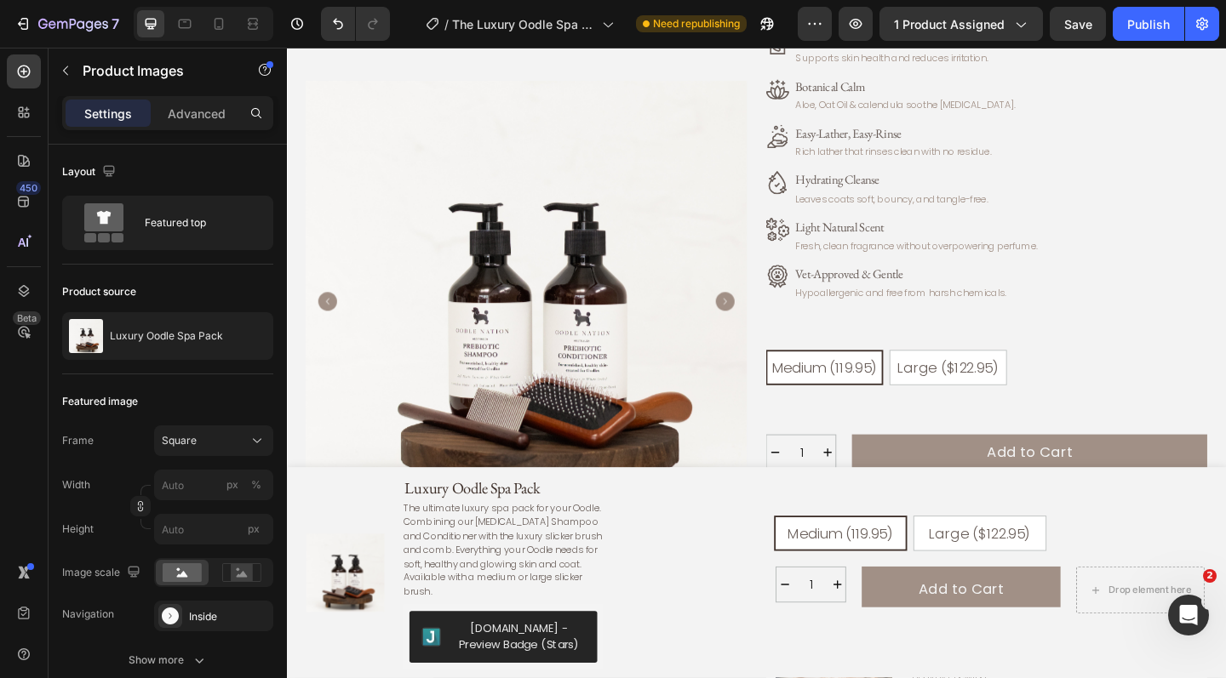
click at [728, 340] on img at bounding box center [547, 324] width 480 height 480
click at [212, 622] on div "Inside" at bounding box center [213, 617] width 49 height 15
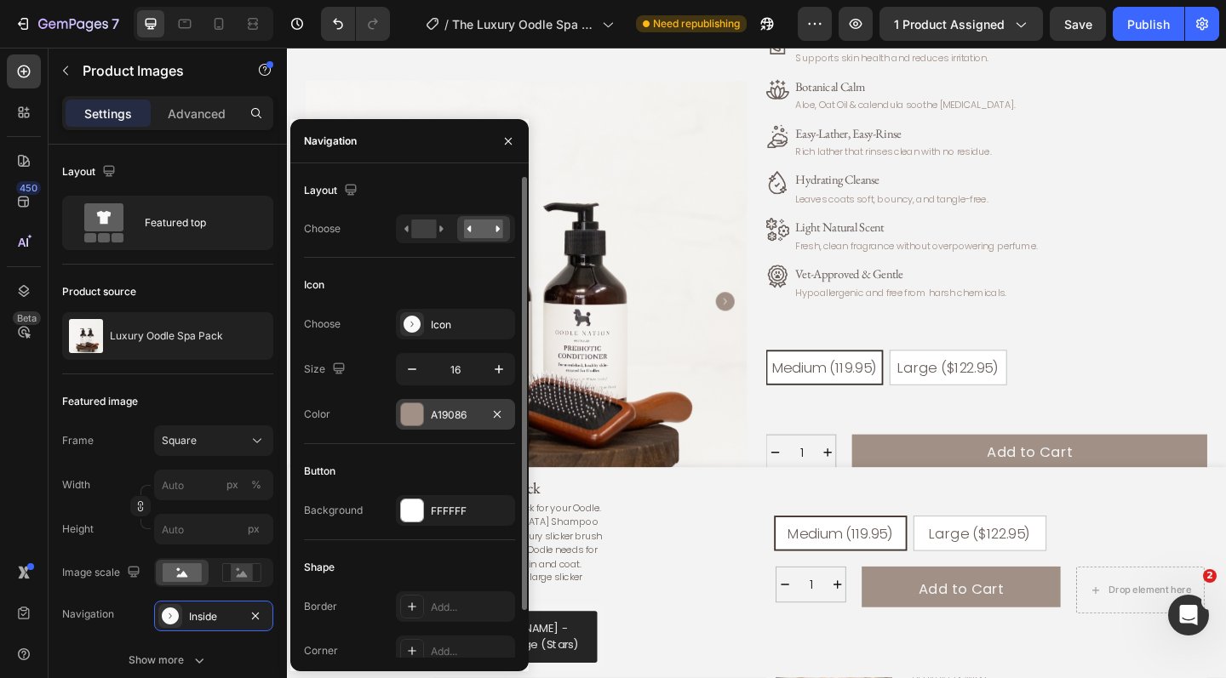
click at [455, 410] on div "A19086" at bounding box center [455, 415] width 49 height 15
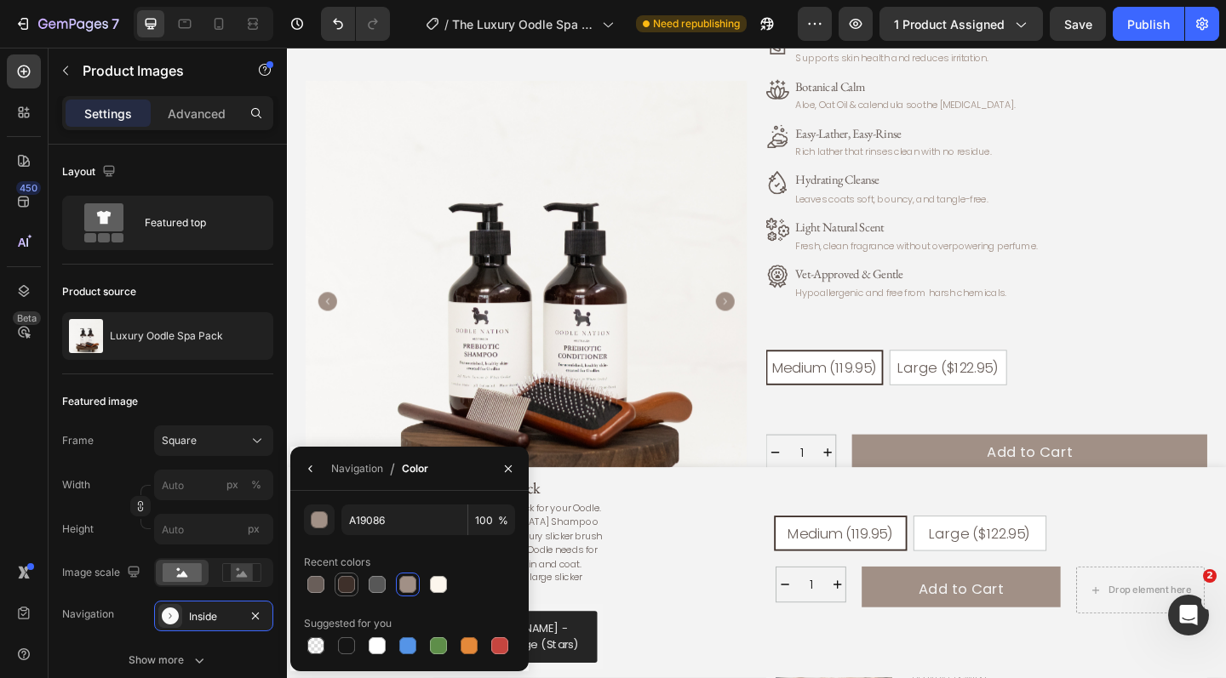
click at [345, 590] on div at bounding box center [346, 584] width 17 height 17
type input "3E302A"
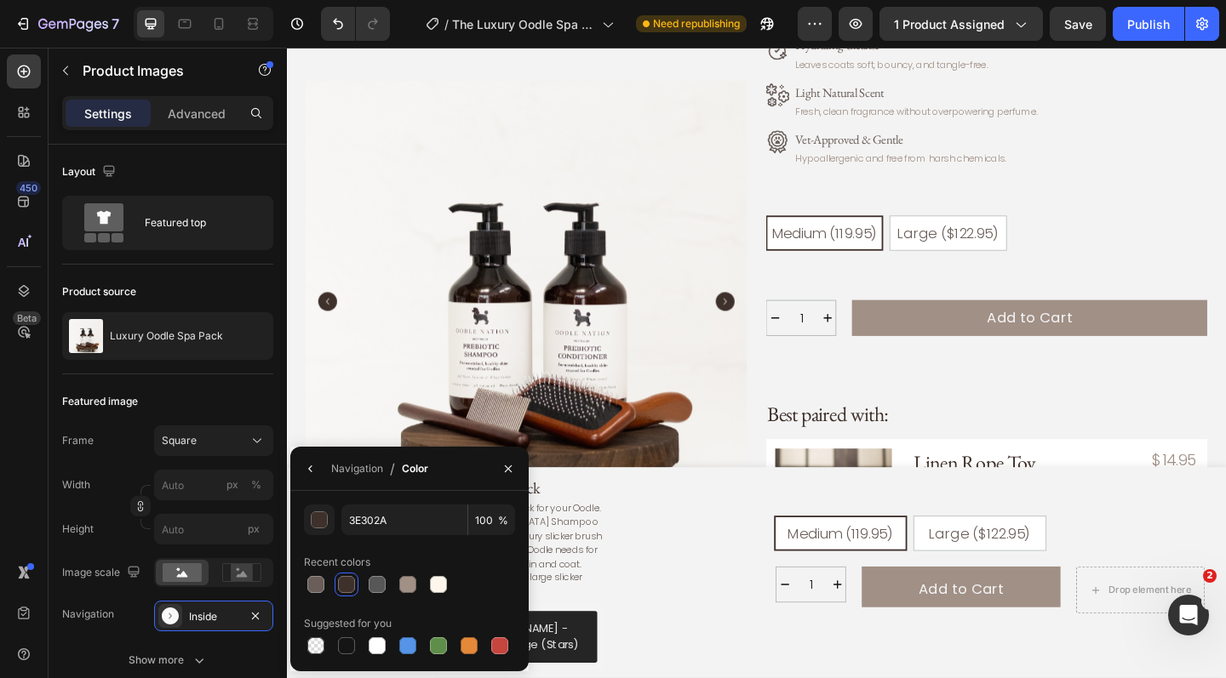
scroll to position [642, 0]
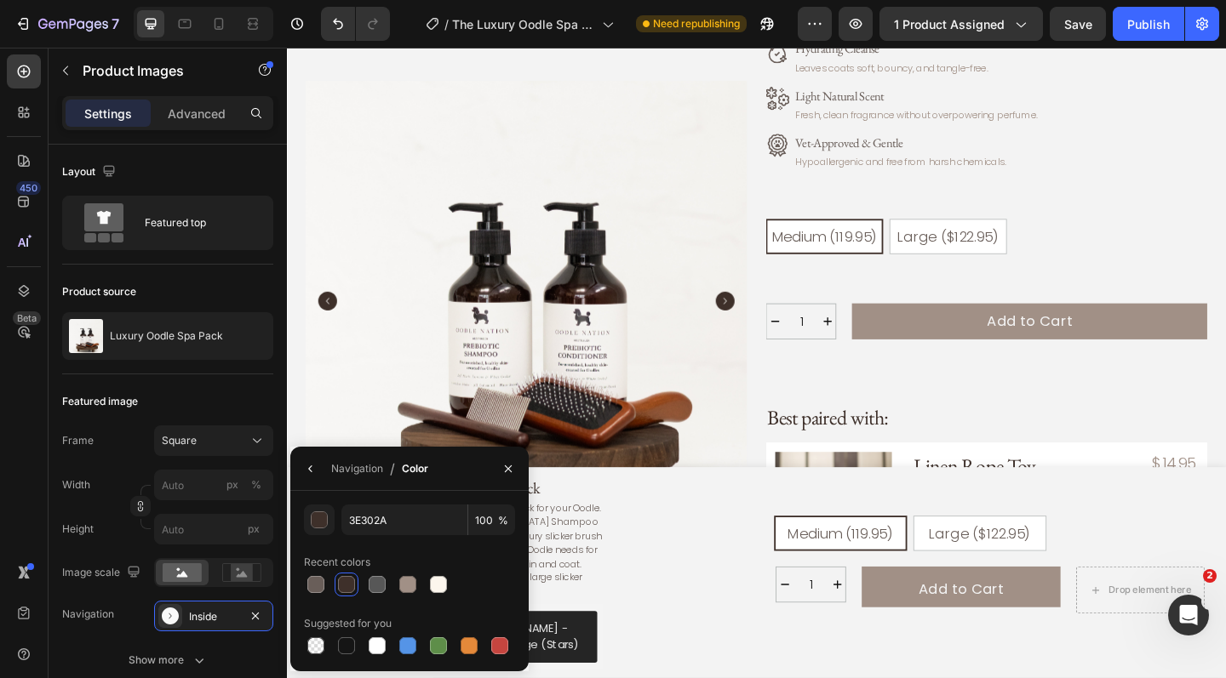
click at [765, 321] on icon "Carousel Next Arrow" at bounding box center [763, 324] width 20 height 20
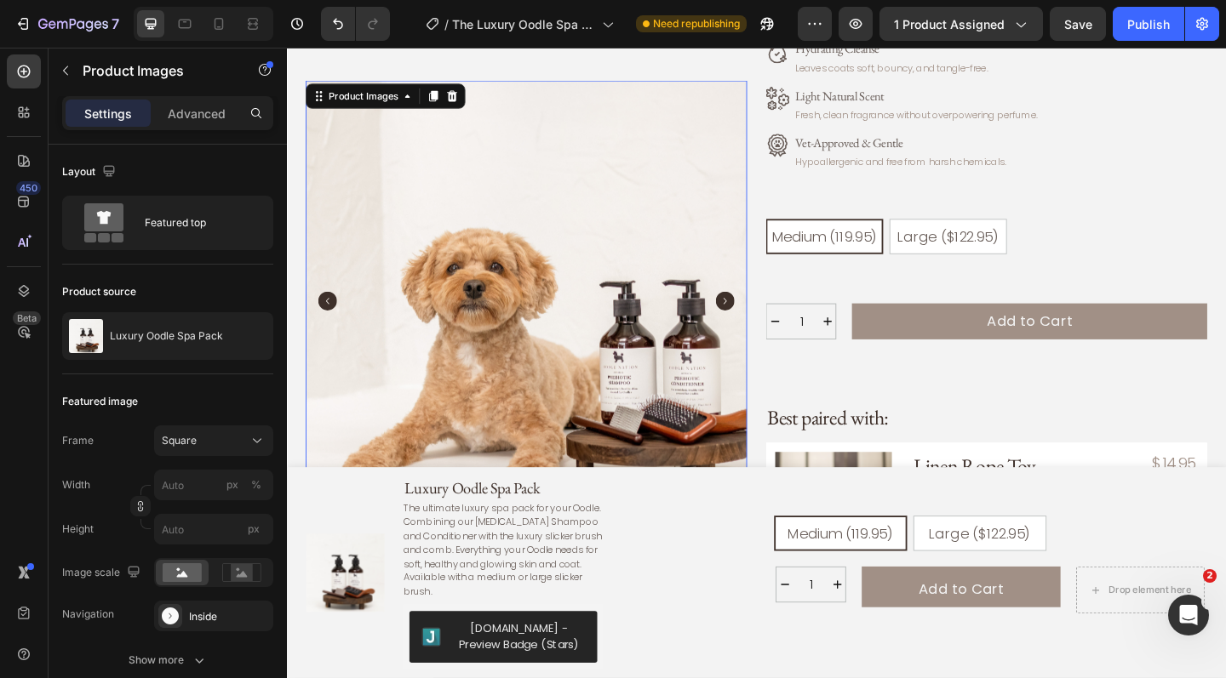
click at [765, 321] on icon "Carousel Next Arrow" at bounding box center [763, 324] width 20 height 20
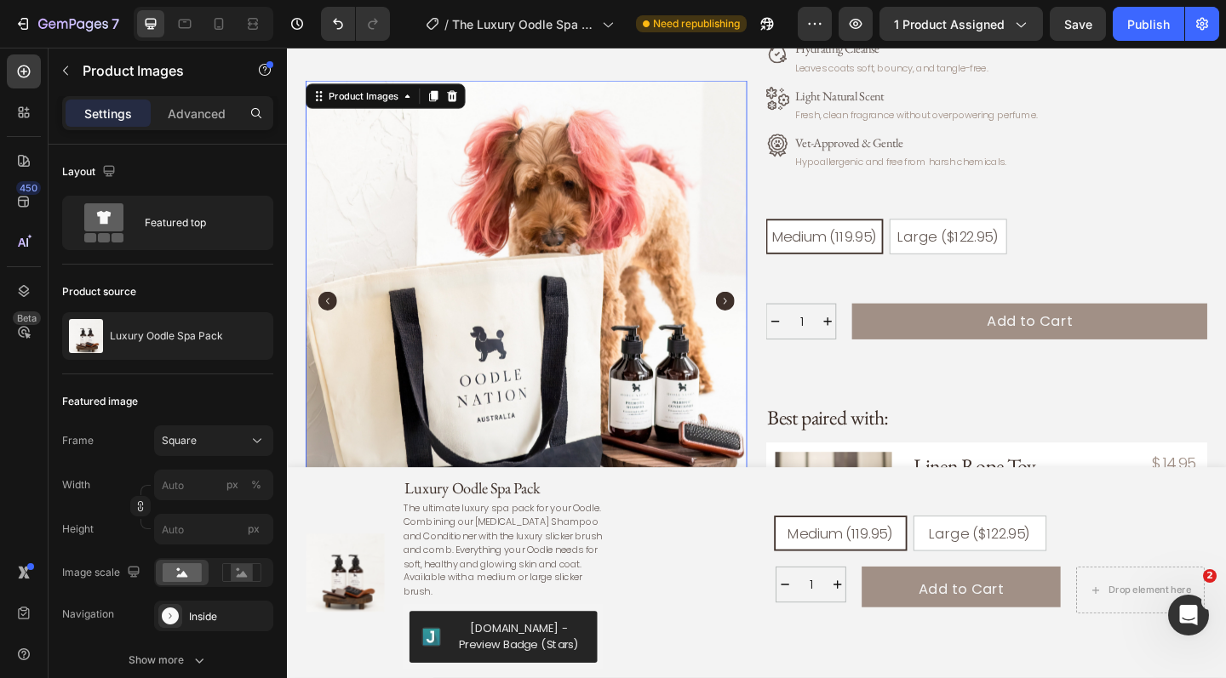
click at [765, 322] on icon "Carousel Next Arrow" at bounding box center [763, 324] width 20 height 20
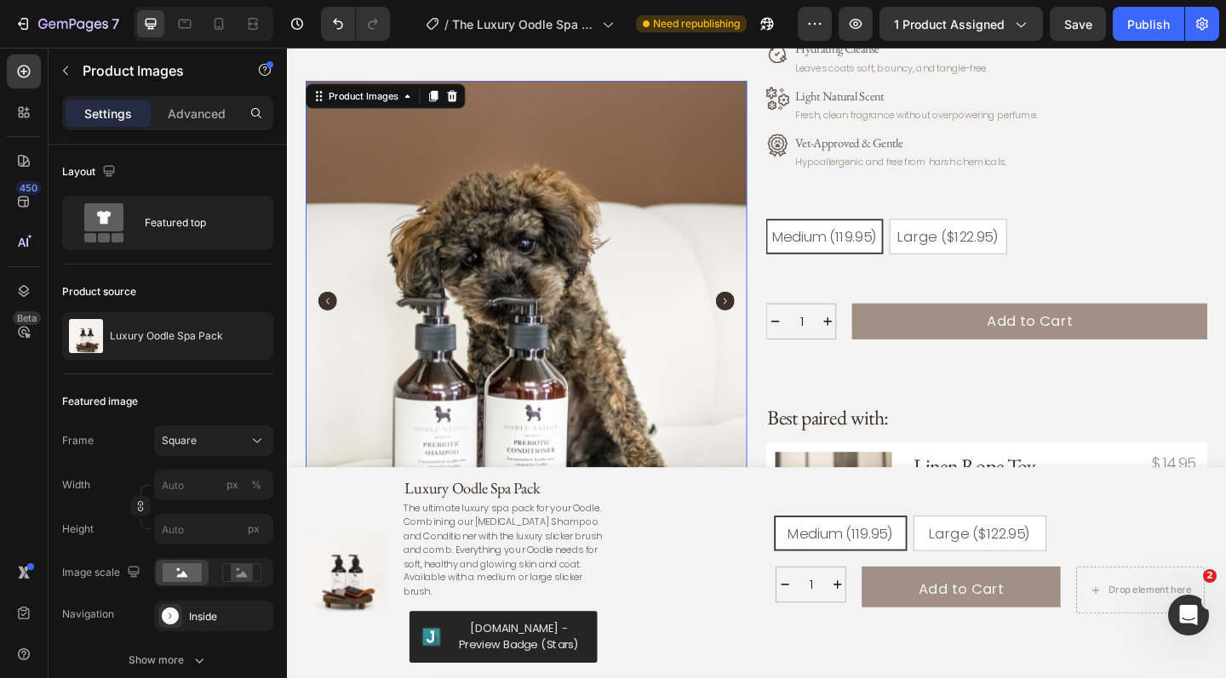
click at [765, 322] on icon "Carousel Next Arrow" at bounding box center [763, 324] width 20 height 20
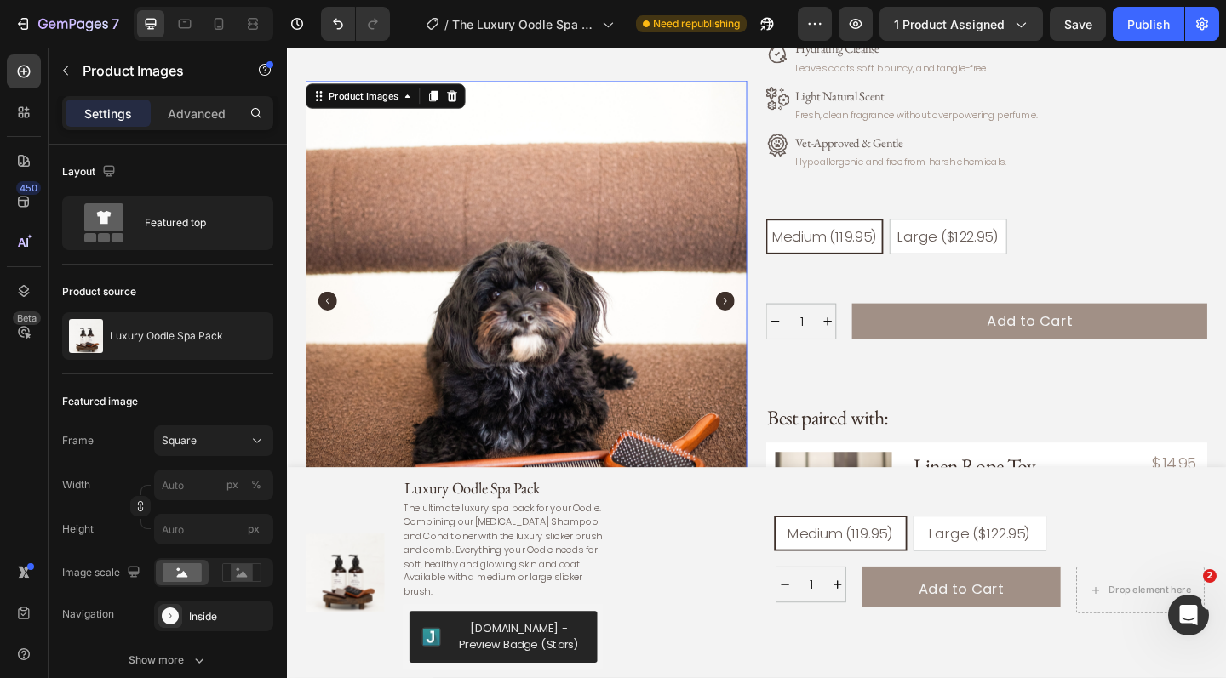
click at [765, 322] on icon "Carousel Next Arrow" at bounding box center [763, 324] width 20 height 20
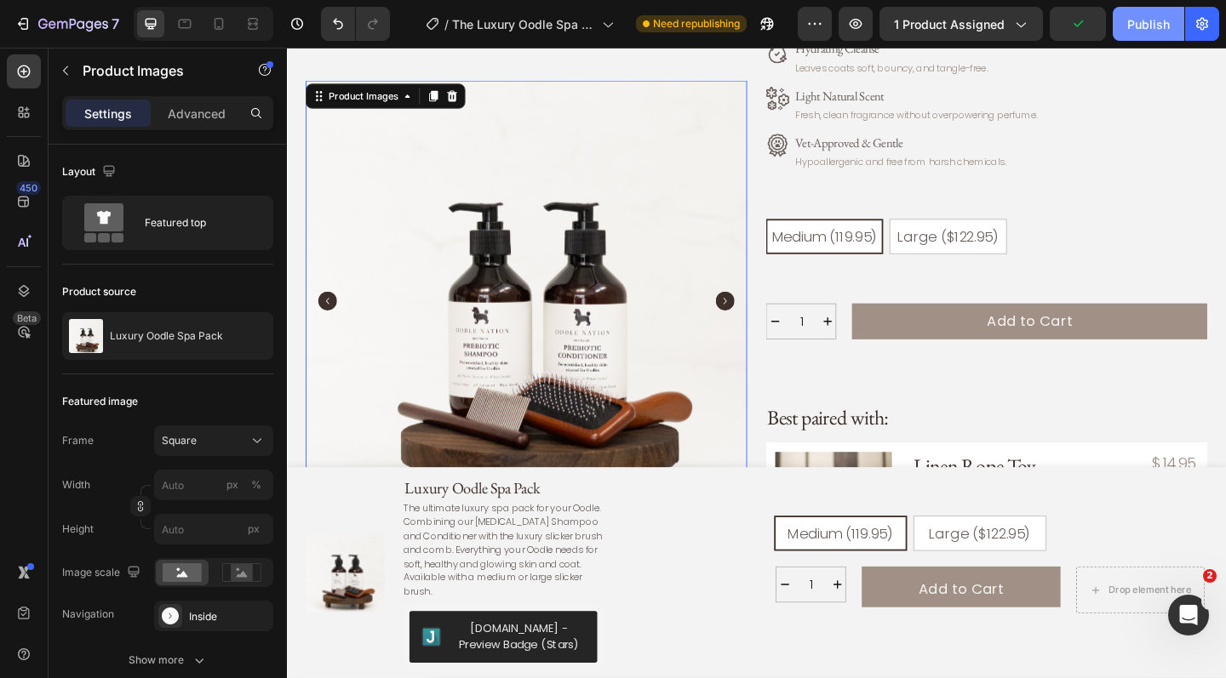
click at [1142, 22] on div "Publish" at bounding box center [1148, 24] width 43 height 18
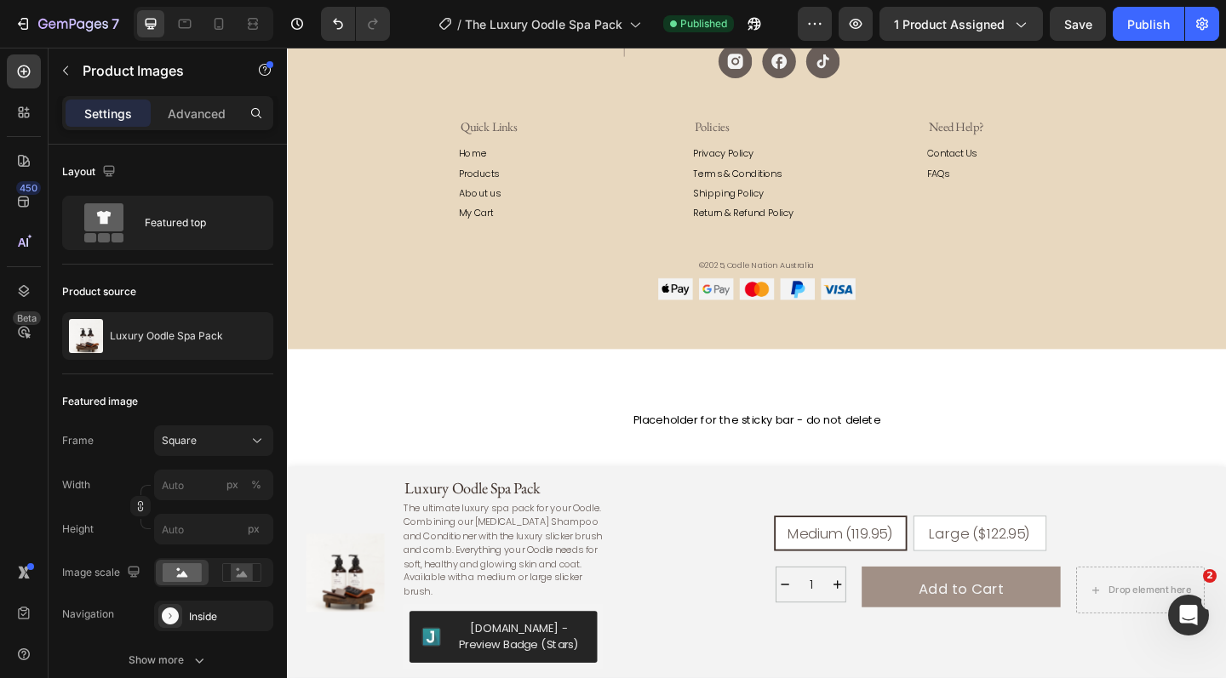
scroll to position [6529, 0]
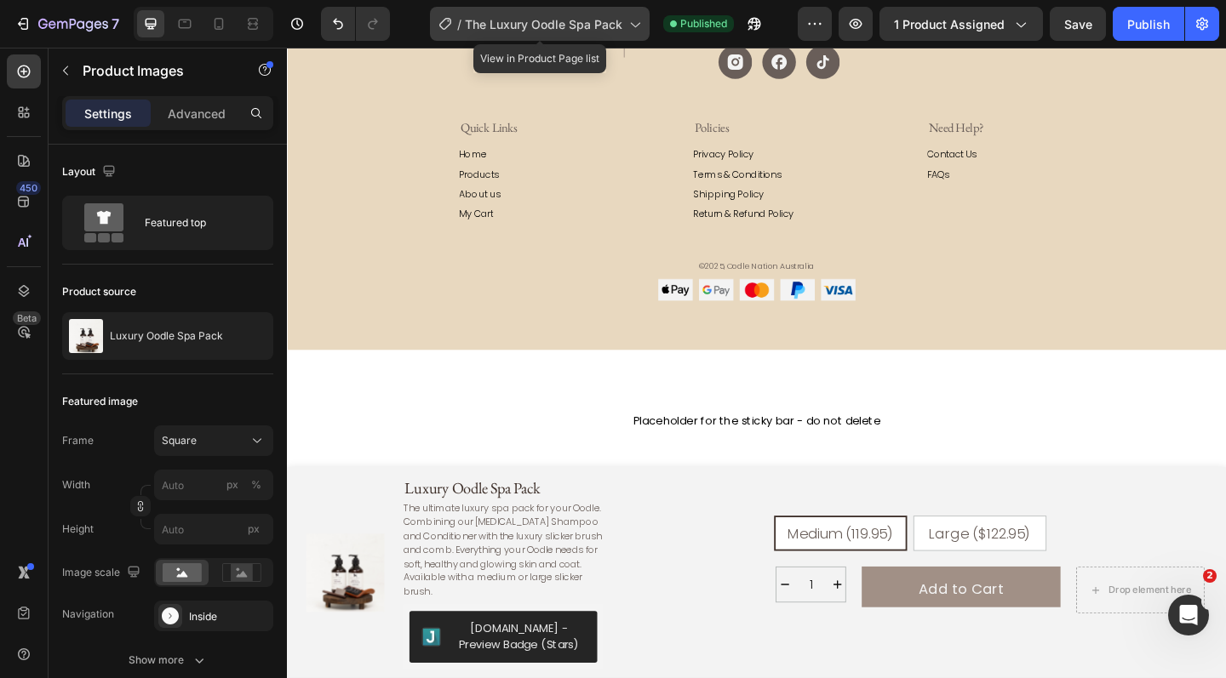
click at [619, 29] on span "The Luxury Oodle Spa Pack" at bounding box center [543, 24] width 157 height 18
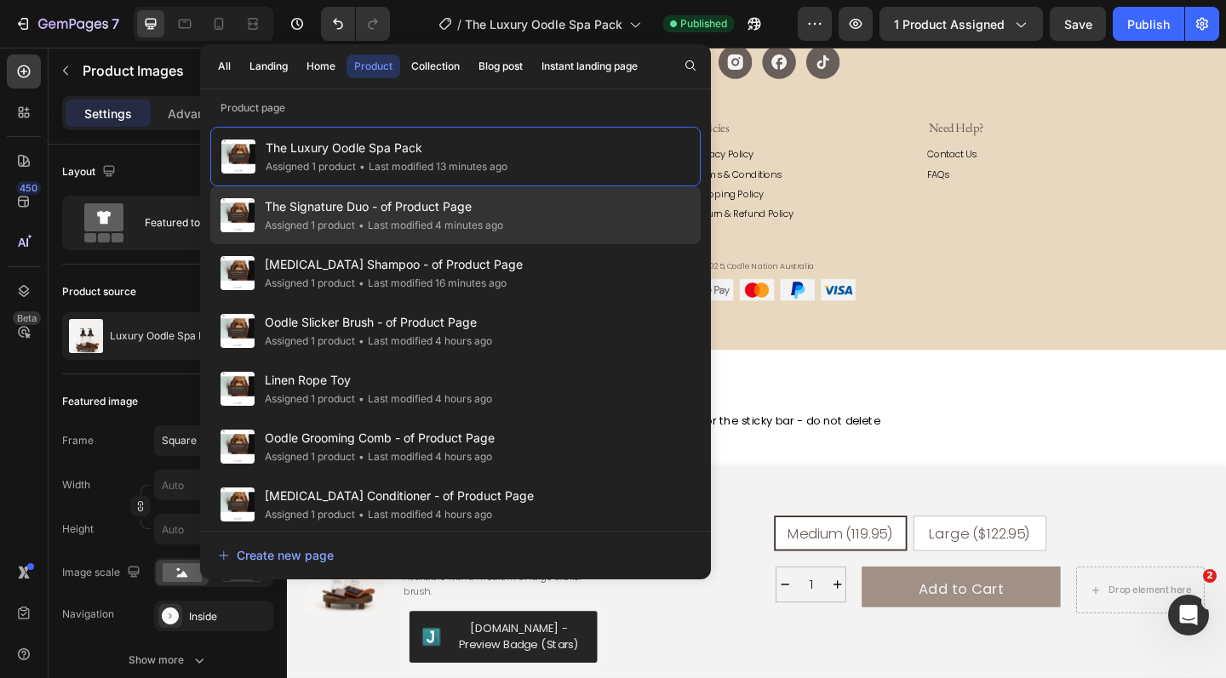
click at [499, 209] on span "The Signature Duo - of Product Page" at bounding box center [384, 207] width 238 height 20
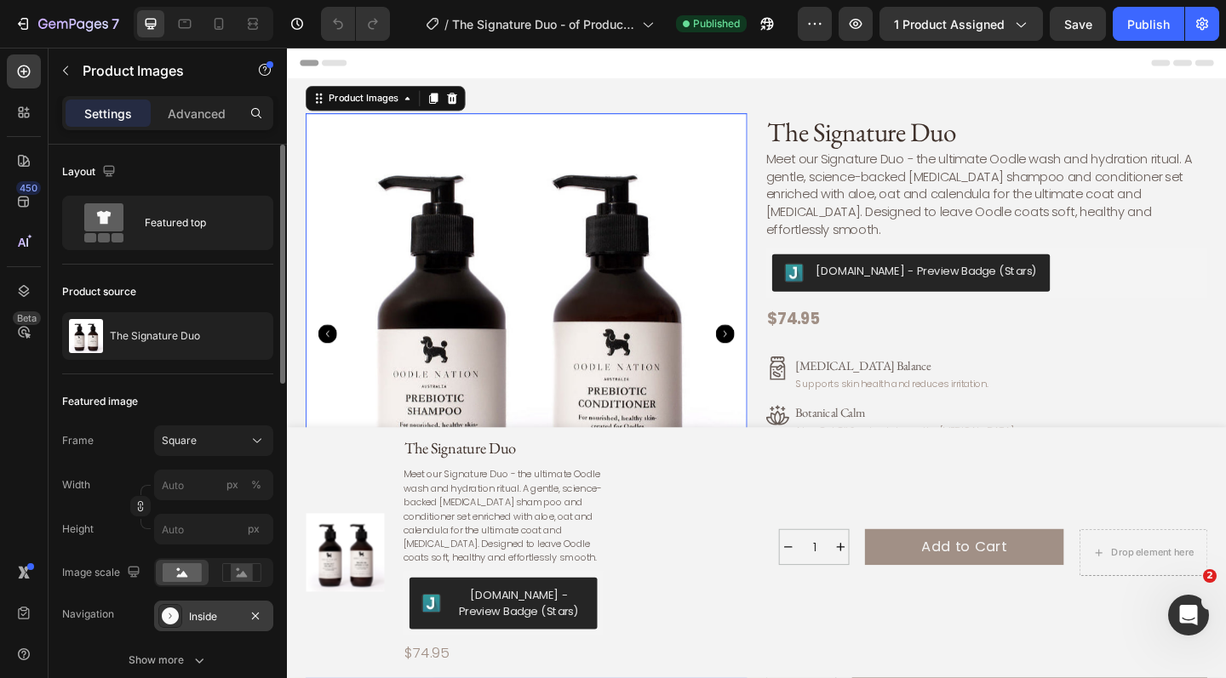
click at [219, 614] on div "Inside" at bounding box center [213, 617] width 49 height 15
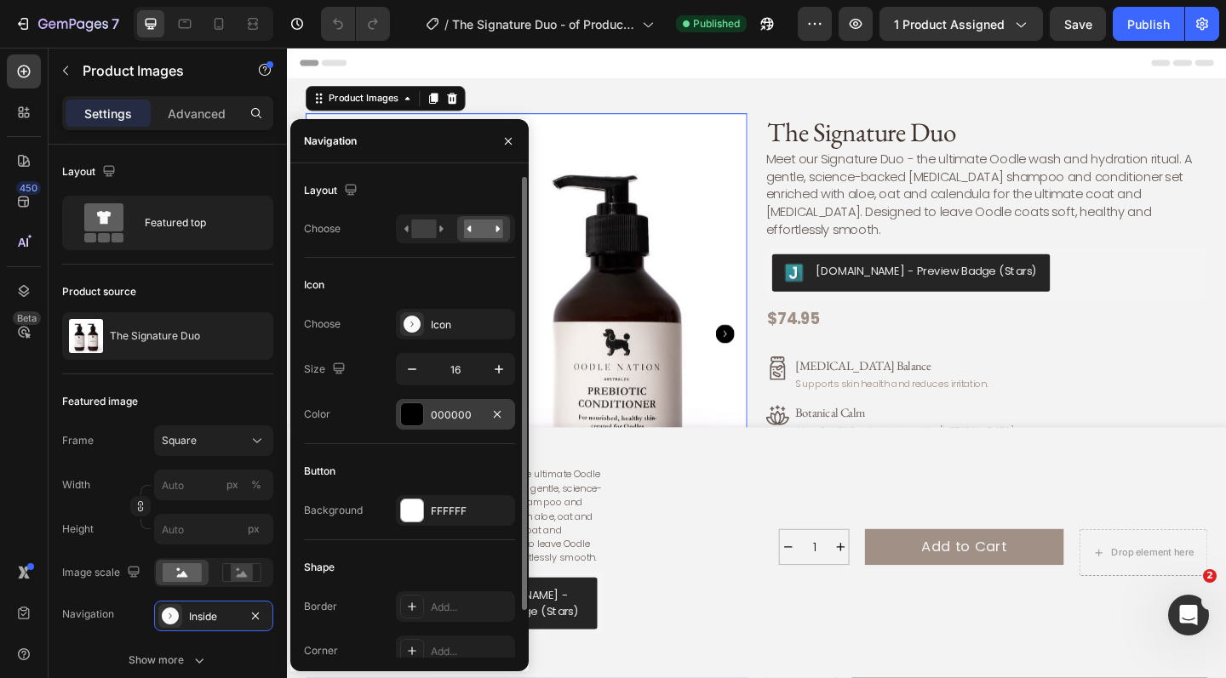
click at [417, 419] on div at bounding box center [412, 415] width 22 height 22
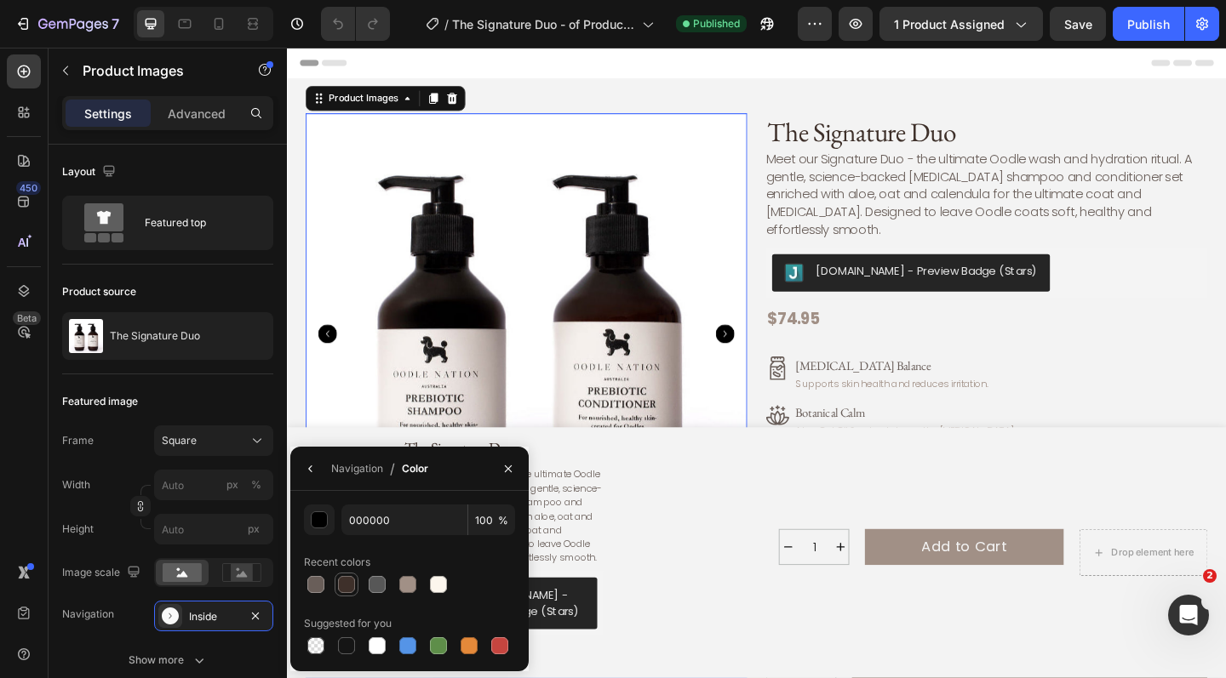
click at [347, 591] on div at bounding box center [346, 584] width 17 height 17
type input "3E302A"
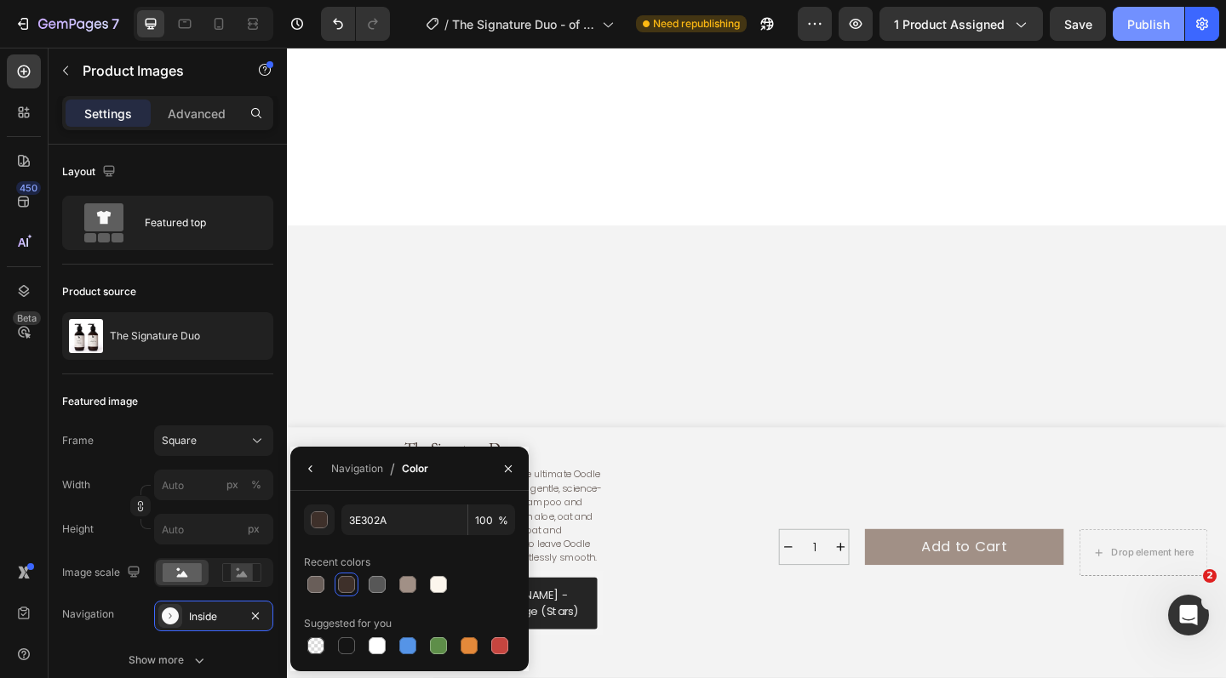
scroll to position [793, 0]
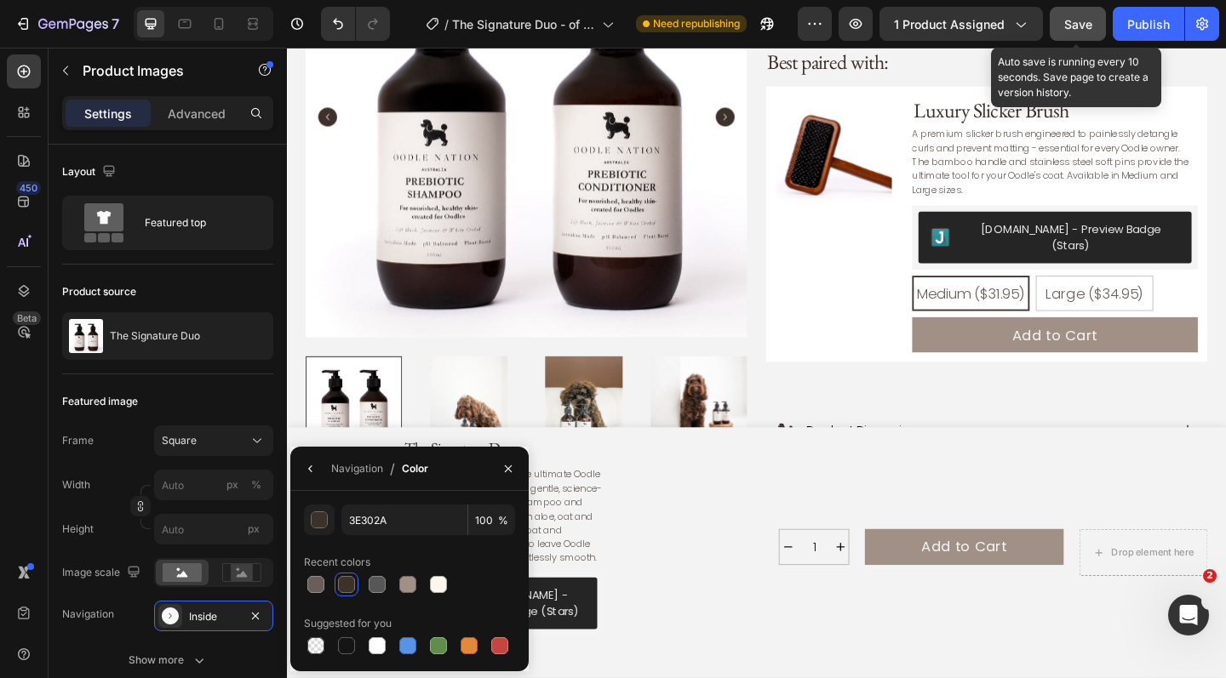
click at [1090, 24] on span "Save" at bounding box center [1078, 24] width 28 height 14
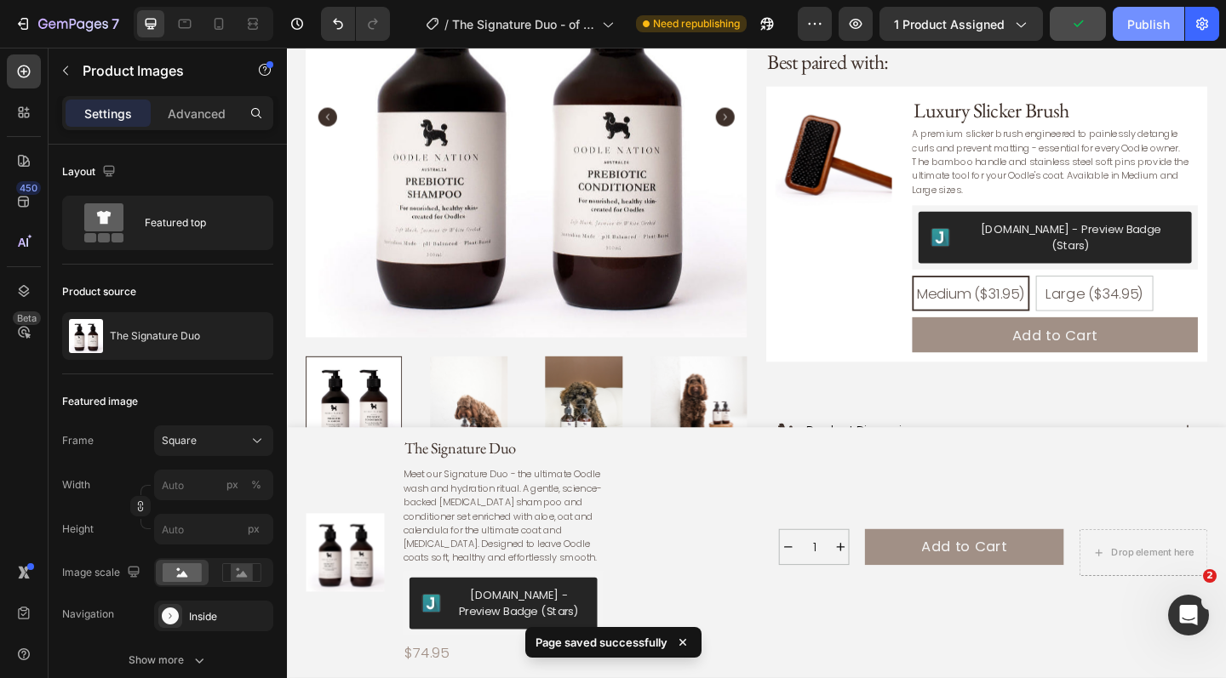
click at [1153, 20] on div "Publish" at bounding box center [1148, 24] width 43 height 18
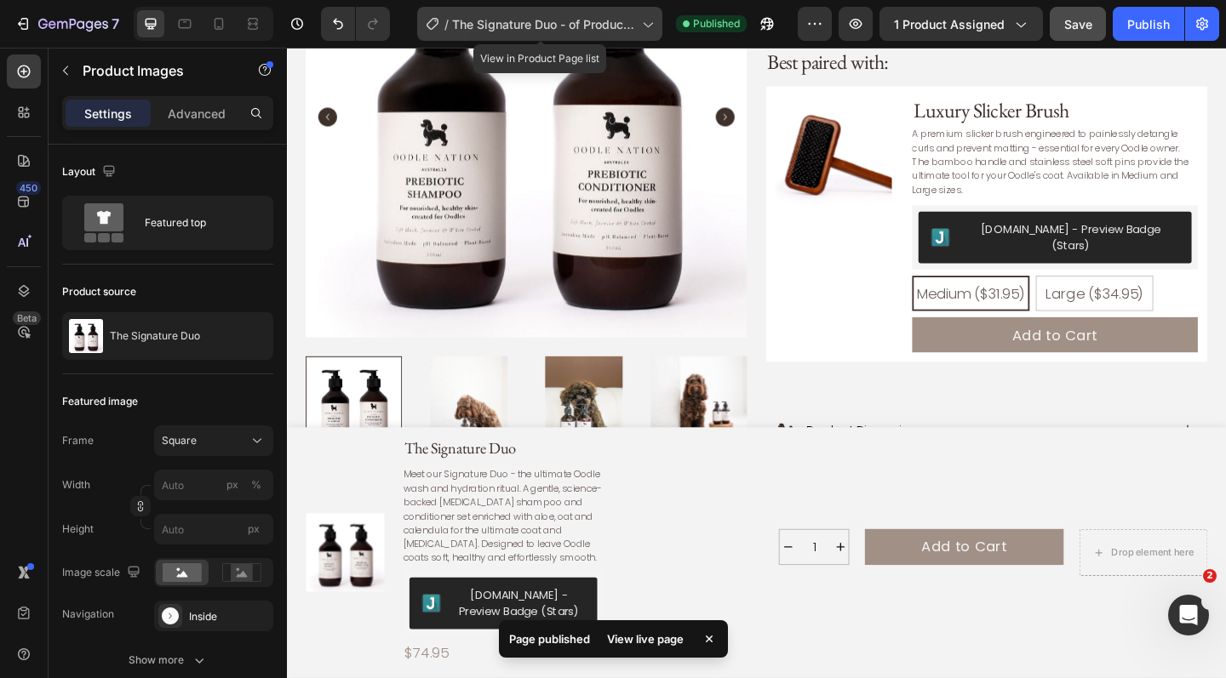
click at [654, 22] on icon at bounding box center [646, 23] width 17 height 17
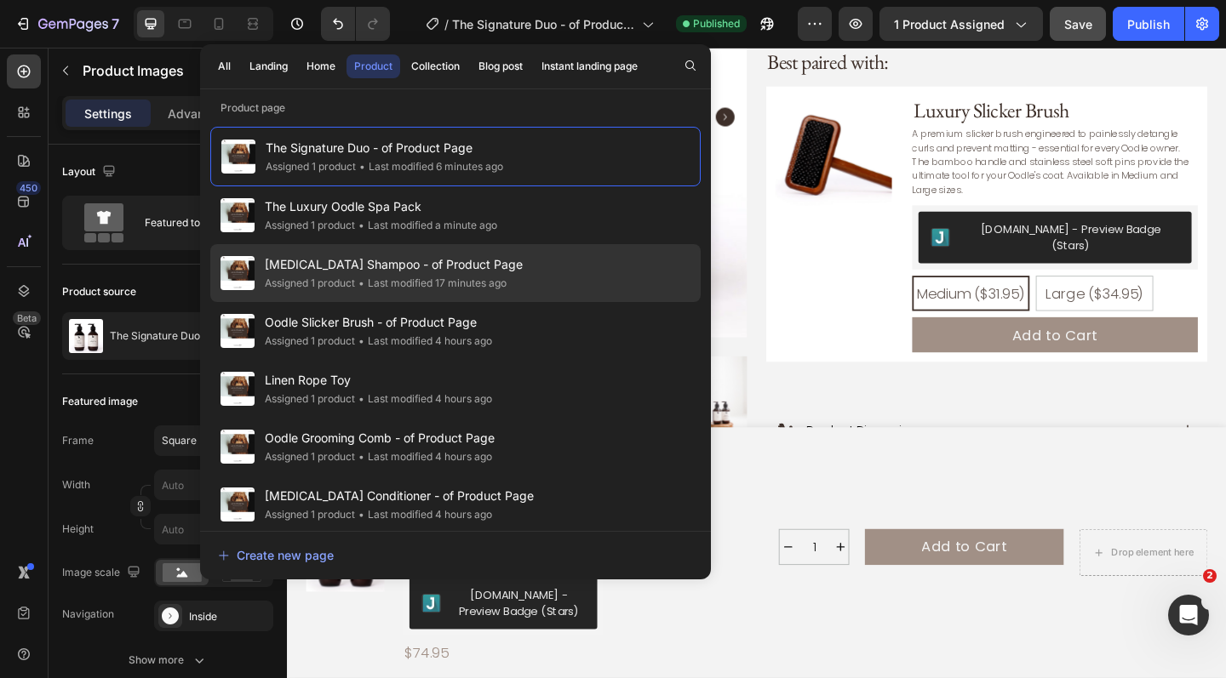
click at [519, 255] on div "[MEDICAL_DATA] Shampoo - of Product Page Assigned 1 product • Last modified 17 …" at bounding box center [455, 273] width 490 height 58
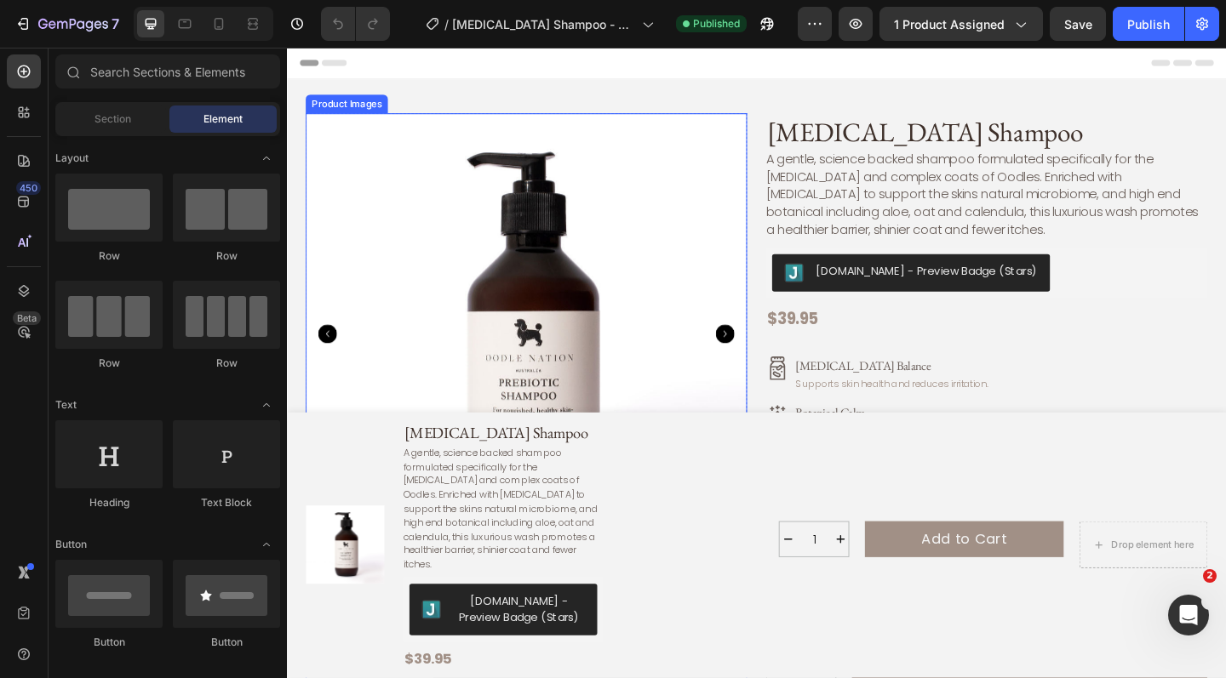
click at [729, 295] on img at bounding box center [547, 359] width 480 height 480
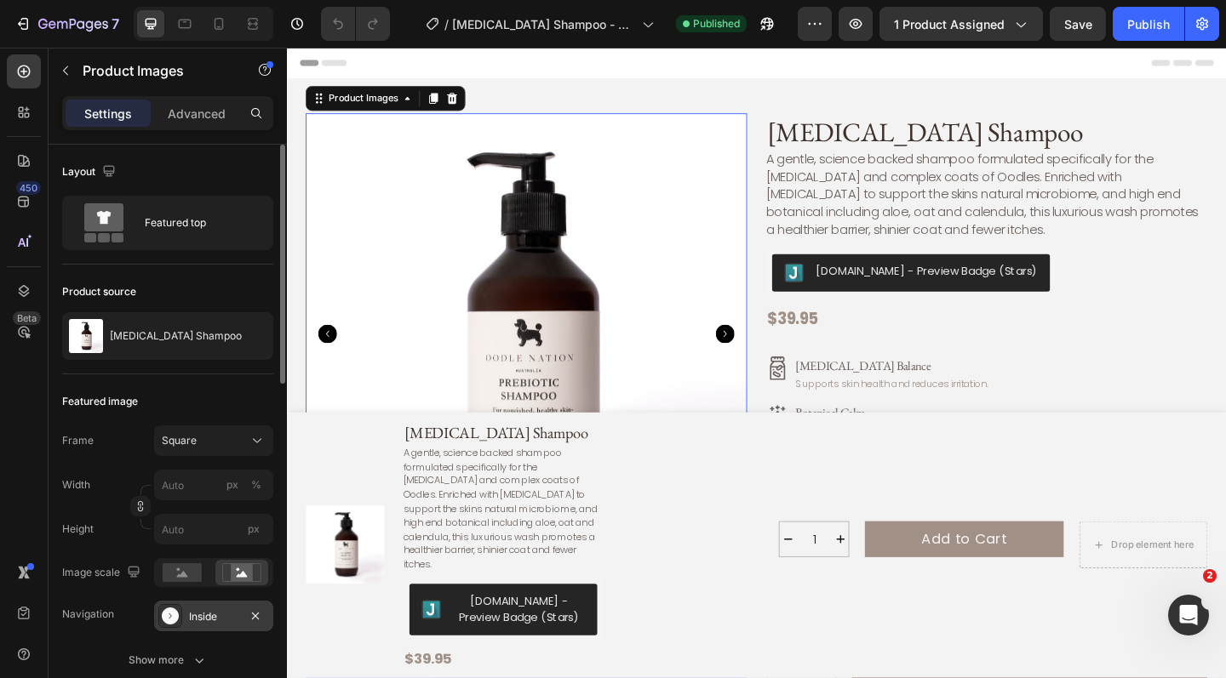
click at [209, 620] on div "Inside" at bounding box center [213, 617] width 49 height 15
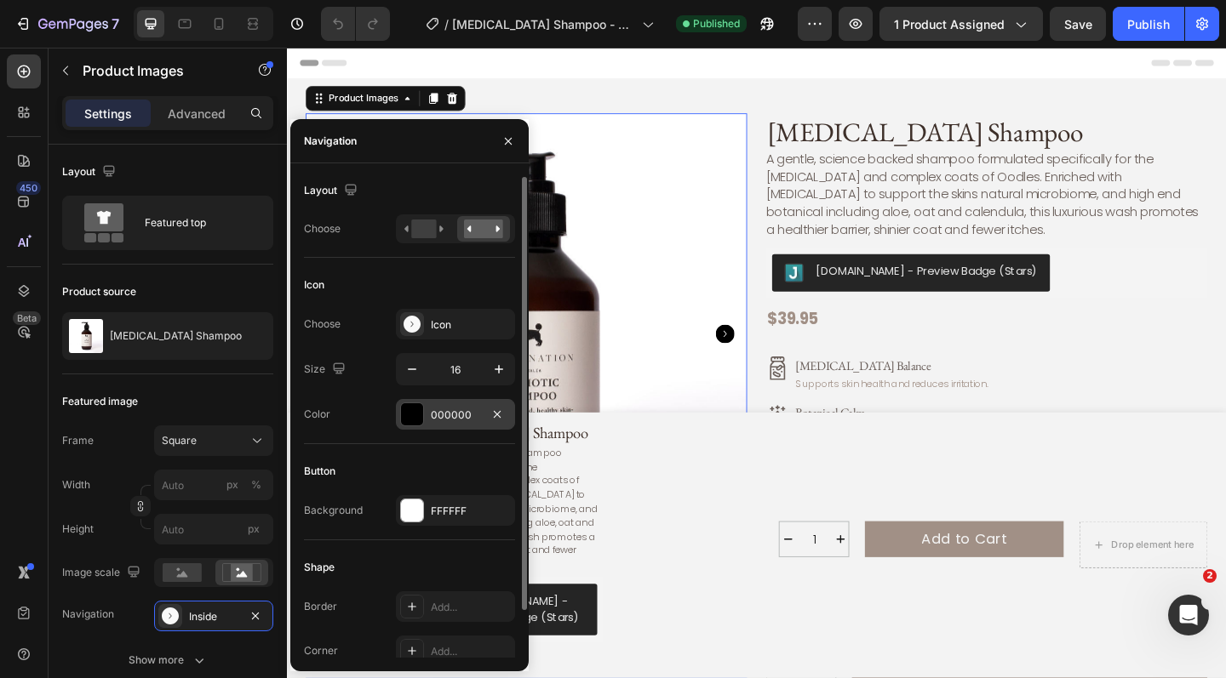
click at [413, 417] on div at bounding box center [412, 415] width 22 height 22
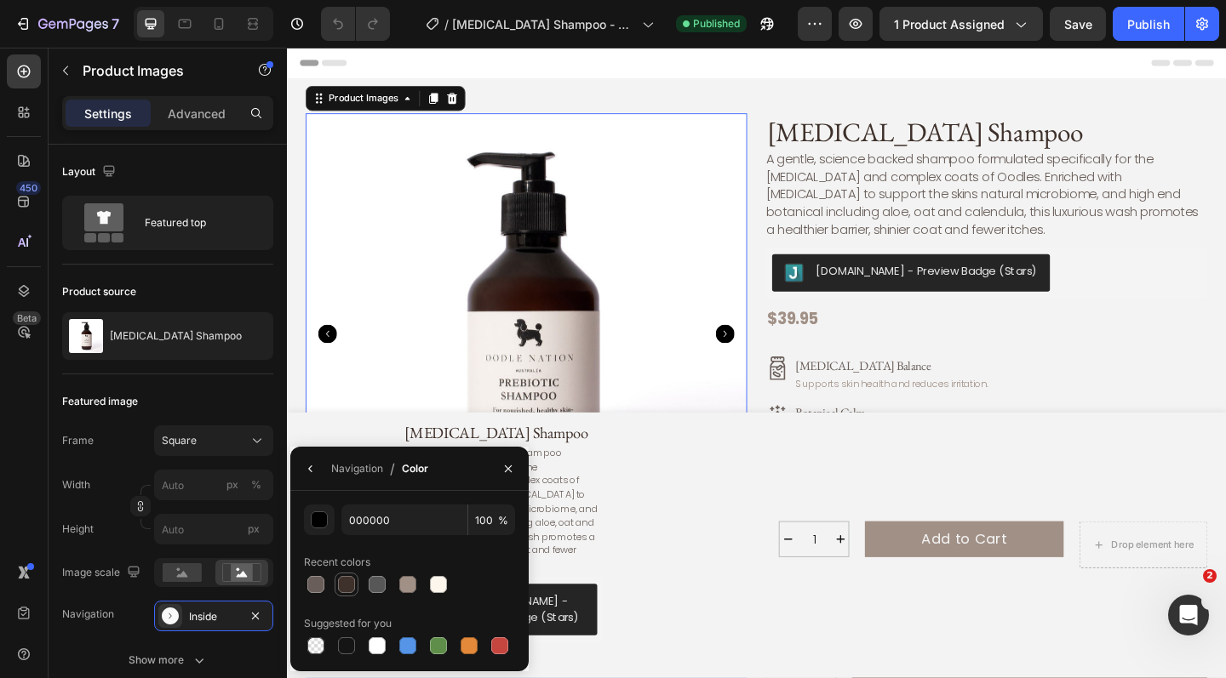
click at [352, 584] on div at bounding box center [346, 584] width 17 height 17
type input "3E302A"
click at [723, 408] on img at bounding box center [547, 359] width 480 height 480
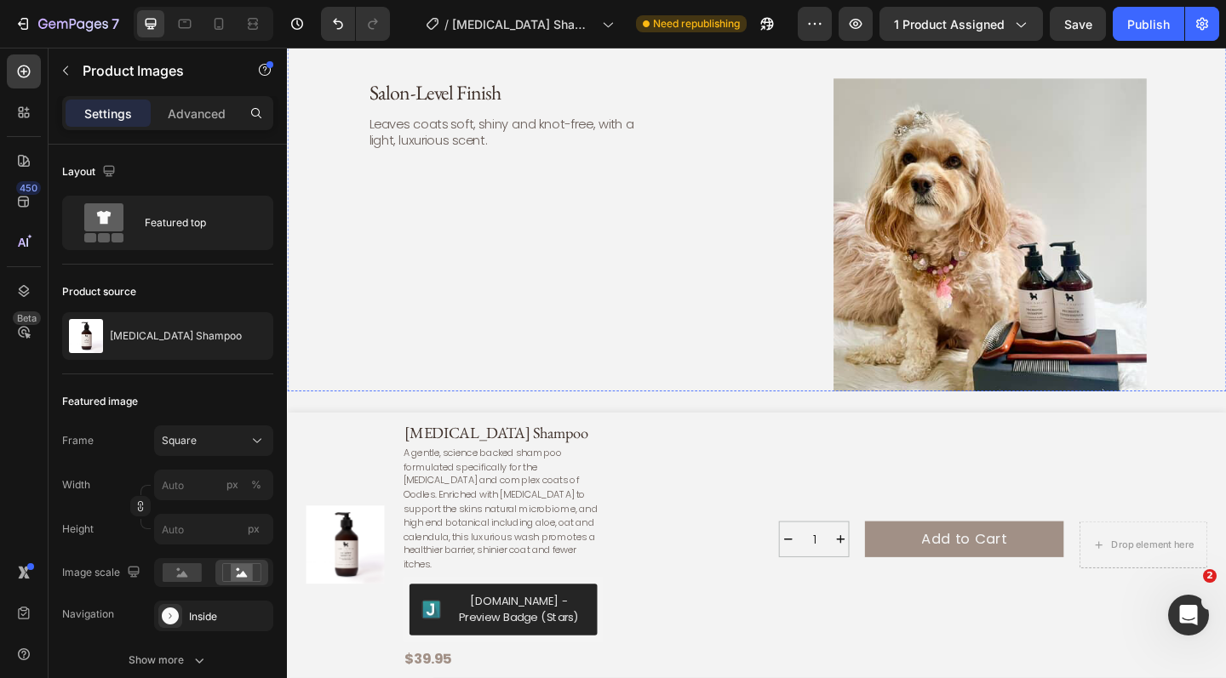
scroll to position [4570, 0]
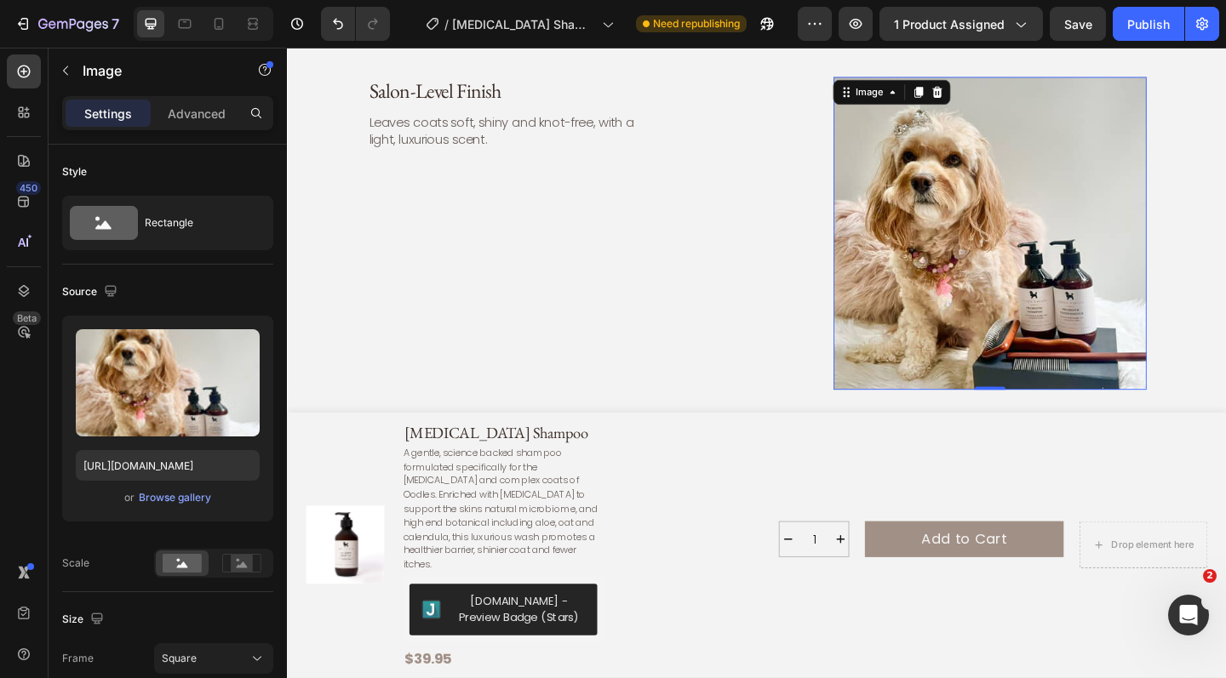
click at [1093, 237] on img at bounding box center [1051, 250] width 341 height 341
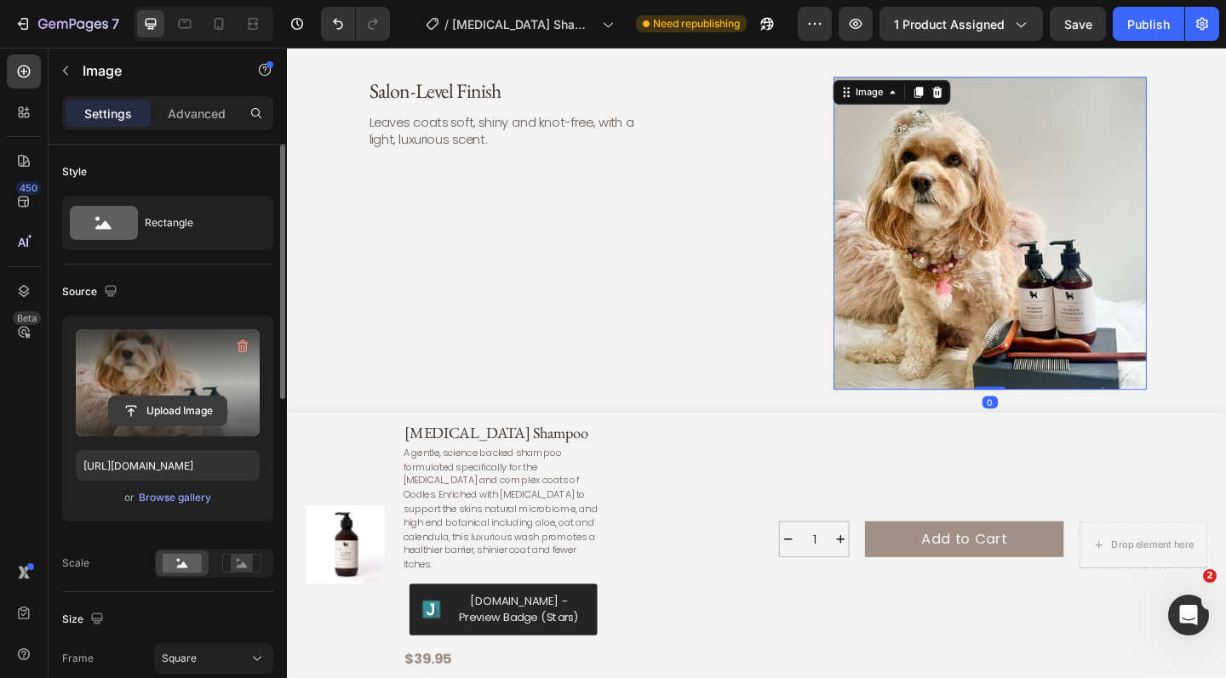
click at [166, 401] on input "file" at bounding box center [167, 411] width 117 height 29
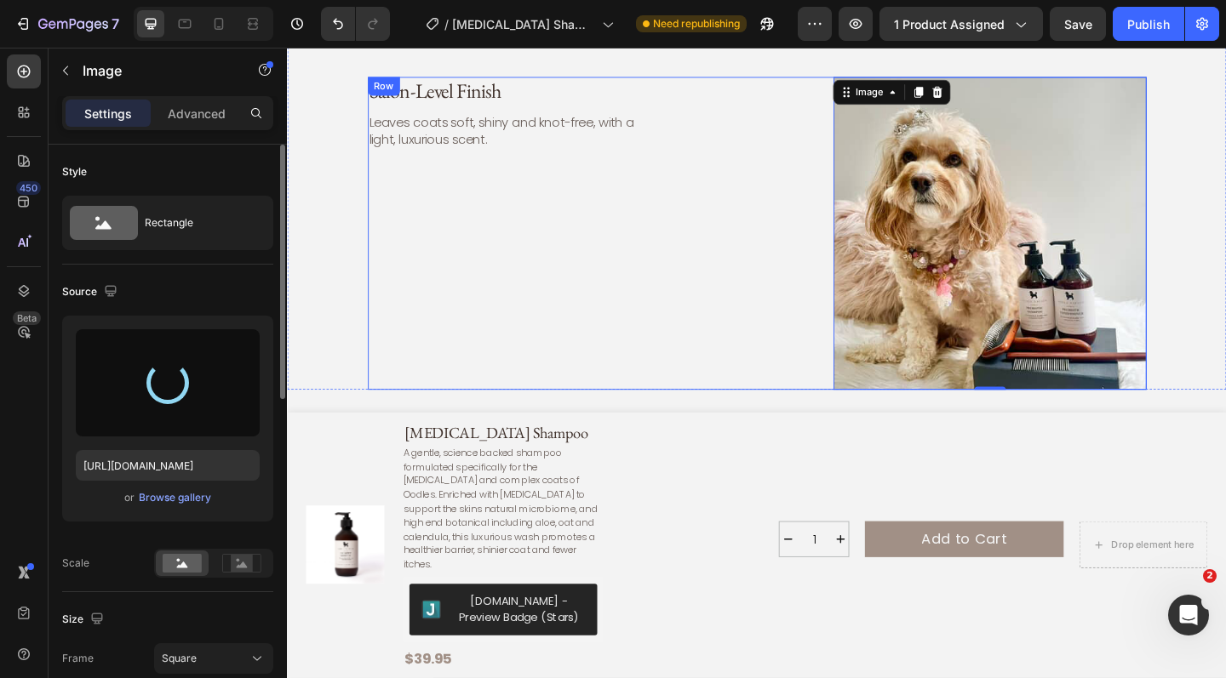
type input "[URL][DOMAIN_NAME]"
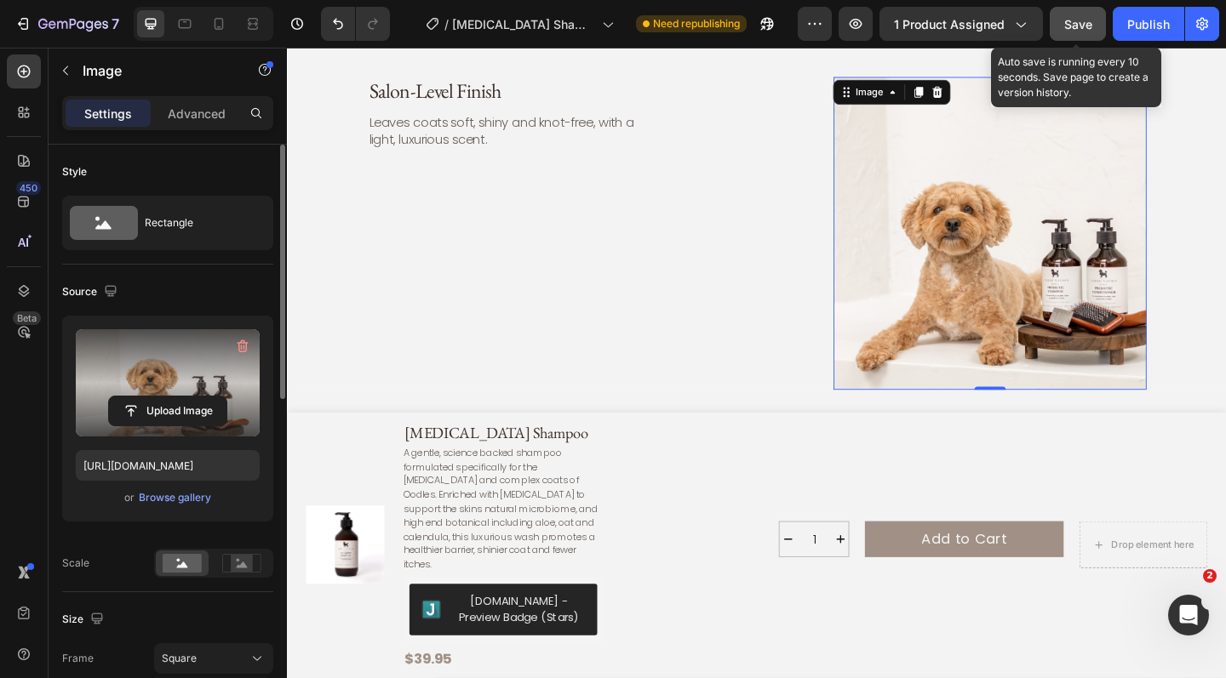
click at [1071, 25] on span "Save" at bounding box center [1078, 24] width 28 height 14
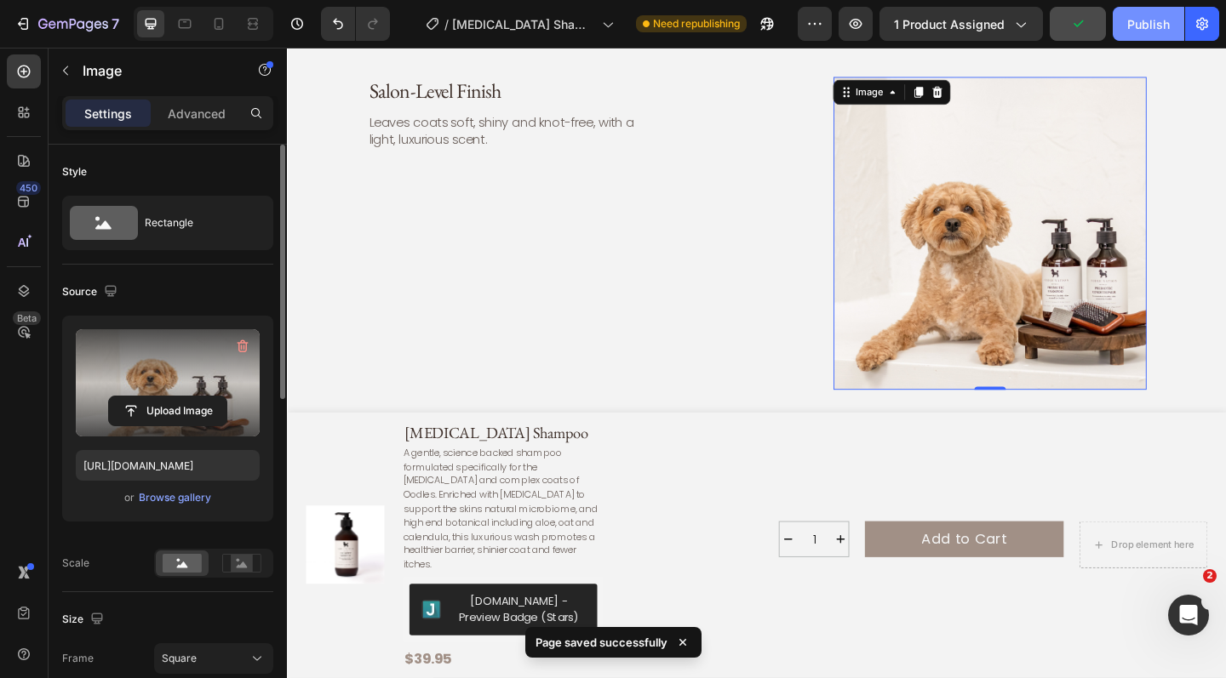
click at [1147, 22] on div "Publish" at bounding box center [1148, 24] width 43 height 18
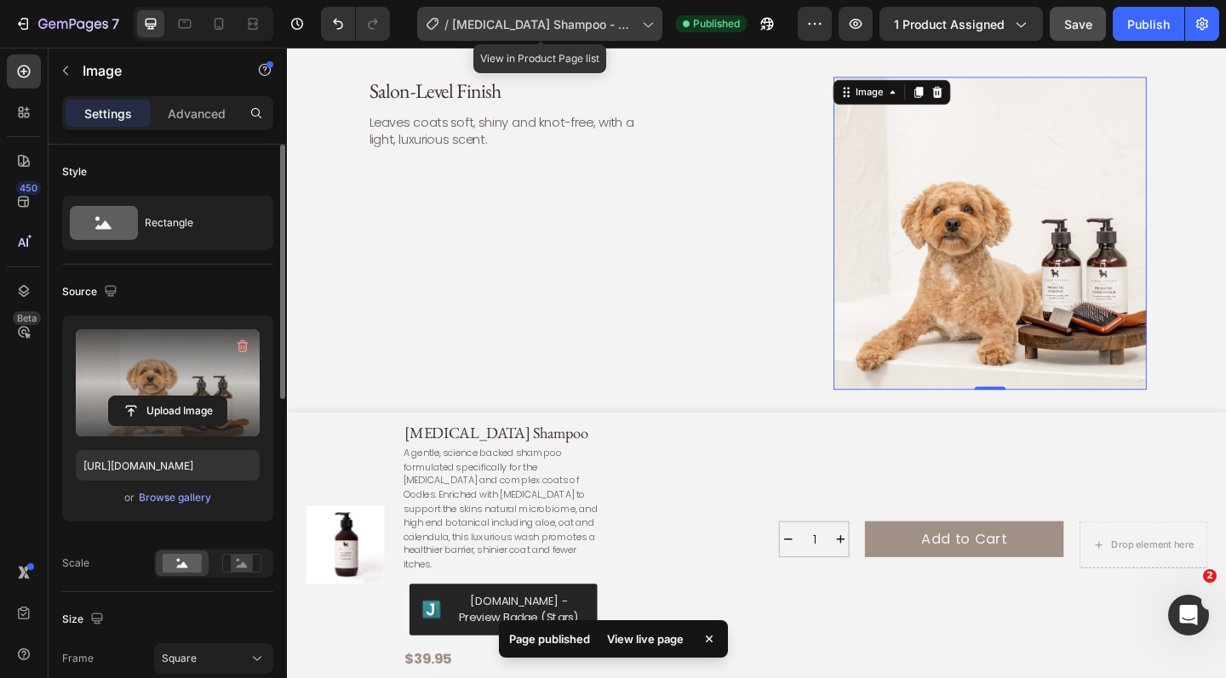
click at [651, 31] on icon at bounding box center [646, 23] width 17 height 17
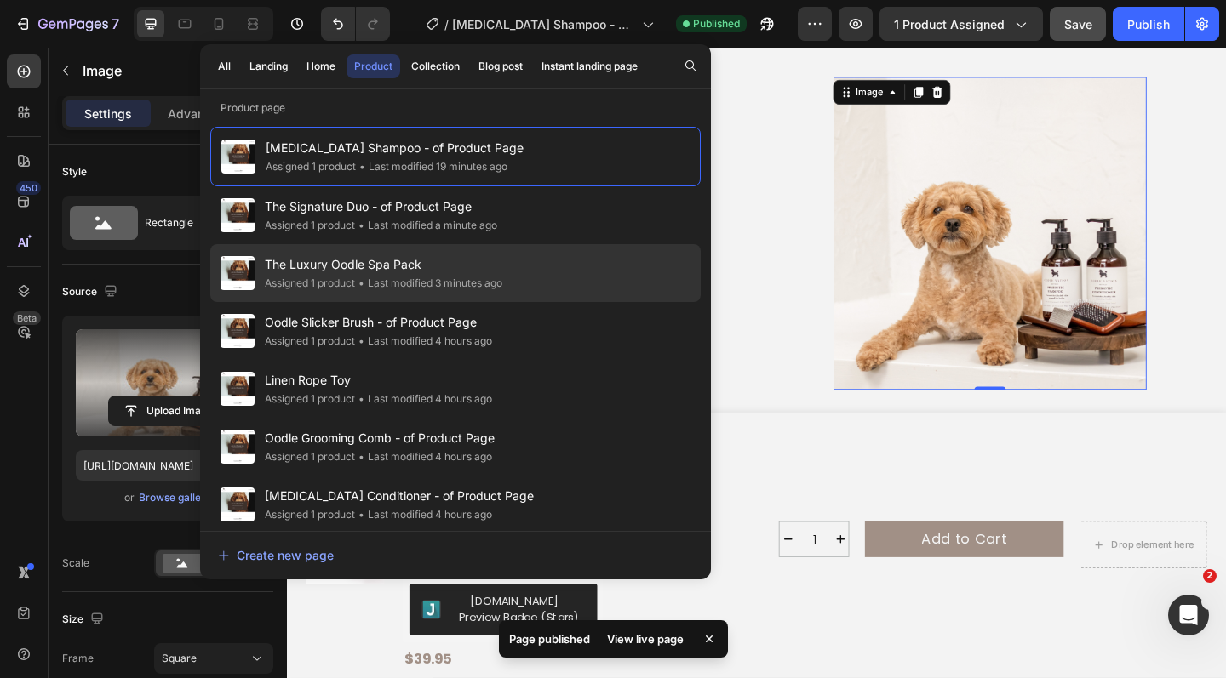
click at [501, 274] on span "The Luxury Oodle Spa Pack" at bounding box center [384, 265] width 238 height 20
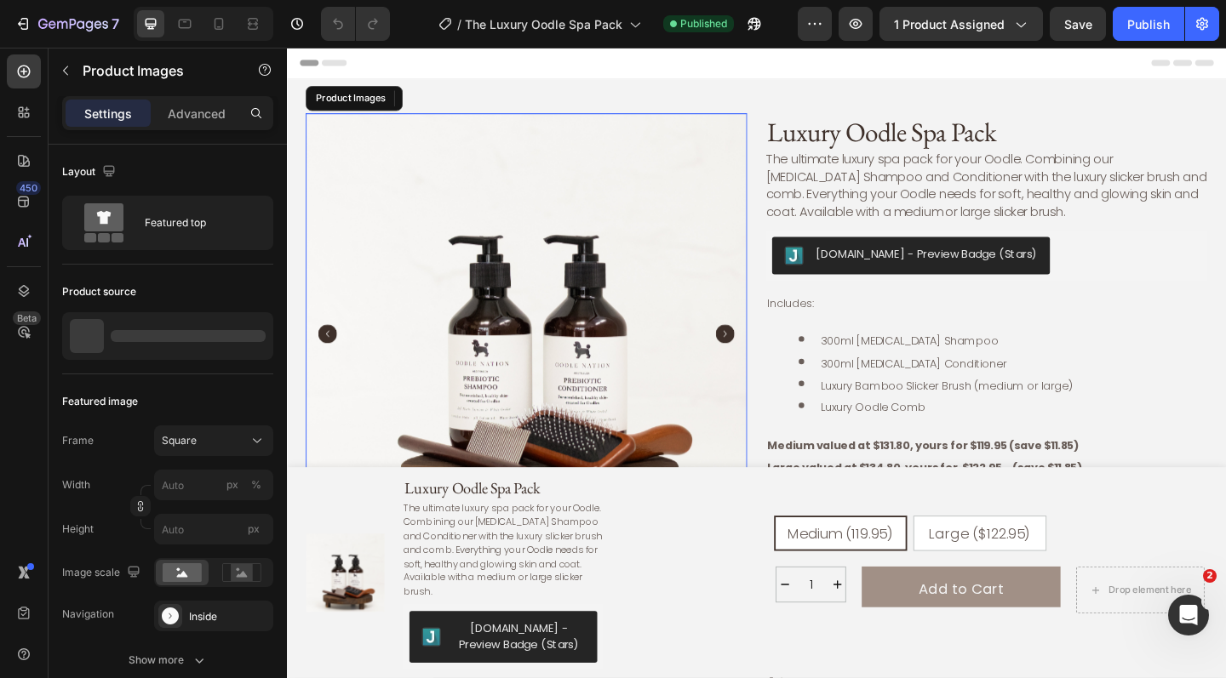
click at [666, 363] on img at bounding box center [547, 359] width 480 height 480
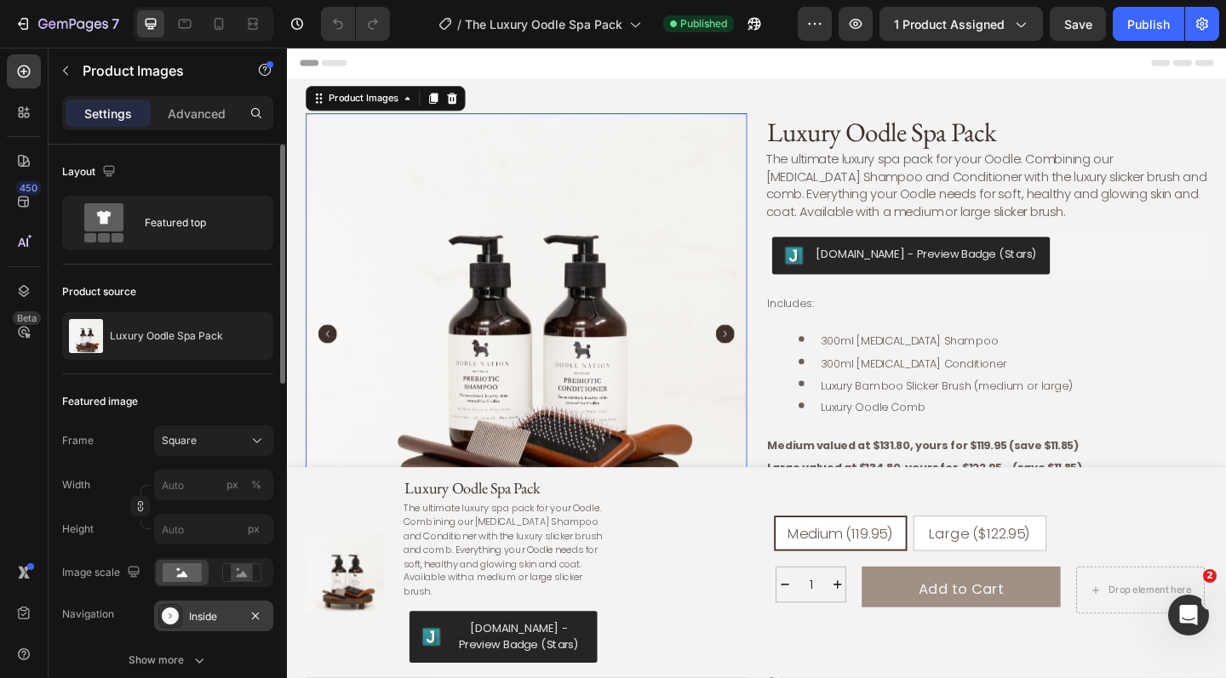
click at [205, 615] on div "Inside" at bounding box center [213, 617] width 49 height 15
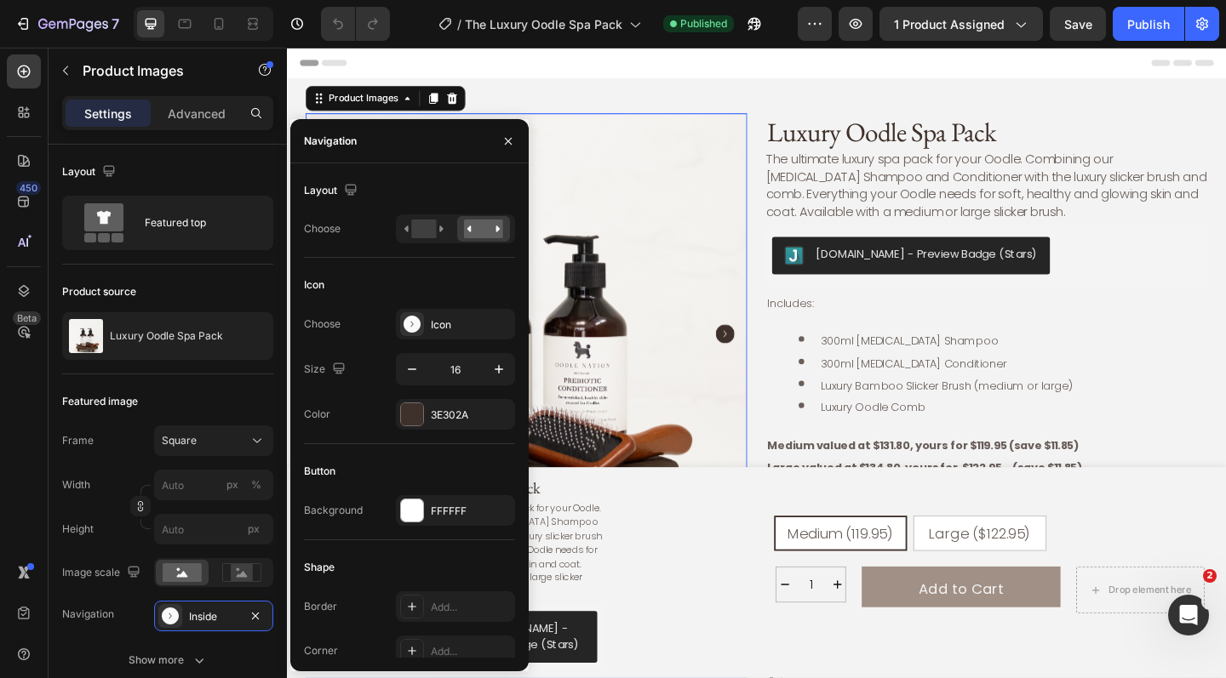
click at [673, 376] on img at bounding box center [547, 359] width 480 height 480
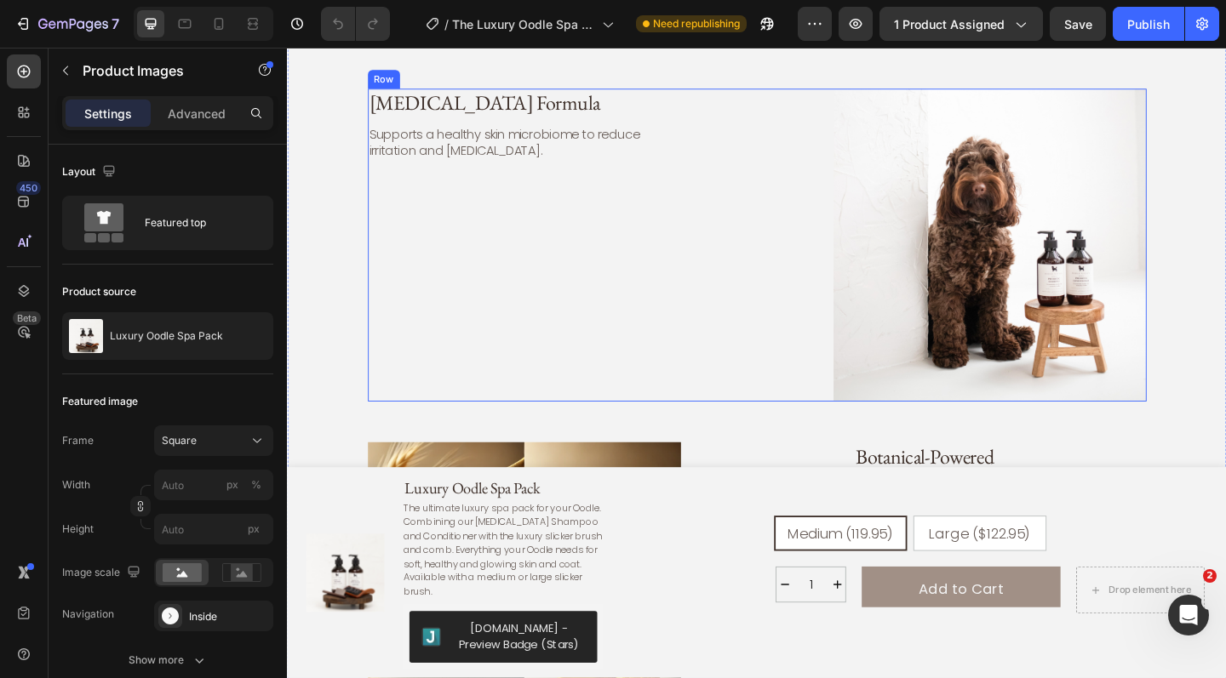
scroll to position [3352, 0]
